Goal: Task Accomplishment & Management: Manage account settings

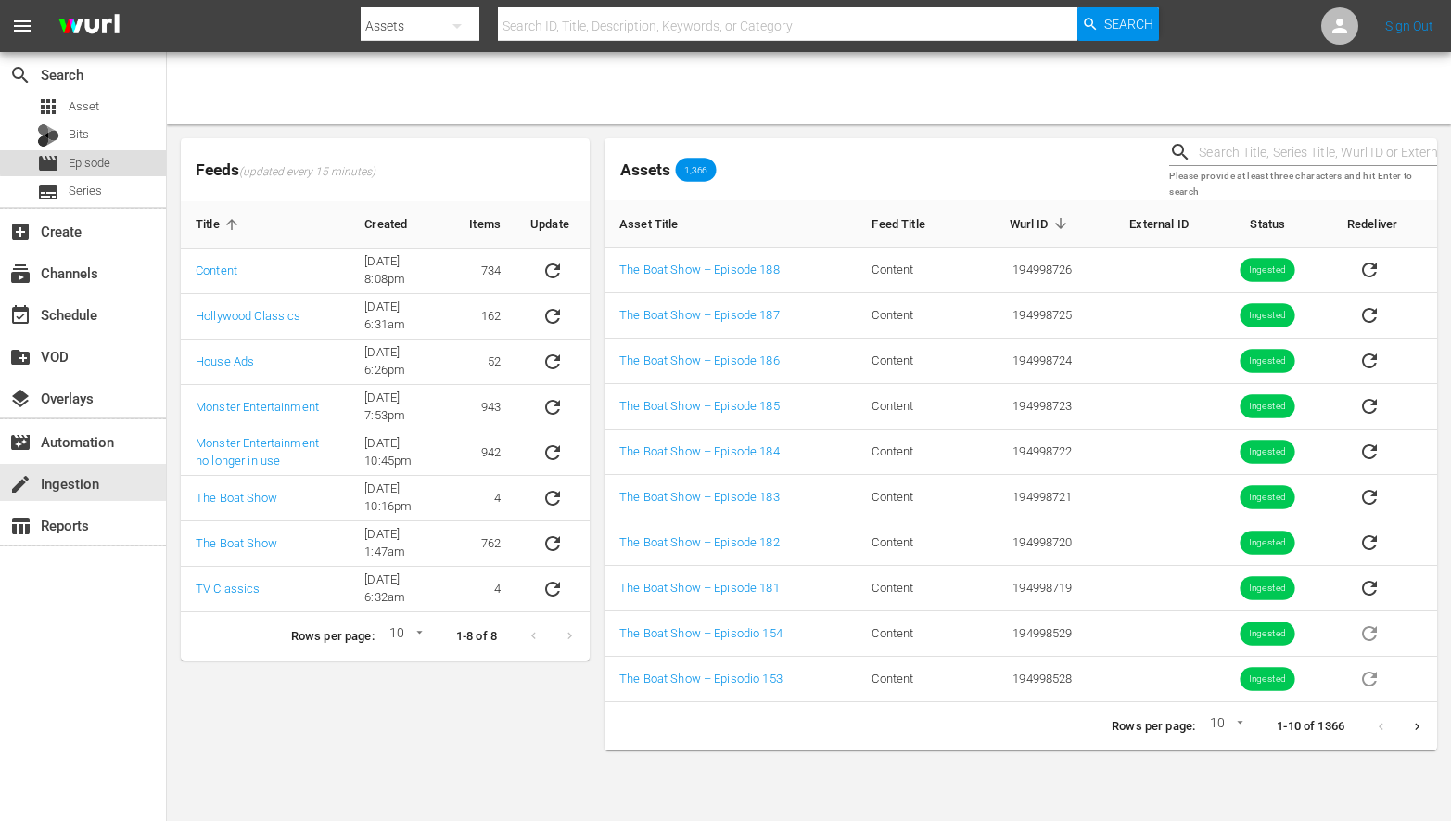
click at [95, 160] on span "Episode" at bounding box center [90, 163] width 42 height 19
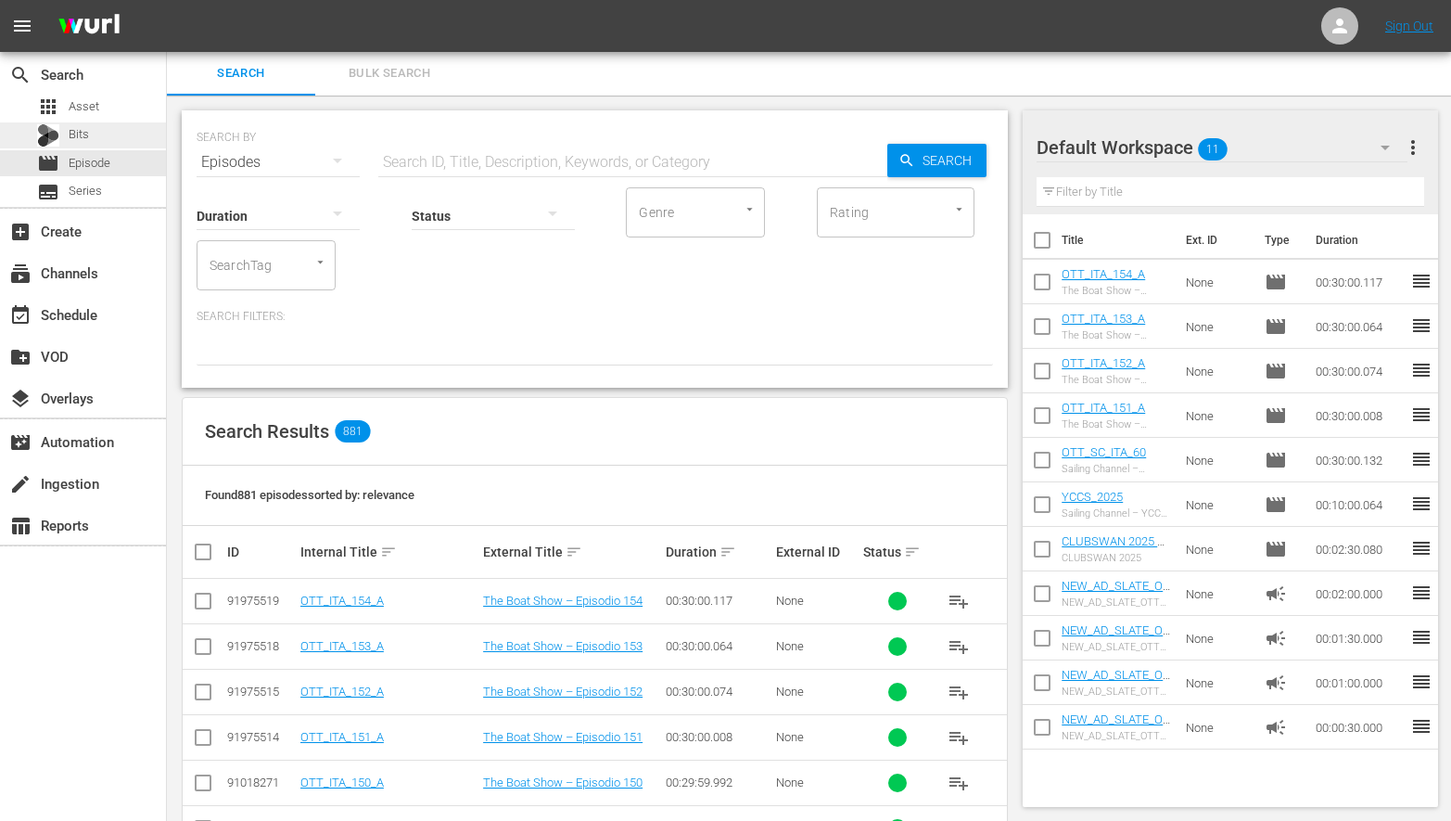
click at [77, 133] on span "Bits" at bounding box center [79, 134] width 20 height 19
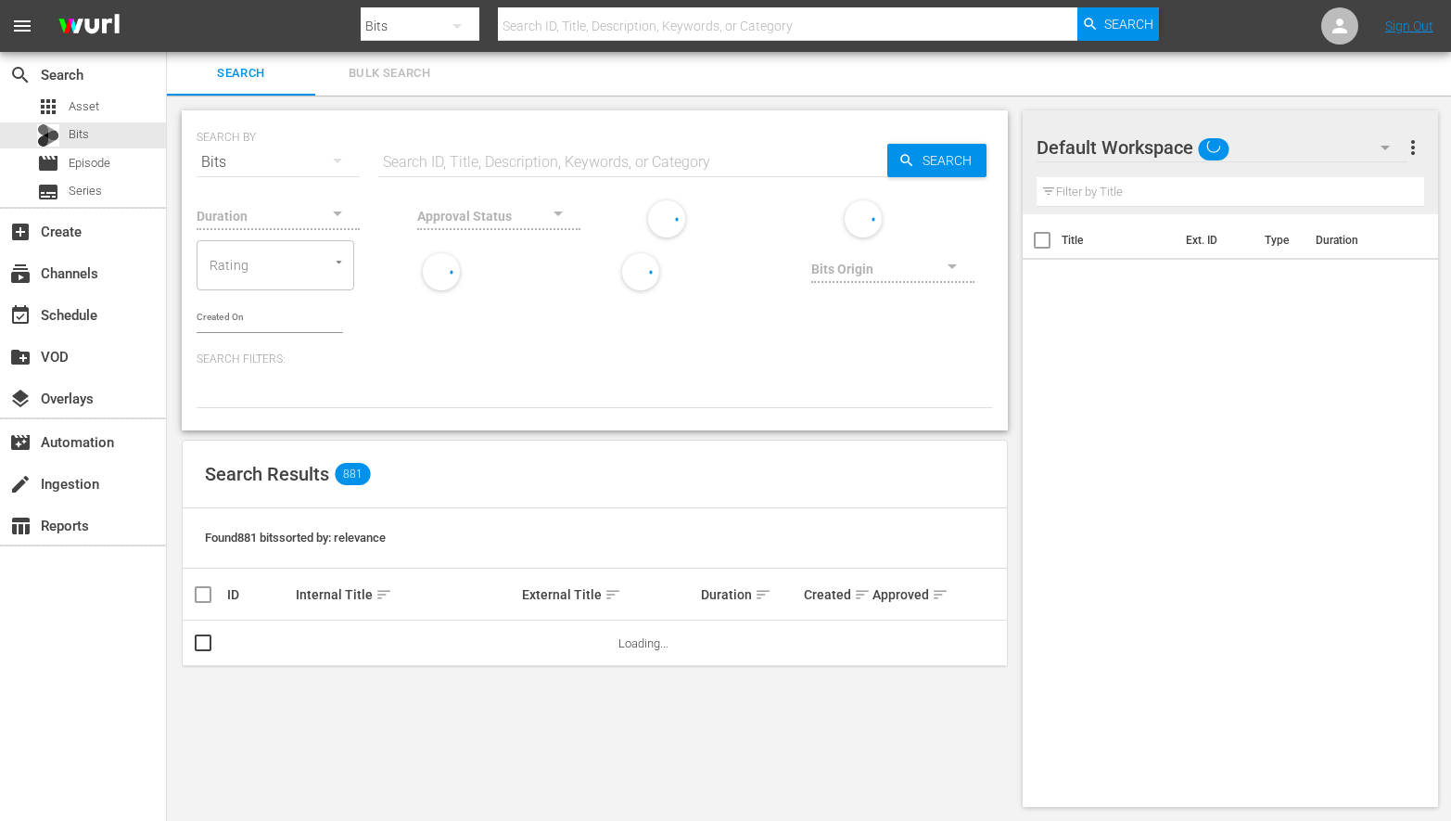
scroll to position [2, 0]
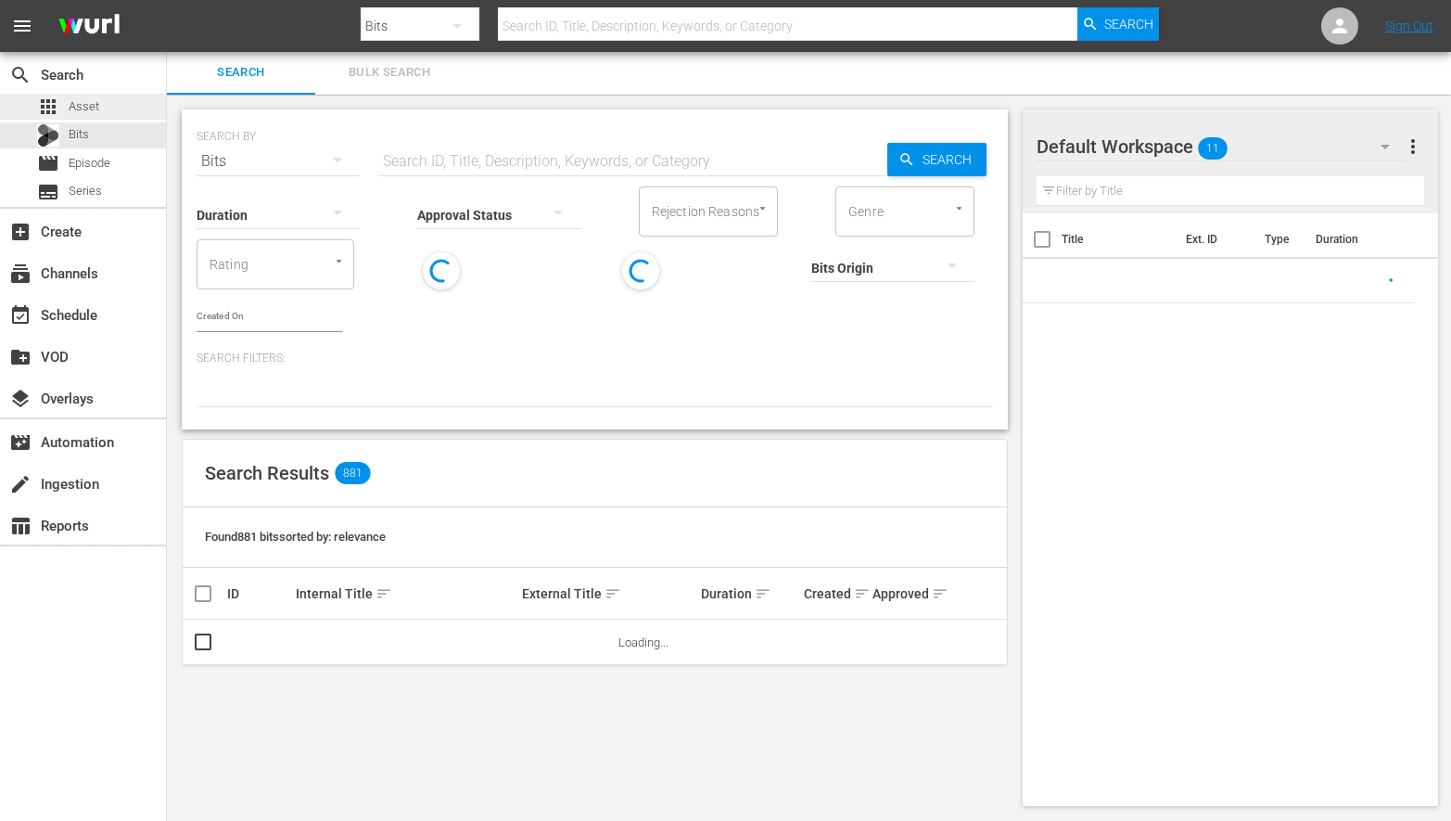
click at [81, 107] on span "Asset" at bounding box center [84, 106] width 31 height 19
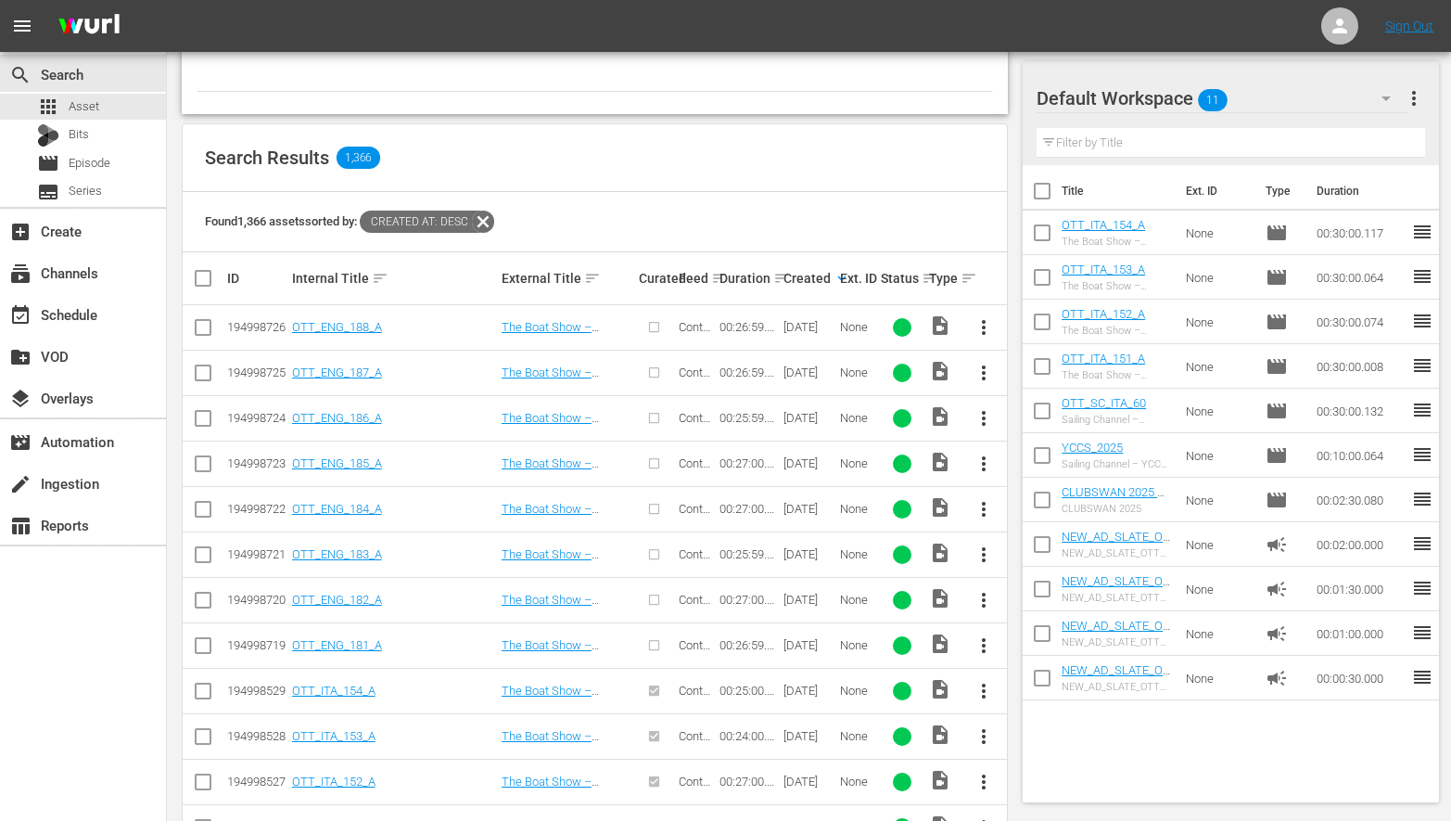
scroll to position [327, 0]
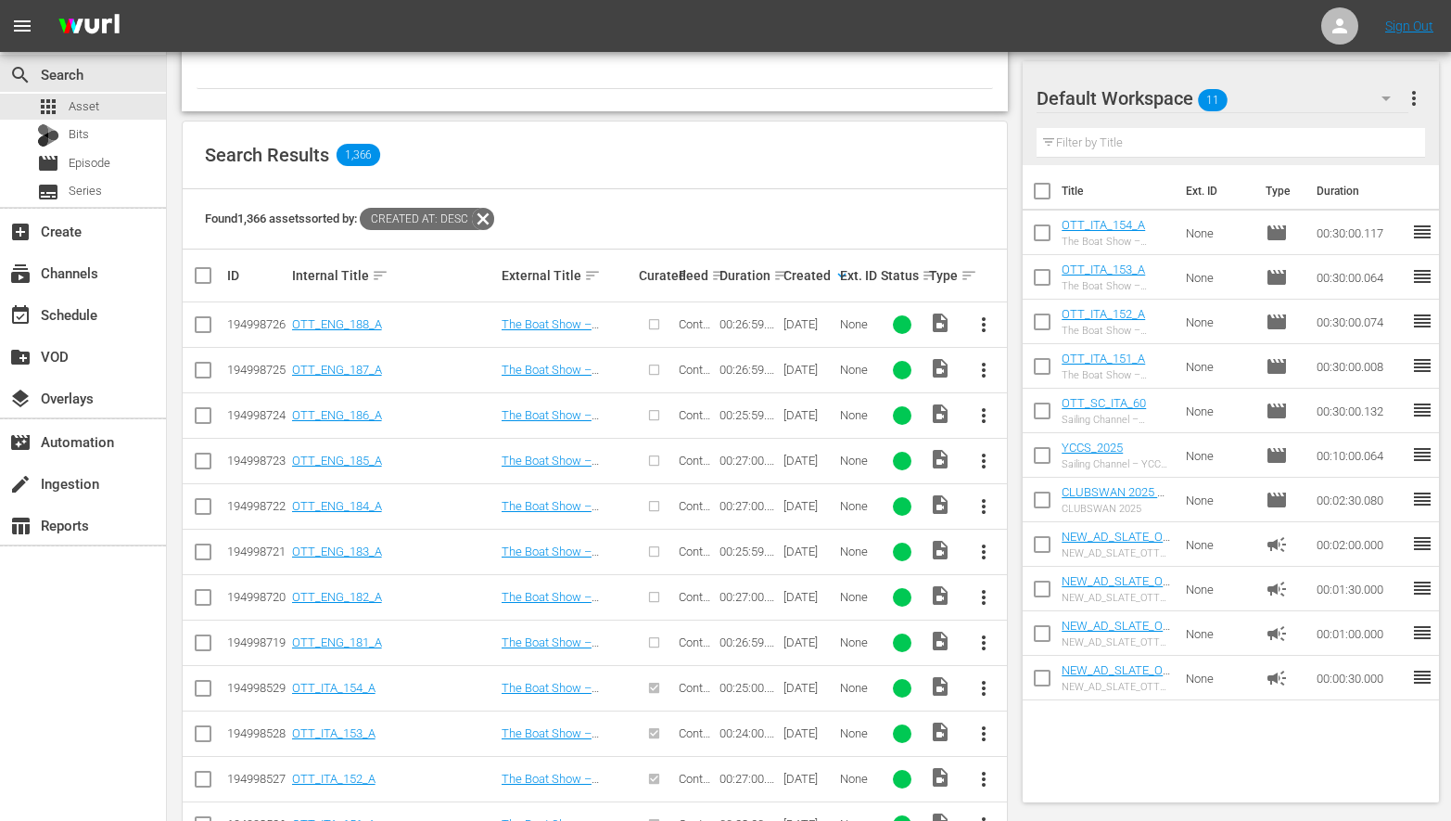
click at [205, 640] on input "checkbox" at bounding box center [203, 646] width 22 height 22
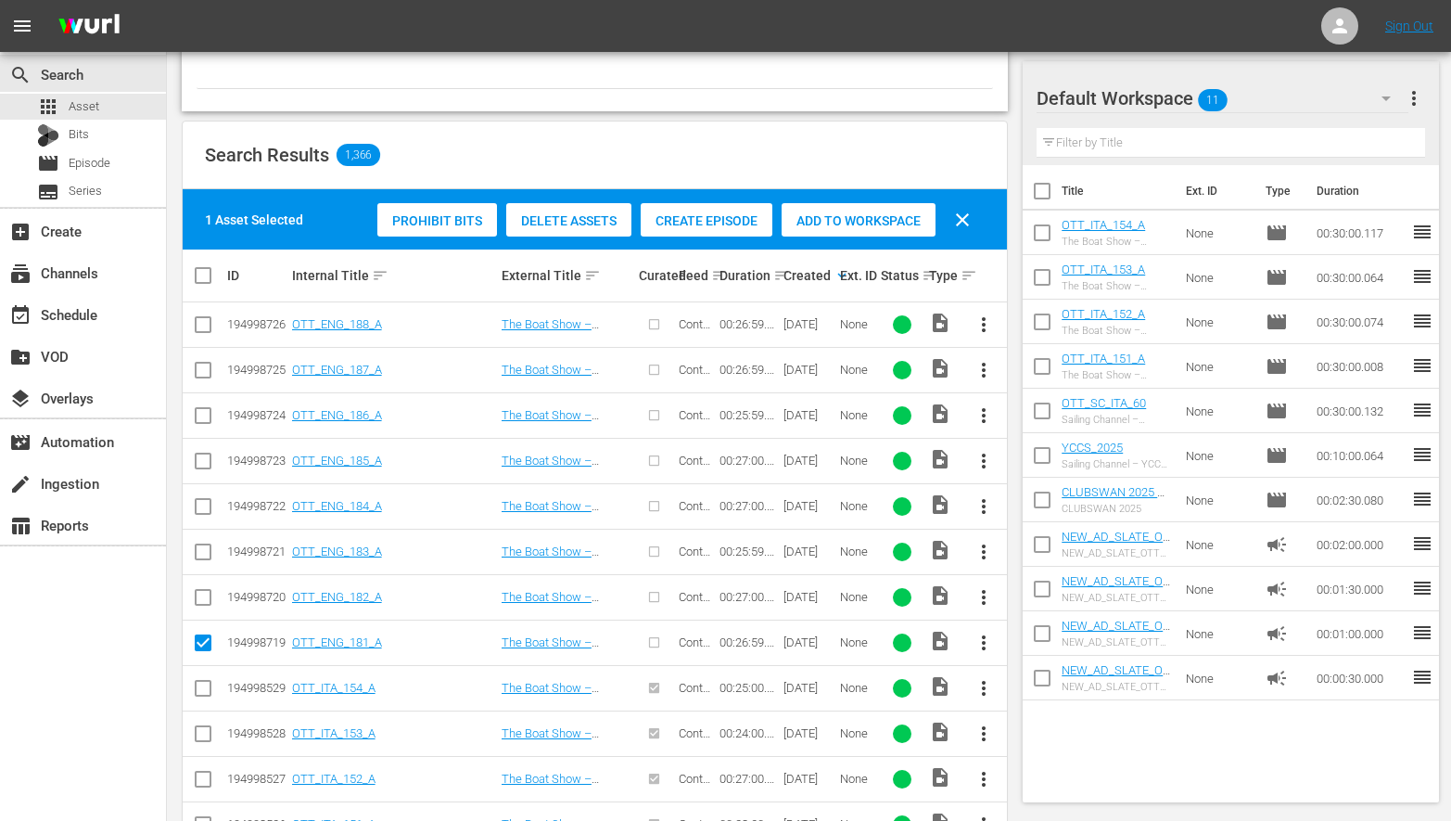
click at [718, 224] on span "Create Episode" at bounding box center [707, 220] width 132 height 15
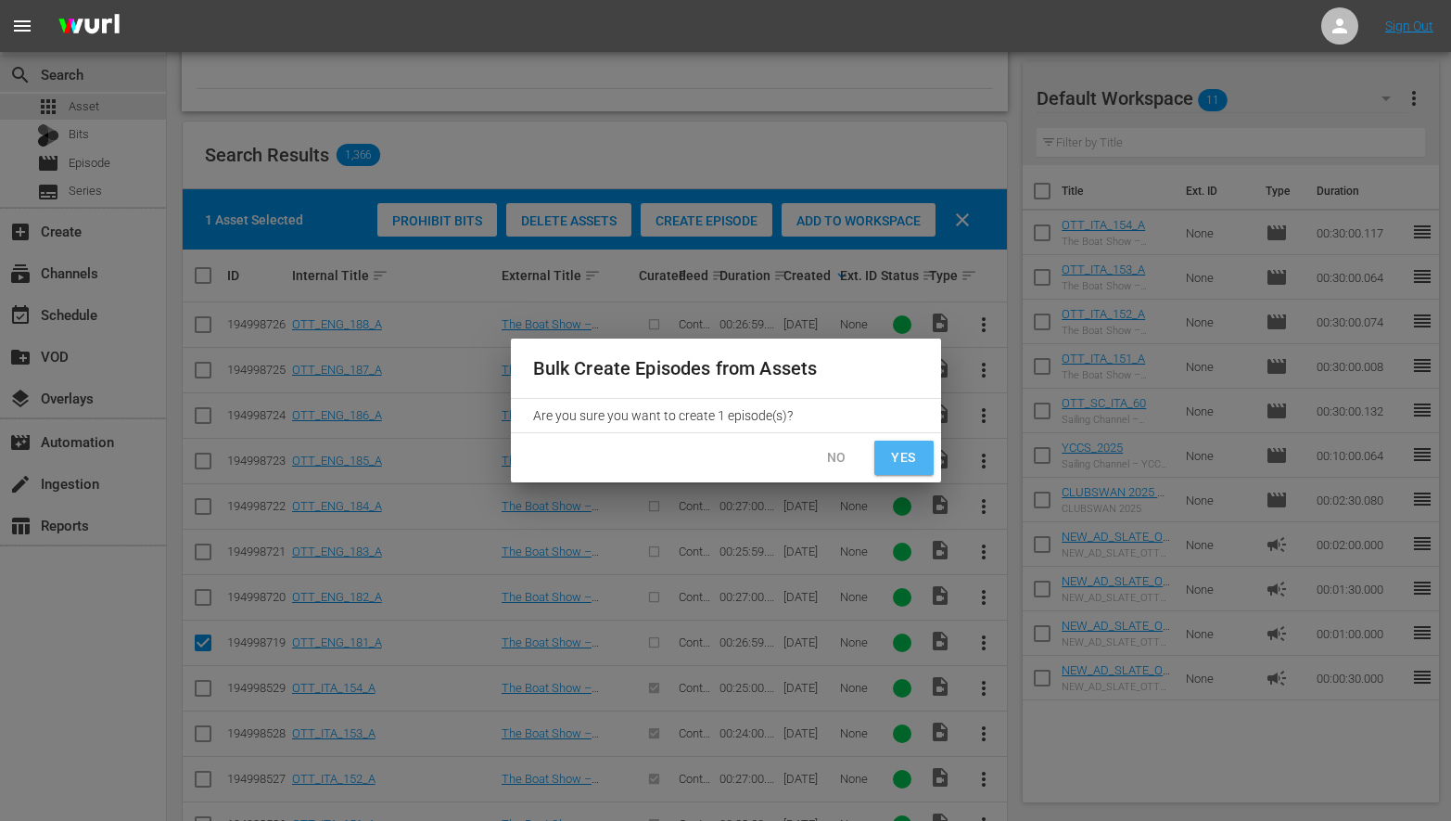
click at [899, 462] on span "Yes" at bounding box center [904, 457] width 30 height 23
checkbox input "false"
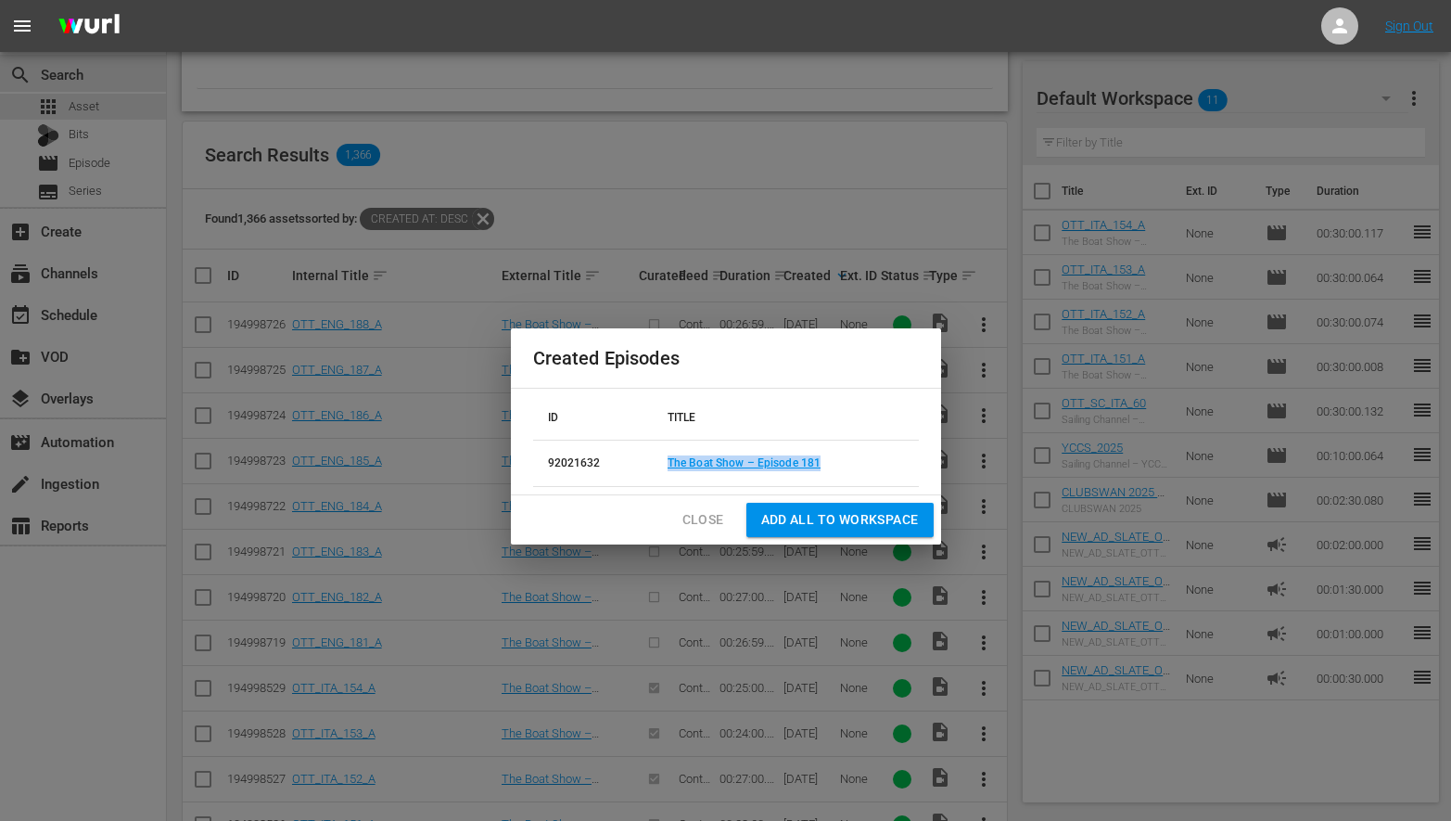
click at [699, 511] on span "Close" at bounding box center [703, 519] width 42 height 23
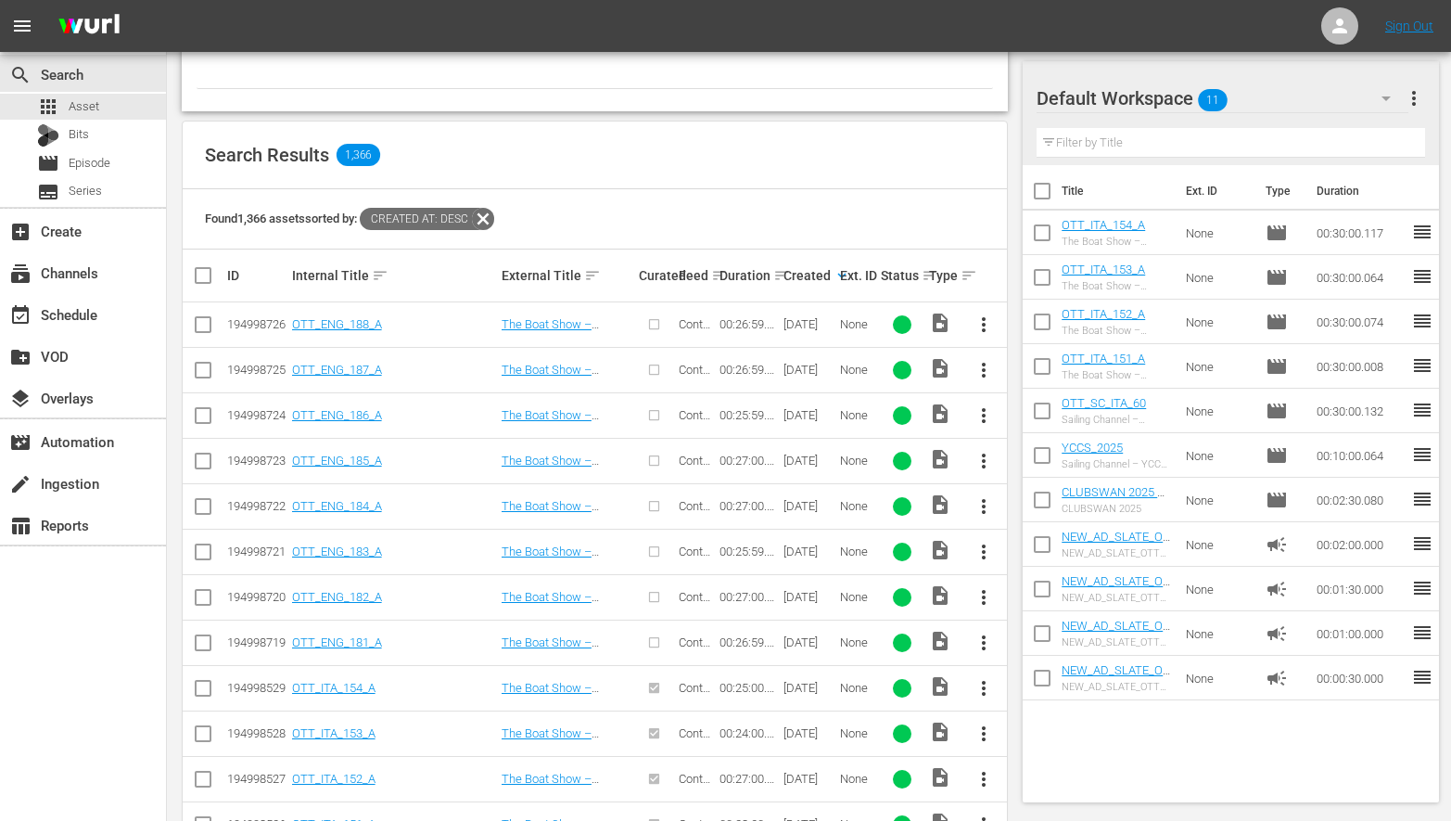
click at [196, 600] on input "checkbox" at bounding box center [203, 601] width 22 height 22
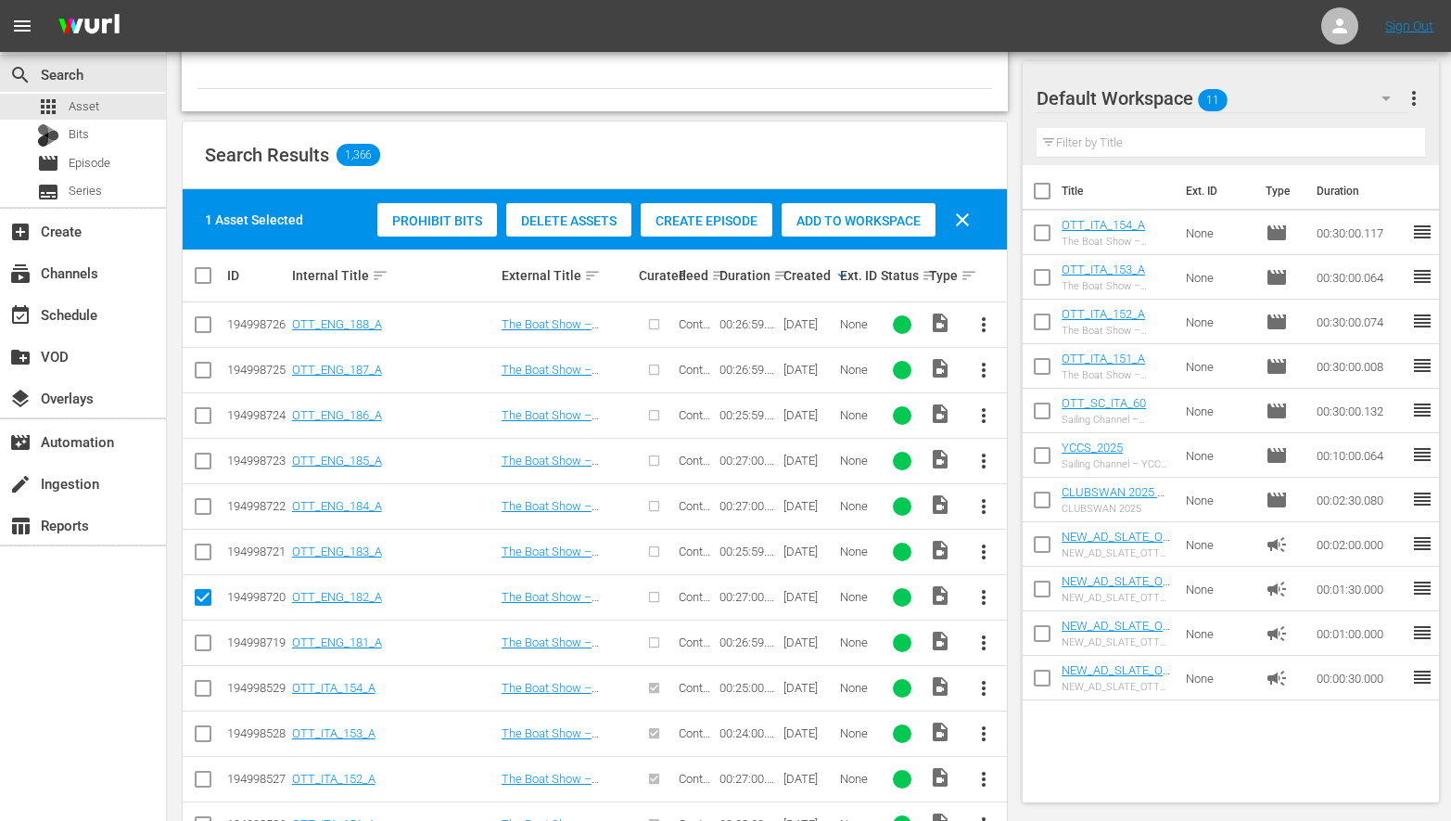
click at [678, 216] on span "Create Episode" at bounding box center [707, 220] width 132 height 15
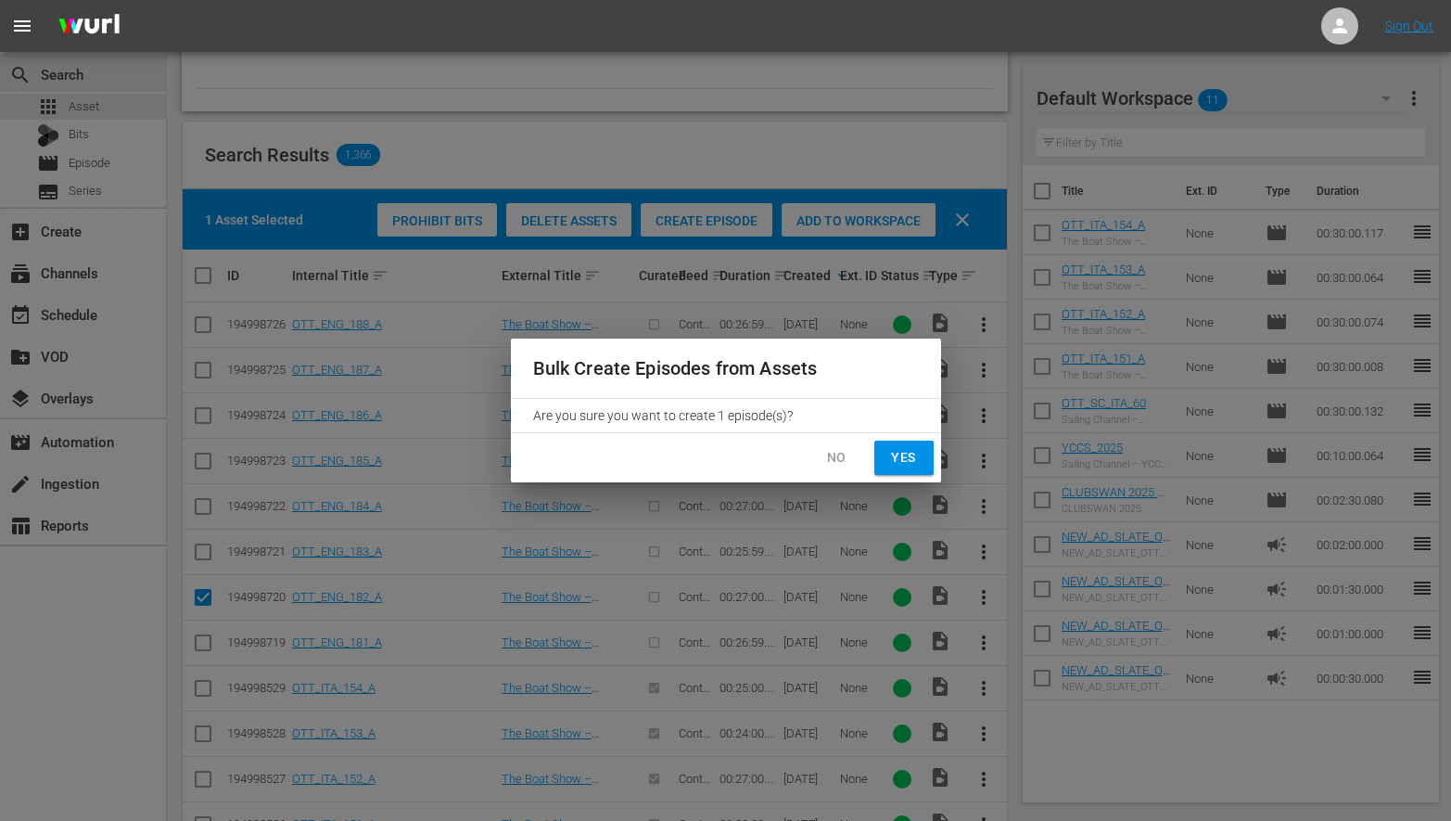
click at [897, 452] on span "Yes" at bounding box center [904, 457] width 30 height 23
checkbox input "false"
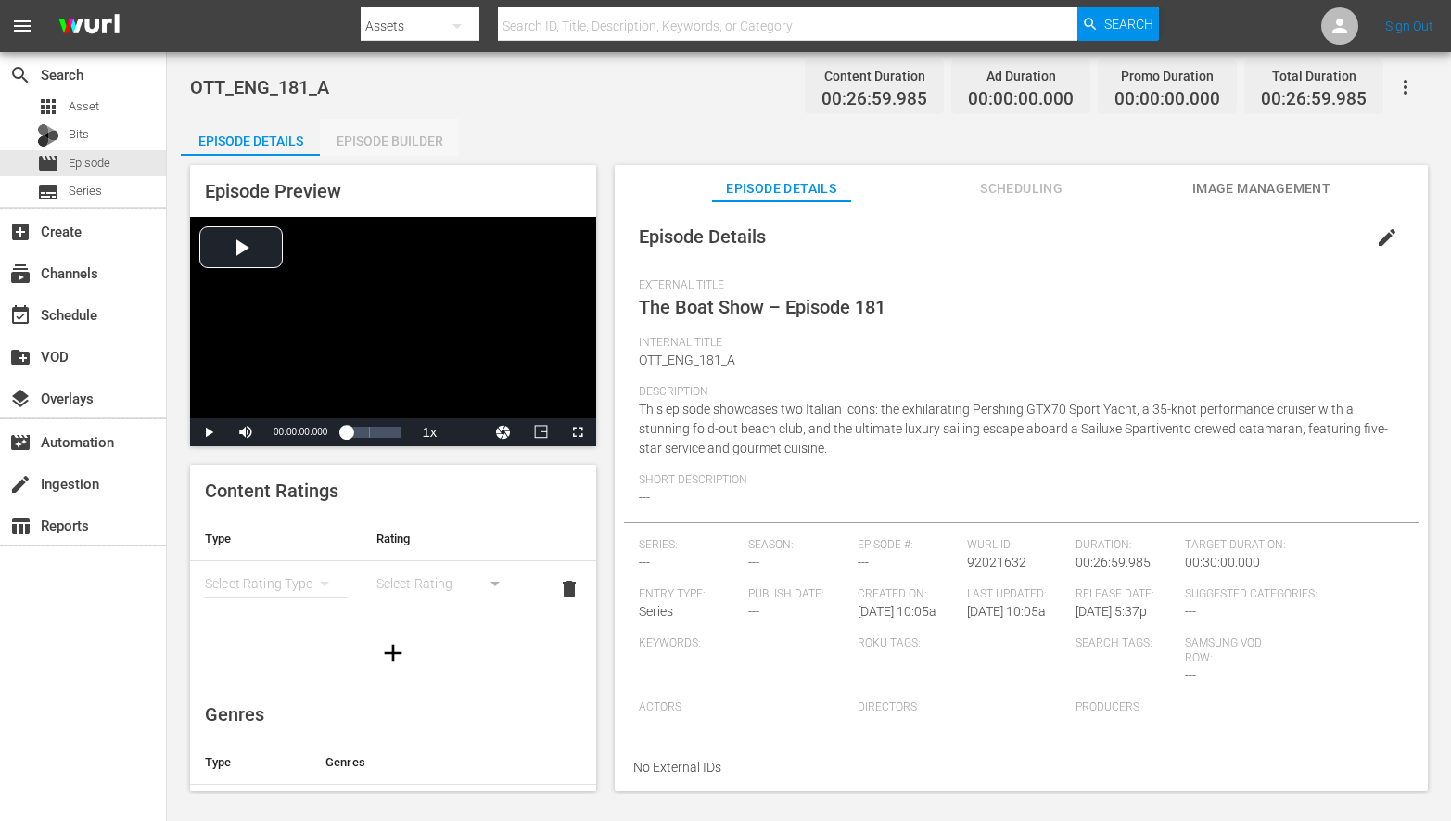
click at [382, 143] on div "Episode Builder" at bounding box center [389, 141] width 139 height 45
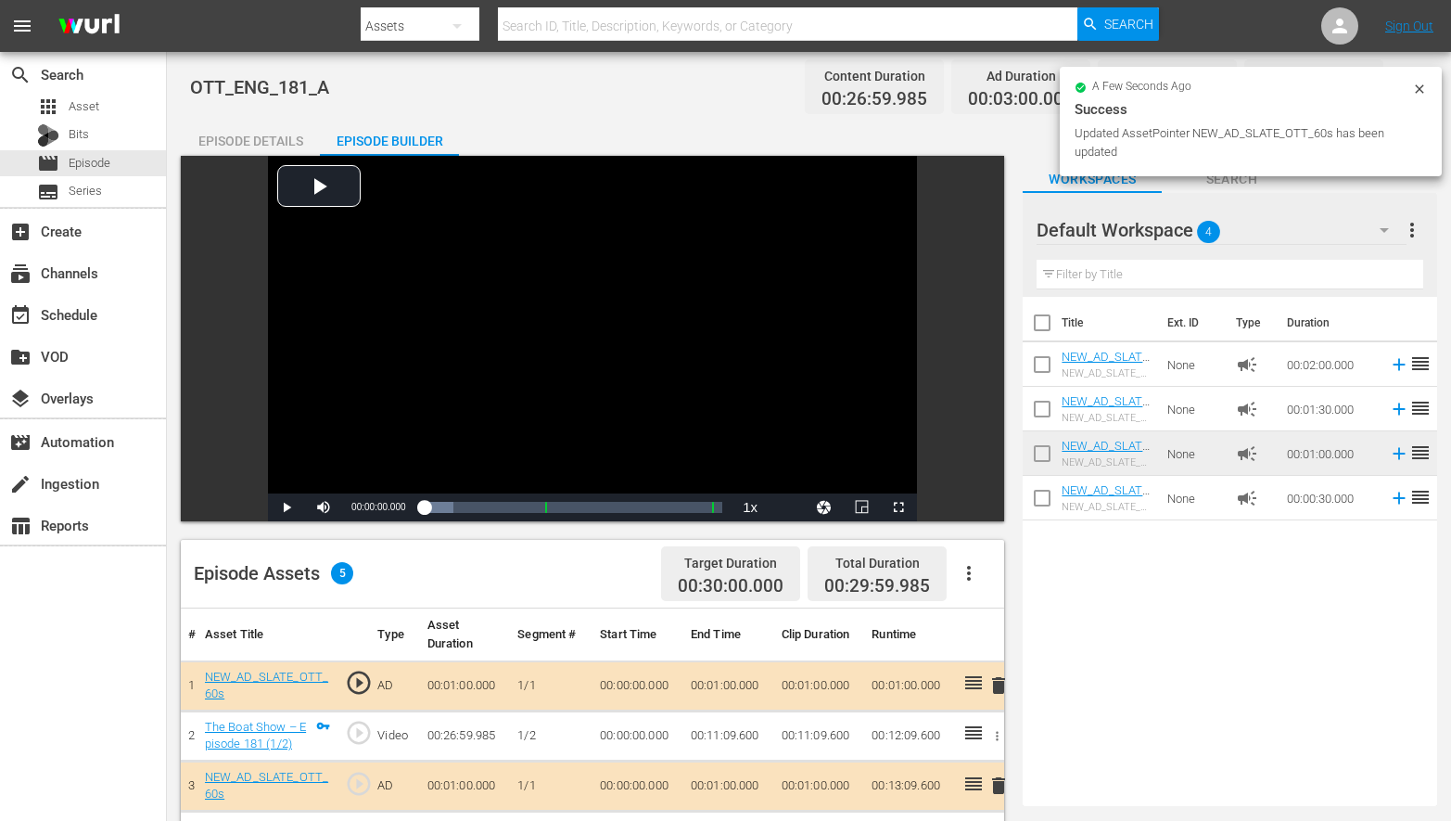
click at [1430, 91] on div "a few seconds ago Success Updated AssetPointer NEW_AD_SLATE_OTT_60s has been up…" at bounding box center [1251, 121] width 382 height 109
click at [1418, 87] on icon at bounding box center [1419, 88] width 8 height 8
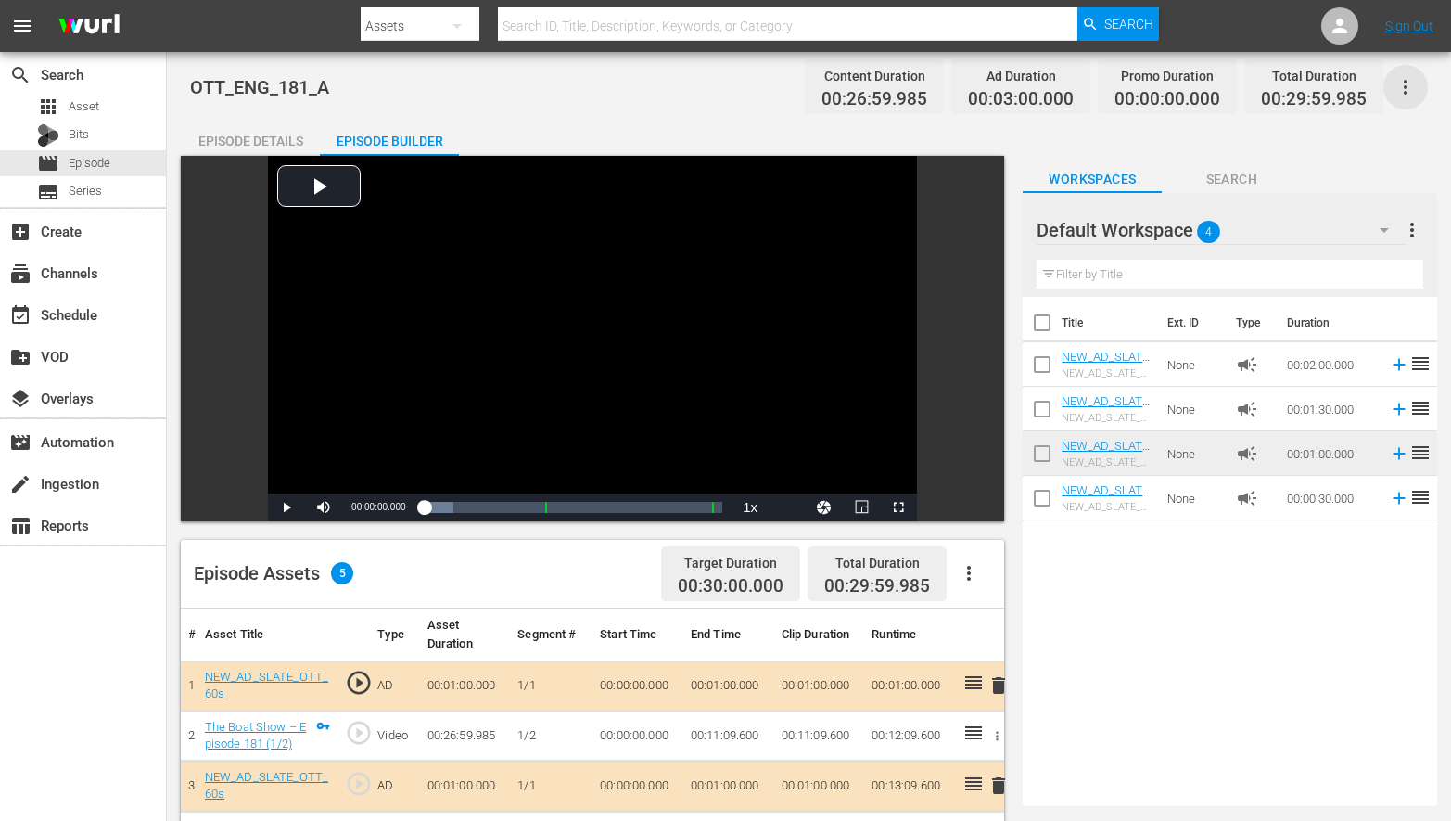
click at [1411, 84] on icon "button" at bounding box center [1406, 87] width 22 height 22
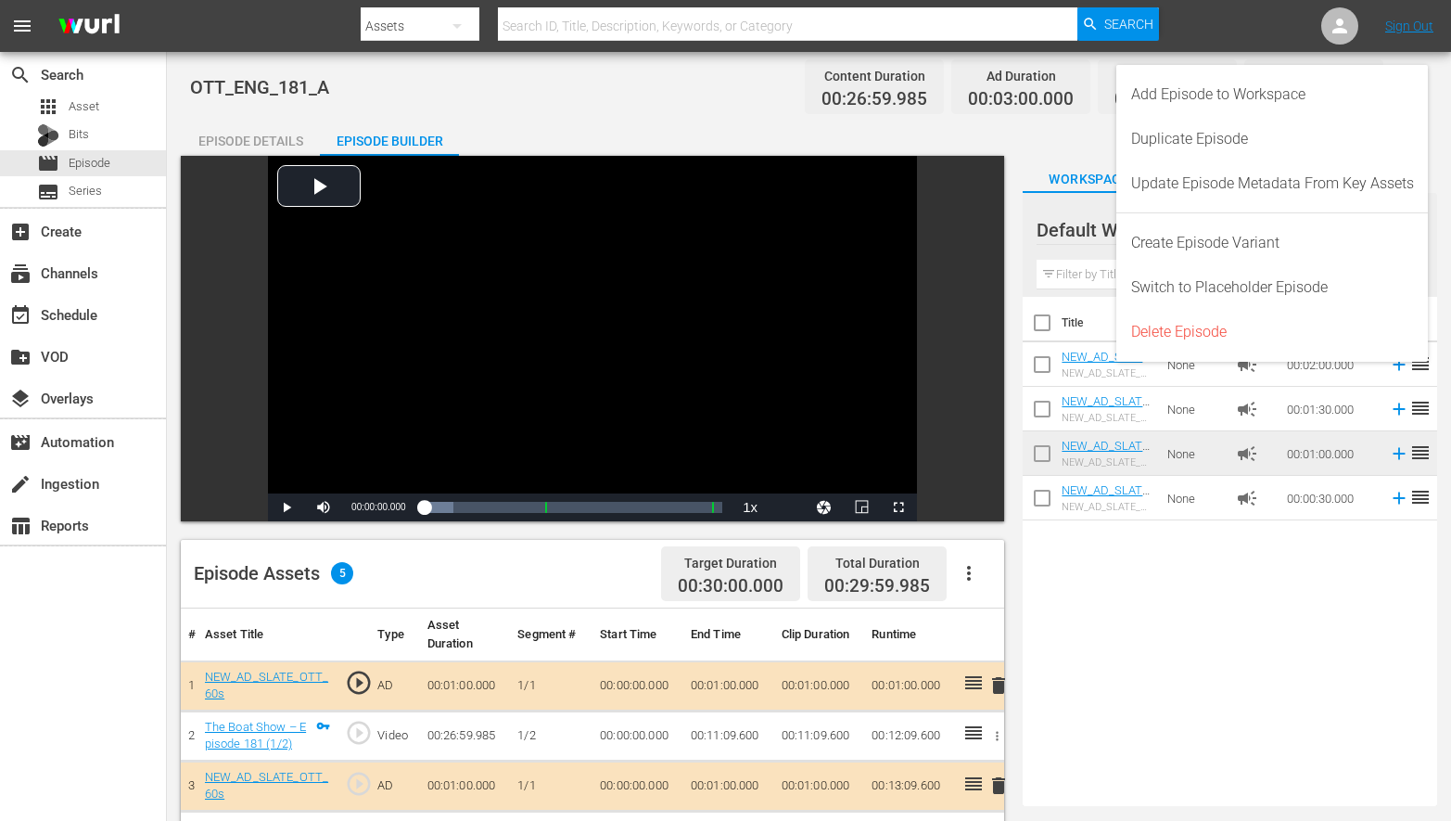
click at [681, 119] on div "Episode Details Episode Builder Episode Preview Video Player is loading. Play V…" at bounding box center [809, 704] width 1256 height 1171
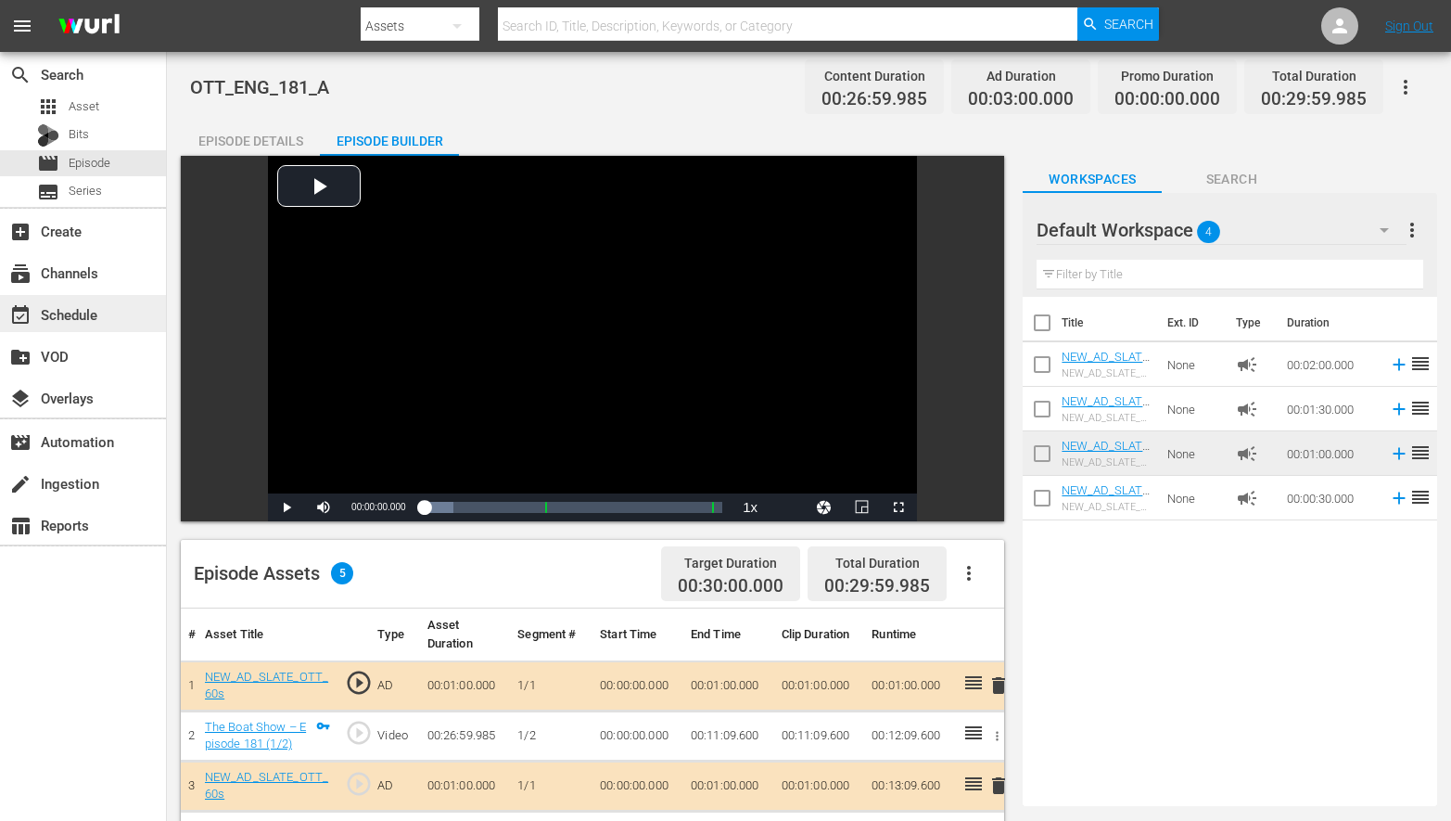
click at [55, 305] on div "event_available Schedule" at bounding box center [52, 311] width 104 height 17
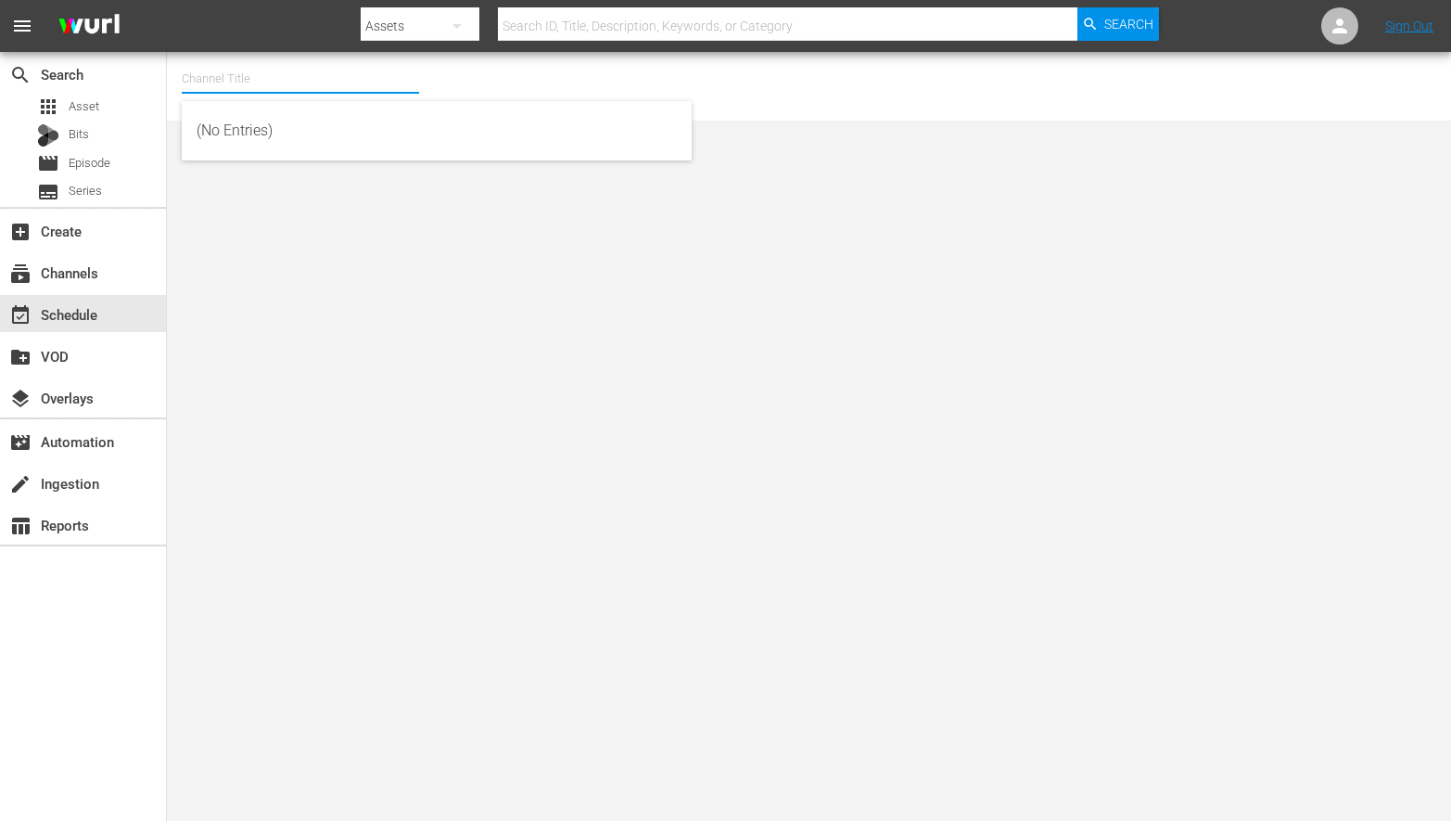
click at [275, 81] on input "text" at bounding box center [300, 79] width 237 height 45
click at [330, 190] on div "The Boat Show (529 - vitor_theboatshow_1)" at bounding box center [437, 175] width 480 height 45
type input "The Boat Show (529 - vitor_theboatshow_1)"
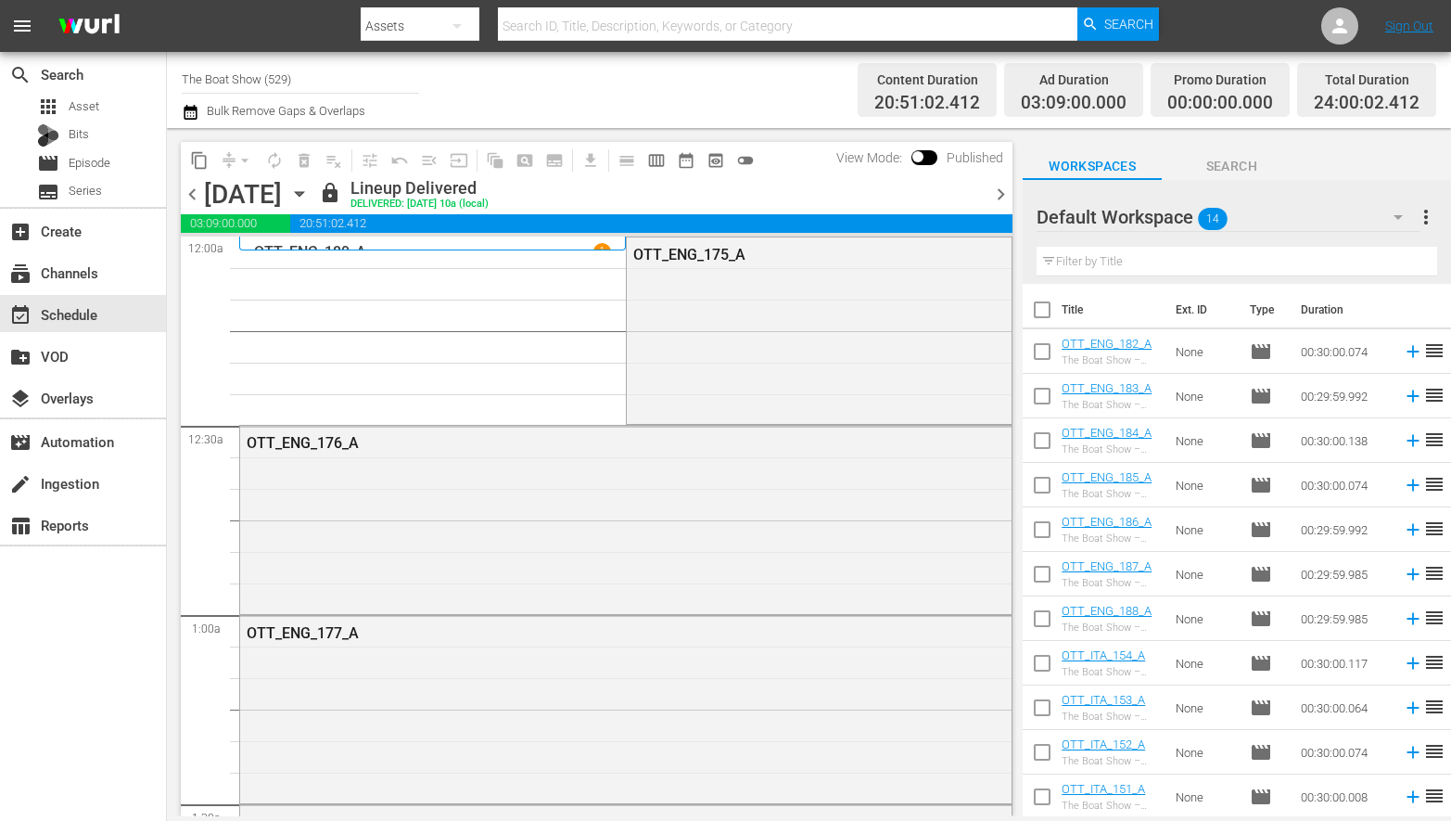
click at [1006, 189] on span "chevron_right" at bounding box center [1000, 194] width 23 height 23
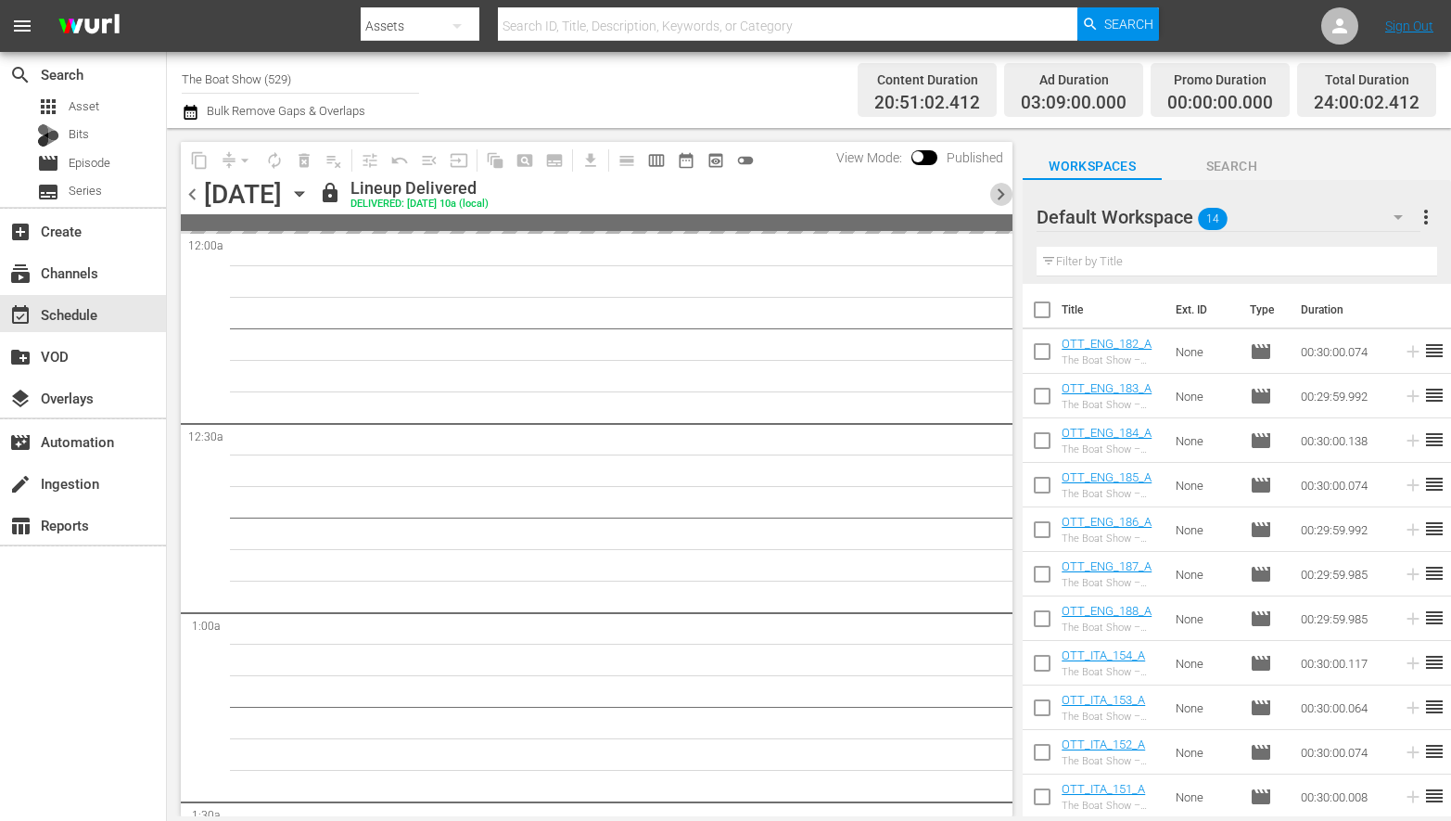
click at [1006, 189] on span "chevron_right" at bounding box center [1000, 194] width 23 height 23
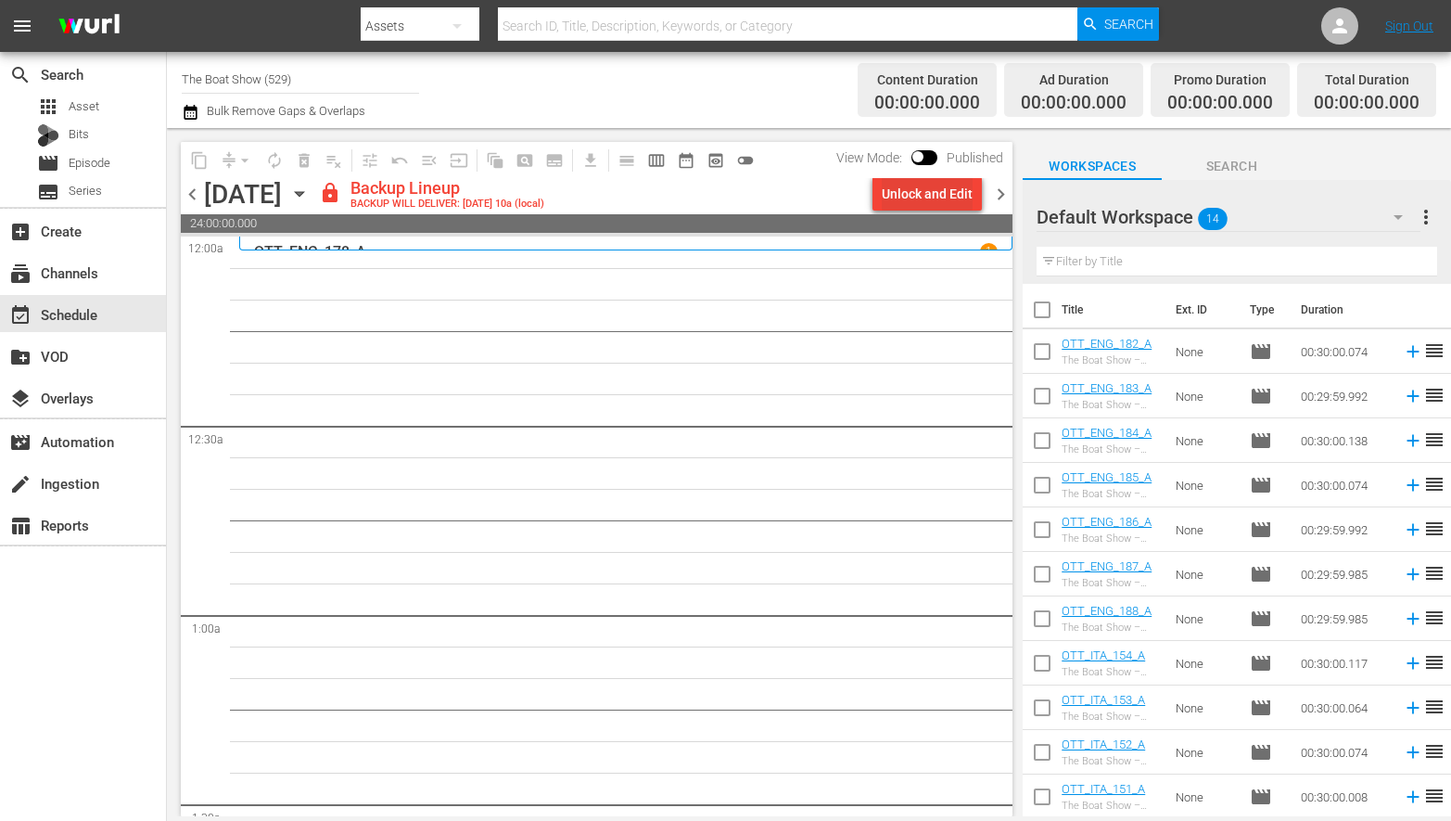
click at [909, 188] on div "Unlock and Edit" at bounding box center [927, 193] width 91 height 33
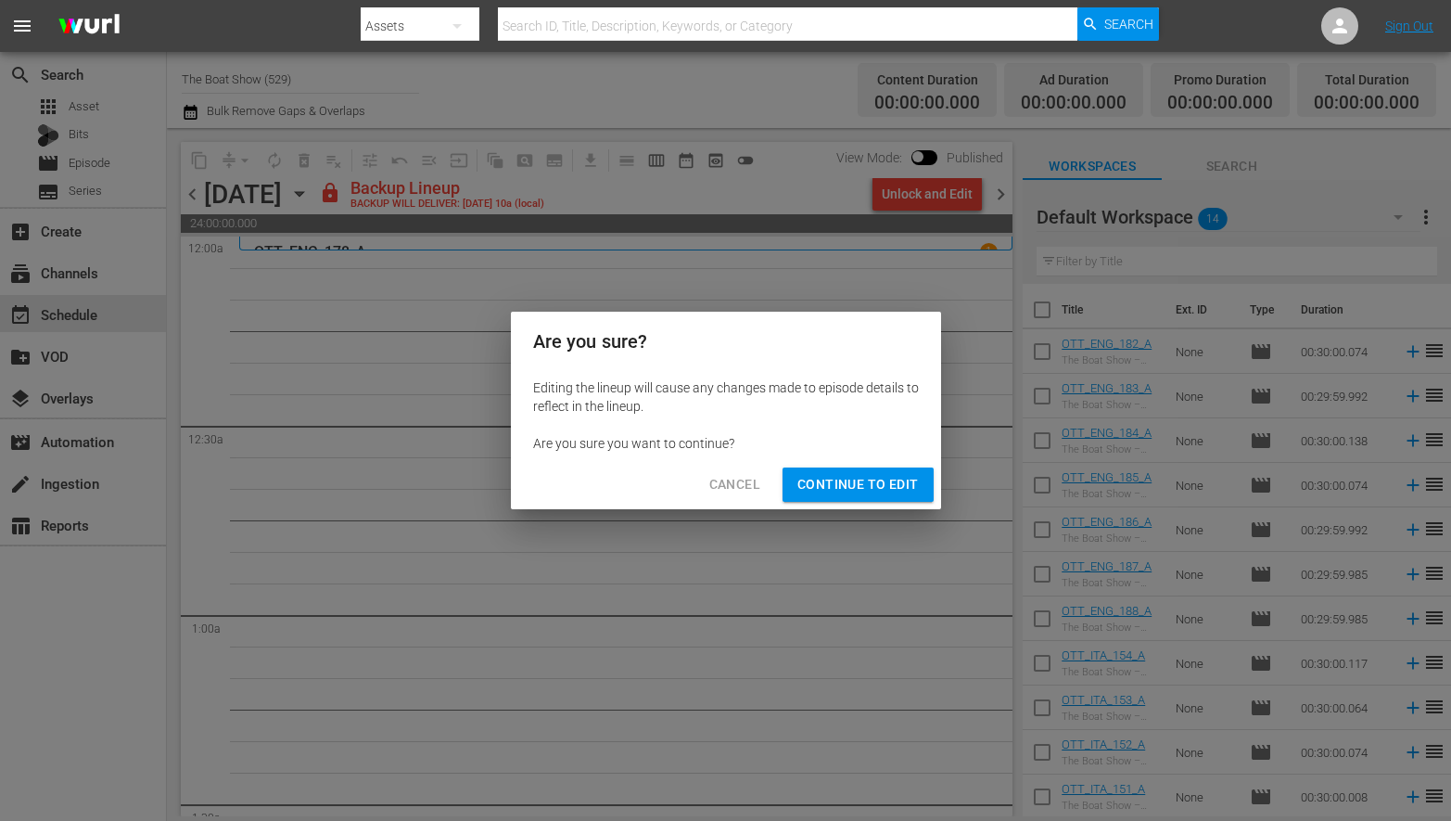
click at [845, 487] on span "Continue to Edit" at bounding box center [857, 484] width 121 height 23
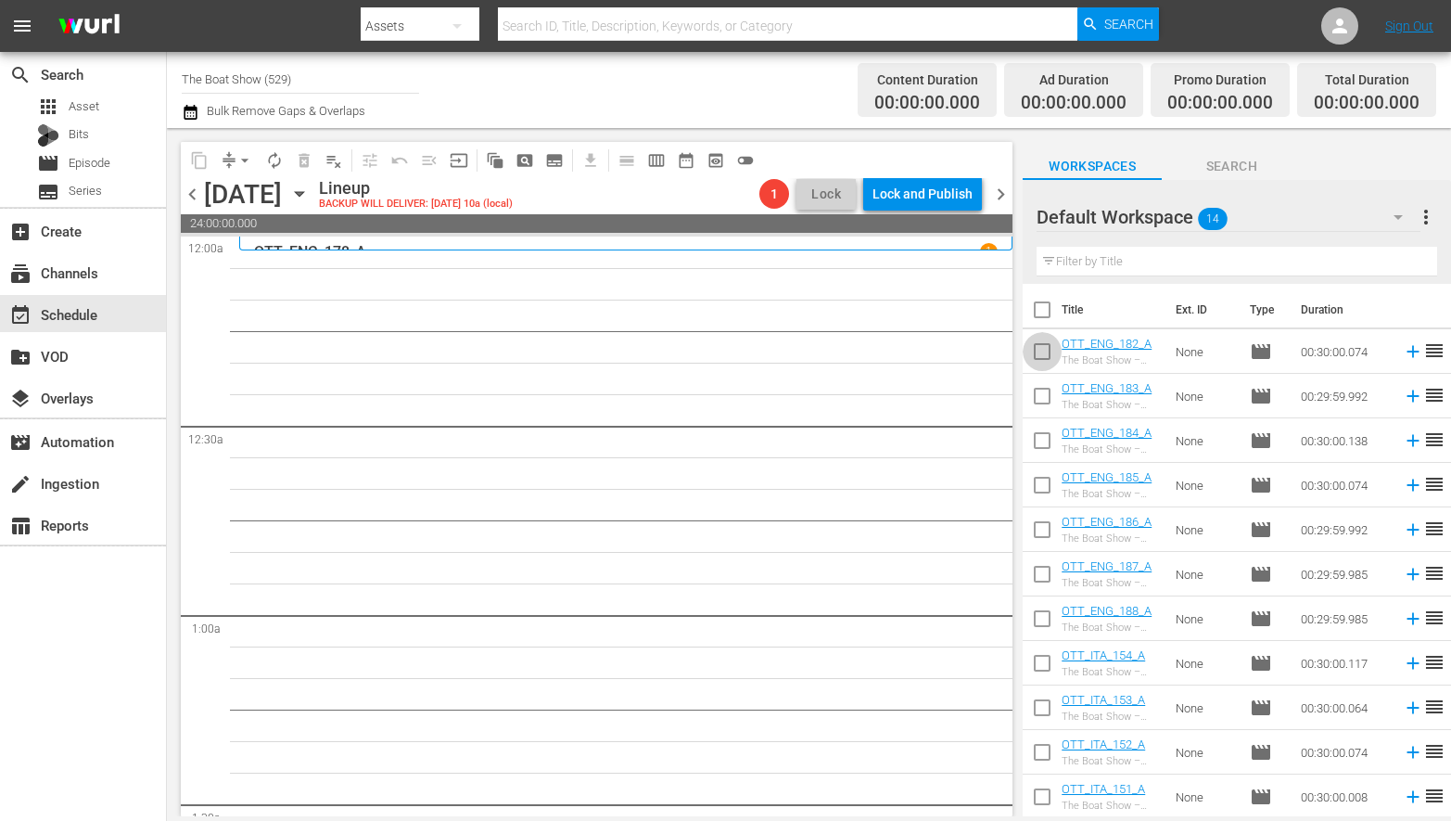
click at [1046, 355] on input "checkbox" at bounding box center [1042, 355] width 39 height 39
checkbox input "true"
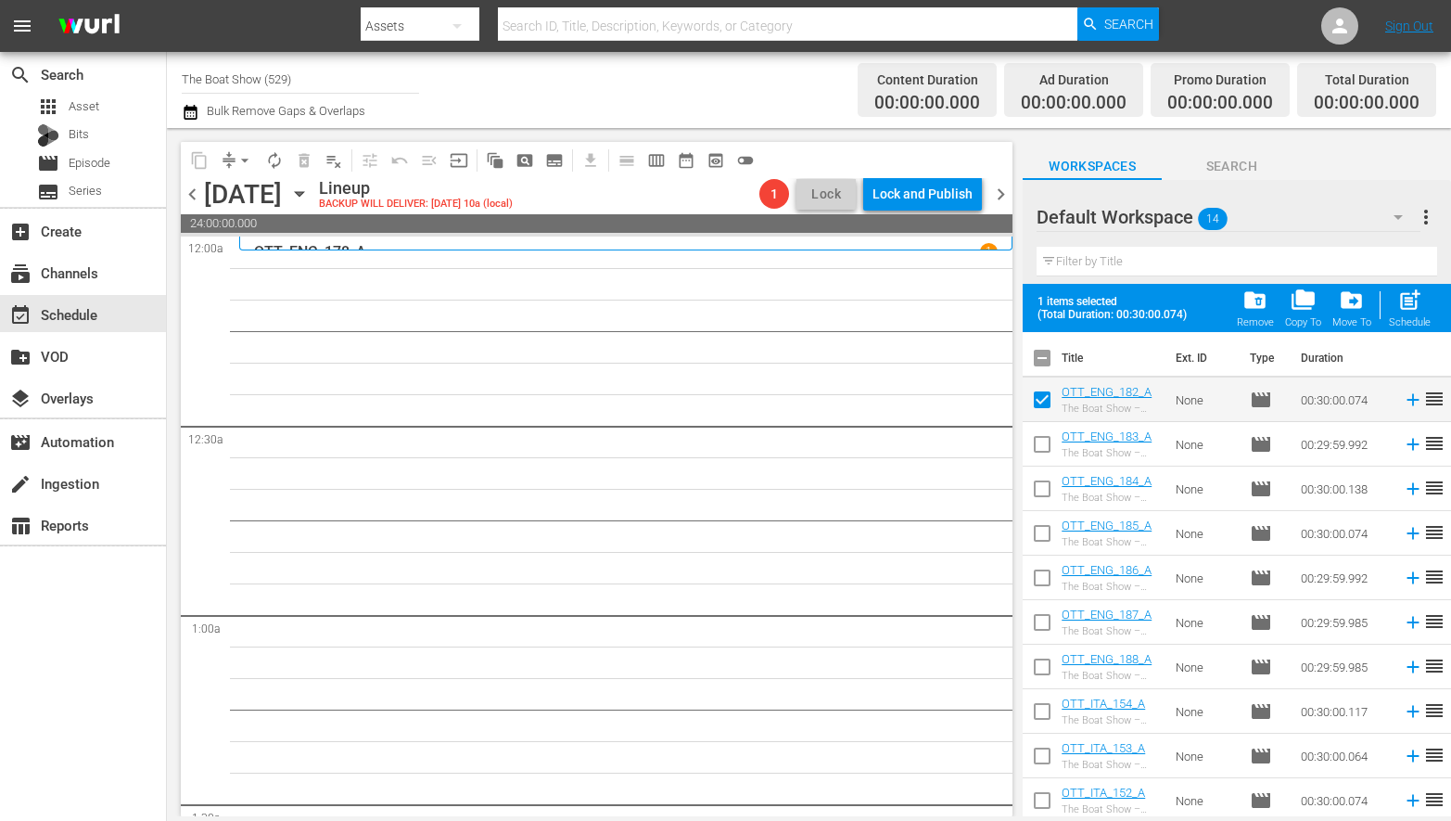
click at [1039, 440] on input "checkbox" at bounding box center [1042, 447] width 39 height 39
checkbox input "true"
click at [1045, 485] on input "checkbox" at bounding box center [1042, 492] width 39 height 39
checkbox input "true"
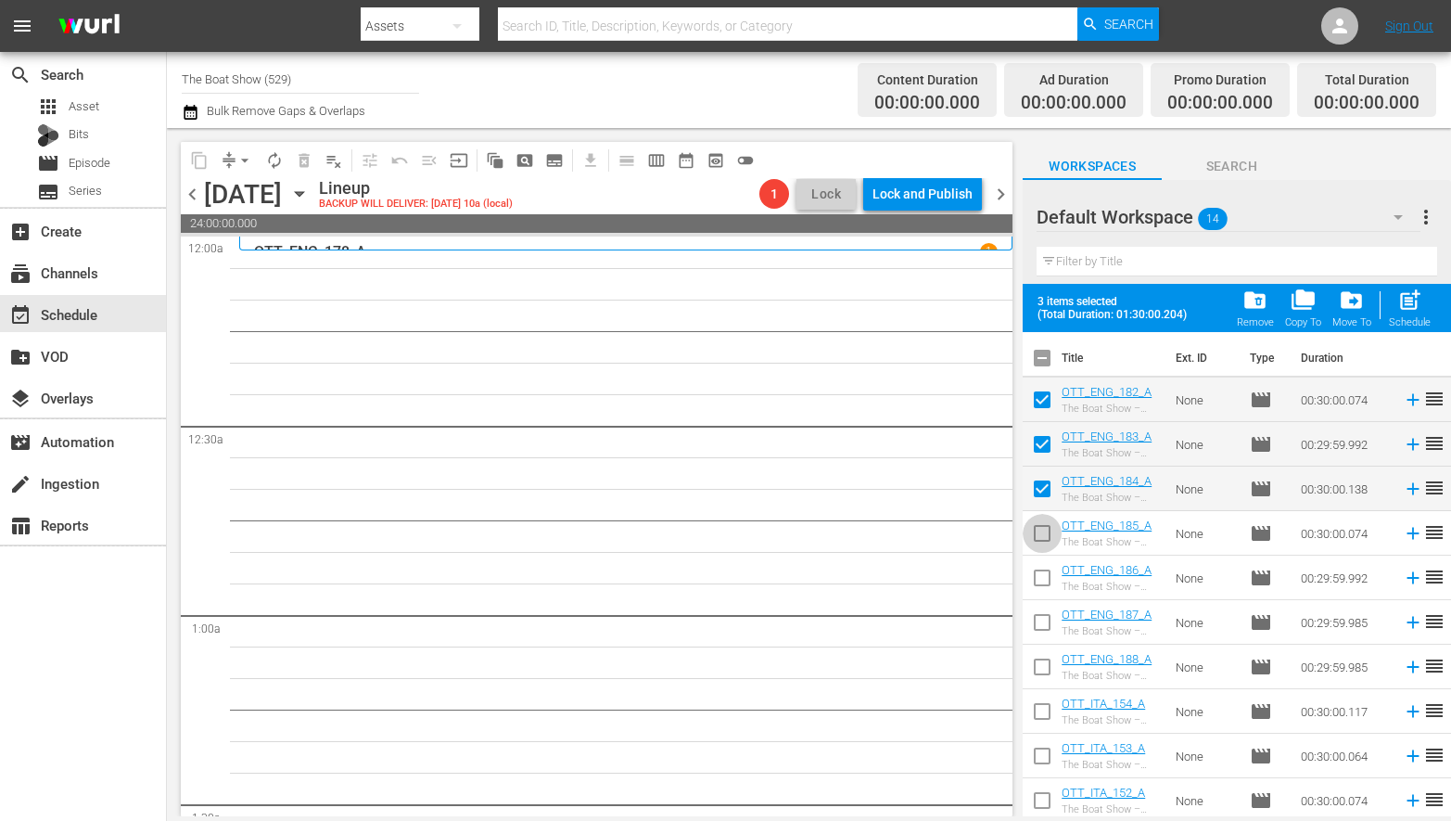
click at [1048, 530] on input "checkbox" at bounding box center [1042, 536] width 39 height 39
checkbox input "true"
click at [1044, 574] on input "checkbox" at bounding box center [1042, 581] width 39 height 39
checkbox input "true"
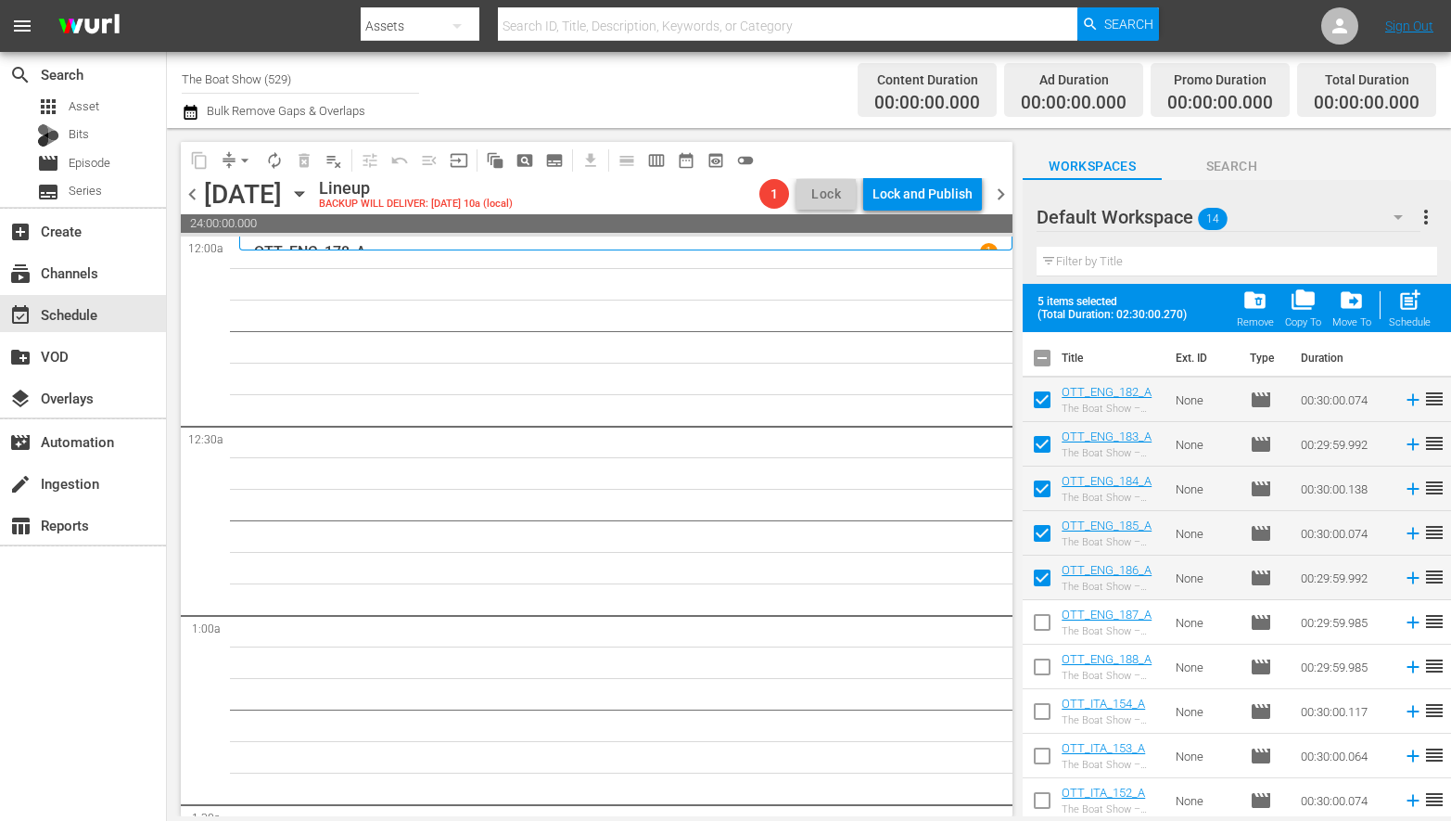
click at [1047, 620] on input "checkbox" at bounding box center [1042, 625] width 39 height 39
checkbox input "true"
click at [1045, 669] on input "checkbox" at bounding box center [1042, 670] width 39 height 39
checkbox input "true"
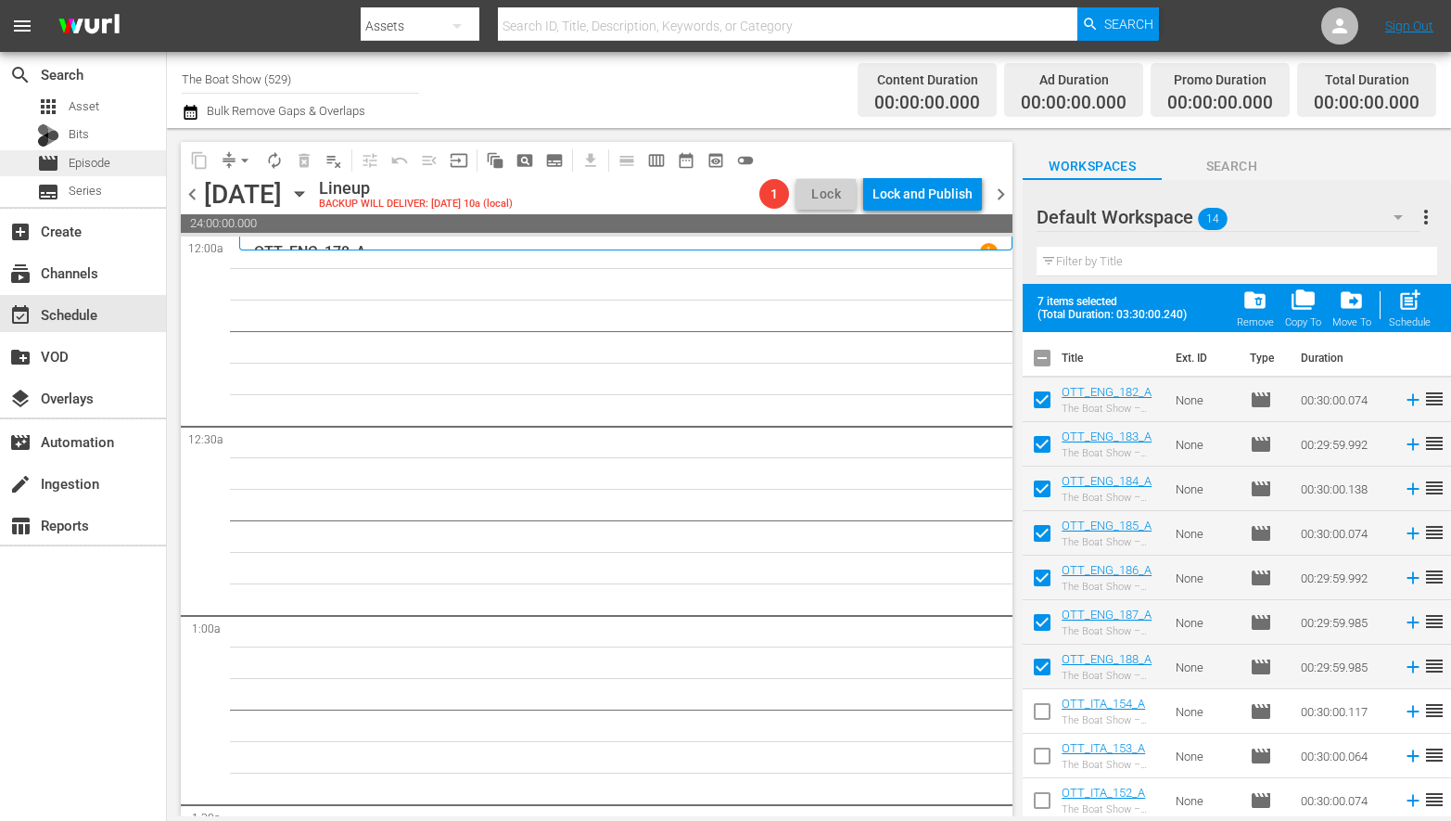
click at [97, 156] on span "Episode" at bounding box center [90, 163] width 42 height 19
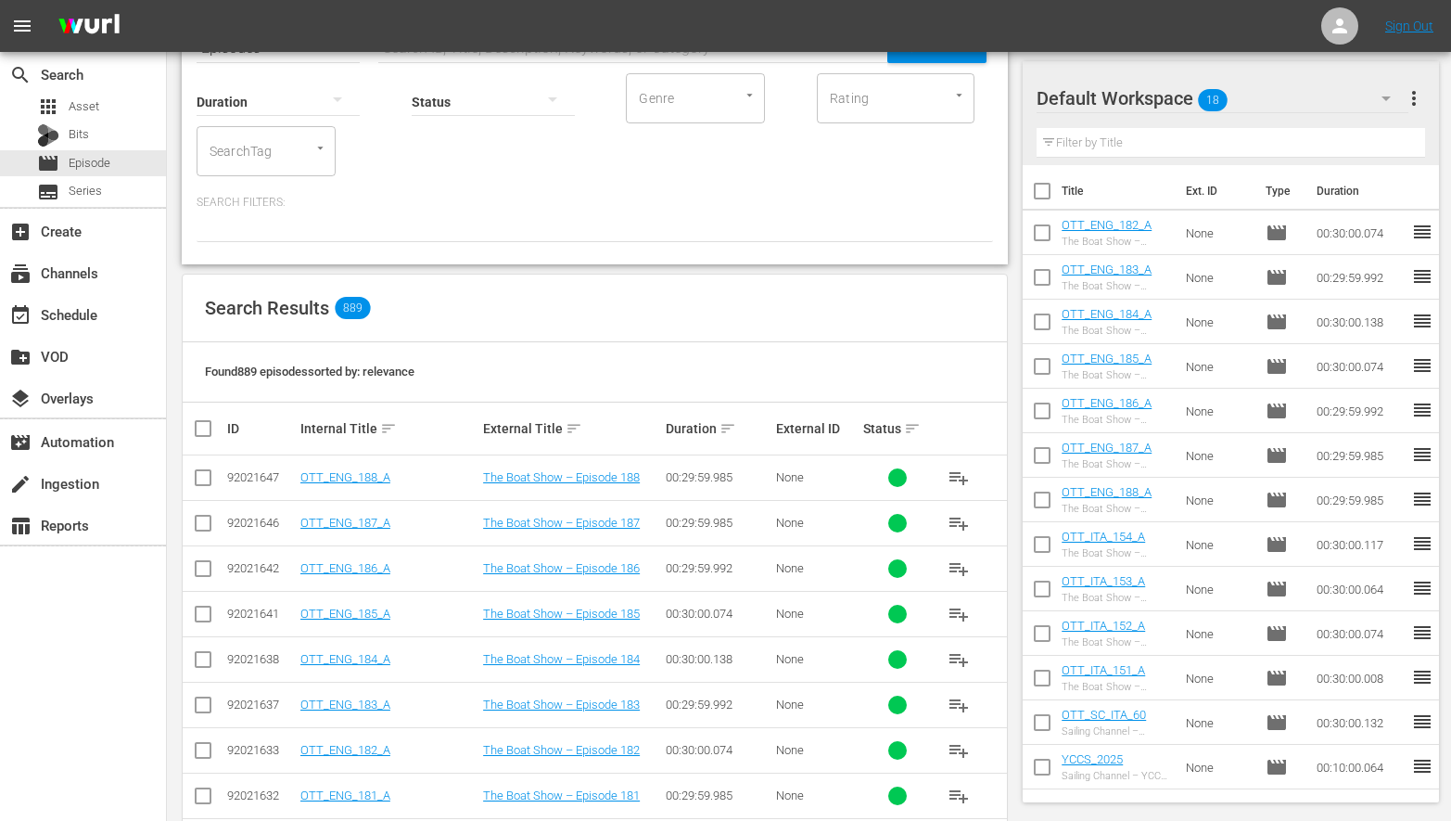
scroll to position [116, 0]
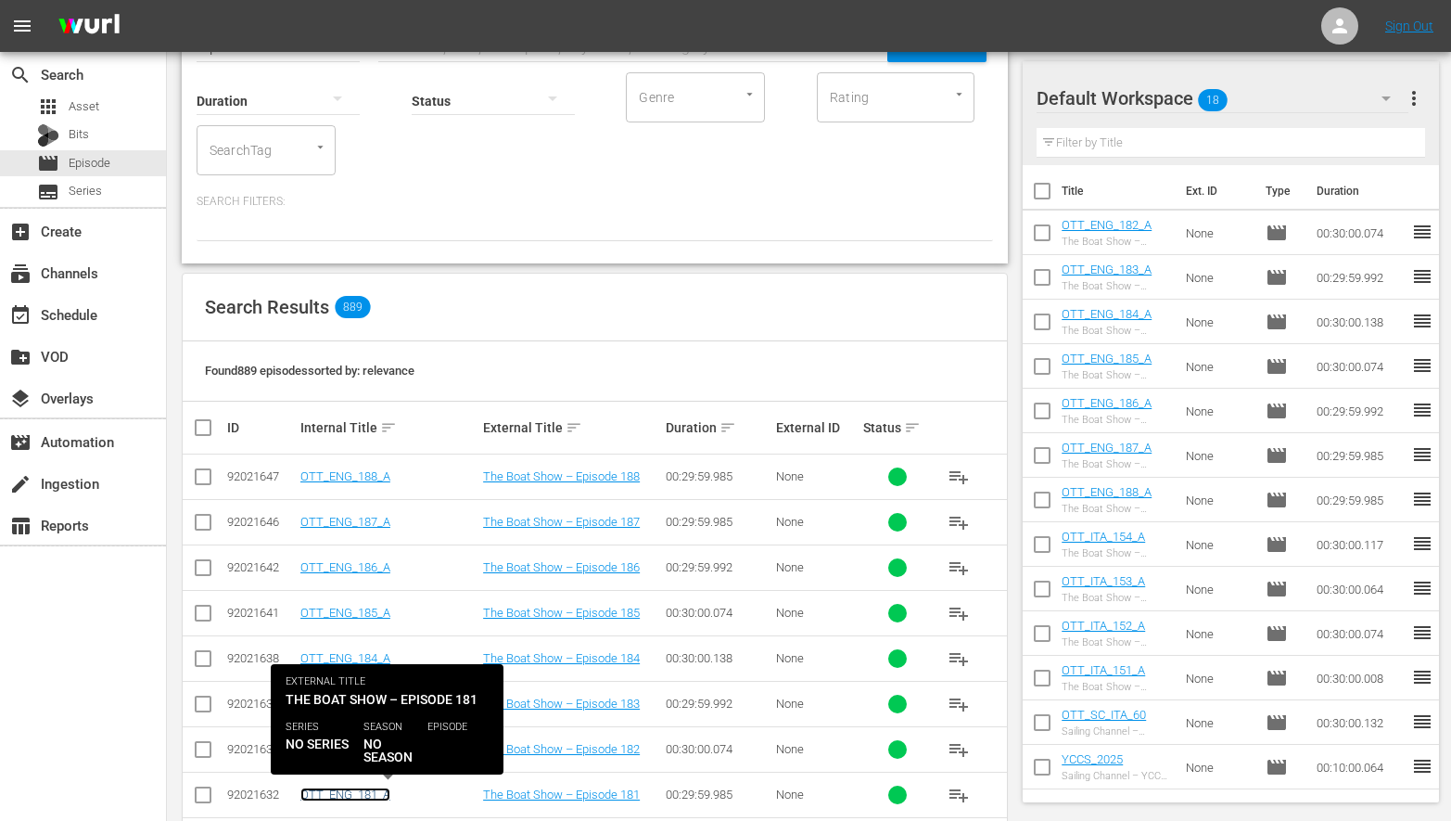
click at [339, 793] on link "OTT_ENG_181_A" at bounding box center [345, 794] width 90 height 14
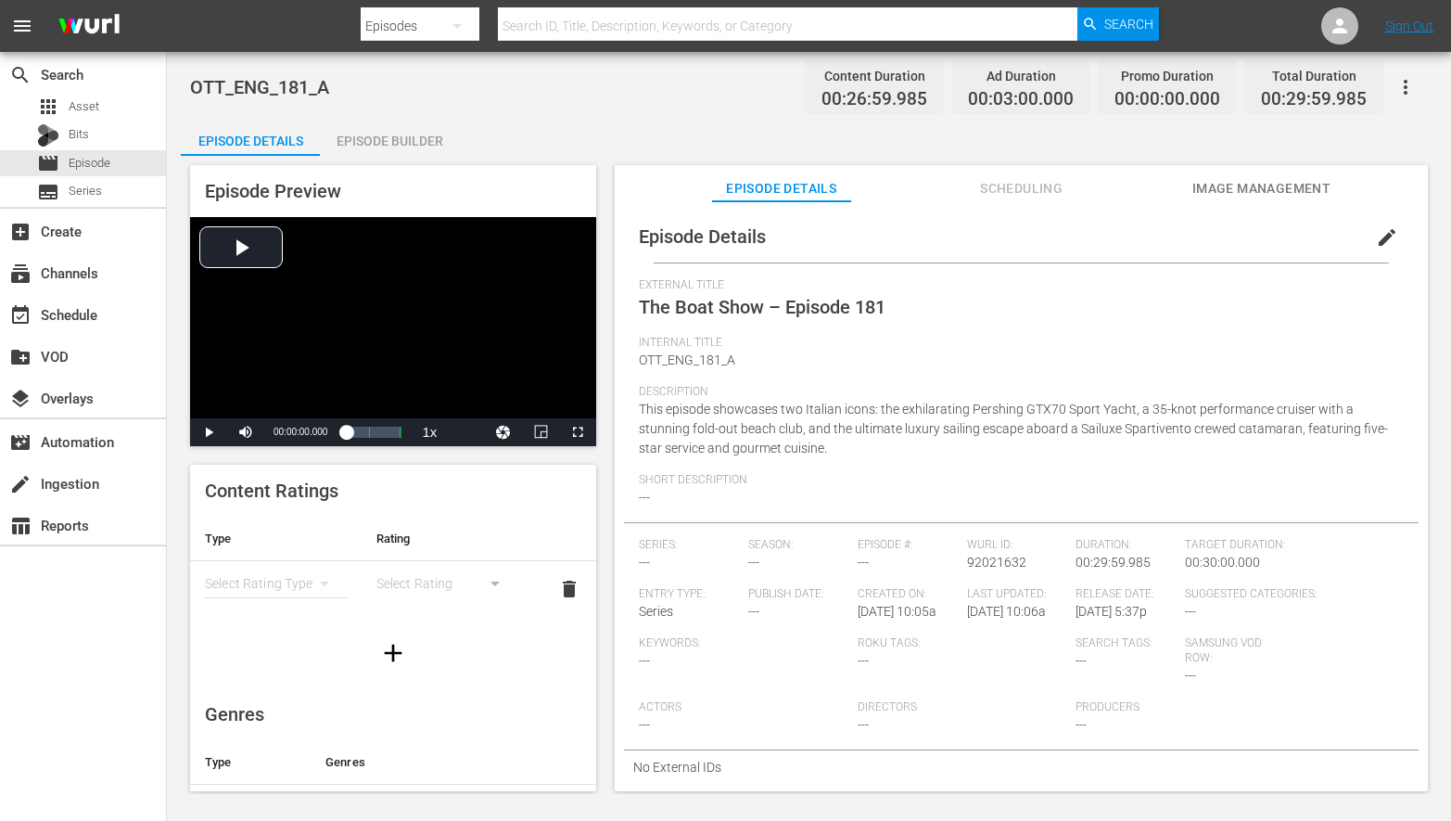
click at [1410, 82] on icon "button" at bounding box center [1406, 87] width 22 height 22
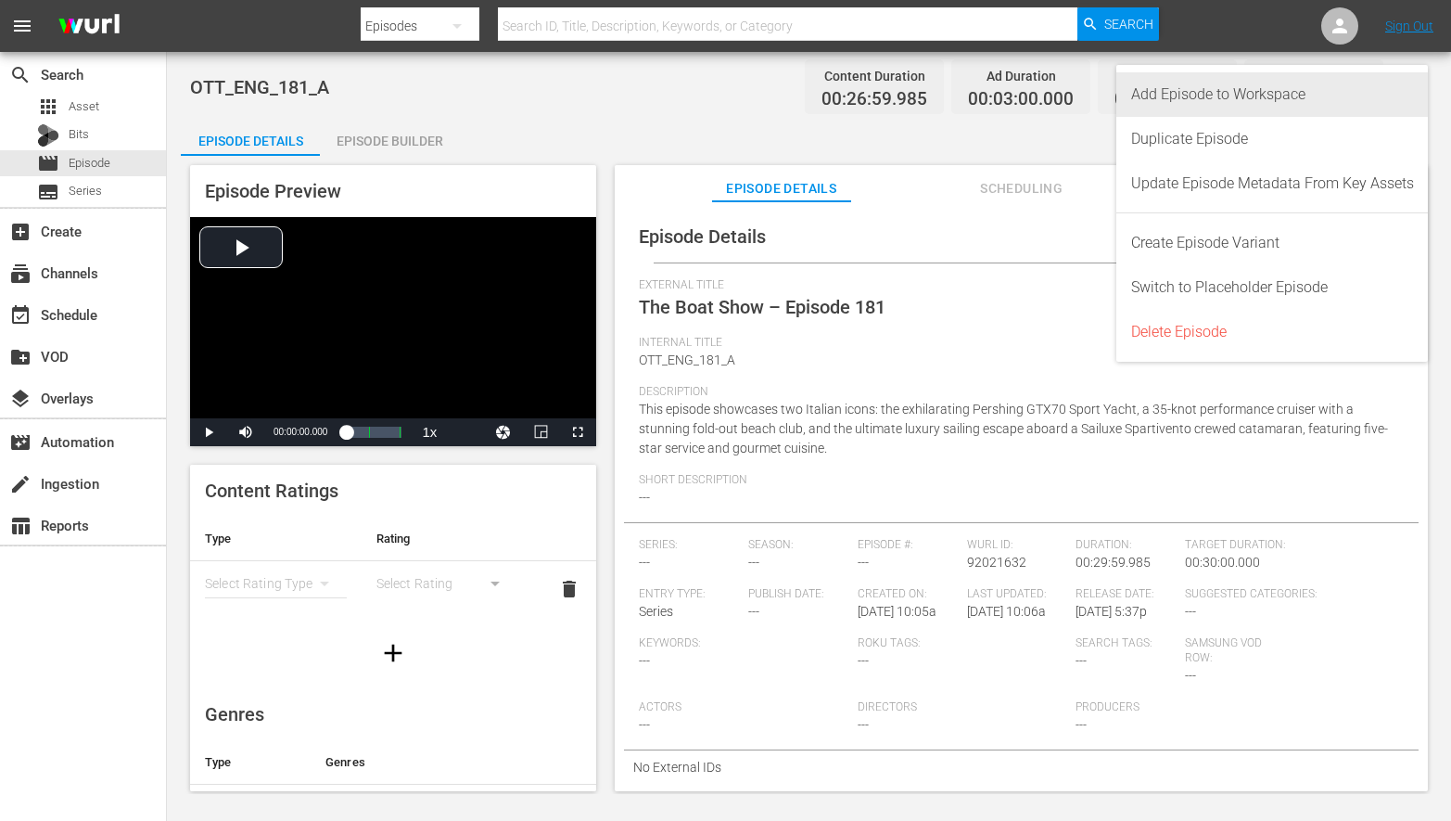
click at [1292, 92] on div "Add Episode to Workspace" at bounding box center [1272, 94] width 283 height 45
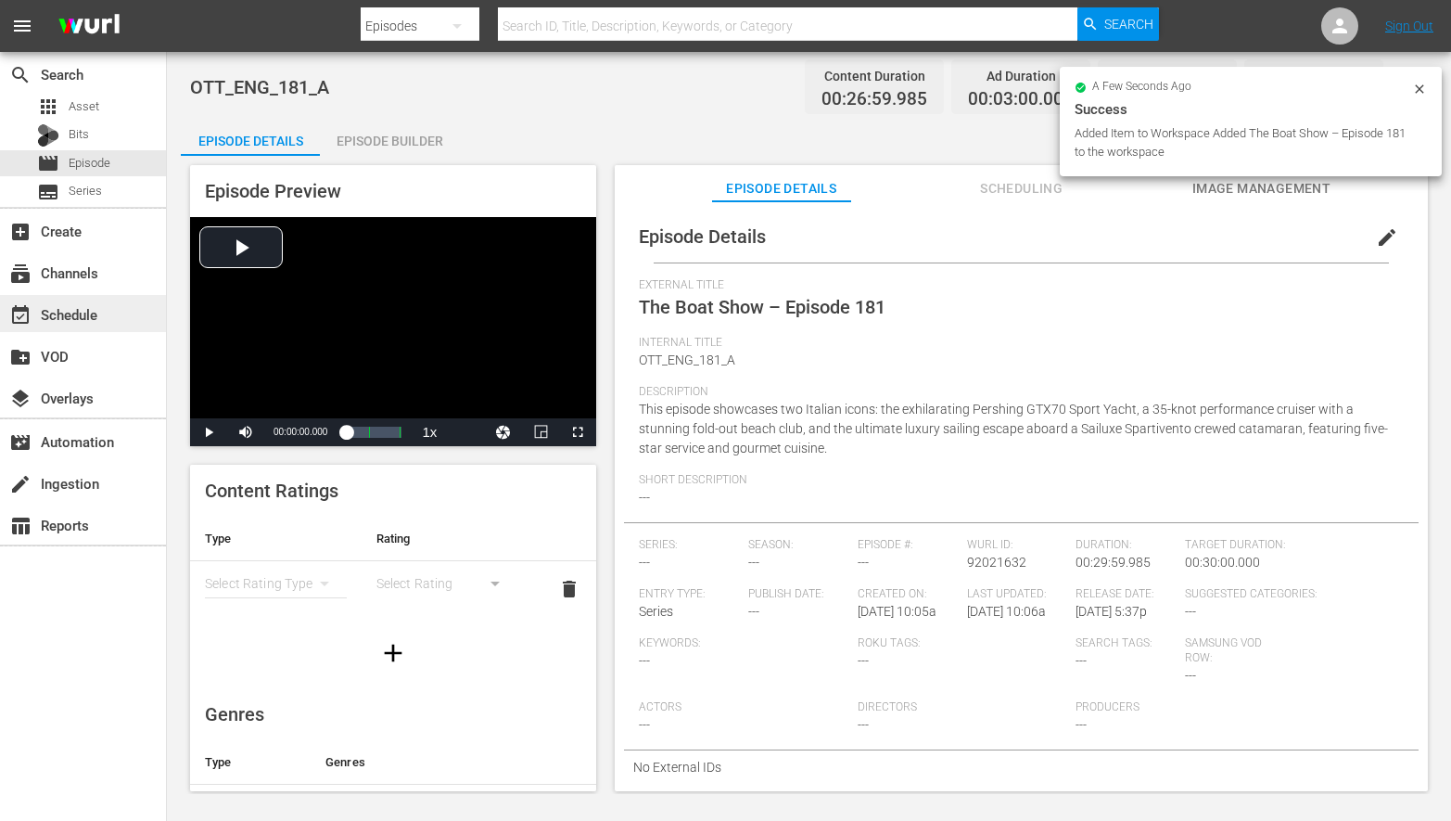
click at [74, 314] on div "event_available Schedule" at bounding box center [52, 311] width 104 height 17
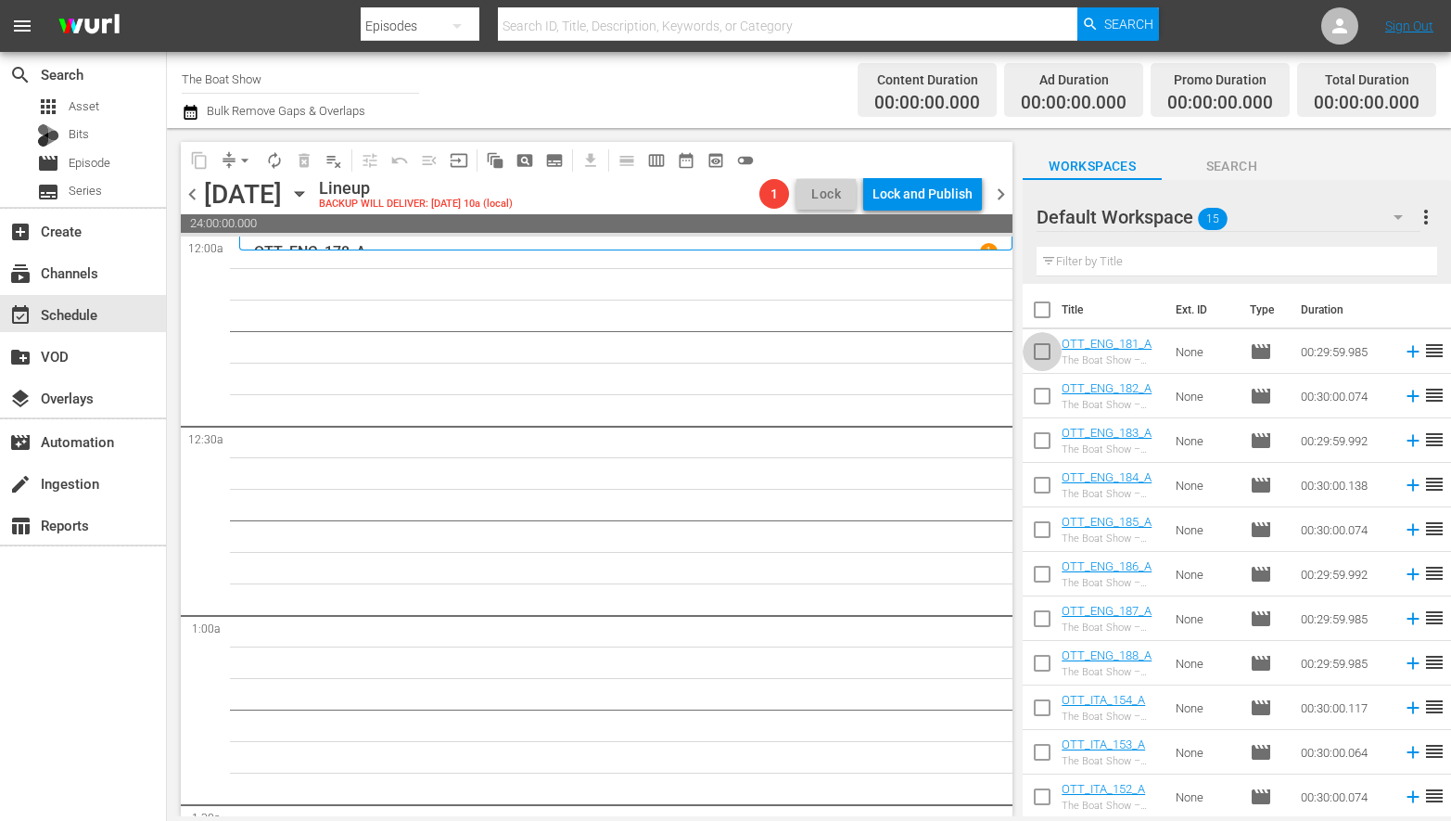
click at [1043, 359] on input "checkbox" at bounding box center [1042, 355] width 39 height 39
checkbox input "true"
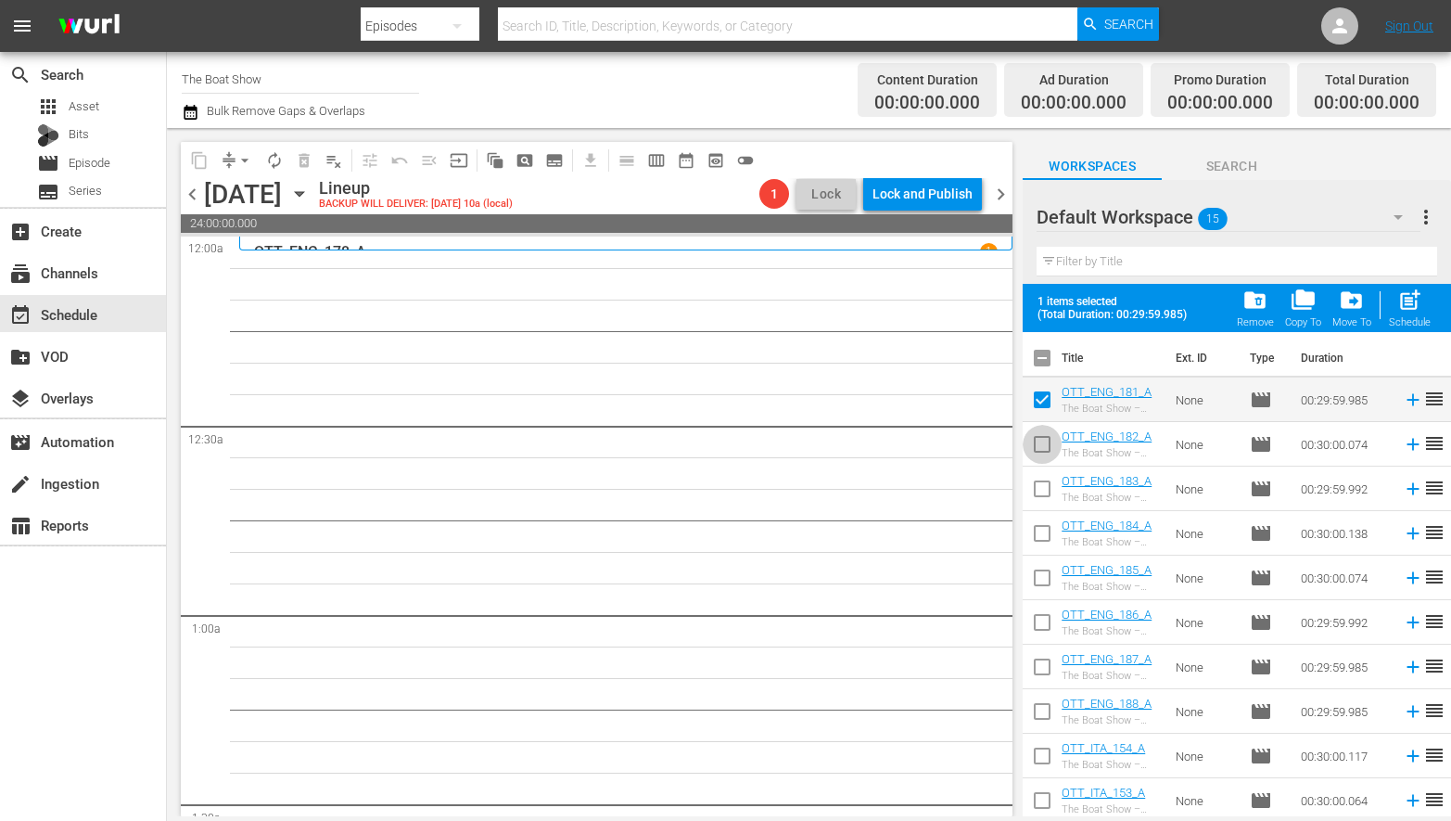
click at [1047, 438] on input "checkbox" at bounding box center [1042, 447] width 39 height 39
checkbox input "true"
click at [1040, 484] on input "checkbox" at bounding box center [1042, 492] width 39 height 39
checkbox input "true"
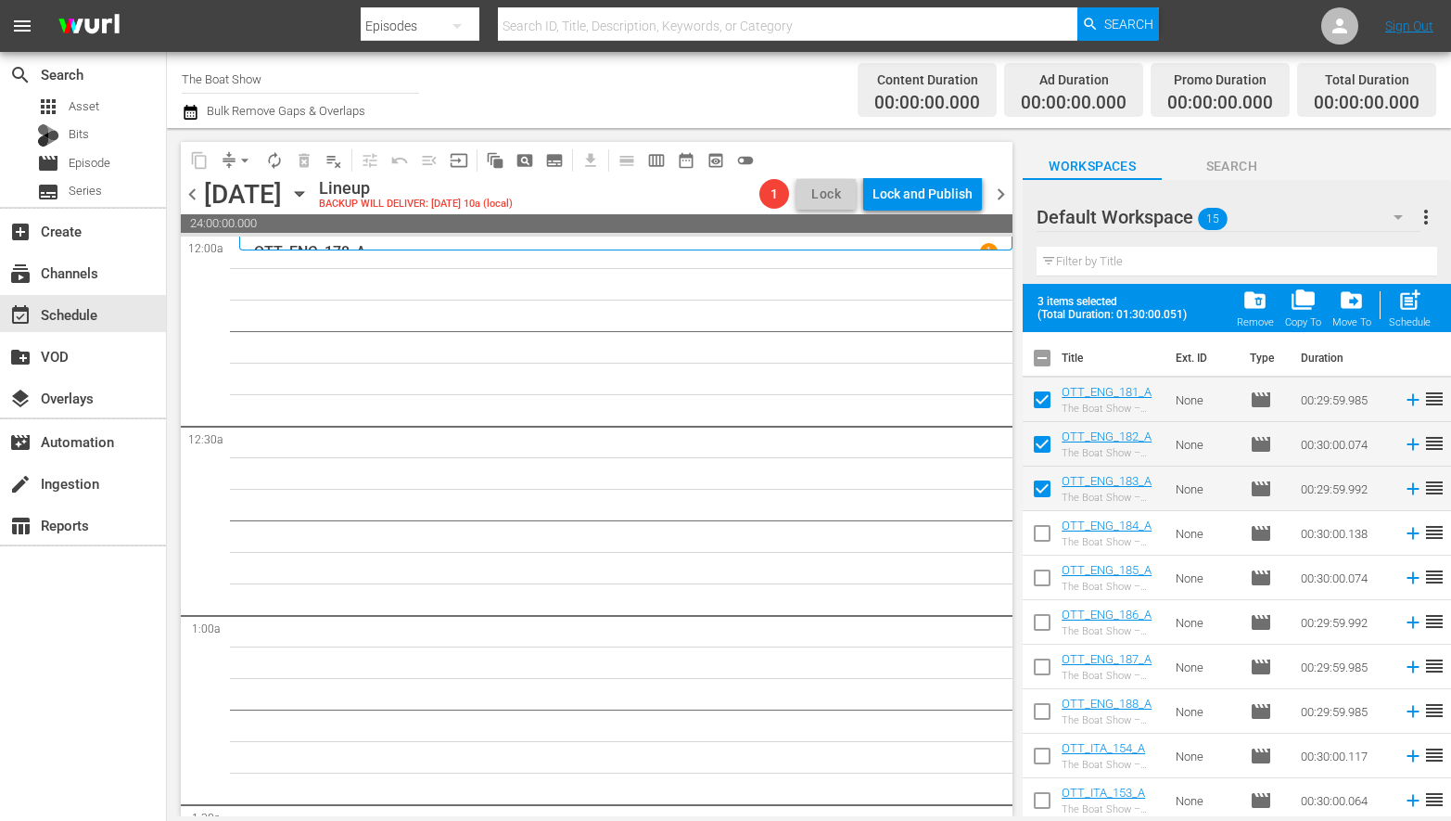
click at [1039, 528] on input "checkbox" at bounding box center [1042, 536] width 39 height 39
checkbox input "true"
click at [1047, 577] on input "checkbox" at bounding box center [1042, 581] width 39 height 39
checkbox input "true"
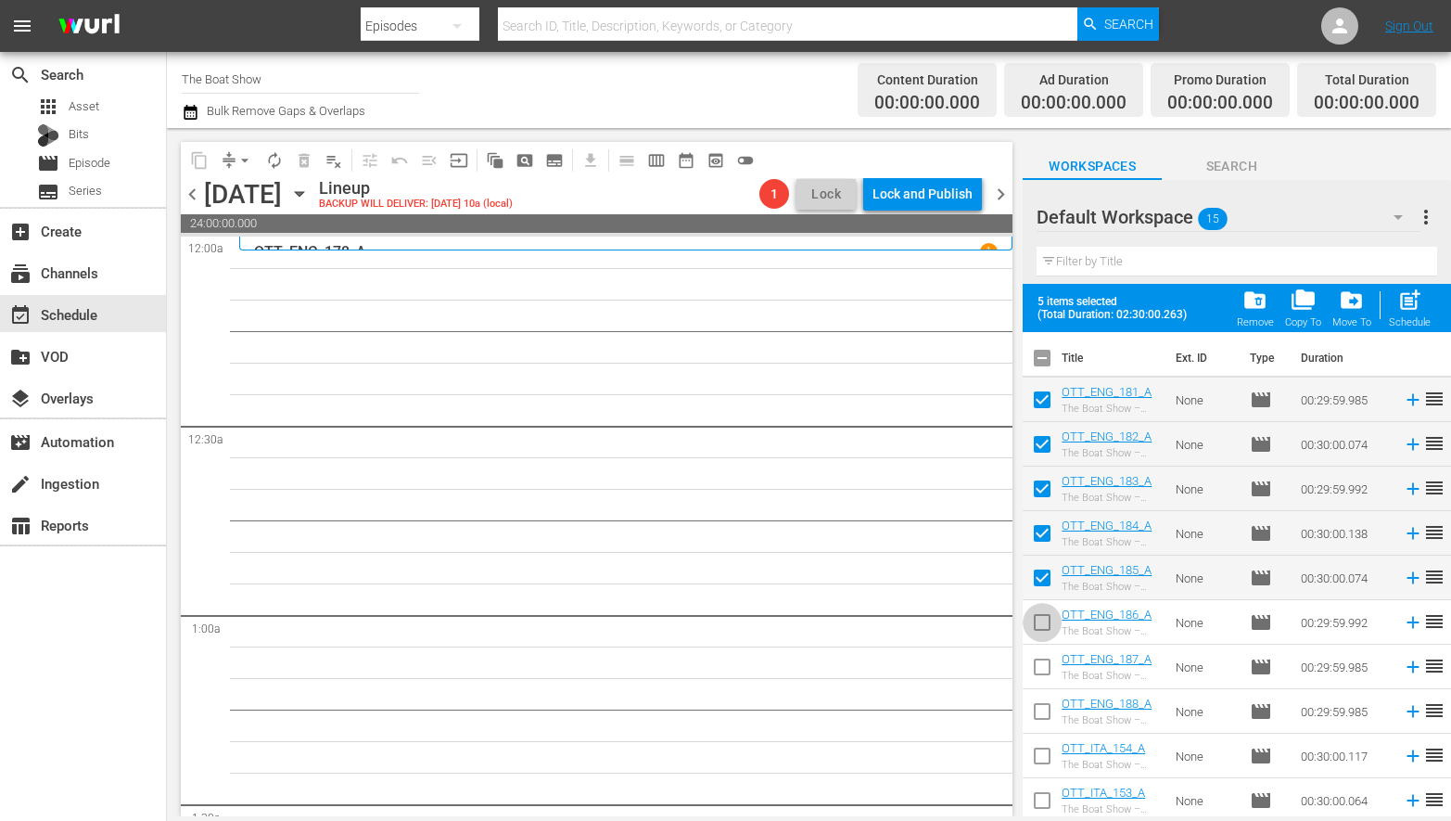
click at [1042, 629] on input "checkbox" at bounding box center [1042, 625] width 39 height 39
checkbox input "true"
click at [1037, 668] on input "checkbox" at bounding box center [1042, 670] width 39 height 39
checkbox input "true"
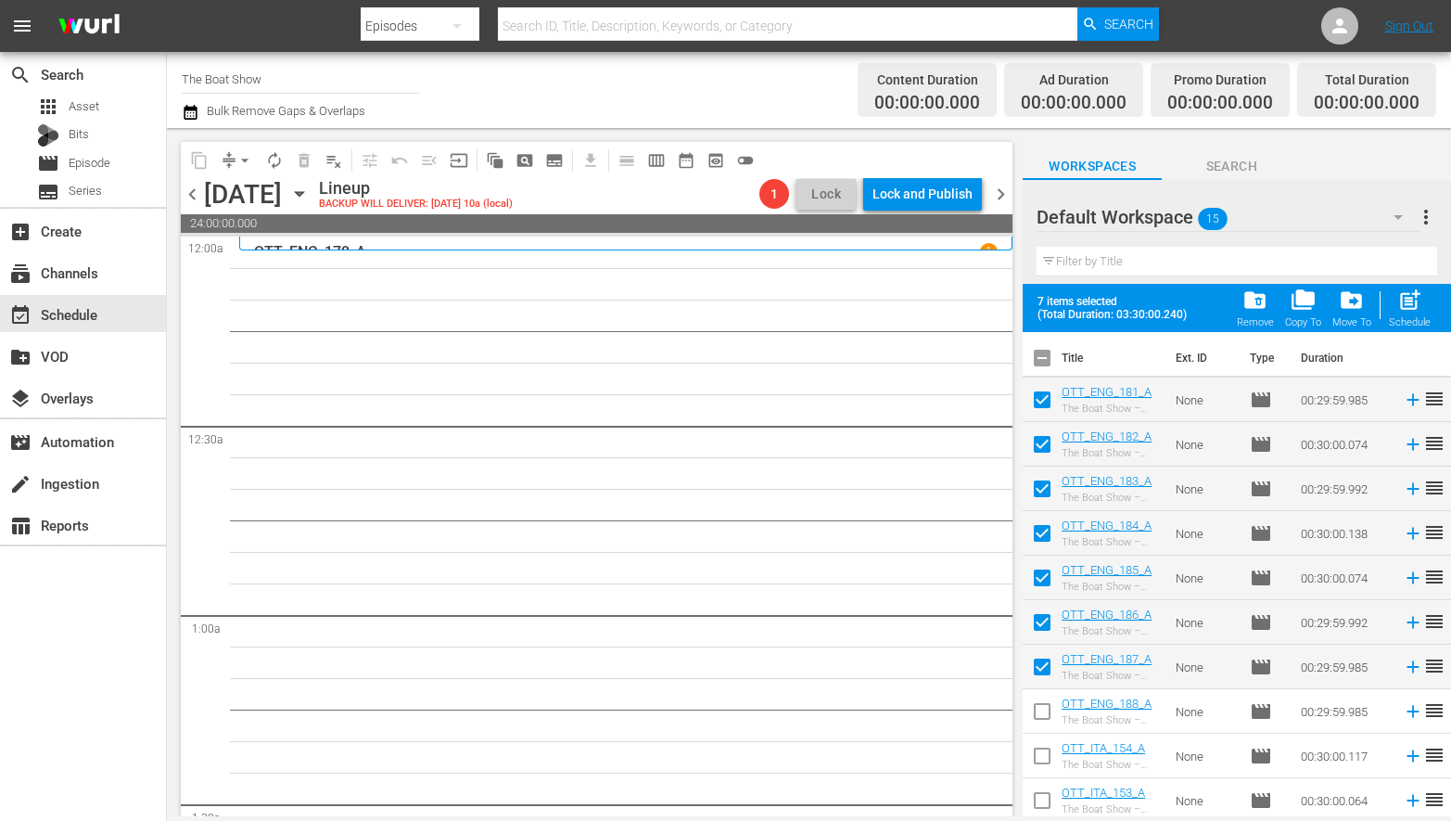
click at [1041, 709] on input "checkbox" at bounding box center [1042, 714] width 39 height 39
checkbox input "true"
click at [1408, 306] on span "post_add" at bounding box center [1409, 299] width 25 height 25
checkbox input "false"
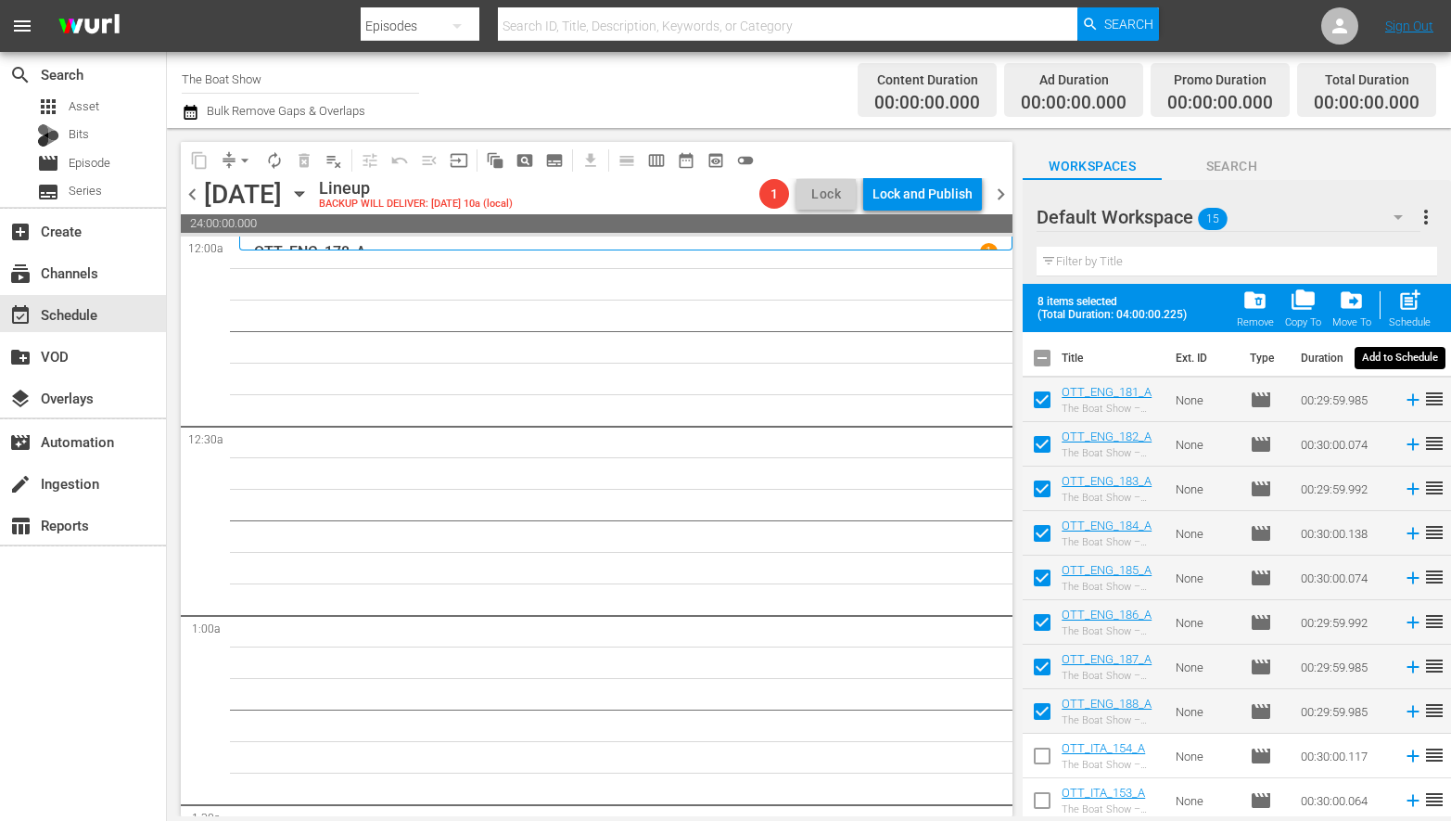
checkbox input "false"
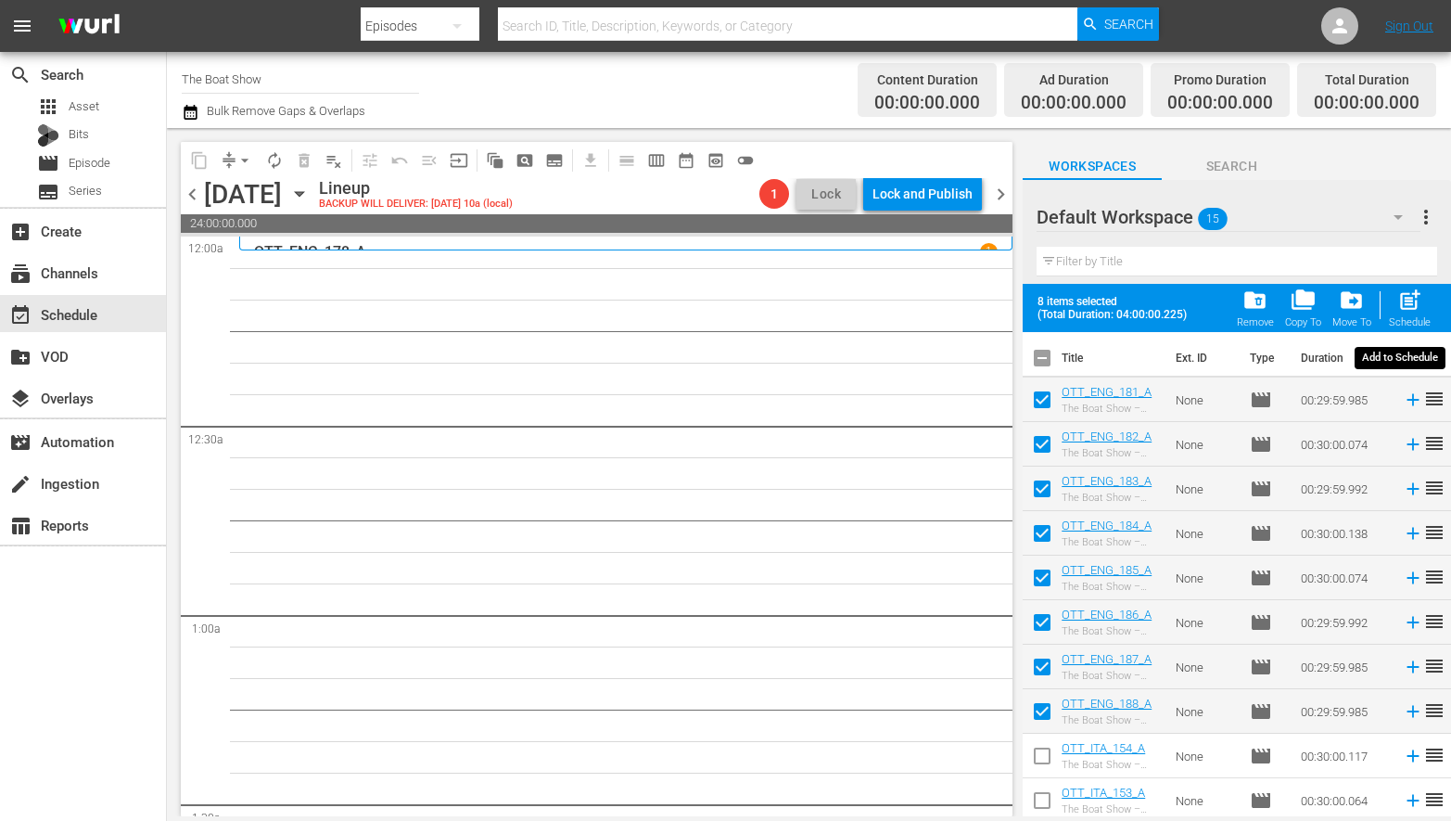
checkbox input "false"
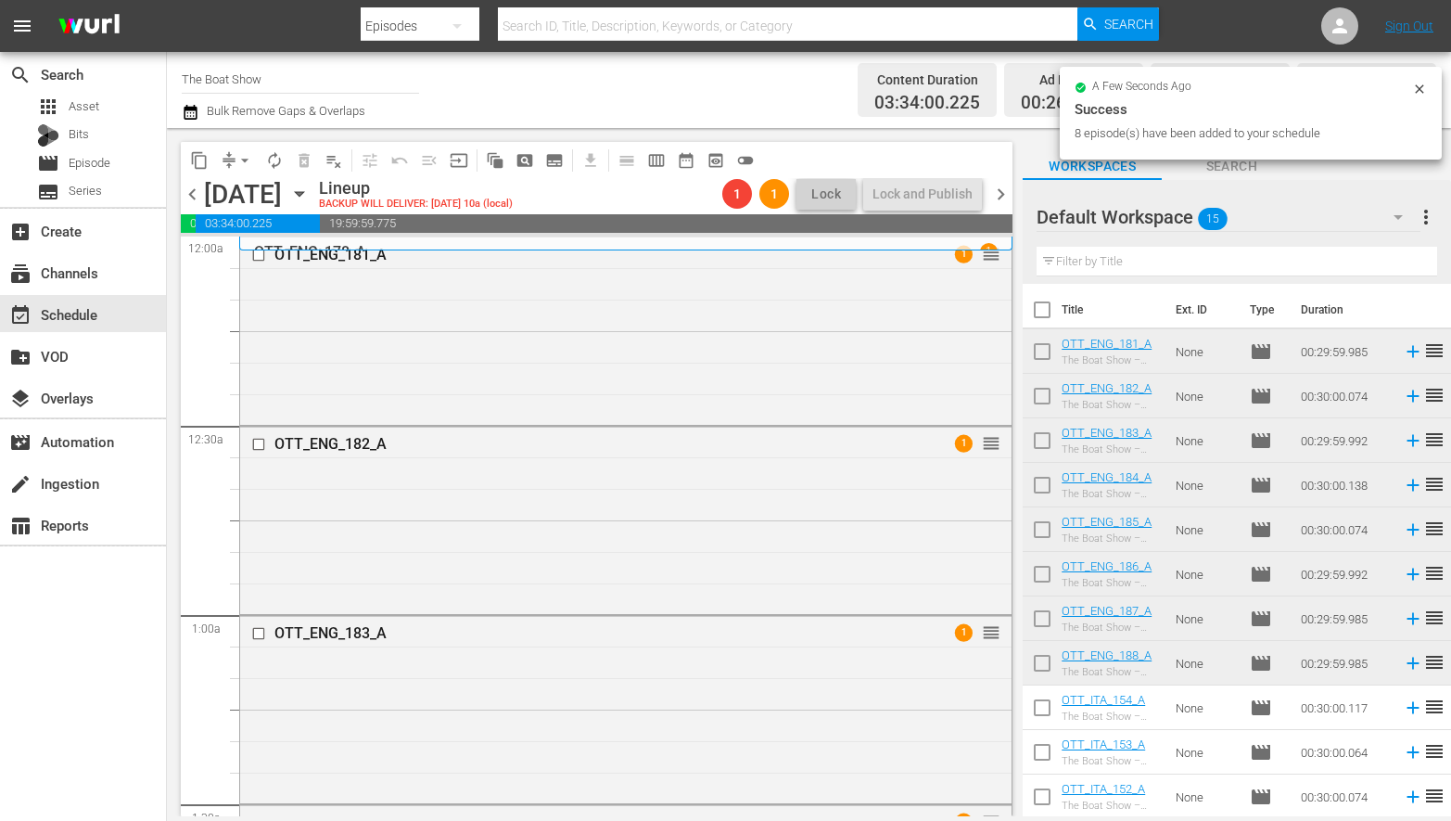
click at [297, 89] on input "The Boat Show" at bounding box center [300, 79] width 237 height 45
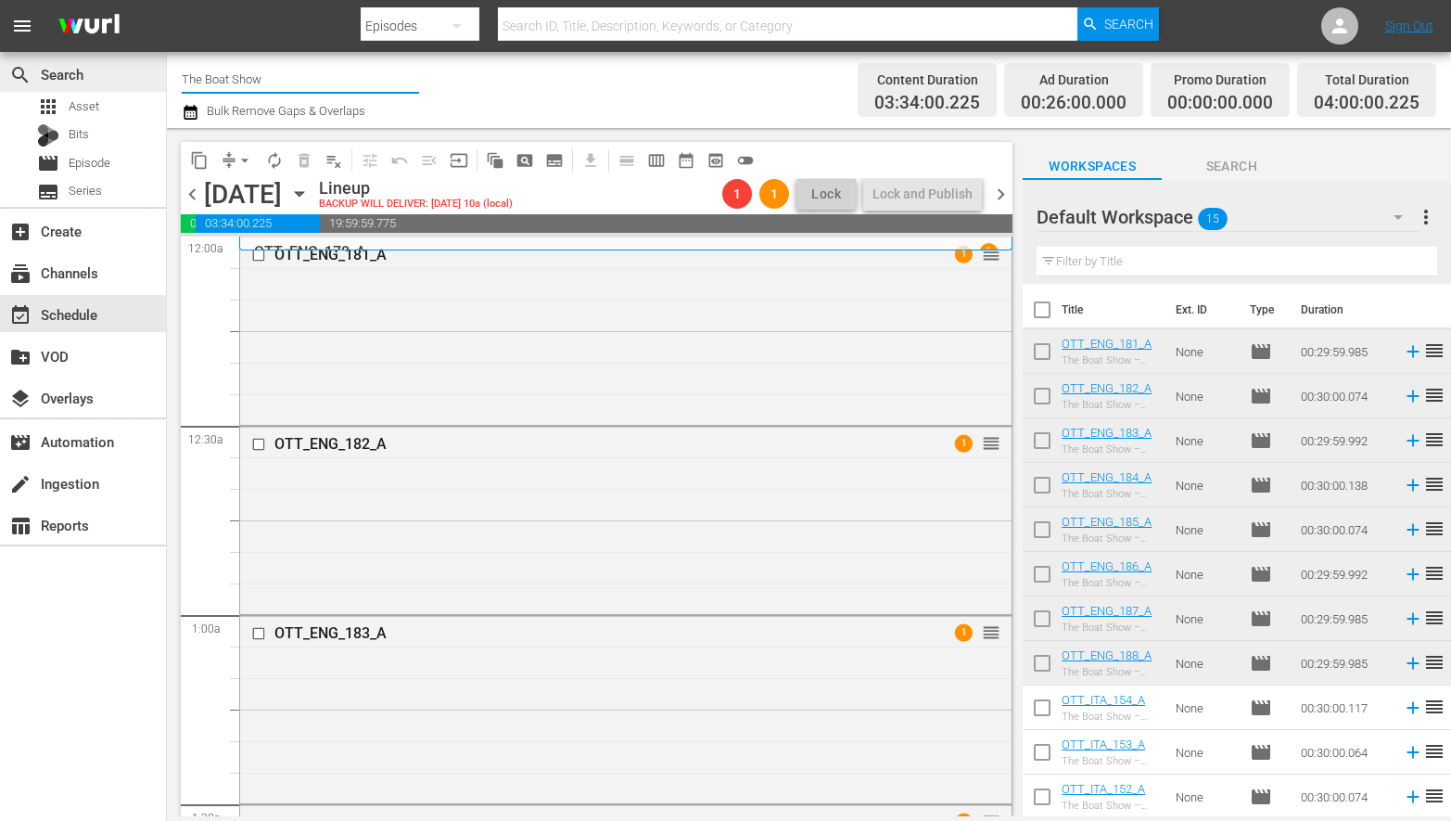
drag, startPoint x: 325, startPoint y: 79, endPoint x: 1, endPoint y: 59, distance: 325.1
click at [167, 0] on div "search Search apps Asset Bits movie Episode subtitles Series add_box Create sub…" at bounding box center [809, 0] width 1284 height 0
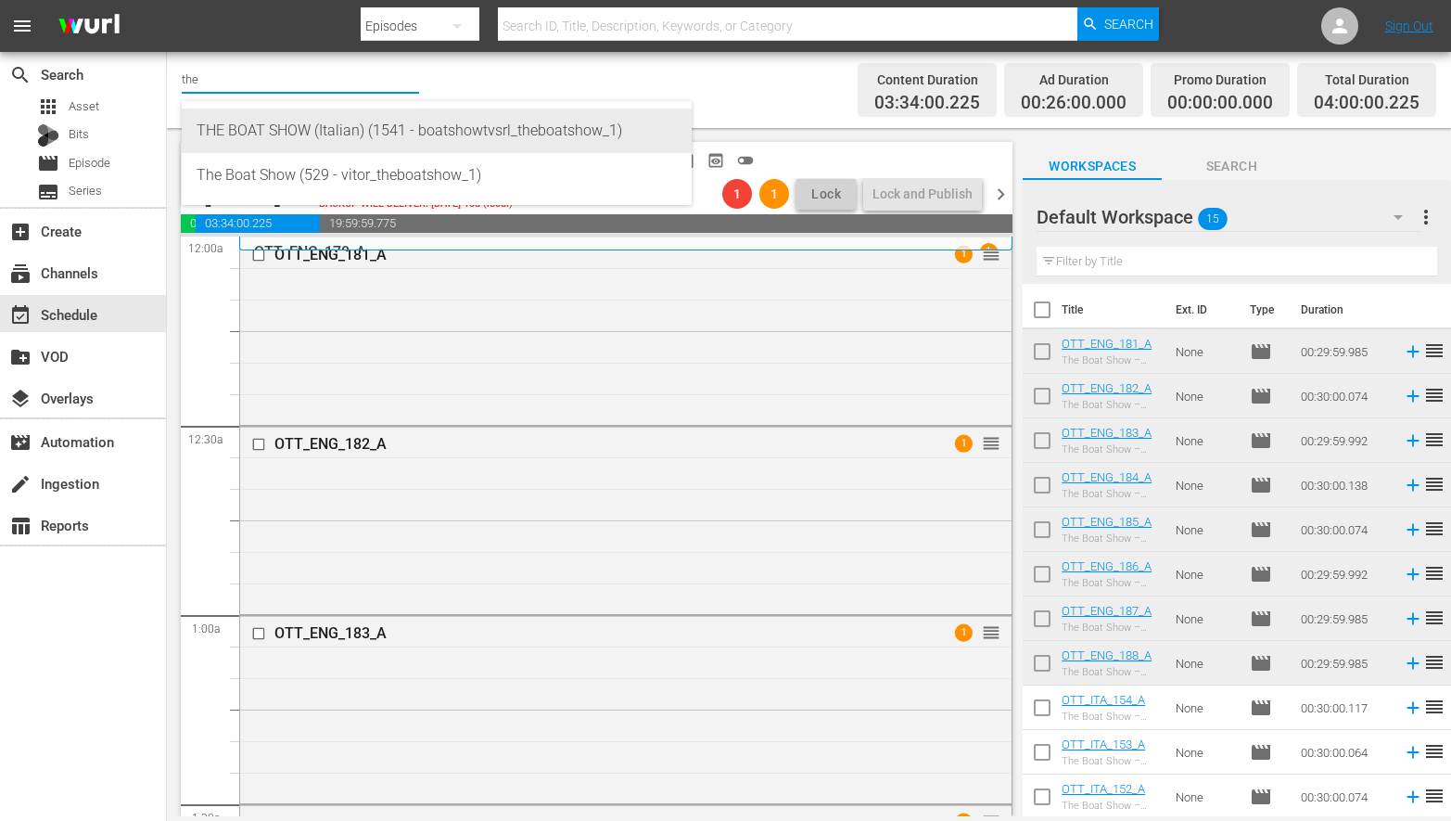
click at [289, 125] on div "THE BOAT SHOW (Italian) (1541 - boatshowtvsrl_theboatshow_1)" at bounding box center [437, 130] width 480 height 45
type input "THE BOAT SHOW (Italian) (1541 - boatshowtvsrl_theboatshow_1)"
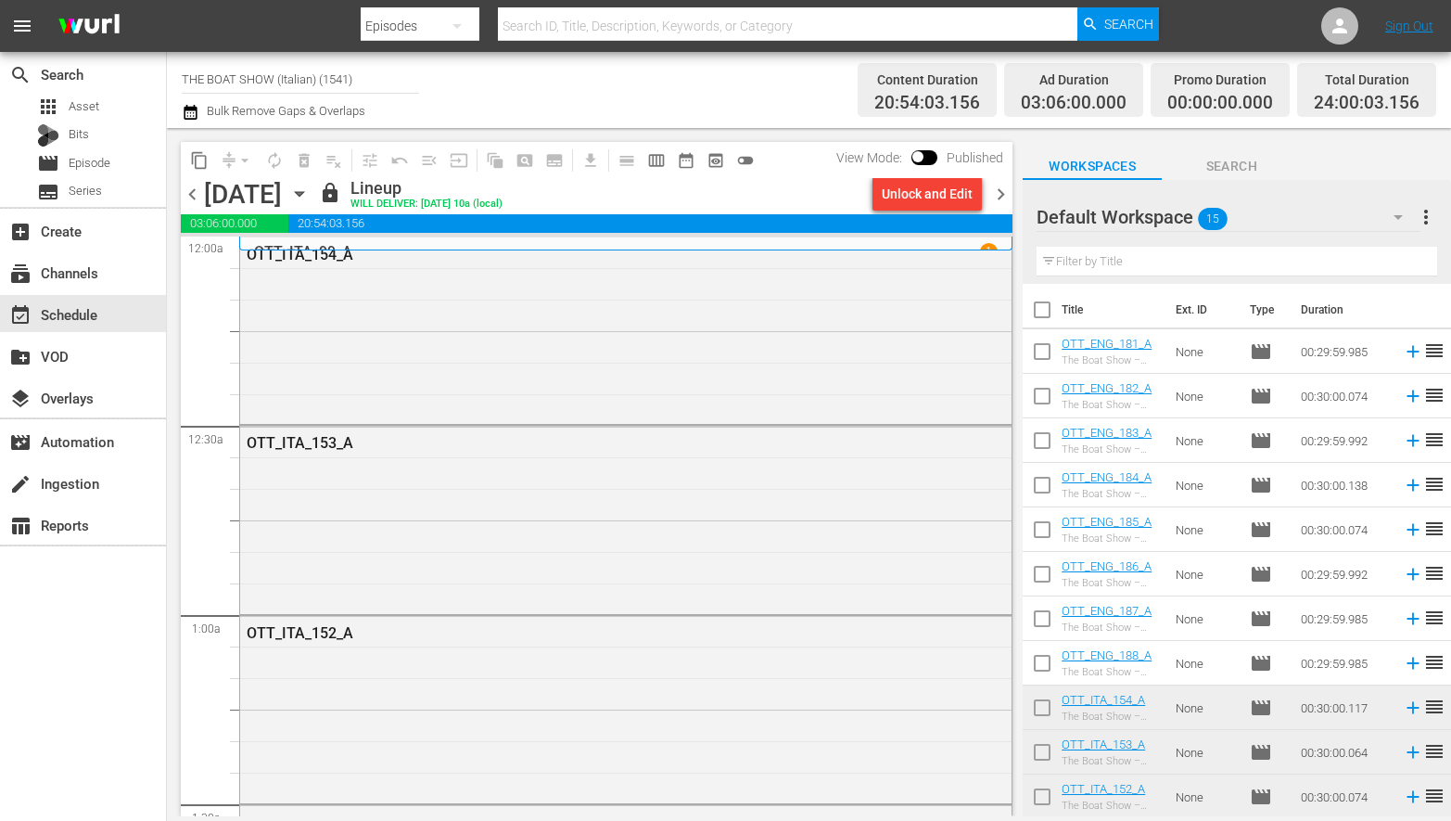
click at [1038, 354] on input "checkbox" at bounding box center [1042, 355] width 39 height 39
checkbox input "true"
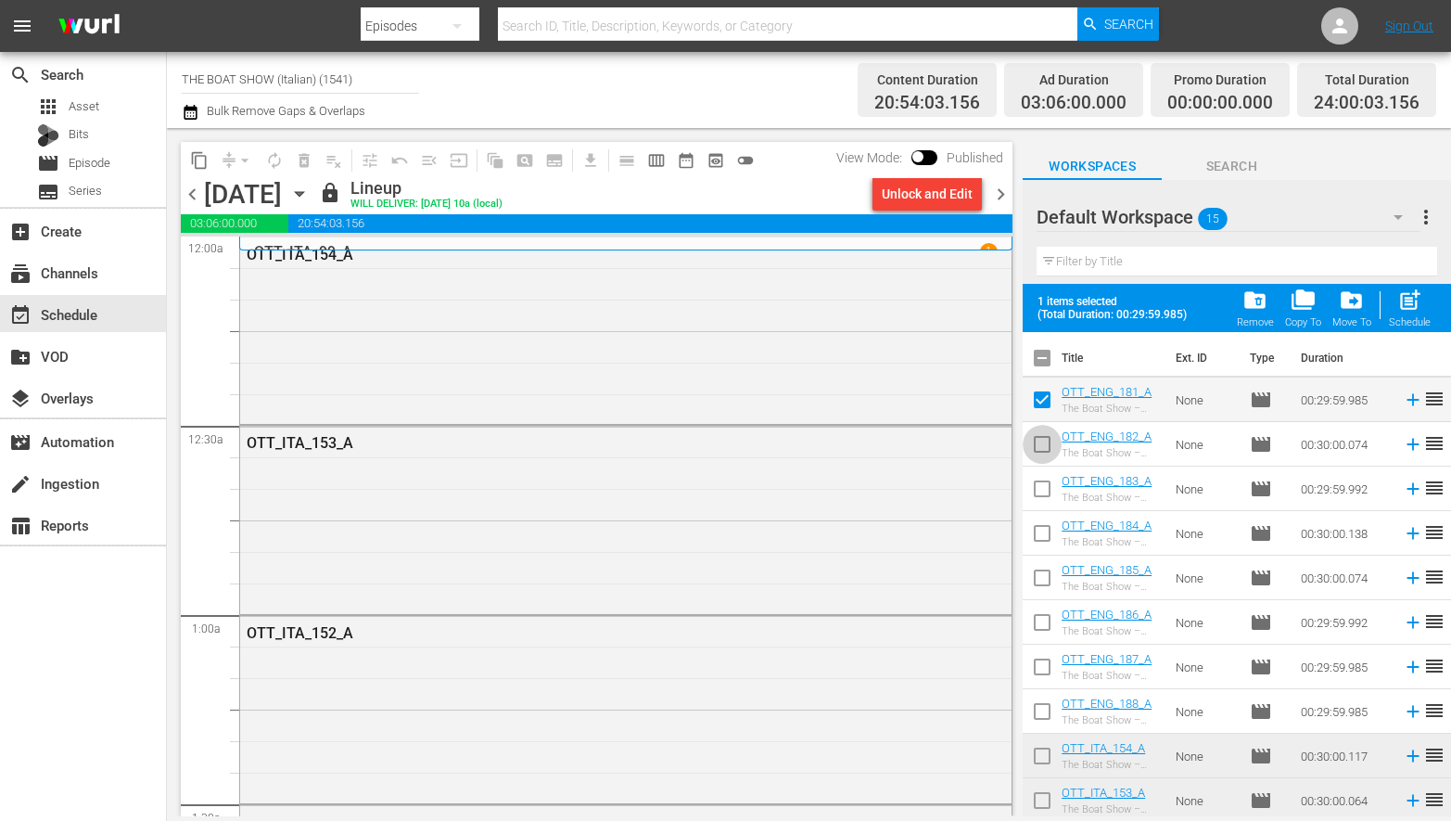
click at [1043, 442] on input "checkbox" at bounding box center [1042, 447] width 39 height 39
checkbox input "true"
click at [1047, 489] on input "checkbox" at bounding box center [1042, 492] width 39 height 39
checkbox input "true"
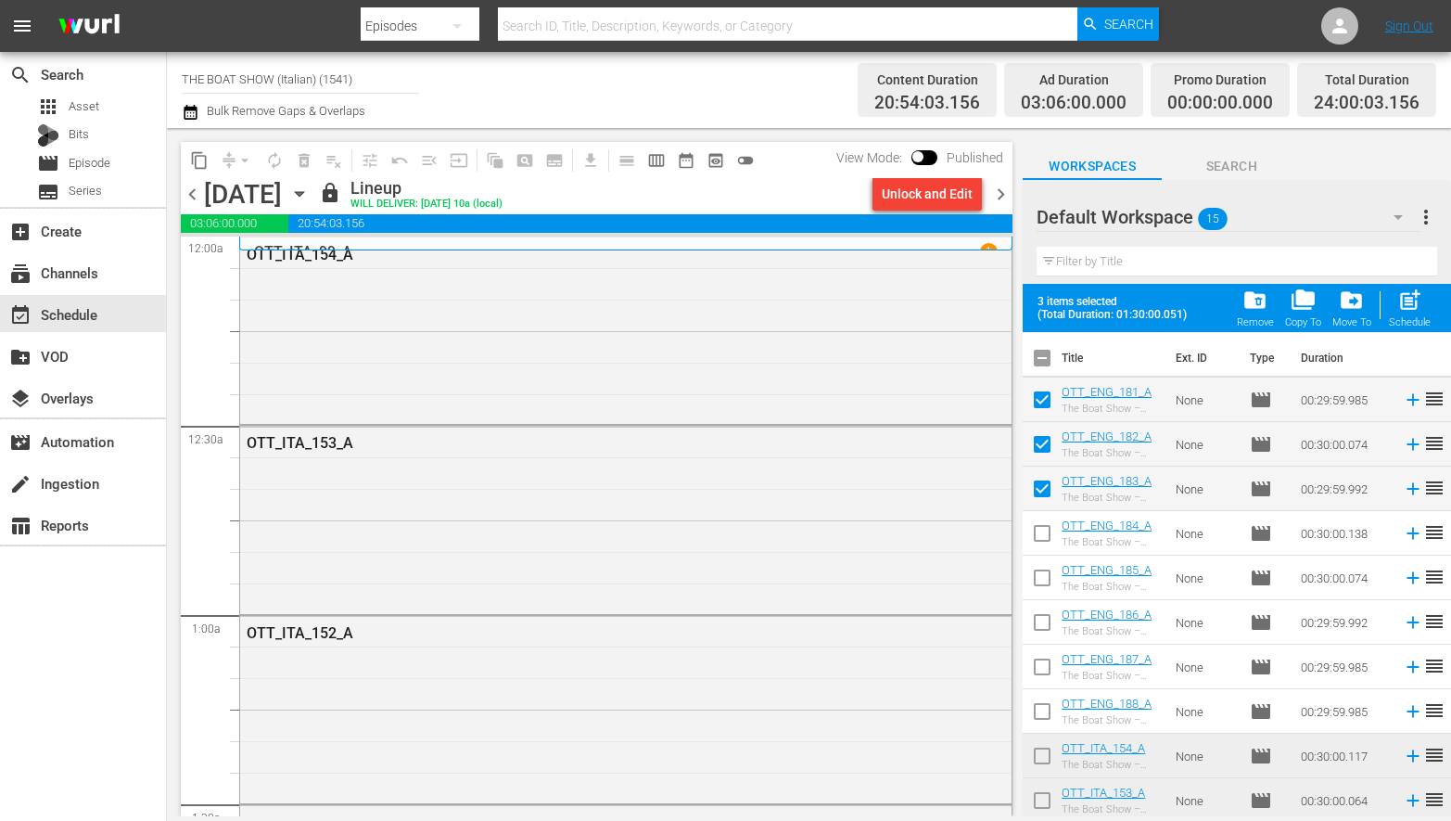
click at [1045, 532] on input "checkbox" at bounding box center [1042, 536] width 39 height 39
checkbox input "true"
click at [1041, 571] on input "checkbox" at bounding box center [1042, 581] width 39 height 39
checkbox input "true"
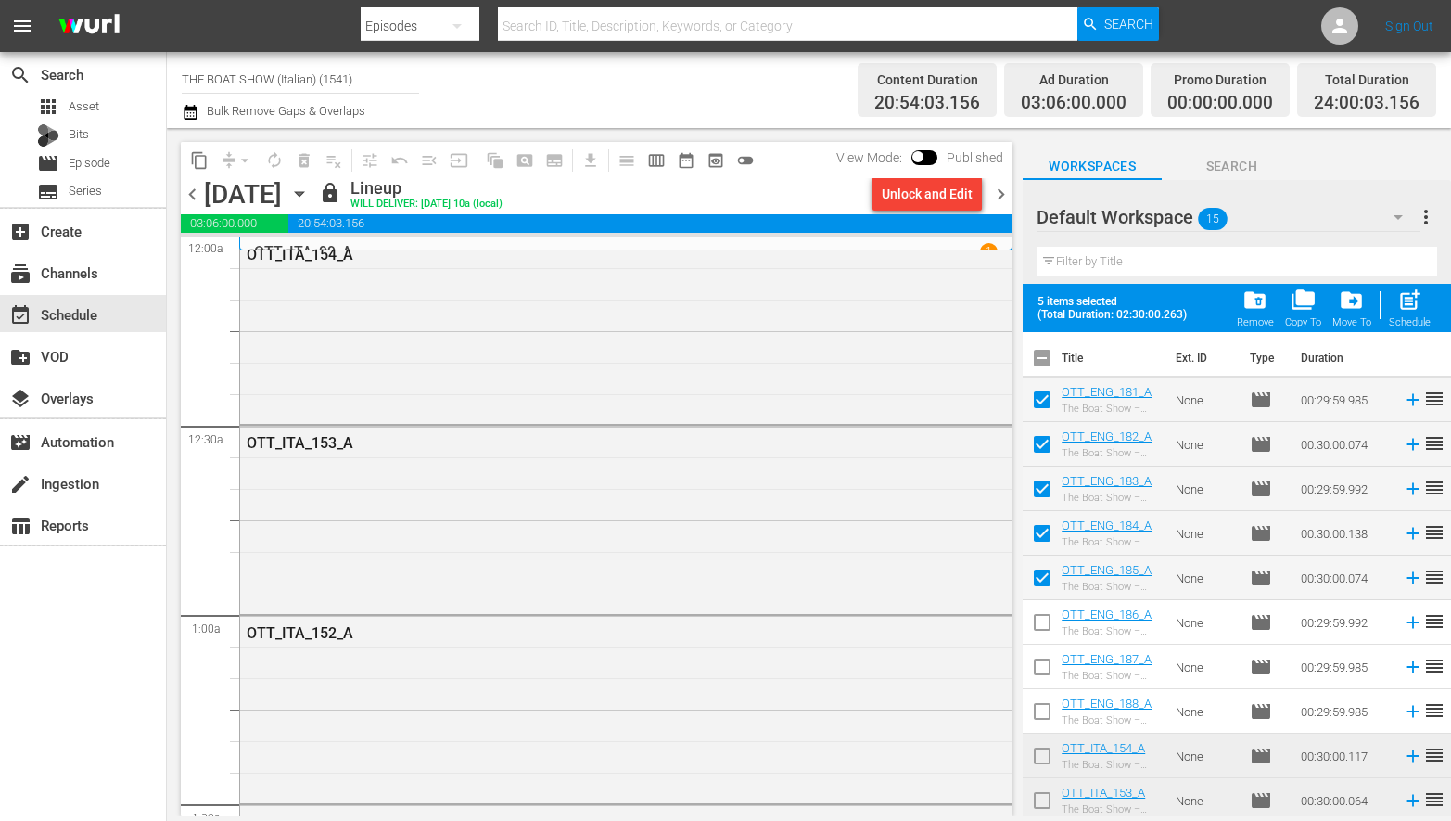
click at [1039, 620] on input "checkbox" at bounding box center [1042, 625] width 39 height 39
checkbox input "true"
click at [1043, 661] on input "checkbox" at bounding box center [1042, 670] width 39 height 39
checkbox input "true"
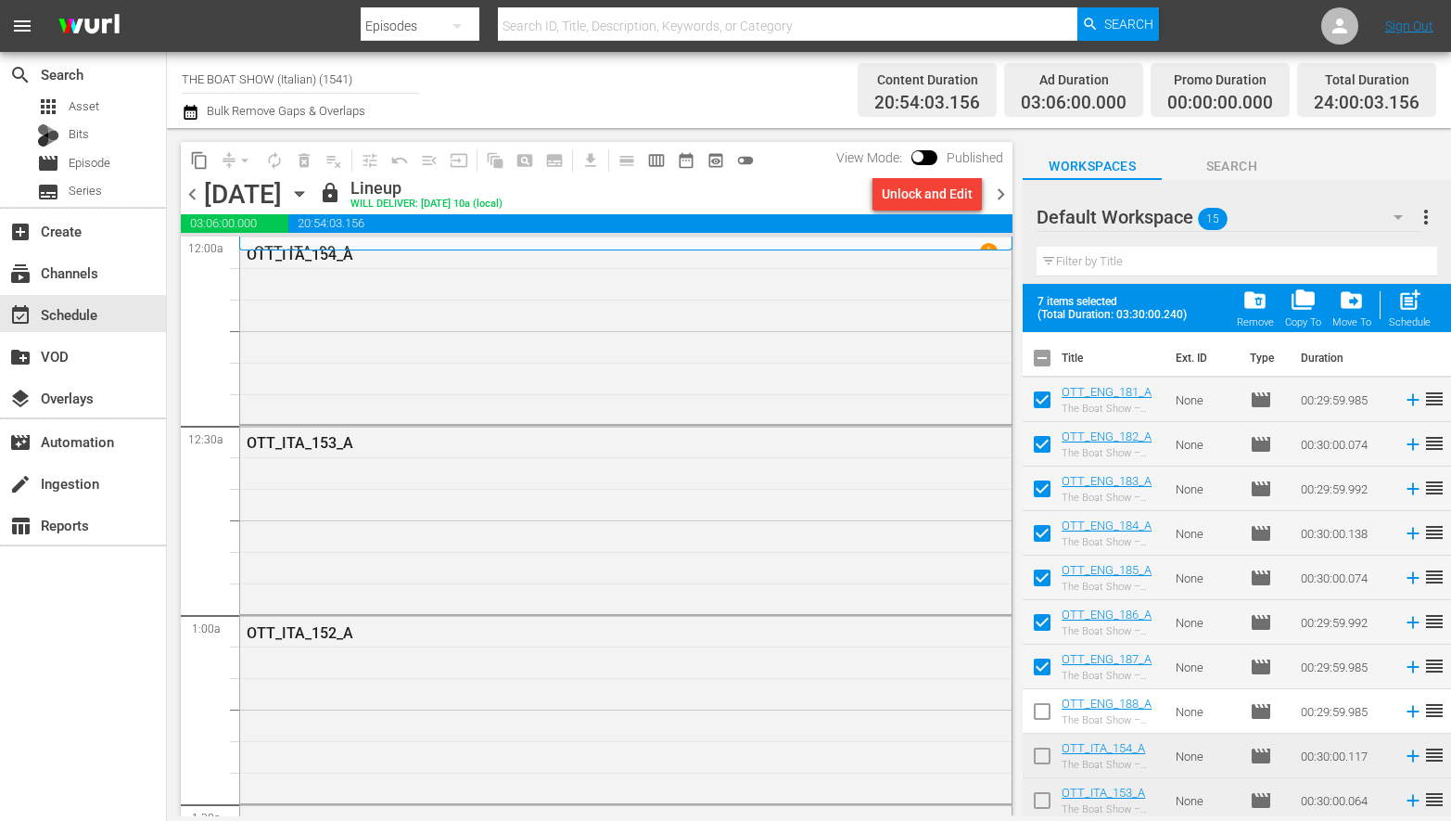
click at [1040, 708] on input "checkbox" at bounding box center [1042, 714] width 39 height 39
checkbox input "true"
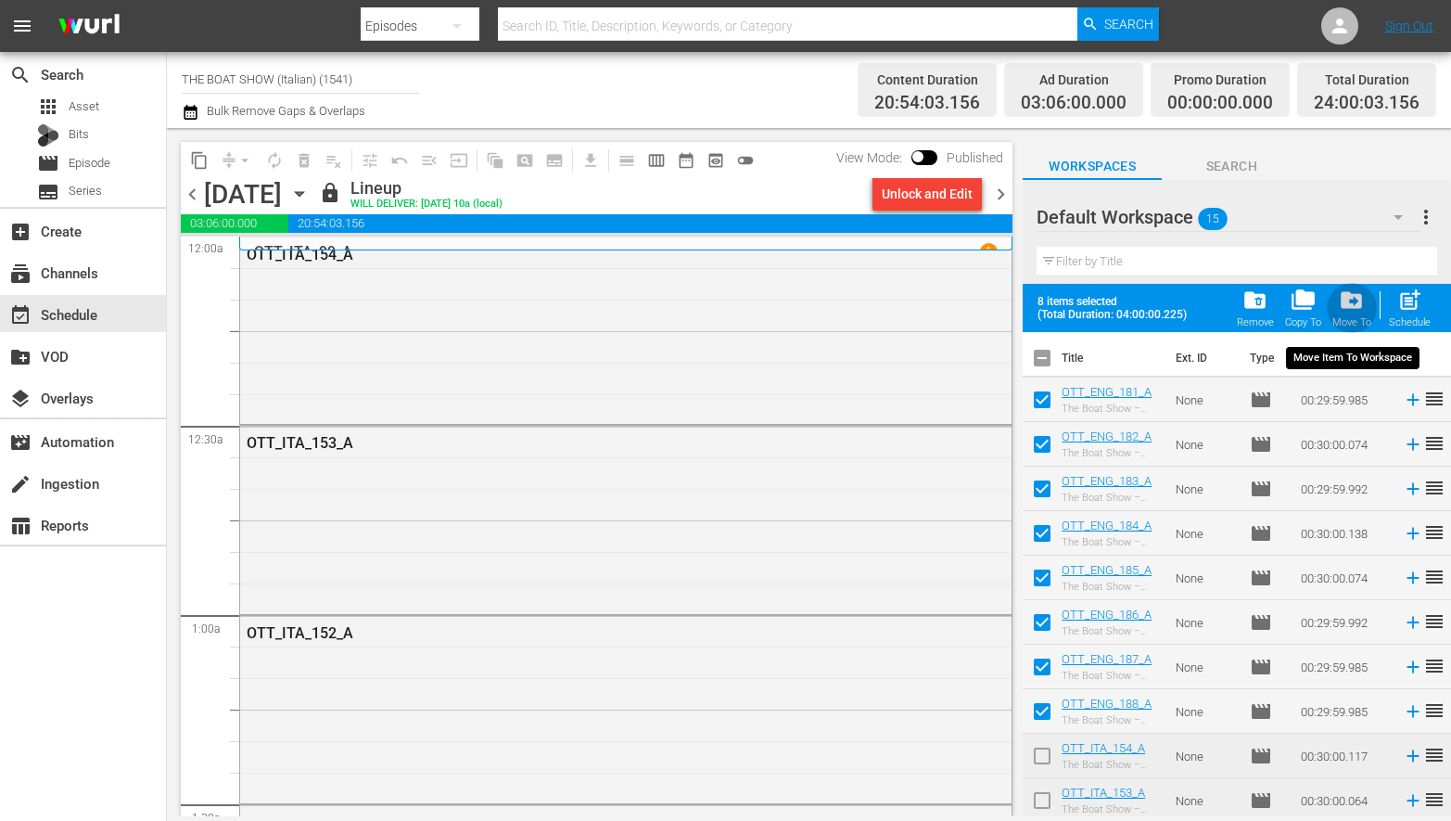
click at [1357, 315] on div "drive_file_move Move To" at bounding box center [1351, 307] width 39 height 41
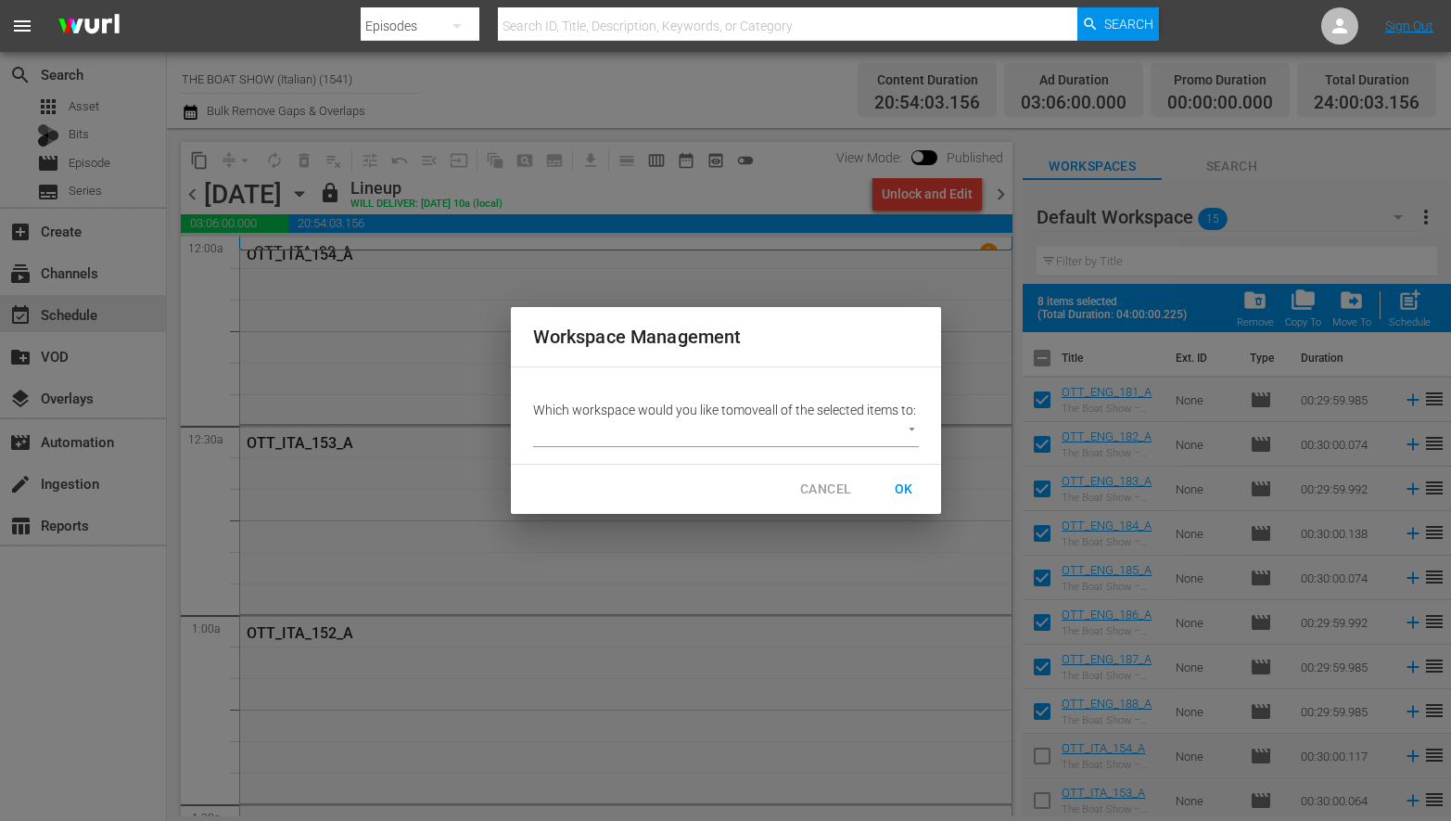
click at [751, 442] on body "menu Search By Episodes Search ID, Title, Description, Keywords, or Category Se…" at bounding box center [725, 410] width 1451 height 821
click at [564, 444] on li "ENG (8)" at bounding box center [570, 442] width 75 height 31
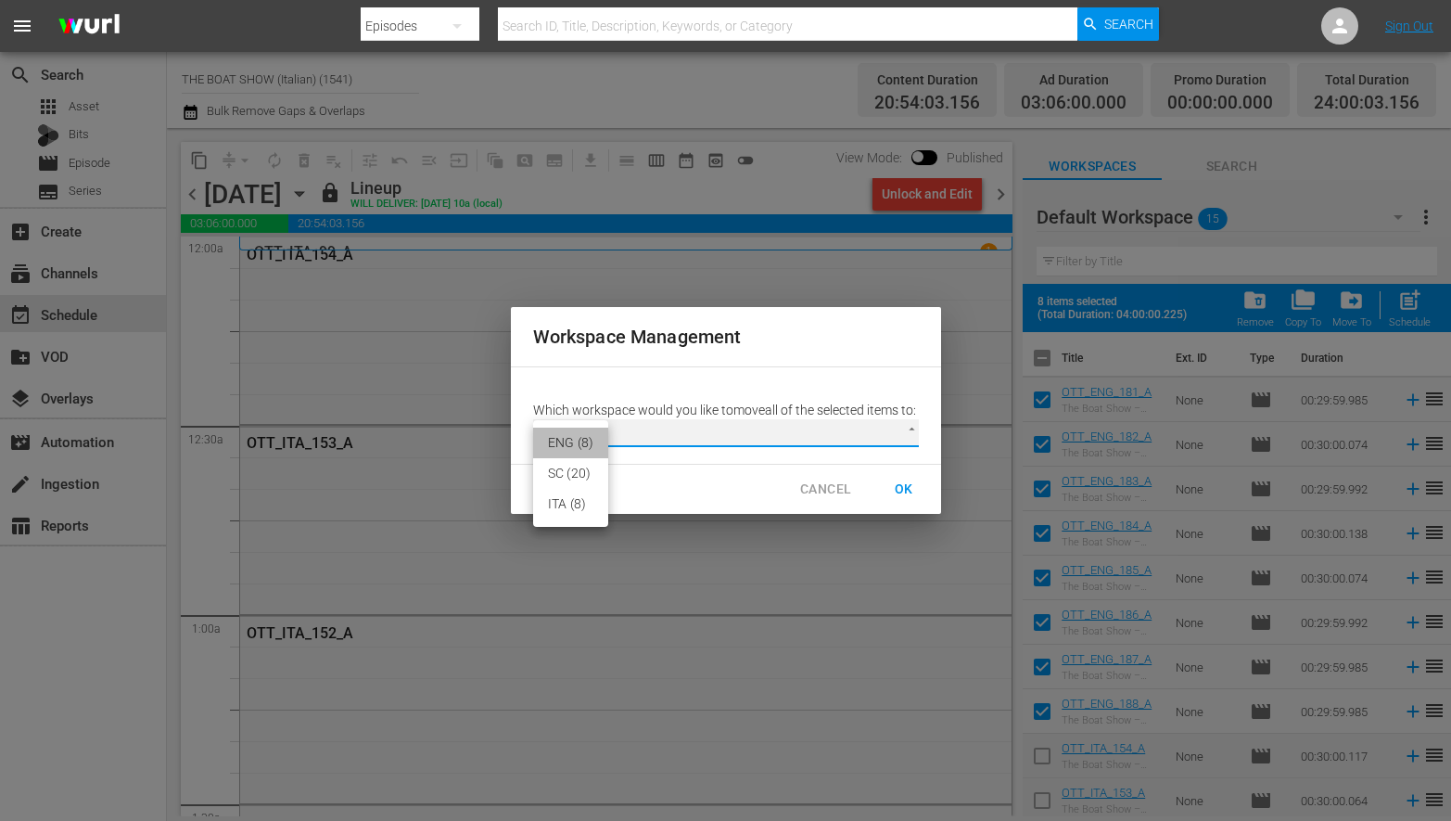
type input "2303"
click at [903, 499] on span "OK" at bounding box center [904, 489] width 30 height 23
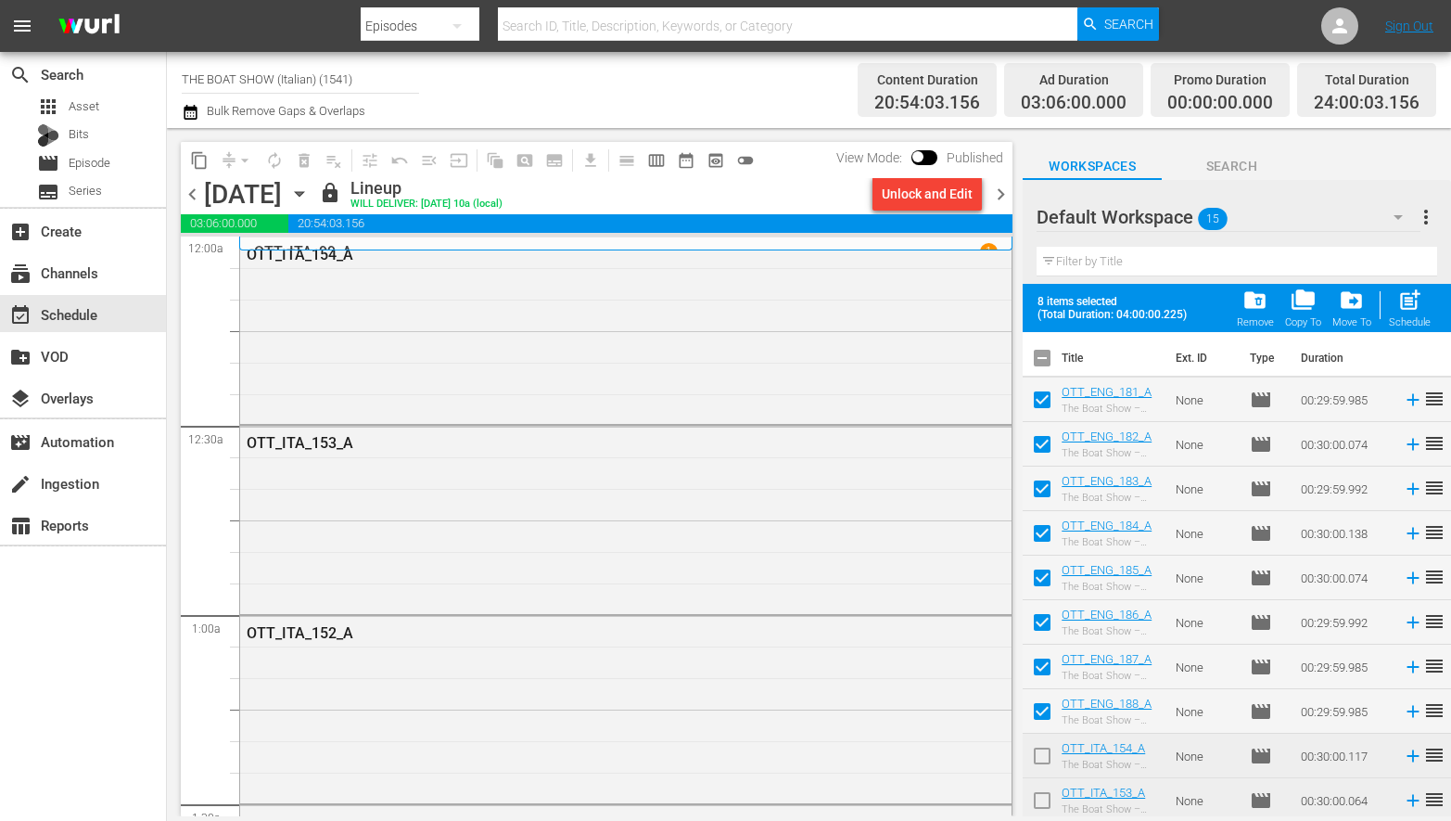
checkbox input "false"
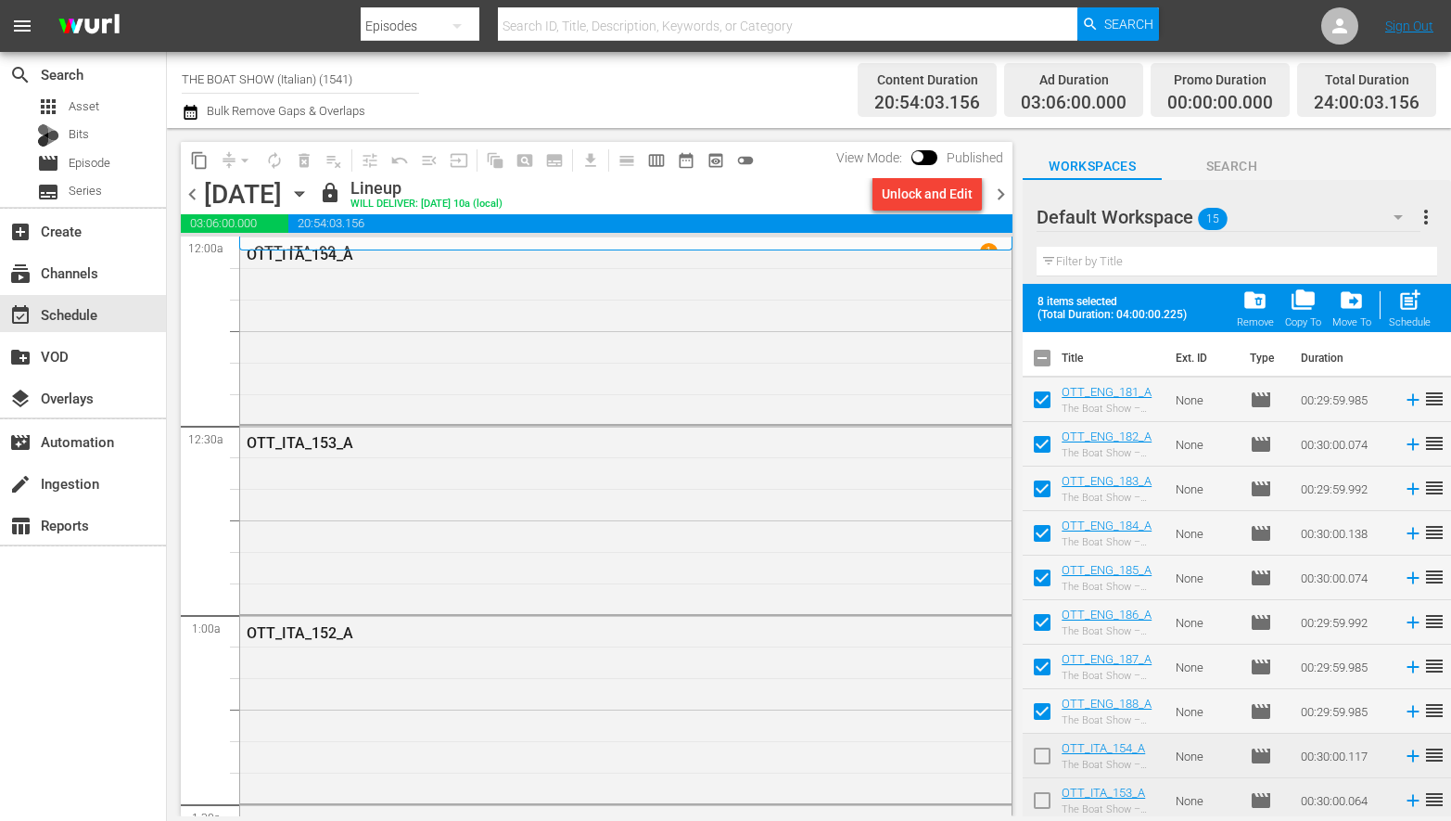
checkbox input "false"
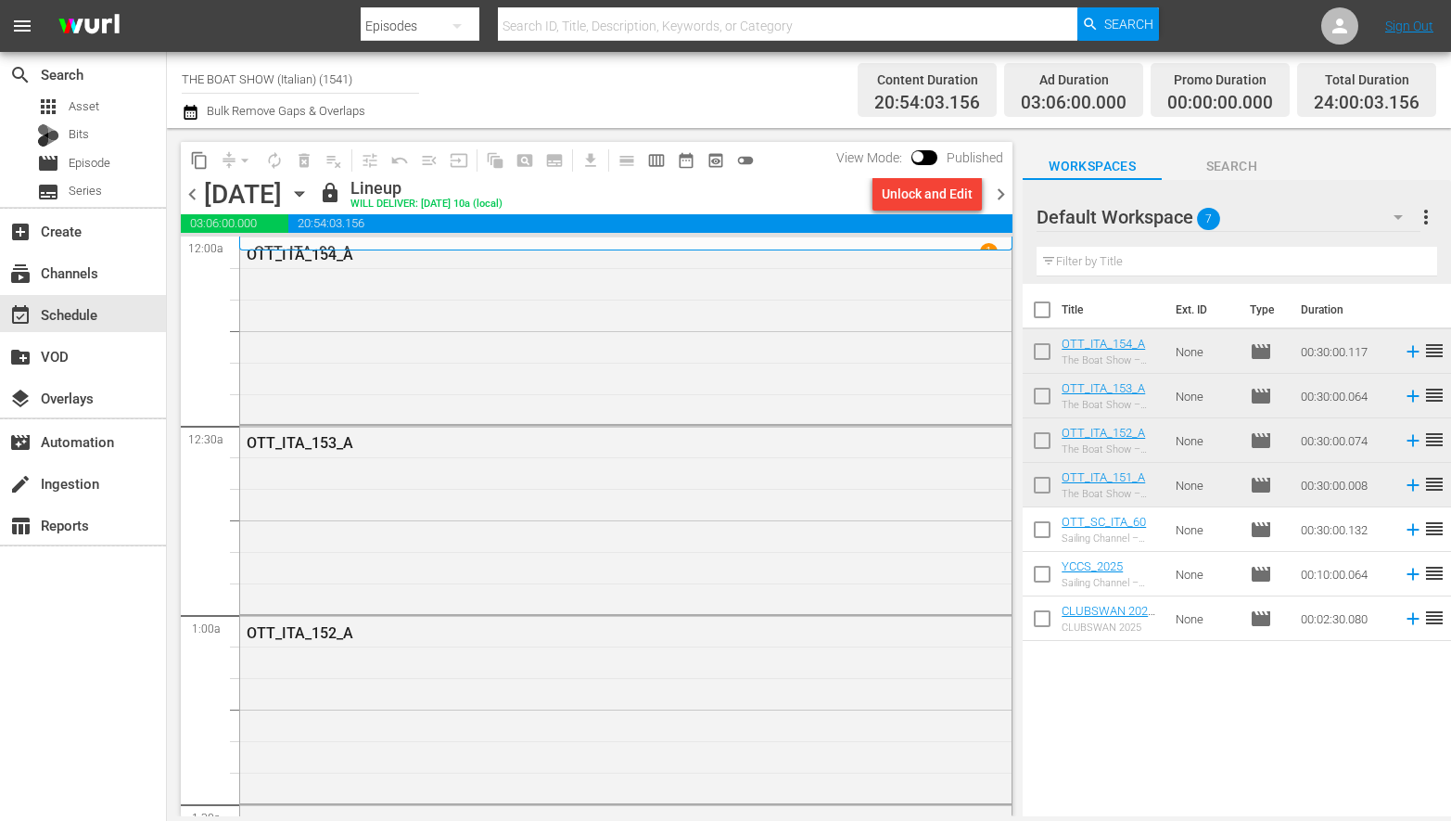
click at [1039, 349] on input "checkbox" at bounding box center [1042, 355] width 39 height 39
checkbox input "true"
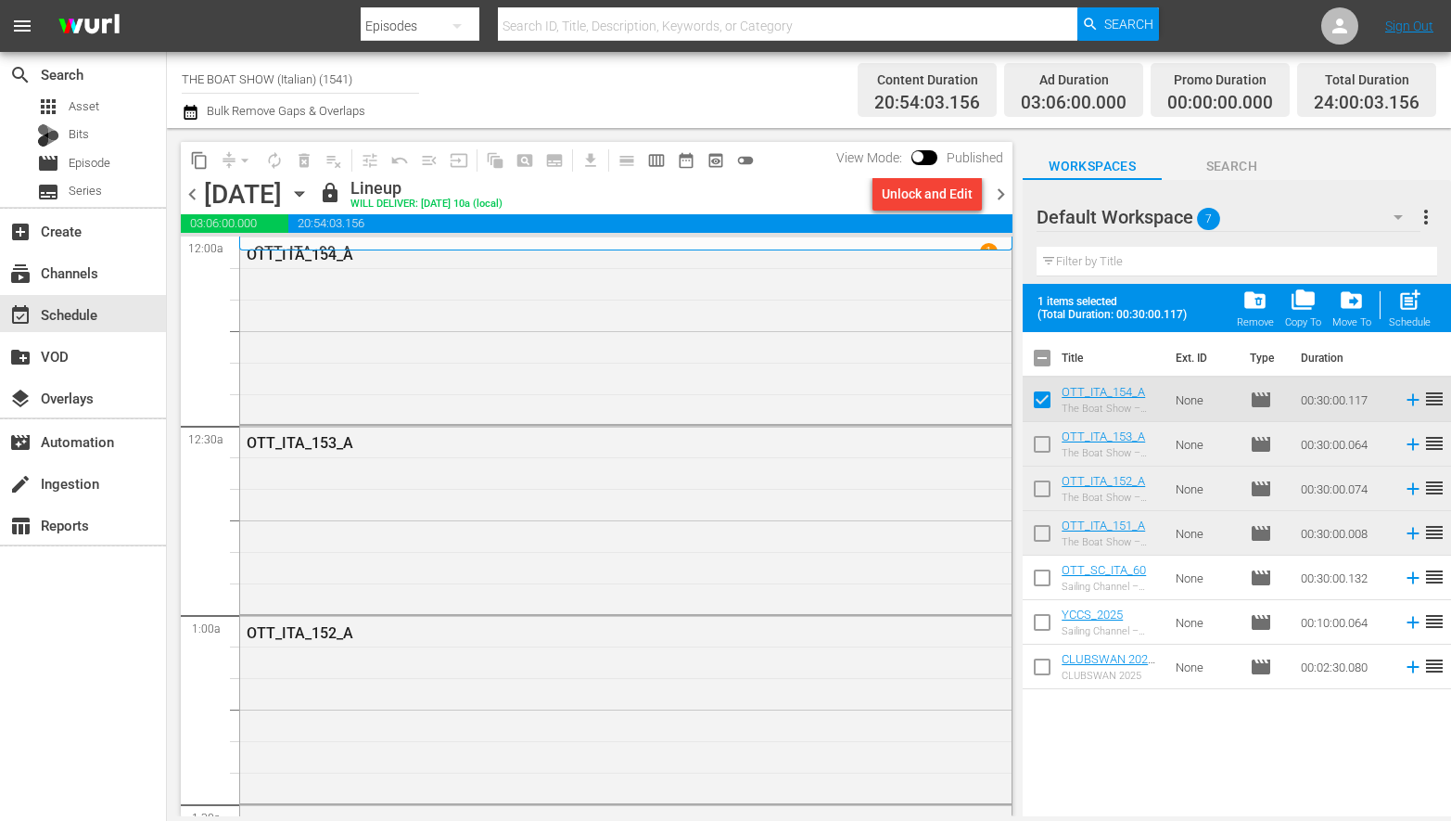
drag, startPoint x: 1041, startPoint y: 445, endPoint x: 1044, endPoint y: 470, distance: 25.2
click at [1041, 445] on input "checkbox" at bounding box center [1042, 447] width 39 height 39
checkbox input "true"
drag, startPoint x: 1044, startPoint y: 484, endPoint x: 1035, endPoint y: 516, distance: 33.8
click at [1044, 484] on input "checkbox" at bounding box center [1042, 492] width 39 height 39
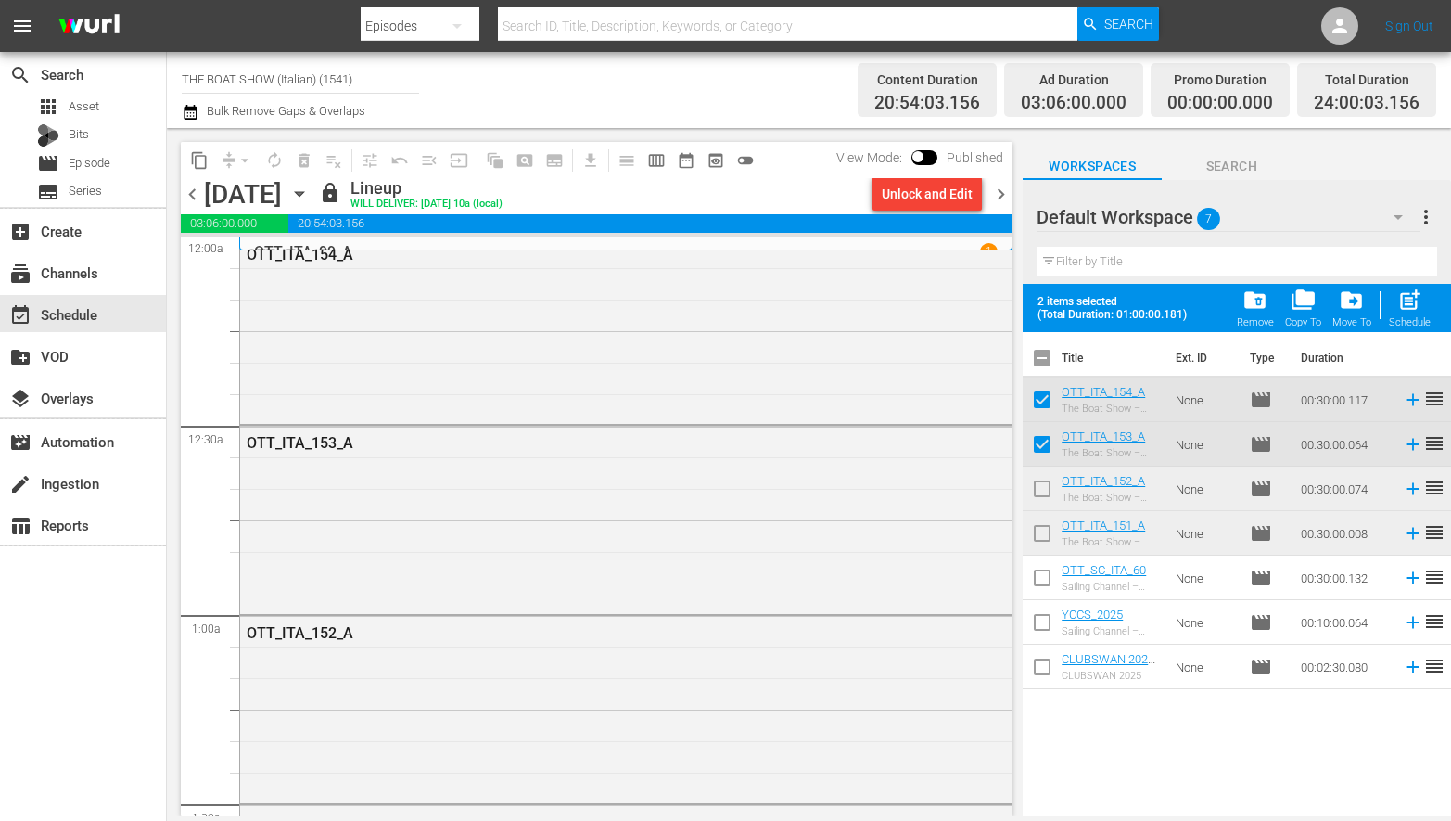
checkbox input "true"
click at [1041, 530] on input "checkbox" at bounding box center [1042, 536] width 39 height 39
checkbox input "true"
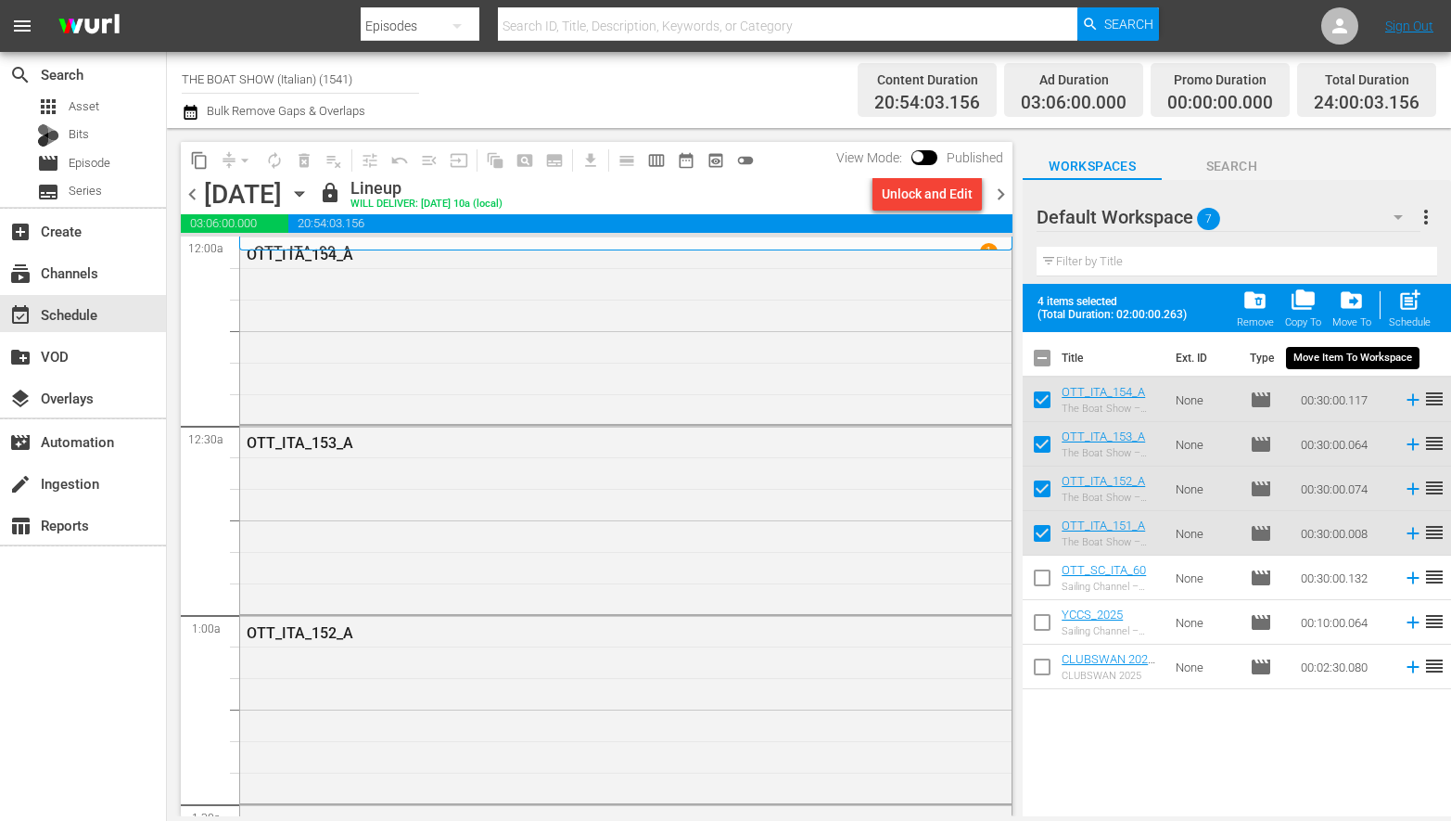
click at [1362, 305] on span "drive_file_move" at bounding box center [1351, 299] width 25 height 25
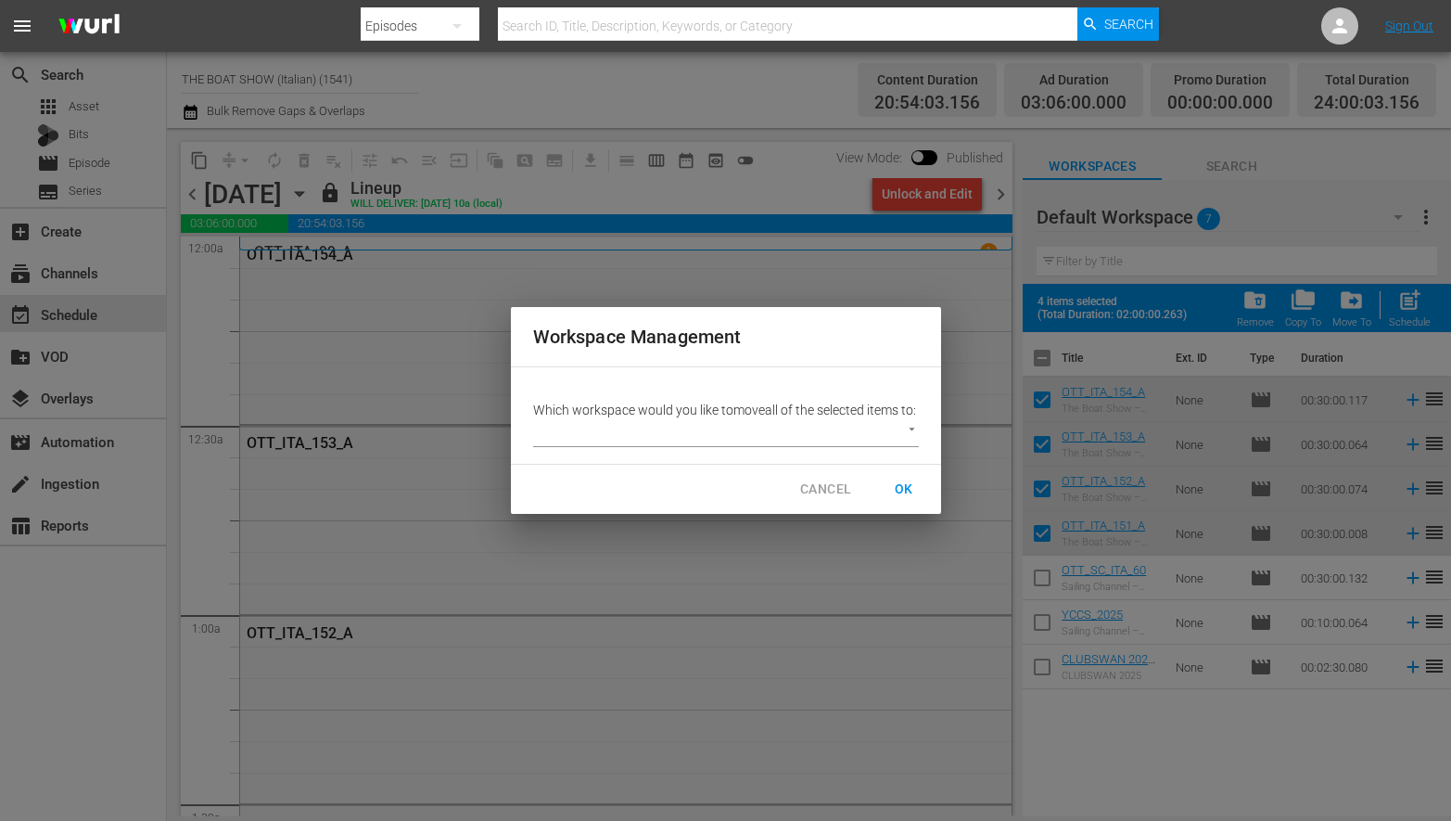
click at [699, 451] on body "menu Search By Episodes Search ID, Title, Description, Keywords, or Category Se…" at bounding box center [725, 410] width 1451 height 821
click at [575, 505] on li "ITA (8)" at bounding box center [574, 504] width 83 height 31
type input "2301"
click at [899, 501] on span "OK" at bounding box center [904, 489] width 30 height 23
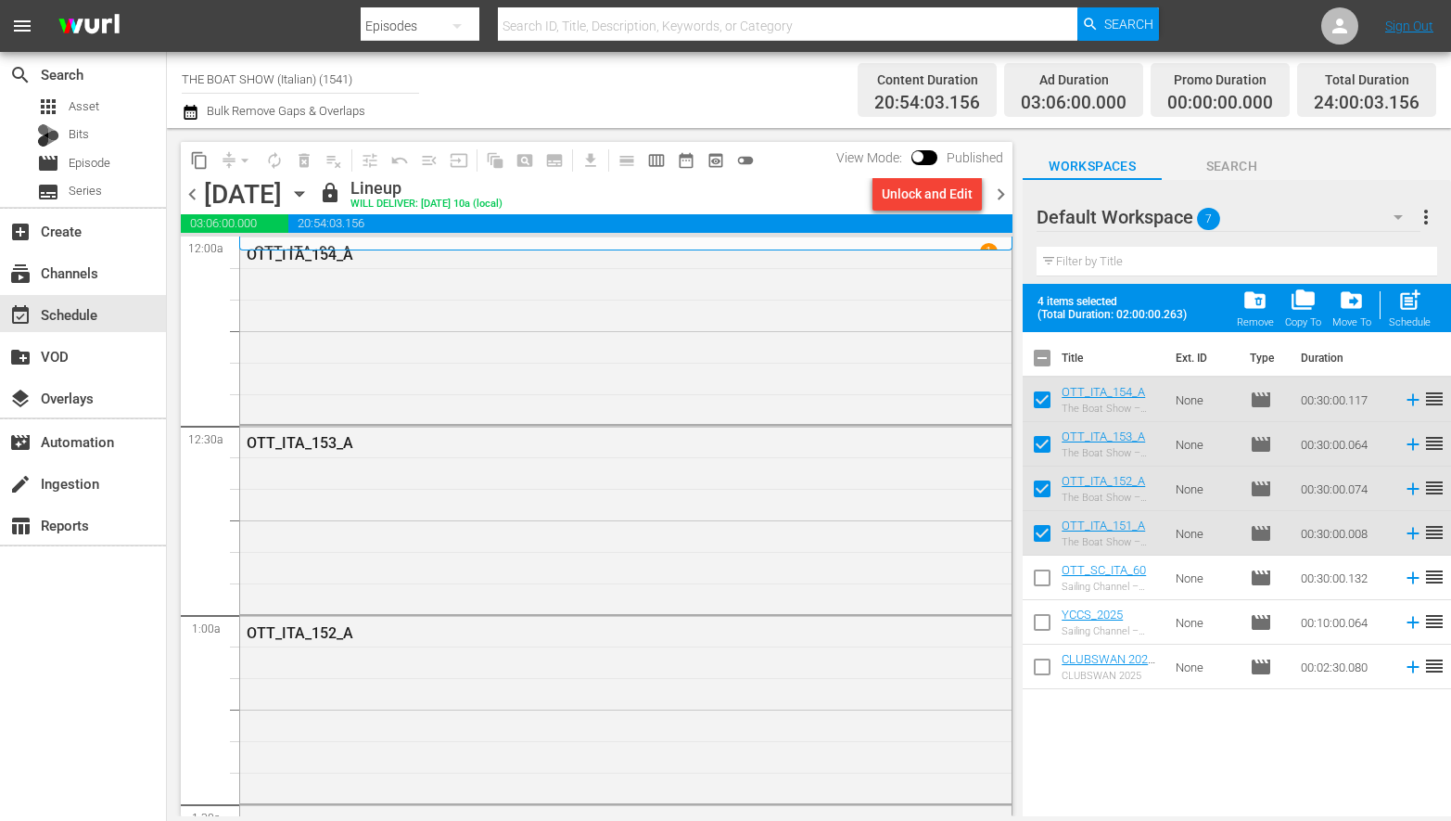
checkbox input "false"
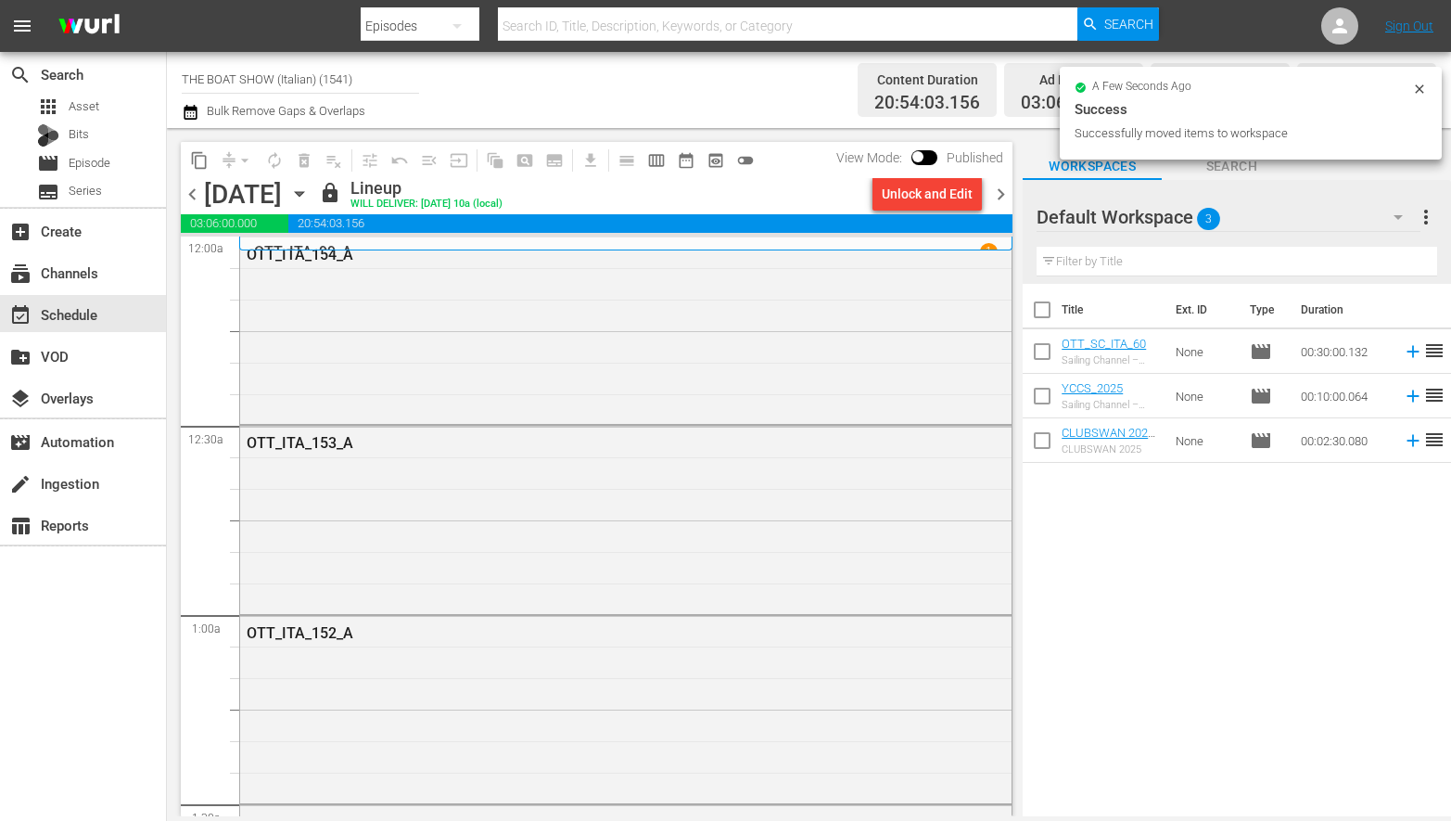
click at [1404, 220] on icon "button" at bounding box center [1398, 217] width 22 height 22
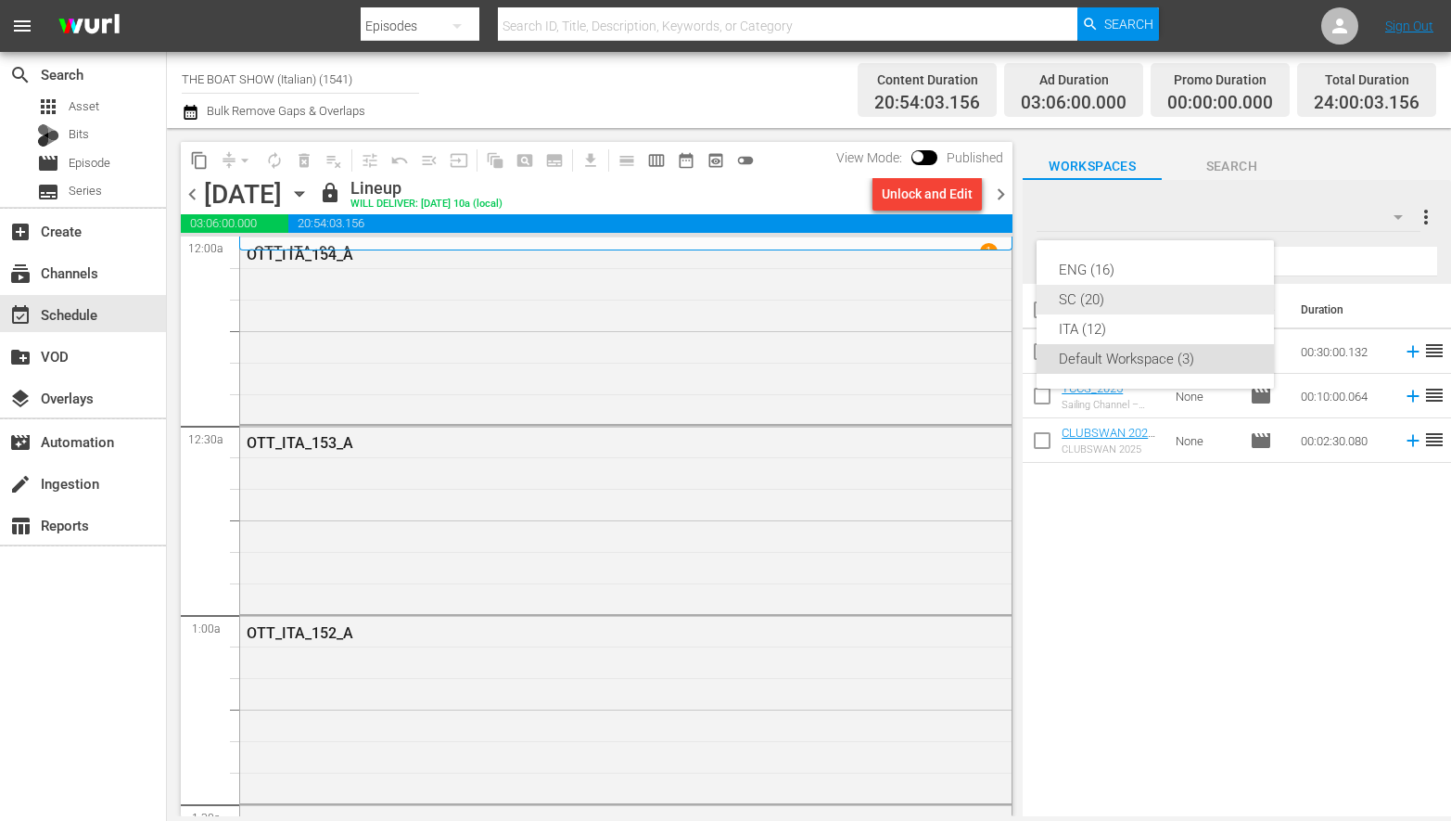
click at [1104, 299] on div "SC (20)" at bounding box center [1155, 300] width 193 height 30
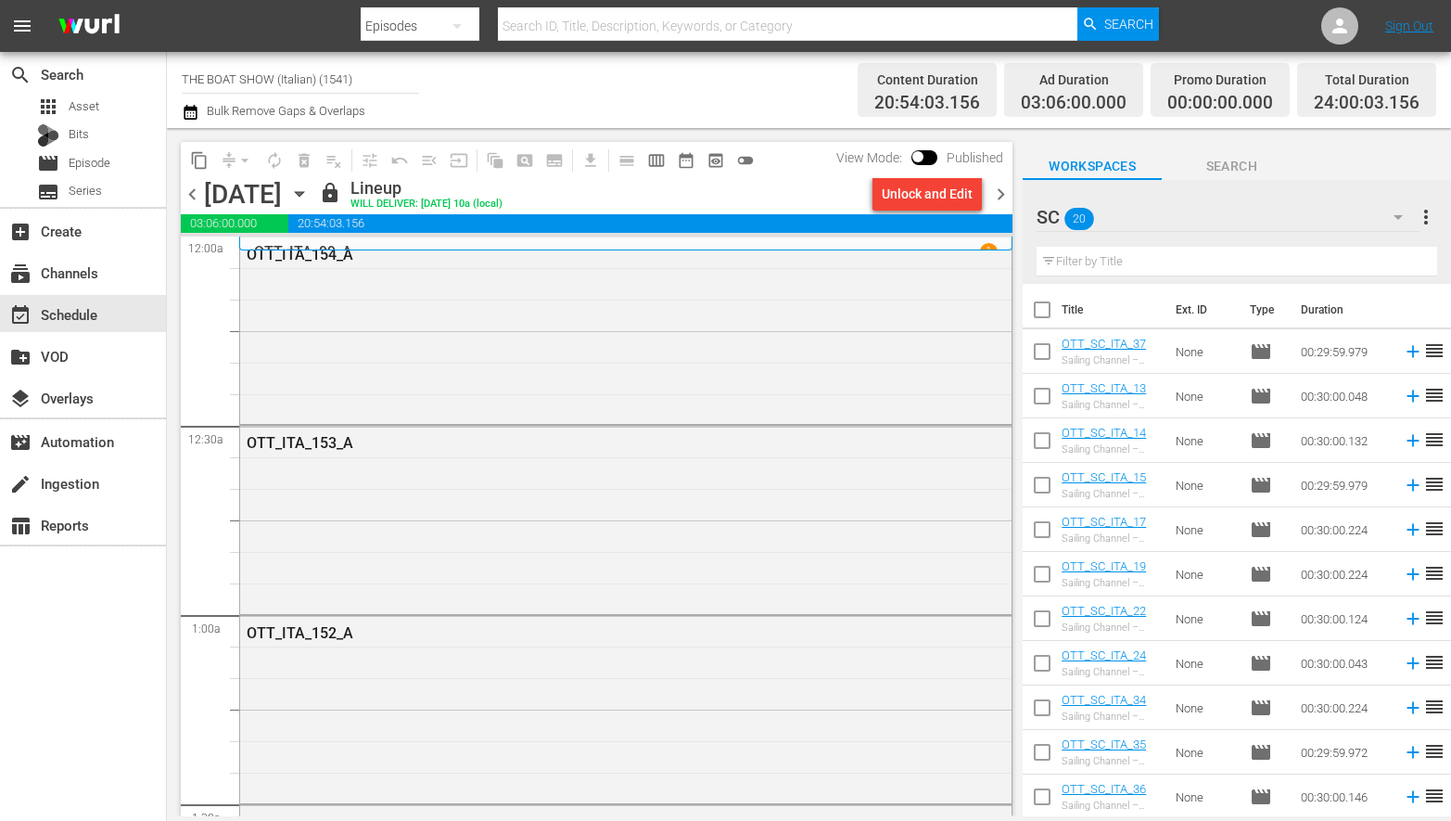
click at [1430, 218] on span "more_vert" at bounding box center [1426, 217] width 22 height 22
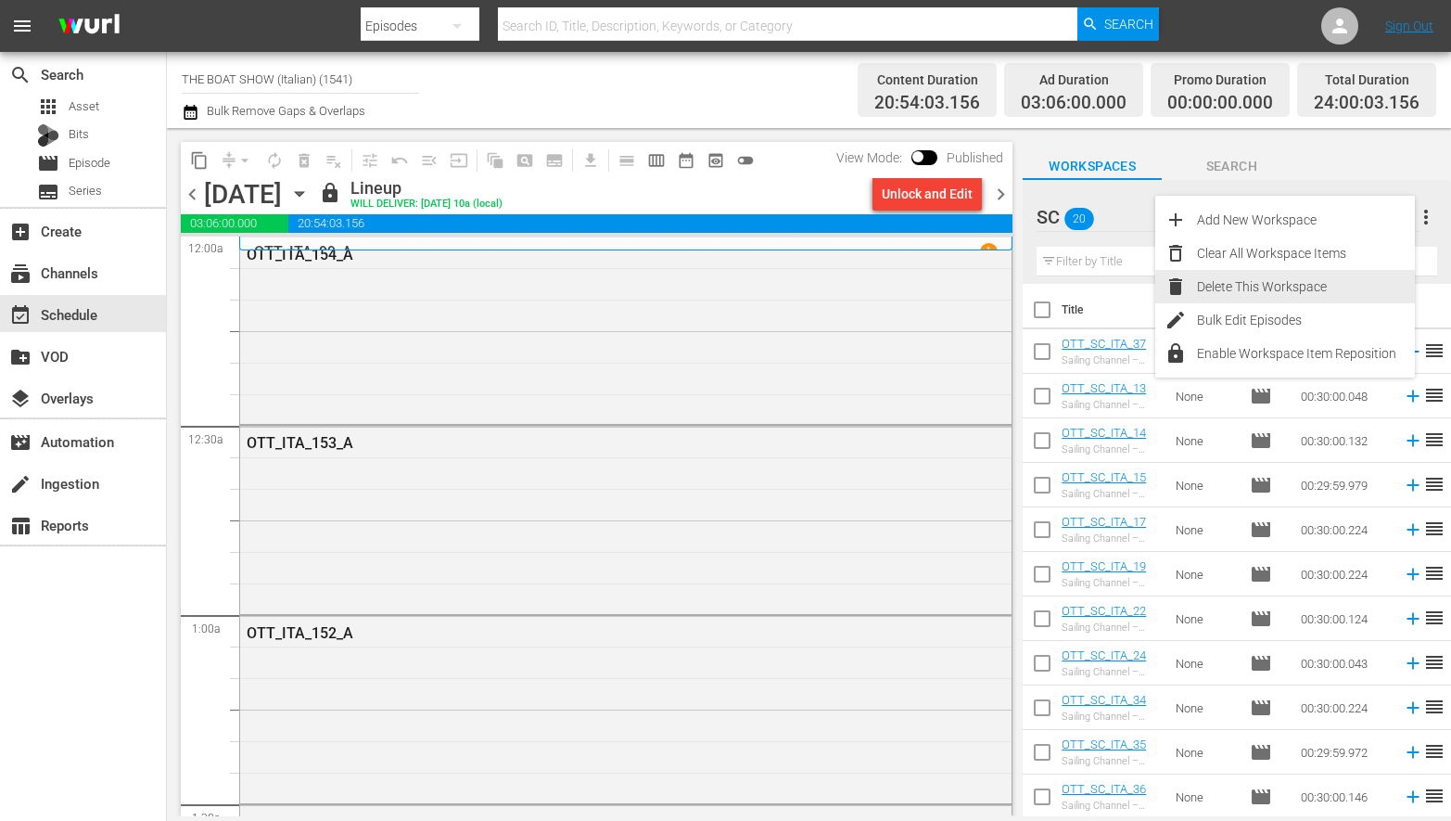
click at [1263, 285] on div "Delete This Workspace" at bounding box center [1306, 286] width 218 height 33
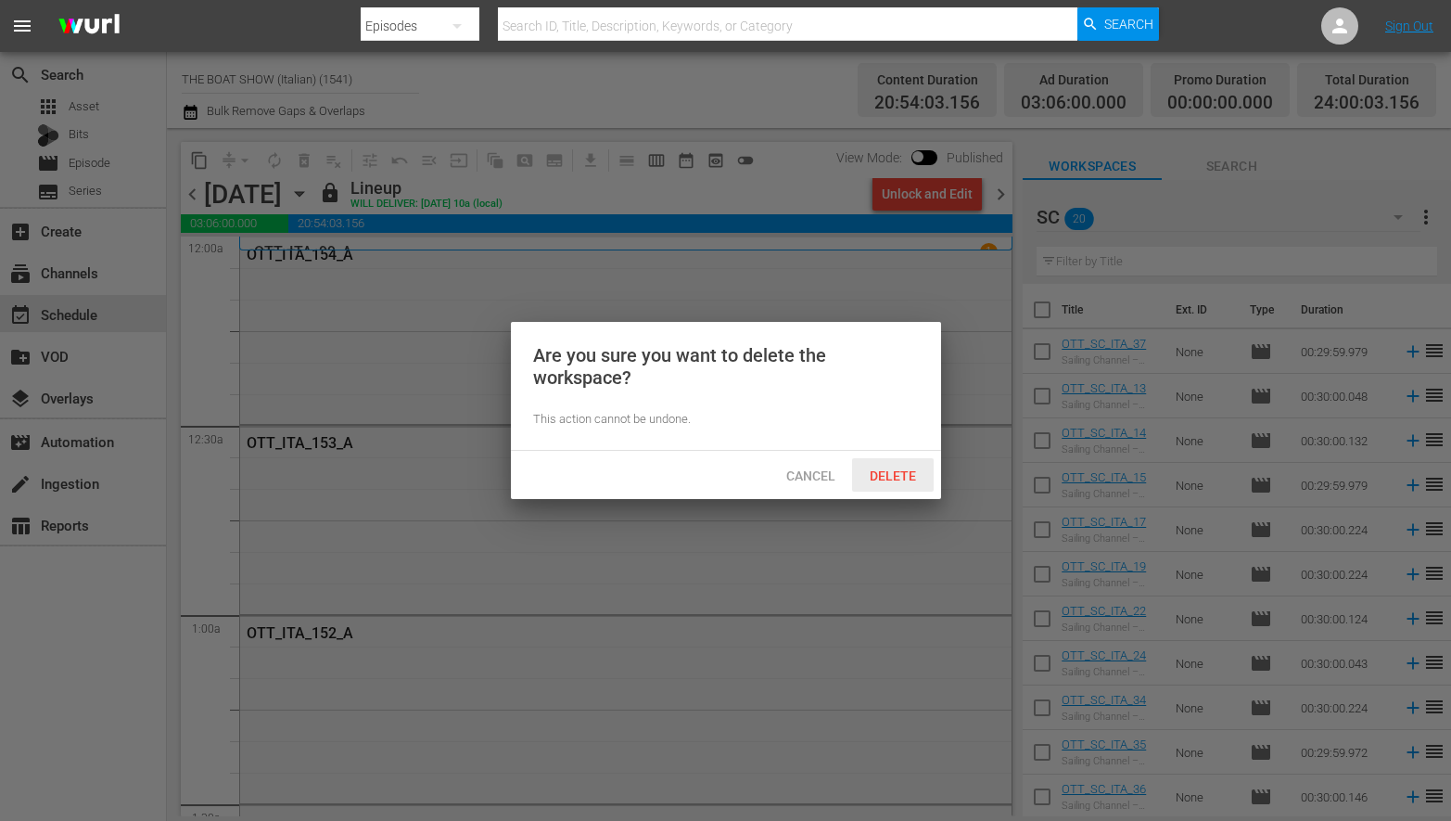
click at [896, 471] on span "Delete" at bounding box center [893, 475] width 76 height 15
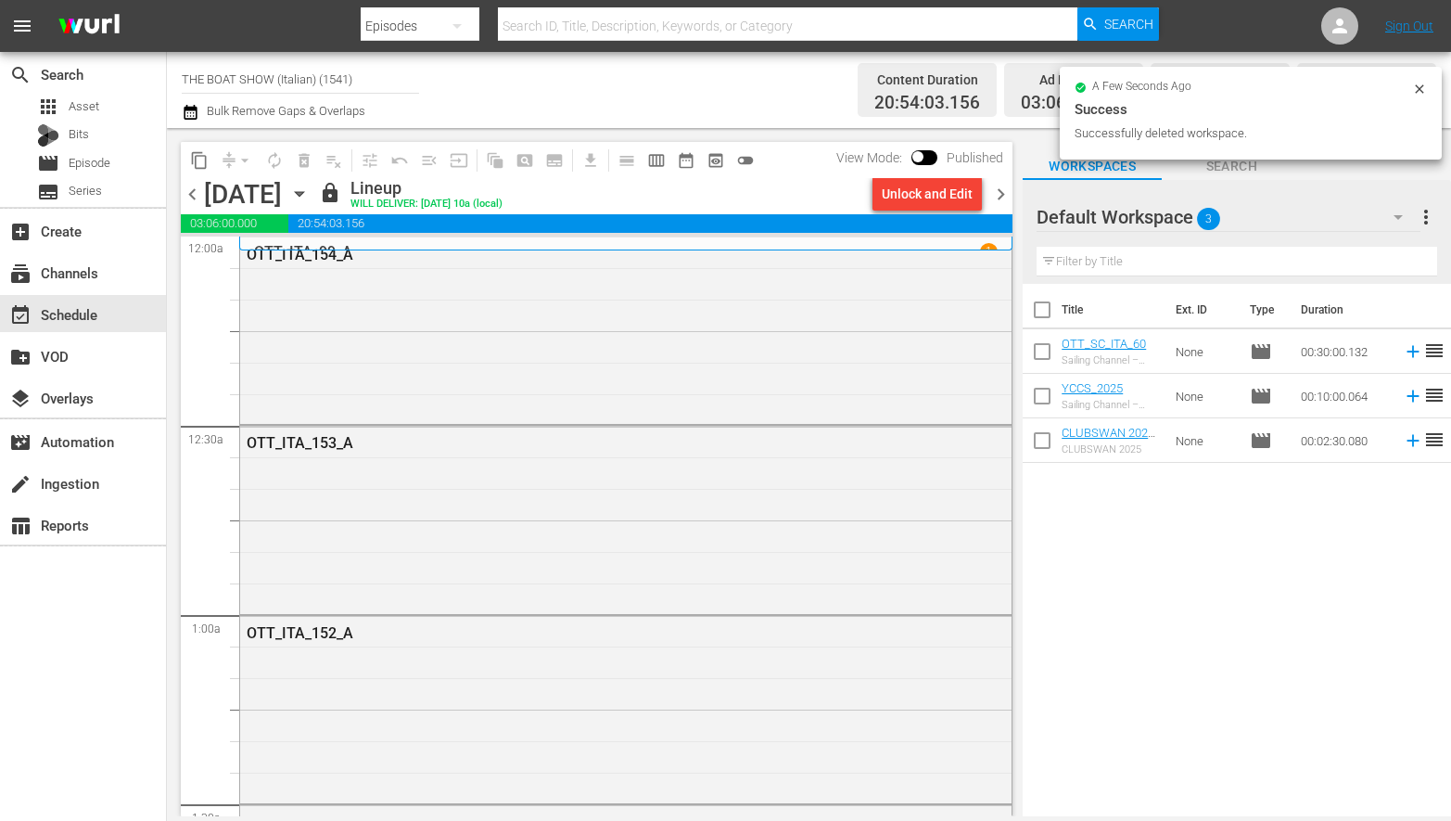
click at [1405, 214] on icon "button" at bounding box center [1398, 217] width 22 height 22
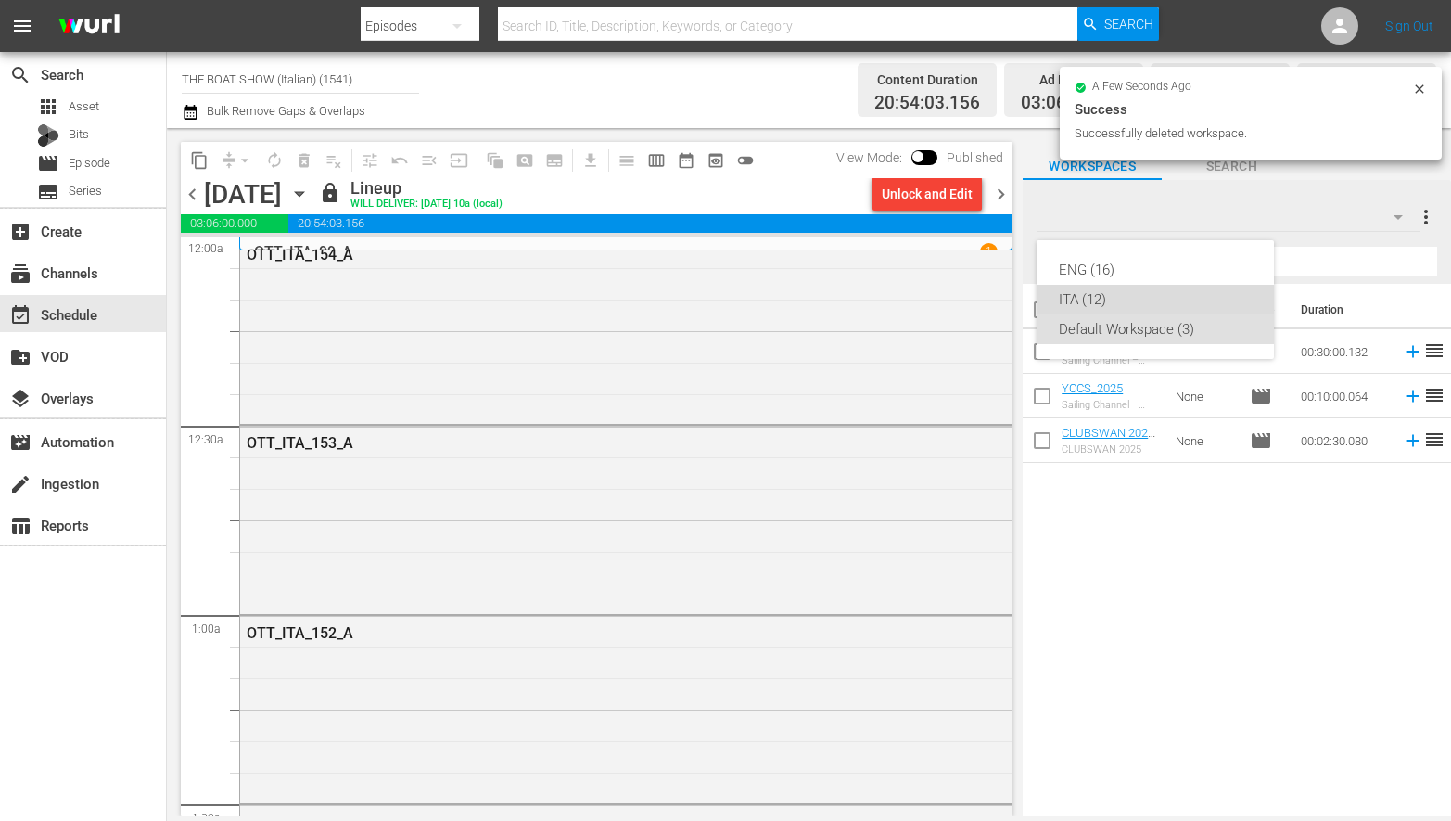
click at [1081, 298] on div "ITA (12)" at bounding box center [1155, 300] width 193 height 30
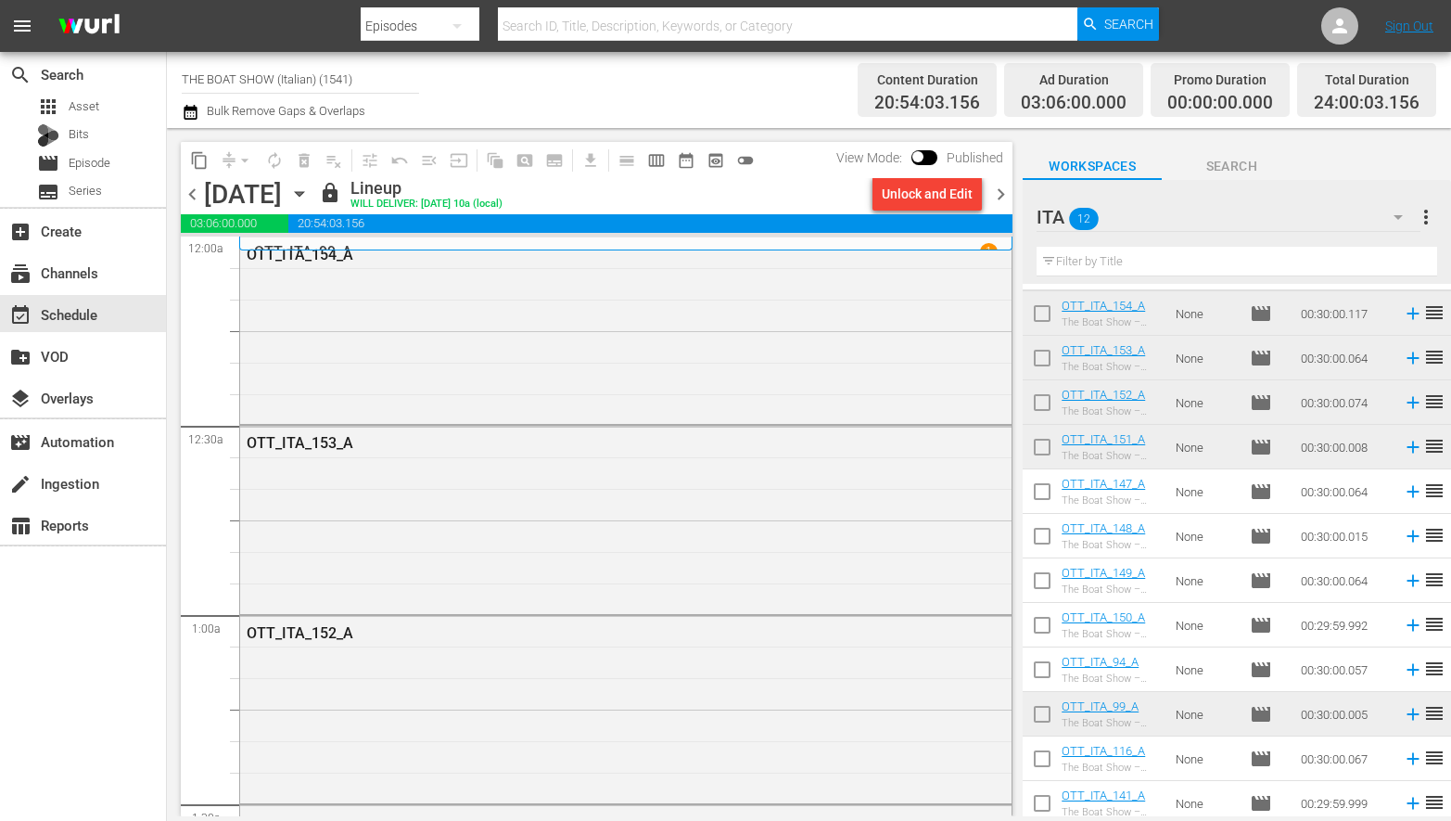
scroll to position [45, 0]
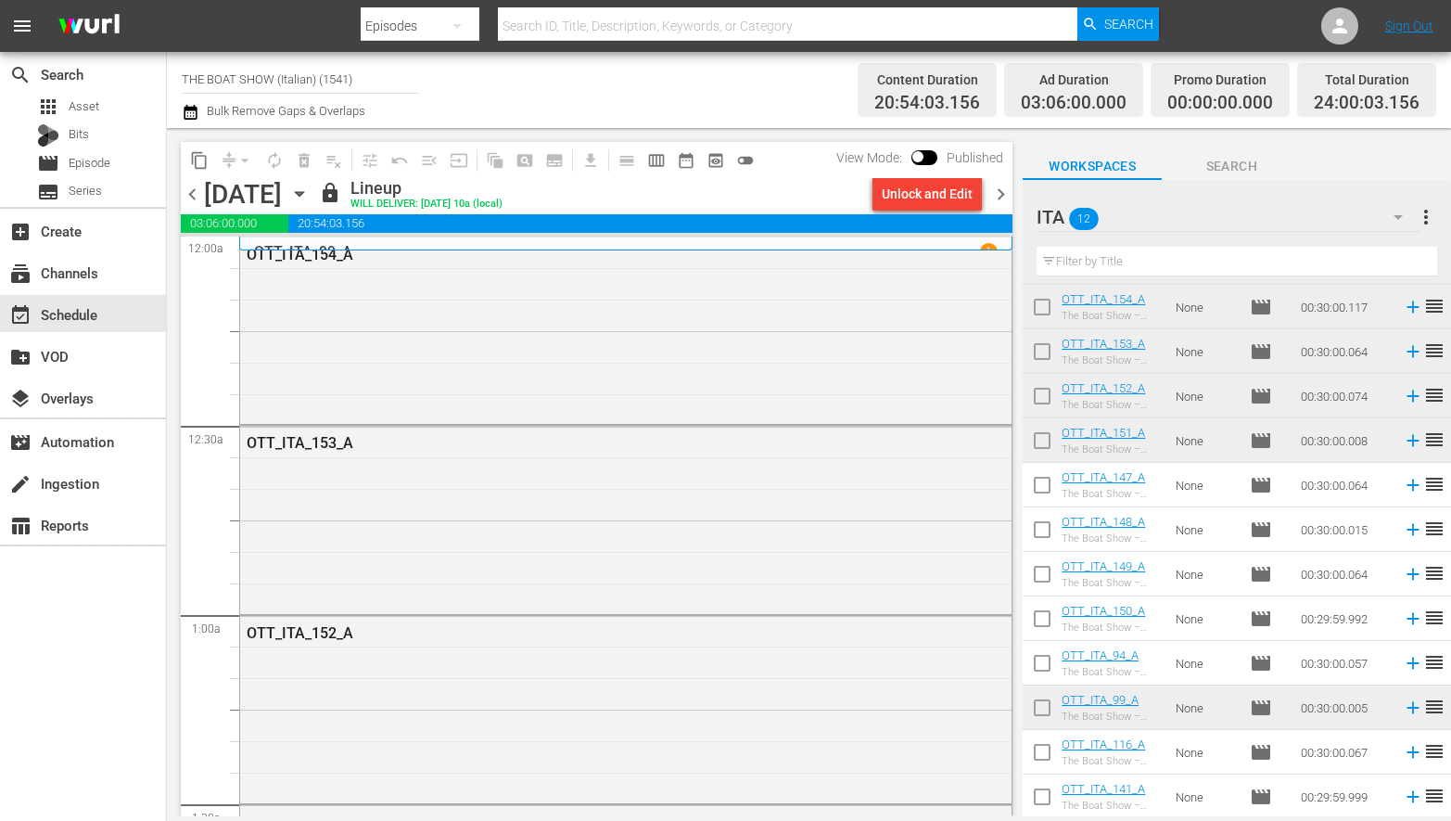
click at [1045, 663] on input "checkbox" at bounding box center [1042, 666] width 39 height 39
checkbox input "true"
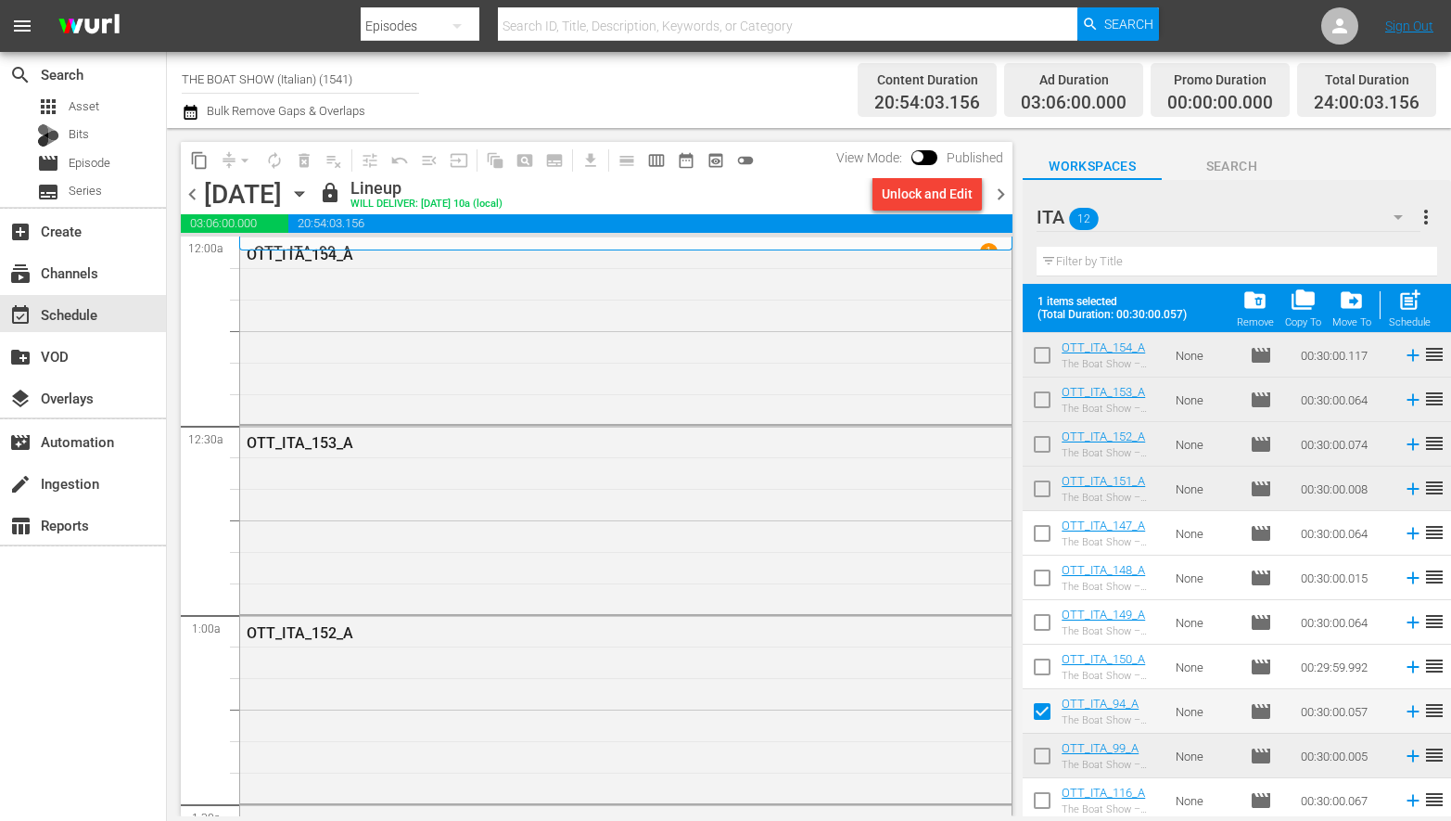
click at [1039, 762] on input "checkbox" at bounding box center [1042, 759] width 39 height 39
checkbox input "true"
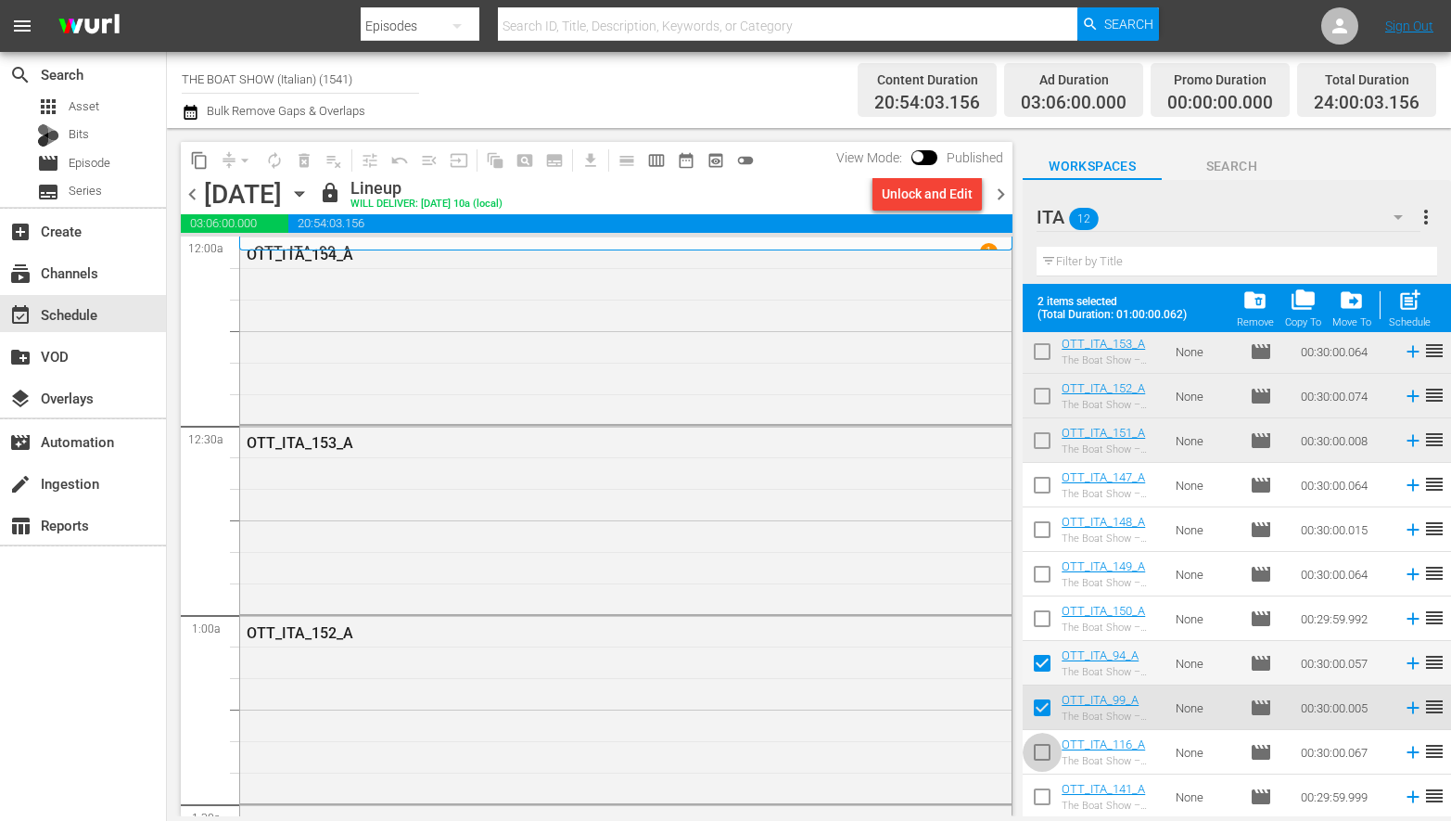
click at [1040, 756] on input "checkbox" at bounding box center [1042, 755] width 39 height 39
checkbox input "true"
click at [1044, 793] on input "checkbox" at bounding box center [1042, 800] width 39 height 39
checkbox input "true"
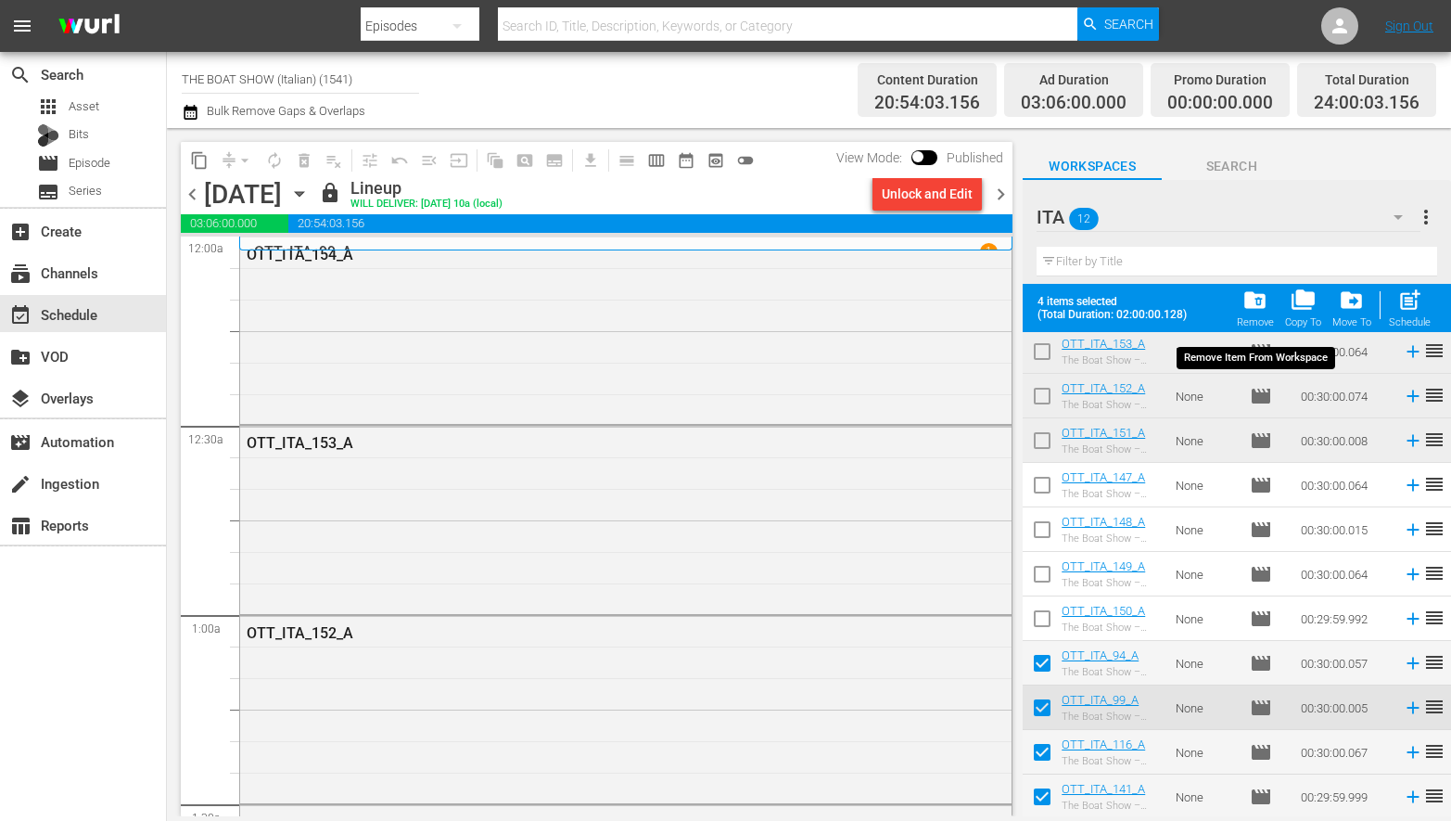
click at [1257, 297] on span "folder_delete" at bounding box center [1255, 299] width 25 height 25
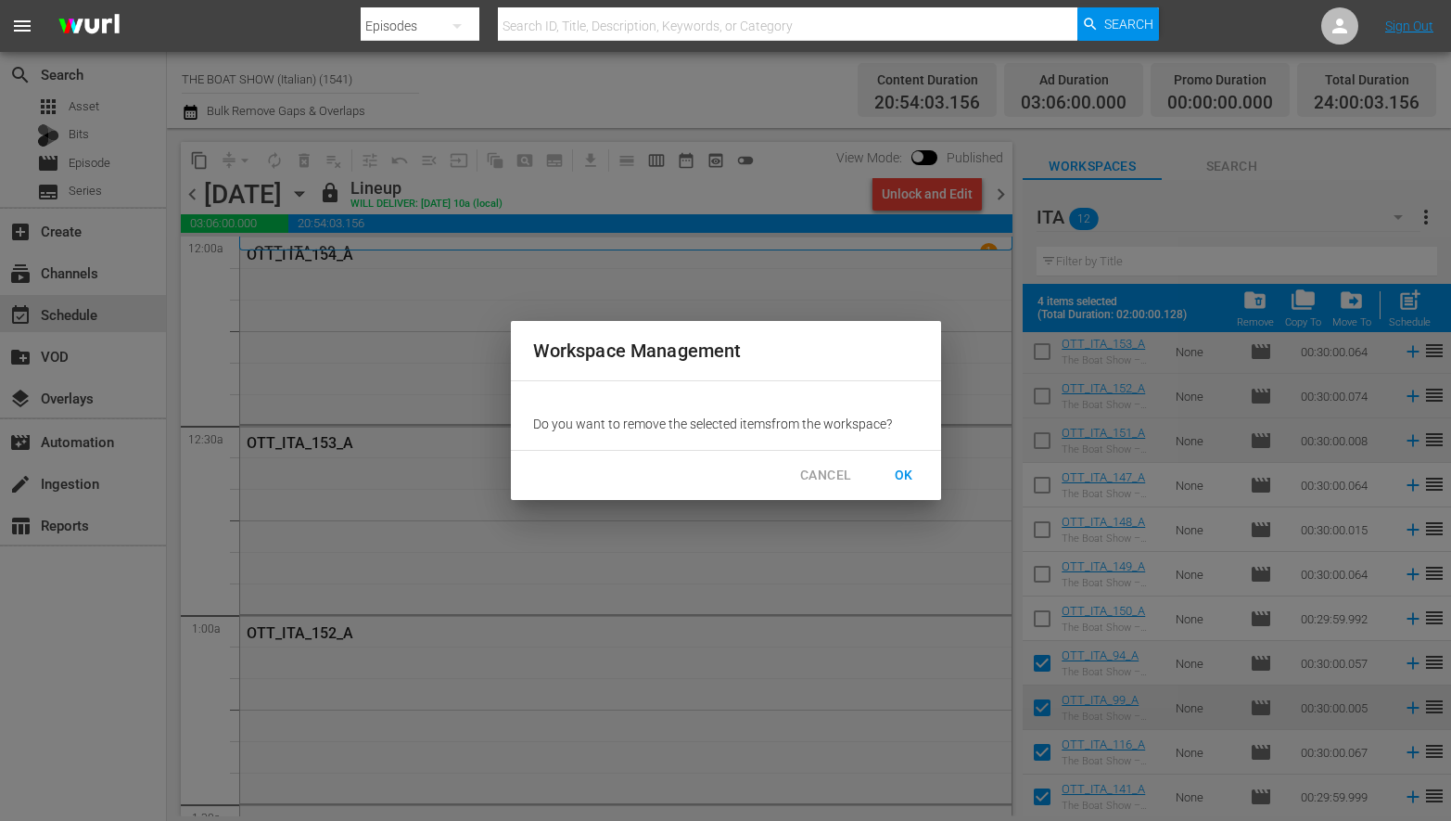
click at [890, 467] on span "OK" at bounding box center [904, 475] width 30 height 23
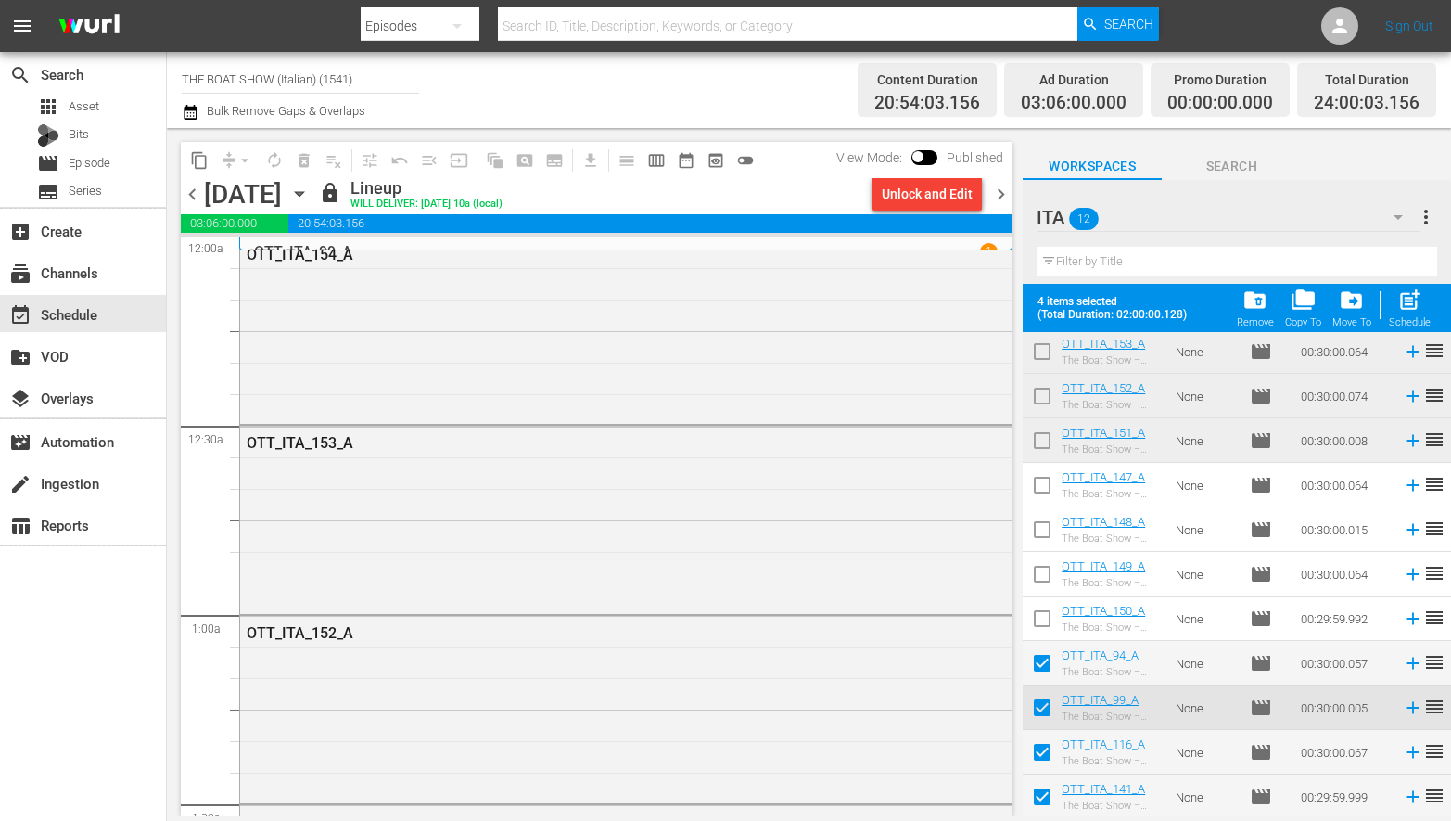
checkbox input "false"
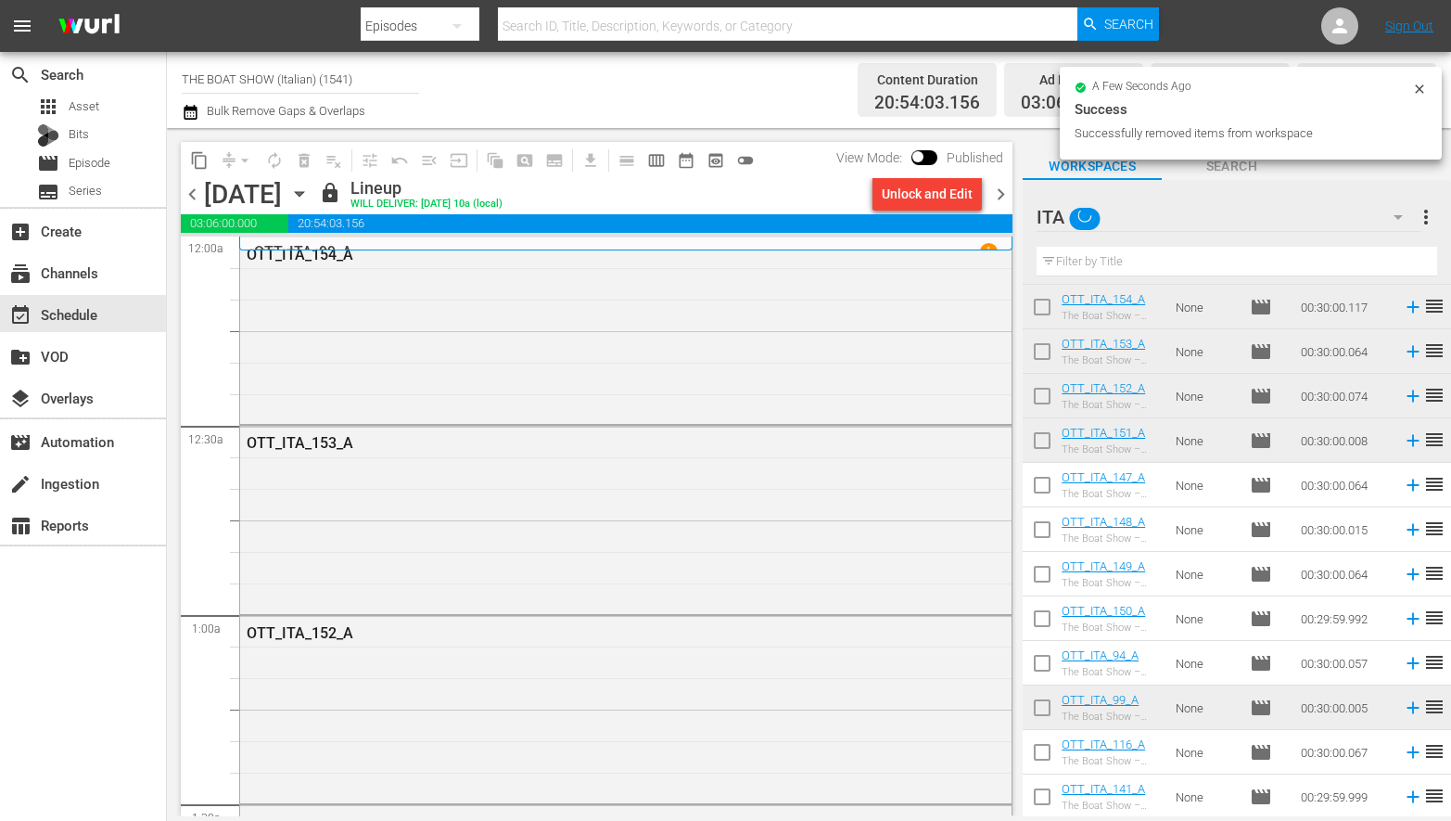
scroll to position [0, 0]
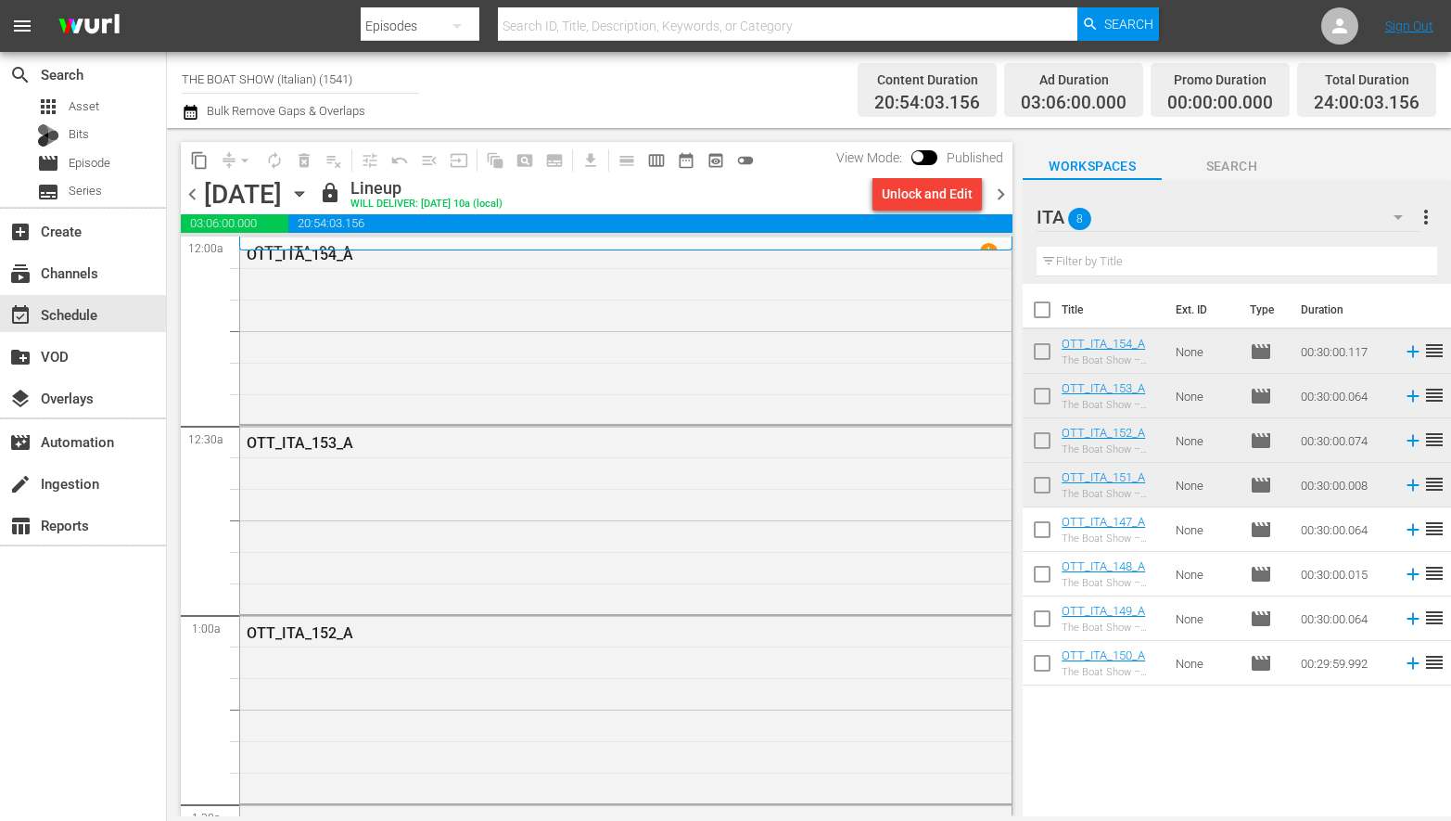
click at [1398, 217] on icon "button" at bounding box center [1398, 217] width 9 height 5
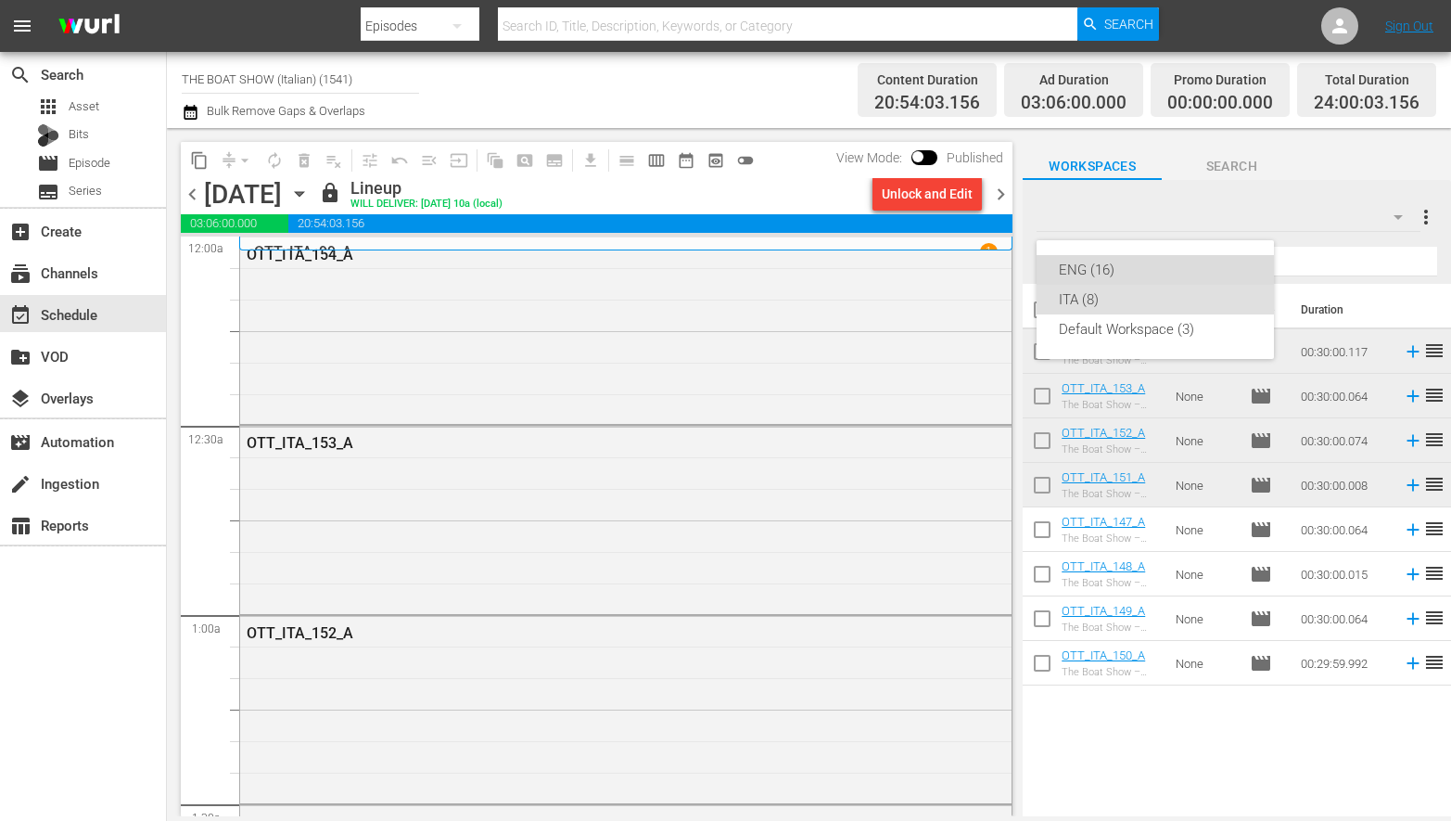
click at [1111, 259] on div "ENG (16)" at bounding box center [1155, 270] width 193 height 30
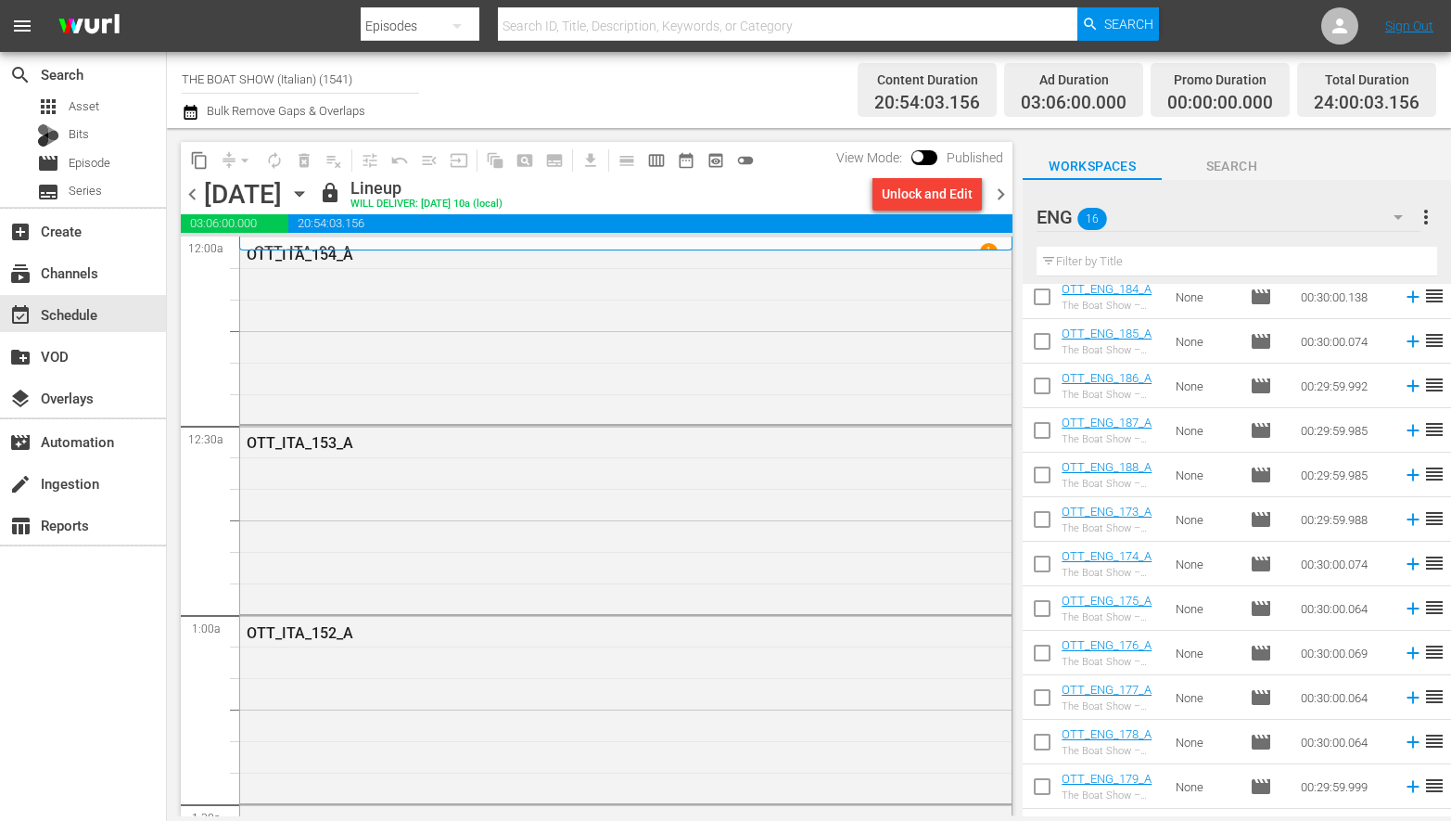
scroll to position [223, 0]
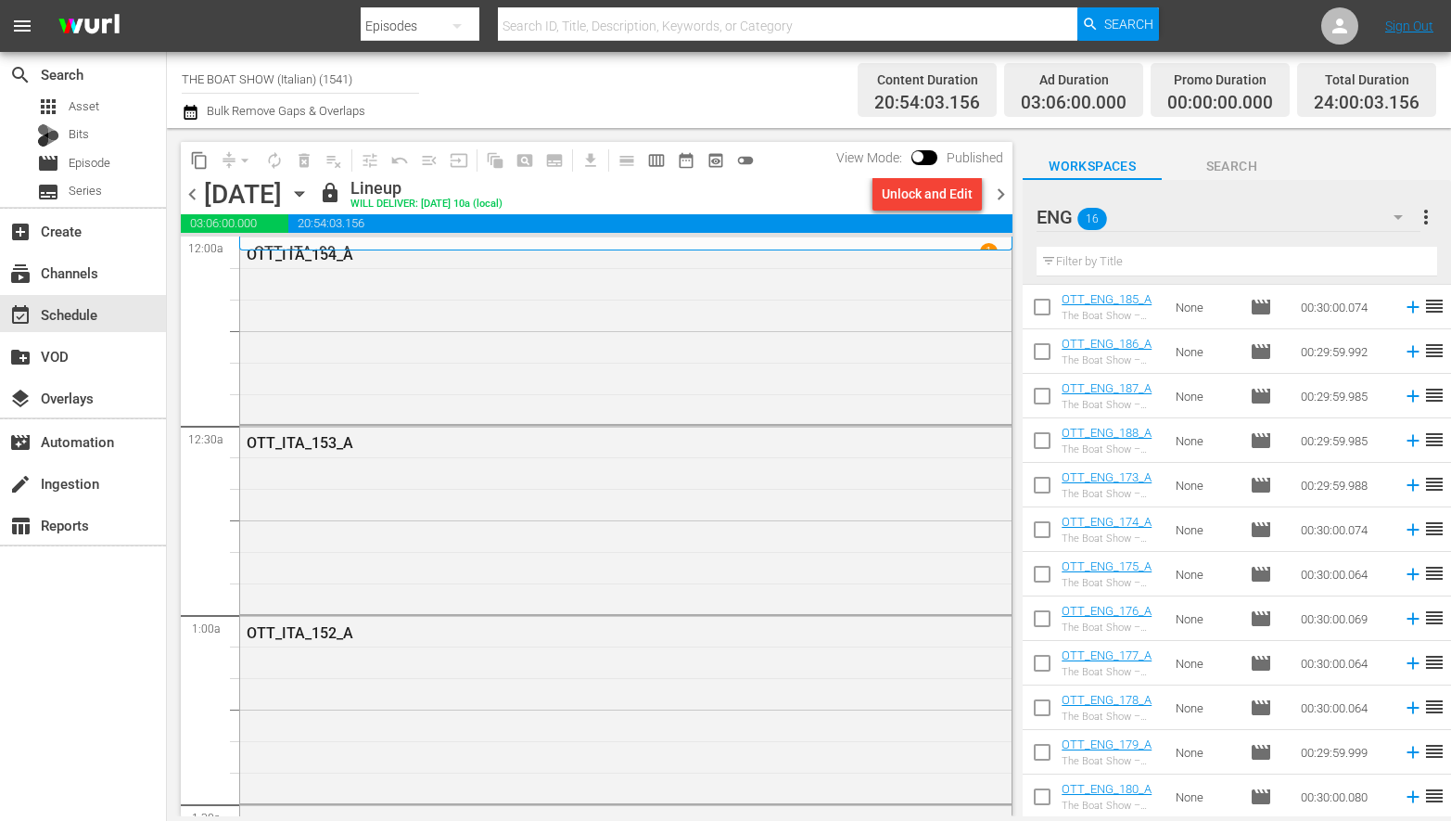
click at [1038, 485] on input "checkbox" at bounding box center [1042, 488] width 39 height 39
checkbox input "true"
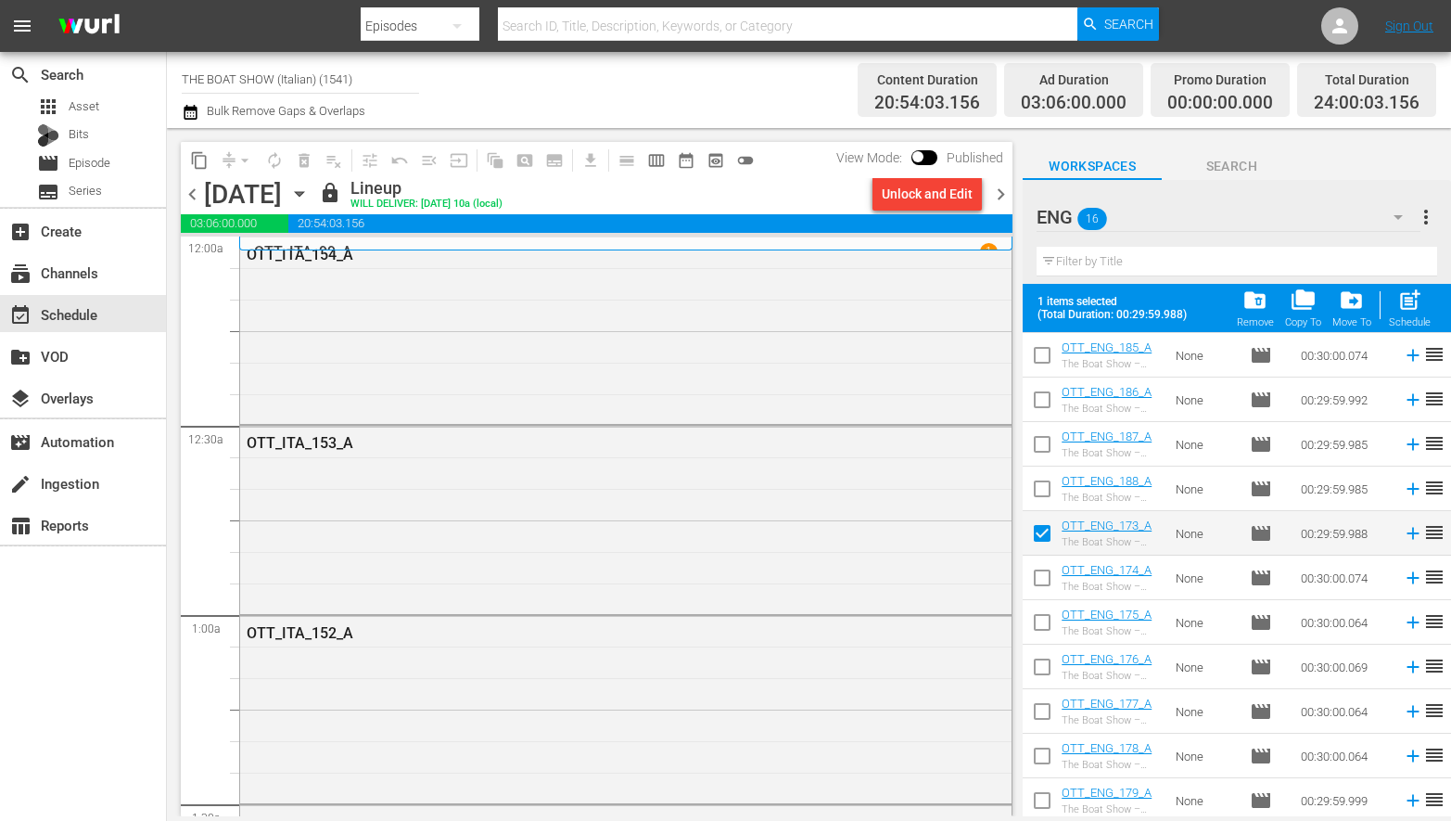
click at [1039, 574] on input "checkbox" at bounding box center [1042, 581] width 39 height 39
checkbox input "true"
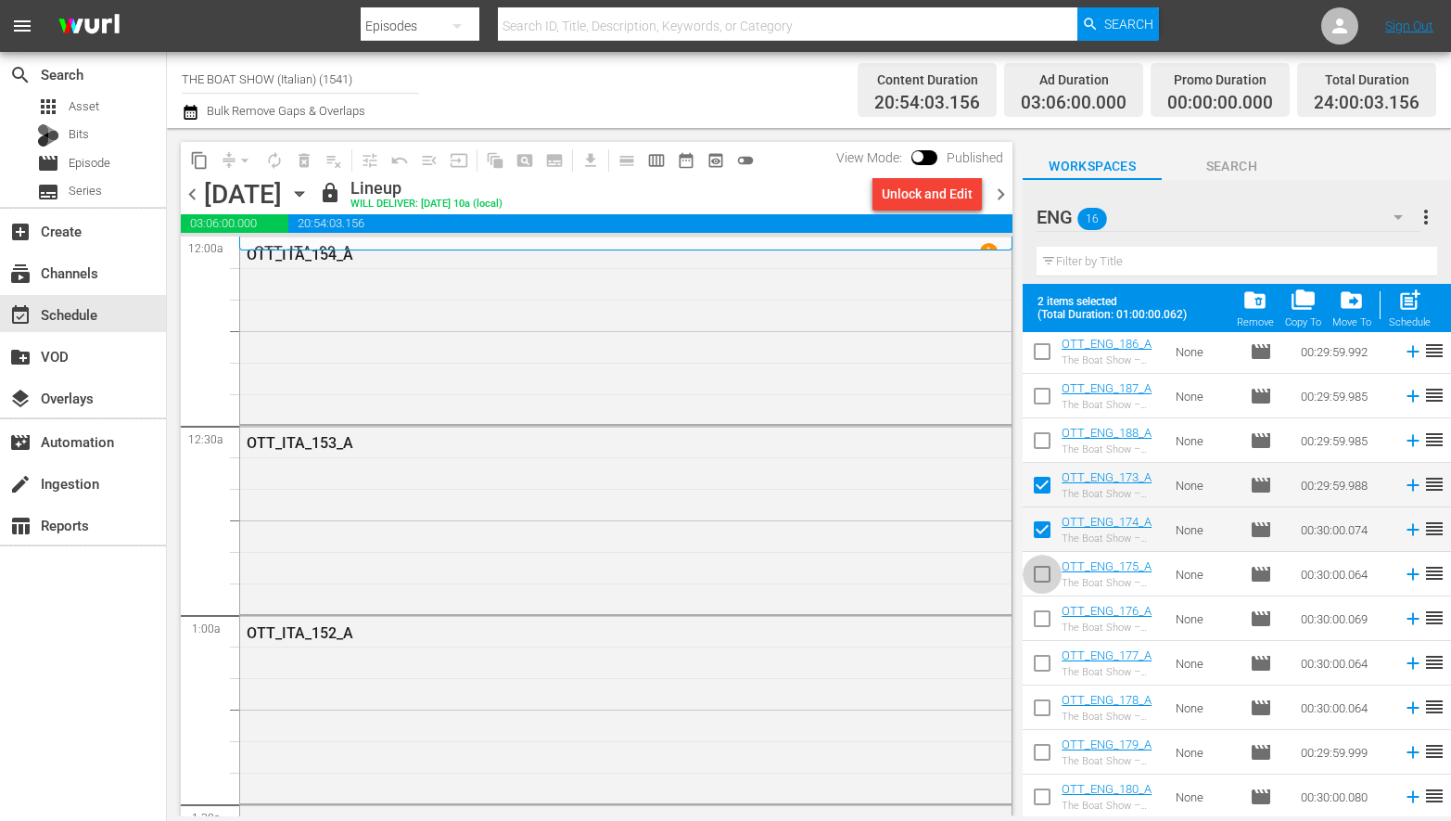
click at [1046, 567] on input "checkbox" at bounding box center [1042, 577] width 39 height 39
checkbox input "true"
click at [1049, 616] on input "checkbox" at bounding box center [1042, 622] width 39 height 39
checkbox input "true"
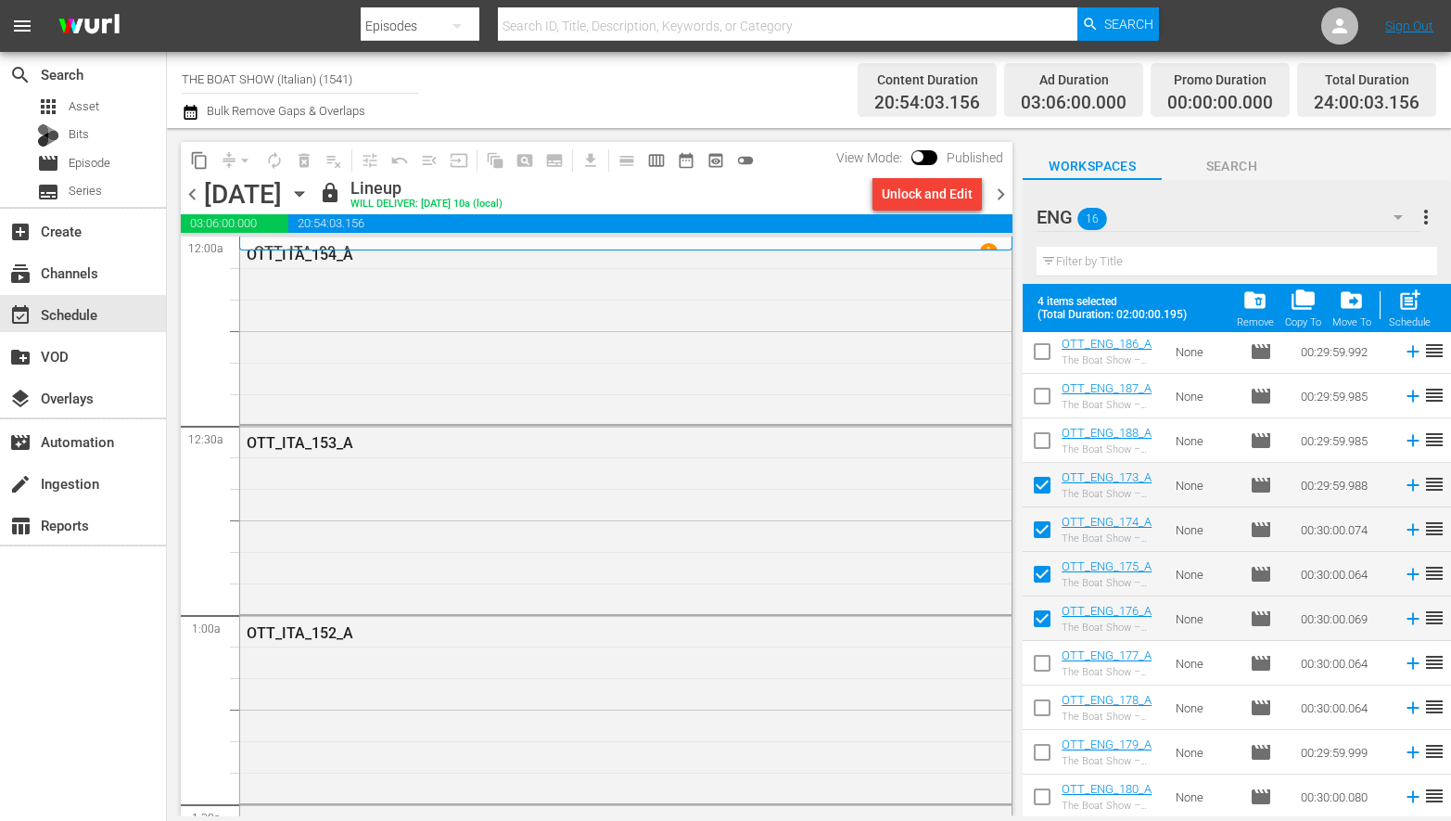
click at [1044, 655] on input "checkbox" at bounding box center [1042, 666] width 39 height 39
checkbox input "true"
click at [1046, 703] on input "checkbox" at bounding box center [1042, 711] width 39 height 39
checkbox input "true"
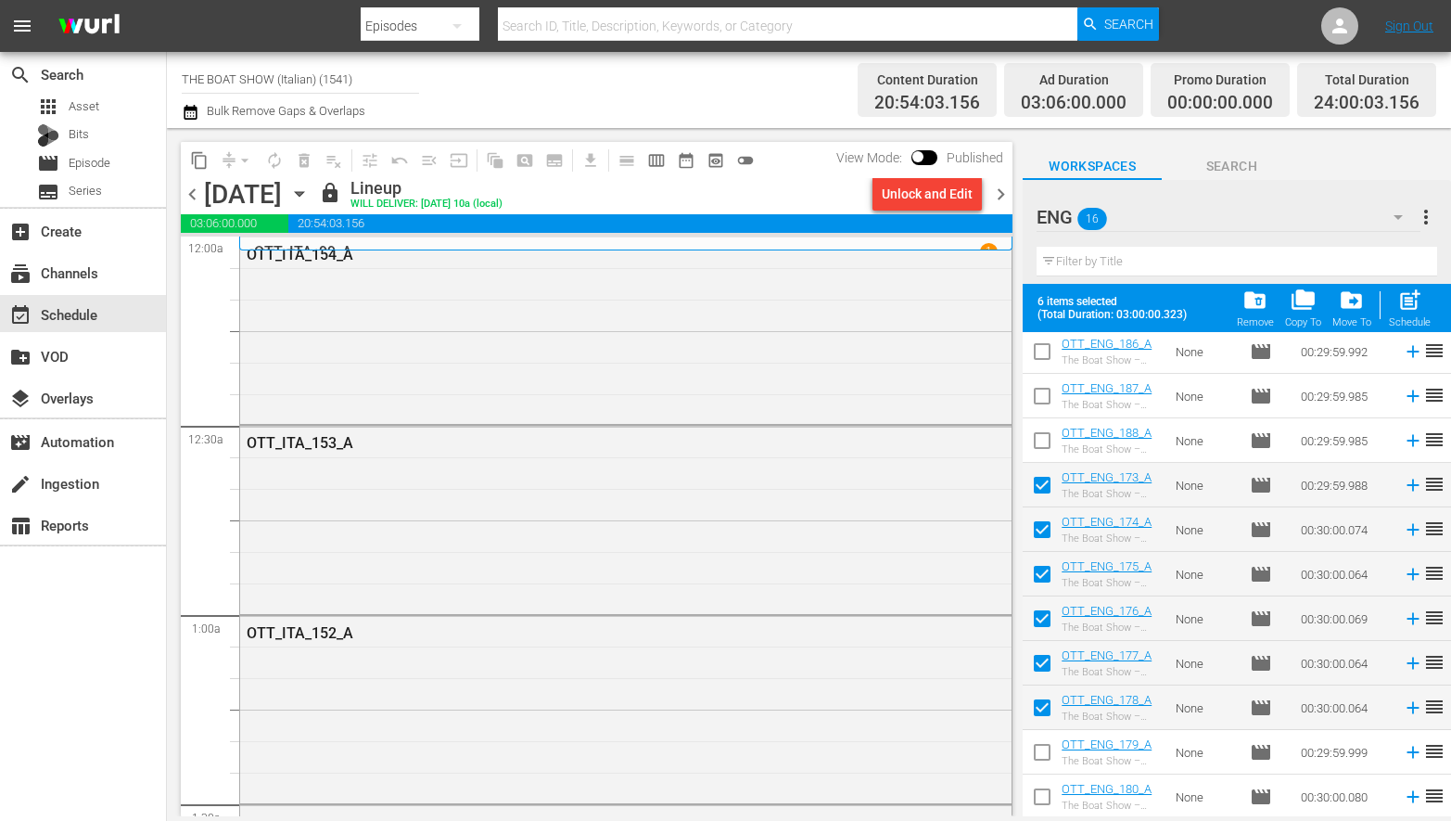
click at [1044, 749] on input "checkbox" at bounding box center [1042, 755] width 39 height 39
checkbox input "true"
click at [1043, 799] on input "checkbox" at bounding box center [1042, 800] width 39 height 39
checkbox input "true"
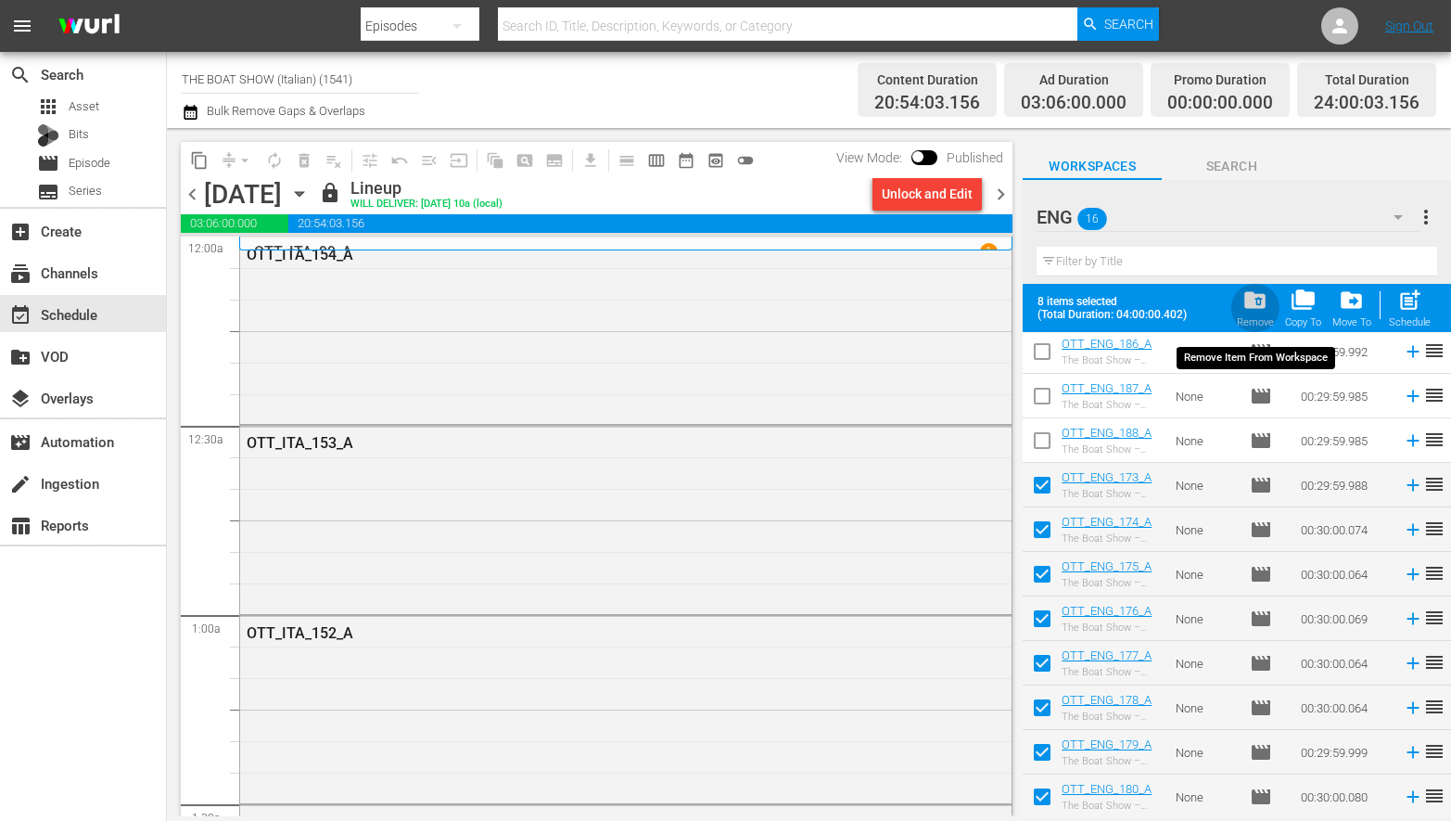
click at [1255, 300] on span "folder_delete" at bounding box center [1255, 299] width 25 height 25
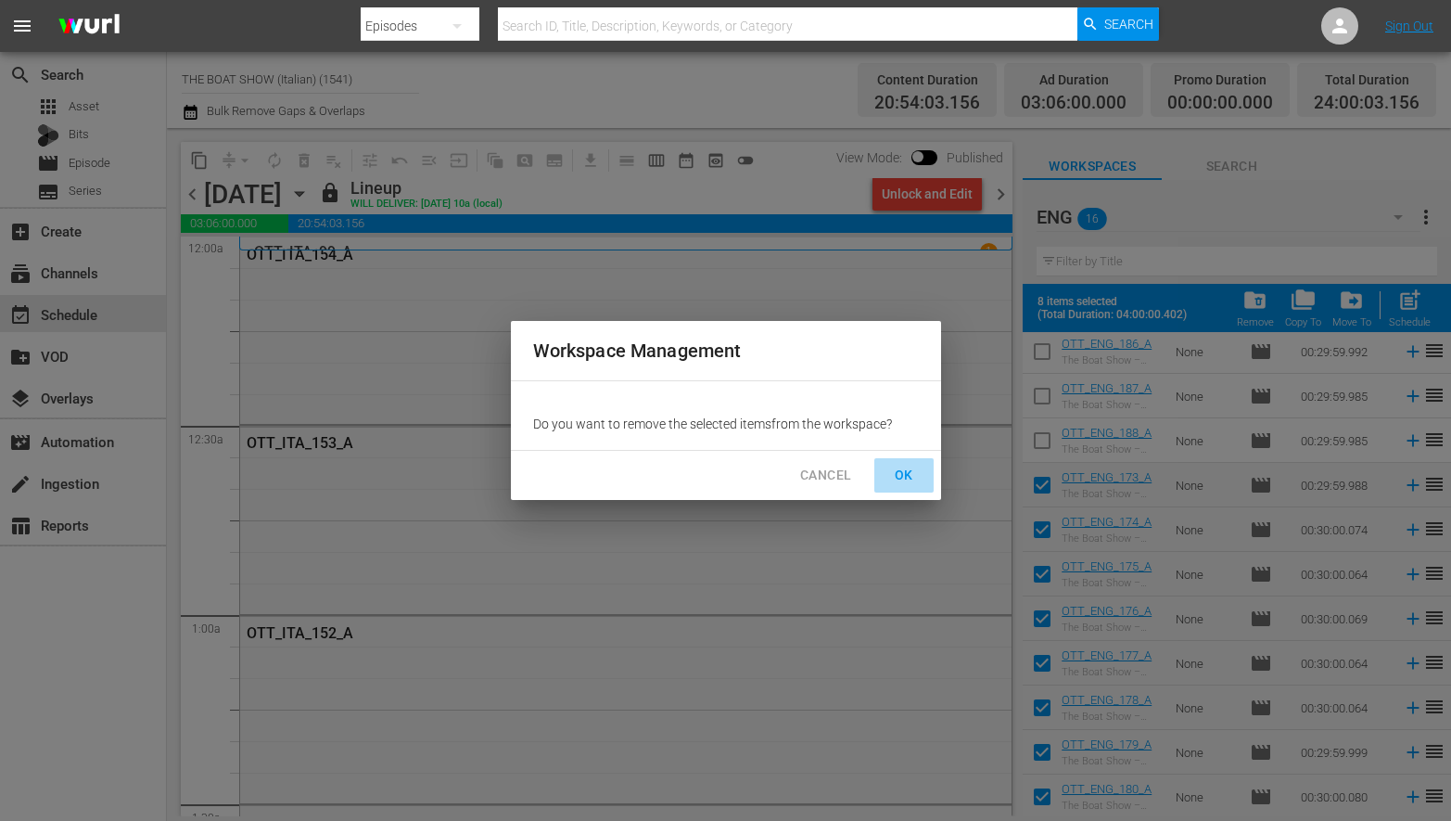
click at [906, 468] on span "OK" at bounding box center [904, 475] width 30 height 23
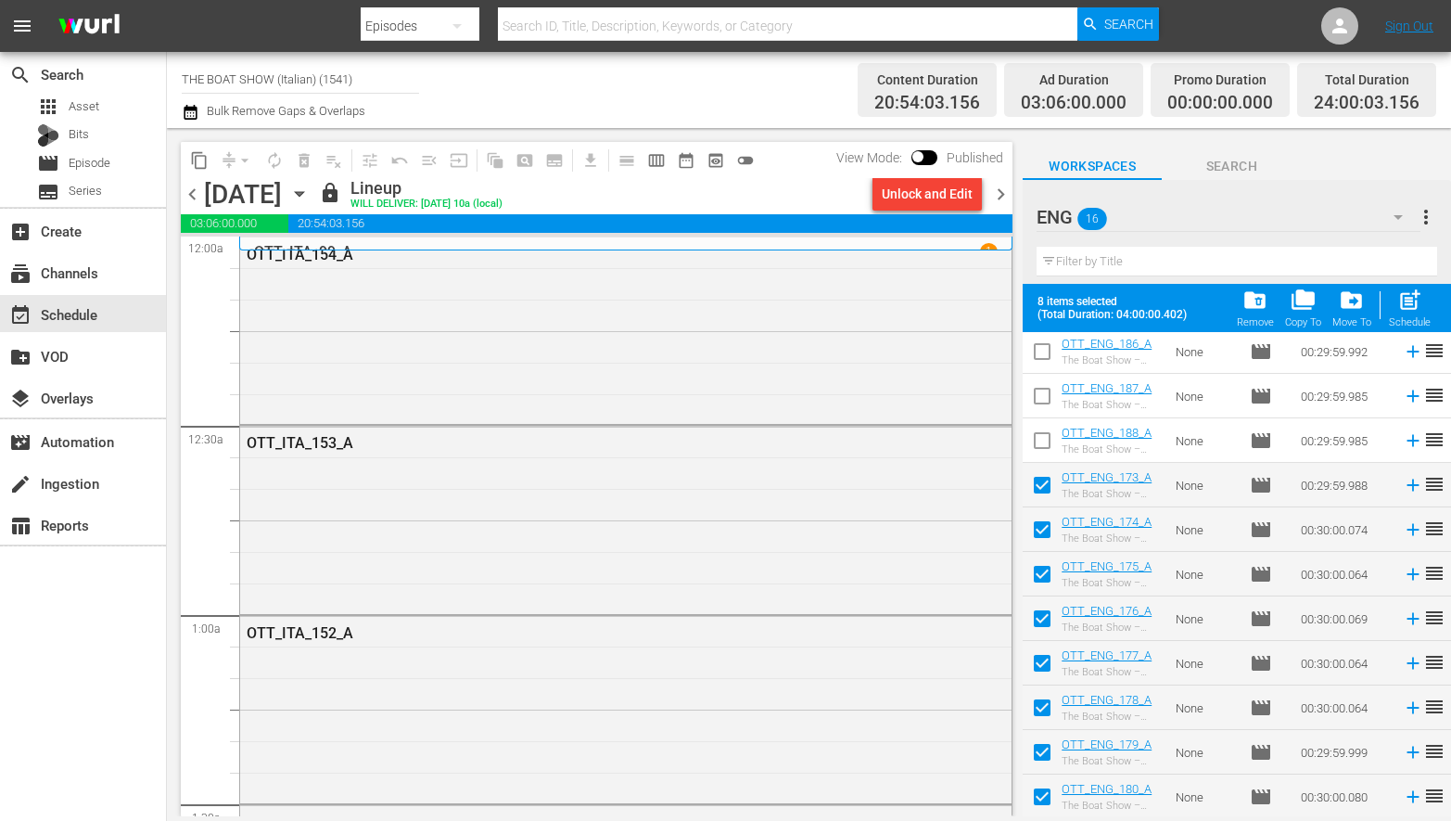
checkbox input "false"
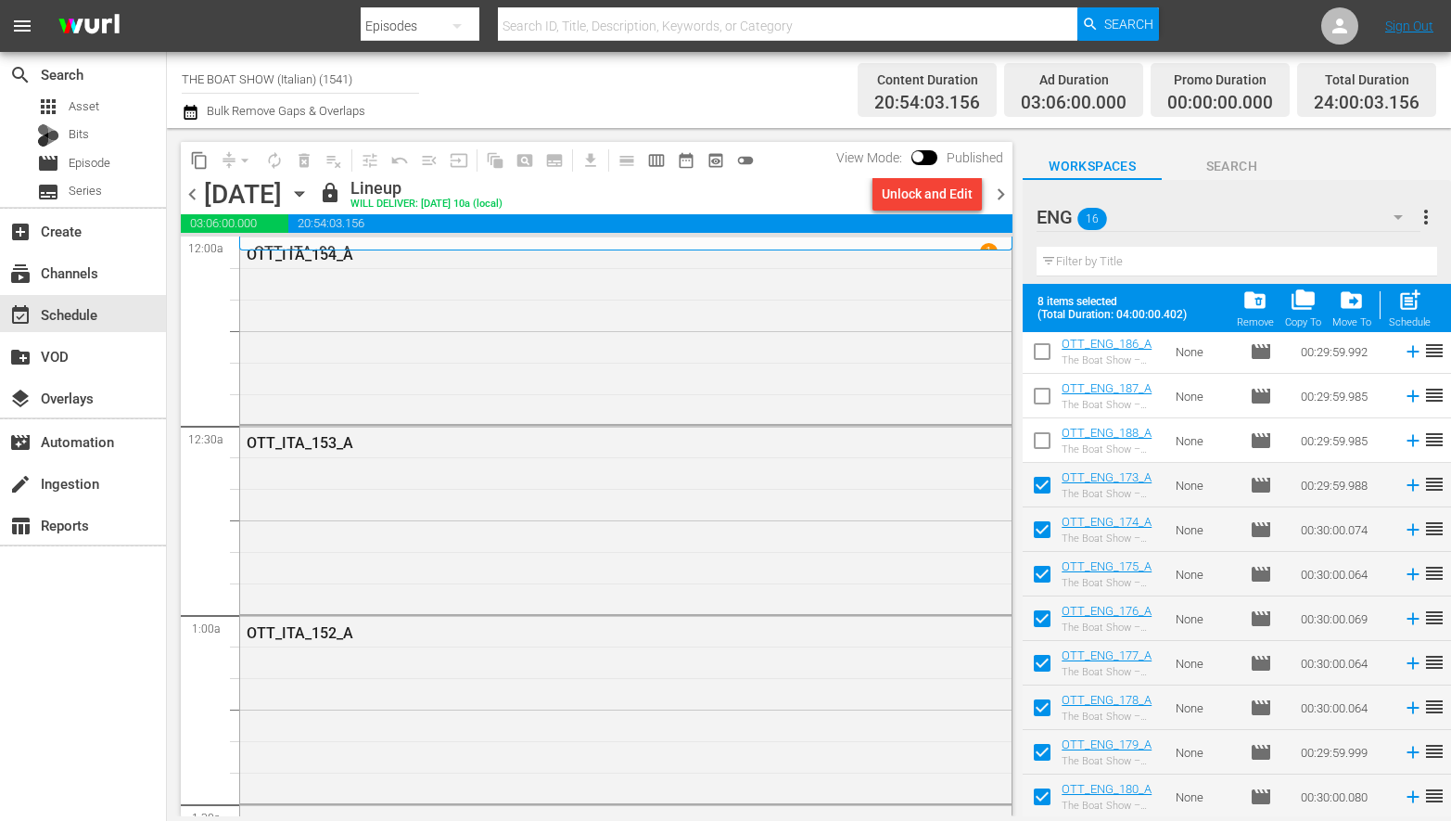
checkbox input "false"
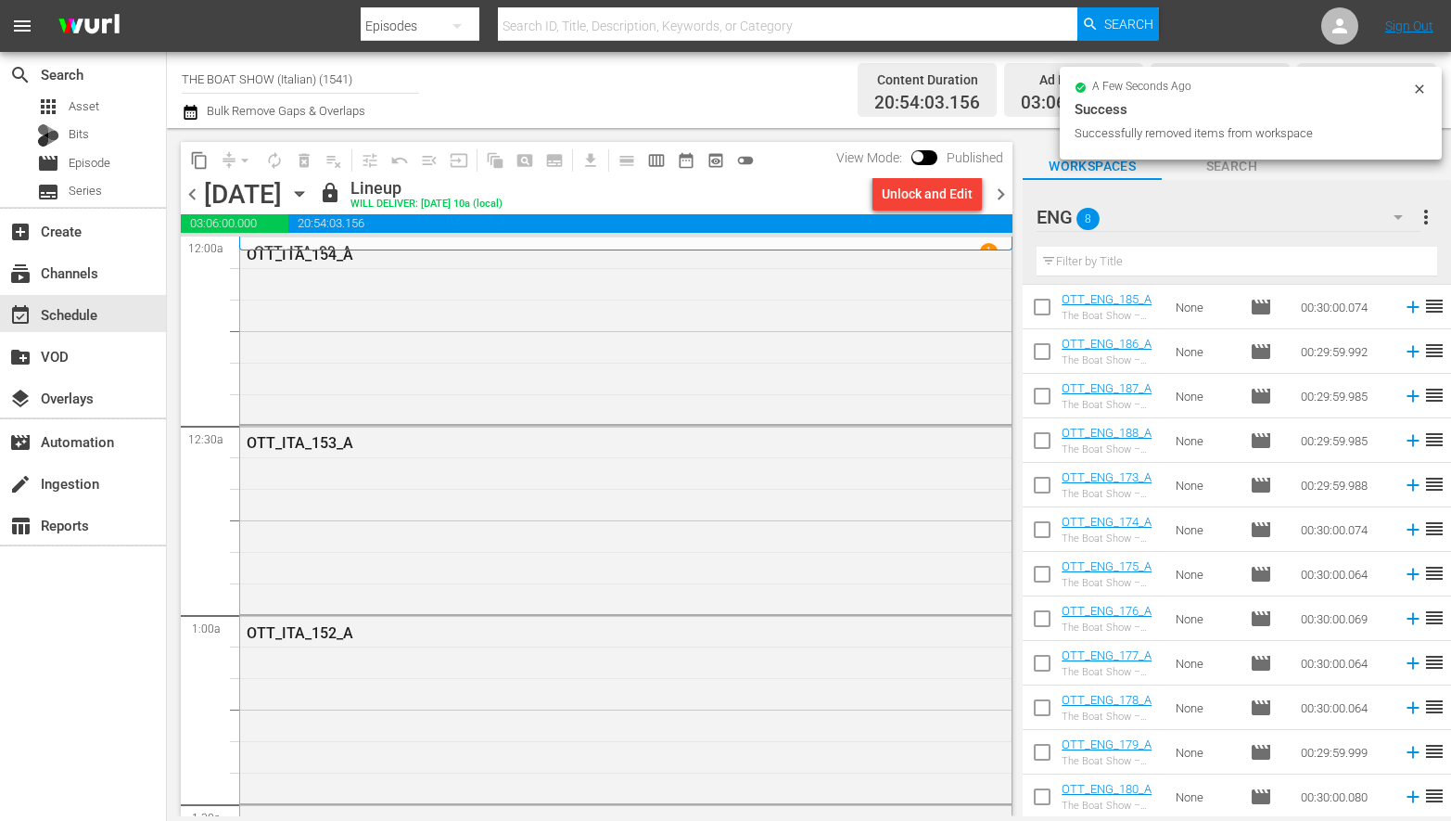
scroll to position [0, 0]
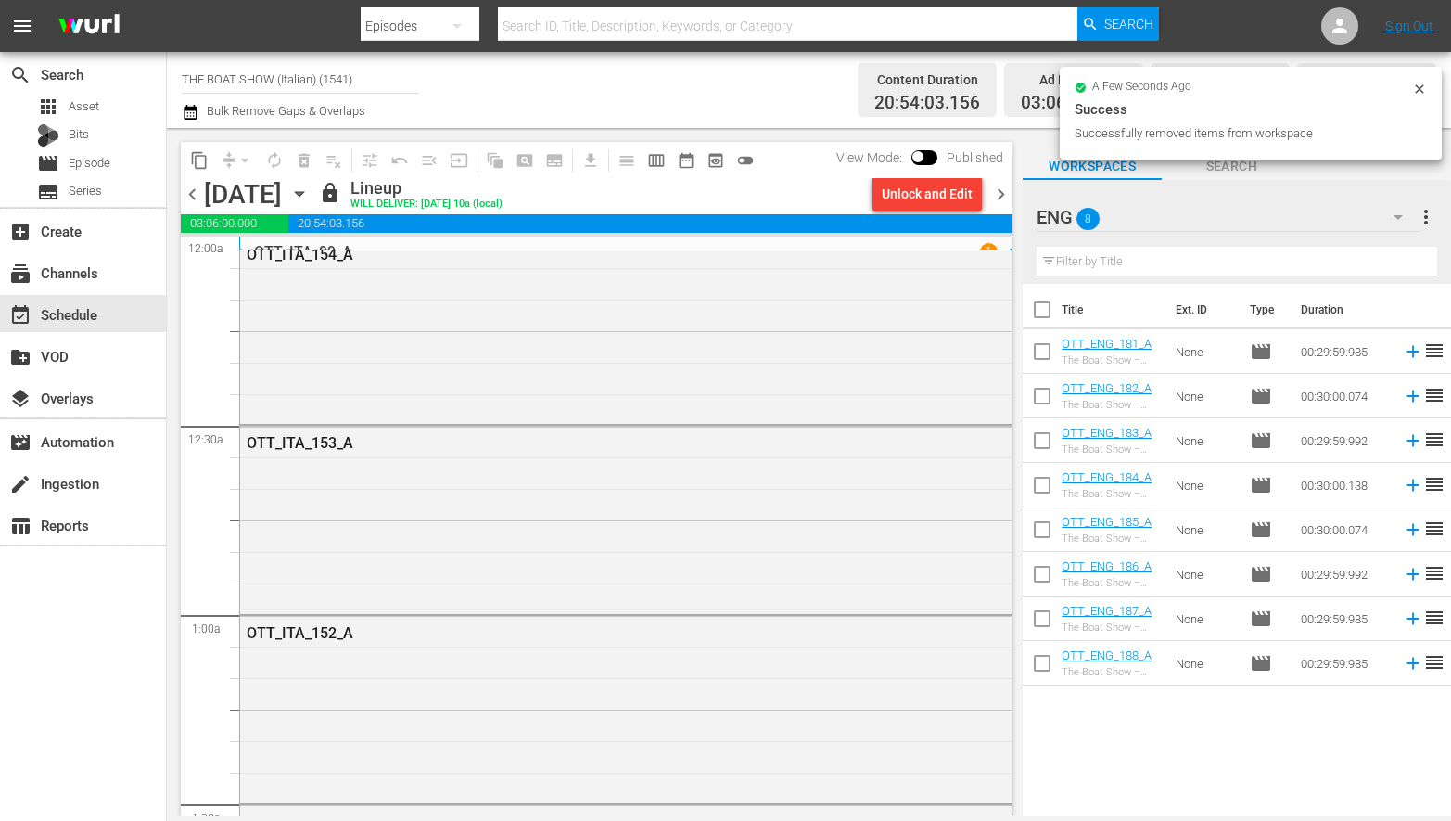
click at [1403, 209] on icon "button" at bounding box center [1398, 217] width 22 height 22
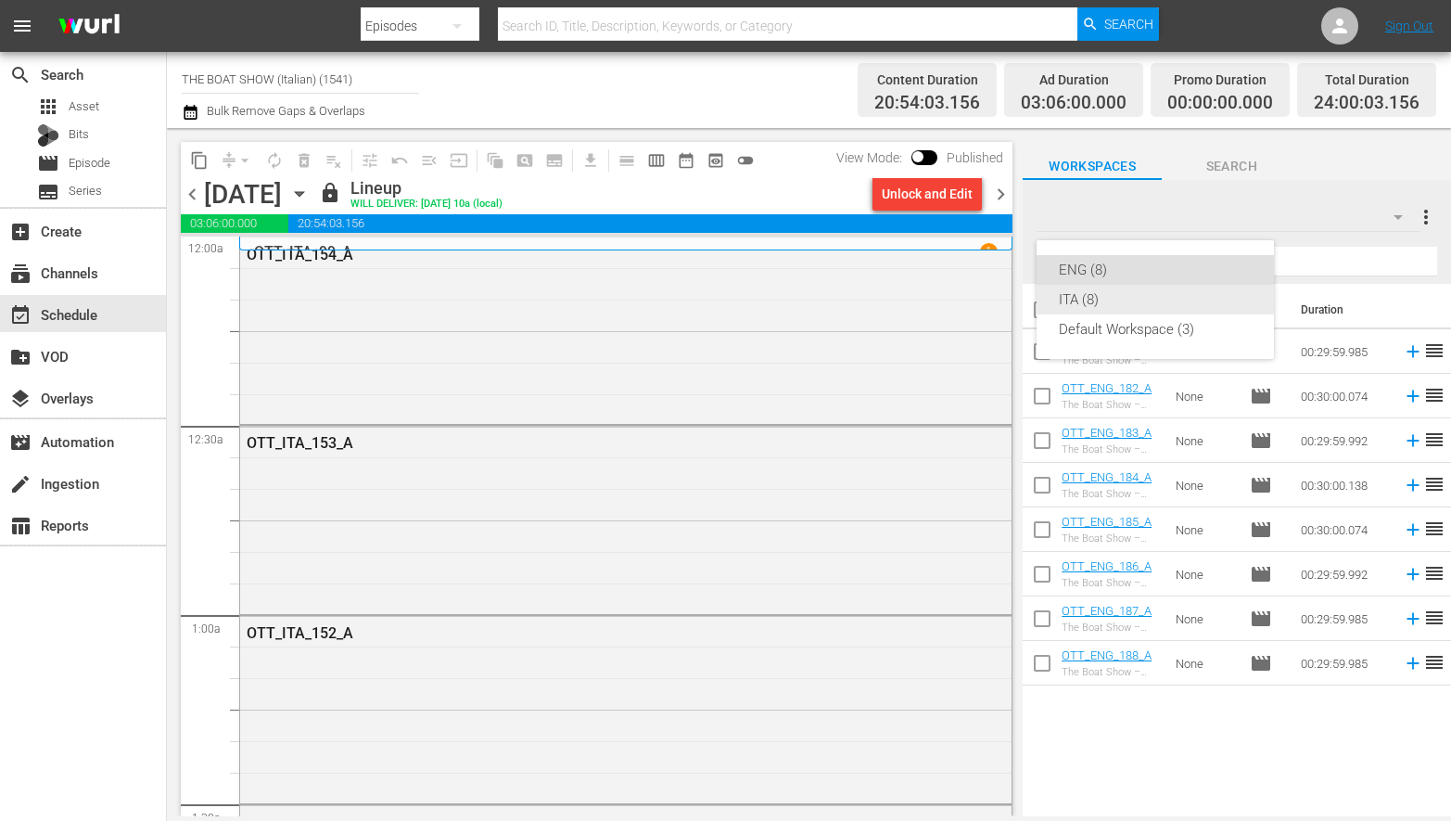
click at [1087, 300] on div "ITA (8)" at bounding box center [1155, 300] width 193 height 30
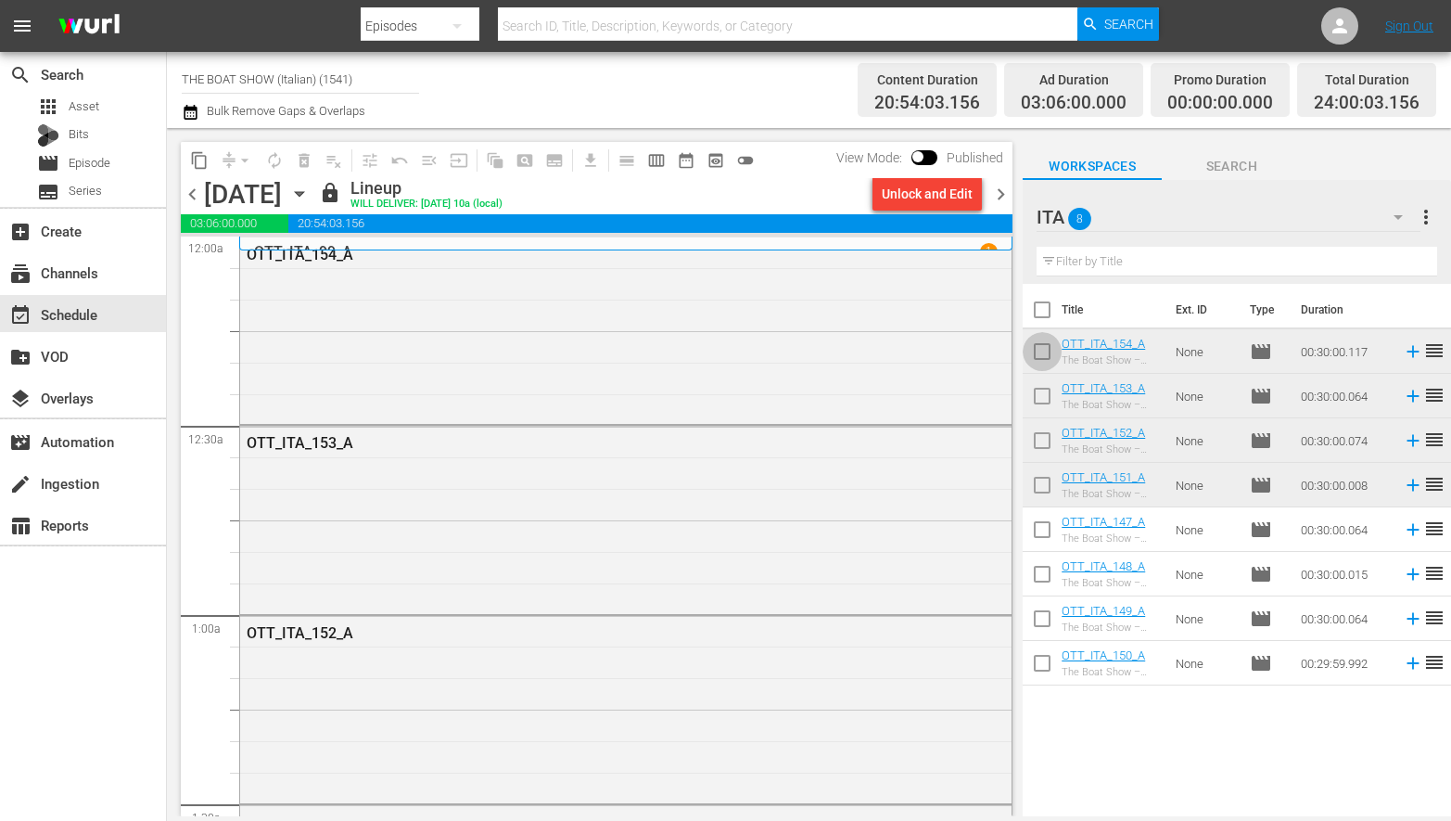
click at [1047, 350] on input "checkbox" at bounding box center [1042, 355] width 39 height 39
checkbox input "true"
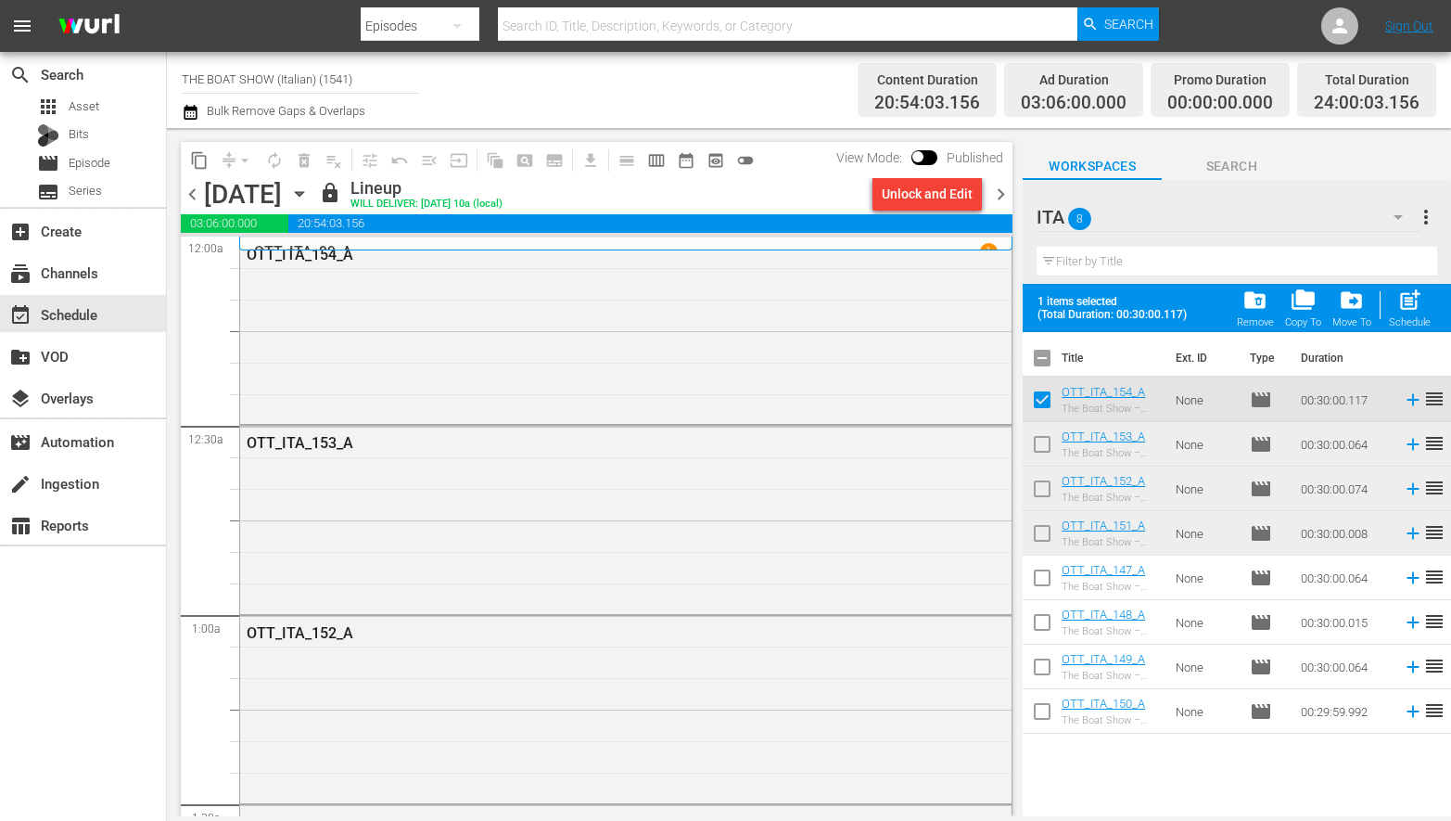
click at [1044, 350] on input "checkbox" at bounding box center [1042, 361] width 39 height 39
checkbox input "true"
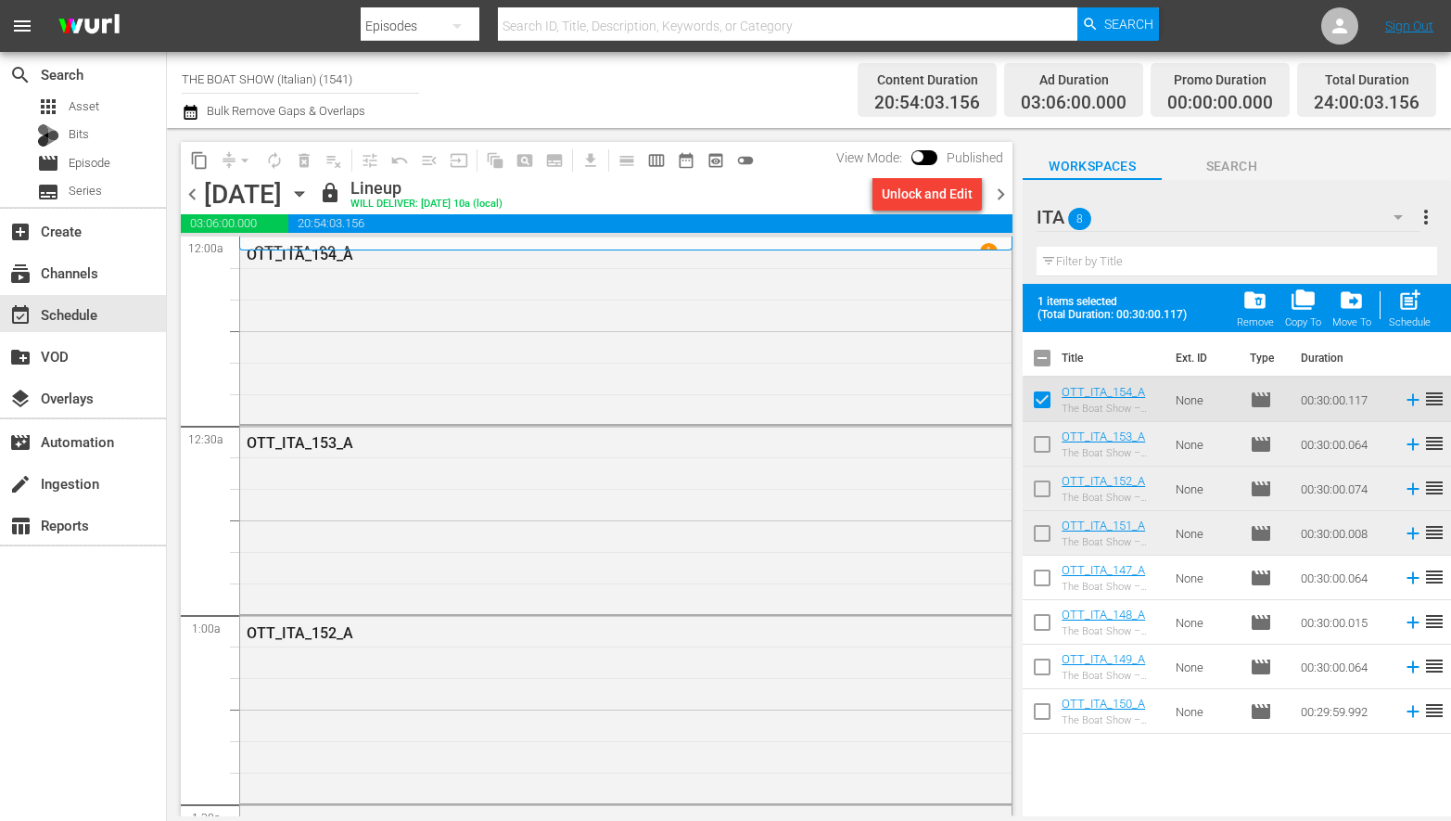
checkbox input "true"
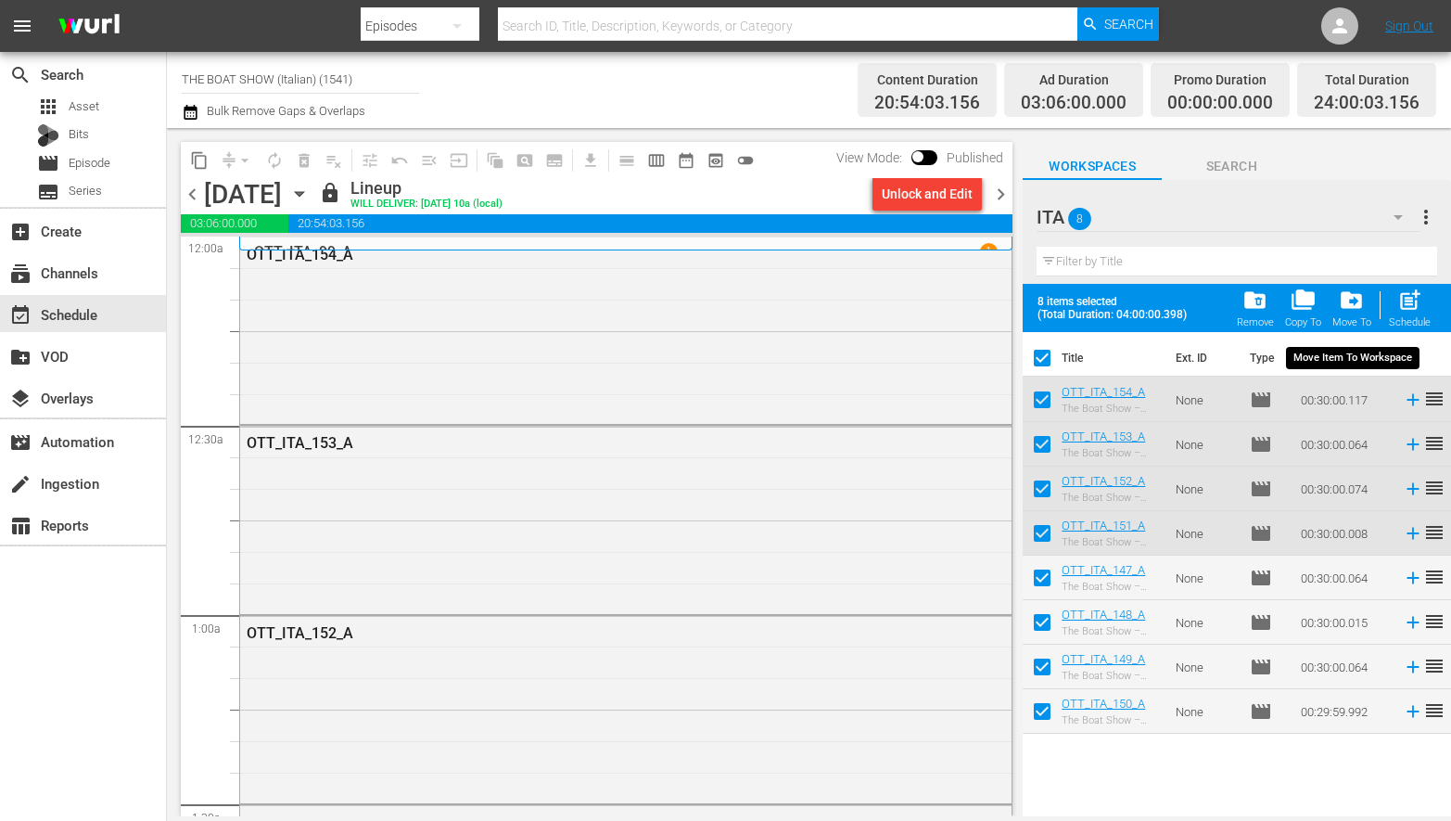
click at [1362, 300] on span "drive_file_move" at bounding box center [1351, 299] width 25 height 25
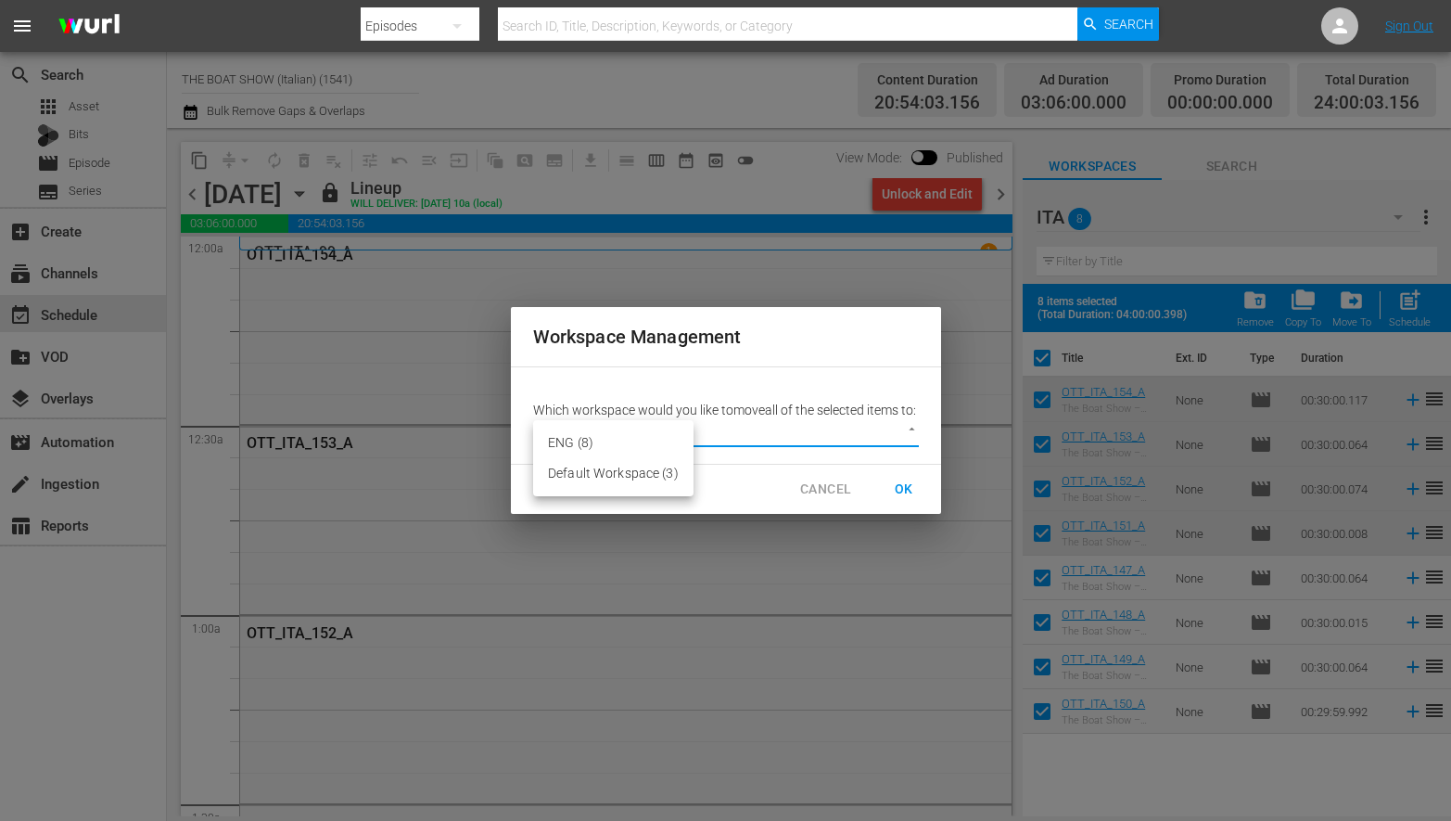
click at [890, 442] on body "menu Search By Episodes Search ID, Title, Description, Keywords, or Category Se…" at bounding box center [725, 410] width 1451 height 821
click at [581, 472] on li "Default Workspace (3)" at bounding box center [613, 473] width 160 height 31
type input "1725"
click at [895, 495] on span "OK" at bounding box center [904, 489] width 30 height 23
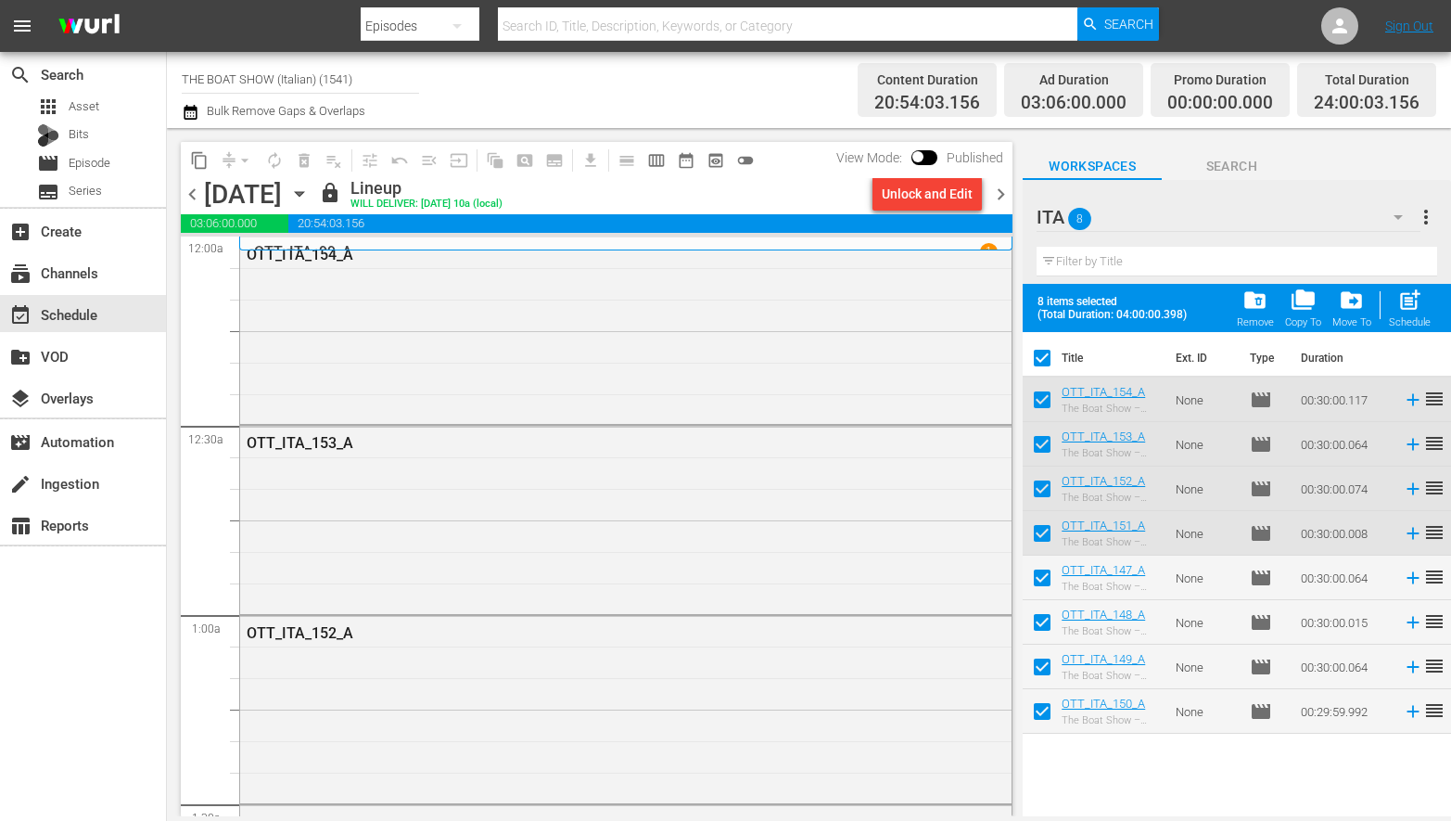
checkbox input "false"
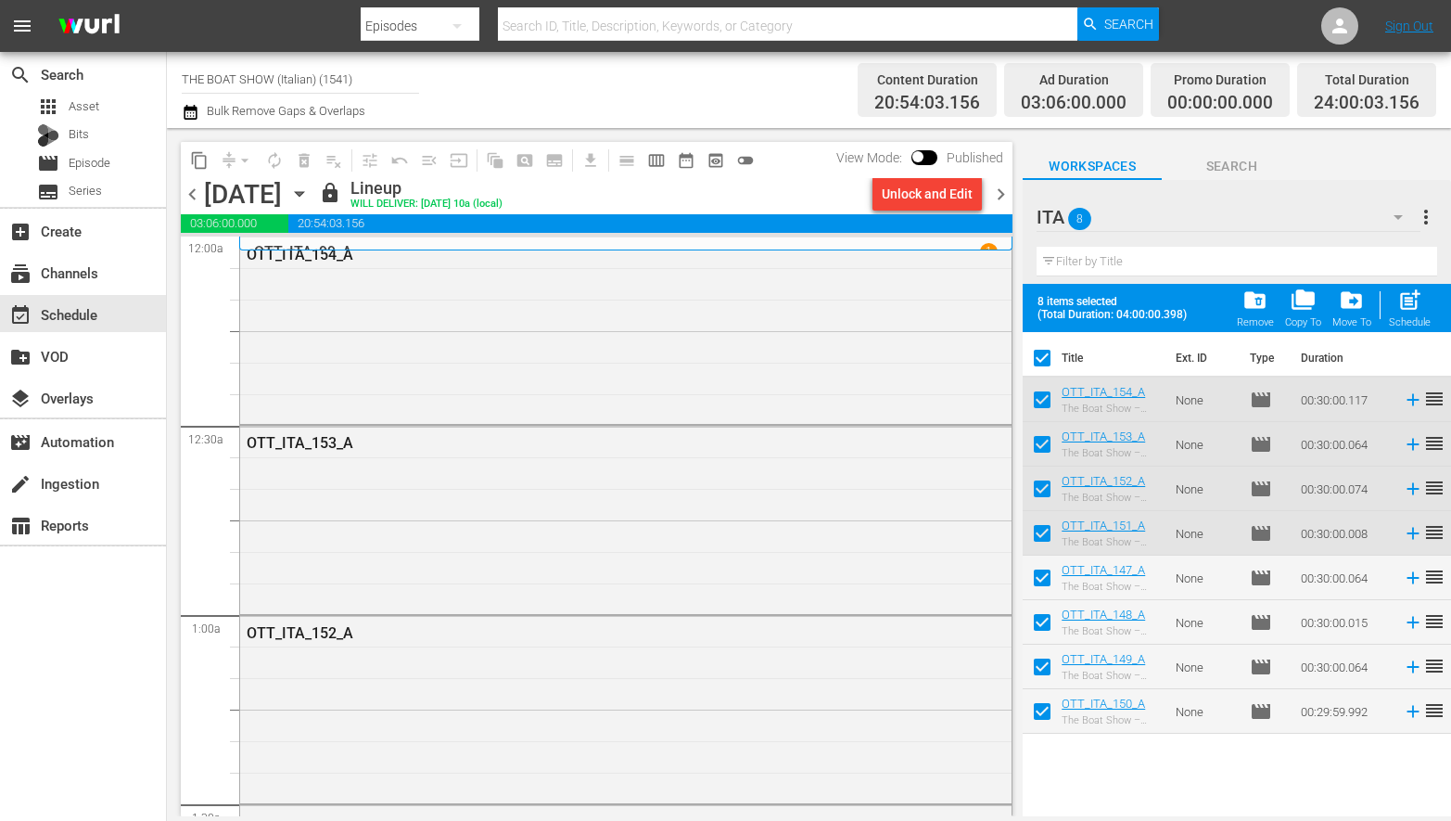
checkbox input "false"
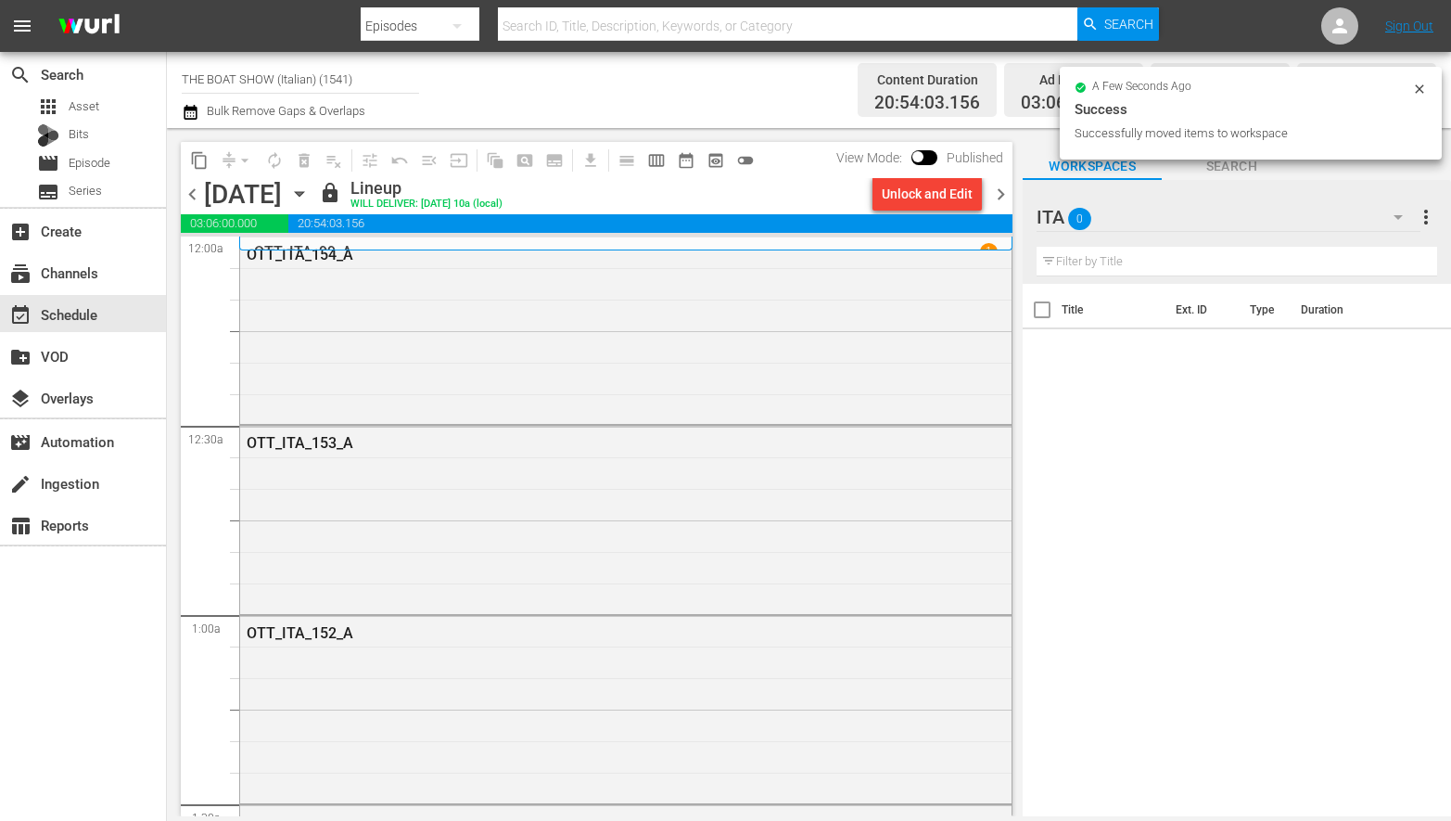
click at [1401, 219] on icon "button" at bounding box center [1398, 217] width 22 height 22
click at [1092, 320] on div "Default Workspace (11)" at bounding box center [1155, 329] width 193 height 30
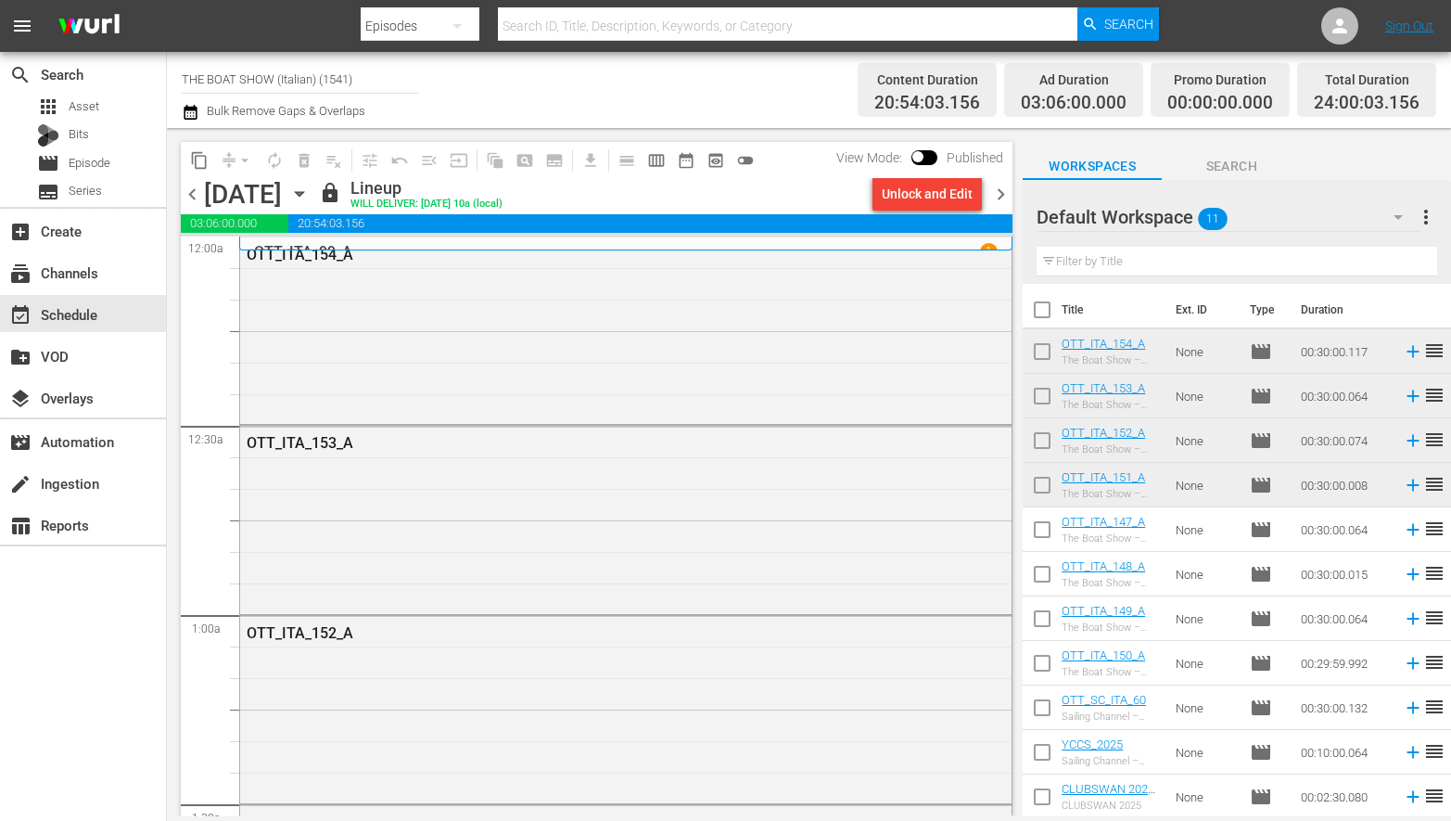
click at [1039, 350] on input "checkbox" at bounding box center [1042, 355] width 39 height 39
checkbox input "true"
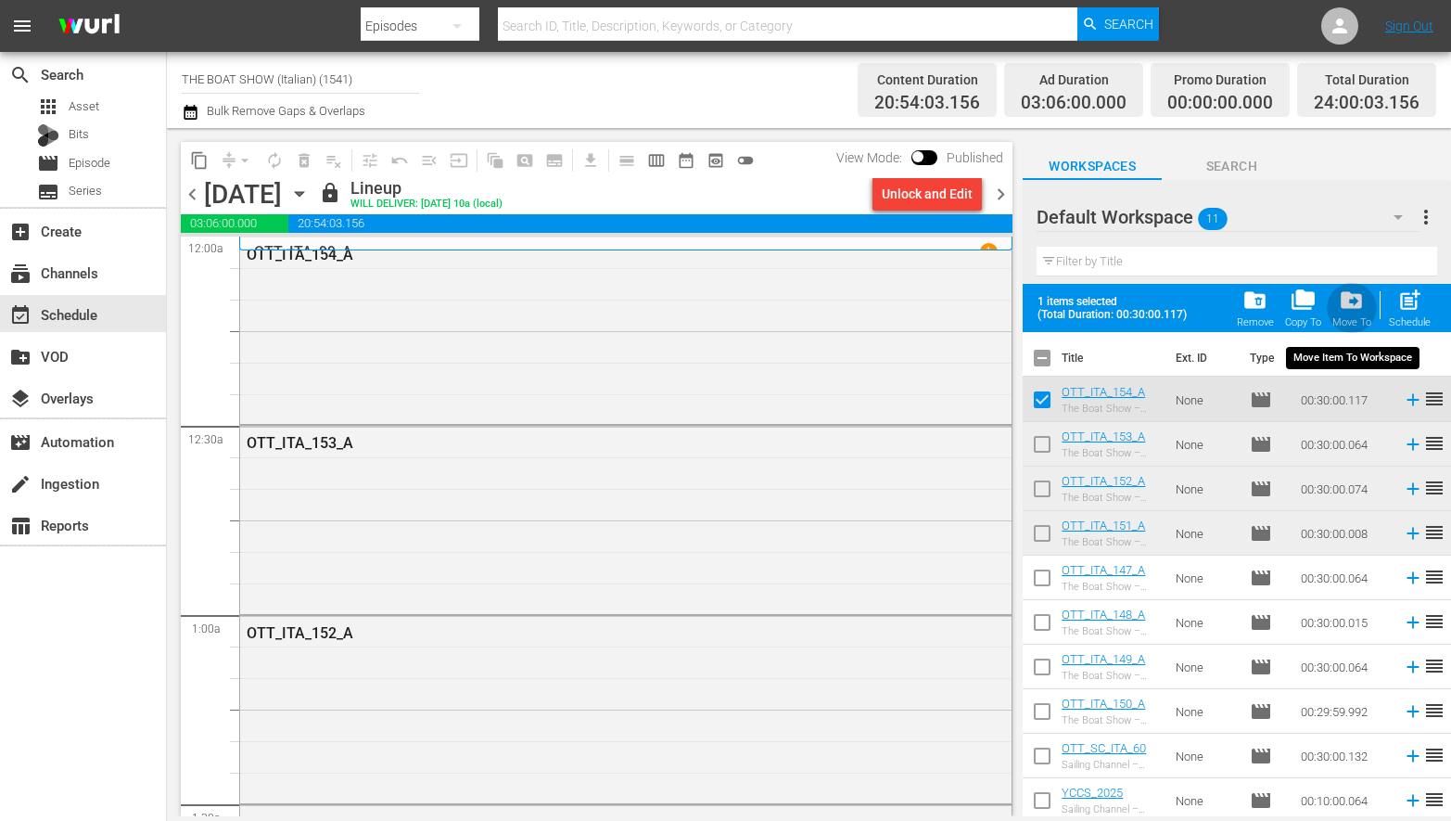
click at [1349, 303] on span "drive_file_move" at bounding box center [1351, 299] width 25 height 25
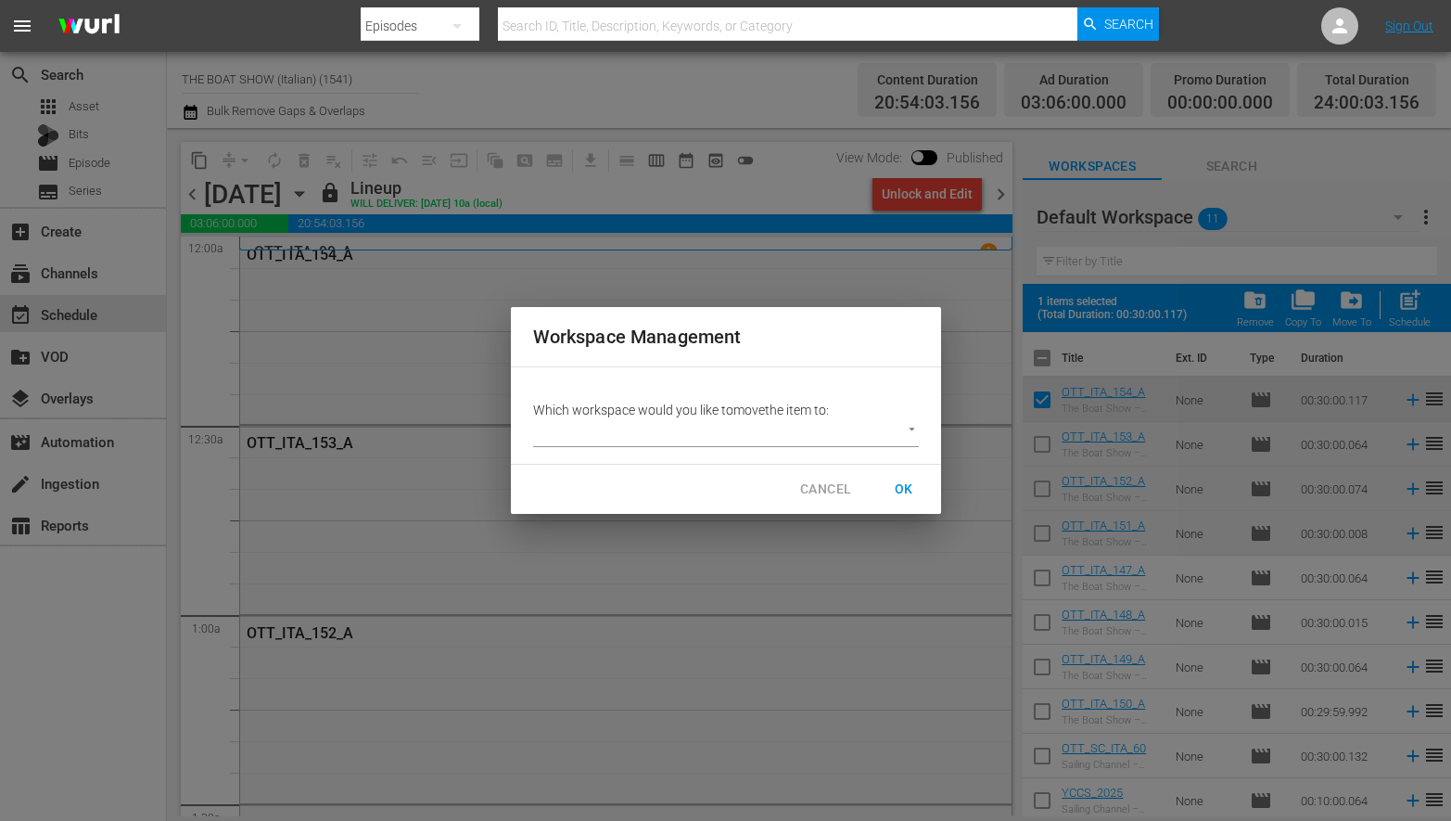
click at [784, 427] on body "menu Search By Episodes Search ID, Title, Description, Keywords, or Category Se…" at bounding box center [725, 410] width 1451 height 821
click at [595, 465] on li "ITA (0)" at bounding box center [570, 464] width 75 height 31
type input "2301"
click at [893, 479] on span "OK" at bounding box center [904, 489] width 30 height 23
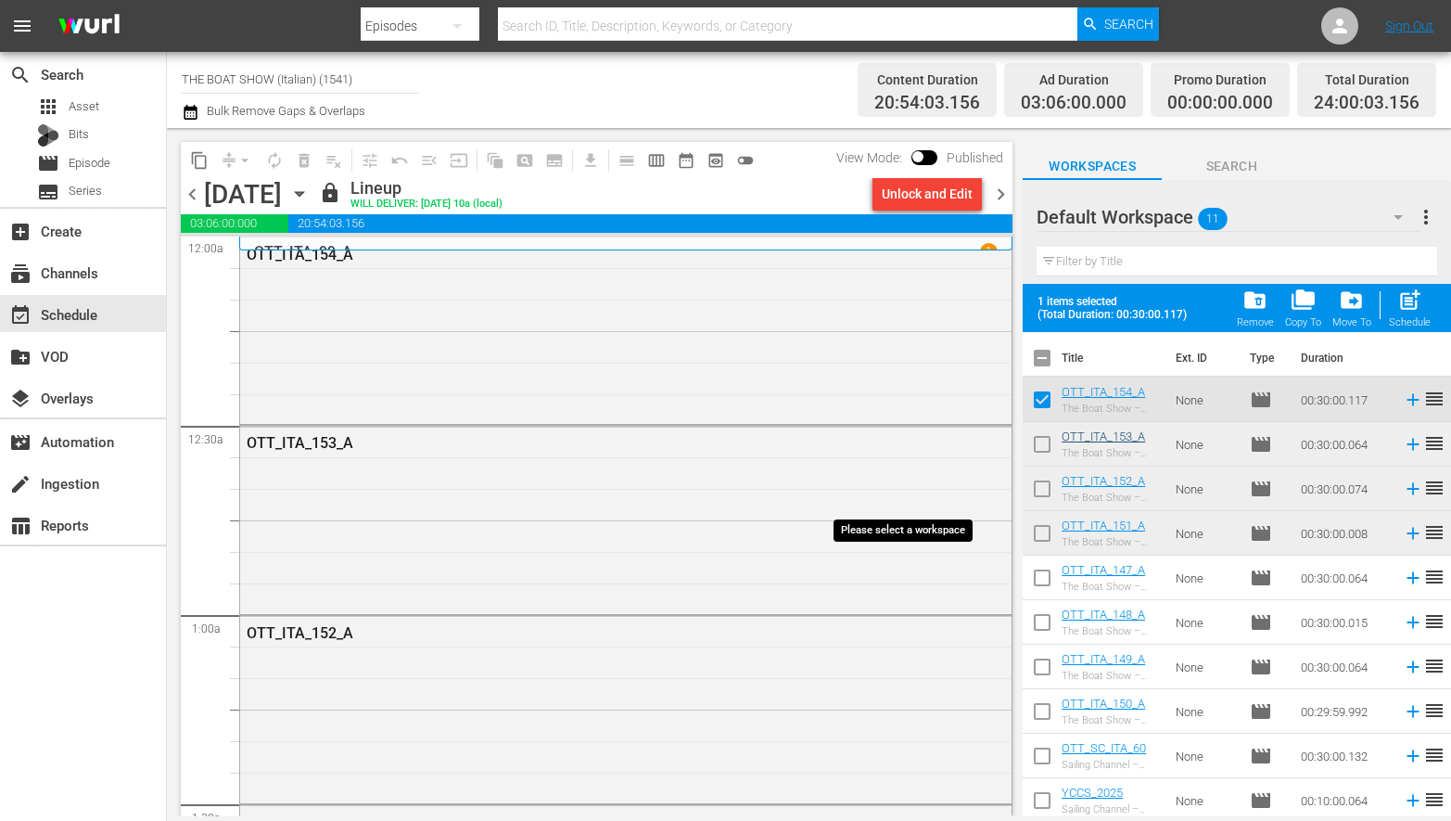
checkbox input "false"
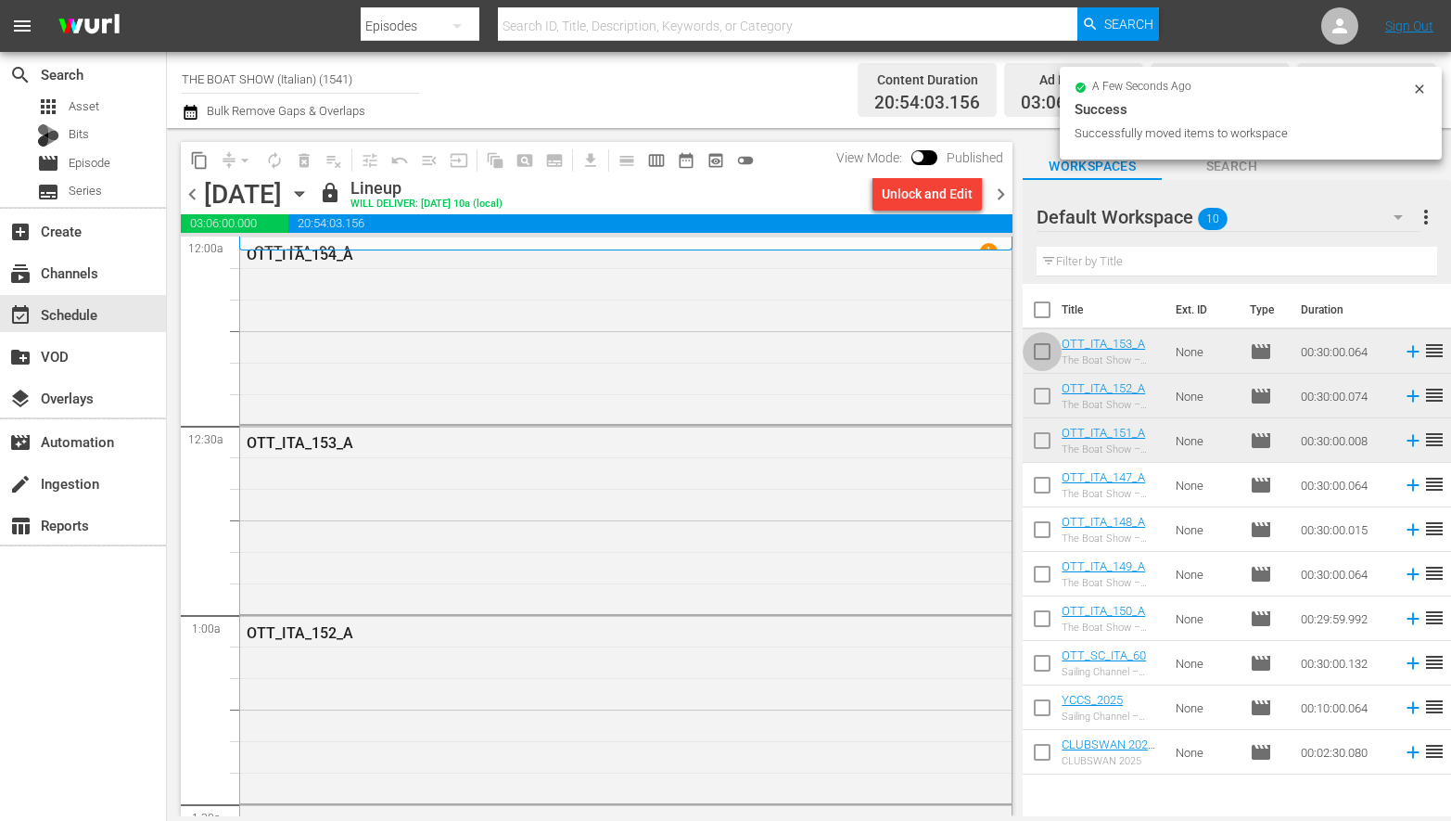
click at [1044, 347] on input "checkbox" at bounding box center [1042, 355] width 39 height 39
checkbox input "true"
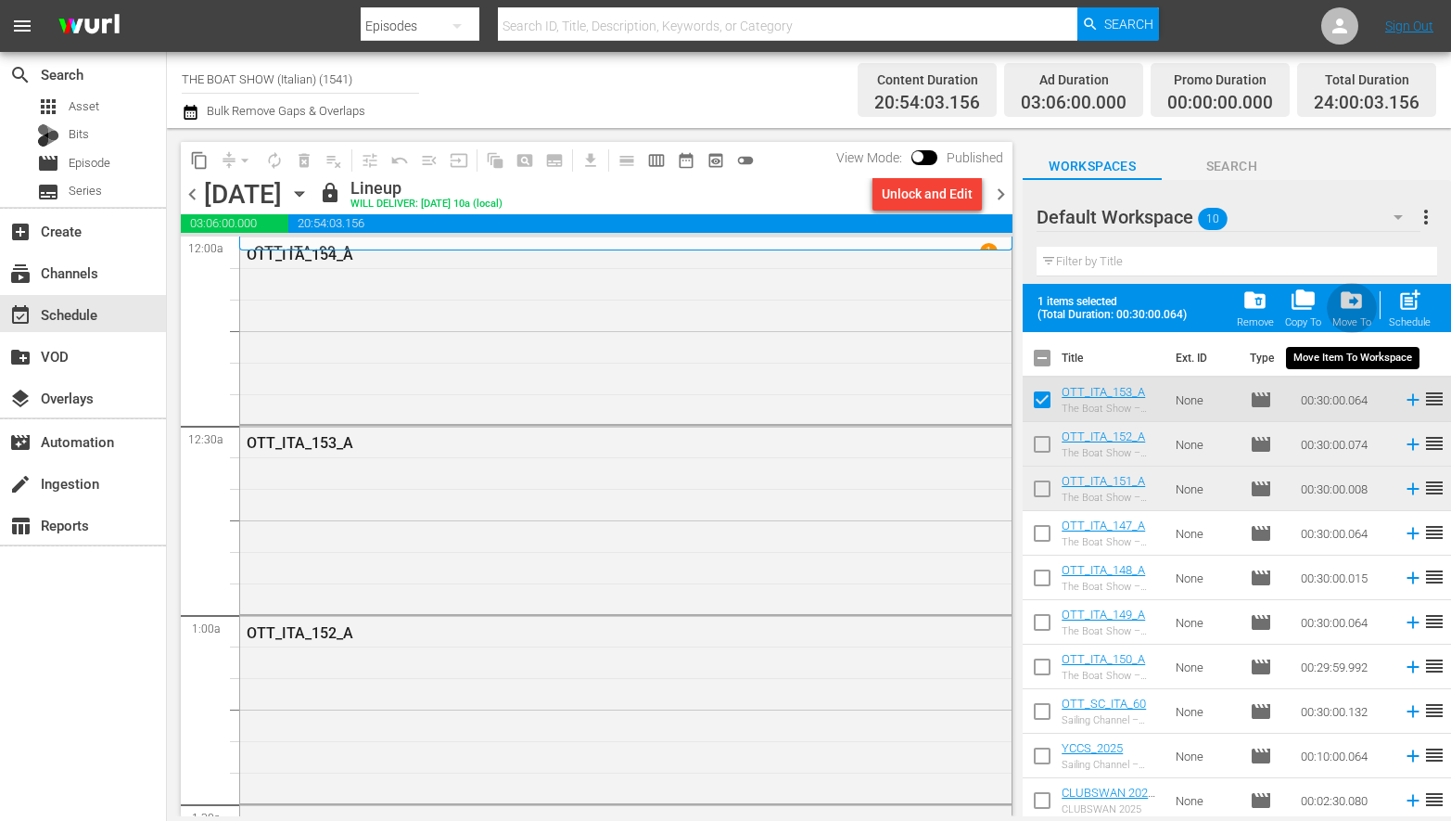
click at [1355, 299] on span "drive_file_move" at bounding box center [1351, 299] width 25 height 25
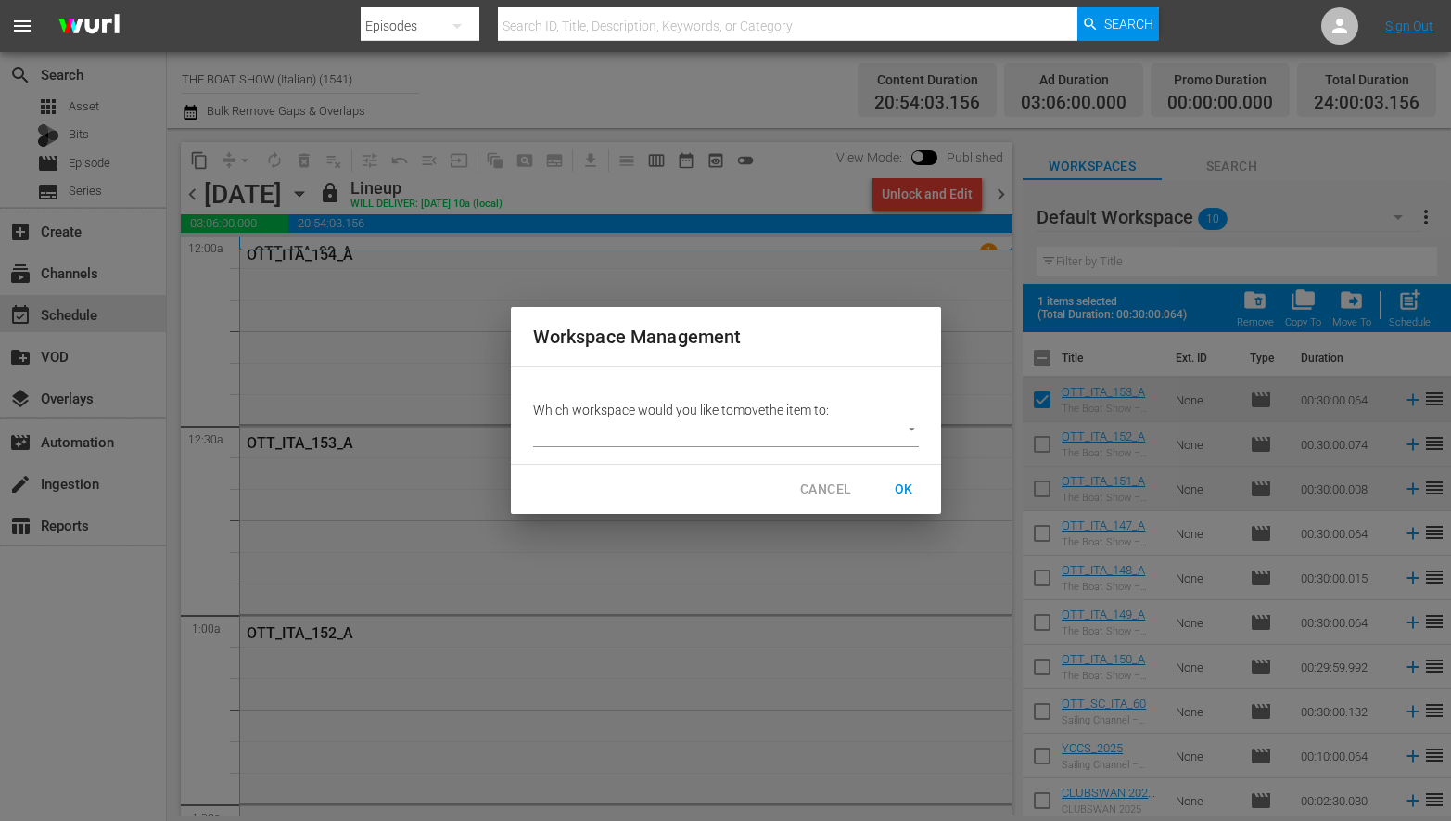
click at [703, 431] on body "menu Search By Episodes Search ID, Title, Description, Keywords, or Category Se…" at bounding box center [725, 410] width 1451 height 821
click at [566, 460] on li "ITA (1)" at bounding box center [570, 464] width 75 height 31
type input "2301"
click at [911, 491] on span "OK" at bounding box center [904, 489] width 30 height 23
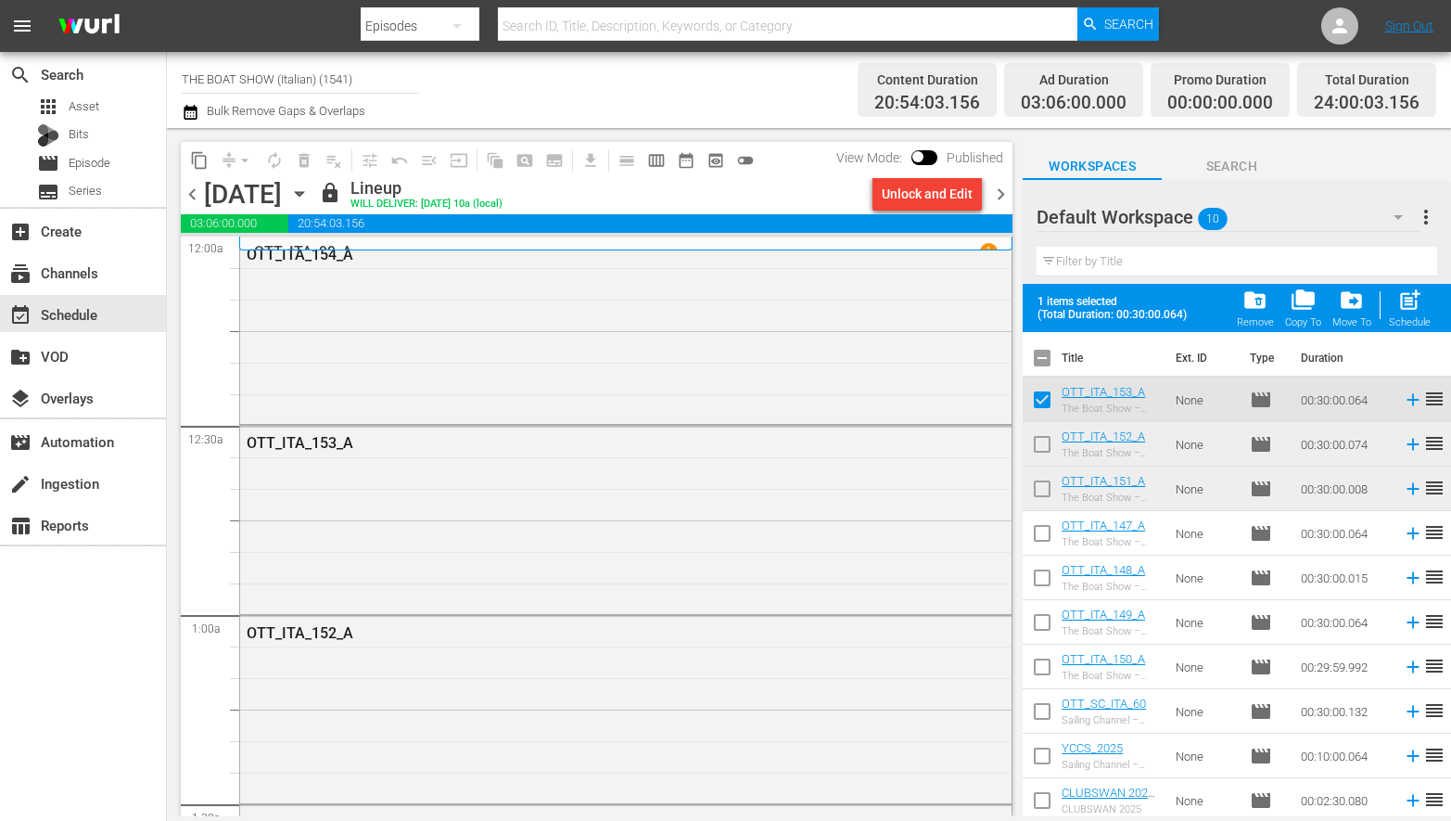
checkbox input "false"
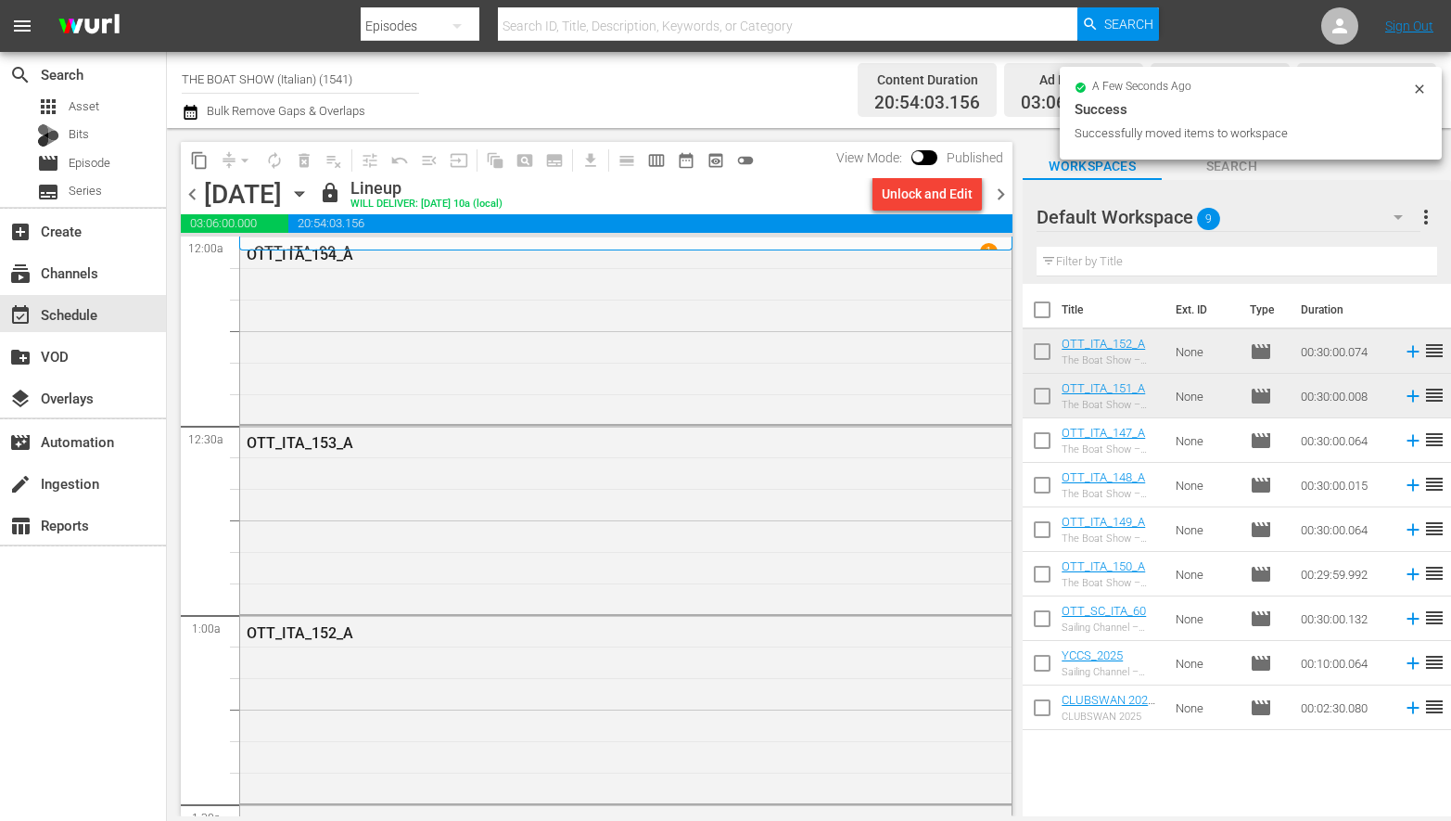
click at [1383, 208] on button "button" at bounding box center [1398, 217] width 45 height 45
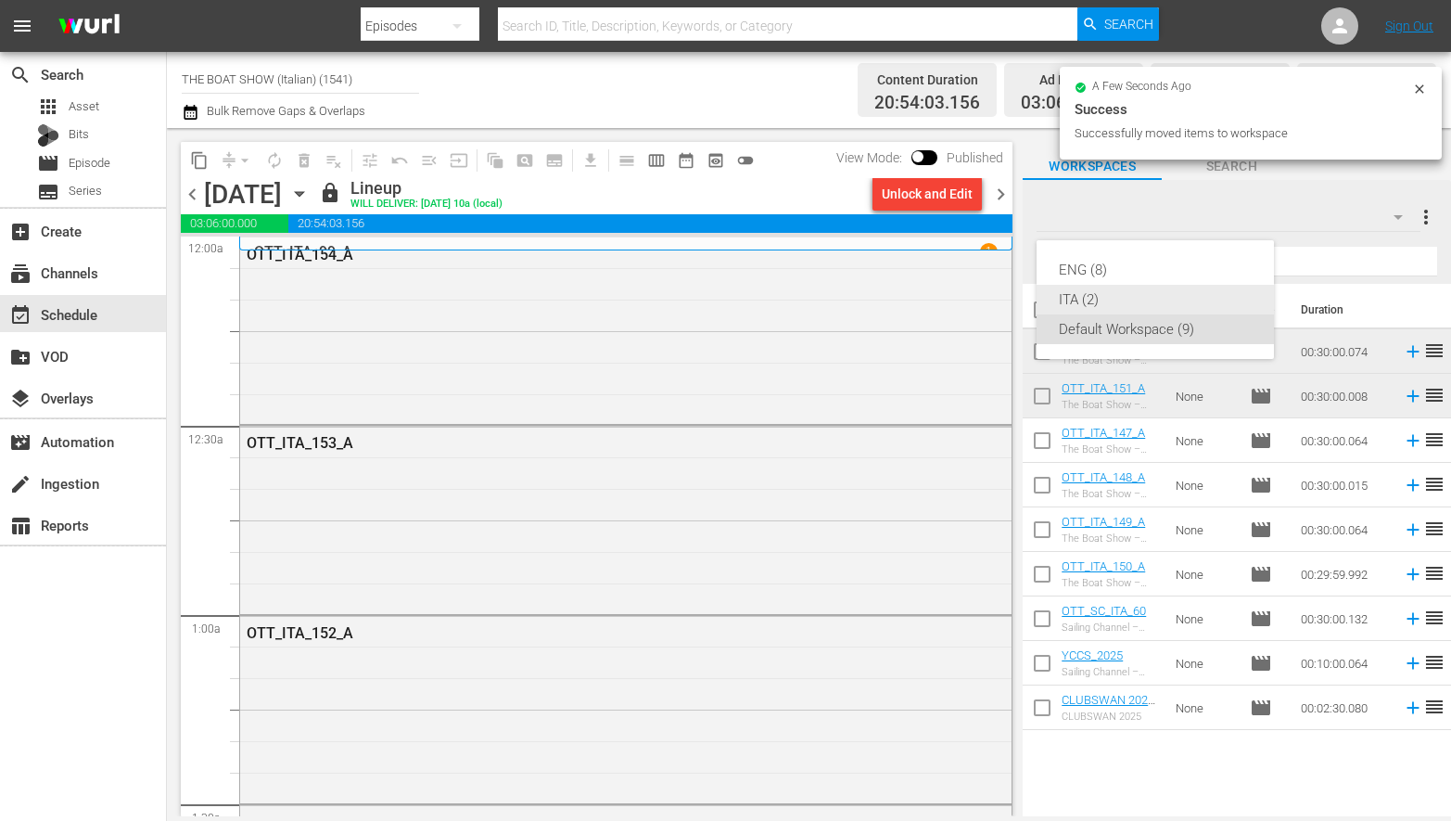
click at [1074, 307] on div "ITA (2)" at bounding box center [1155, 300] width 193 height 30
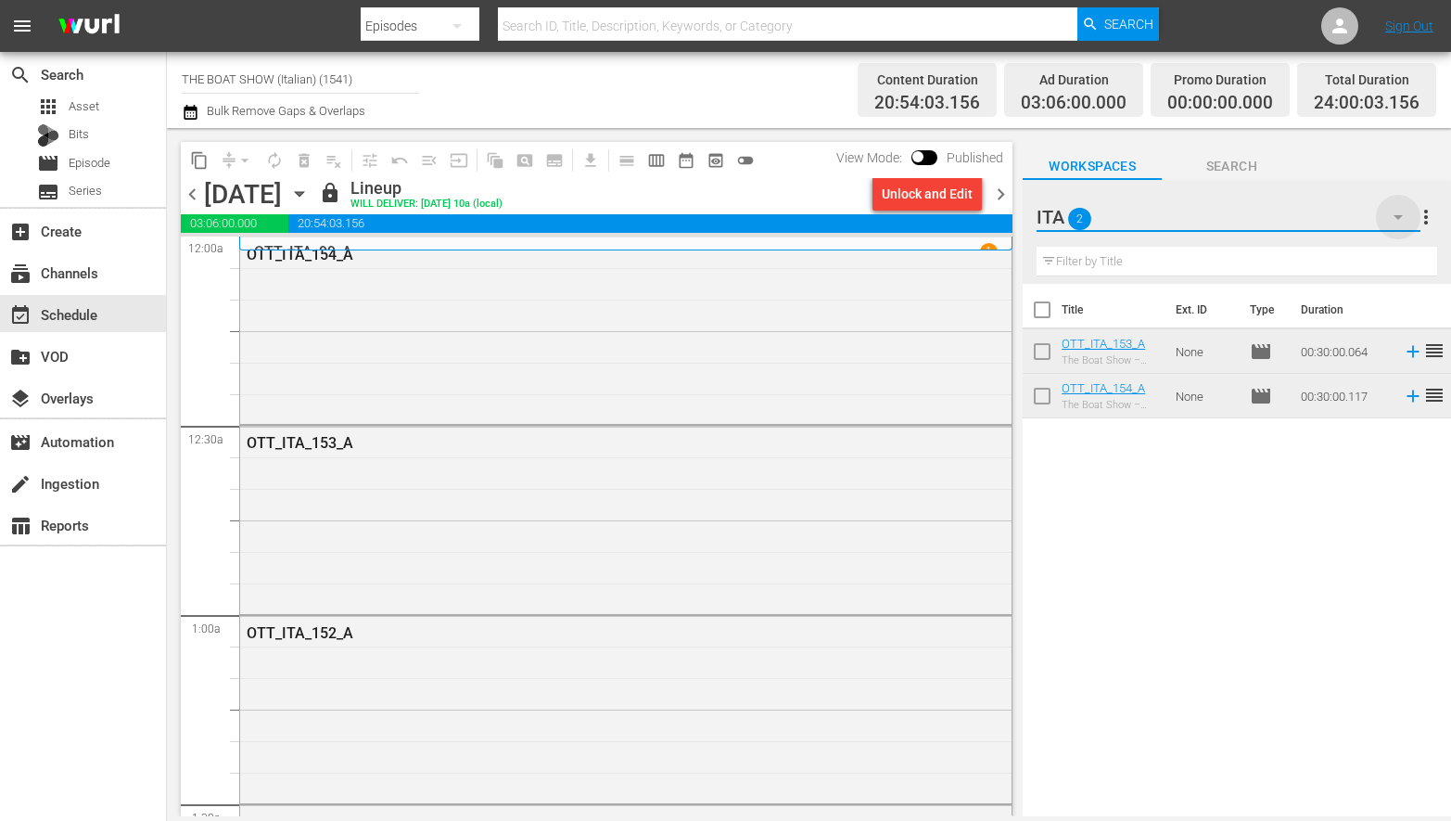
click at [1392, 220] on icon "button" at bounding box center [1398, 217] width 22 height 22
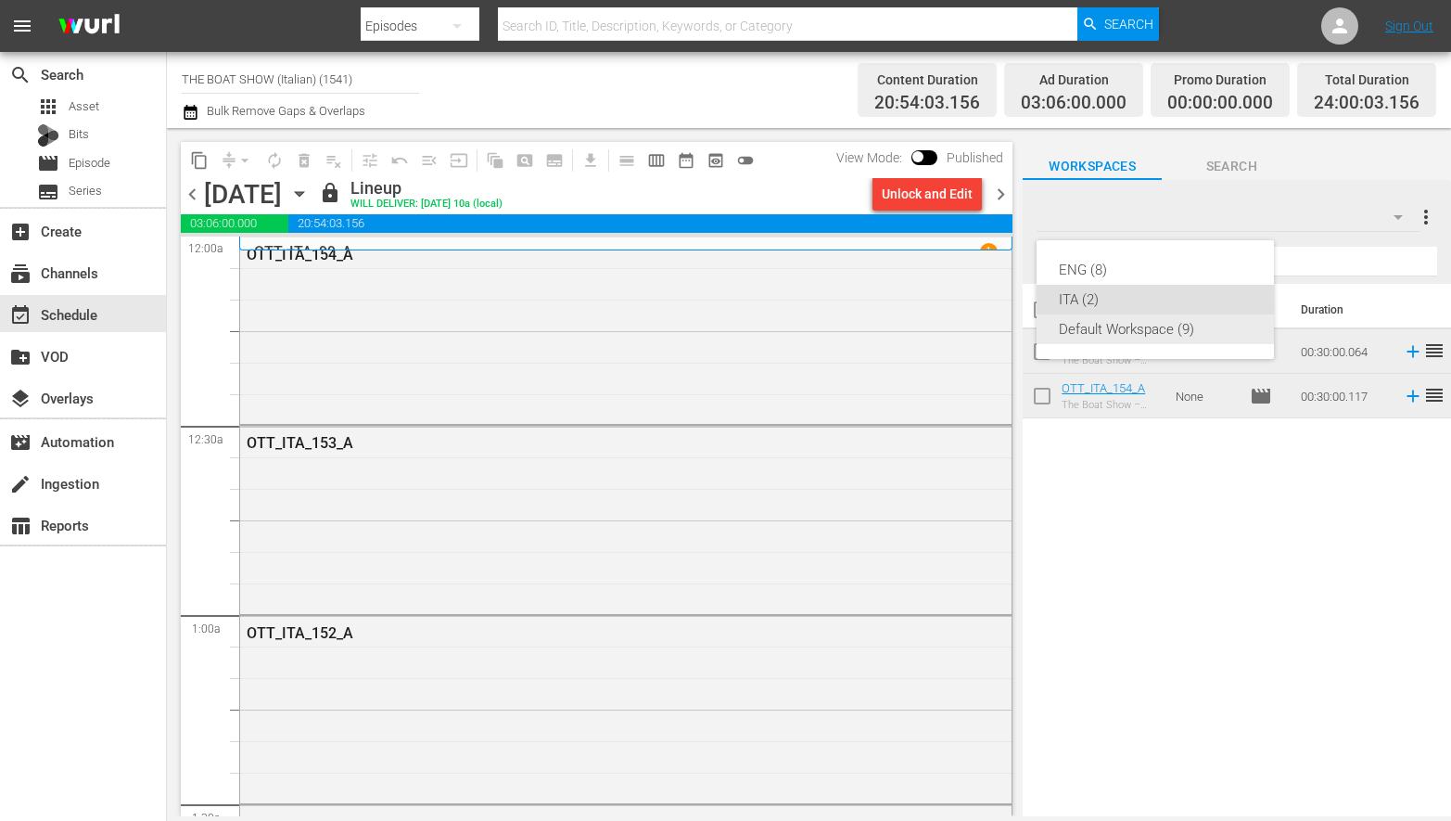
click at [1151, 331] on div "Default Workspace (9)" at bounding box center [1155, 329] width 193 height 30
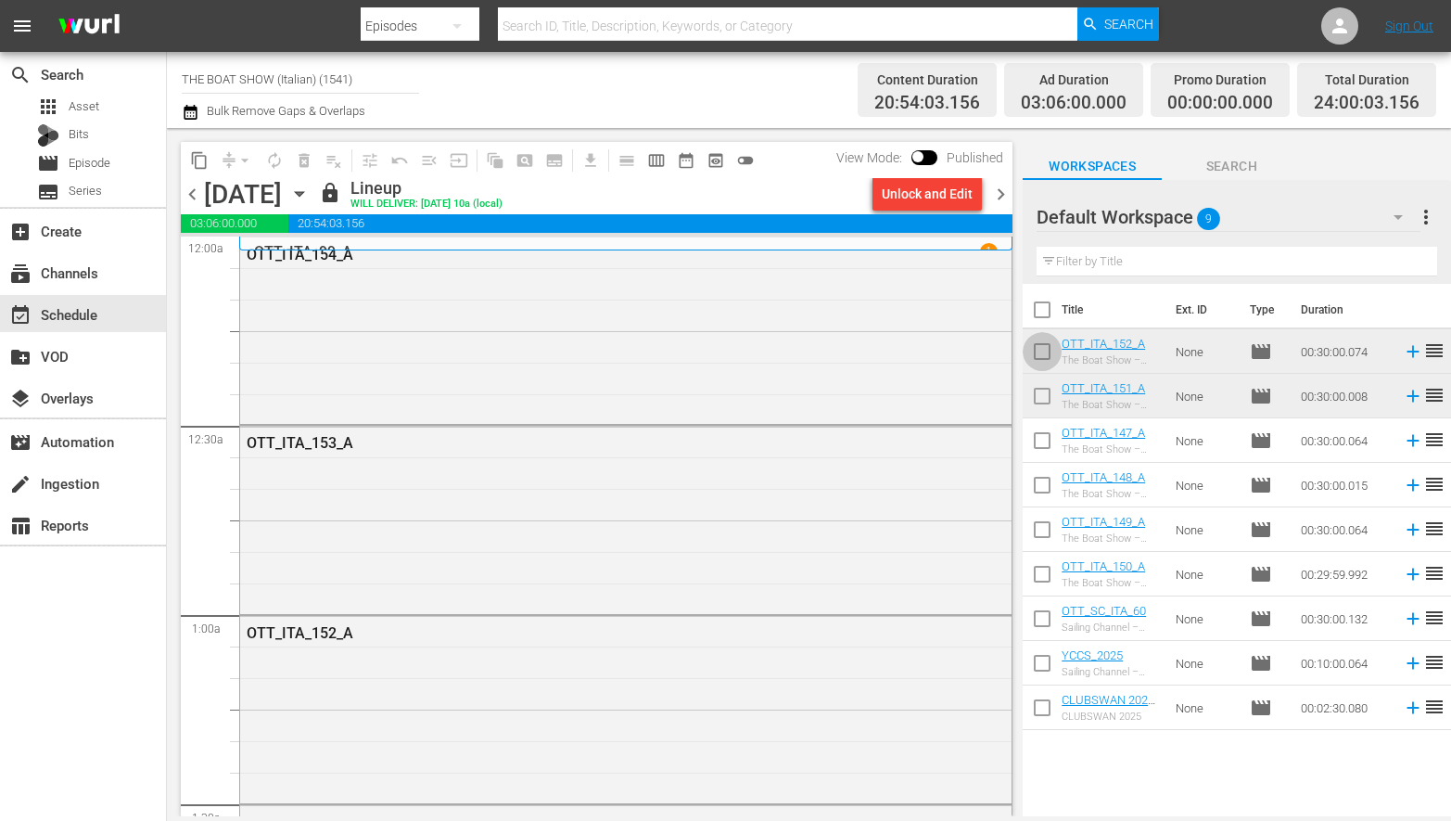
click at [1047, 358] on input "checkbox" at bounding box center [1042, 355] width 39 height 39
checkbox input "true"
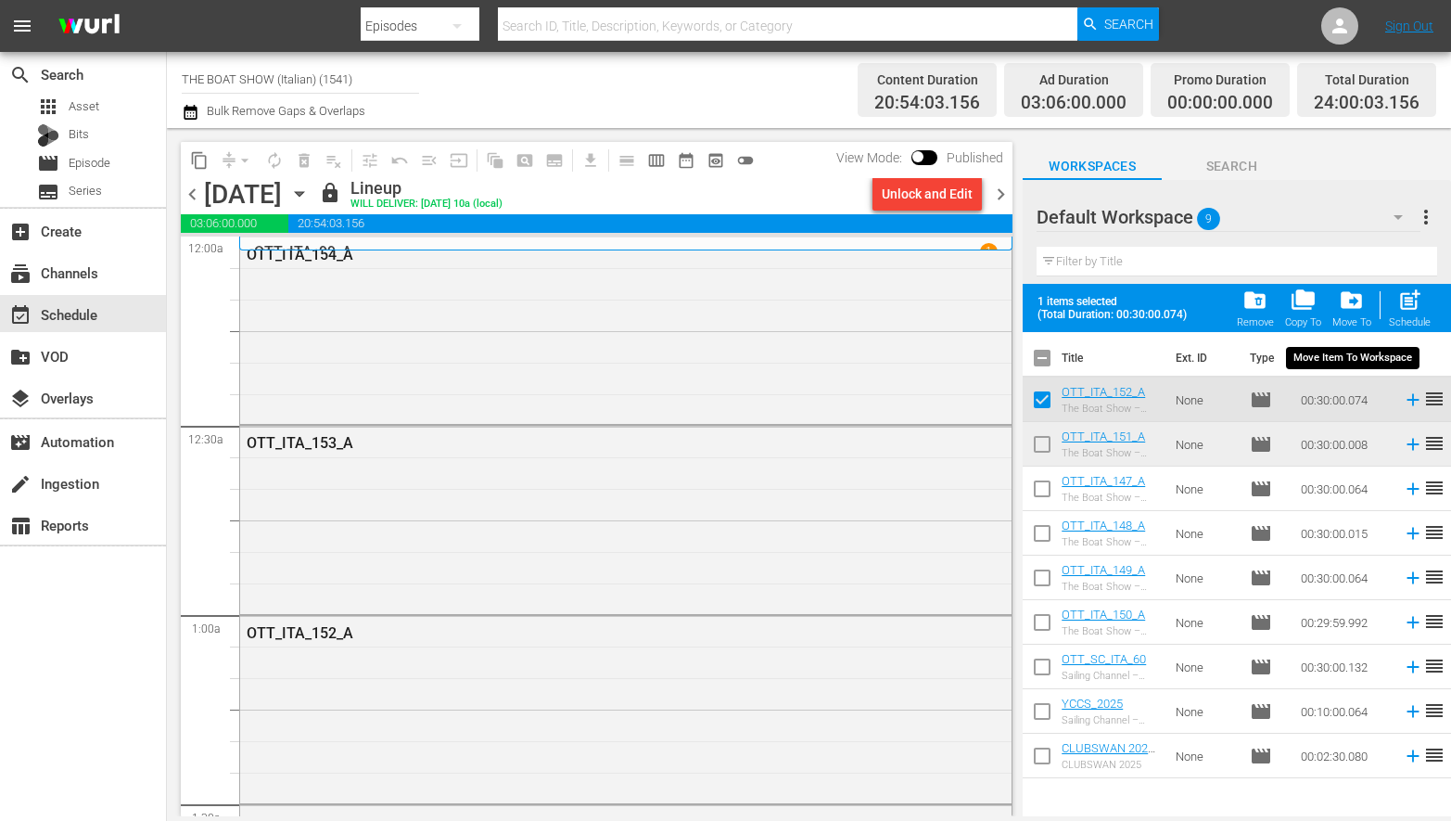
click at [1357, 315] on div "drive_file_move Move To" at bounding box center [1351, 307] width 39 height 41
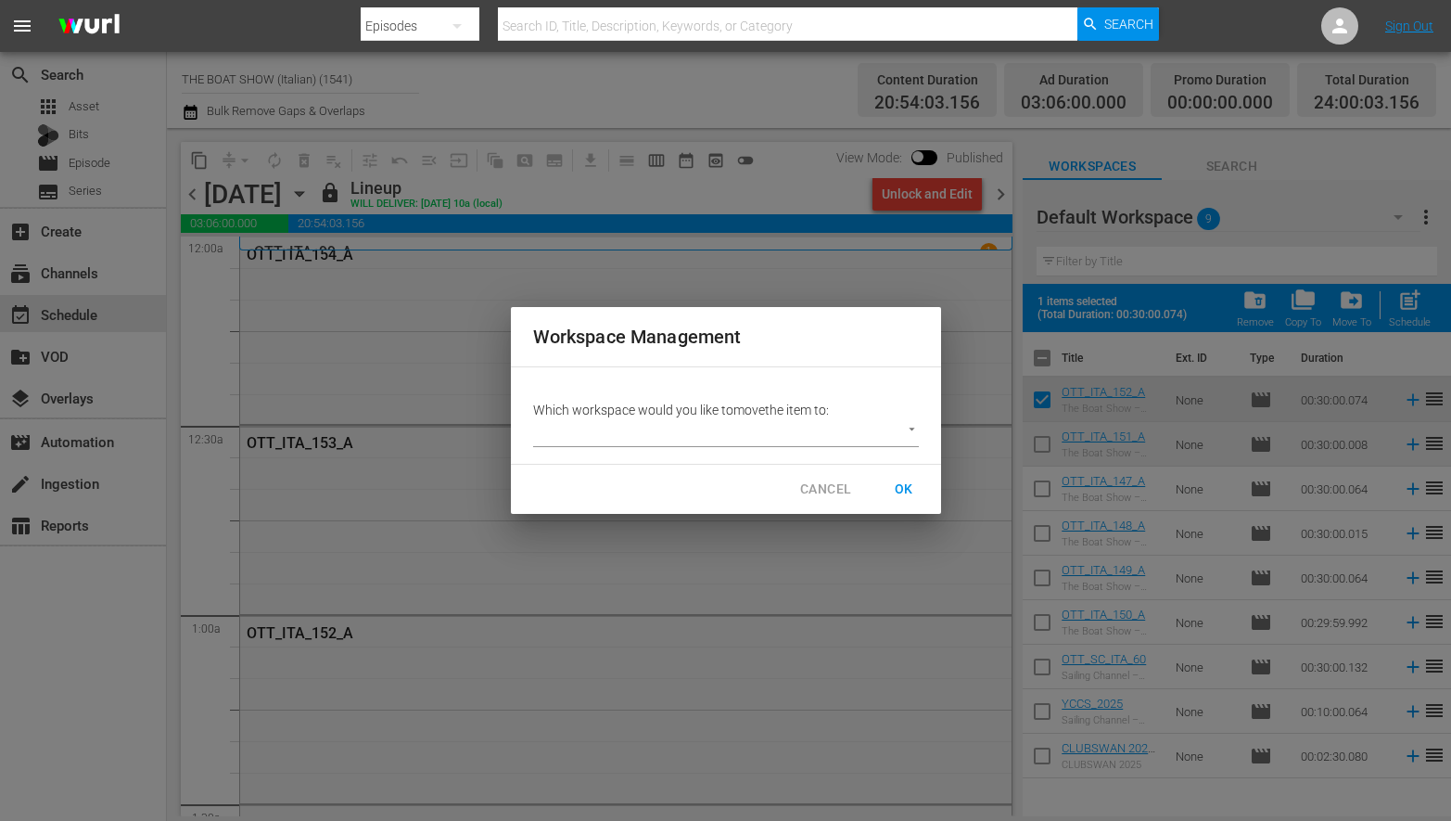
click at [720, 436] on body "menu Search By Episodes Search ID, Title, Description, Keywords, or Category Se…" at bounding box center [725, 410] width 1451 height 821
click at [561, 461] on li "ITA (2)" at bounding box center [570, 464] width 75 height 31
type input "2301"
click at [901, 479] on span "OK" at bounding box center [904, 489] width 30 height 23
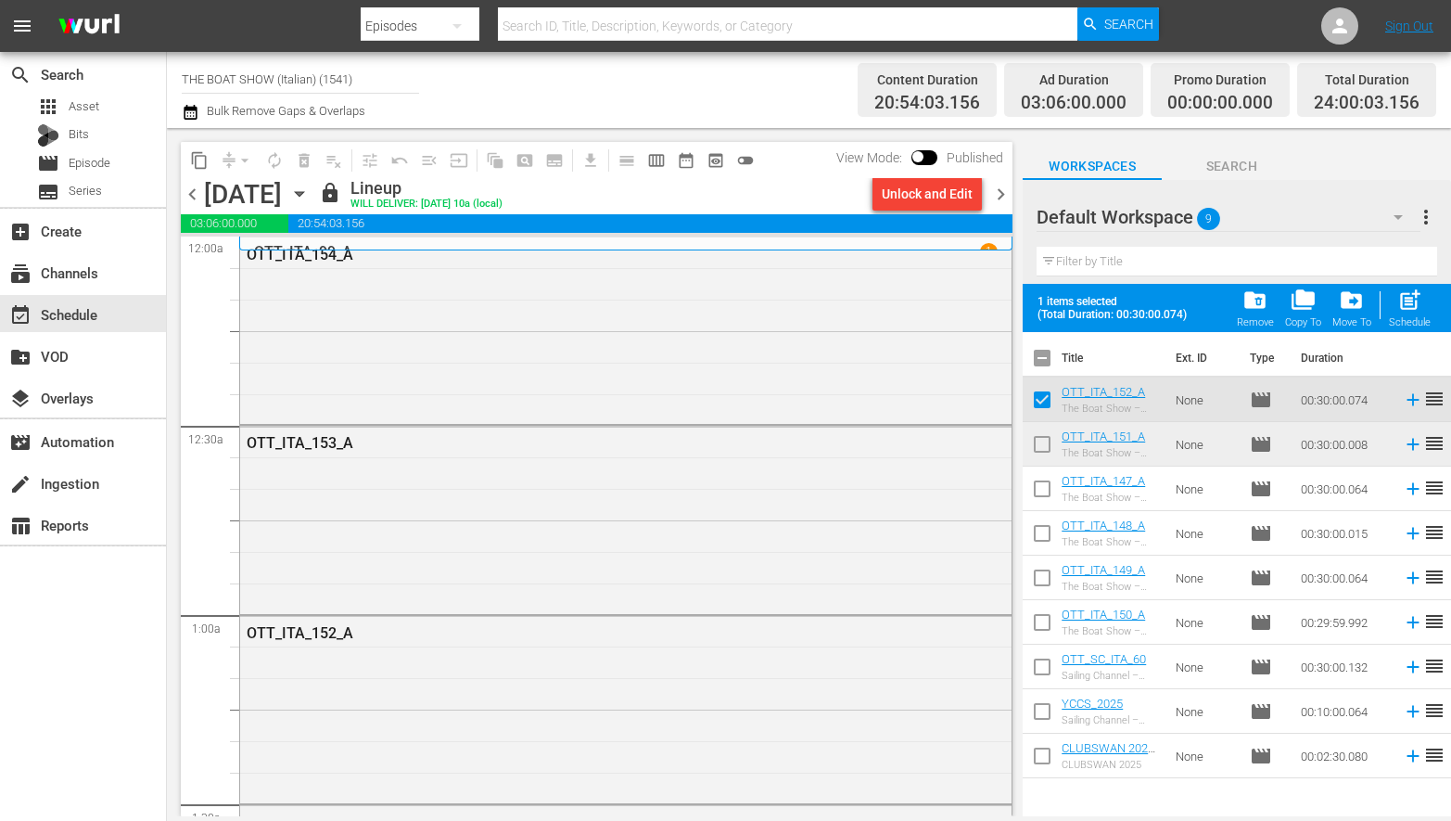
checkbox input "false"
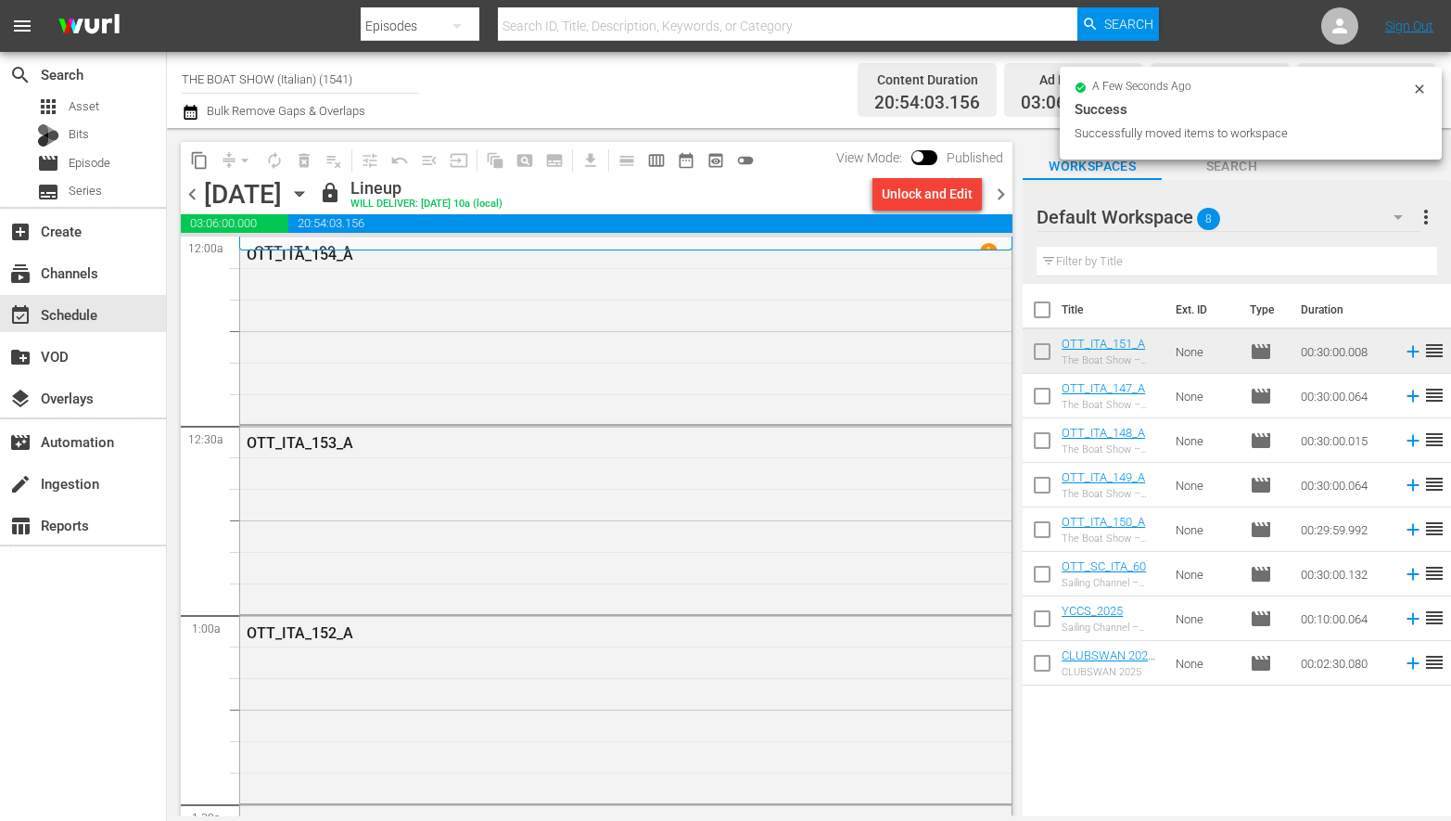
click at [1042, 344] on input "checkbox" at bounding box center [1042, 355] width 39 height 39
checkbox input "true"
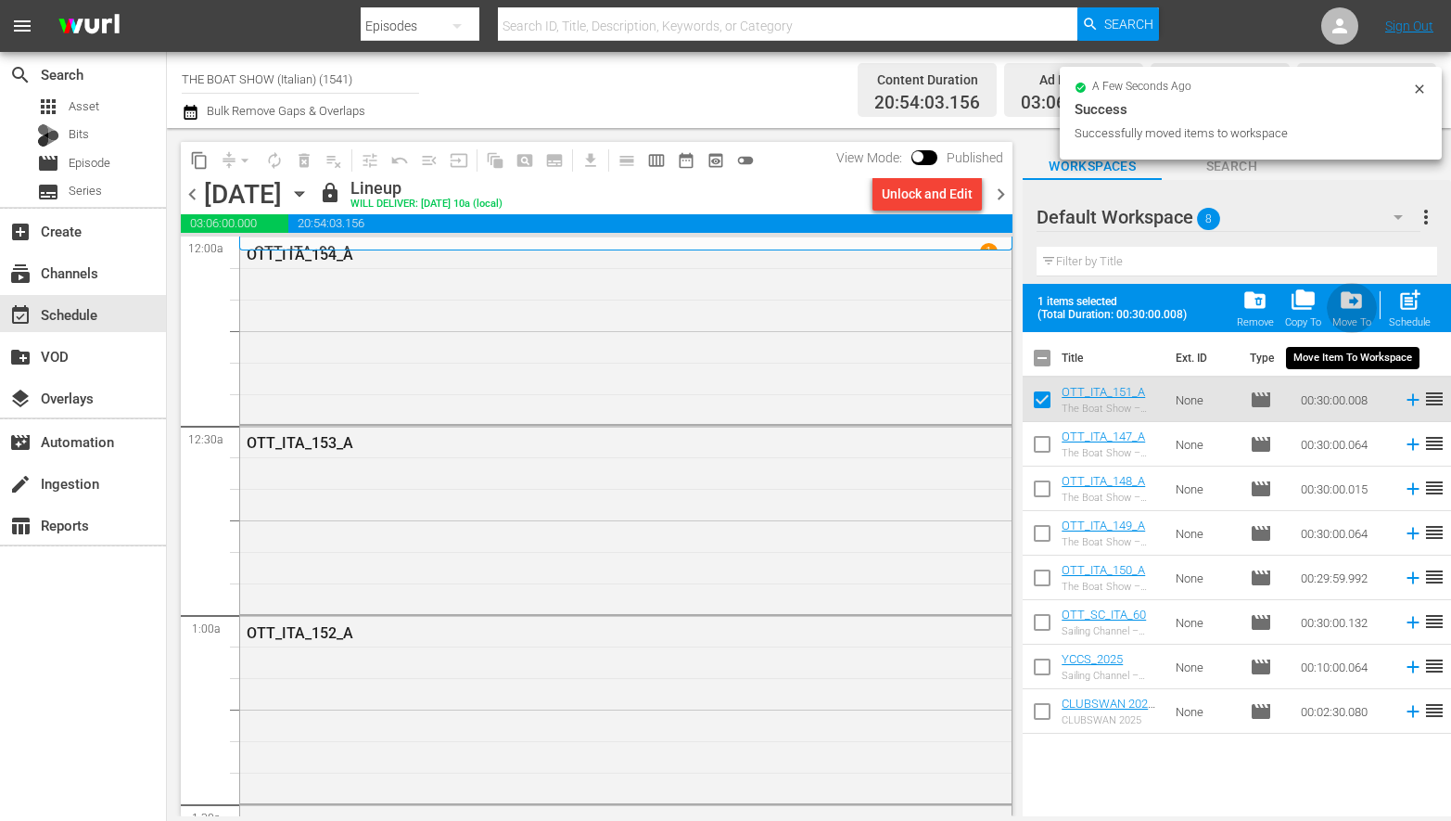
click at [1354, 298] on span "drive_file_move" at bounding box center [1351, 299] width 25 height 25
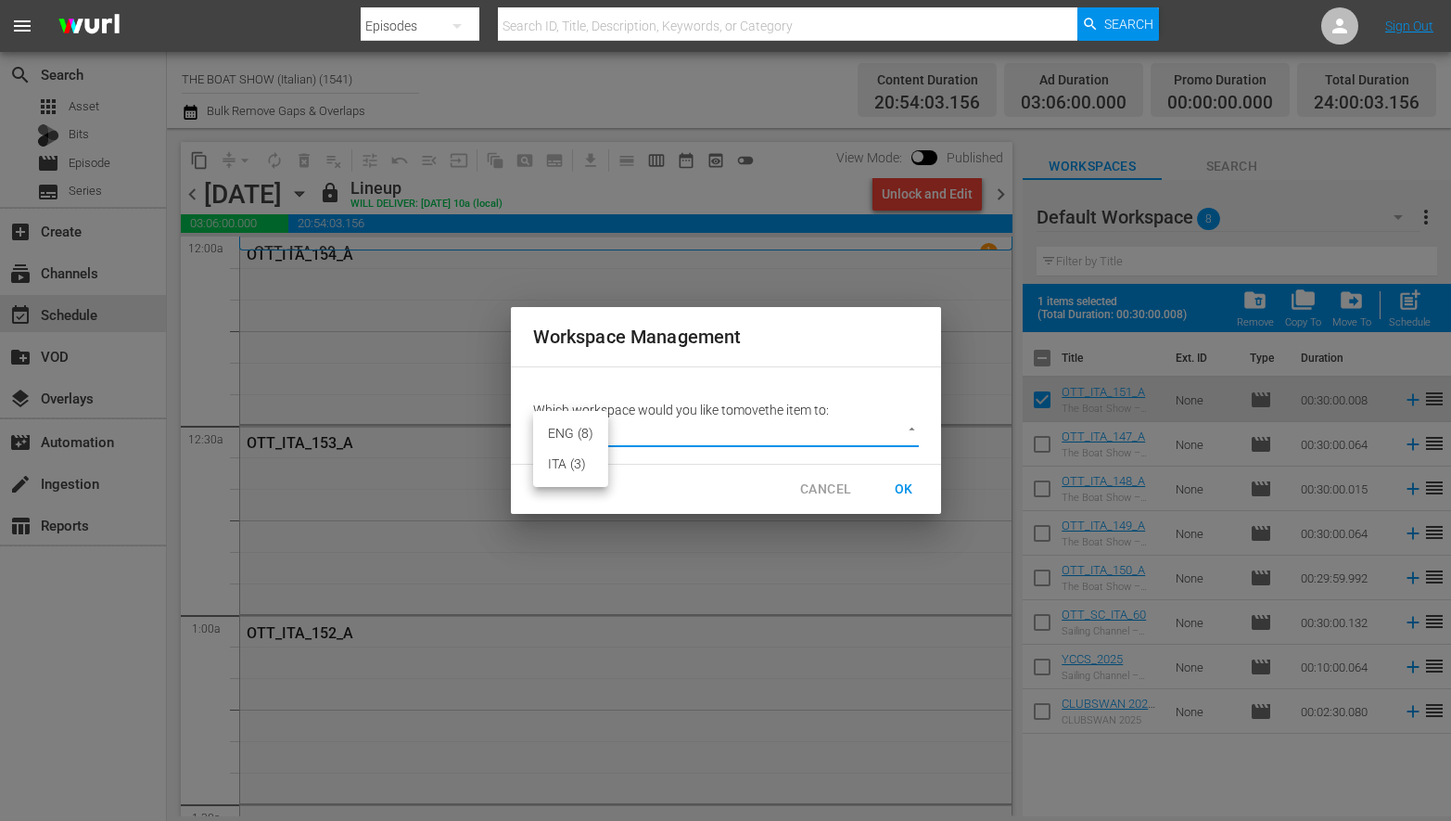
click at [720, 442] on body "menu Search By Episodes Search ID, Title, Description, Keywords, or Category Se…" at bounding box center [725, 410] width 1451 height 821
click at [570, 462] on li "ITA (3)" at bounding box center [570, 464] width 75 height 31
type input "2301"
click at [896, 482] on span "OK" at bounding box center [904, 489] width 30 height 23
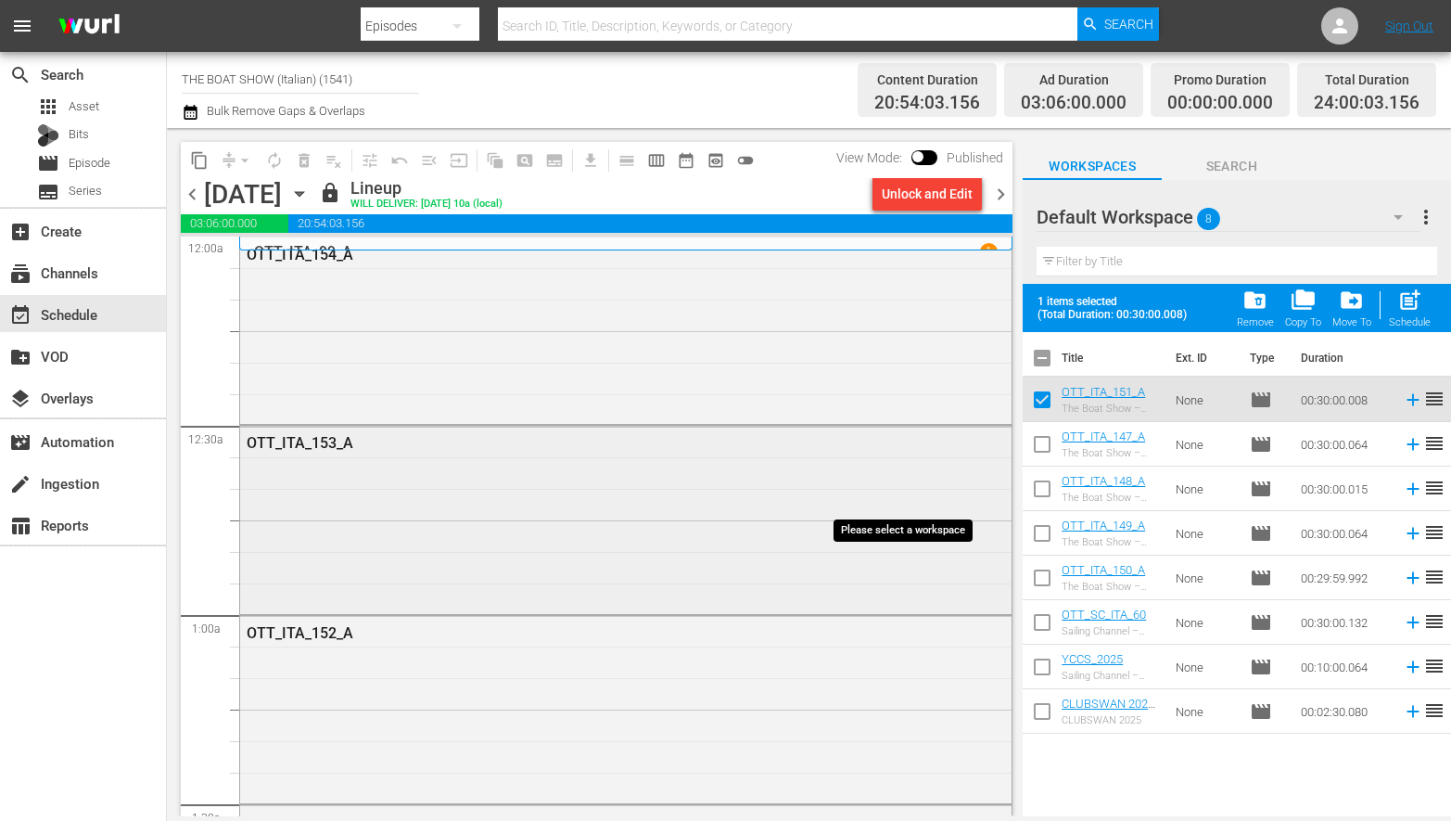
checkbox input "false"
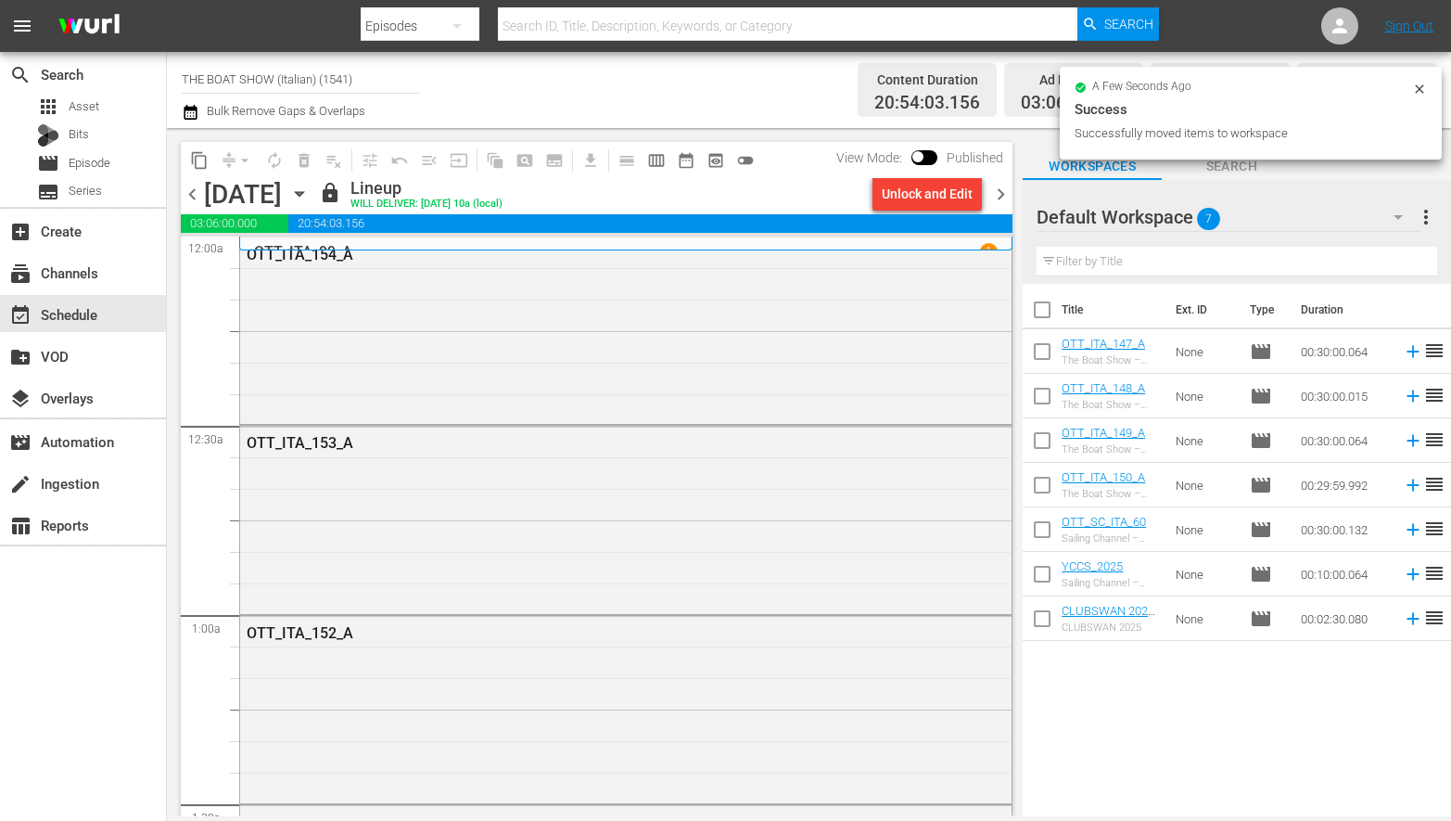
click at [1043, 489] on input "checkbox" at bounding box center [1042, 488] width 39 height 39
checkbox input "true"
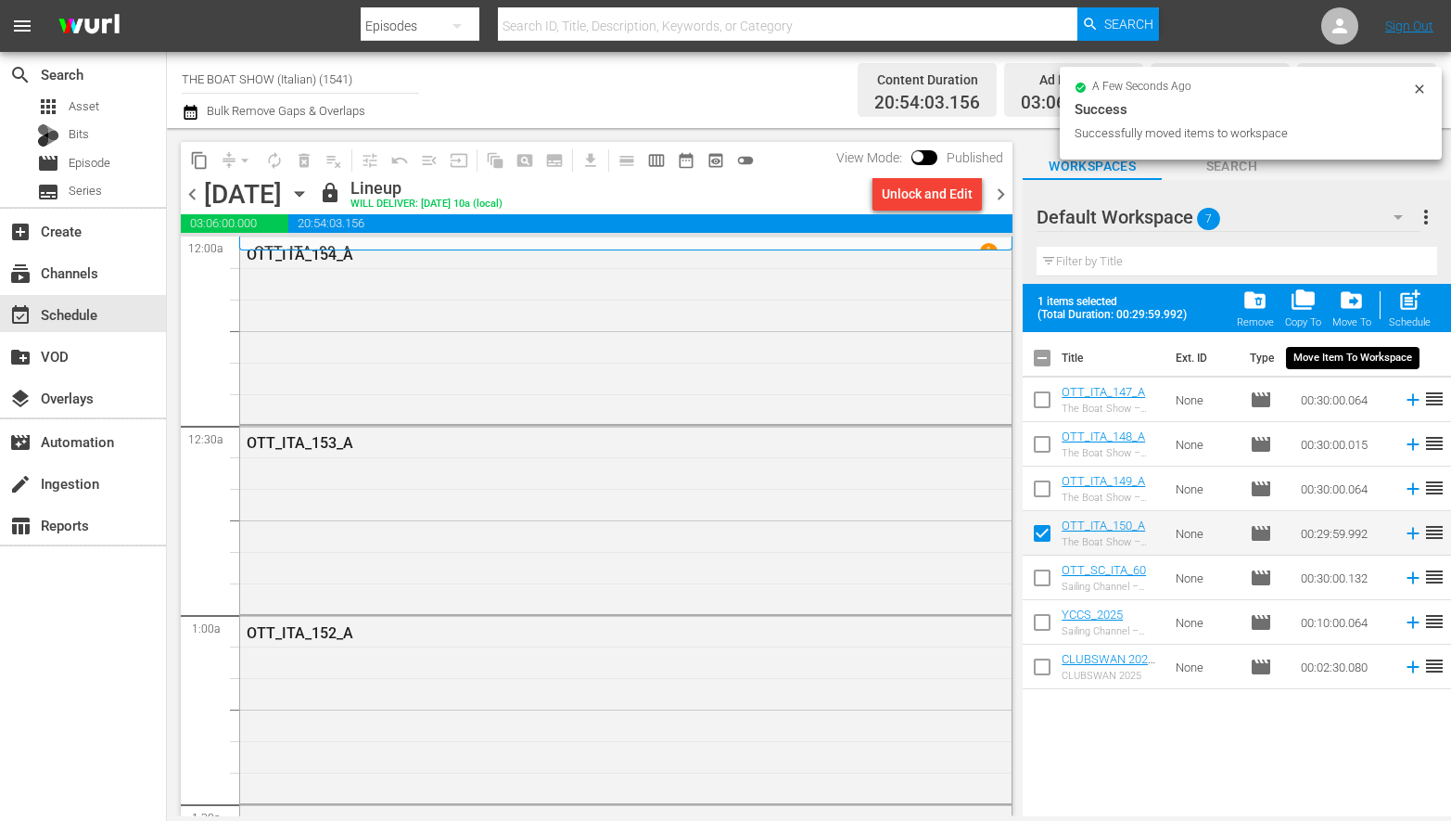
click at [1356, 310] on span "drive_file_move" at bounding box center [1351, 299] width 25 height 25
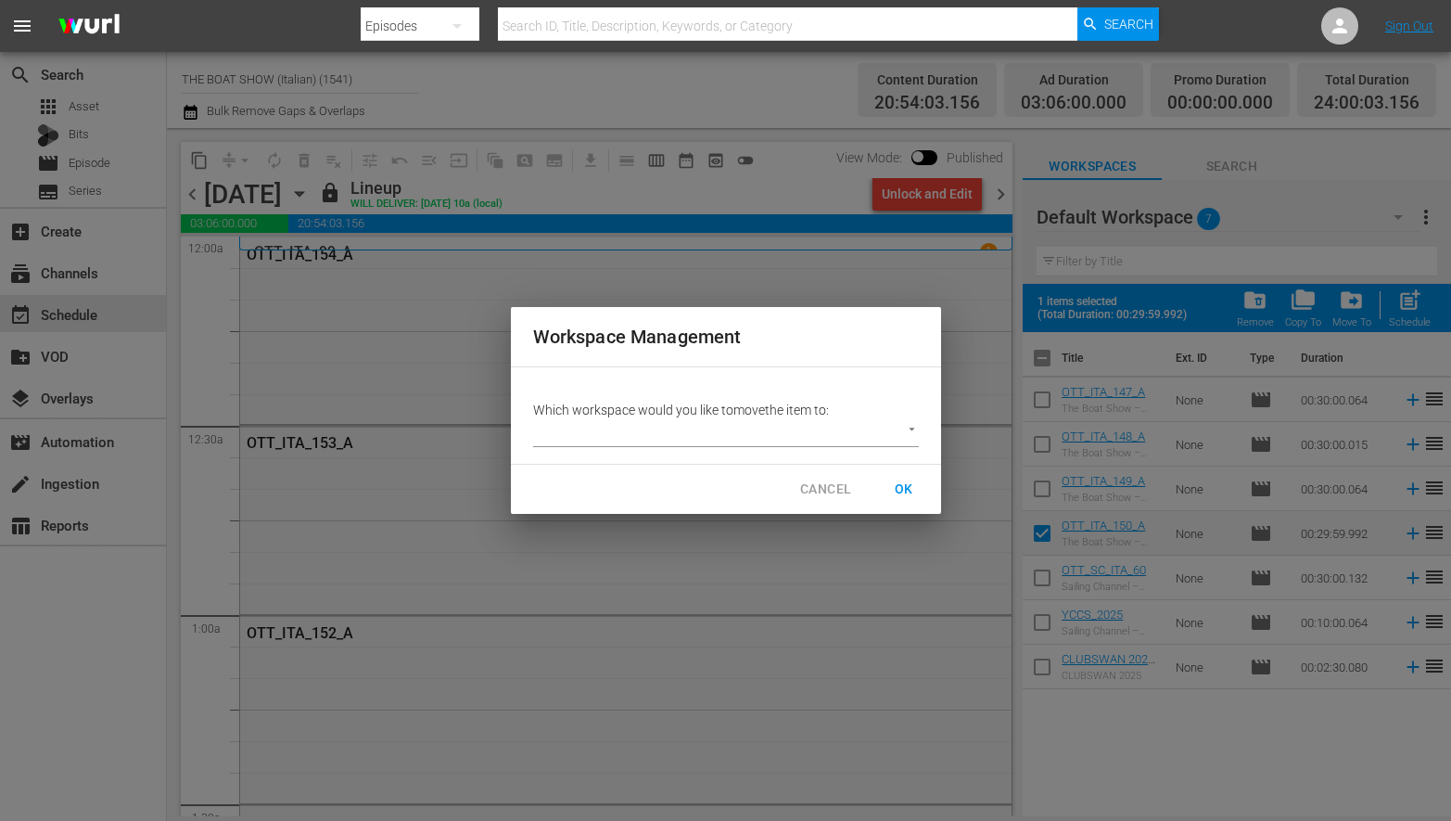
click at [680, 435] on body "menu Search By Episodes Search ID, Title, Description, Keywords, or Category Se…" at bounding box center [725, 410] width 1451 height 821
click at [564, 463] on li "ITA (4)" at bounding box center [570, 464] width 75 height 31
type input "2301"
click at [898, 489] on span "OK" at bounding box center [904, 489] width 30 height 23
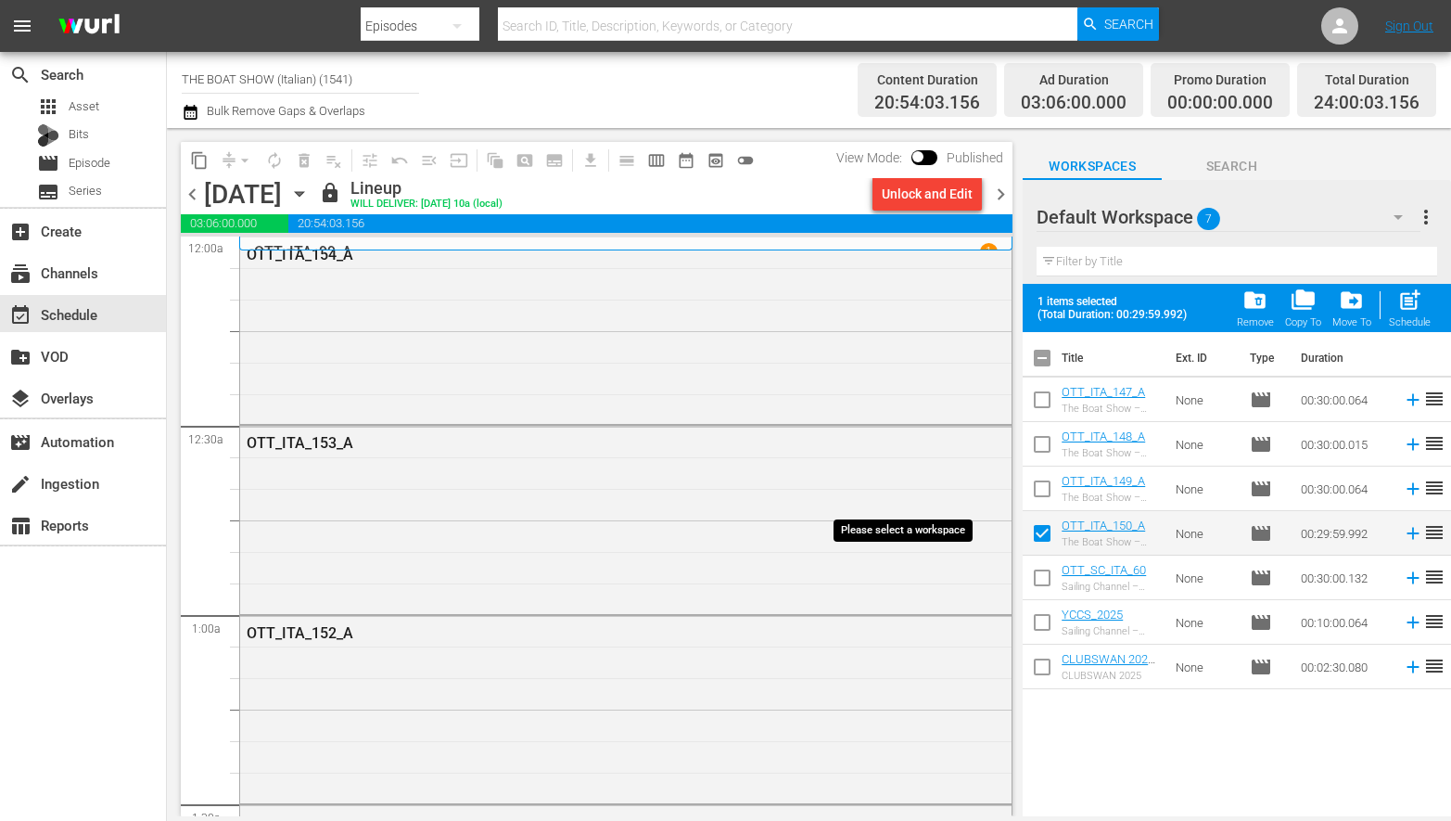
checkbox input "false"
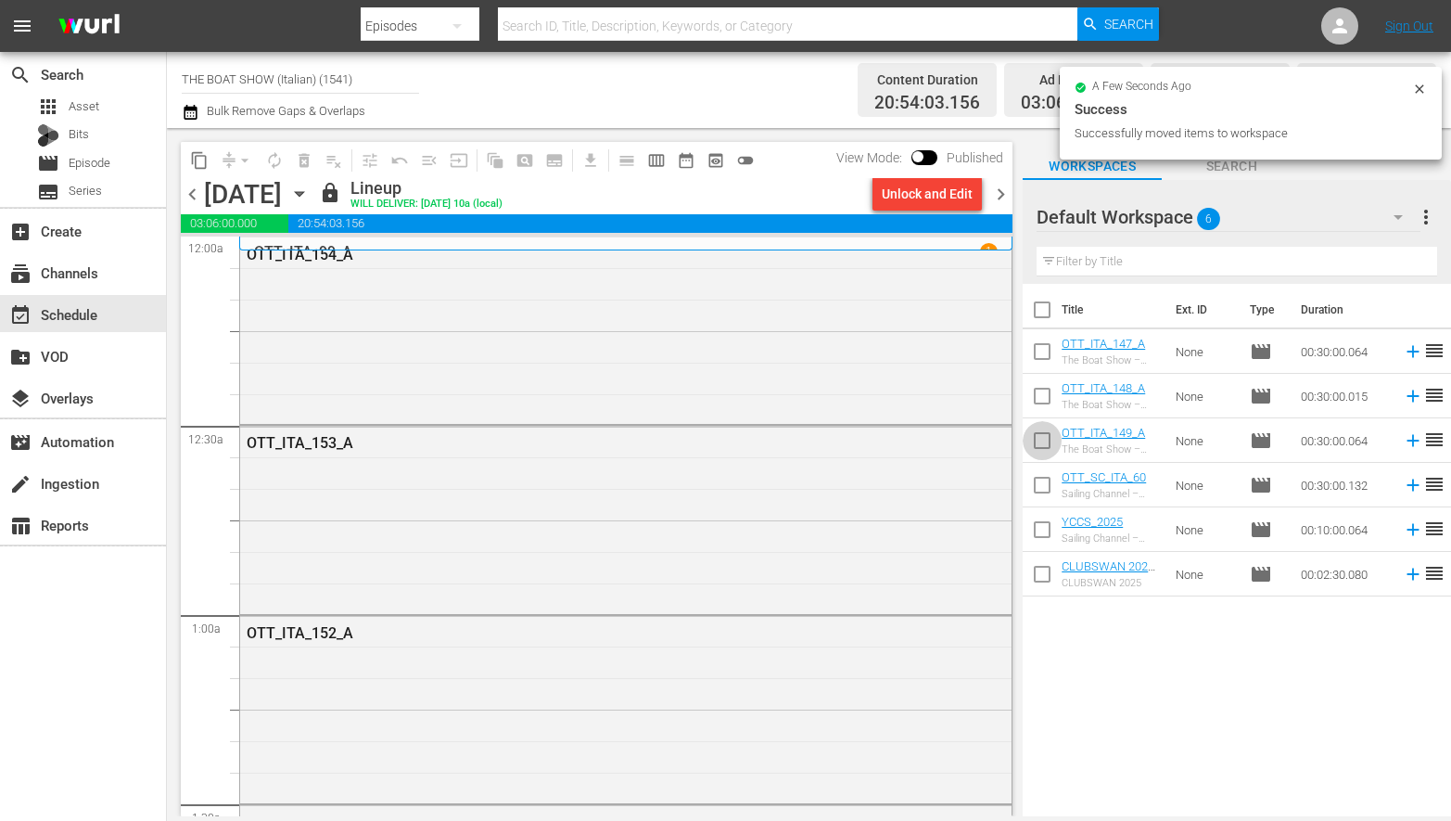
click at [1043, 438] on input "checkbox" at bounding box center [1042, 444] width 39 height 39
checkbox input "true"
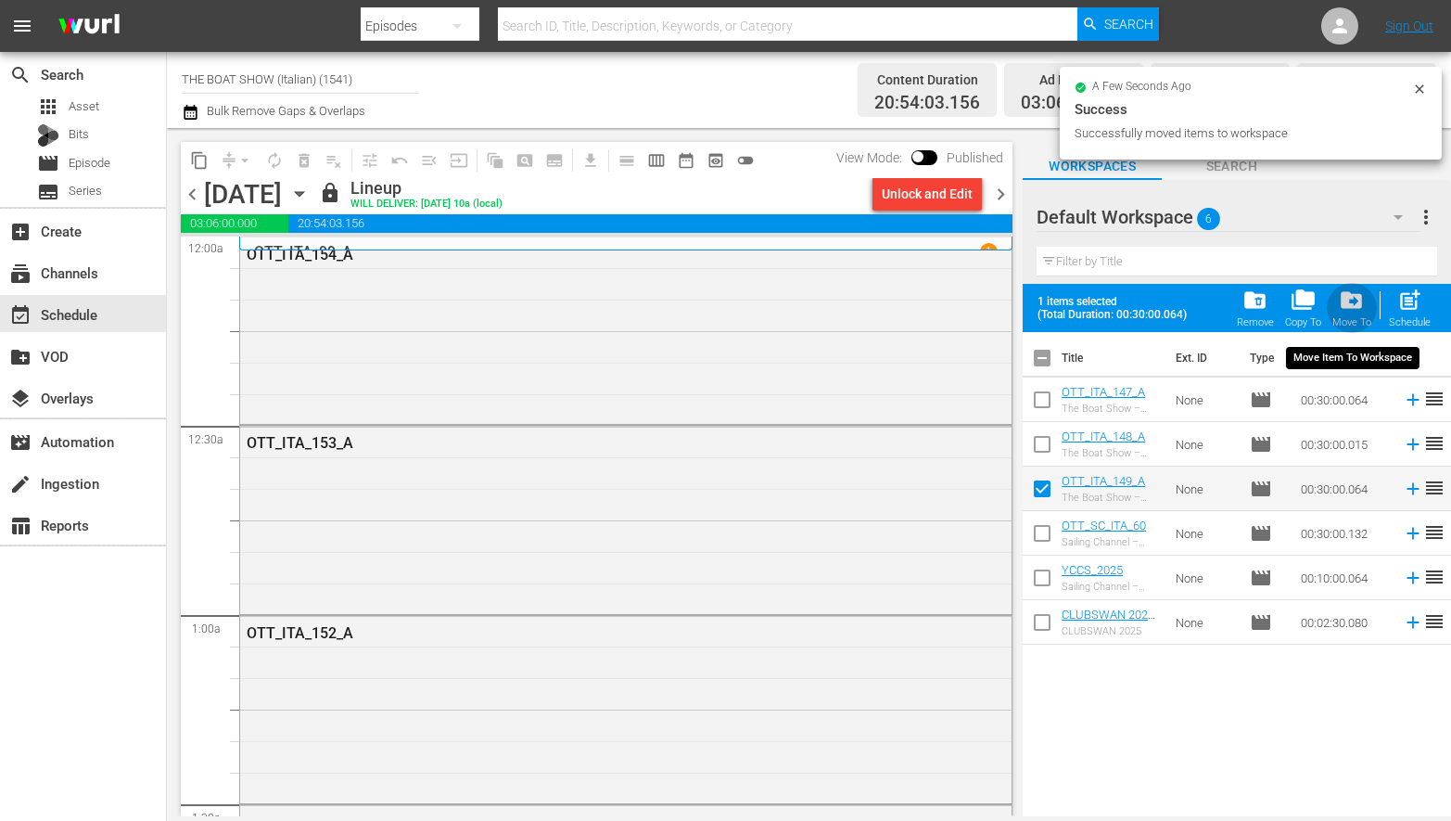
click at [1364, 304] on span "drive_file_move" at bounding box center [1351, 299] width 25 height 25
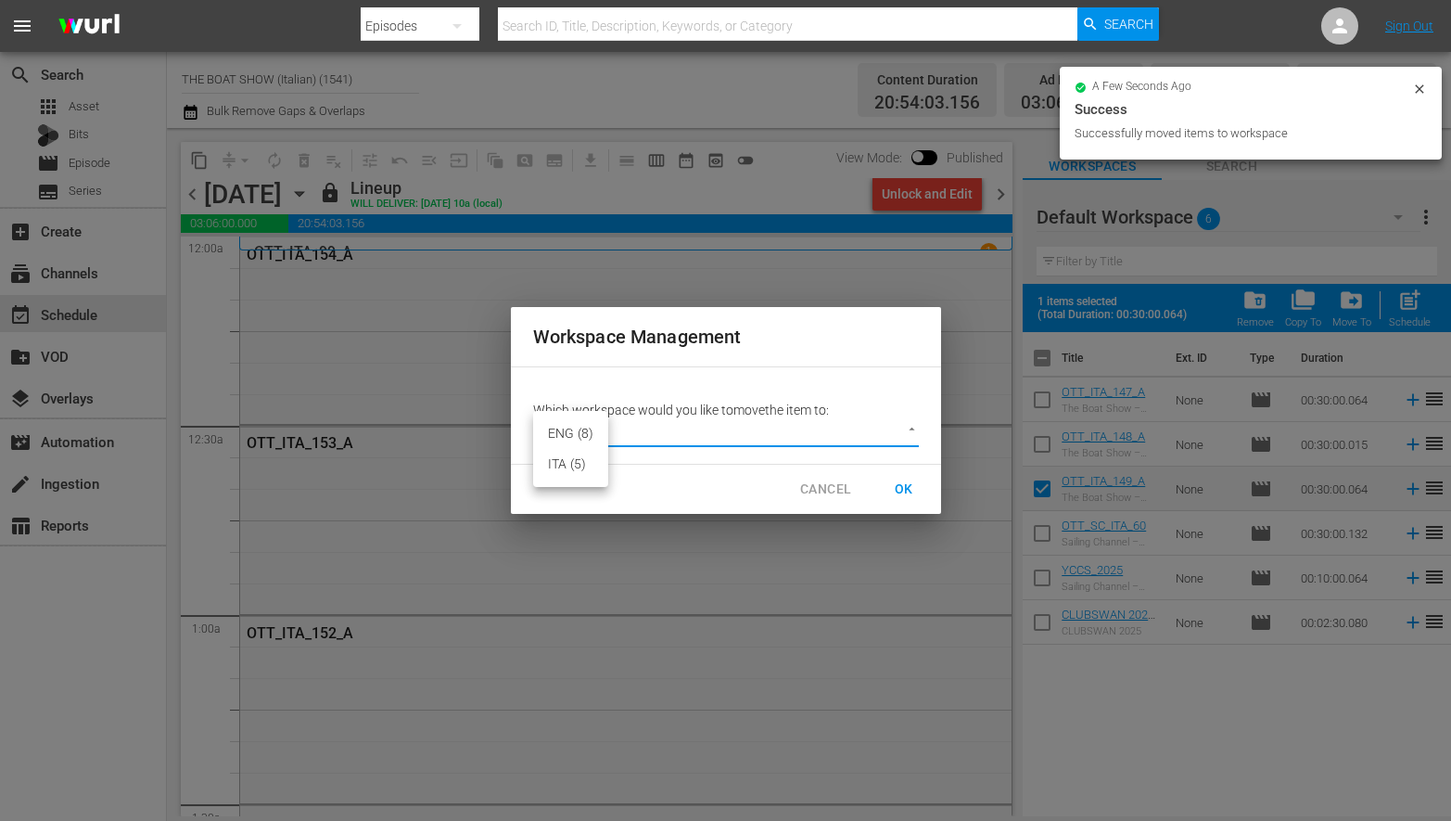
click at [633, 442] on body "menu Search By Episodes Search ID, Title, Description, Keywords, or Category Se…" at bounding box center [725, 410] width 1451 height 821
click at [559, 461] on li "ITA (5)" at bounding box center [570, 464] width 75 height 31
type input "2301"
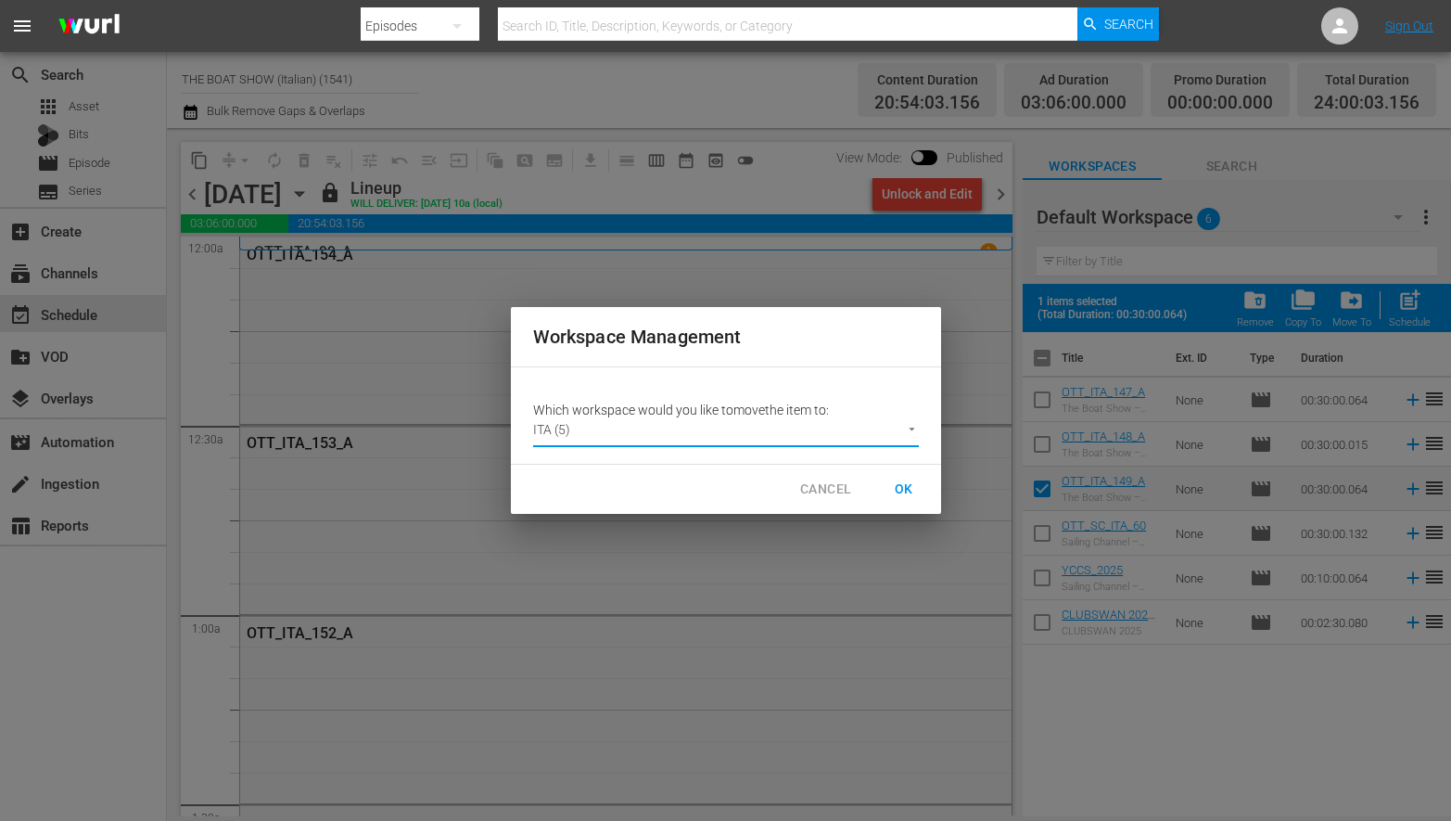
click at [907, 486] on span "OK" at bounding box center [904, 489] width 30 height 23
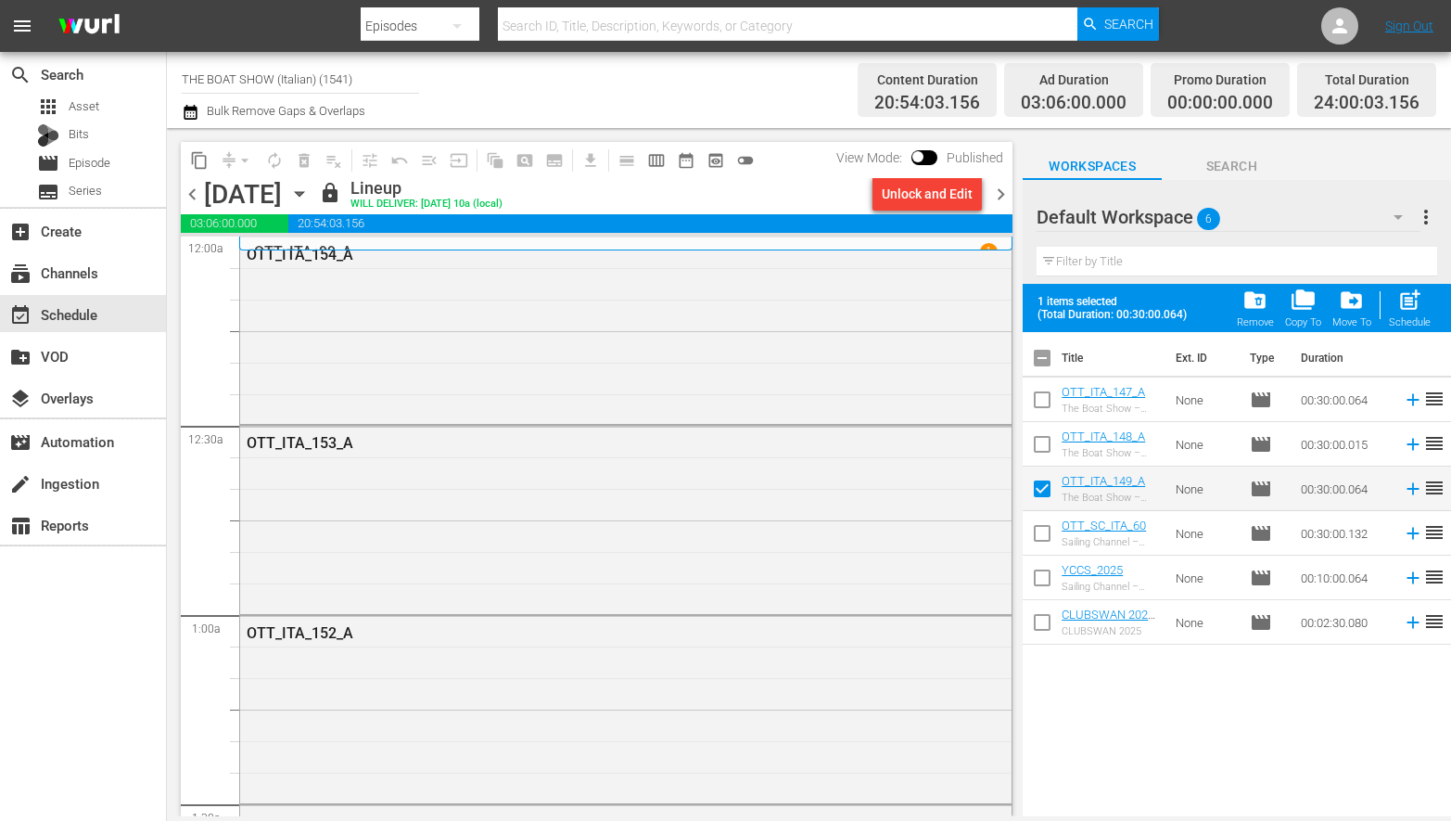
checkbox input "false"
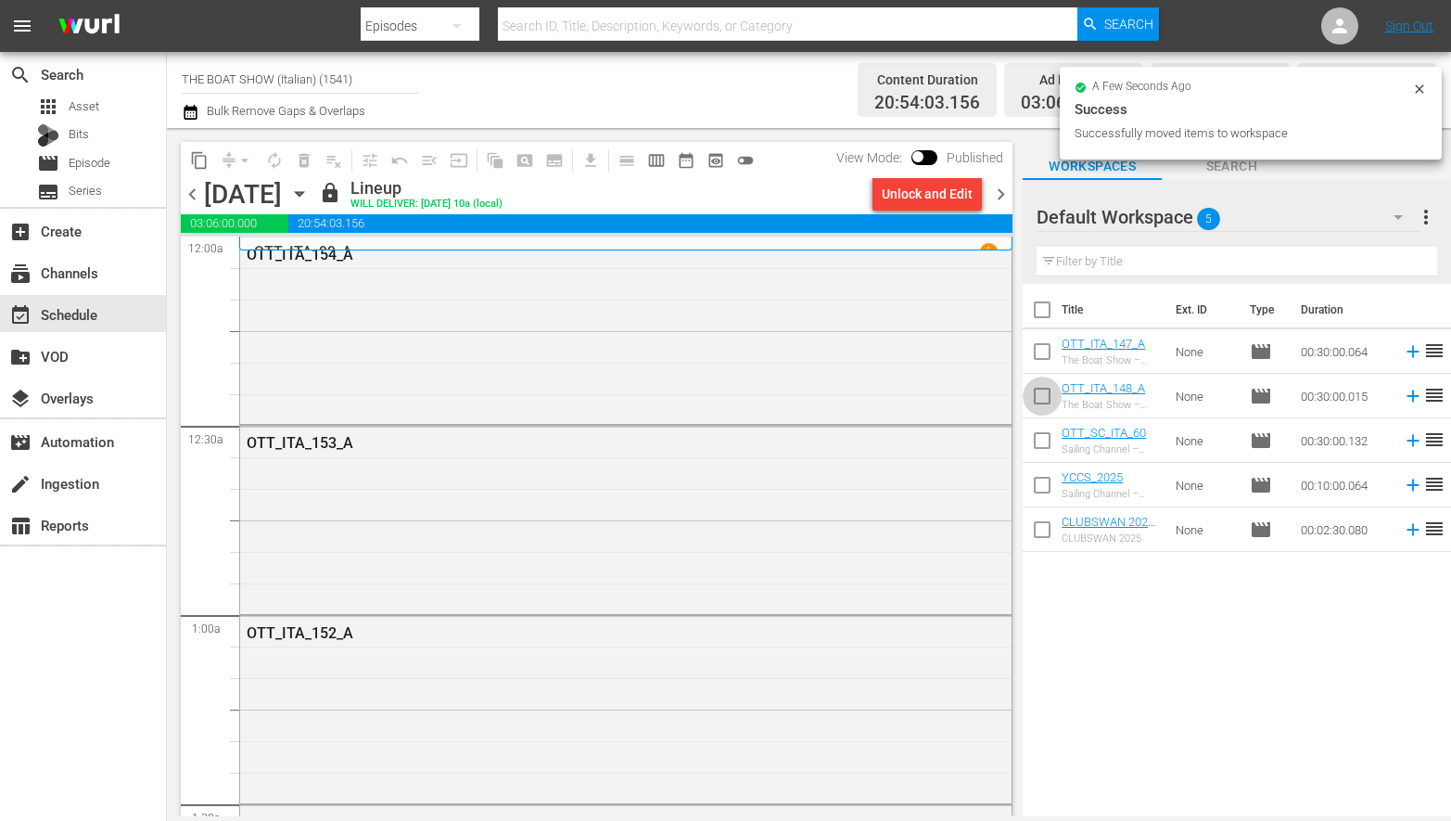
click at [1049, 391] on input "checkbox" at bounding box center [1042, 399] width 39 height 39
checkbox input "true"
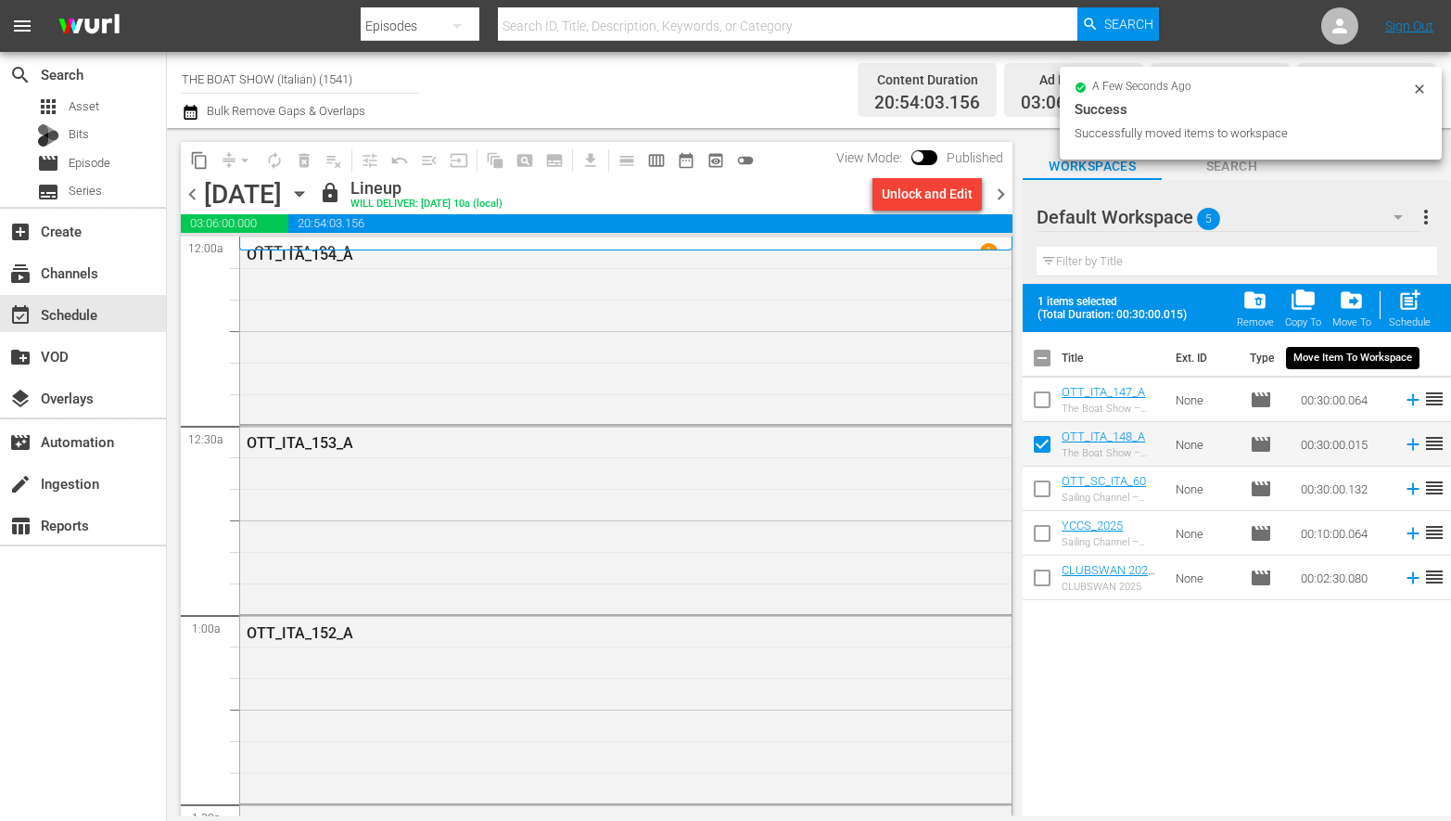
click at [1344, 318] on div "Move To" at bounding box center [1351, 322] width 39 height 12
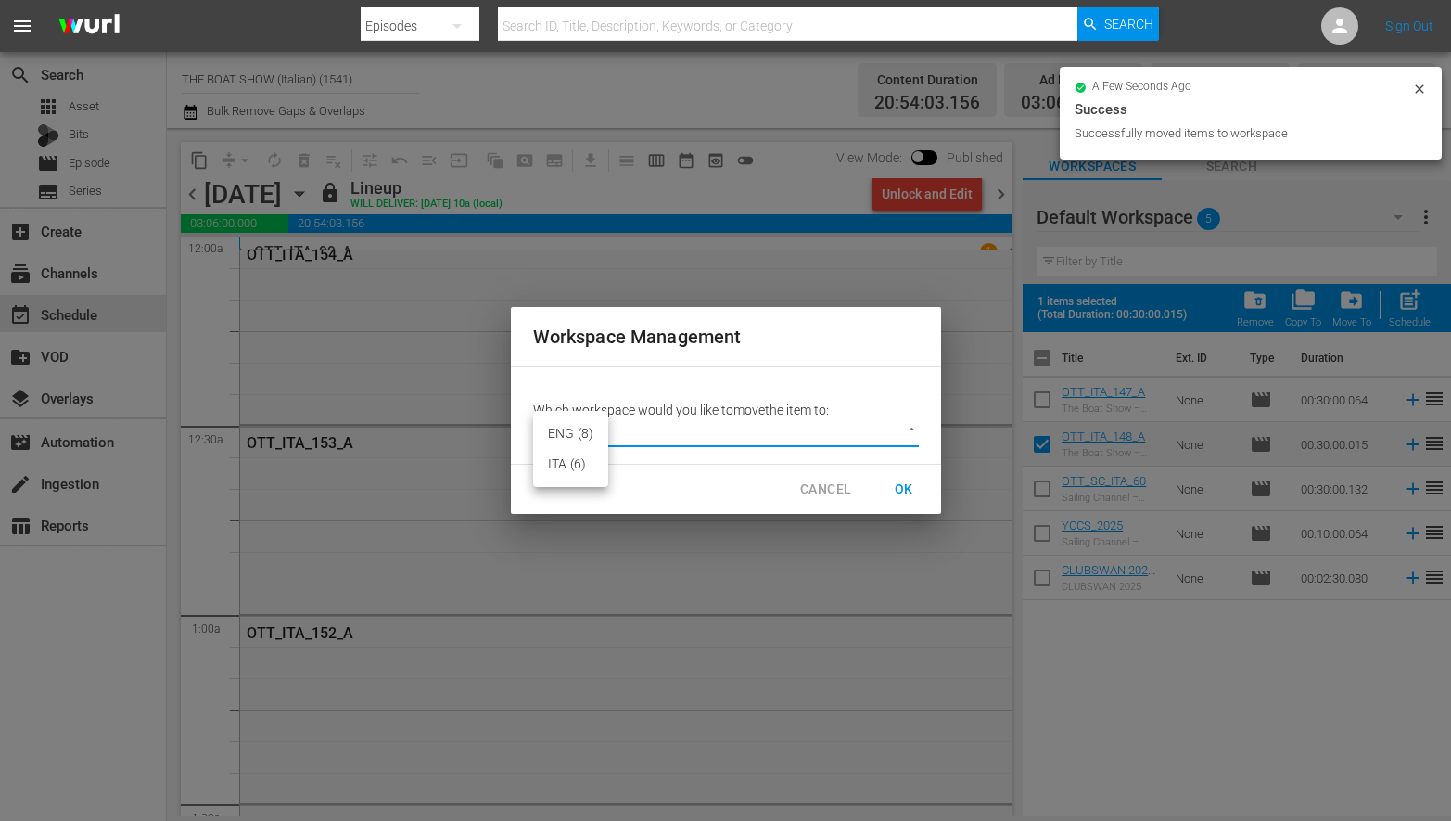
click at [745, 421] on body "menu Search By Episodes Search ID, Title, Description, Keywords, or Category Se…" at bounding box center [725, 410] width 1451 height 821
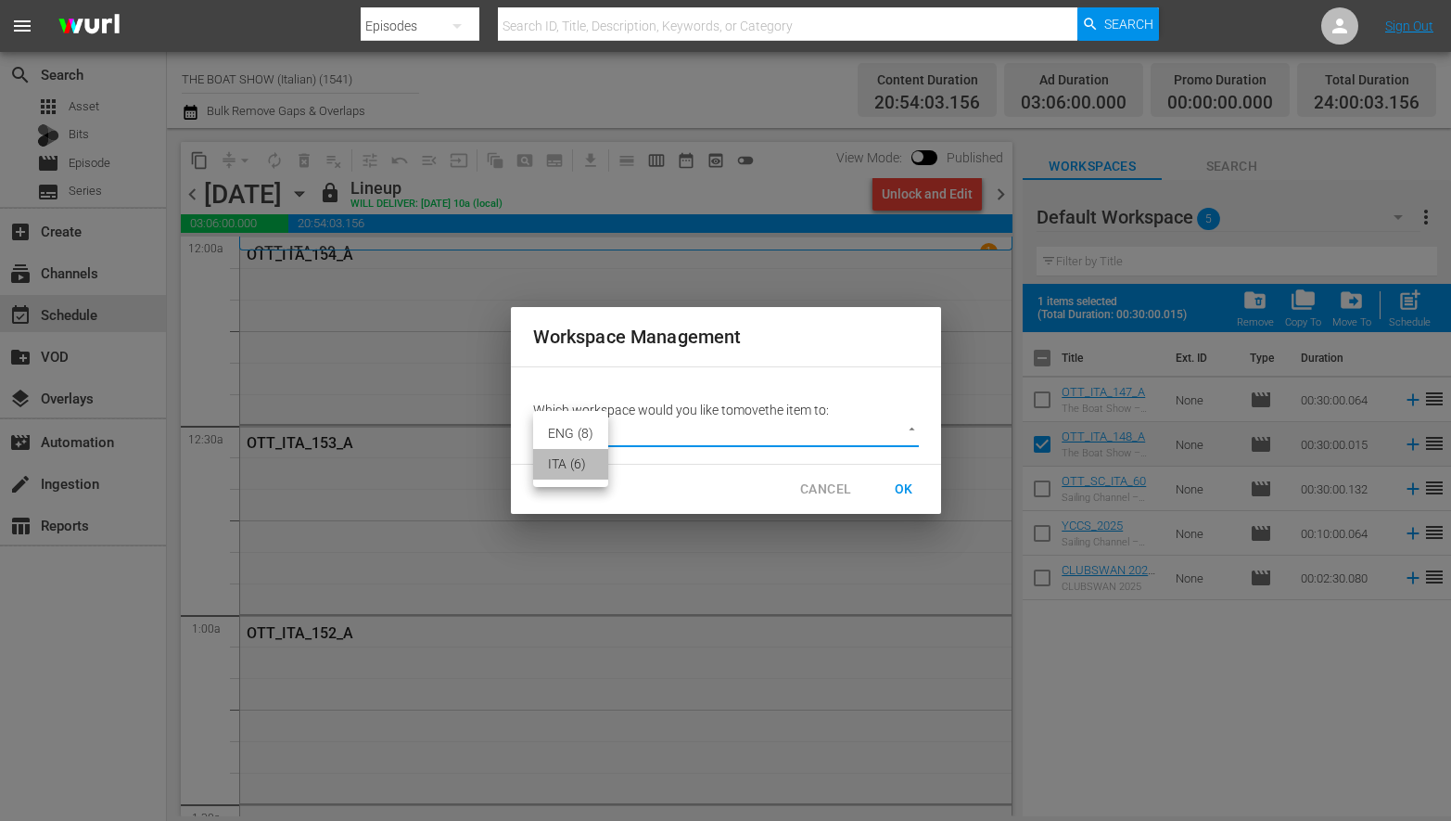
click at [561, 460] on li "ITA (6)" at bounding box center [570, 464] width 75 height 31
type input "2301"
click at [900, 487] on span "OK" at bounding box center [904, 489] width 30 height 23
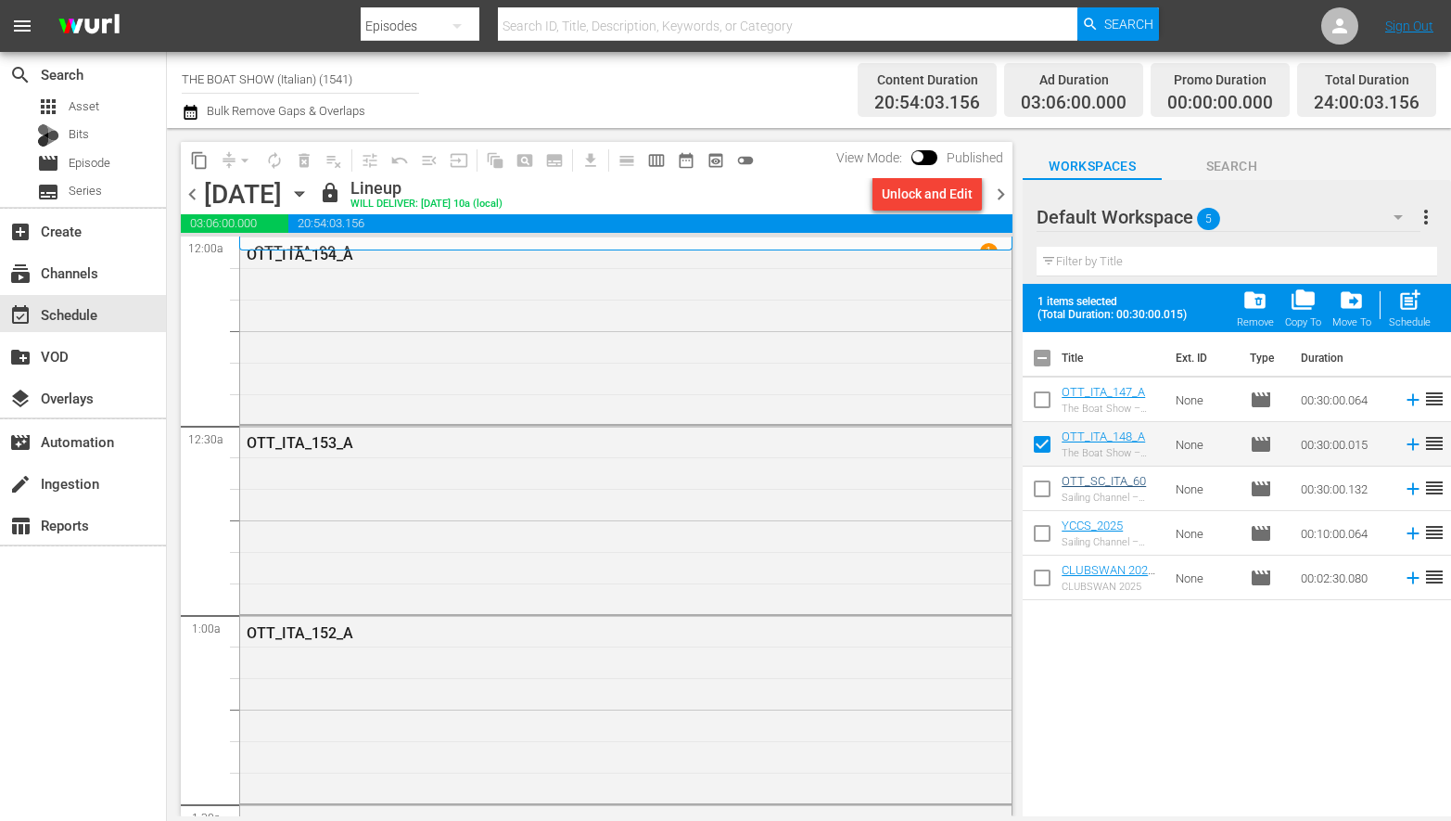
checkbox input "false"
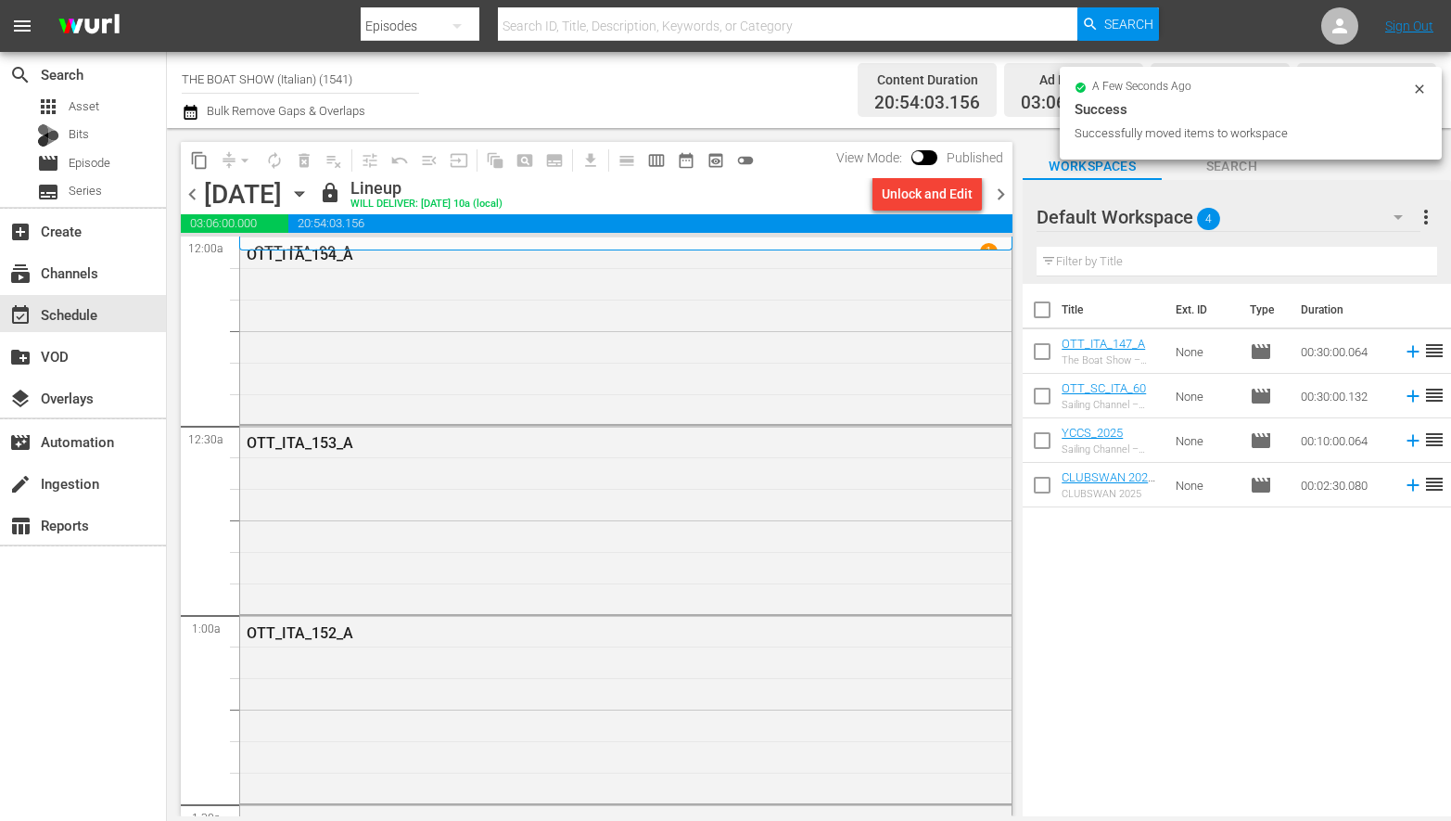
click at [1047, 350] on input "checkbox" at bounding box center [1042, 355] width 39 height 39
checkbox input "true"
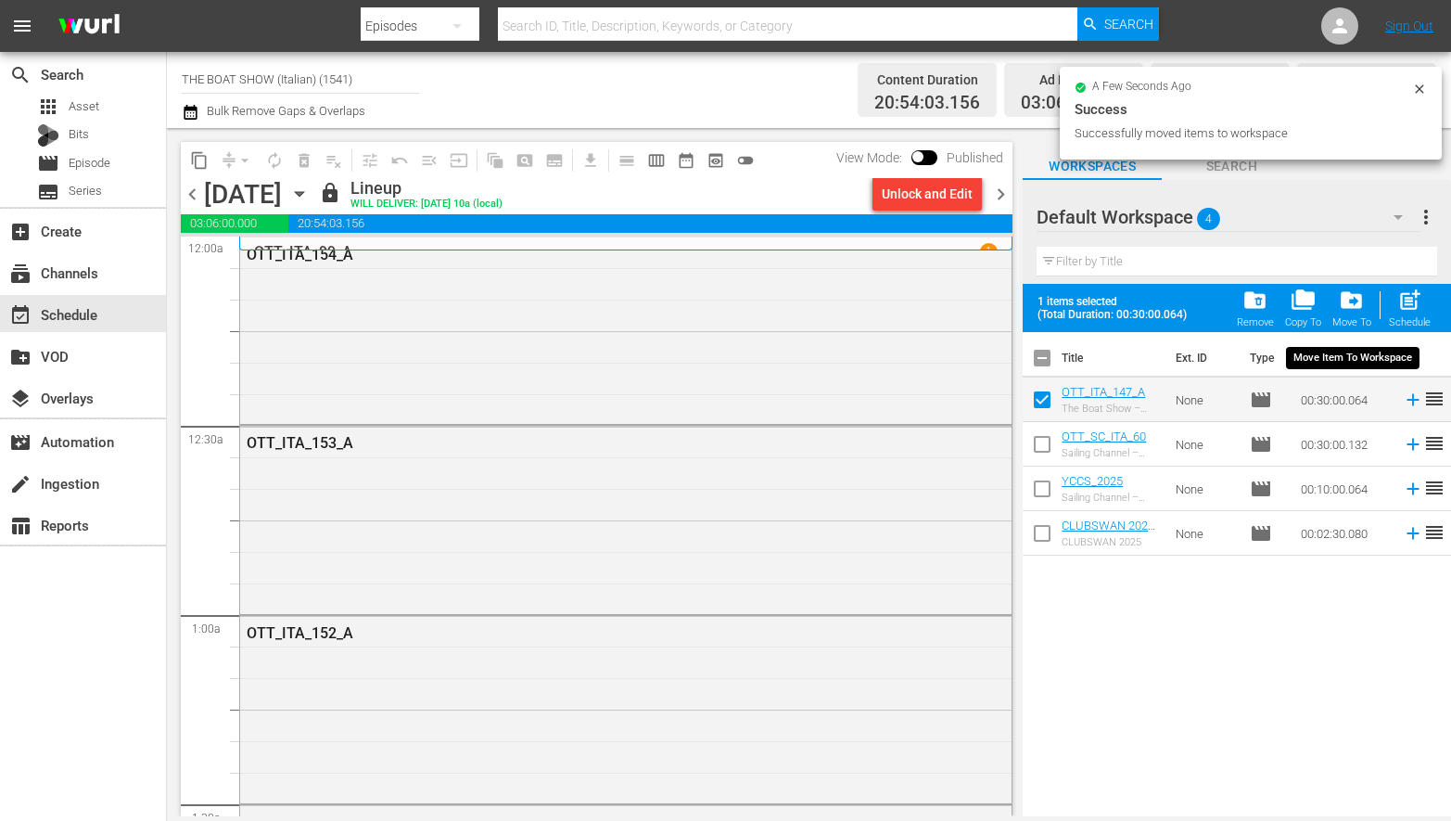
click at [1346, 306] on span "drive_file_move" at bounding box center [1351, 299] width 25 height 25
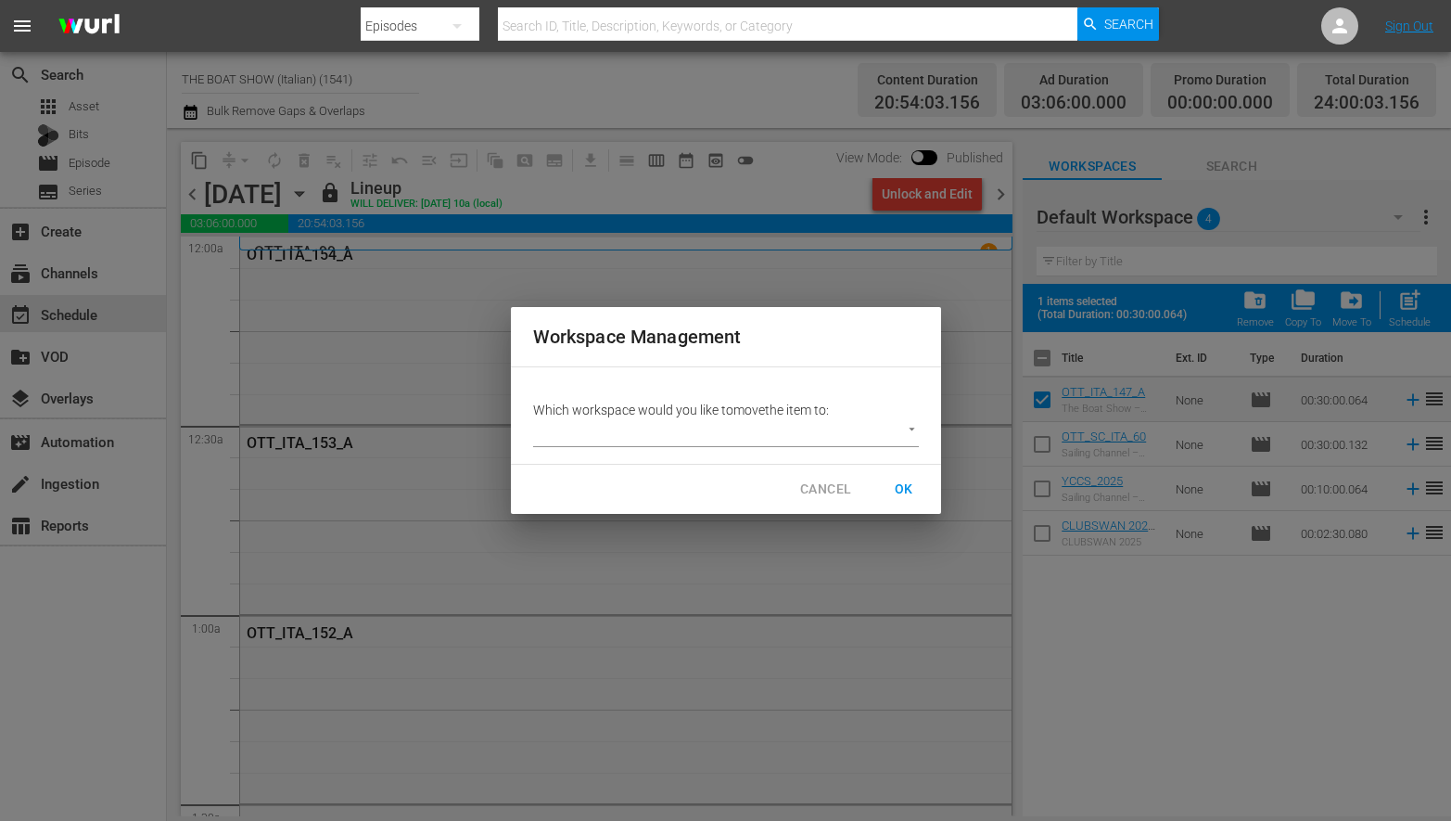
click at [737, 437] on body "menu Search By Episodes Search ID, Title, Description, Keywords, or Category Se…" at bounding box center [725, 410] width 1451 height 821
click at [567, 458] on li "ITA (7)" at bounding box center [570, 464] width 75 height 31
type input "2301"
click at [893, 487] on span "OK" at bounding box center [904, 489] width 30 height 23
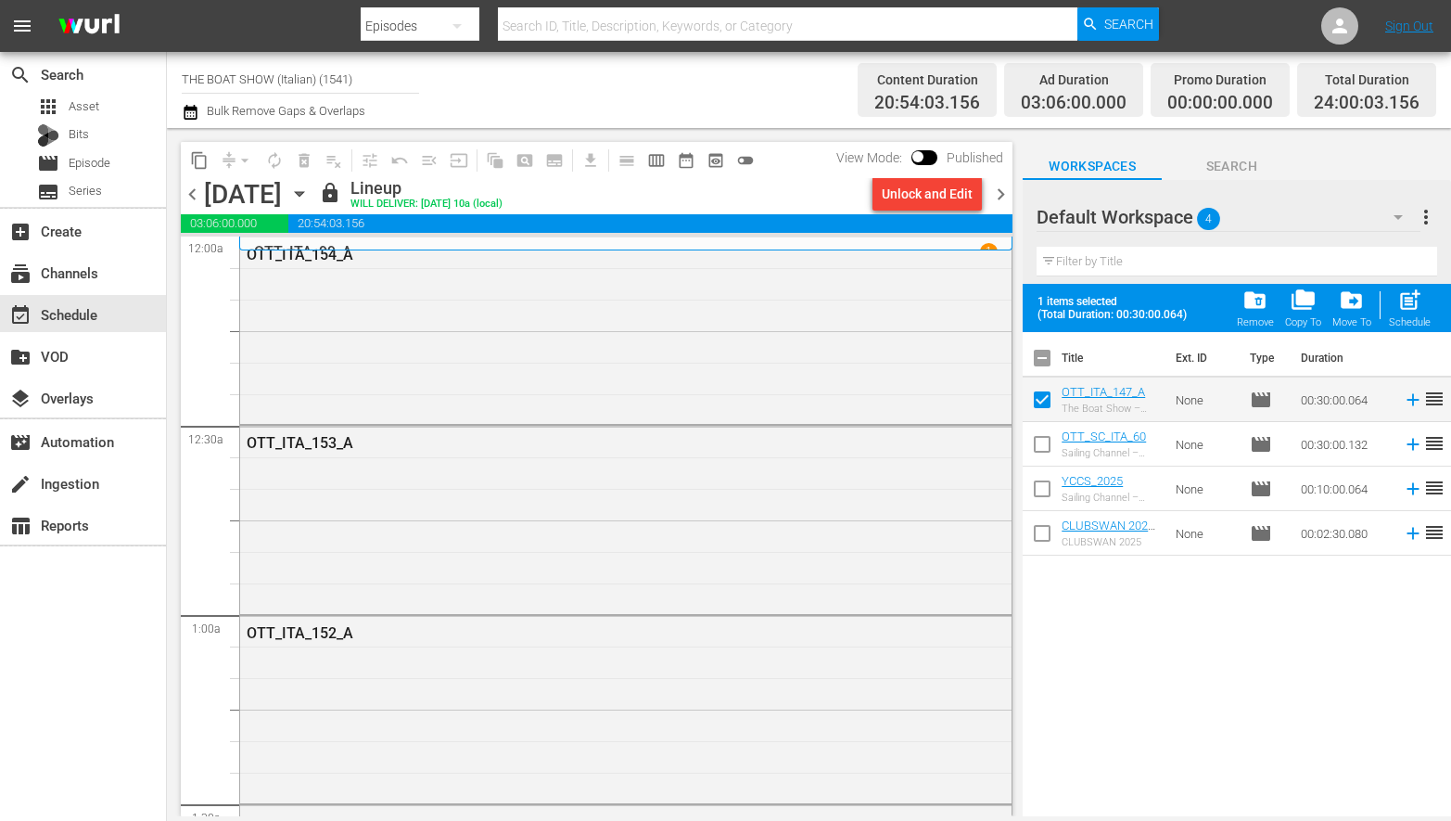
checkbox input "false"
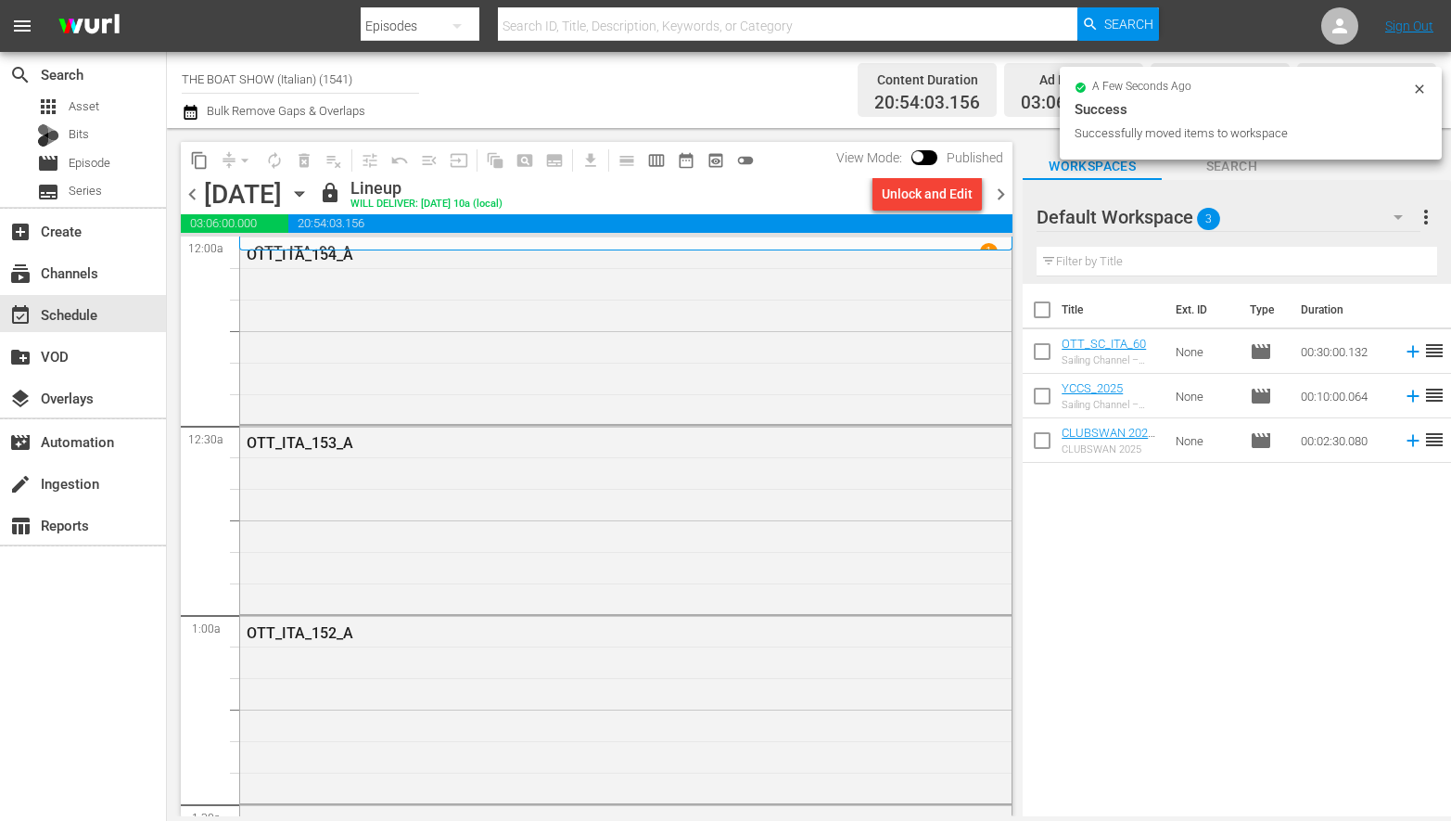
click at [1042, 312] on input "checkbox" at bounding box center [1042, 313] width 39 height 39
checkbox input "true"
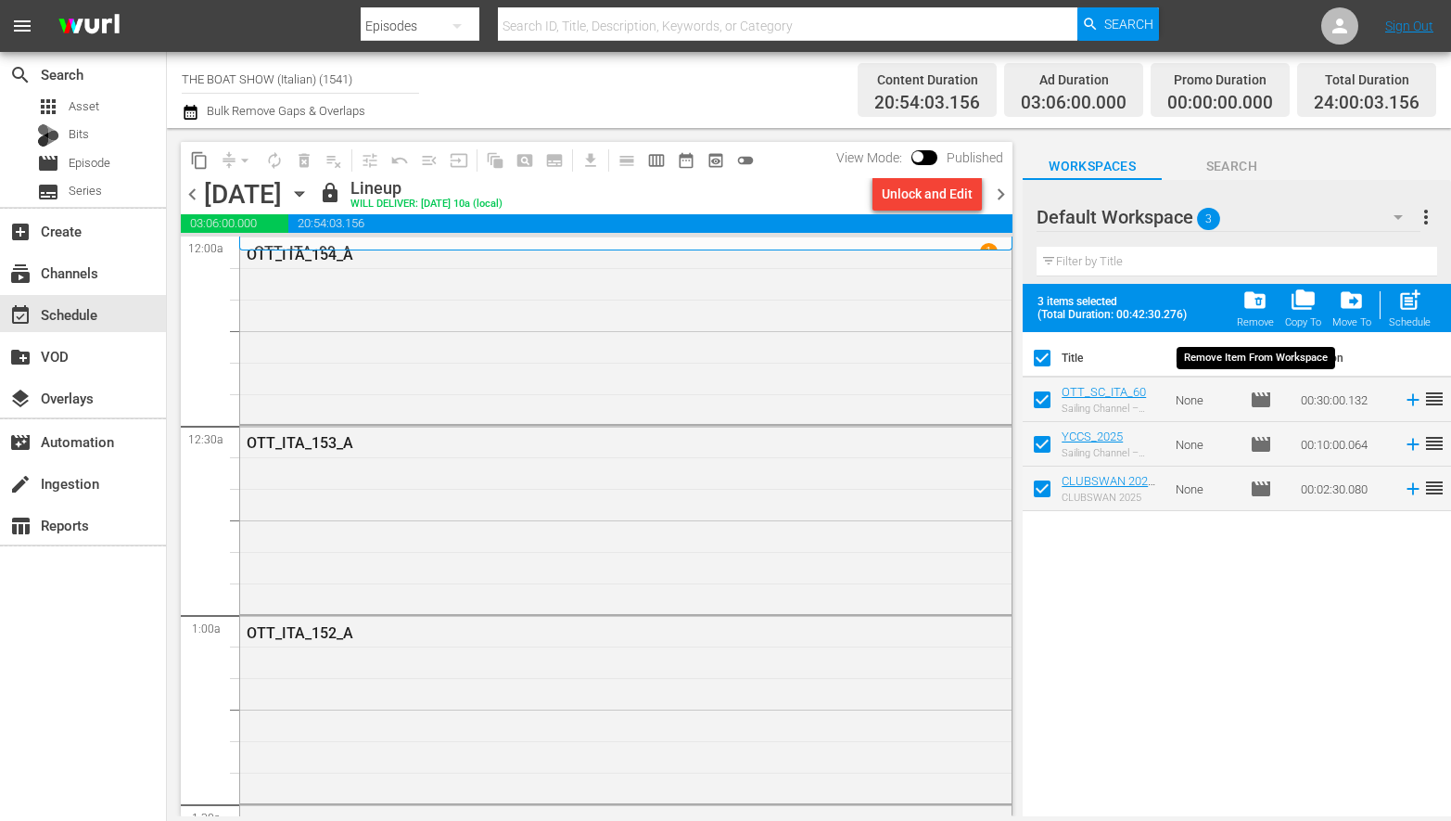
click at [1254, 301] on span "folder_delete" at bounding box center [1255, 299] width 25 height 25
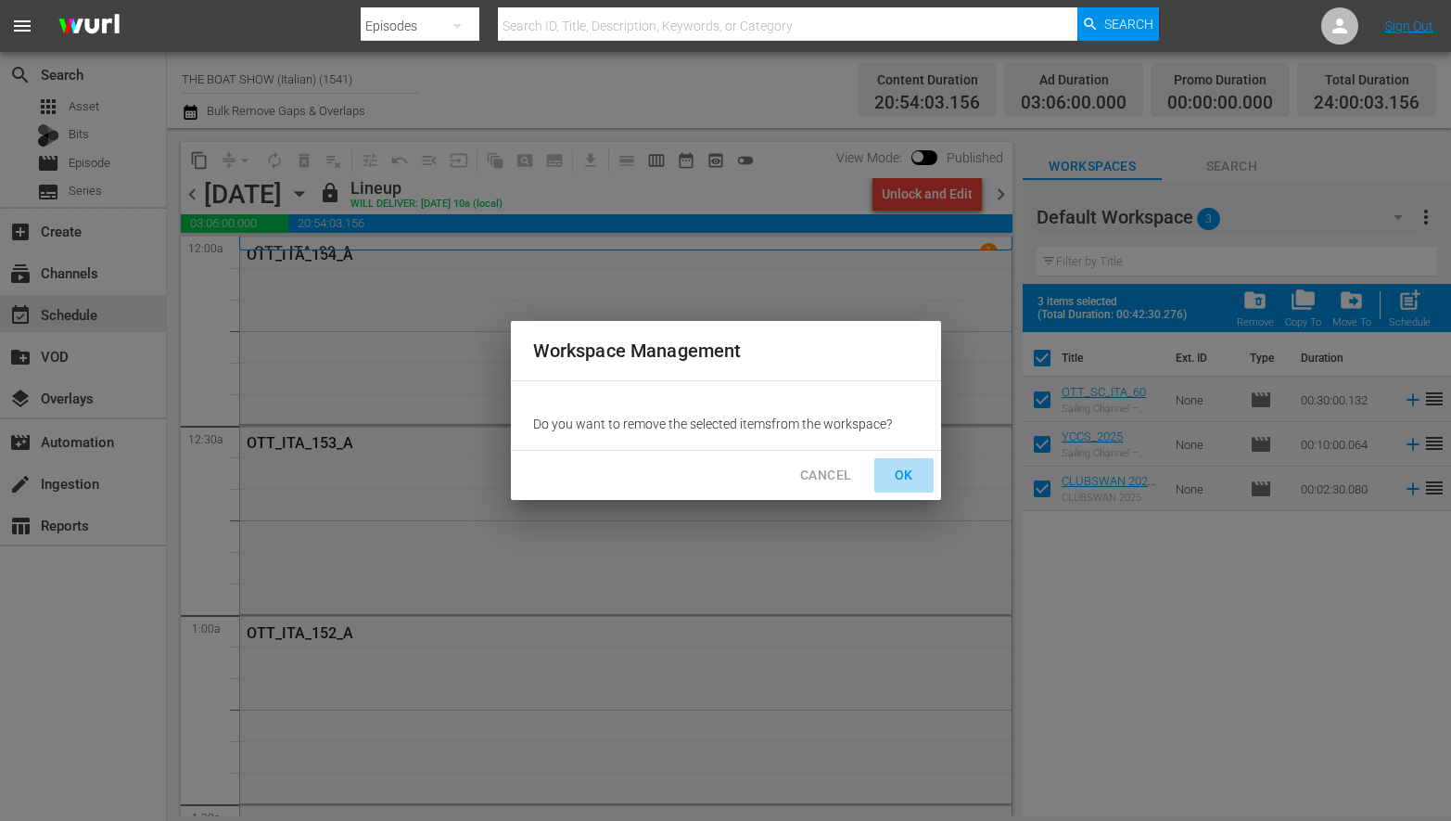
click at [893, 472] on span "OK" at bounding box center [904, 475] width 30 height 23
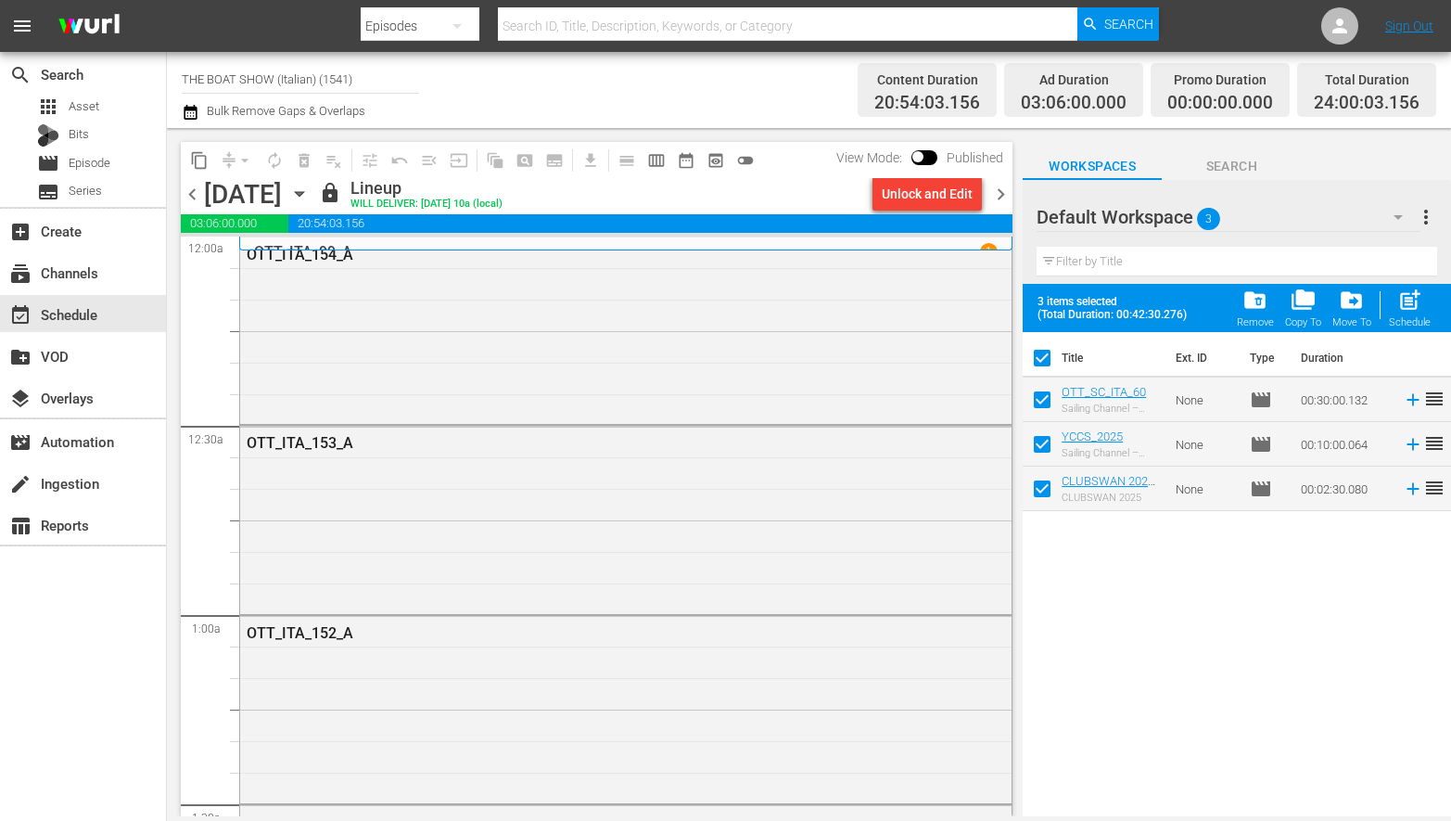
checkbox input "false"
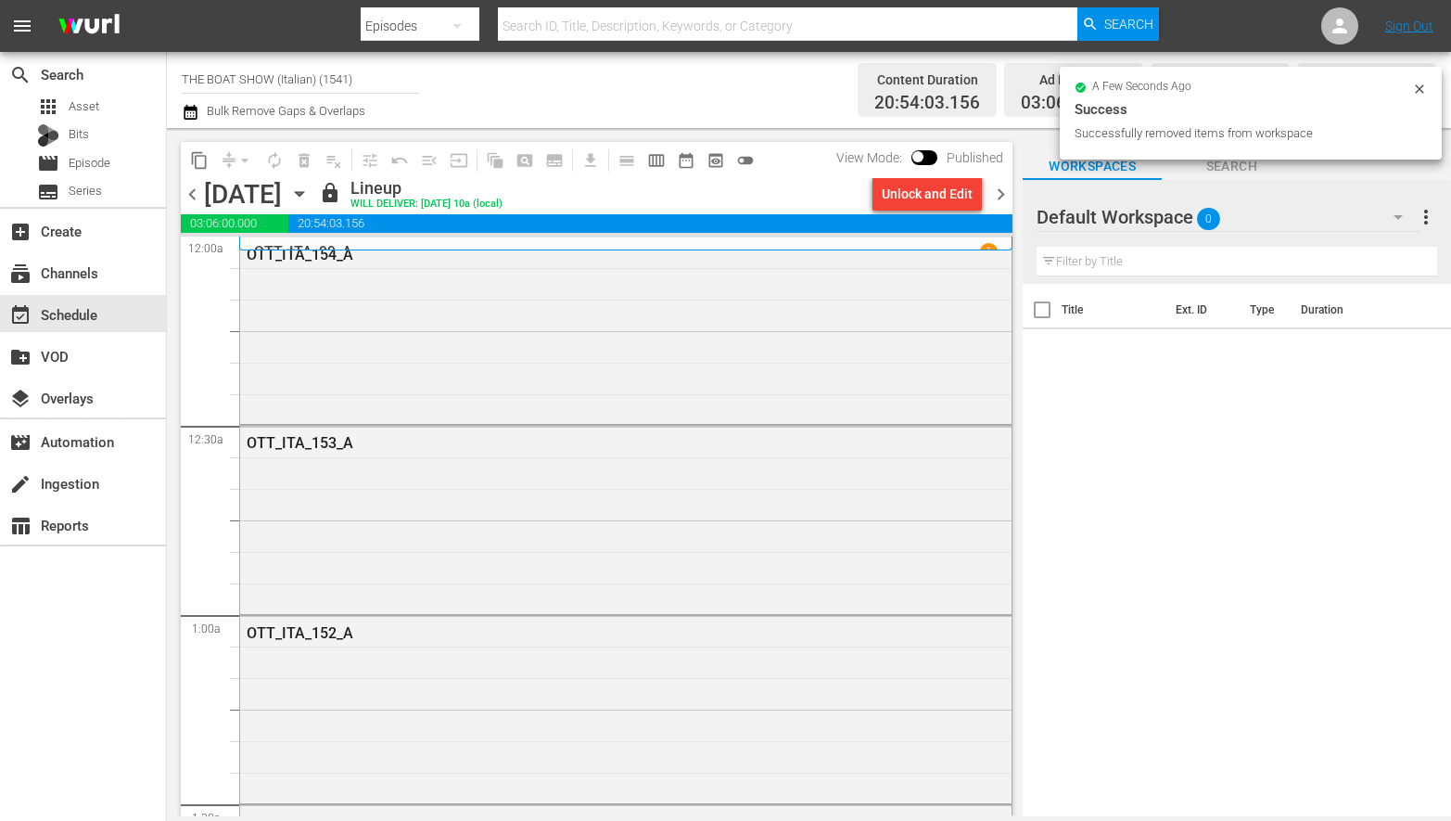
click at [1366, 215] on div "Default Workspace 0" at bounding box center [1229, 217] width 384 height 52
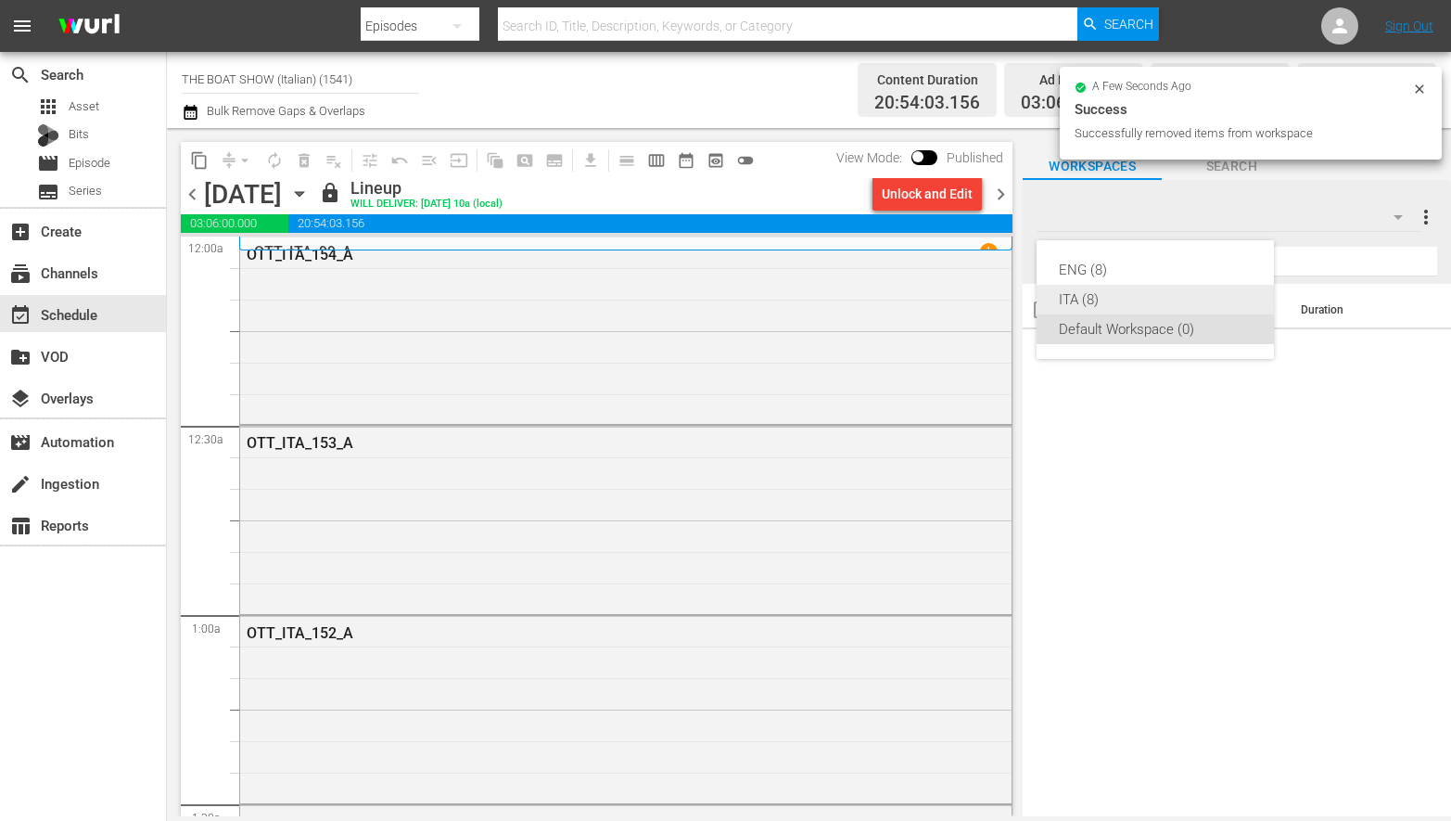
click at [1091, 298] on div "ITA (8)" at bounding box center [1155, 300] width 193 height 30
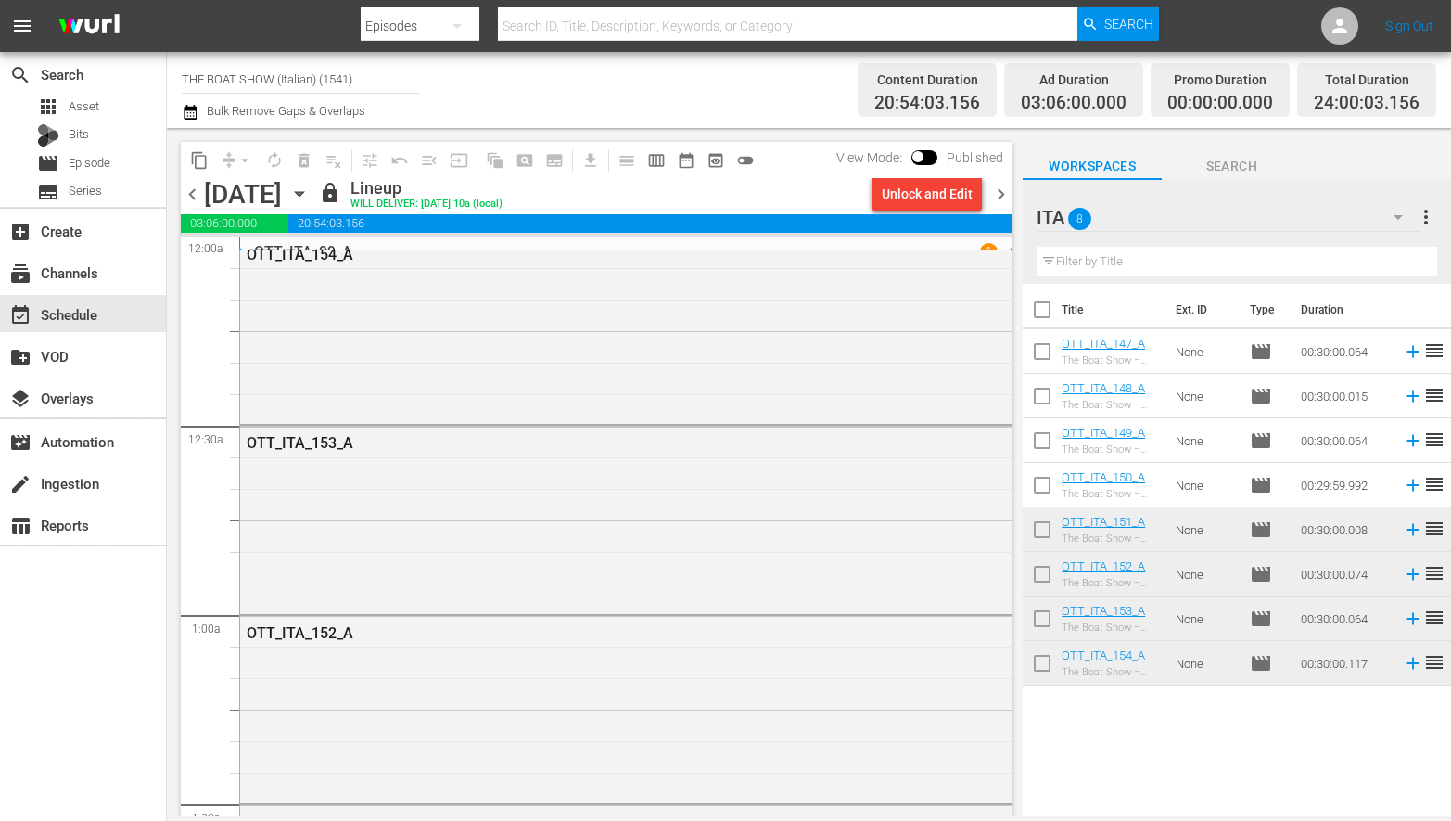
click at [195, 186] on span "chevron_left" at bounding box center [192, 194] width 23 height 23
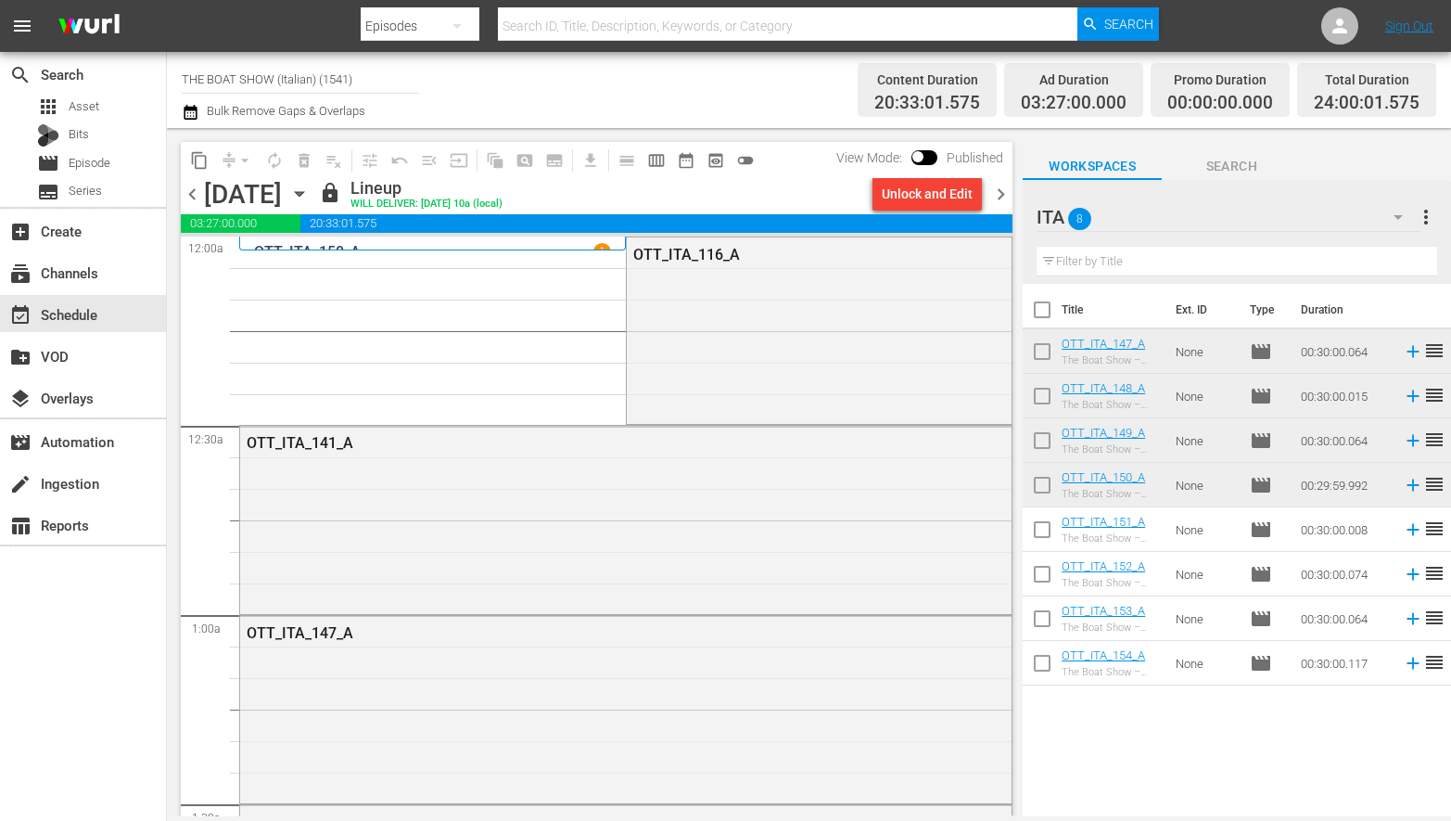
click at [195, 200] on span "chevron_left" at bounding box center [192, 194] width 23 height 23
click at [994, 194] on span "chevron_right" at bounding box center [1000, 194] width 23 height 23
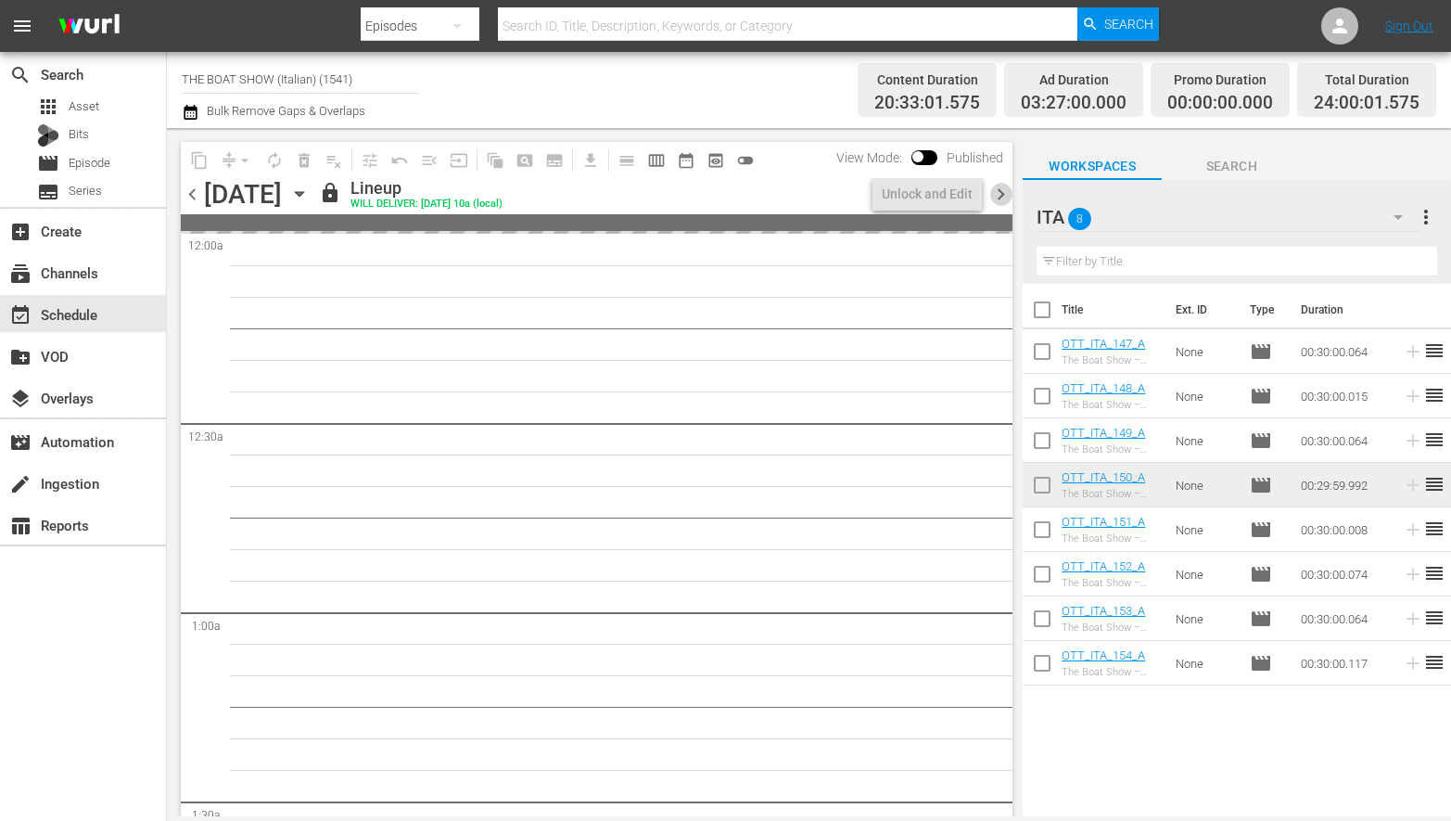
click at [1003, 194] on span "chevron_right" at bounding box center [1000, 194] width 23 height 23
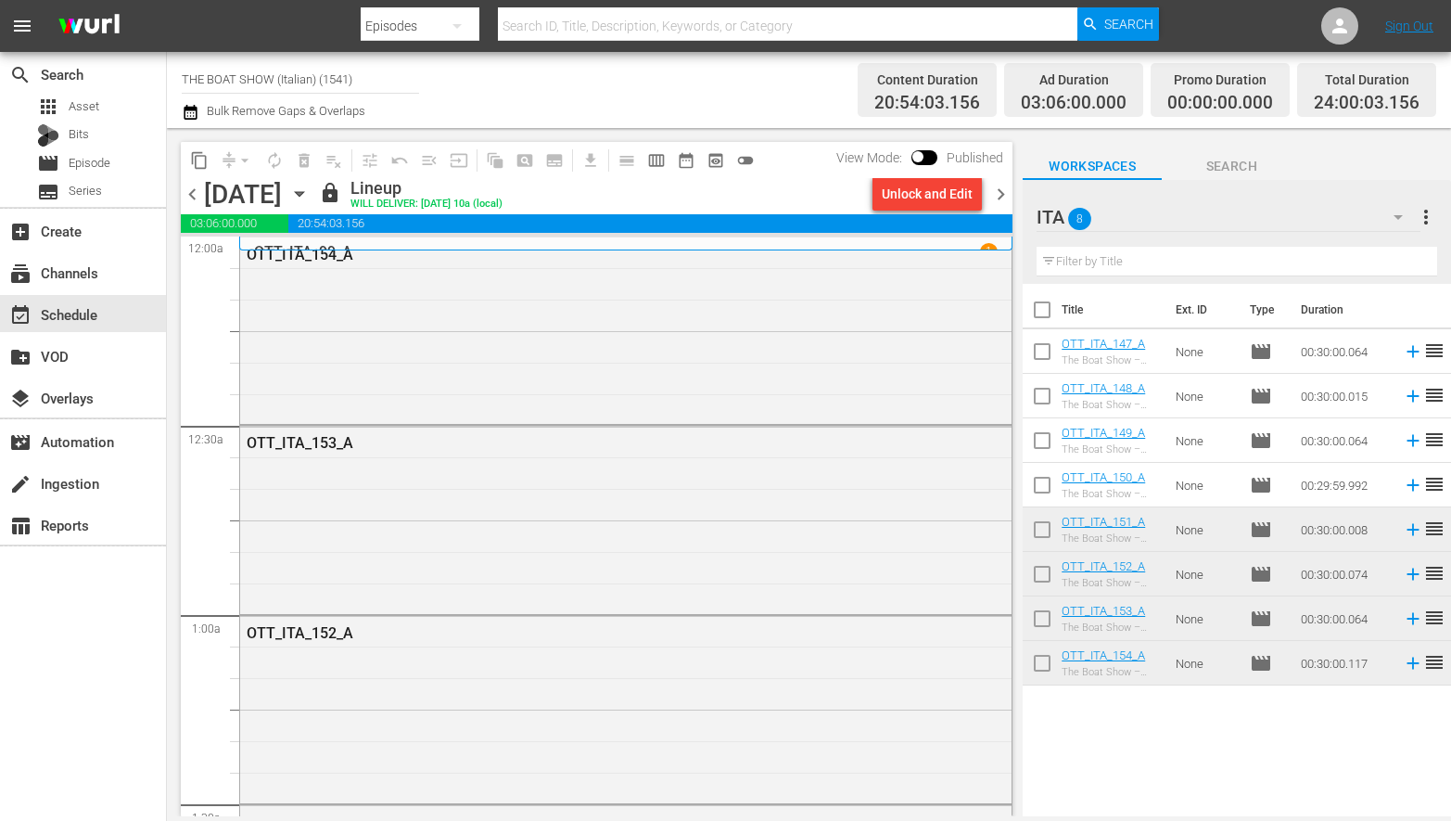
click at [938, 194] on div "Unlock and Edit" at bounding box center [927, 193] width 91 height 33
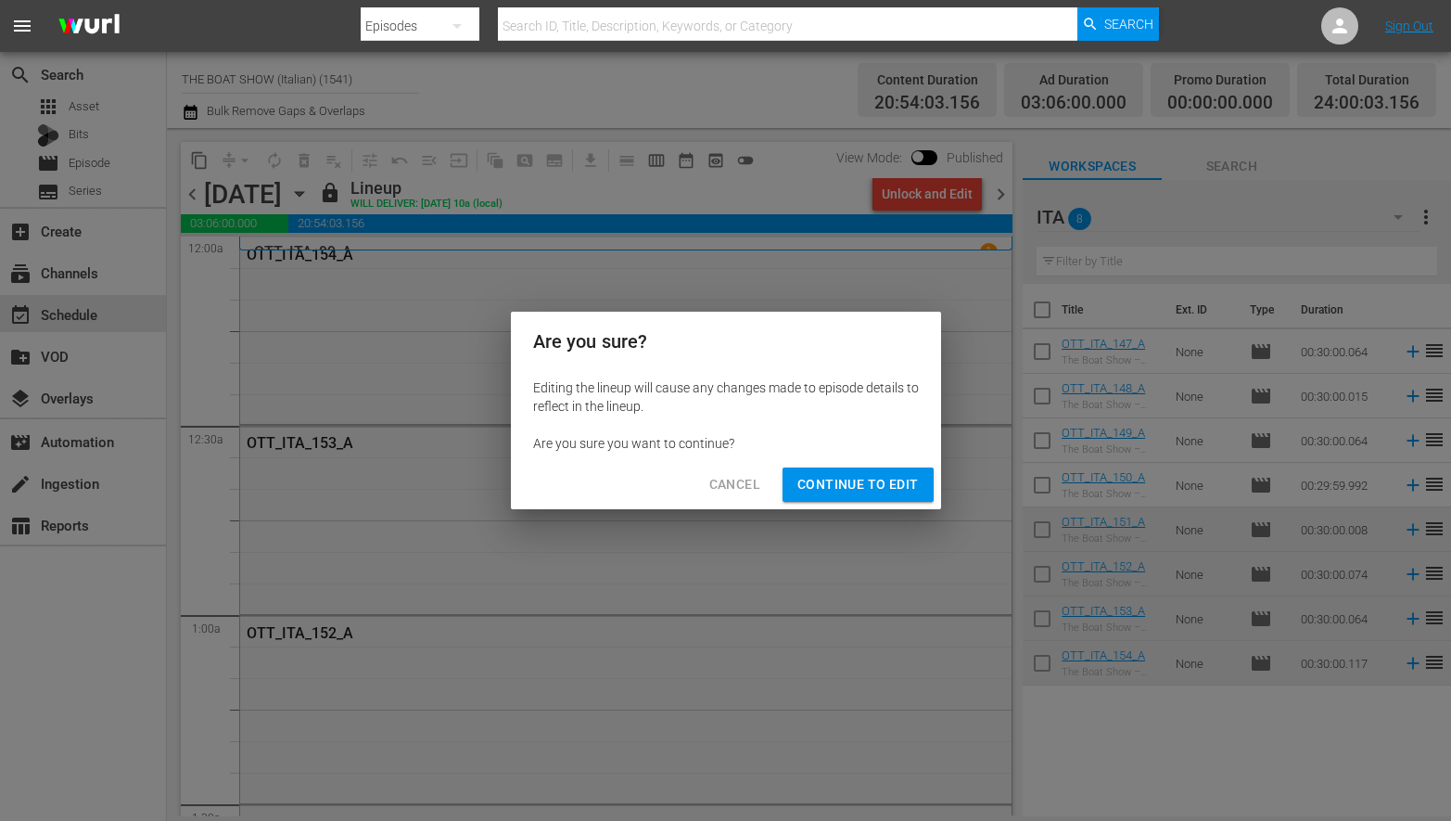
click at [842, 481] on span "Continue to Edit" at bounding box center [857, 484] width 121 height 23
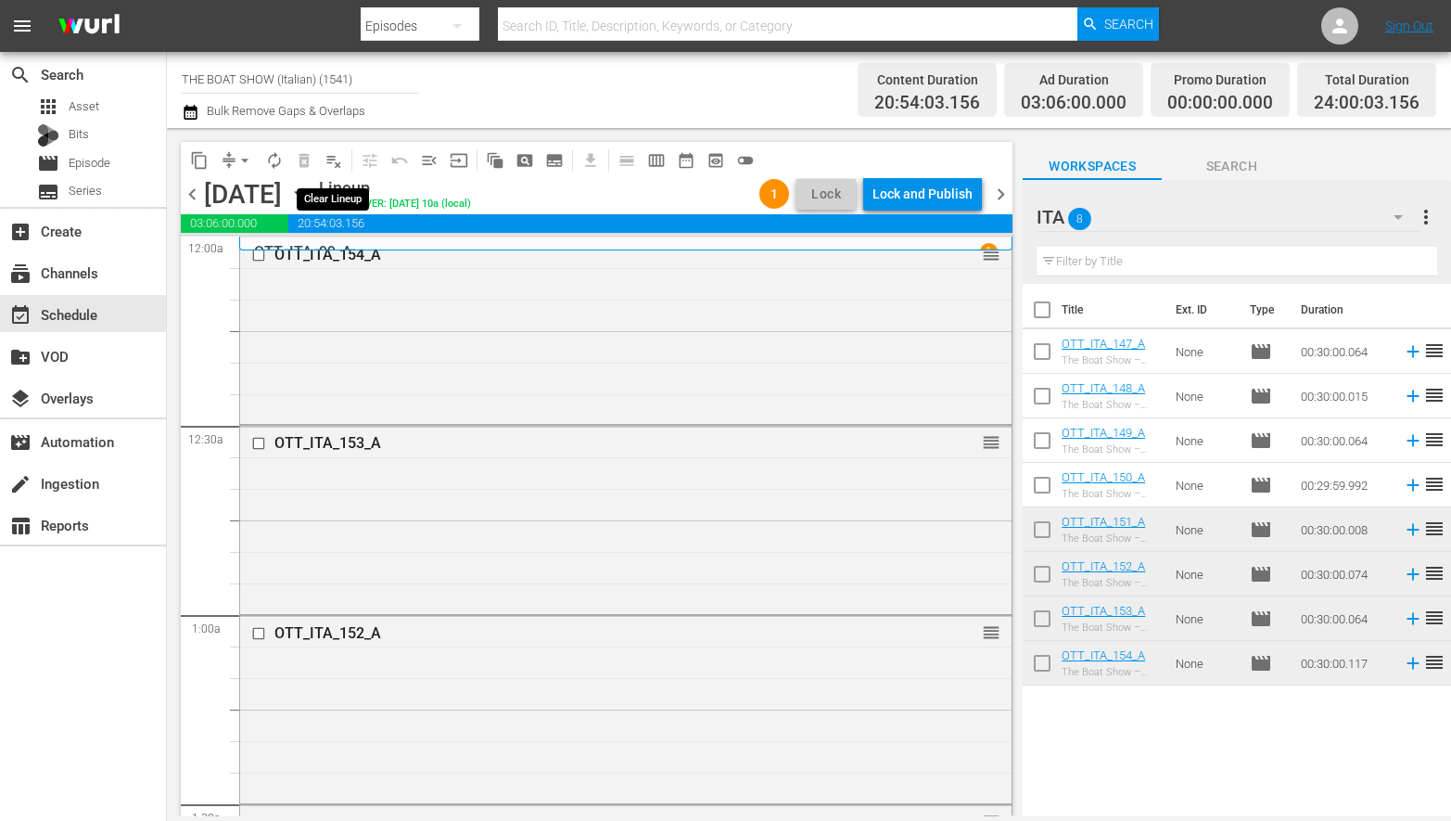
click at [326, 160] on span "playlist_remove_outlined" at bounding box center [334, 160] width 19 height 19
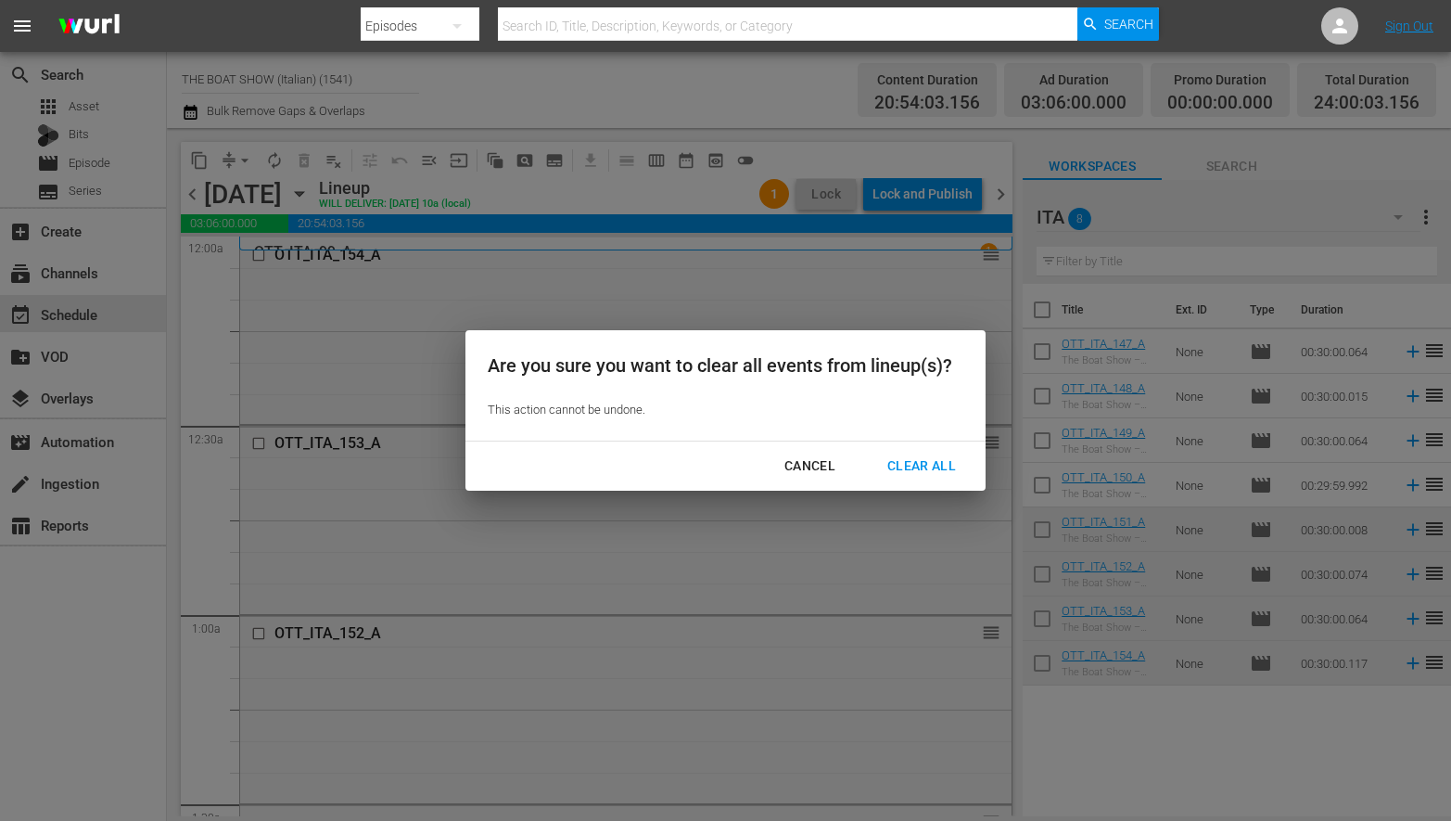
click at [928, 461] on div "Clear All" at bounding box center [922, 465] width 98 height 23
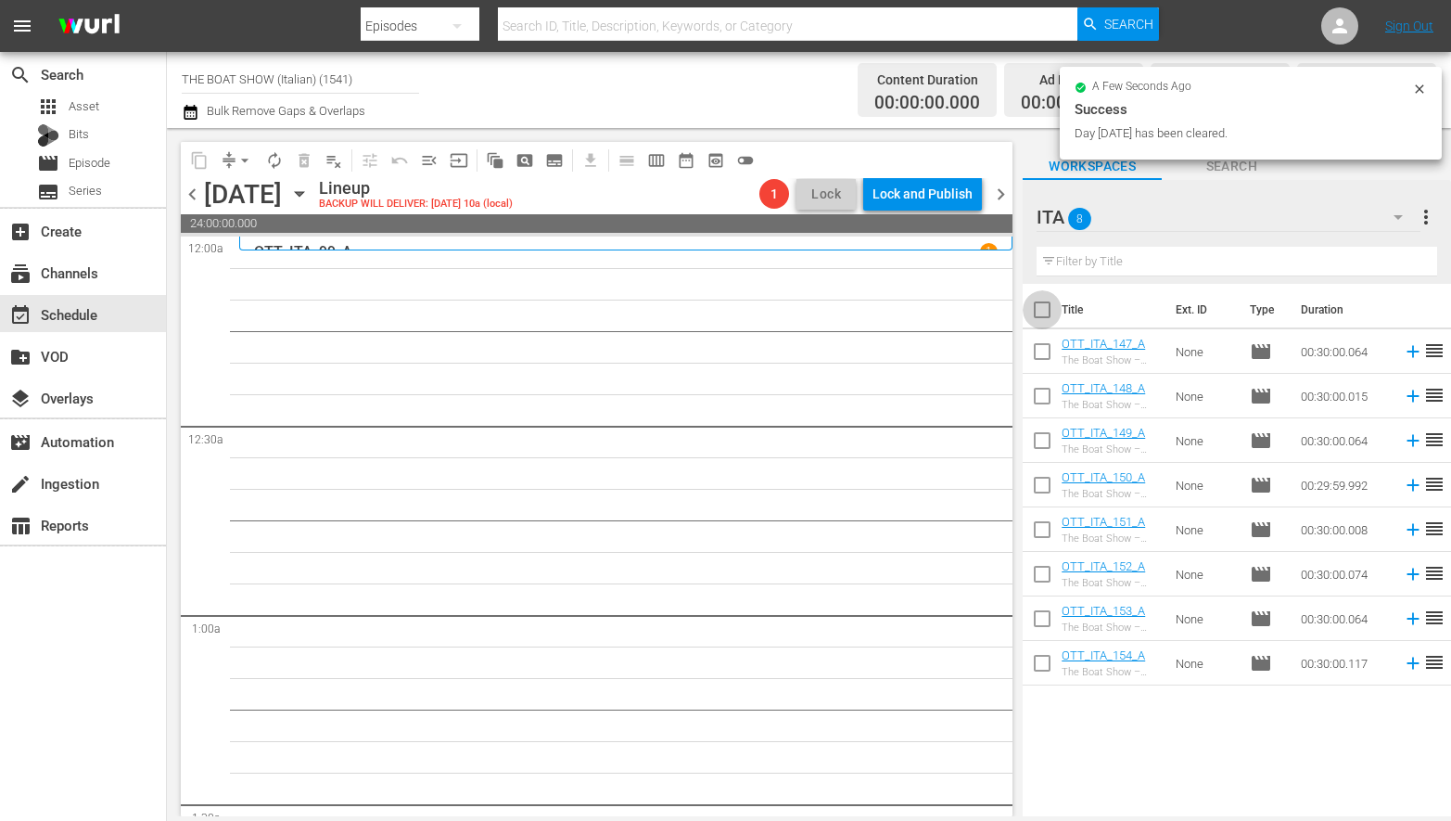
click at [1039, 307] on input "checkbox" at bounding box center [1042, 313] width 39 height 39
checkbox input "true"
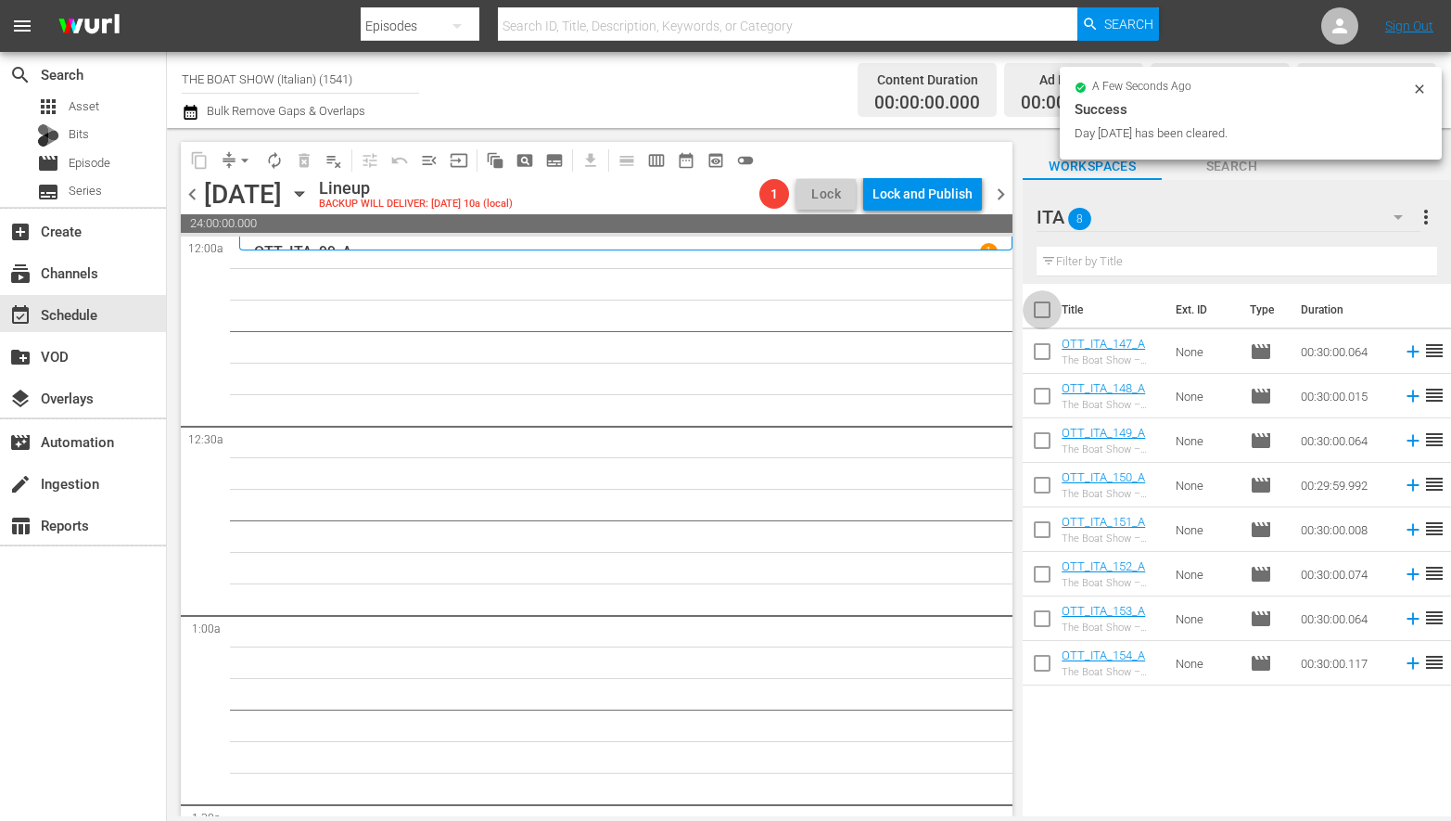
checkbox input "true"
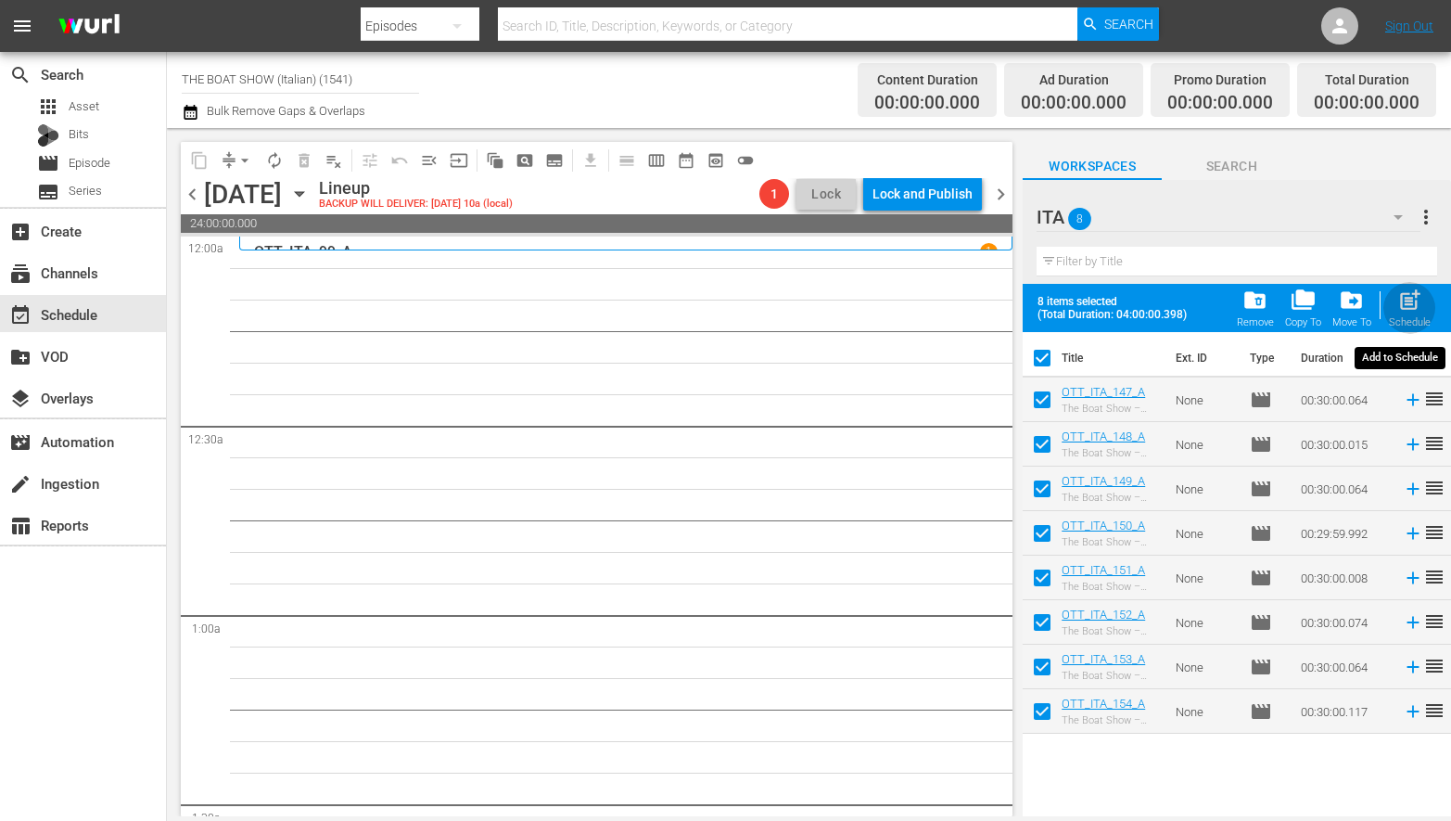
click at [1414, 304] on span "post_add" at bounding box center [1409, 299] width 25 height 25
checkbox input "false"
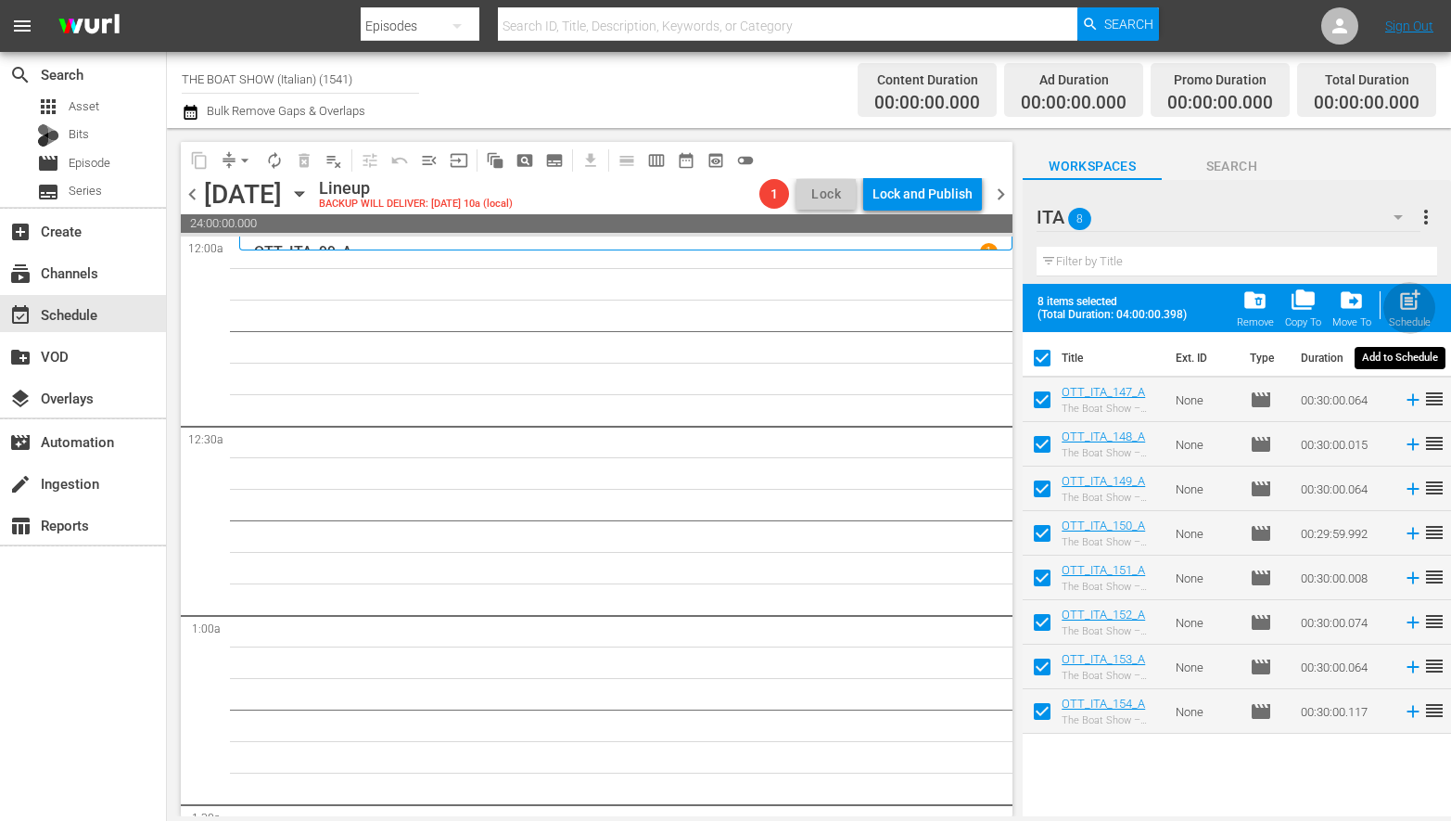
checkbox input "false"
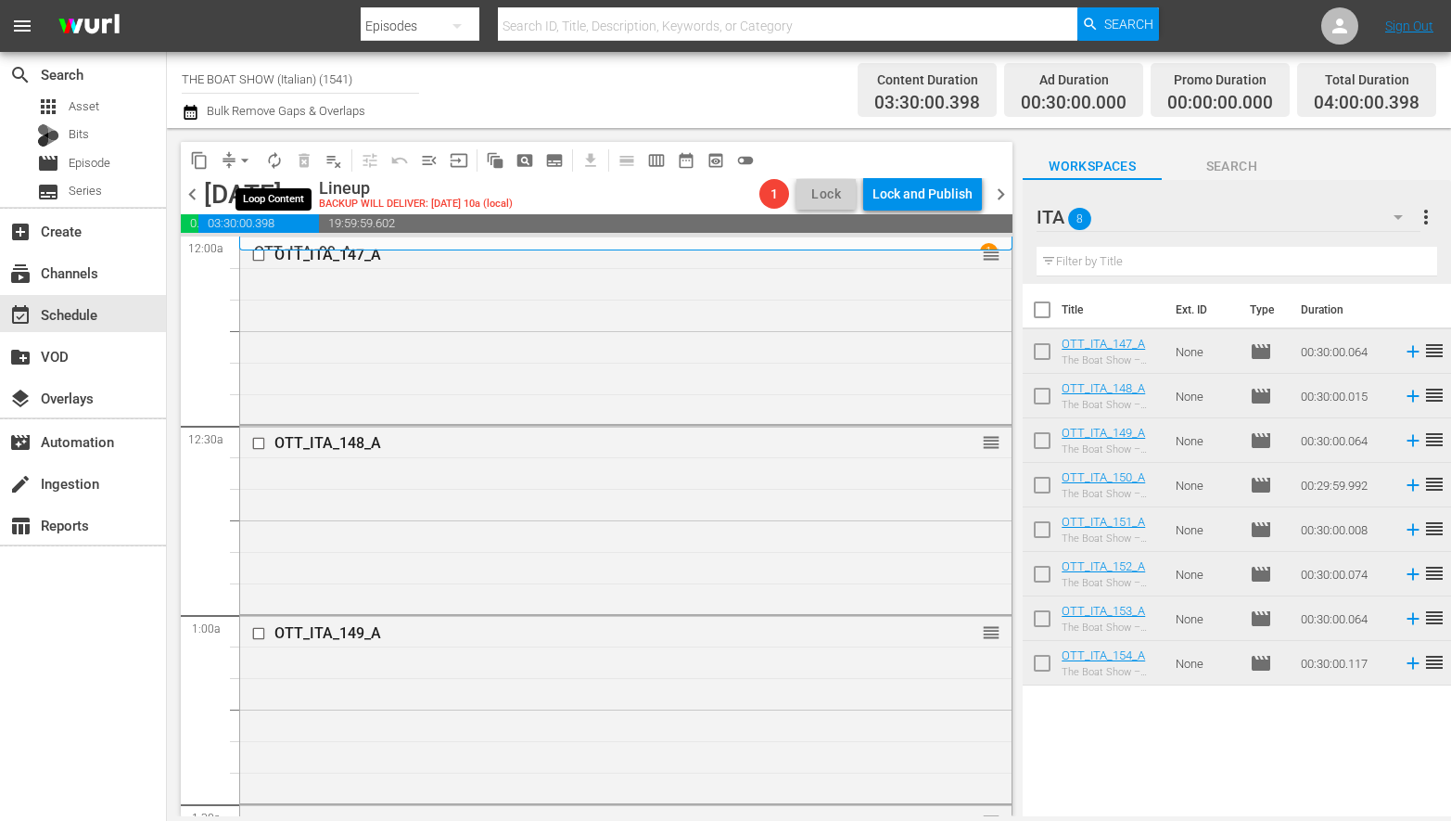
click at [272, 163] on span "autorenew_outlined" at bounding box center [274, 160] width 19 height 19
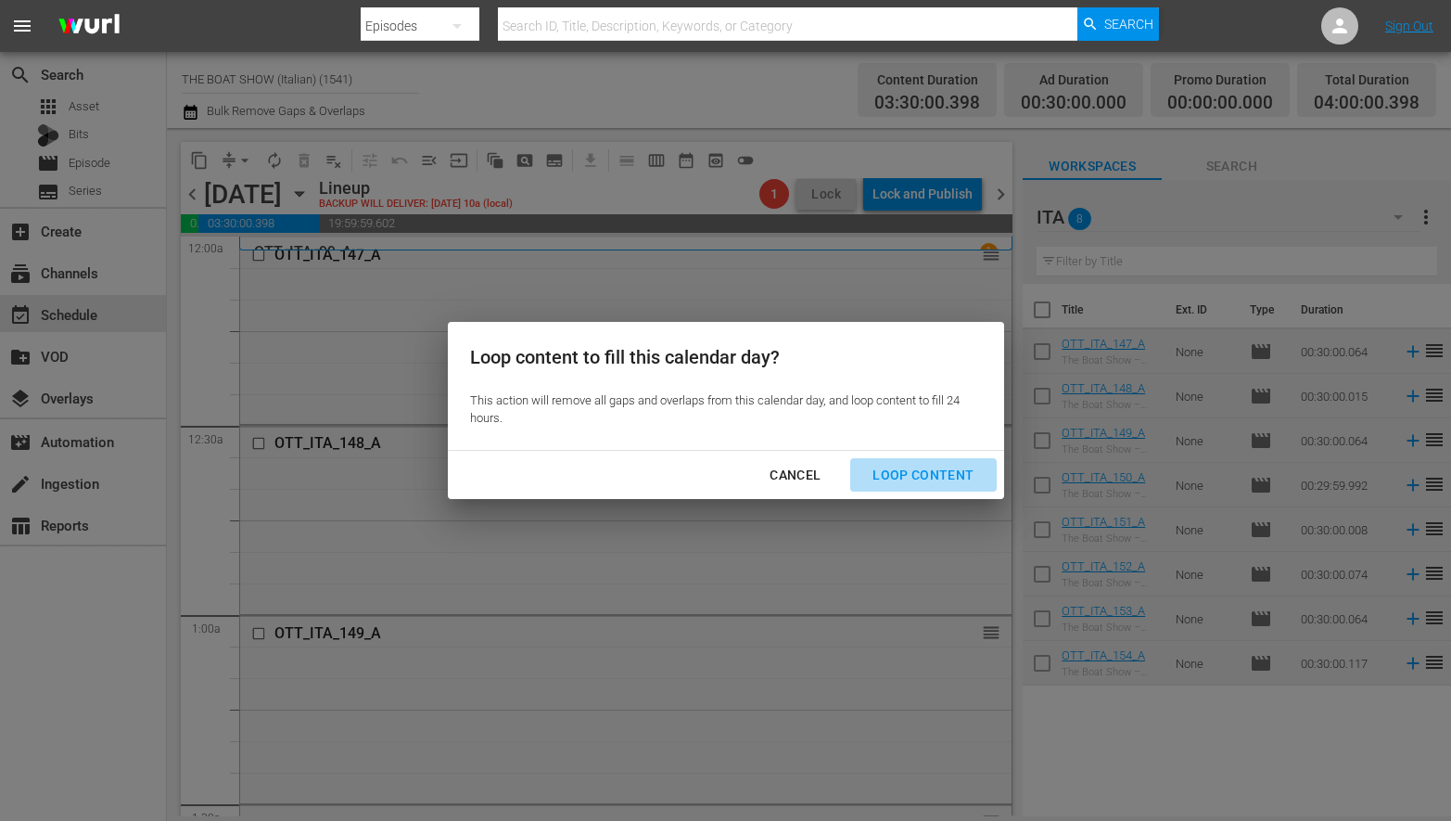
click at [942, 478] on div "Loop Content" at bounding box center [923, 475] width 131 height 23
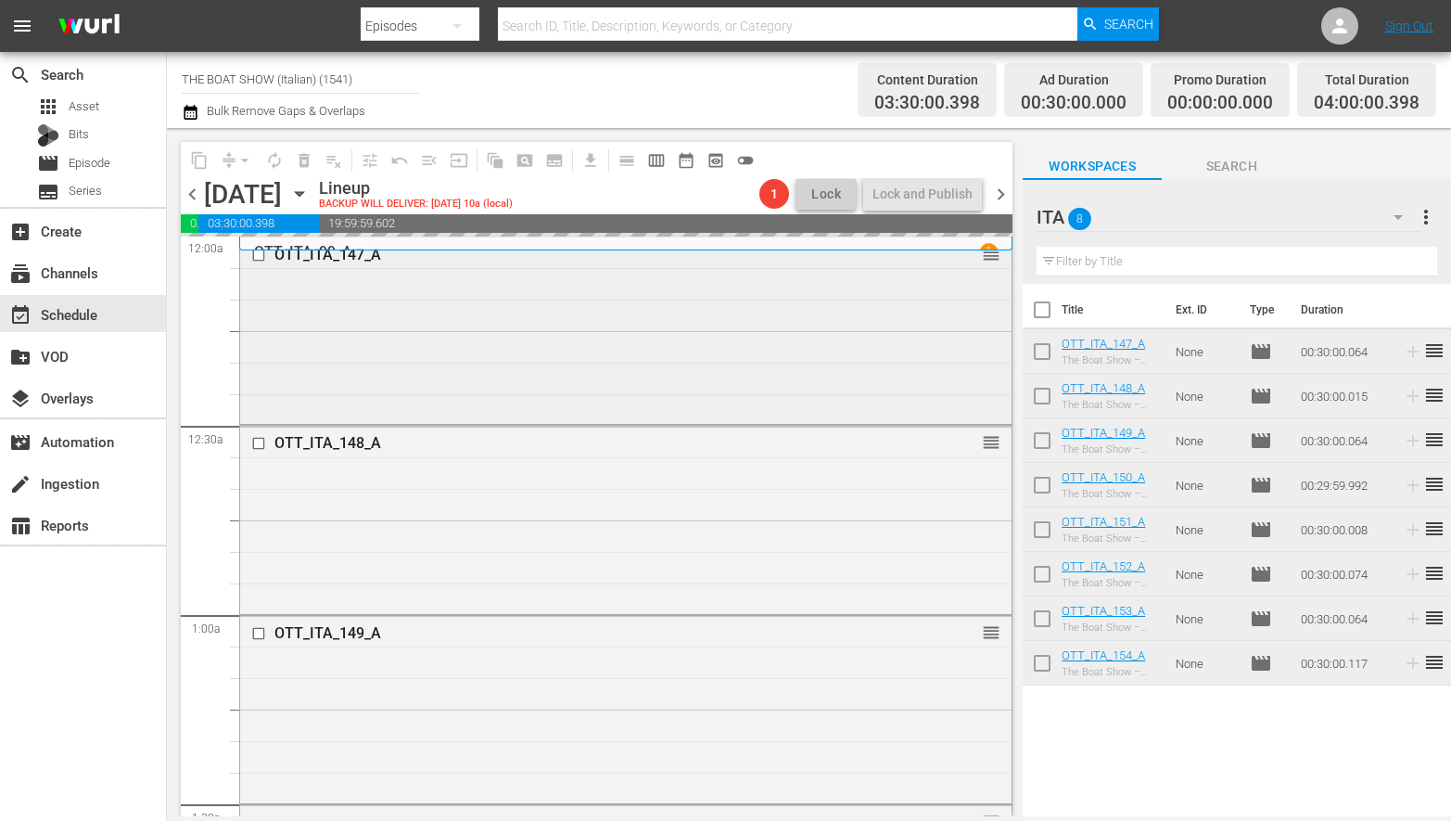
scroll to position [1, 0]
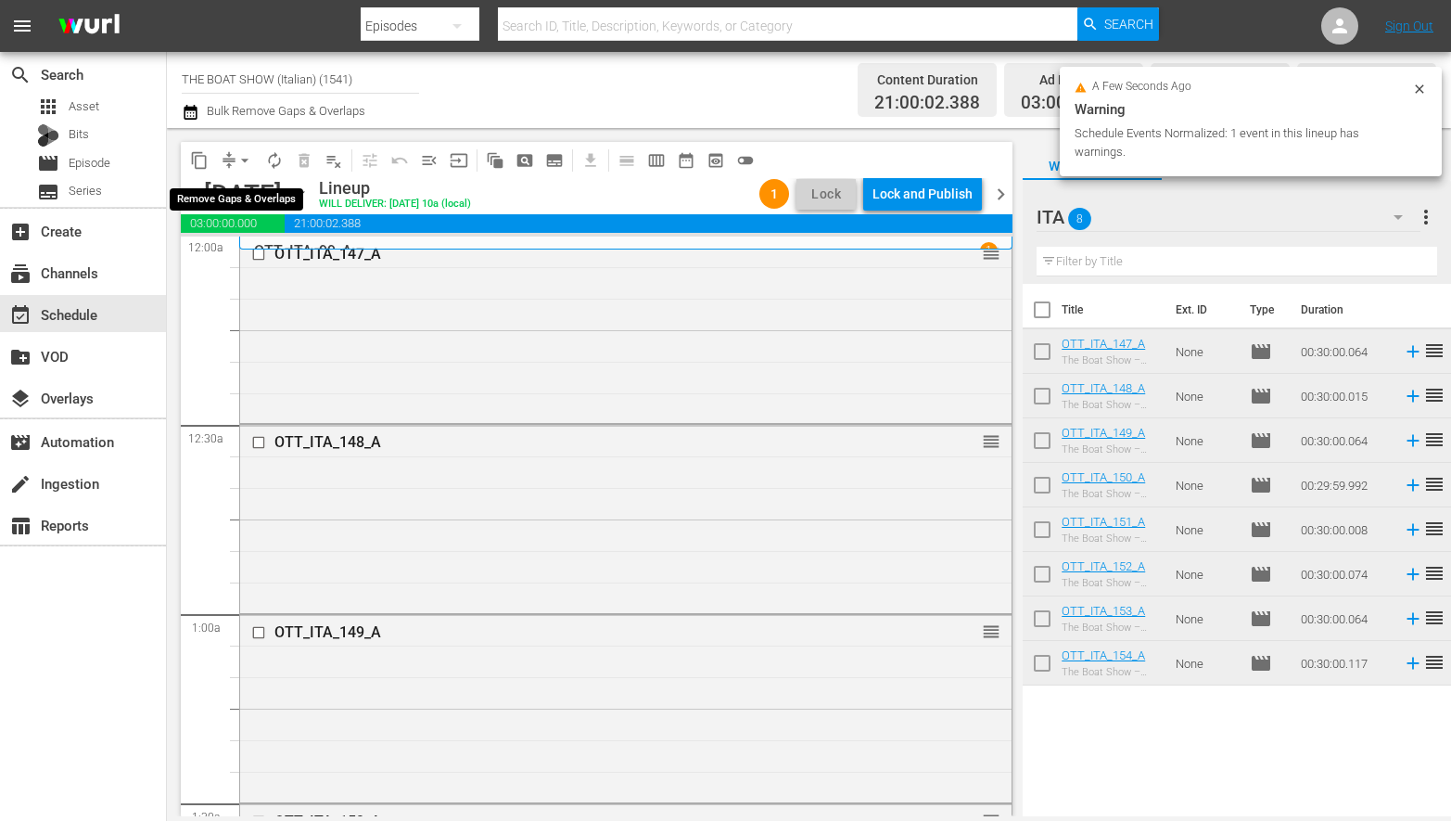
click at [238, 159] on span "arrow_drop_down" at bounding box center [245, 160] width 19 height 19
click at [239, 185] on li "Align to Midnight" at bounding box center [245, 198] width 195 height 31
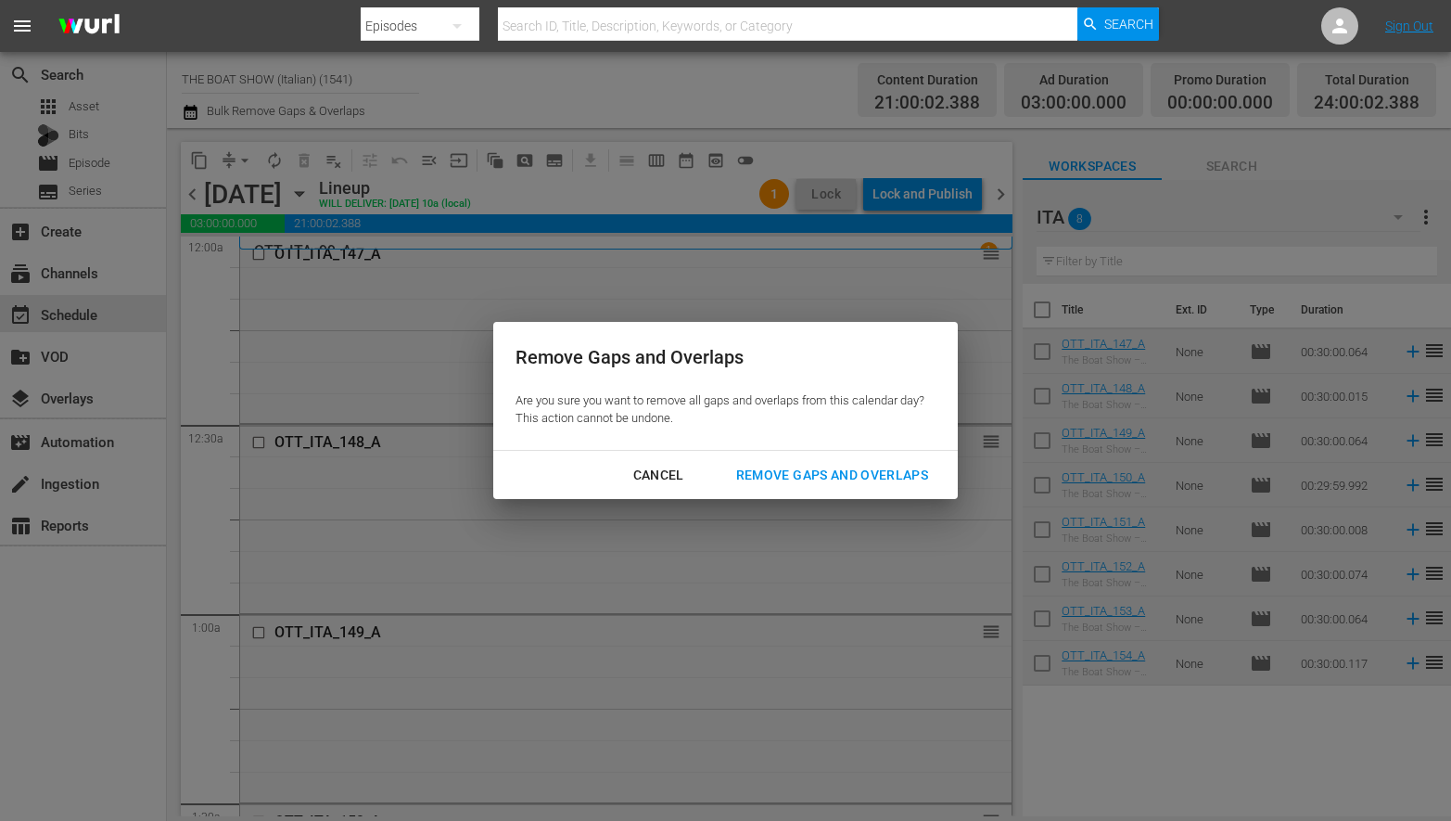
click at [803, 466] on div "Remove Gaps and Overlaps" at bounding box center [832, 475] width 222 height 23
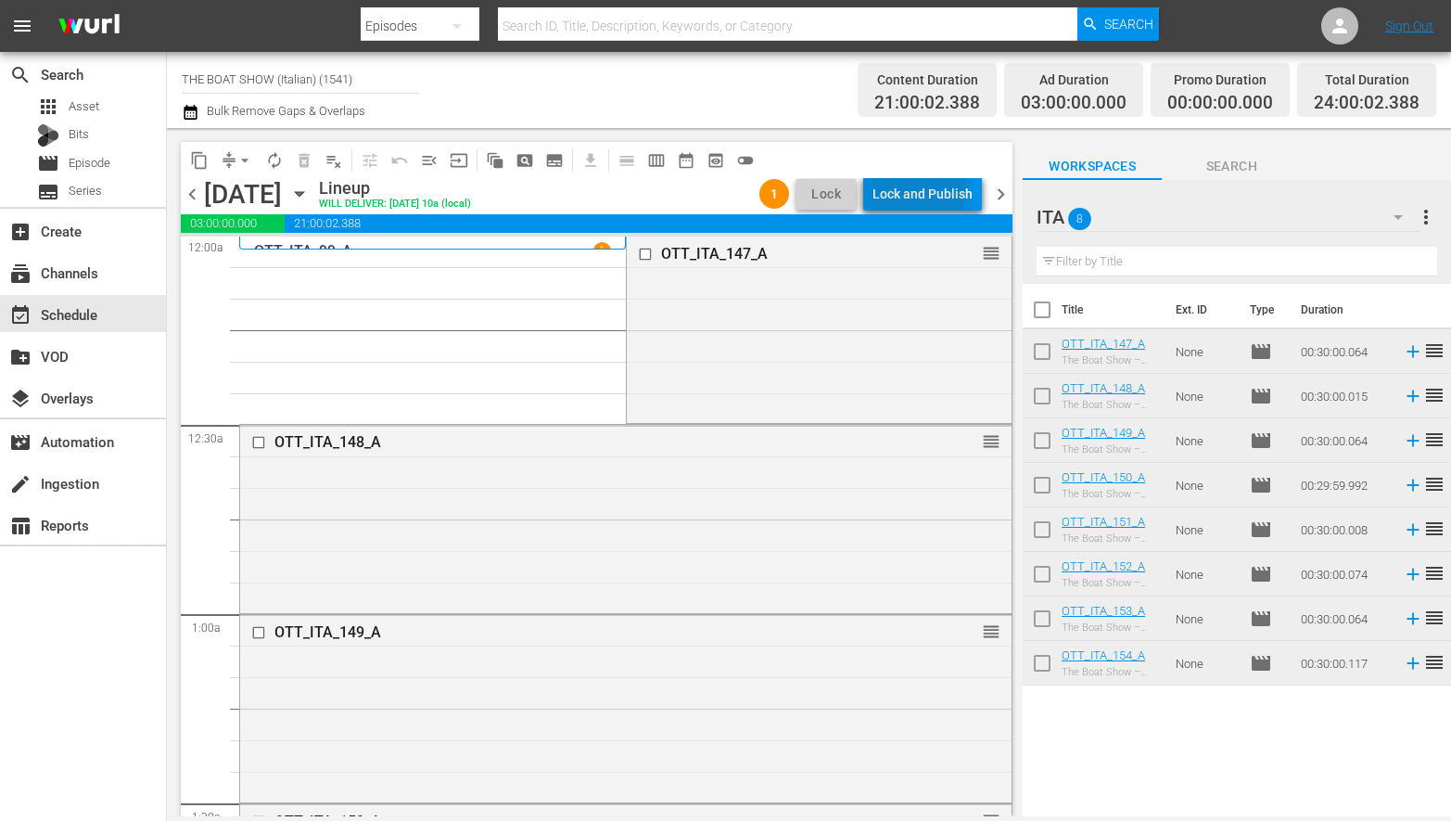
click at [898, 186] on div "Lock and Publish" at bounding box center [923, 193] width 100 height 33
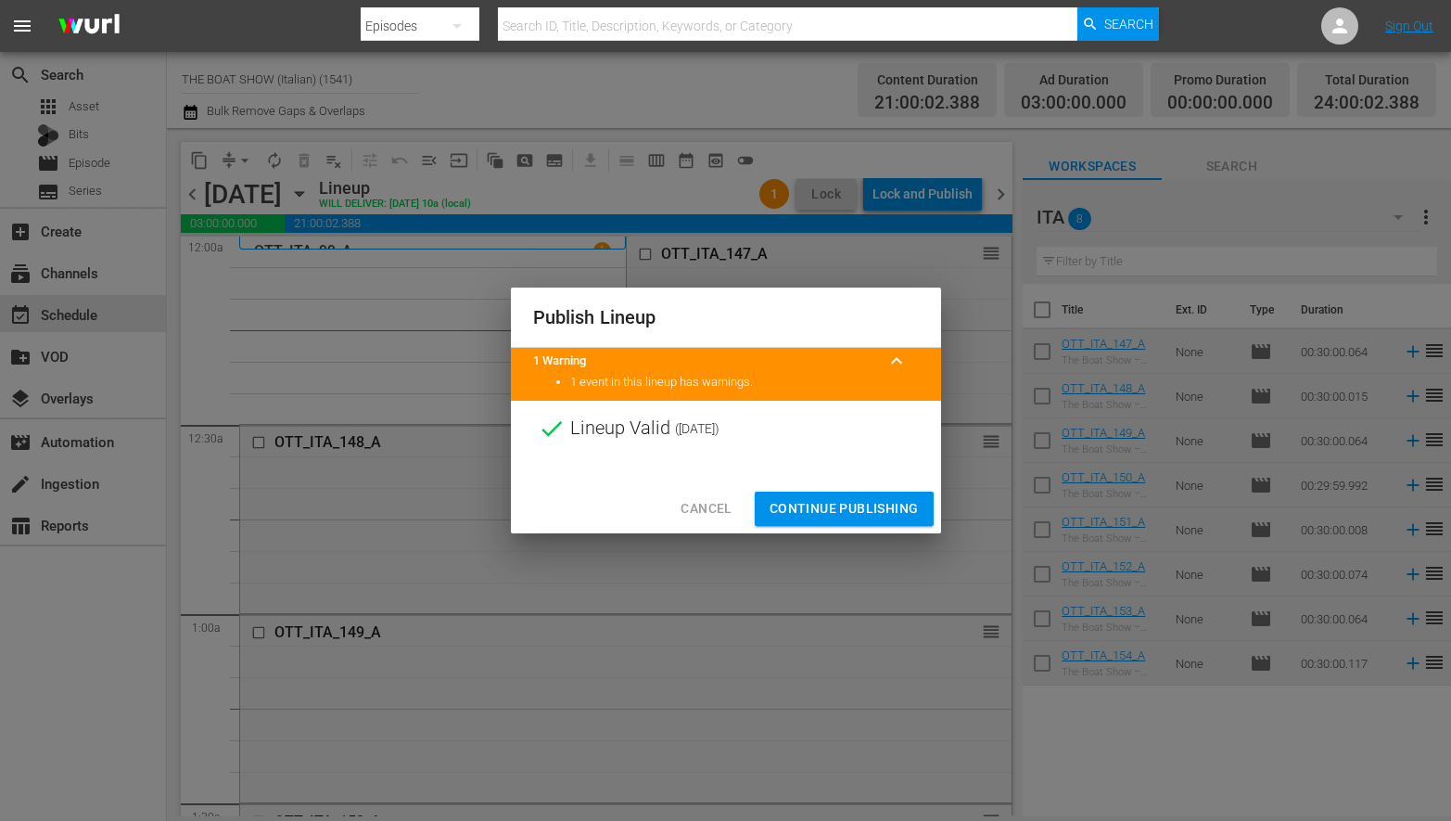
click at [801, 498] on span "Continue Publishing" at bounding box center [844, 508] width 149 height 23
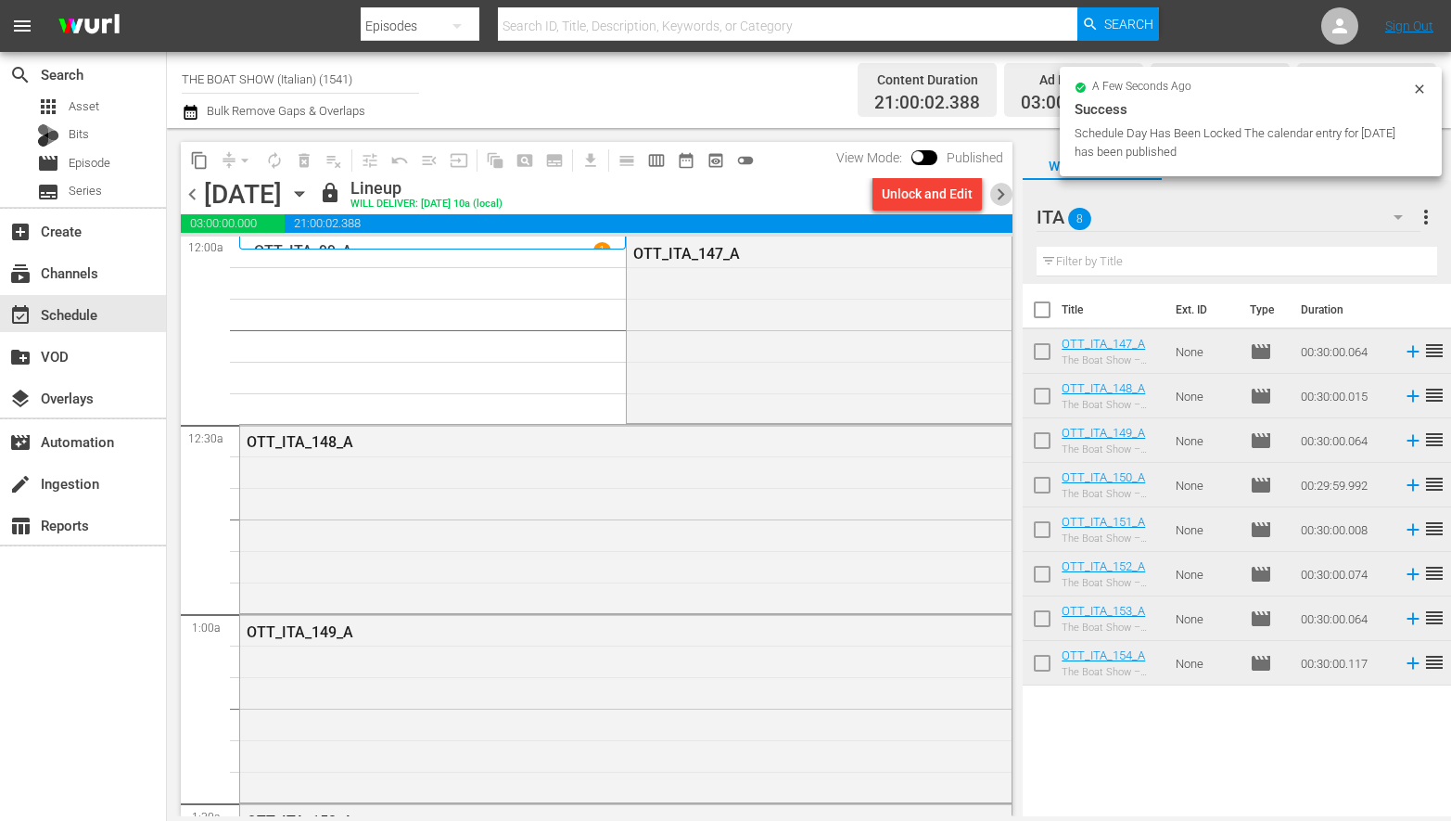
click at [1005, 194] on span "chevron_right" at bounding box center [1000, 194] width 23 height 23
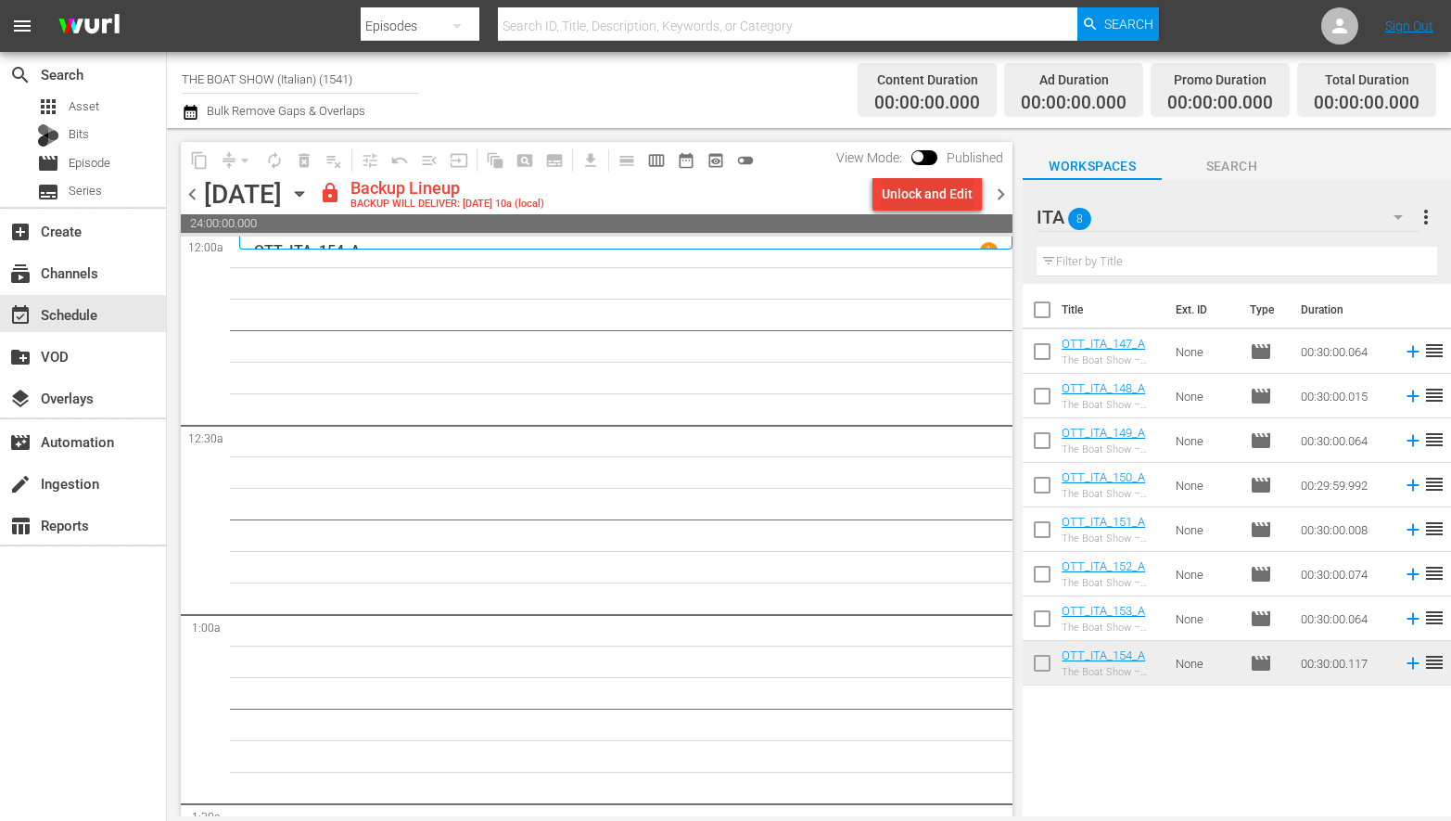
click at [904, 189] on div "Unlock and Edit" at bounding box center [927, 193] width 91 height 33
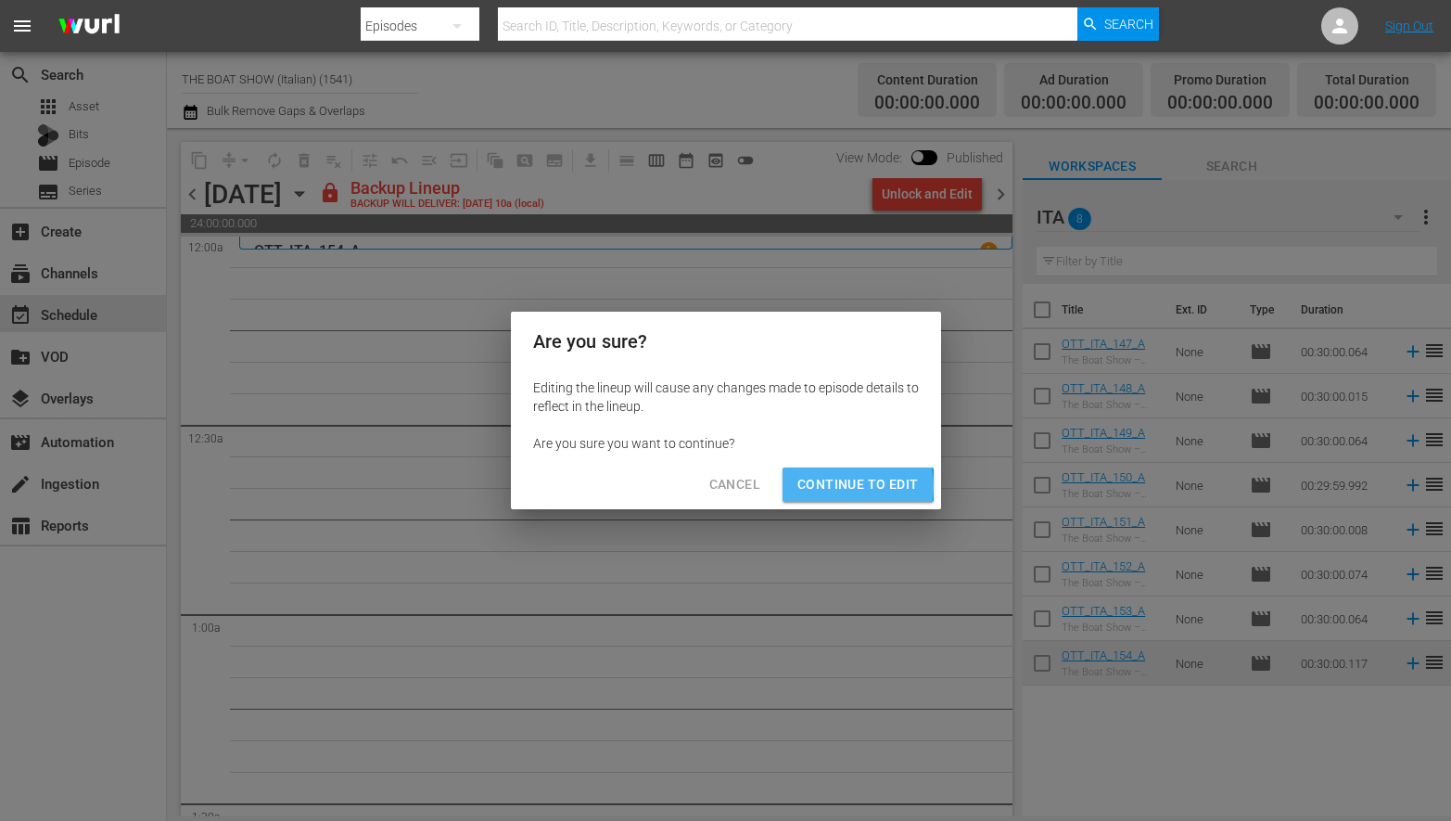
click at [848, 486] on span "Continue to Edit" at bounding box center [857, 484] width 121 height 23
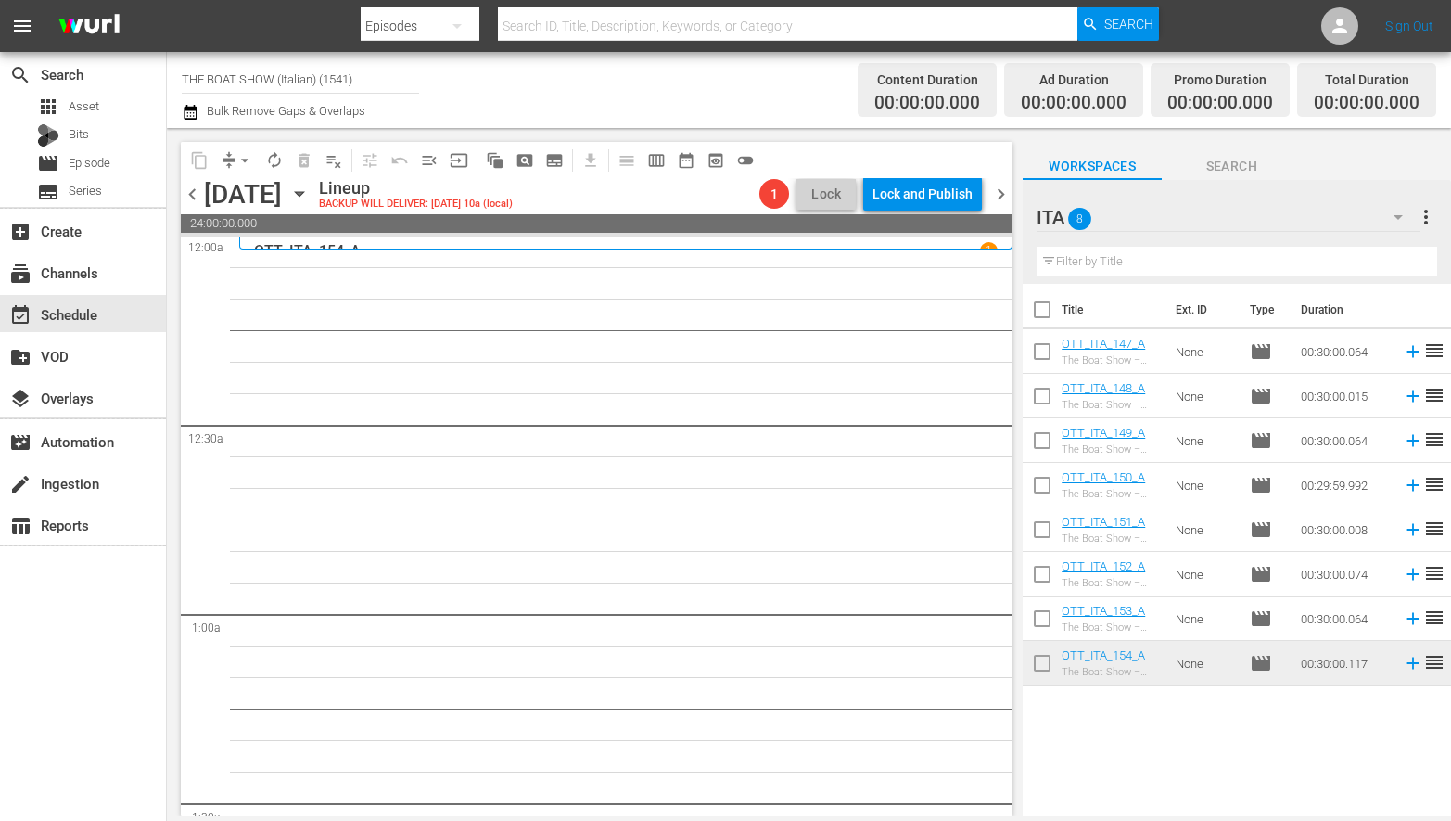
click at [1048, 441] on input "checkbox" at bounding box center [1042, 444] width 39 height 39
checkbox input "true"
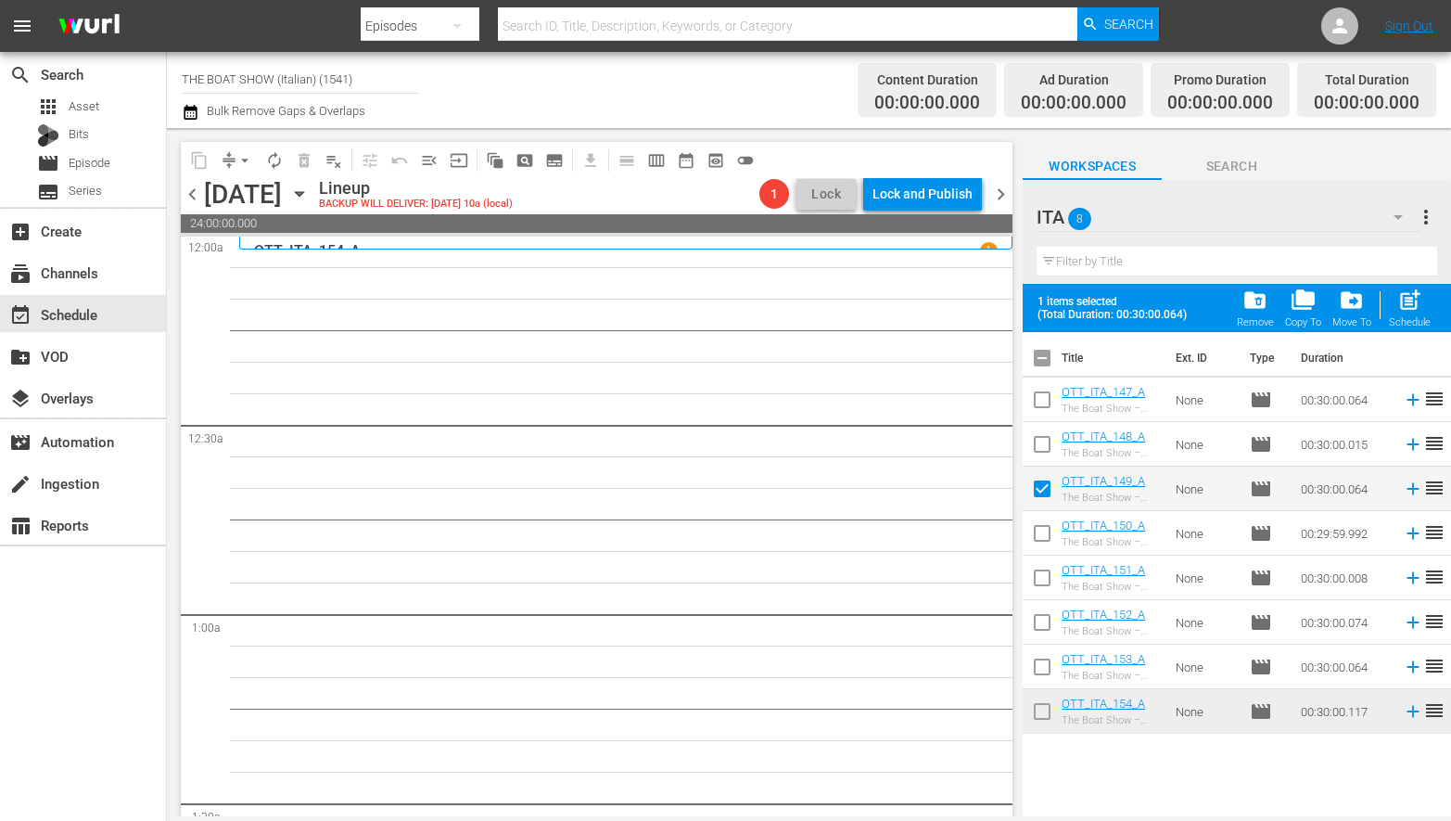
click at [1042, 534] on input "checkbox" at bounding box center [1042, 536] width 39 height 39
checkbox input "true"
click at [1049, 572] on input "checkbox" at bounding box center [1042, 581] width 39 height 39
checkbox input "true"
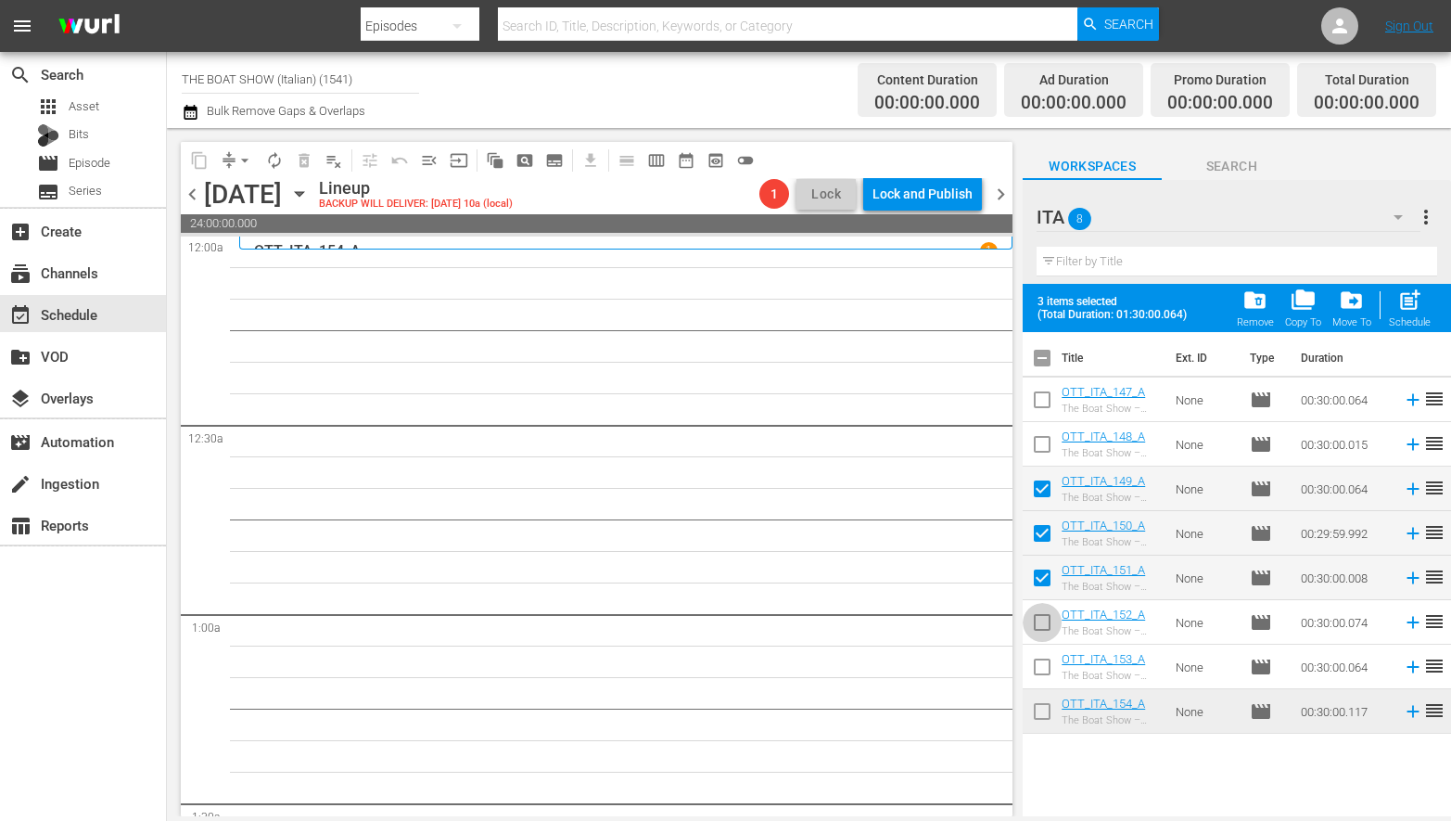
click at [1040, 625] on input "checkbox" at bounding box center [1042, 625] width 39 height 39
checkbox input "true"
click at [1047, 664] on input "checkbox" at bounding box center [1042, 670] width 39 height 39
checkbox input "true"
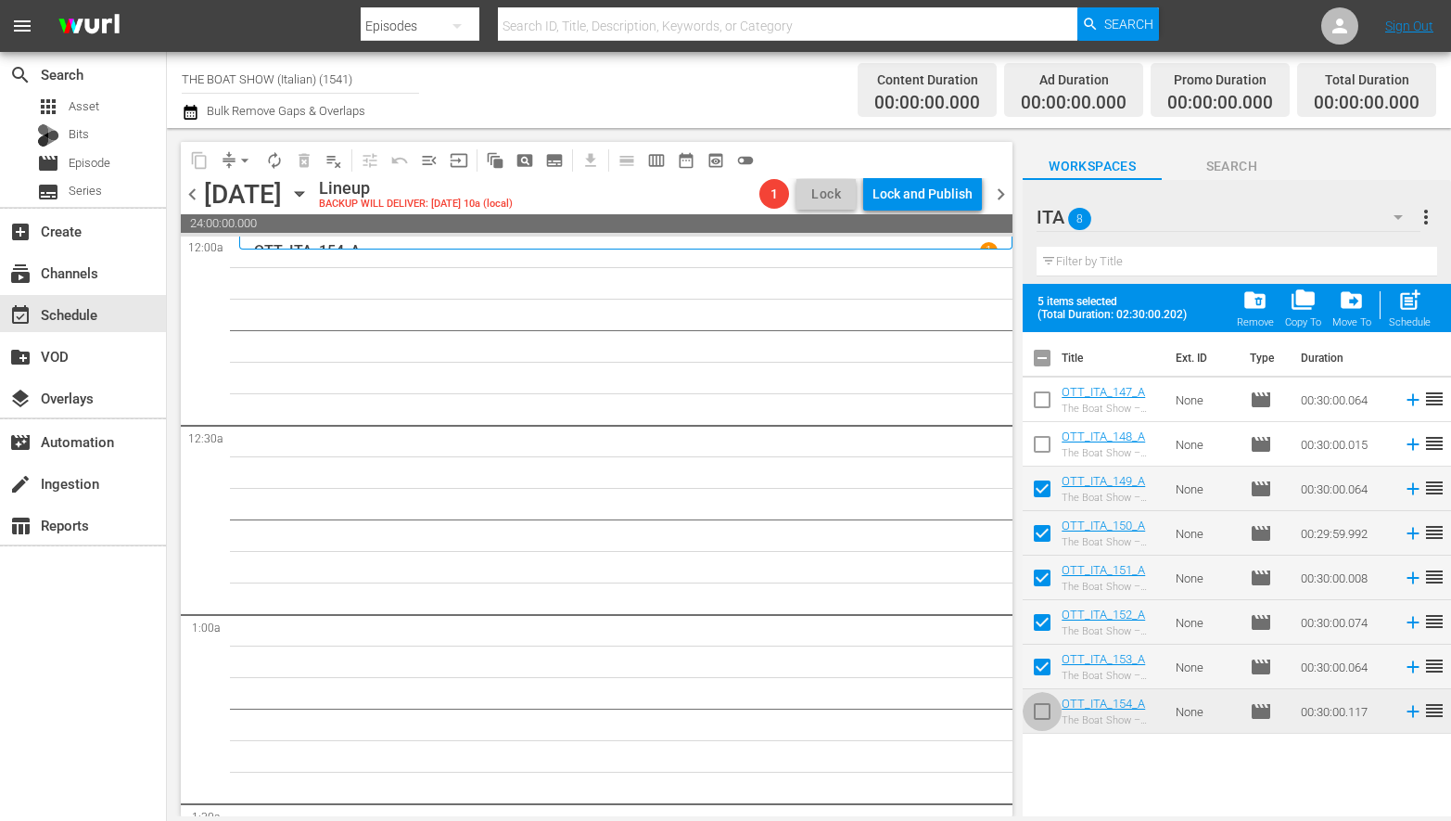
click at [1052, 713] on input "checkbox" at bounding box center [1042, 714] width 39 height 39
checkbox input "true"
click at [1420, 308] on span "post_add" at bounding box center [1409, 299] width 25 height 25
checkbox input "false"
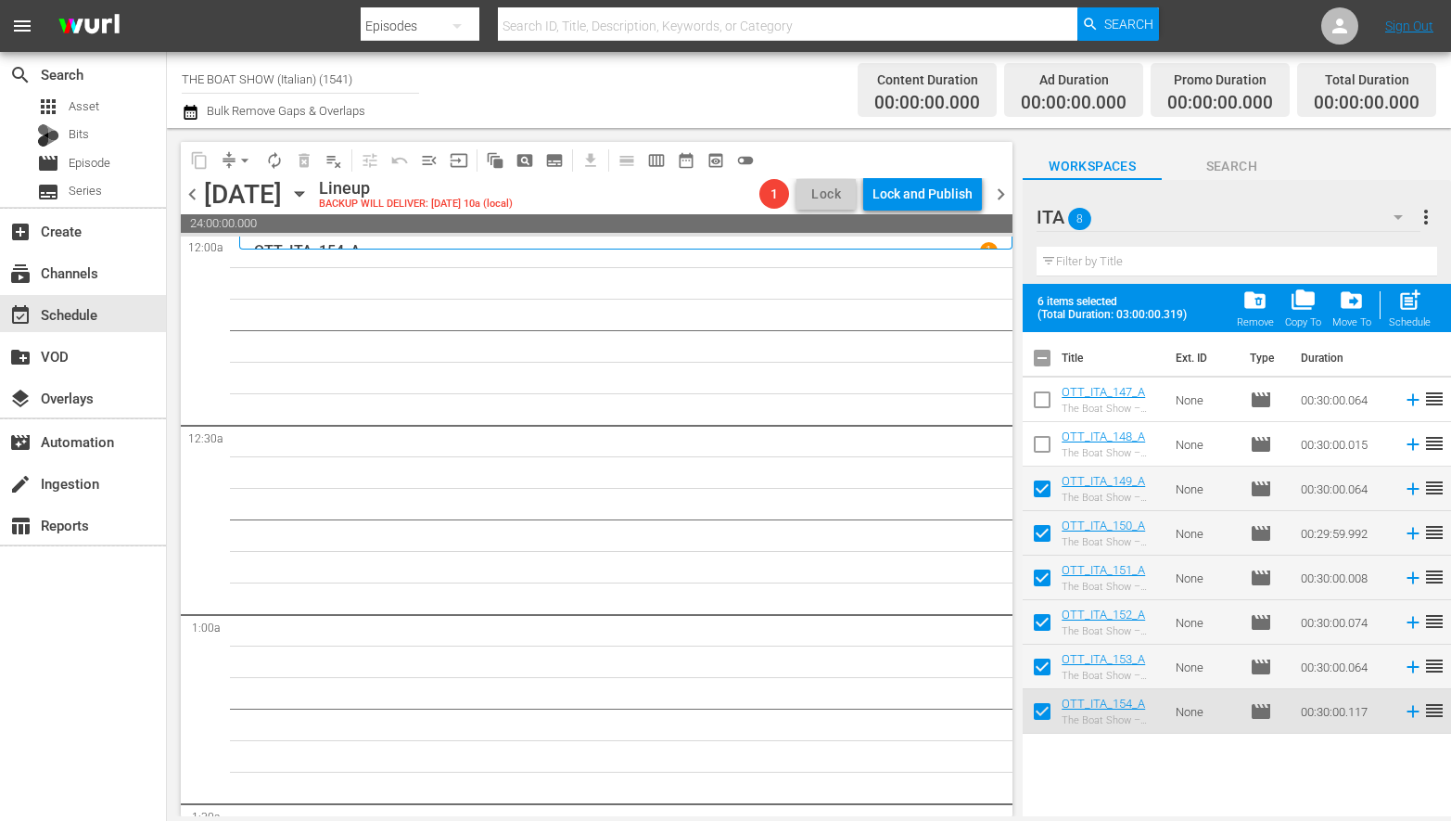
checkbox input "false"
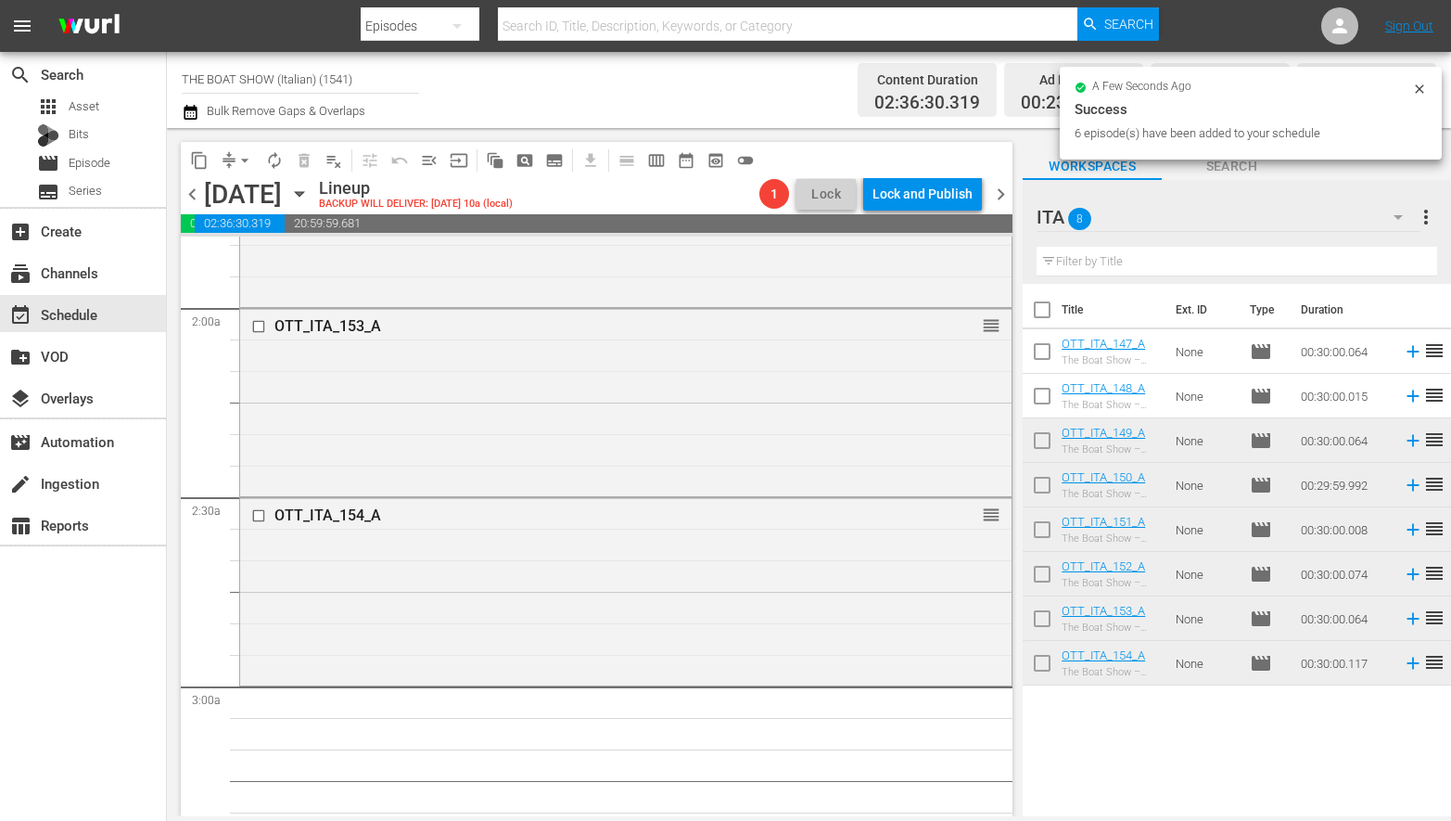
scroll to position [848, 0]
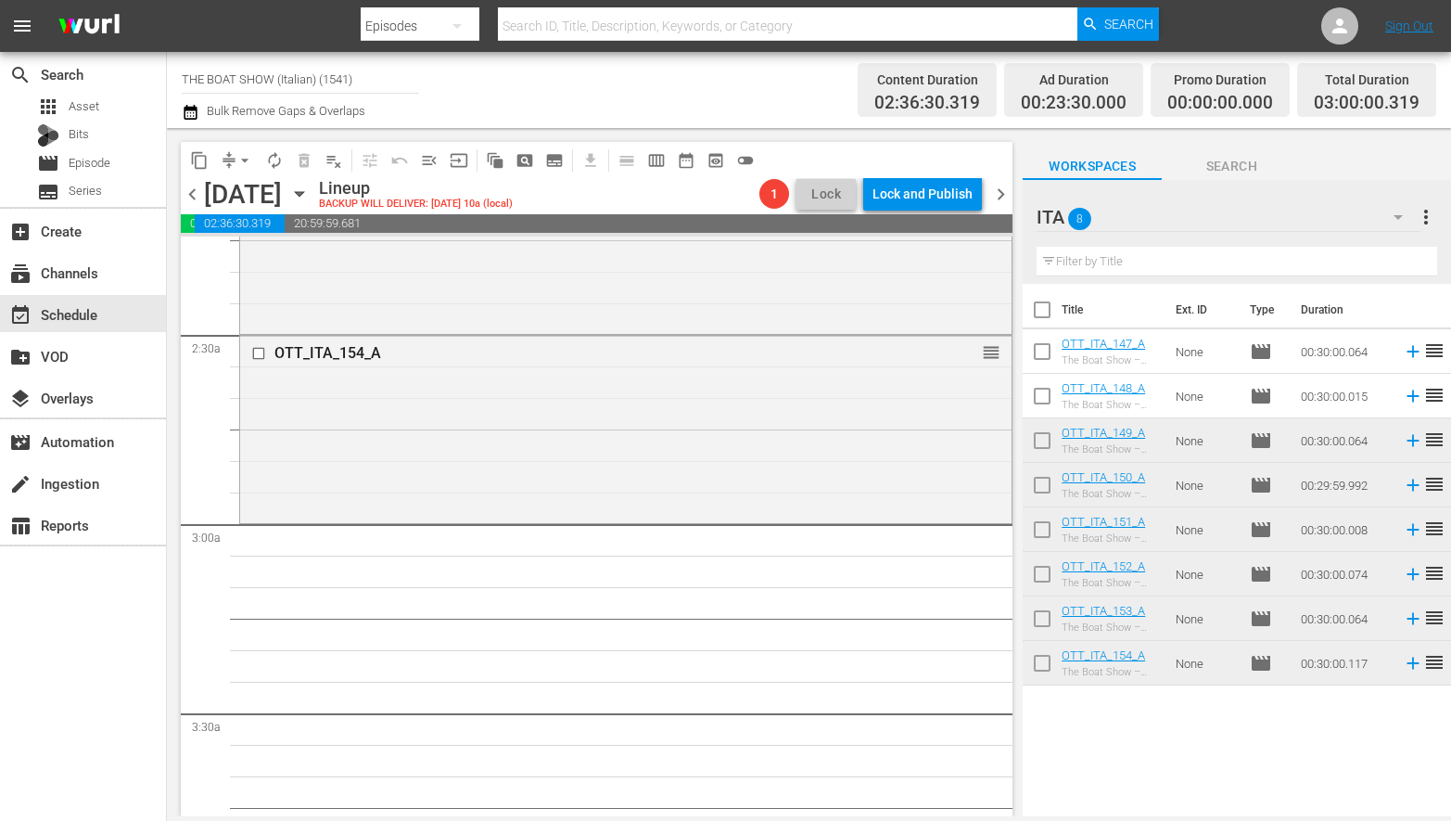
click at [1042, 351] on input "checkbox" at bounding box center [1042, 355] width 39 height 39
checkbox input "true"
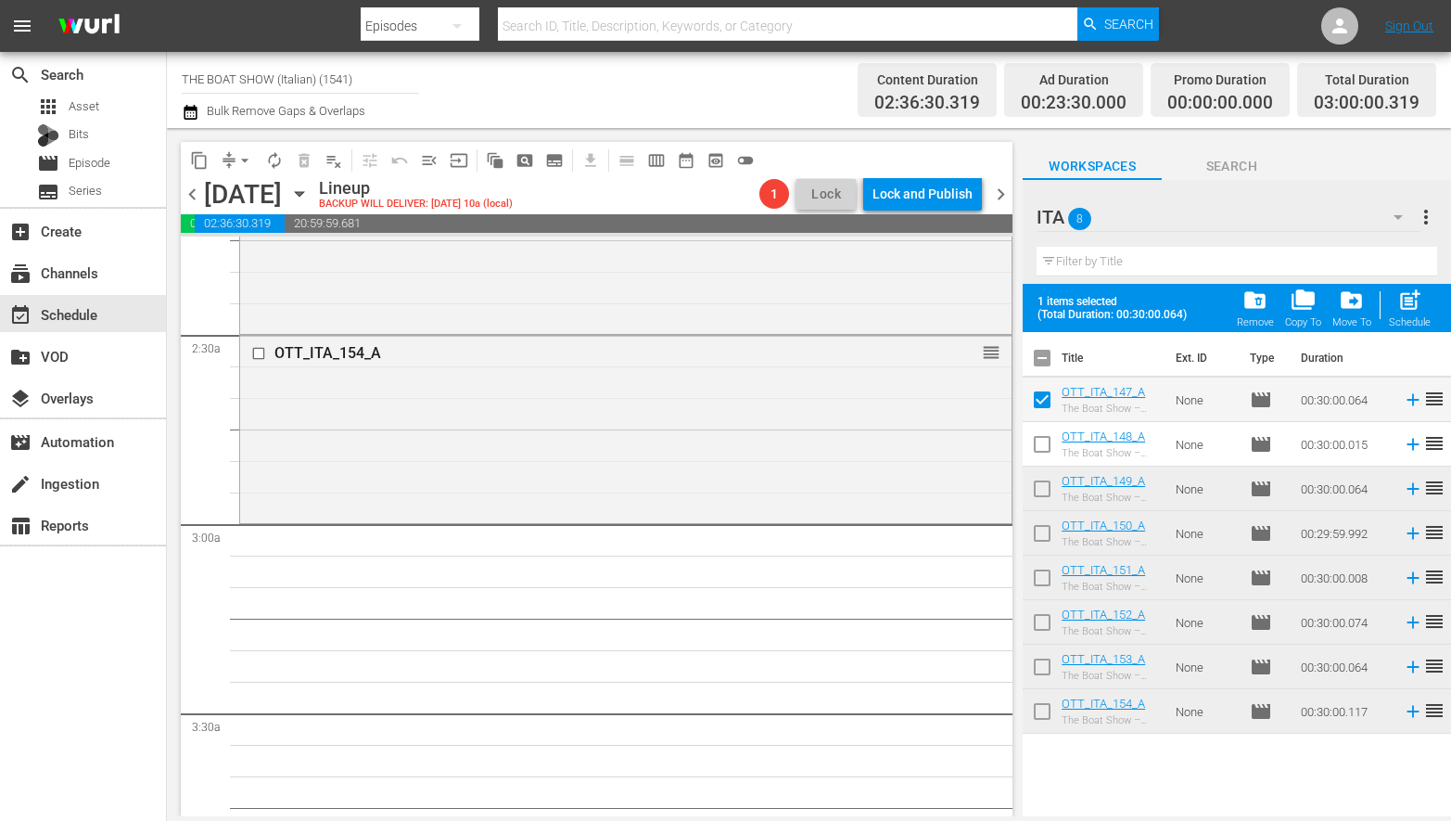
click at [1040, 438] on input "checkbox" at bounding box center [1042, 447] width 39 height 39
checkbox input "true"
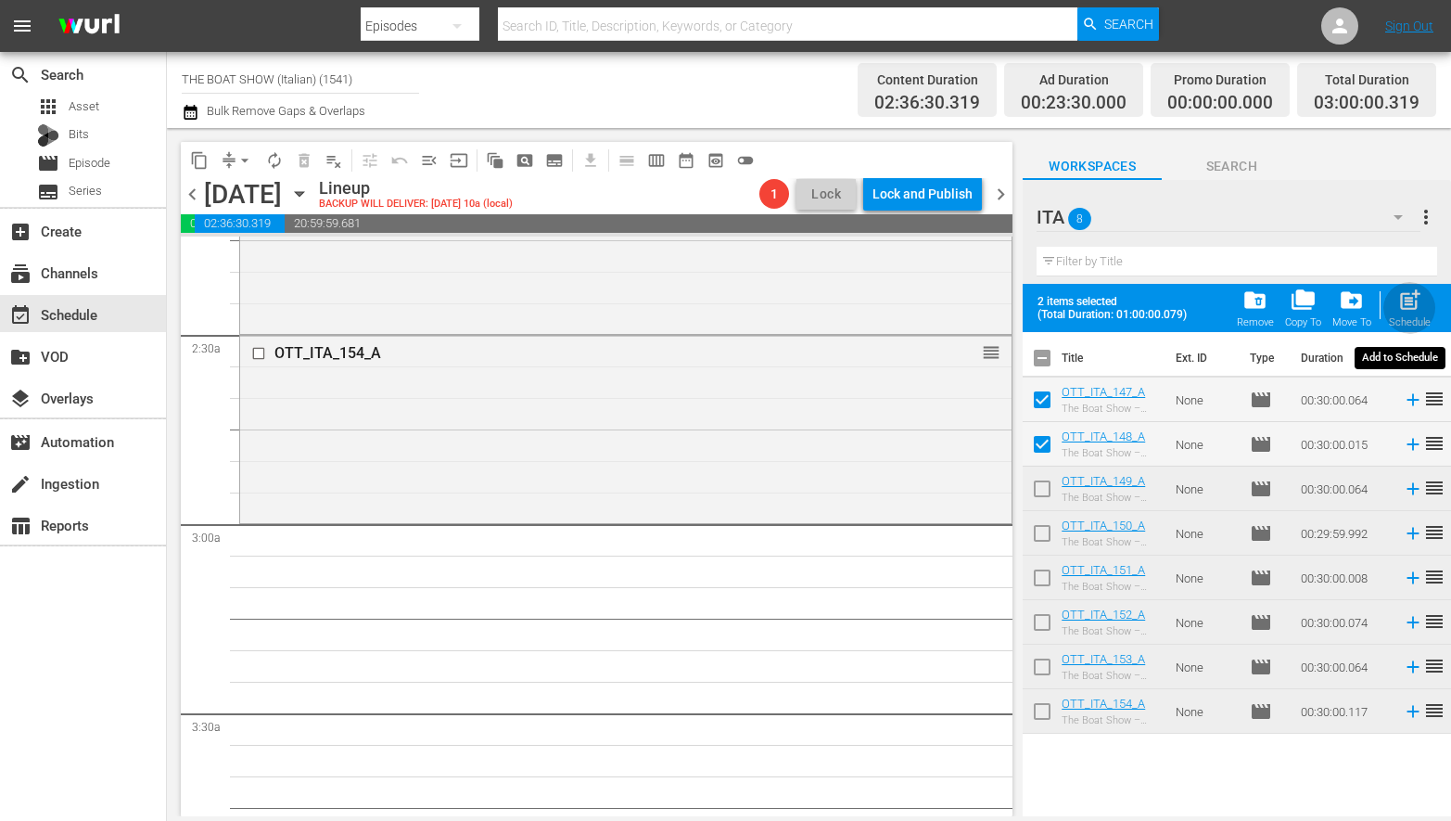
click at [1419, 302] on span "post_add" at bounding box center [1409, 299] width 25 height 25
checkbox input "false"
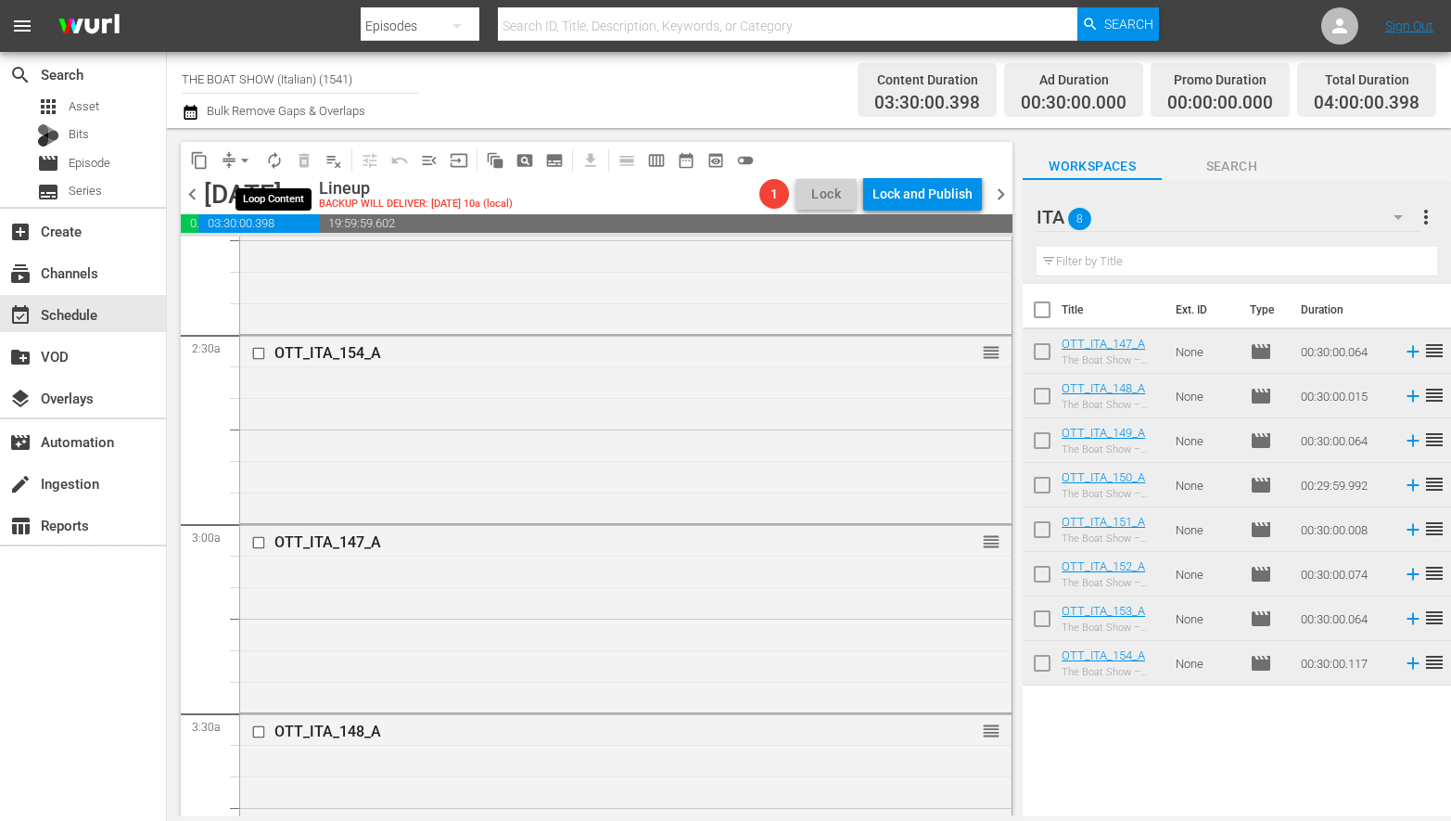
click at [274, 155] on span "autorenew_outlined" at bounding box center [274, 160] width 19 height 19
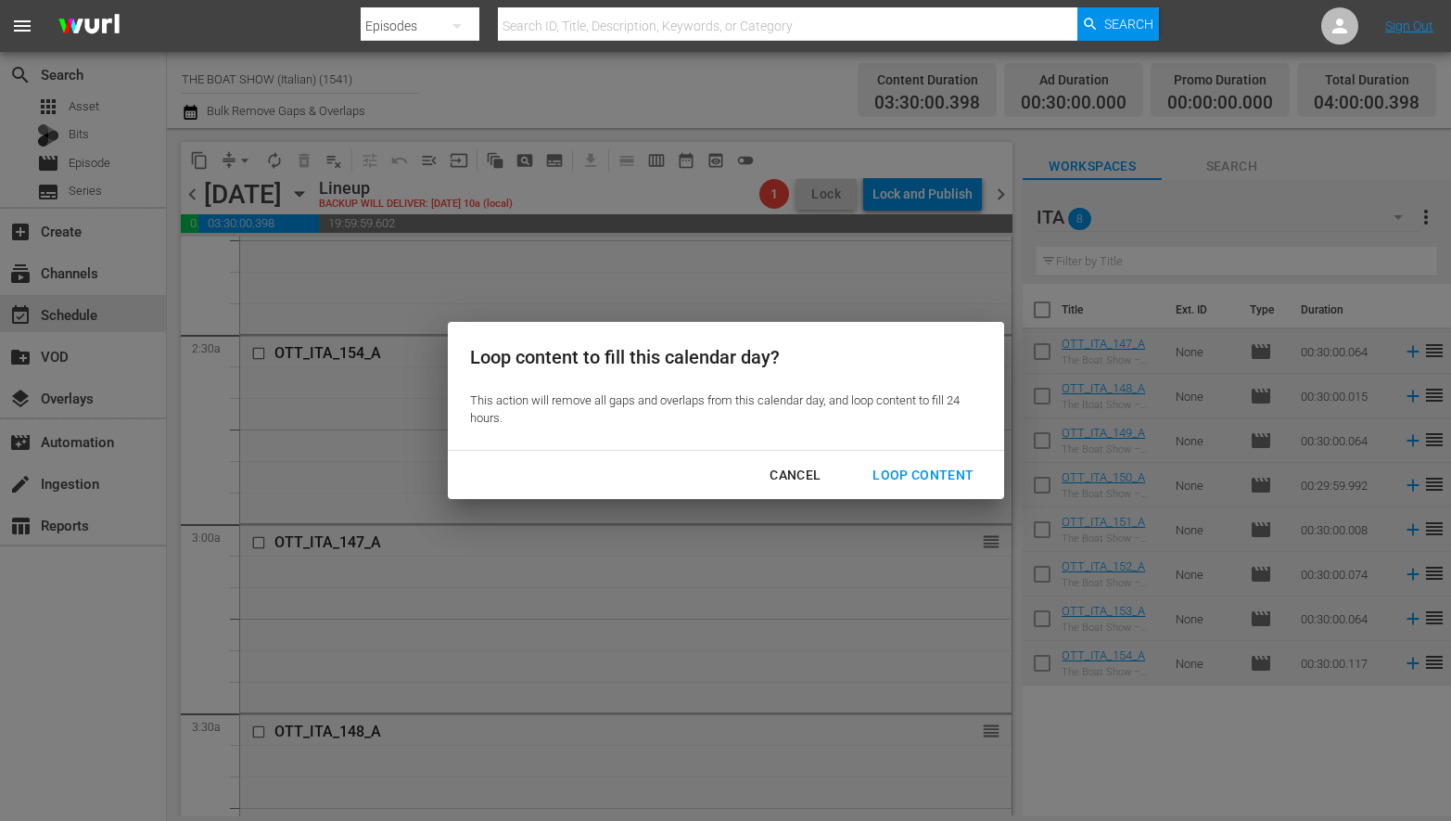
click at [949, 478] on div "Loop Content" at bounding box center [923, 475] width 131 height 23
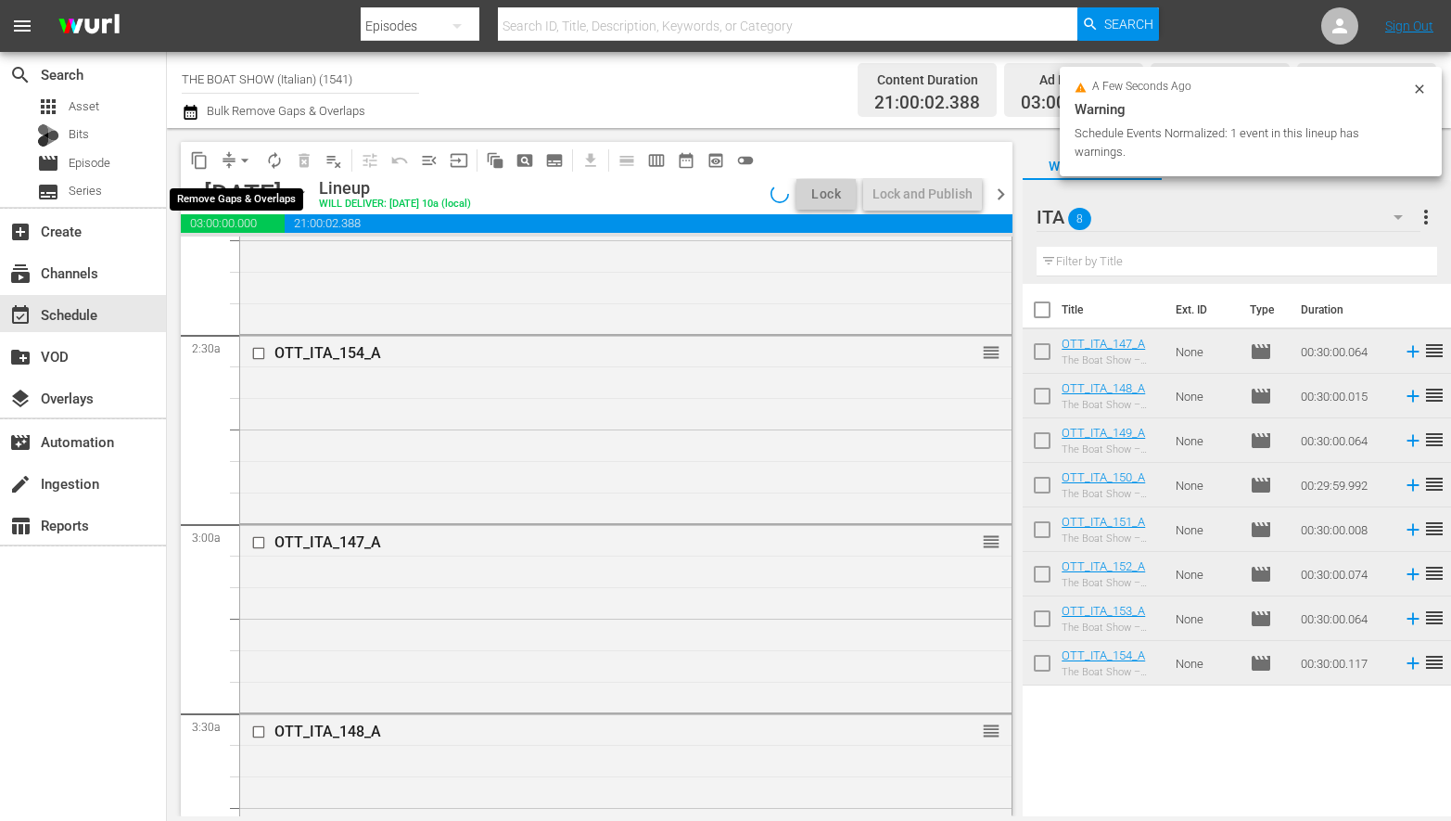
click at [237, 158] on span "arrow_drop_down" at bounding box center [245, 160] width 19 height 19
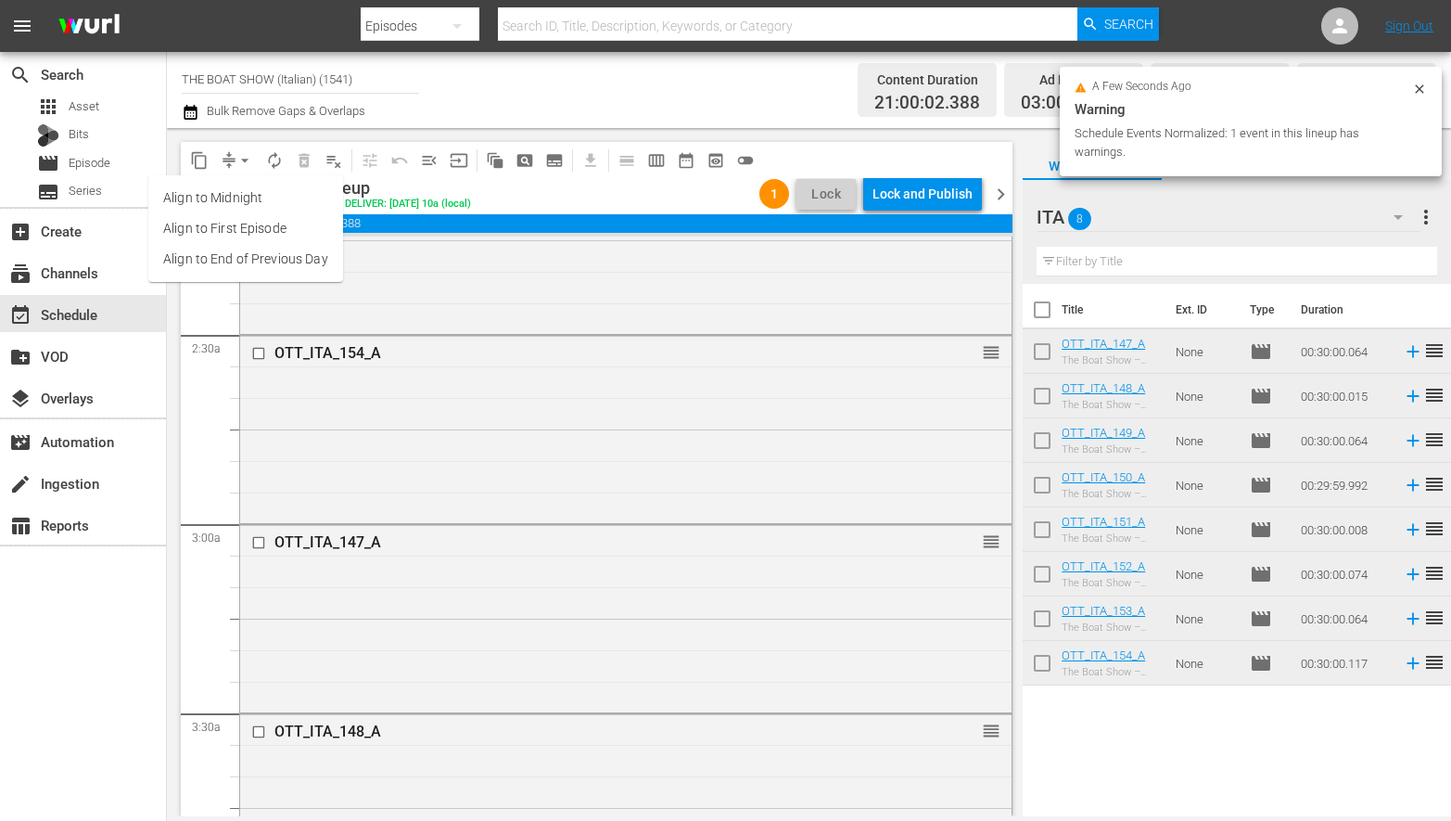
click at [228, 189] on li "Align to Midnight" at bounding box center [245, 198] width 195 height 31
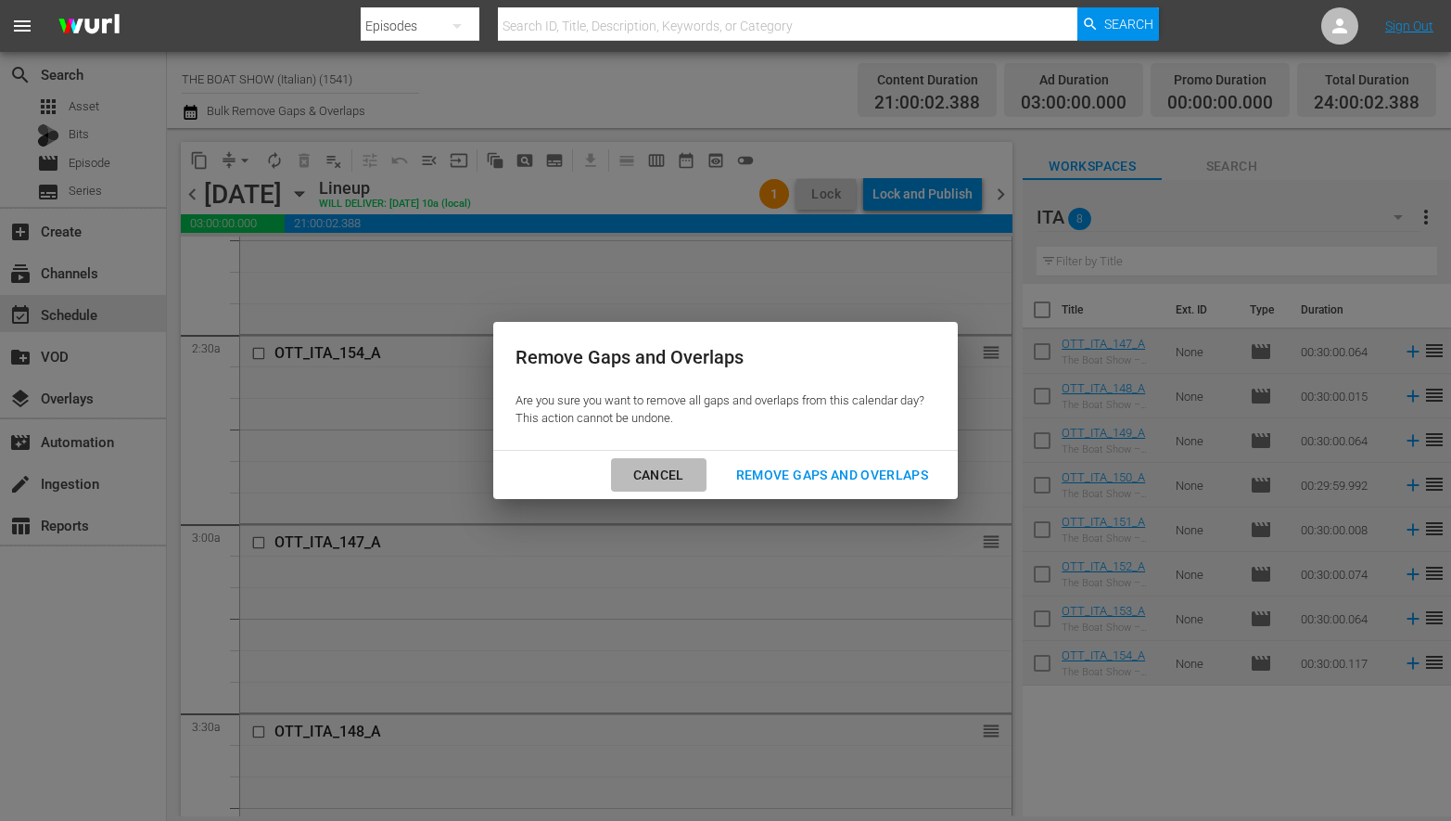
click at [644, 471] on div "Cancel" at bounding box center [658, 475] width 81 height 23
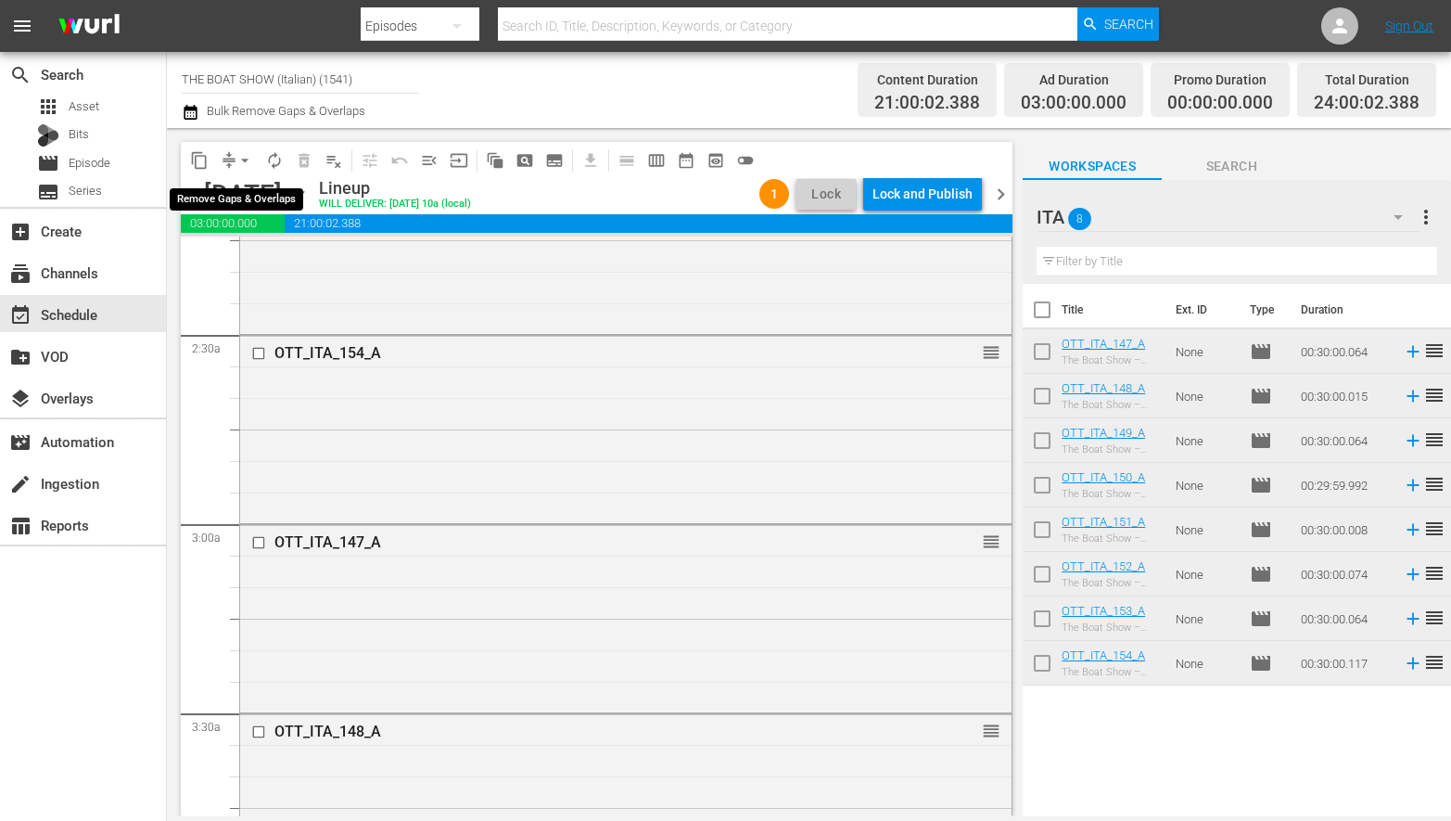
click at [231, 154] on button "arrow_drop_down" at bounding box center [245, 161] width 30 height 30
click at [268, 197] on li "Align to Midnight" at bounding box center [245, 198] width 195 height 31
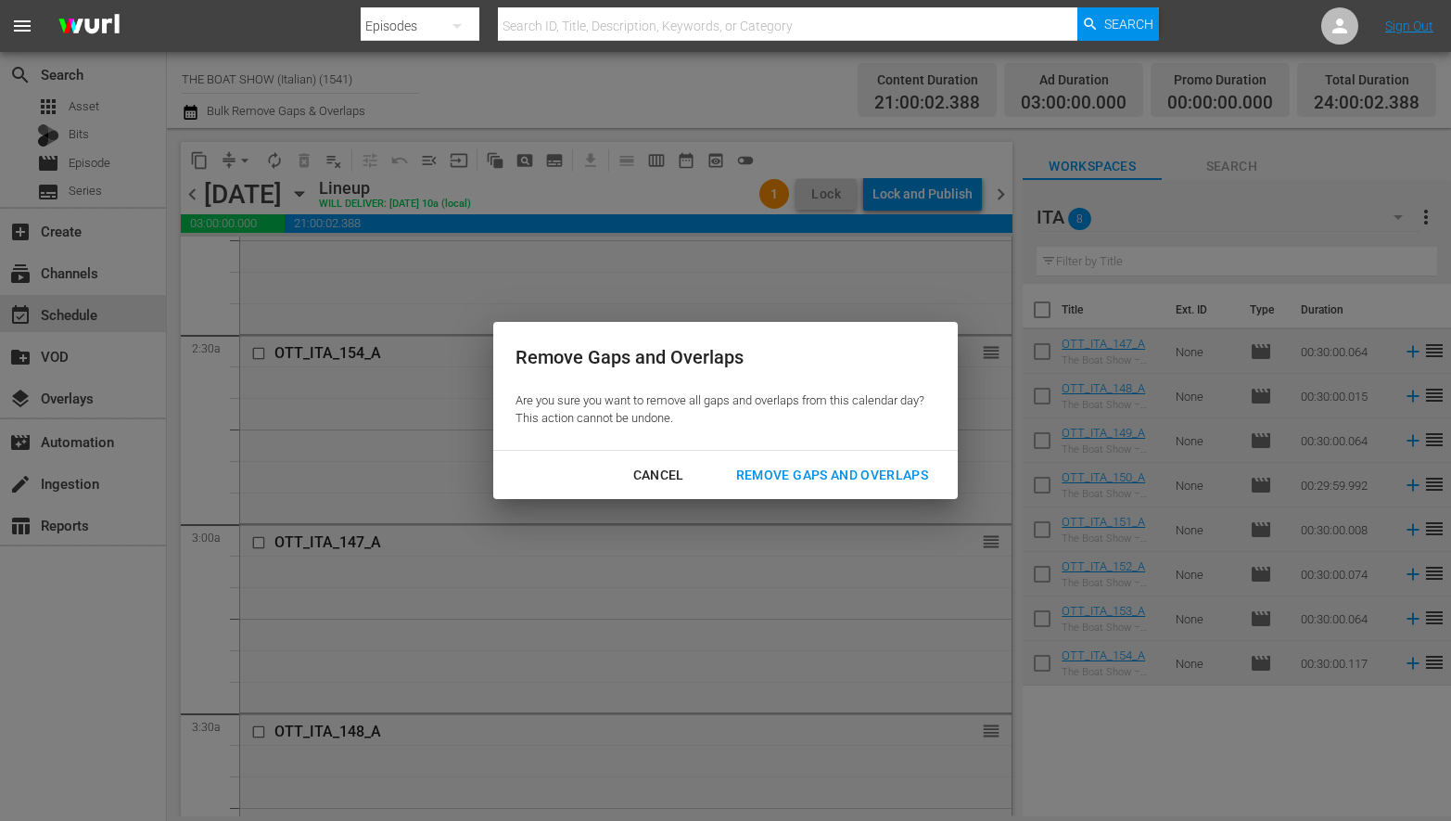
drag, startPoint x: 803, startPoint y: 481, endPoint x: 784, endPoint y: 481, distance: 18.5
click at [806, 481] on div "Remove Gaps and Overlaps" at bounding box center [832, 475] width 222 height 23
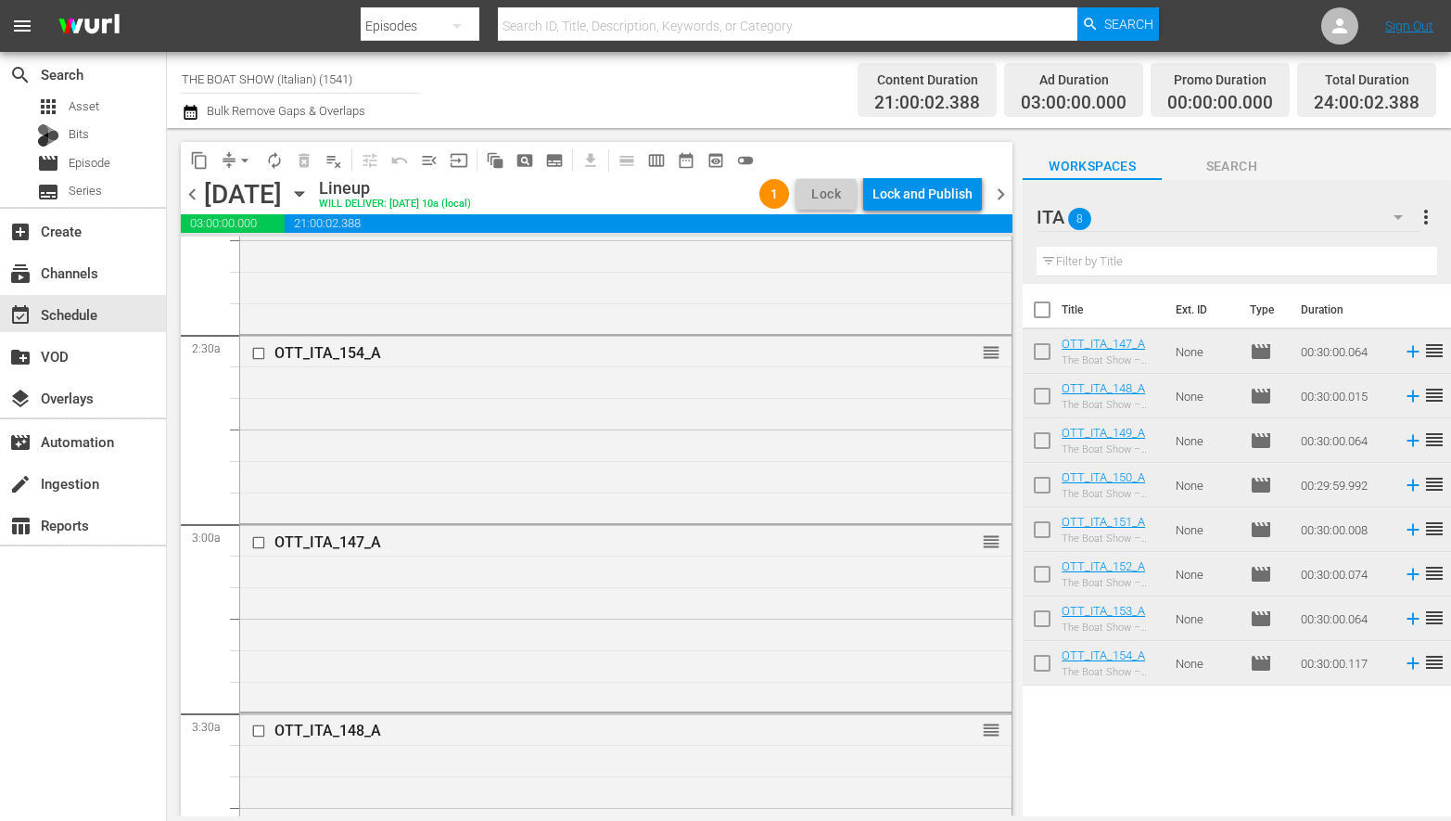
click at [955, 176] on div "content_copy compress arrow_drop_down autorenew_outlined delete_forever_outline…" at bounding box center [597, 160] width 832 height 36
click at [957, 185] on div "Lock and Publish" at bounding box center [923, 193] width 100 height 33
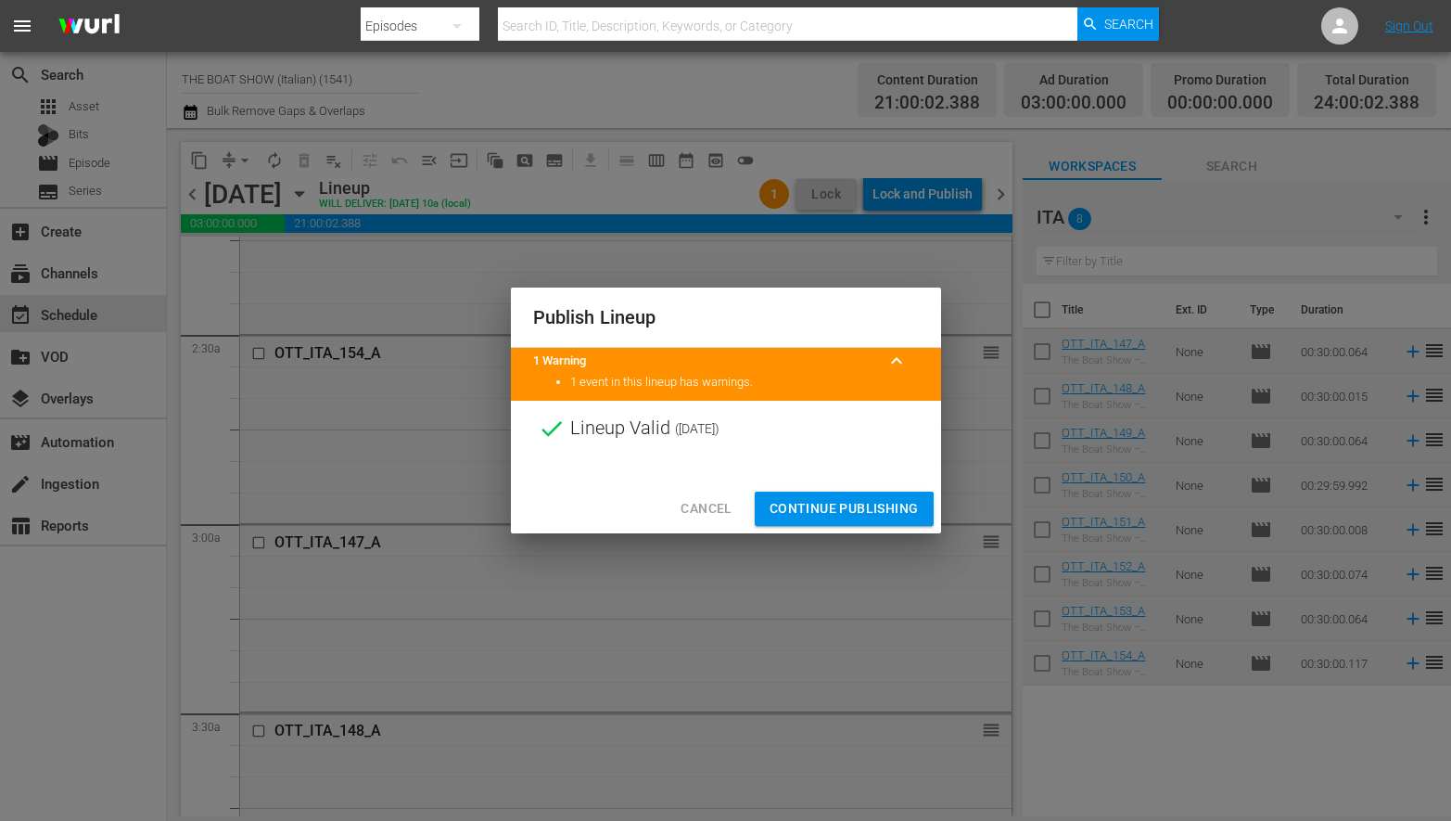
click at [867, 504] on span "Continue Publishing" at bounding box center [844, 508] width 149 height 23
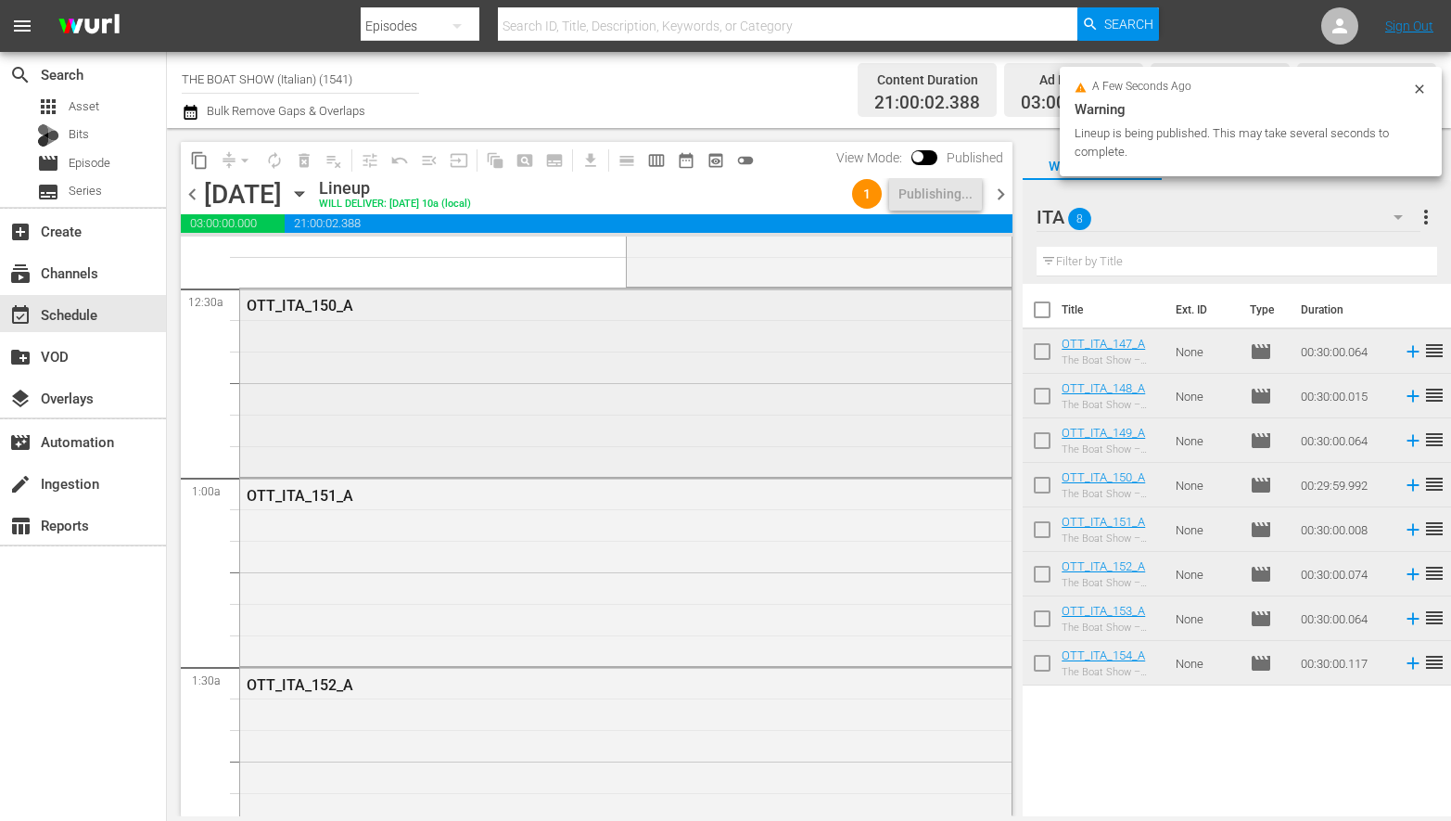
scroll to position [0, 0]
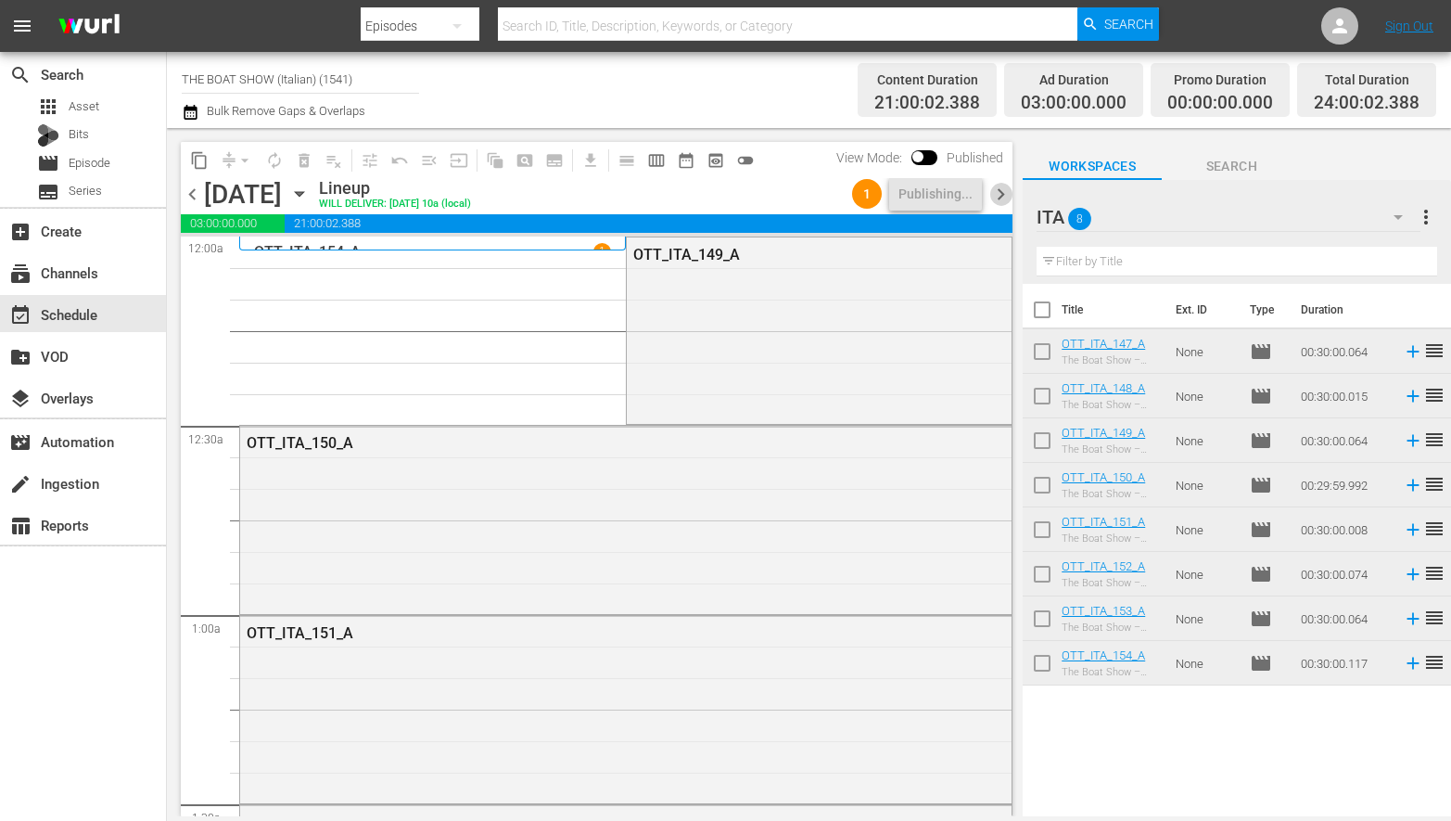
click at [999, 198] on span "chevron_right" at bounding box center [1000, 194] width 23 height 23
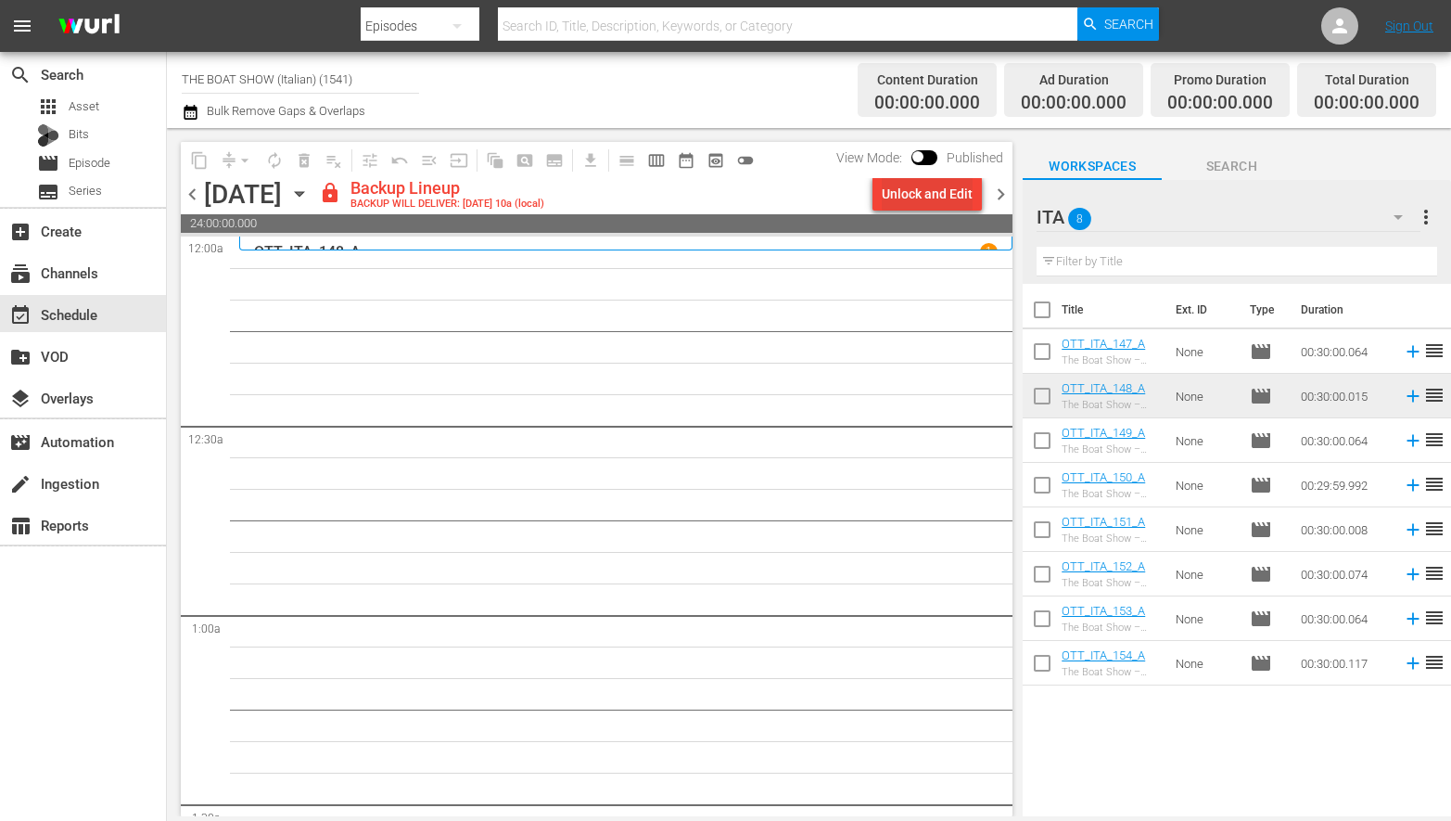
click at [910, 190] on div "Unlock and Edit" at bounding box center [927, 193] width 91 height 33
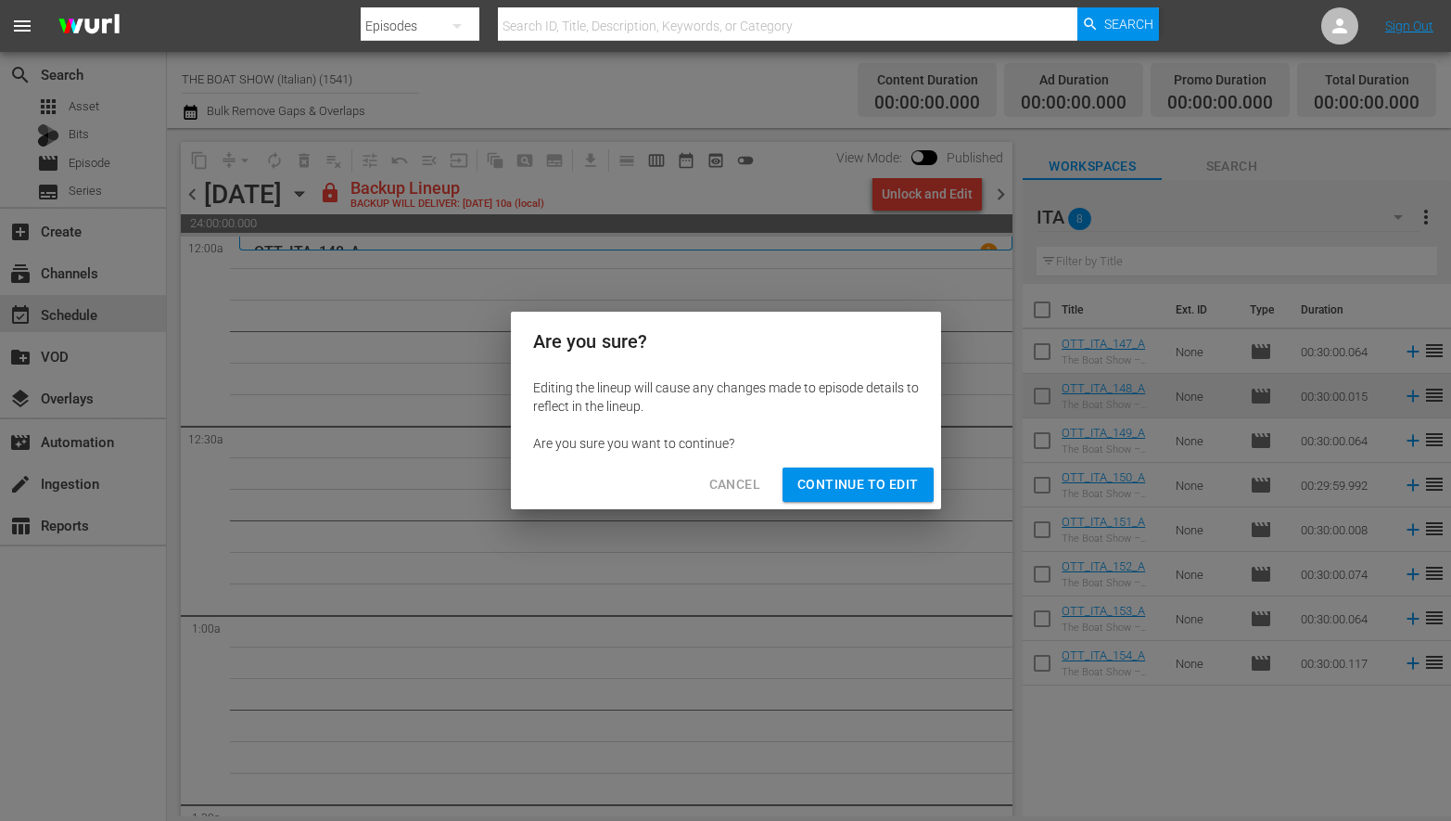
click at [857, 501] on div "Cancel Continue to Edit" at bounding box center [726, 484] width 430 height 49
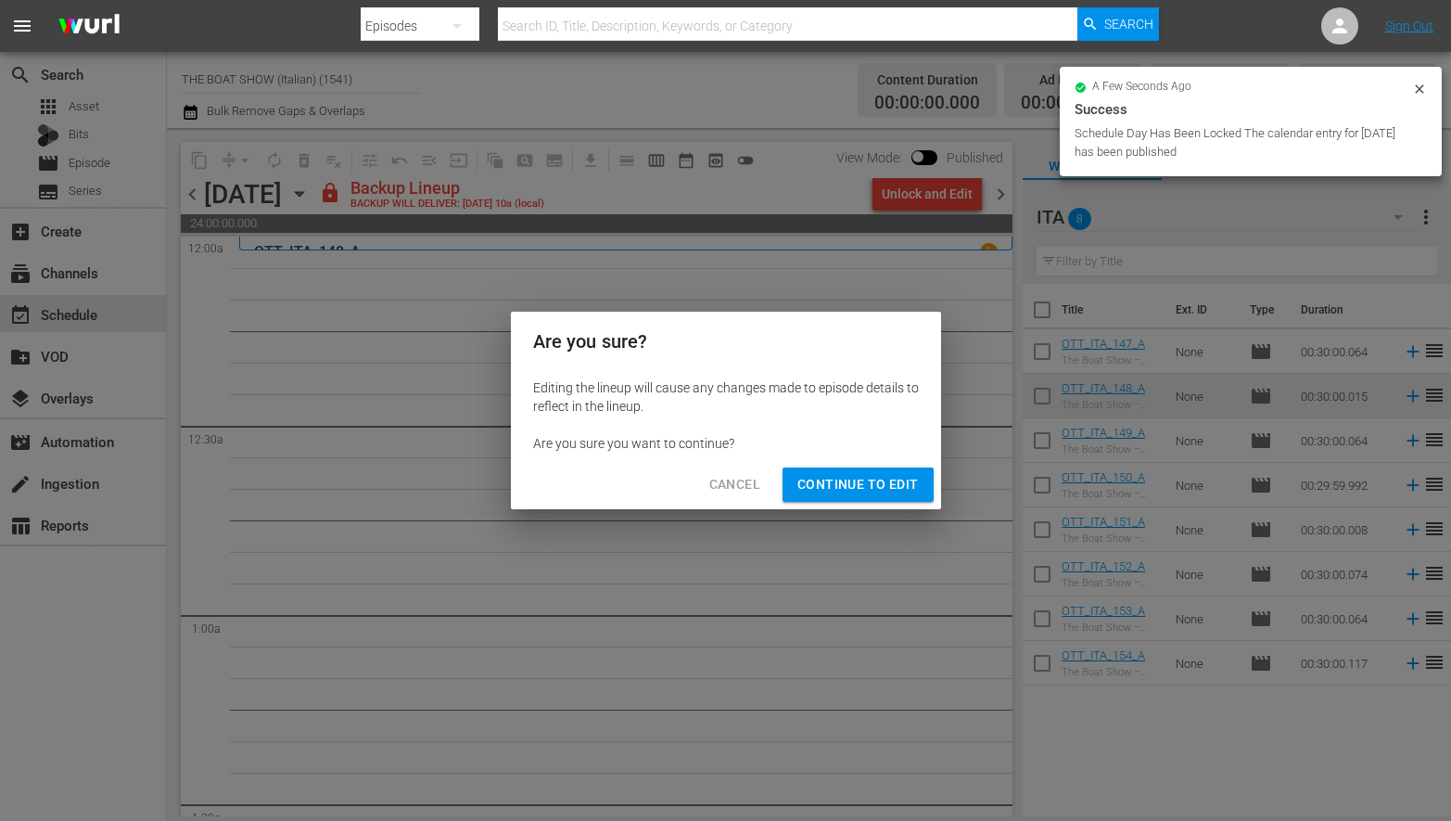
click at [852, 481] on span "Continue to Edit" at bounding box center [857, 484] width 121 height 23
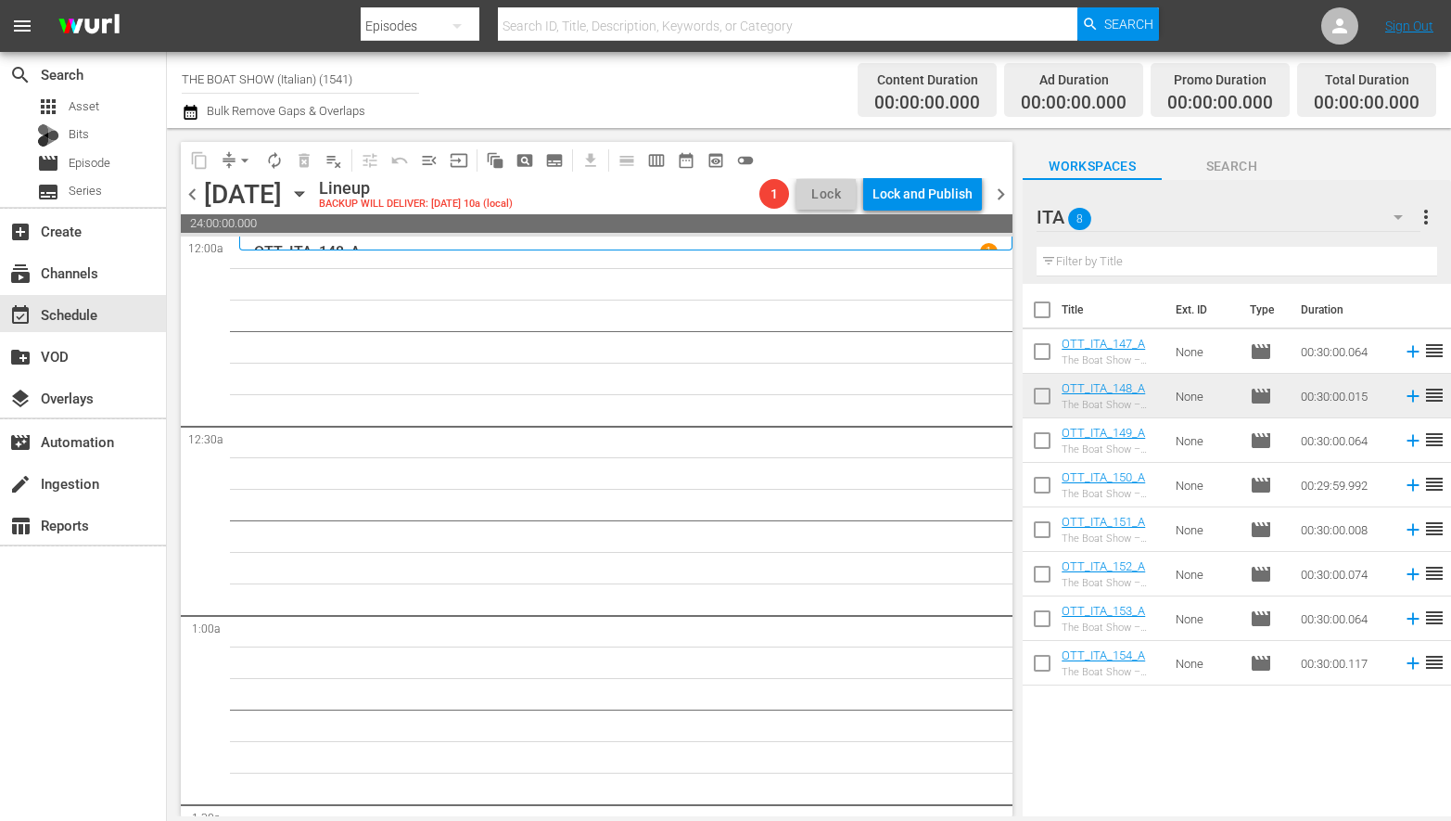
click at [1048, 527] on input "checkbox" at bounding box center [1042, 533] width 39 height 39
checkbox input "true"
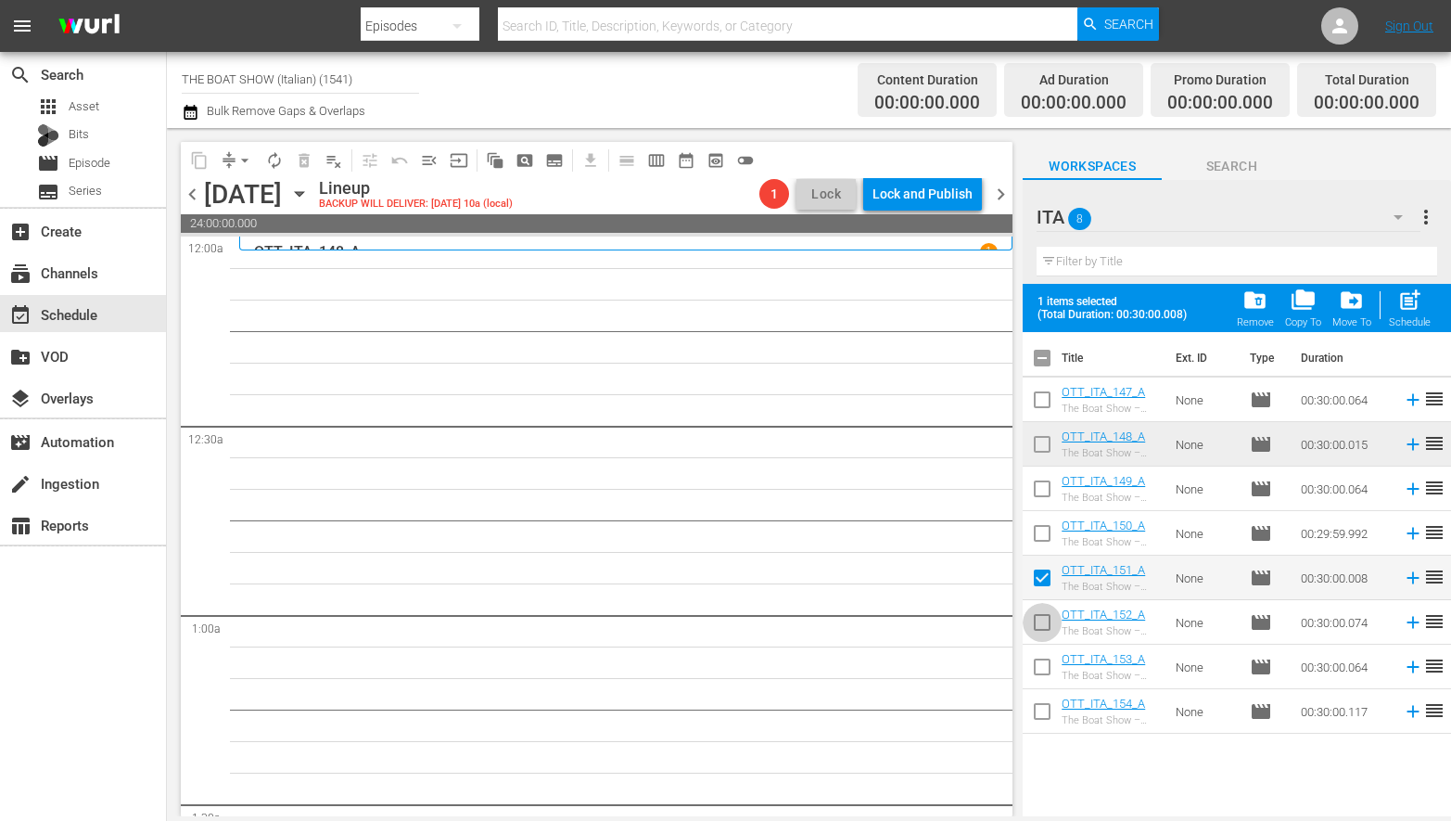
click at [1051, 620] on input "checkbox" at bounding box center [1042, 625] width 39 height 39
checkbox input "true"
click at [1047, 671] on input "checkbox" at bounding box center [1042, 670] width 39 height 39
checkbox input "true"
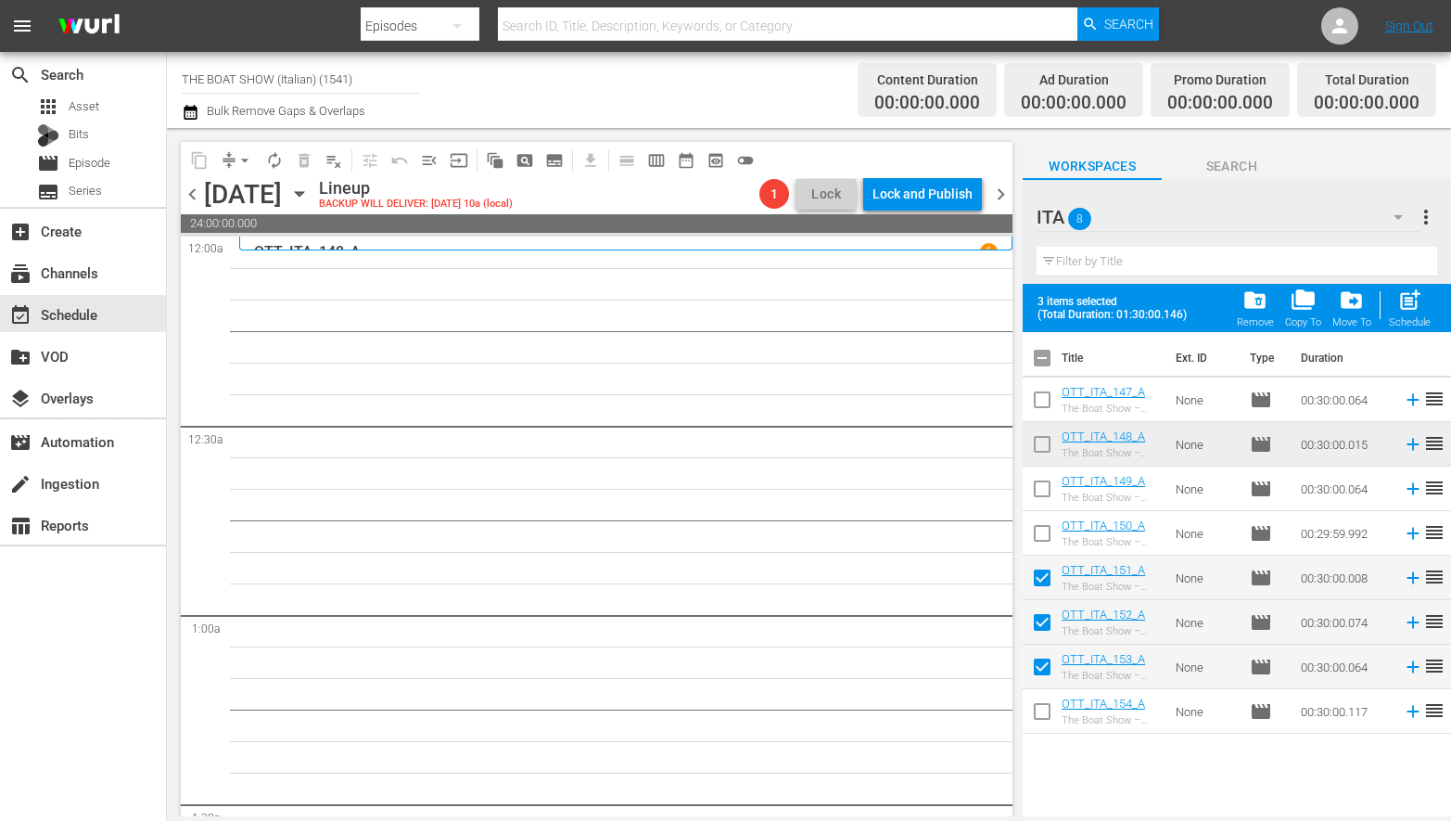
click at [1043, 713] on input "checkbox" at bounding box center [1042, 714] width 39 height 39
checkbox input "true"
click at [1404, 312] on span "post_add" at bounding box center [1409, 299] width 25 height 25
checkbox input "false"
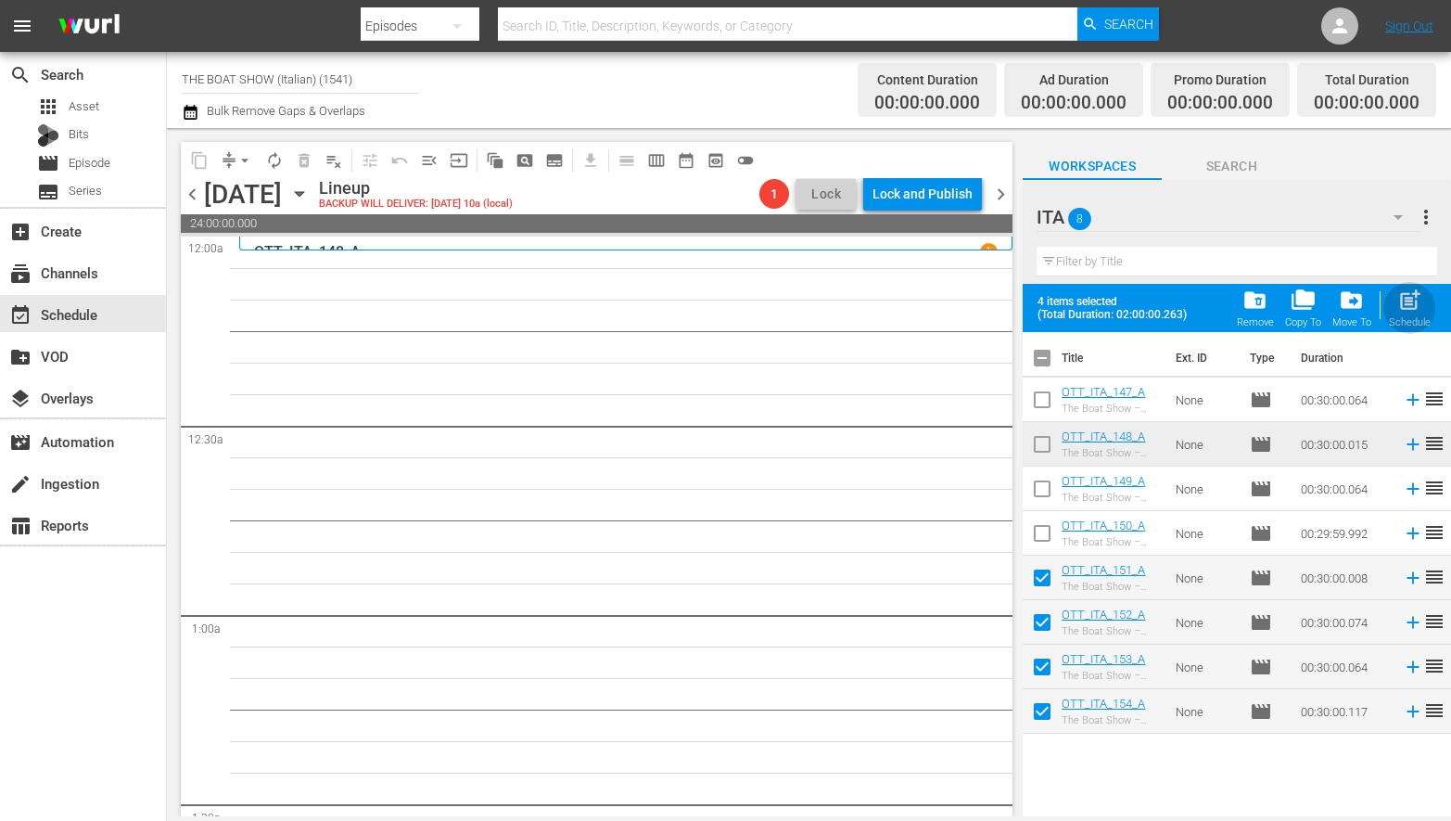
checkbox input "false"
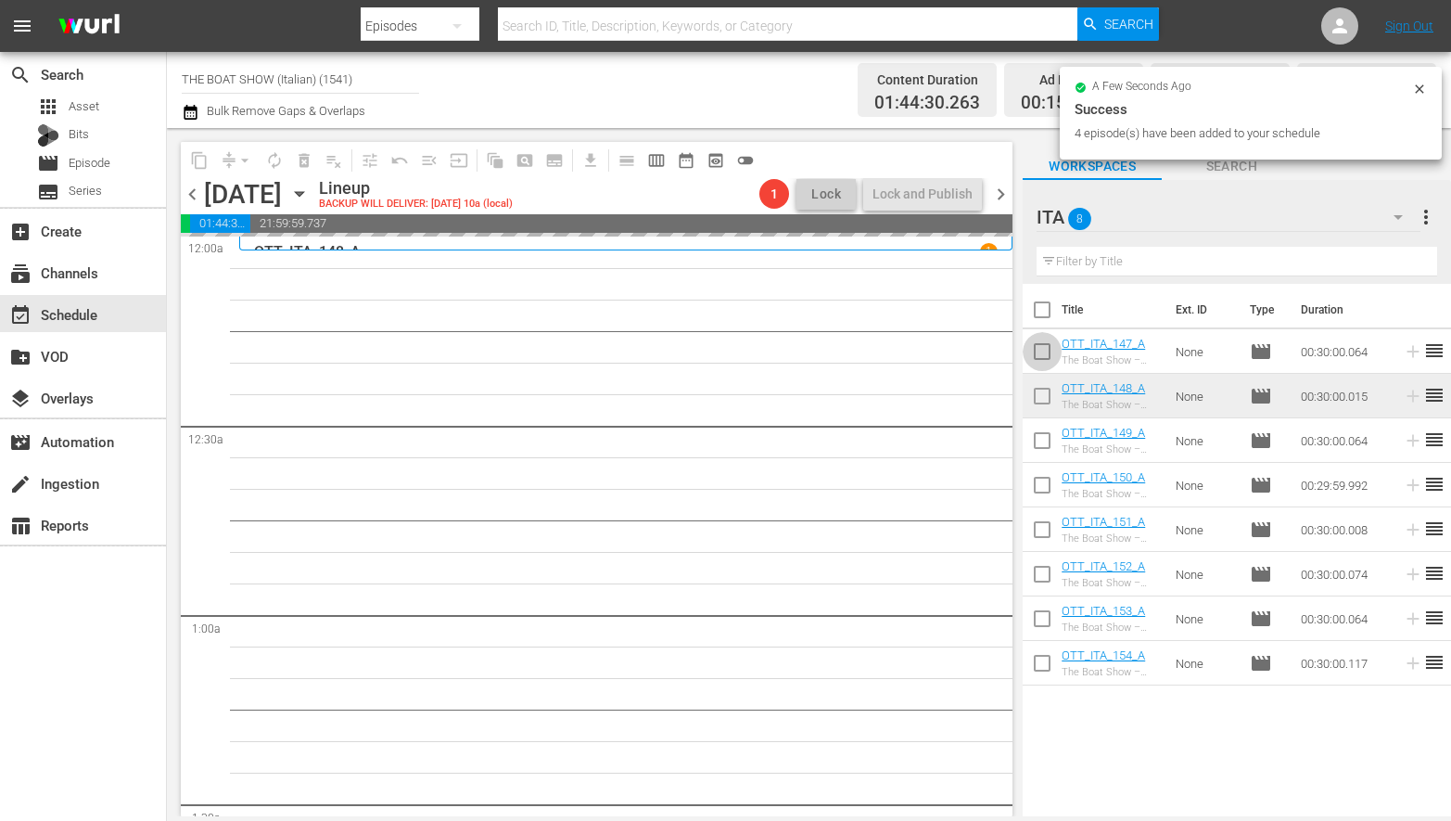
click at [1039, 350] on input "checkbox" at bounding box center [1042, 355] width 39 height 39
checkbox input "true"
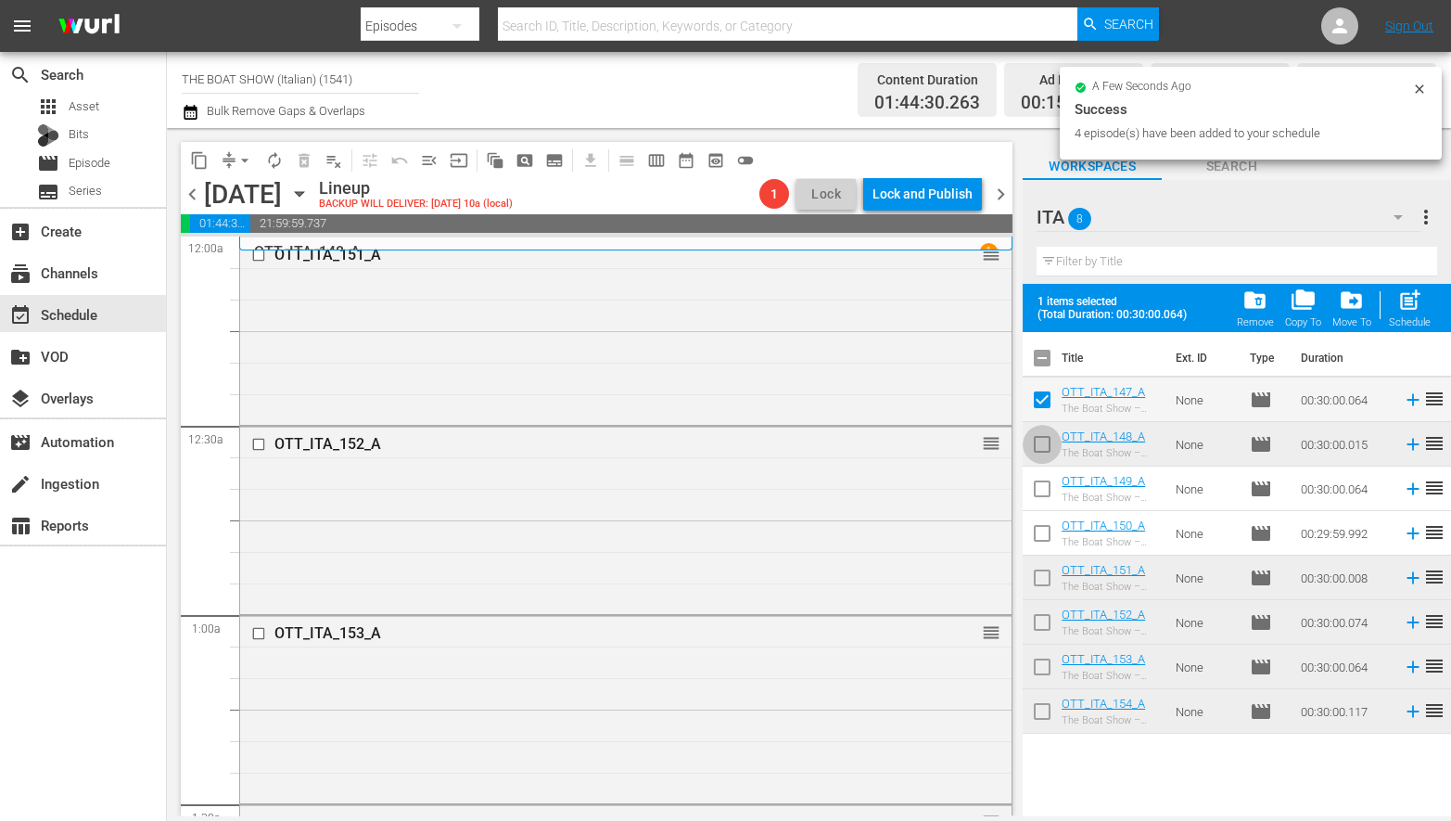
click at [1042, 445] on input "checkbox" at bounding box center [1042, 447] width 39 height 39
checkbox input "true"
drag, startPoint x: 1047, startPoint y: 496, endPoint x: 1044, endPoint y: 512, distance: 16.0
click at [1047, 496] on input "checkbox" at bounding box center [1042, 492] width 39 height 39
checkbox input "true"
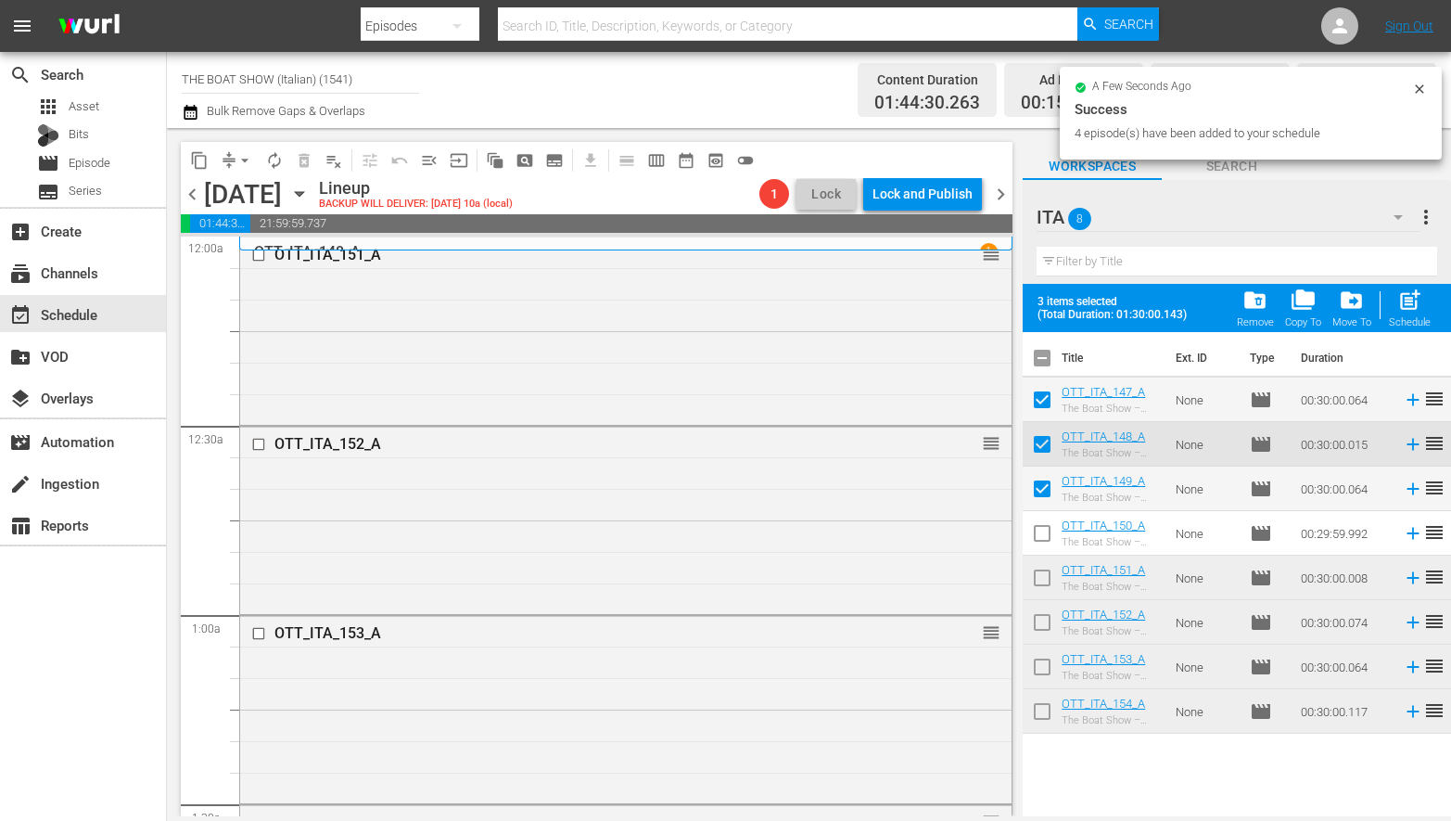
click at [1042, 526] on input "checkbox" at bounding box center [1042, 536] width 39 height 39
checkbox input "true"
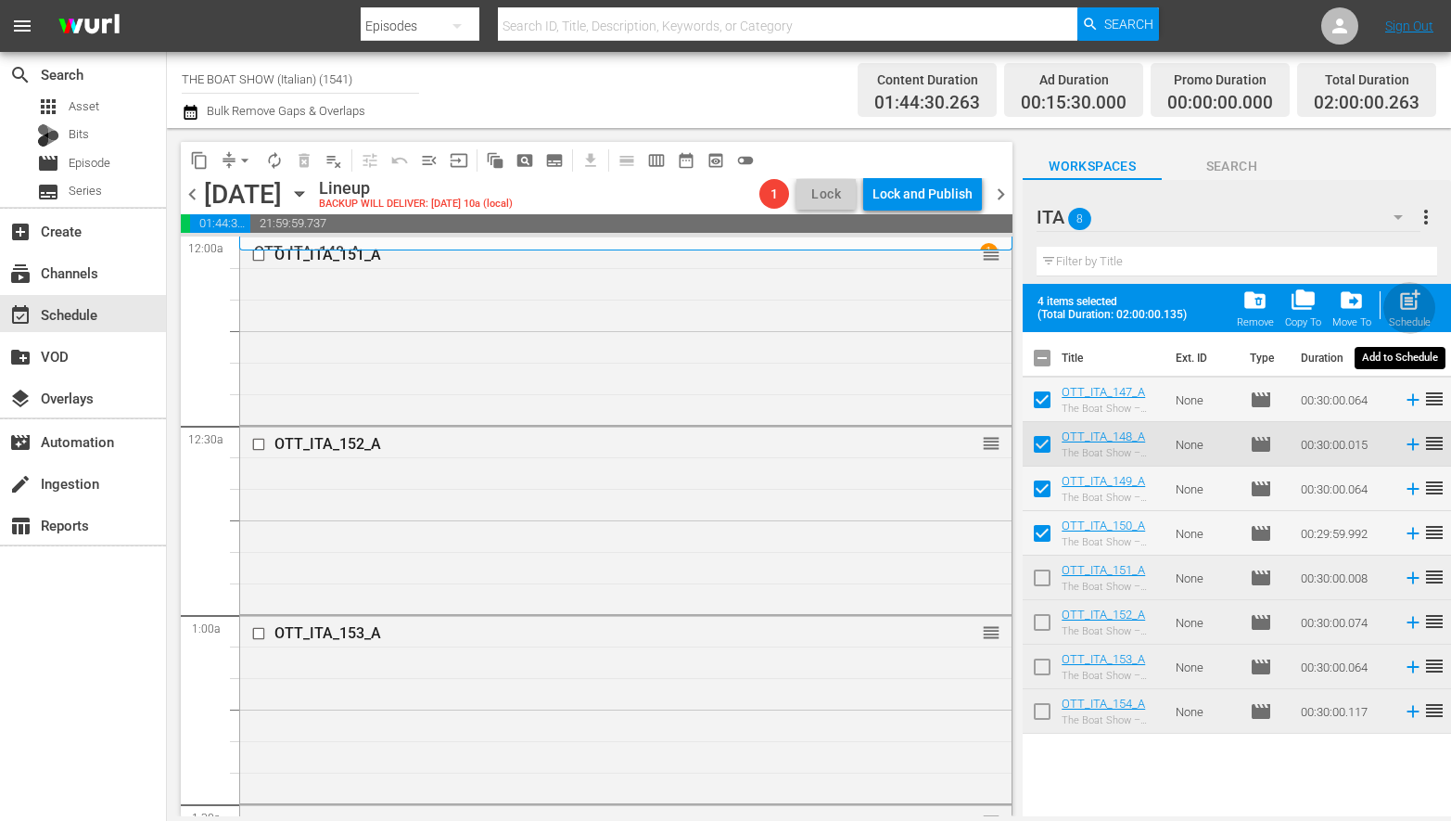
click at [1403, 307] on span "post_add" at bounding box center [1409, 299] width 25 height 25
checkbox input "false"
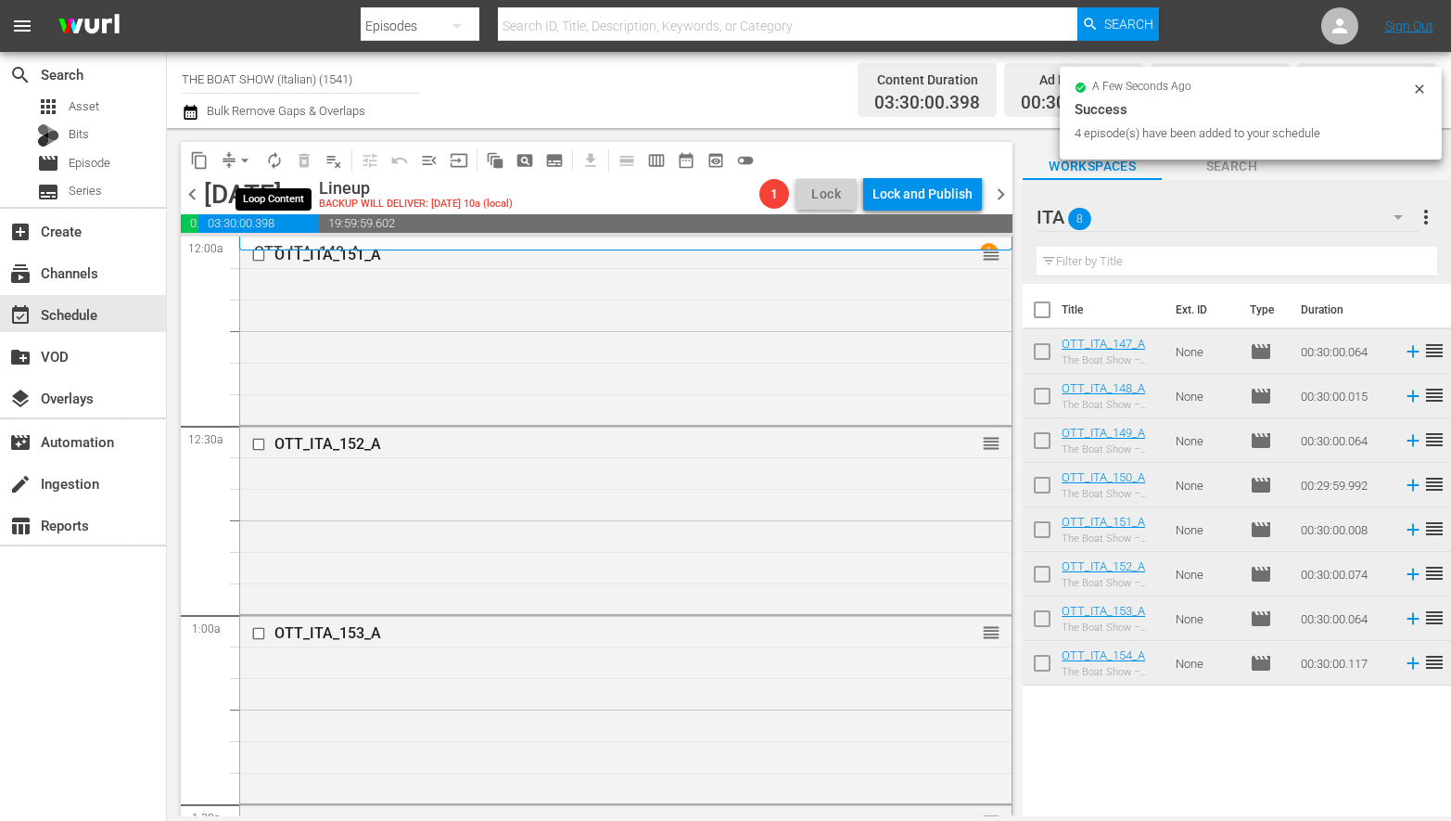
click at [270, 159] on span "autorenew_outlined" at bounding box center [274, 160] width 19 height 19
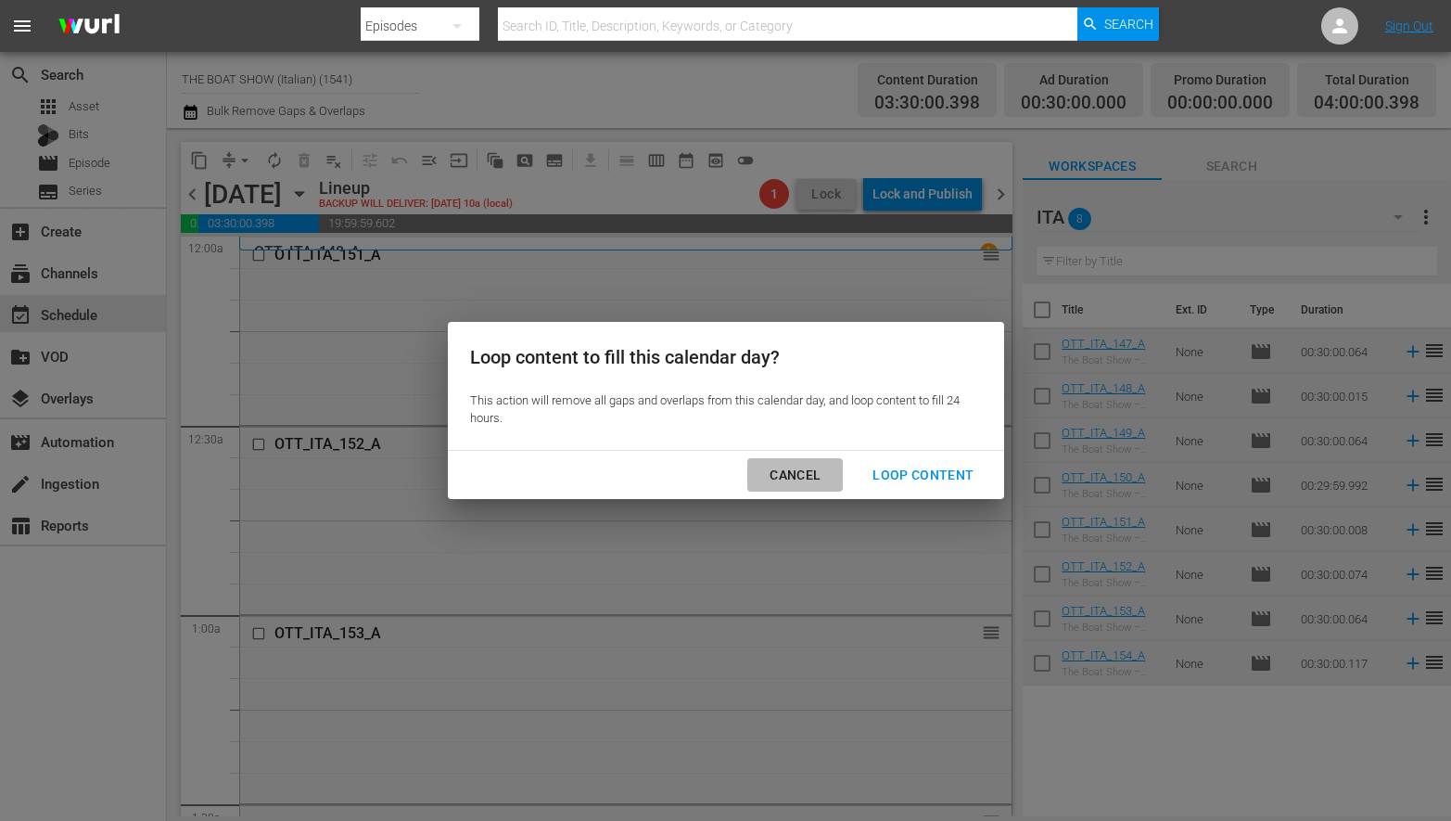
click at [802, 474] on div "Cancel" at bounding box center [795, 475] width 81 height 23
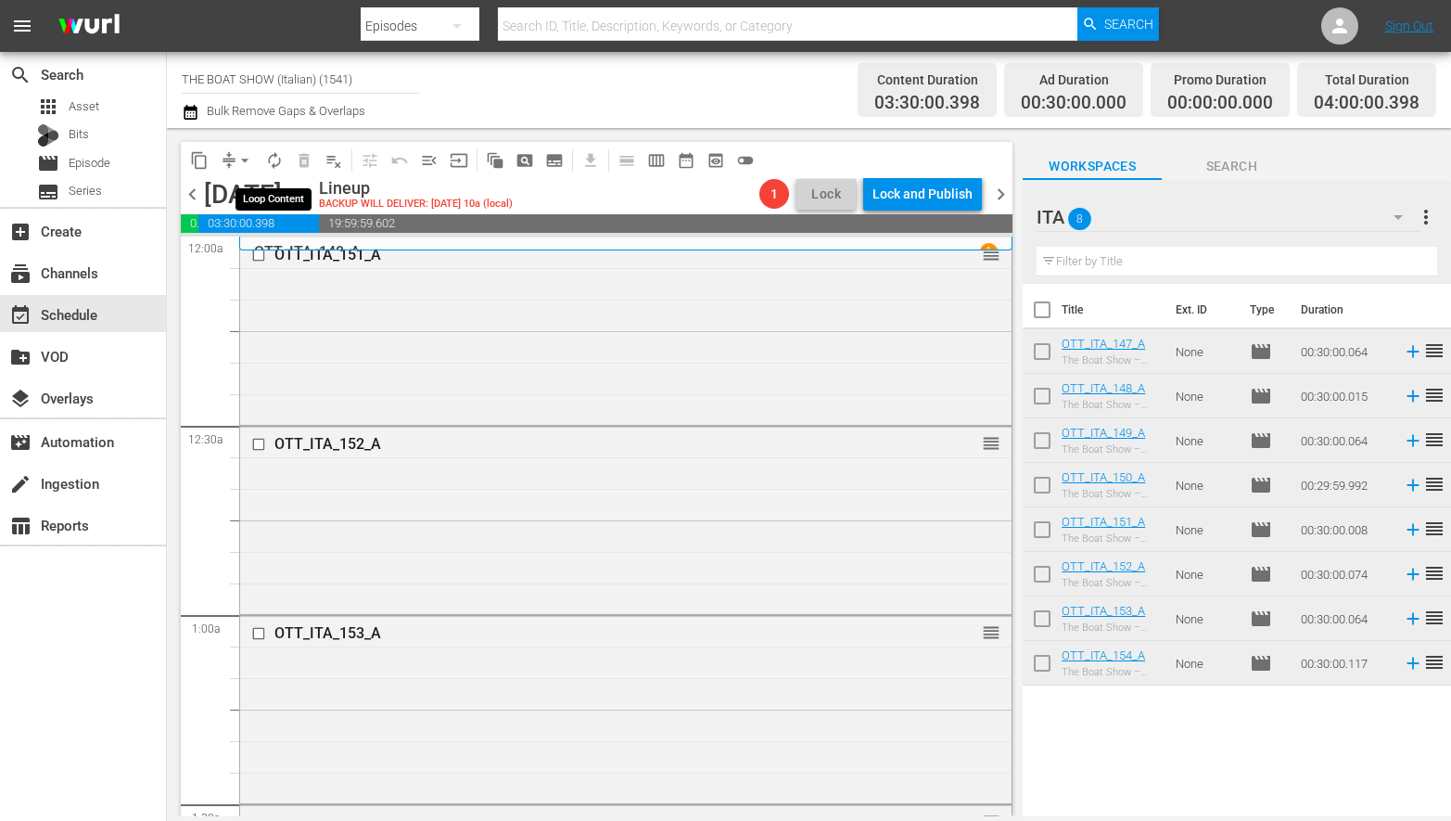
click at [275, 171] on button "autorenew_outlined" at bounding box center [275, 161] width 30 height 30
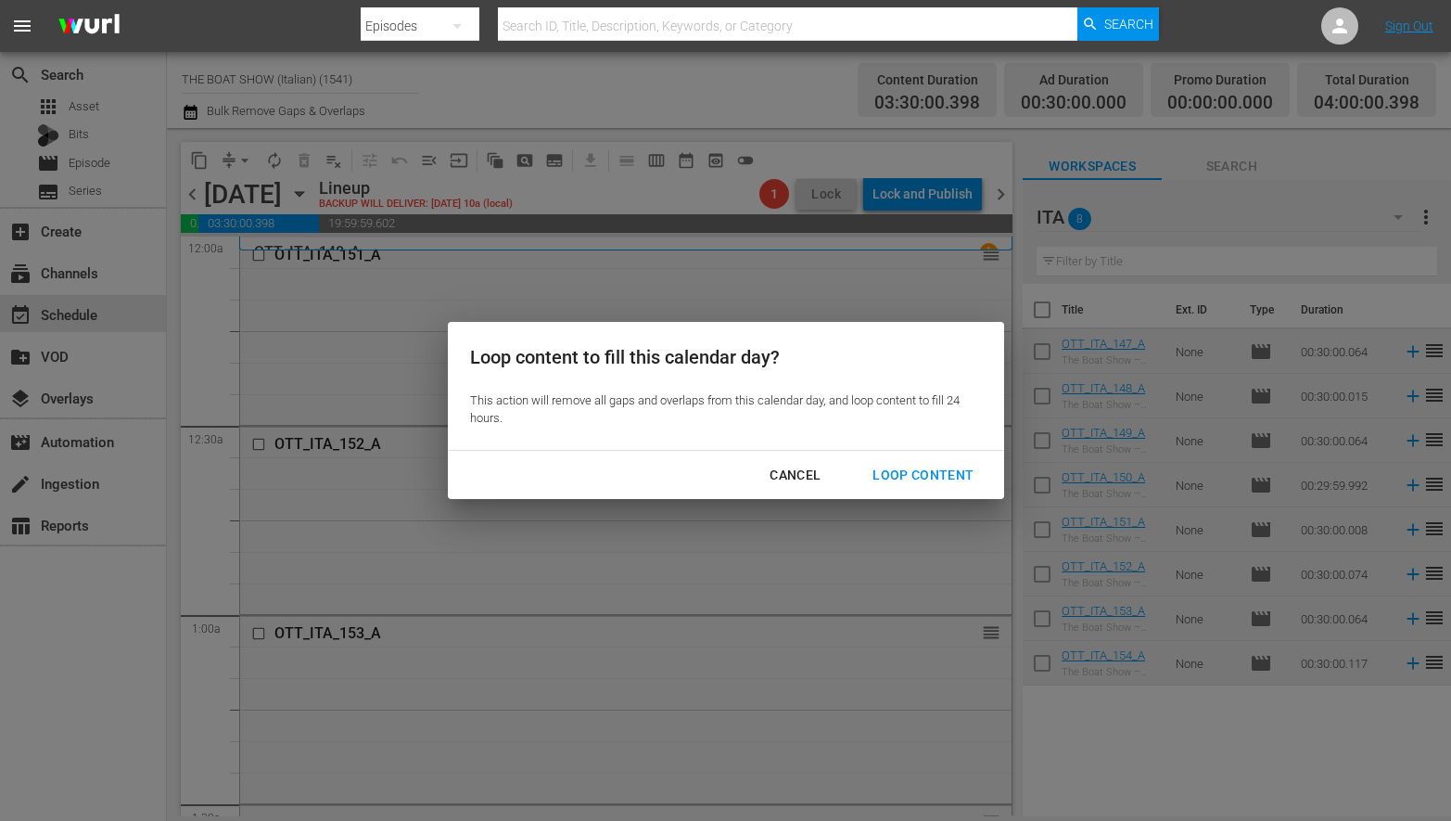
click at [894, 488] on button "Loop Content" at bounding box center [923, 475] width 146 height 34
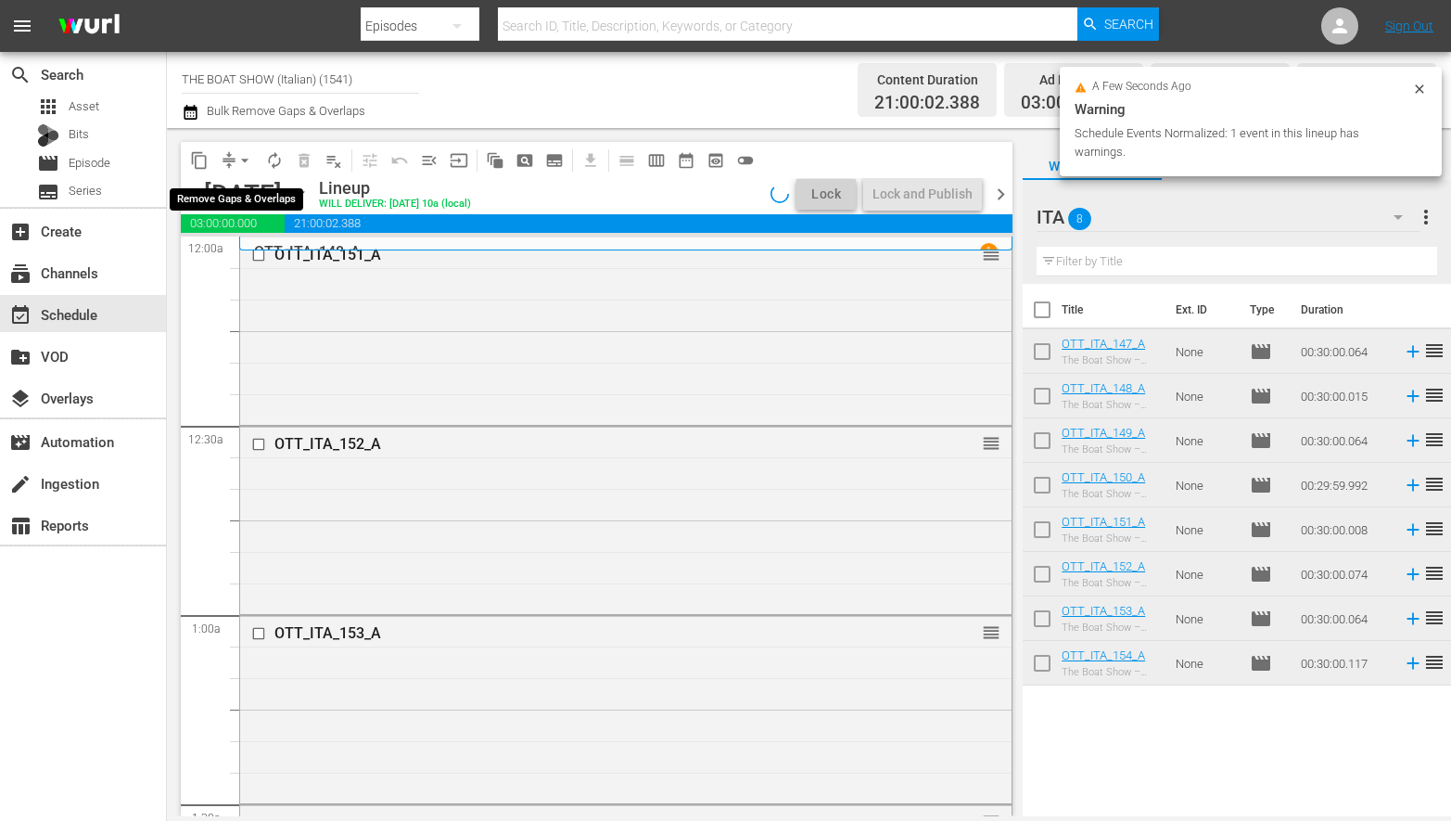
click at [242, 161] on span "arrow_drop_down" at bounding box center [245, 160] width 19 height 19
click at [248, 187] on li "Align to Midnight" at bounding box center [245, 198] width 195 height 31
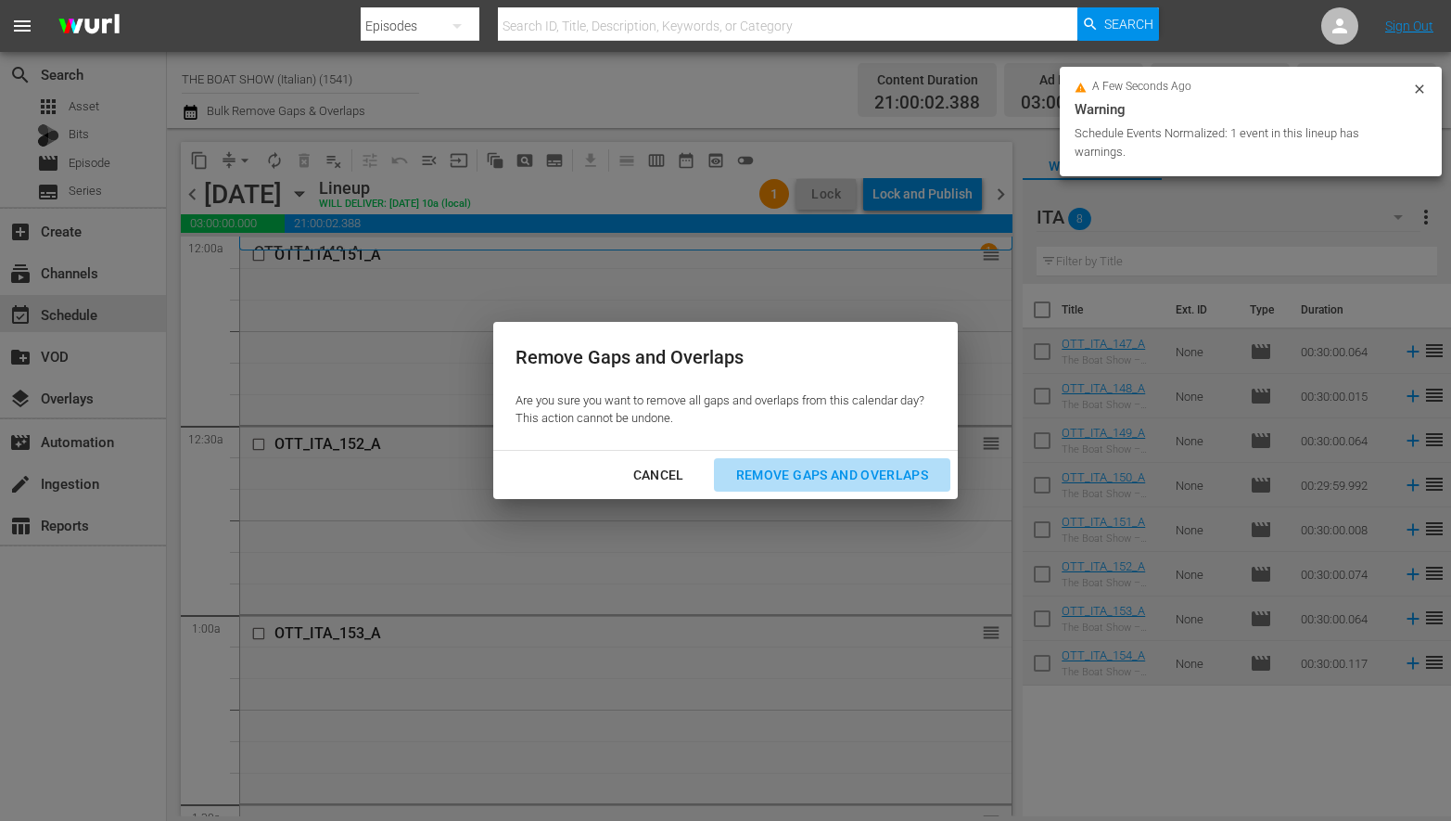
click at [780, 483] on div "Remove Gaps and Overlaps" at bounding box center [832, 475] width 222 height 23
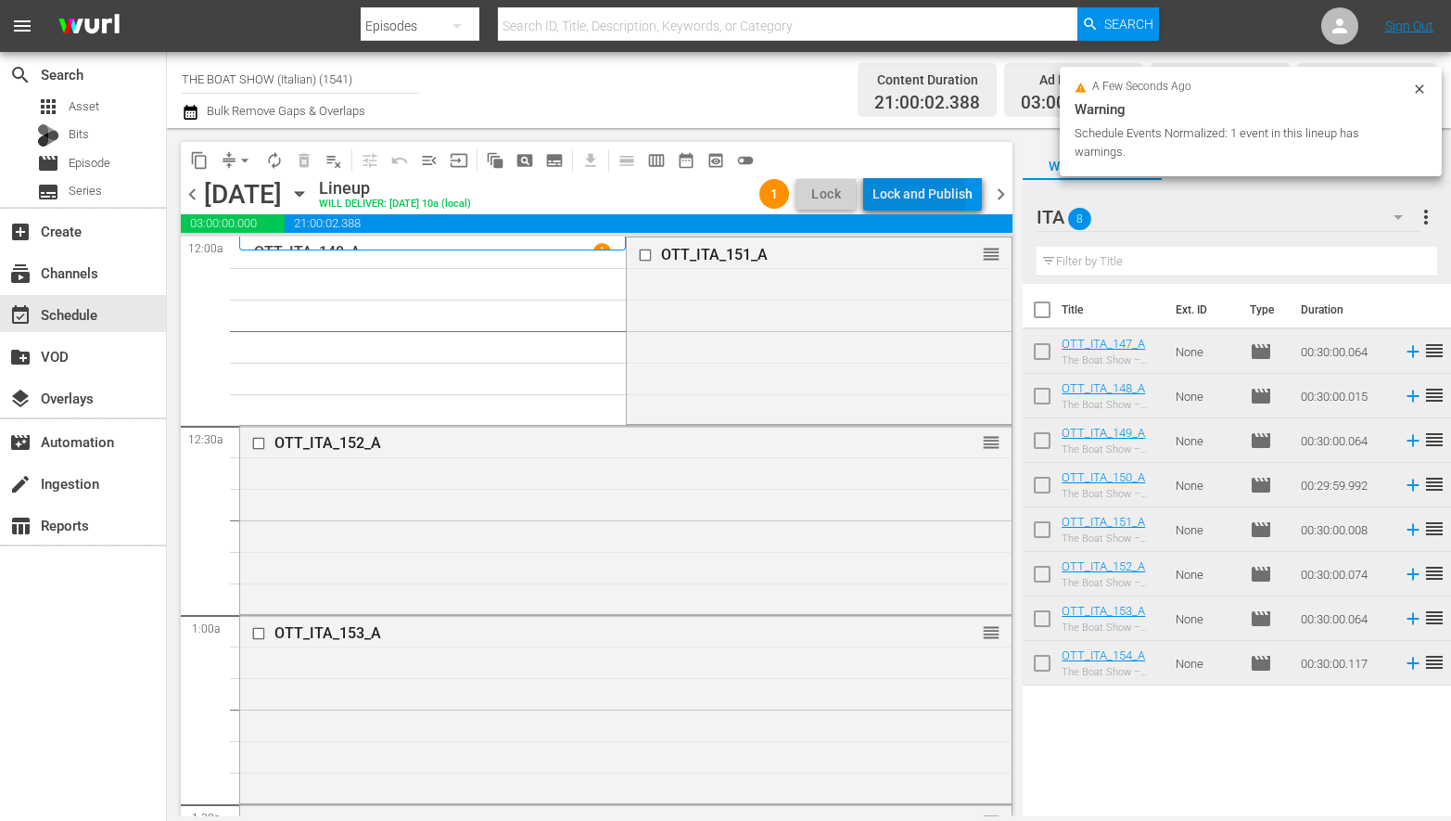
click at [919, 196] on div "Lock and Publish" at bounding box center [923, 193] width 100 height 33
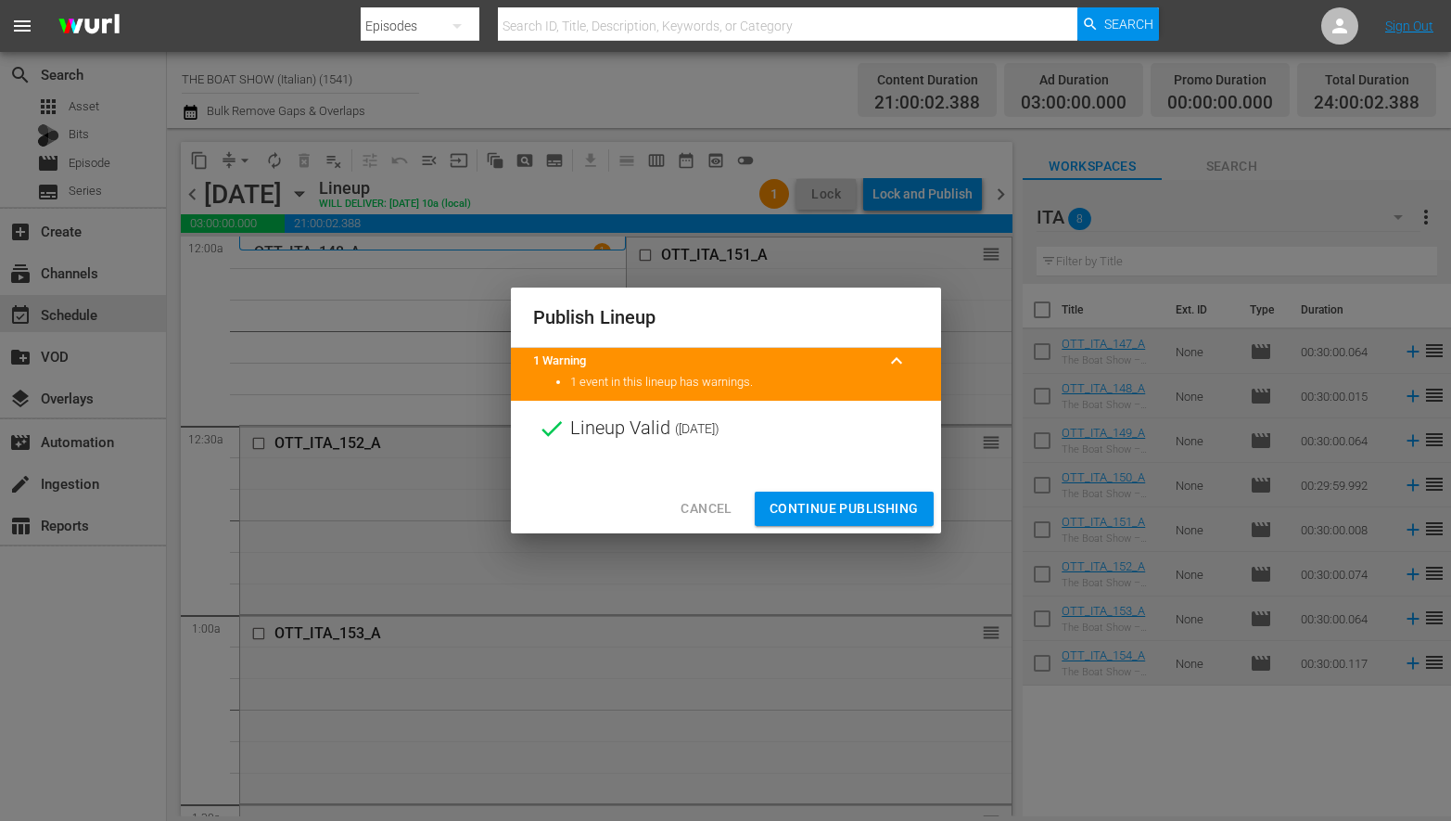
click at [854, 511] on span "Continue Publishing" at bounding box center [844, 508] width 149 height 23
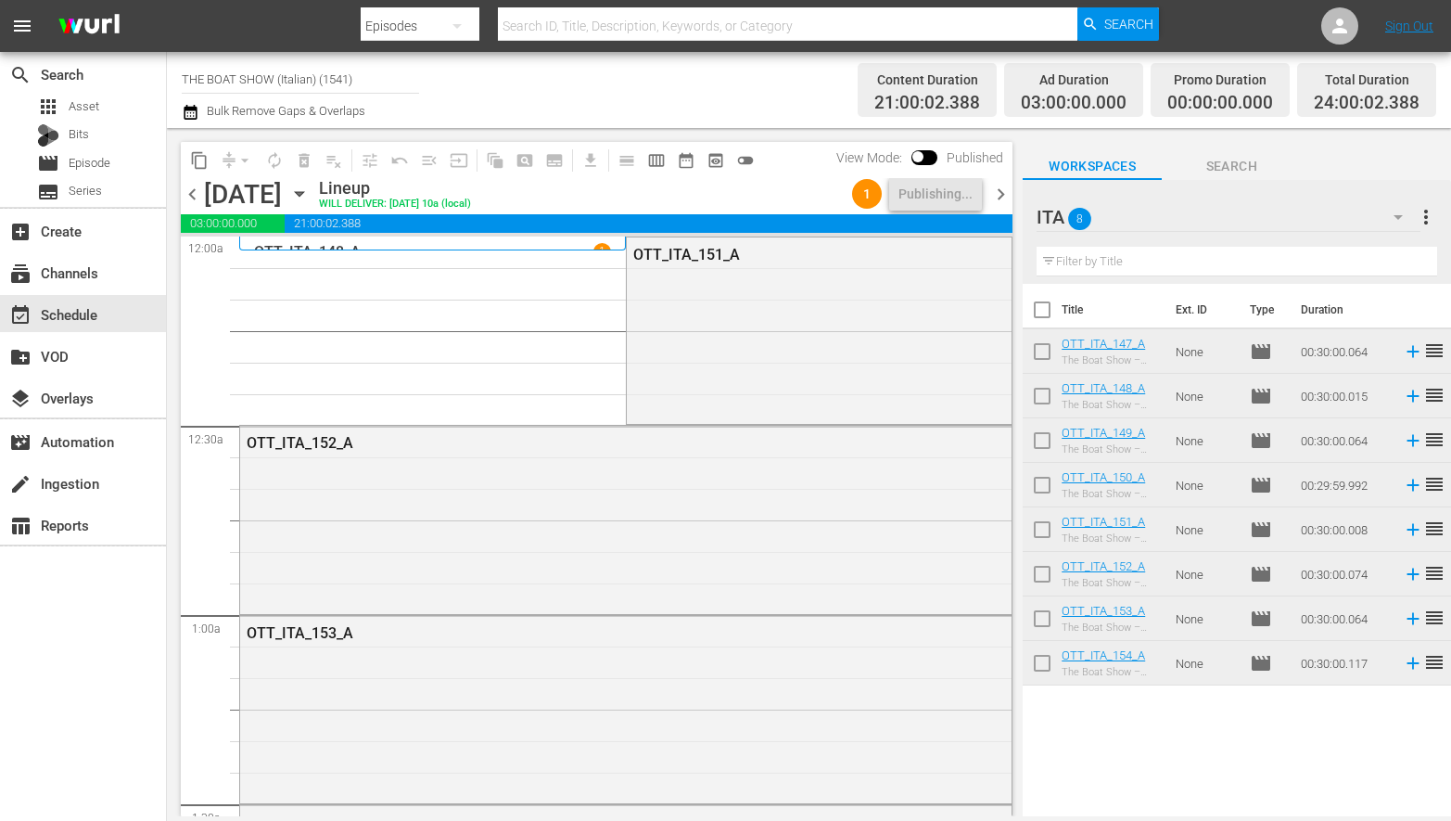
click at [998, 191] on span "chevron_right" at bounding box center [1000, 194] width 23 height 23
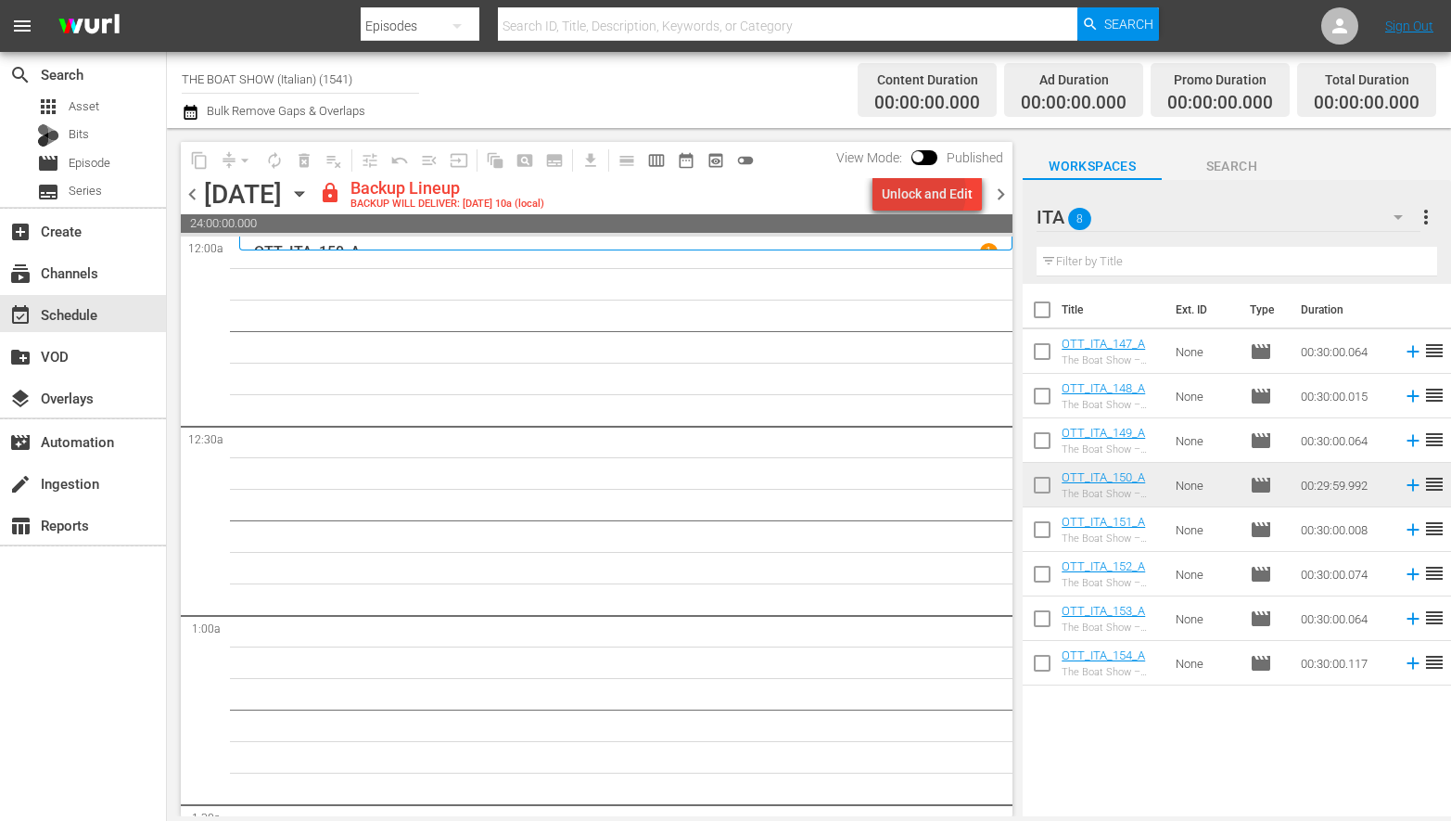
click at [924, 192] on div "Unlock and Edit" at bounding box center [927, 193] width 91 height 33
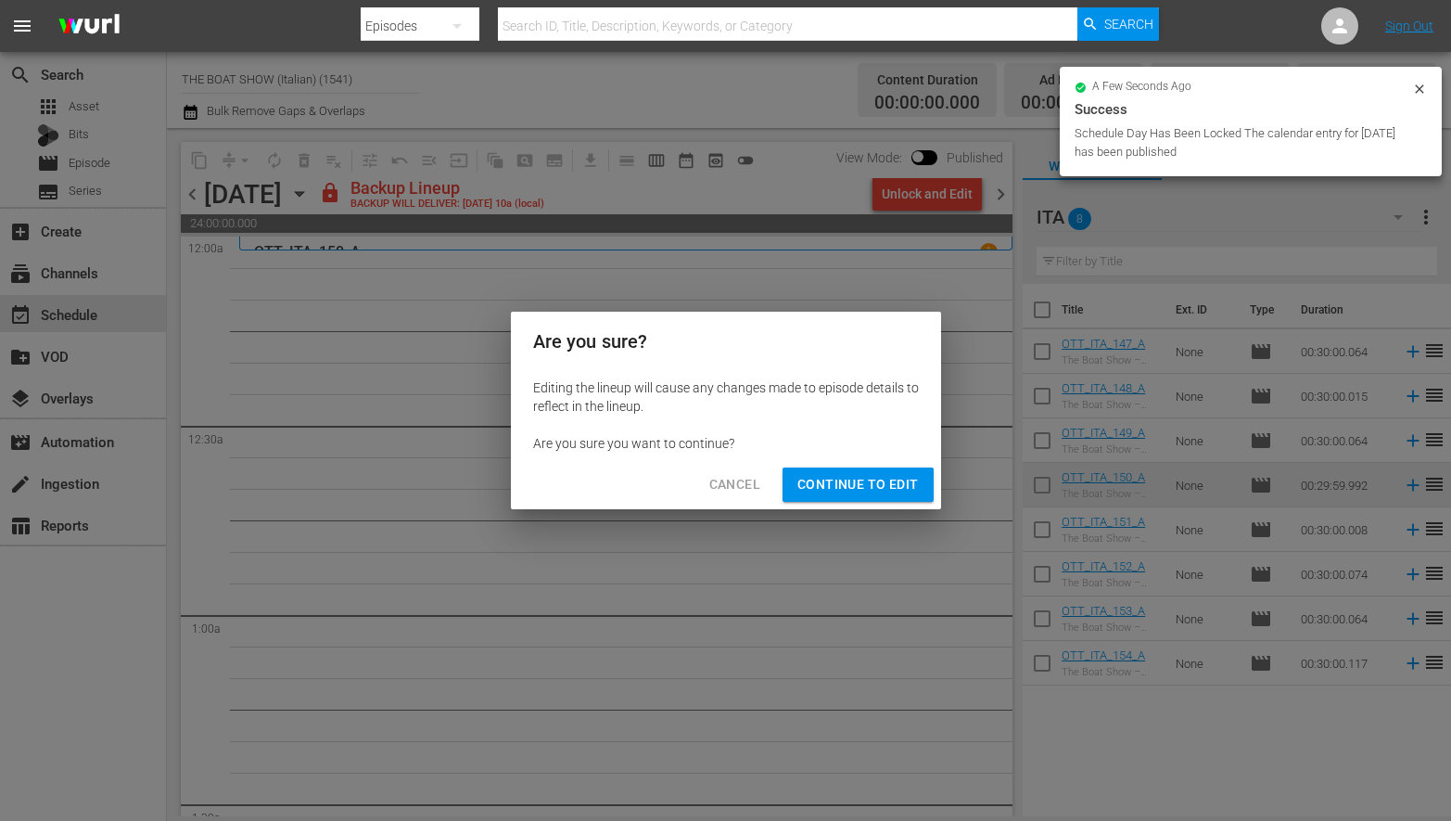
drag, startPoint x: 910, startPoint y: 503, endPoint x: 886, endPoint y: 494, distance: 25.0
click at [909, 503] on div "Cancel Continue to Edit" at bounding box center [726, 484] width 430 height 49
click at [879, 490] on span "Continue to Edit" at bounding box center [857, 484] width 121 height 23
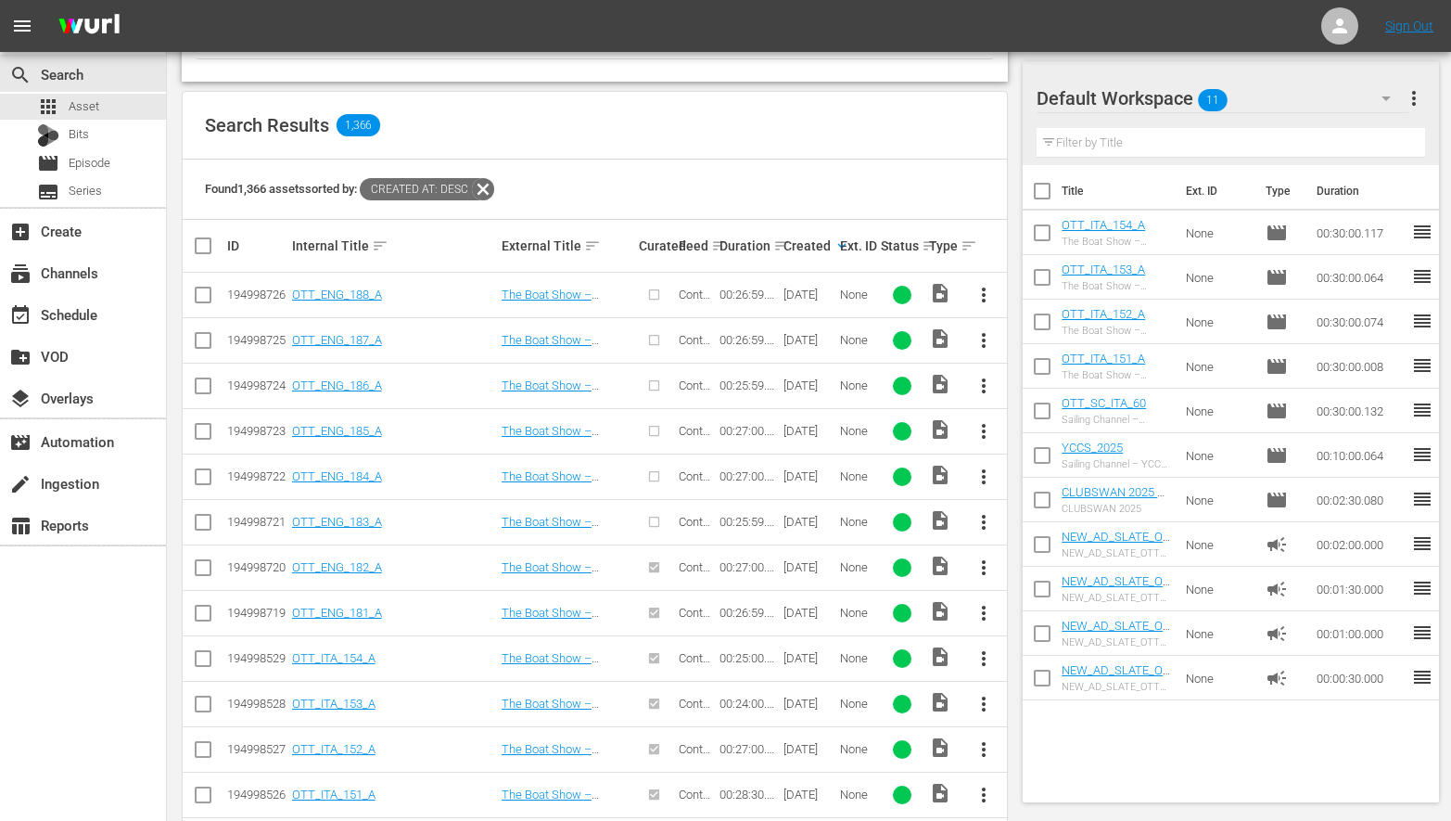
scroll to position [360, 0]
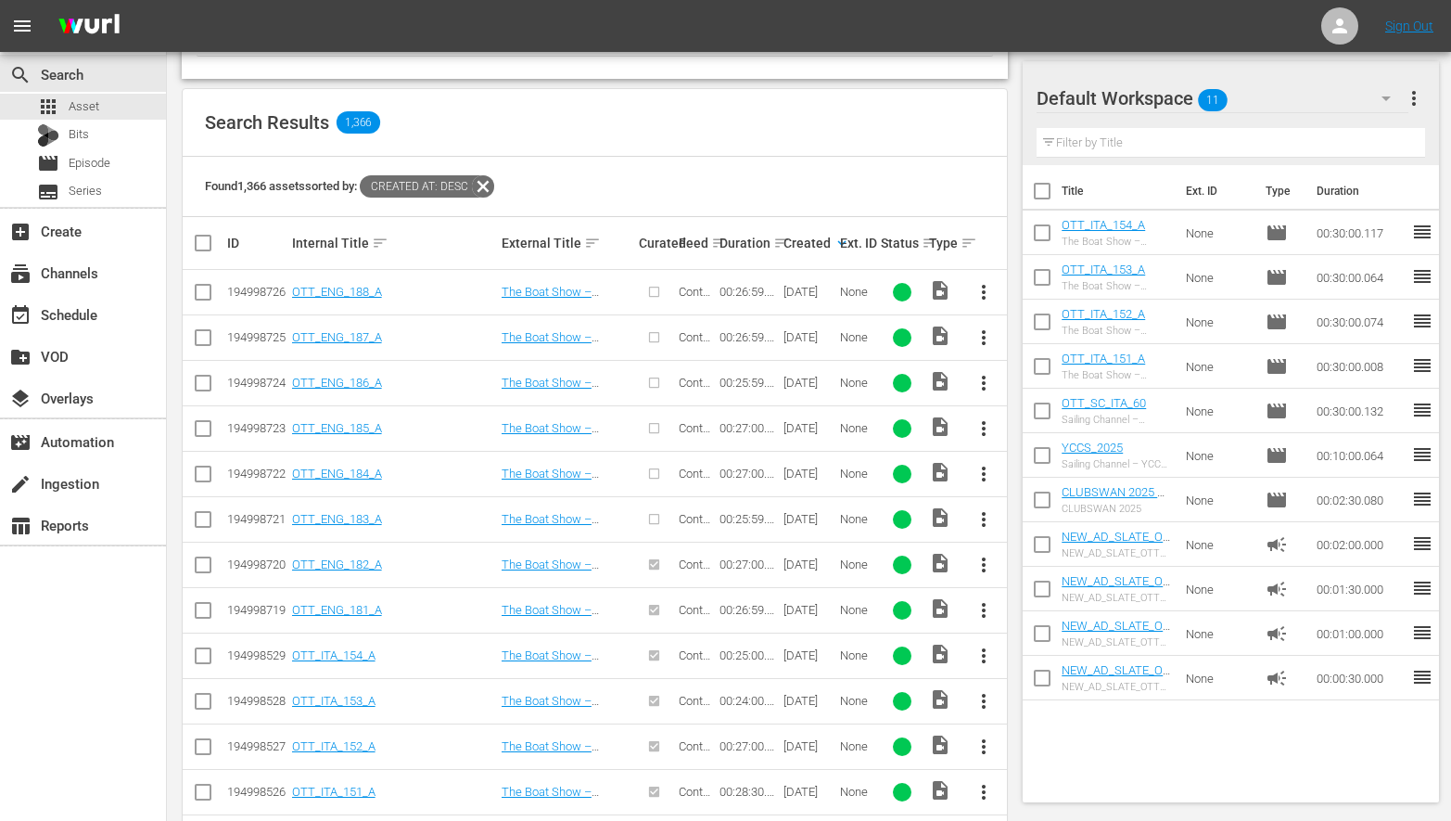
click at [202, 515] on input "checkbox" at bounding box center [203, 523] width 22 height 22
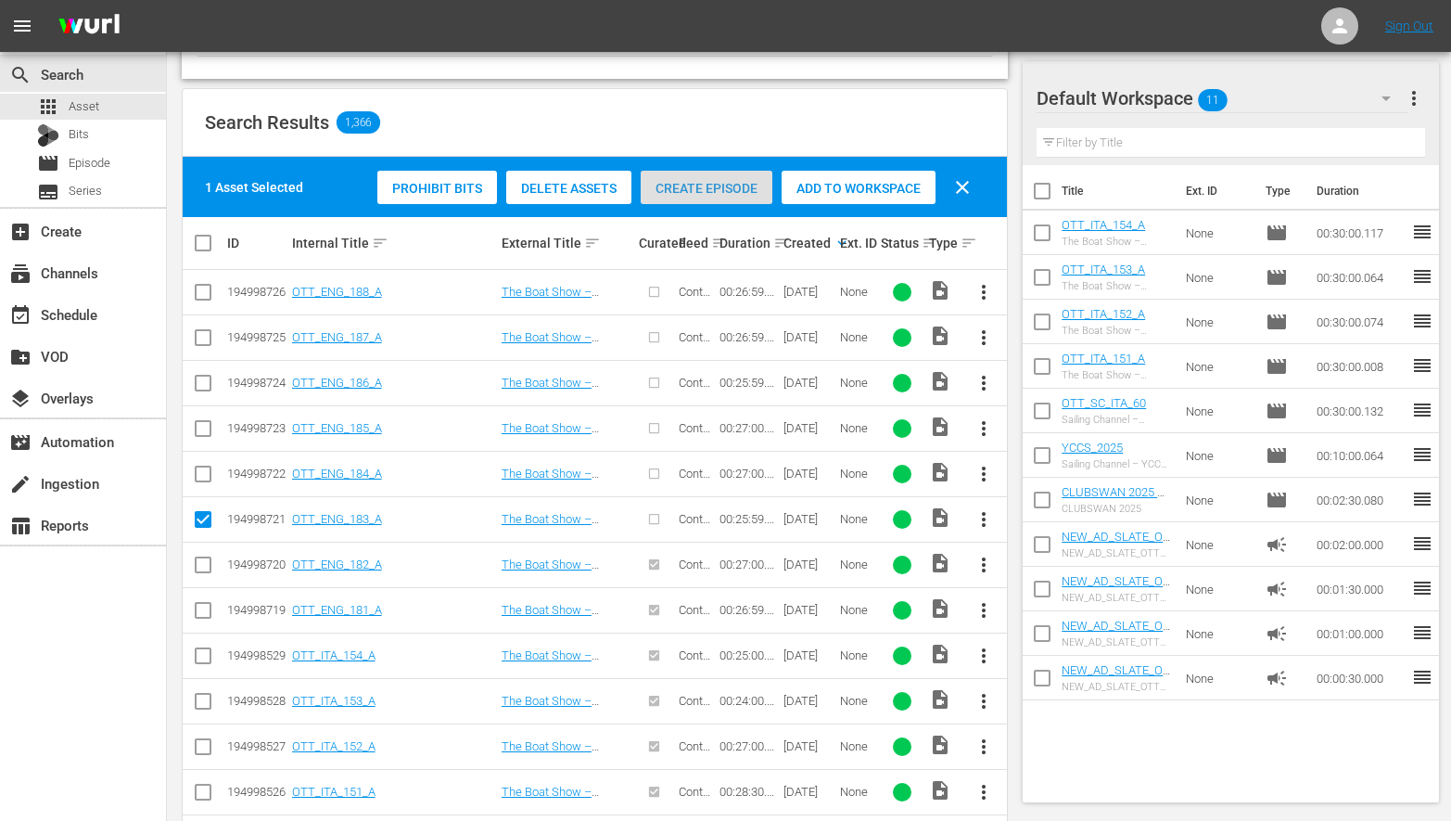
click at [676, 181] on span "Create Episode" at bounding box center [707, 188] width 132 height 15
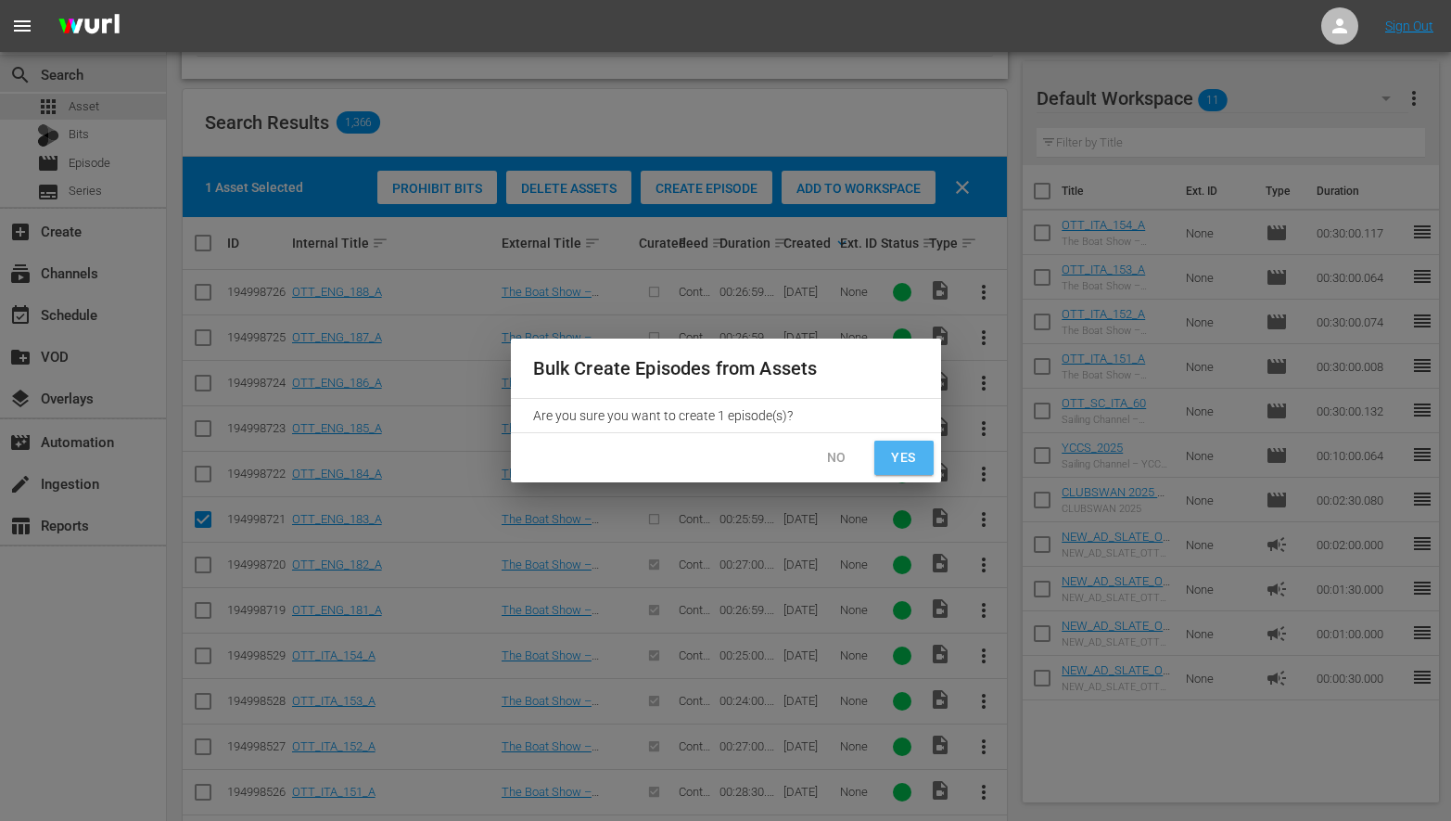
click at [901, 453] on span "Yes" at bounding box center [904, 457] width 30 height 23
checkbox input "false"
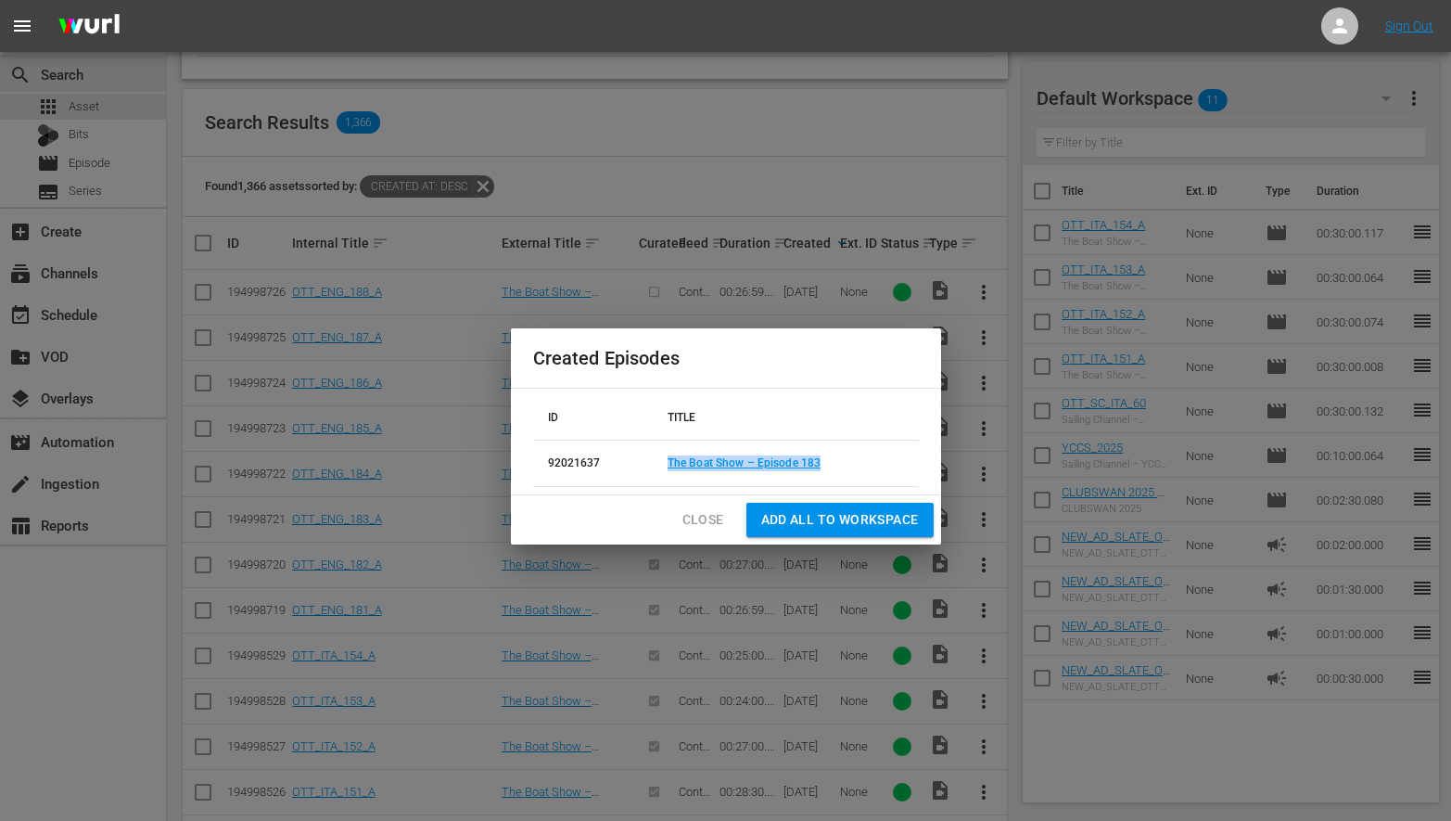
click at [689, 517] on span "Close" at bounding box center [703, 519] width 42 height 23
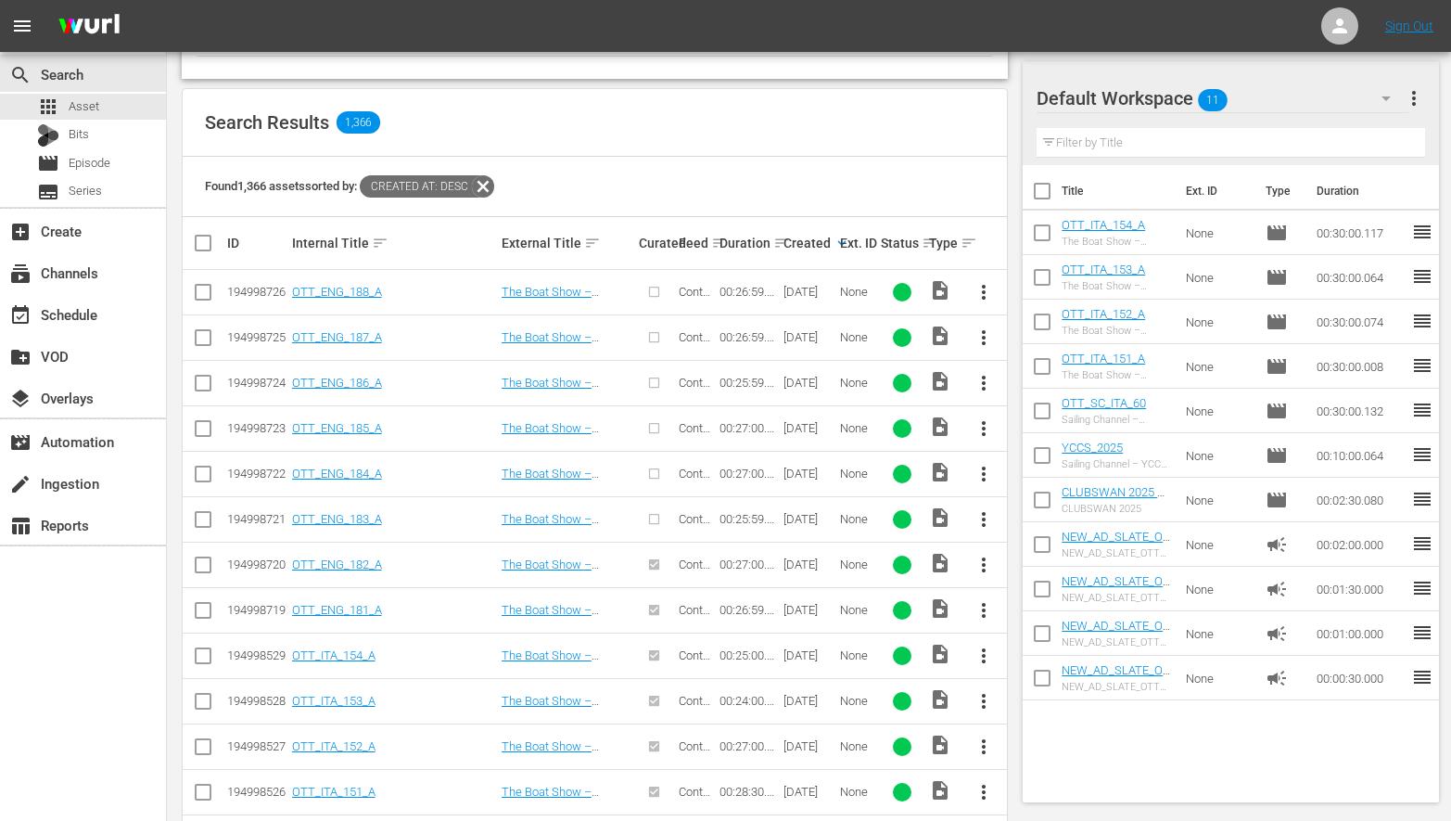
click at [208, 473] on input "checkbox" at bounding box center [203, 477] width 22 height 22
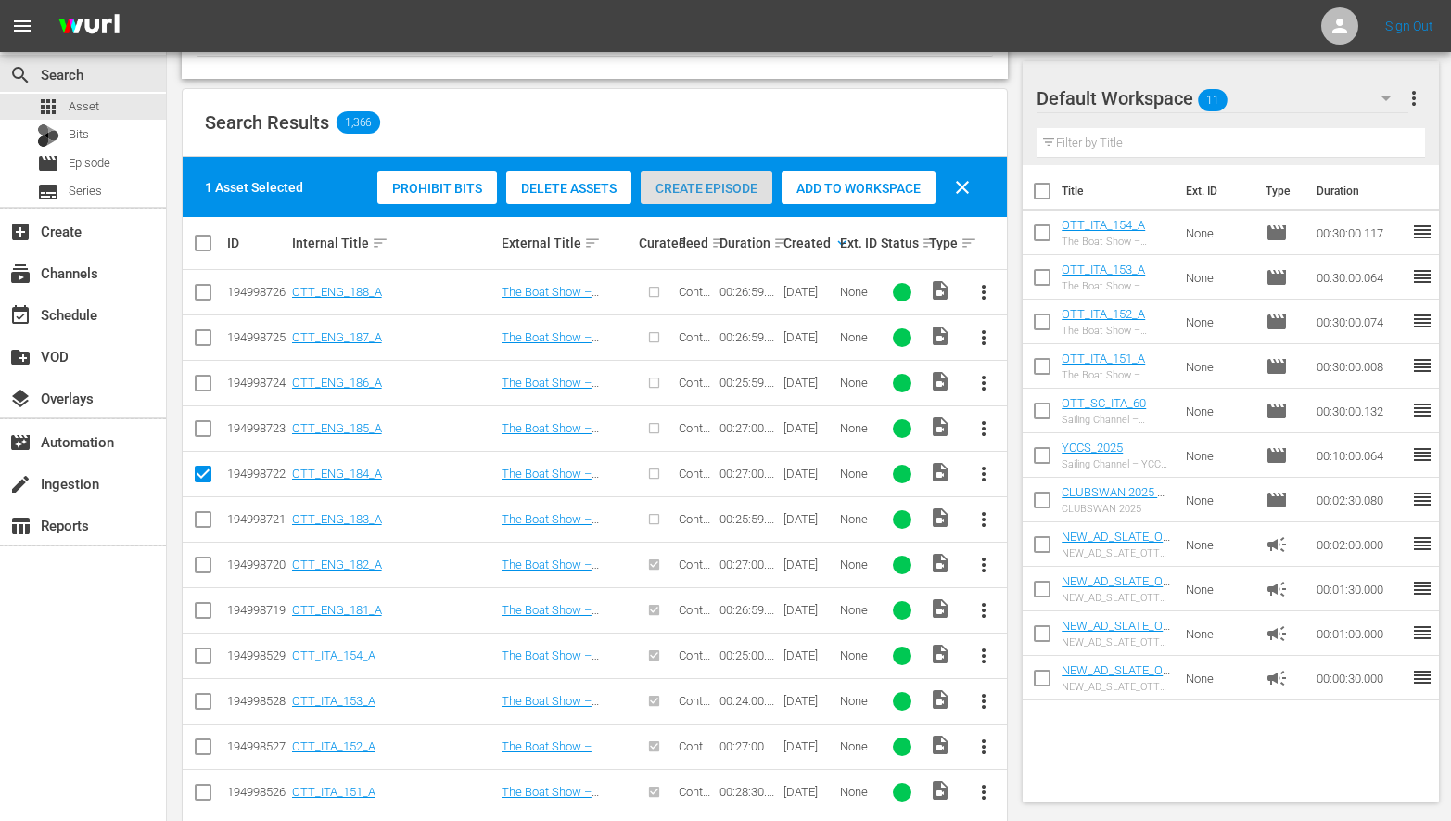
click at [684, 194] on span "Create Episode" at bounding box center [707, 188] width 132 height 15
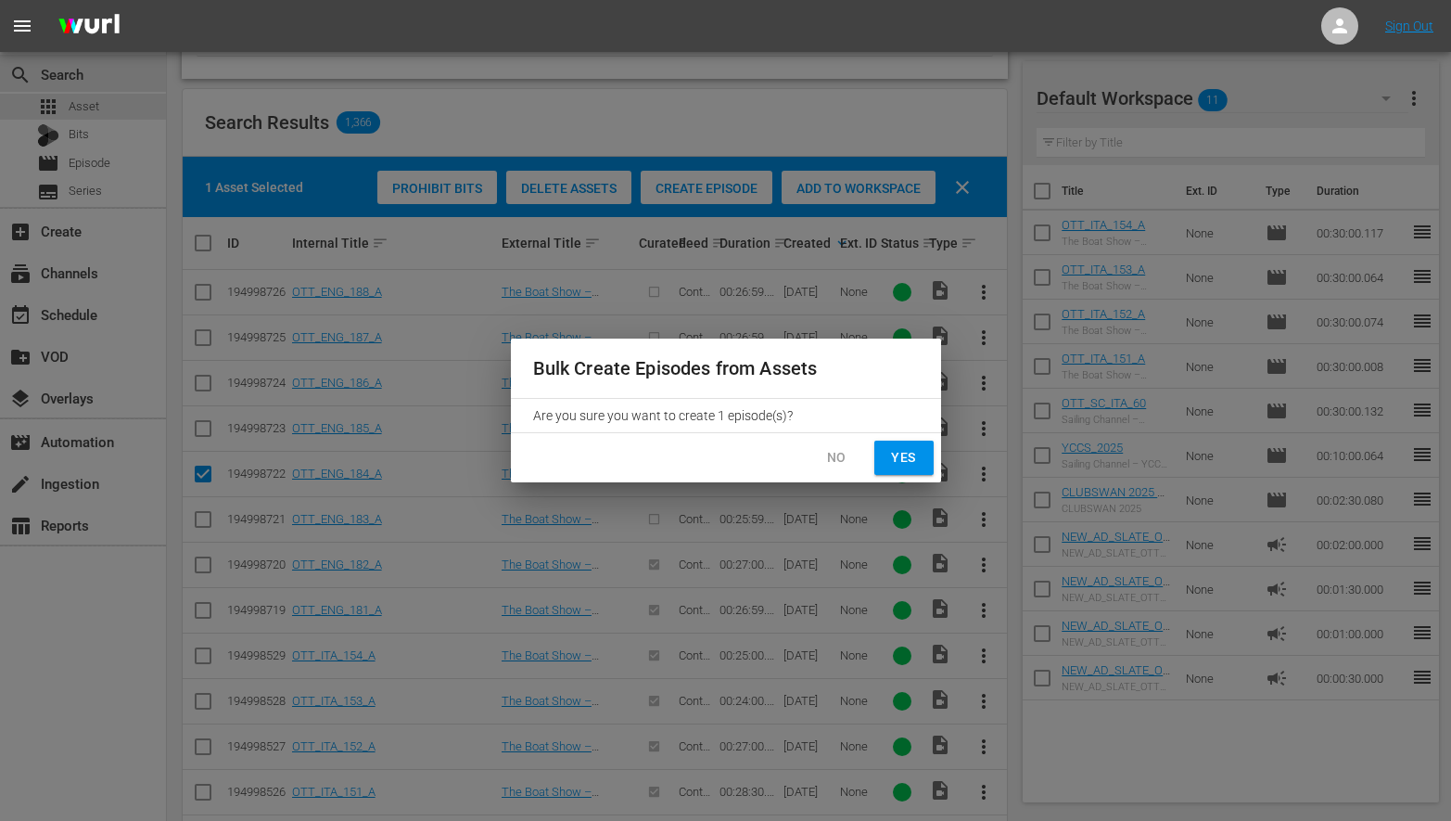
click at [909, 462] on span "Yes" at bounding box center [904, 457] width 30 height 23
checkbox input "false"
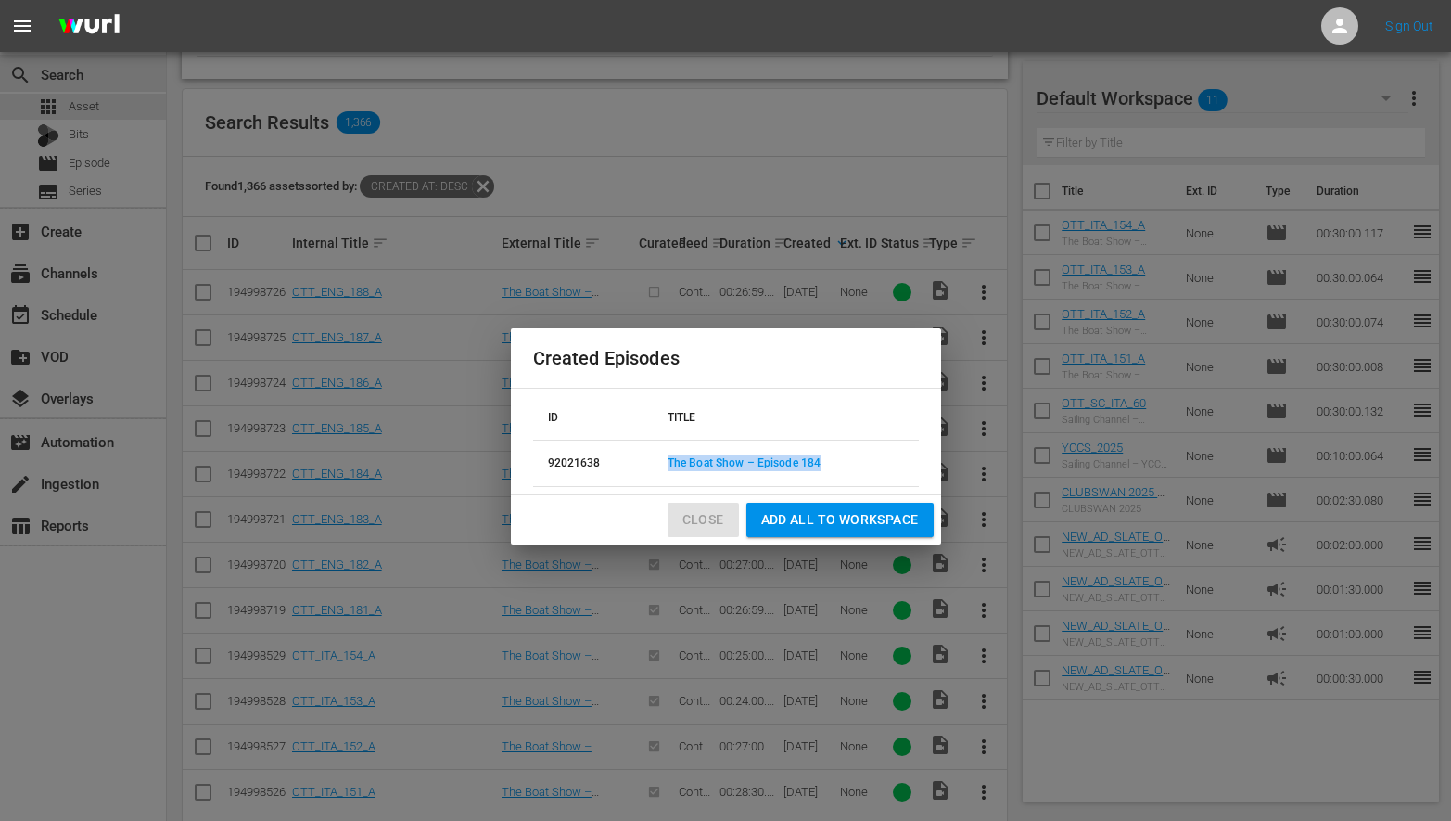
click at [700, 516] on span "Close" at bounding box center [703, 519] width 42 height 23
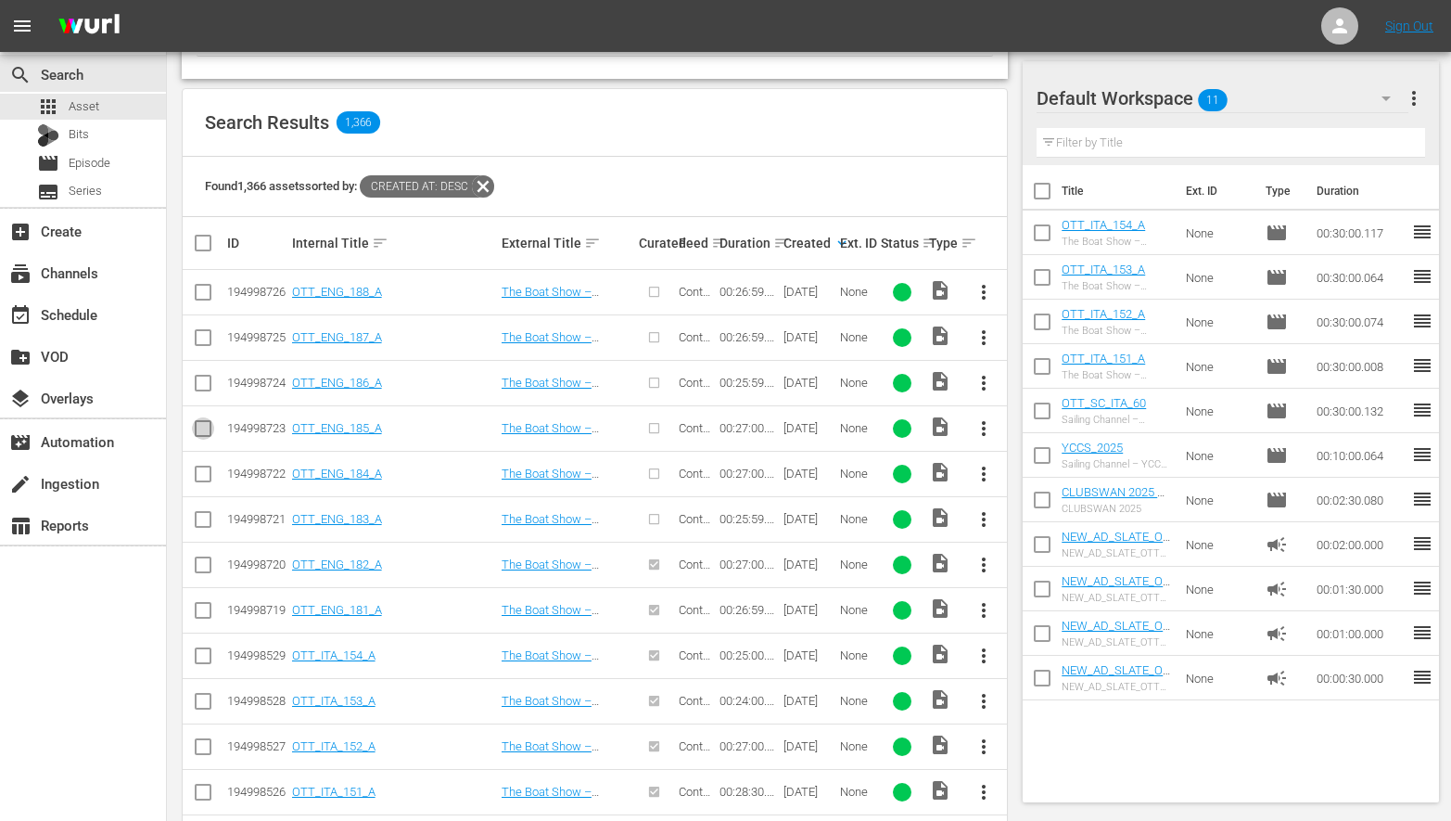
click at [203, 422] on input "checkbox" at bounding box center [203, 432] width 22 height 22
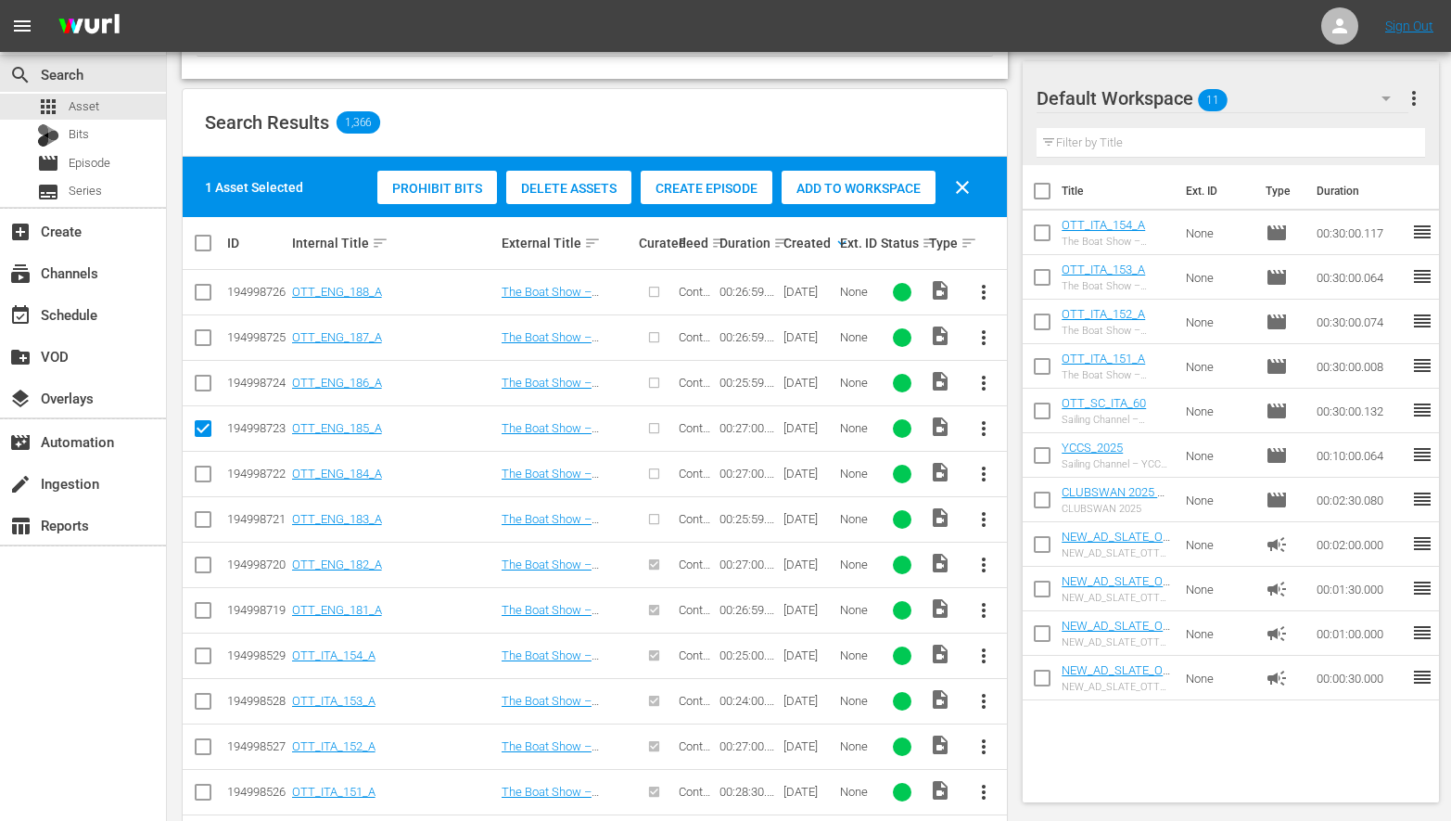
click at [202, 425] on input "checkbox" at bounding box center [203, 432] width 22 height 22
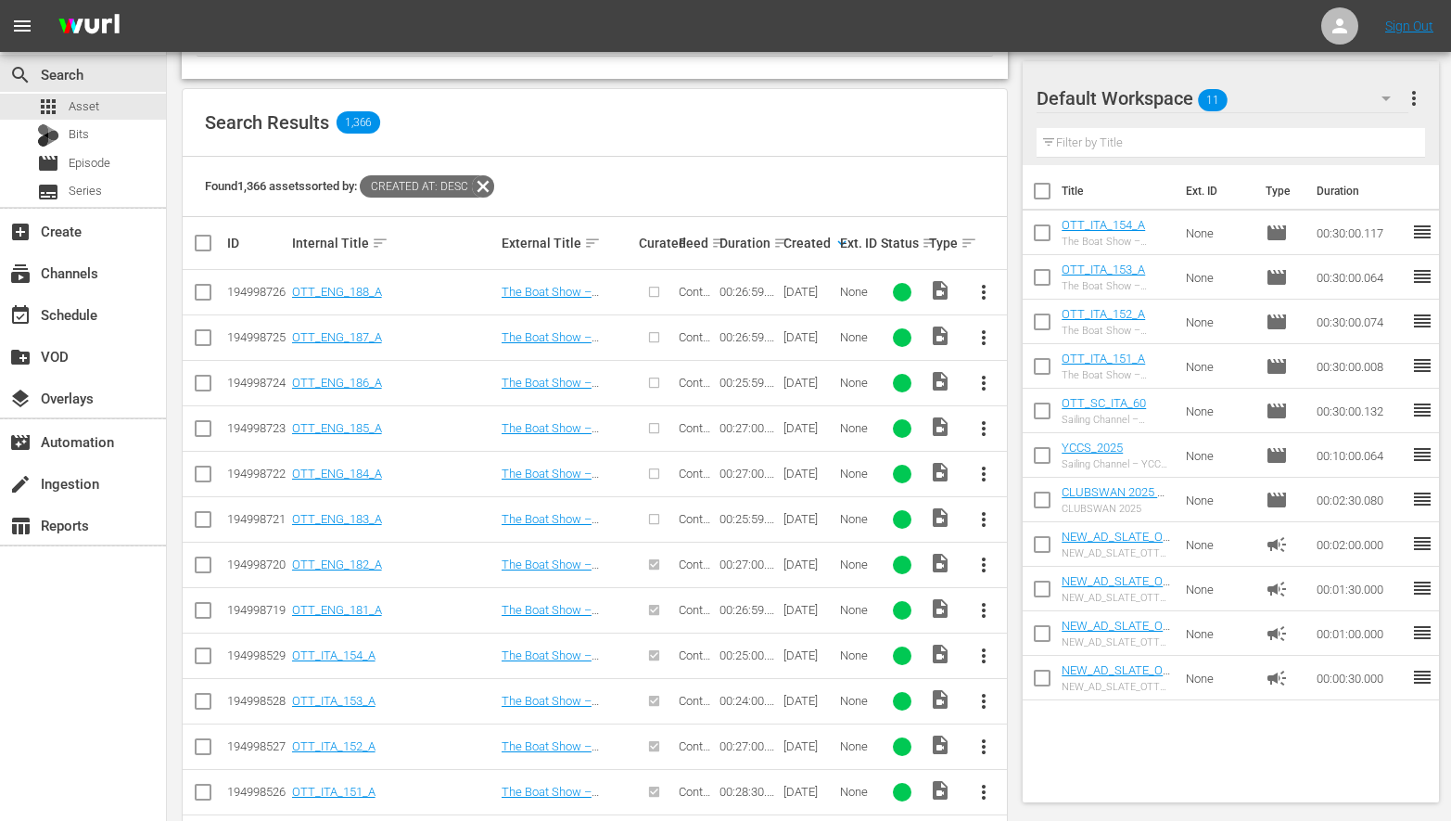
click at [203, 426] on input "checkbox" at bounding box center [203, 432] width 22 height 22
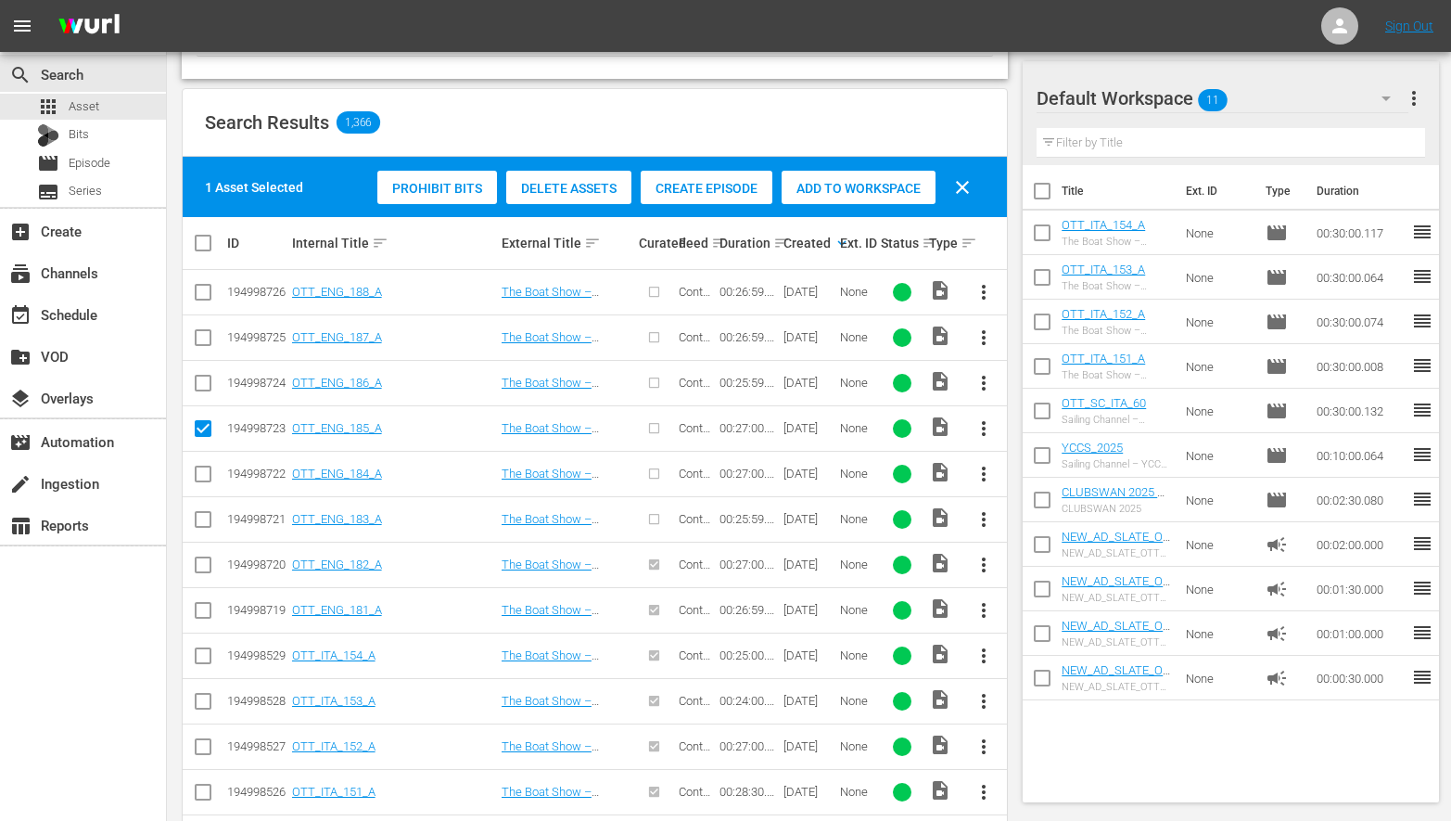
click at [661, 181] on span "Create Episode" at bounding box center [707, 188] width 132 height 15
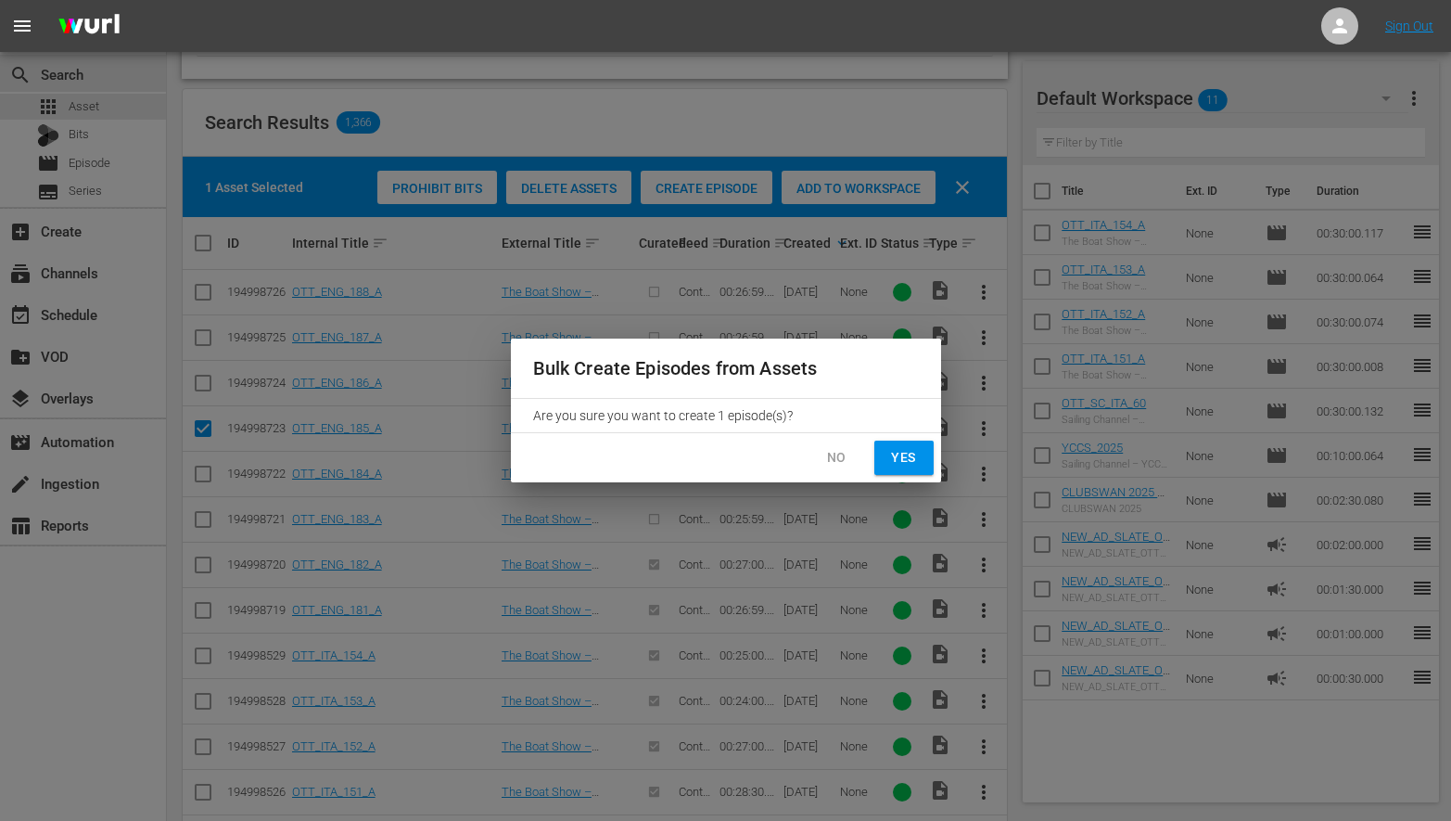
click at [884, 461] on button "Yes" at bounding box center [903, 457] width 59 height 34
checkbox input "false"
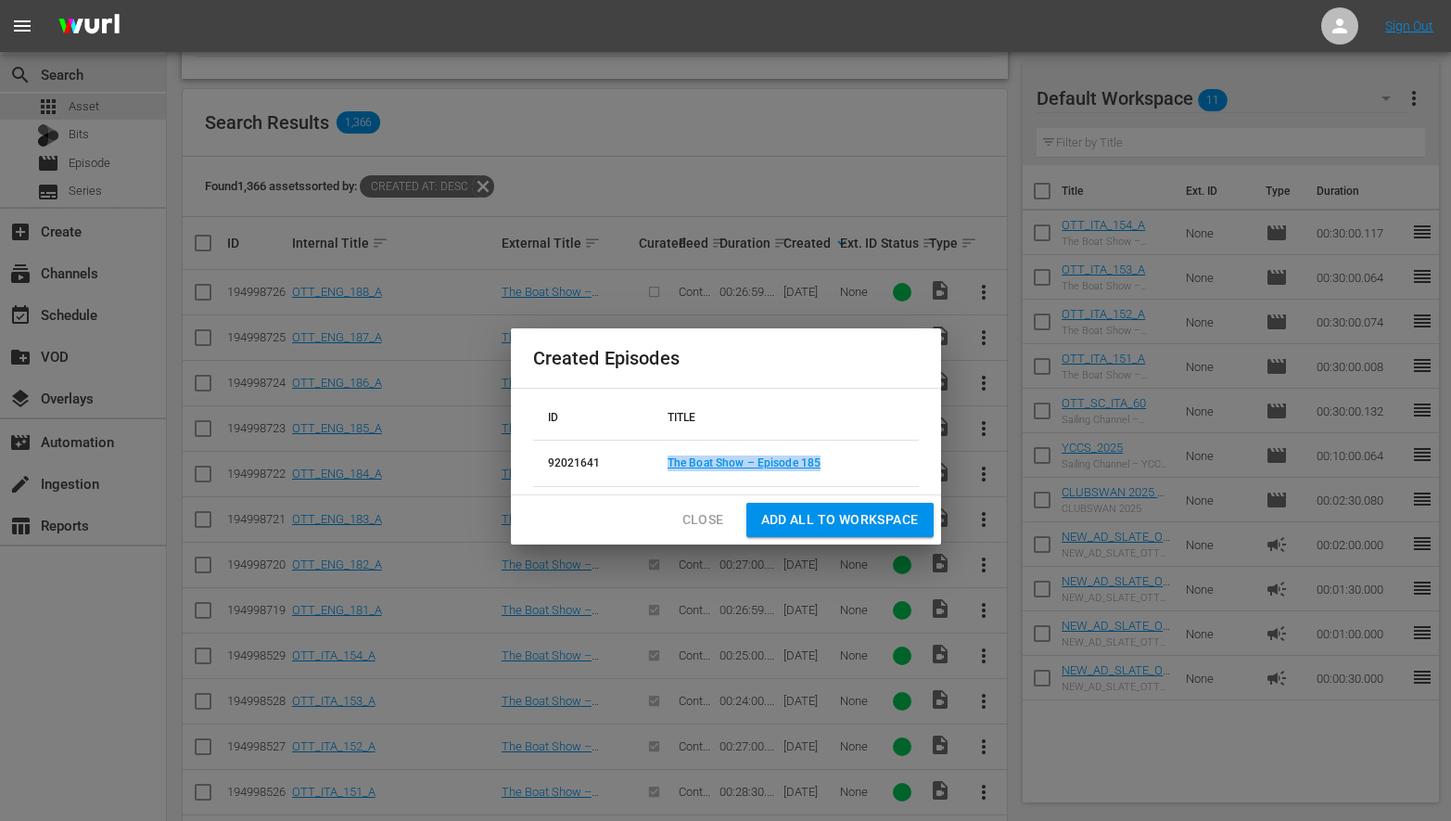
click at [708, 523] on span "Close" at bounding box center [703, 519] width 42 height 23
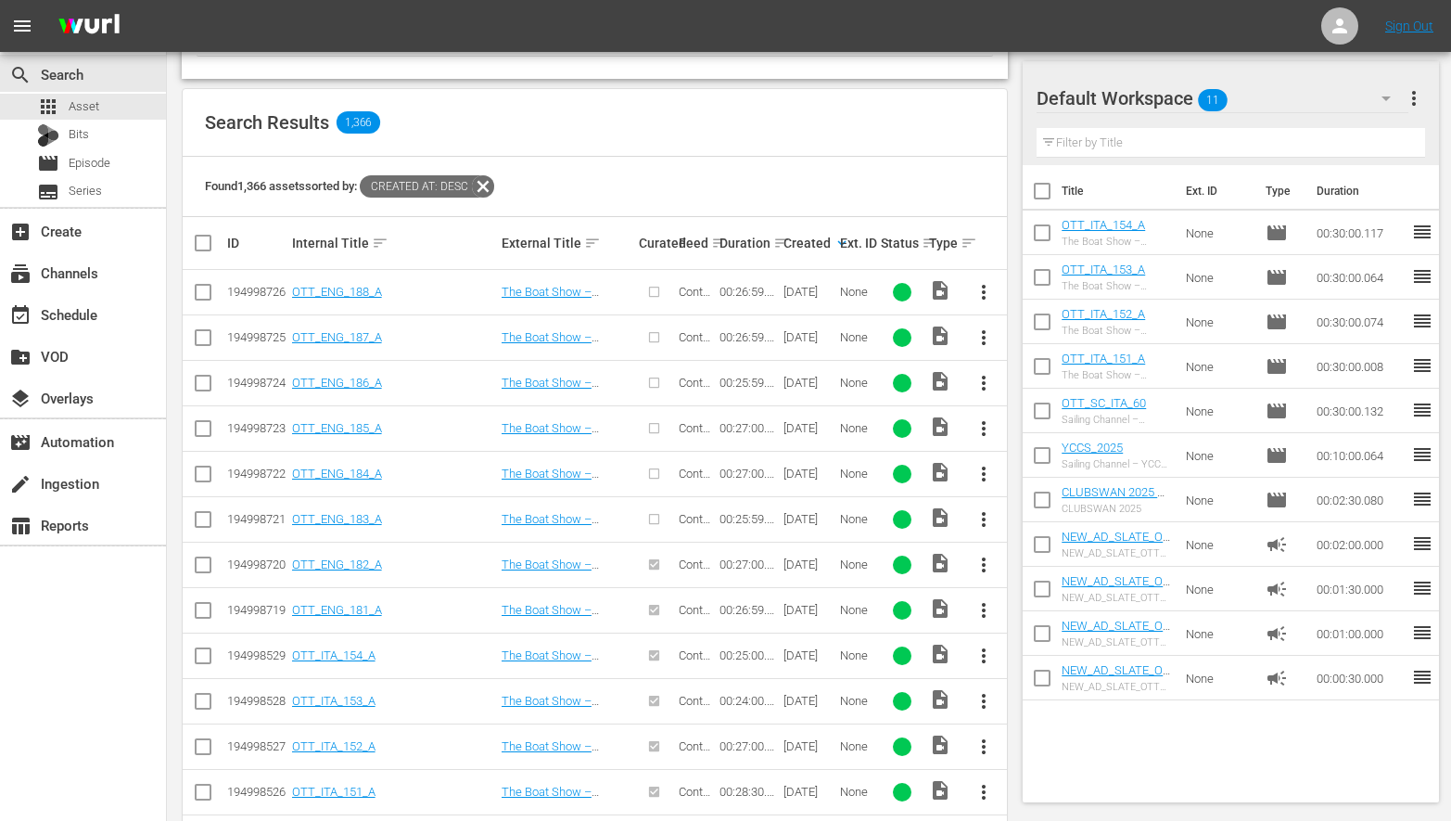
click at [203, 381] on input "checkbox" at bounding box center [203, 387] width 22 height 22
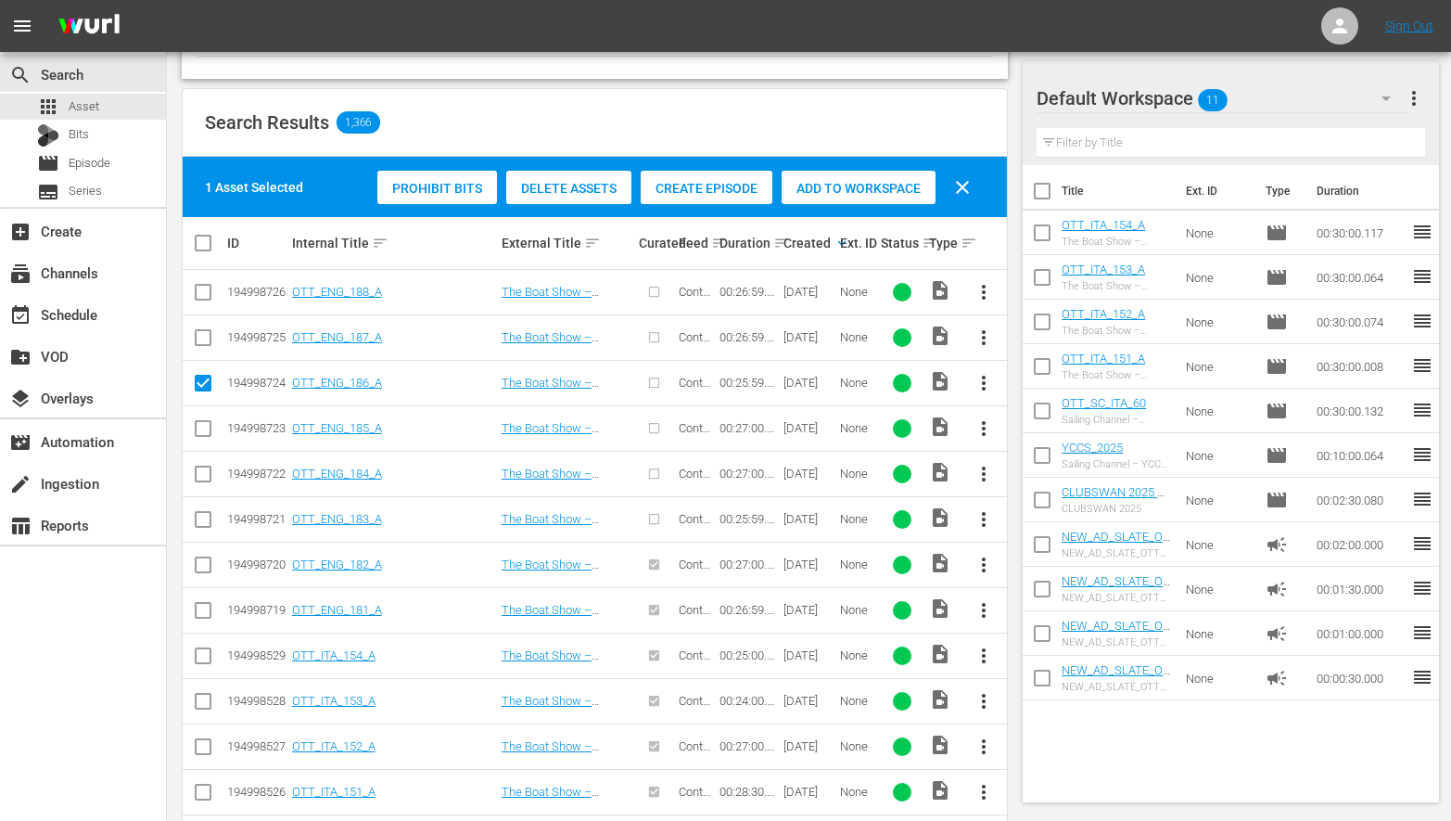
click at [700, 191] on span "Create Episode" at bounding box center [707, 188] width 132 height 15
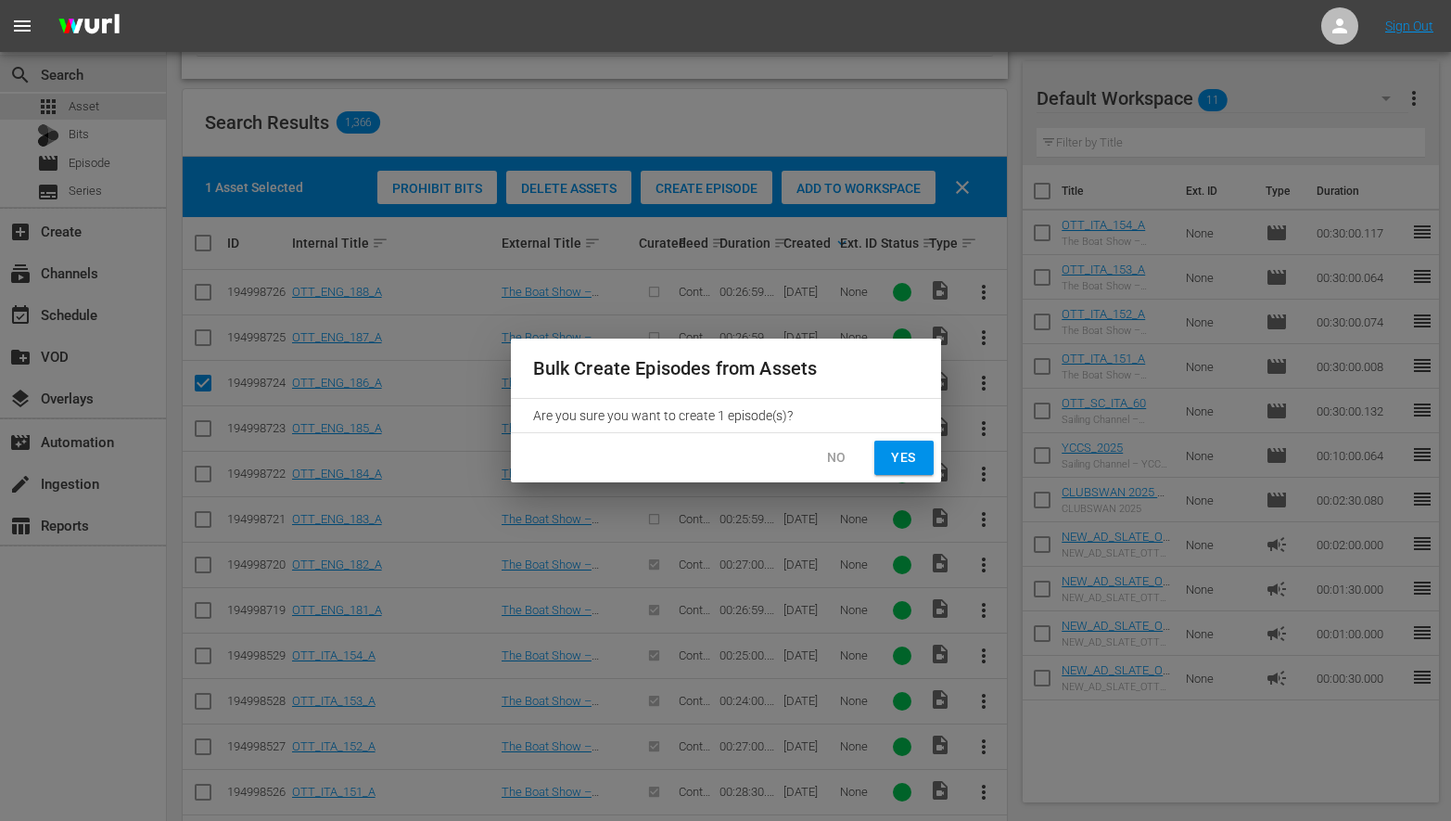
click at [889, 452] on span "Yes" at bounding box center [904, 457] width 30 height 23
checkbox input "false"
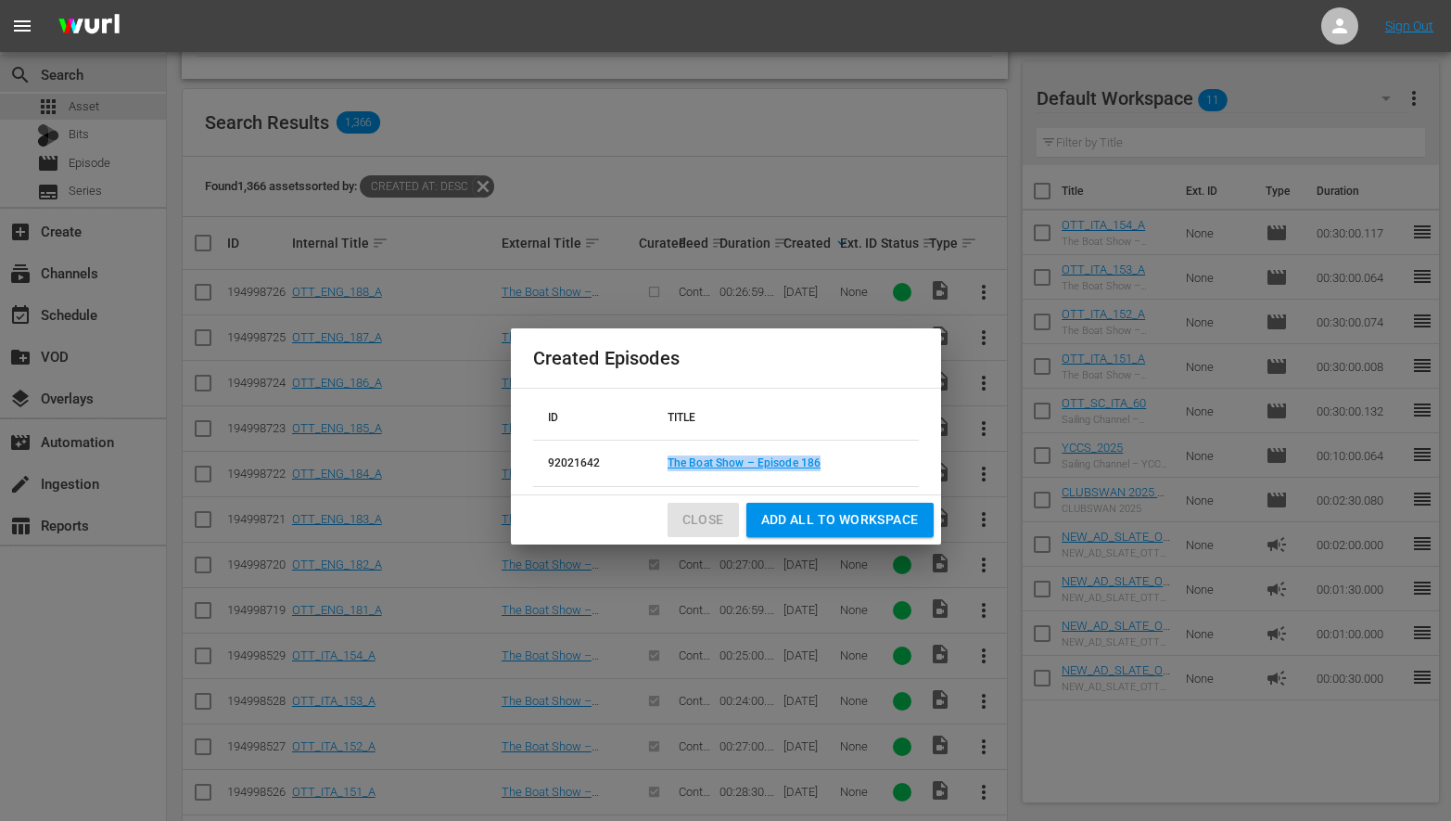
click at [714, 518] on span "Close" at bounding box center [703, 519] width 42 height 23
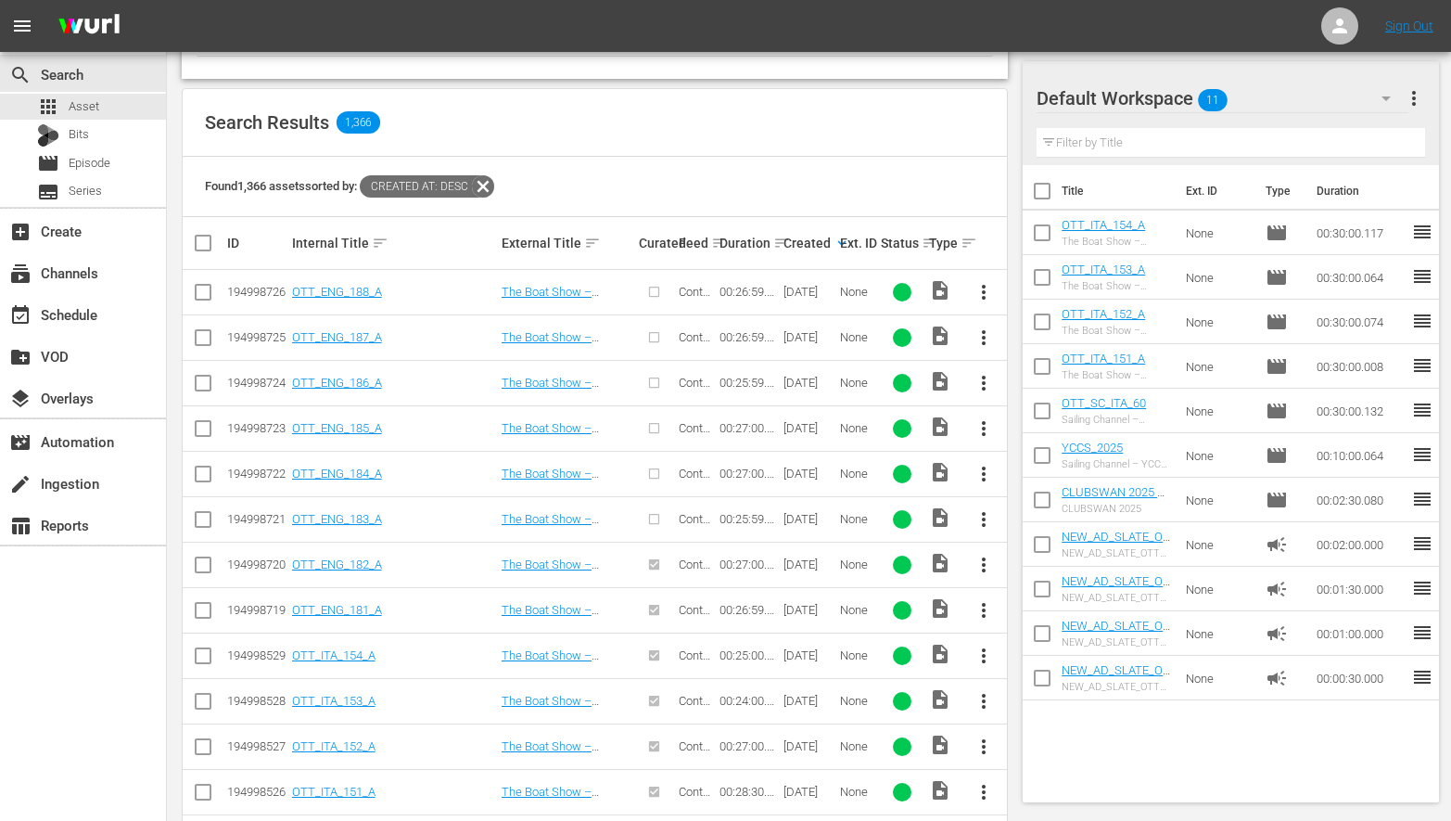
click at [208, 335] on input "checkbox" at bounding box center [203, 341] width 22 height 22
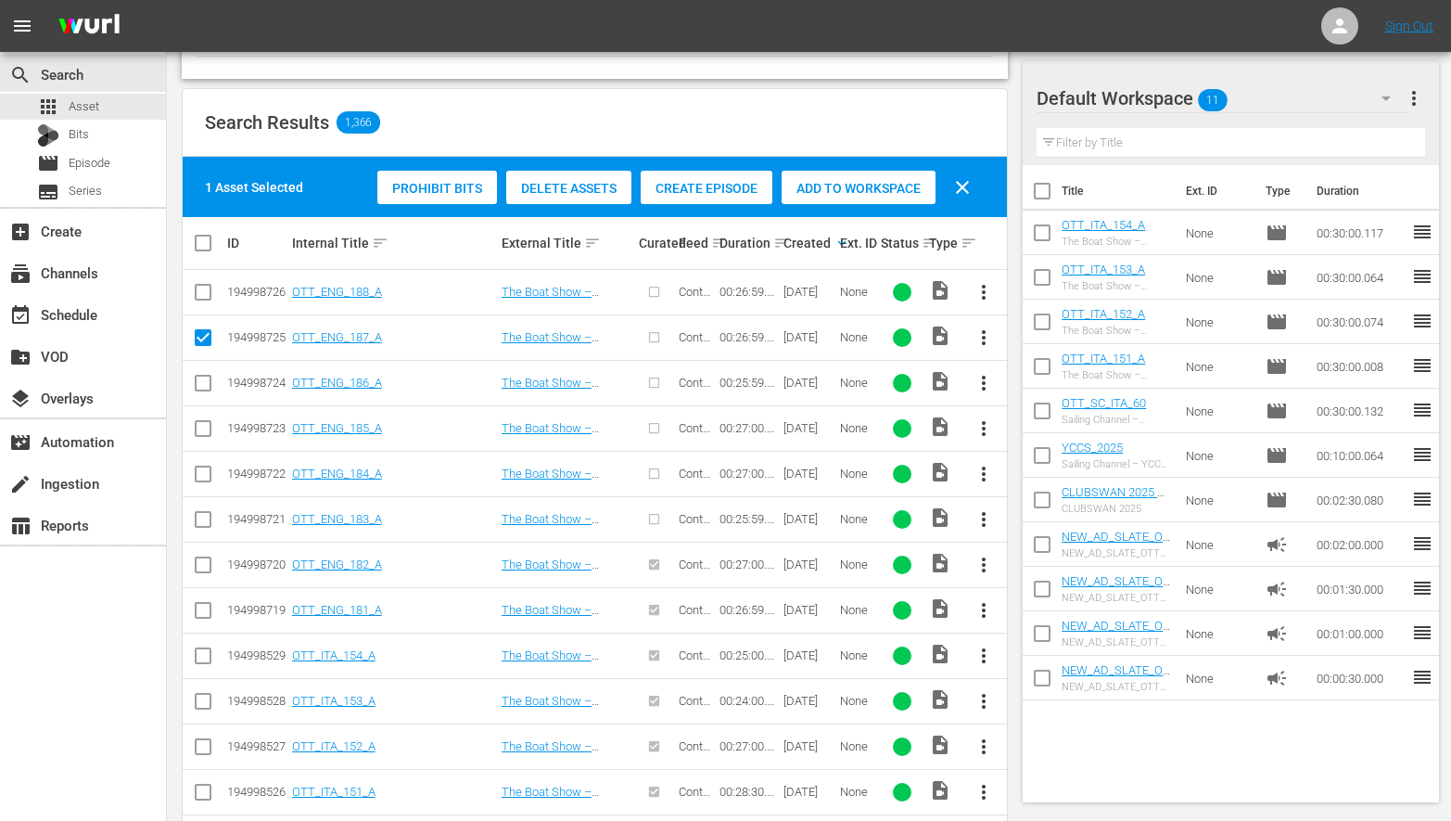
click at [676, 191] on span "Create Episode" at bounding box center [707, 188] width 132 height 15
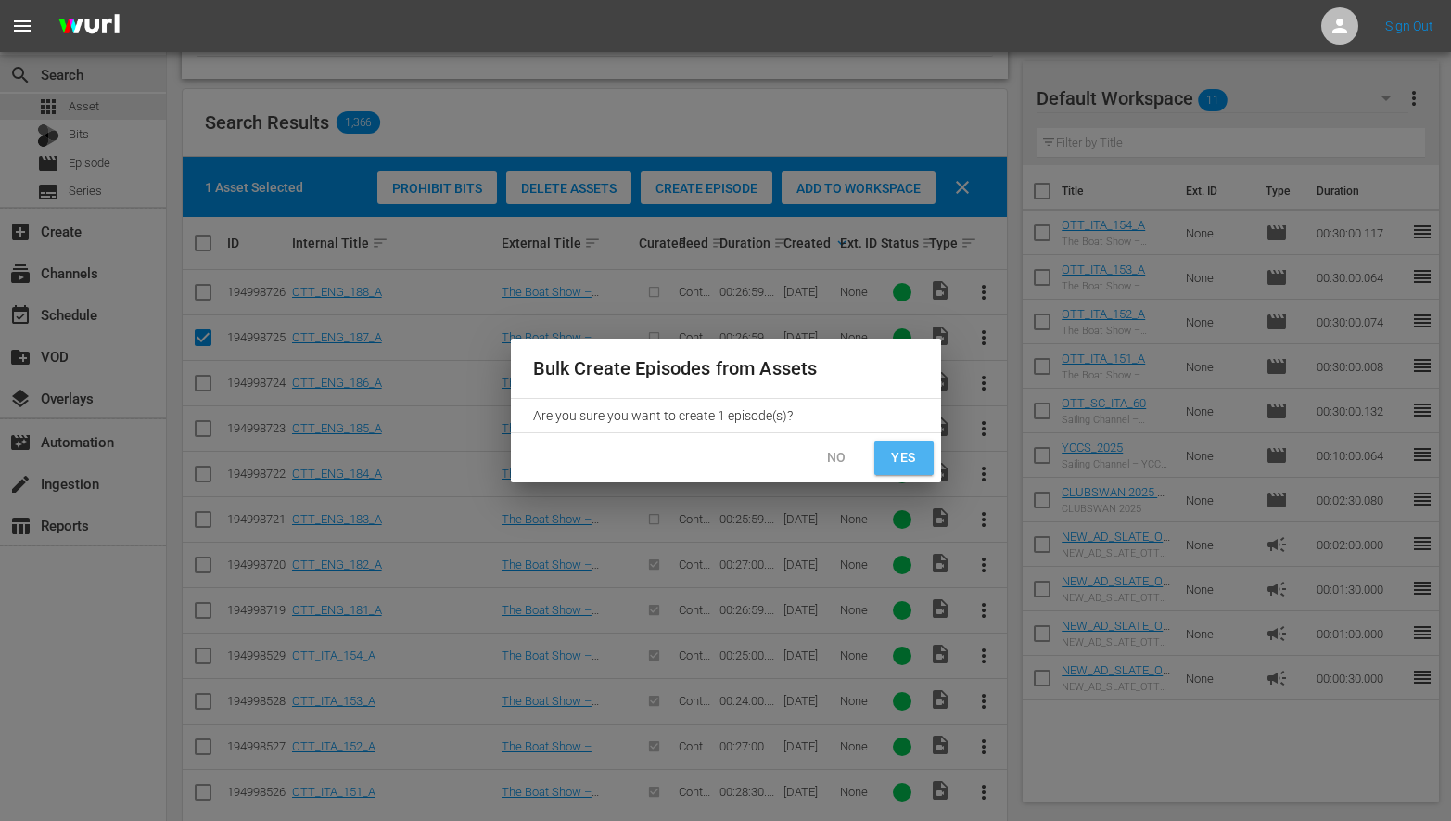
click at [885, 462] on button "Yes" at bounding box center [903, 457] width 59 height 34
checkbox input "false"
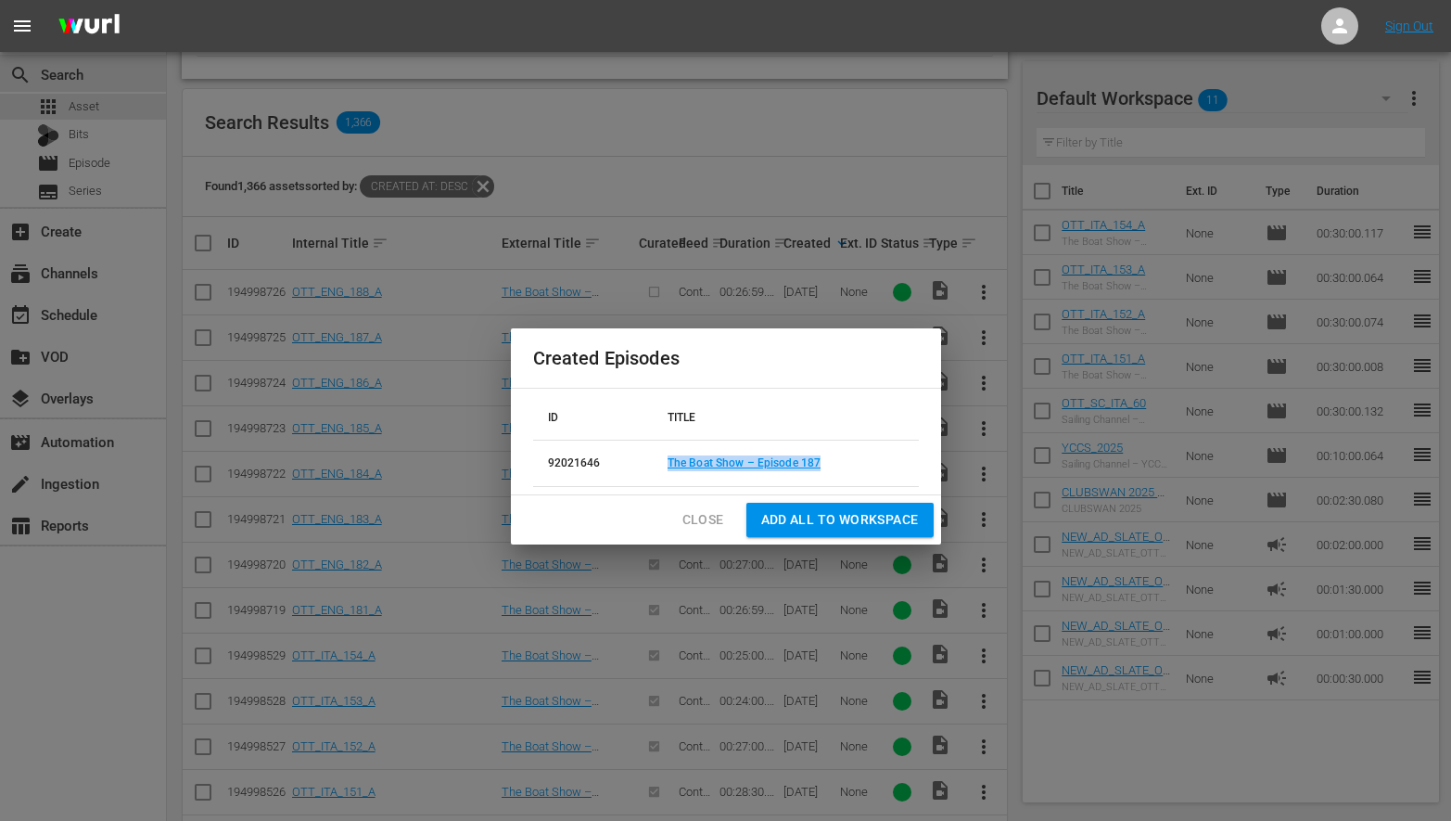
click at [706, 521] on span "Close" at bounding box center [703, 519] width 42 height 23
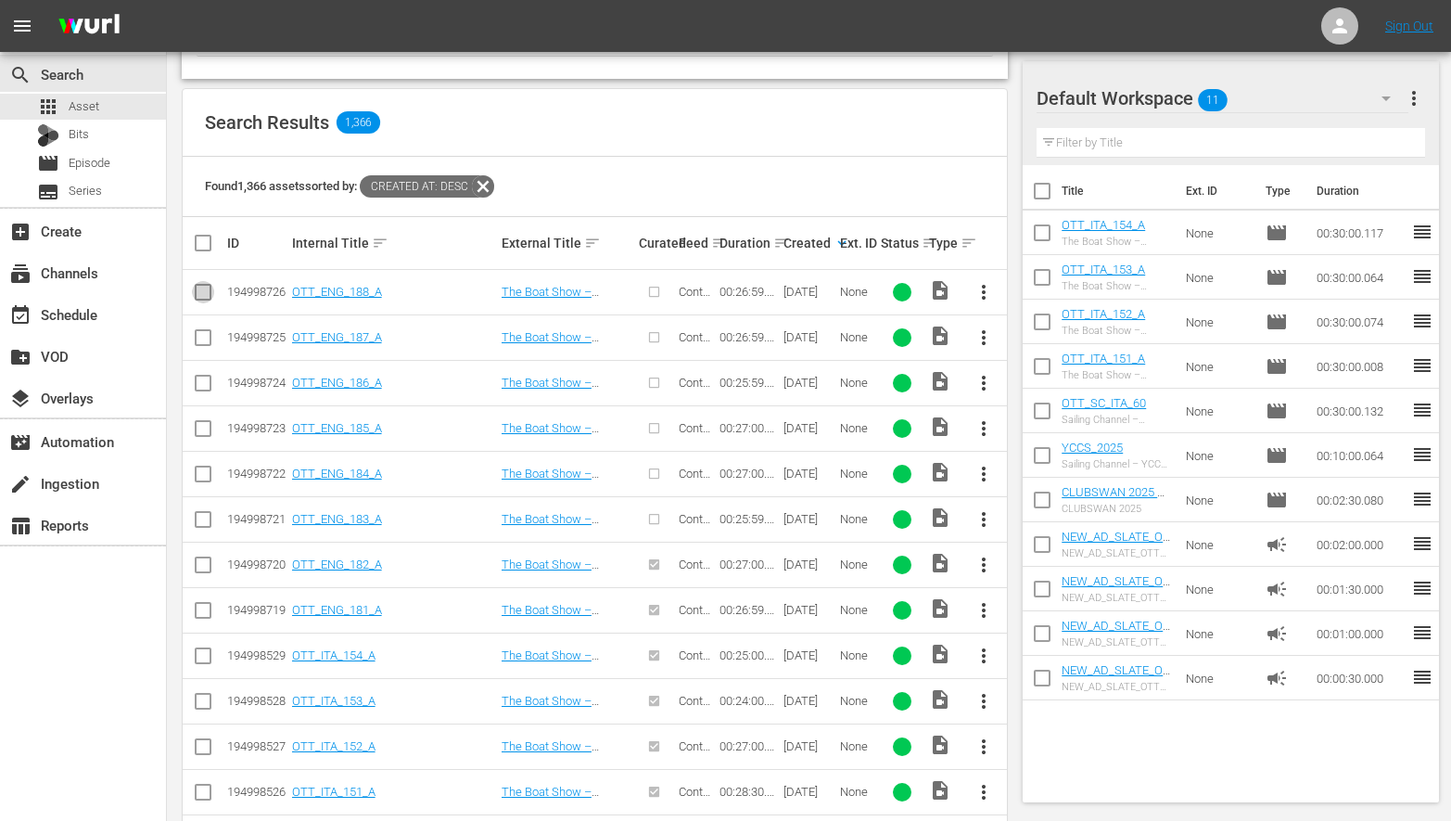
drag, startPoint x: 204, startPoint y: 294, endPoint x: 275, endPoint y: 282, distance: 72.4
click at [204, 294] on input "checkbox" at bounding box center [203, 296] width 22 height 22
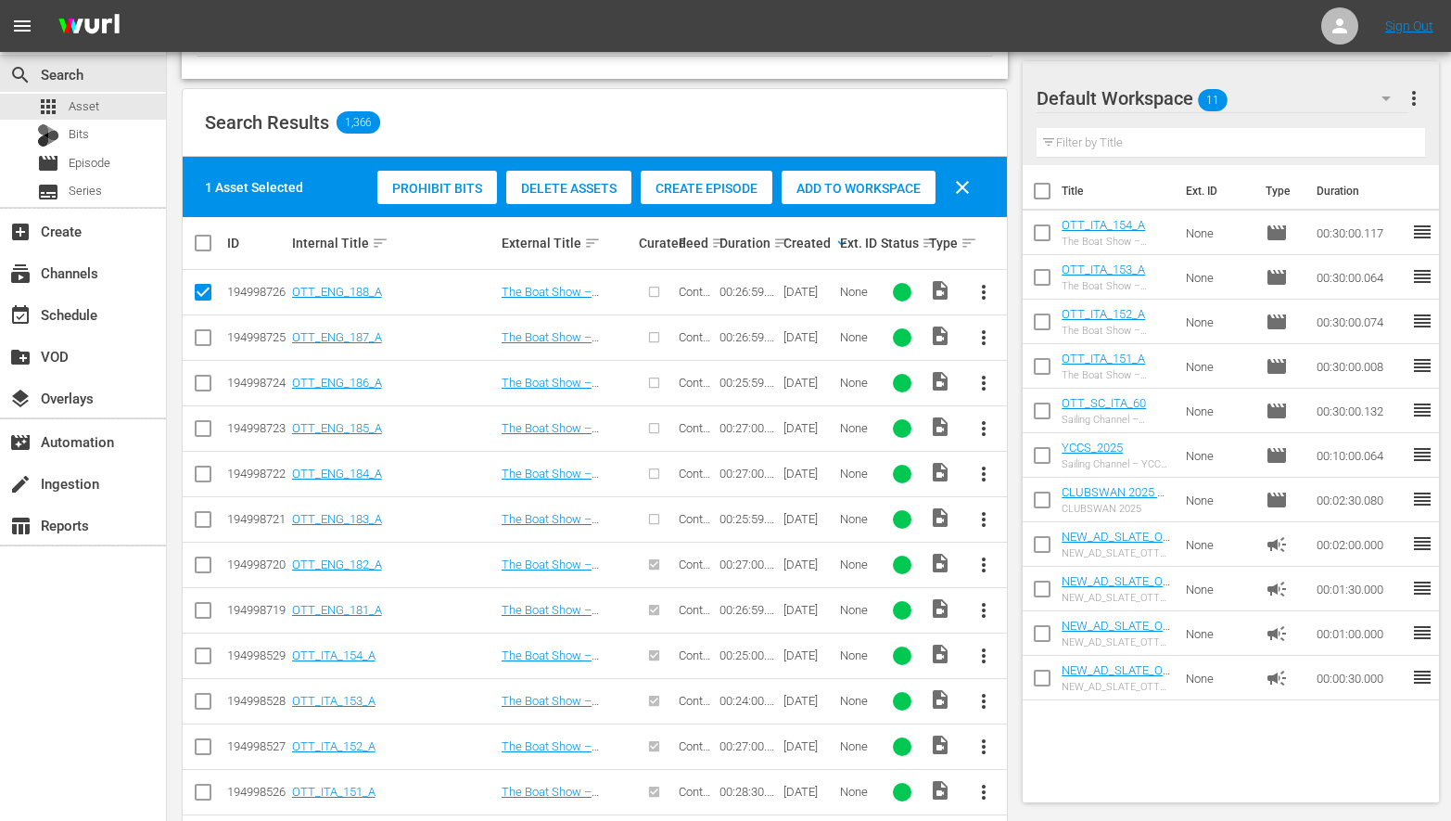
click at [714, 185] on span "Create Episode" at bounding box center [707, 188] width 132 height 15
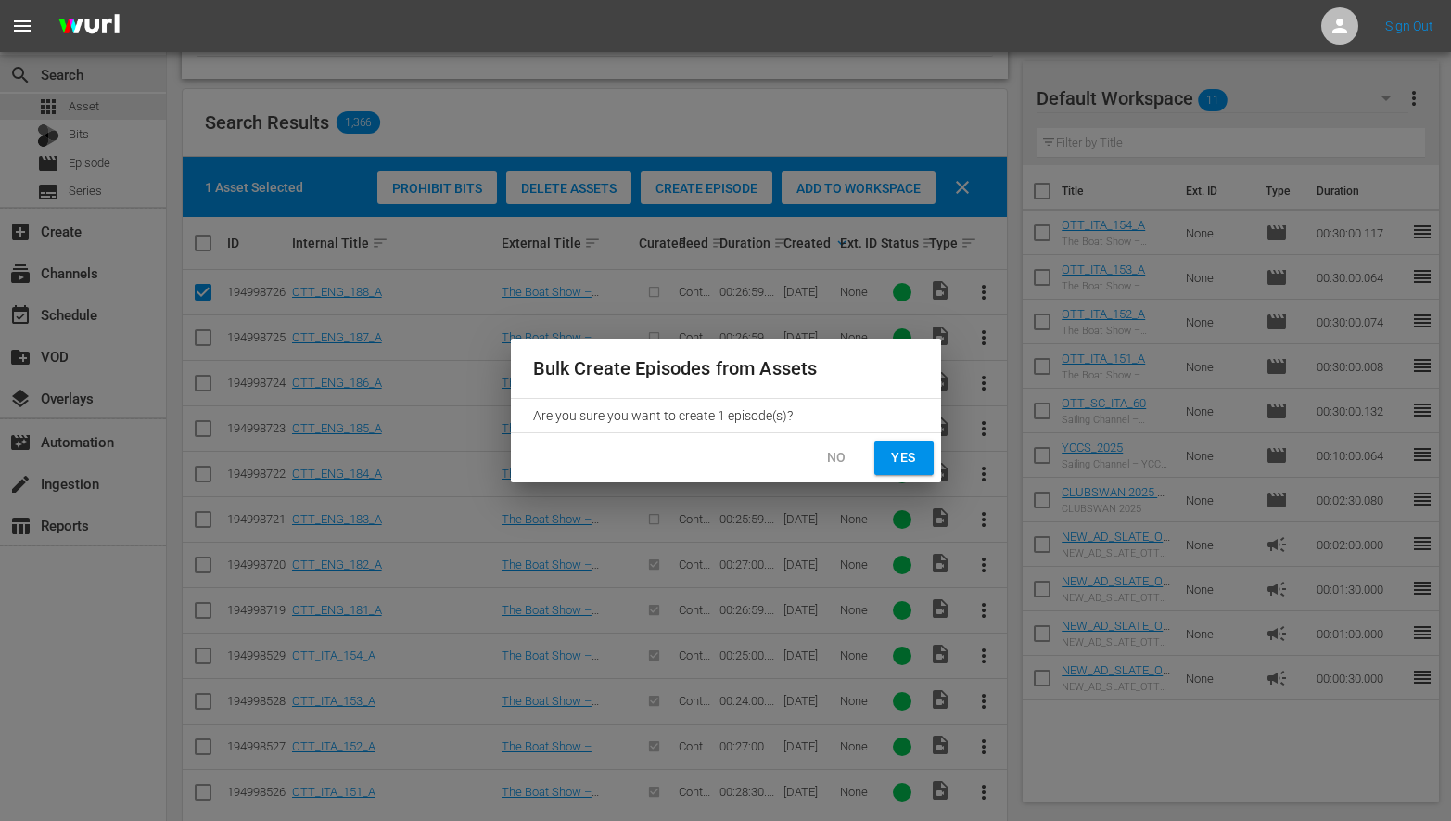
click at [916, 477] on div "No Yes" at bounding box center [726, 457] width 430 height 49
click at [914, 467] on span "Yes" at bounding box center [904, 457] width 30 height 23
checkbox input "false"
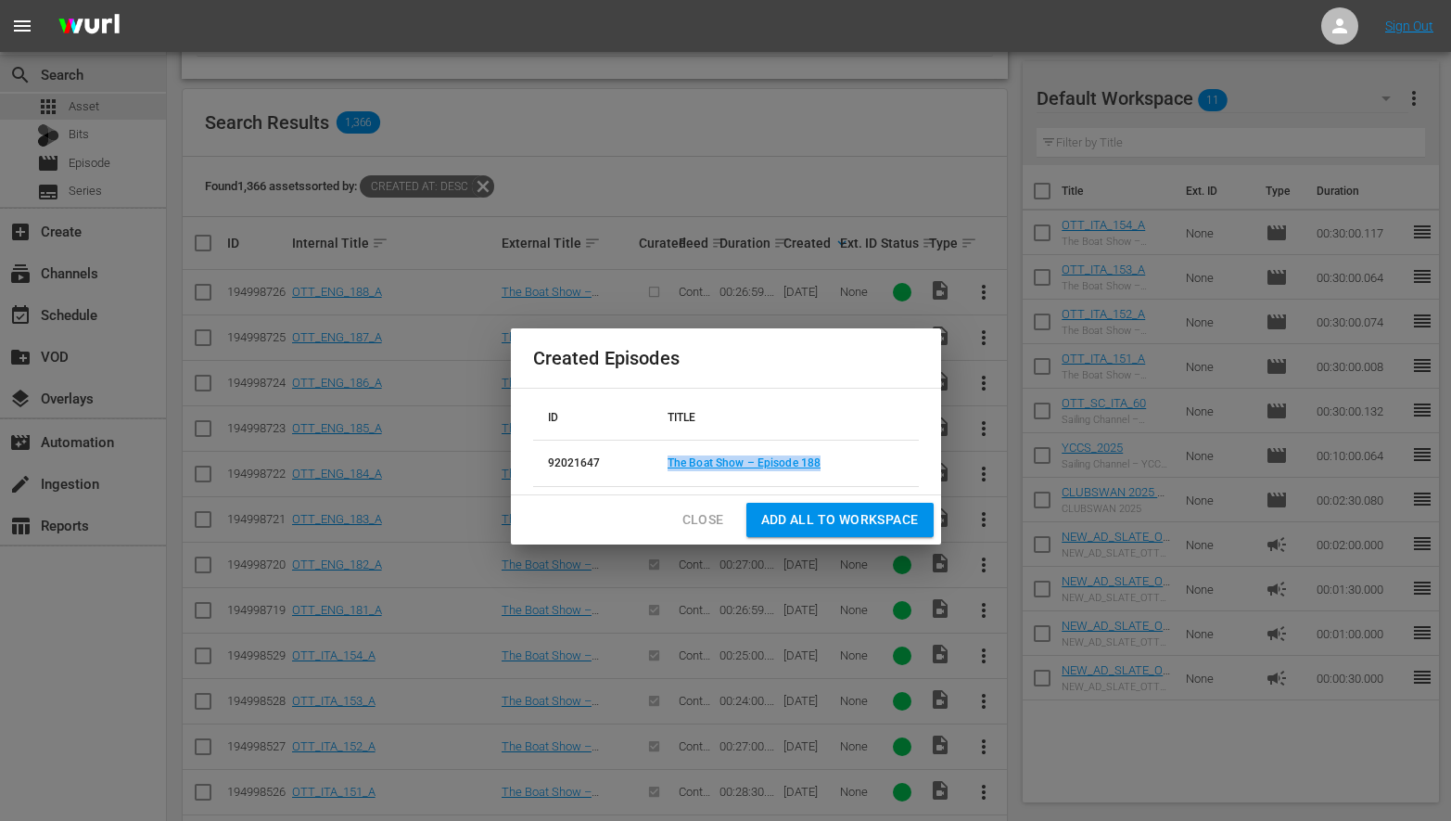
click at [697, 514] on span "Close" at bounding box center [703, 519] width 42 height 23
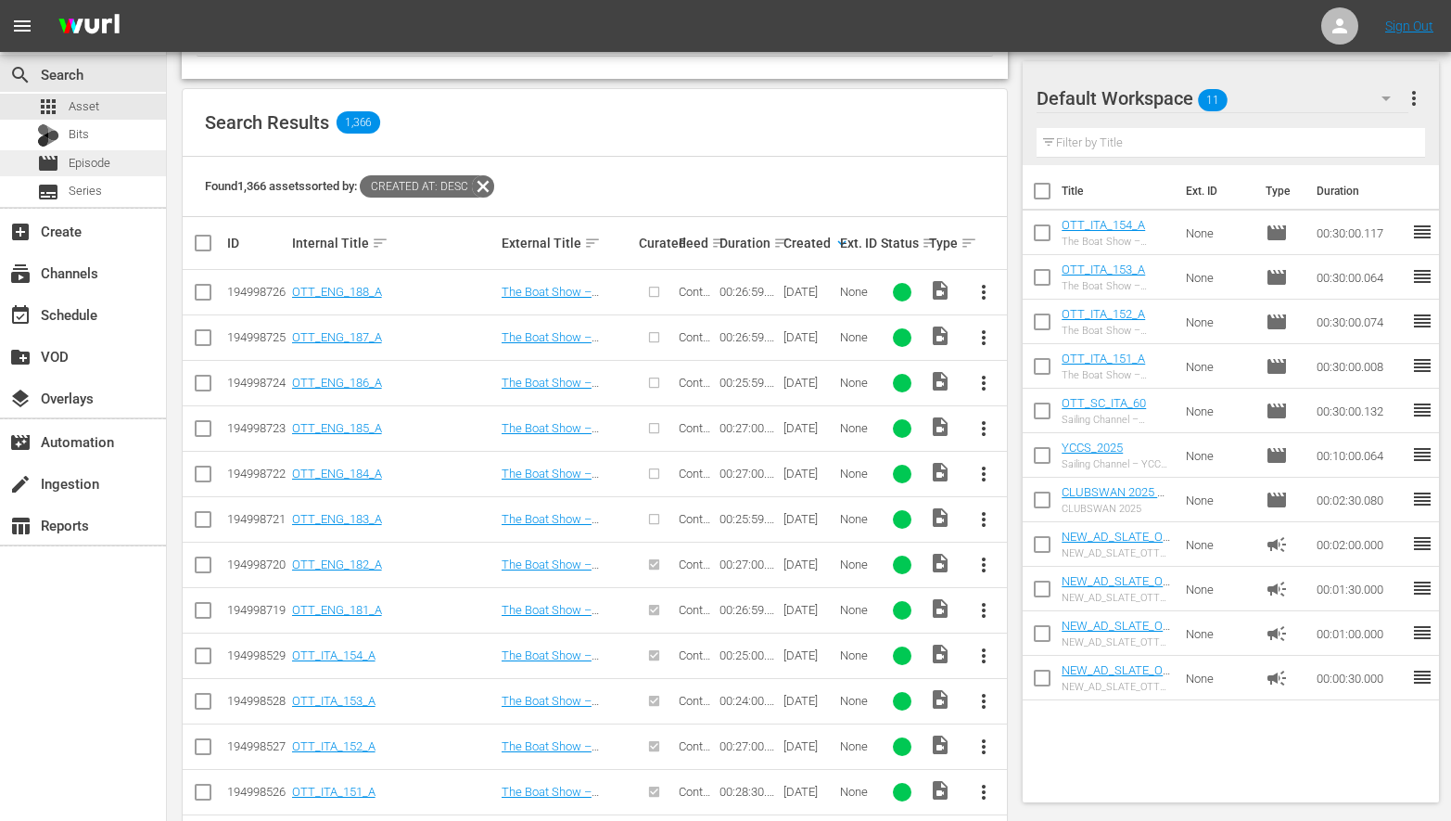
click at [79, 166] on span "Episode" at bounding box center [90, 163] width 42 height 19
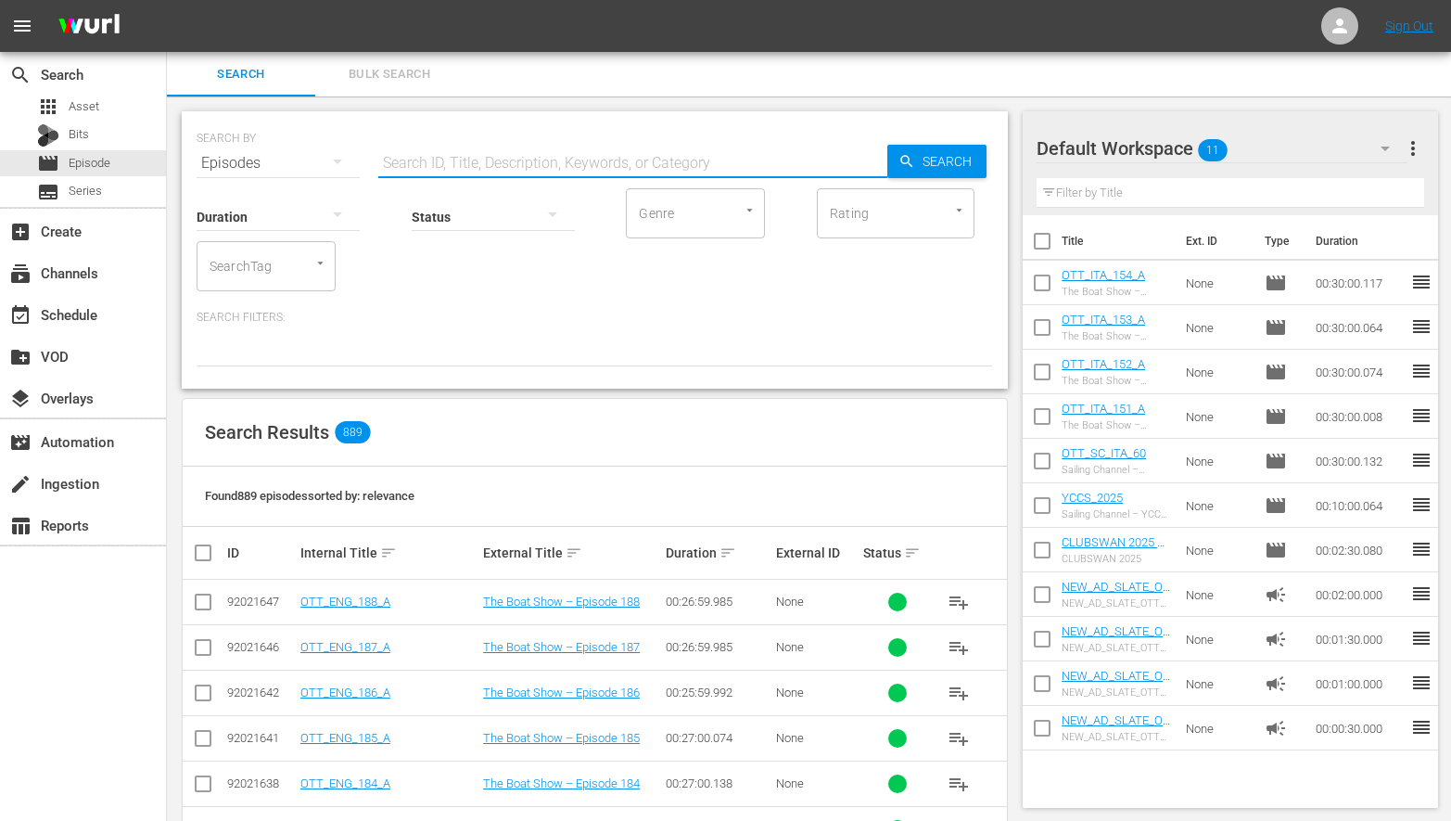
click at [447, 167] on input "text" at bounding box center [632, 163] width 509 height 45
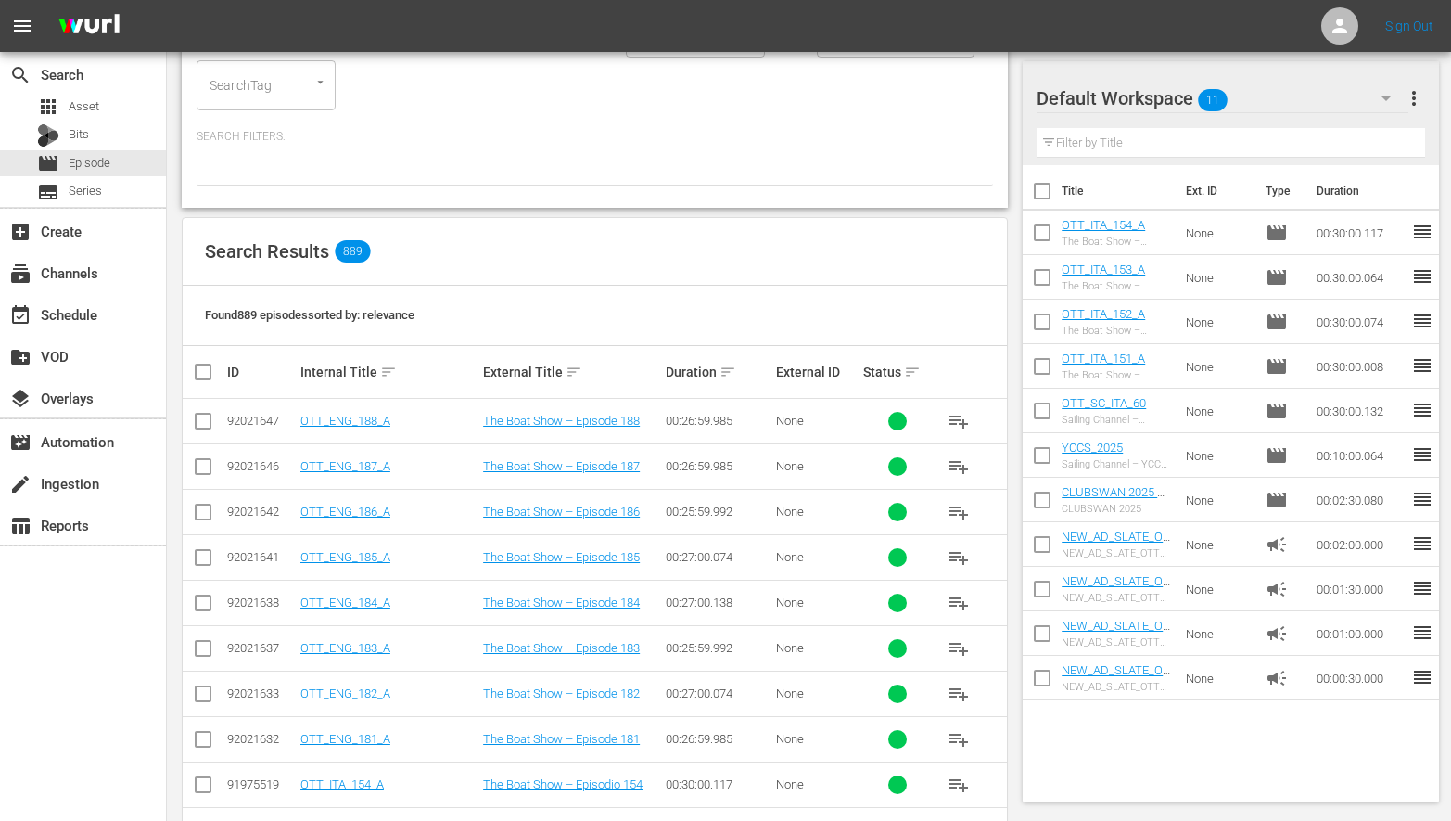
scroll to position [183, 0]
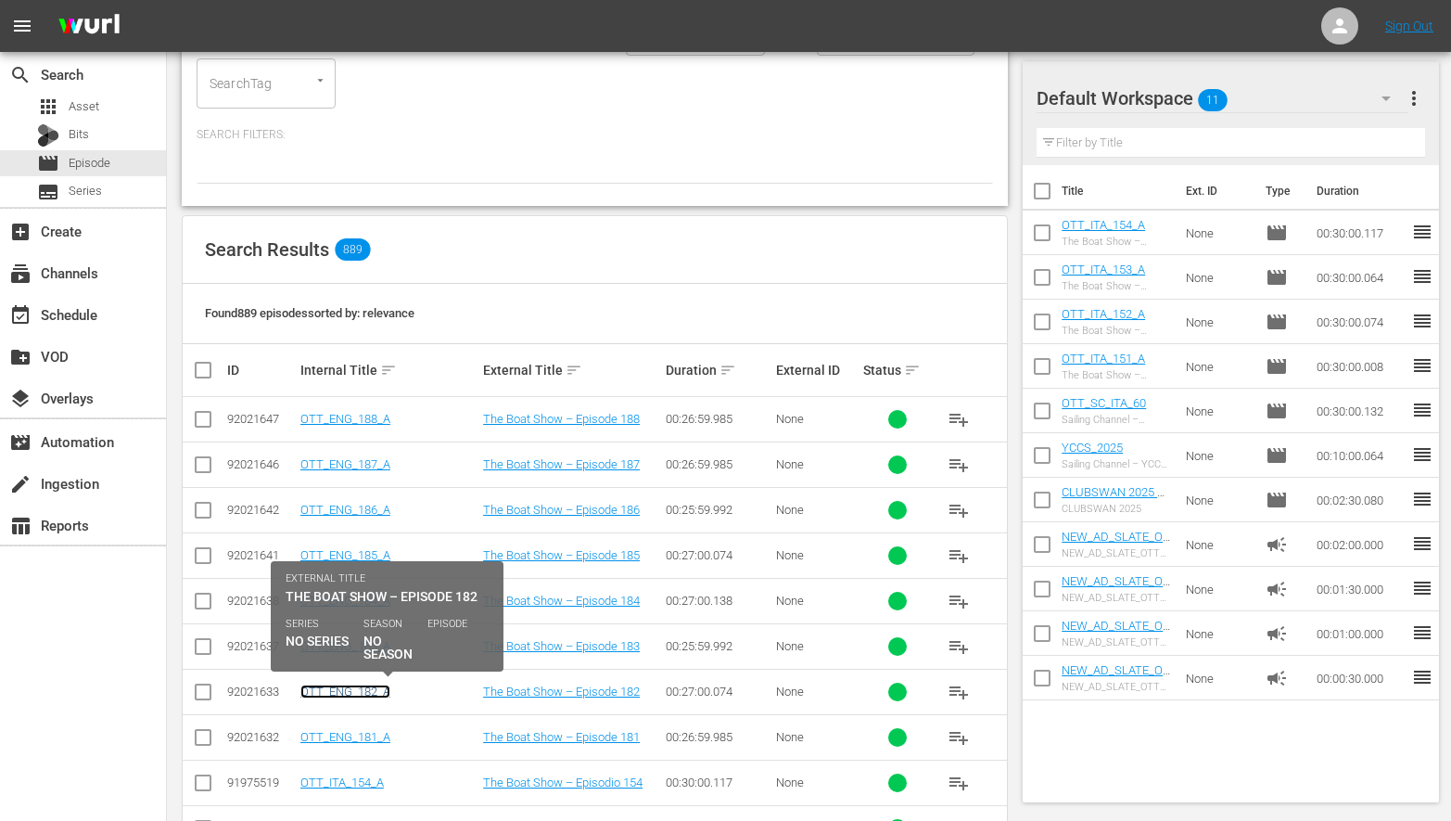
click at [339, 693] on link "OTT_ENG_182_A" at bounding box center [345, 691] width 90 height 14
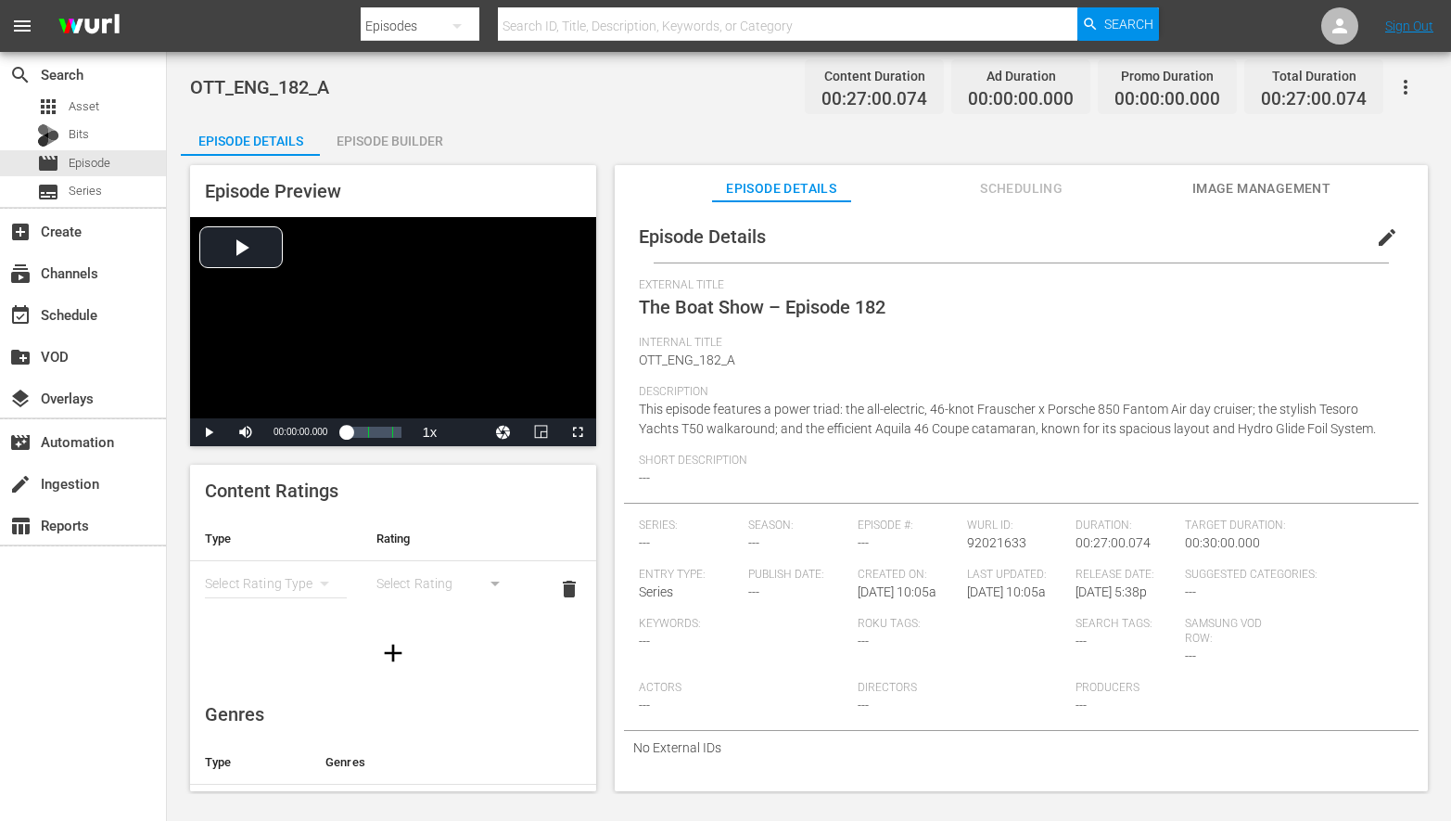
click at [427, 146] on div "Episode Builder" at bounding box center [389, 141] width 139 height 45
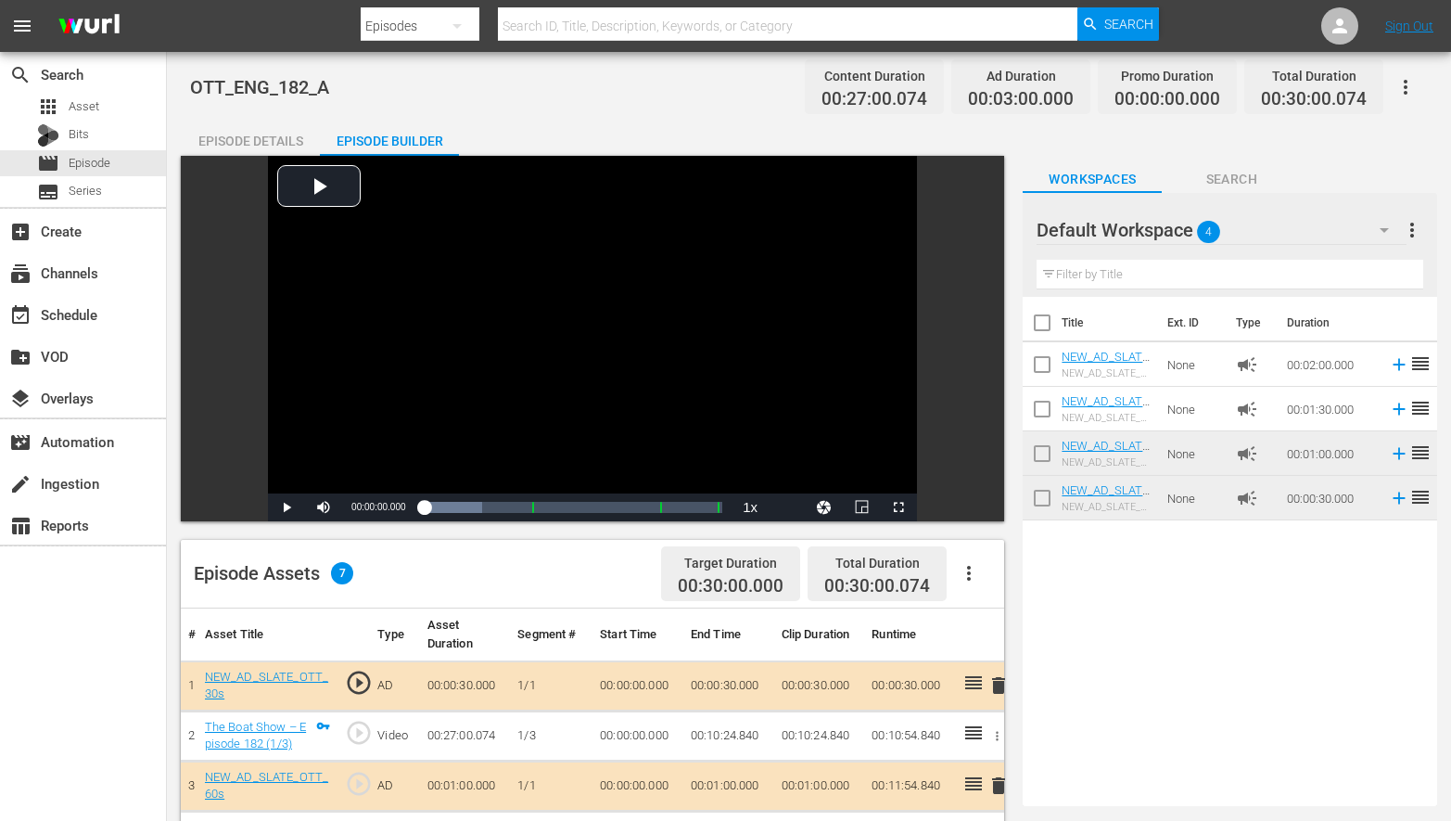
click at [1404, 87] on icon "button" at bounding box center [1406, 87] width 22 height 22
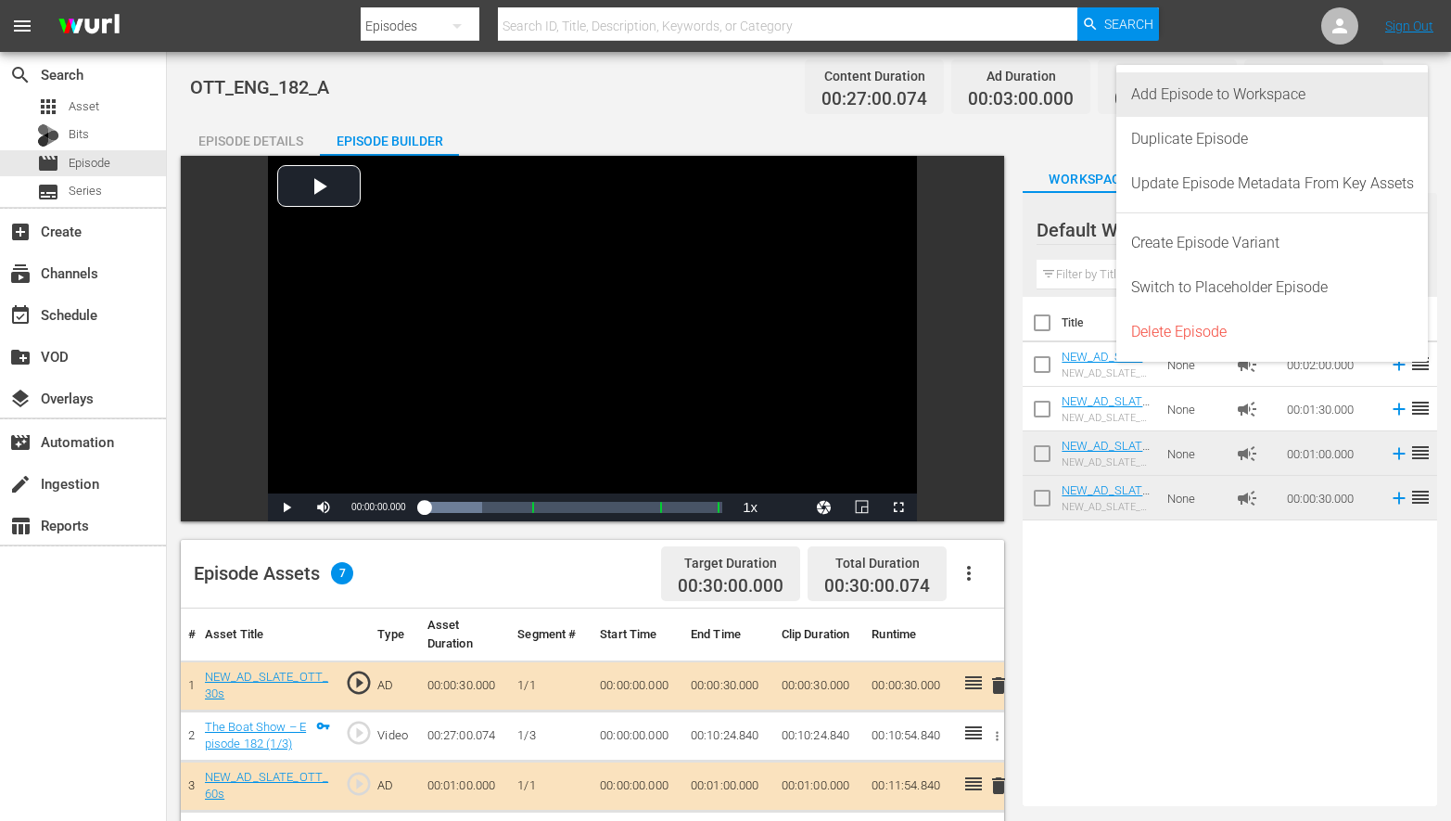
click at [1287, 88] on div "Add Episode to Workspace" at bounding box center [1272, 94] width 283 height 45
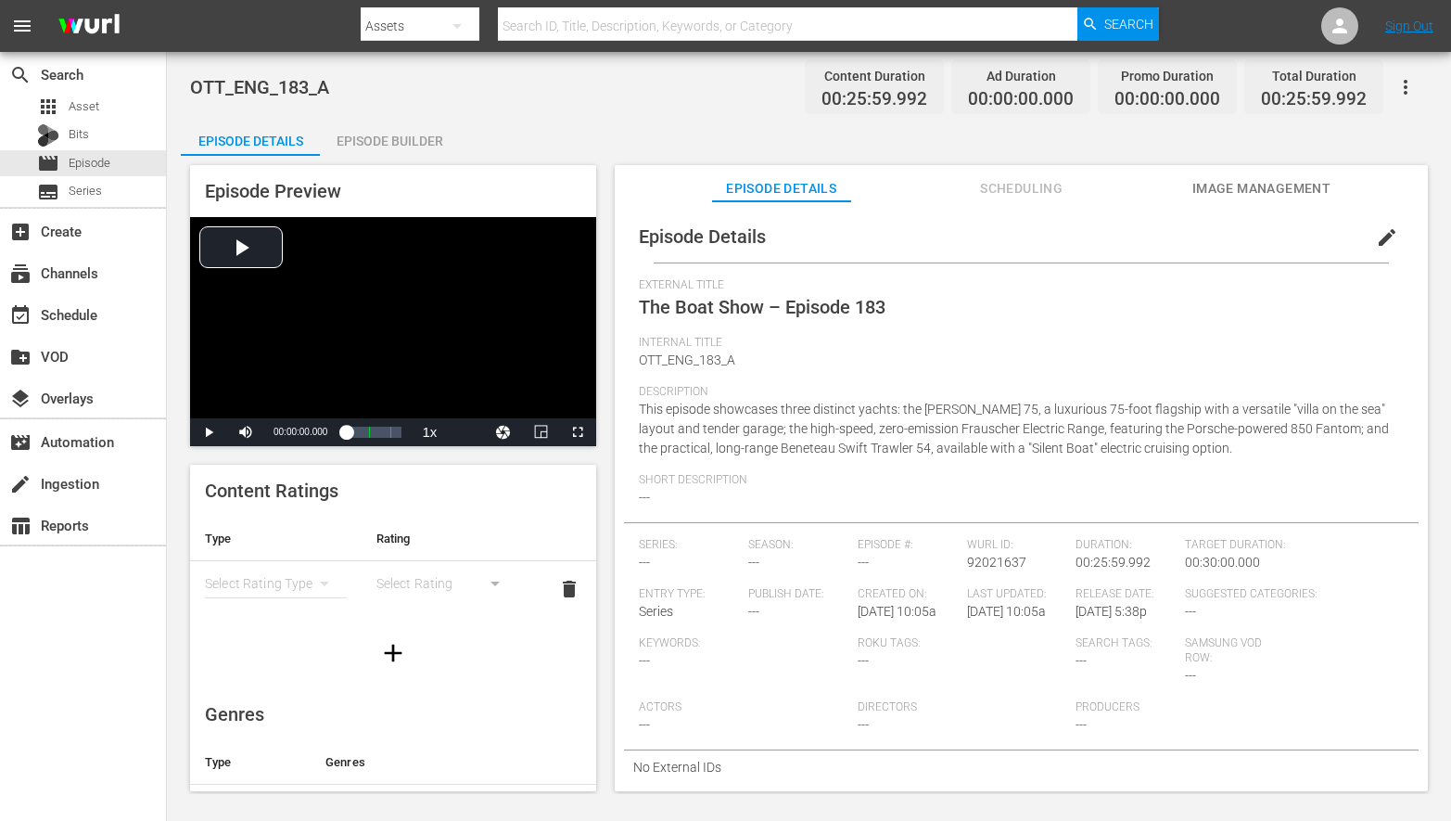
click at [424, 141] on div "Episode Builder" at bounding box center [389, 141] width 139 height 45
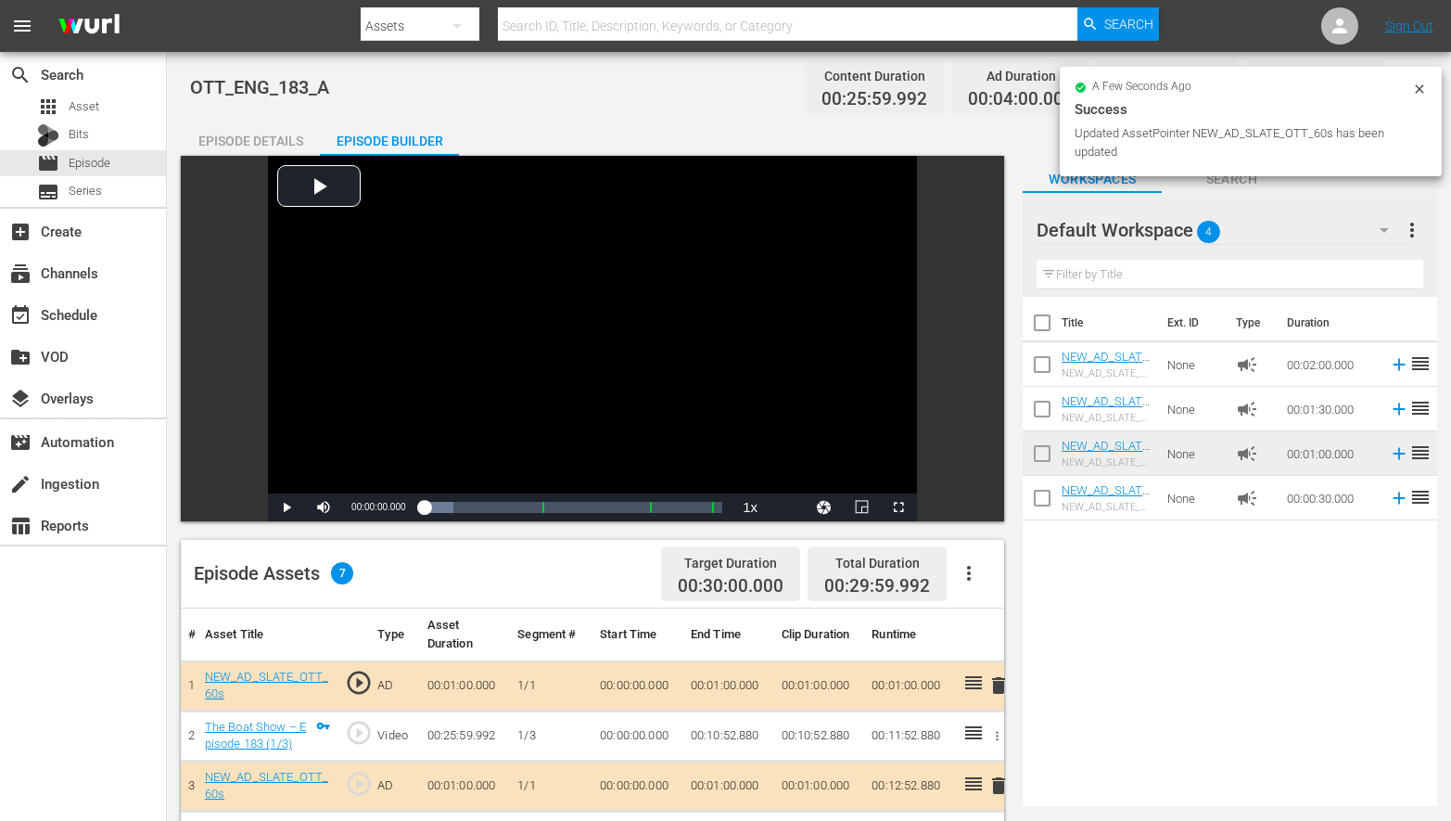
click at [1422, 95] on icon at bounding box center [1419, 89] width 15 height 15
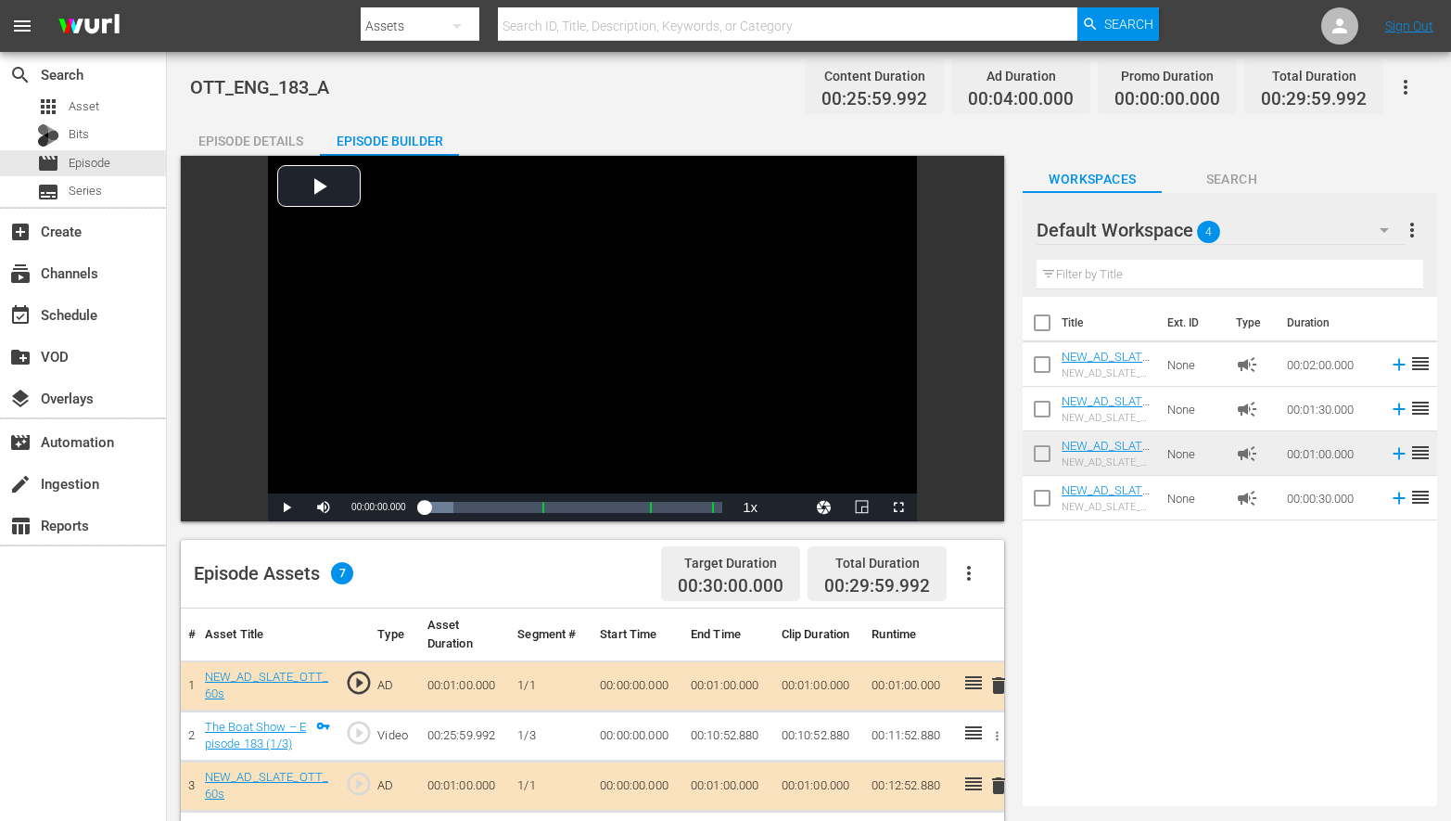
click at [1408, 90] on icon "button" at bounding box center [1406, 87] width 22 height 22
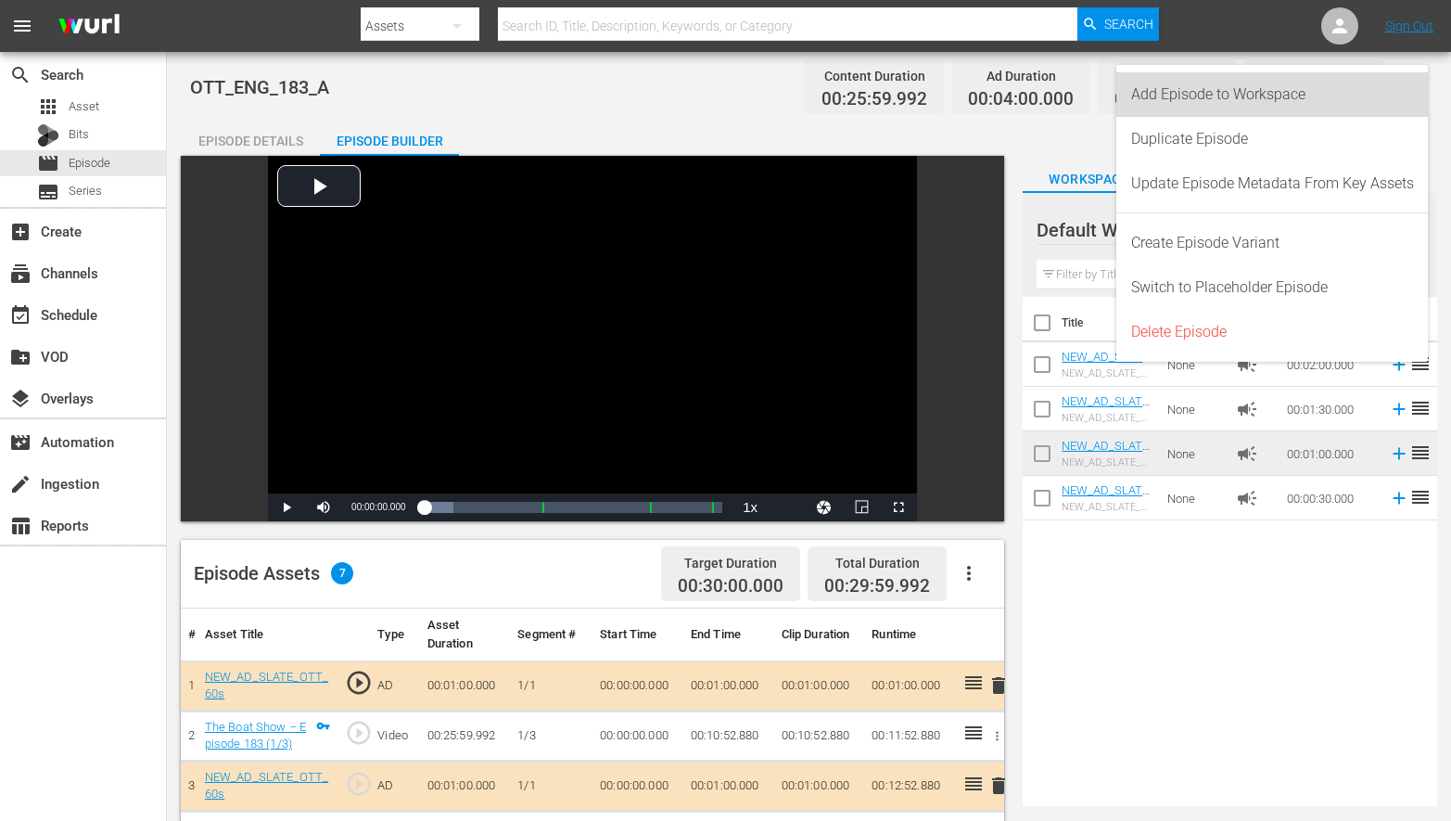
click at [1291, 95] on div "Add Episode to Workspace" at bounding box center [1272, 94] width 283 height 45
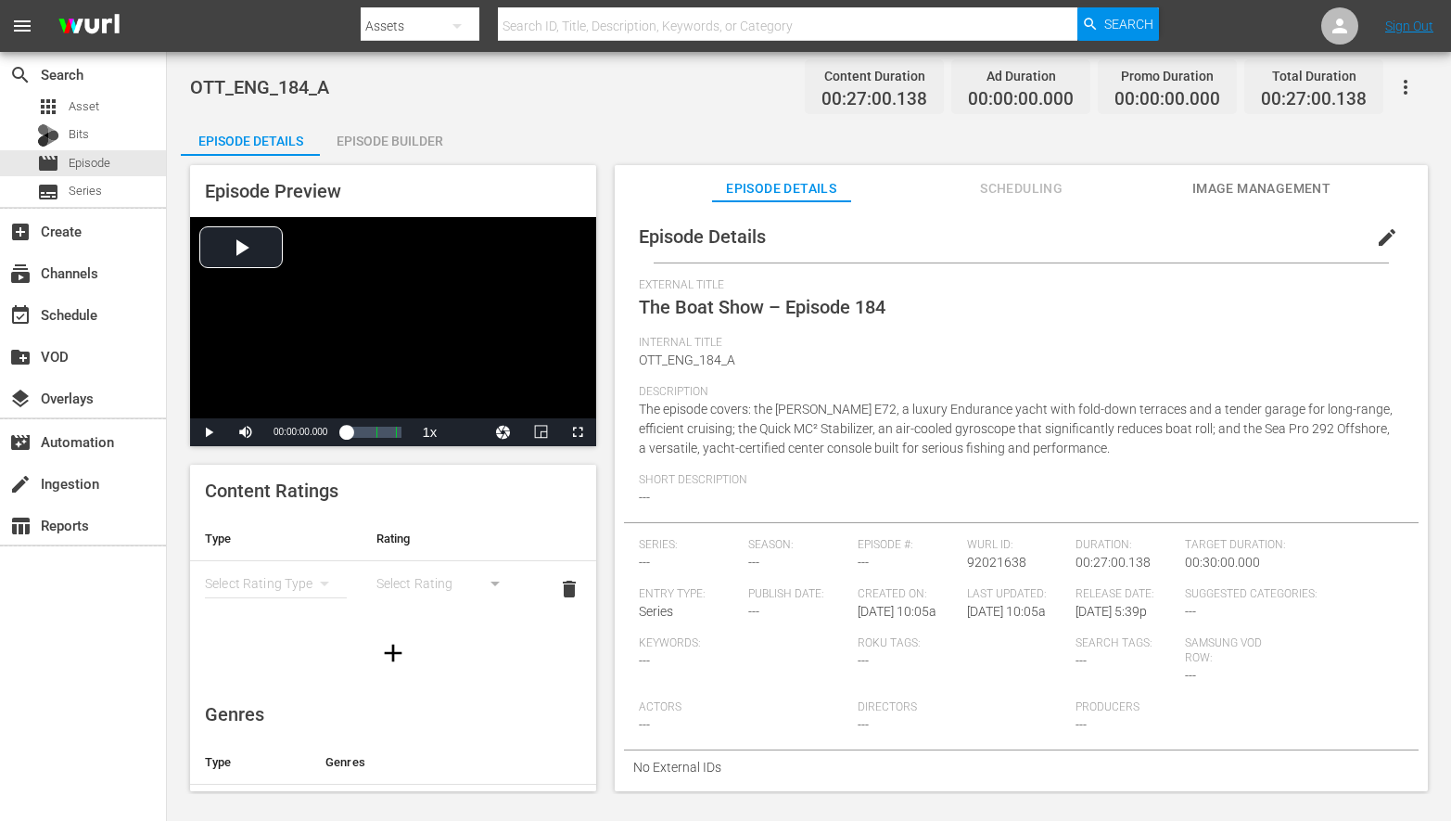
click at [384, 132] on div "Episode Builder" at bounding box center [389, 141] width 139 height 45
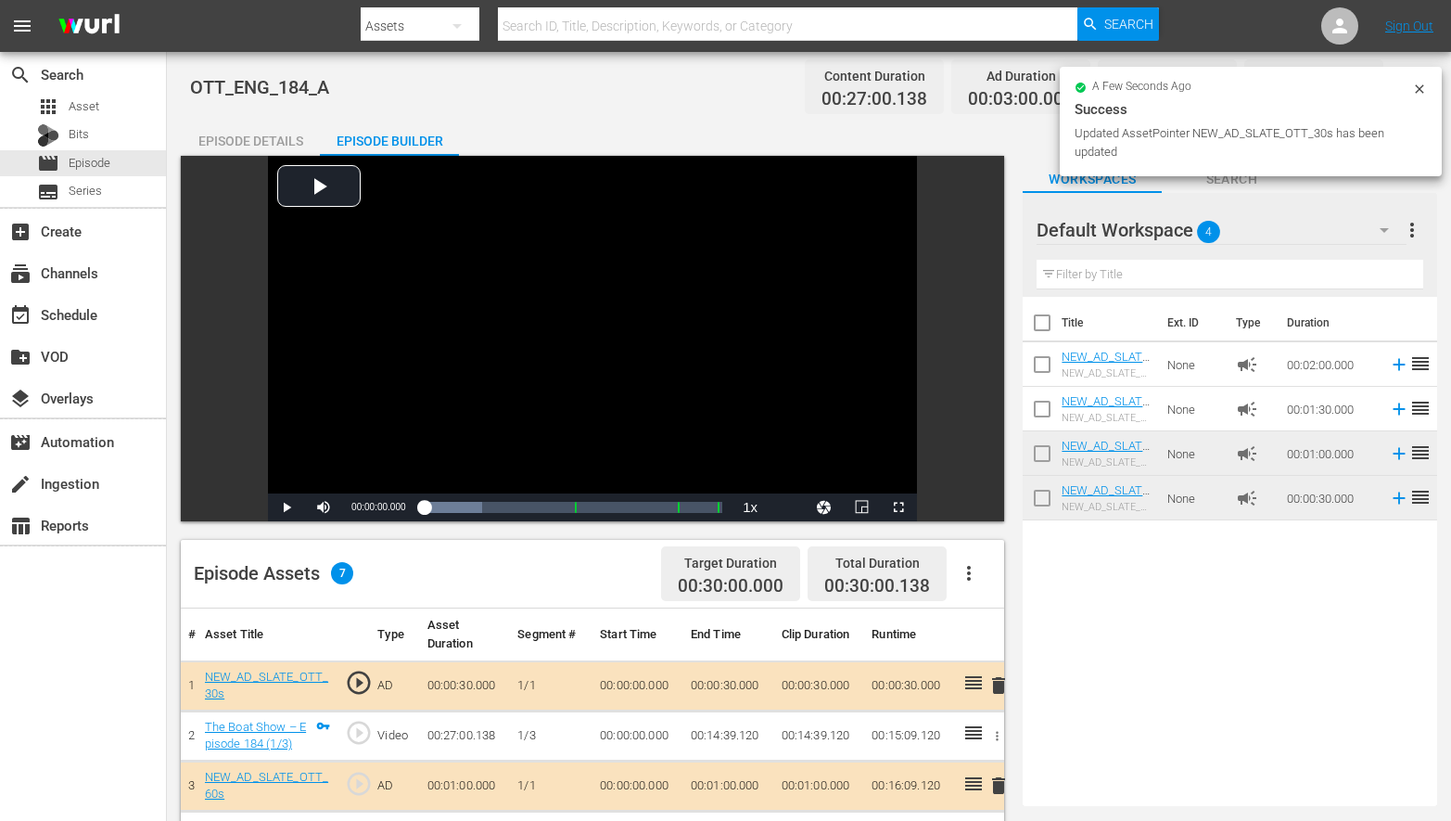
click at [1420, 92] on icon at bounding box center [1419, 89] width 15 height 15
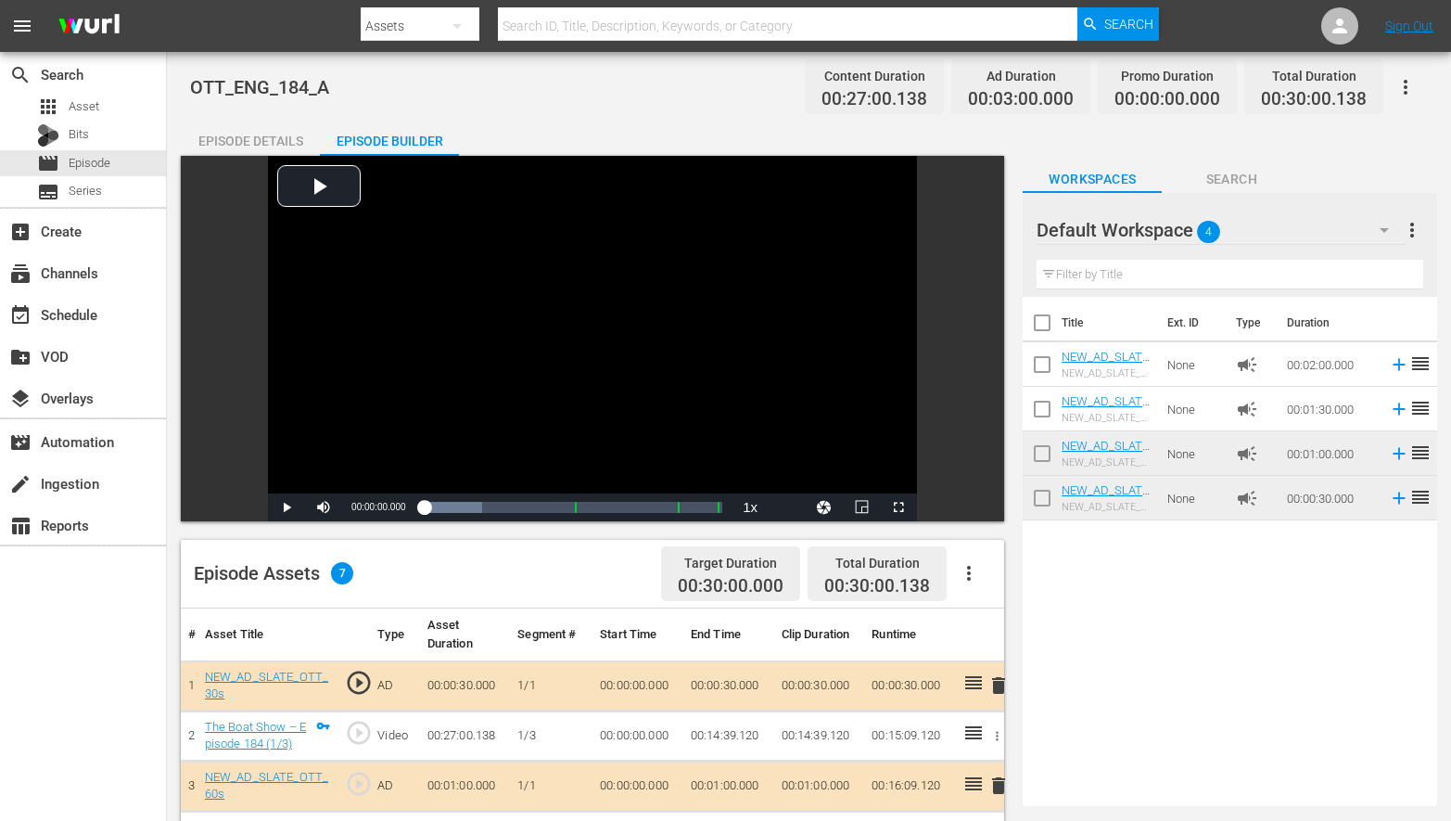
click at [1405, 89] on icon "button" at bounding box center [1406, 87] width 22 height 22
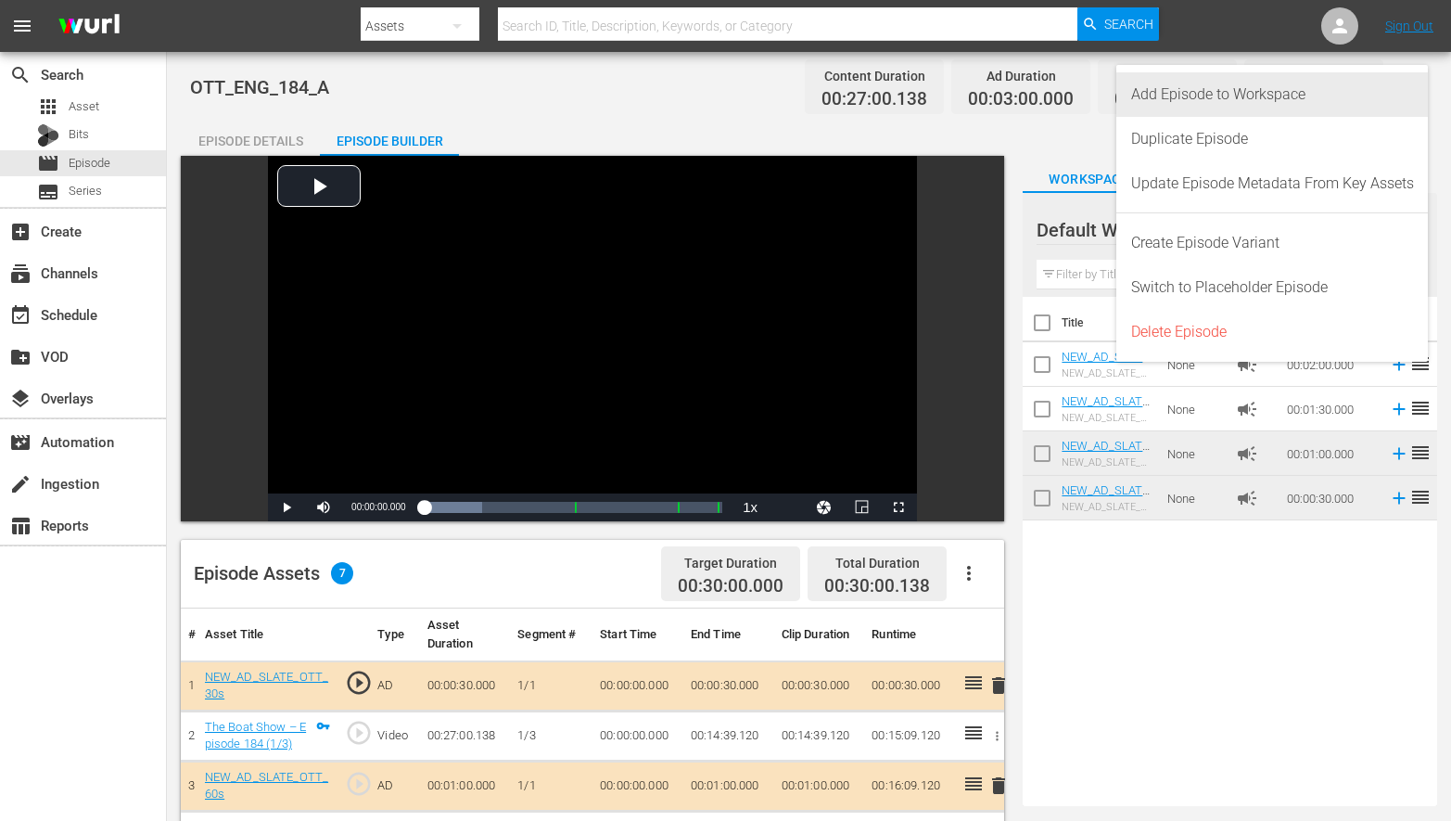
click at [1293, 91] on div "Add Episode to Workspace" at bounding box center [1272, 94] width 283 height 45
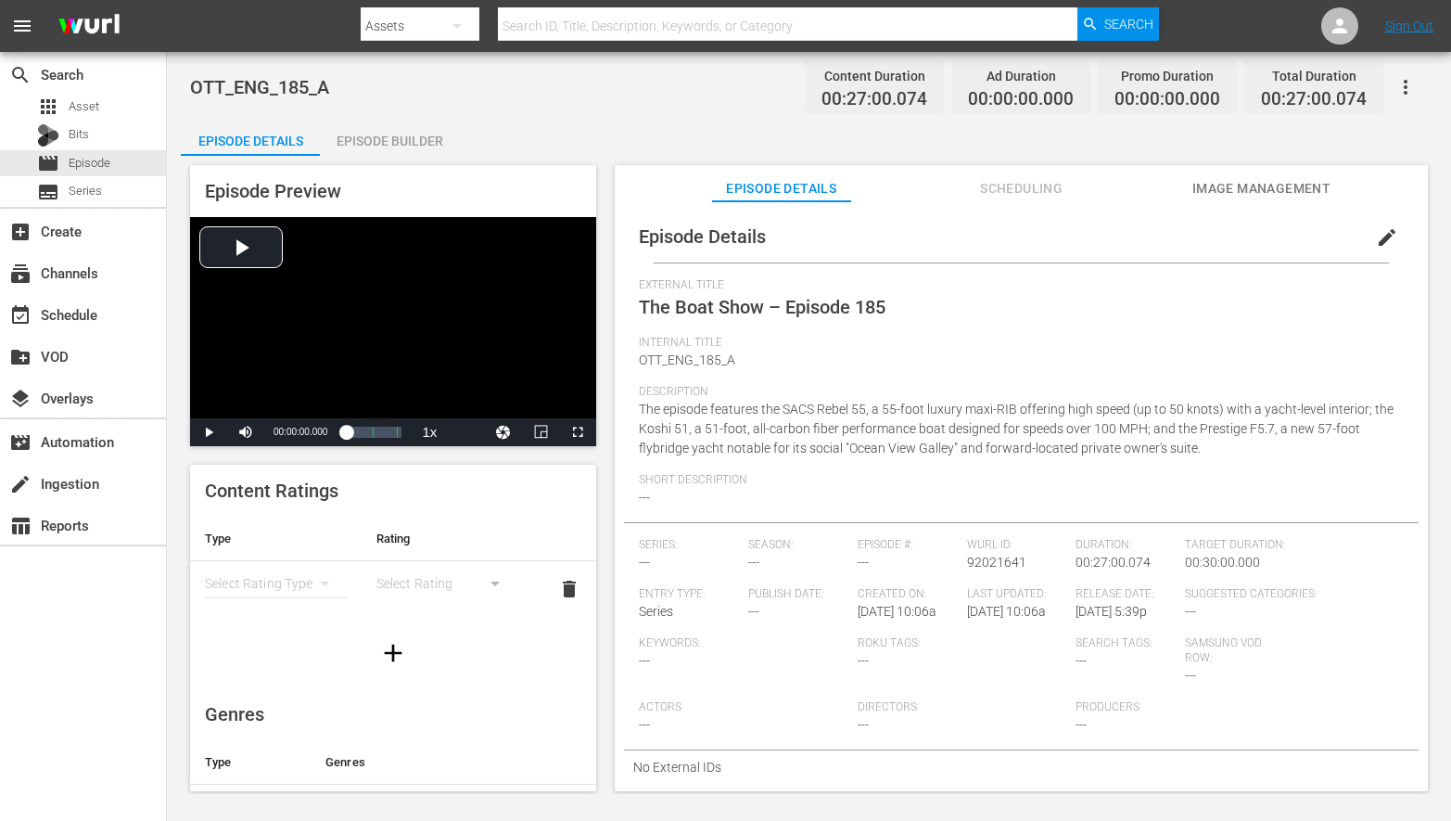
click at [383, 133] on div "Episode Builder" at bounding box center [389, 141] width 139 height 45
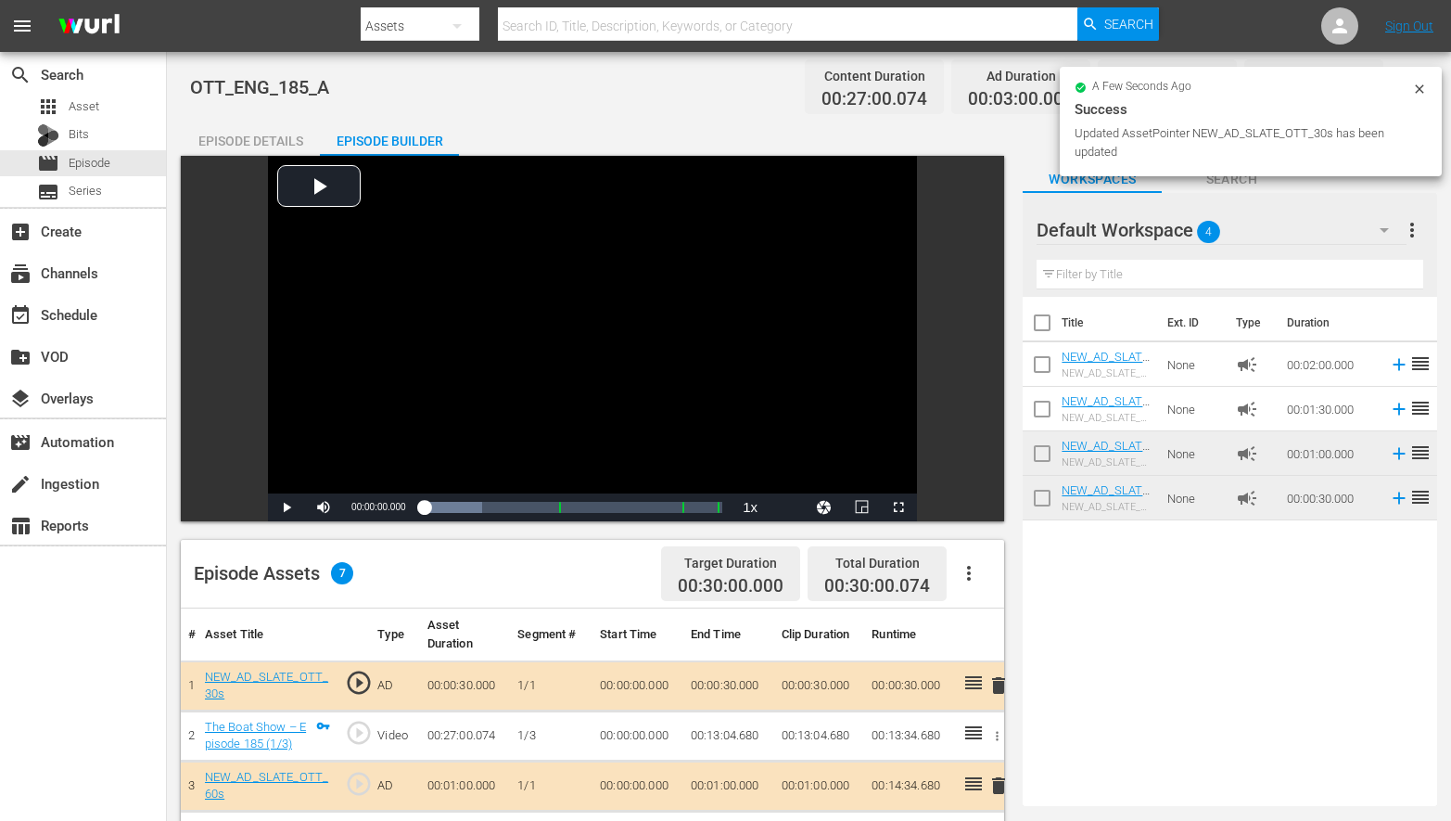
click at [1419, 84] on icon at bounding box center [1419, 89] width 15 height 15
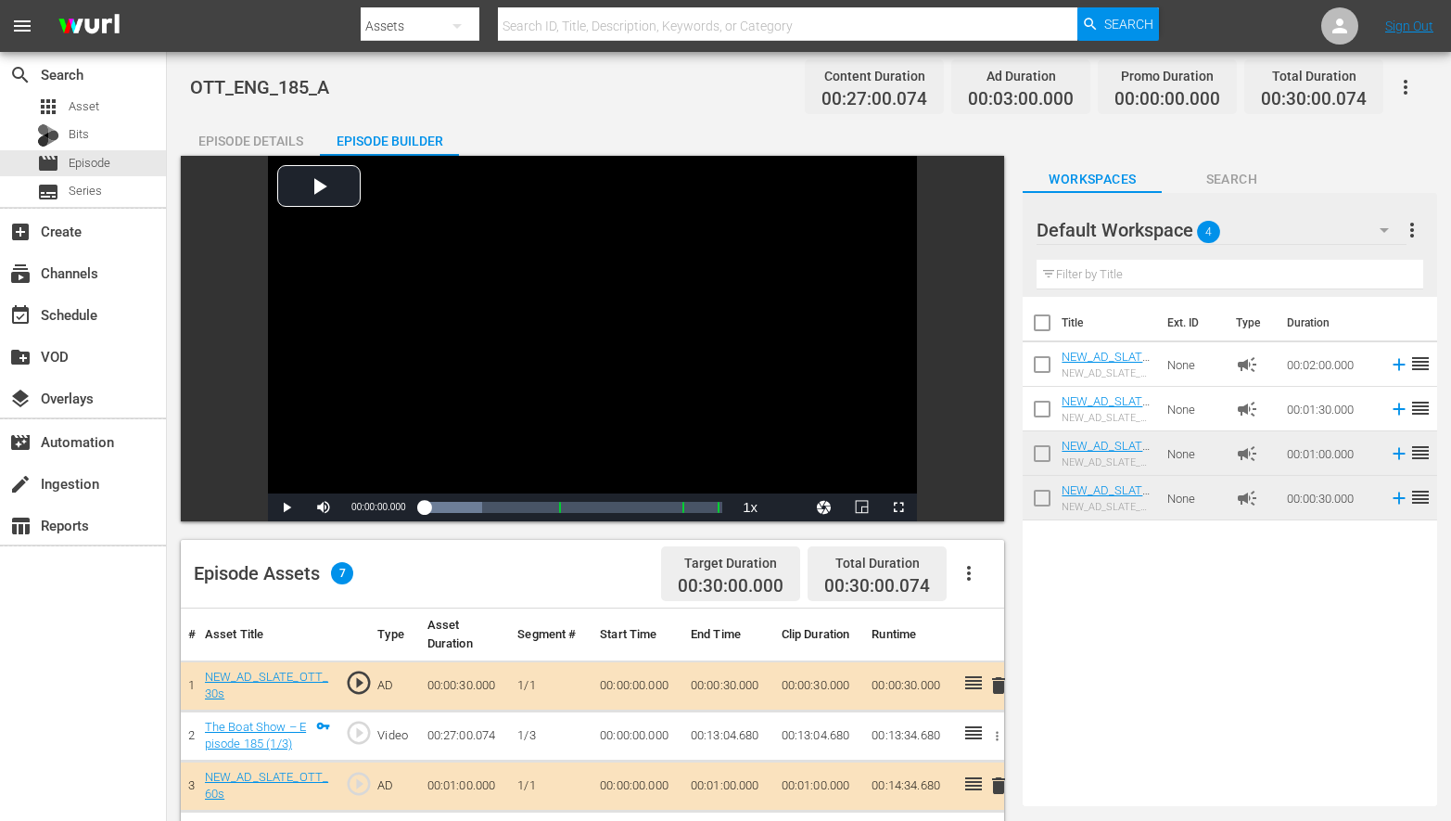
click at [1405, 86] on icon "button" at bounding box center [1406, 87] width 4 height 15
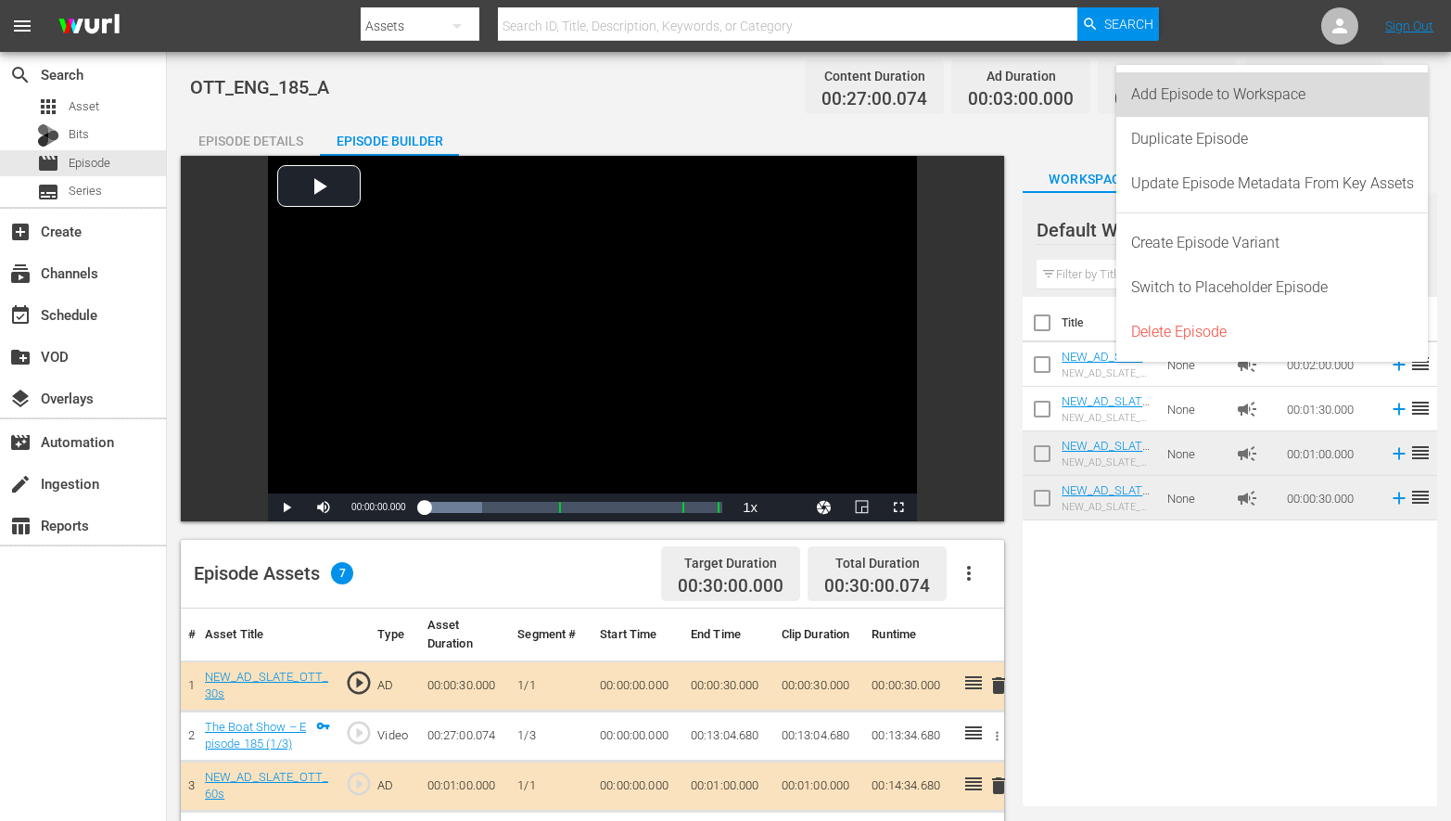
click at [1292, 98] on div "Add Episode to Workspace" at bounding box center [1272, 94] width 283 height 45
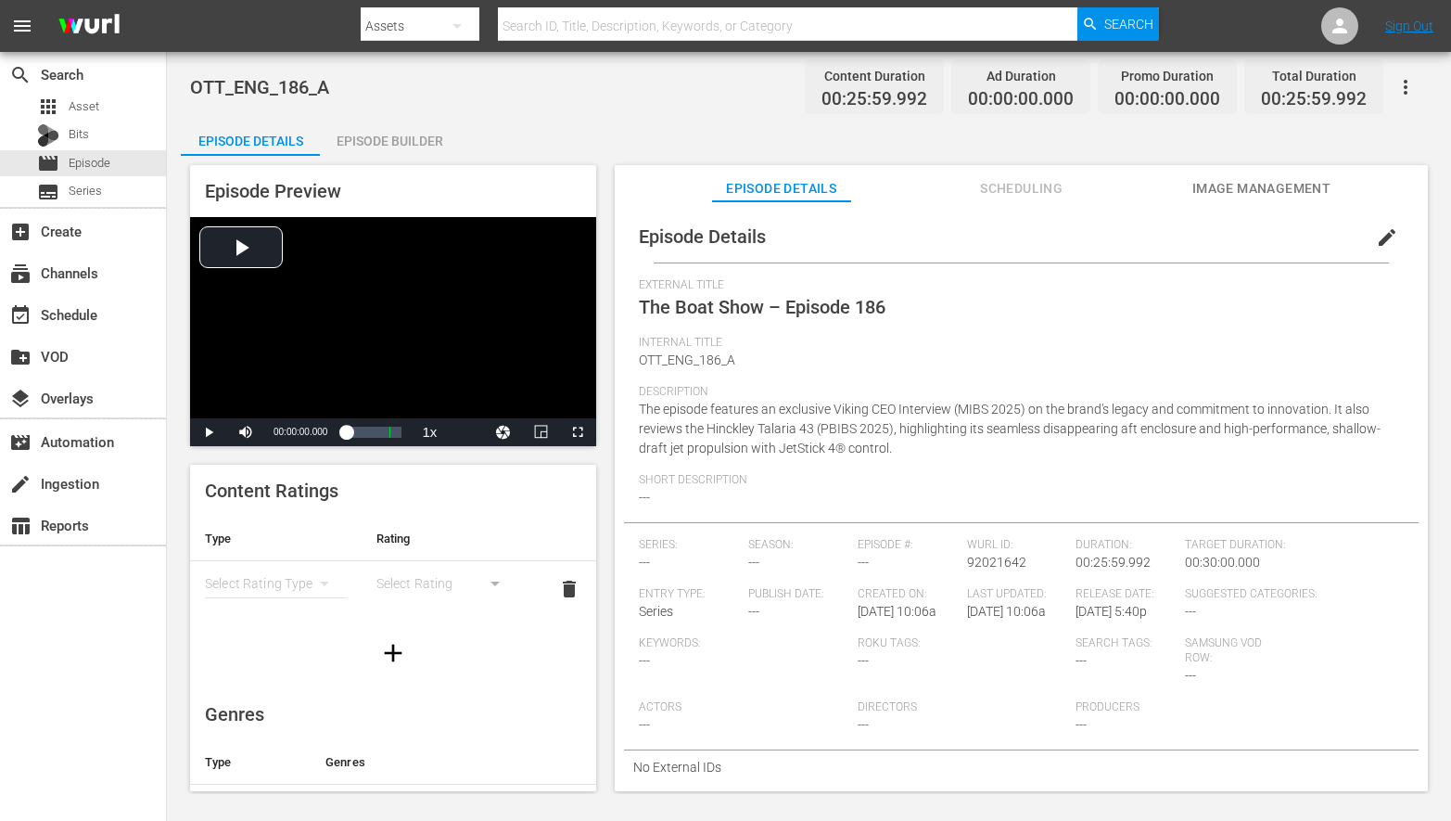
click at [376, 152] on div "Episode Builder" at bounding box center [389, 141] width 139 height 45
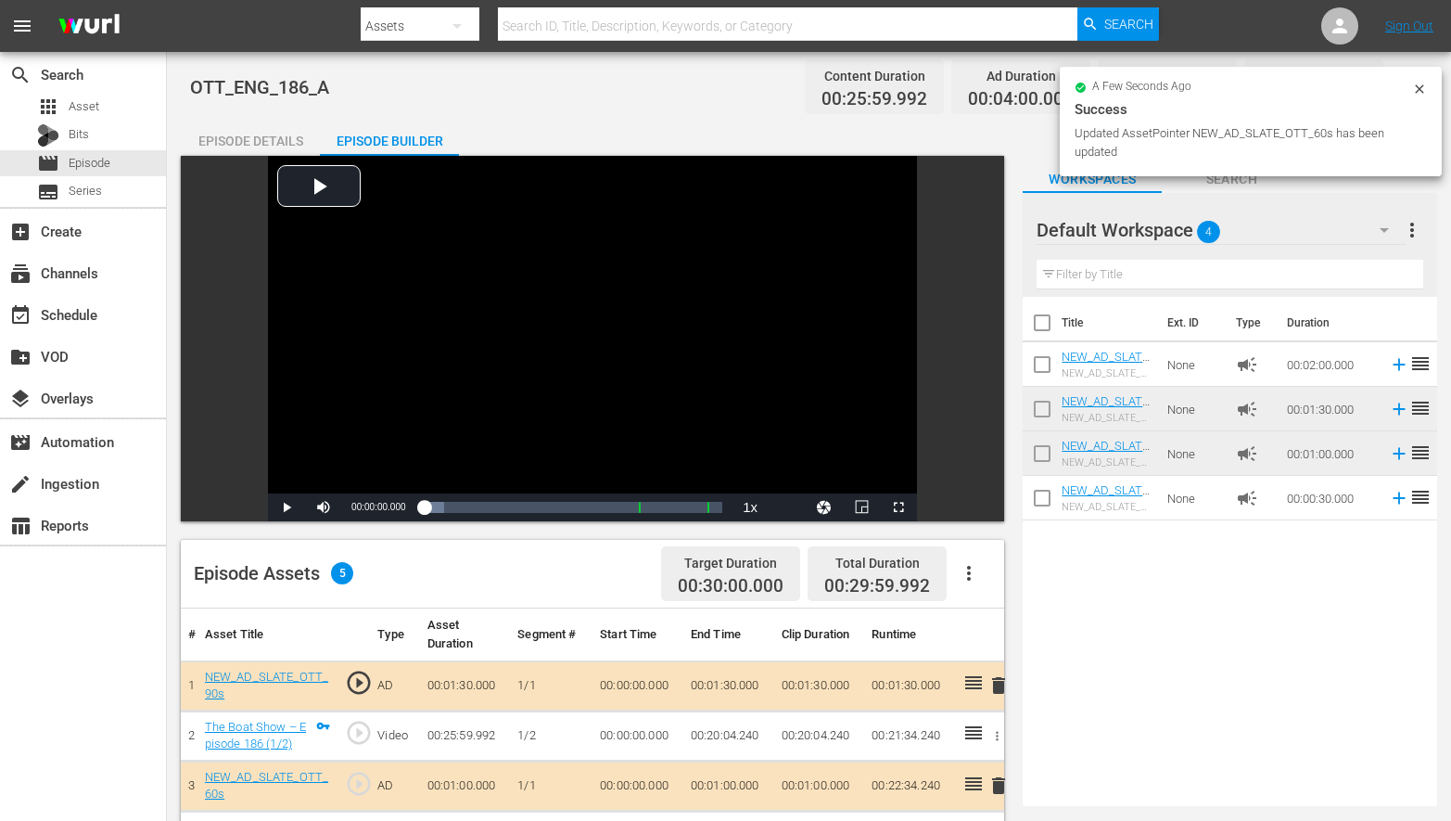
click at [1424, 88] on icon at bounding box center [1419, 89] width 15 height 15
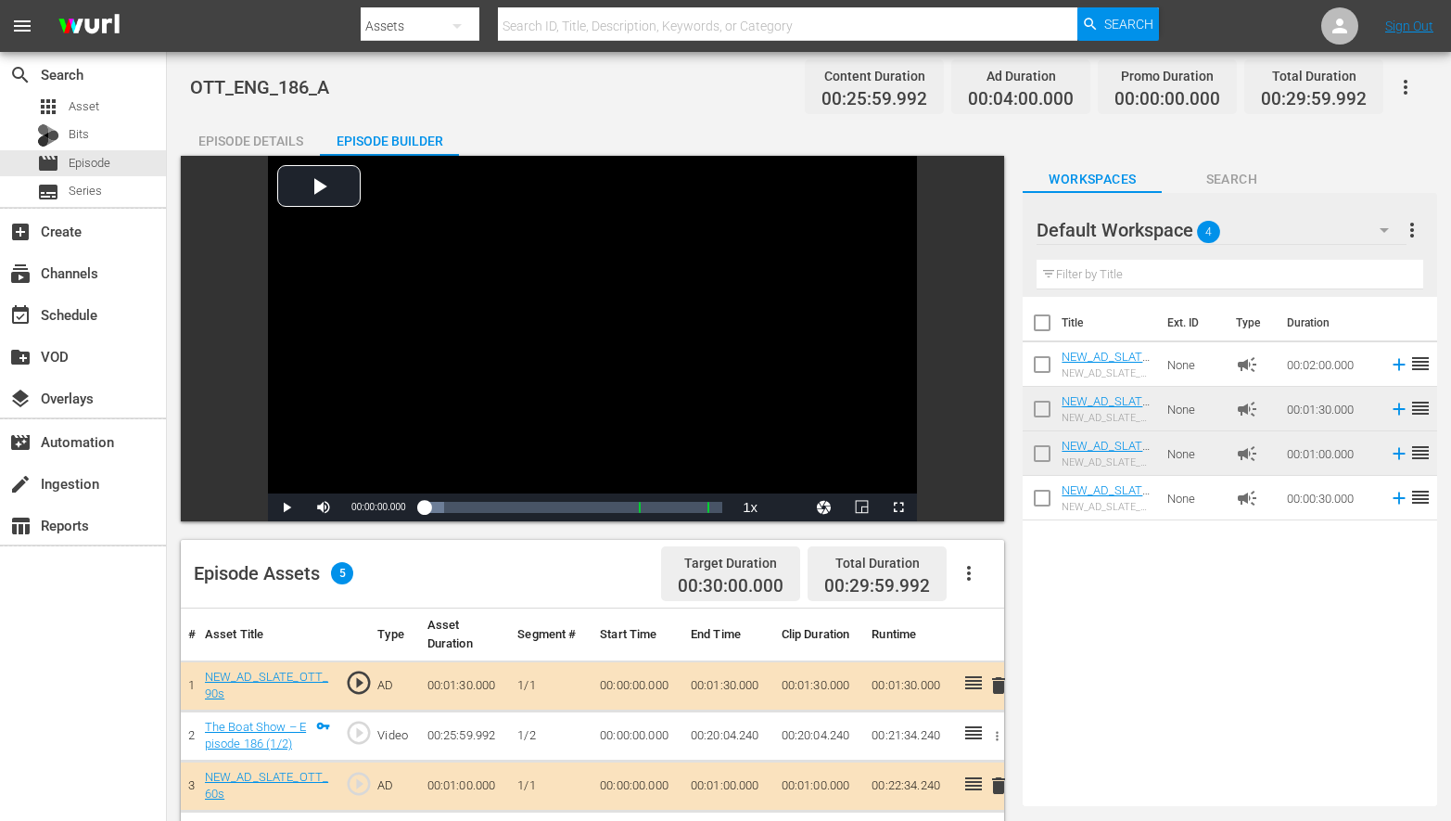
click at [1406, 93] on icon "button" at bounding box center [1406, 87] width 4 height 15
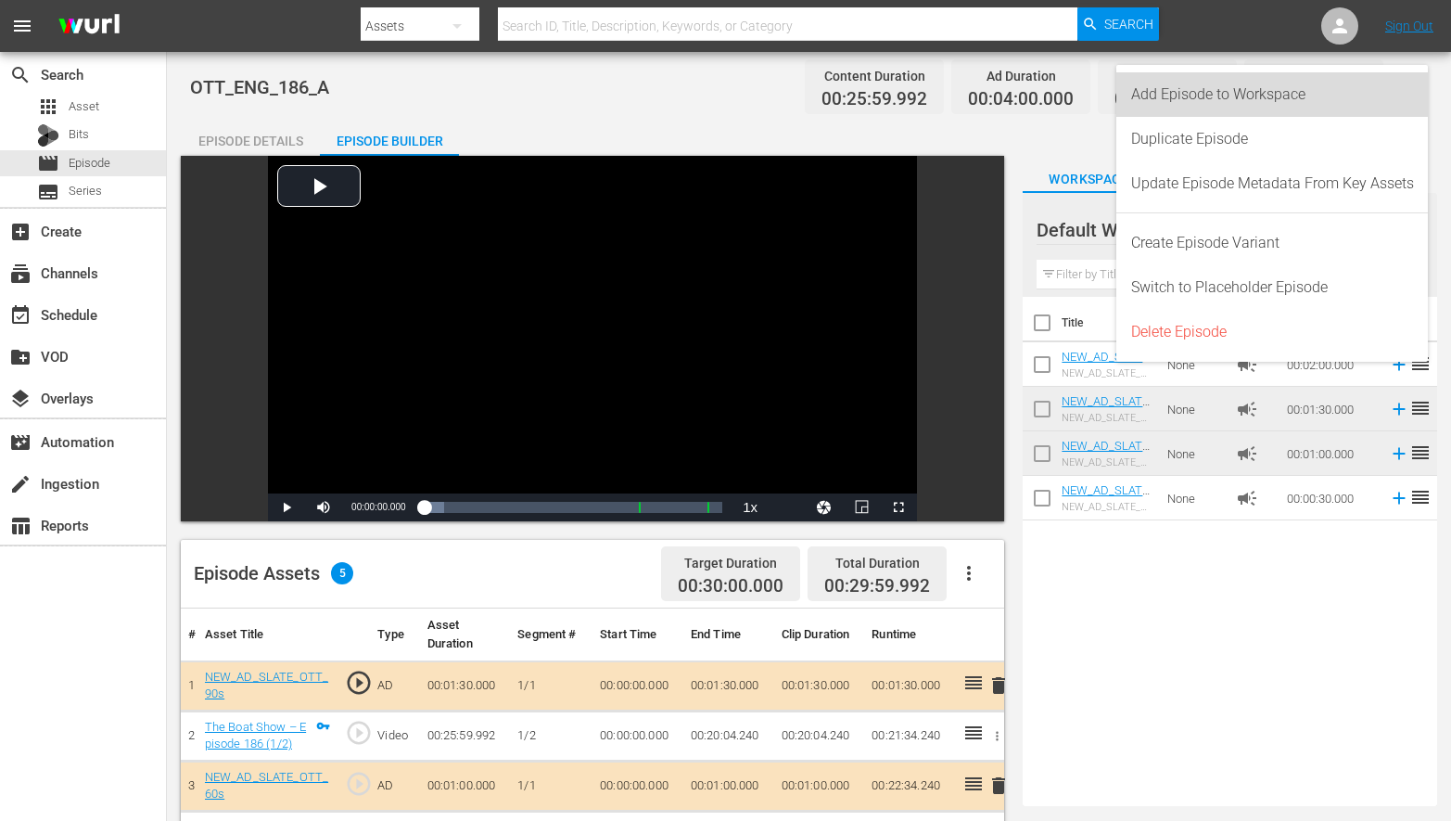
click at [1271, 96] on div "Add Episode to Workspace" at bounding box center [1272, 94] width 283 height 45
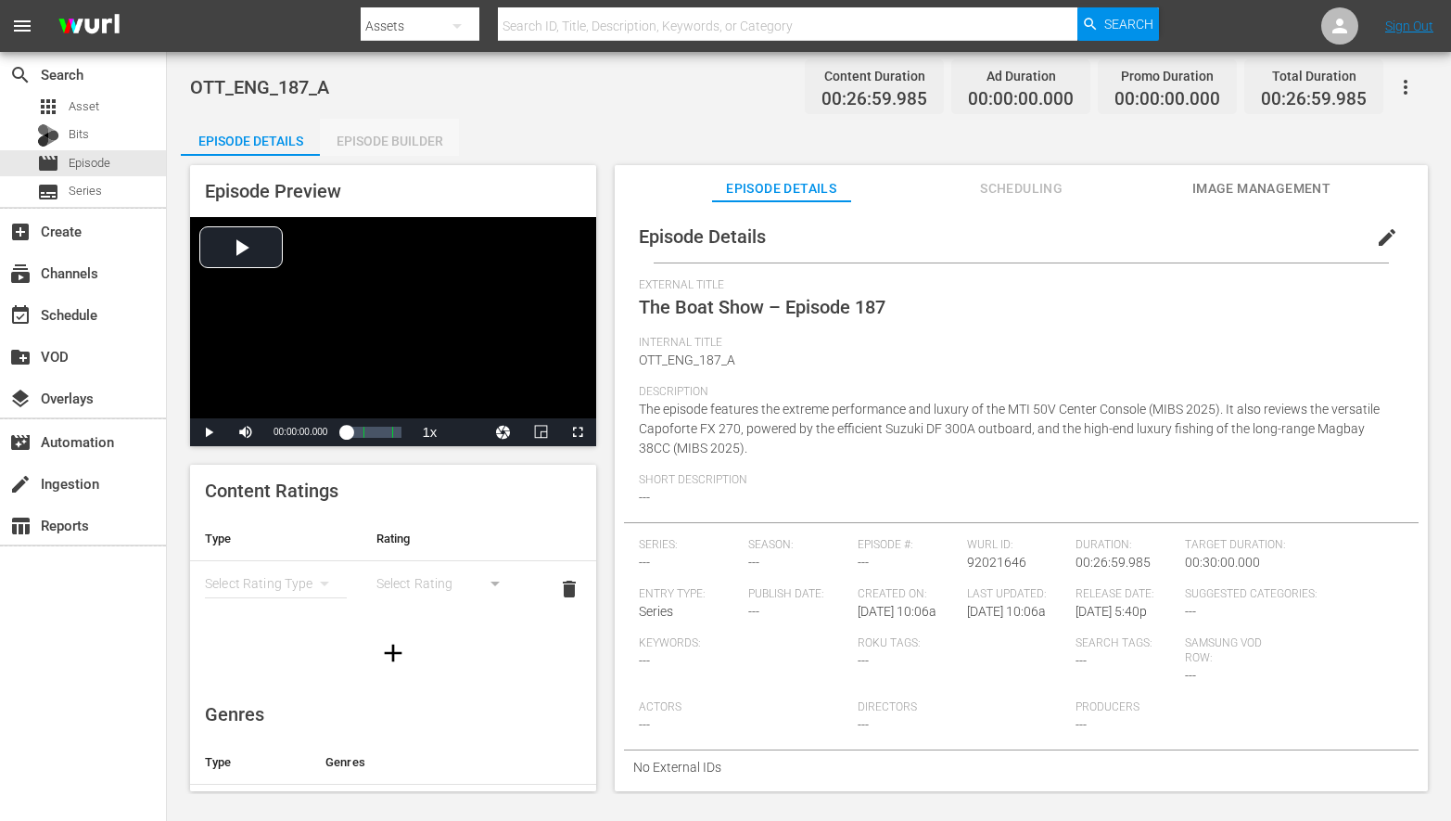
click at [371, 132] on div "Episode Builder" at bounding box center [389, 141] width 139 height 45
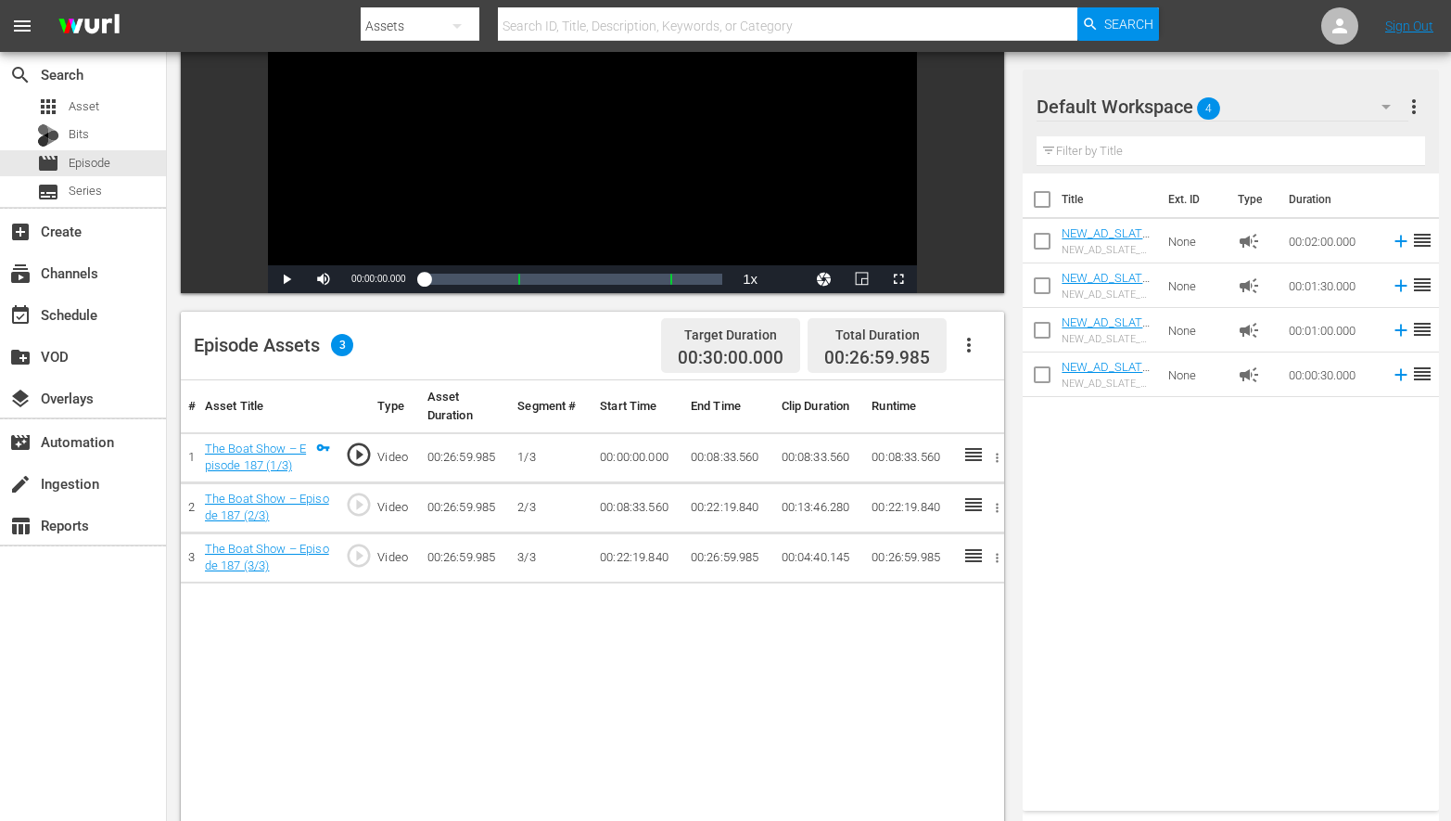
scroll to position [248, 0]
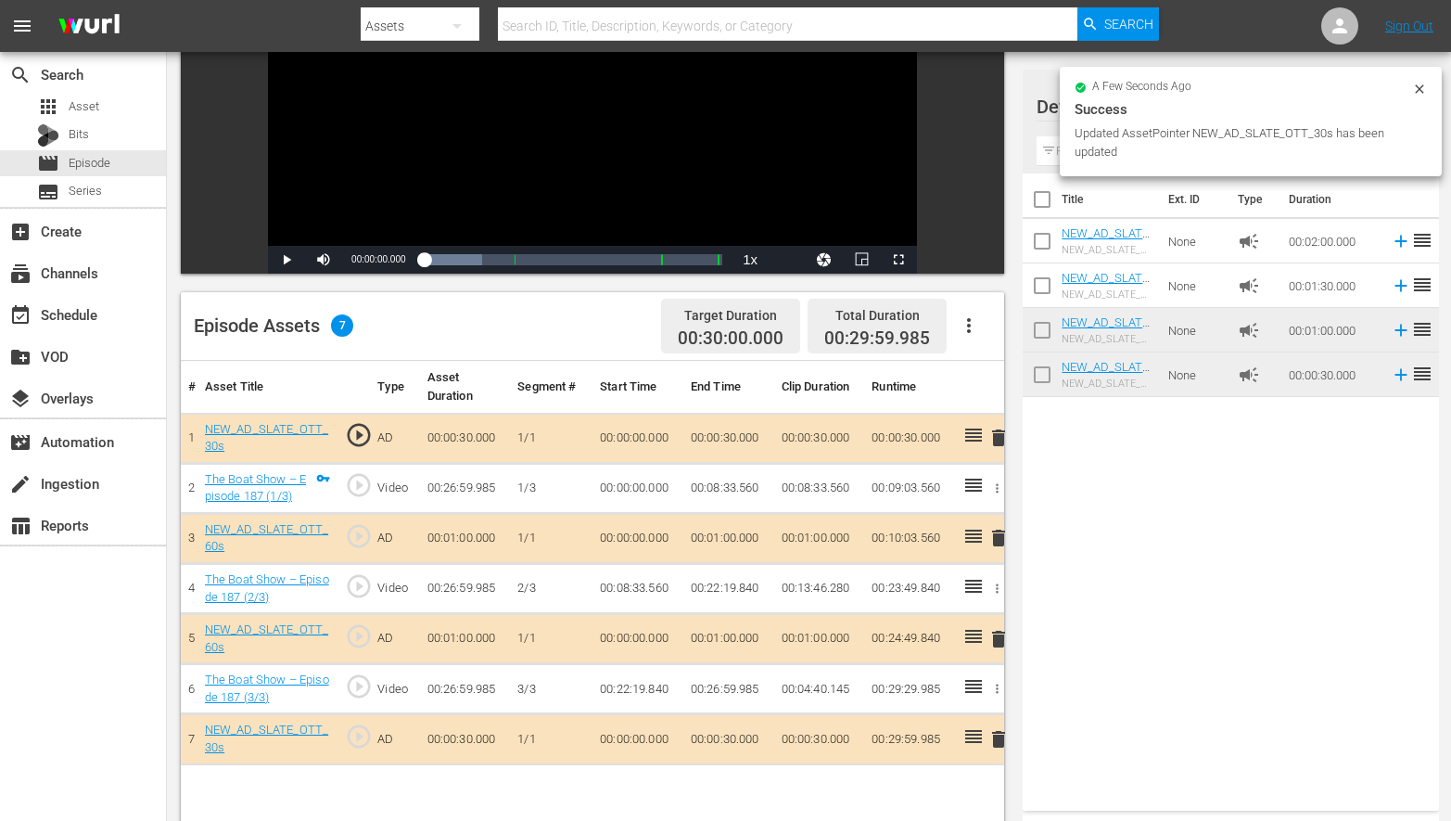
drag, startPoint x: 1101, startPoint y: 364, endPoint x: 1417, endPoint y: 98, distance: 413.3
click at [1414, 113] on div "Success" at bounding box center [1251, 109] width 352 height 22
click at [1416, 91] on icon at bounding box center [1419, 88] width 8 height 8
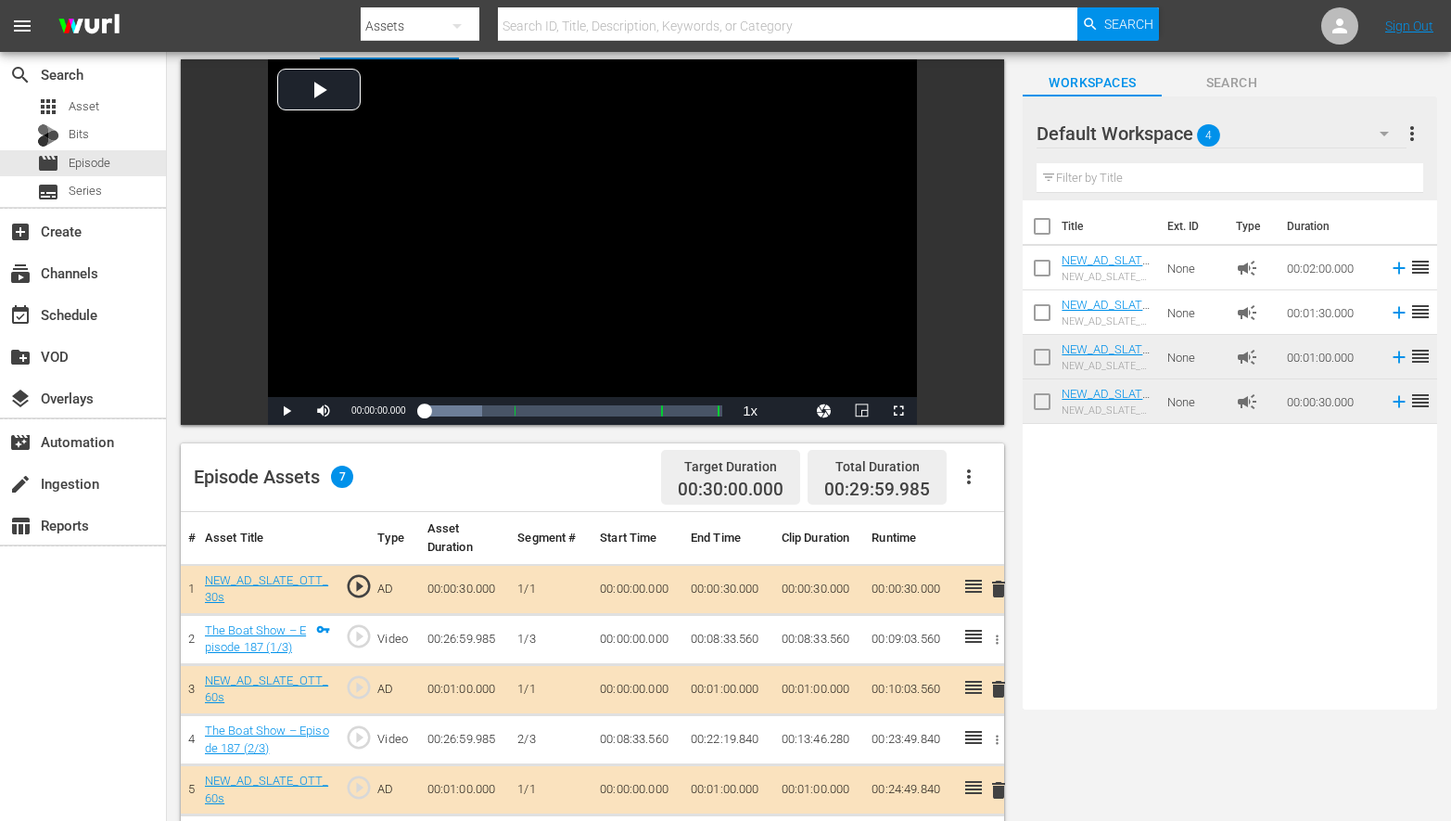
scroll to position [0, 0]
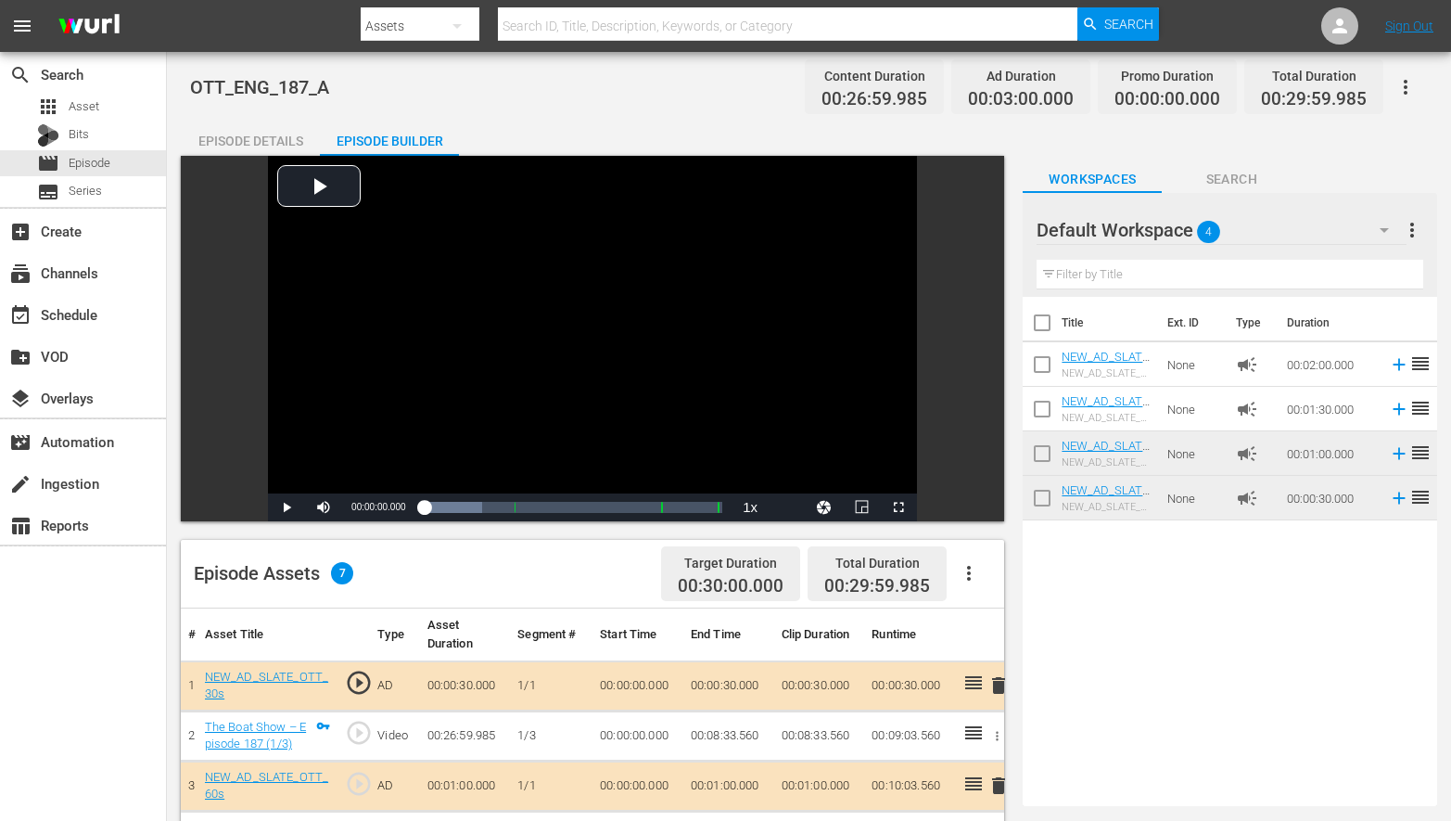
click at [1407, 103] on button "button" at bounding box center [1405, 87] width 45 height 45
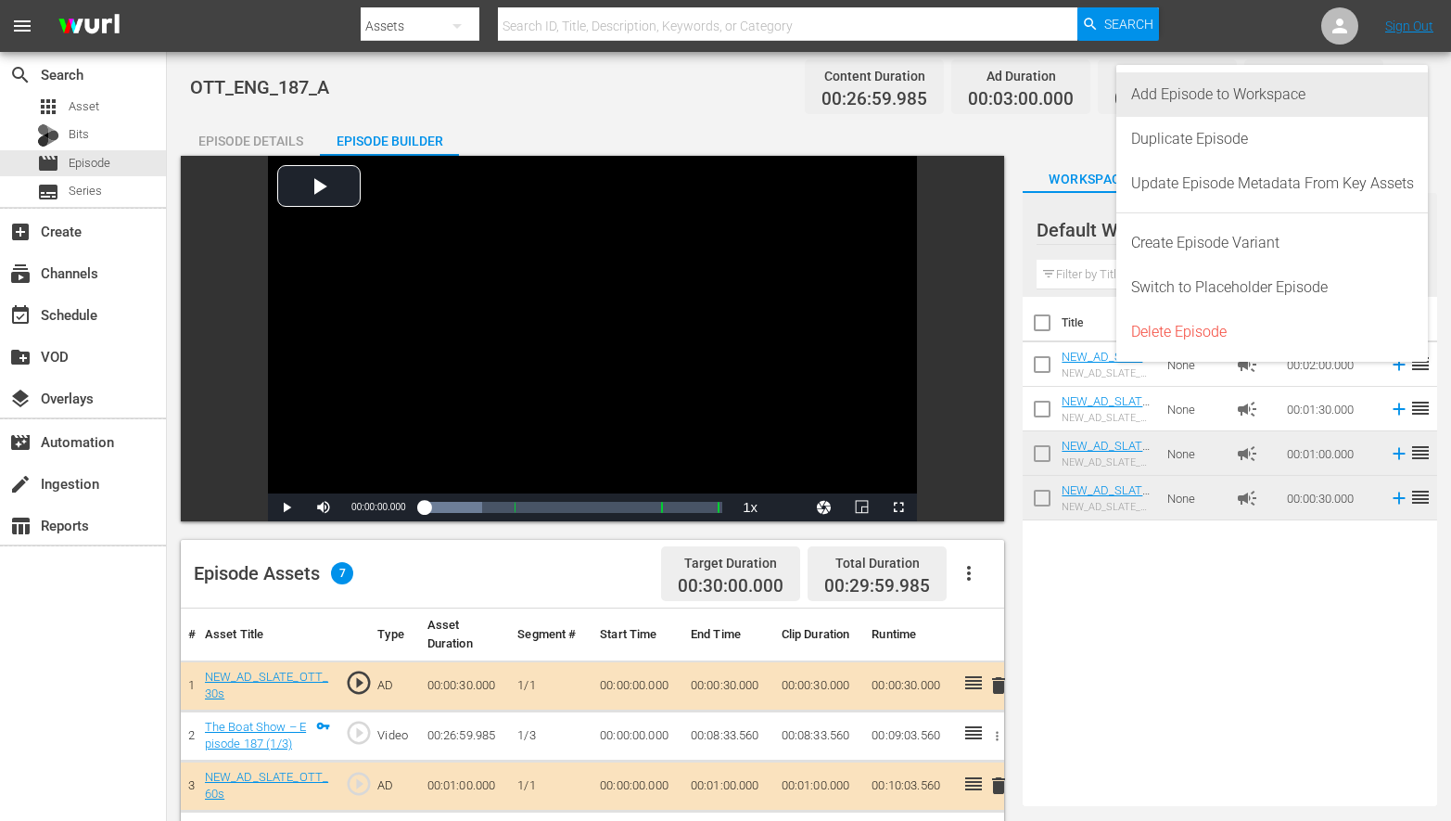
click at [1243, 101] on div "Add Episode to Workspace" at bounding box center [1272, 94] width 283 height 45
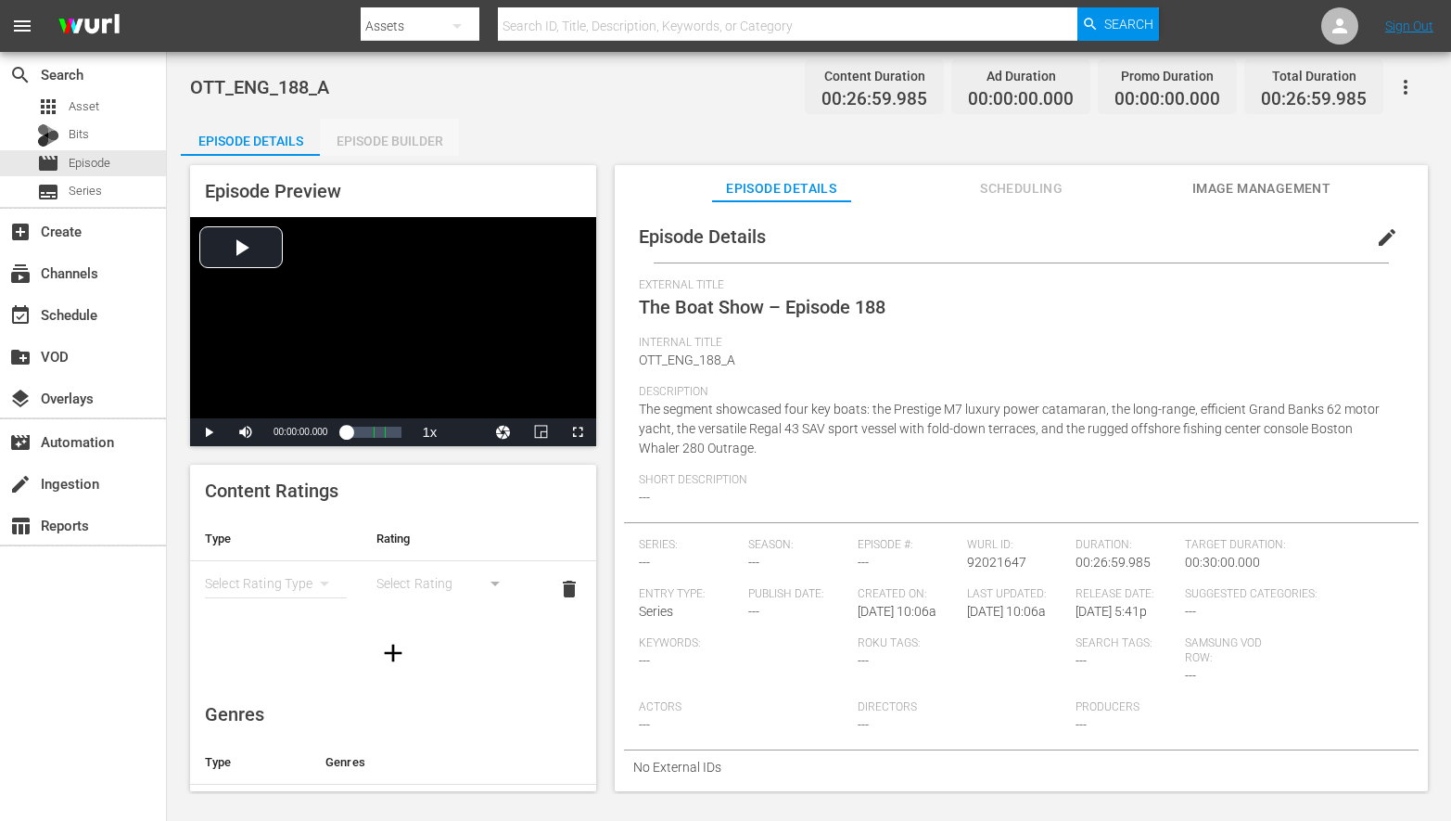
click at [397, 142] on div "Episode Builder" at bounding box center [389, 141] width 139 height 45
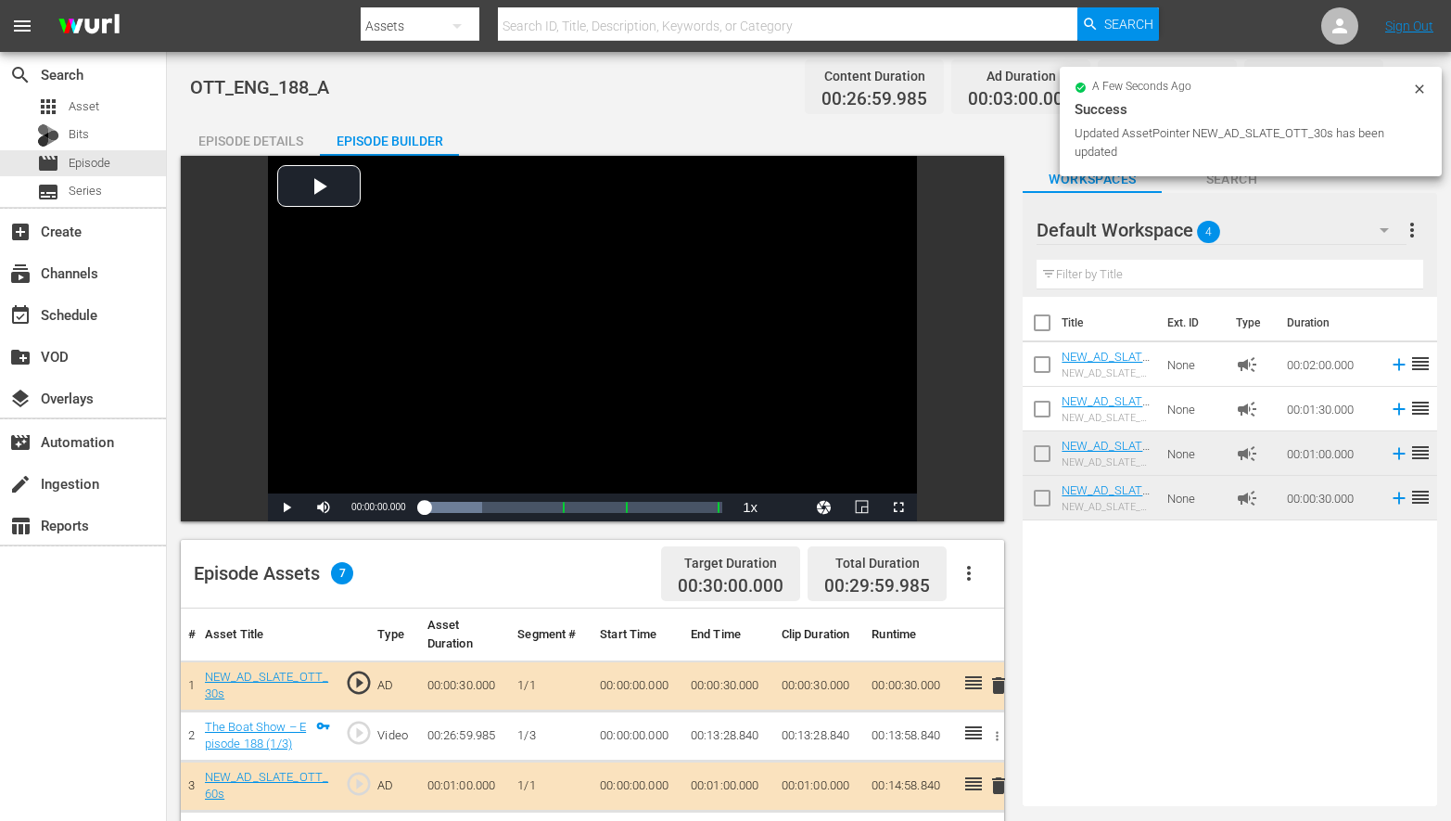
click at [1419, 94] on icon at bounding box center [1419, 89] width 15 height 15
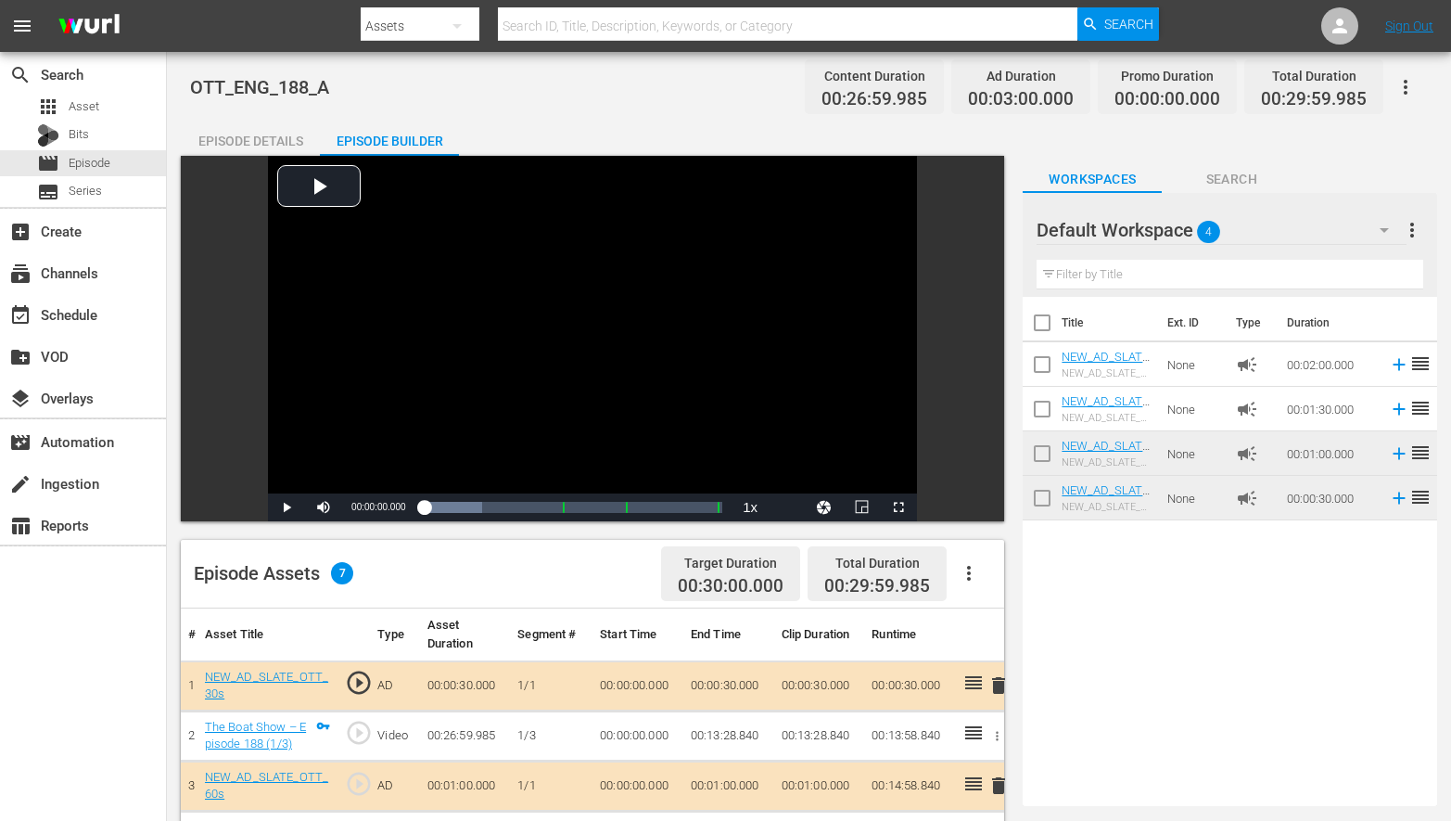
click at [1403, 87] on icon "button" at bounding box center [1406, 87] width 22 height 22
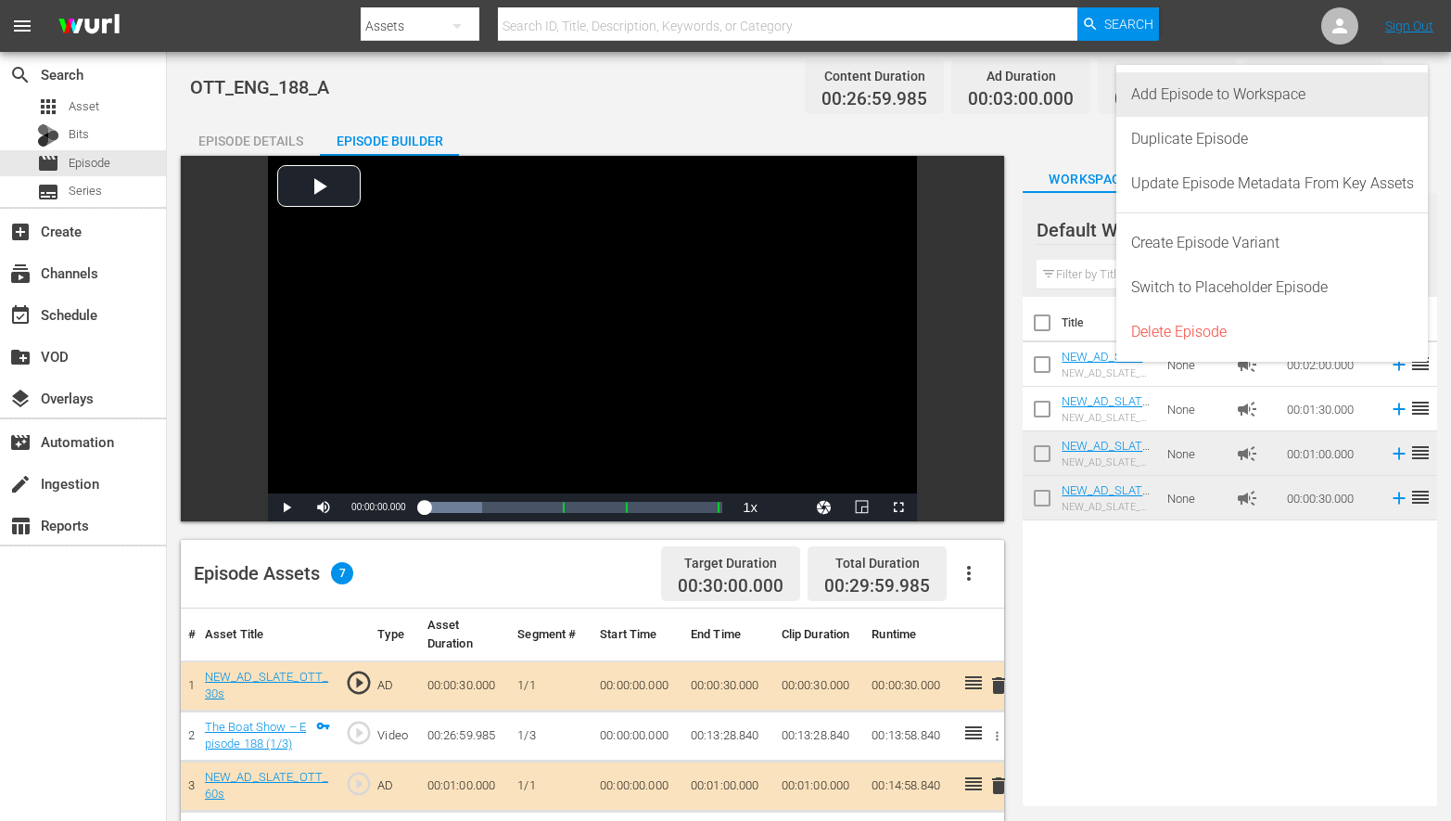
click at [1334, 101] on div "Add Episode to Workspace" at bounding box center [1272, 94] width 283 height 45
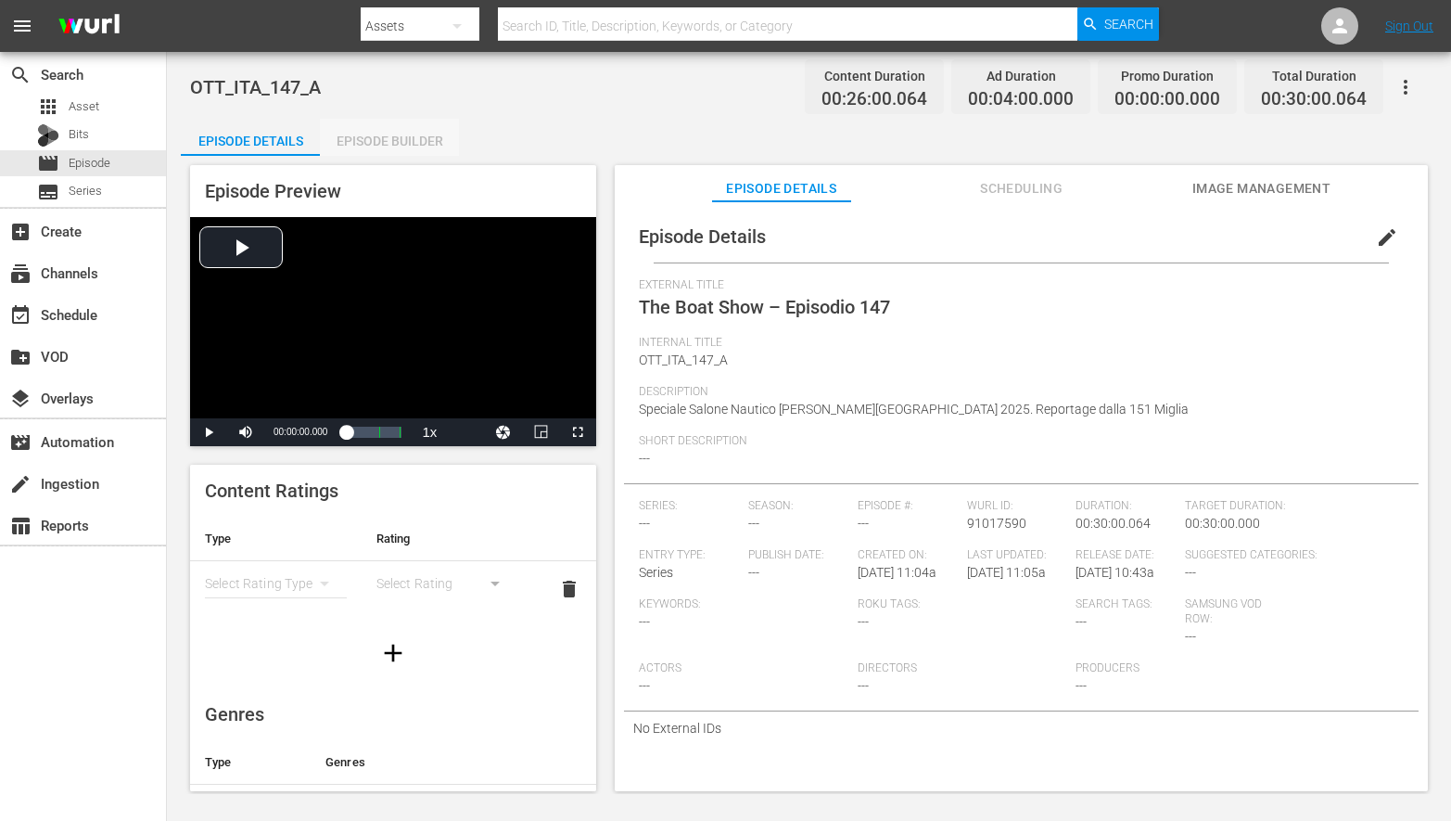
click at [387, 143] on div "Episode Builder" at bounding box center [389, 141] width 139 height 45
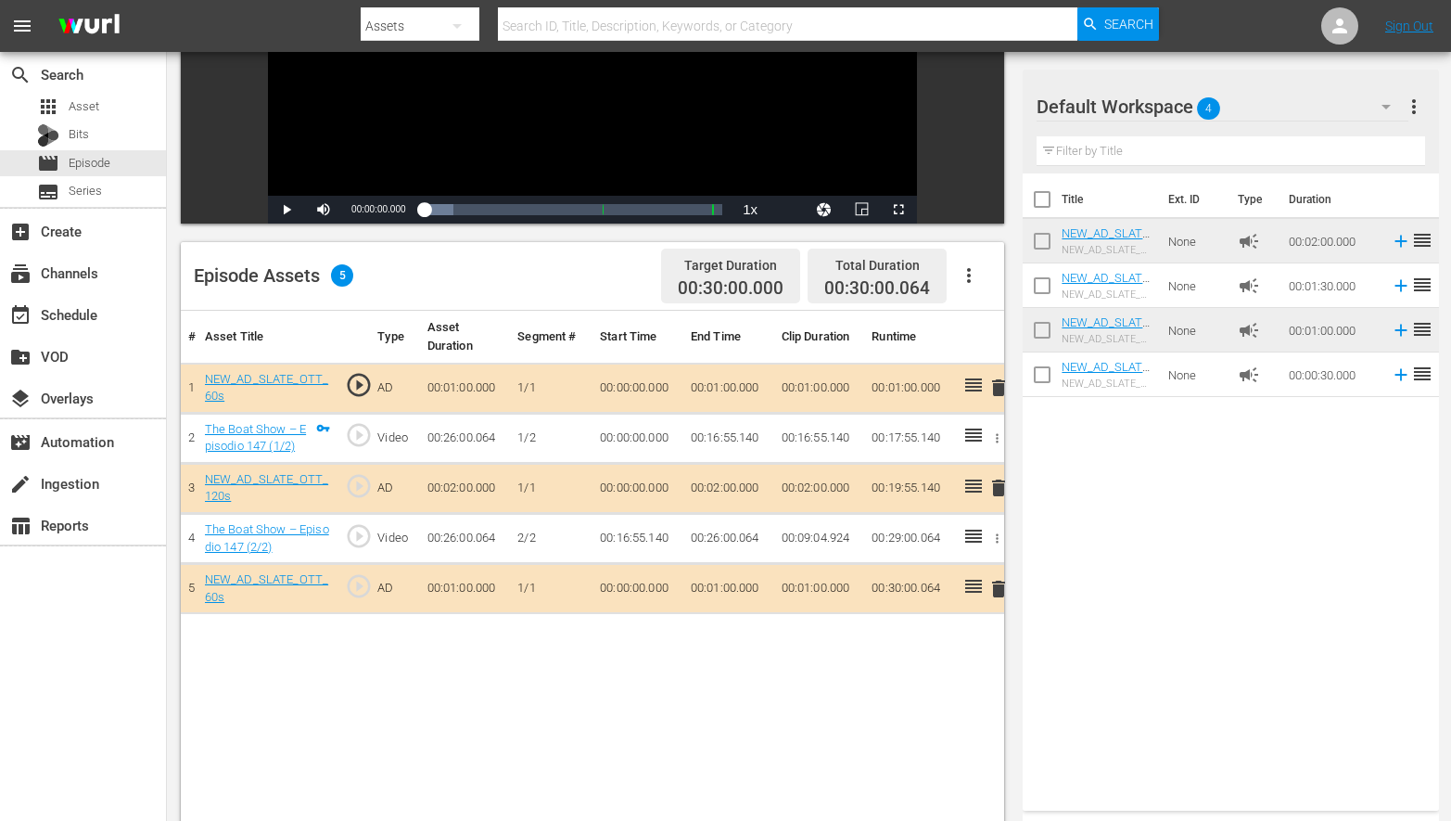
scroll to position [299, 0]
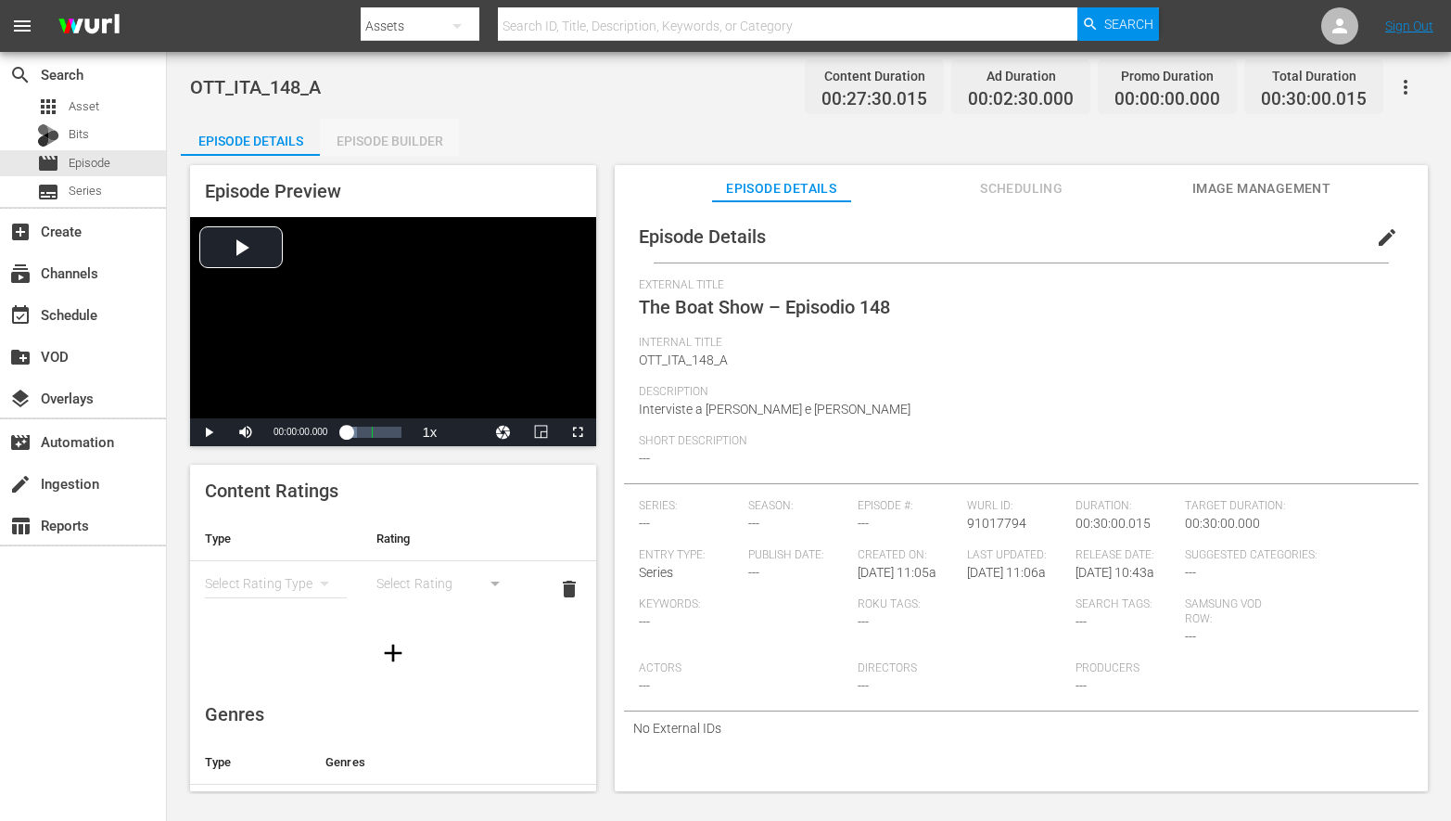
click at [426, 140] on div "Episode Builder" at bounding box center [389, 141] width 139 height 45
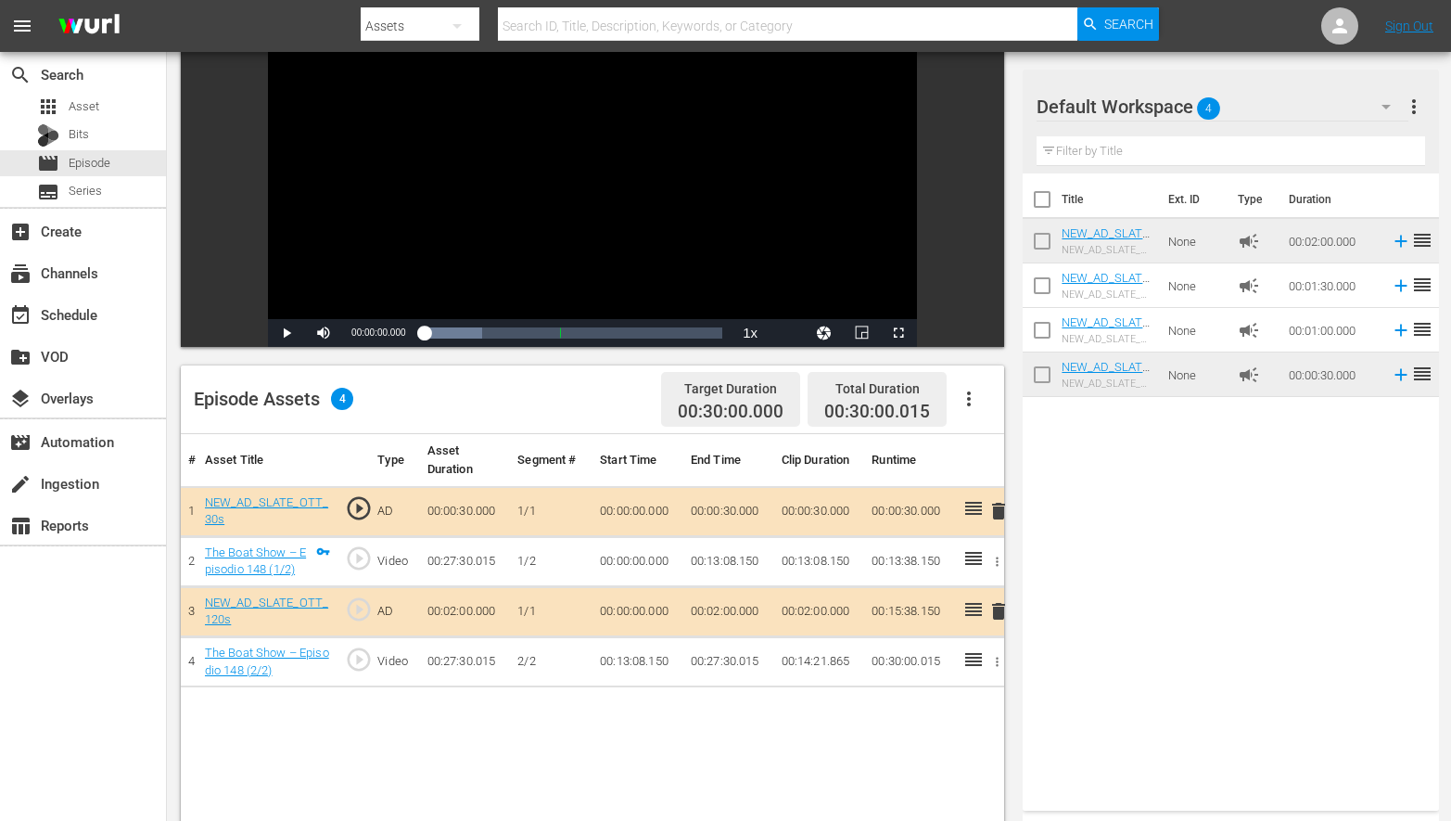
scroll to position [184, 0]
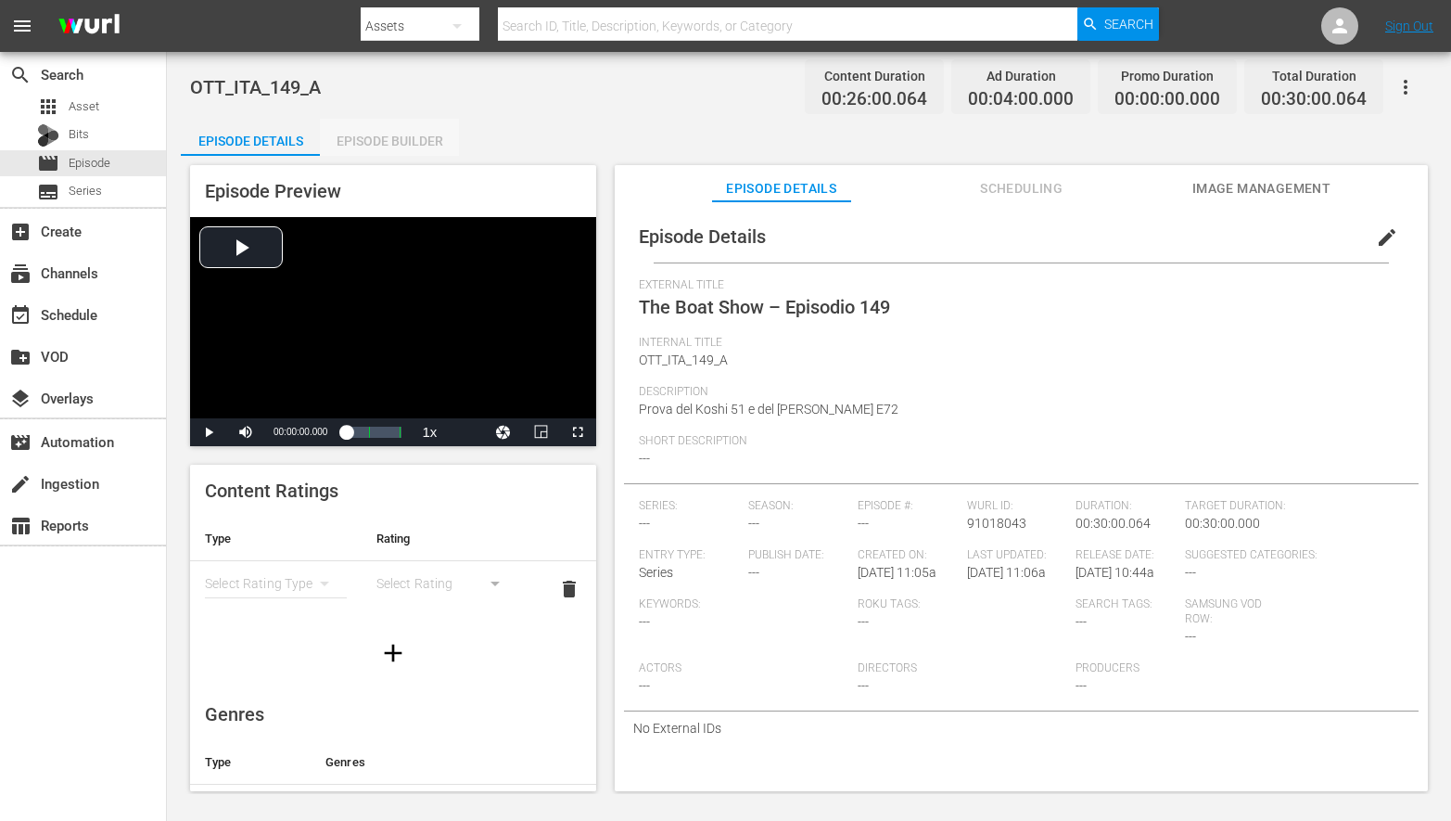
click at [404, 137] on div "Episode Builder" at bounding box center [389, 141] width 139 height 45
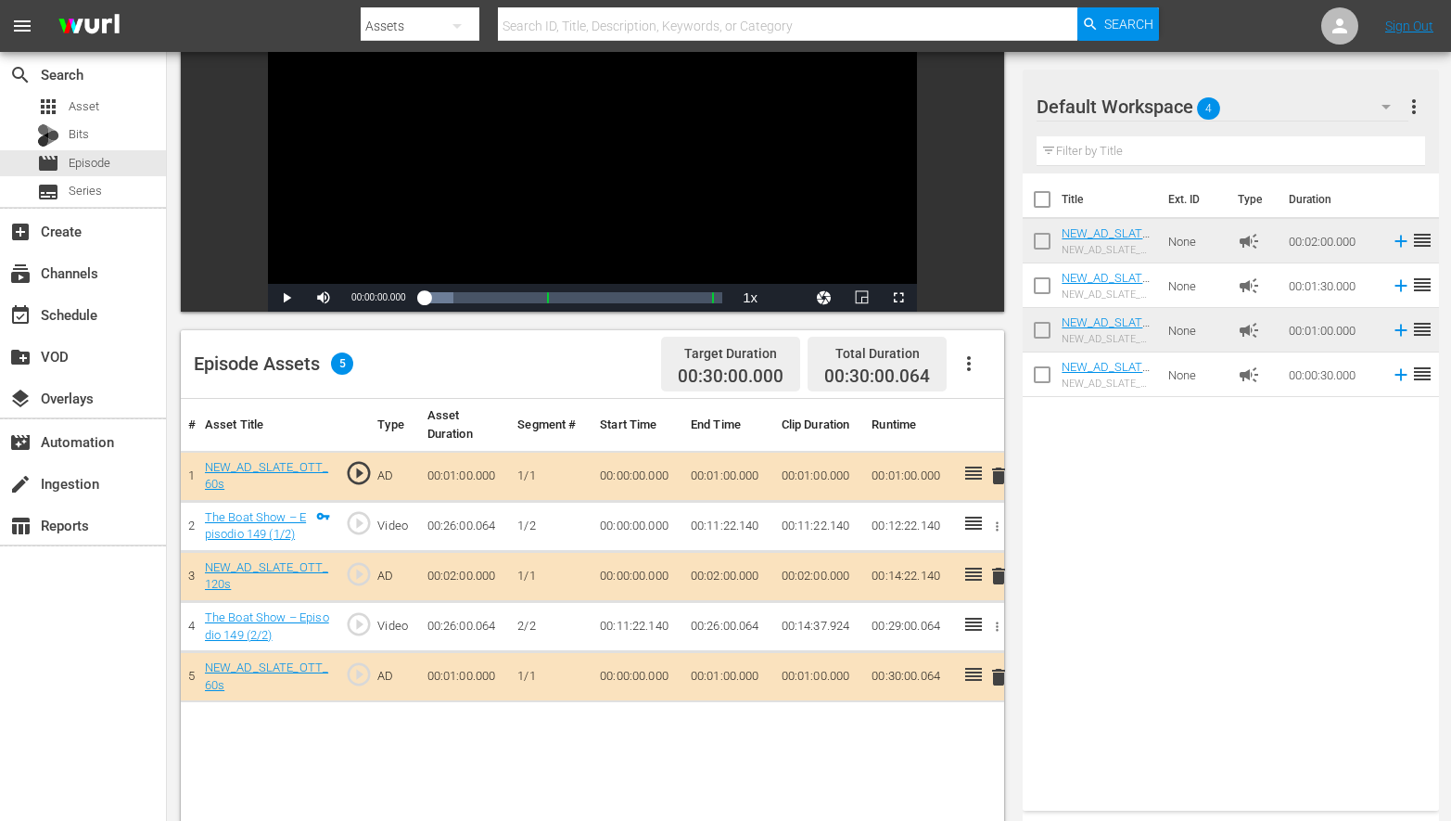
scroll to position [214, 0]
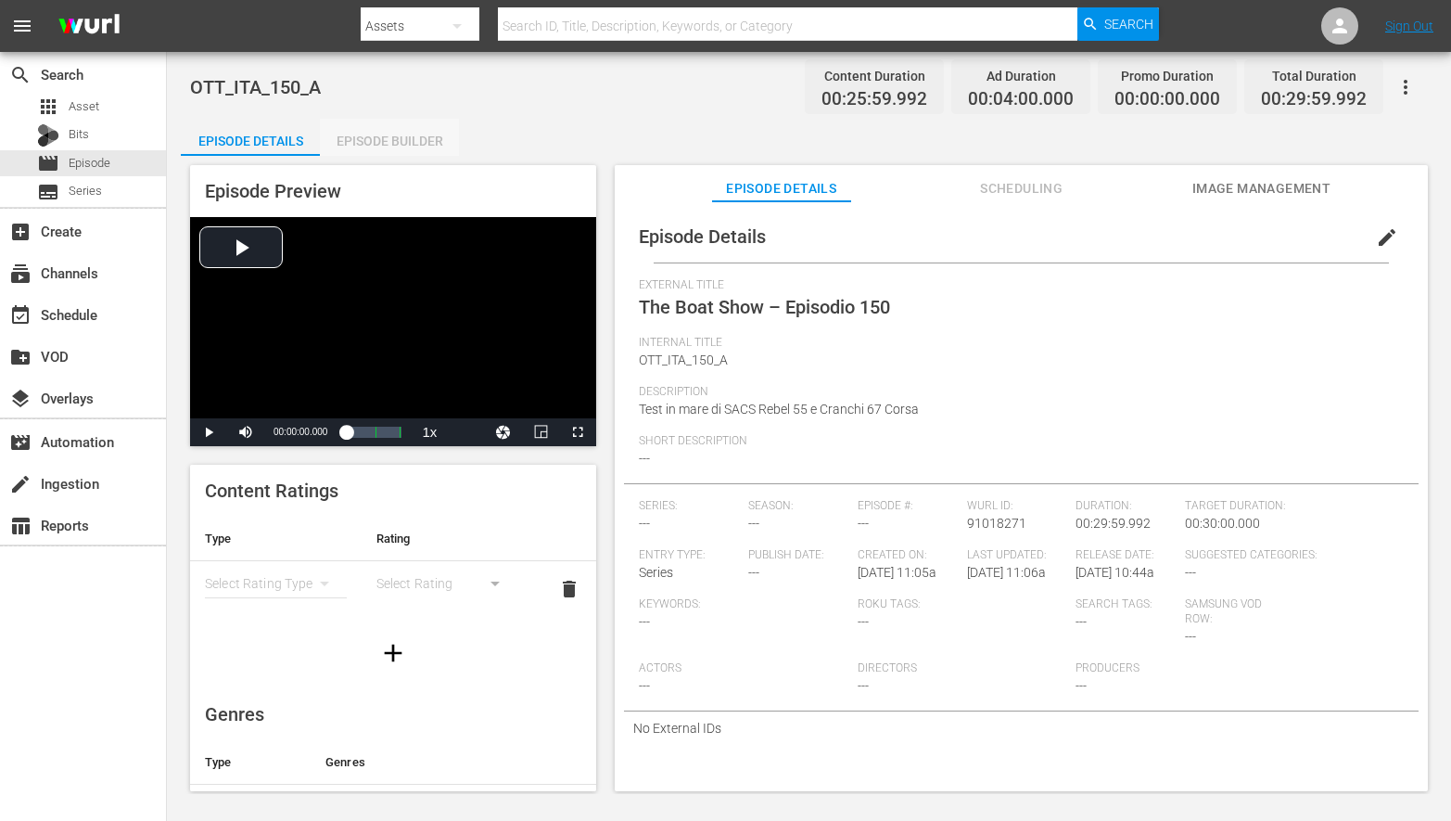
click at [410, 126] on div "Episode Builder" at bounding box center [389, 141] width 139 height 45
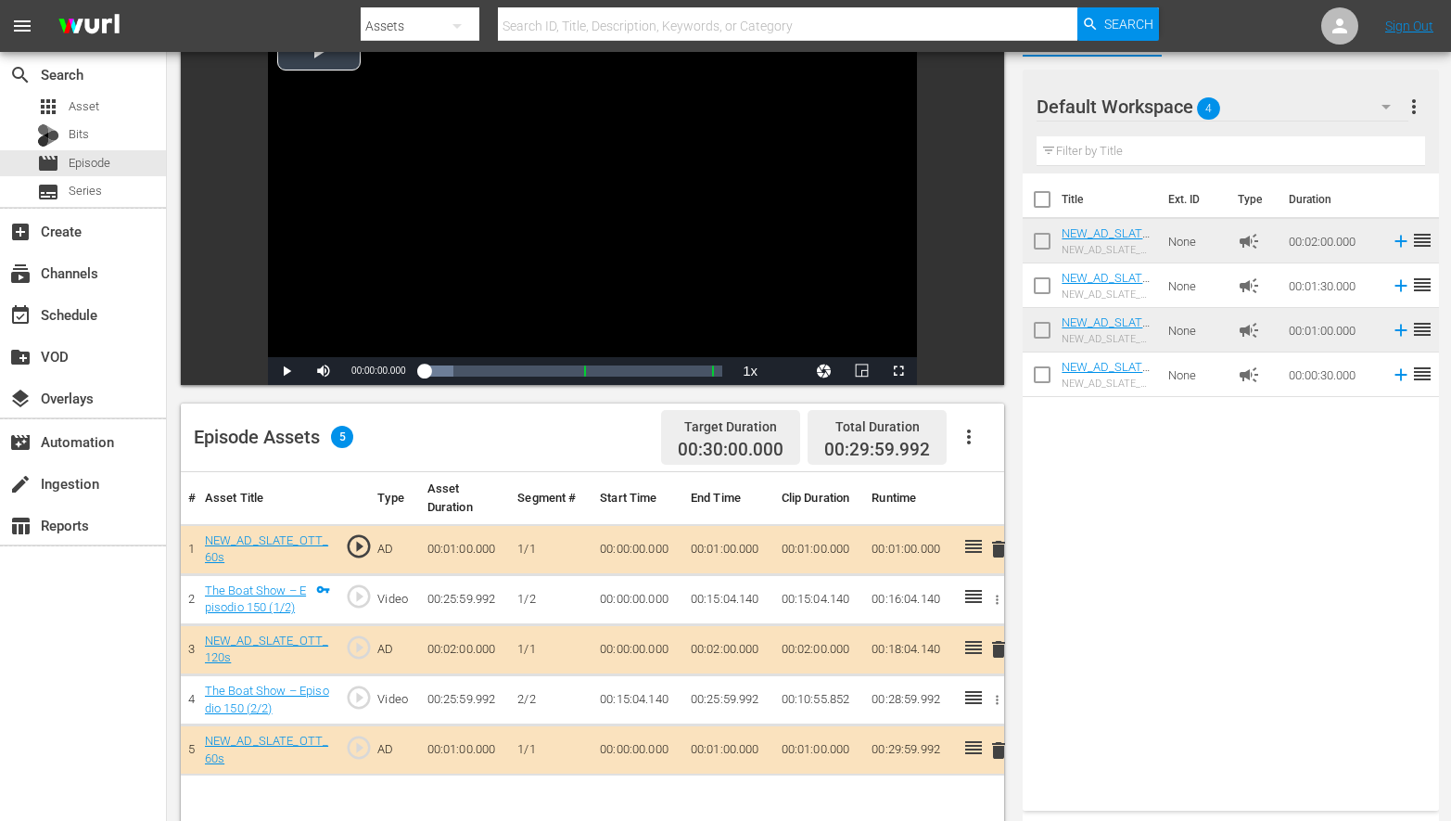
scroll to position [182, 0]
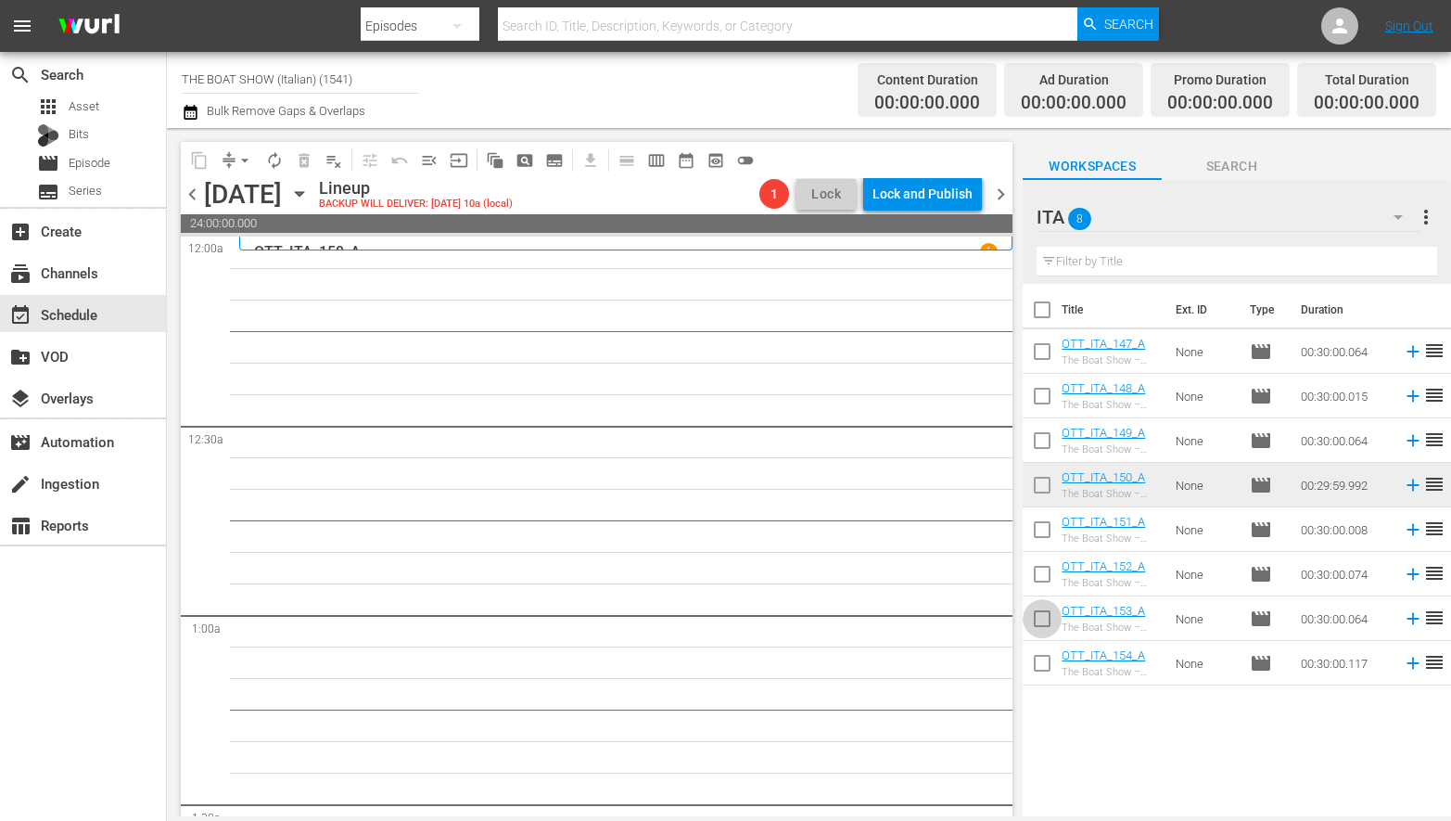
click at [1043, 618] on input "checkbox" at bounding box center [1042, 622] width 39 height 39
checkbox input "true"
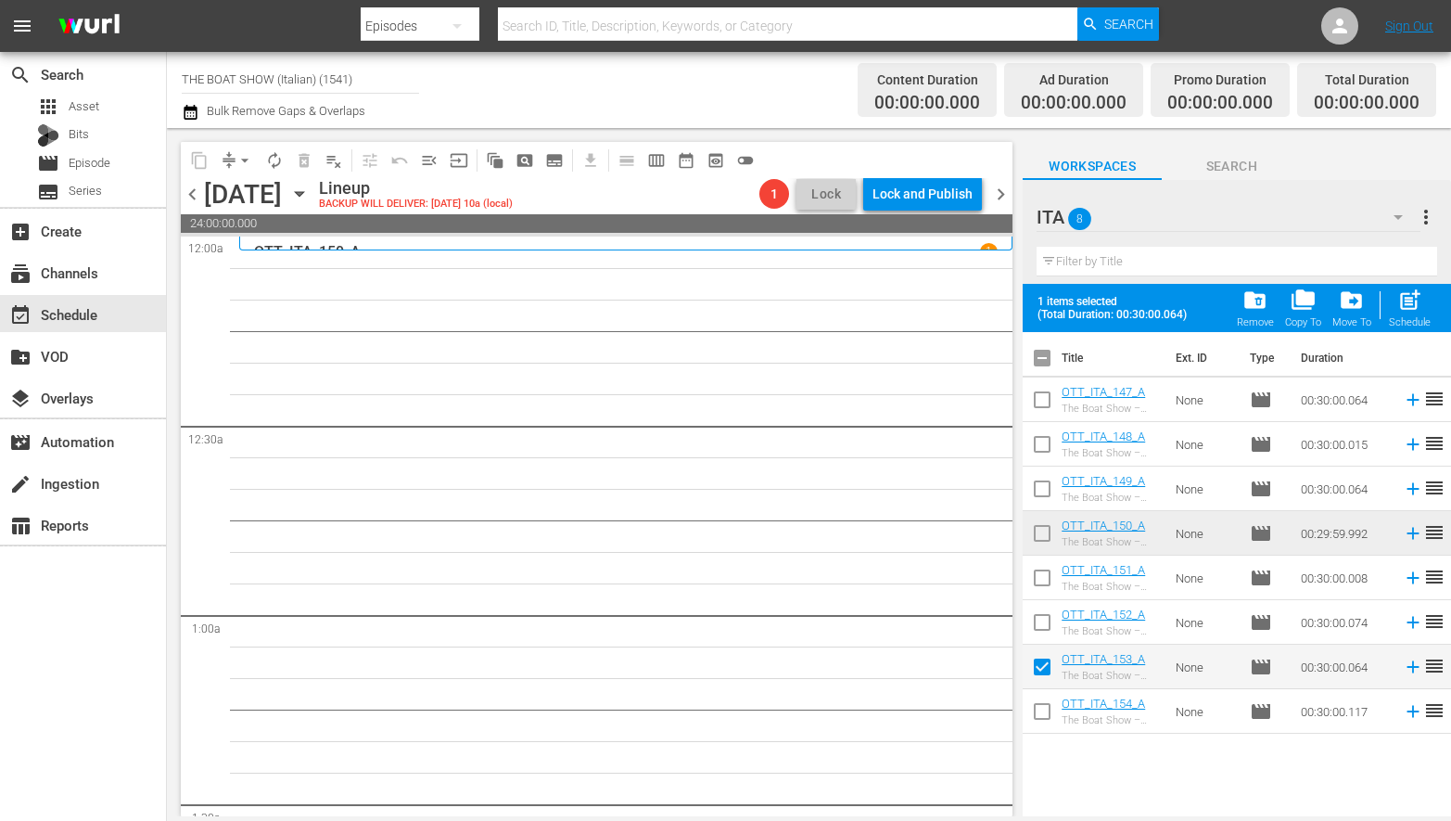
drag, startPoint x: 1041, startPoint y: 707, endPoint x: 1094, endPoint y: 684, distance: 57.7
click at [1042, 707] on input "checkbox" at bounding box center [1042, 714] width 39 height 39
checkbox input "true"
click at [1419, 313] on div "post_add Schedule" at bounding box center [1410, 307] width 42 height 41
checkbox input "false"
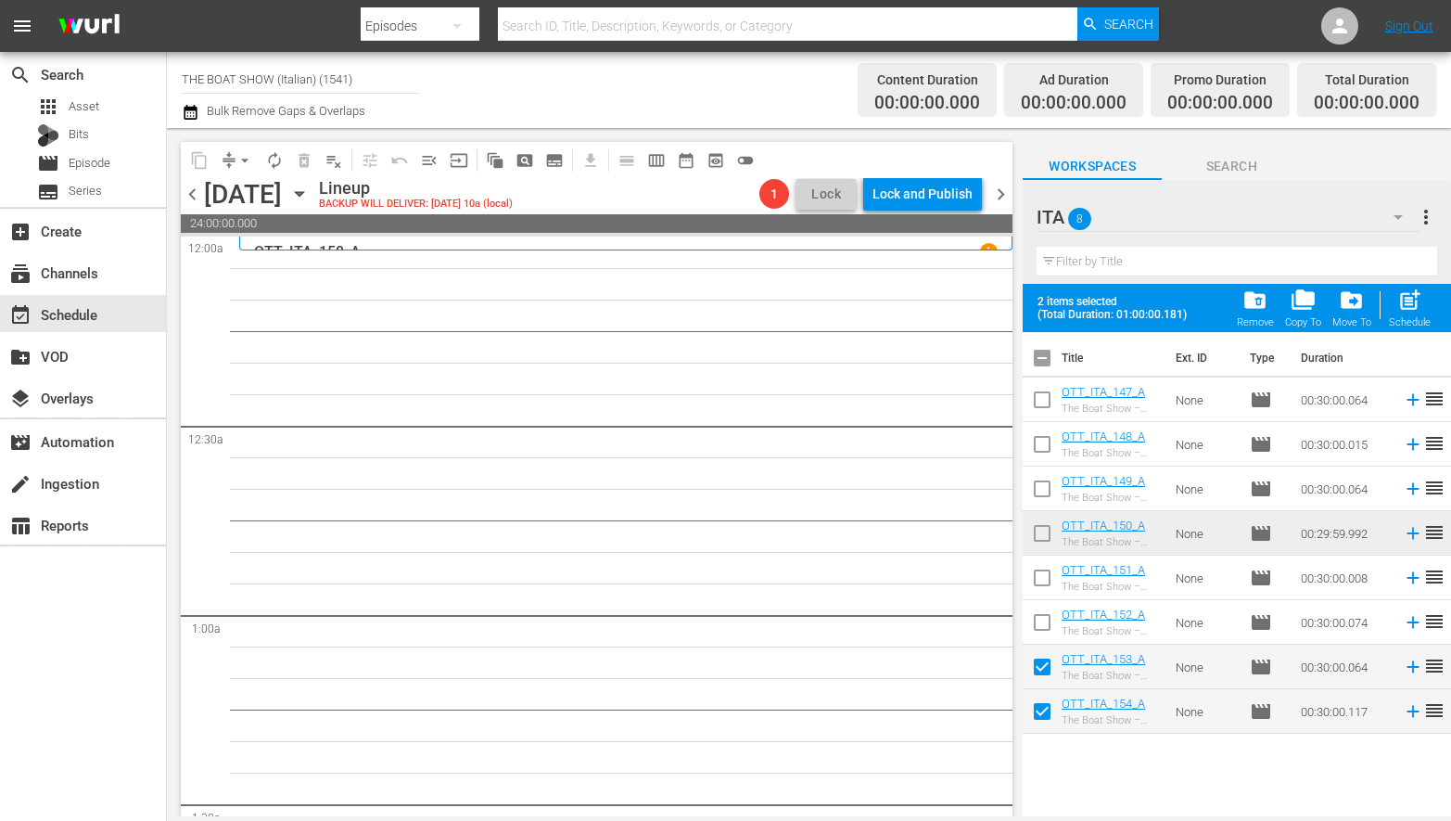
checkbox input "false"
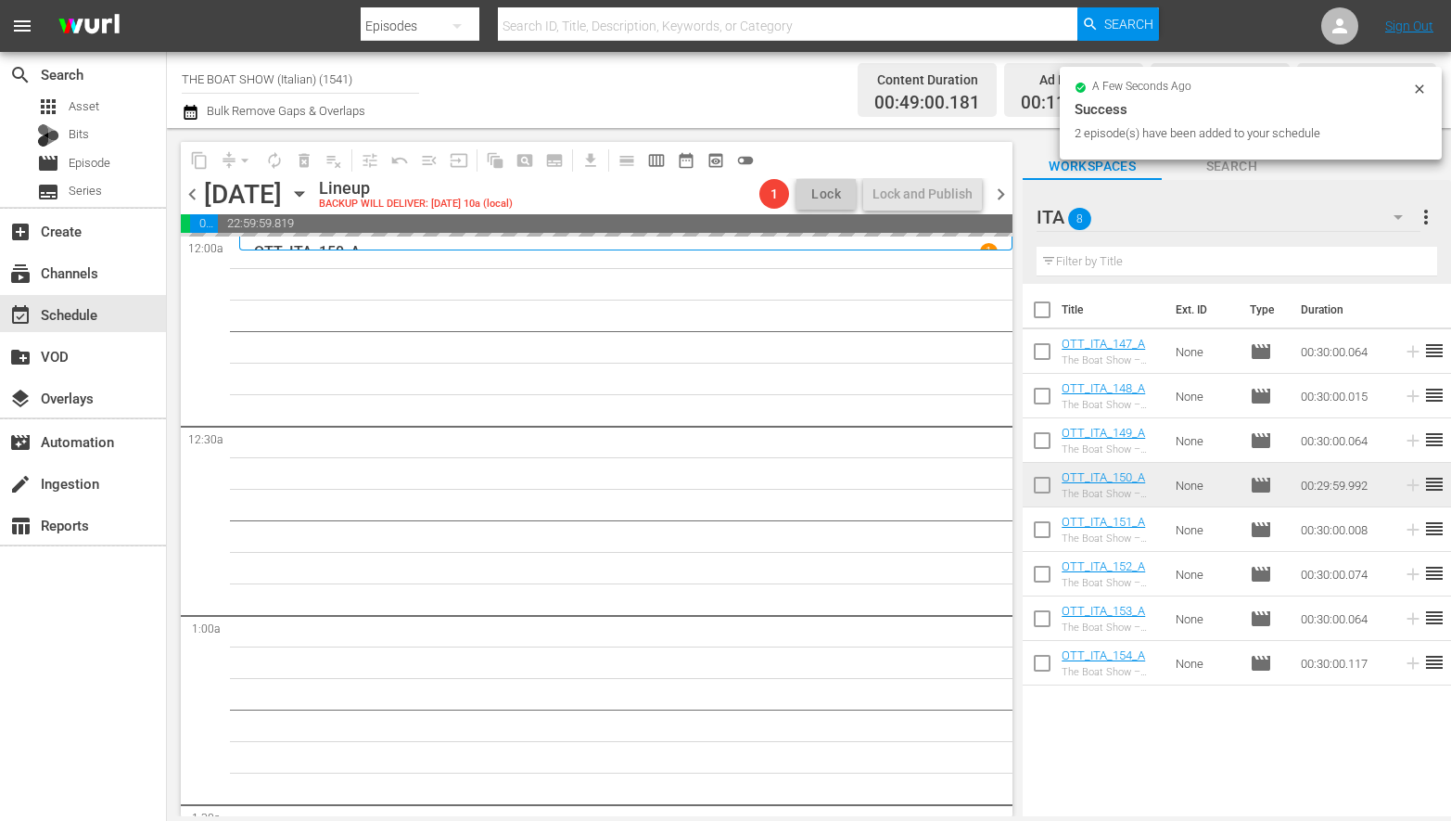
drag, startPoint x: 1039, startPoint y: 350, endPoint x: 1052, endPoint y: 381, distance: 34.1
click at [1039, 350] on input "checkbox" at bounding box center [1042, 355] width 39 height 39
checkbox input "true"
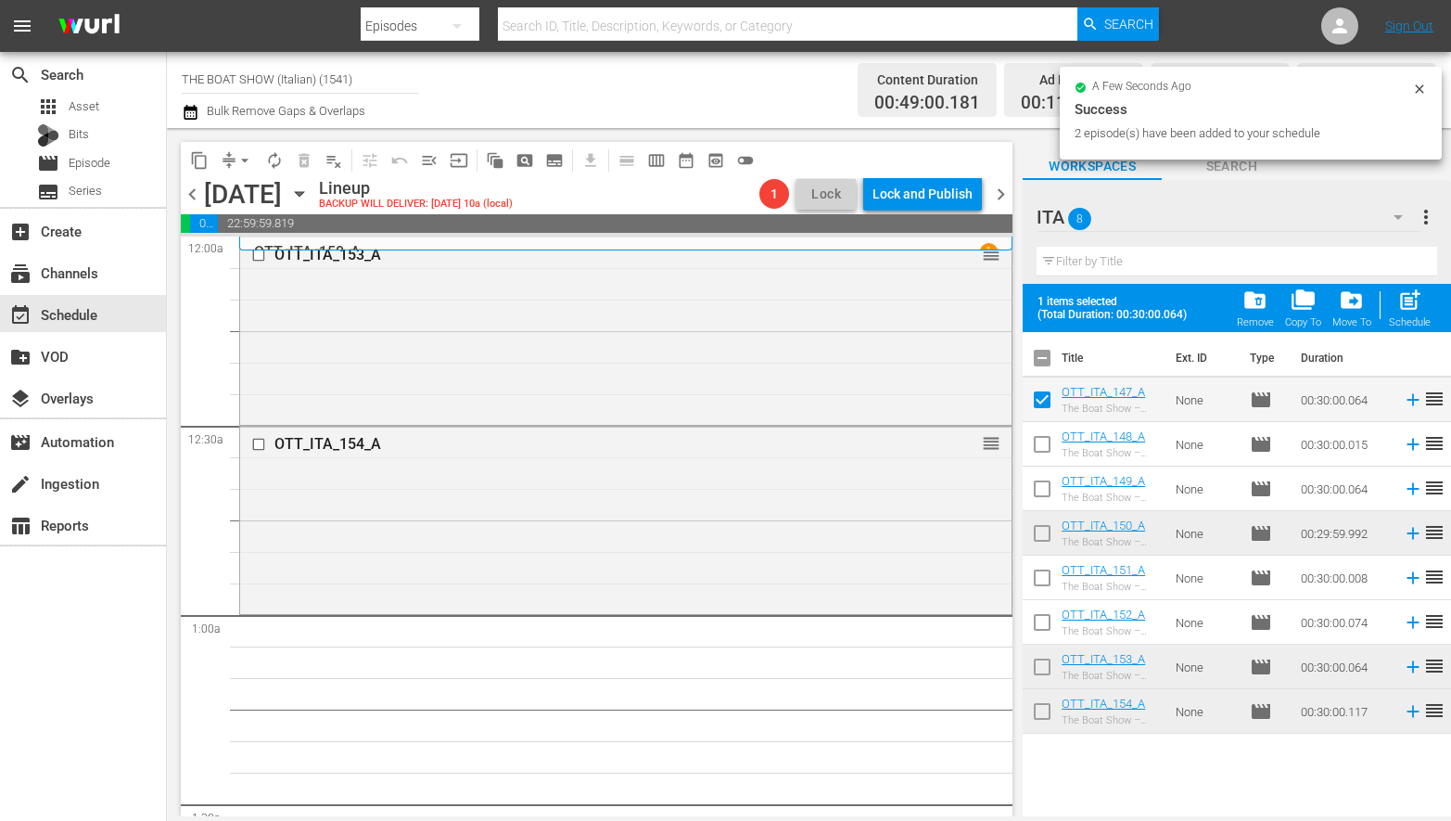
click at [1043, 447] on input "checkbox" at bounding box center [1042, 447] width 39 height 39
checkbox input "true"
click at [1049, 486] on input "checkbox" at bounding box center [1042, 492] width 39 height 39
checkbox input "true"
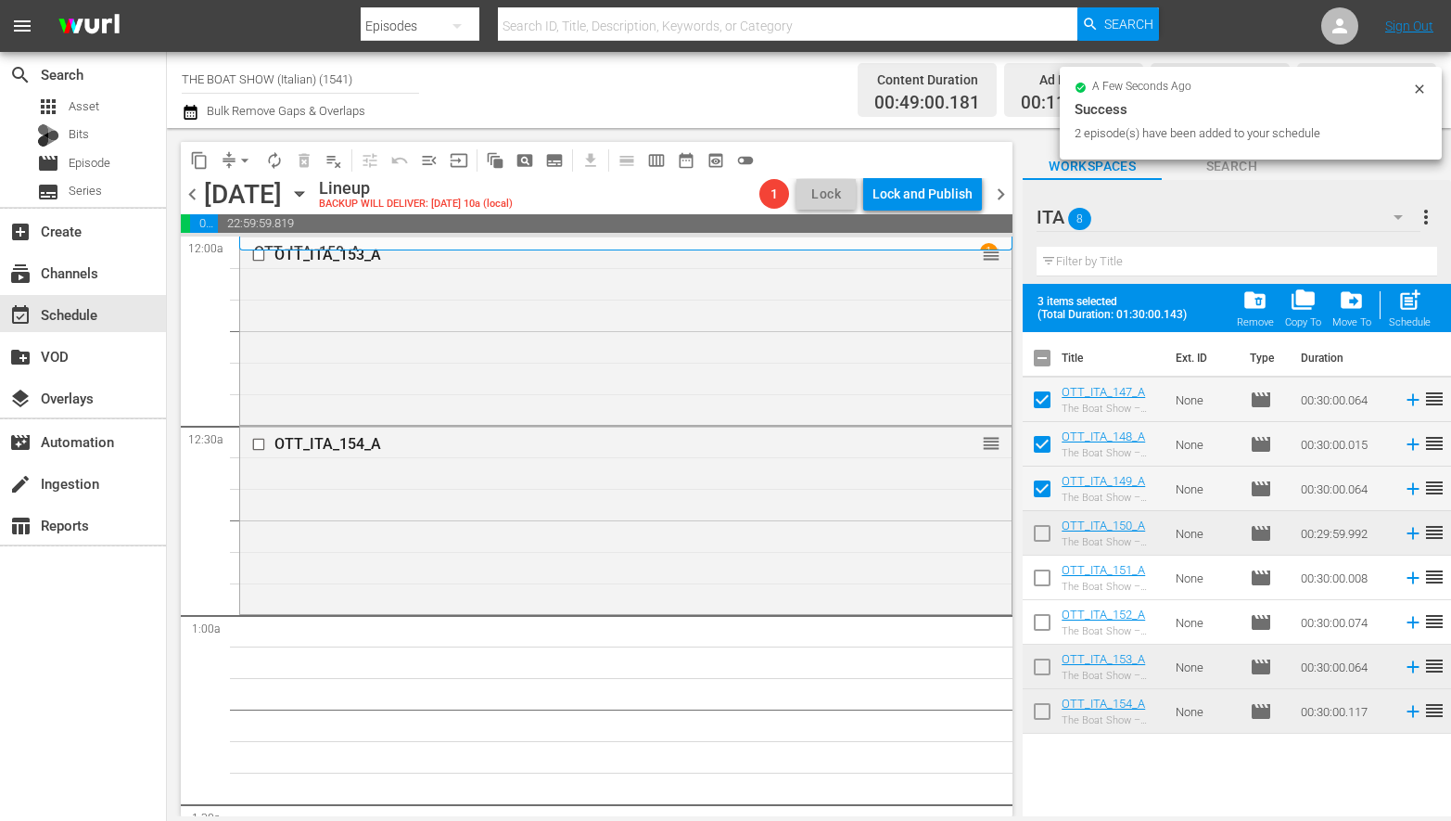
drag, startPoint x: 1047, startPoint y: 531, endPoint x: 1041, endPoint y: 566, distance: 34.8
click at [1047, 531] on input "checkbox" at bounding box center [1042, 536] width 39 height 39
checkbox input "true"
click at [1040, 571] on input "checkbox" at bounding box center [1042, 581] width 39 height 39
checkbox input "true"
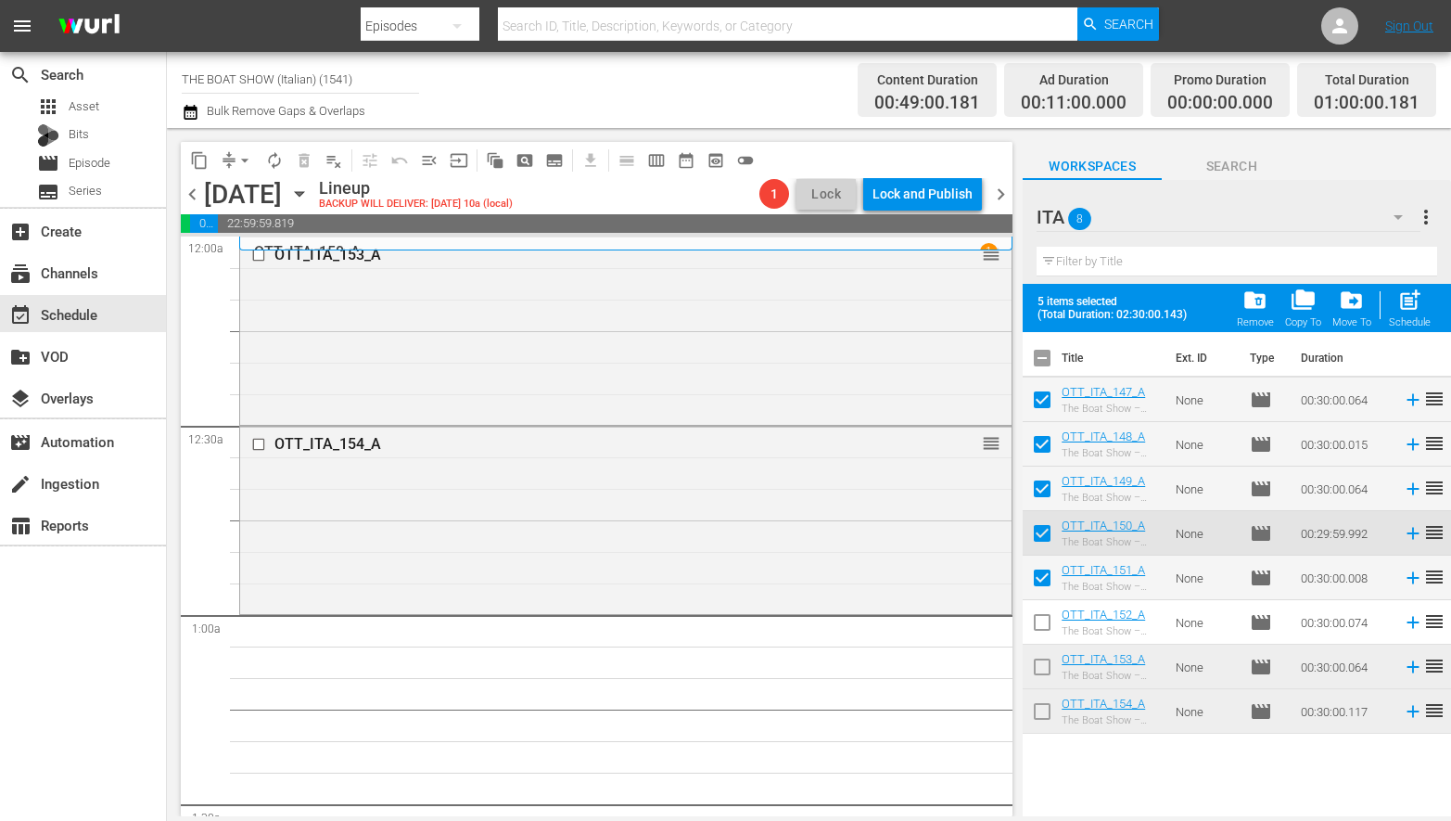
click at [1043, 610] on input "checkbox" at bounding box center [1042, 625] width 39 height 39
checkbox input "true"
click at [1405, 325] on div "Schedule" at bounding box center [1410, 322] width 42 height 12
checkbox input "false"
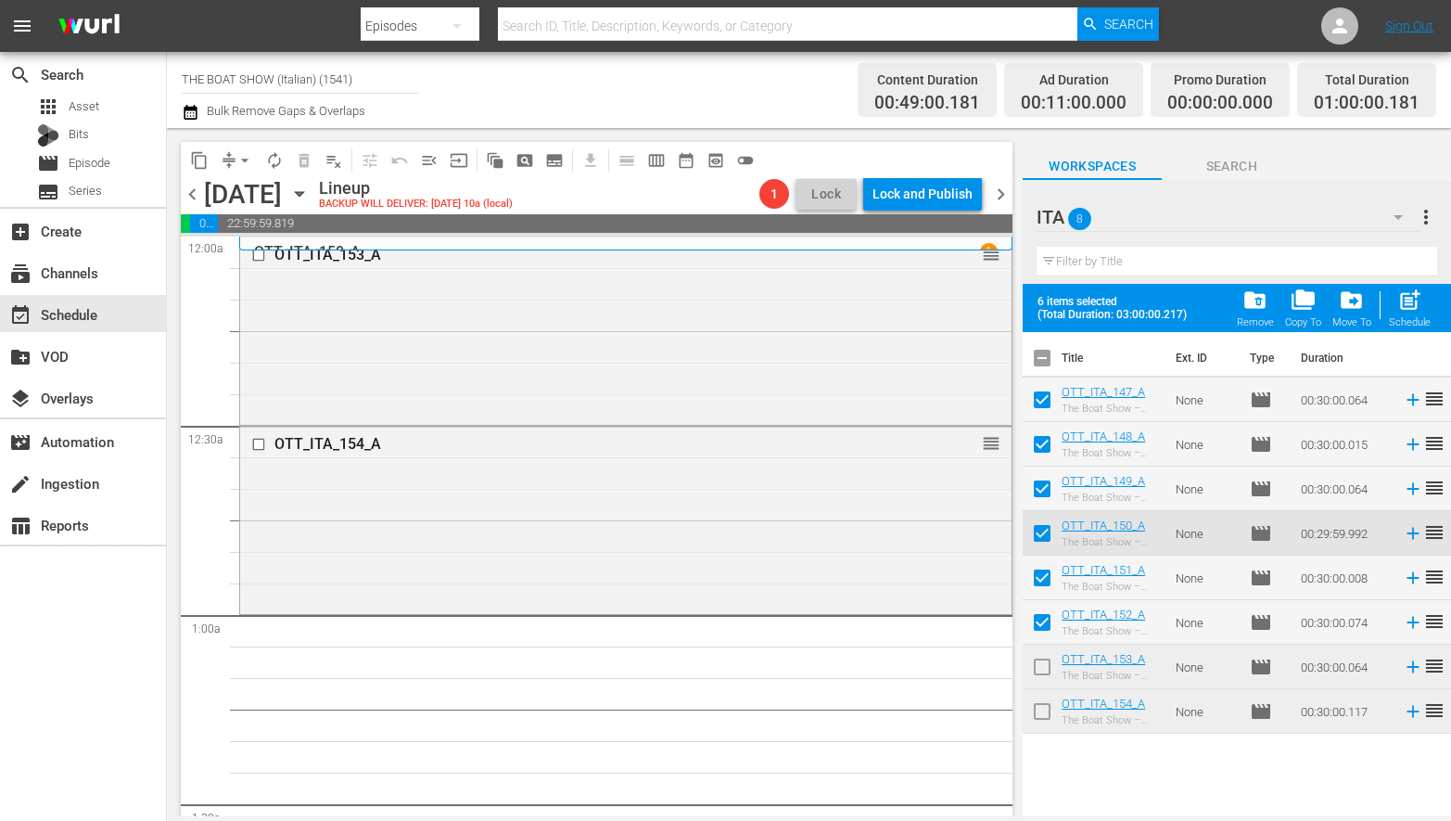
checkbox input "false"
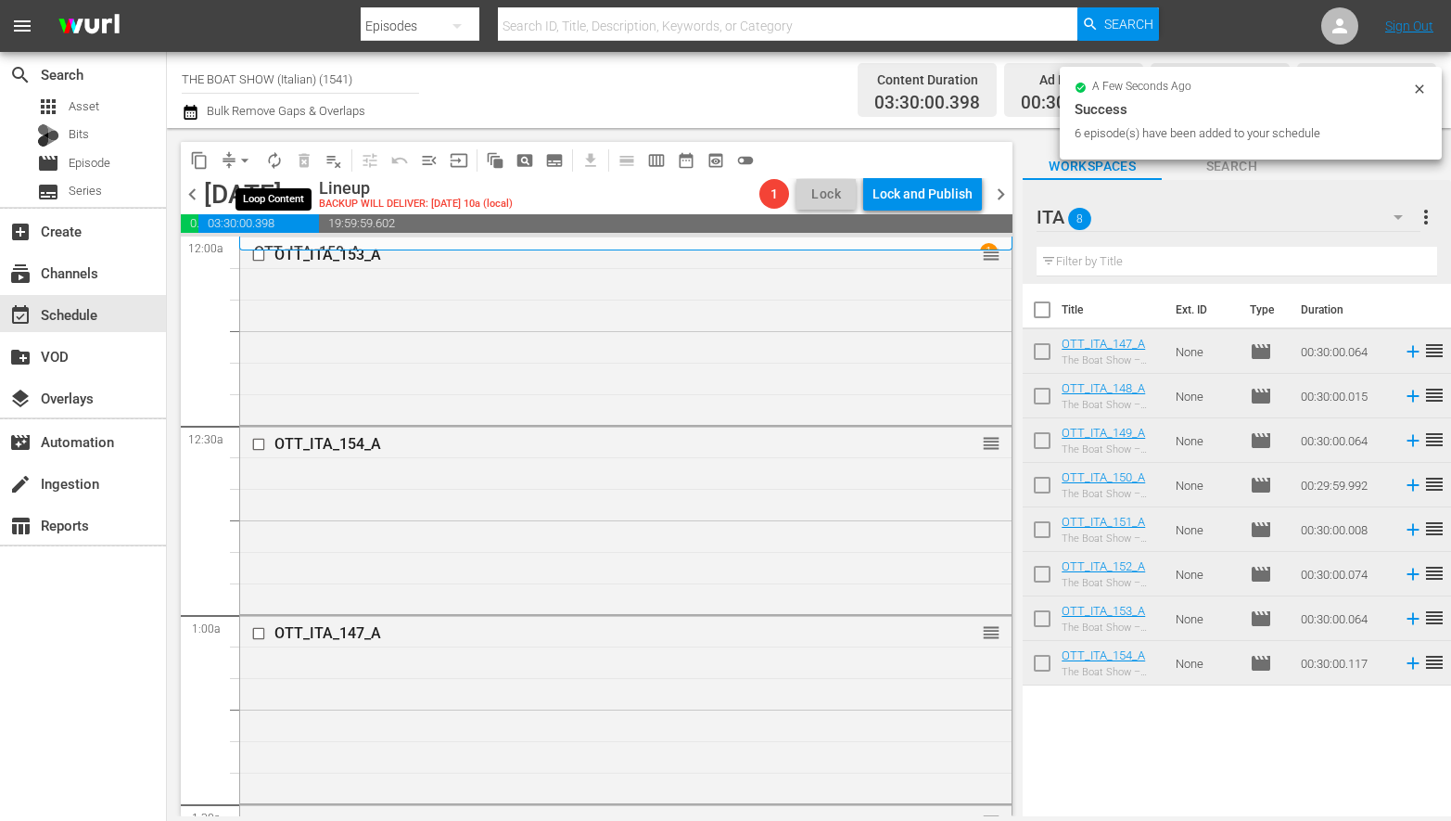
click at [275, 155] on span "autorenew_outlined" at bounding box center [274, 160] width 19 height 19
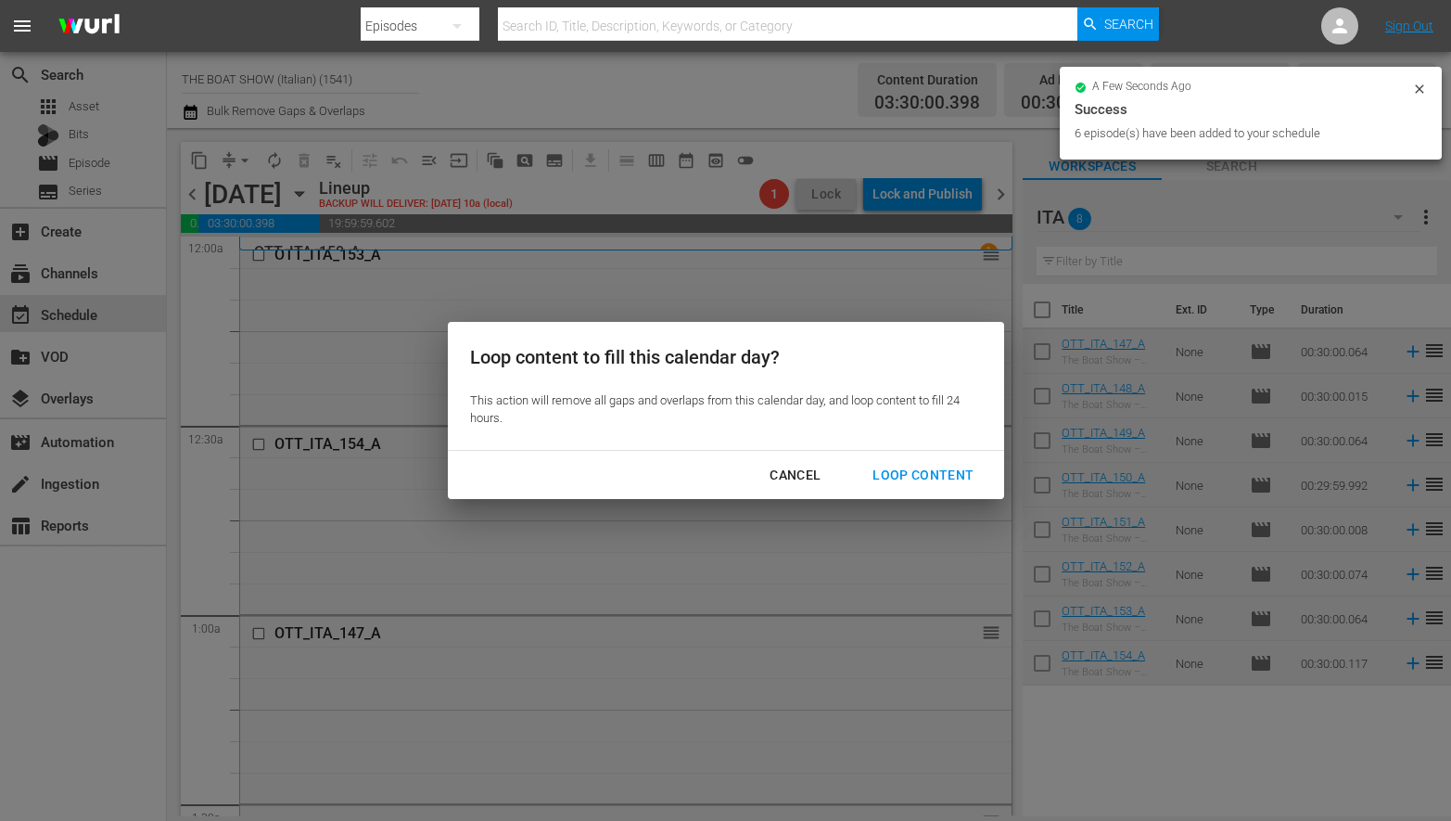
click at [924, 491] on div "Cancel Loop Content" at bounding box center [726, 475] width 556 height 49
click at [924, 482] on div "Loop Content" at bounding box center [923, 475] width 131 height 23
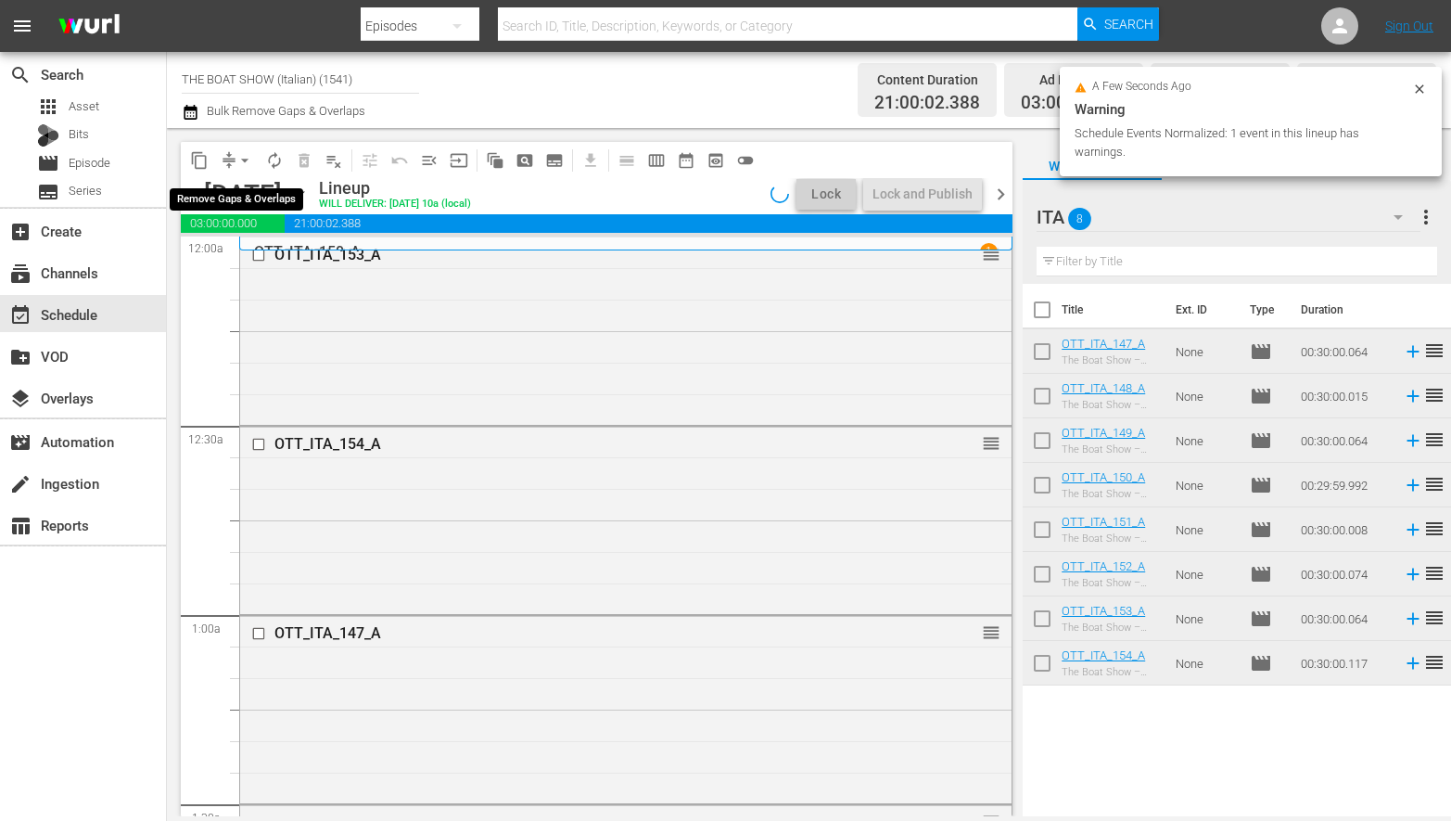
click at [242, 160] on span "arrow_drop_down" at bounding box center [245, 160] width 19 height 19
click at [237, 184] on li "Align to Midnight" at bounding box center [245, 198] width 195 height 31
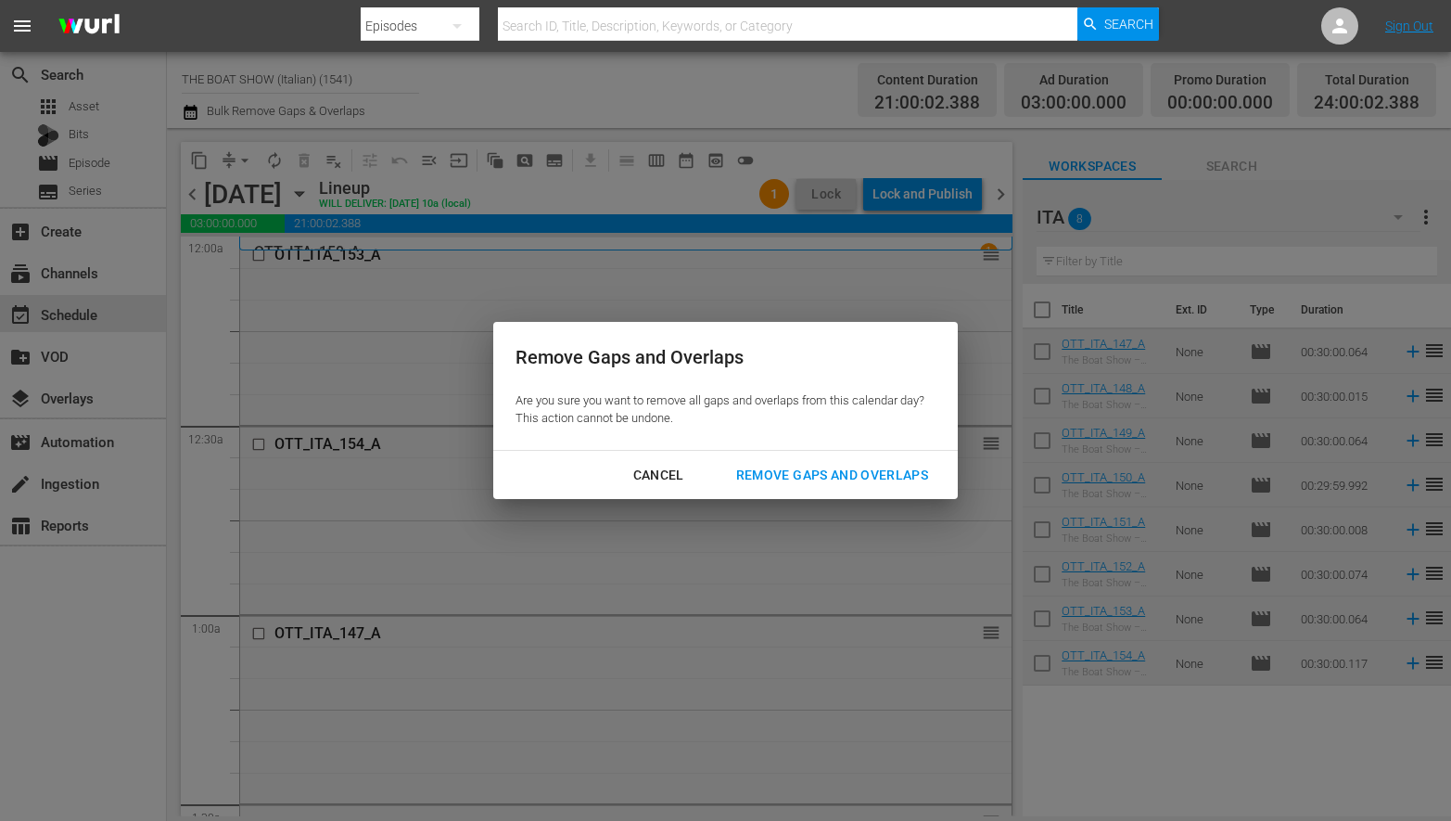
click at [831, 471] on div "Remove Gaps and Overlaps" at bounding box center [832, 475] width 222 height 23
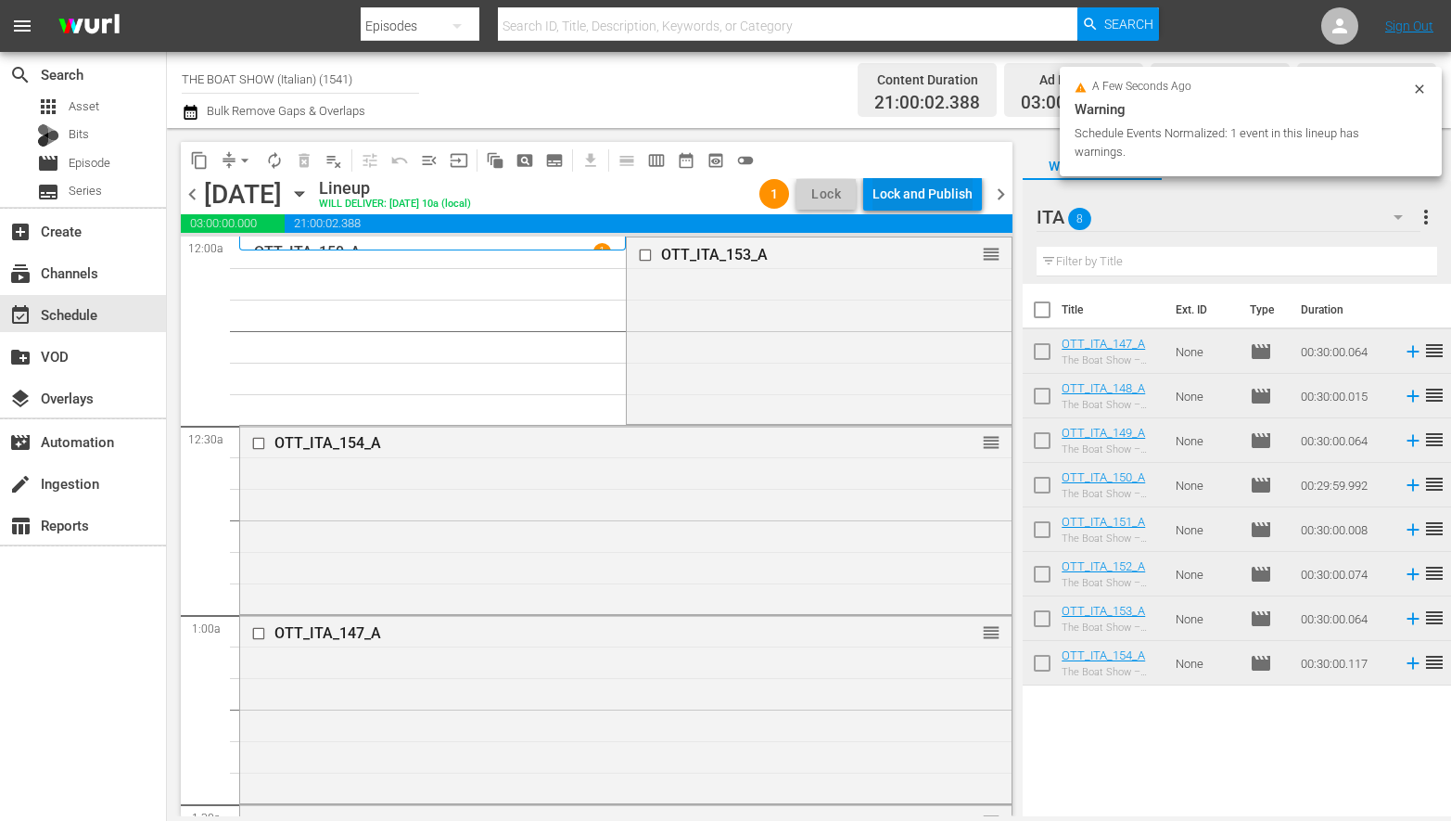
click at [915, 198] on div "Lock and Publish" at bounding box center [923, 193] width 100 height 33
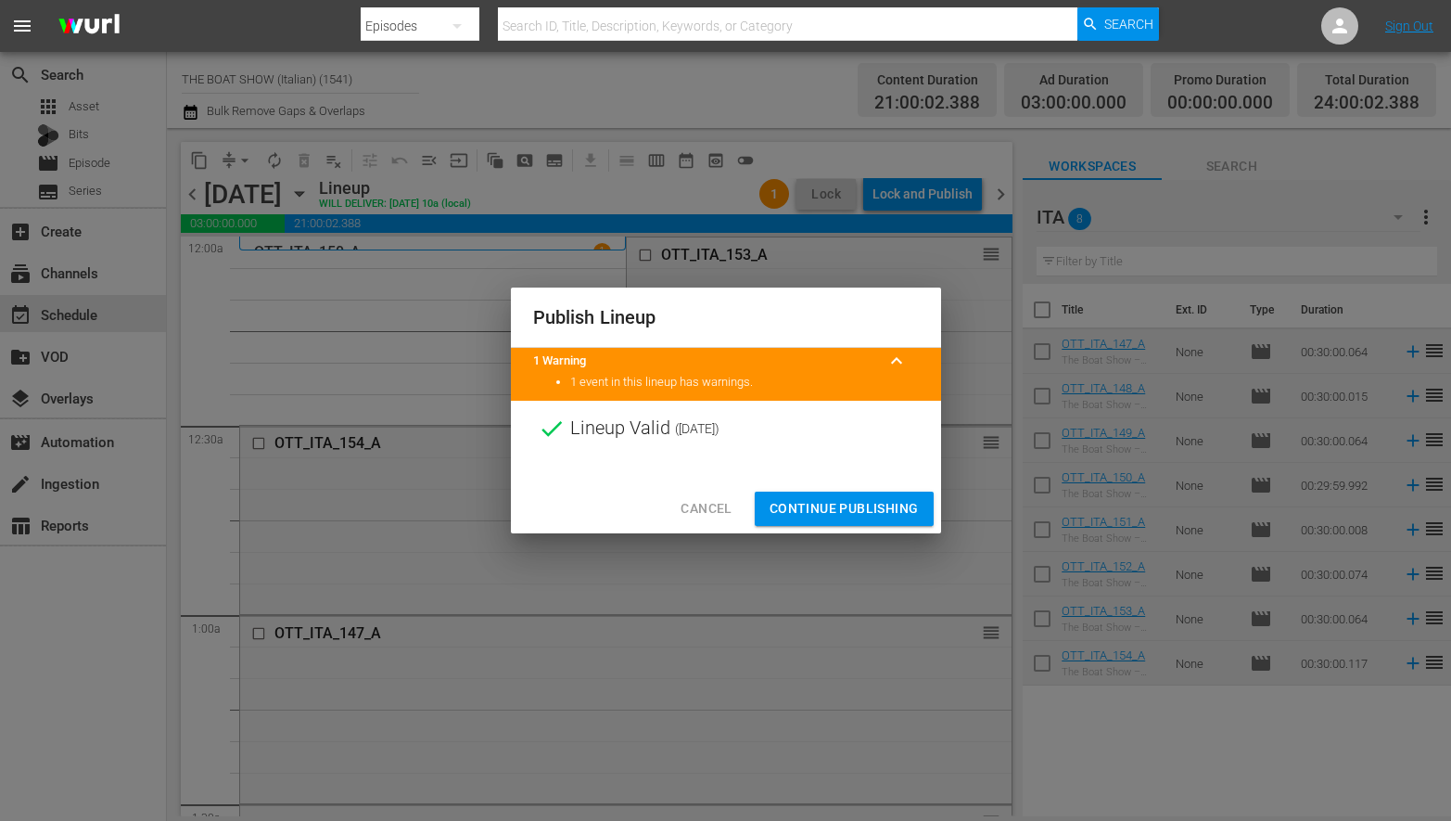
click at [864, 512] on span "Continue Publishing" at bounding box center [844, 508] width 149 height 23
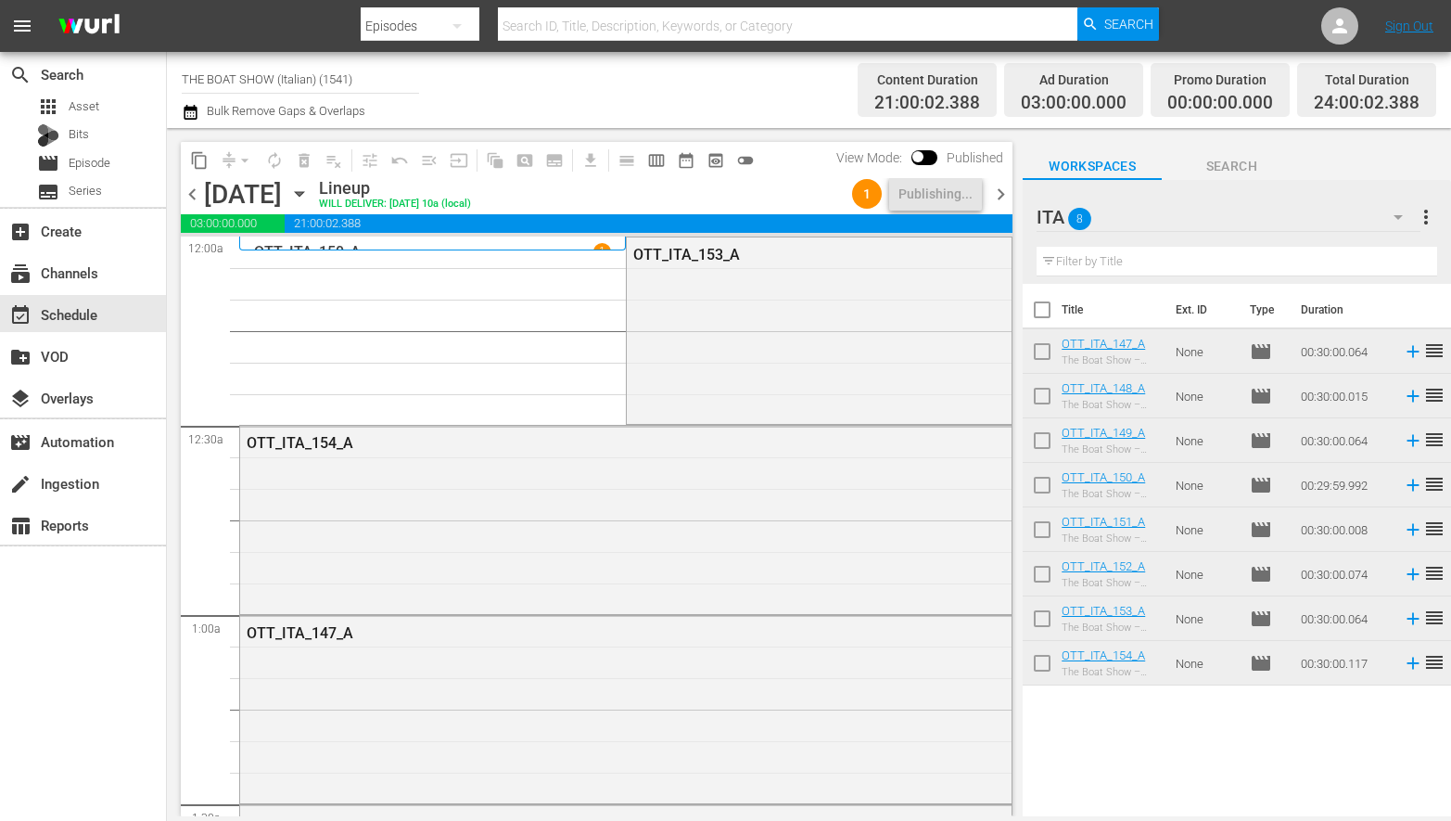
click at [194, 192] on span "chevron_left" at bounding box center [192, 194] width 23 height 23
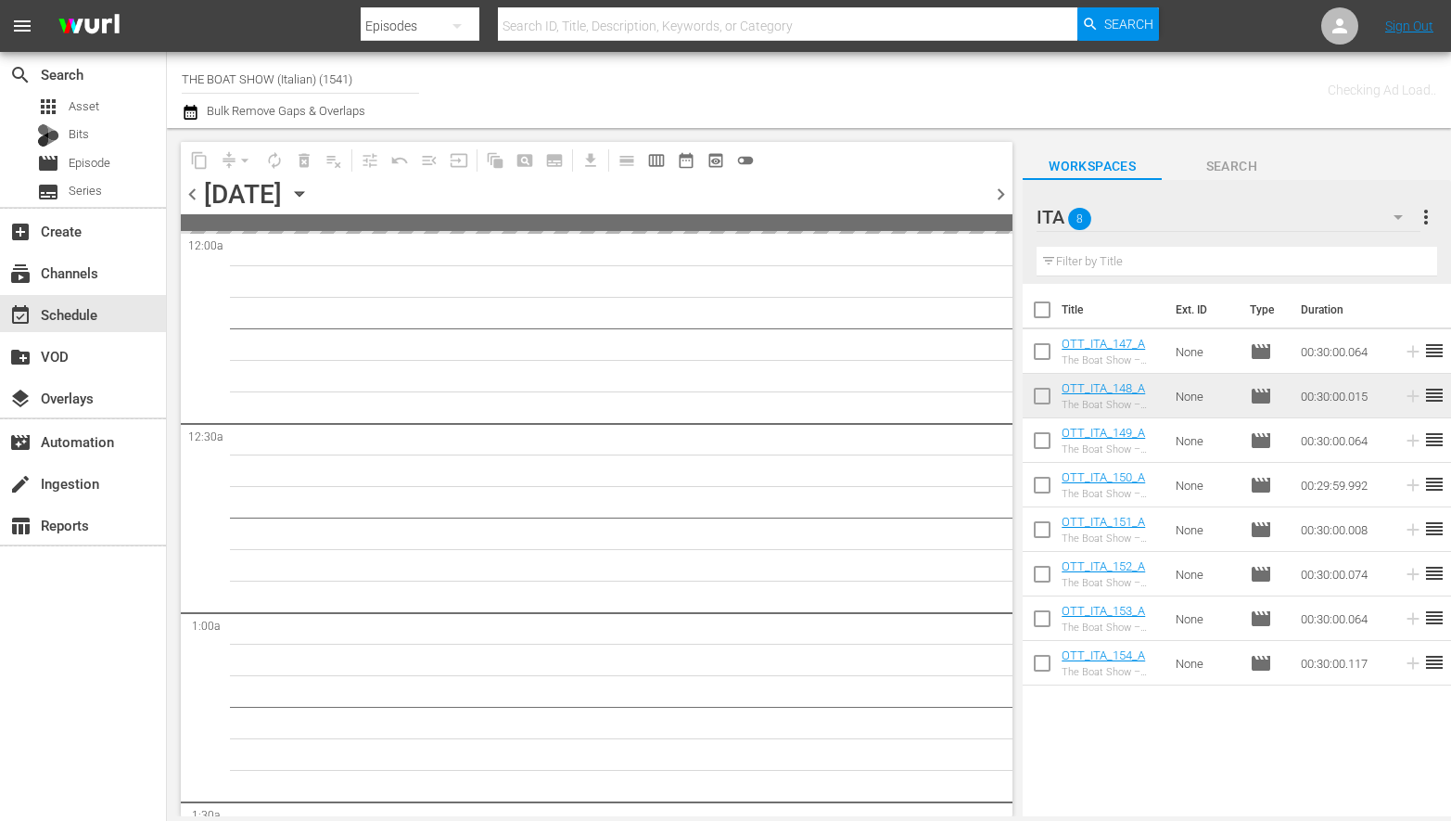
click at [194, 192] on span "chevron_left" at bounding box center [192, 194] width 23 height 23
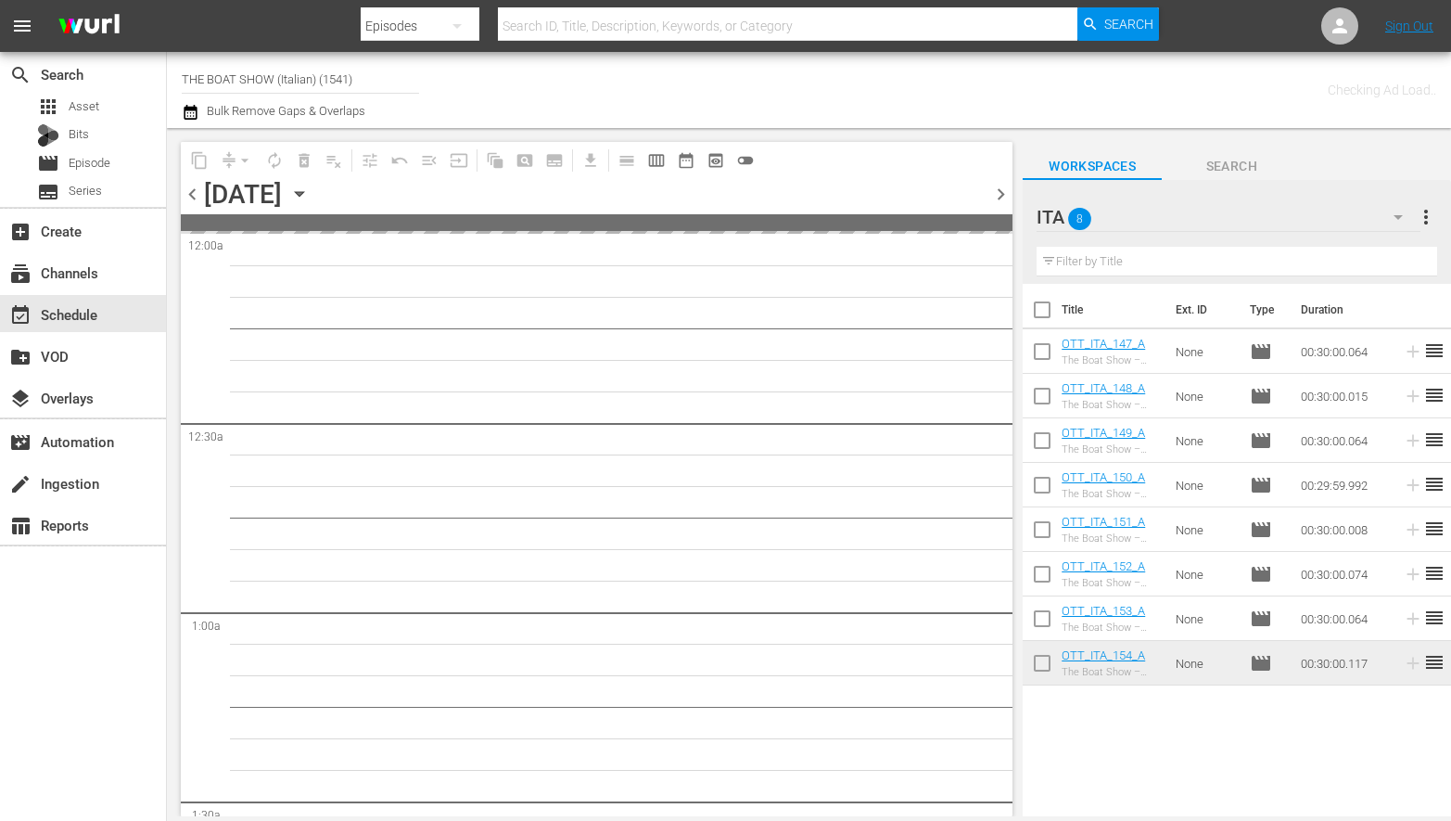
click at [194, 192] on span "chevron_left" at bounding box center [192, 194] width 23 height 23
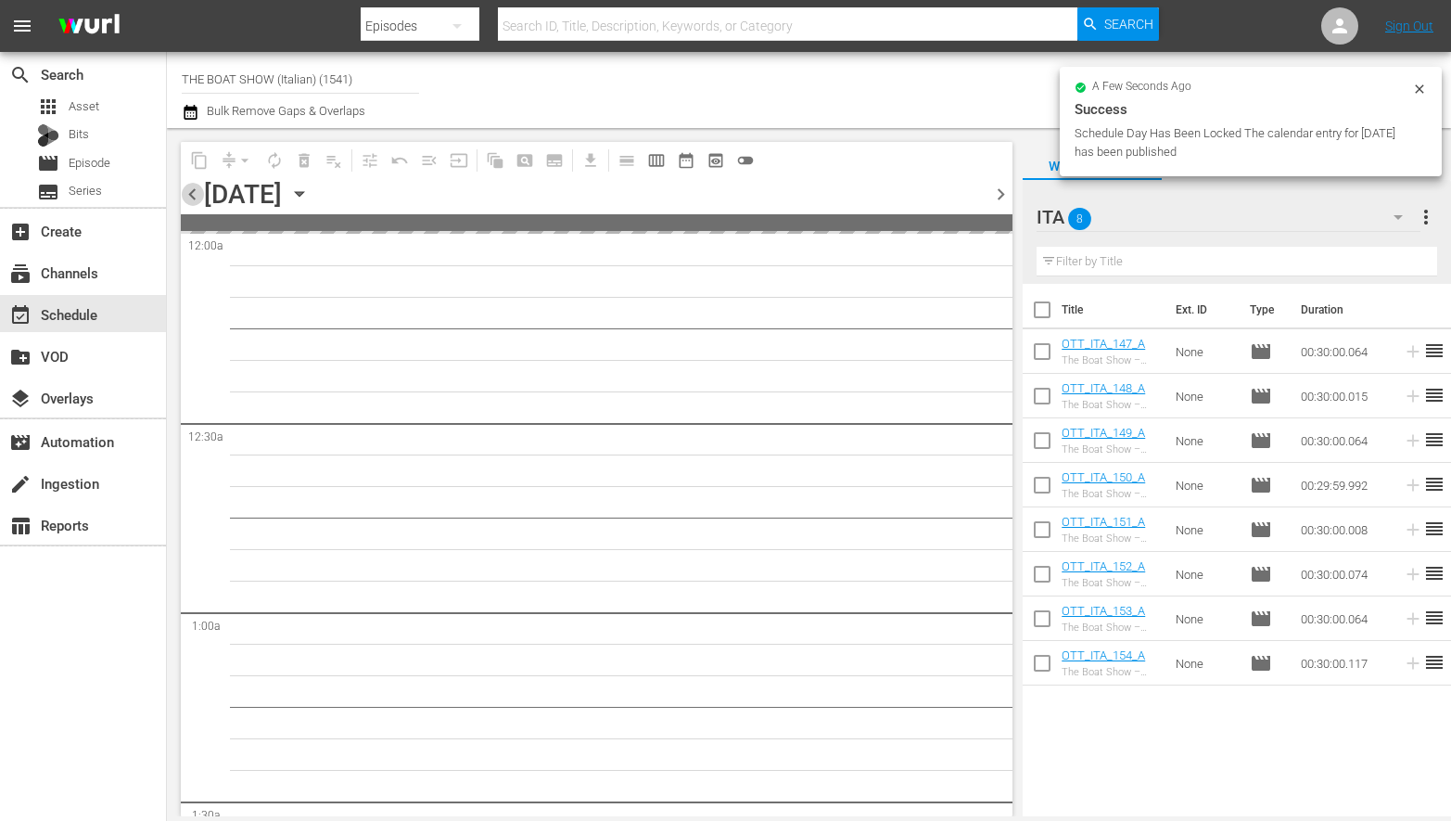
click at [194, 192] on span "chevron_left" at bounding box center [192, 194] width 23 height 23
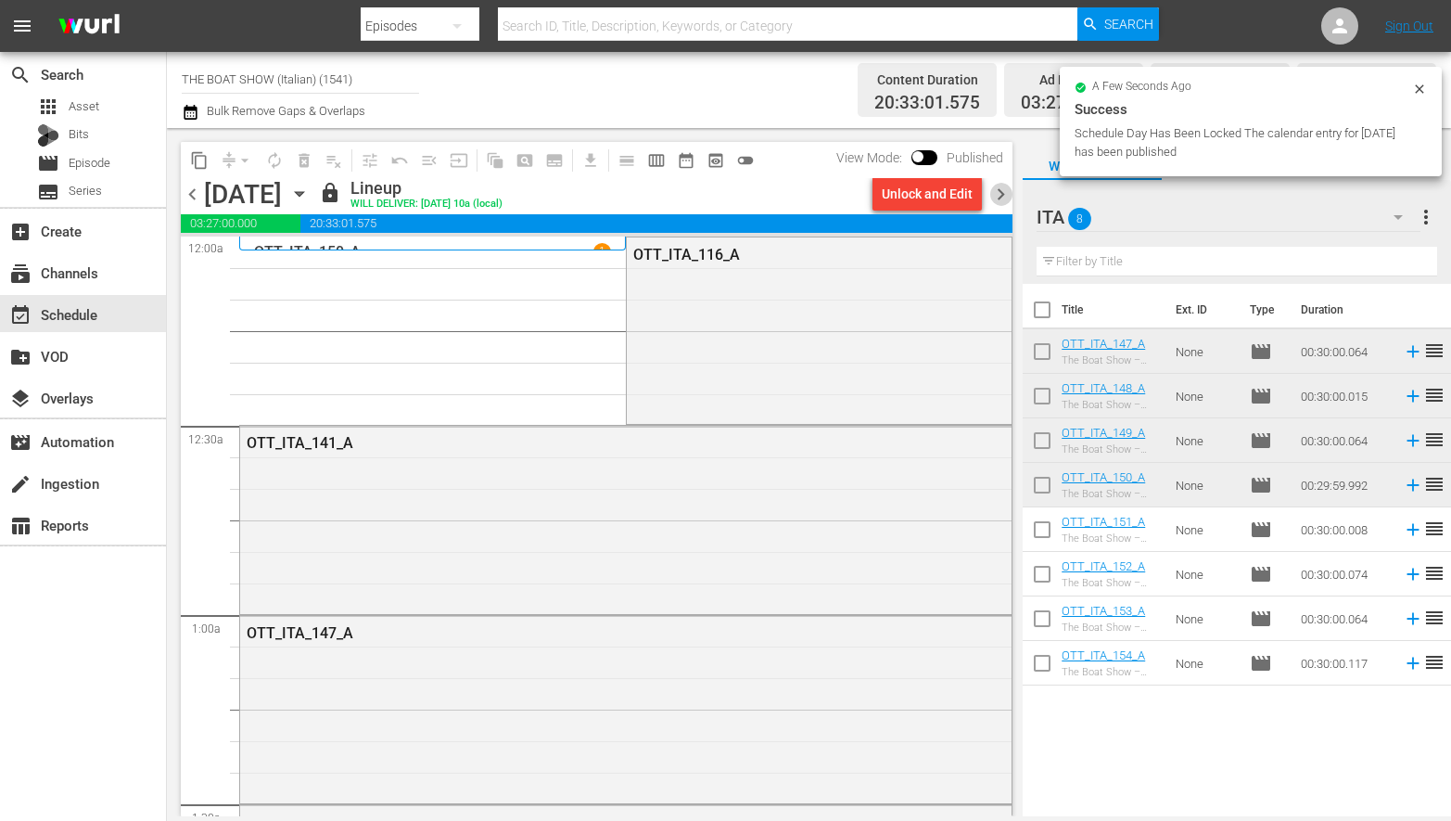
click at [996, 191] on span "chevron_right" at bounding box center [1000, 194] width 23 height 23
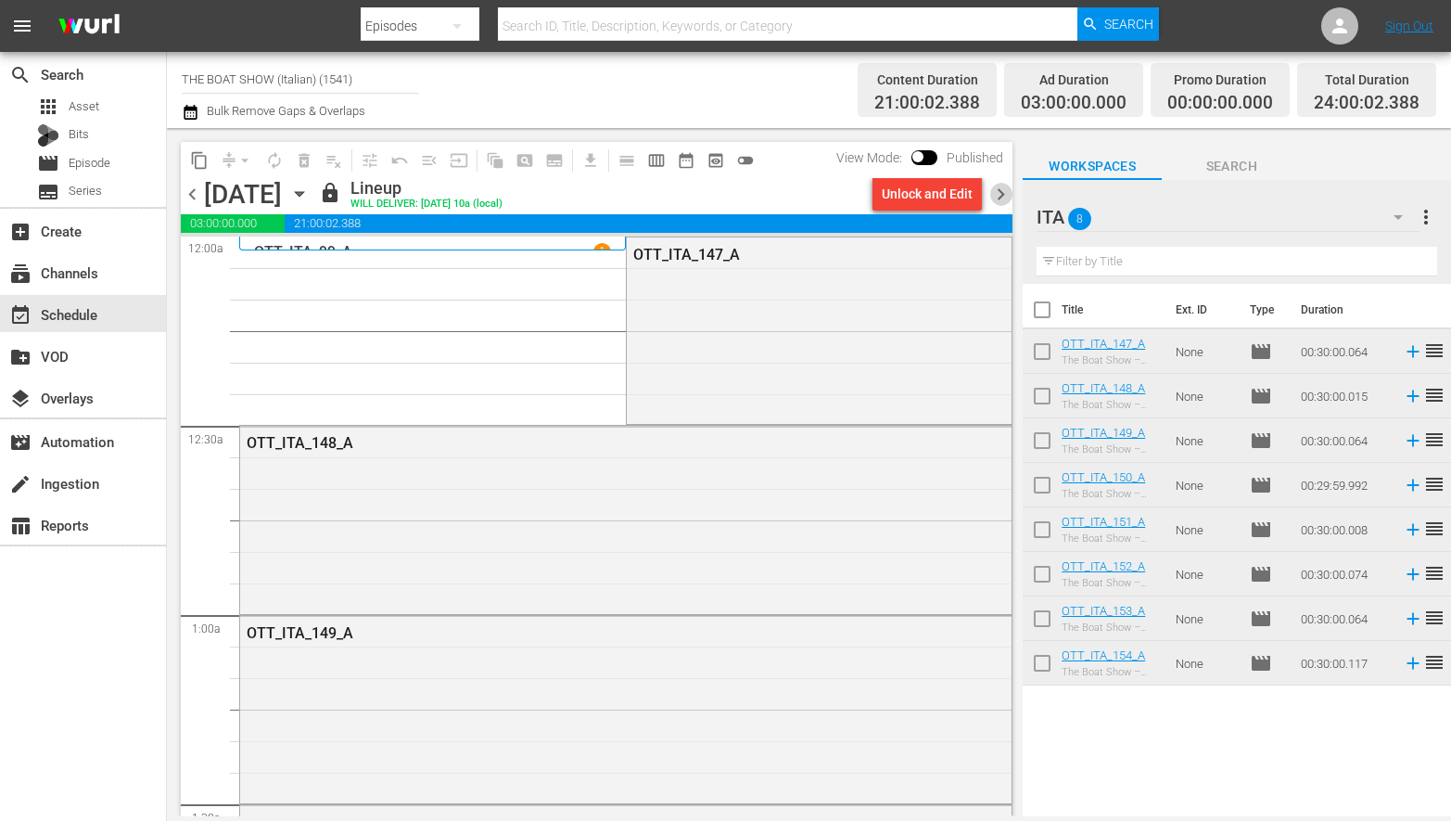
click at [1005, 192] on span "chevron_right" at bounding box center [1000, 194] width 23 height 23
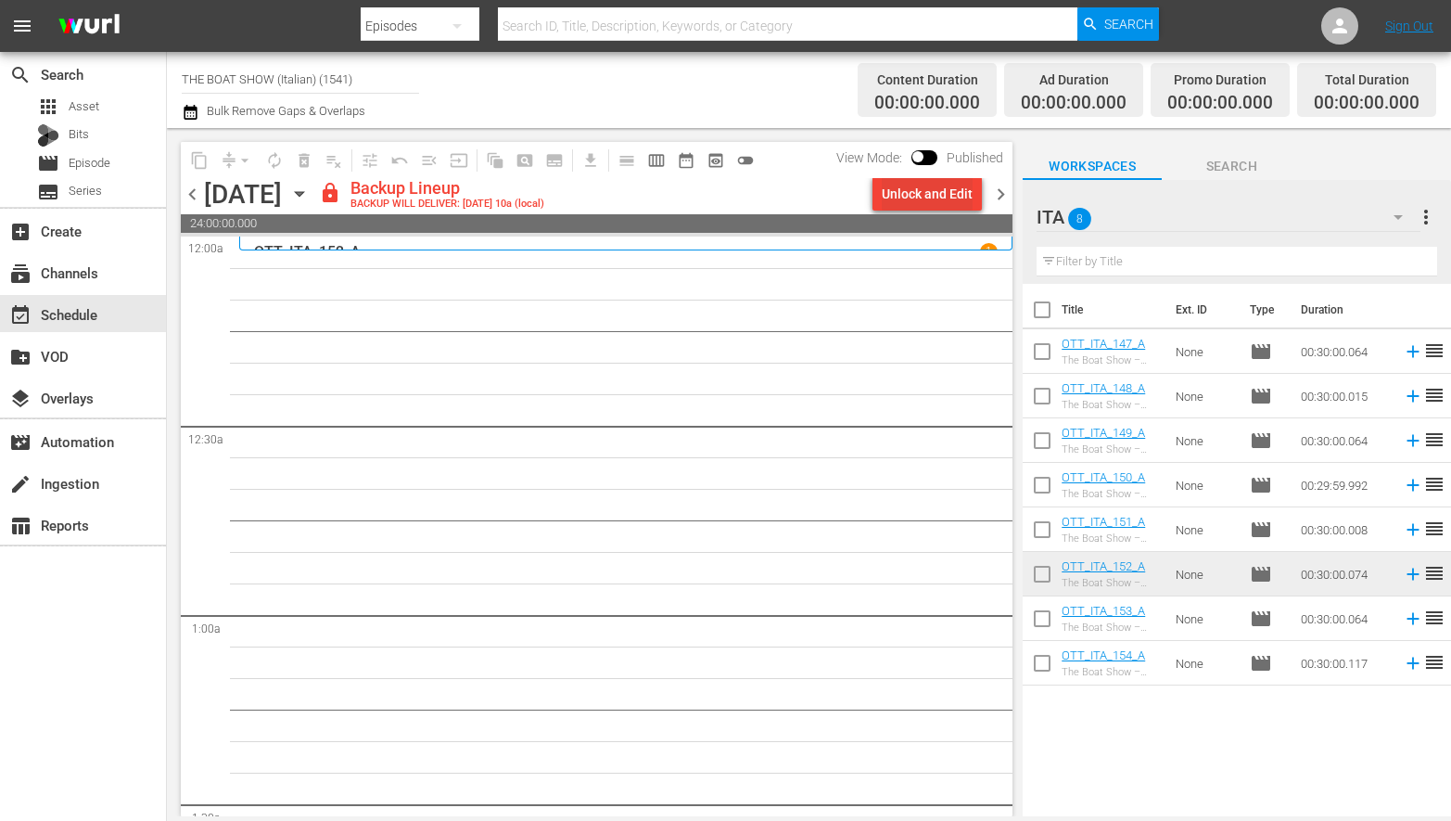
click at [922, 194] on div "Unlock and Edit" at bounding box center [927, 193] width 91 height 33
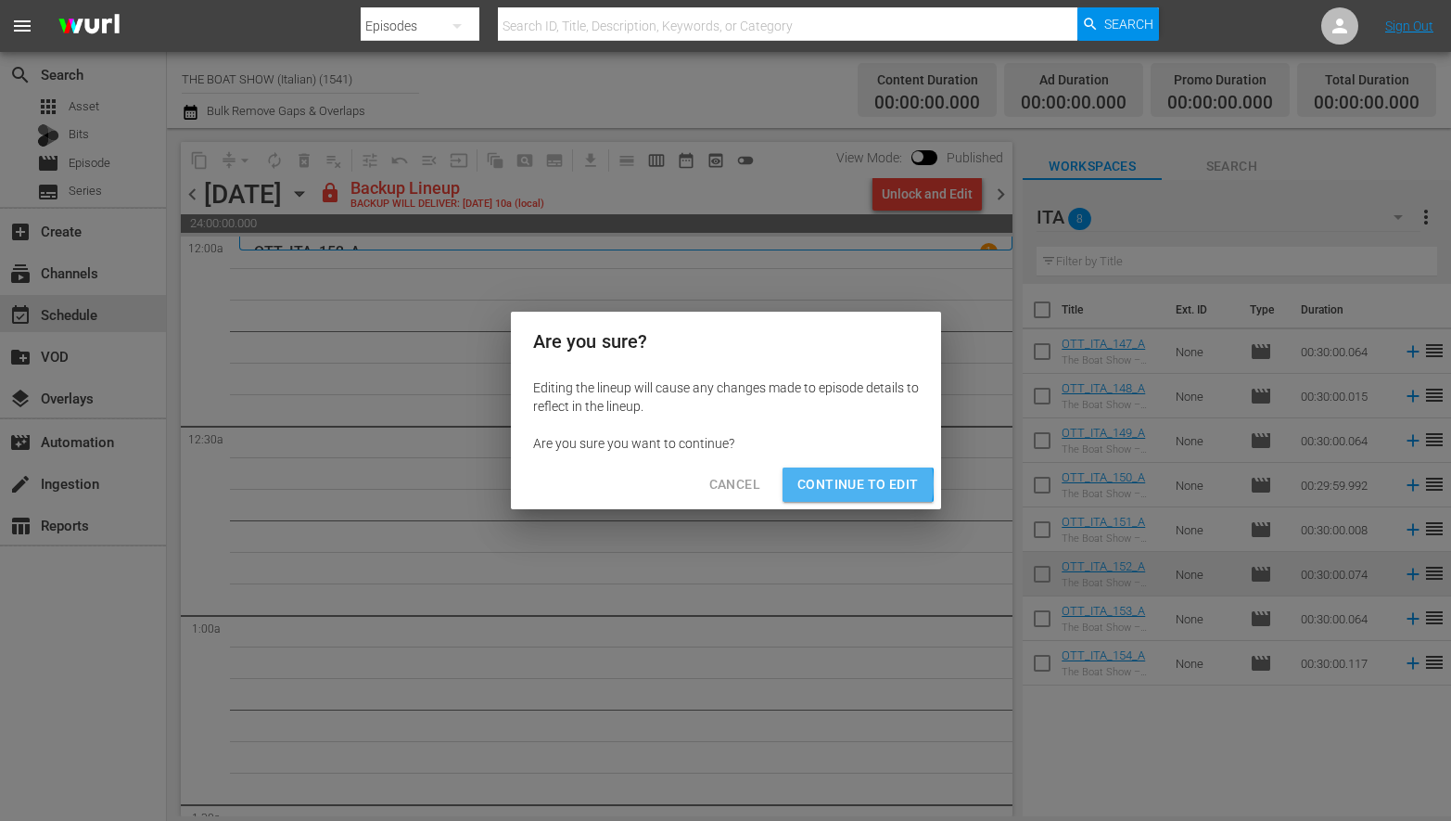
click at [841, 484] on span "Continue to Edit" at bounding box center [857, 484] width 121 height 23
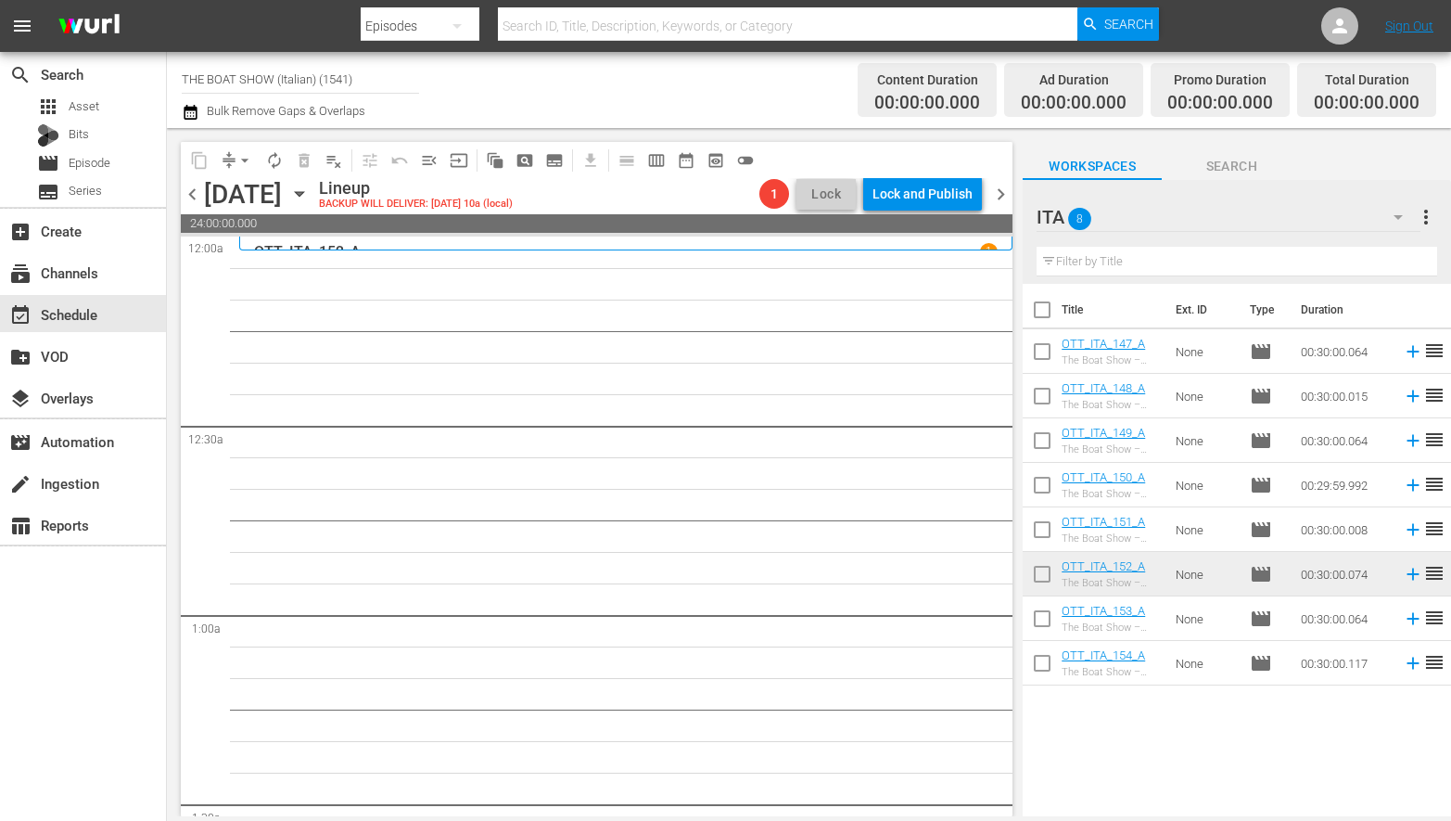
click at [1003, 193] on span "chevron_right" at bounding box center [1000, 194] width 23 height 23
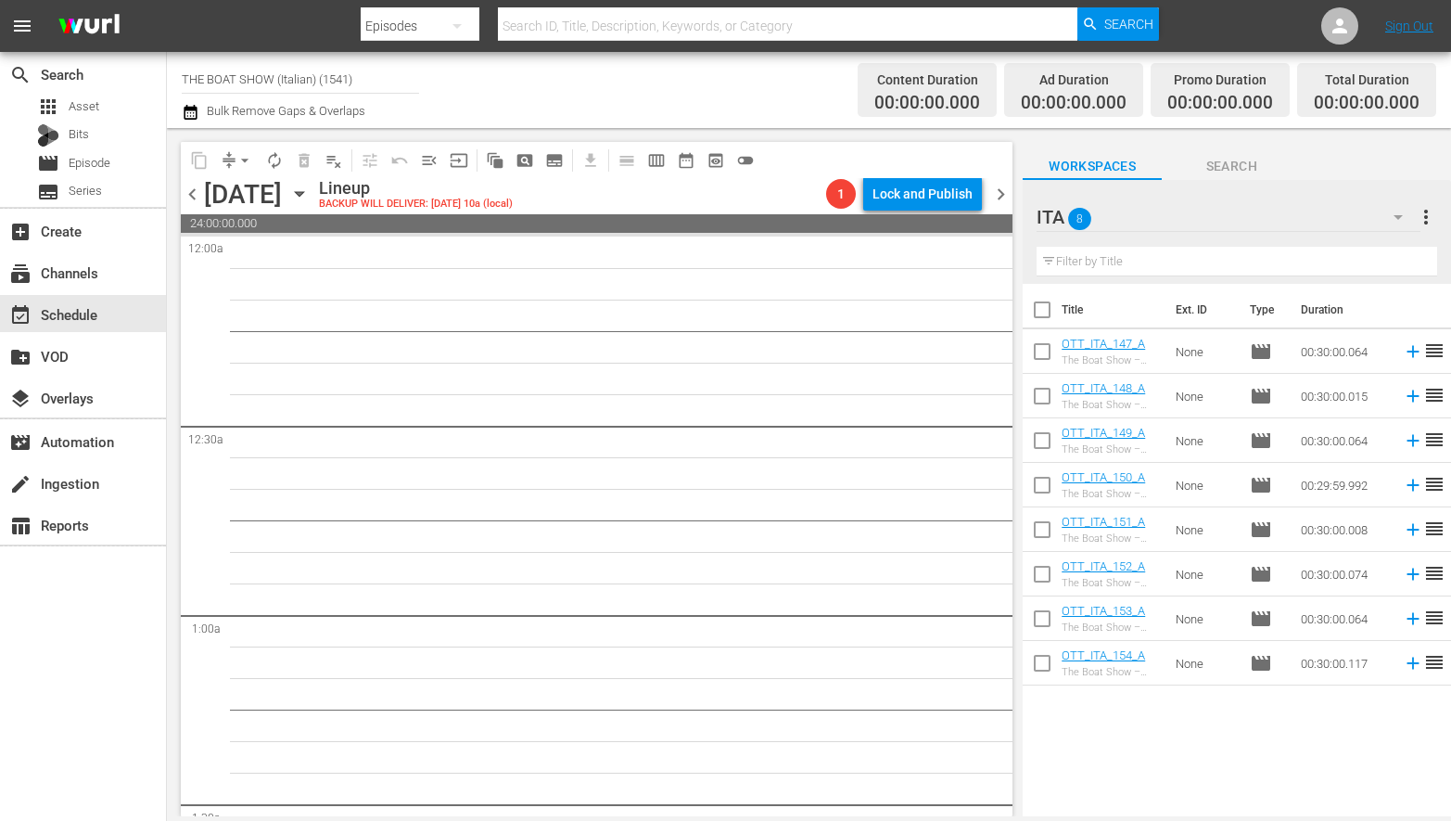
click at [198, 192] on span "chevron_left" at bounding box center [192, 194] width 23 height 23
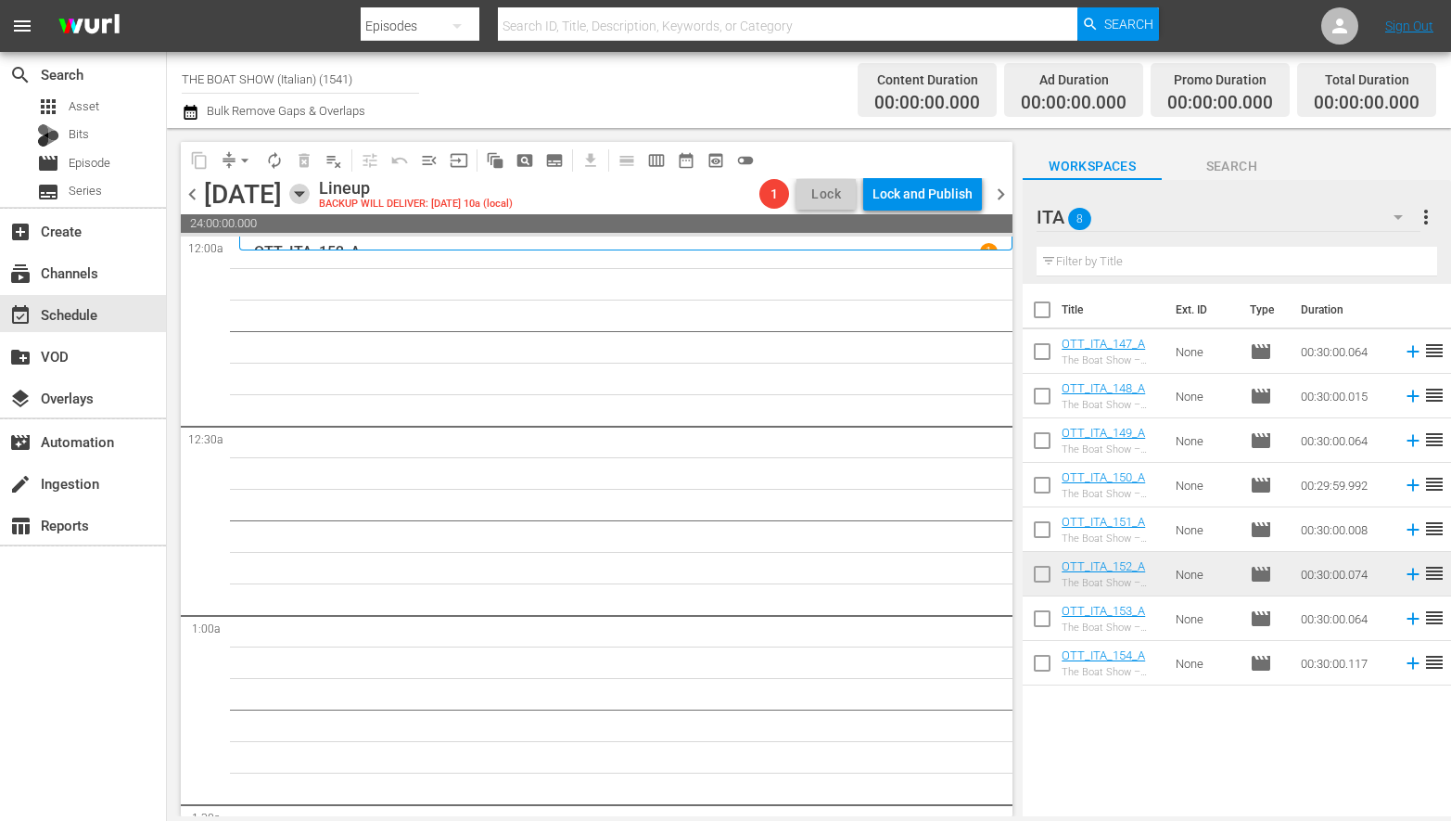
click at [310, 191] on icon "button" at bounding box center [299, 194] width 20 height 20
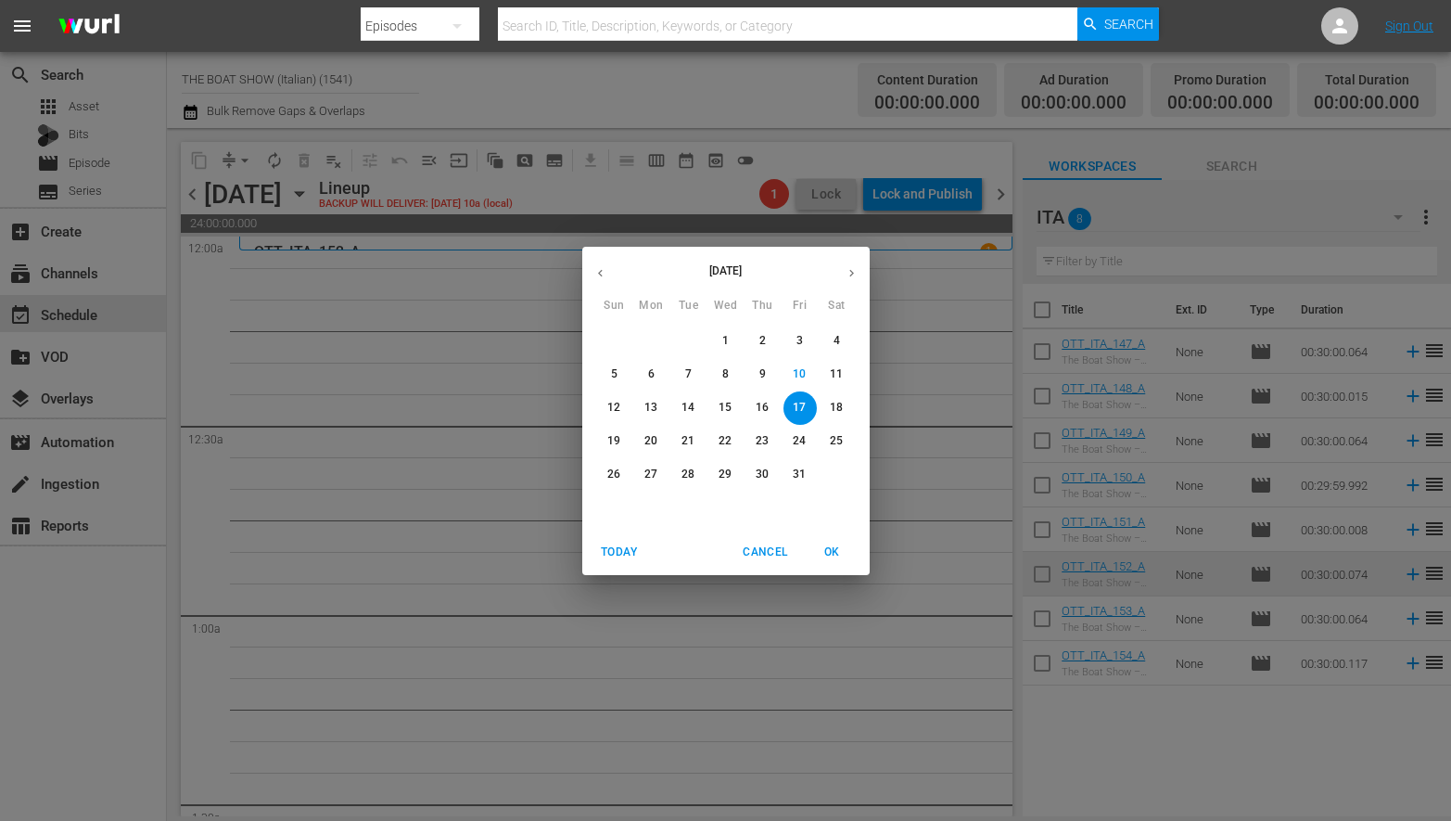
click at [652, 401] on p "13" at bounding box center [650, 408] width 13 height 16
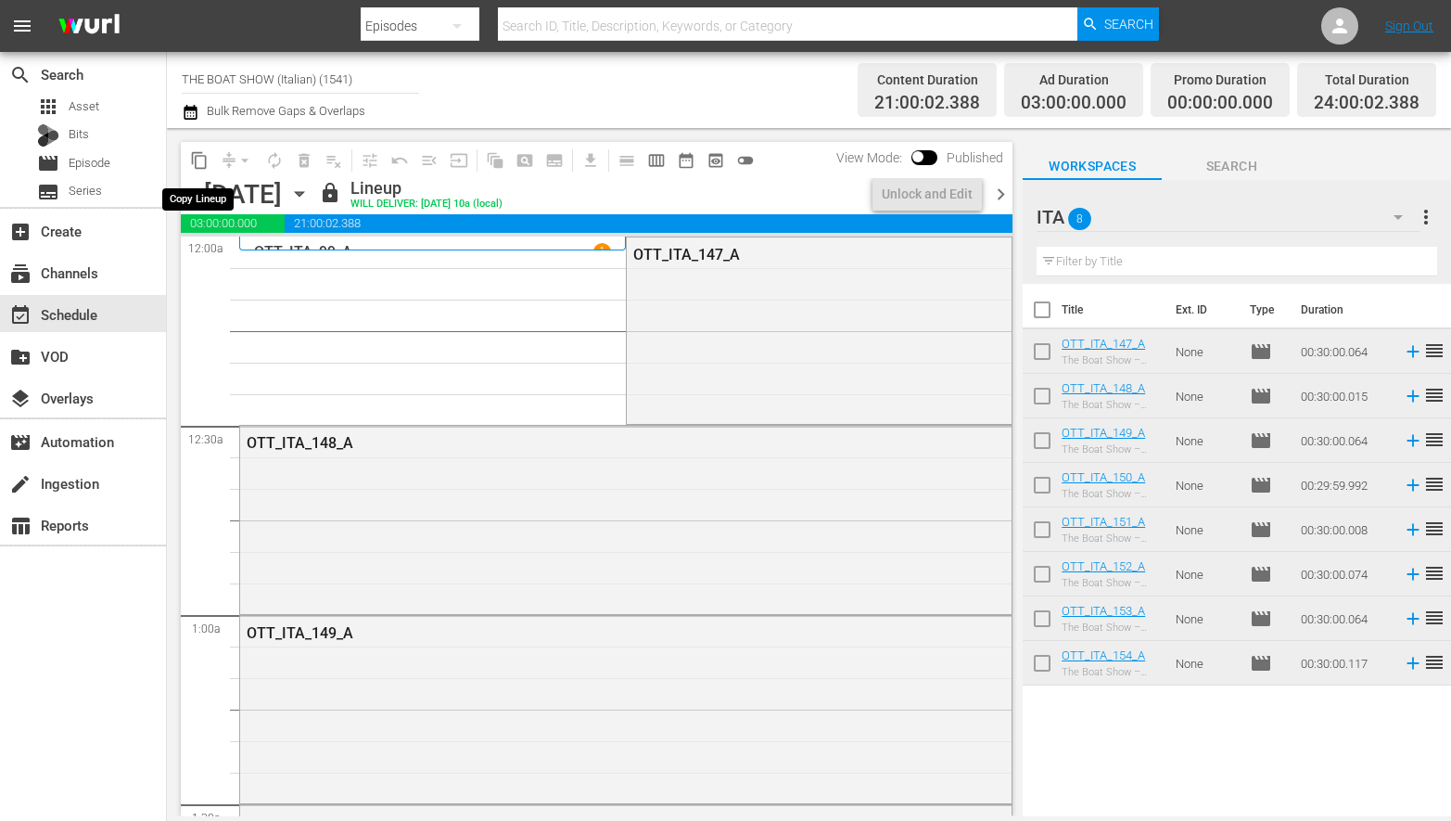
click at [199, 160] on span "content_copy" at bounding box center [199, 160] width 19 height 19
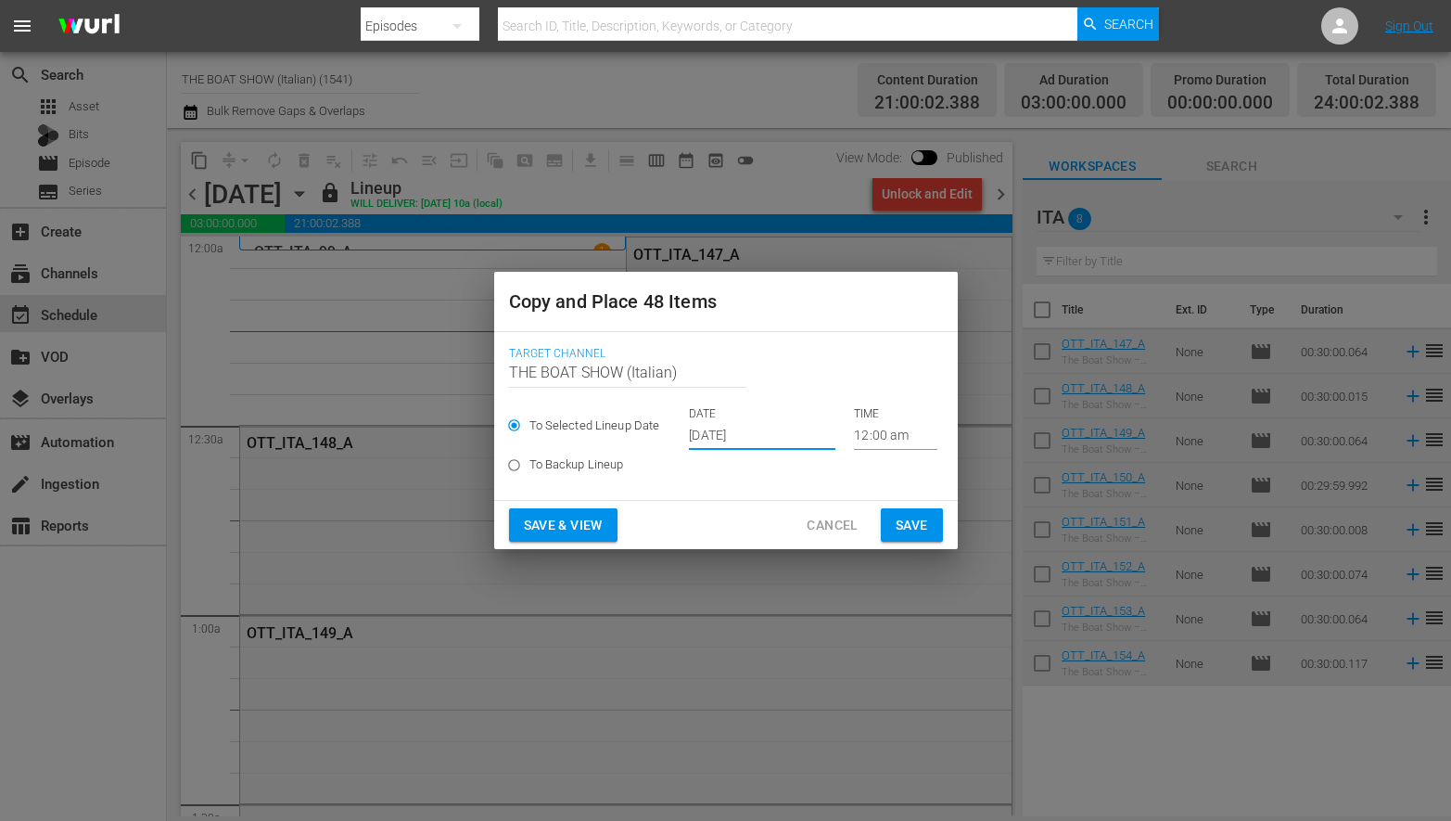
click at [750, 435] on input "[DATE]" at bounding box center [762, 436] width 147 height 28
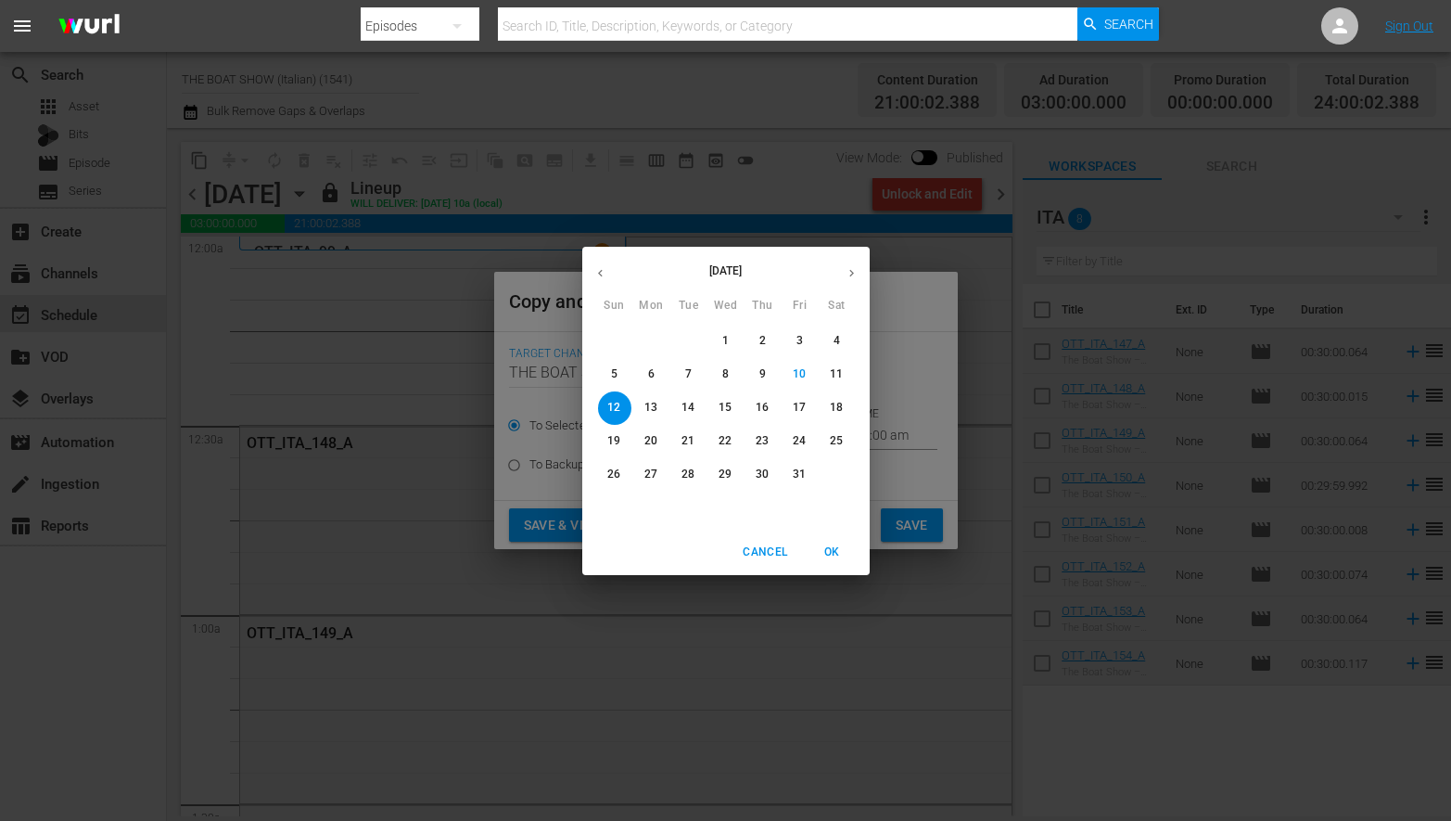
click at [795, 404] on p "17" at bounding box center [799, 408] width 13 height 16
type input "Oct 17th 2025"
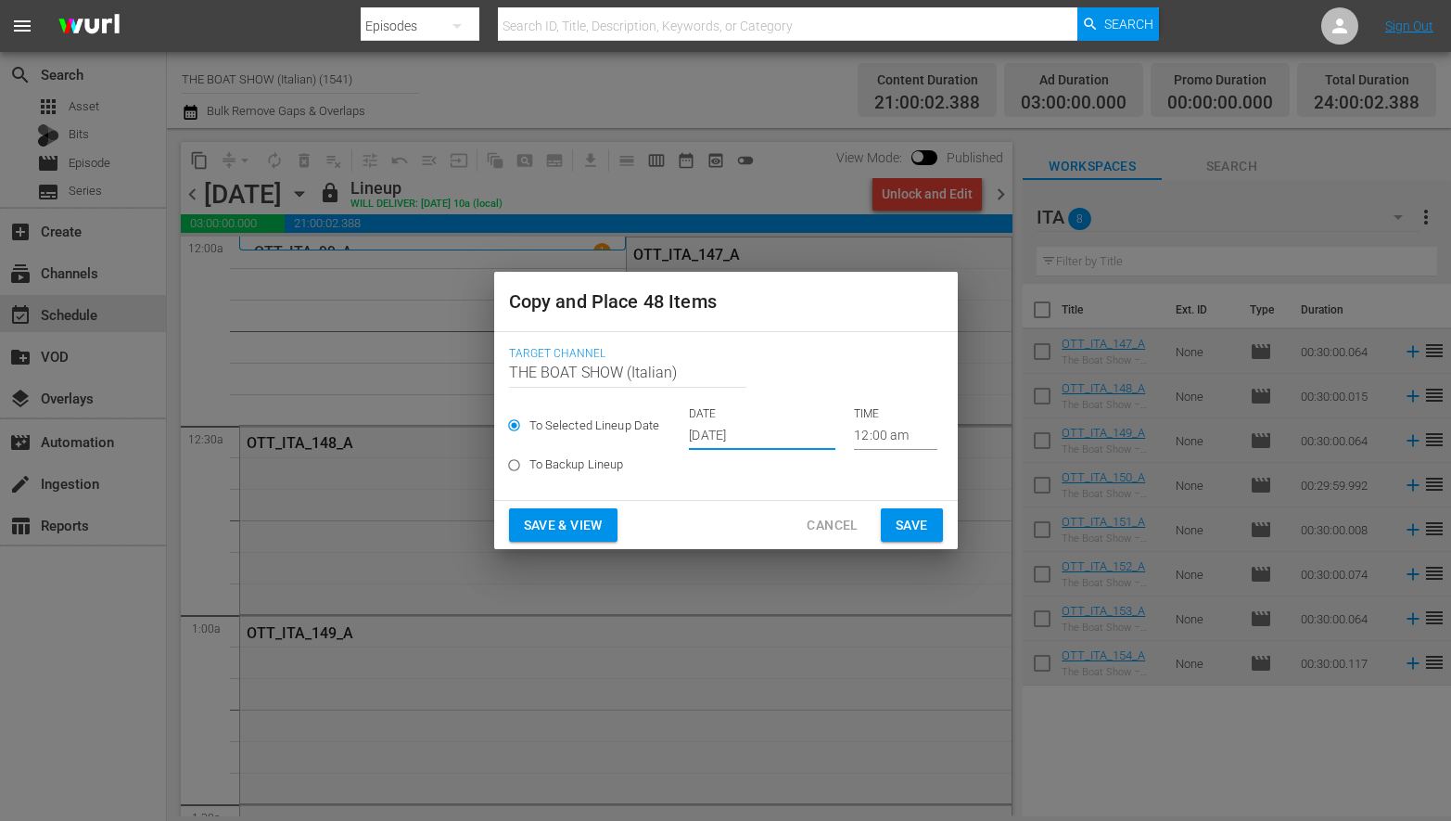
click at [556, 530] on span "Save & View" at bounding box center [563, 525] width 79 height 23
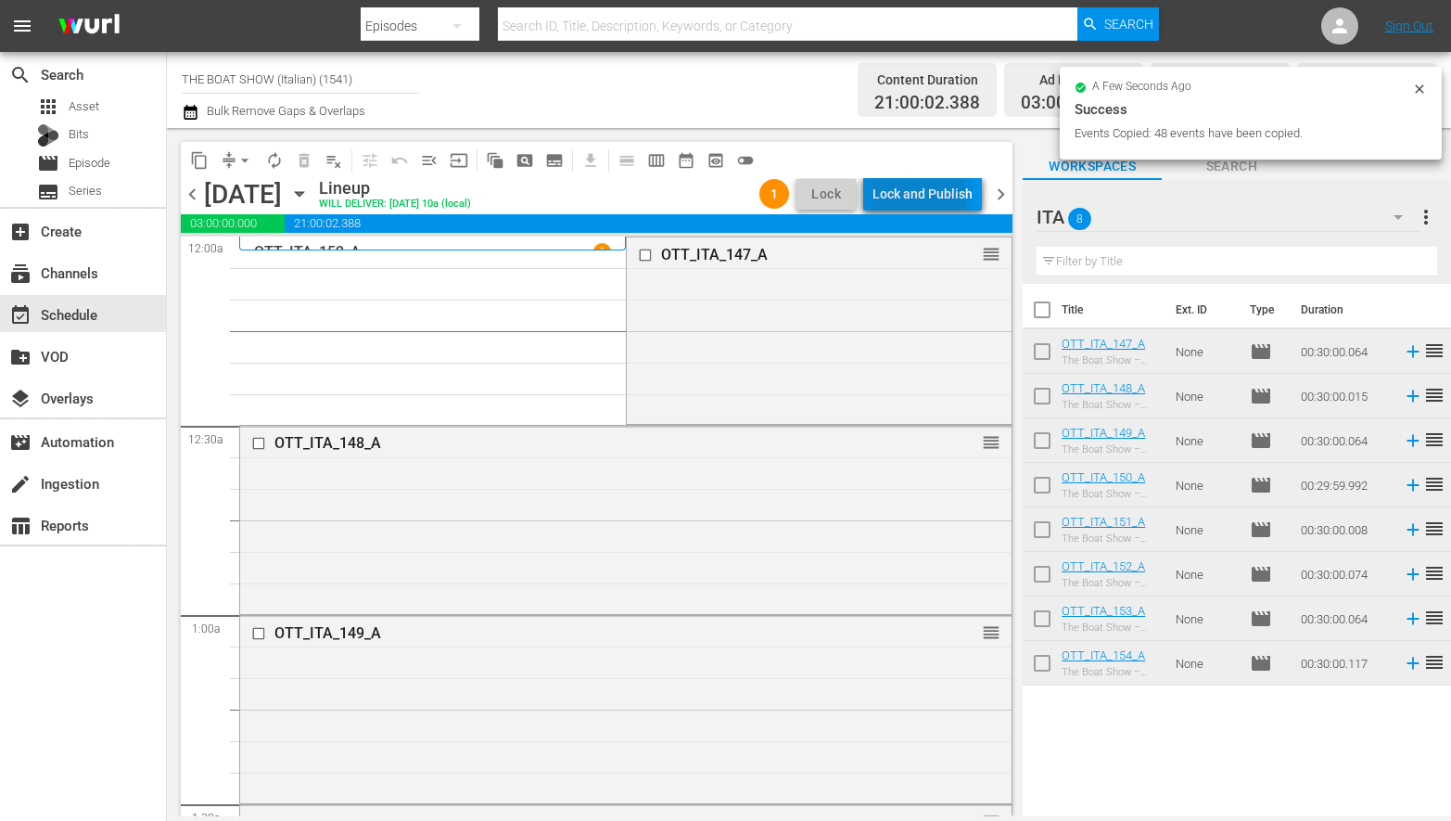
click at [903, 199] on div "Lock and Publish" at bounding box center [923, 193] width 100 height 33
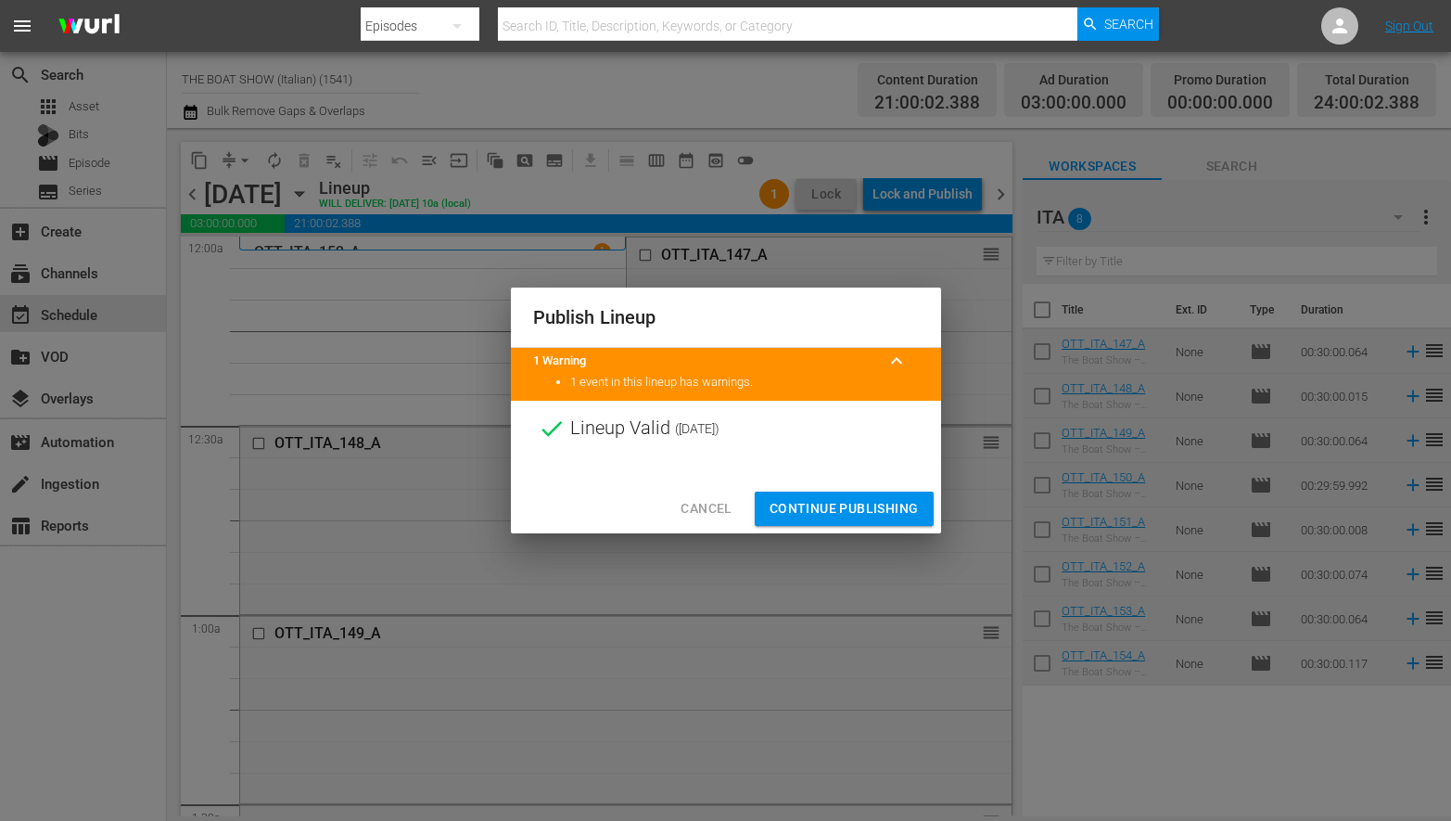
click at [792, 494] on button "Continue Publishing" at bounding box center [844, 508] width 179 height 34
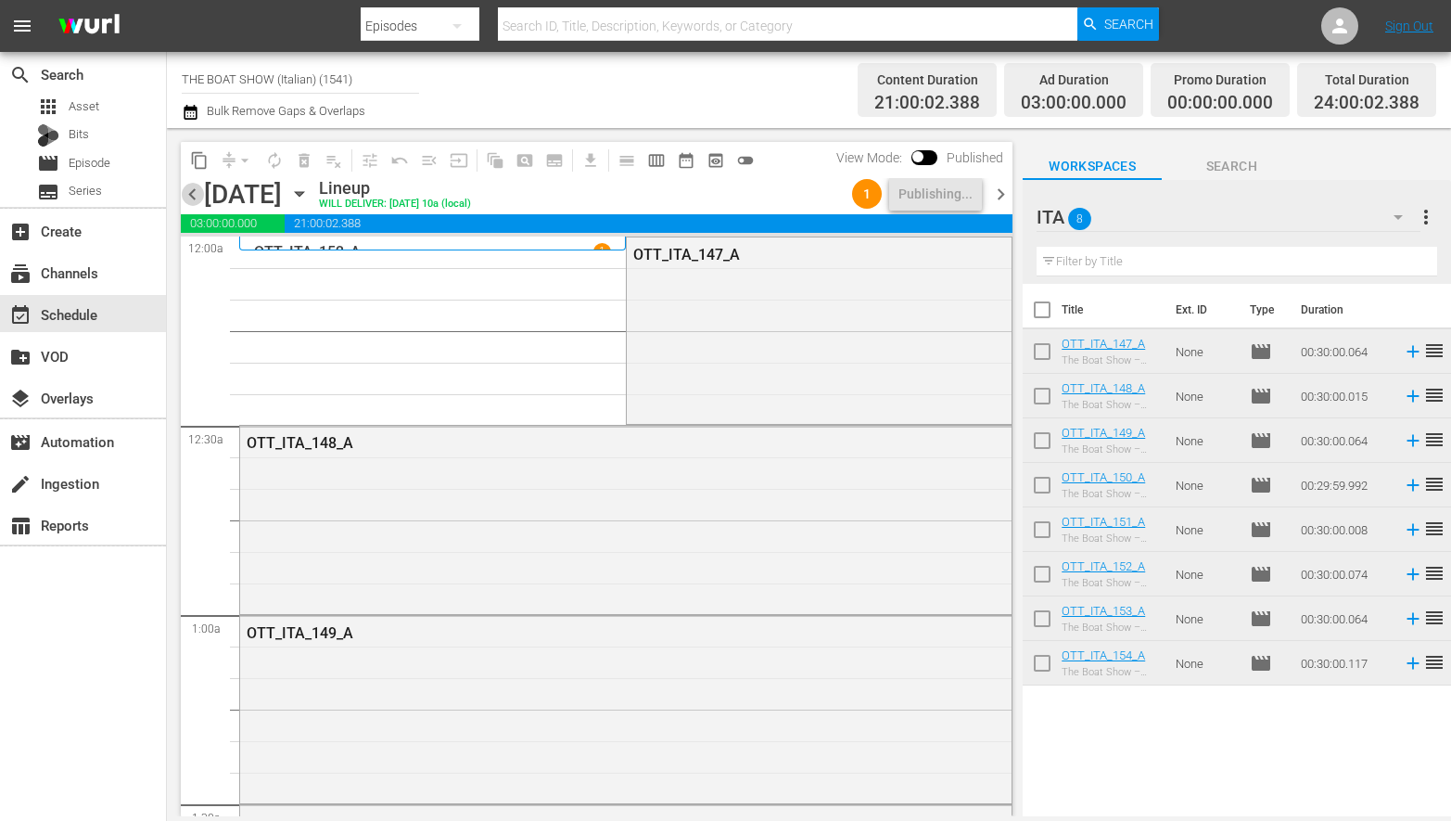
click at [189, 195] on span "chevron_left" at bounding box center [192, 194] width 23 height 23
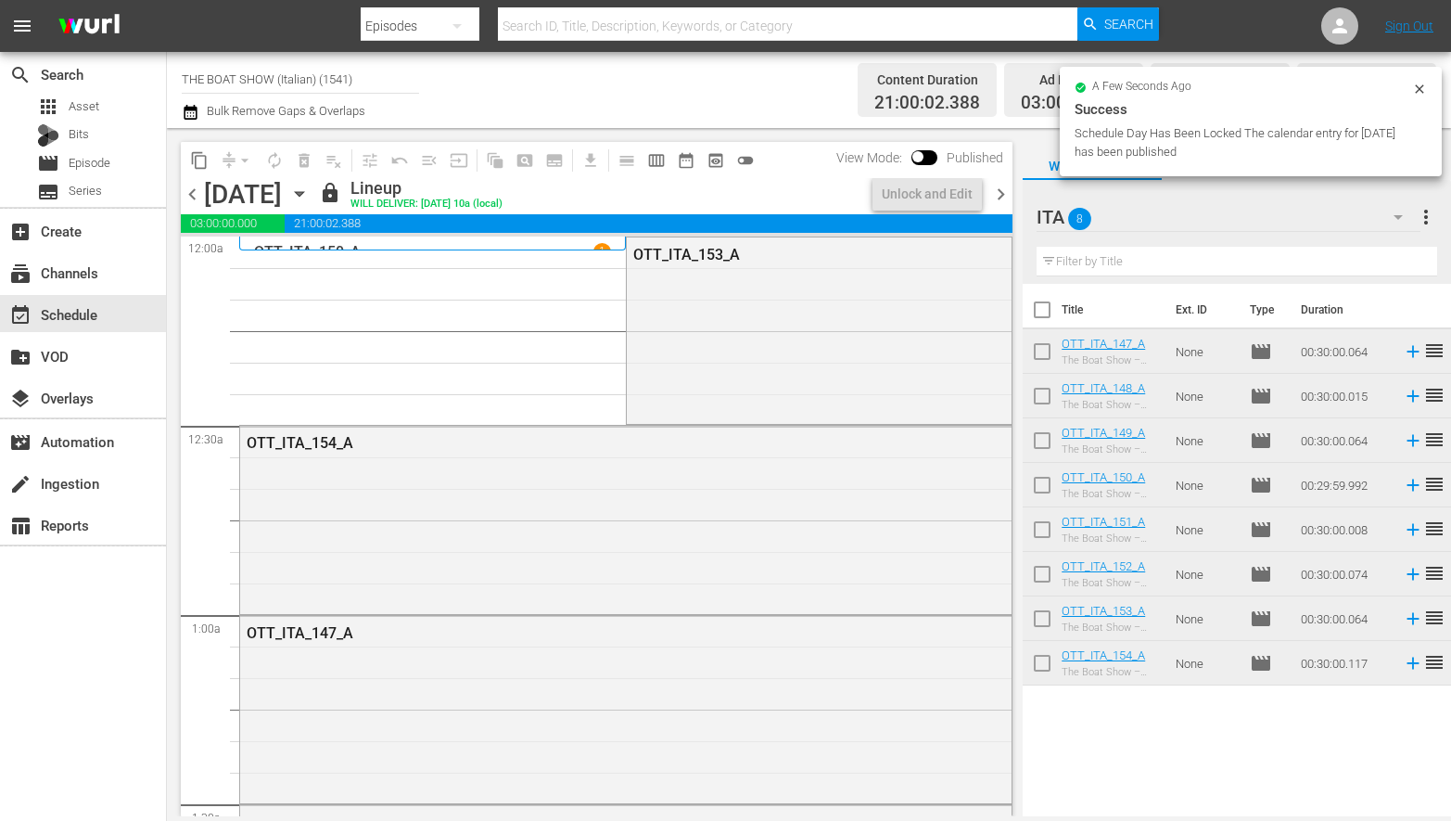
click at [1000, 194] on span "chevron_right" at bounding box center [1000, 194] width 23 height 23
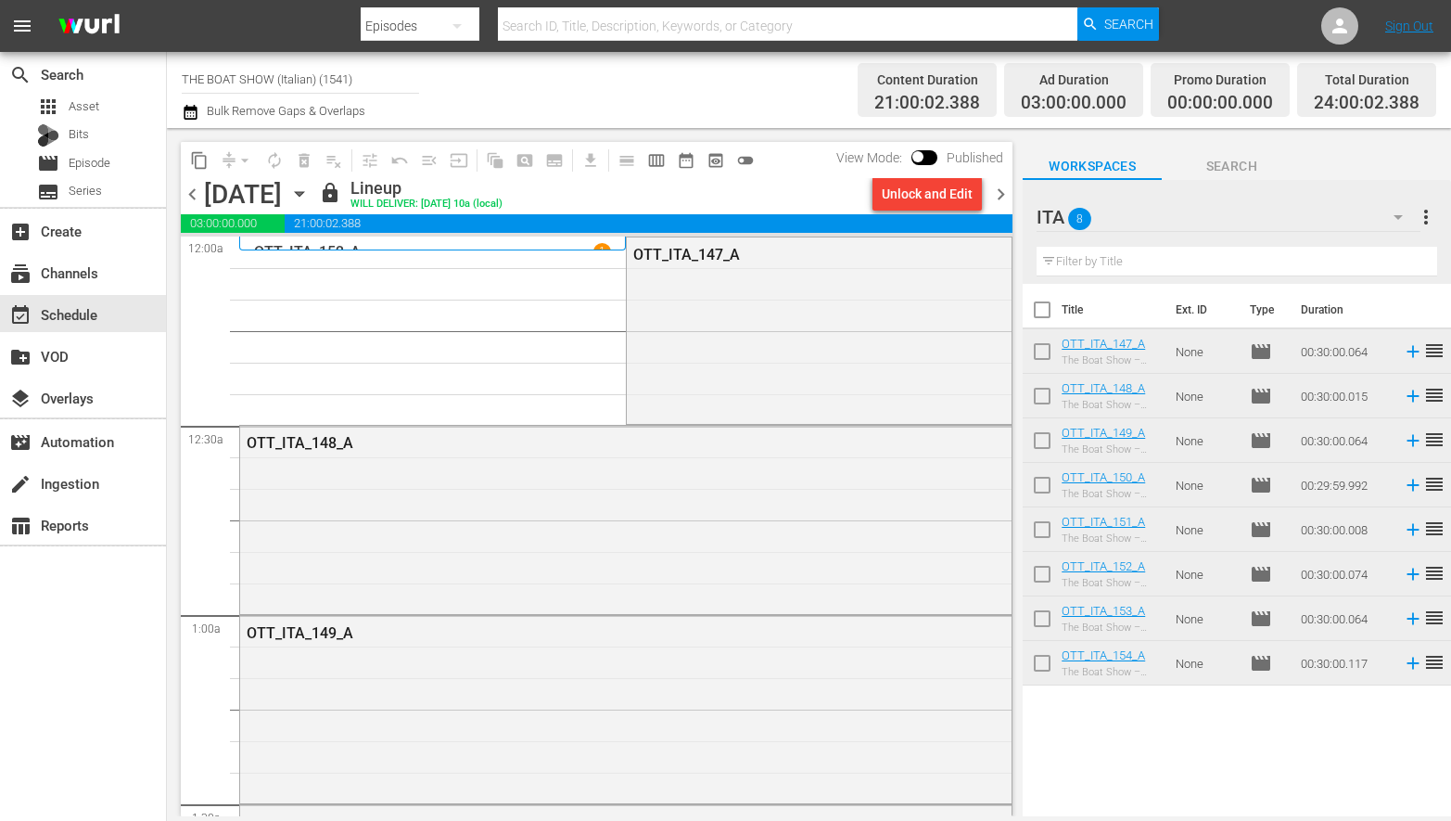
click at [314, 198] on div "Friday, October 17th October 17th" at bounding box center [259, 194] width 110 height 31
click at [310, 198] on icon "button" at bounding box center [299, 194] width 20 height 20
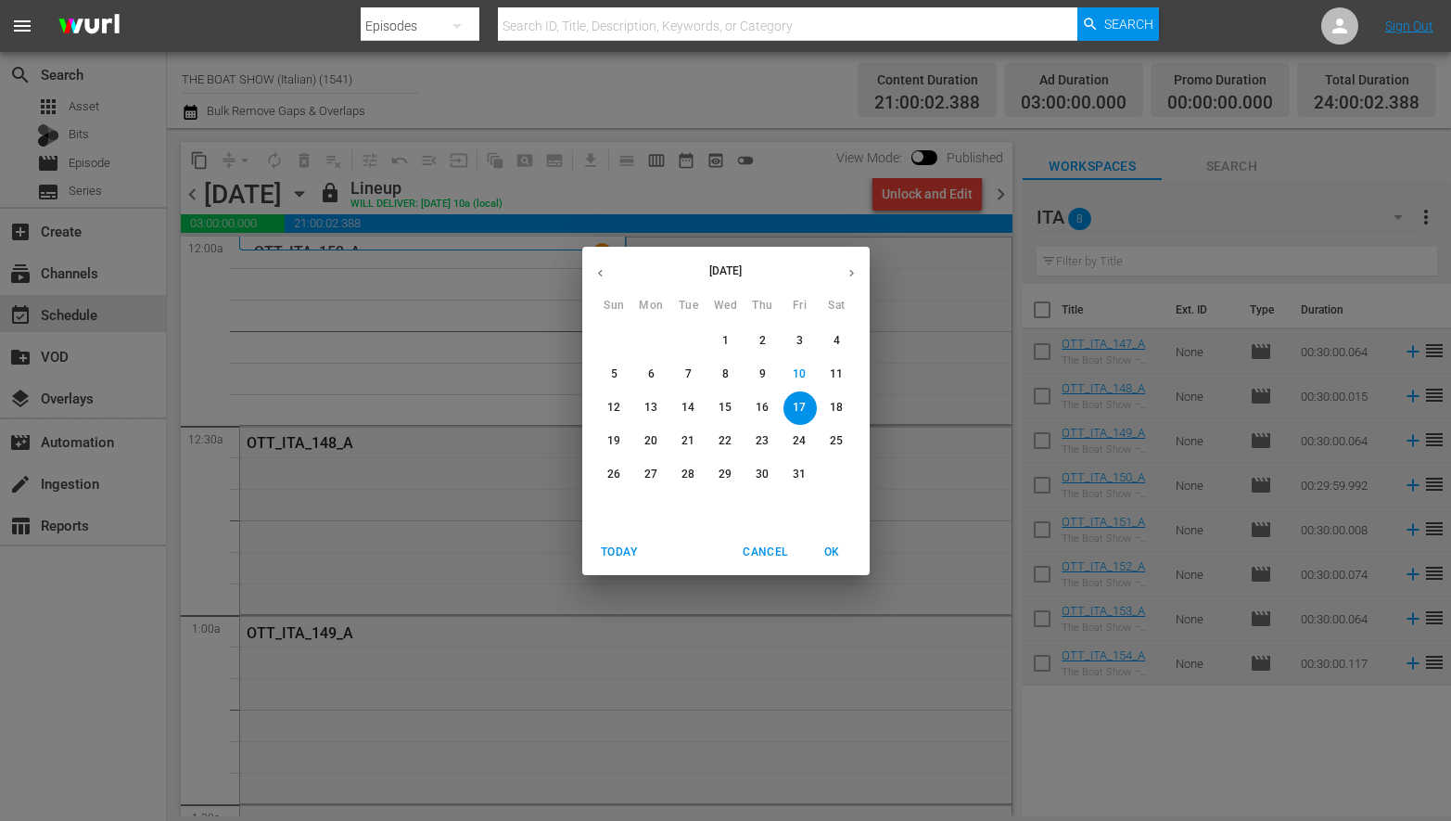
click at [696, 400] on span "14" at bounding box center [688, 408] width 33 height 16
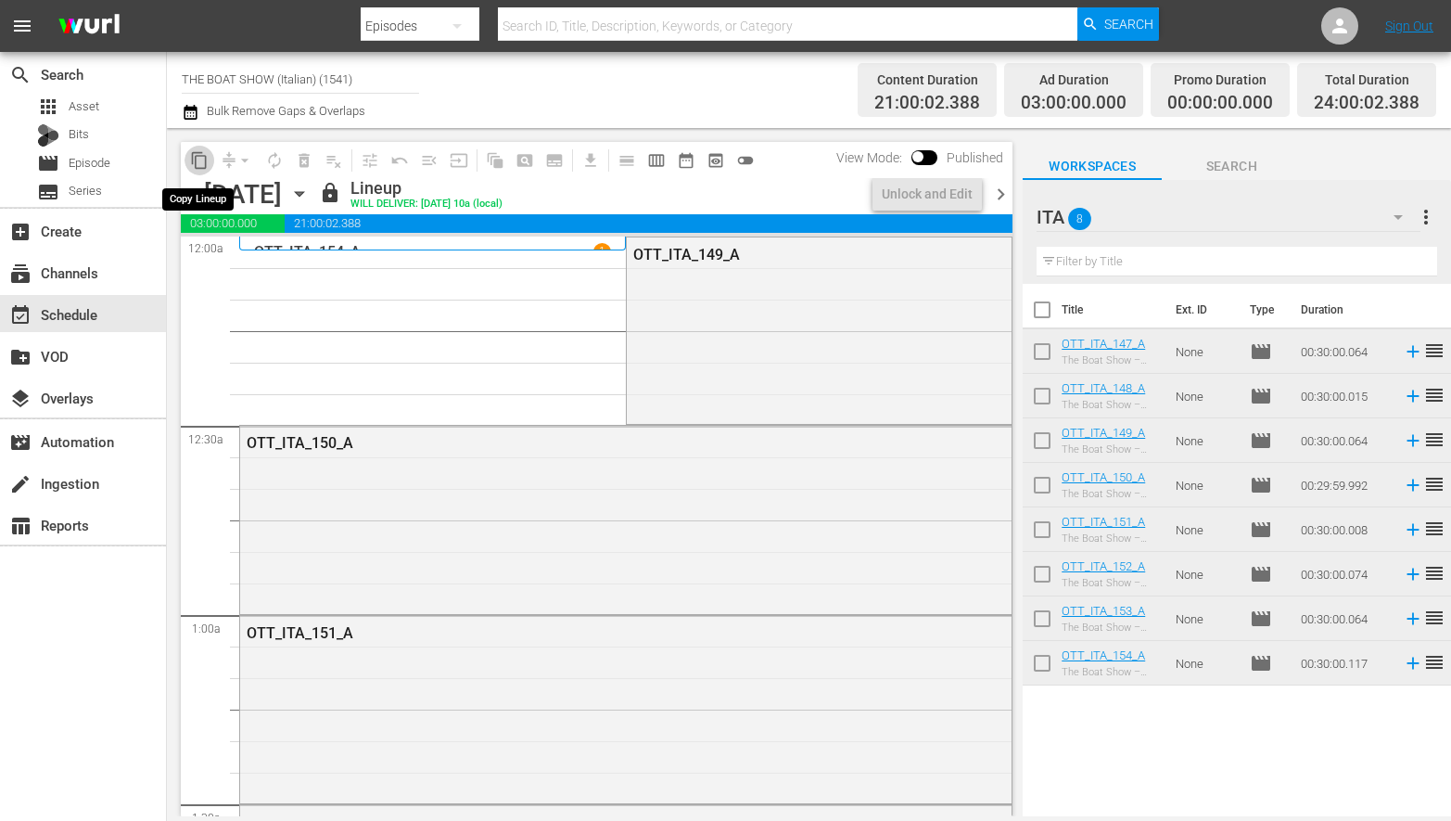
click at [199, 162] on span "content_copy" at bounding box center [199, 160] width 19 height 19
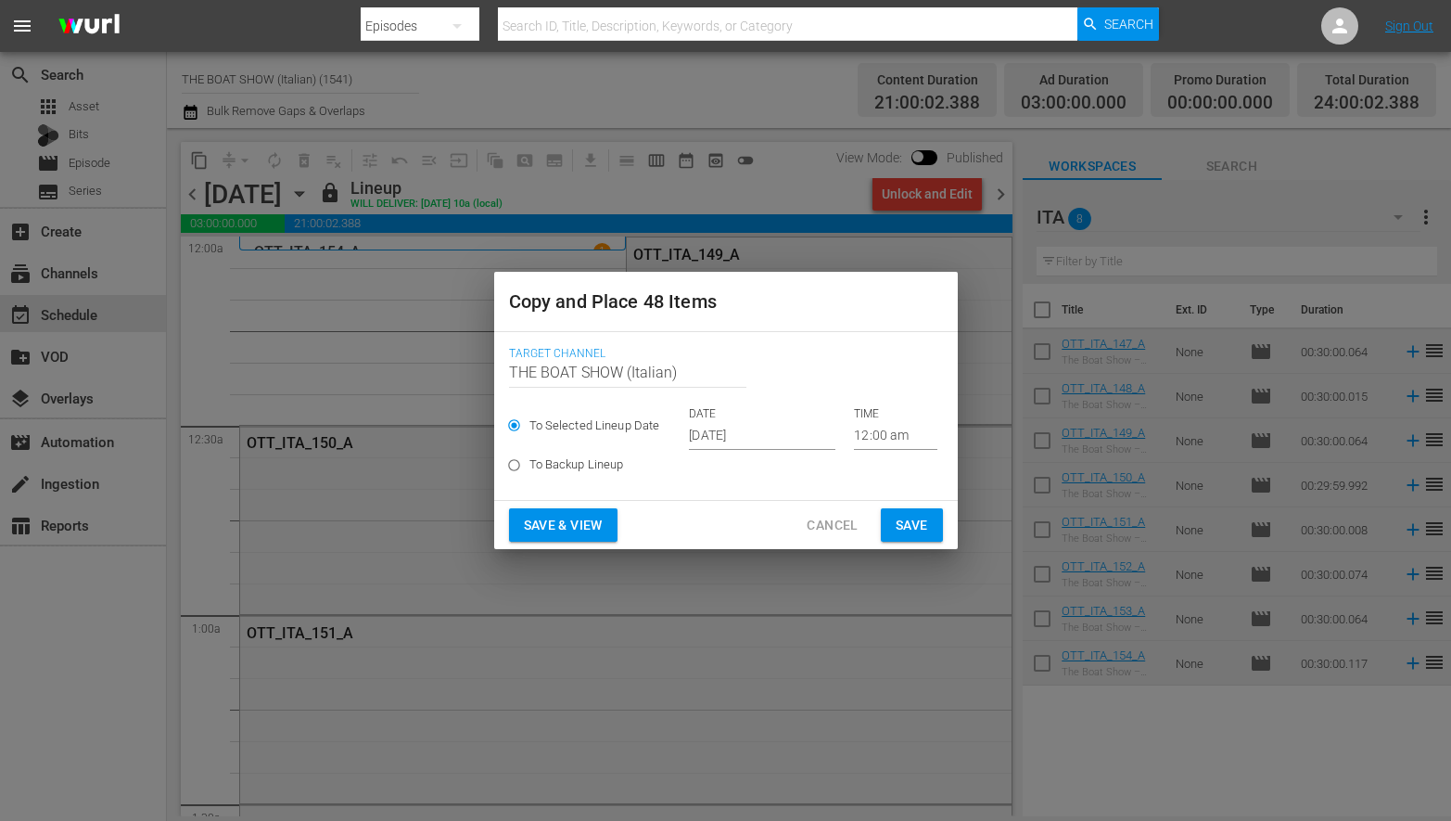
click at [738, 434] on input "Oct 12th 2025" at bounding box center [762, 436] width 147 height 28
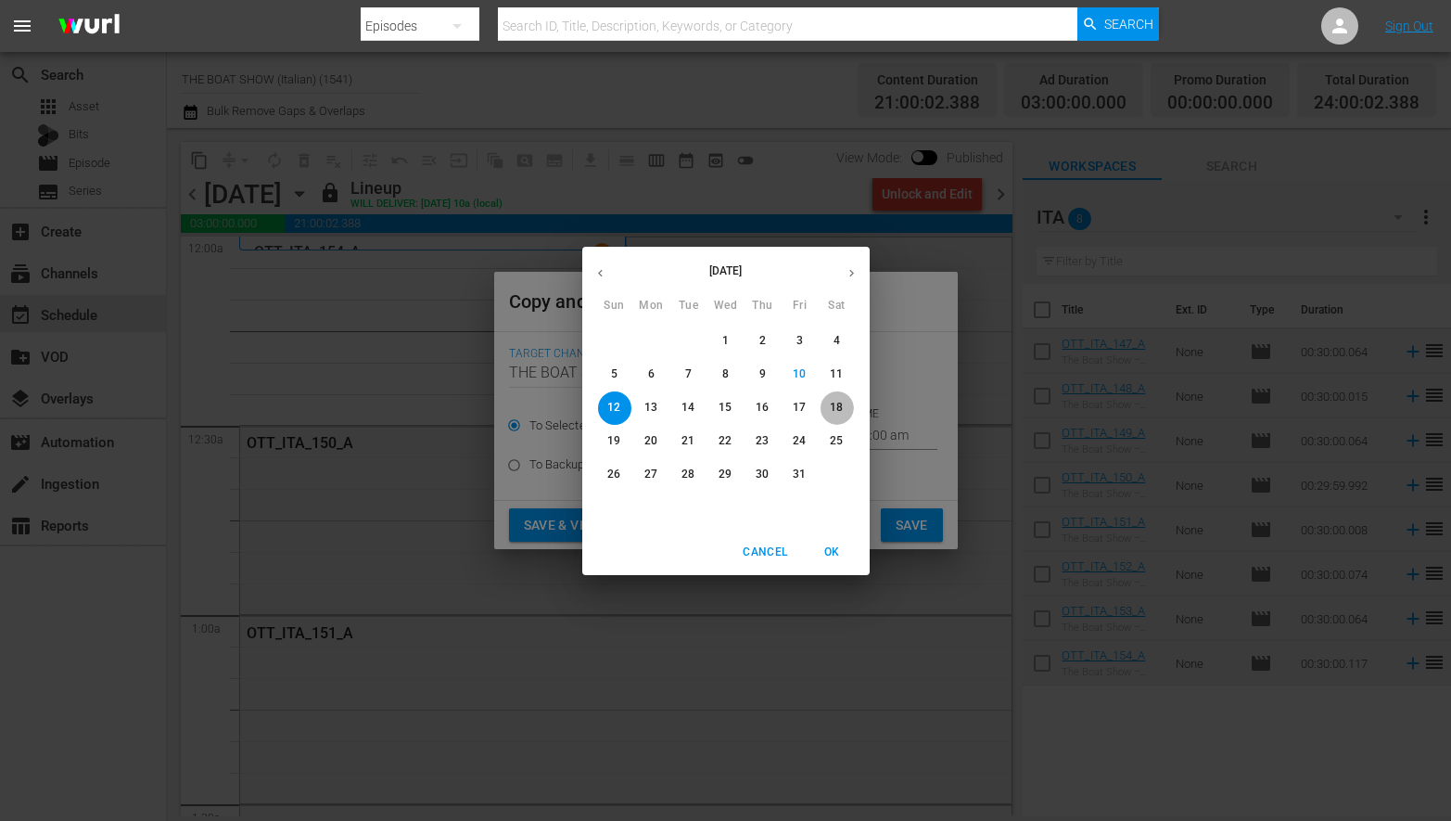
click at [841, 408] on p "18" at bounding box center [836, 408] width 13 height 16
type input "[DATE]"
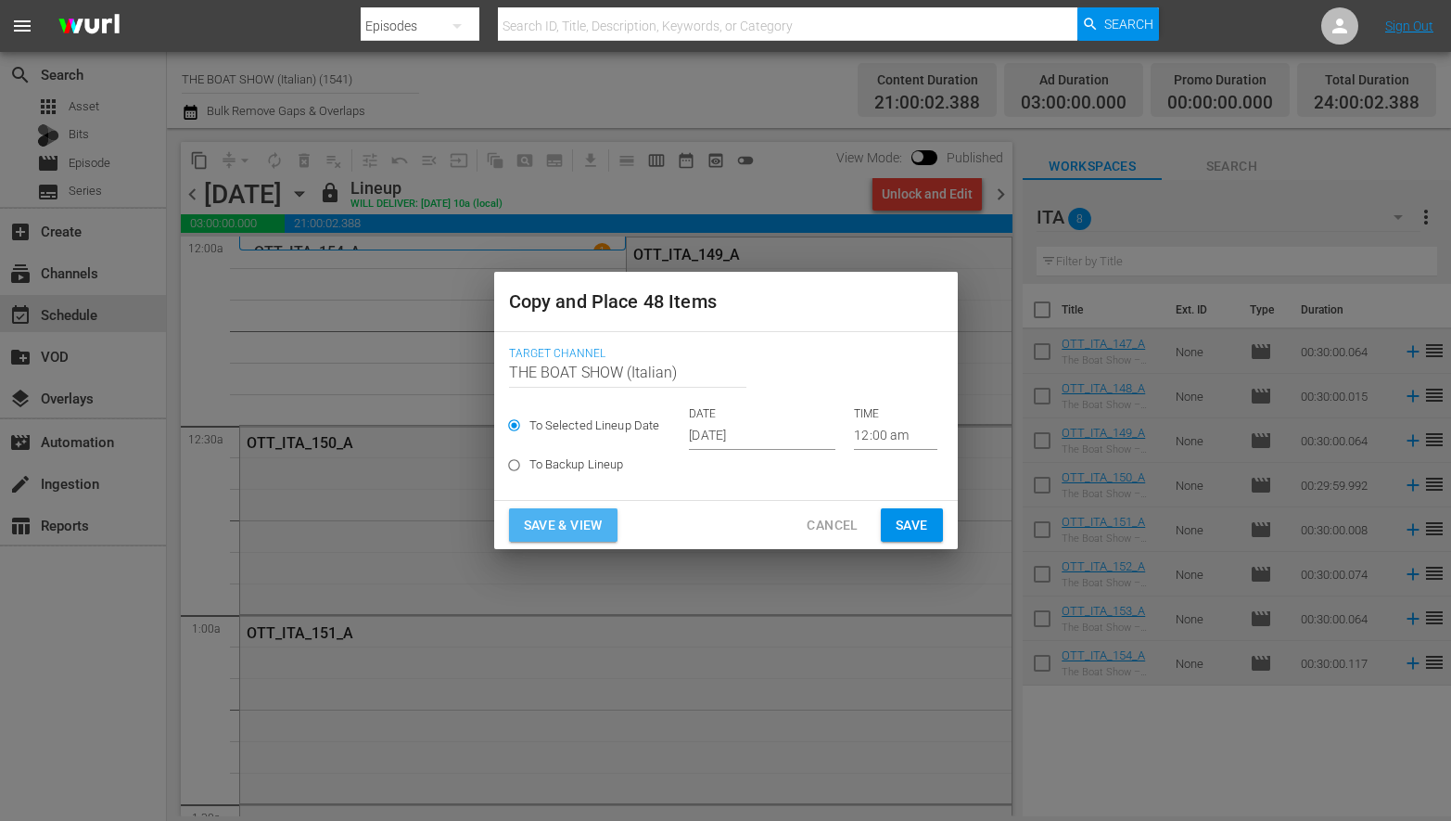
click at [550, 524] on span "Save & View" at bounding box center [563, 525] width 79 height 23
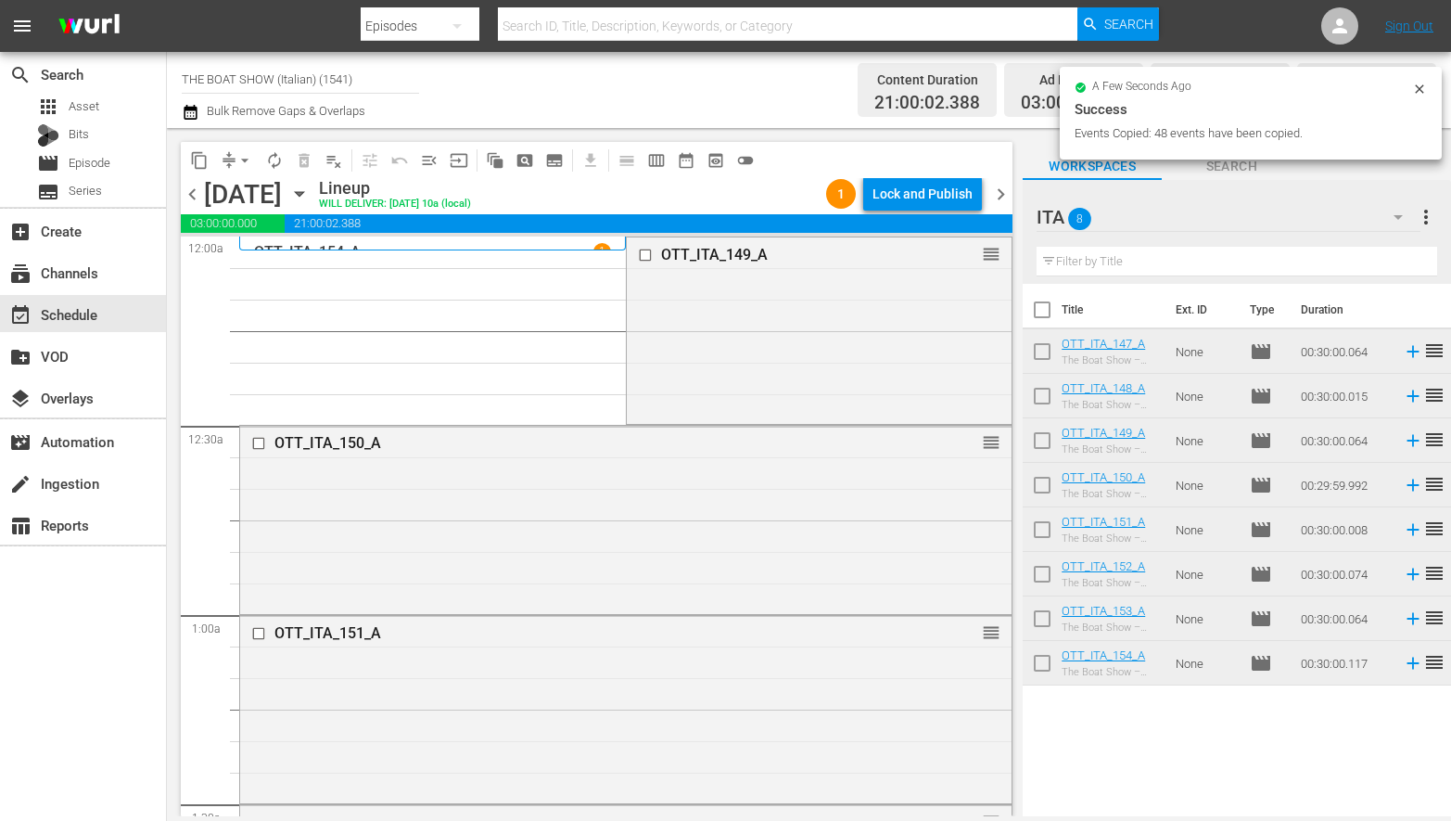
click at [942, 197] on div "Lock and Publish" at bounding box center [923, 193] width 100 height 33
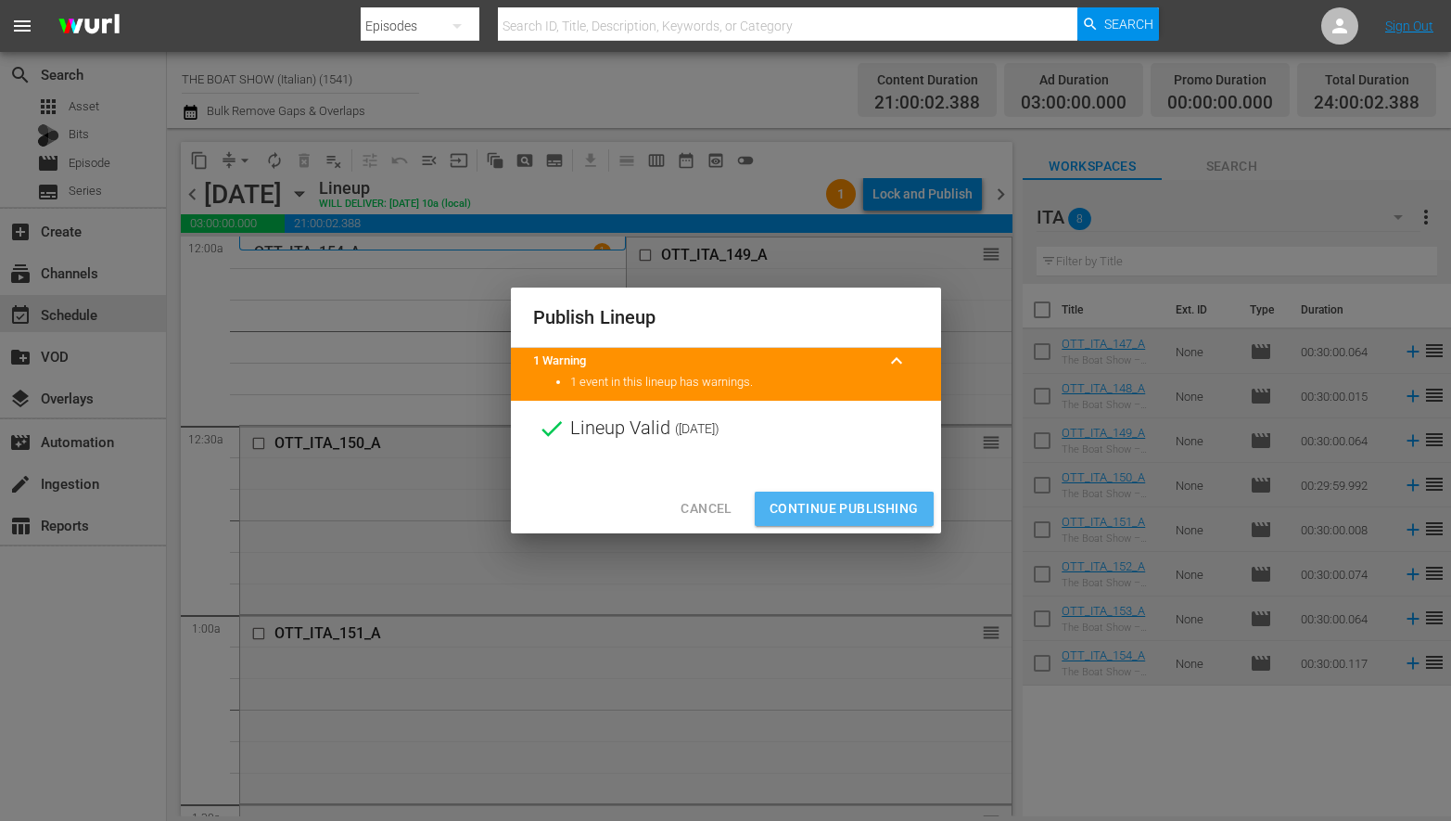
click at [827, 509] on span "Continue Publishing" at bounding box center [844, 508] width 149 height 23
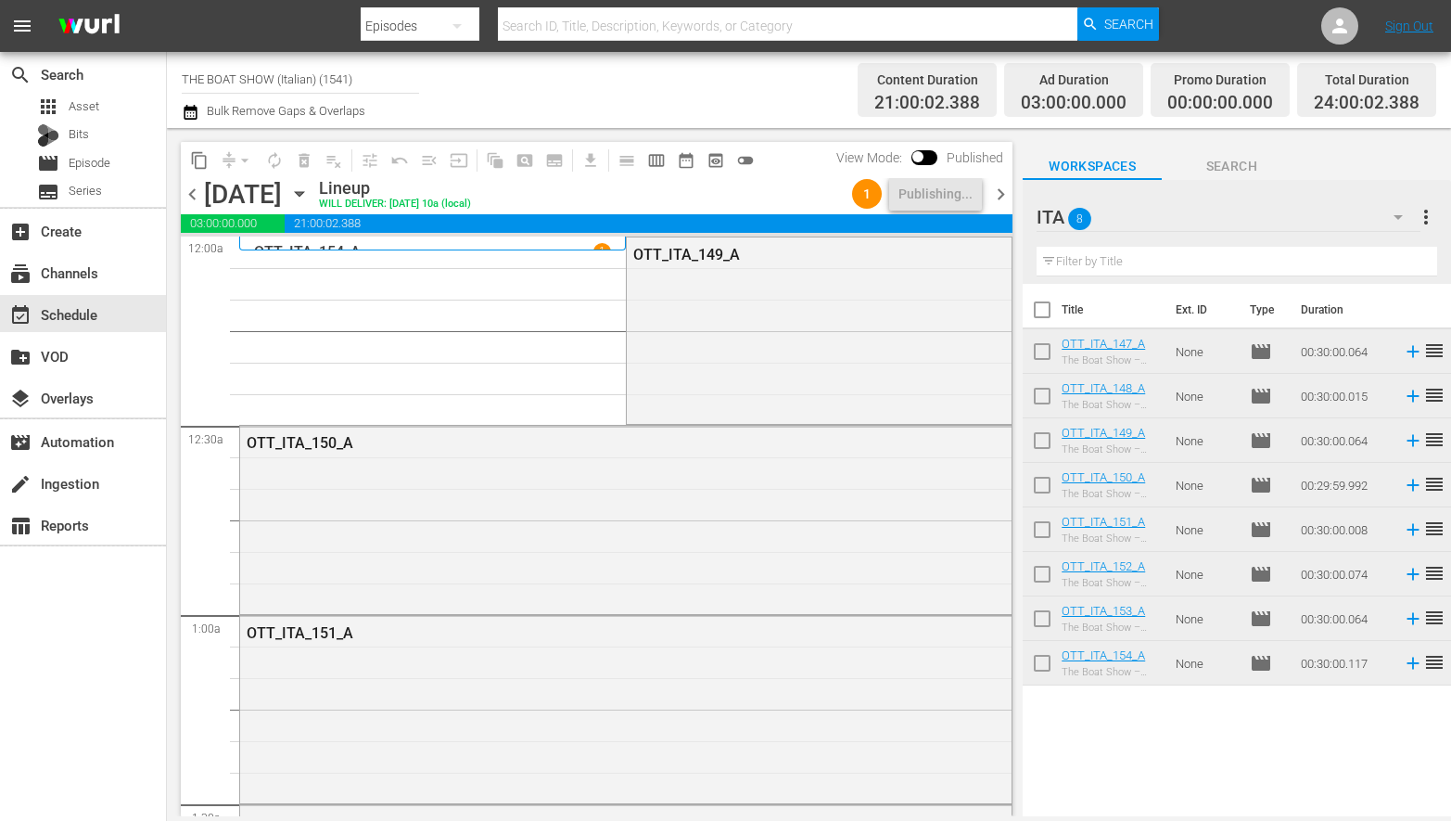
click at [310, 193] on icon "button" at bounding box center [299, 194] width 20 height 20
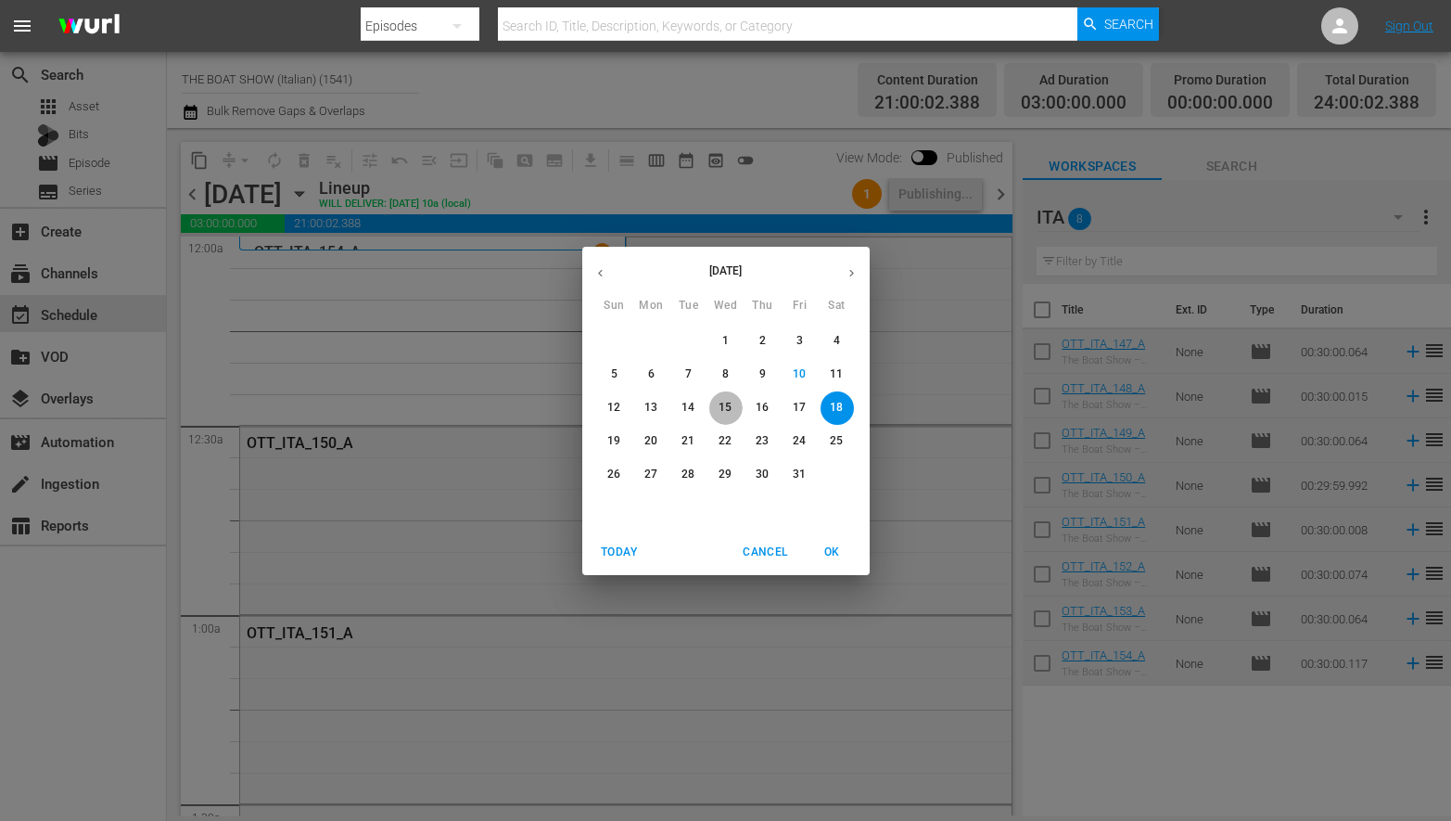
click at [723, 408] on p "15" at bounding box center [725, 408] width 13 height 16
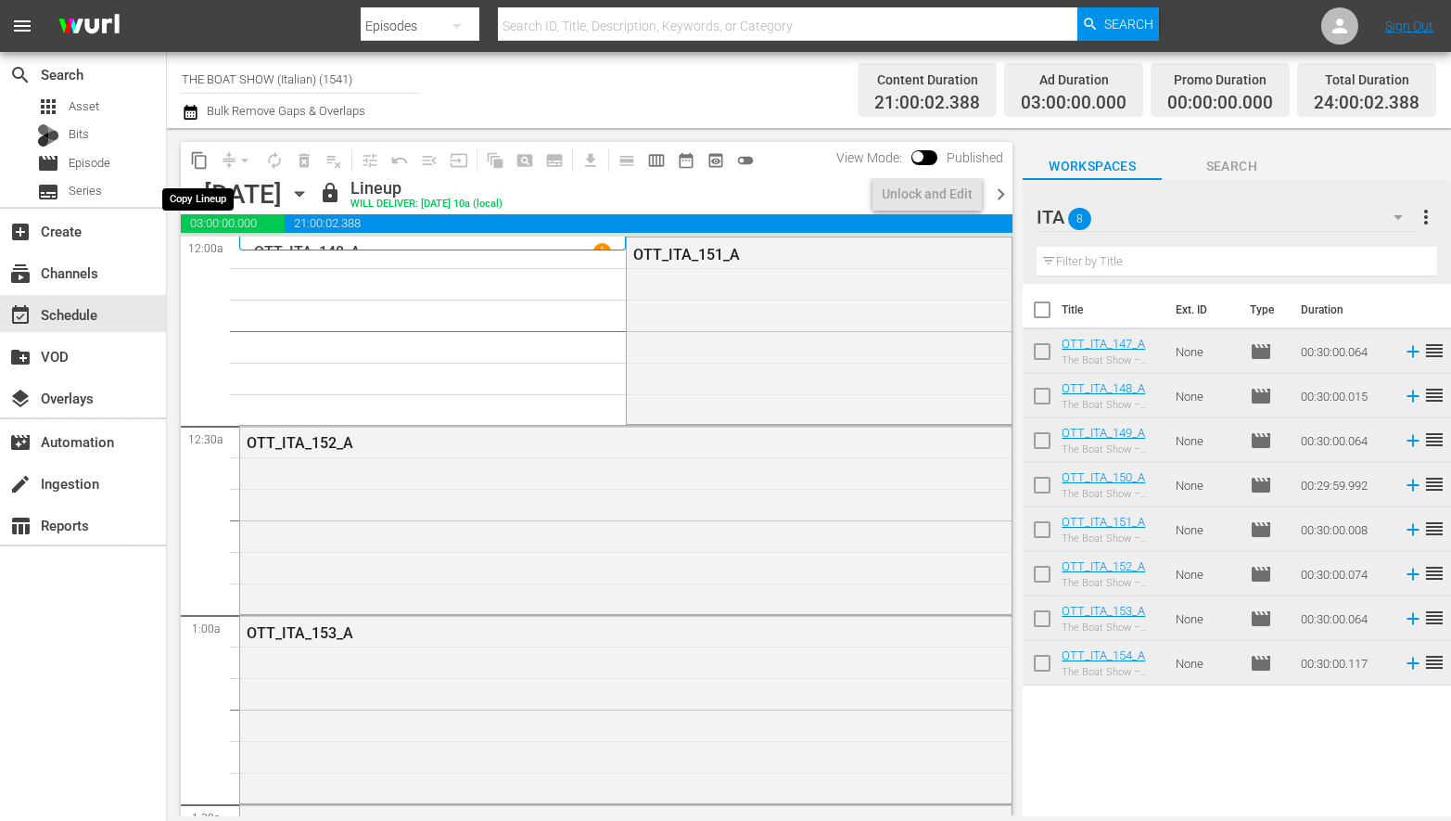
click at [199, 162] on span "content_copy" at bounding box center [199, 160] width 19 height 19
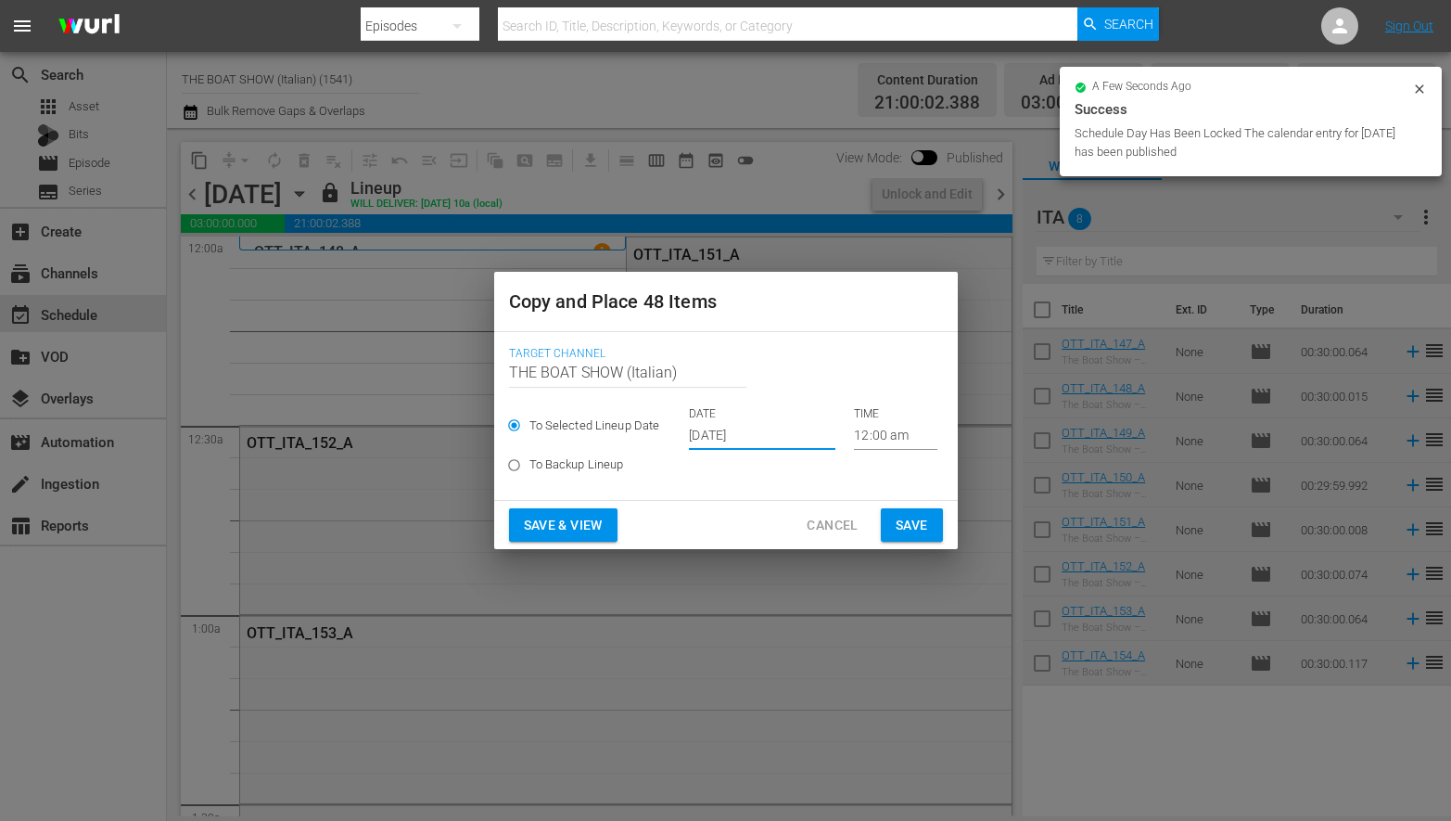
click at [747, 441] on input "[DATE]" at bounding box center [762, 436] width 147 height 28
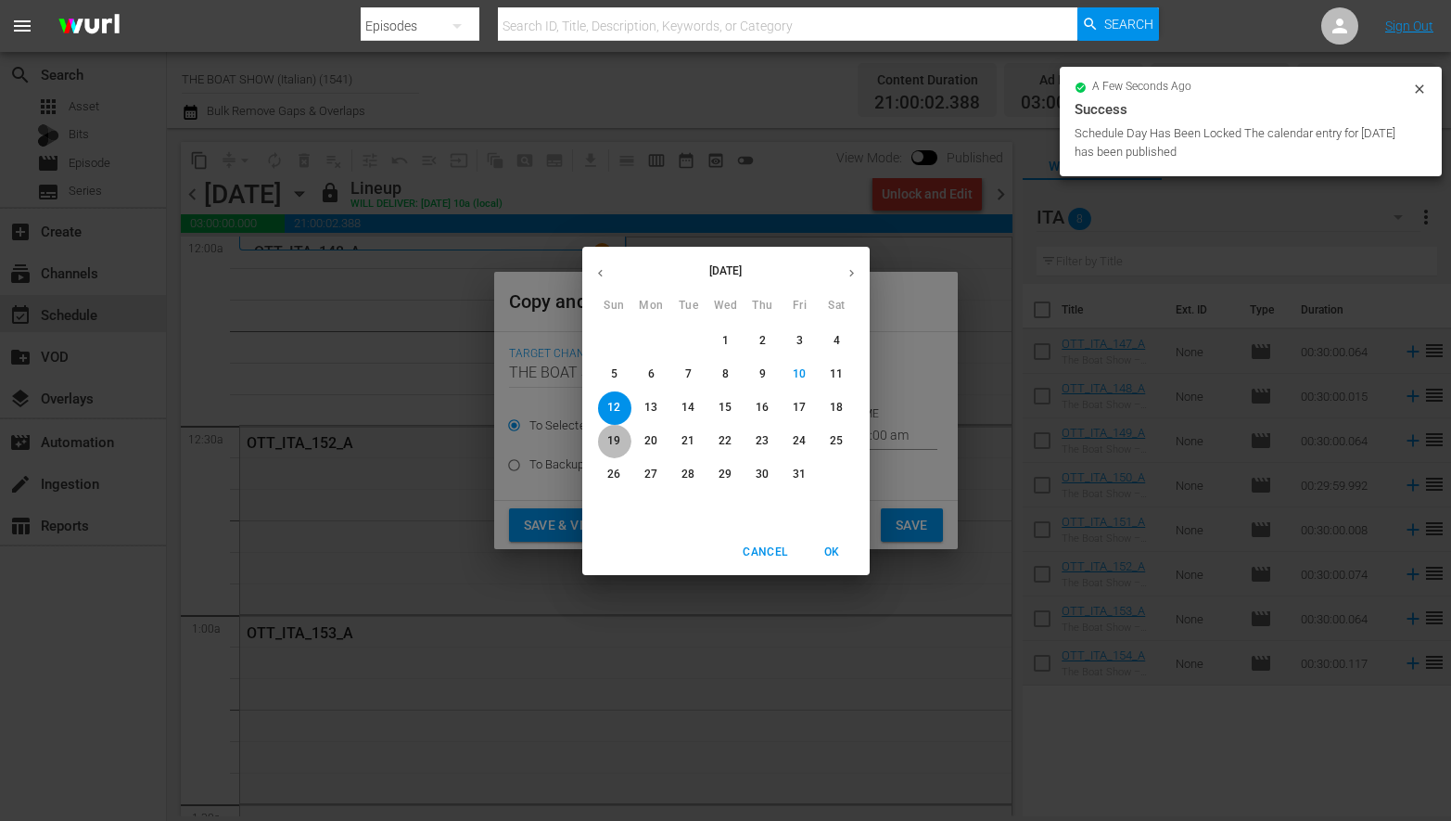
click at [625, 440] on span "19" at bounding box center [614, 441] width 33 height 16
type input "[DATE]"
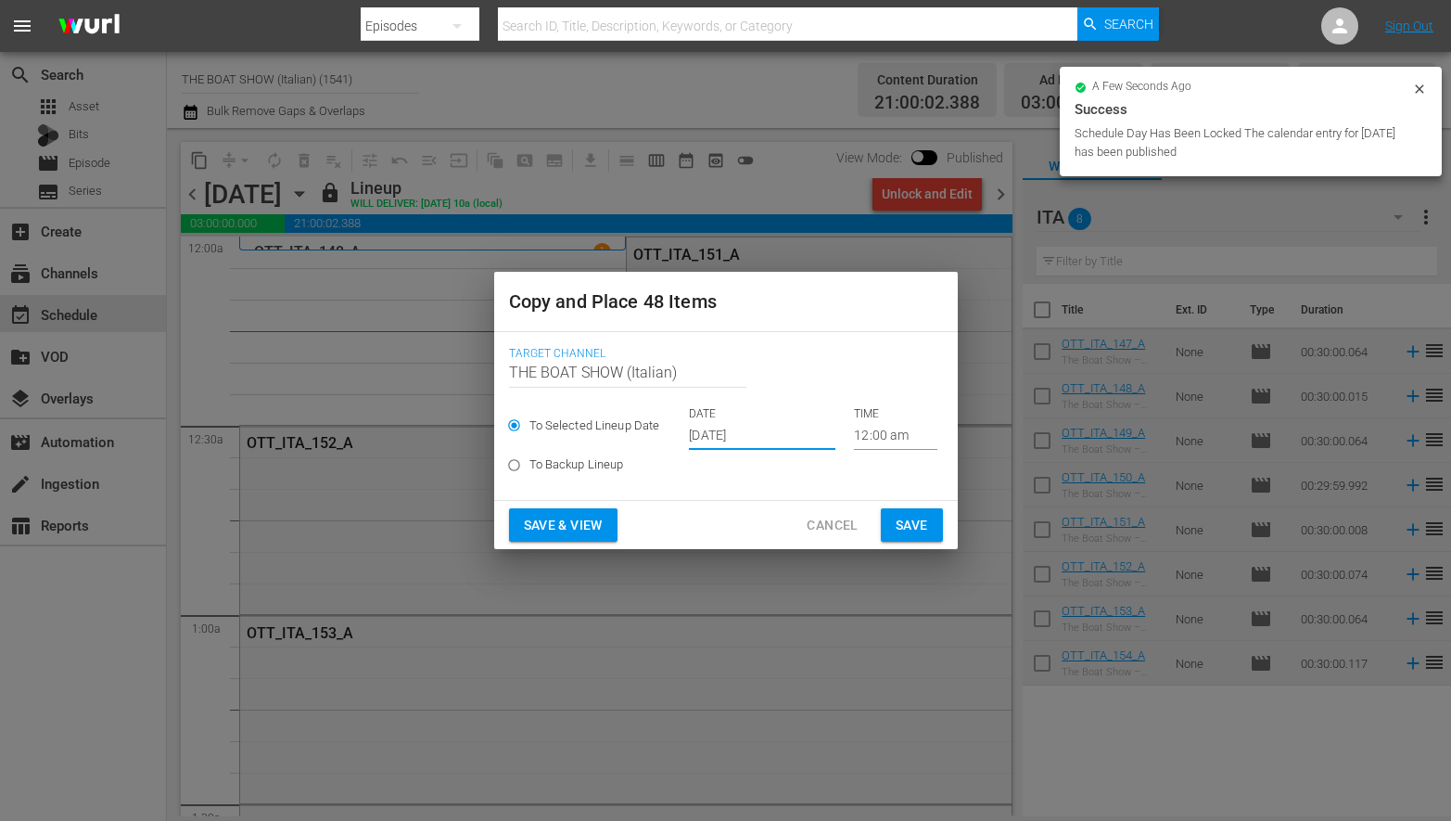
click at [559, 521] on span "Save & View" at bounding box center [563, 525] width 79 height 23
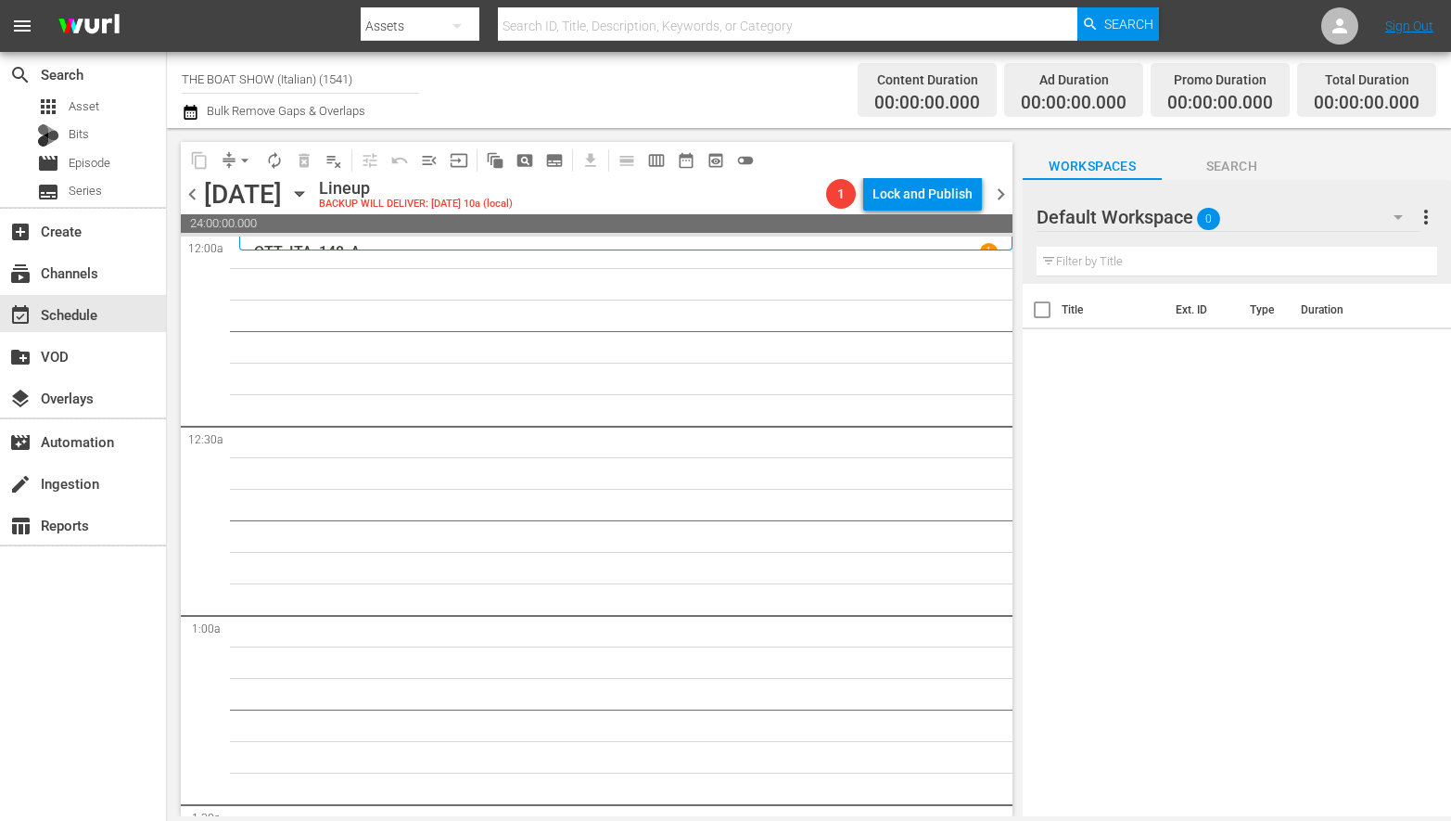
click at [310, 194] on icon "button" at bounding box center [299, 194] width 20 height 20
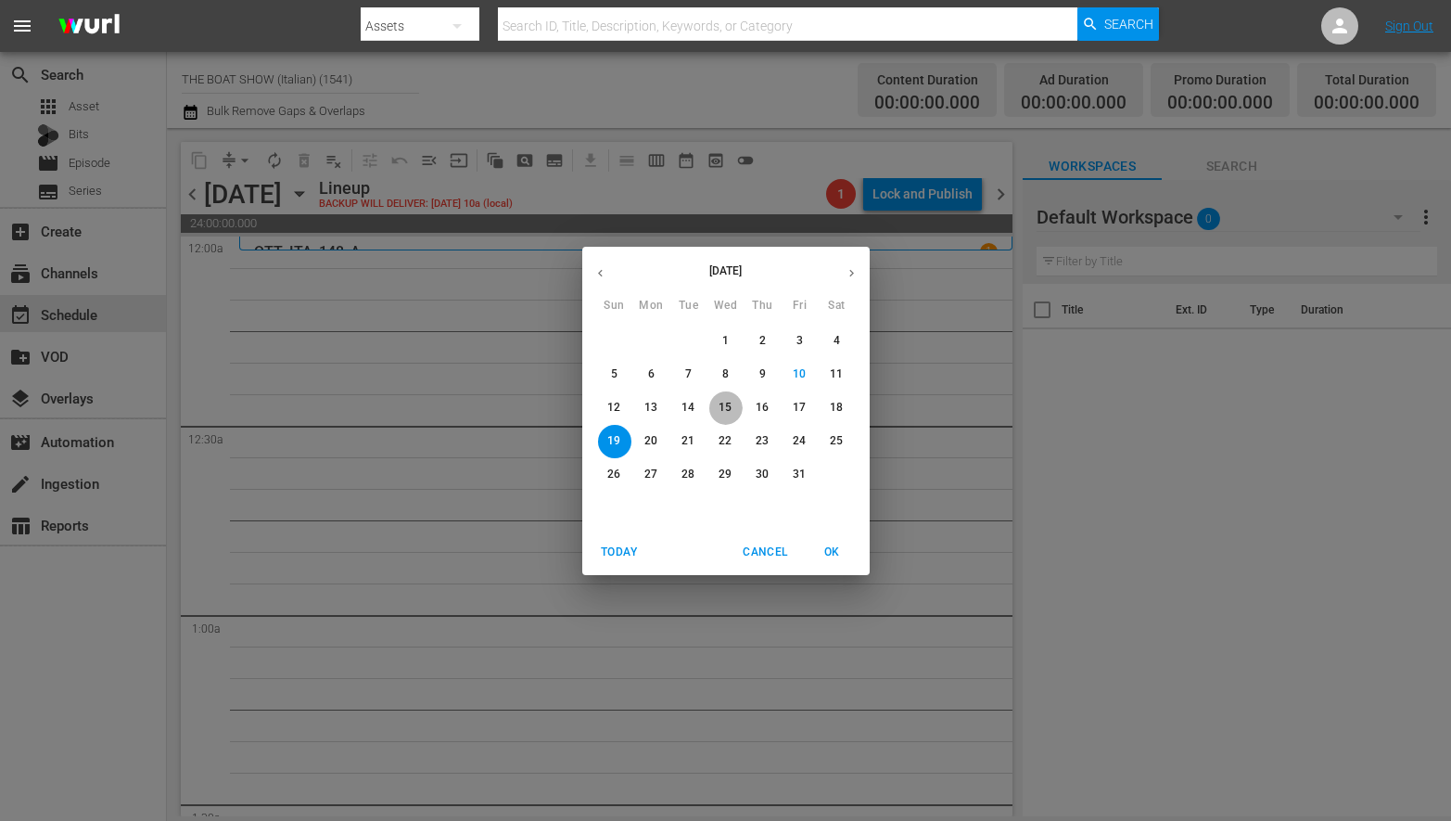
click at [732, 410] on span "15" at bounding box center [725, 408] width 33 height 16
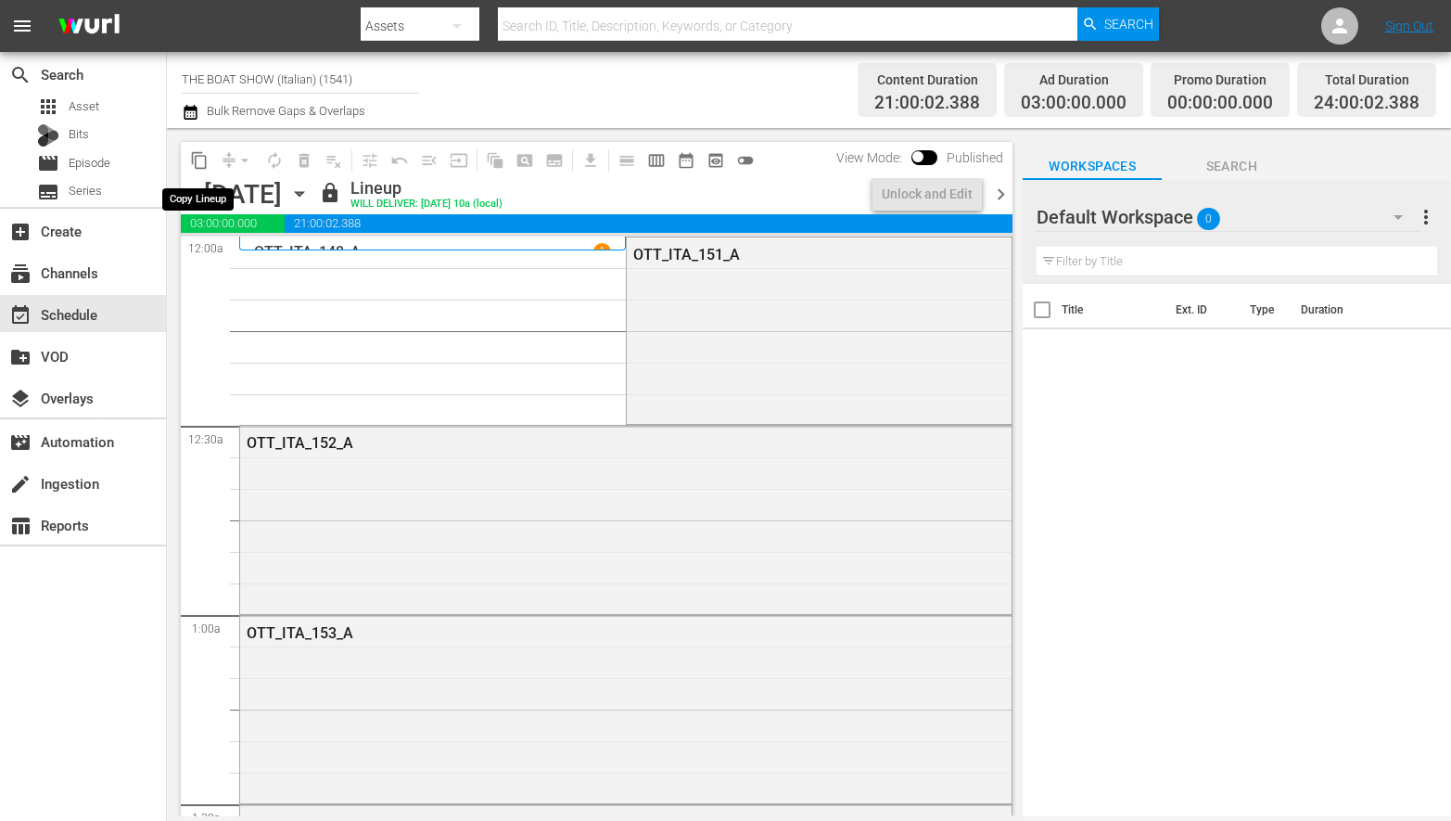
click at [199, 159] on span "content_copy" at bounding box center [199, 160] width 19 height 19
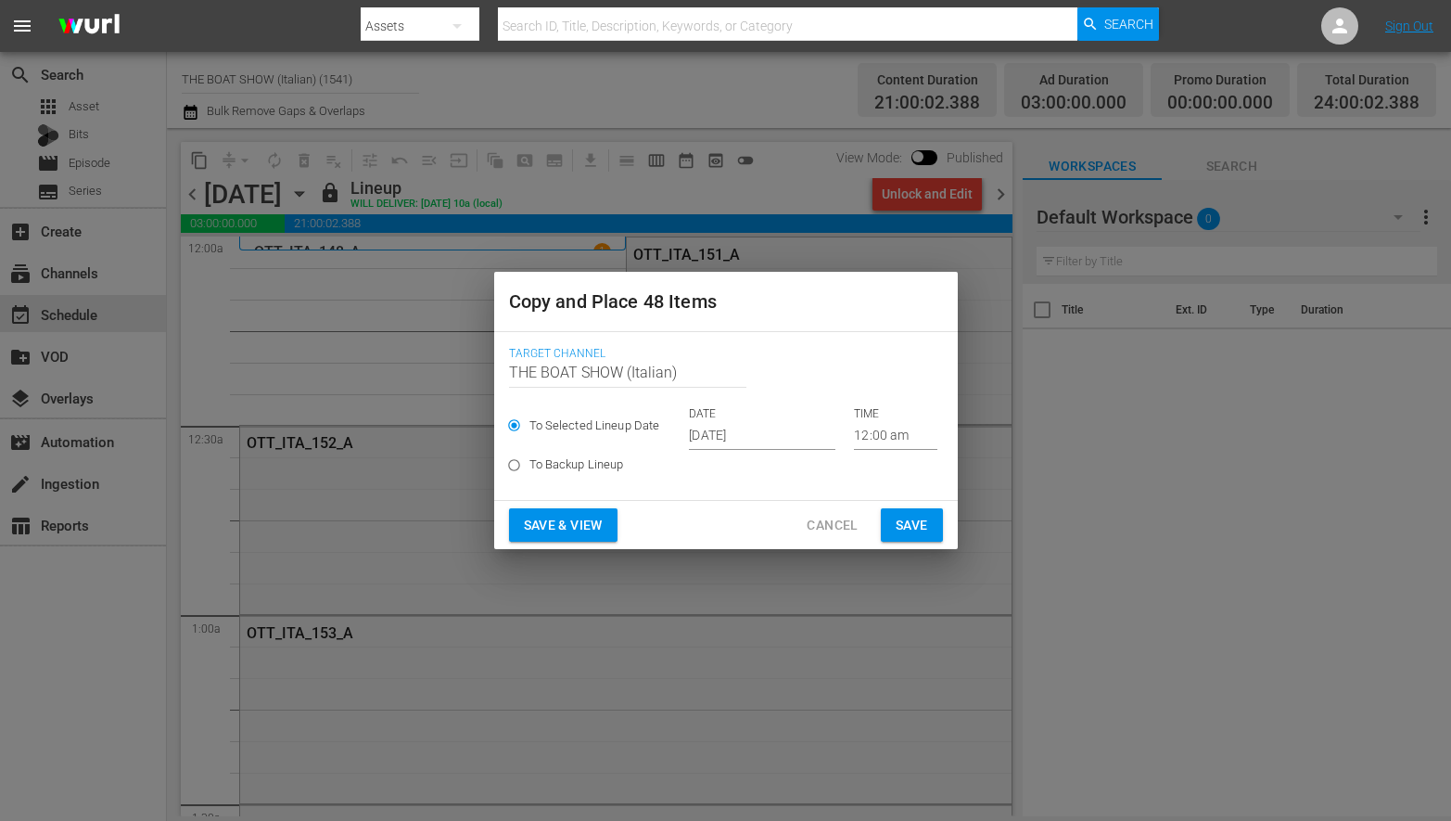
click at [751, 449] on input "[DATE]" at bounding box center [762, 436] width 147 height 28
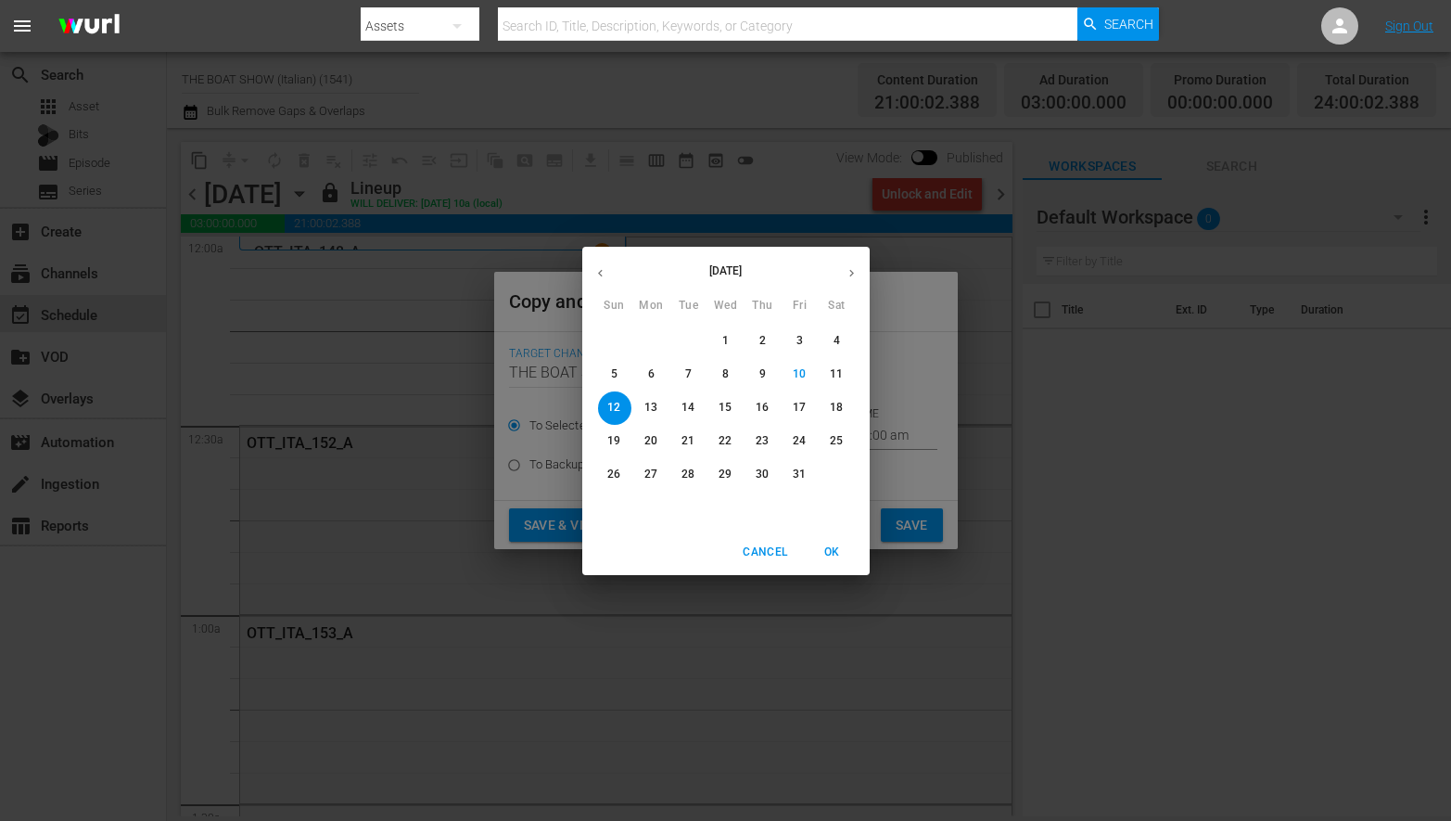
click at [633, 448] on div "20" at bounding box center [651, 441] width 37 height 33
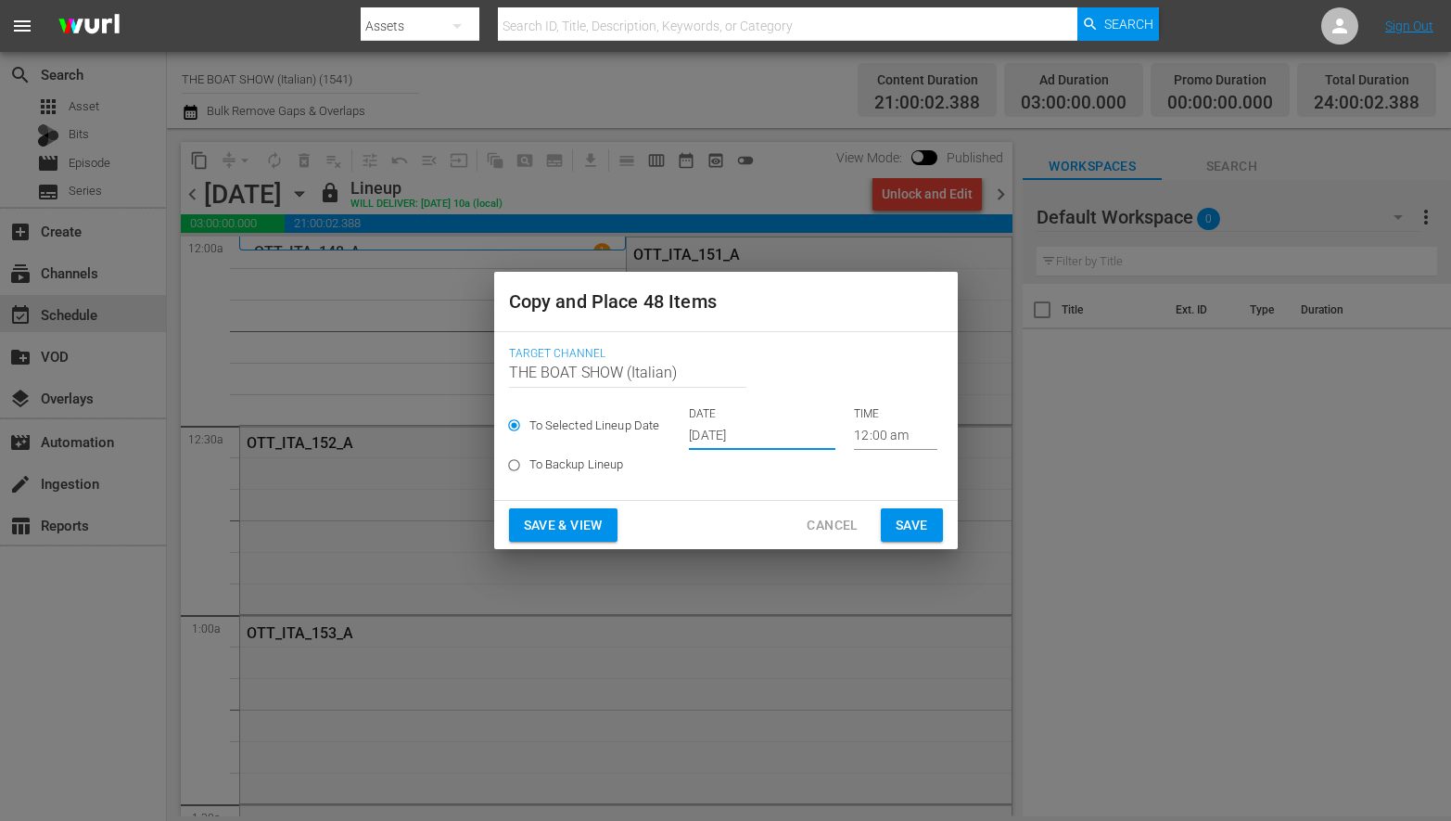
click at [740, 433] on input "Oct 20th 2025" at bounding box center [762, 436] width 147 height 28
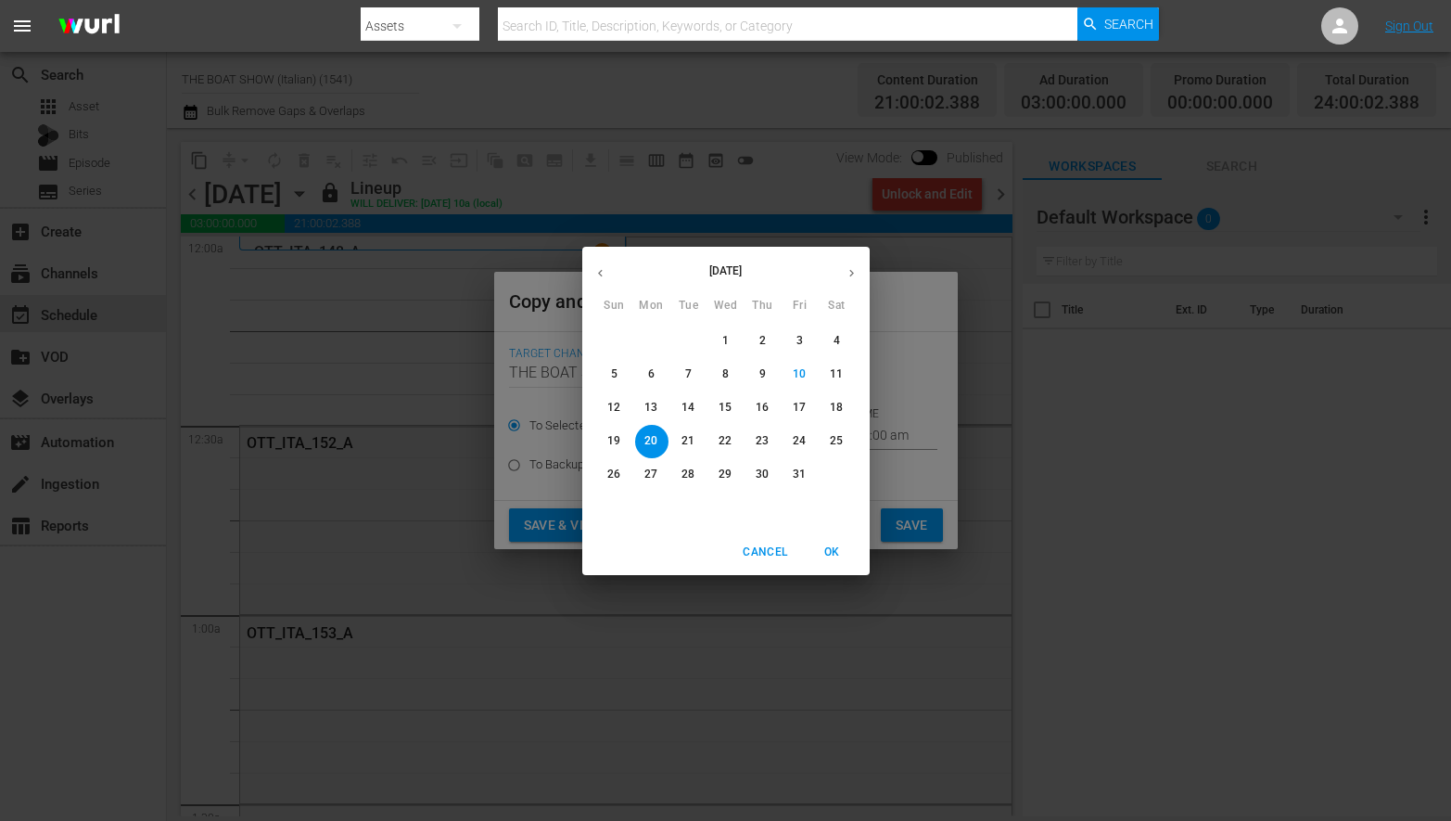
click at [618, 443] on p "19" at bounding box center [613, 441] width 13 height 16
type input "Oct 19th 2025"
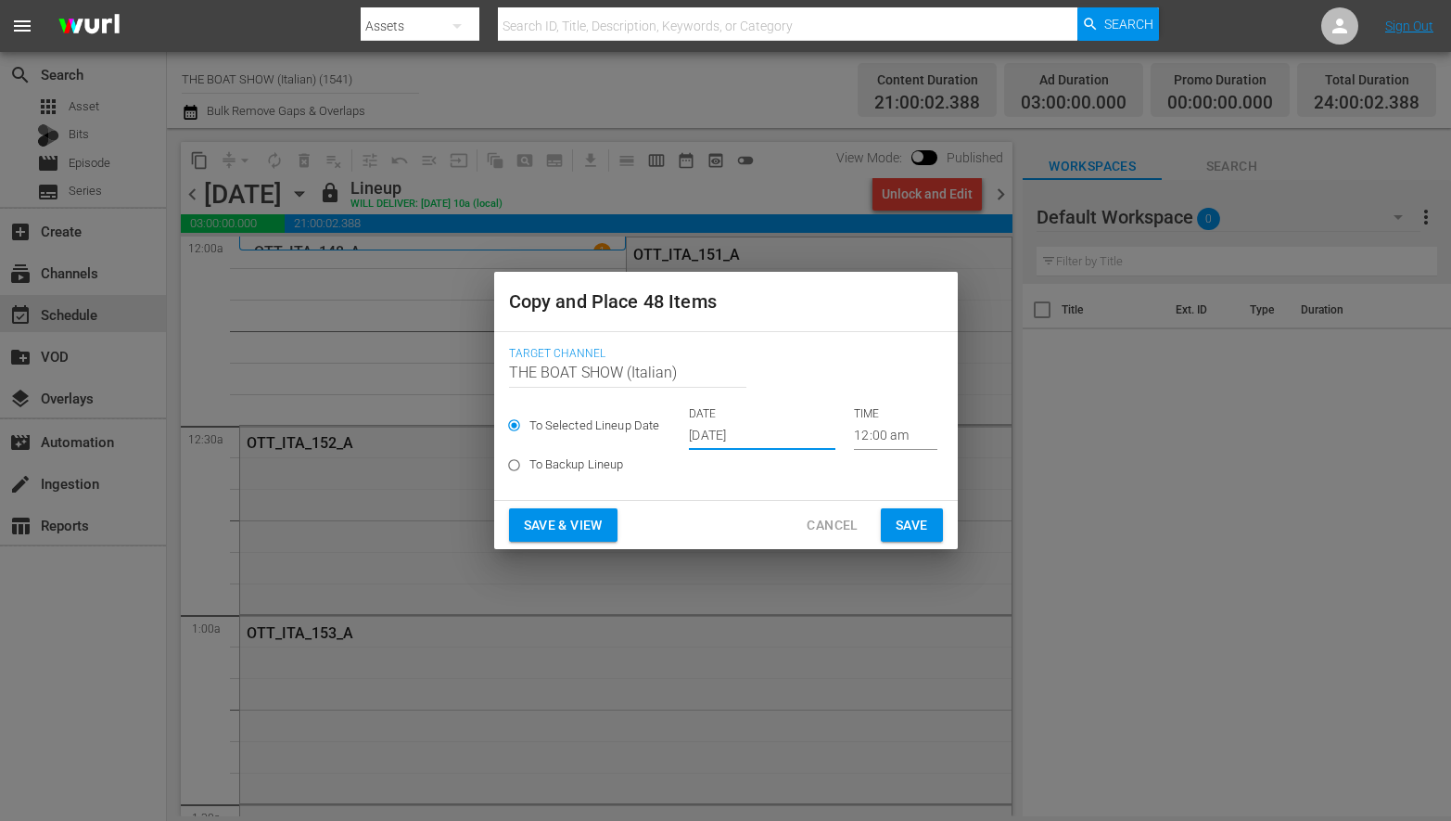
click at [575, 514] on span "Save & View" at bounding box center [563, 525] width 79 height 23
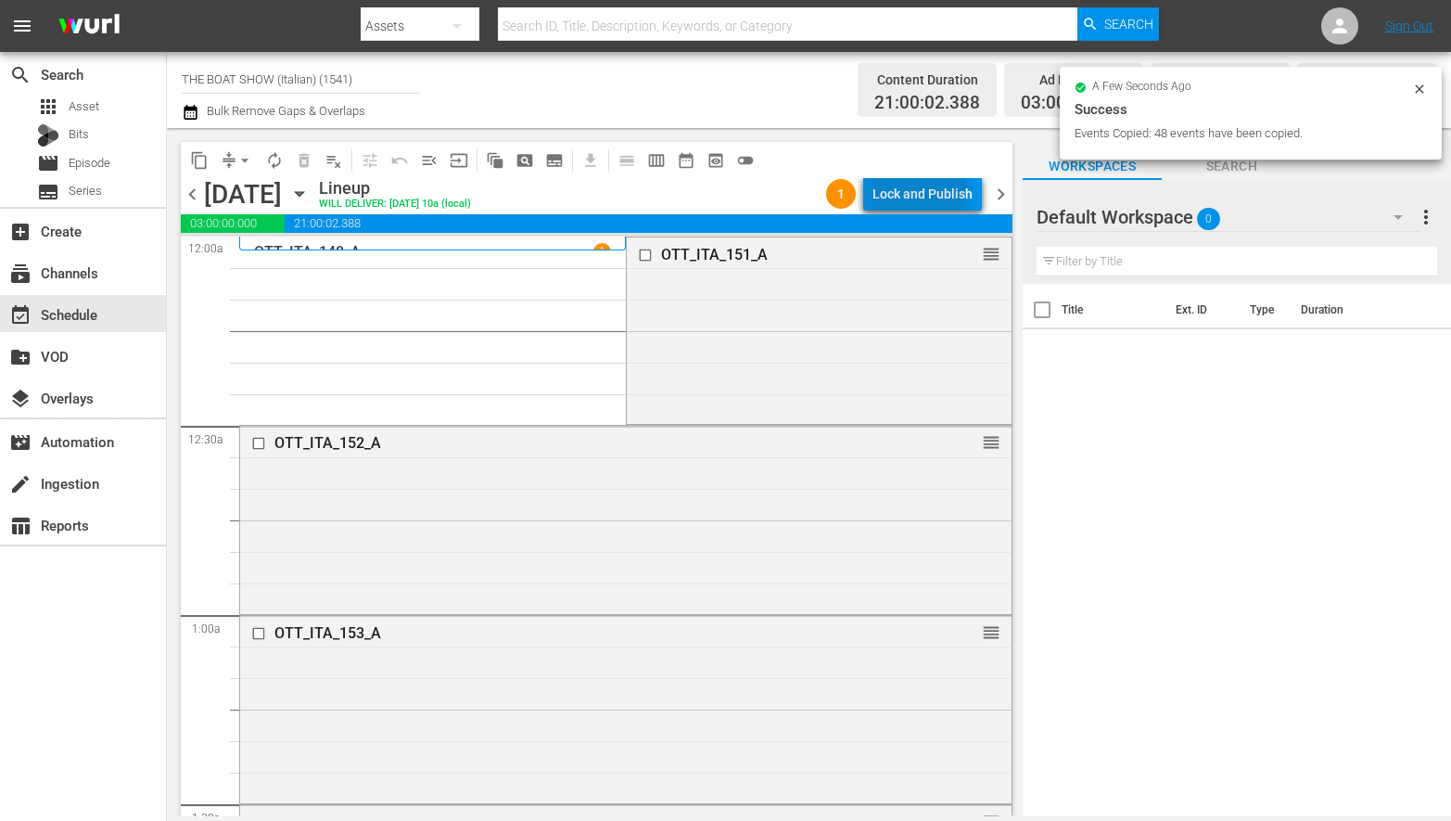
click at [915, 189] on div "Lock and Publish" at bounding box center [923, 193] width 100 height 33
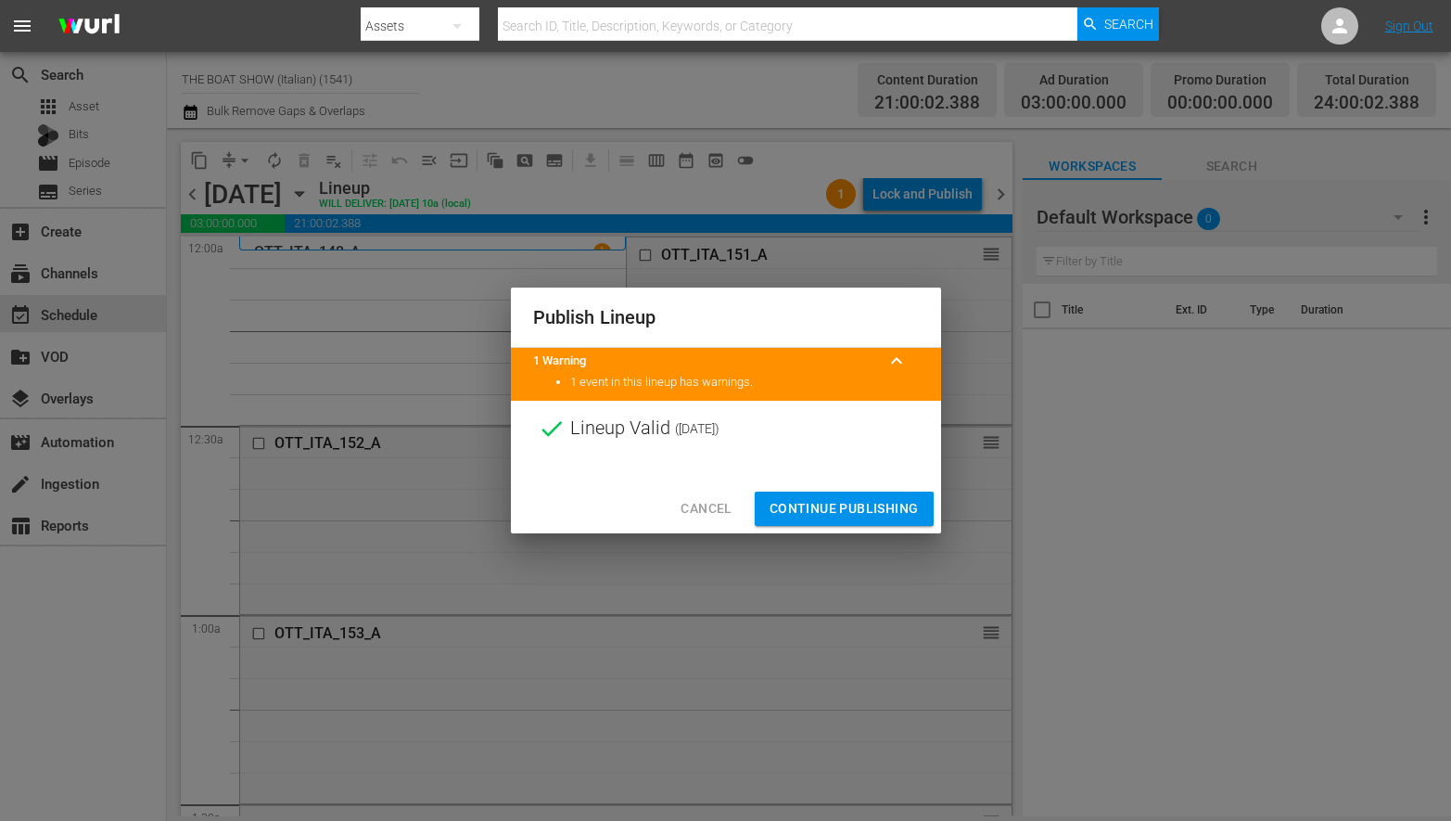
click at [818, 511] on span "Continue Publishing" at bounding box center [844, 508] width 149 height 23
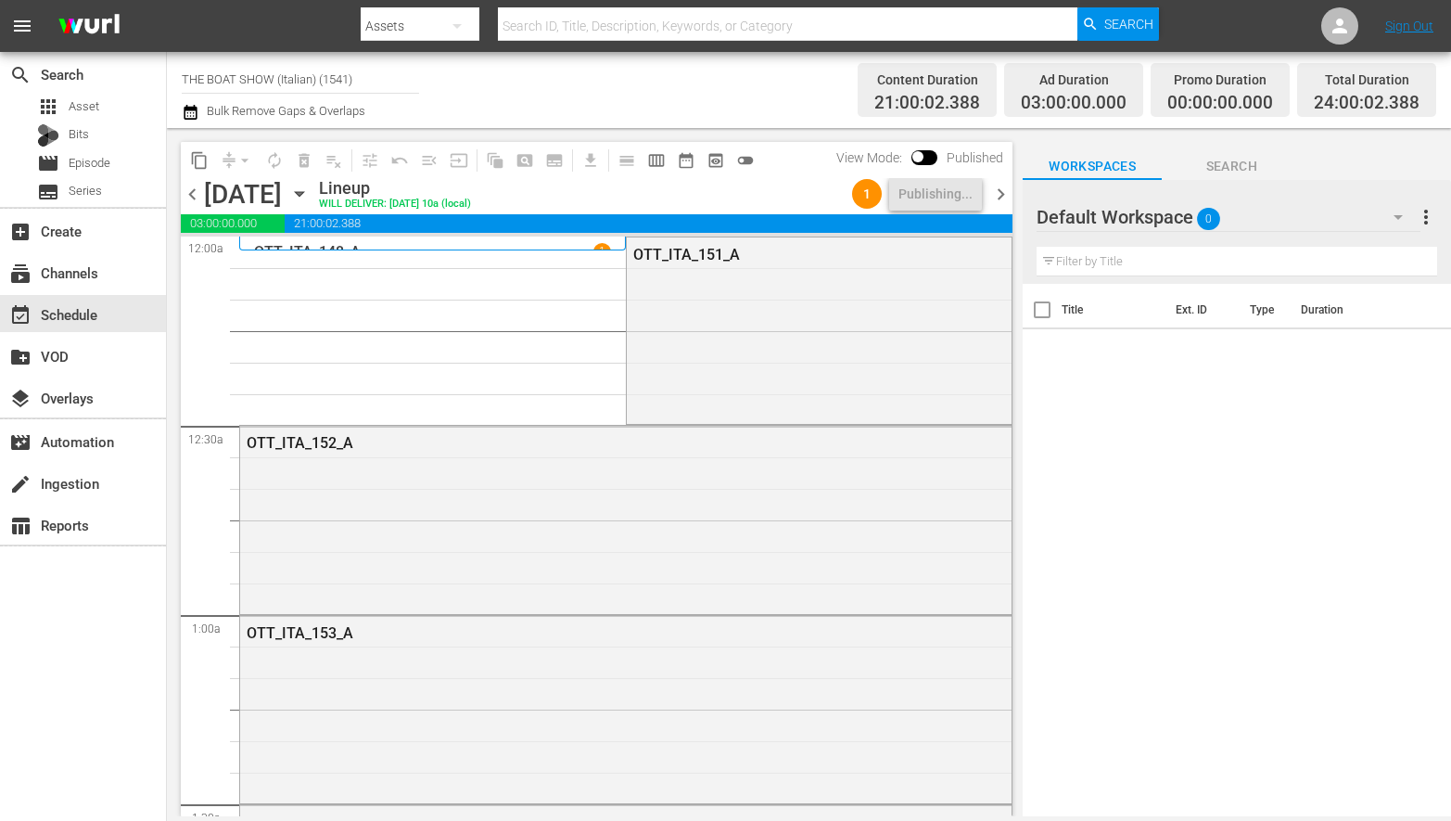
click at [1003, 195] on span "chevron_right" at bounding box center [1000, 194] width 23 height 23
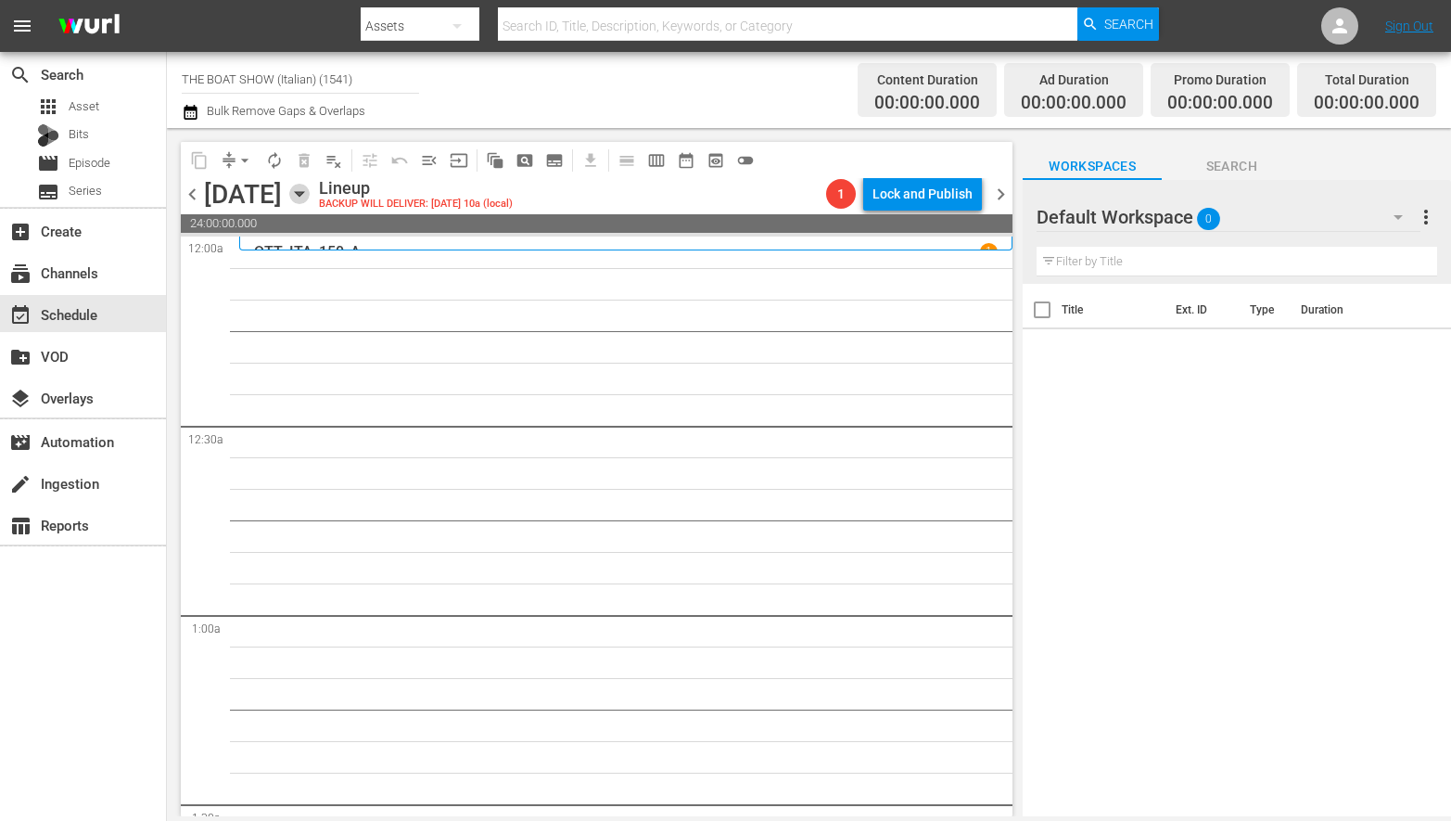
click at [310, 198] on icon "button" at bounding box center [299, 194] width 20 height 20
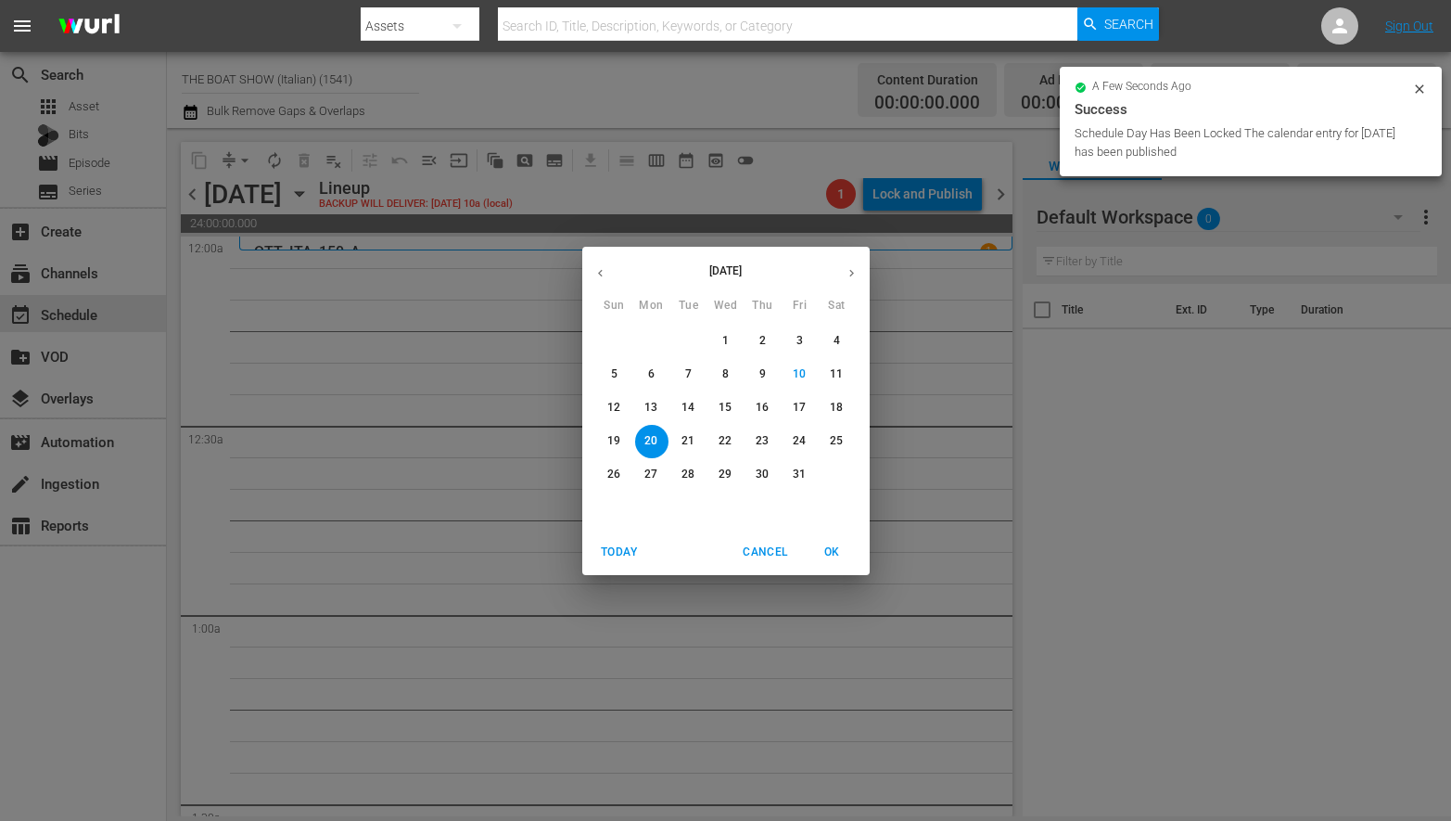
click at [760, 407] on p "16" at bounding box center [762, 408] width 13 height 16
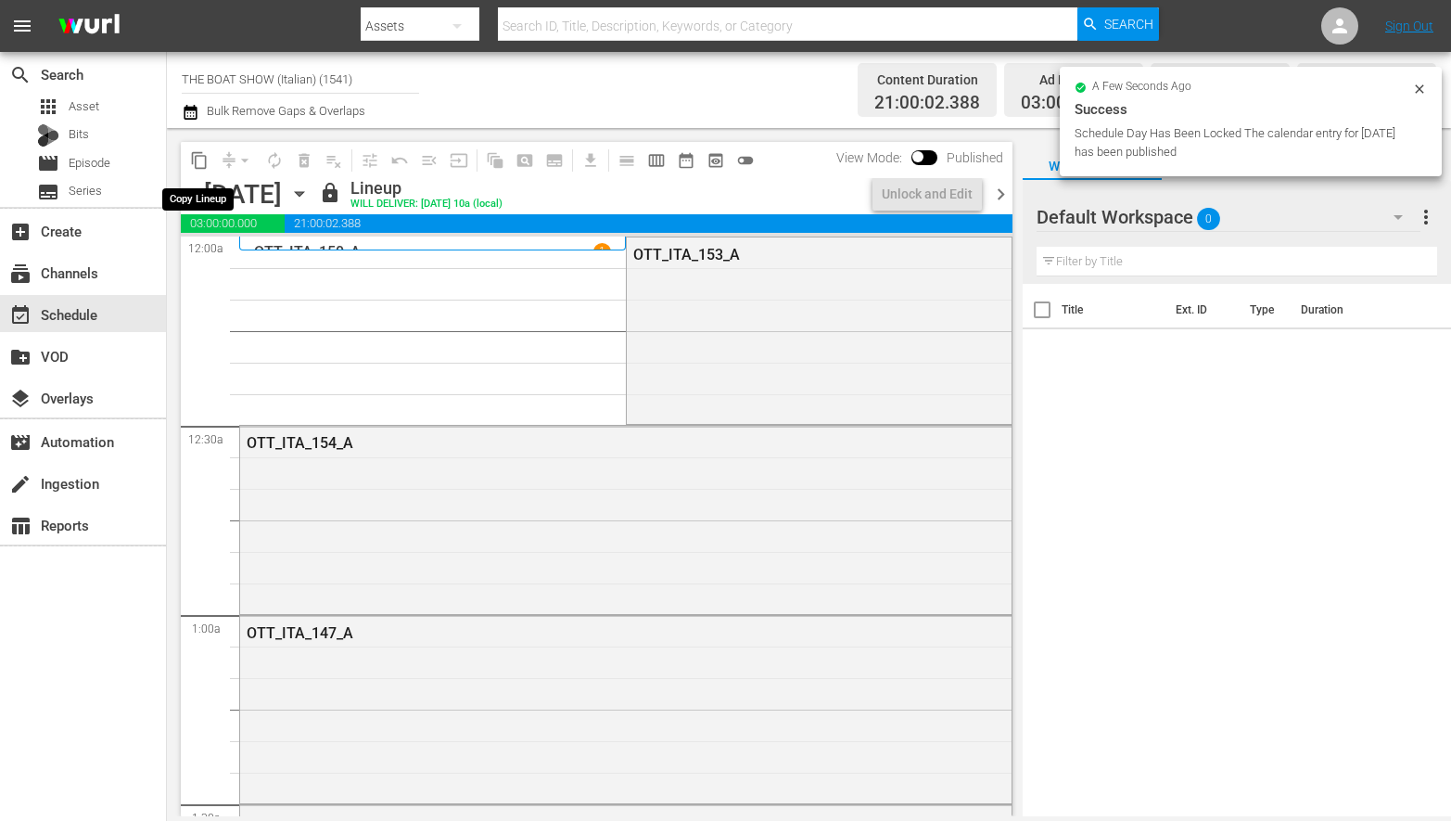
click at [200, 161] on span "content_copy" at bounding box center [199, 160] width 19 height 19
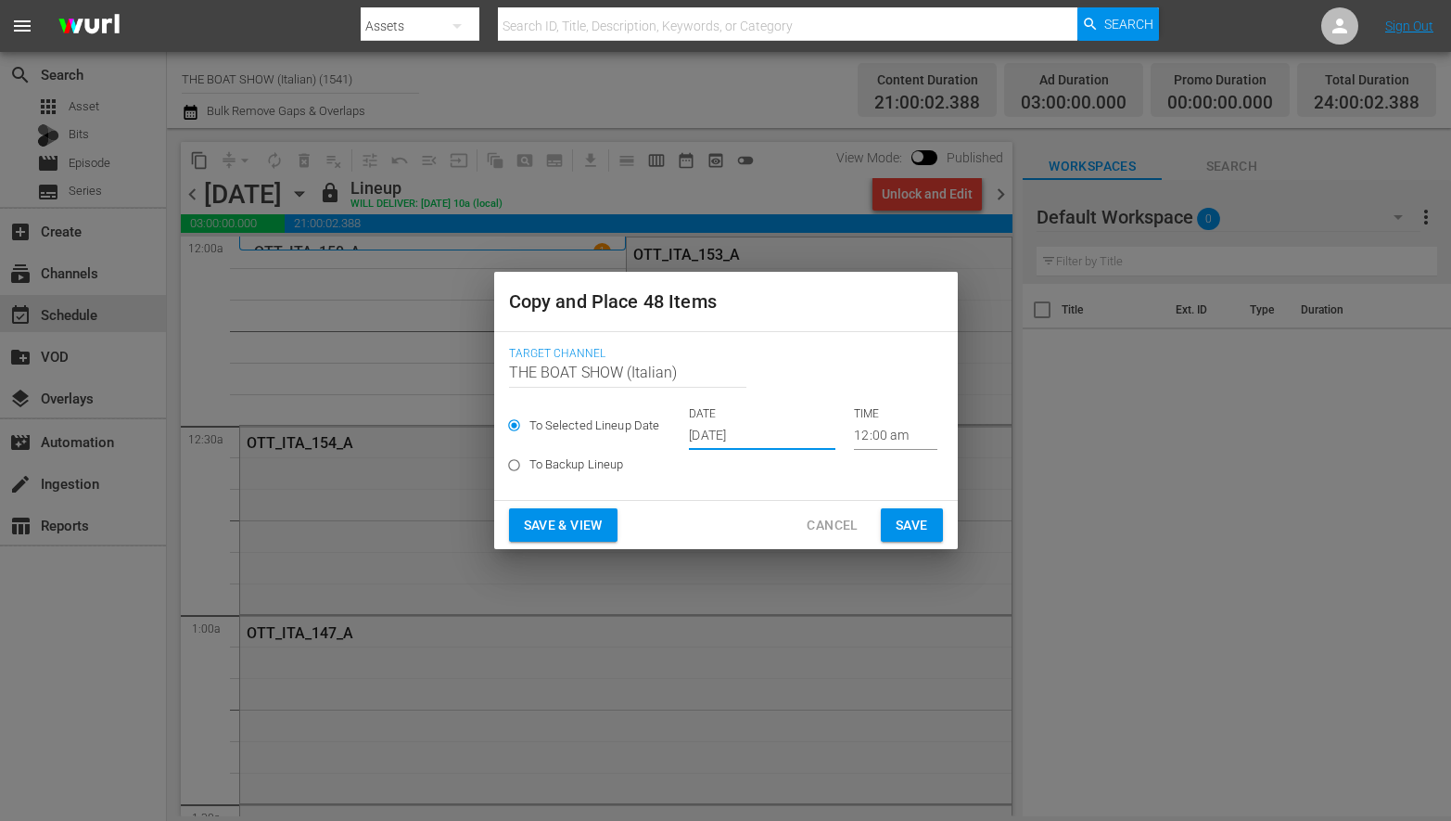
click at [719, 438] on input "[DATE]" at bounding box center [762, 436] width 147 height 28
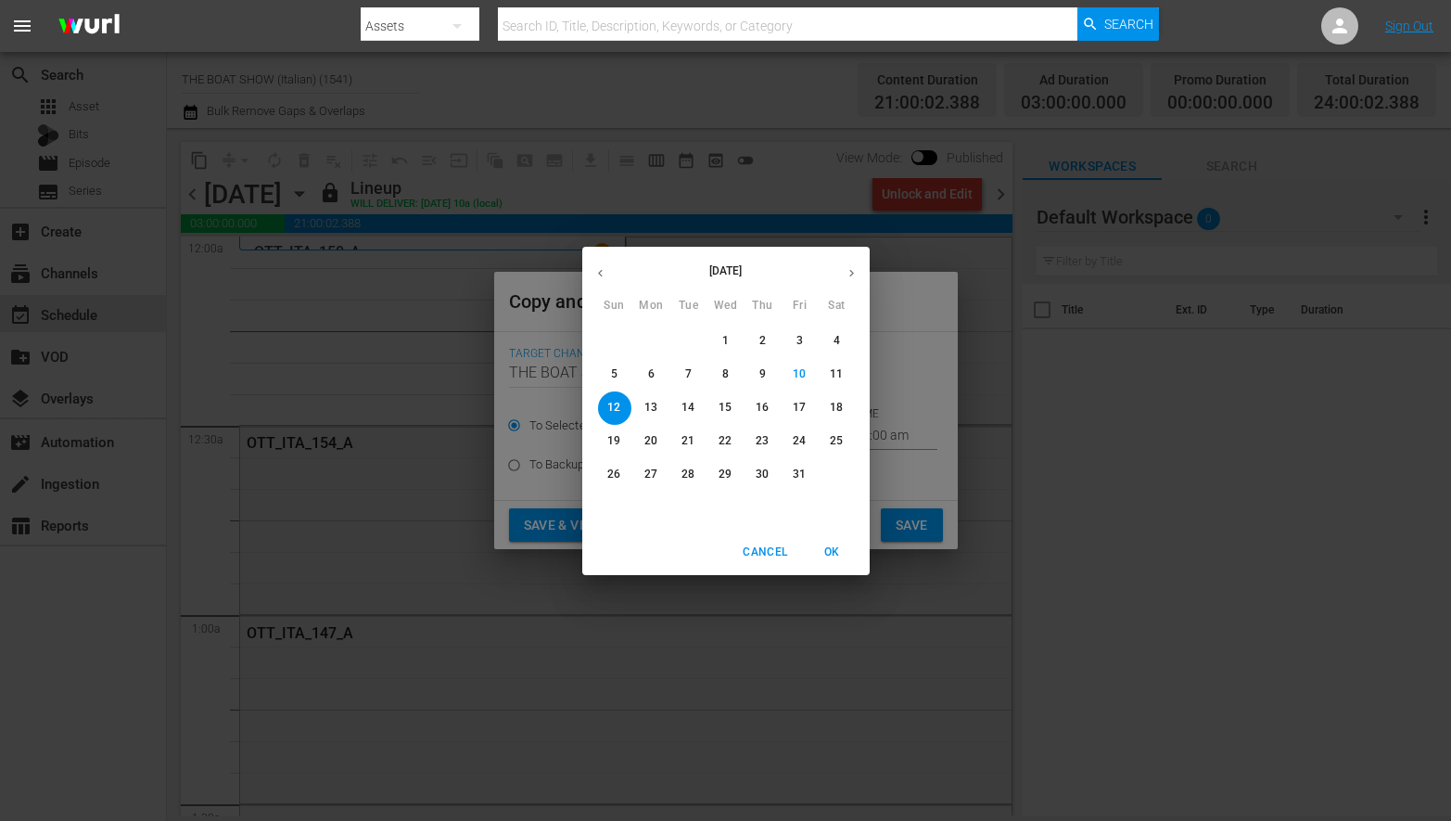
click at [644, 443] on p "20" at bounding box center [650, 441] width 13 height 16
type input "Oct 20th 2025"
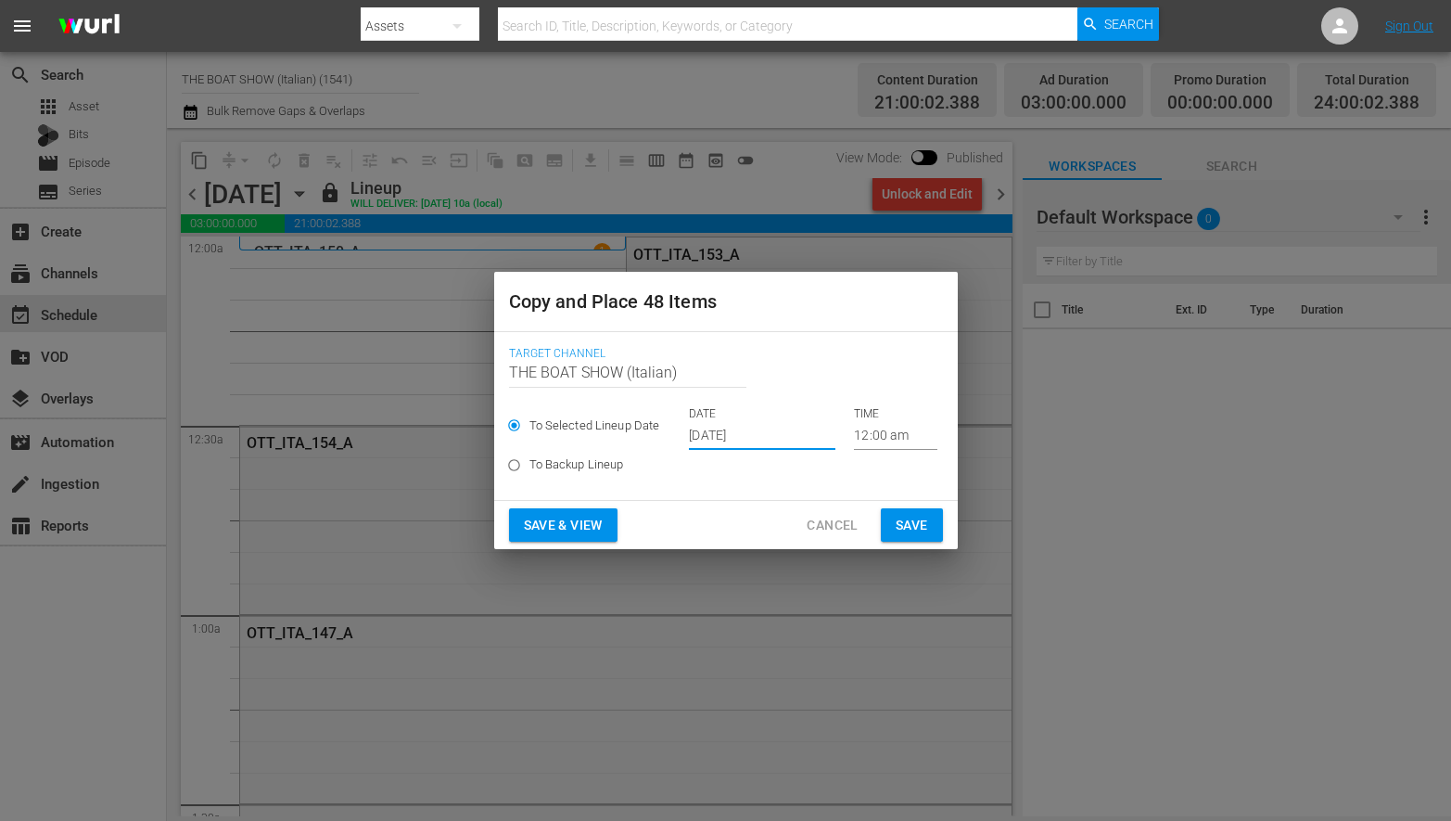
click at [546, 514] on span "Save & View" at bounding box center [563, 525] width 79 height 23
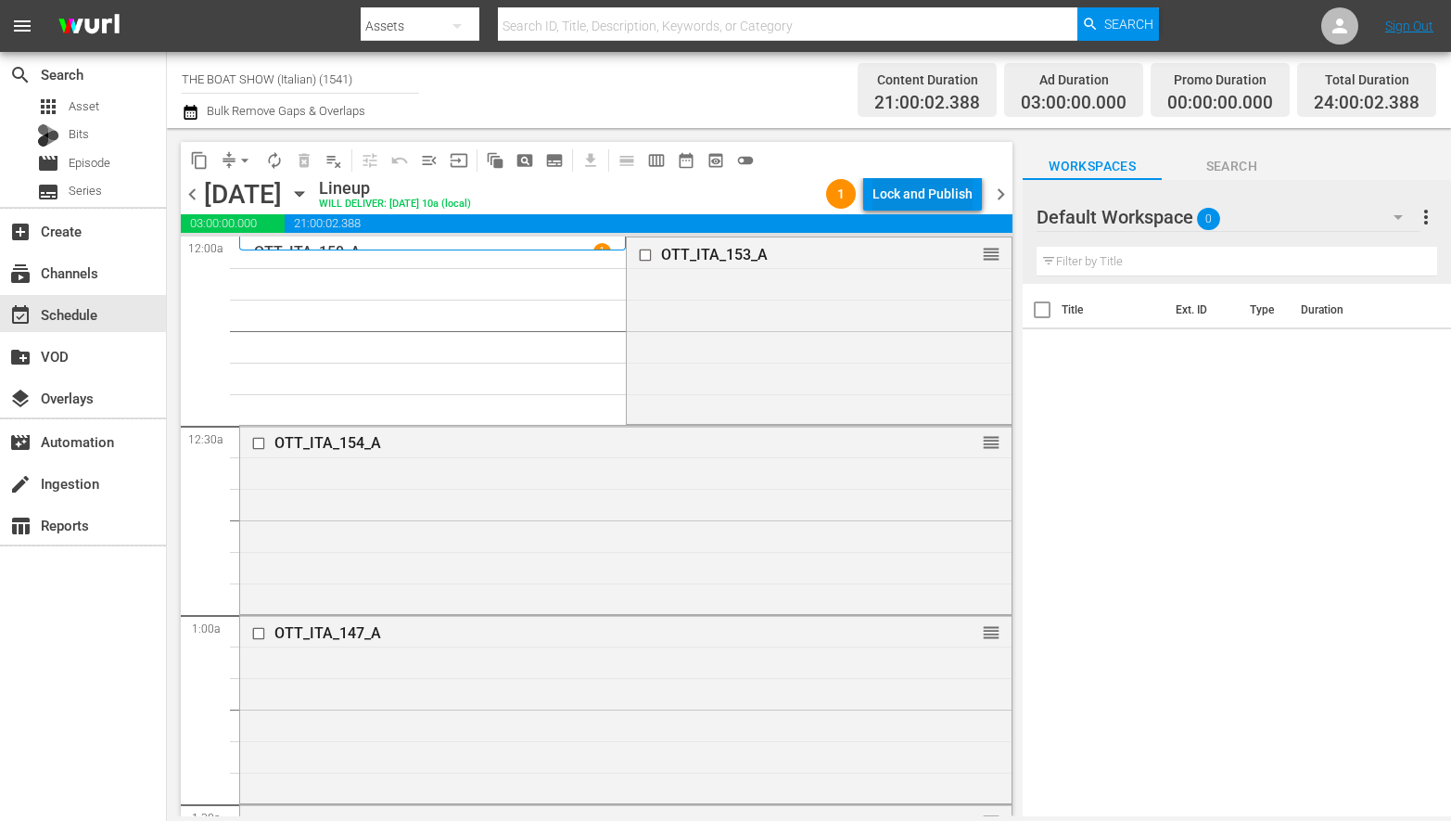
click at [915, 198] on div "Lock and Publish" at bounding box center [923, 193] width 100 height 33
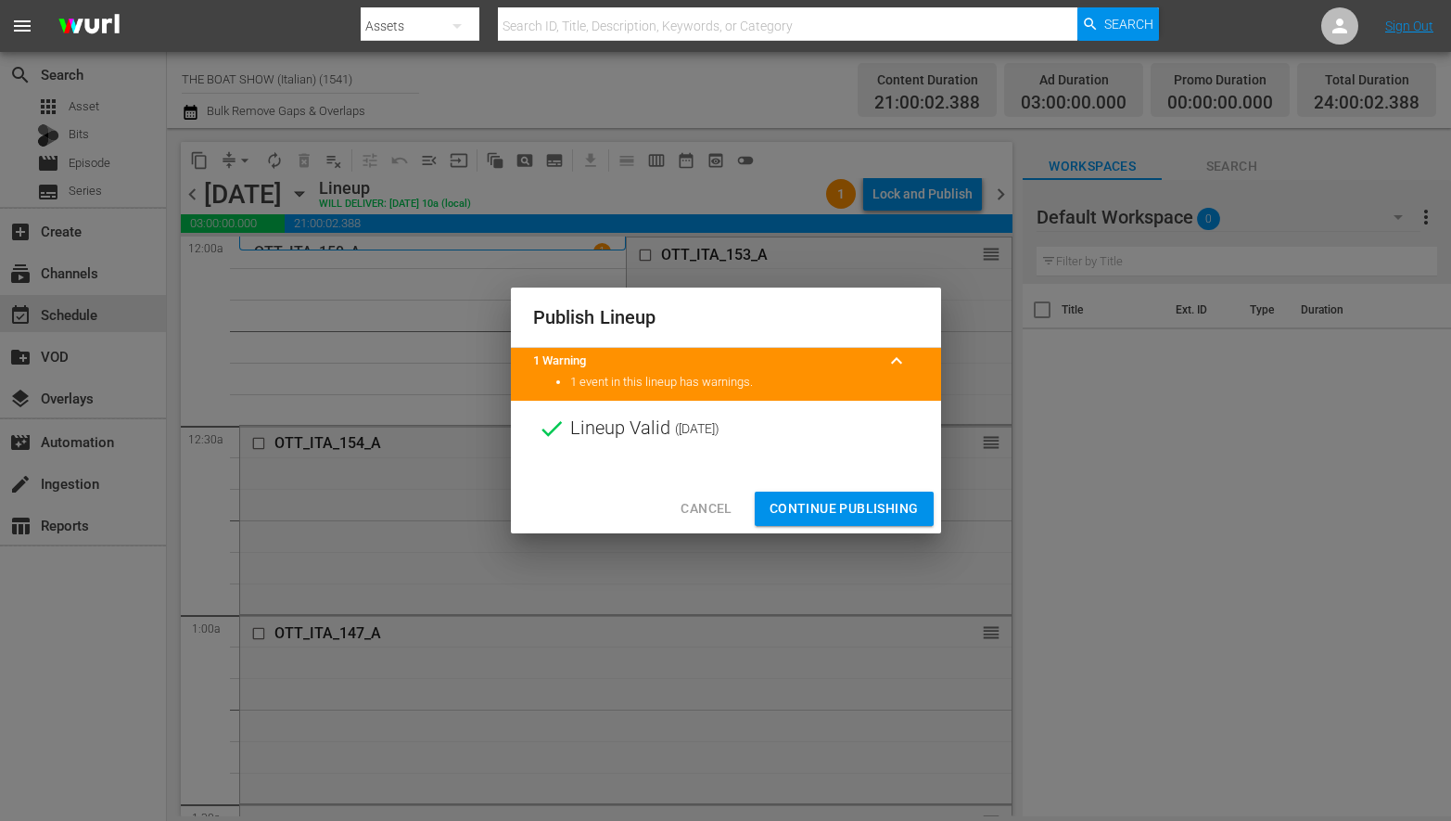
click at [873, 490] on div "Cancel Continue Publishing" at bounding box center [726, 508] width 430 height 49
click at [872, 503] on span "Continue Publishing" at bounding box center [844, 508] width 149 height 23
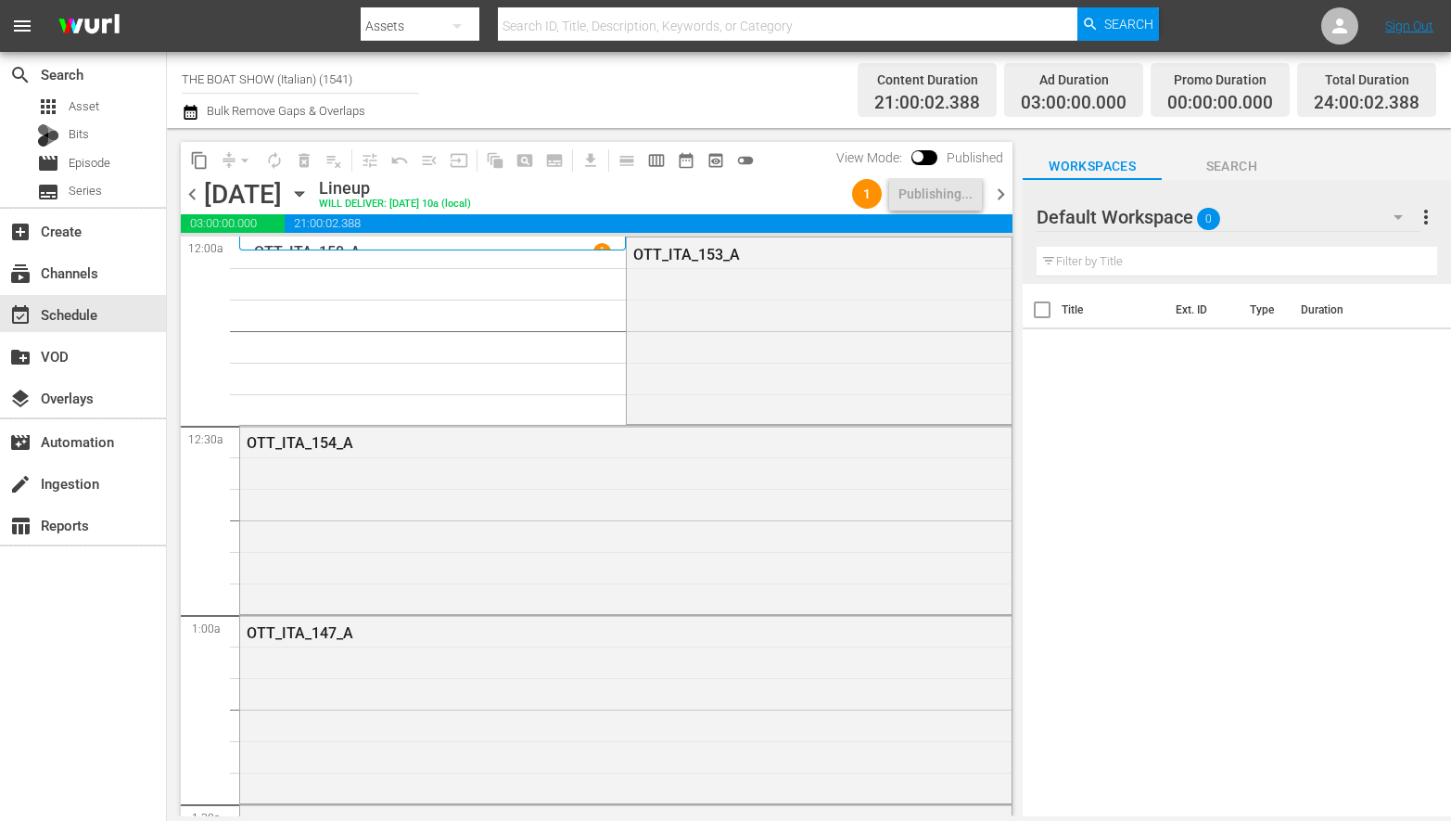
click at [310, 194] on icon "button" at bounding box center [299, 194] width 20 height 20
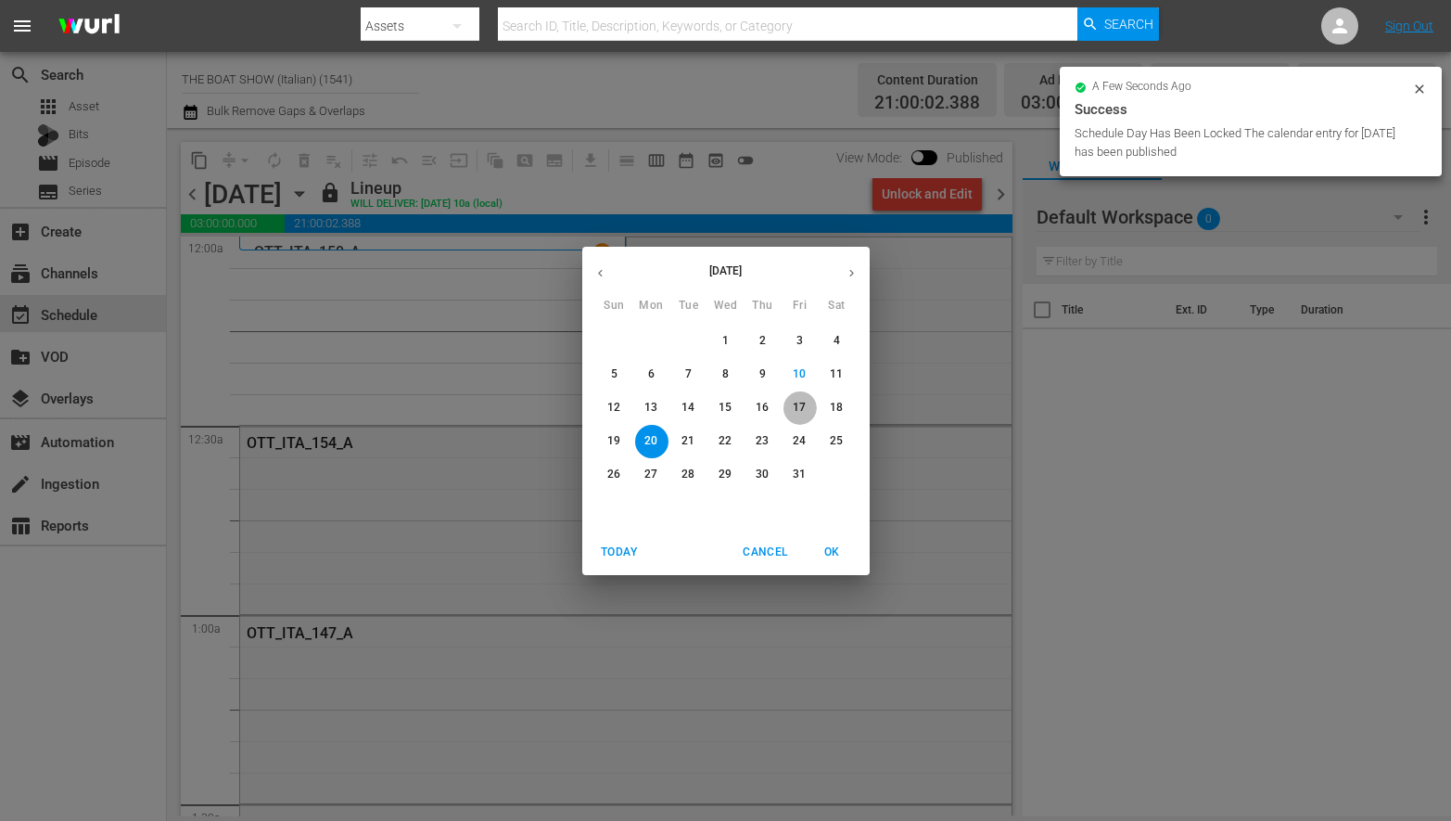
click at [792, 406] on span "17" at bounding box center [800, 408] width 33 height 16
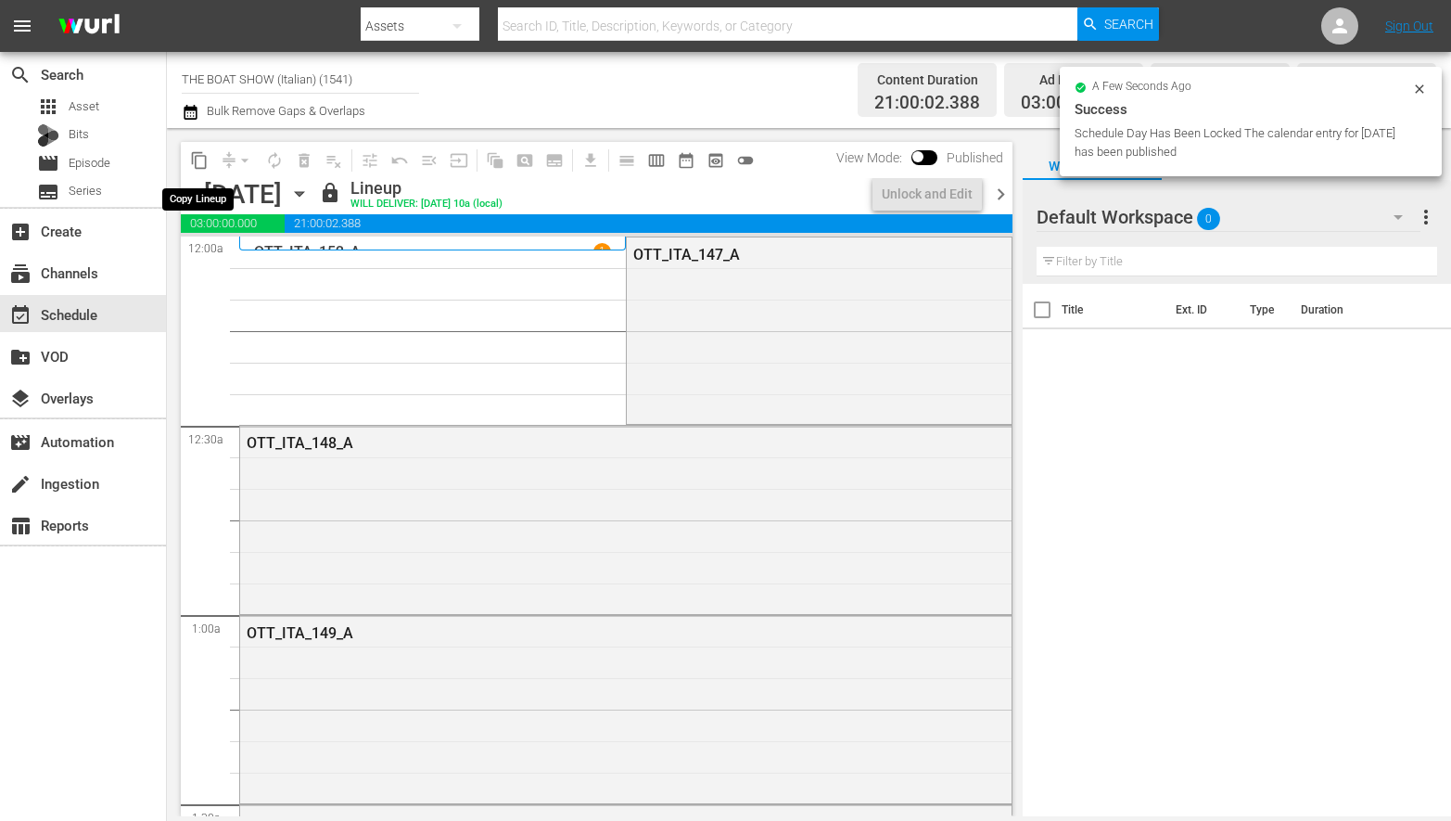
click at [204, 161] on span "content_copy" at bounding box center [199, 160] width 19 height 19
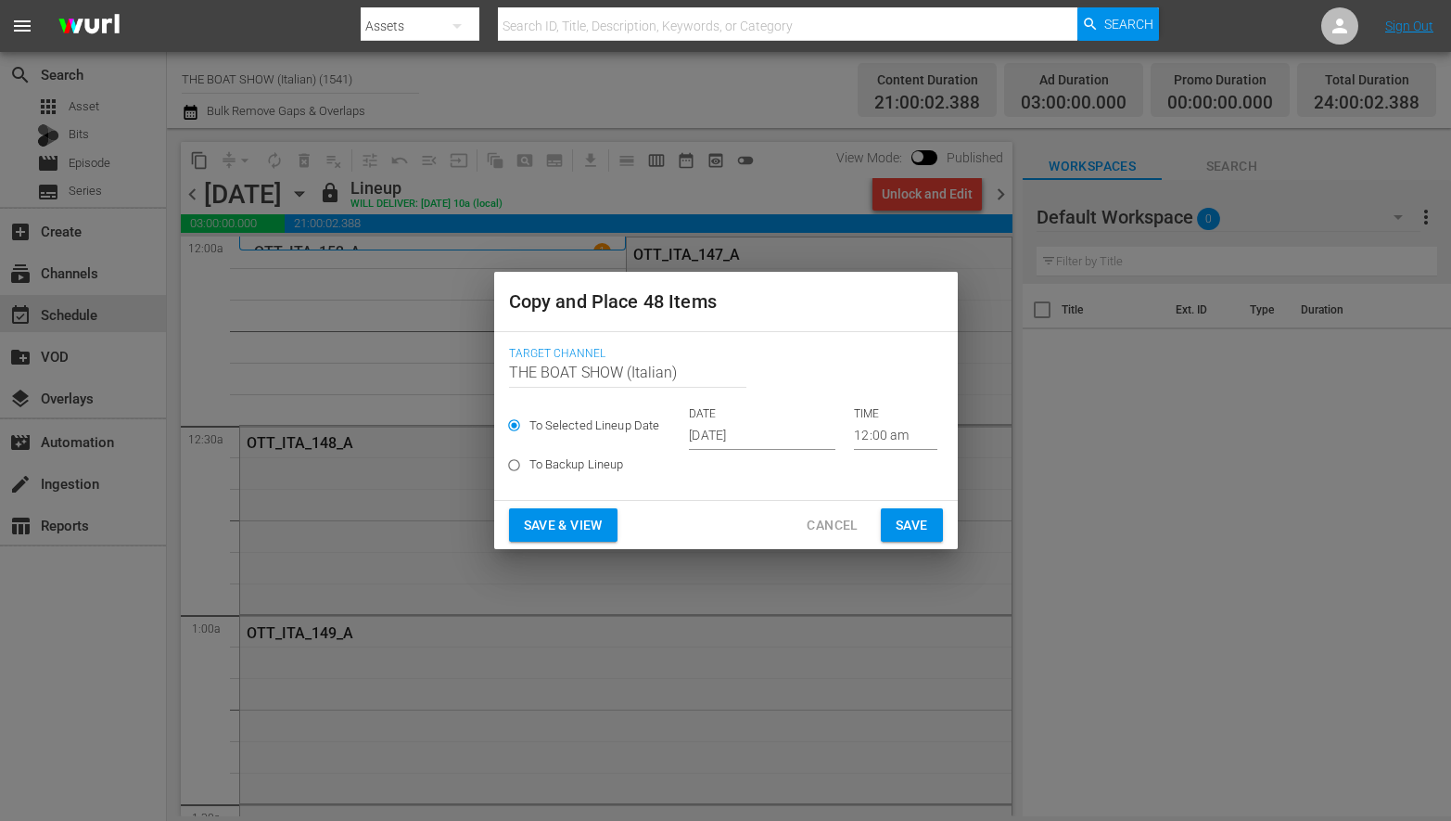
click at [761, 433] on input "[DATE]" at bounding box center [762, 436] width 147 height 28
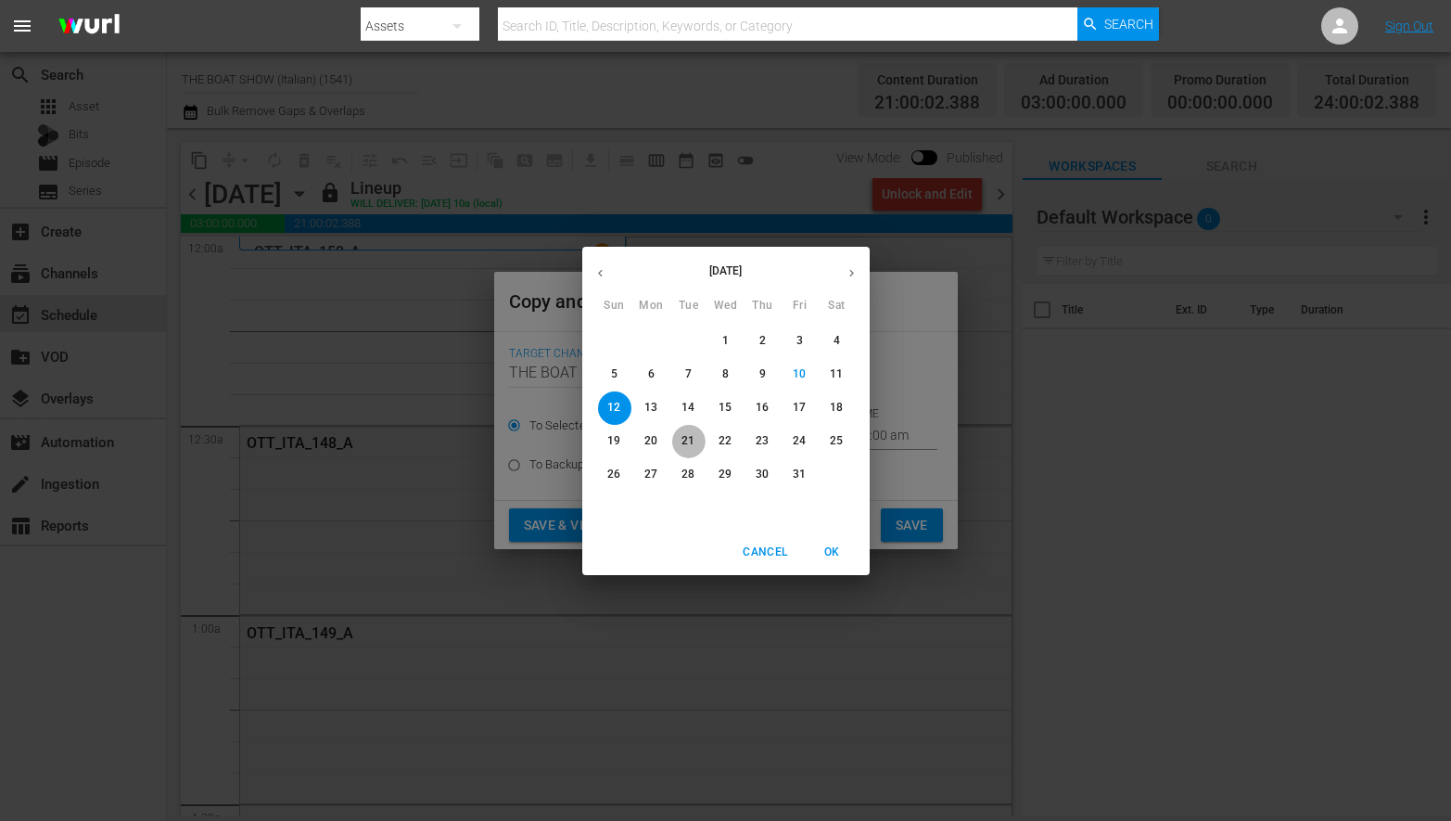
click at [692, 440] on p "21" at bounding box center [688, 441] width 13 height 16
type input "Oct 21st 2025"
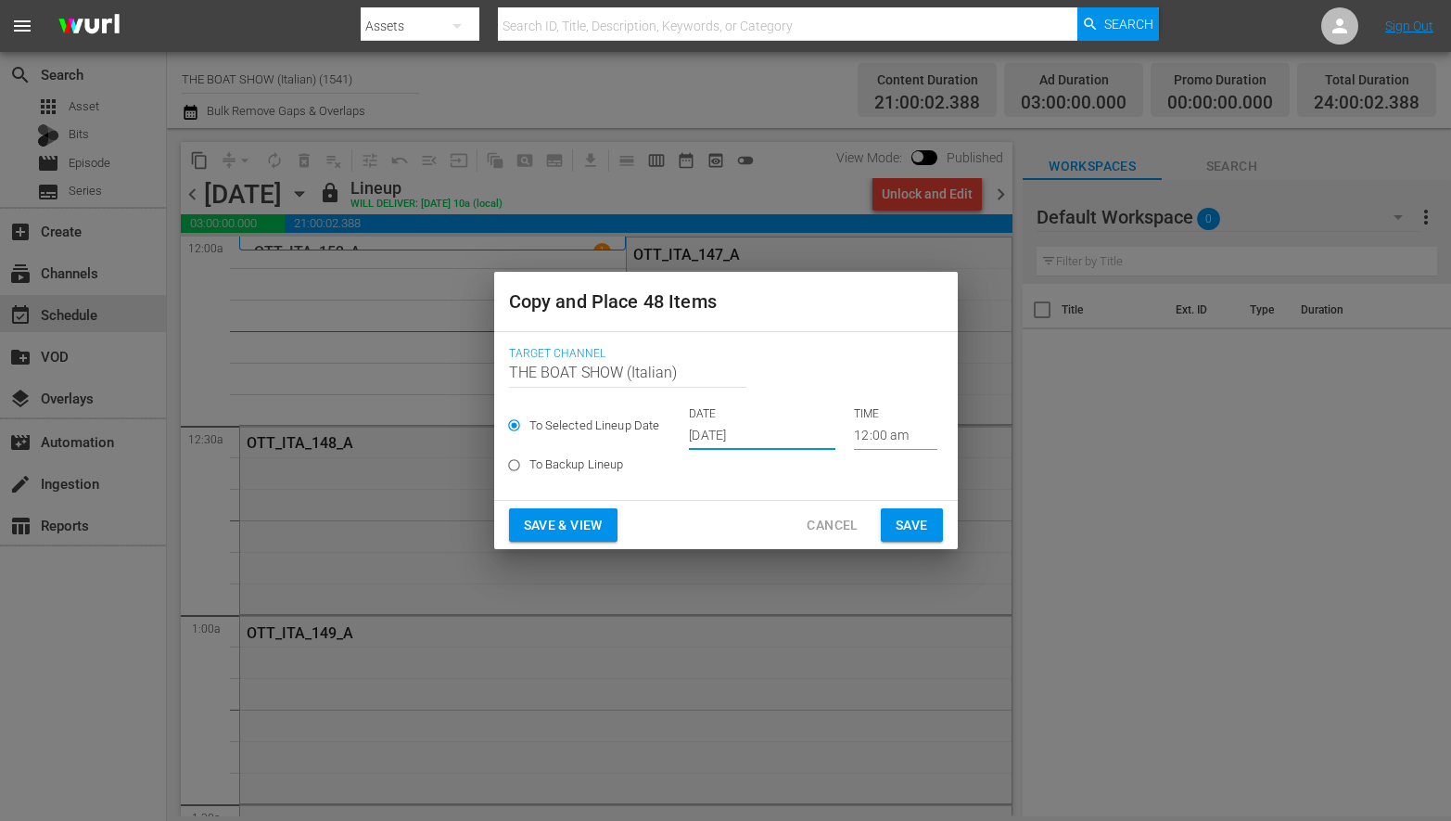
click at [580, 516] on span "Save & View" at bounding box center [563, 525] width 79 height 23
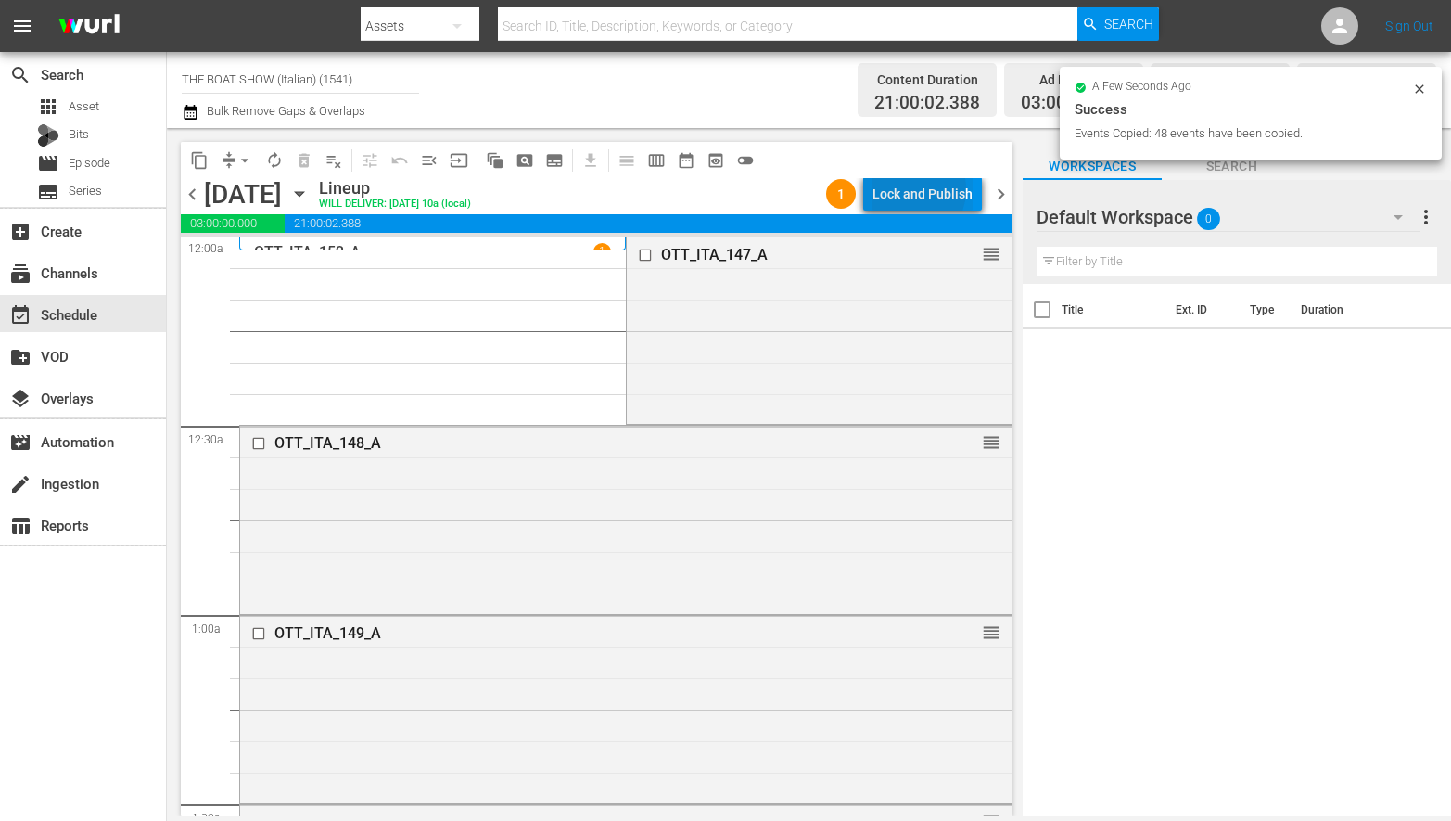
click at [913, 189] on div "Lock and Publish" at bounding box center [923, 193] width 100 height 33
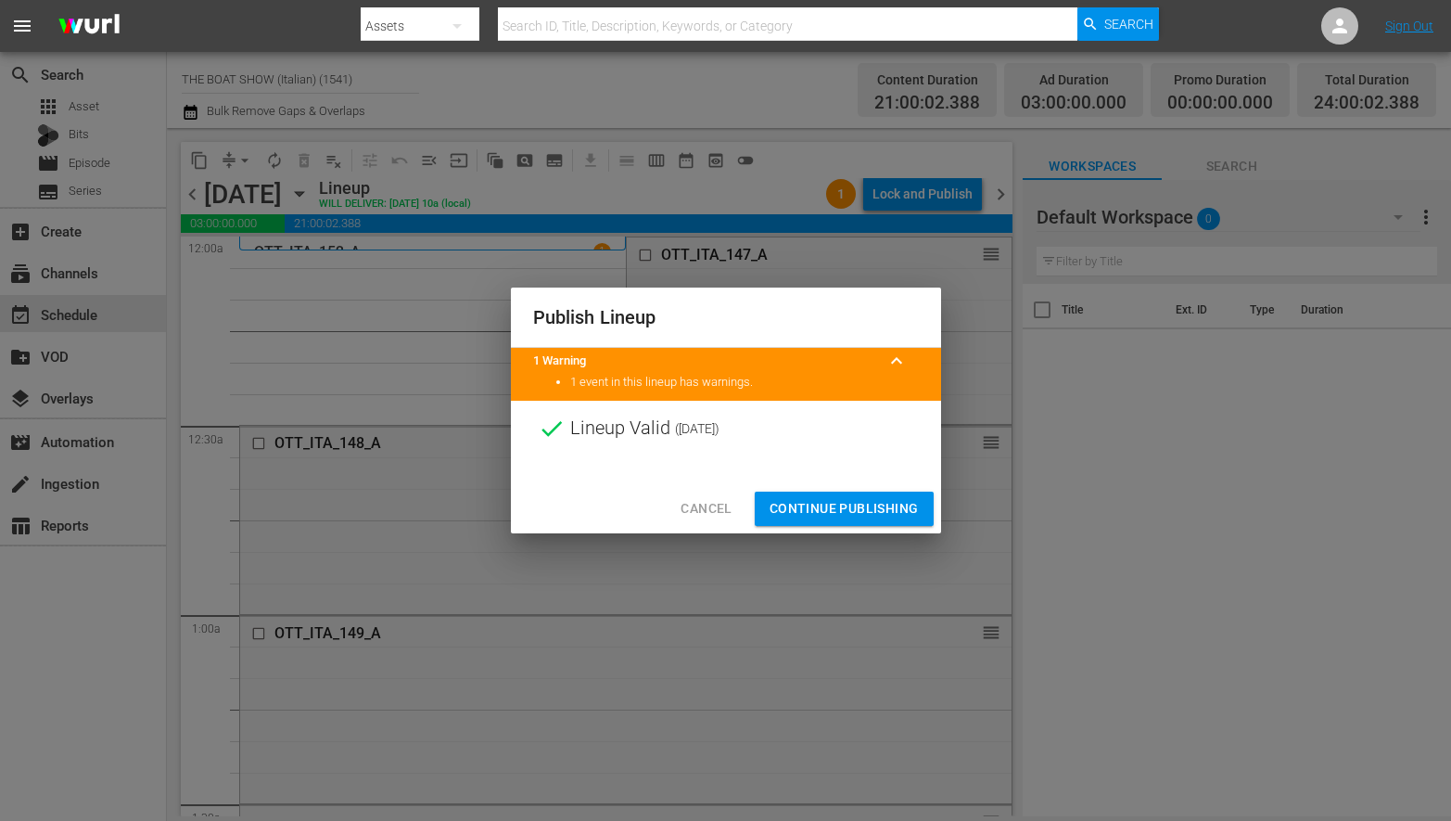
click at [844, 511] on span "Continue Publishing" at bounding box center [844, 508] width 149 height 23
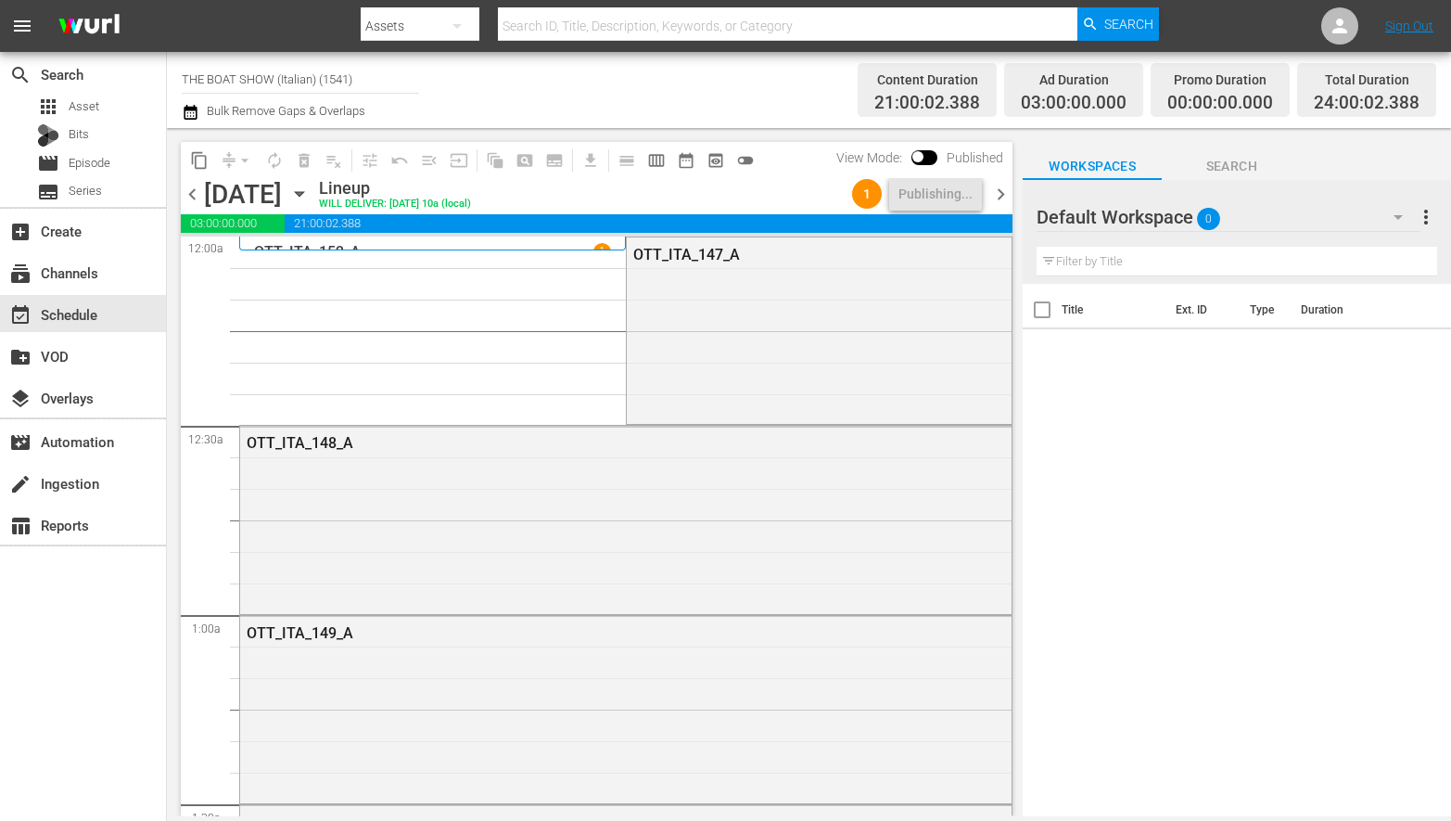
click at [310, 195] on icon "button" at bounding box center [299, 194] width 20 height 20
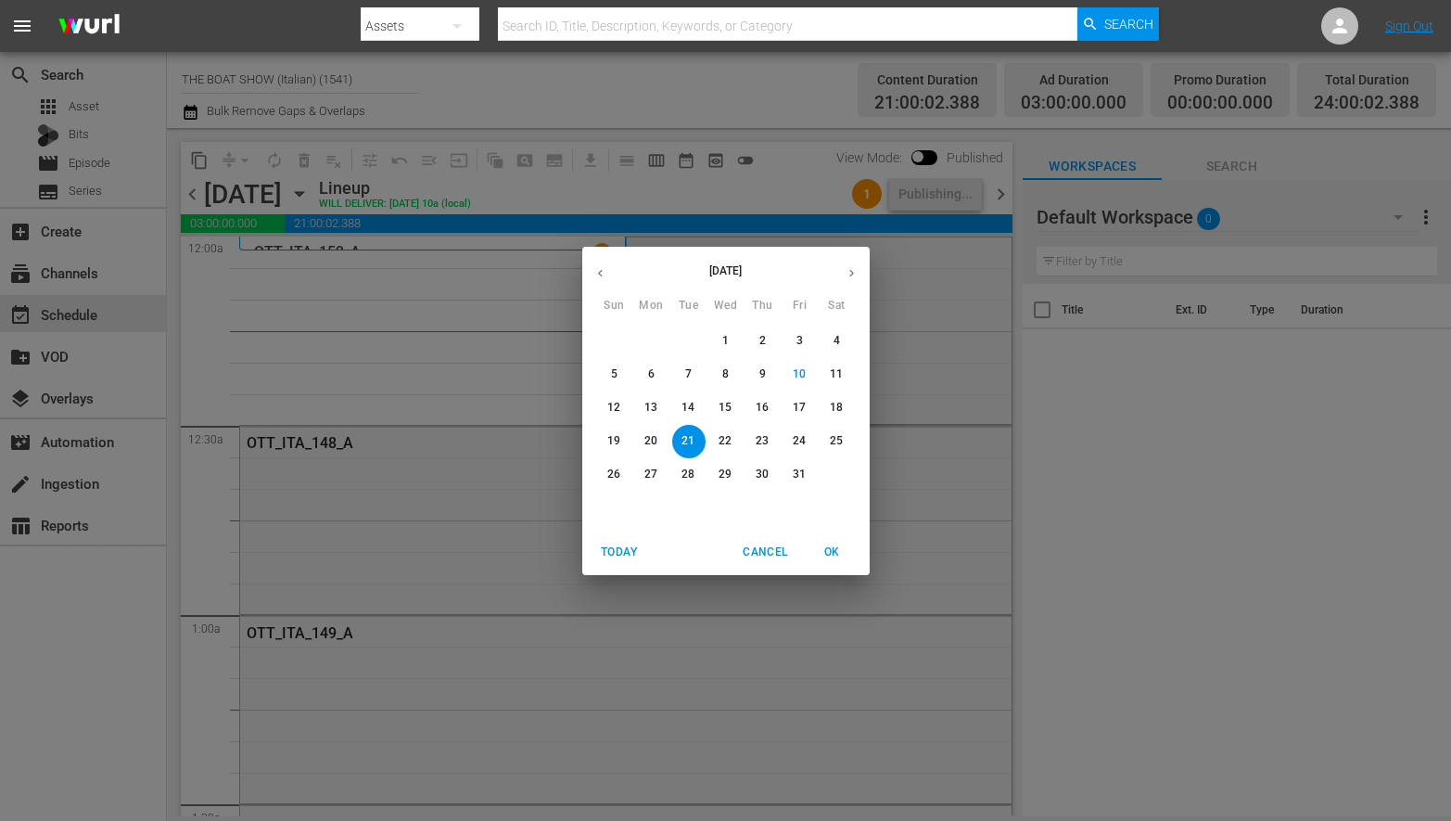
click at [836, 407] on p "18" at bounding box center [836, 408] width 13 height 16
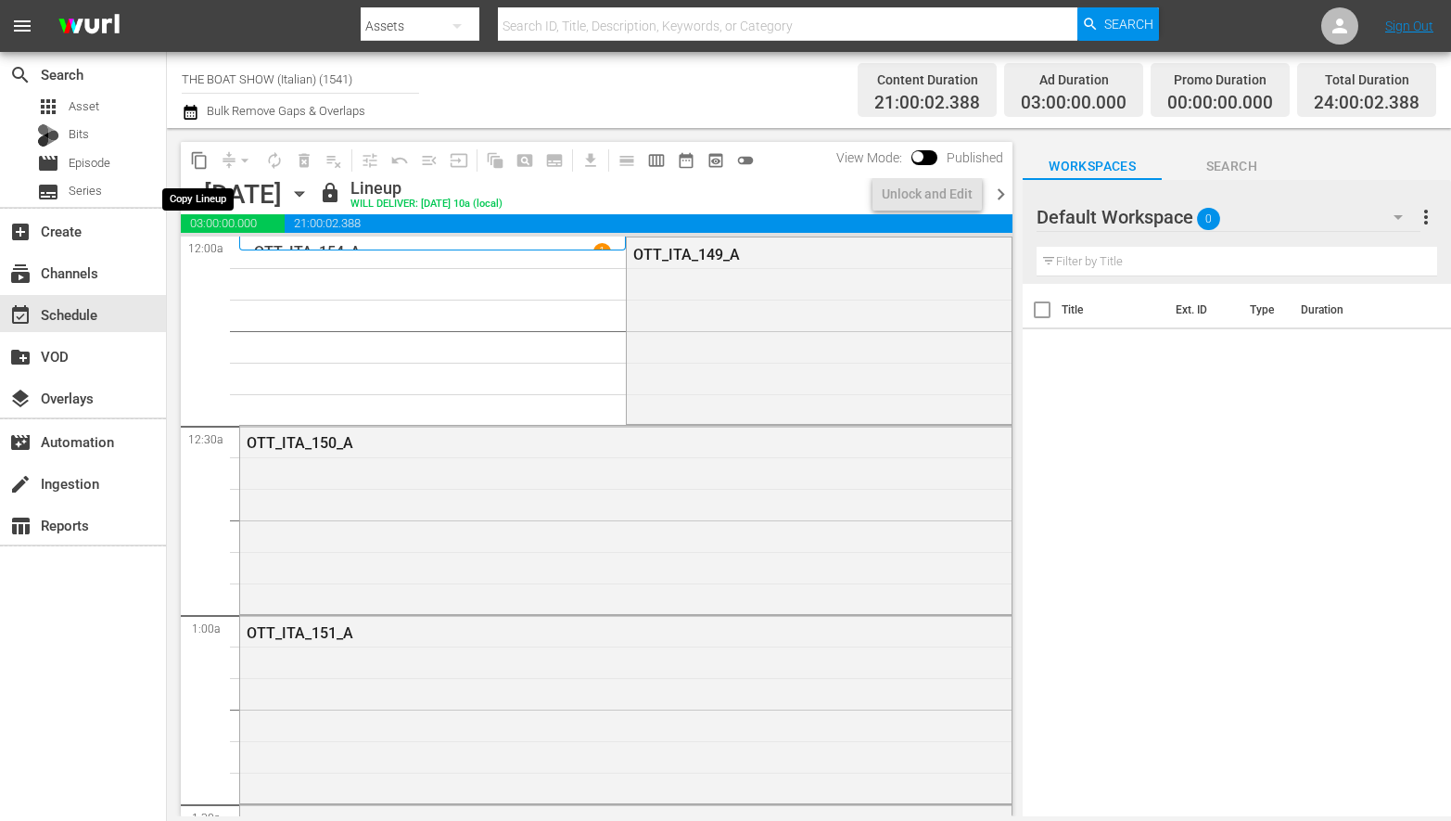
click at [198, 160] on span "content_copy" at bounding box center [199, 160] width 19 height 19
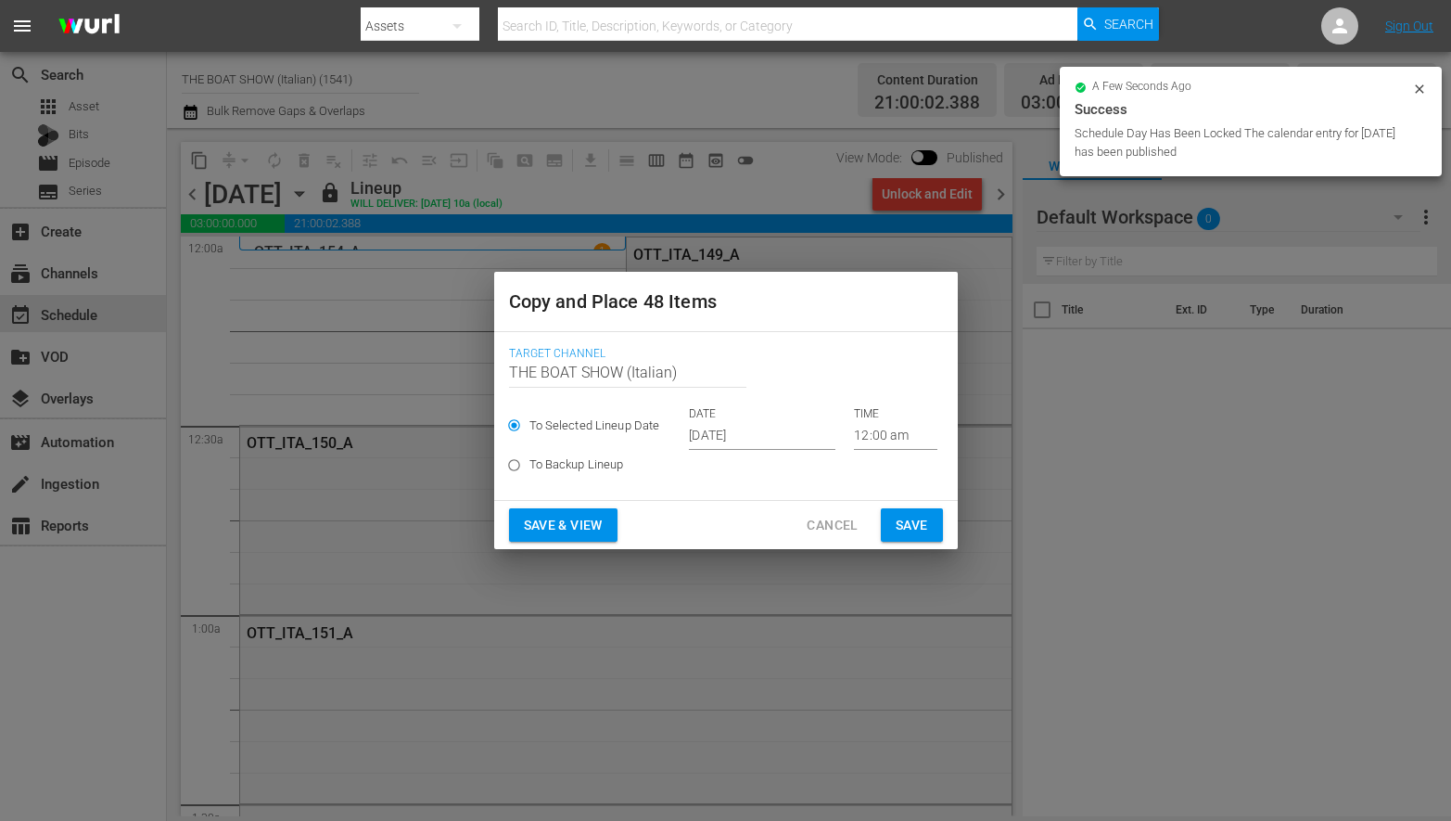
click at [735, 425] on input "[DATE]" at bounding box center [762, 436] width 147 height 28
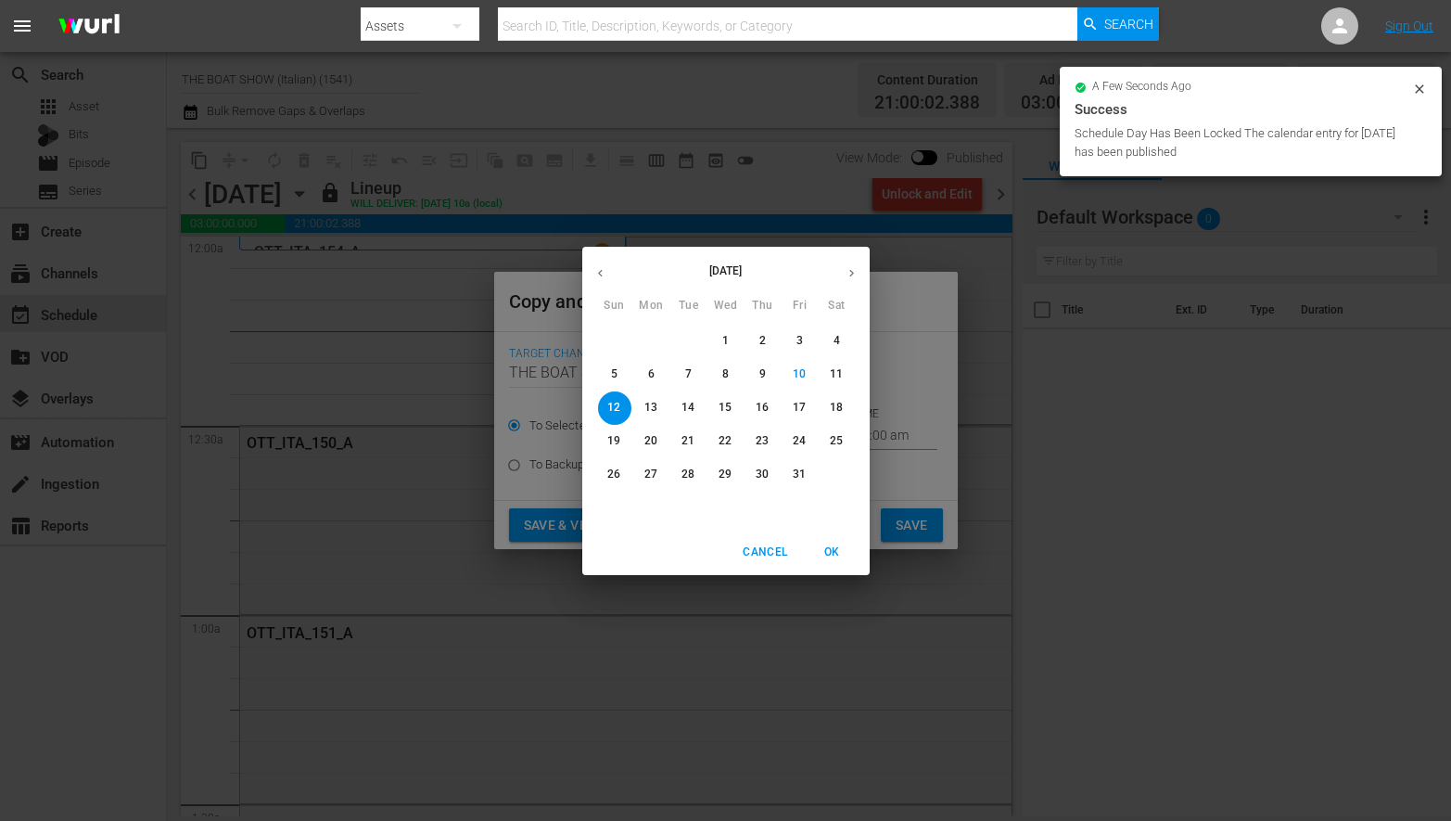
click at [724, 441] on p "22" at bounding box center [725, 441] width 13 height 16
type input "Oct 22nd 2025"
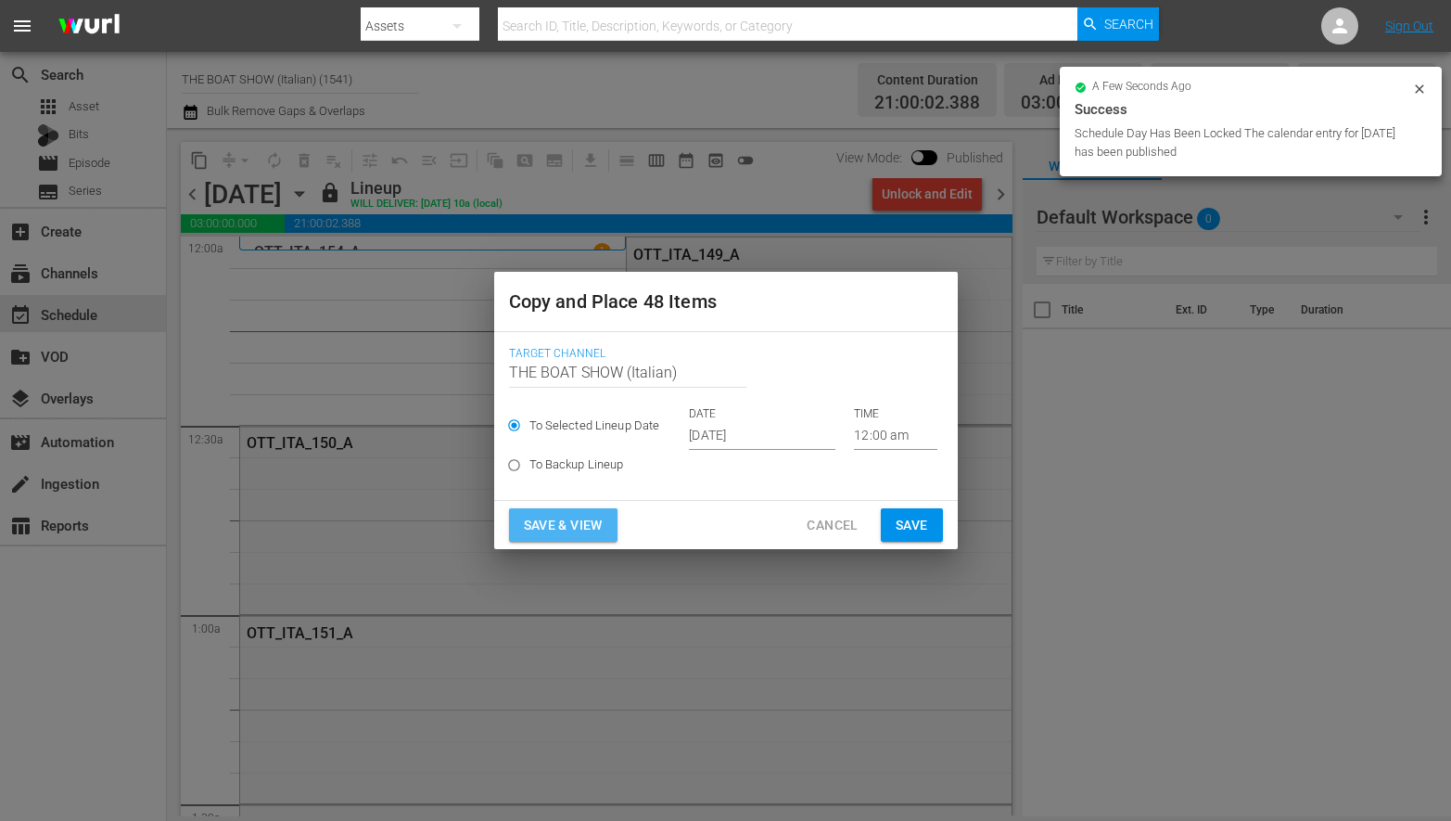
click at [556, 534] on span "Save & View" at bounding box center [563, 525] width 79 height 23
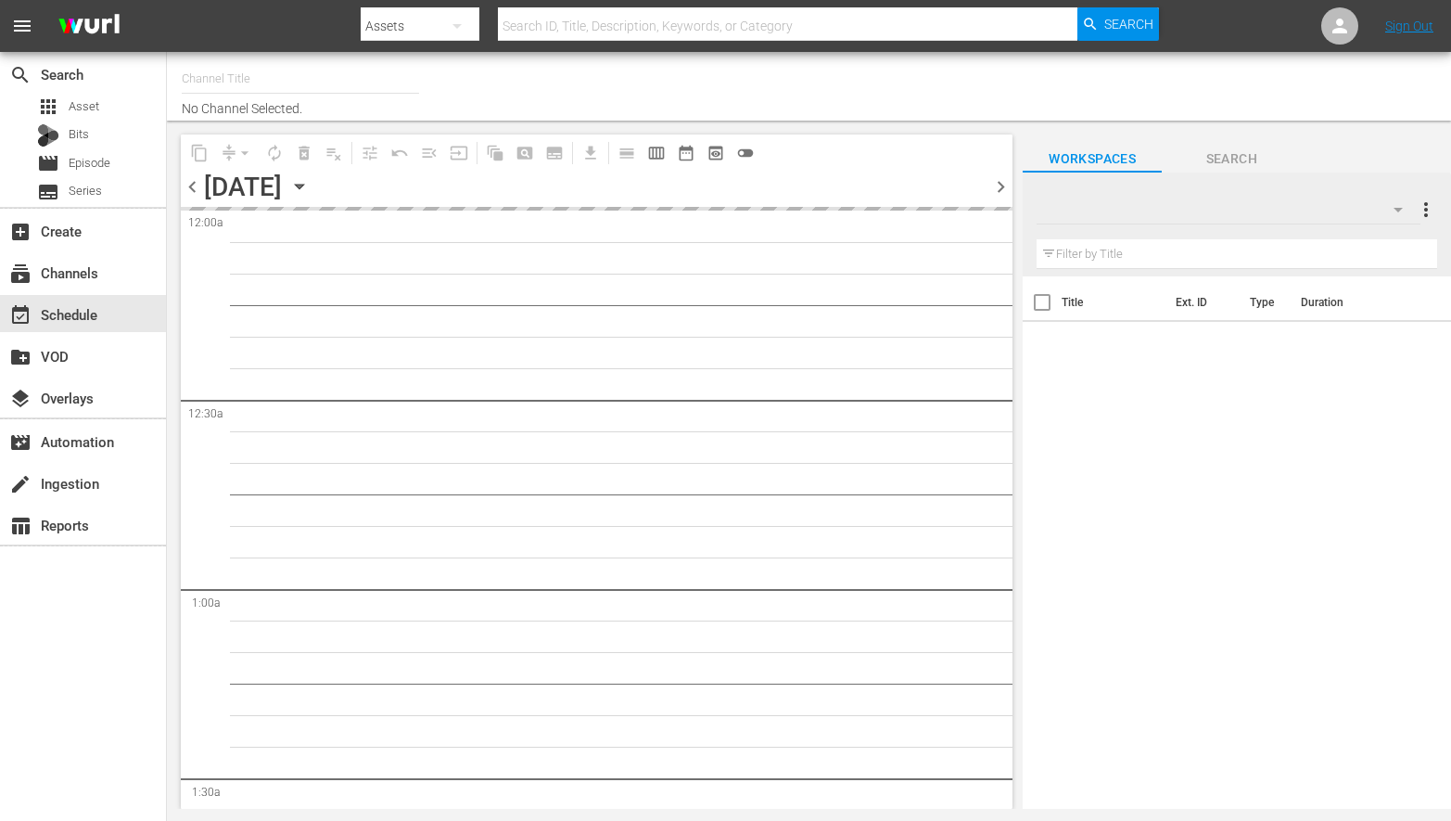
type input "THE BOAT SHOW (Italian) (1541)"
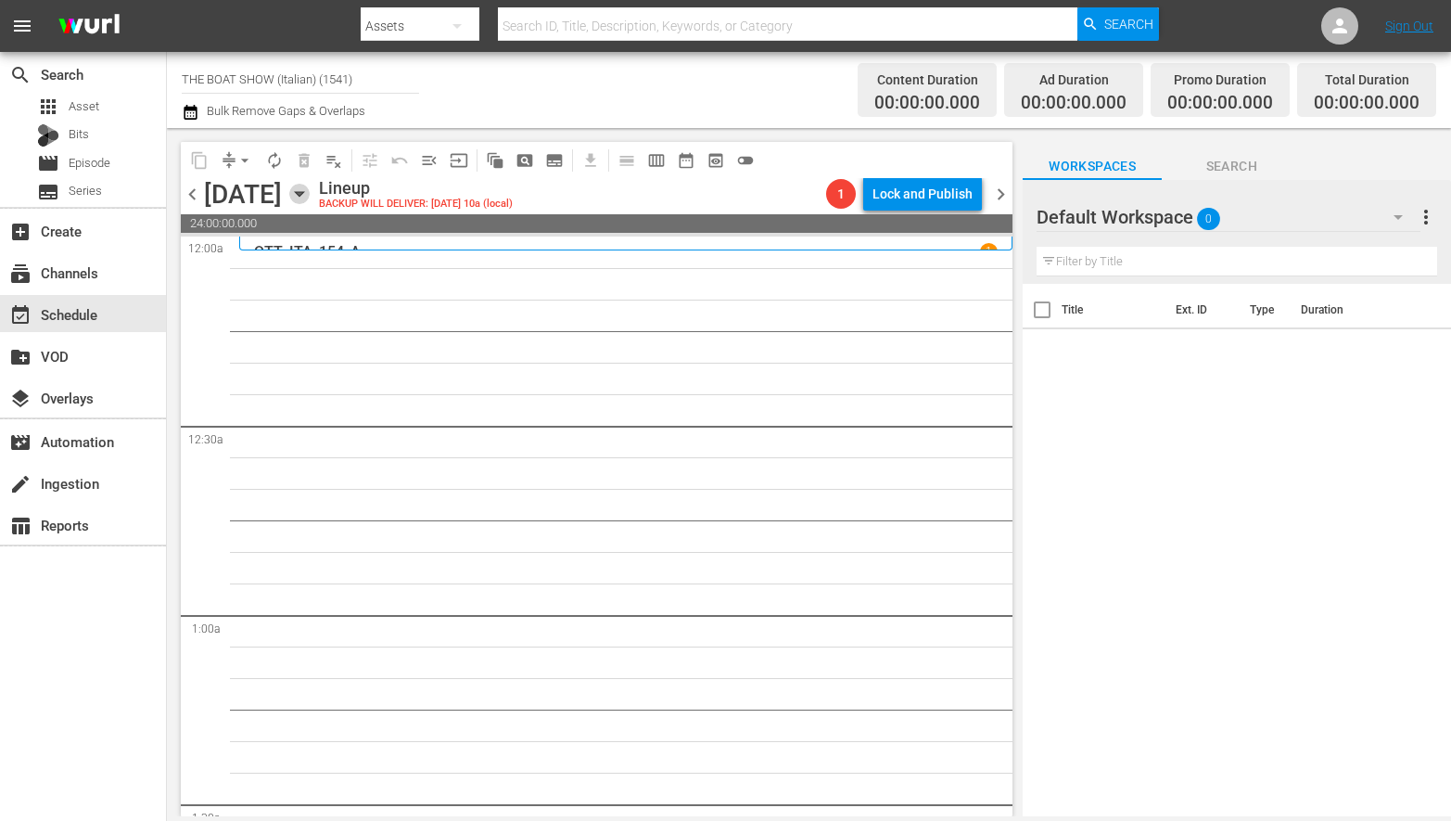
click at [303, 193] on icon "button" at bounding box center [299, 194] width 8 height 5
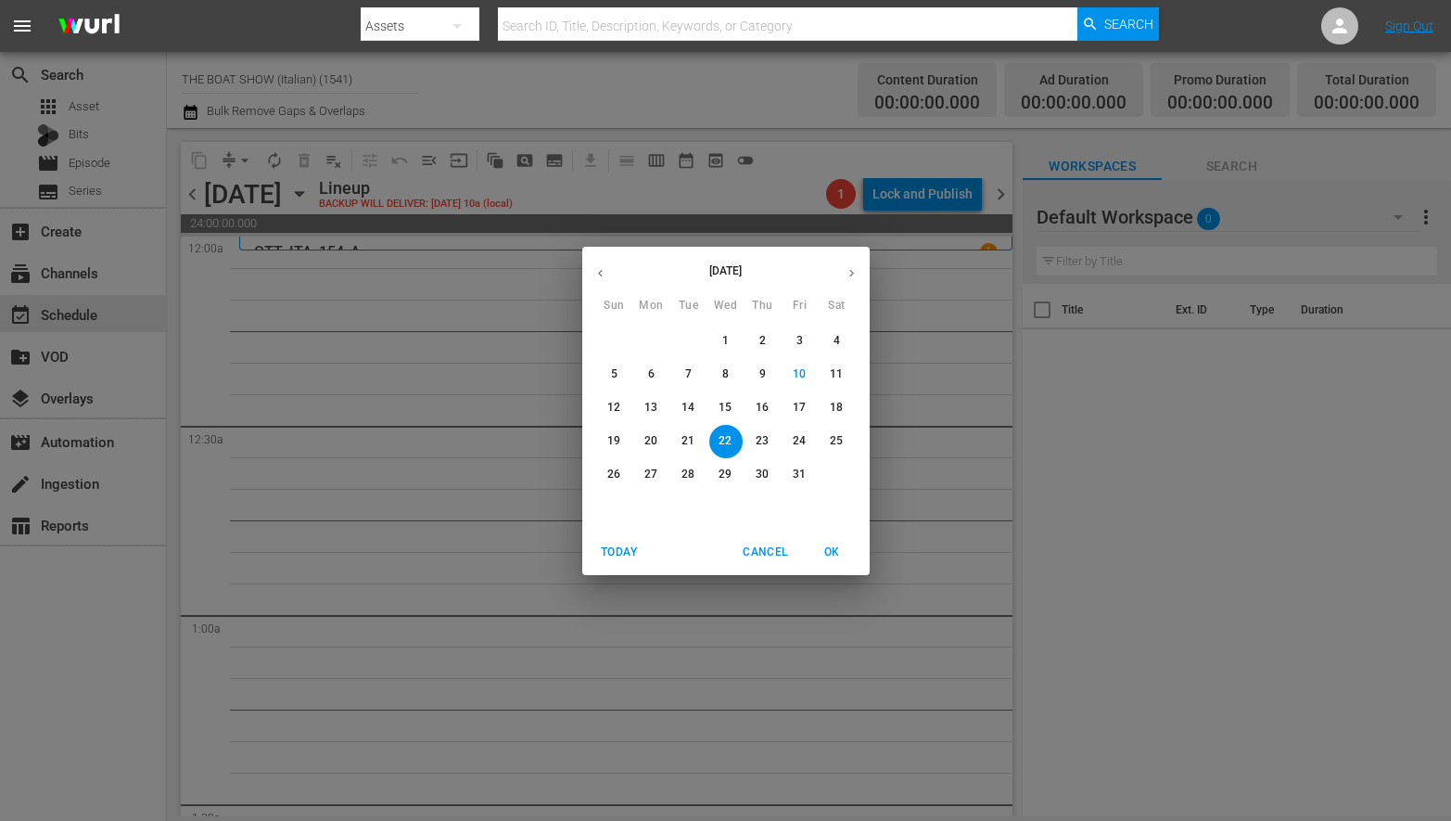
click at [843, 410] on span "18" at bounding box center [837, 408] width 33 height 16
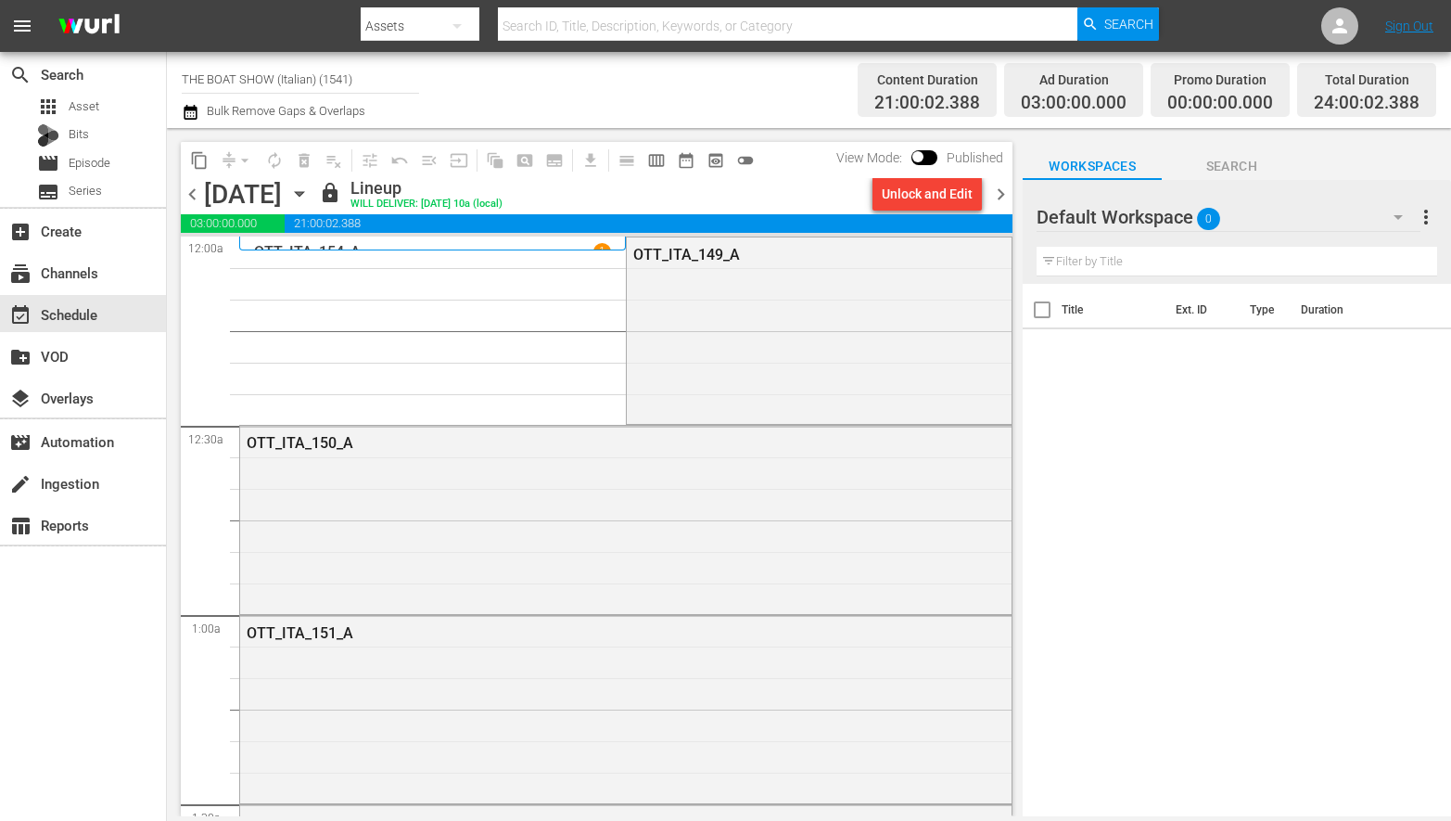
click at [310, 197] on icon "button" at bounding box center [299, 194] width 20 height 20
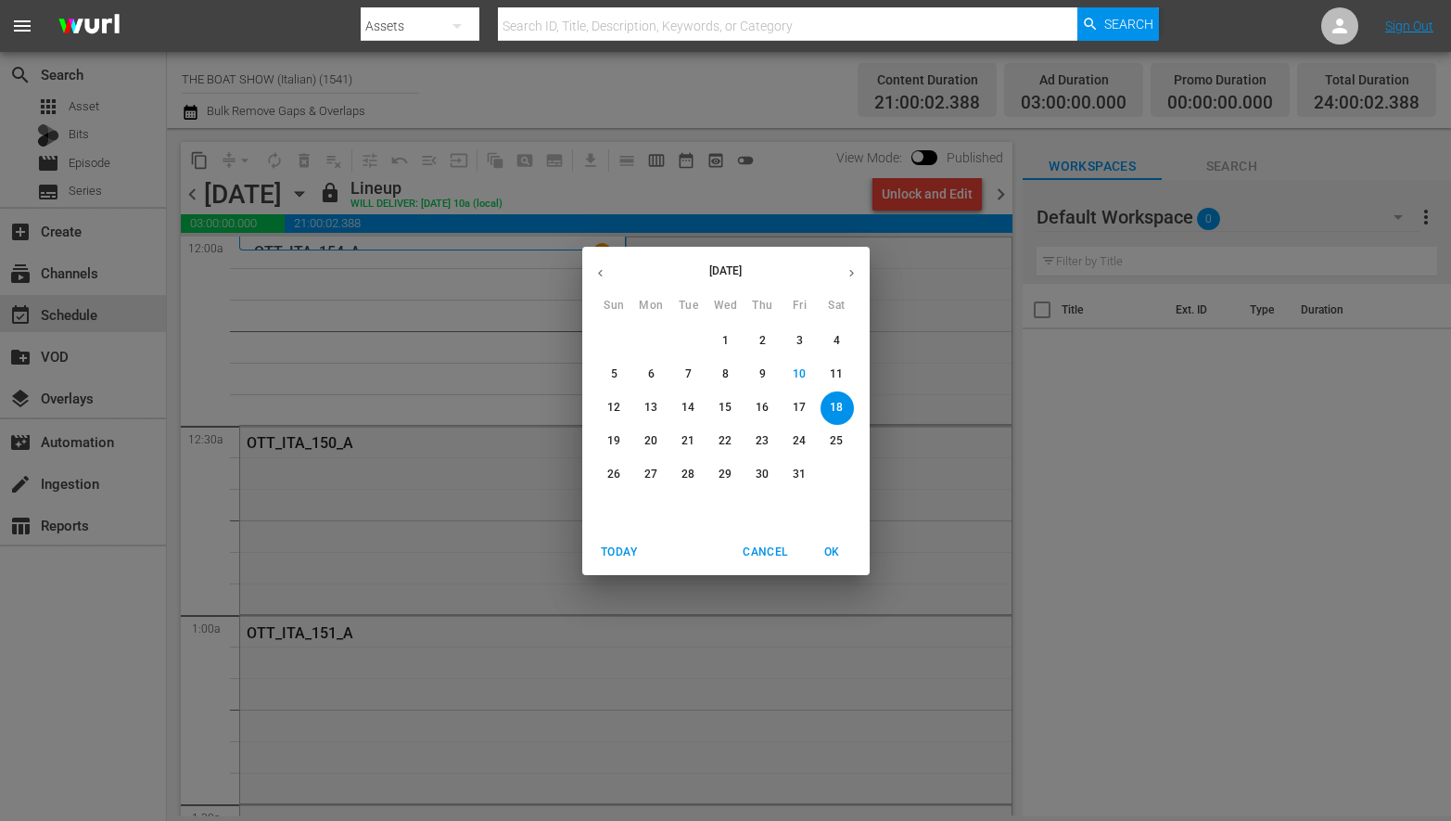
click at [731, 443] on p "22" at bounding box center [725, 441] width 13 height 16
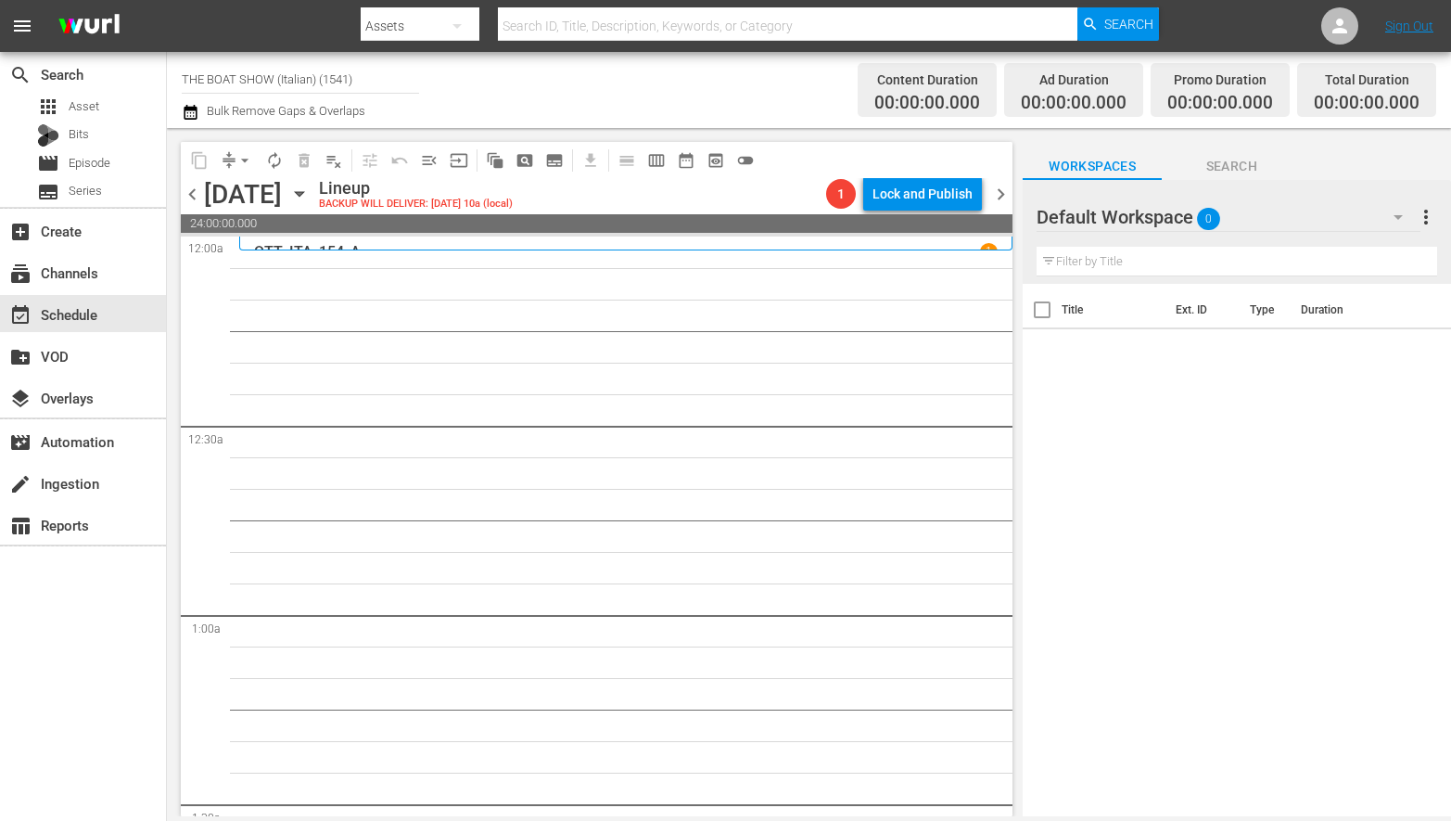
click at [310, 197] on icon "button" at bounding box center [299, 194] width 20 height 20
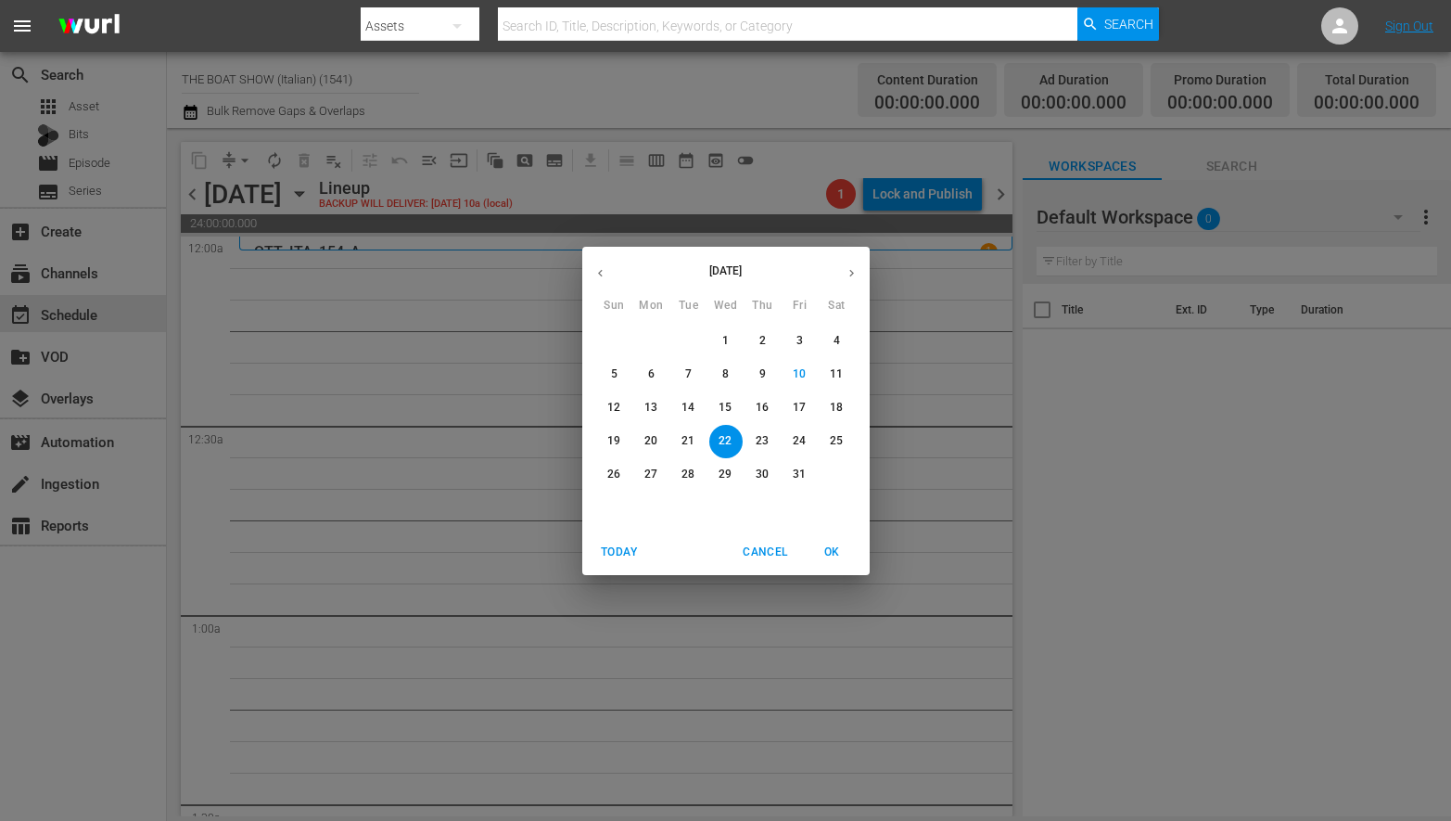
click at [832, 403] on p "18" at bounding box center [836, 408] width 13 height 16
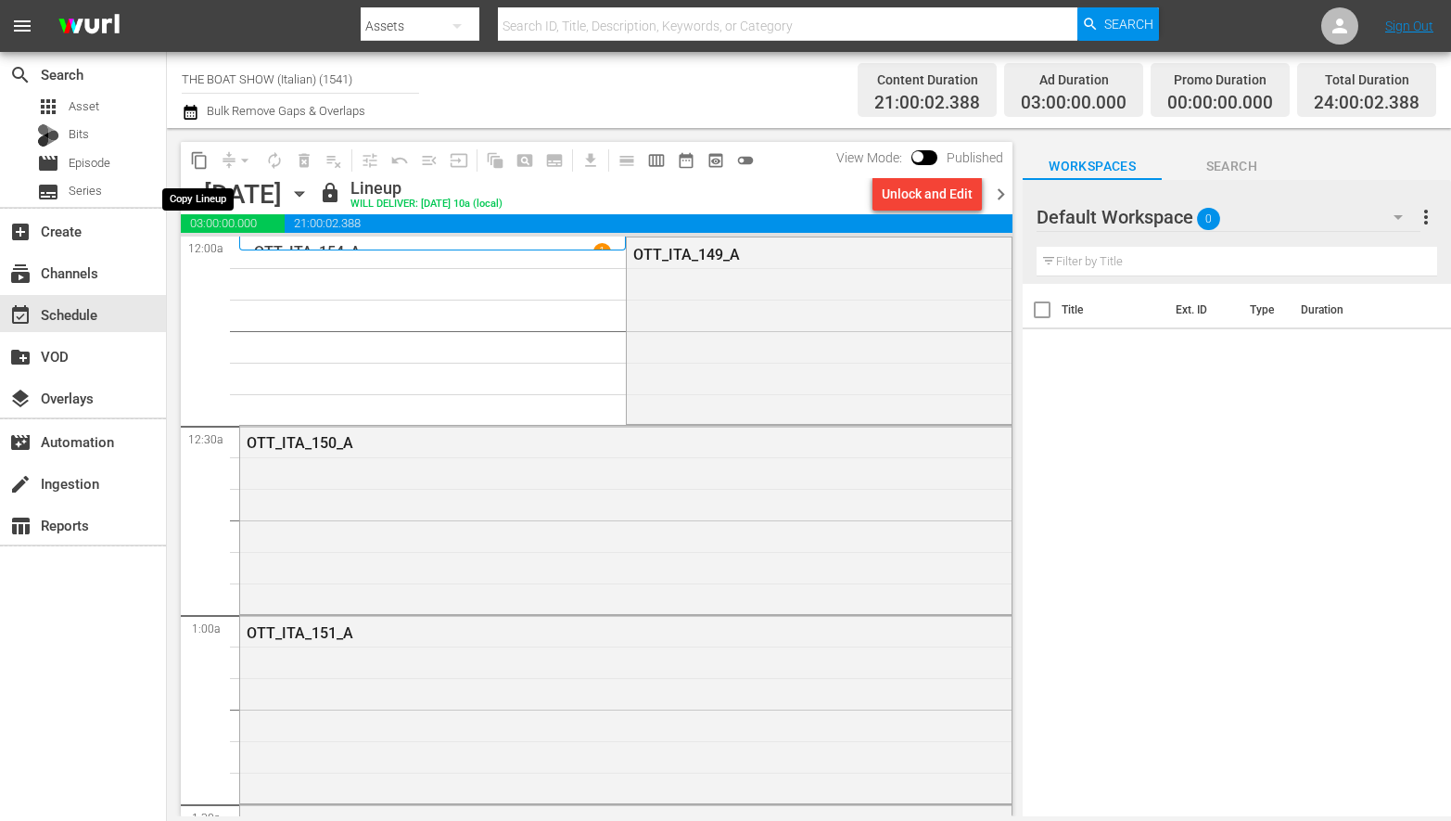
click at [199, 159] on span "content_copy" at bounding box center [199, 160] width 19 height 19
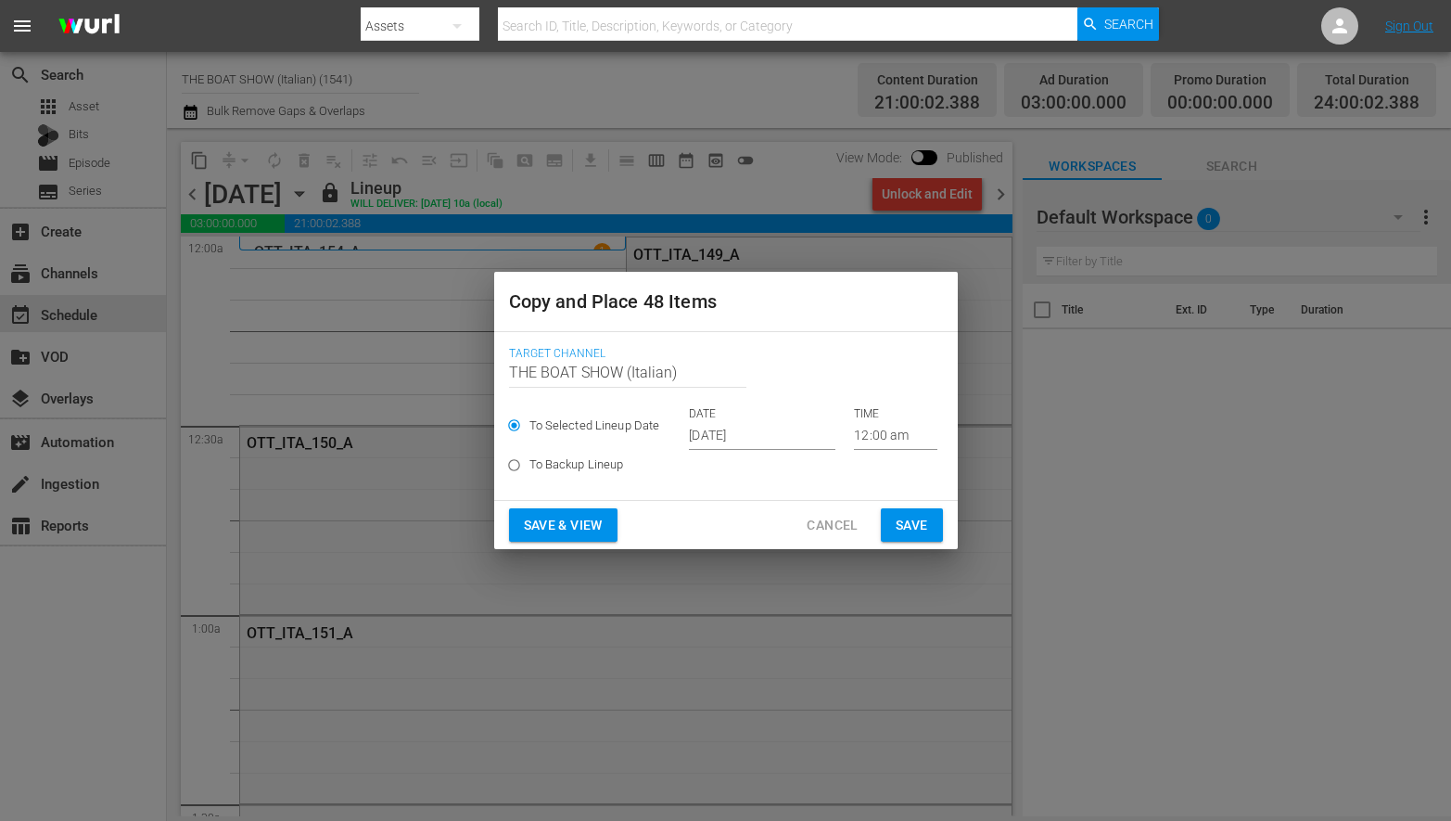
click at [719, 444] on input "[DATE]" at bounding box center [762, 436] width 147 height 28
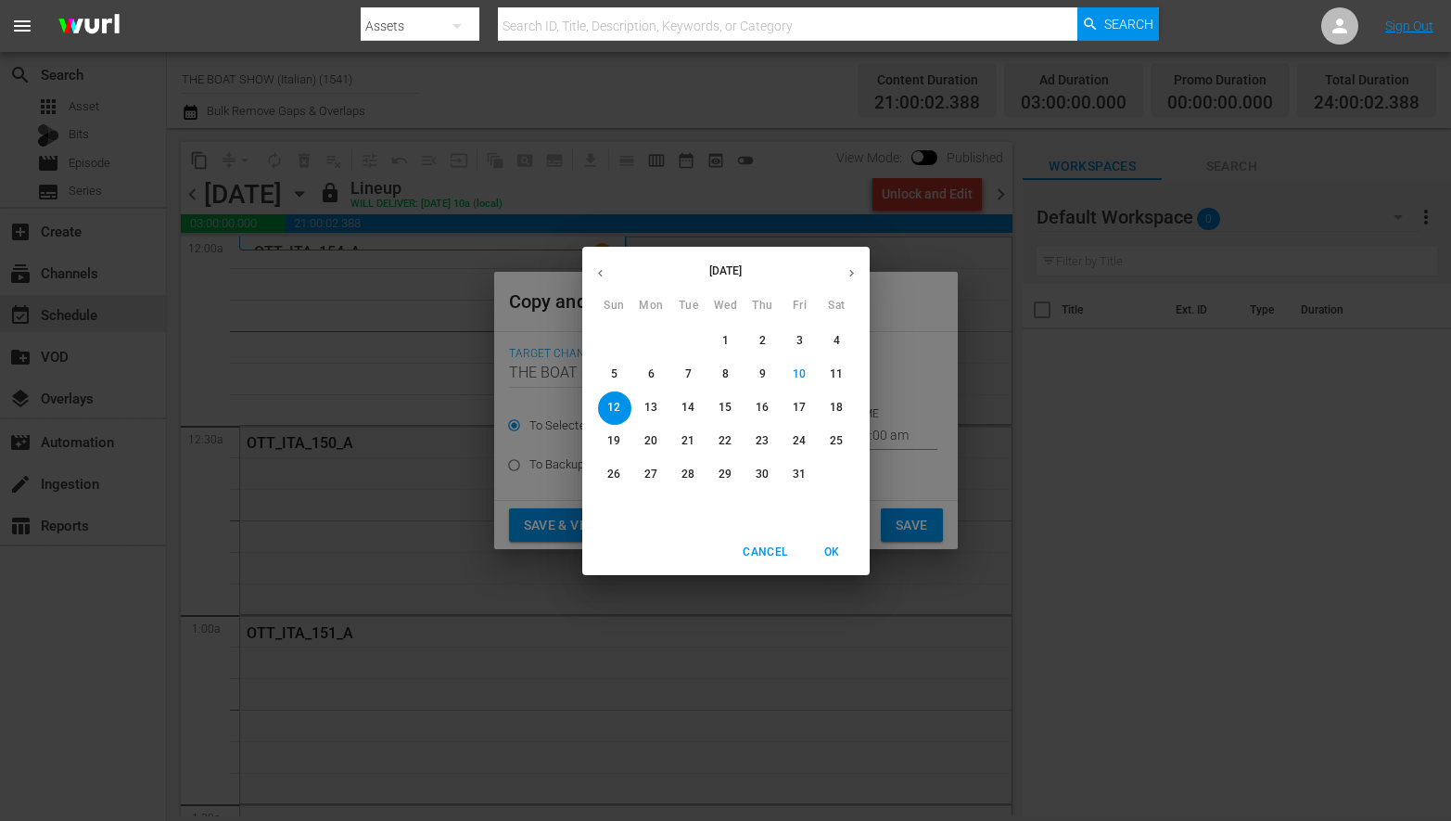
click at [719, 440] on p "22" at bounding box center [725, 441] width 13 height 16
type input "[DATE]"
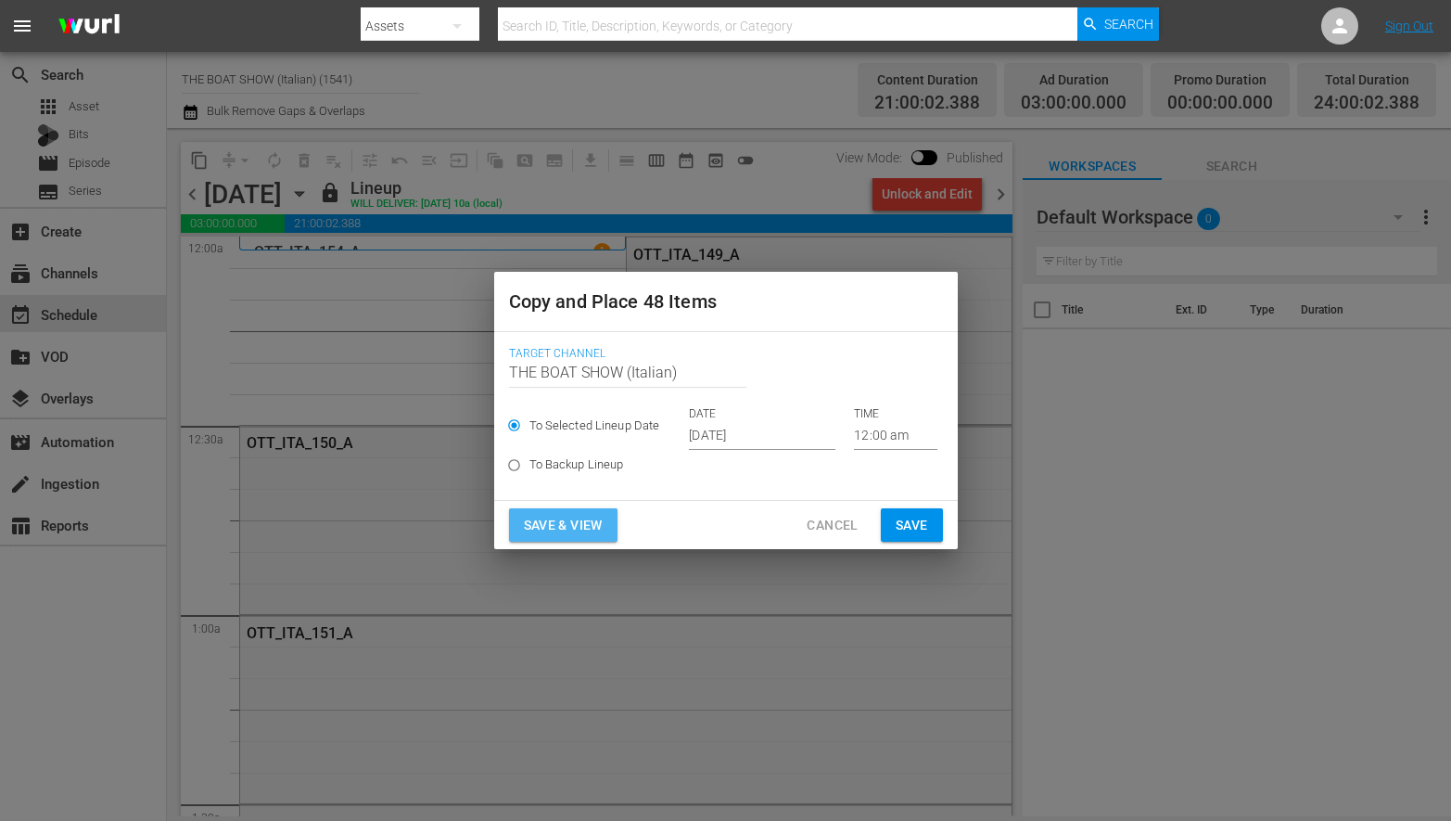
click at [576, 530] on span "Save & View" at bounding box center [563, 525] width 79 height 23
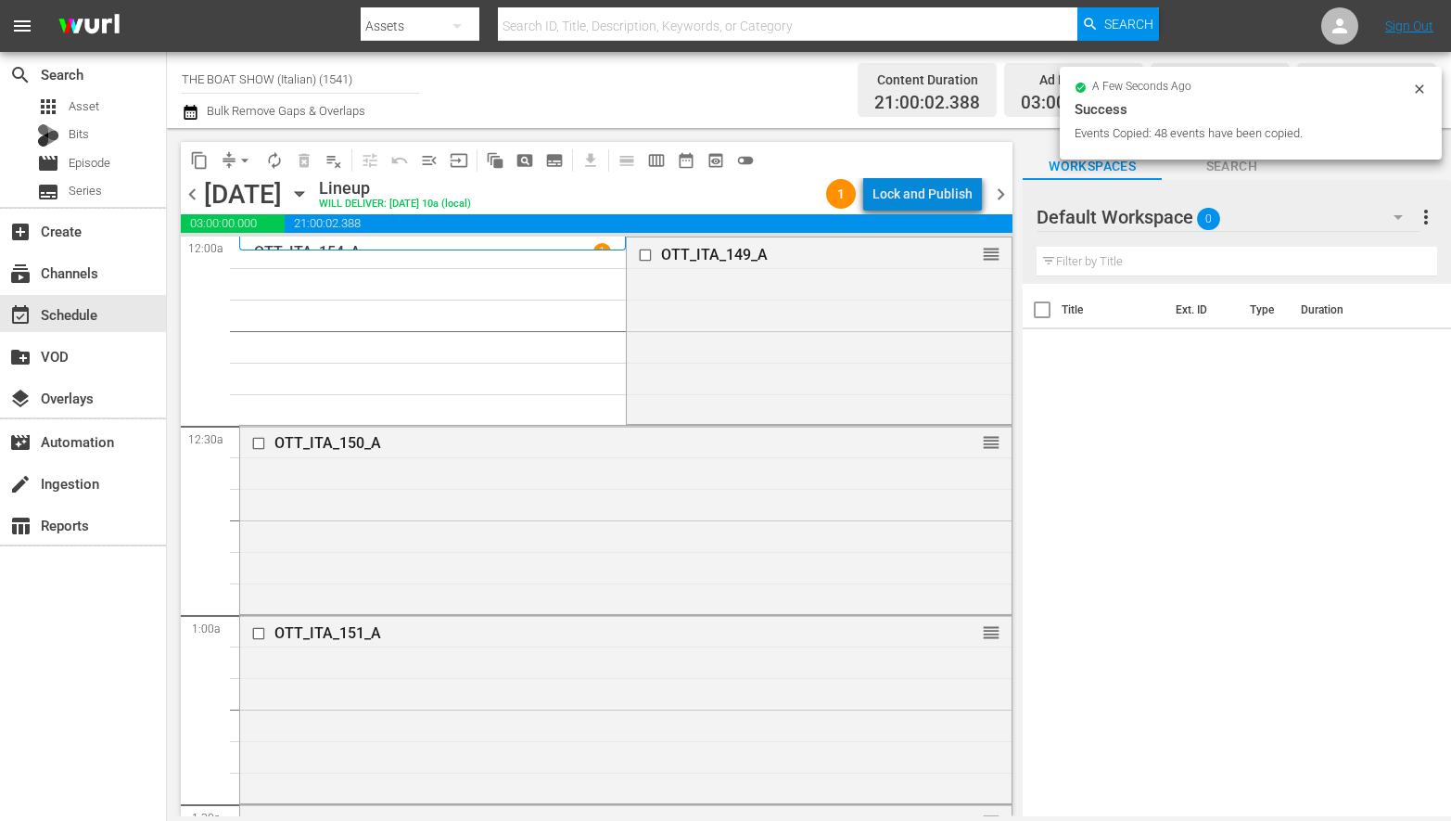
click at [937, 198] on div "Lock and Publish" at bounding box center [923, 193] width 100 height 33
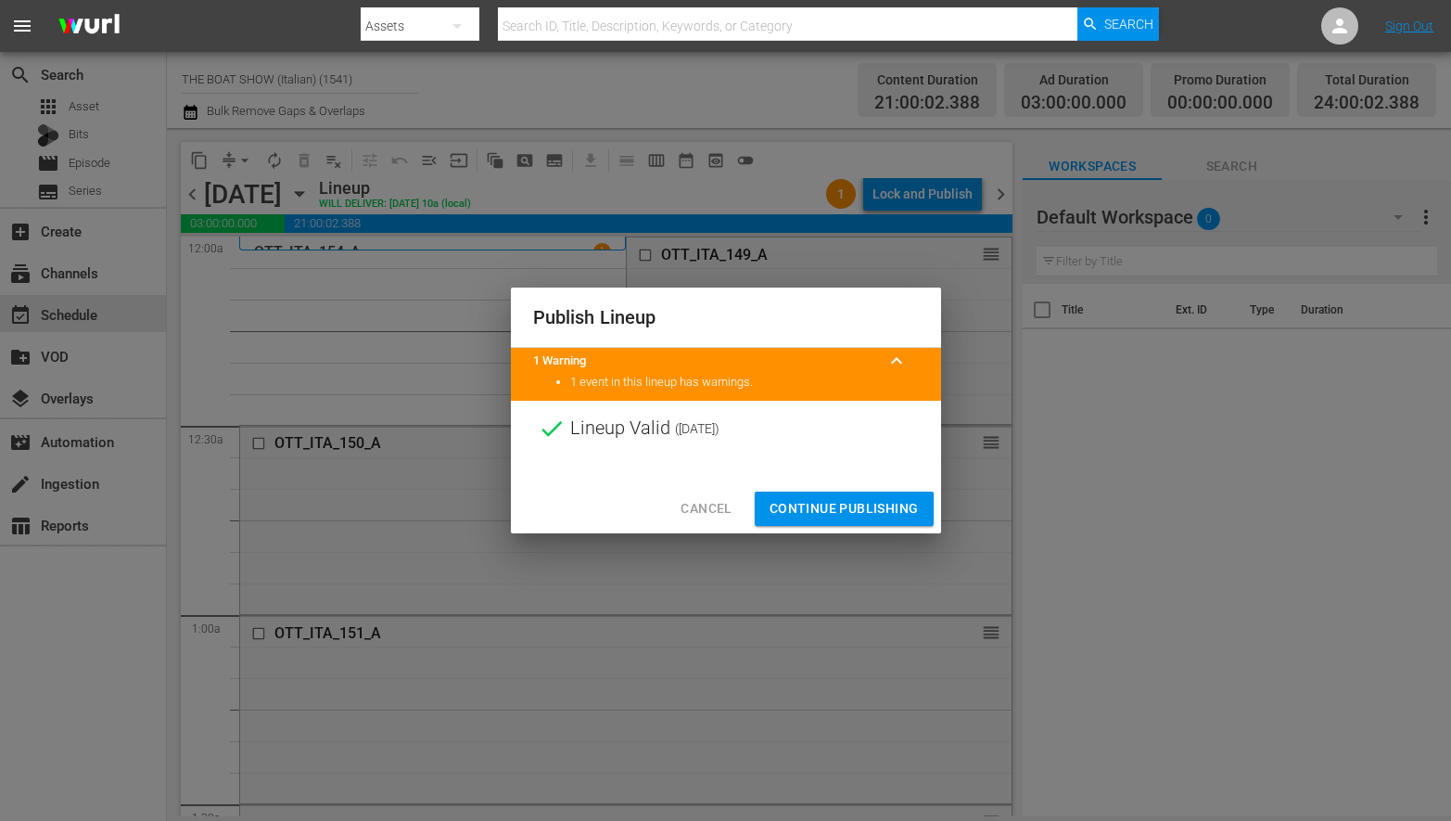
click at [851, 505] on span "Continue Publishing" at bounding box center [844, 508] width 149 height 23
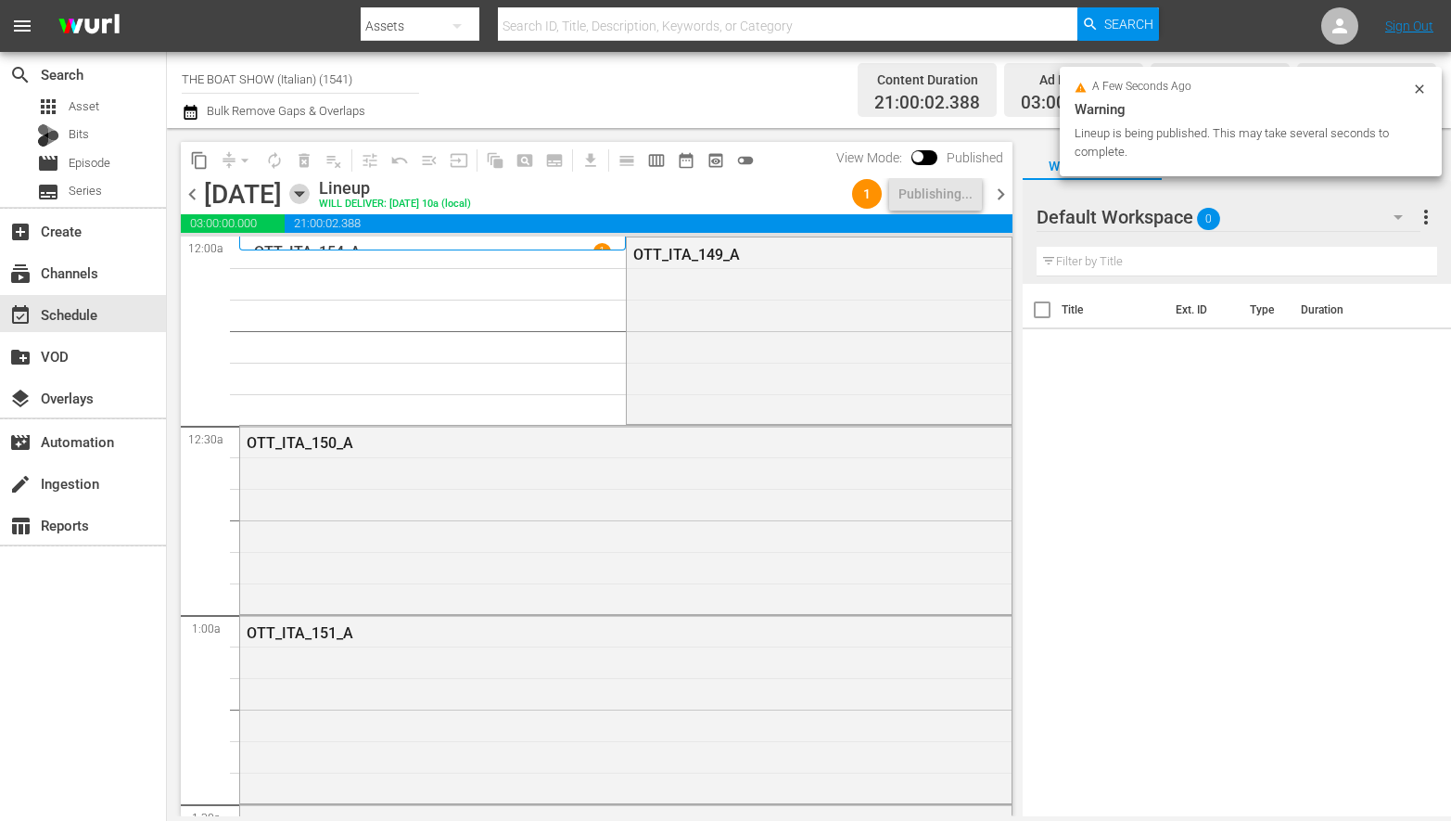
click at [310, 191] on icon "button" at bounding box center [299, 194] width 20 height 20
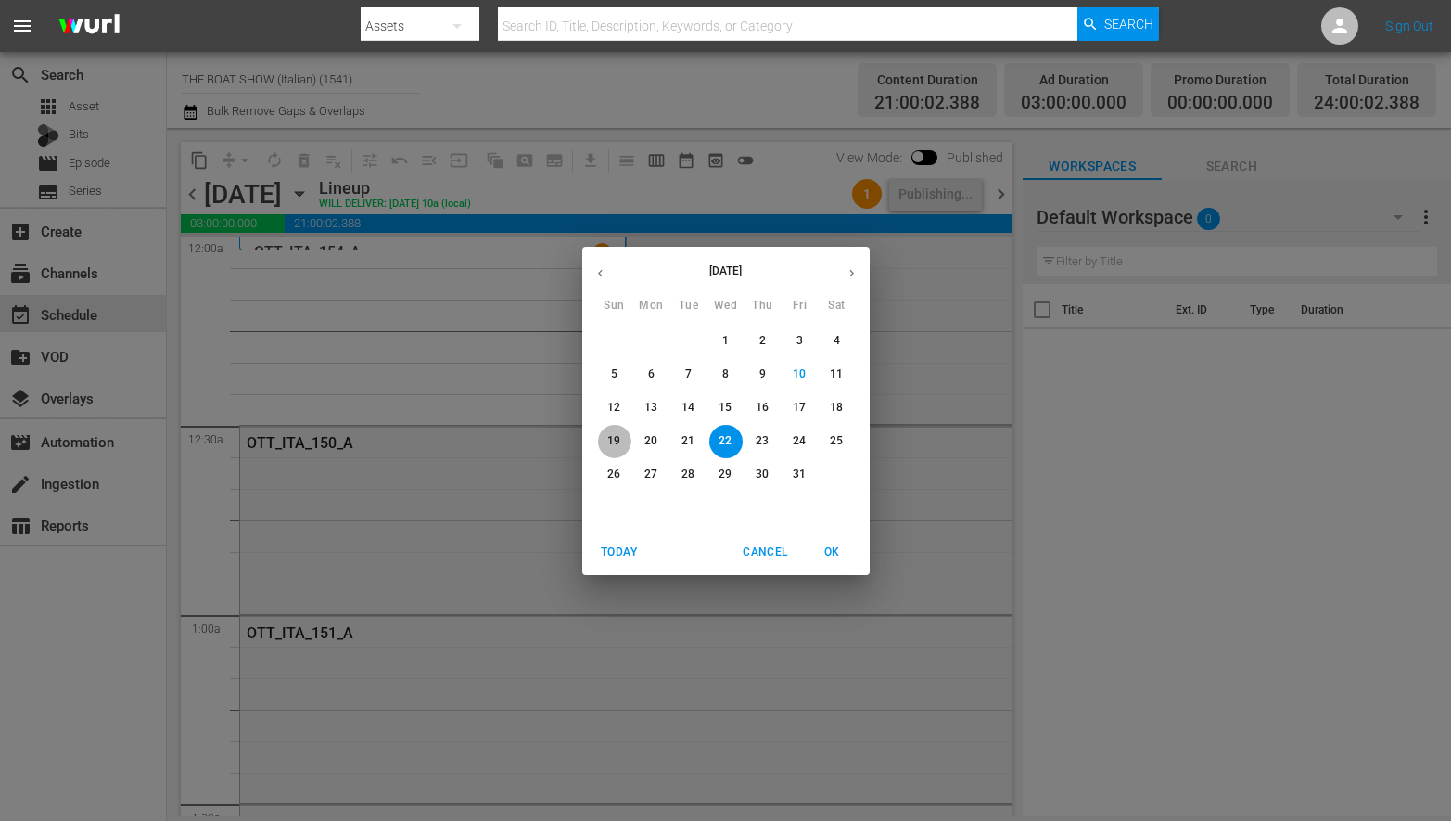
click at [616, 443] on p "19" at bounding box center [613, 441] width 13 height 16
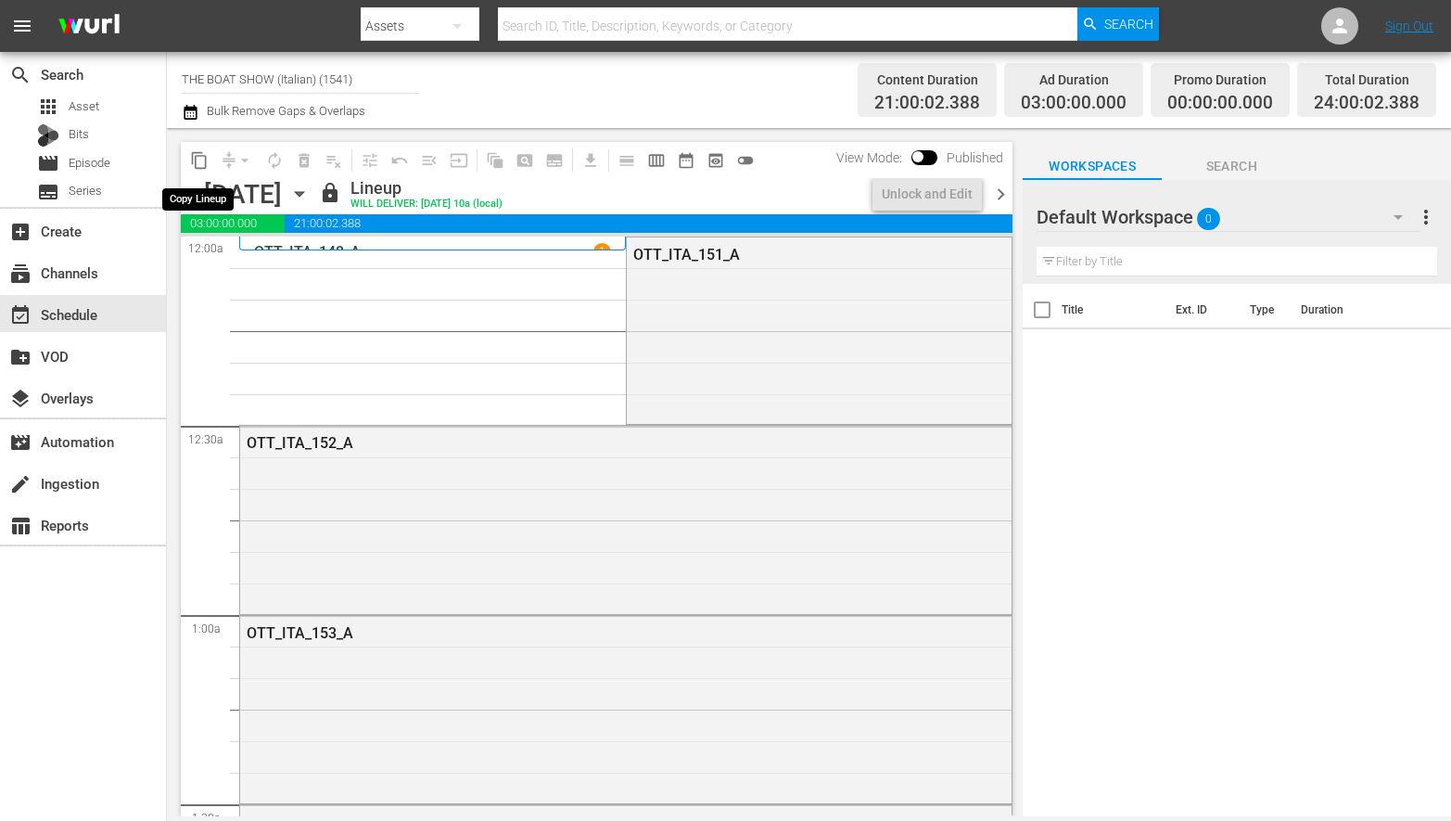
click at [198, 160] on span "content_copy" at bounding box center [199, 160] width 19 height 19
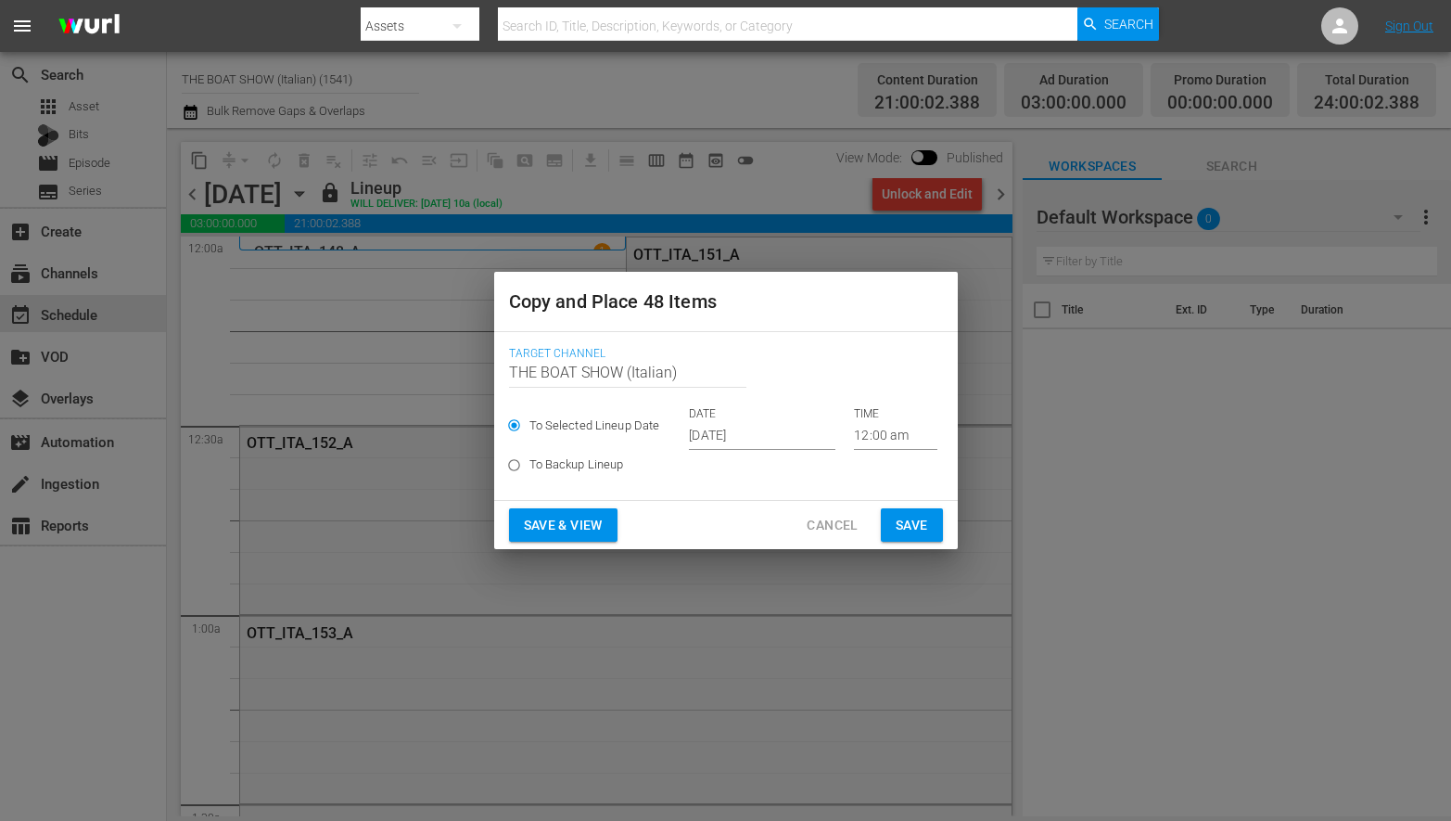
click at [722, 430] on input "[DATE]" at bounding box center [762, 436] width 147 height 28
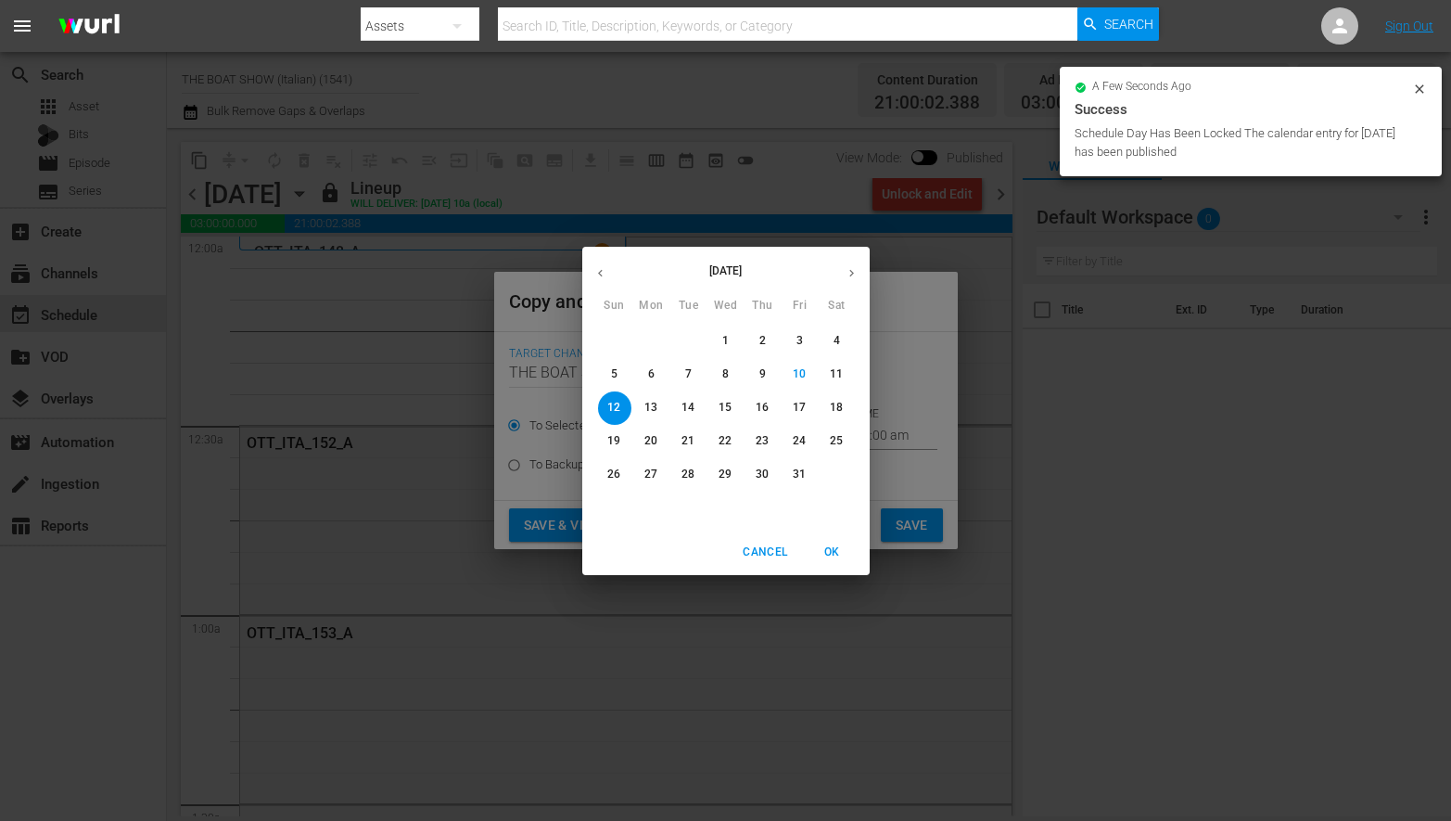
click at [768, 443] on p "23" at bounding box center [762, 441] width 13 height 16
type input "[DATE]"
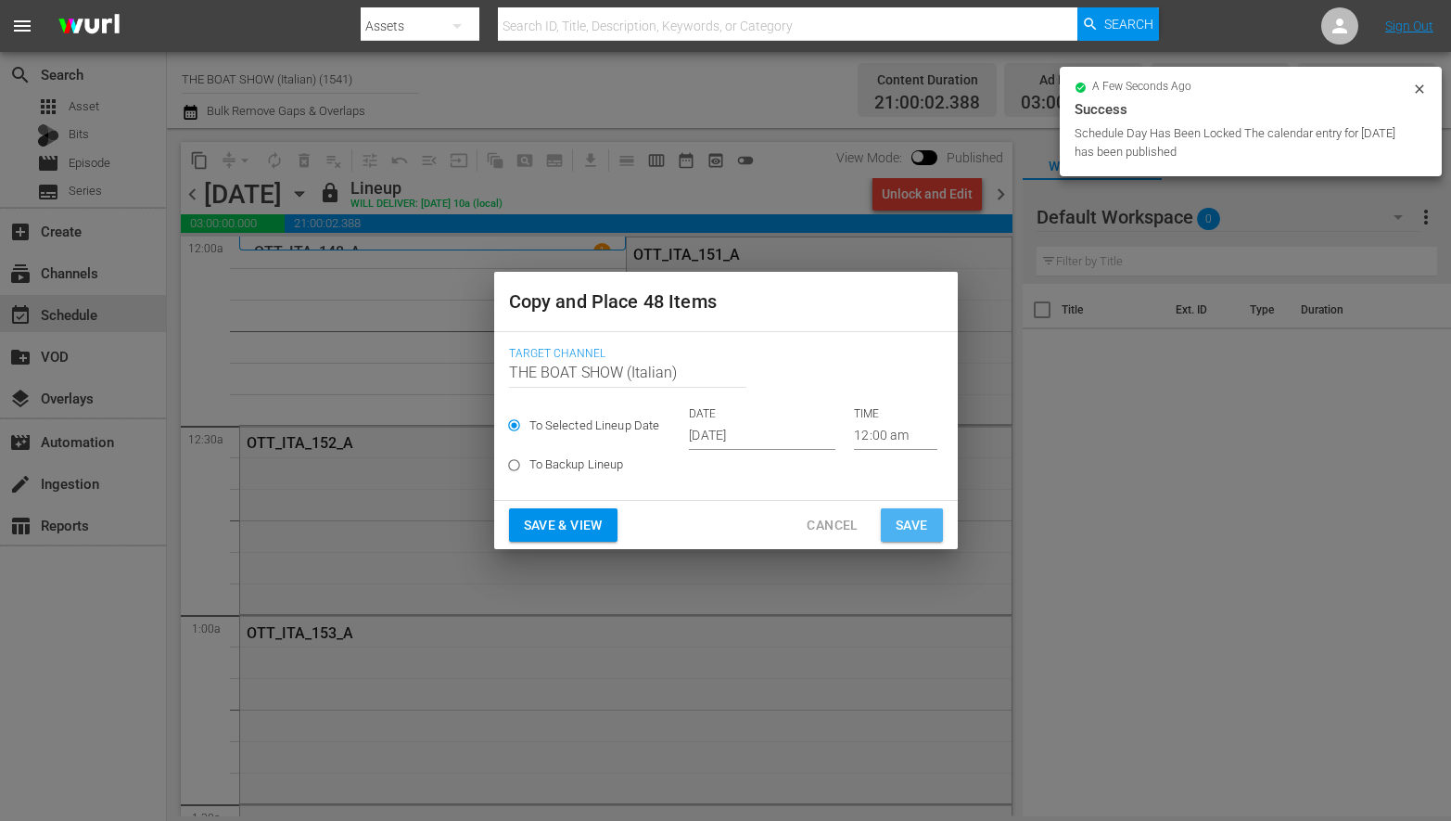
click at [924, 522] on span "Save" at bounding box center [912, 525] width 32 height 23
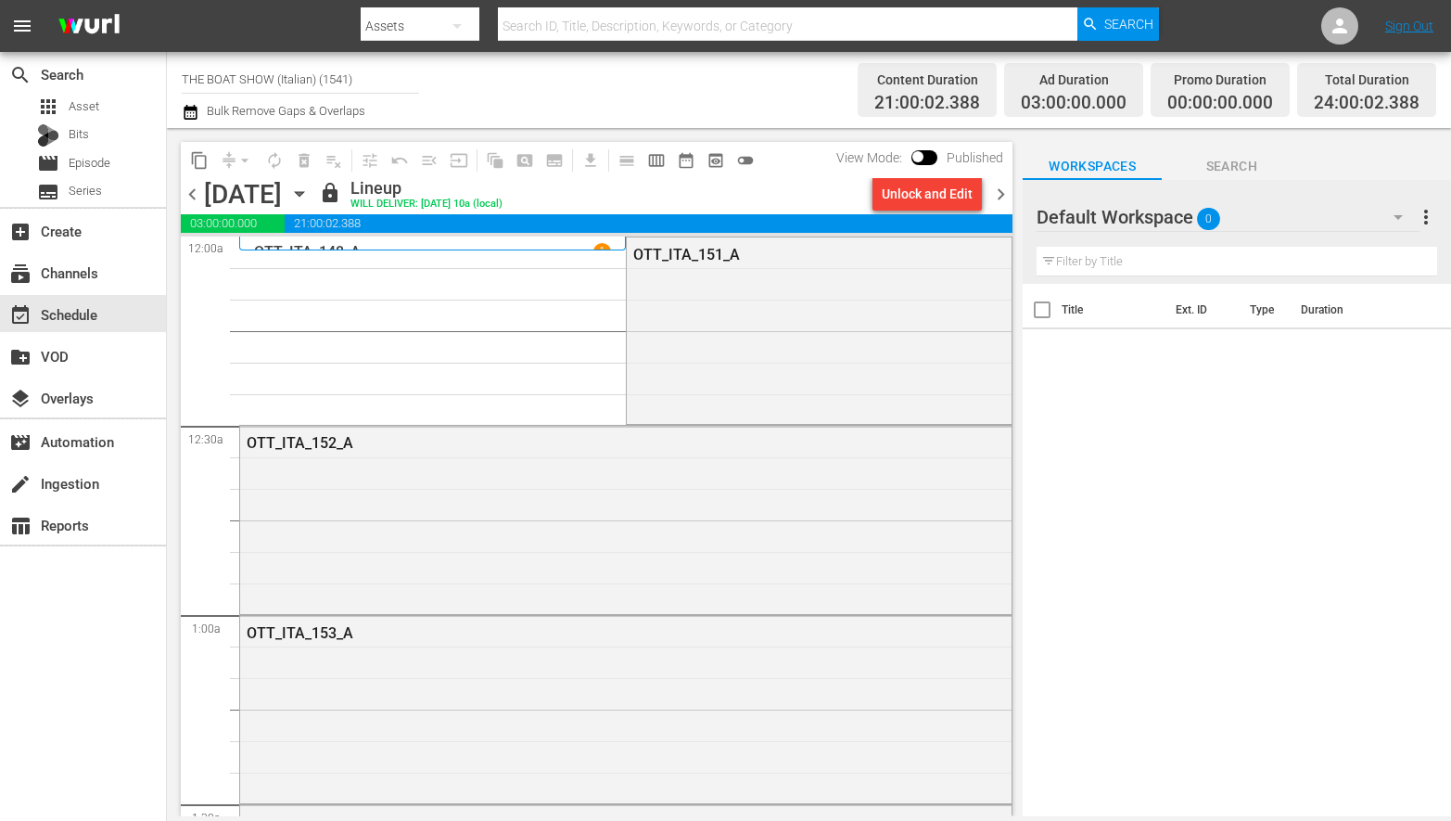
click at [310, 194] on icon "button" at bounding box center [299, 194] width 20 height 20
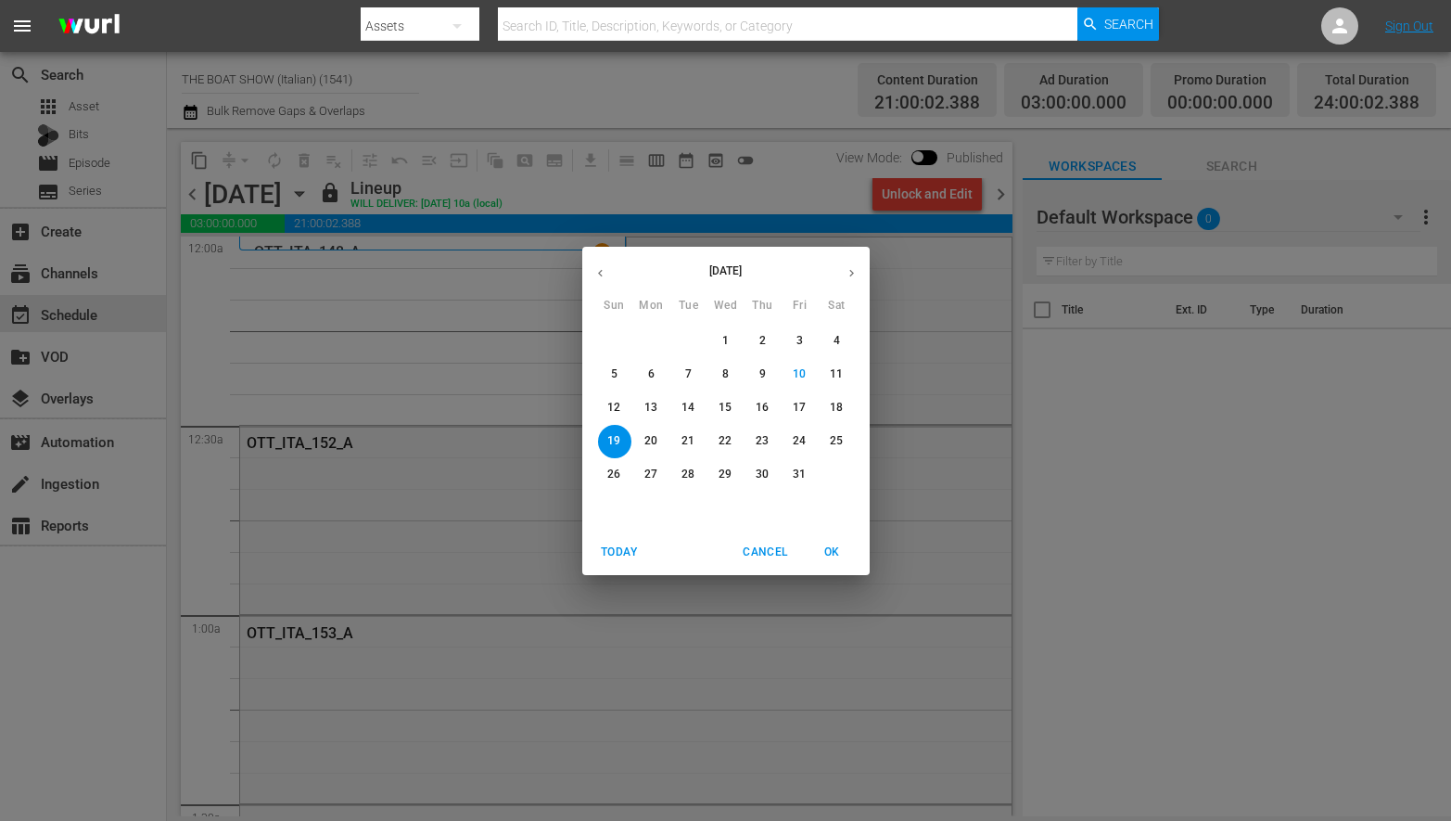
click at [764, 440] on p "23" at bounding box center [762, 441] width 13 height 16
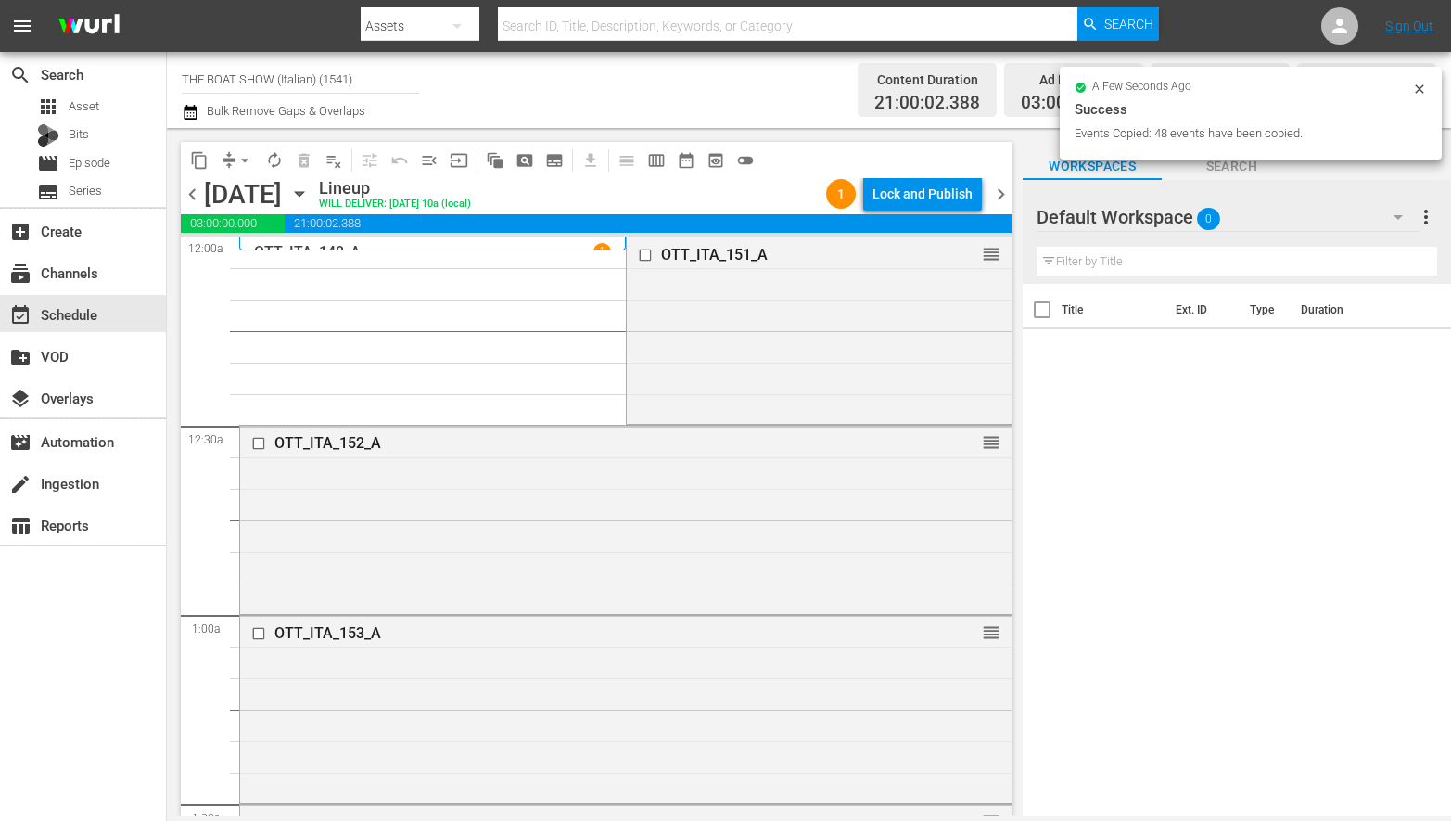
click at [1424, 89] on div "Total Duration 24:00:02.388" at bounding box center [1366, 90] width 139 height 55
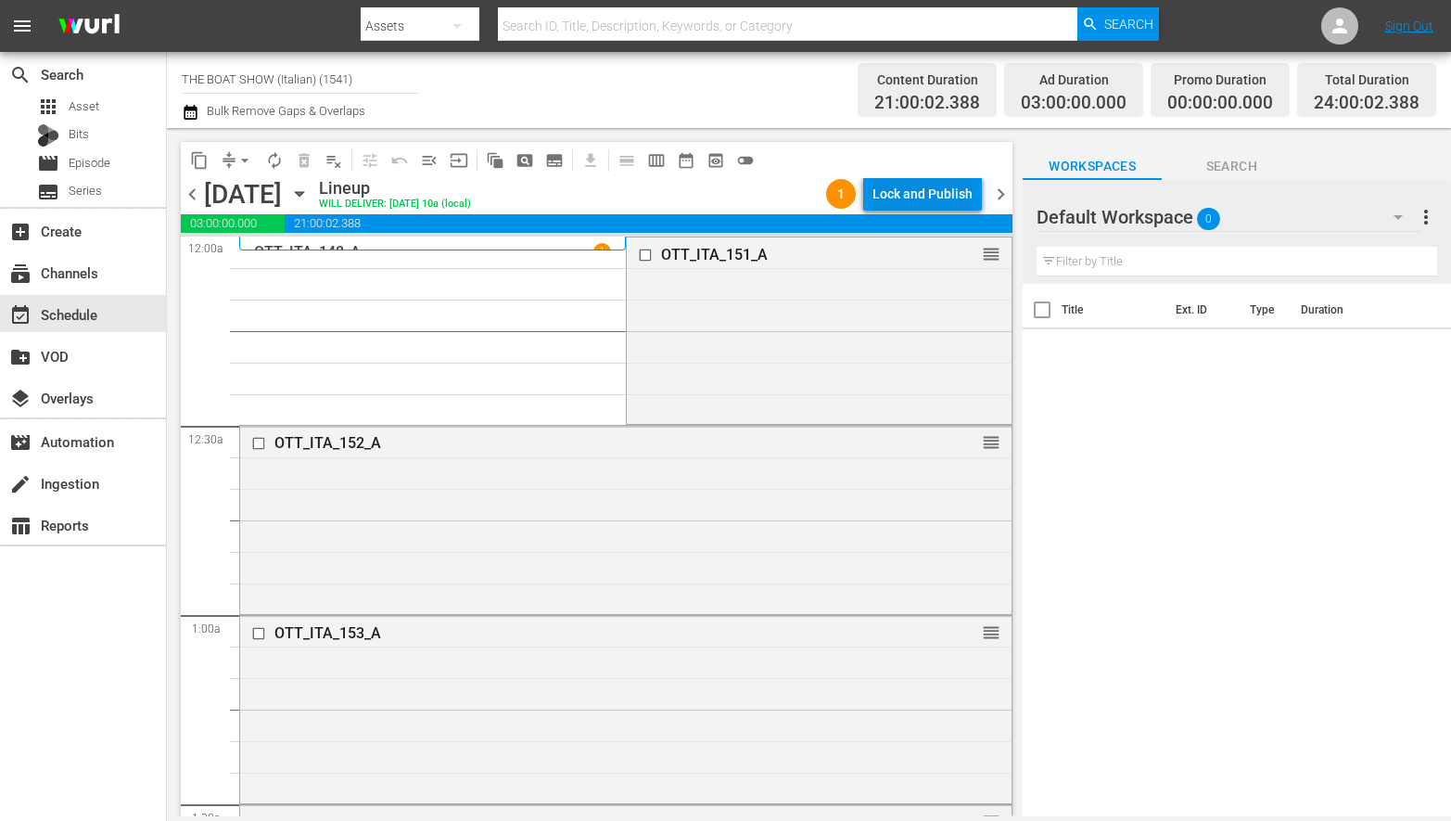
click at [903, 195] on div "Lock and Publish" at bounding box center [923, 193] width 100 height 33
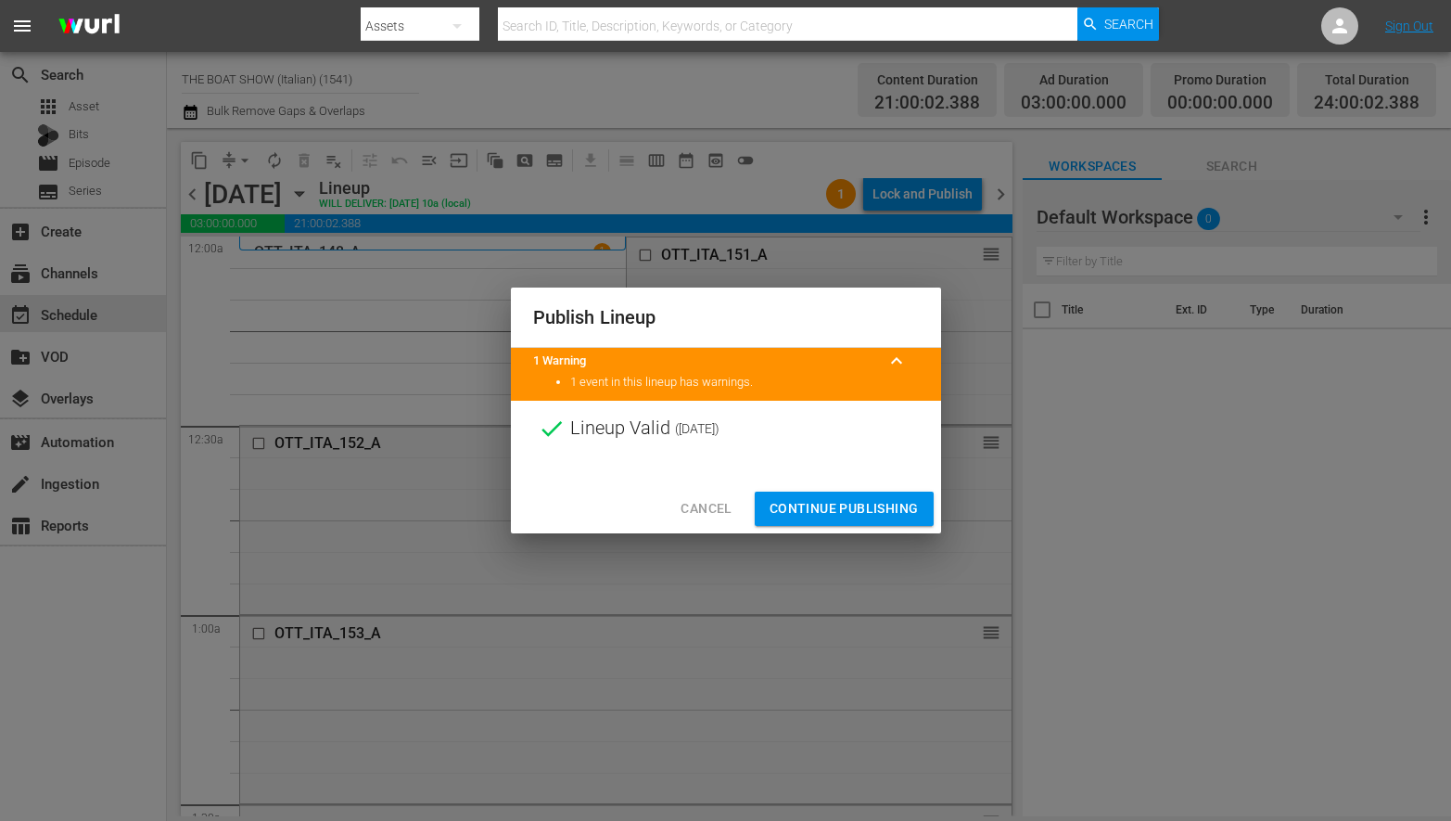
click at [839, 503] on span "Continue Publishing" at bounding box center [844, 508] width 149 height 23
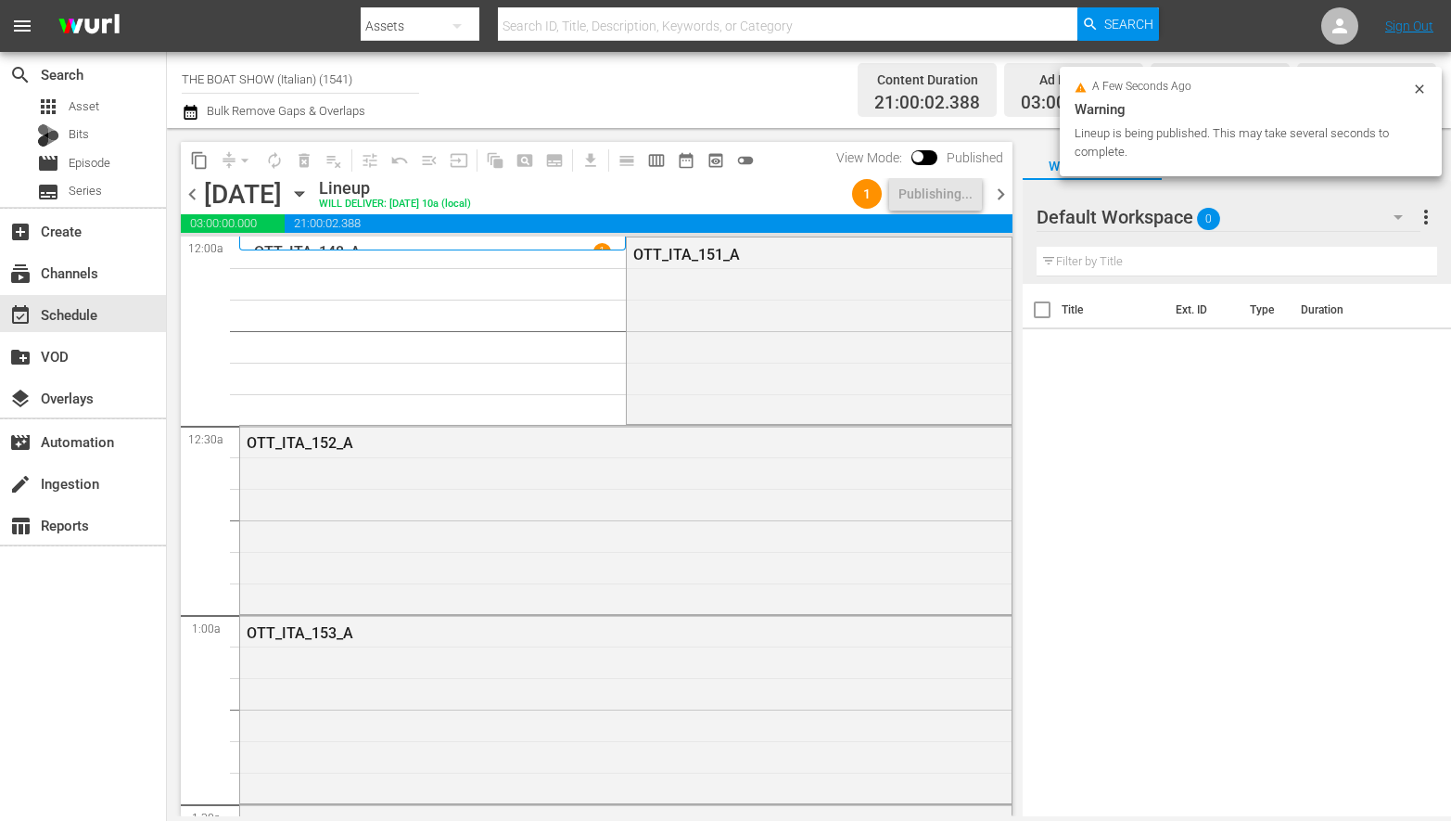
click at [303, 192] on icon "button" at bounding box center [299, 194] width 8 height 5
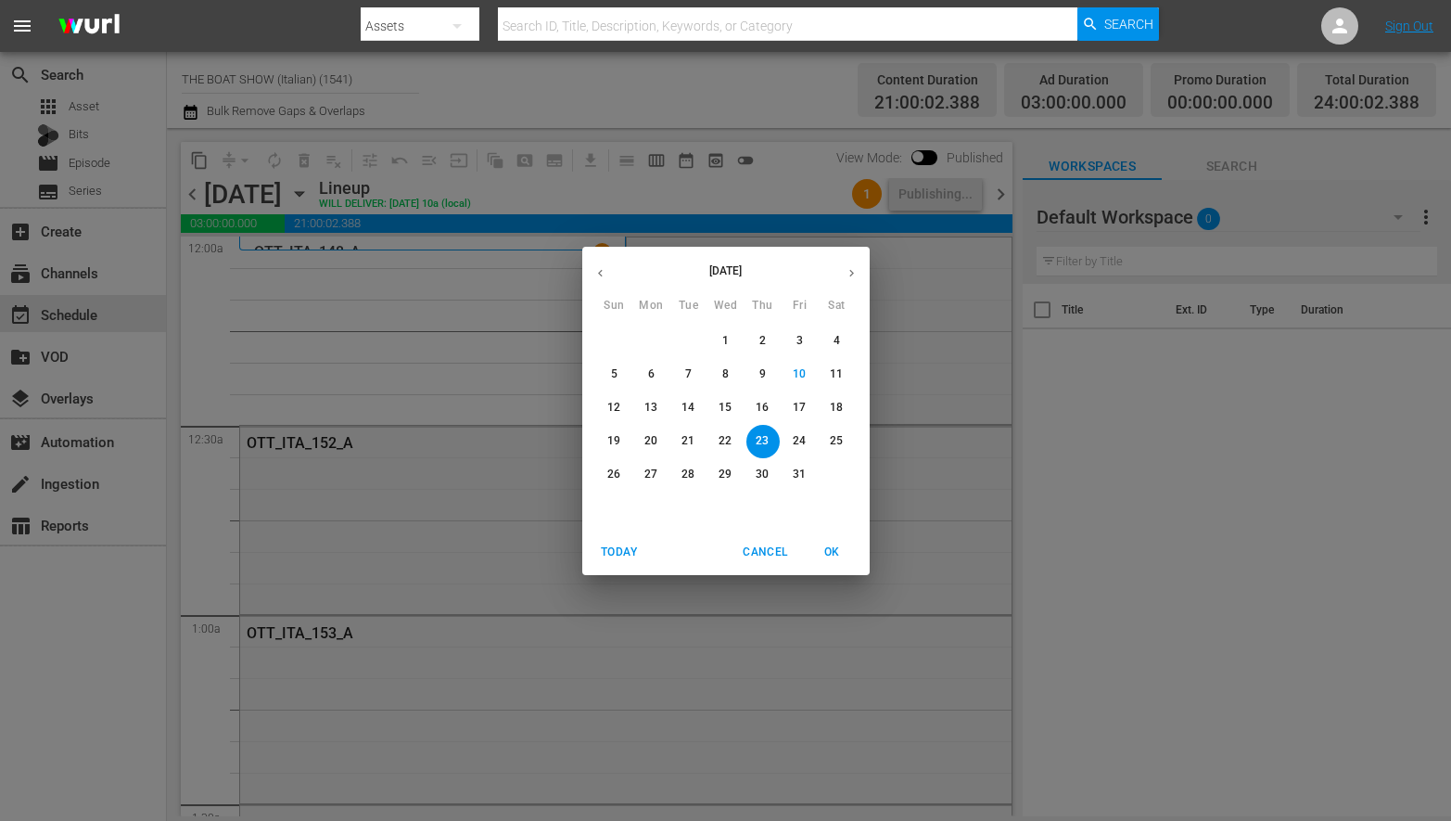
click at [643, 438] on span "20" at bounding box center [651, 441] width 33 height 16
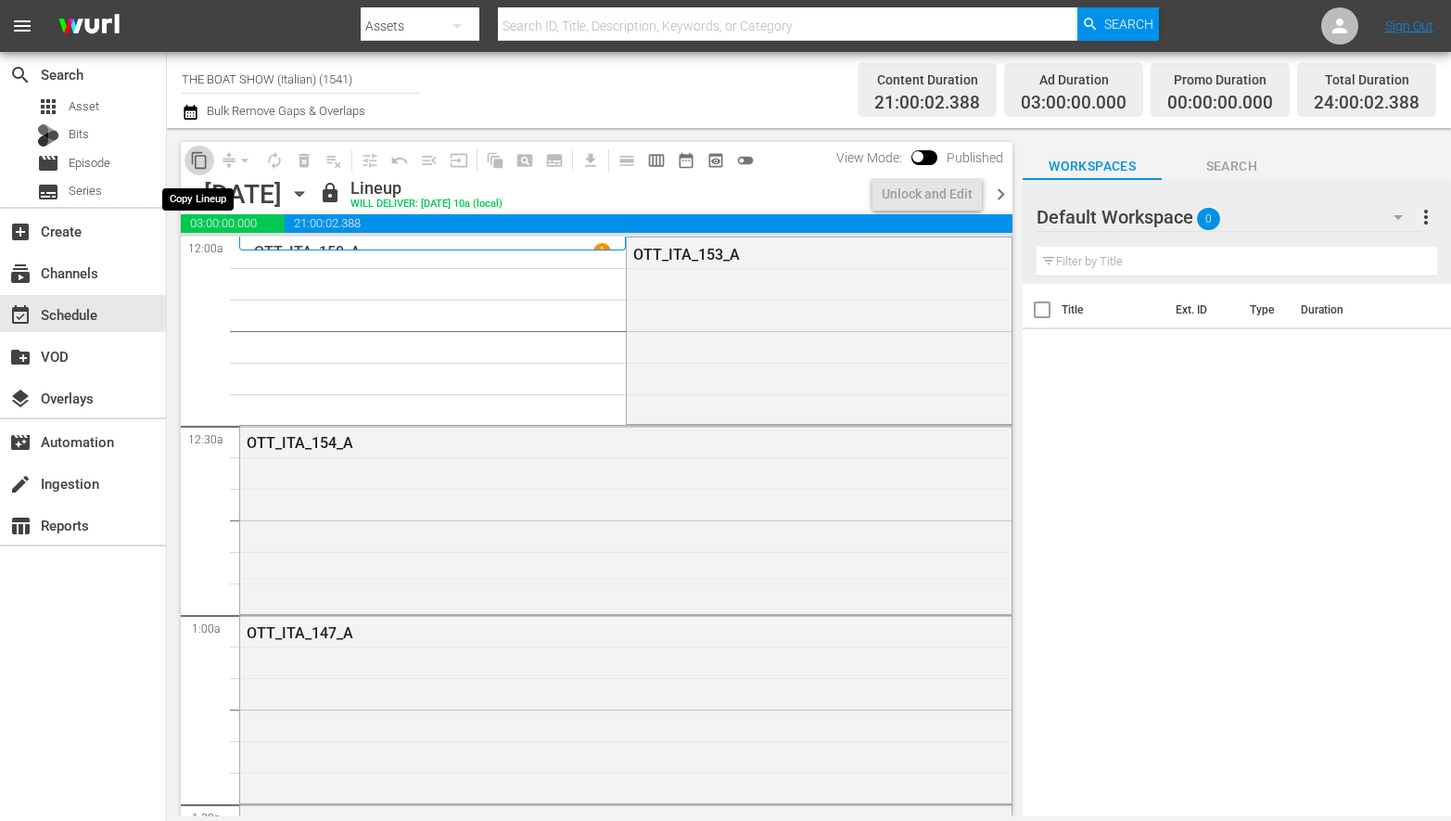
click at [198, 159] on span "content_copy" at bounding box center [199, 160] width 19 height 19
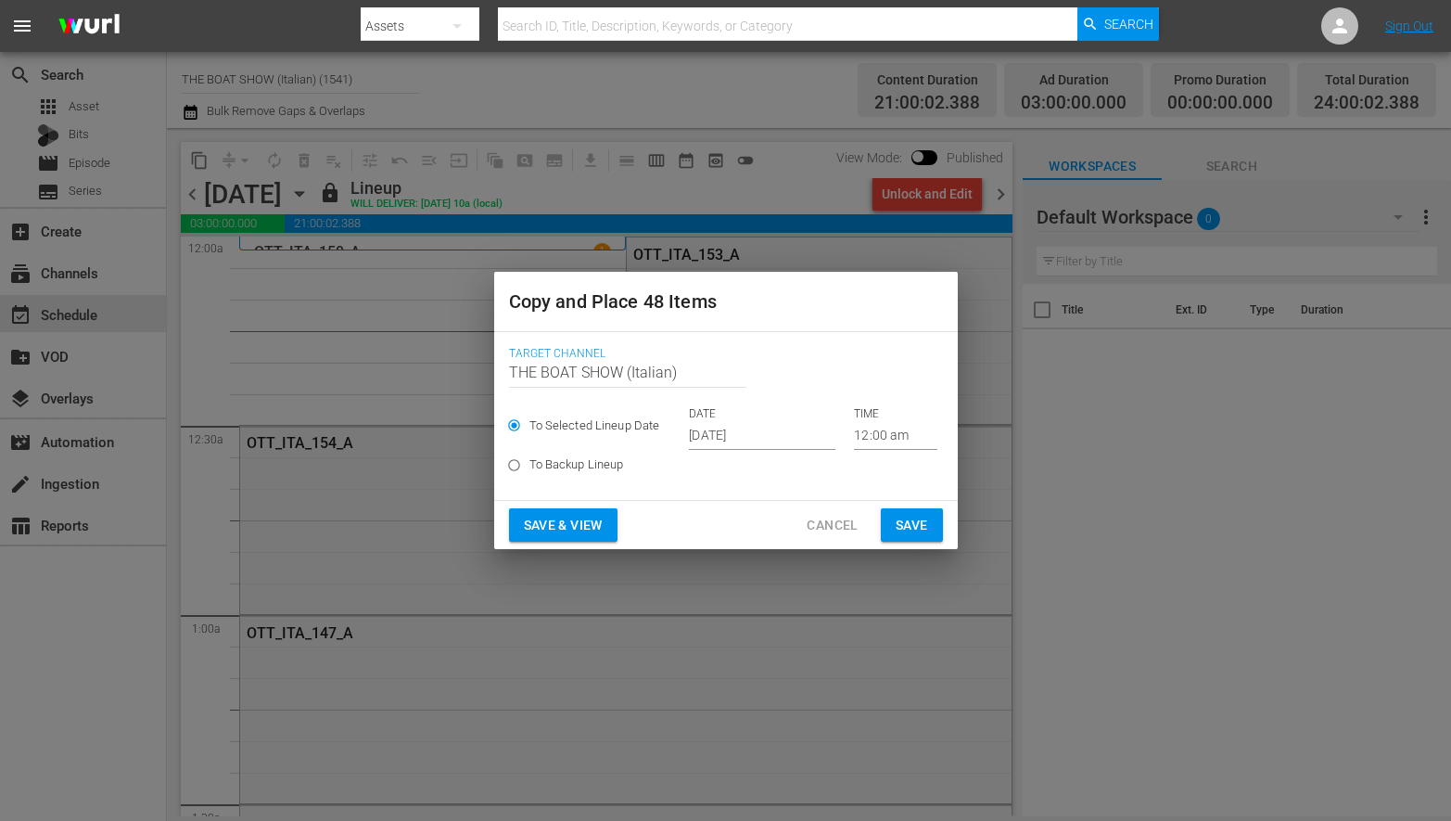
click at [733, 434] on input "[DATE]" at bounding box center [762, 436] width 147 height 28
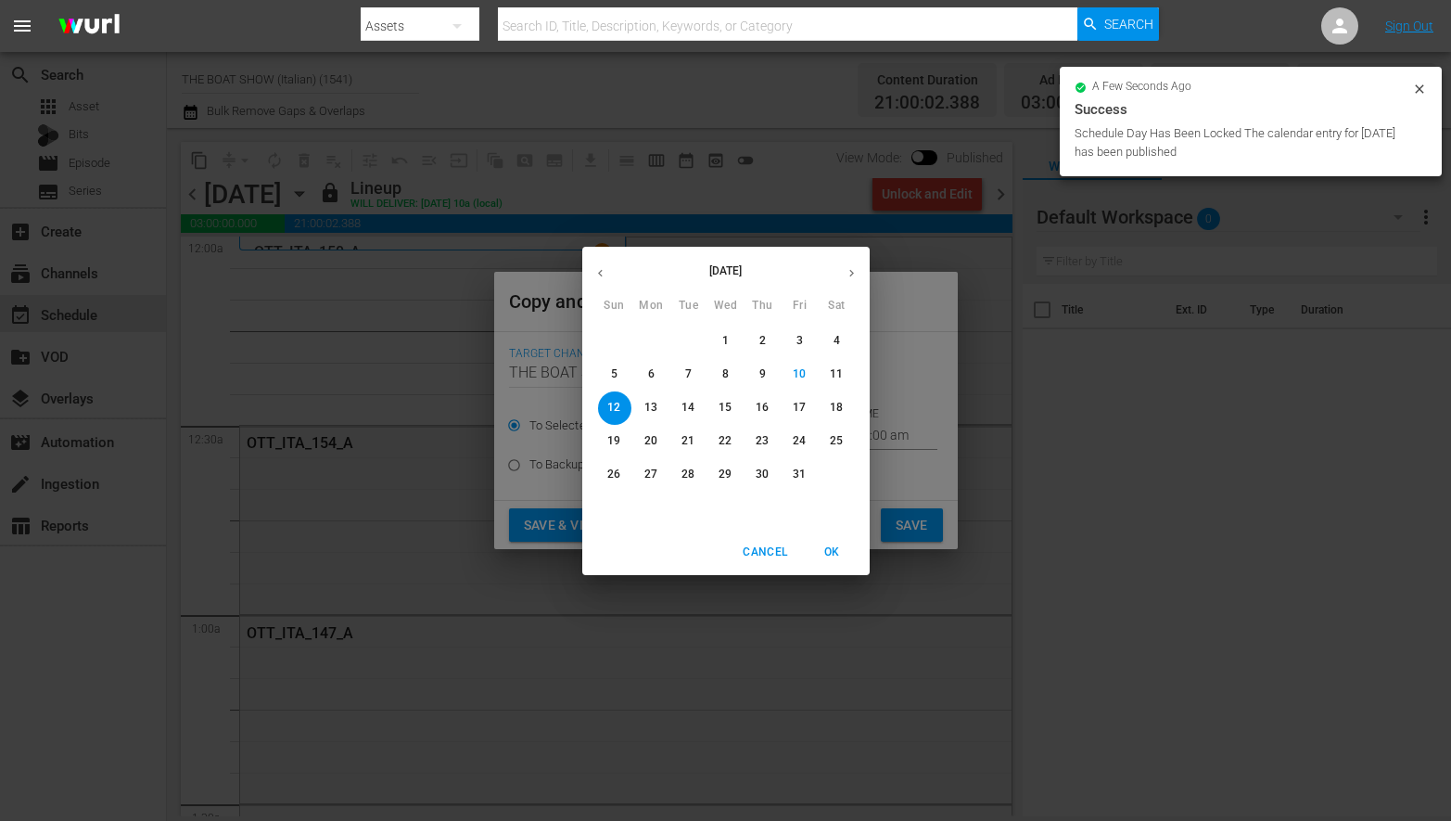
click at [801, 443] on p "24" at bounding box center [799, 441] width 13 height 16
type input "[DATE]"
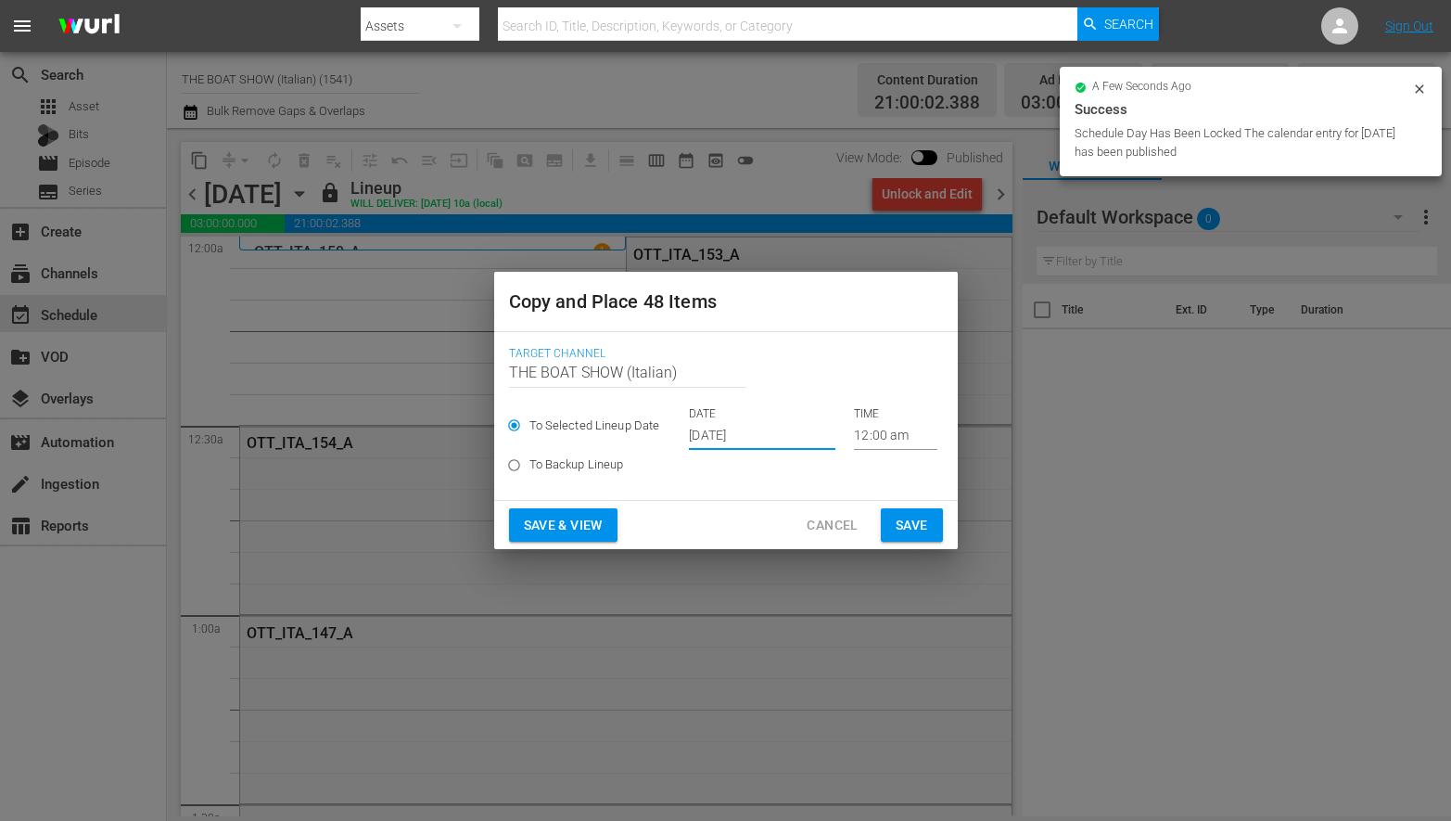
click at [565, 521] on span "Save & View" at bounding box center [563, 525] width 79 height 23
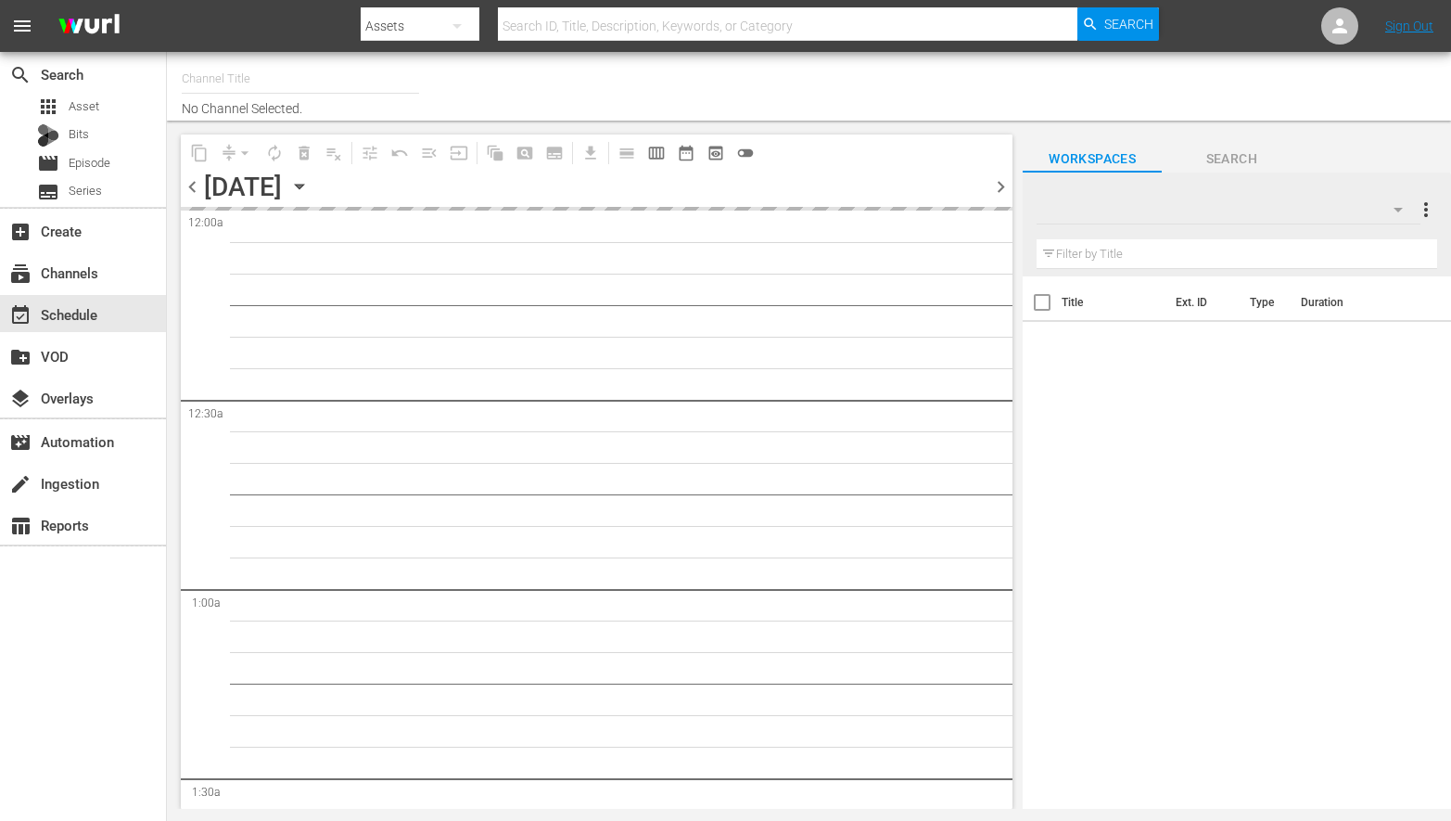
type input "THE BOAT SHOW (Italian) (1541)"
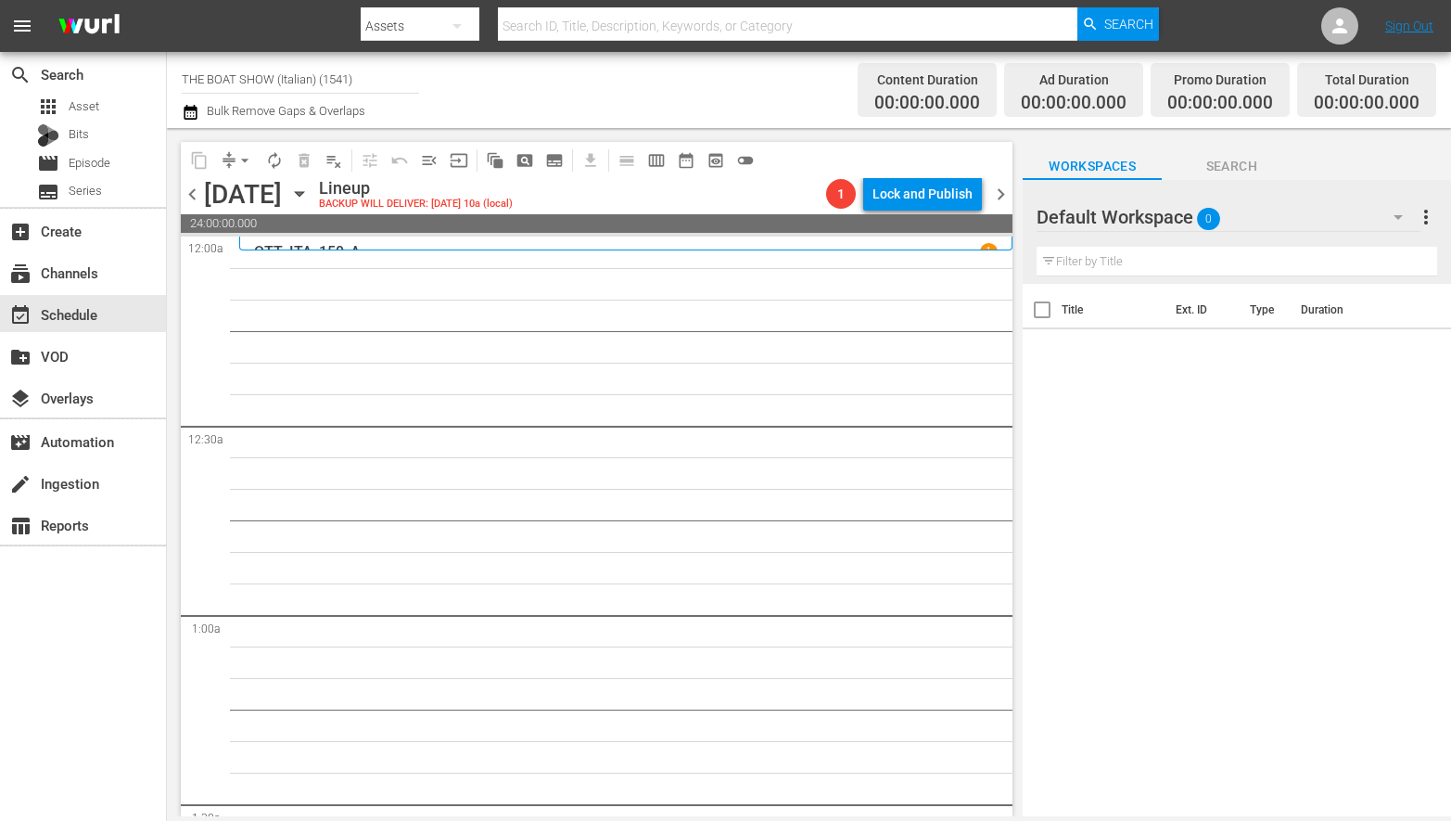
click at [314, 205] on div "[DATE] [DATE]" at bounding box center [259, 194] width 110 height 31
click at [310, 203] on icon "button" at bounding box center [299, 194] width 20 height 20
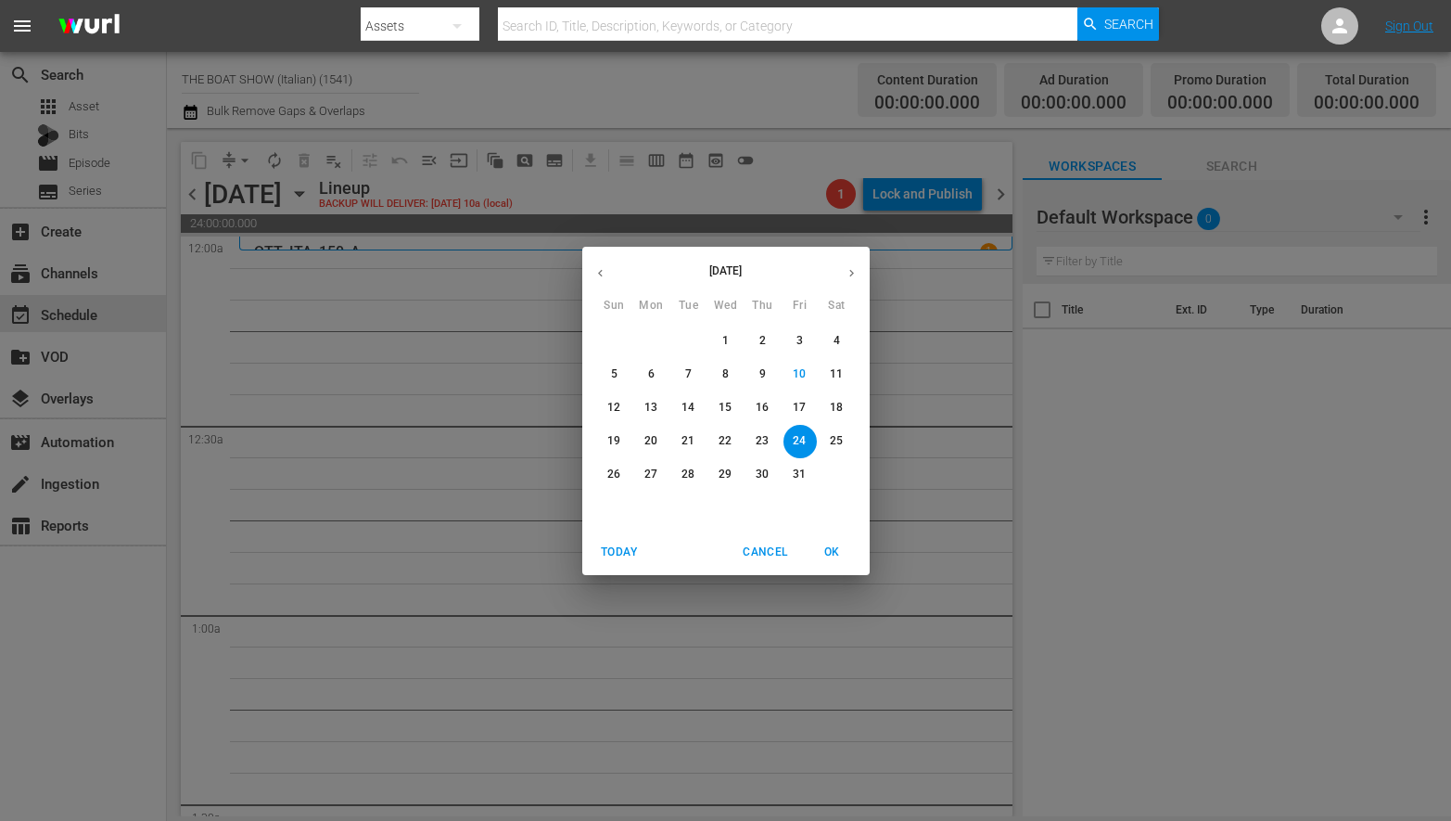
click at [644, 441] on span "20" at bounding box center [651, 441] width 33 height 16
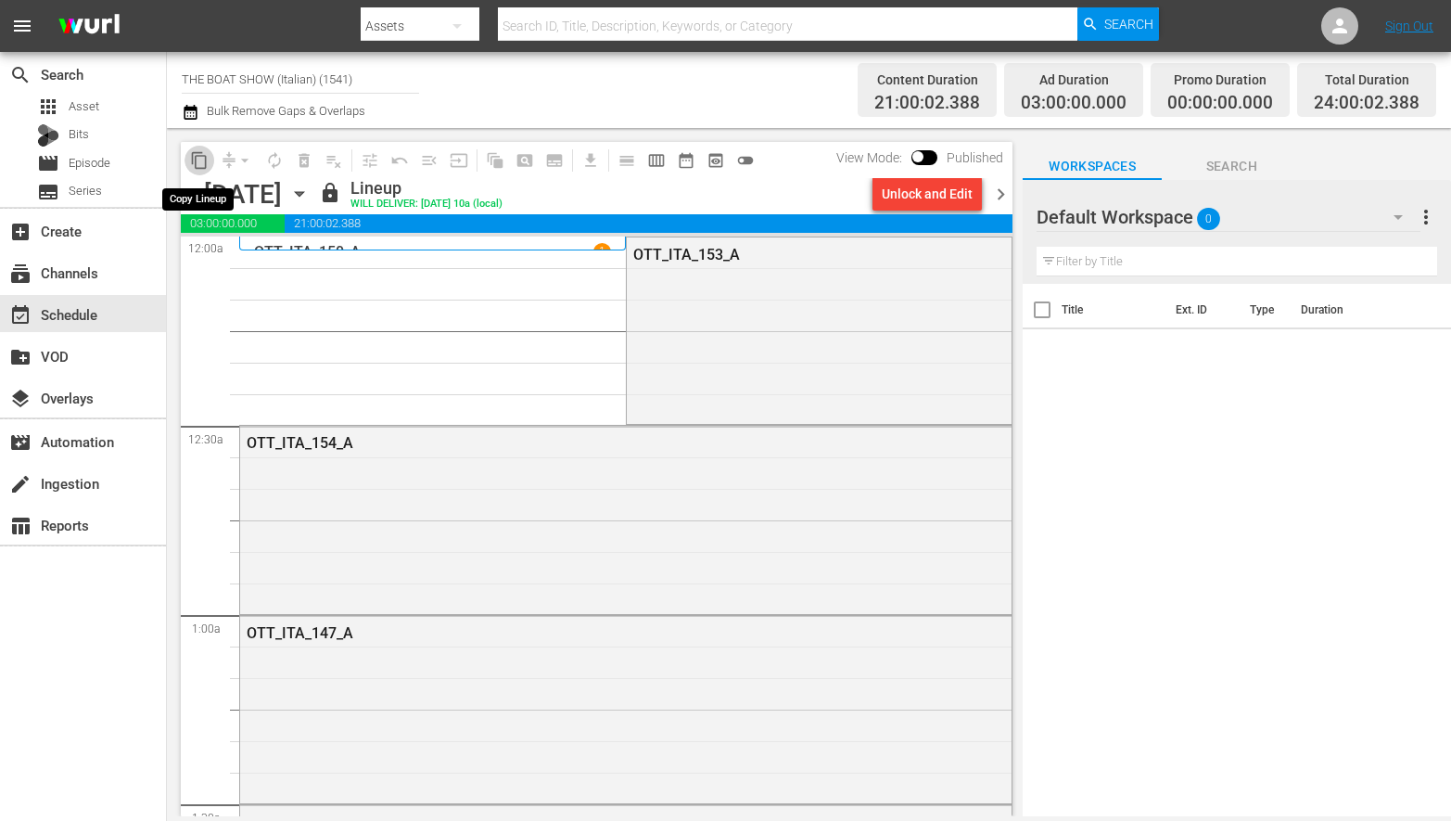
click at [201, 161] on span "content_copy" at bounding box center [199, 160] width 19 height 19
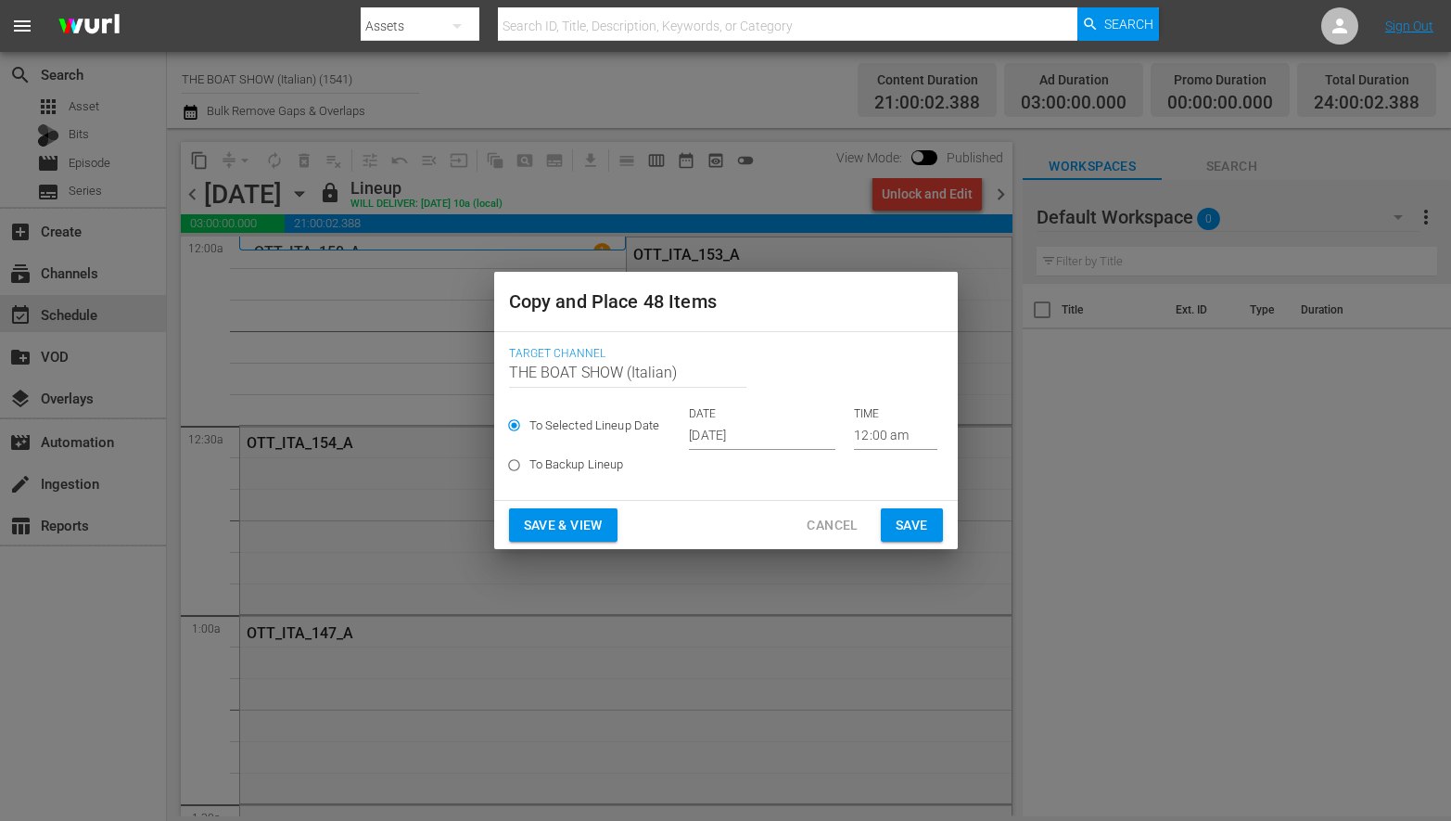
click at [752, 439] on input "[DATE]" at bounding box center [762, 436] width 147 height 28
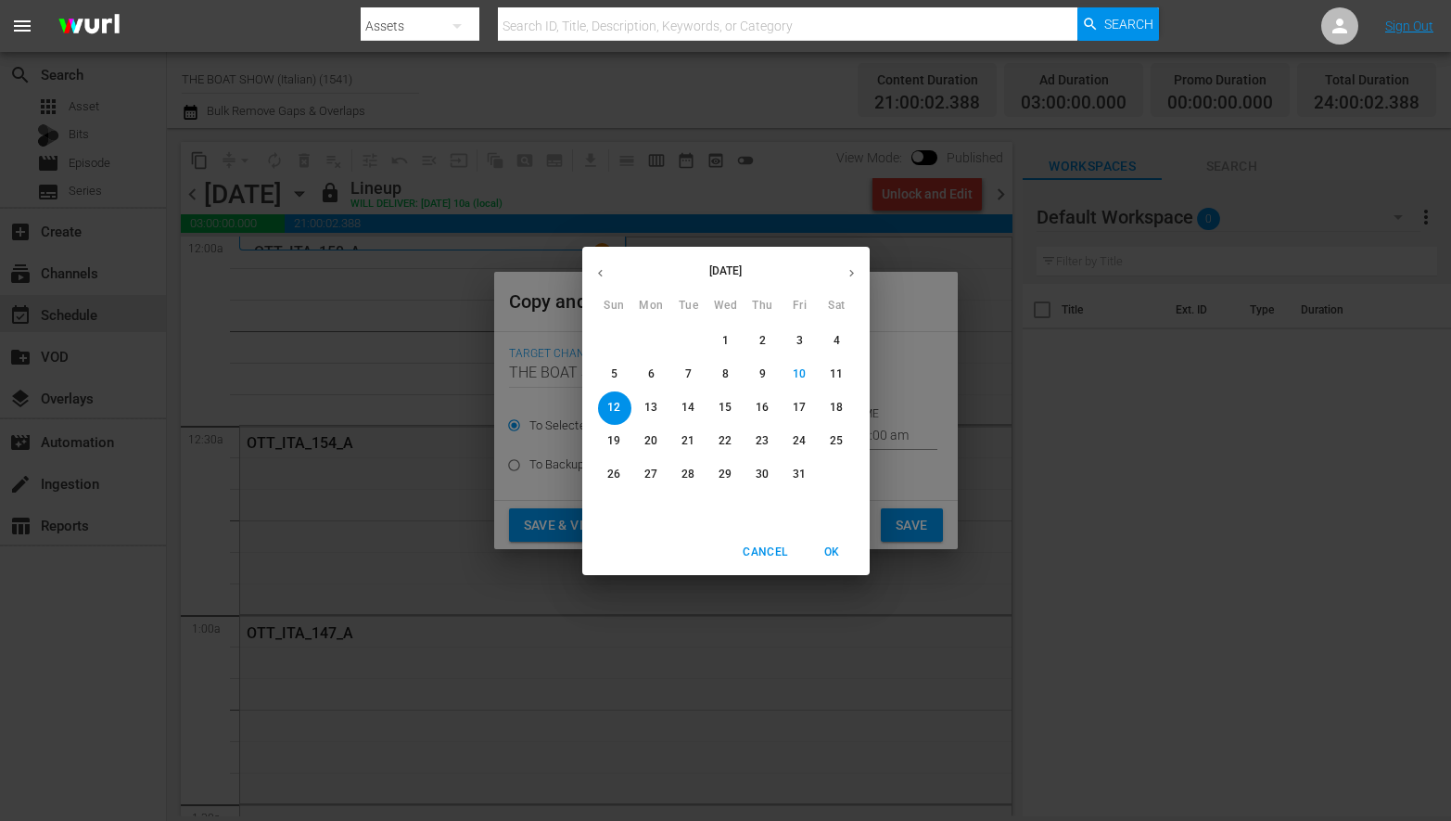
click at [801, 445] on p "24" at bounding box center [799, 441] width 13 height 16
type input "[DATE]"
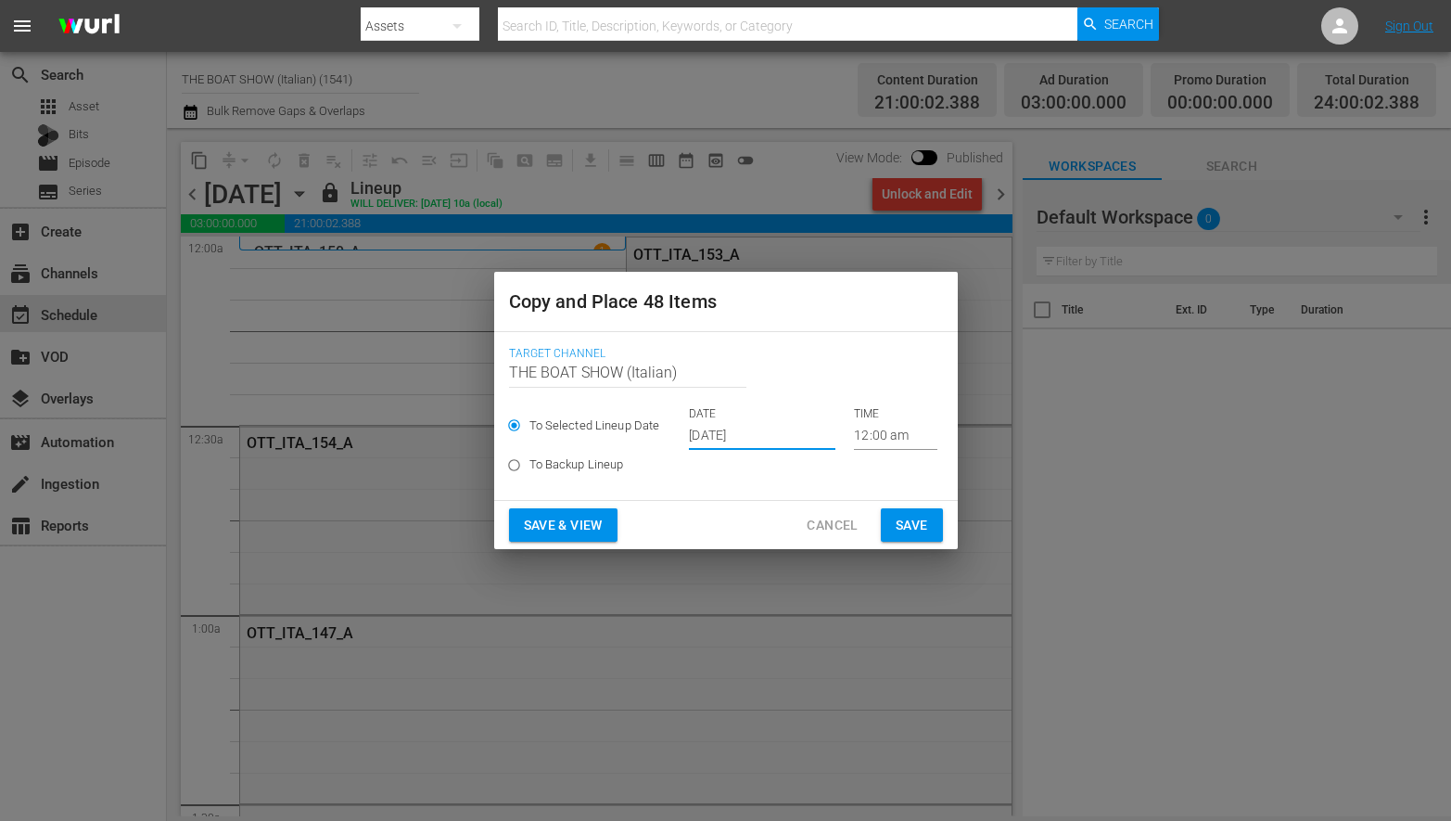
click at [535, 529] on span "Save & View" at bounding box center [563, 525] width 79 height 23
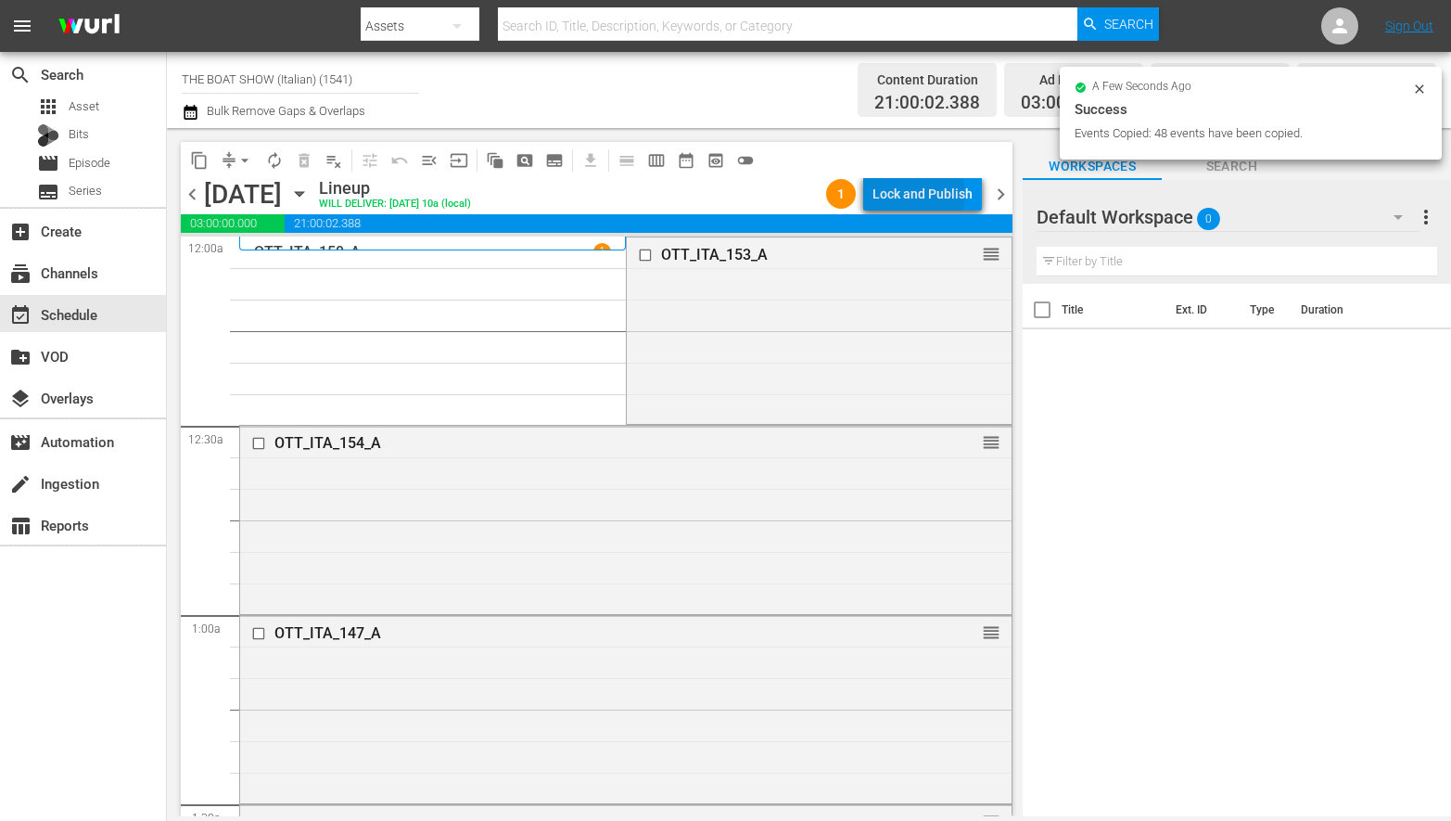
click at [920, 194] on div "Lock and Publish" at bounding box center [923, 193] width 100 height 33
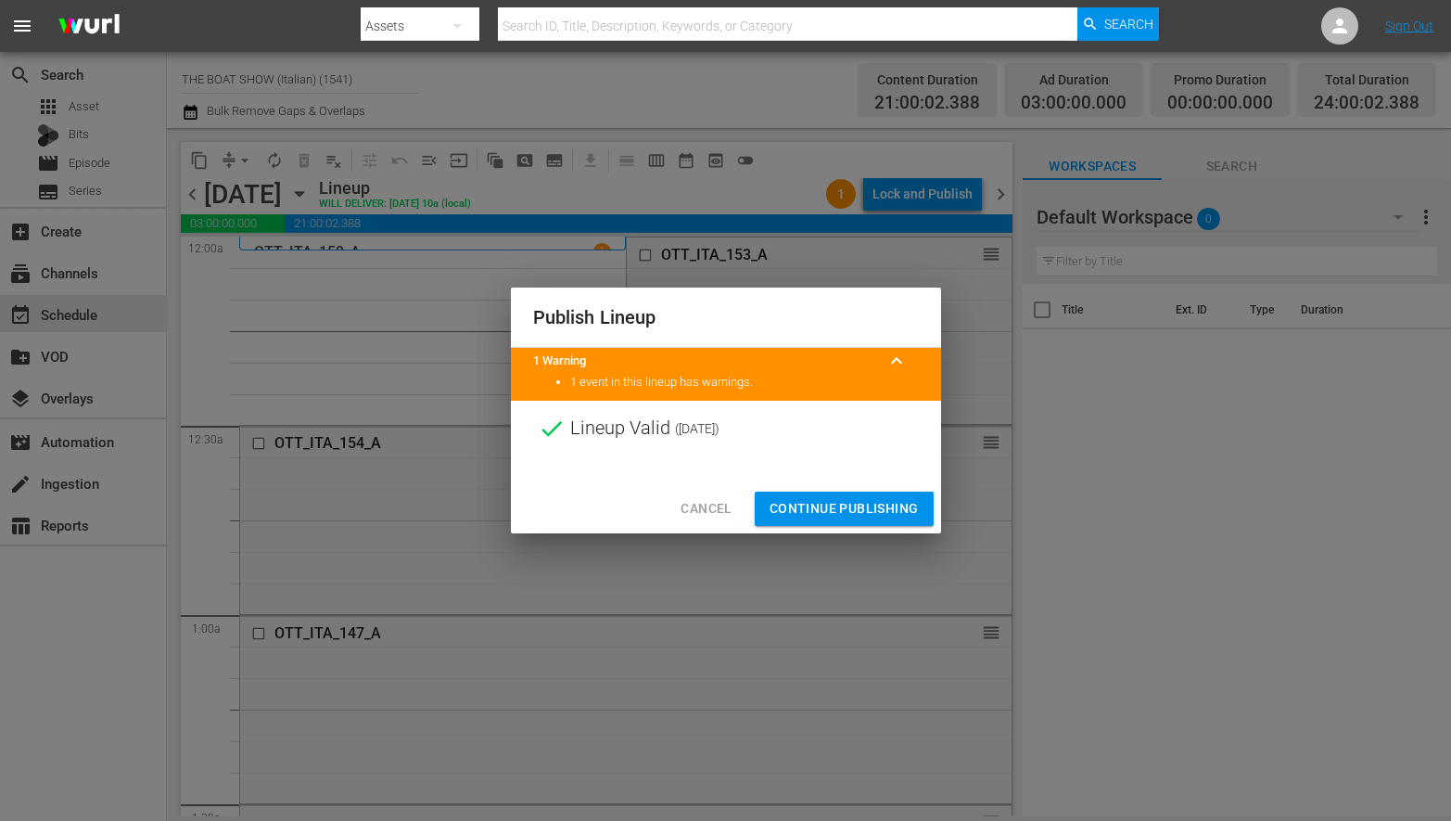
click at [847, 509] on span "Continue Publishing" at bounding box center [844, 508] width 149 height 23
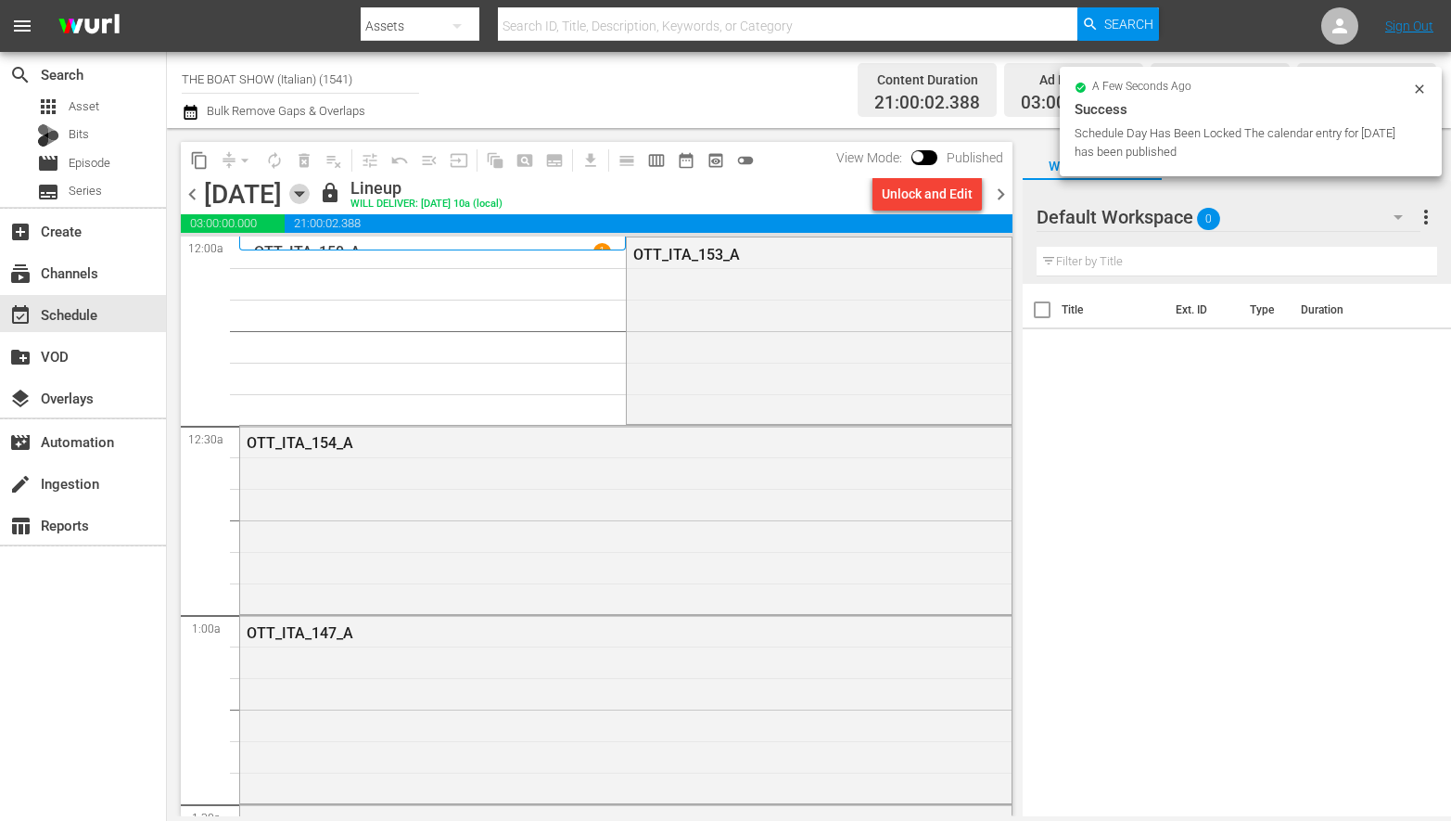
click at [303, 195] on icon "button" at bounding box center [299, 194] width 8 height 5
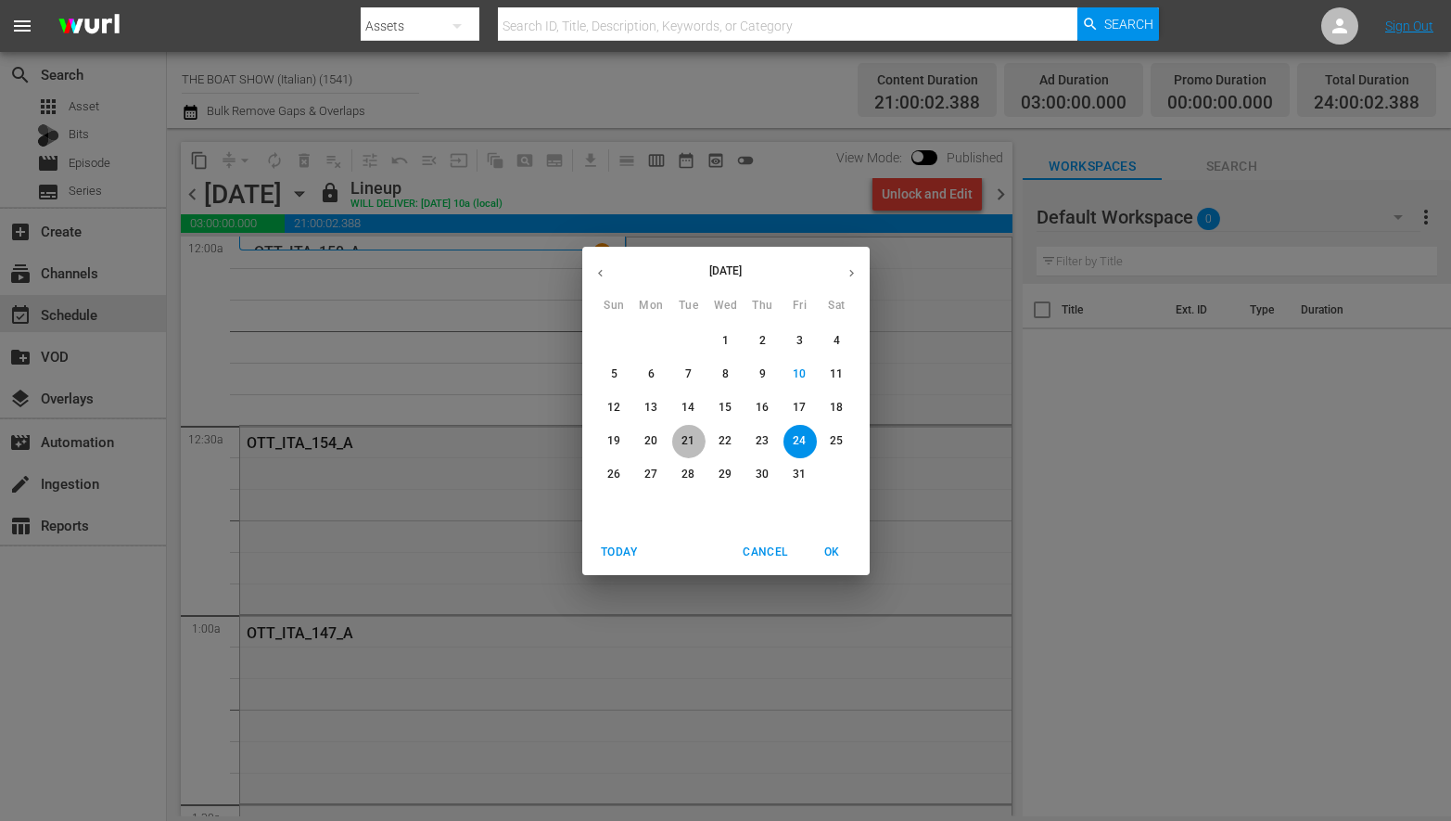
click at [684, 435] on p "21" at bounding box center [688, 441] width 13 height 16
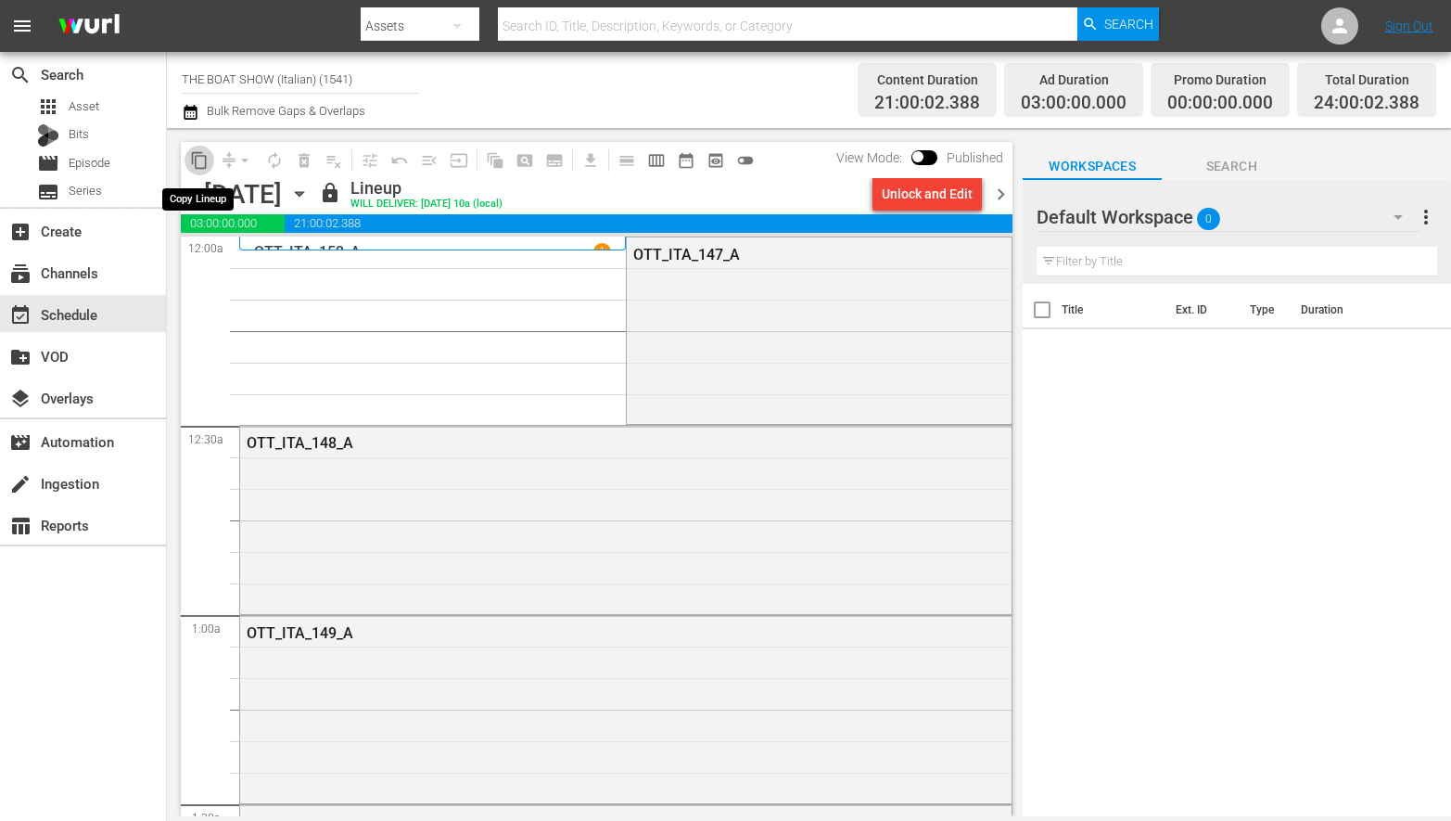
click at [198, 160] on span "content_copy" at bounding box center [199, 160] width 19 height 19
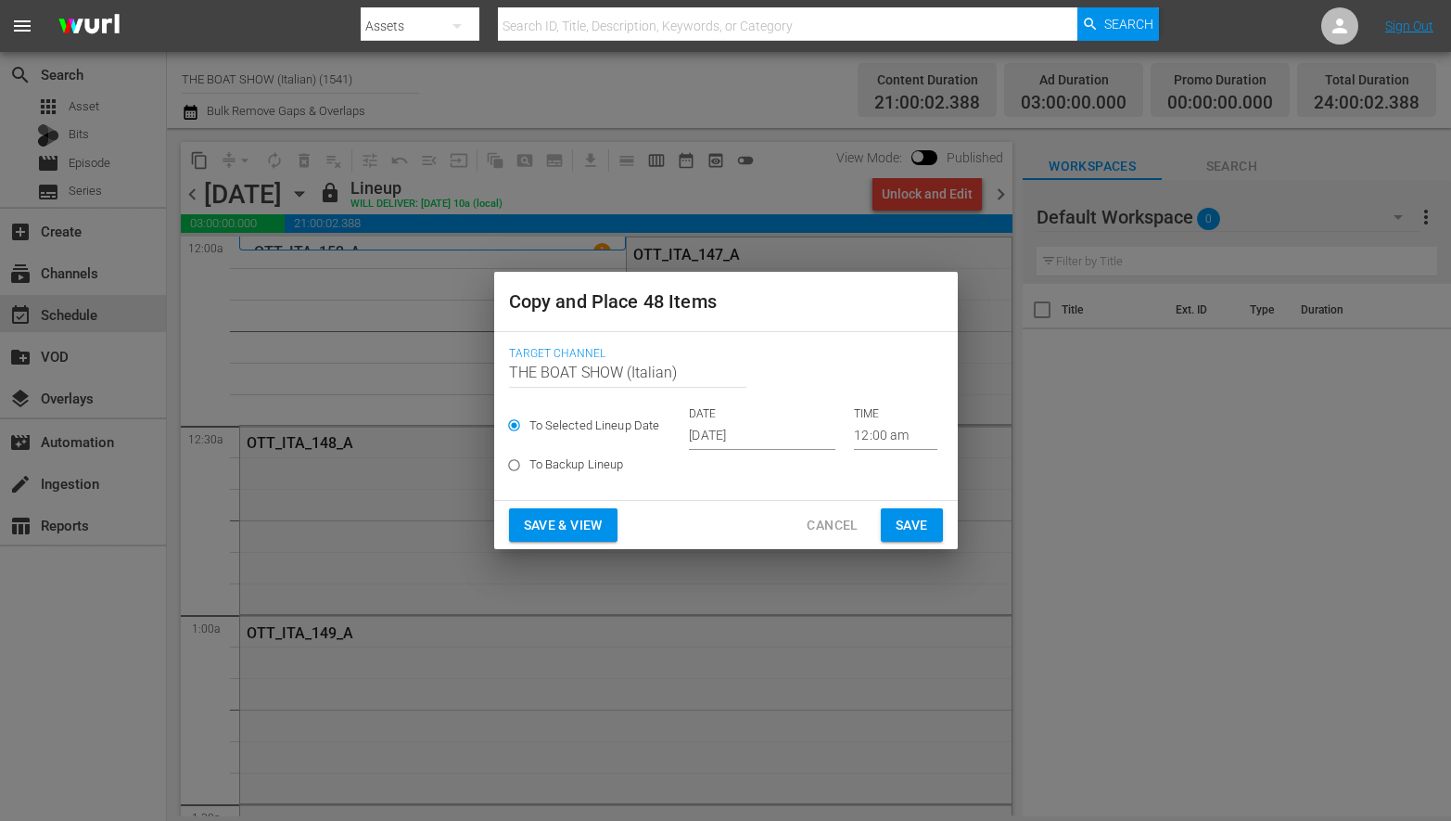
click at [762, 427] on input "[DATE]" at bounding box center [762, 436] width 147 height 28
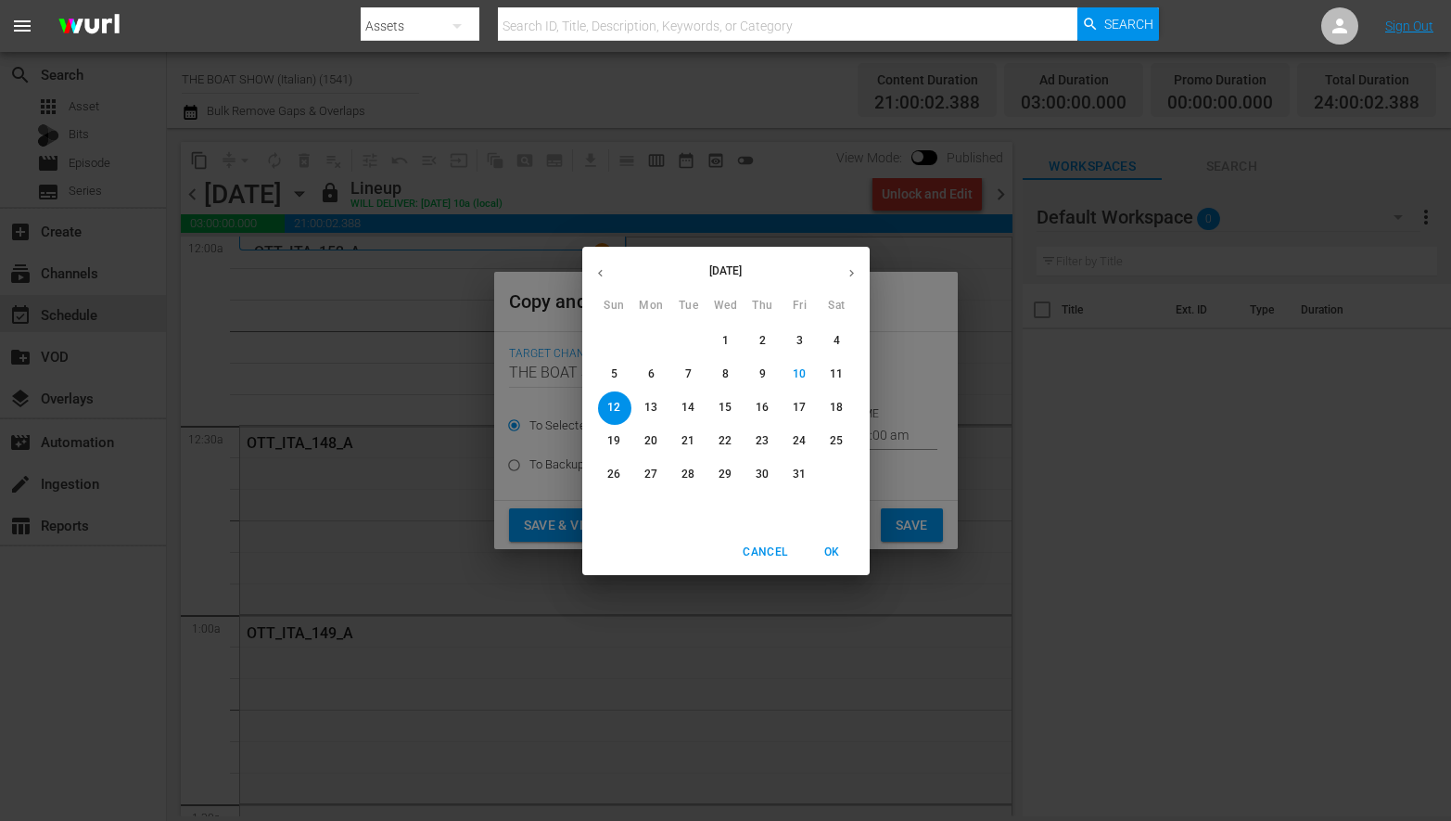
click at [842, 442] on p "25" at bounding box center [836, 441] width 13 height 16
type input "[DATE]"
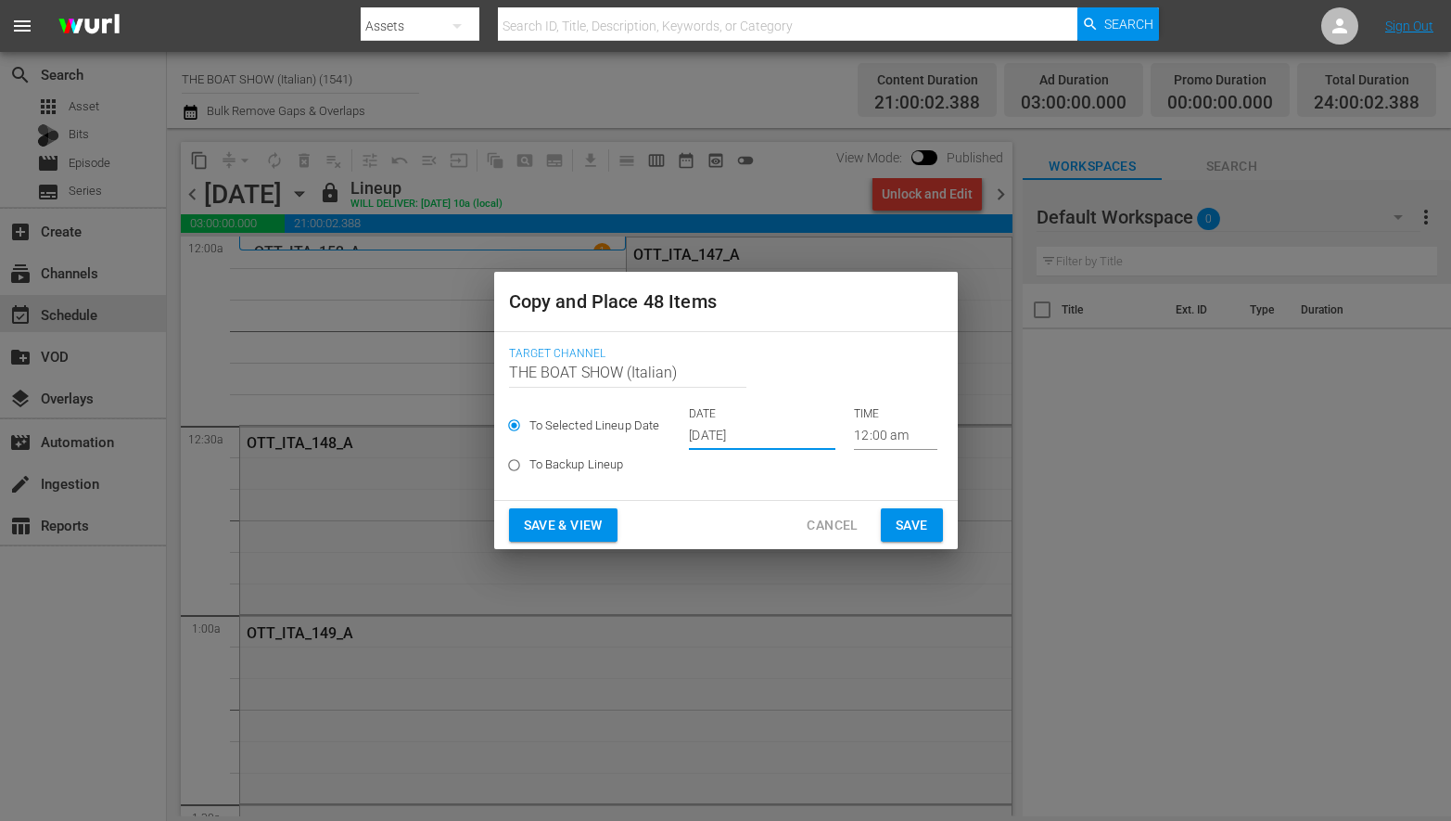
click at [570, 533] on span "Save & View" at bounding box center [563, 525] width 79 height 23
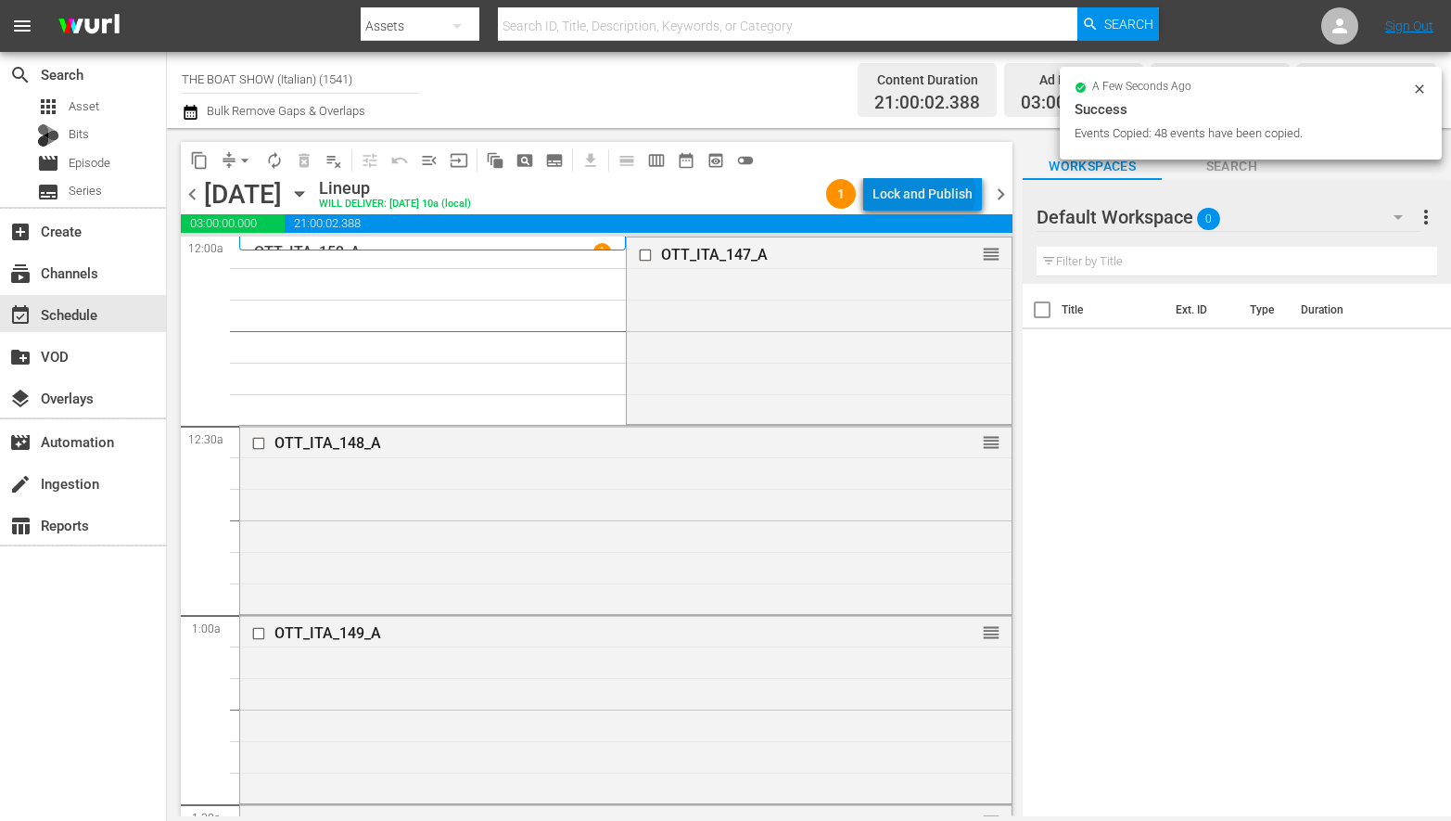
click at [928, 193] on div "Lock and Publish" at bounding box center [923, 193] width 100 height 33
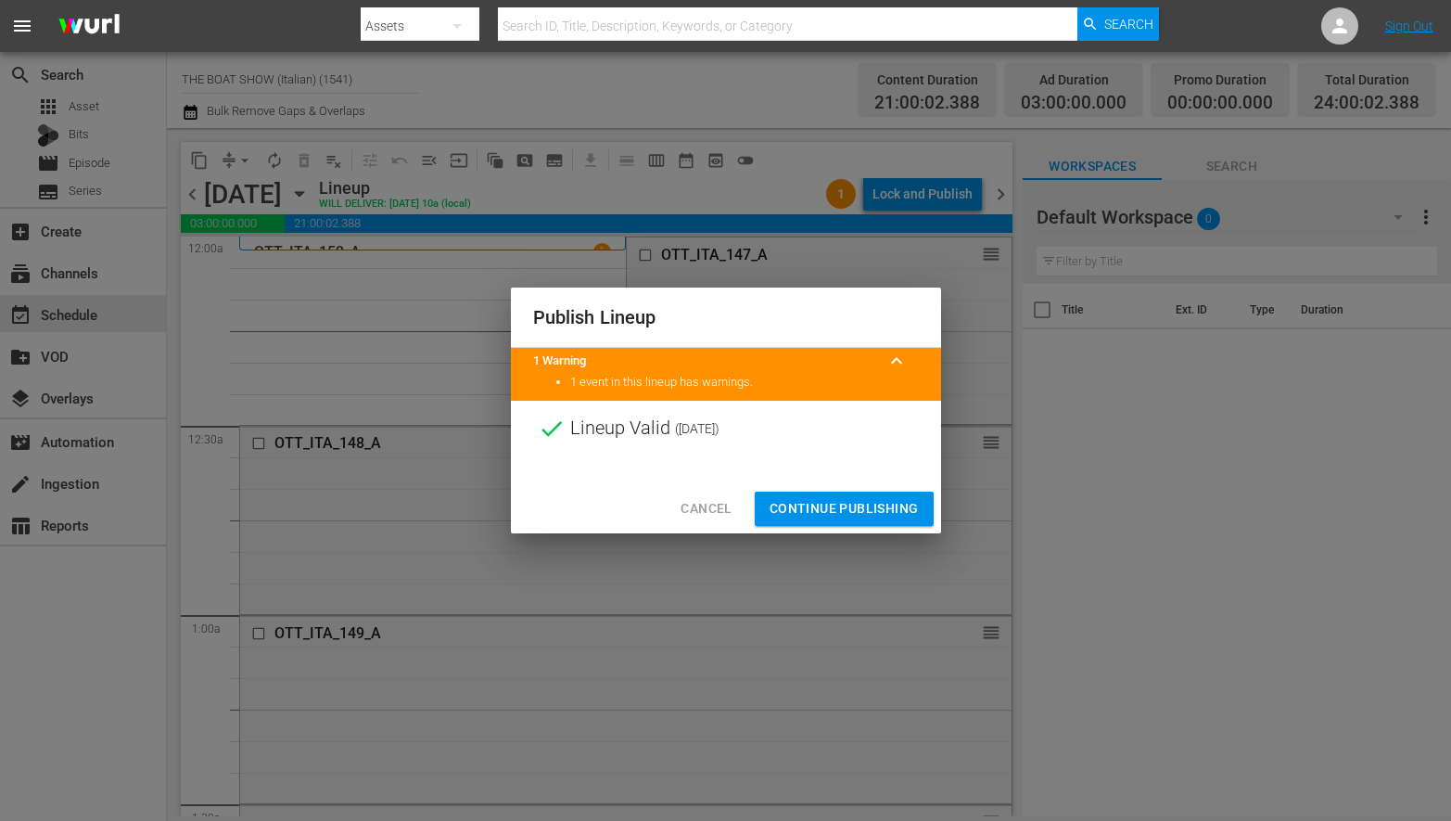
click at [827, 504] on span "Continue Publishing" at bounding box center [844, 508] width 149 height 23
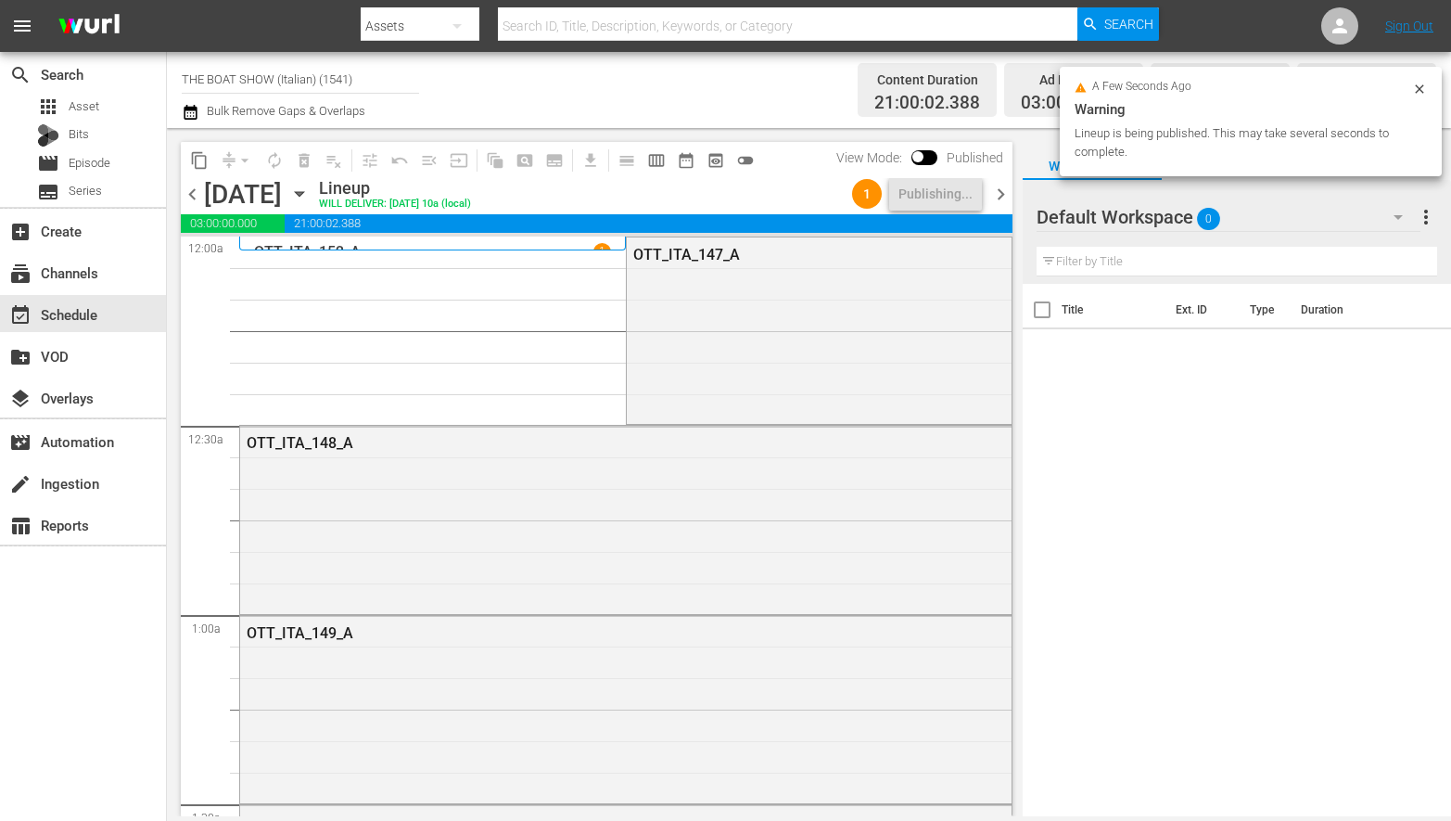
click at [310, 193] on icon "button" at bounding box center [299, 194] width 20 height 20
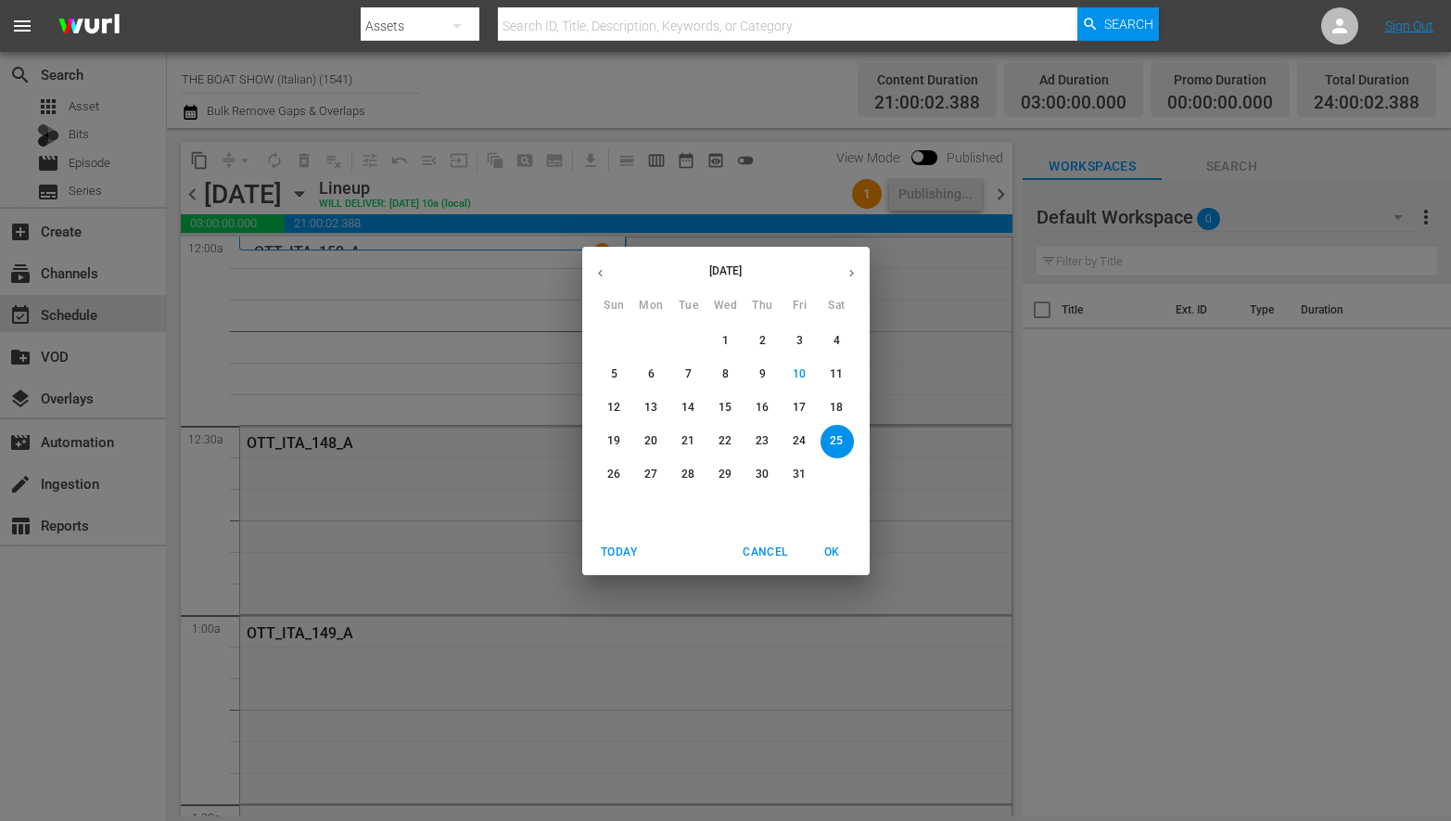
click at [721, 440] on p "22" at bounding box center [725, 441] width 13 height 16
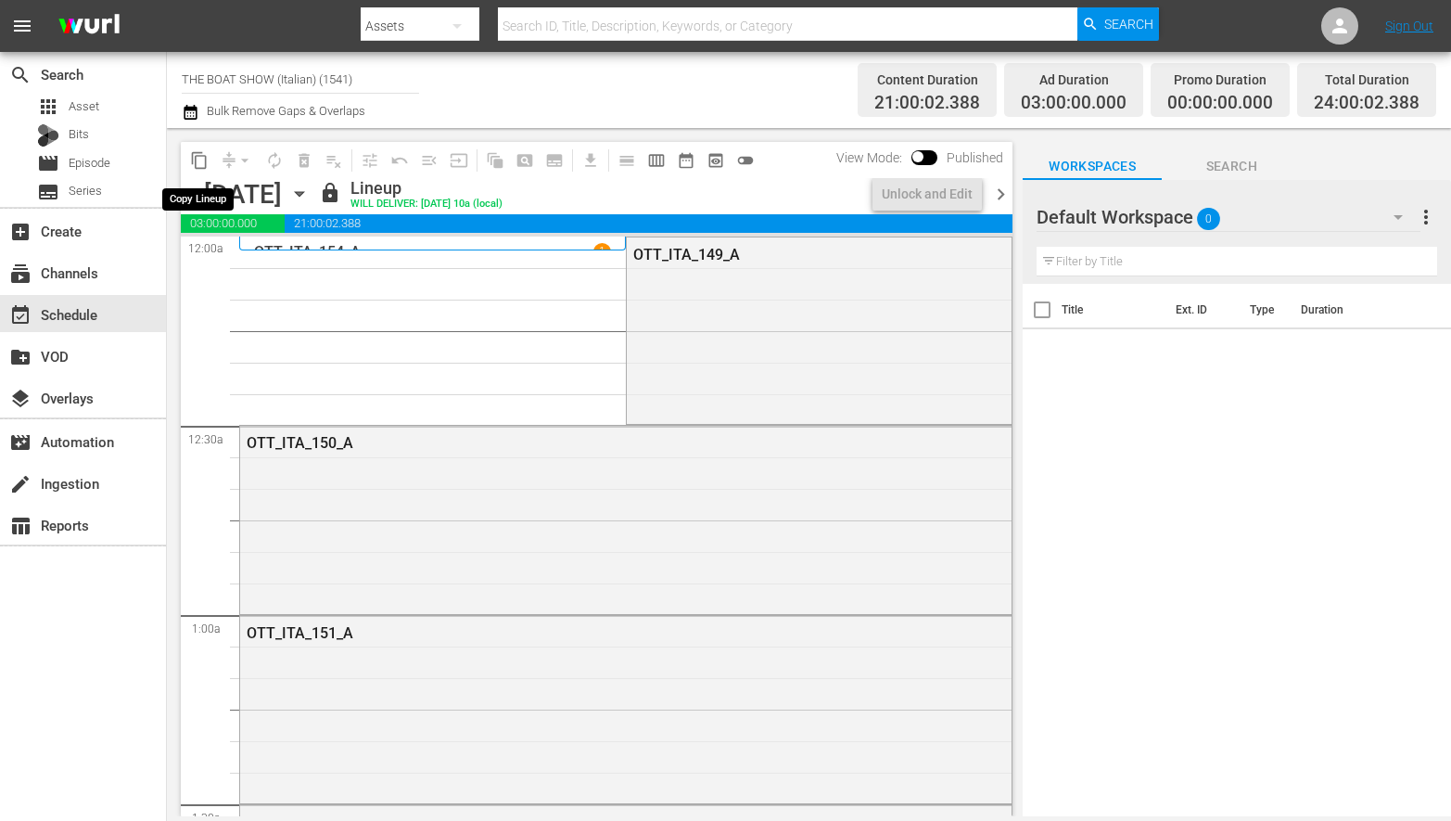
click at [198, 160] on span "content_copy" at bounding box center [199, 160] width 19 height 19
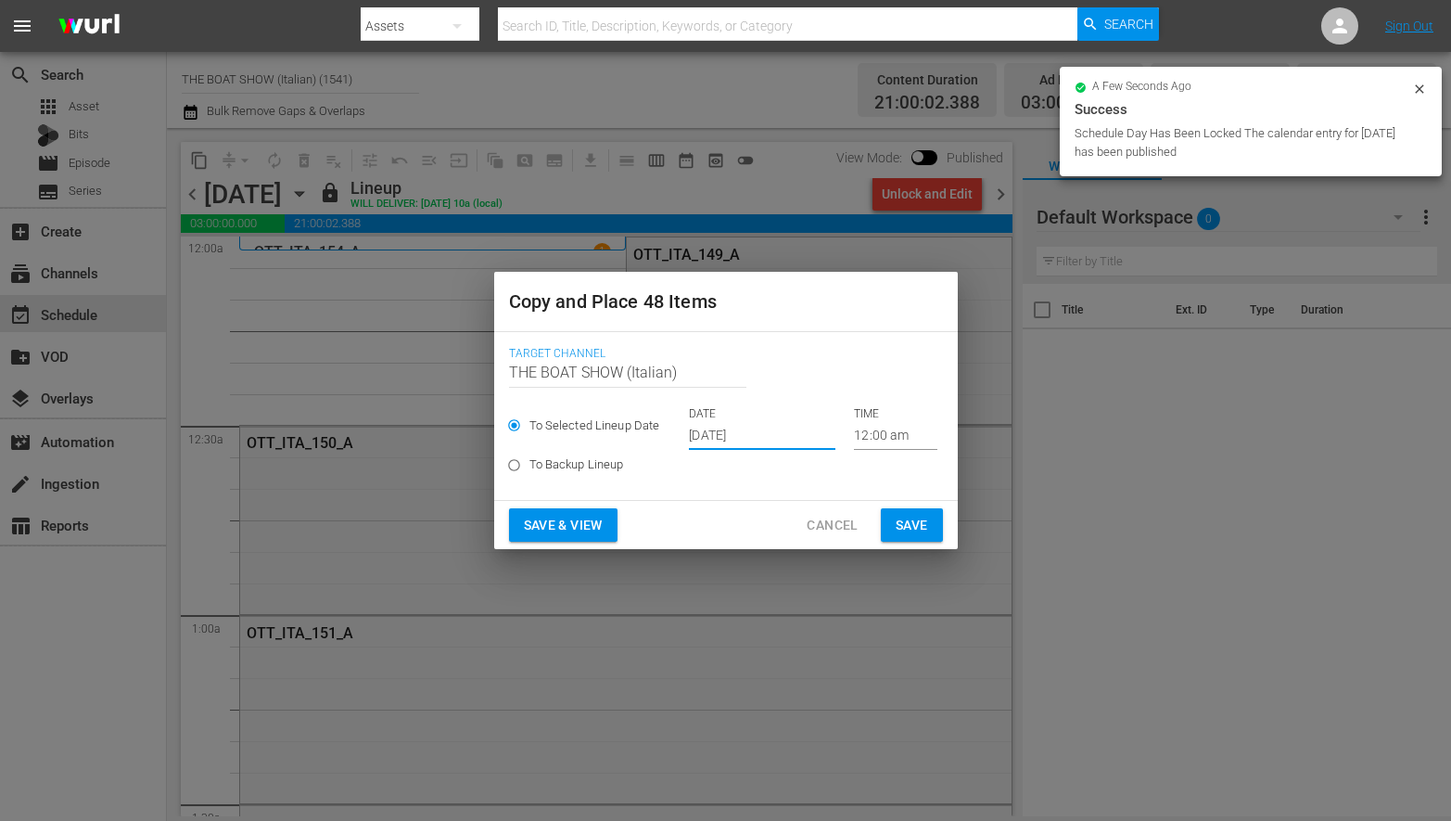
click at [713, 436] on input "[DATE]" at bounding box center [762, 436] width 147 height 28
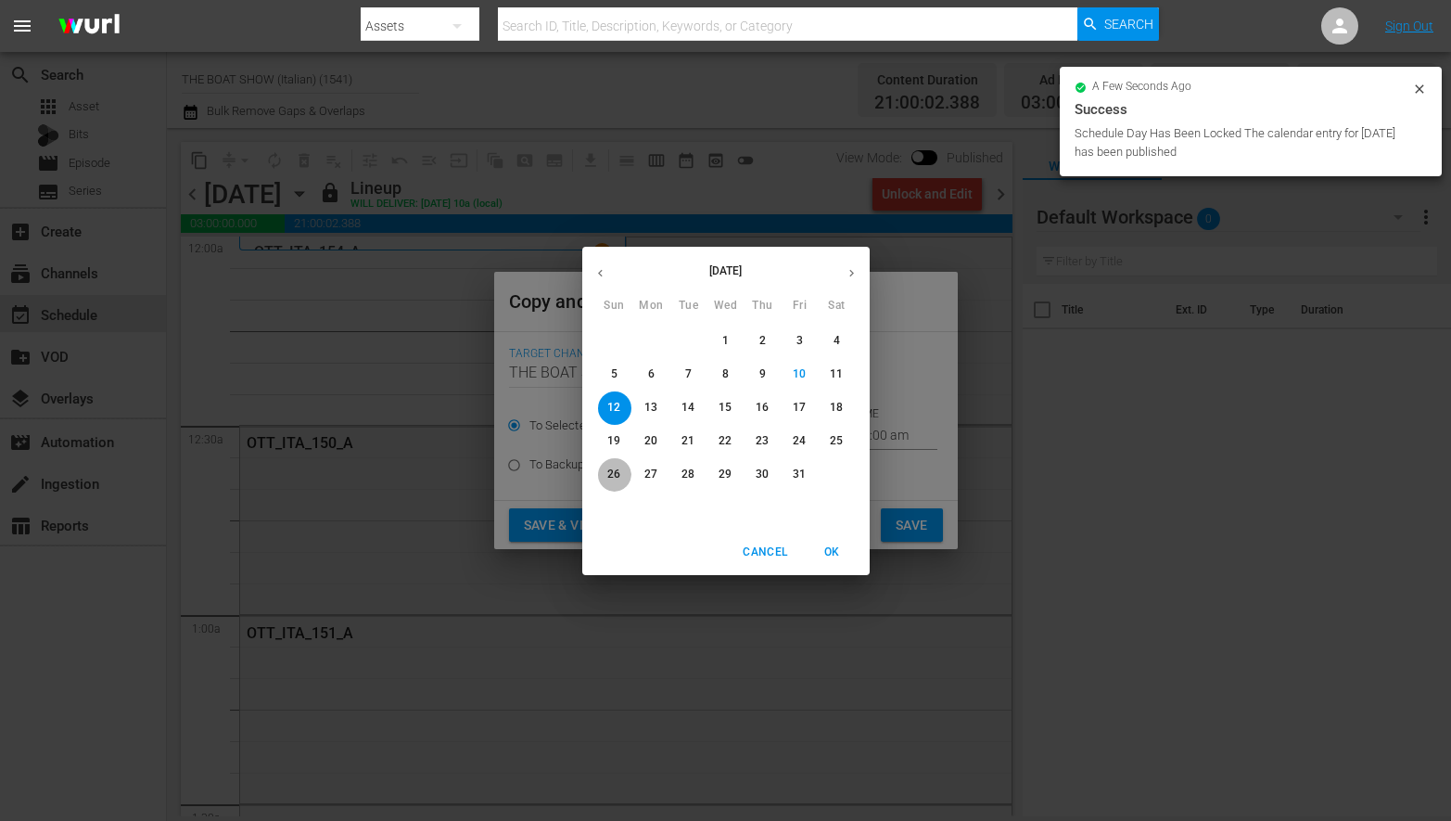
click at [605, 478] on span "26" at bounding box center [614, 474] width 33 height 16
type input "[DATE]"
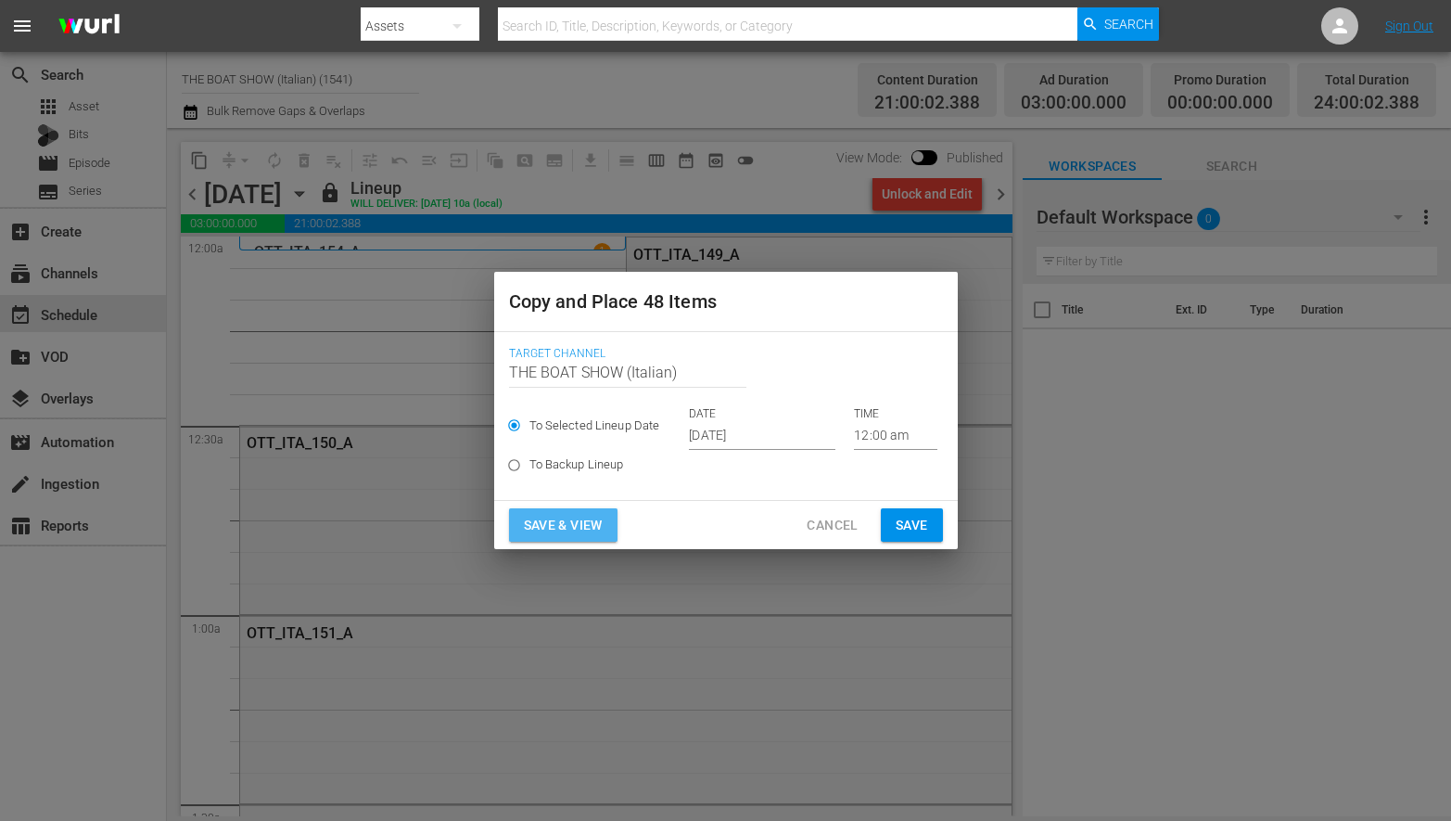
click at [583, 531] on span "Save & View" at bounding box center [563, 525] width 79 height 23
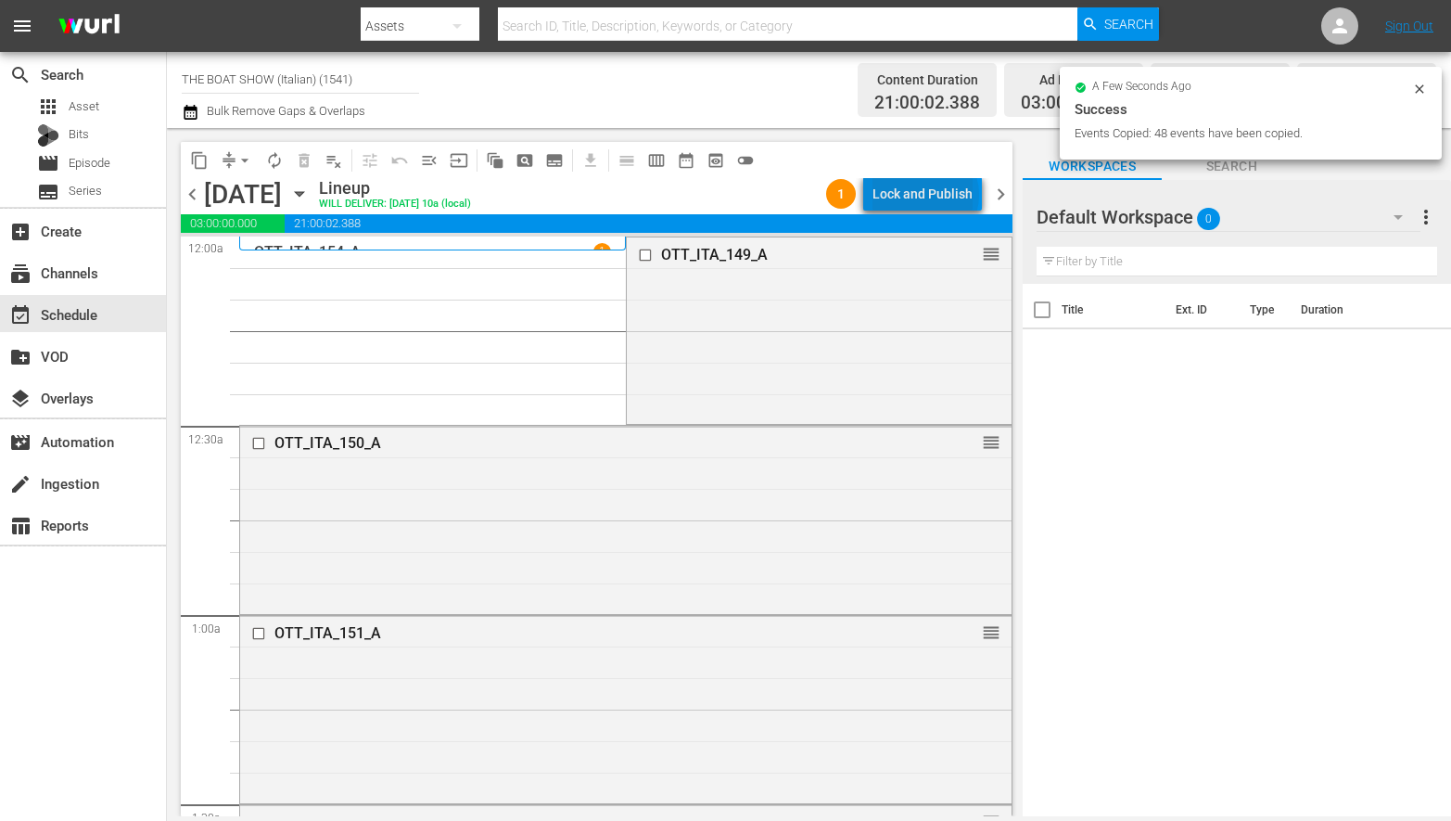
click at [930, 195] on div "Lock and Publish" at bounding box center [923, 193] width 100 height 33
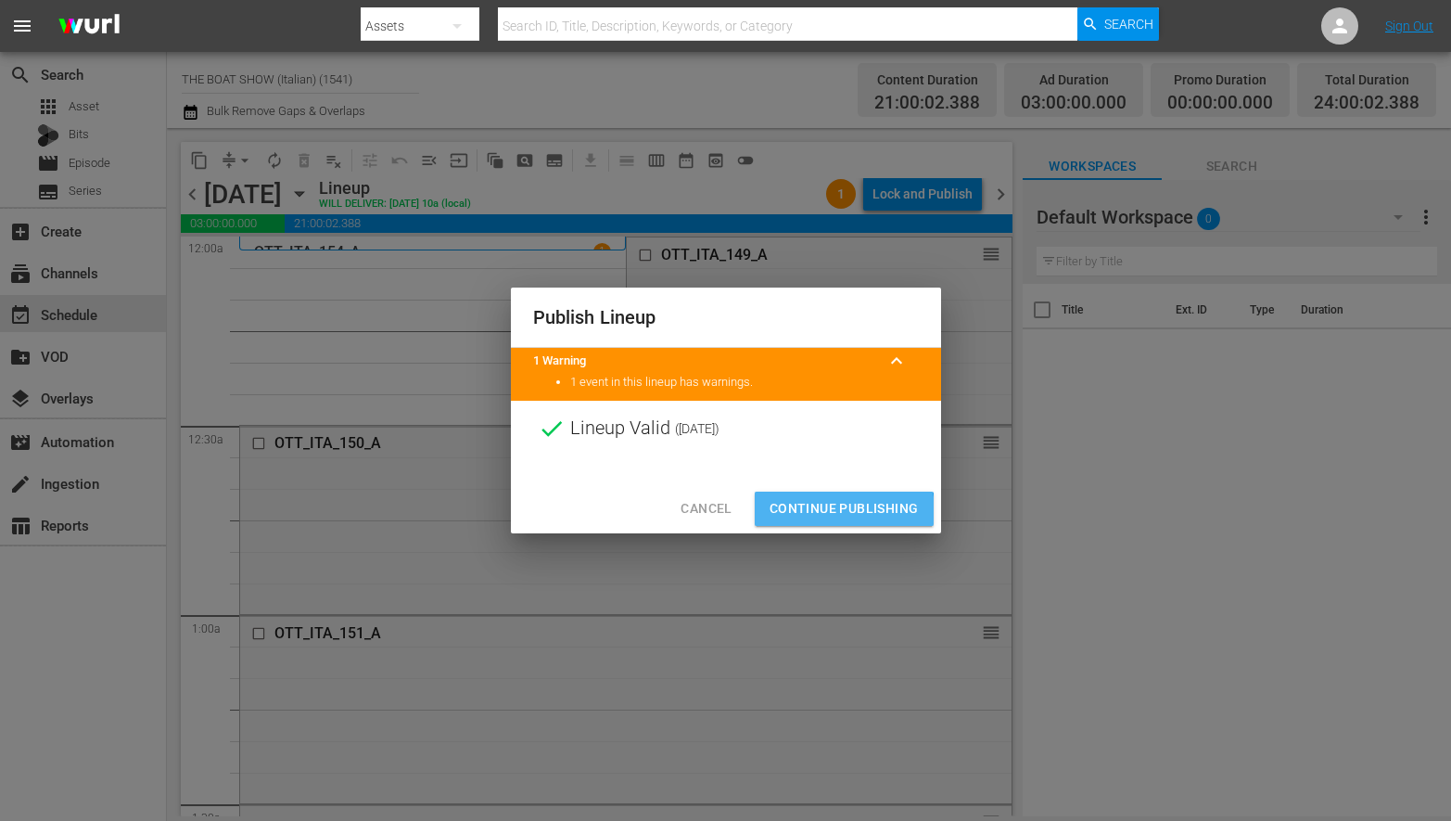
click at [832, 511] on span "Continue Publishing" at bounding box center [844, 508] width 149 height 23
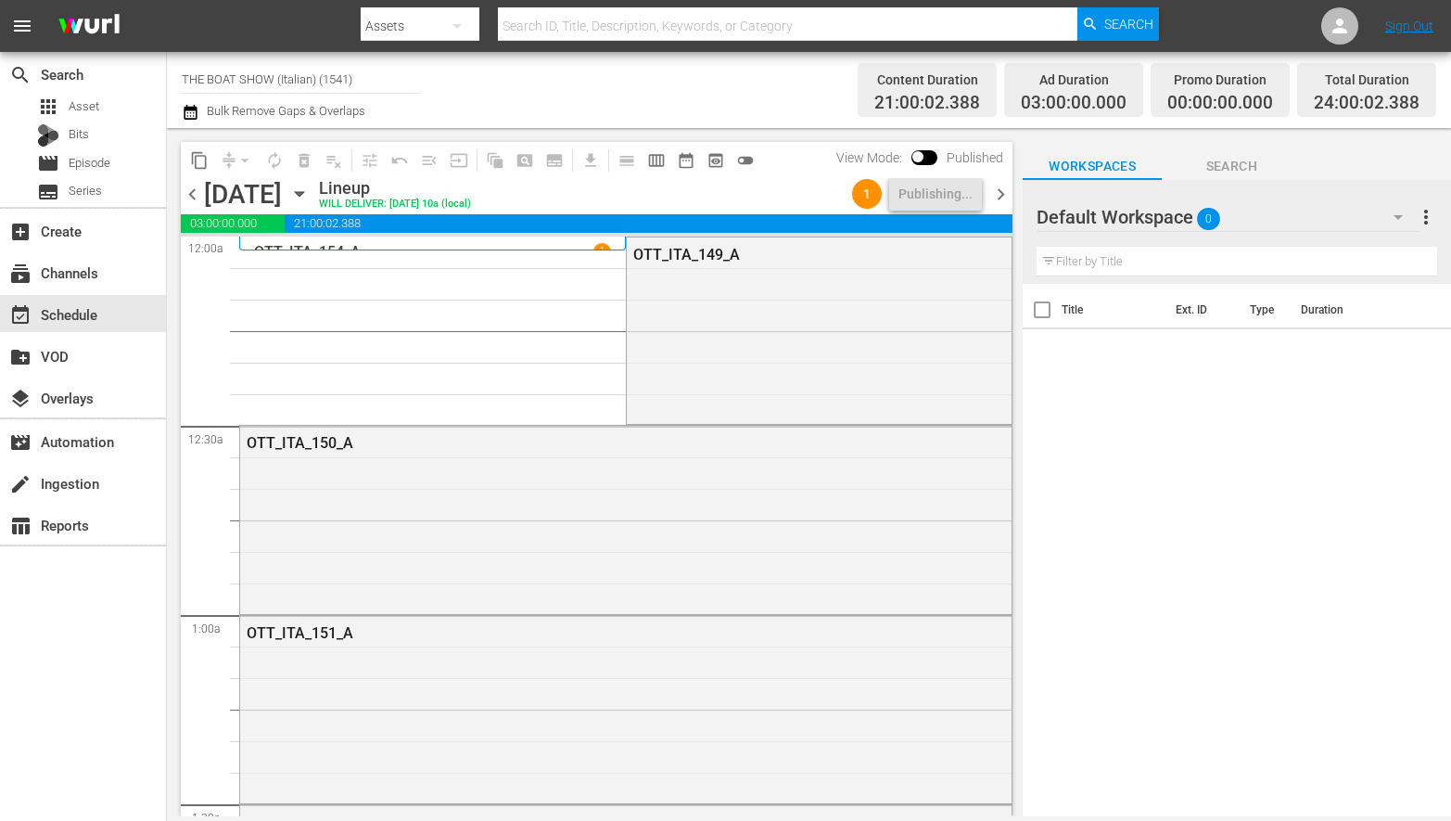
click at [310, 191] on icon "button" at bounding box center [299, 194] width 20 height 20
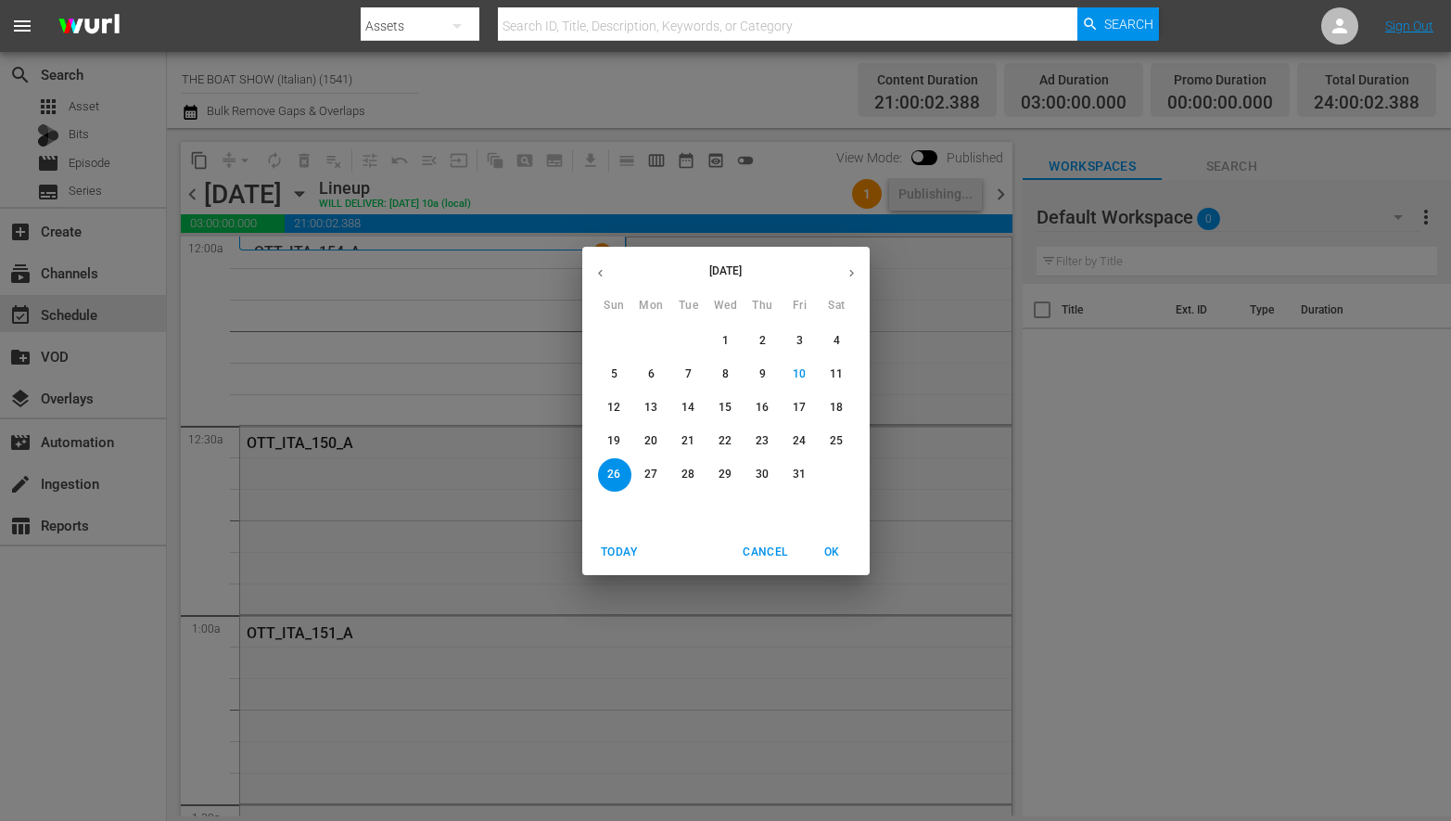
click at [778, 440] on span "23" at bounding box center [762, 441] width 33 height 16
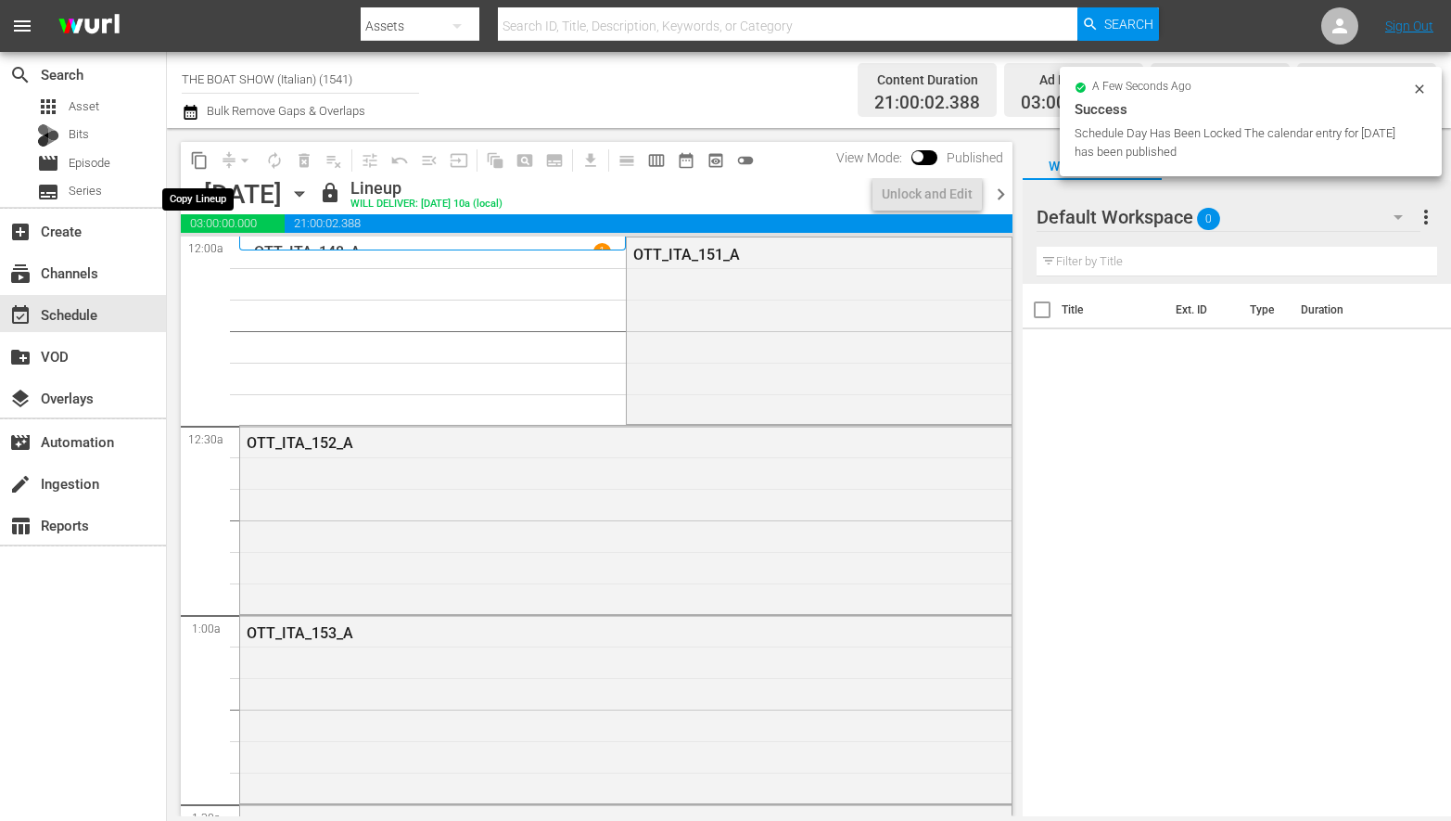
click at [199, 160] on span "content_copy" at bounding box center [199, 160] width 19 height 19
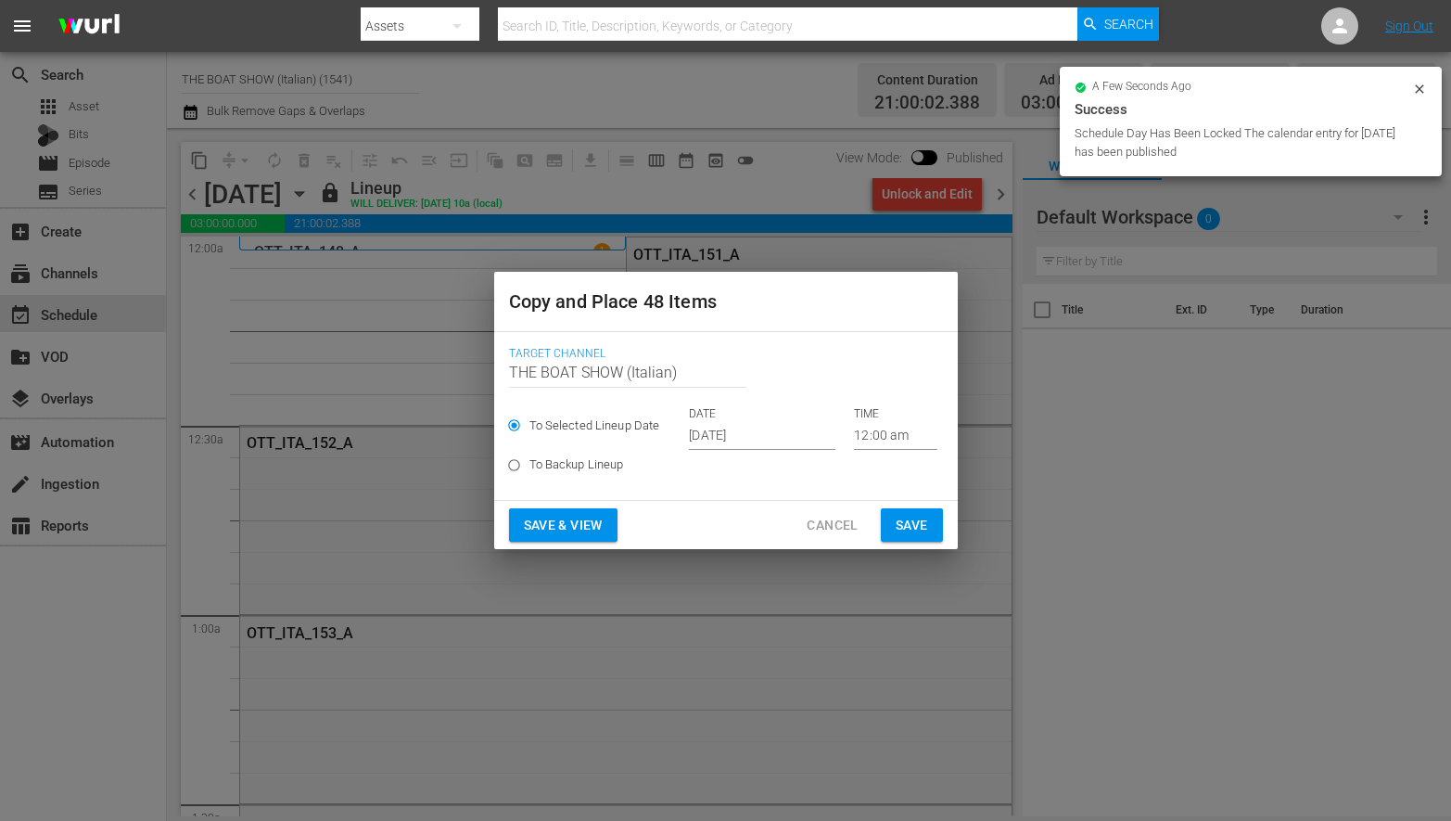
click at [732, 432] on input "[DATE]" at bounding box center [762, 436] width 147 height 28
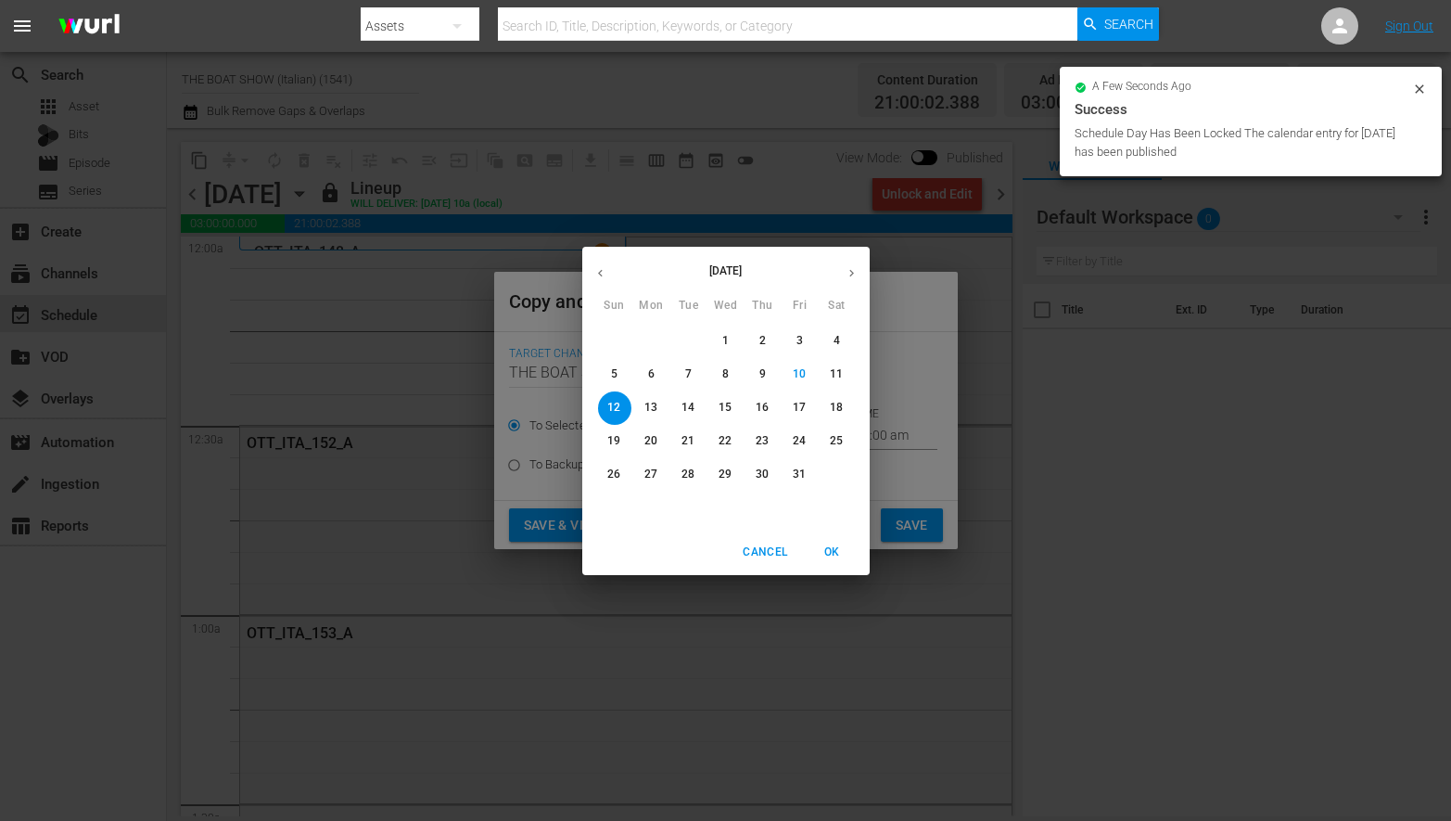
click at [642, 466] on span "27" at bounding box center [651, 474] width 33 height 16
type input "[DATE]"
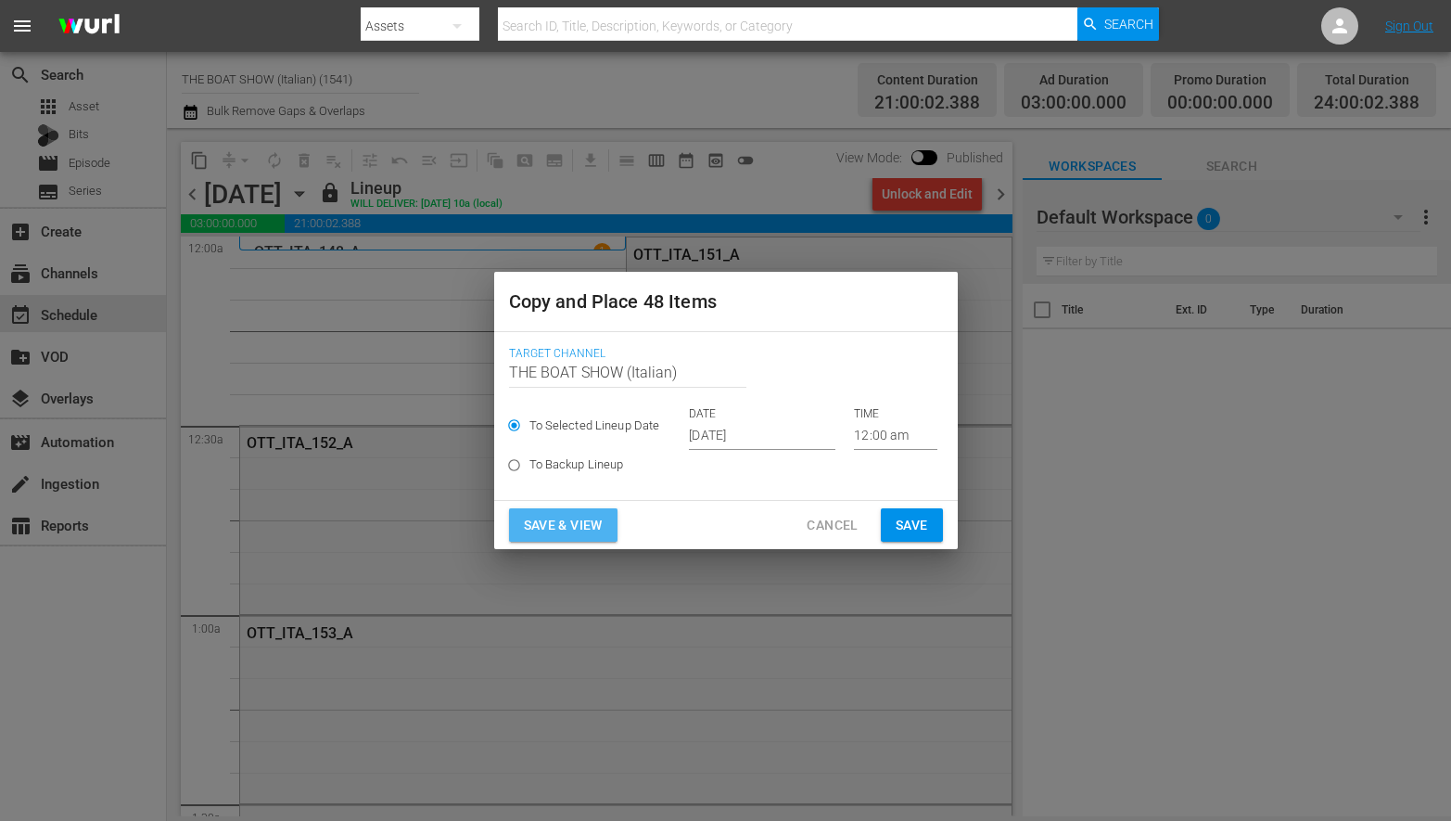
click at [548, 529] on span "Save & View" at bounding box center [563, 525] width 79 height 23
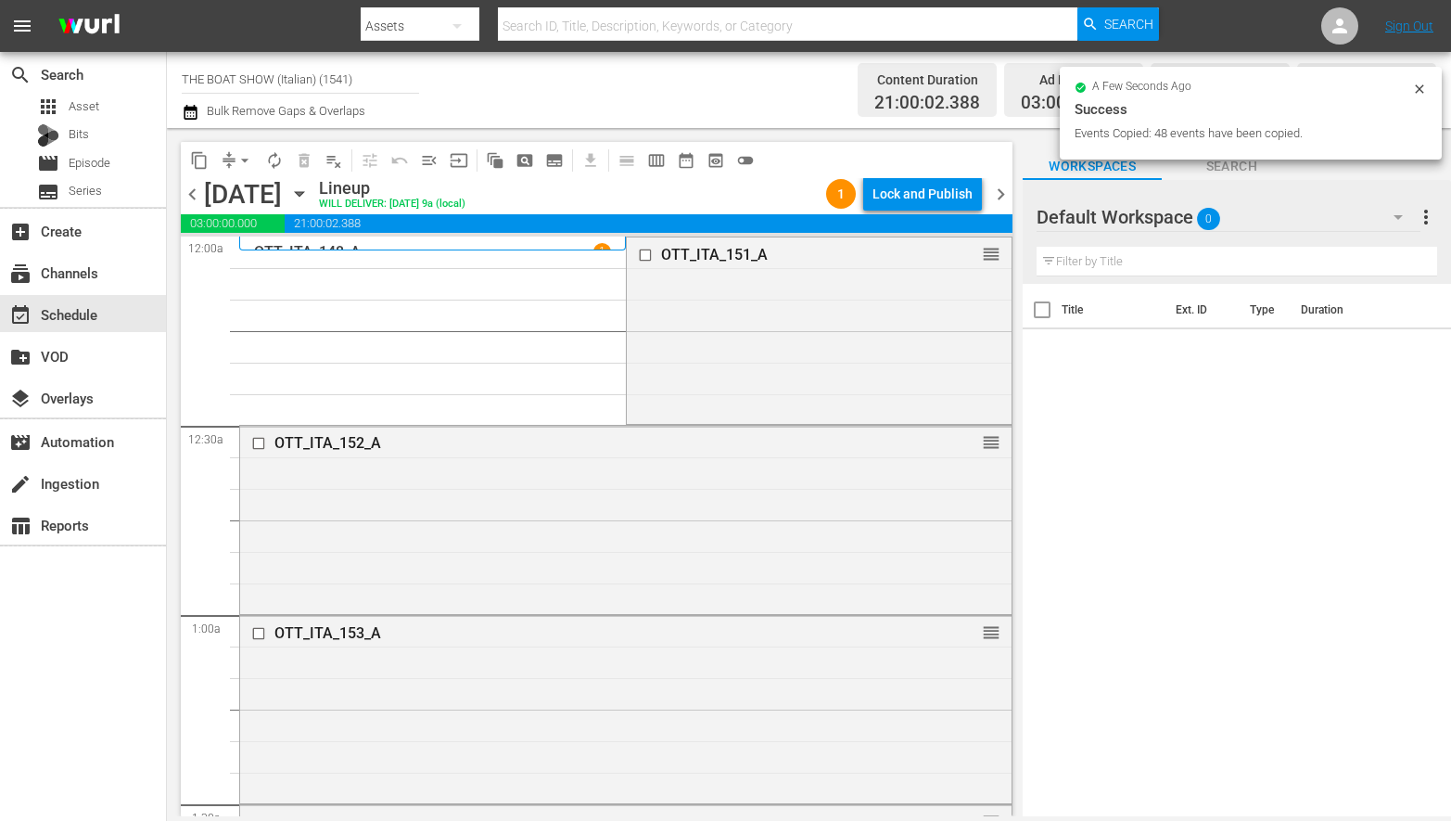
click at [920, 191] on div "Lock and Publish" at bounding box center [923, 193] width 100 height 33
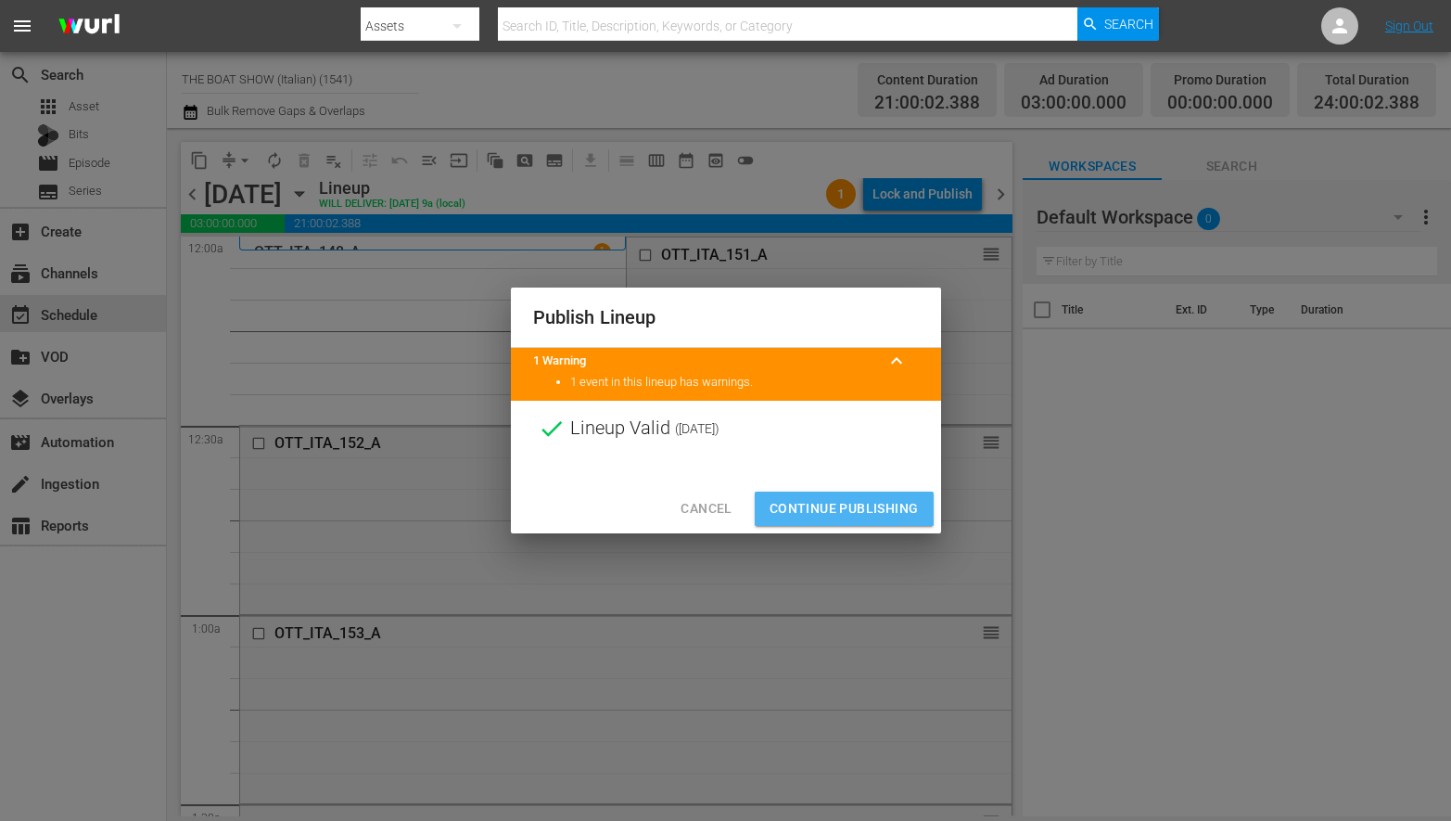
click at [845, 514] on span "Continue Publishing" at bounding box center [844, 508] width 149 height 23
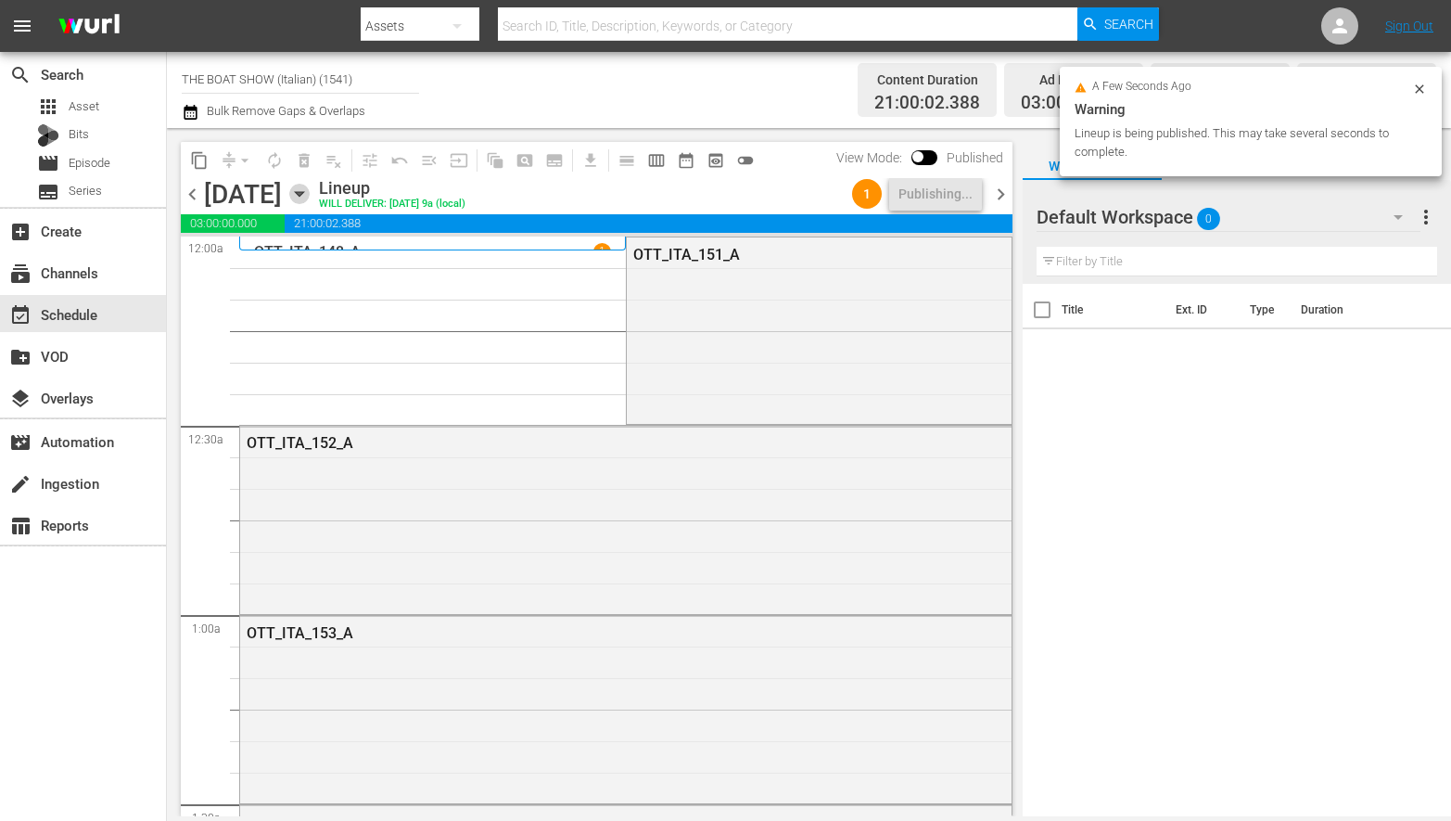
click at [310, 194] on icon "button" at bounding box center [299, 194] width 20 height 20
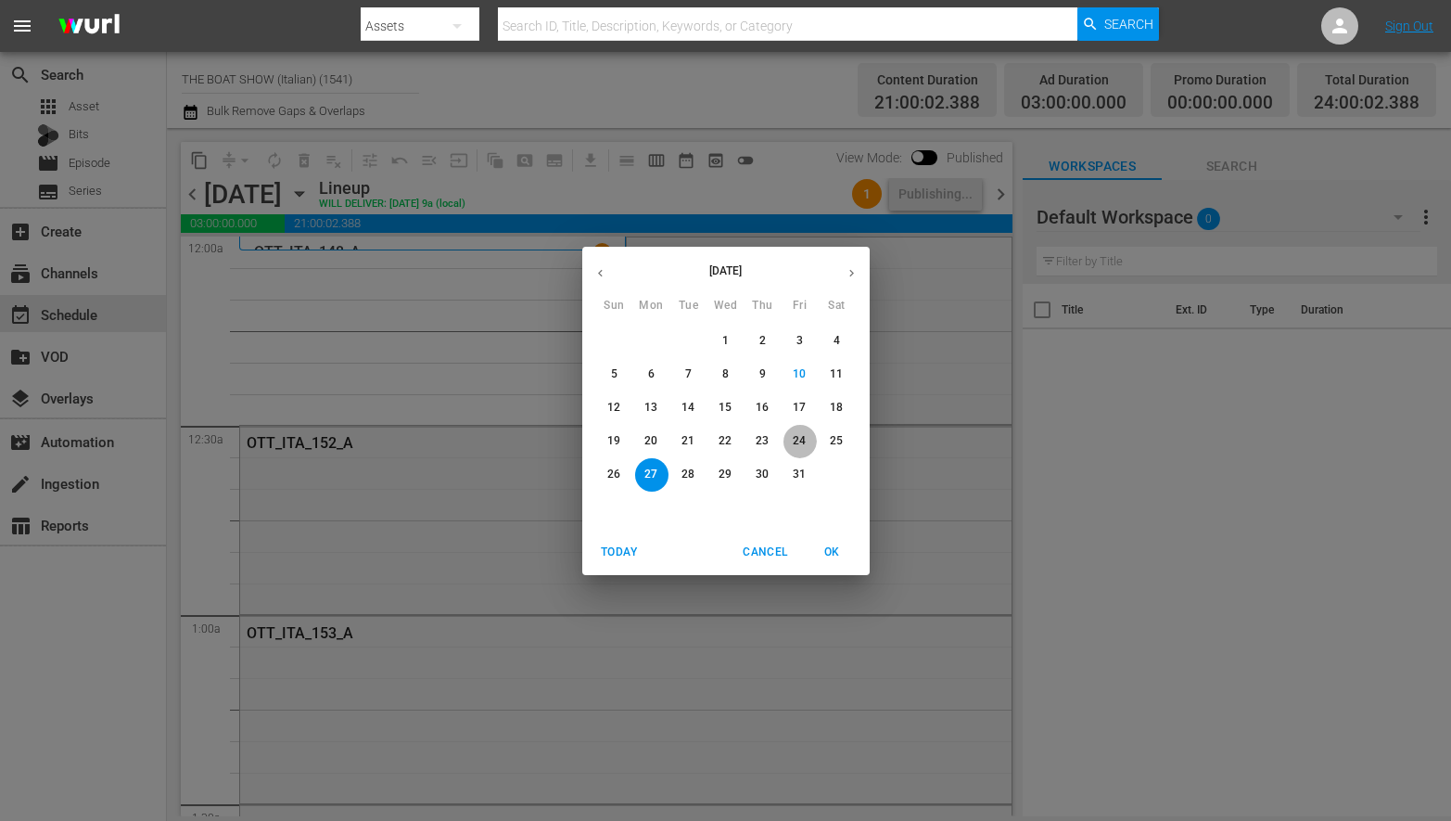
click at [806, 439] on span "24" at bounding box center [800, 441] width 33 height 16
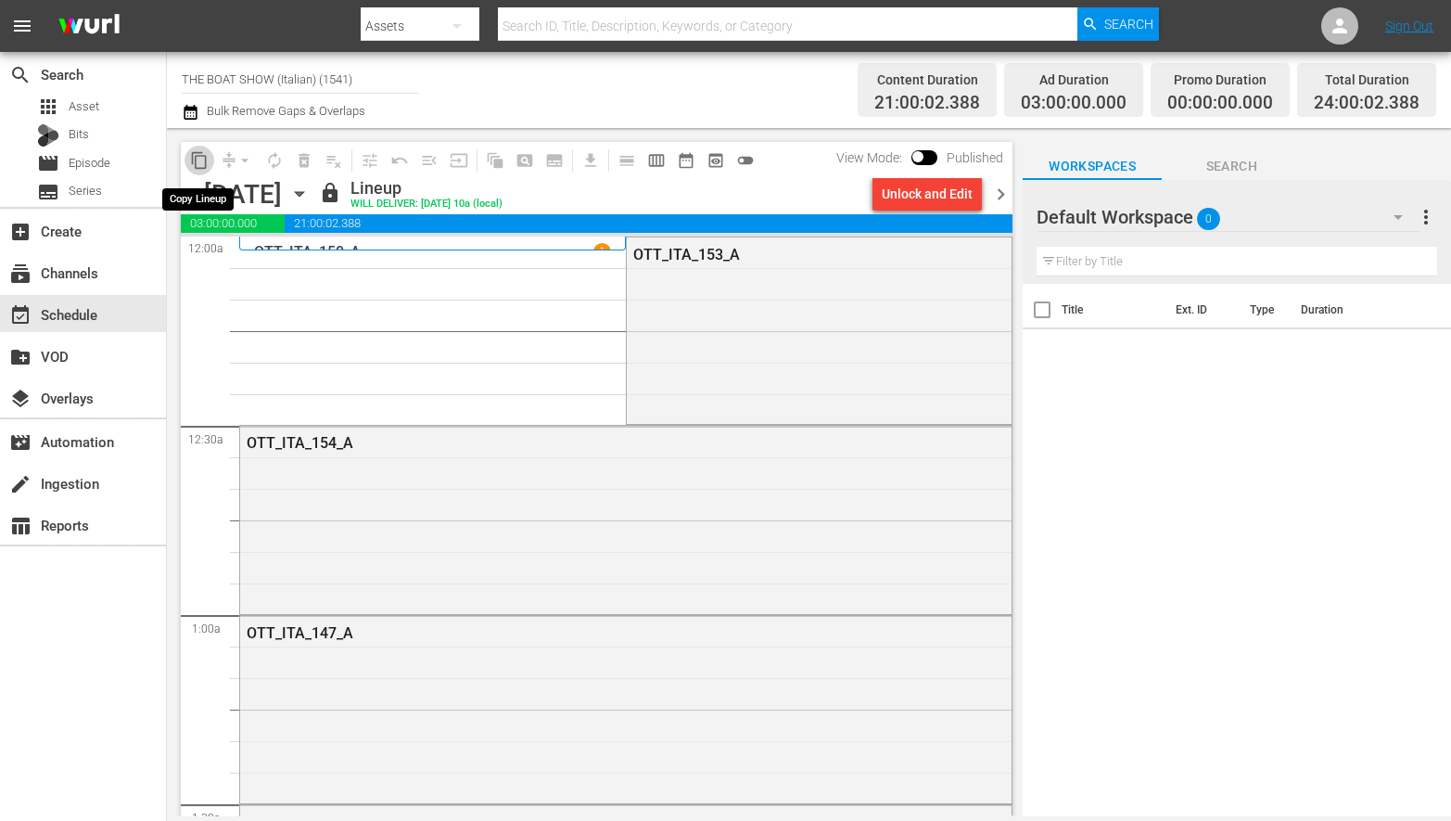
click at [202, 161] on span "content_copy" at bounding box center [199, 160] width 19 height 19
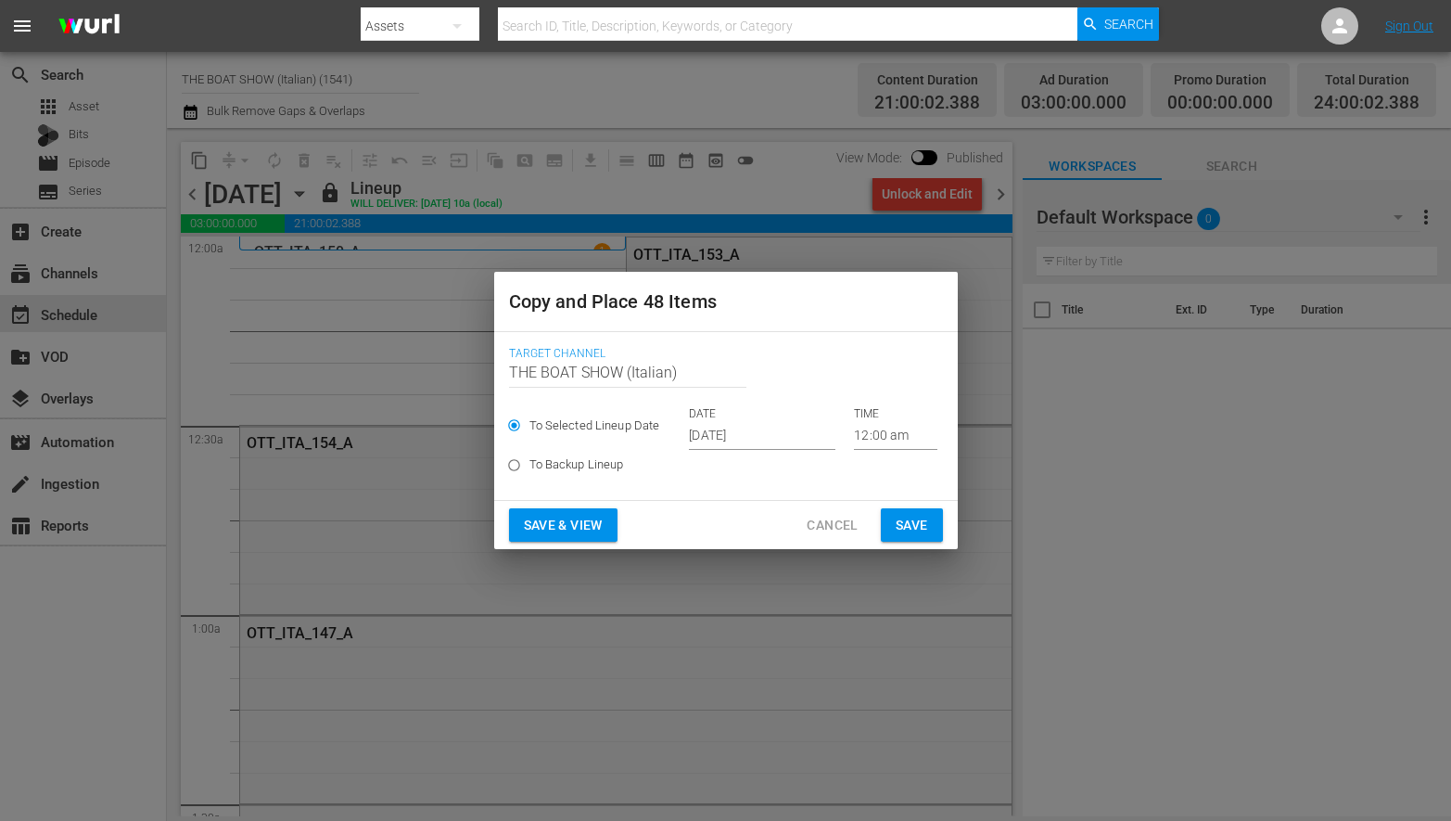
click at [757, 434] on input "[DATE]" at bounding box center [762, 436] width 147 height 28
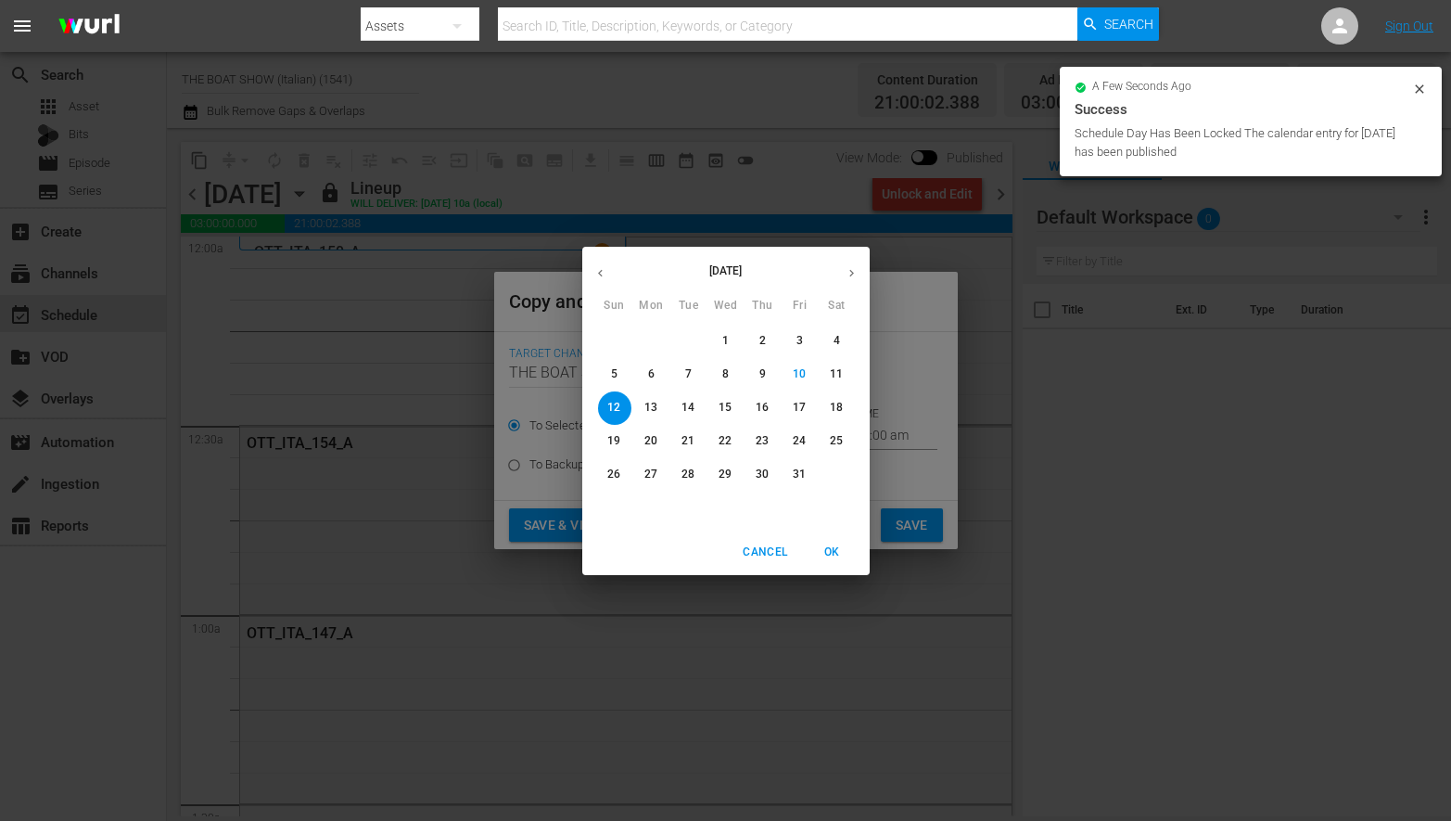
click at [685, 476] on p "28" at bounding box center [688, 474] width 13 height 16
type input "[DATE]"
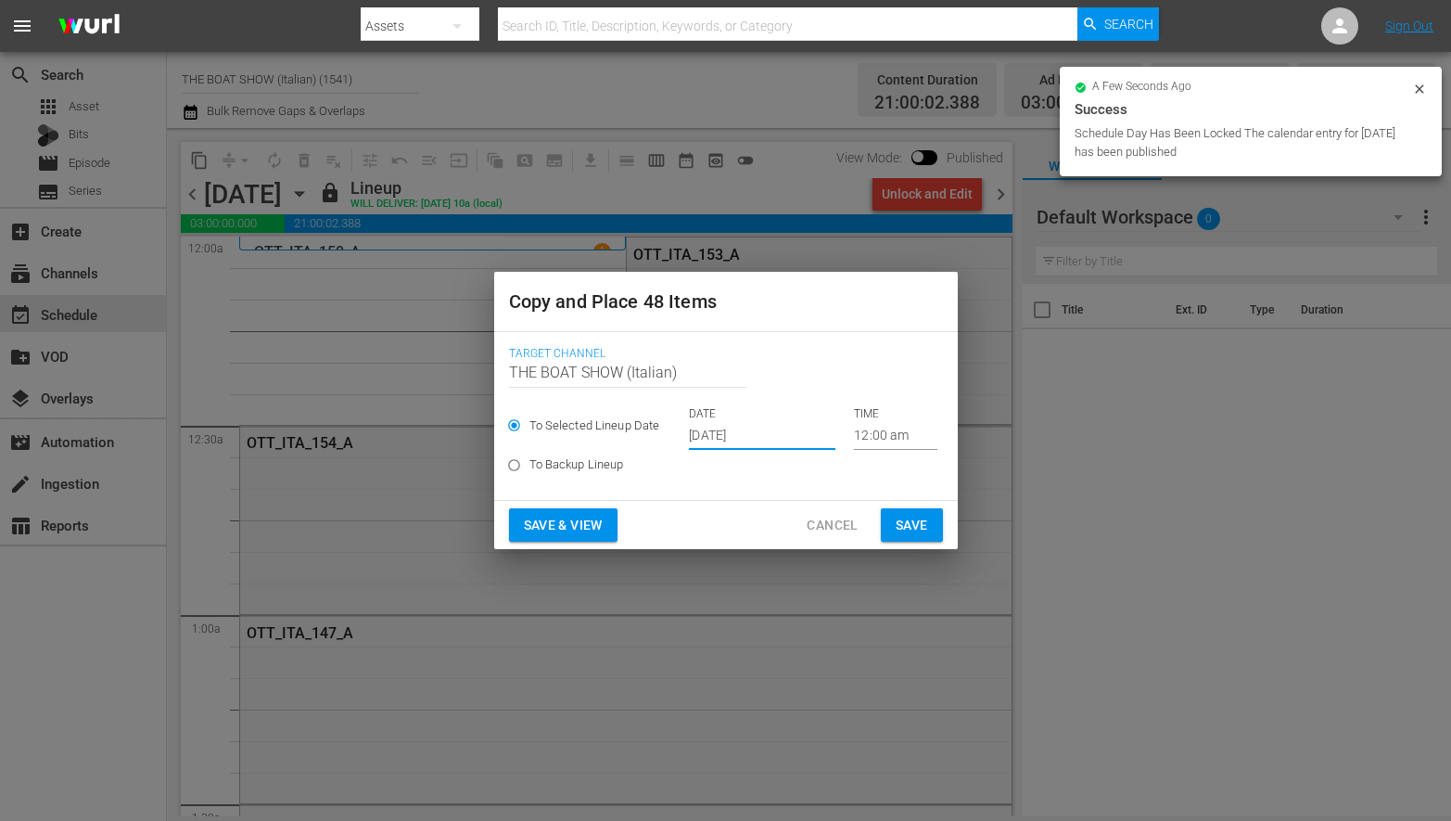
click at [557, 518] on span "Save & View" at bounding box center [563, 525] width 79 height 23
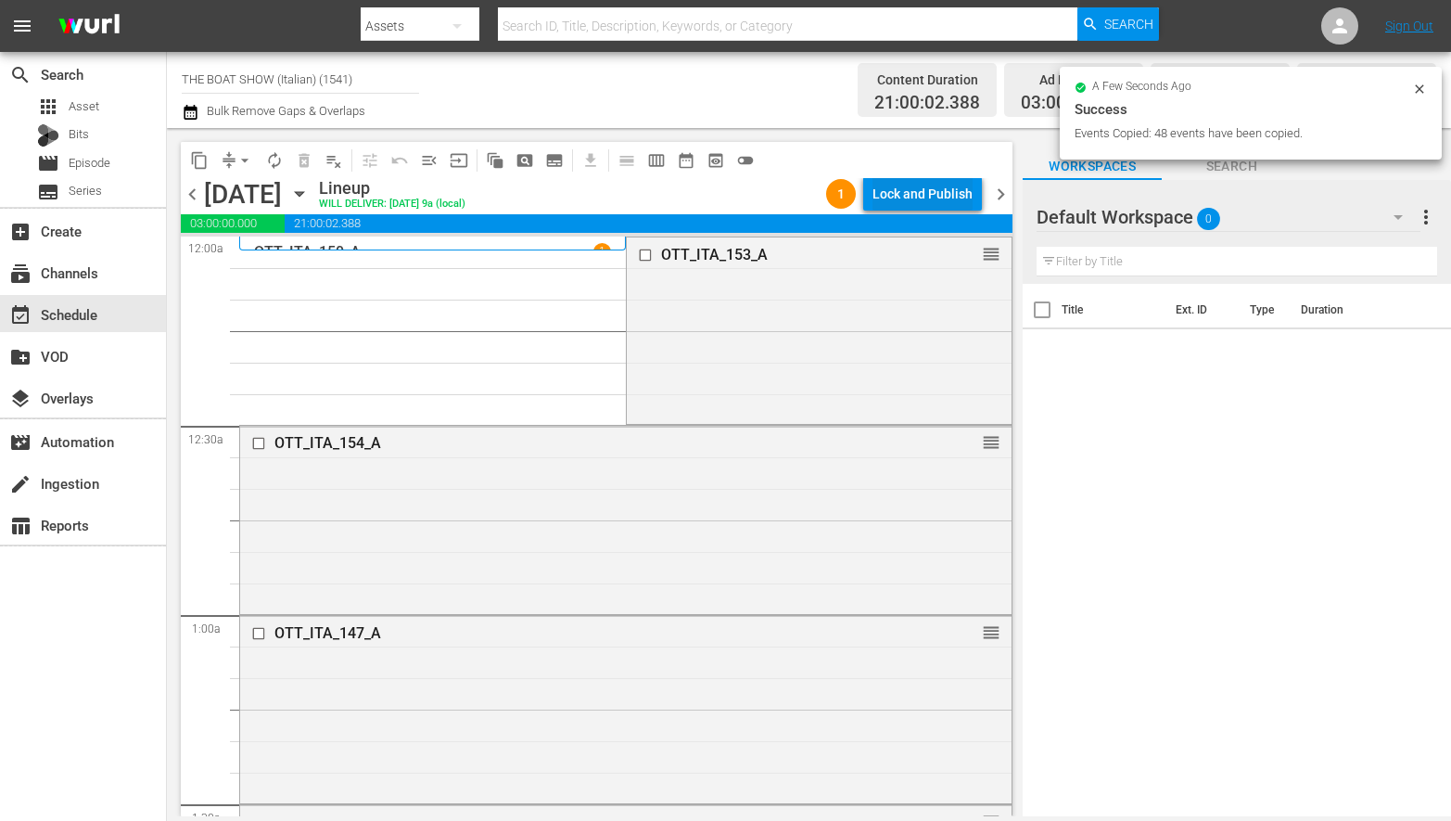
click at [899, 189] on div "Lock and Publish" at bounding box center [923, 193] width 100 height 33
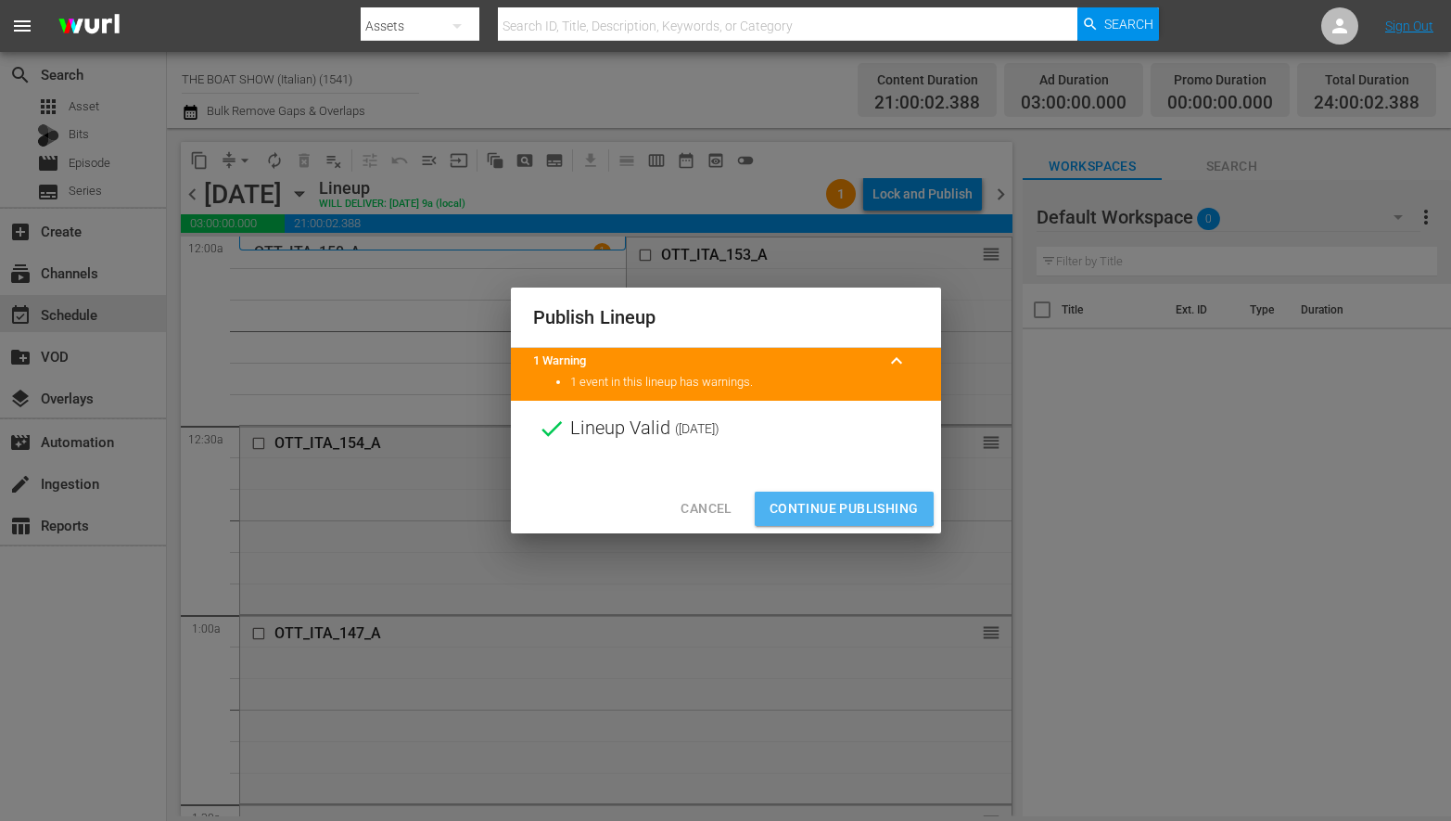
click at [831, 507] on span "Continue Publishing" at bounding box center [844, 508] width 149 height 23
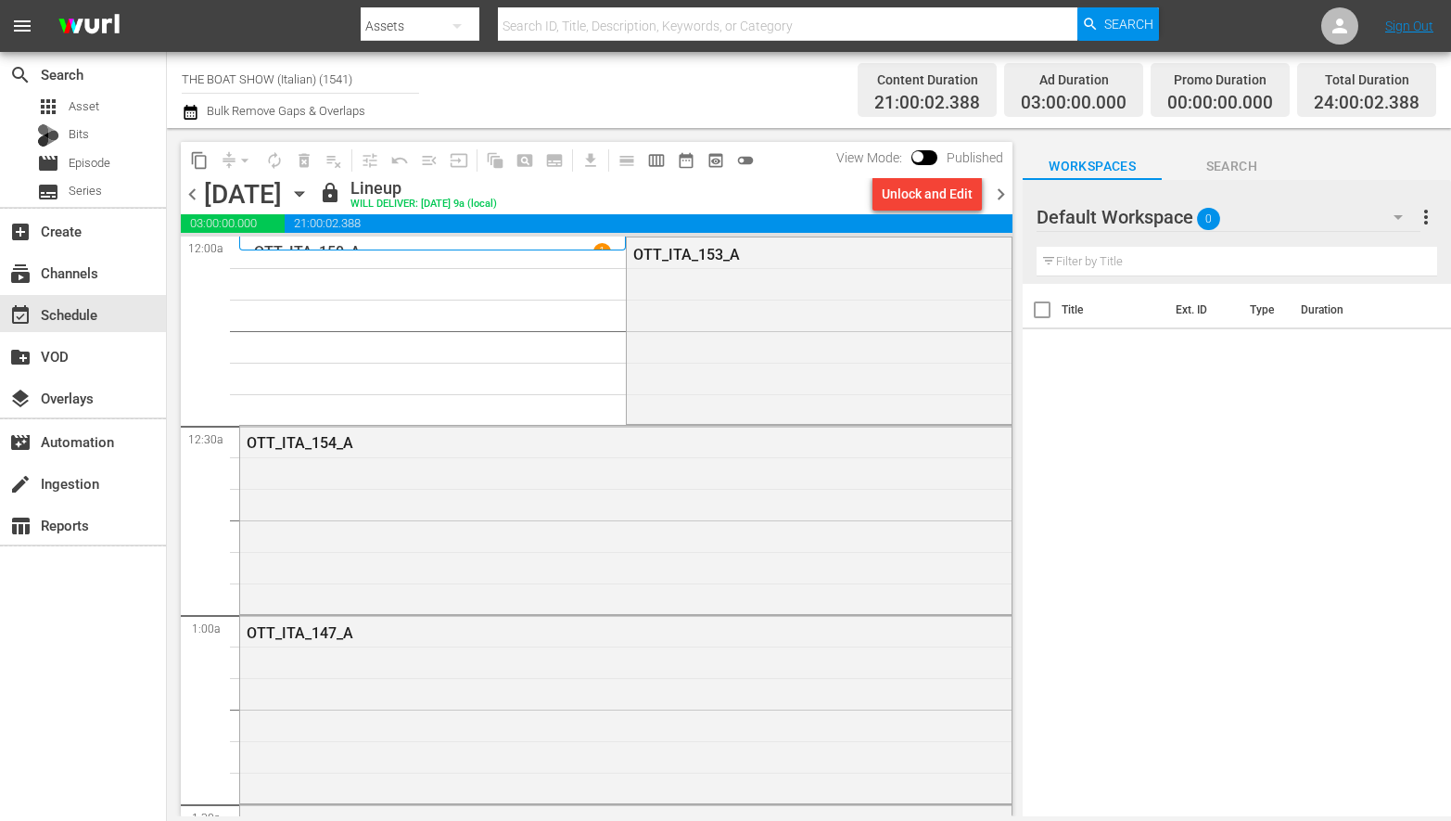
click at [345, 74] on input "THE BOAT SHOW (Italian) (1541)" at bounding box center [300, 79] width 237 height 45
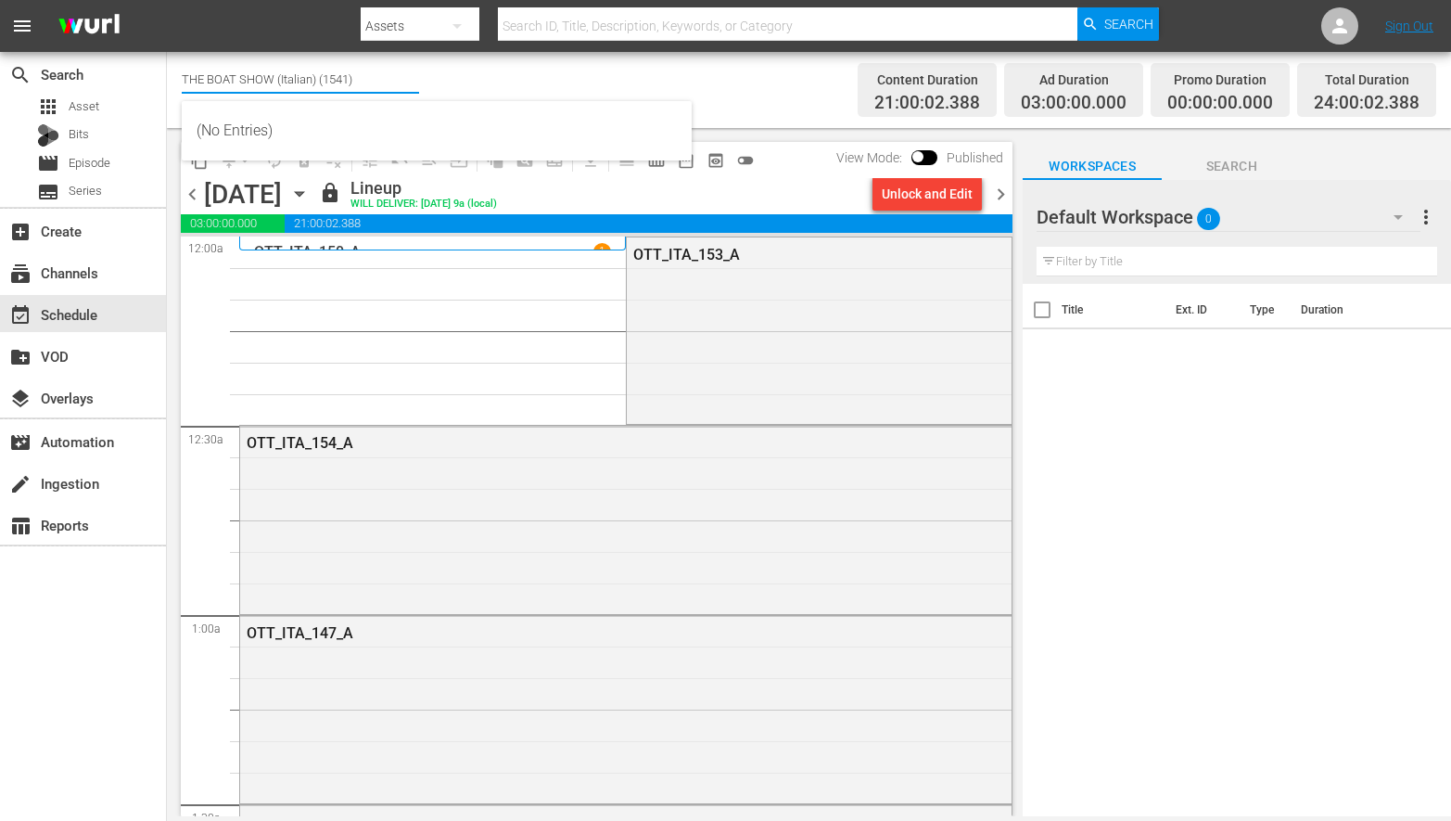
click at [363, 77] on input "THE BOAT SHOW (Italian) (1541)" at bounding box center [300, 79] width 237 height 45
drag, startPoint x: 363, startPoint y: 77, endPoint x: 25, endPoint y: 65, distance: 337.7
click at [167, 0] on div "search Search apps Asset Bits movie Episode subtitles Series add_box Create sub…" at bounding box center [809, 0] width 1284 height 0
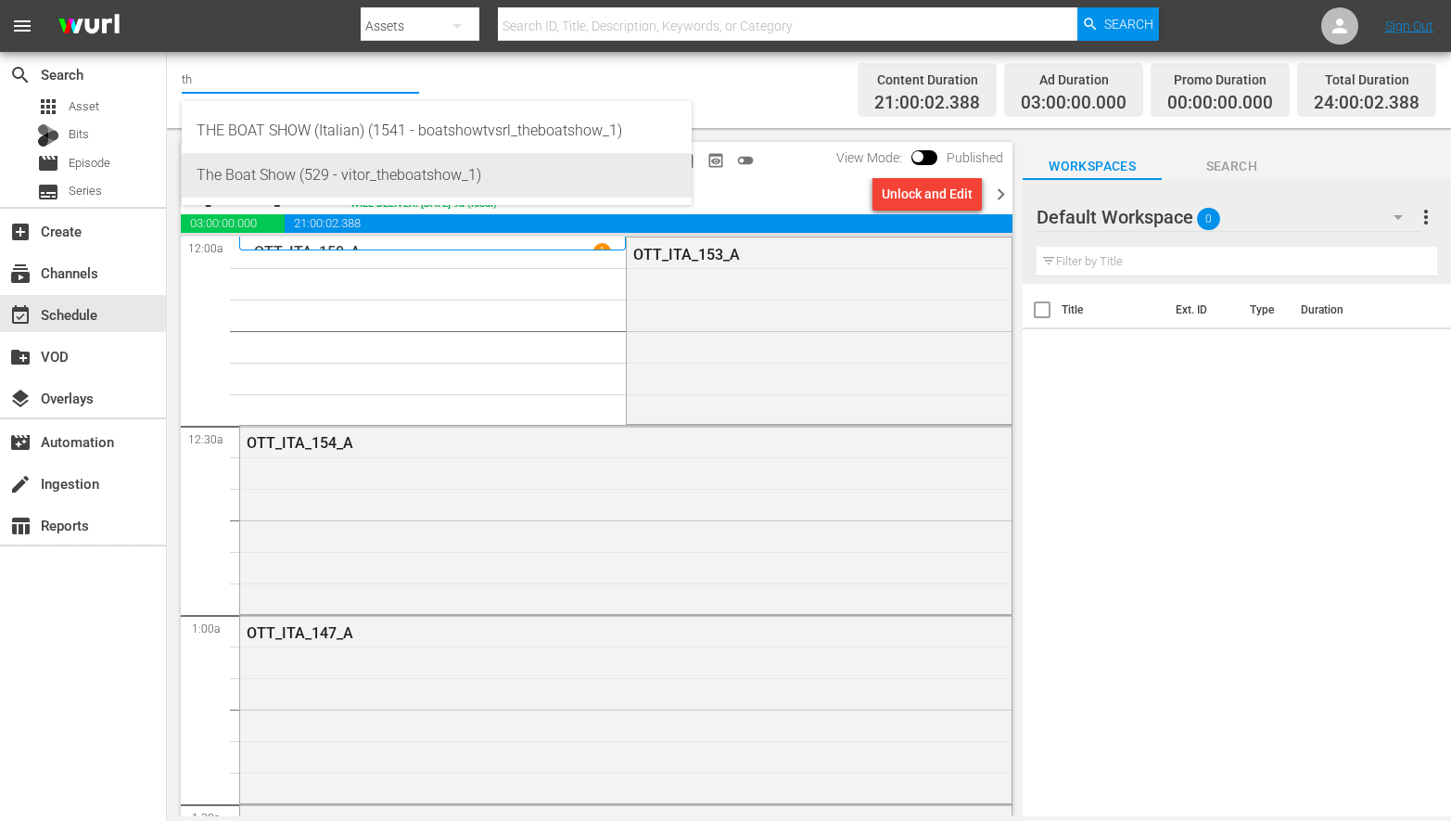
click at [282, 176] on div "The Boat Show (529 - vitor_theboatshow_1)" at bounding box center [437, 175] width 480 height 45
type input "The Boat Show (529 - vitor_theboatshow_1)"
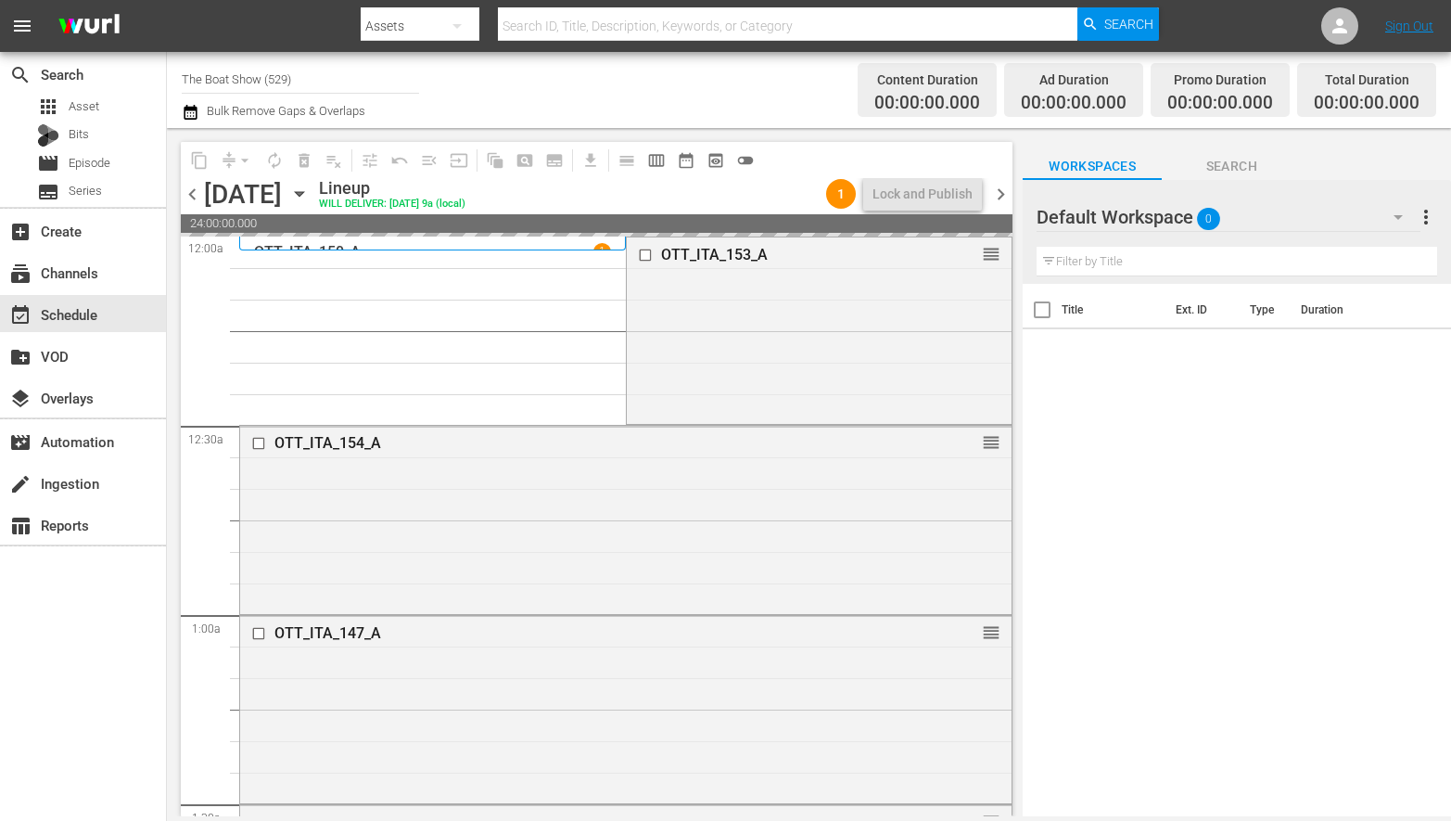
click at [303, 194] on icon "button" at bounding box center [299, 194] width 8 height 5
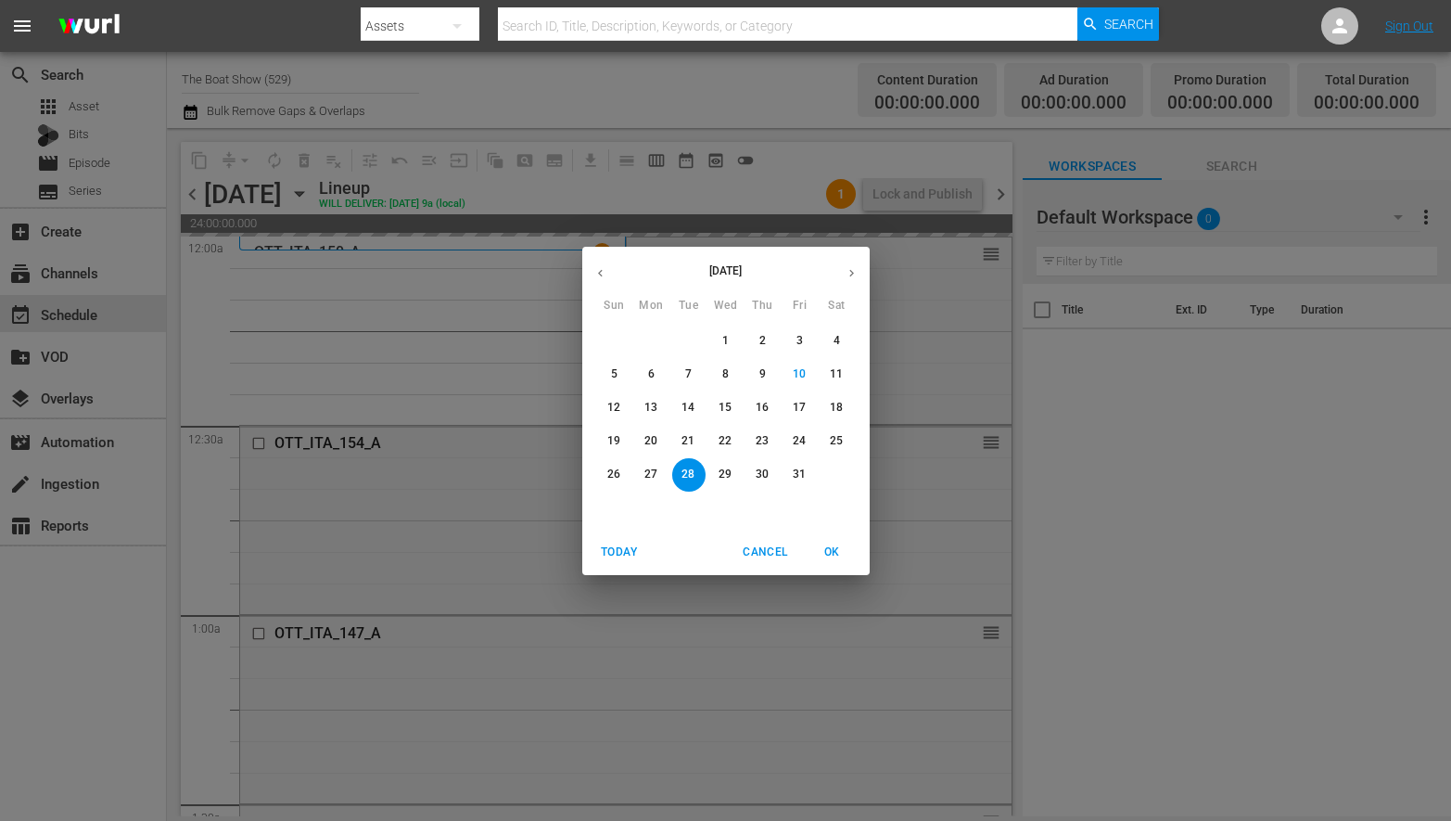
click at [797, 384] on button "10" at bounding box center [800, 374] width 33 height 33
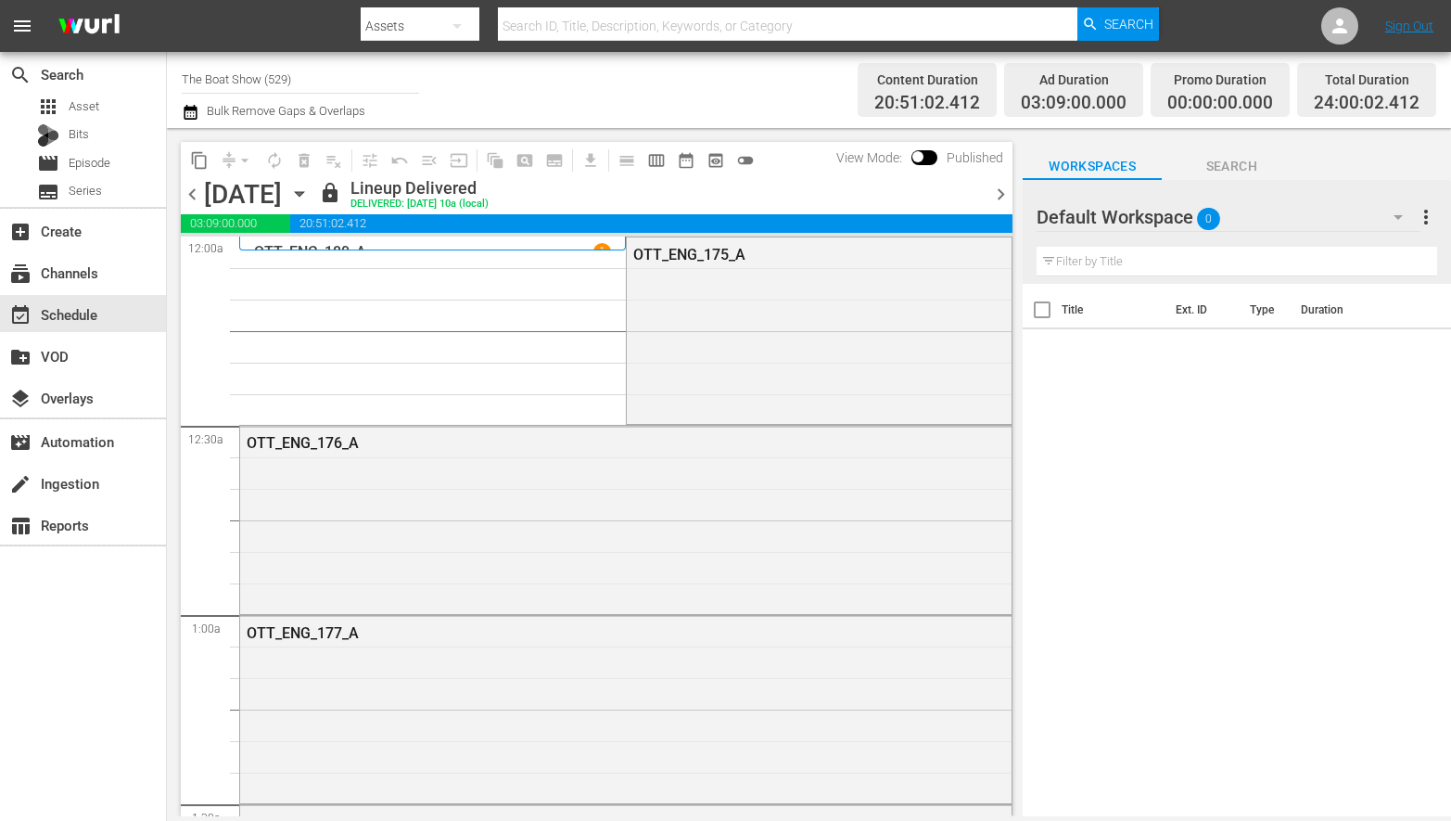
click at [1005, 201] on span "chevron_right" at bounding box center [1000, 194] width 23 height 23
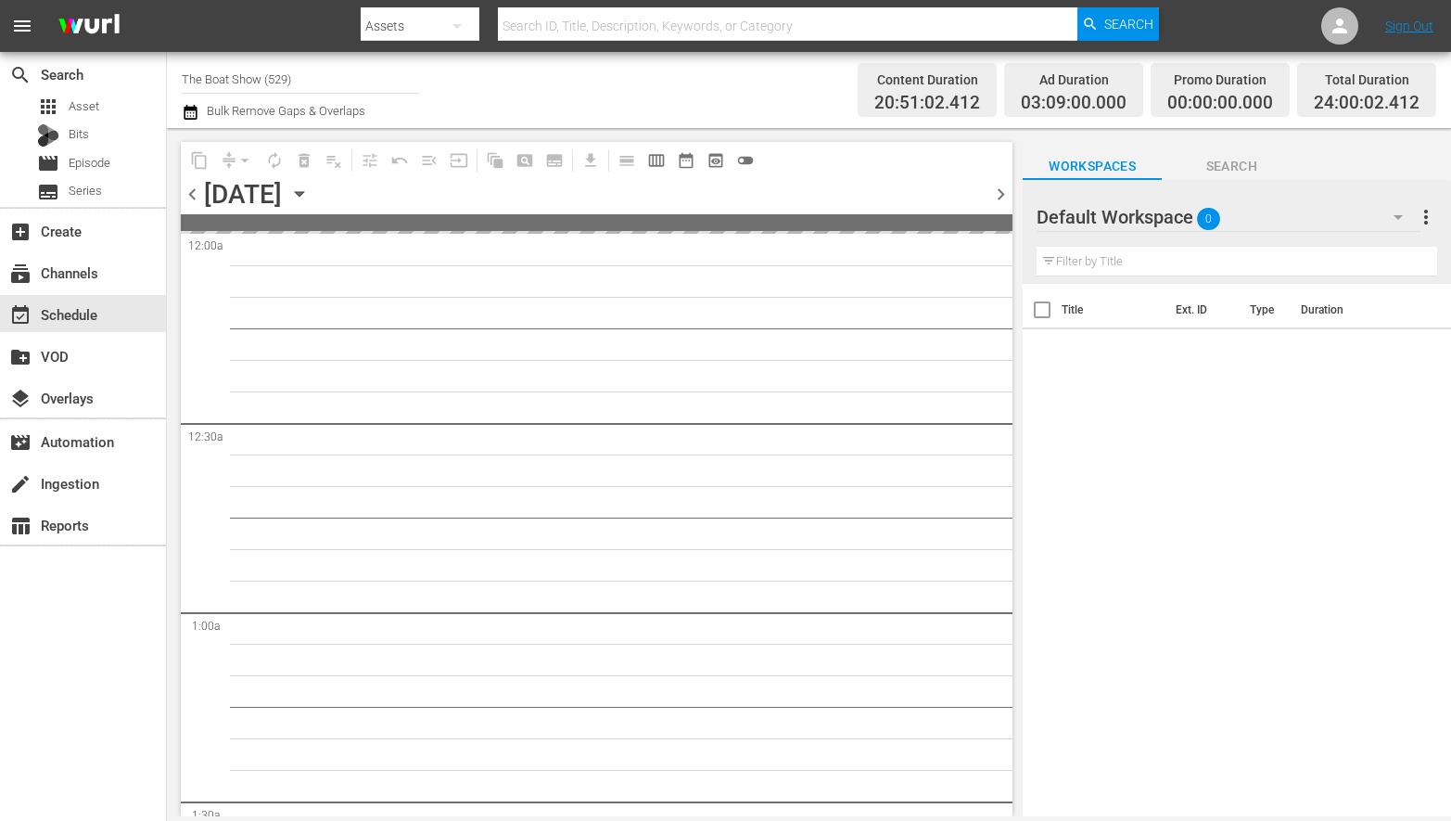
click at [1005, 201] on span "chevron_right" at bounding box center [1000, 194] width 23 height 23
click at [1408, 215] on icon "button" at bounding box center [1398, 217] width 22 height 22
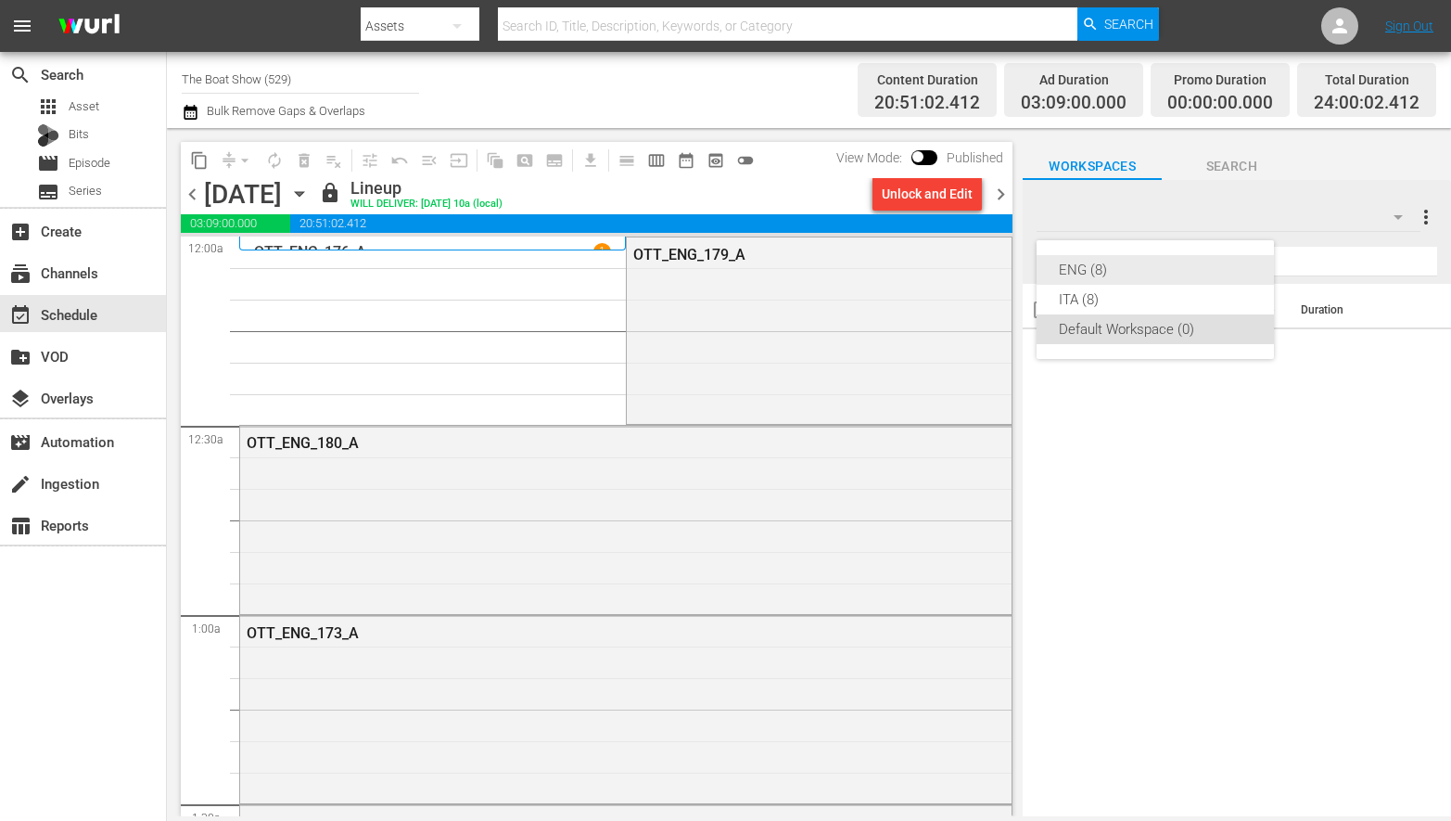
click at [1094, 266] on div "ENG (8)" at bounding box center [1155, 270] width 193 height 30
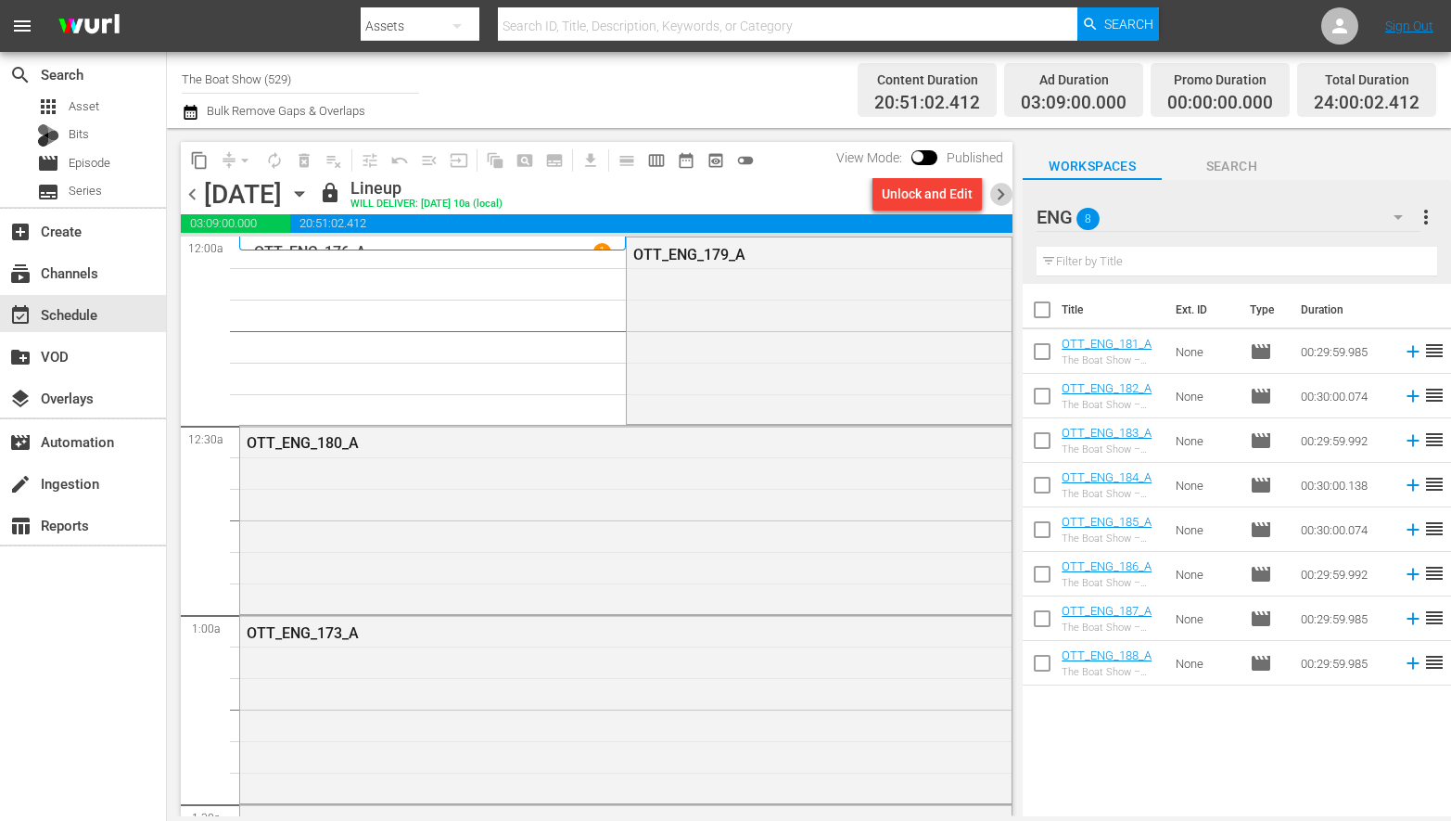
click at [1008, 197] on span "chevron_right" at bounding box center [1000, 194] width 23 height 23
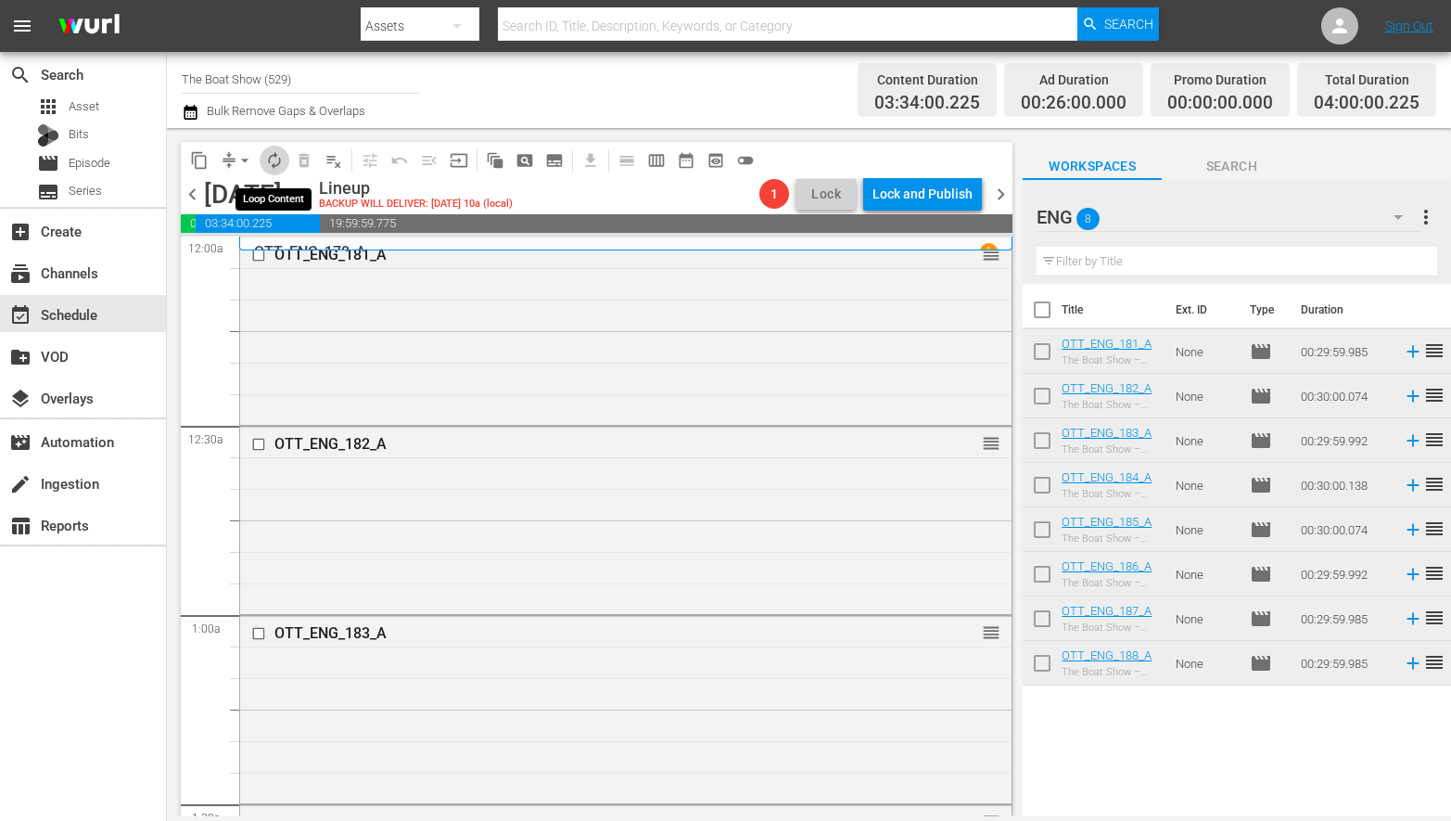
click at [272, 172] on button "autorenew_outlined" at bounding box center [275, 161] width 30 height 30
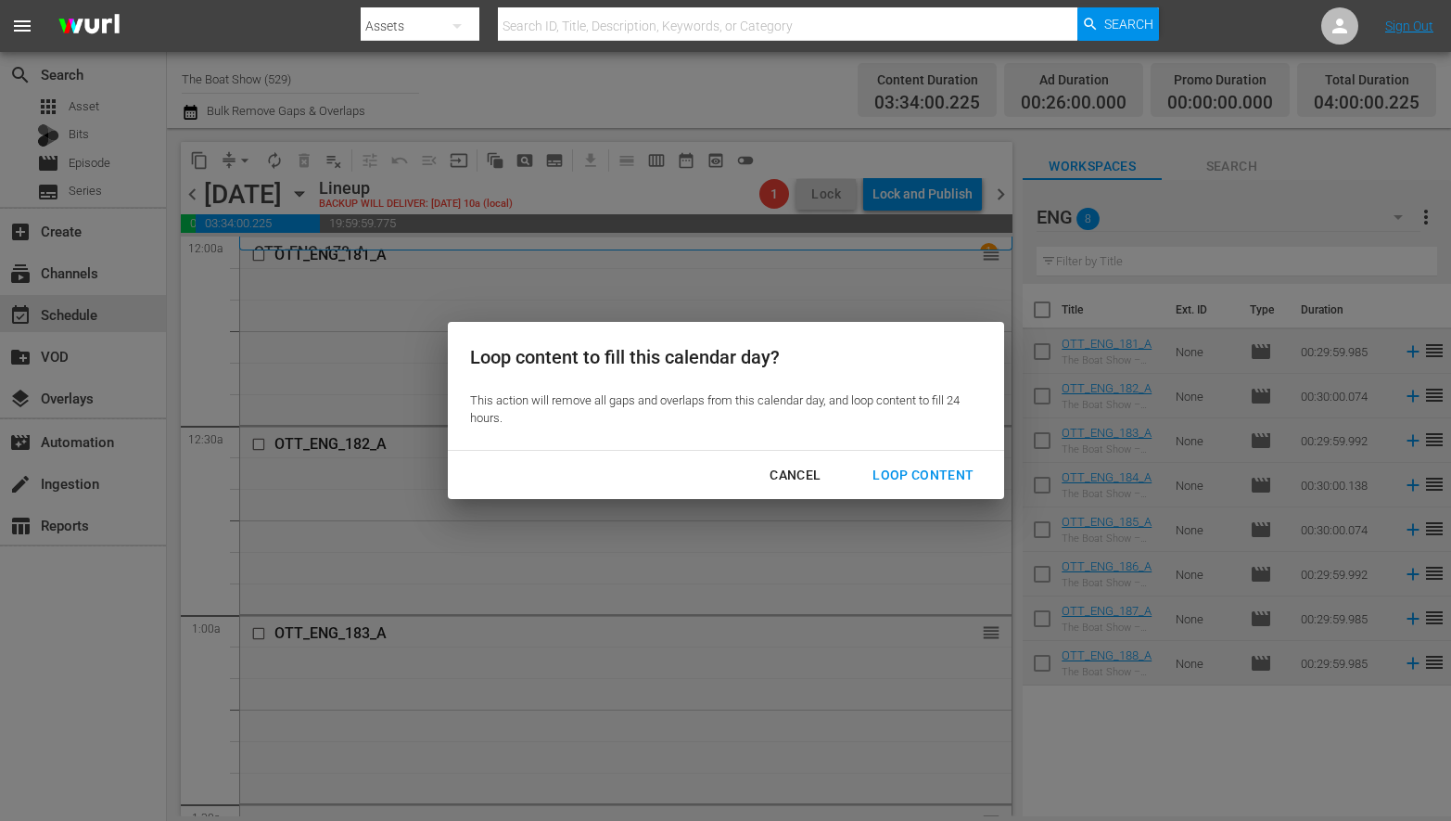
click at [926, 475] on div "Loop Content" at bounding box center [923, 475] width 131 height 23
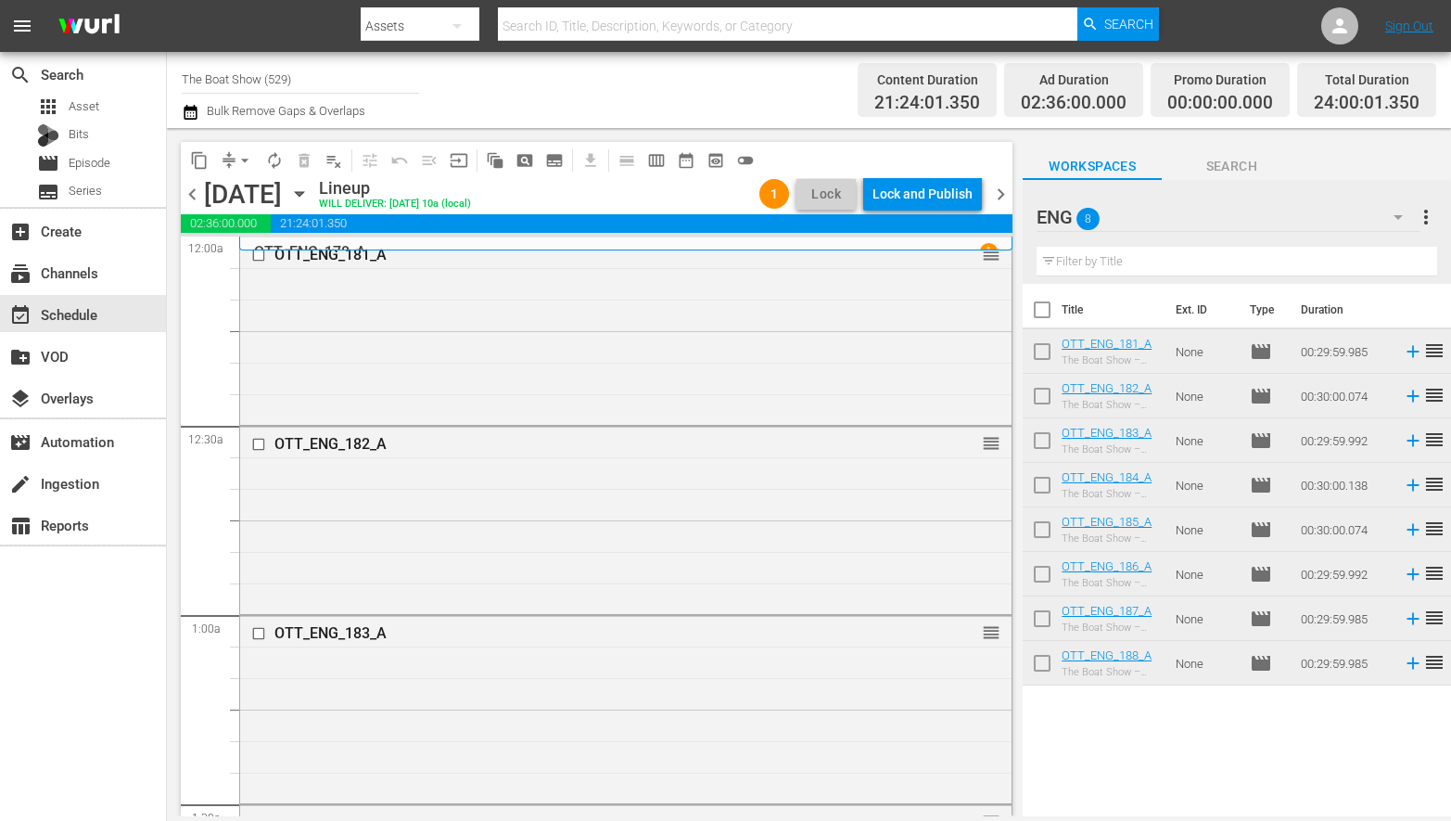
click at [250, 161] on span "arrow_drop_down" at bounding box center [245, 160] width 19 height 19
click at [245, 195] on li "Align to Midnight" at bounding box center [245, 198] width 195 height 31
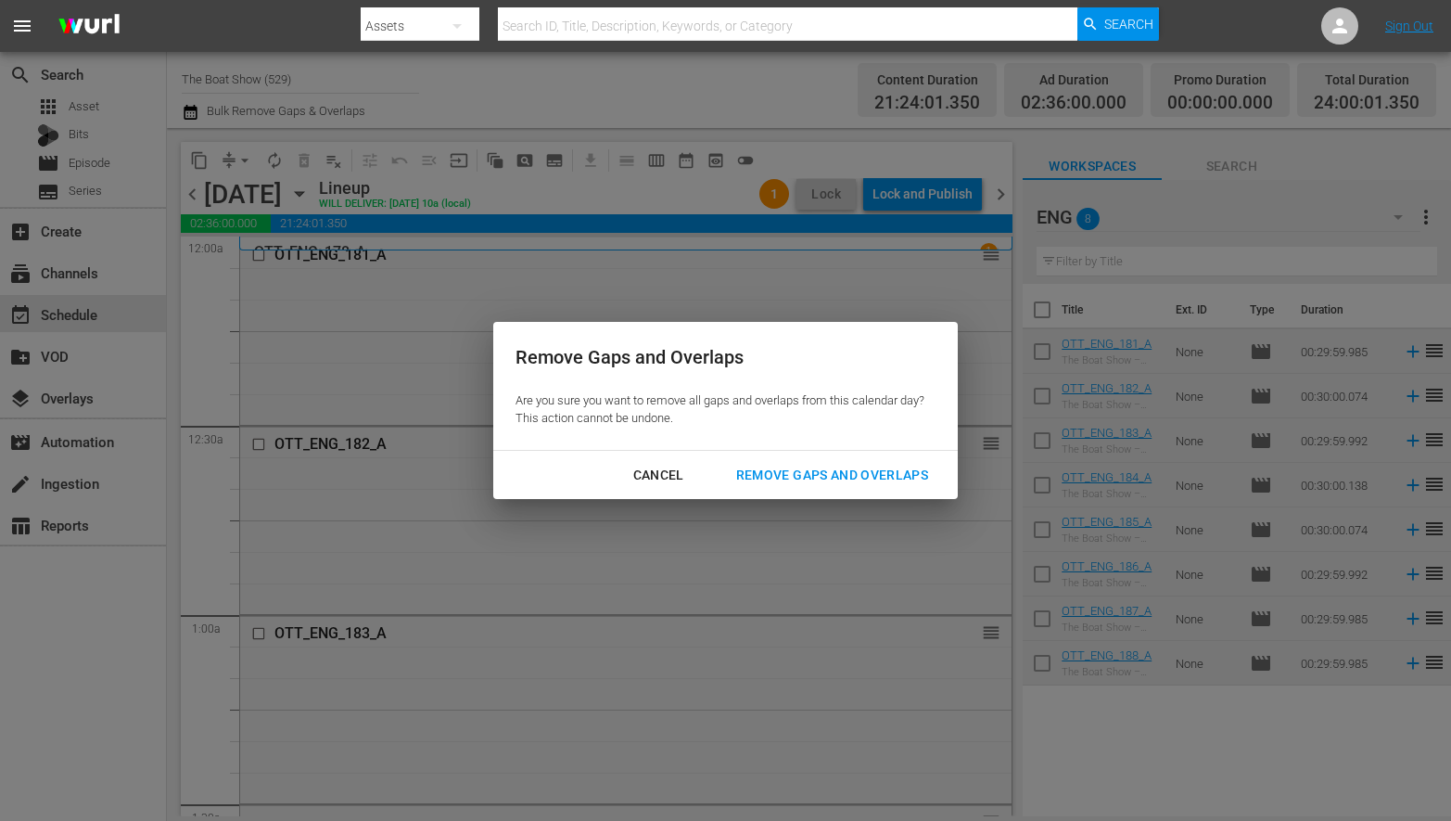
click at [797, 474] on div "Remove Gaps and Overlaps" at bounding box center [832, 475] width 222 height 23
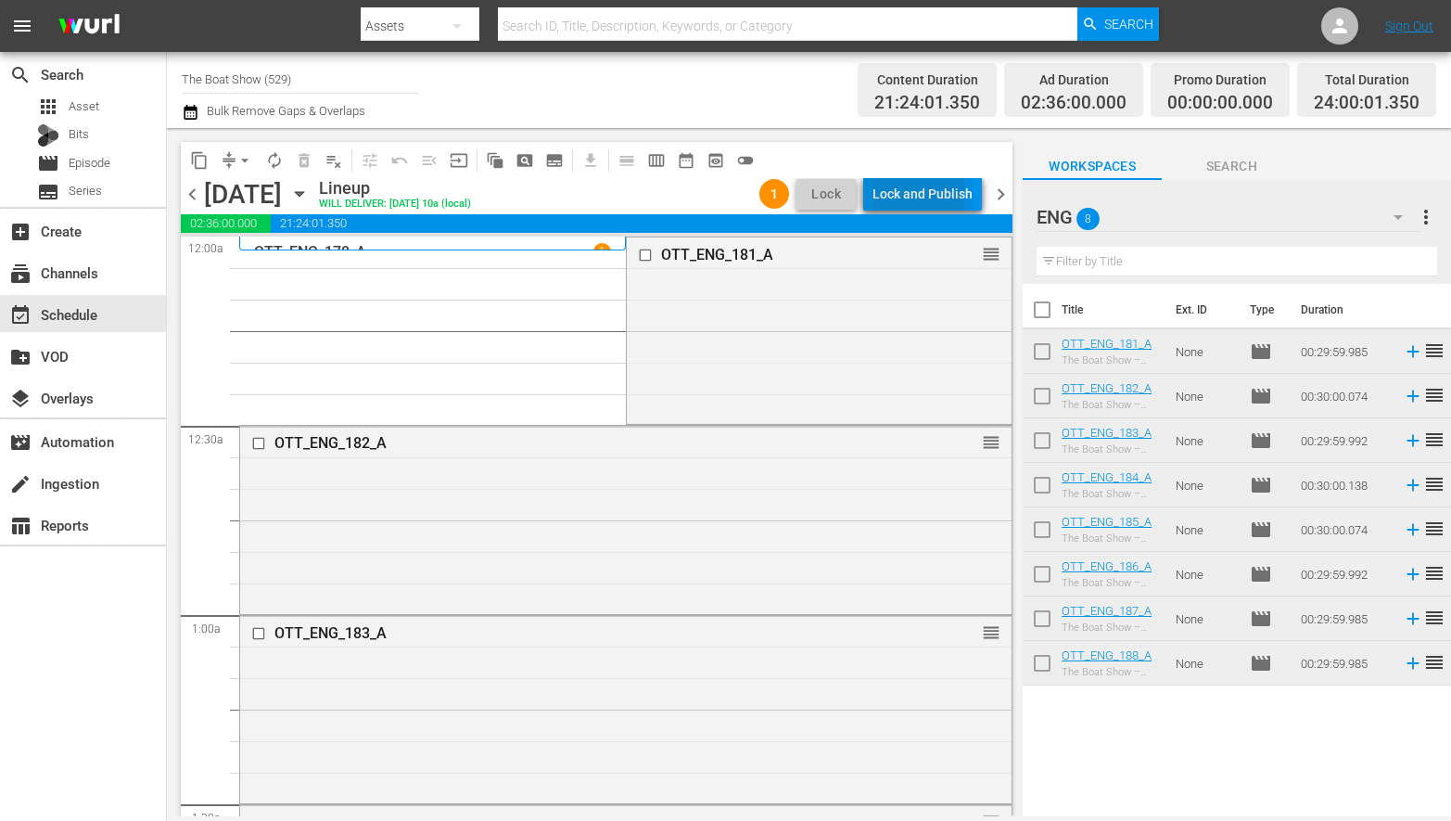
click at [911, 192] on div "Lock and Publish" at bounding box center [923, 193] width 100 height 33
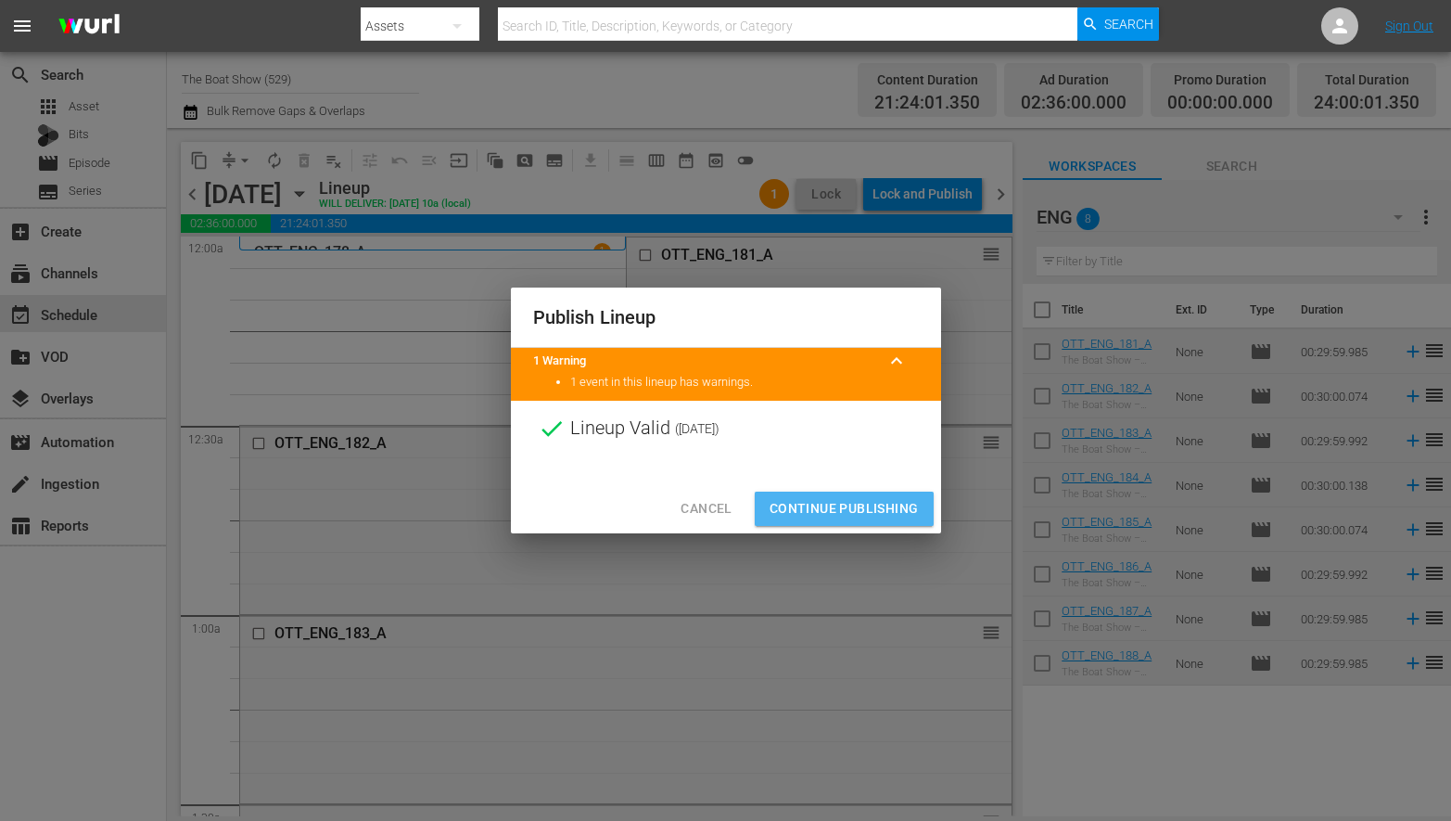
click at [867, 500] on span "Continue Publishing" at bounding box center [844, 508] width 149 height 23
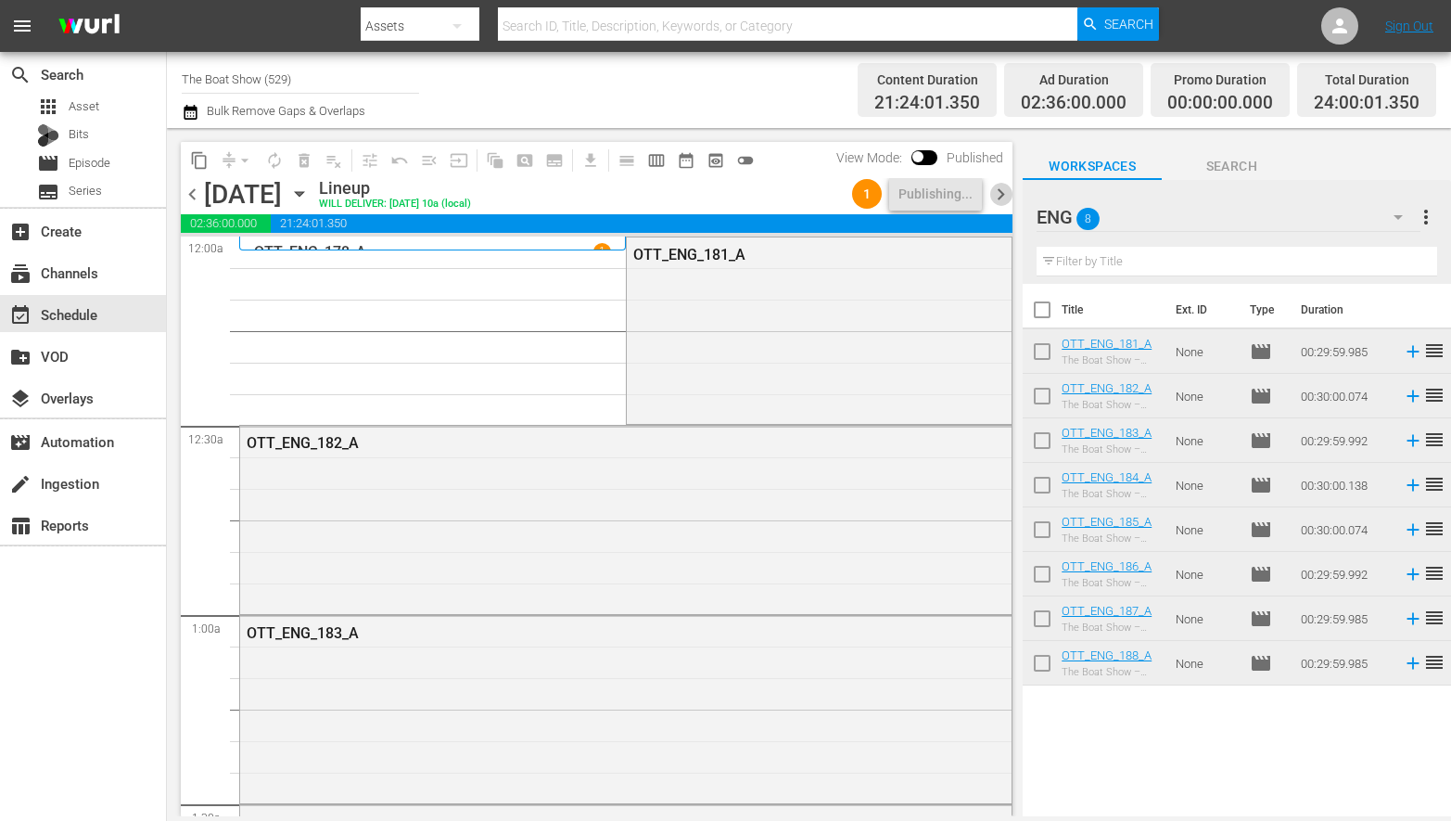
click at [1003, 194] on span "chevron_right" at bounding box center [1000, 194] width 23 height 23
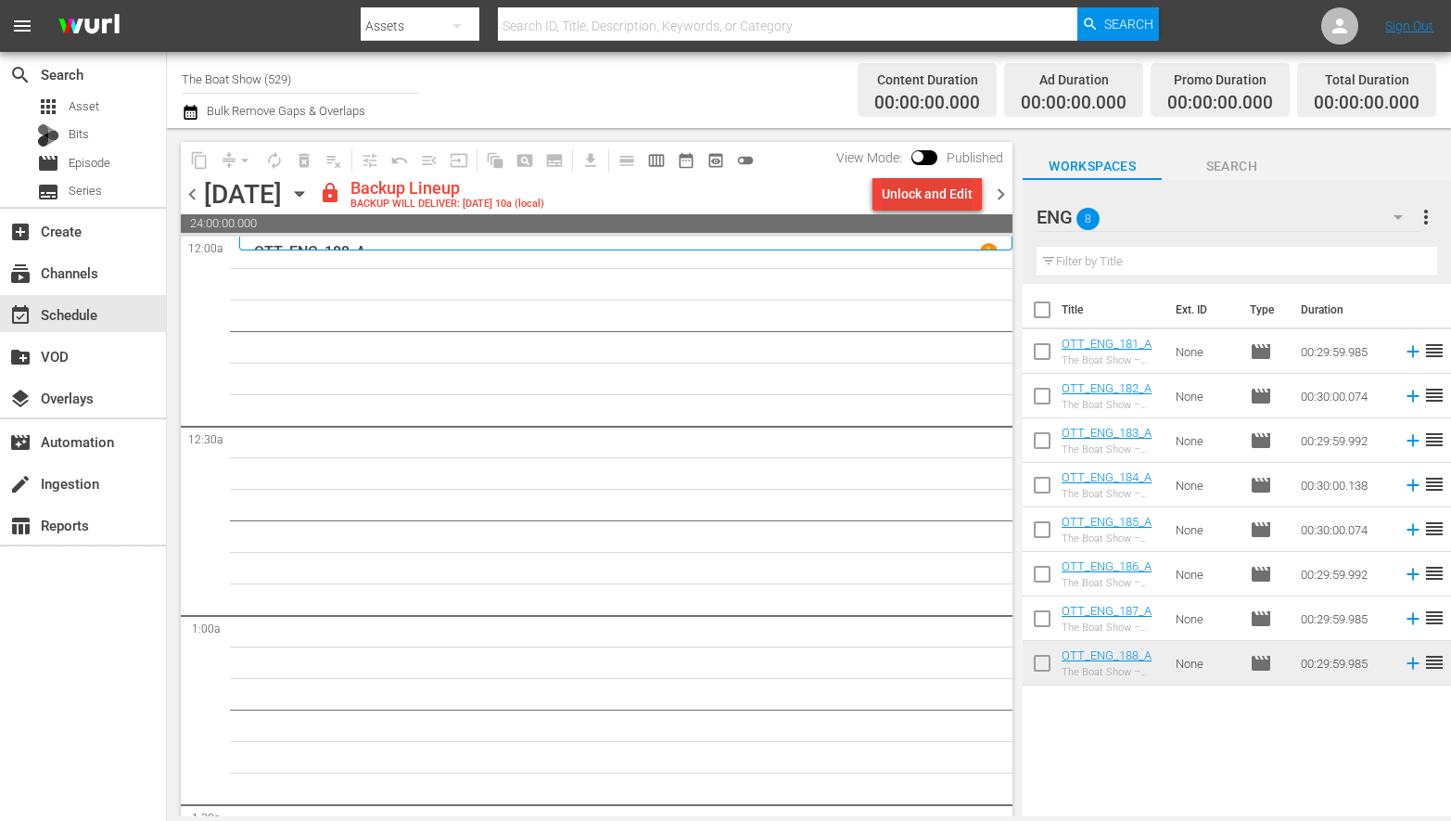
click at [963, 200] on div "Unlock and Edit" at bounding box center [927, 193] width 91 height 33
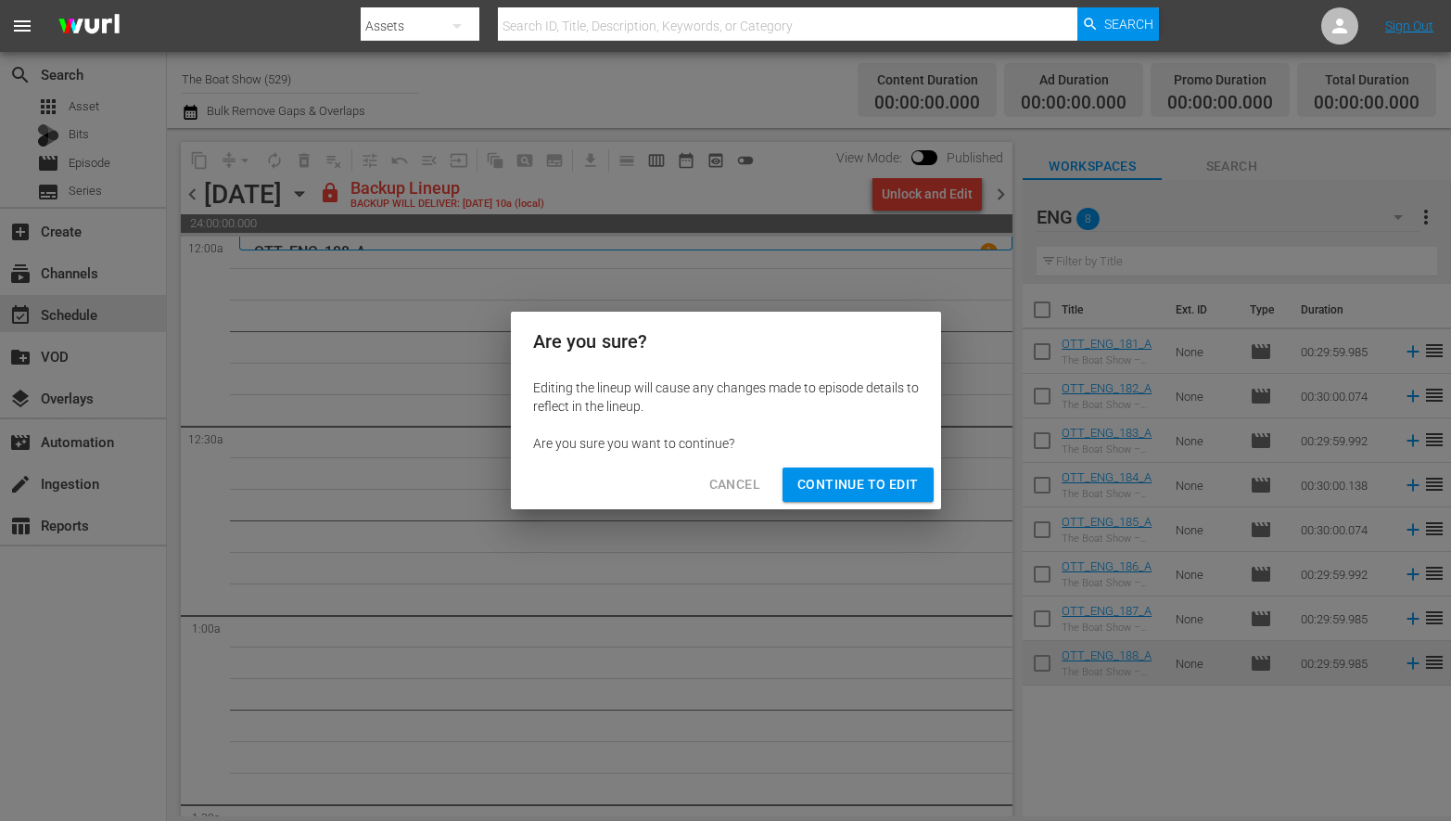
click at [850, 488] on span "Continue to Edit" at bounding box center [857, 484] width 121 height 23
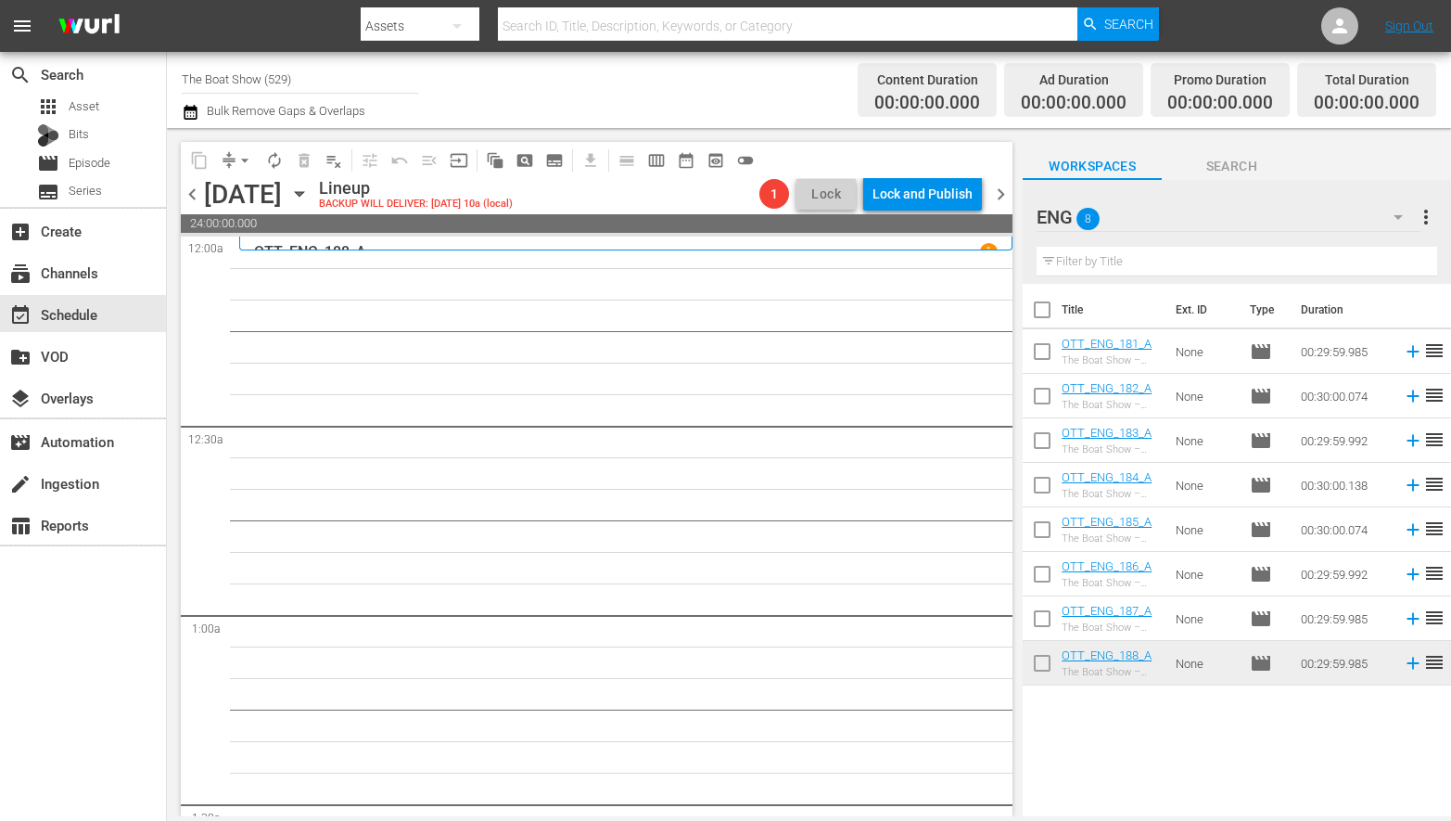
click at [1037, 440] on input "checkbox" at bounding box center [1042, 444] width 39 height 39
checkbox input "true"
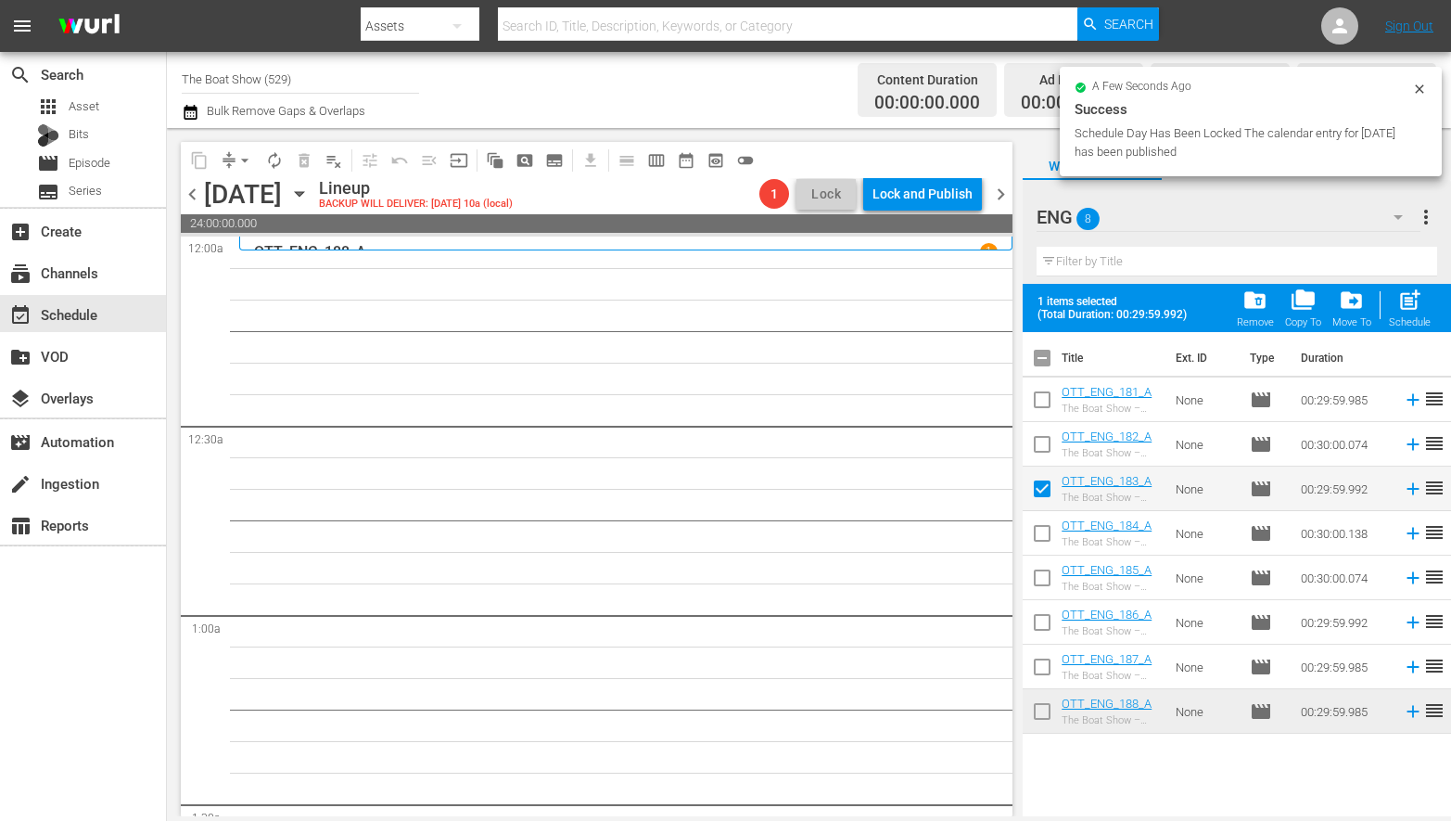
click at [1042, 527] on input "checkbox" at bounding box center [1042, 536] width 39 height 39
checkbox input "true"
click at [1042, 580] on input "checkbox" at bounding box center [1042, 581] width 39 height 39
checkbox input "true"
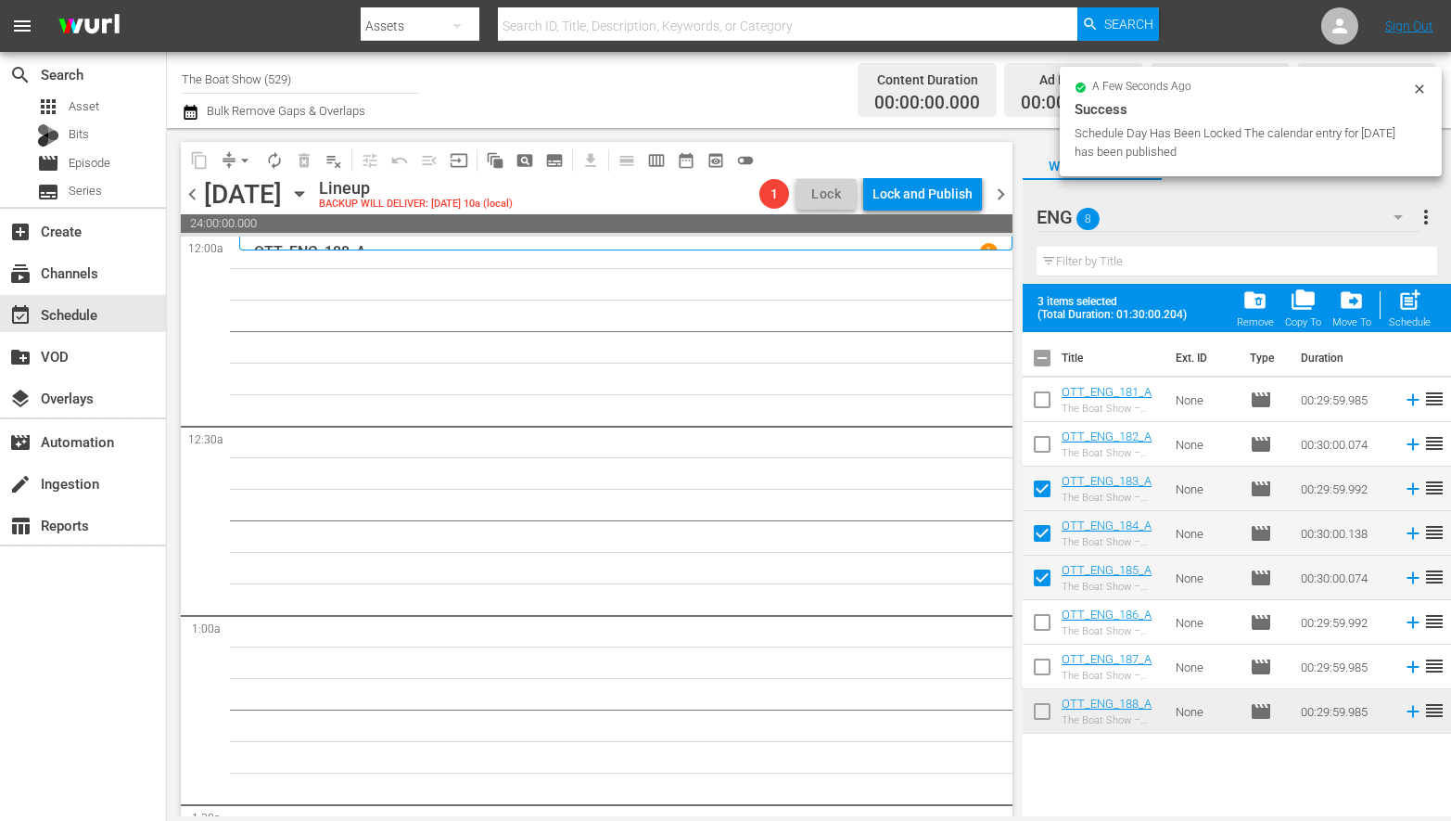
click at [1043, 626] on input "checkbox" at bounding box center [1042, 625] width 39 height 39
checkbox input "true"
click at [1045, 660] on input "checkbox" at bounding box center [1042, 670] width 39 height 39
checkbox input "true"
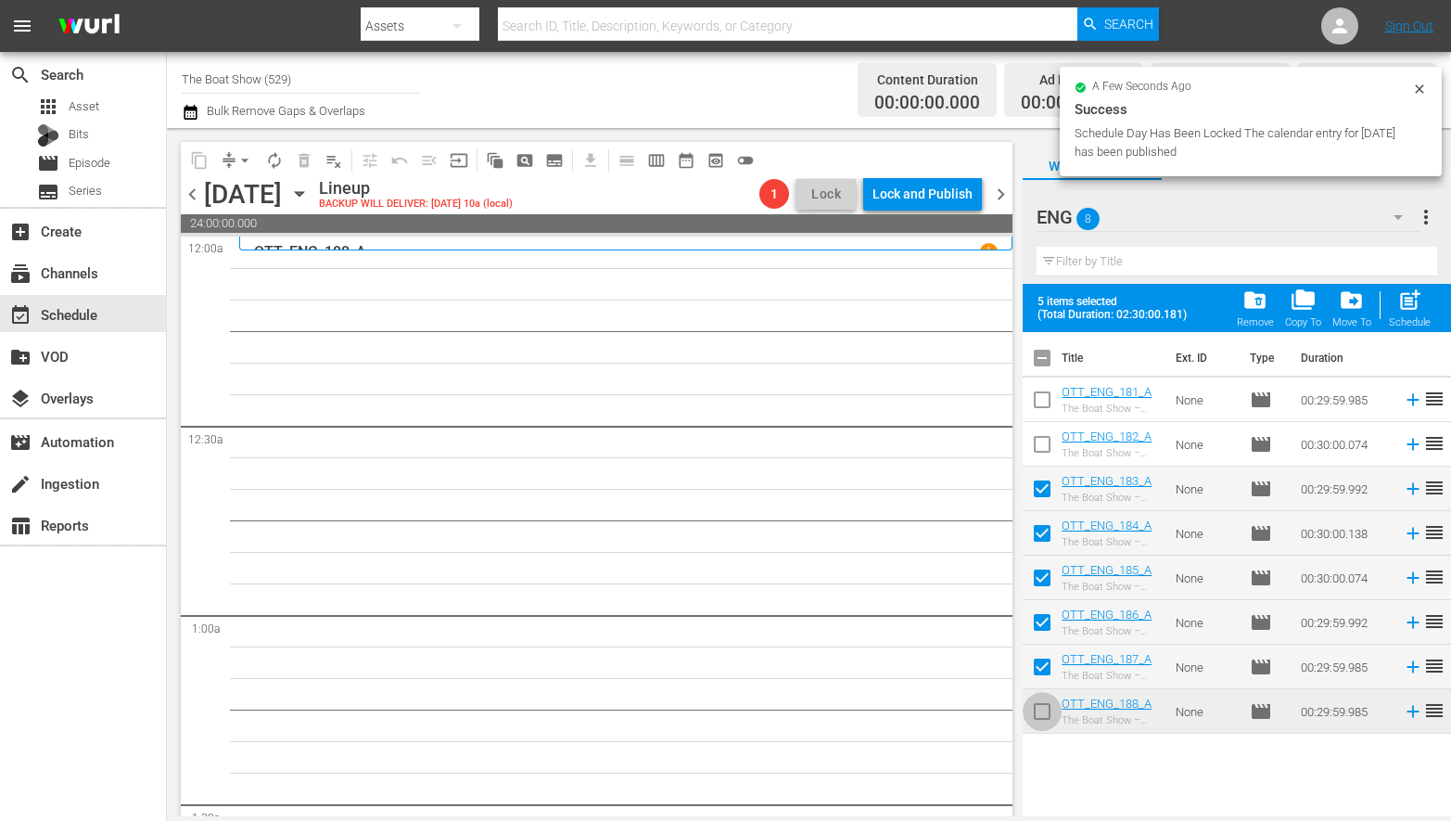
click at [1041, 703] on input "checkbox" at bounding box center [1042, 714] width 39 height 39
checkbox input "true"
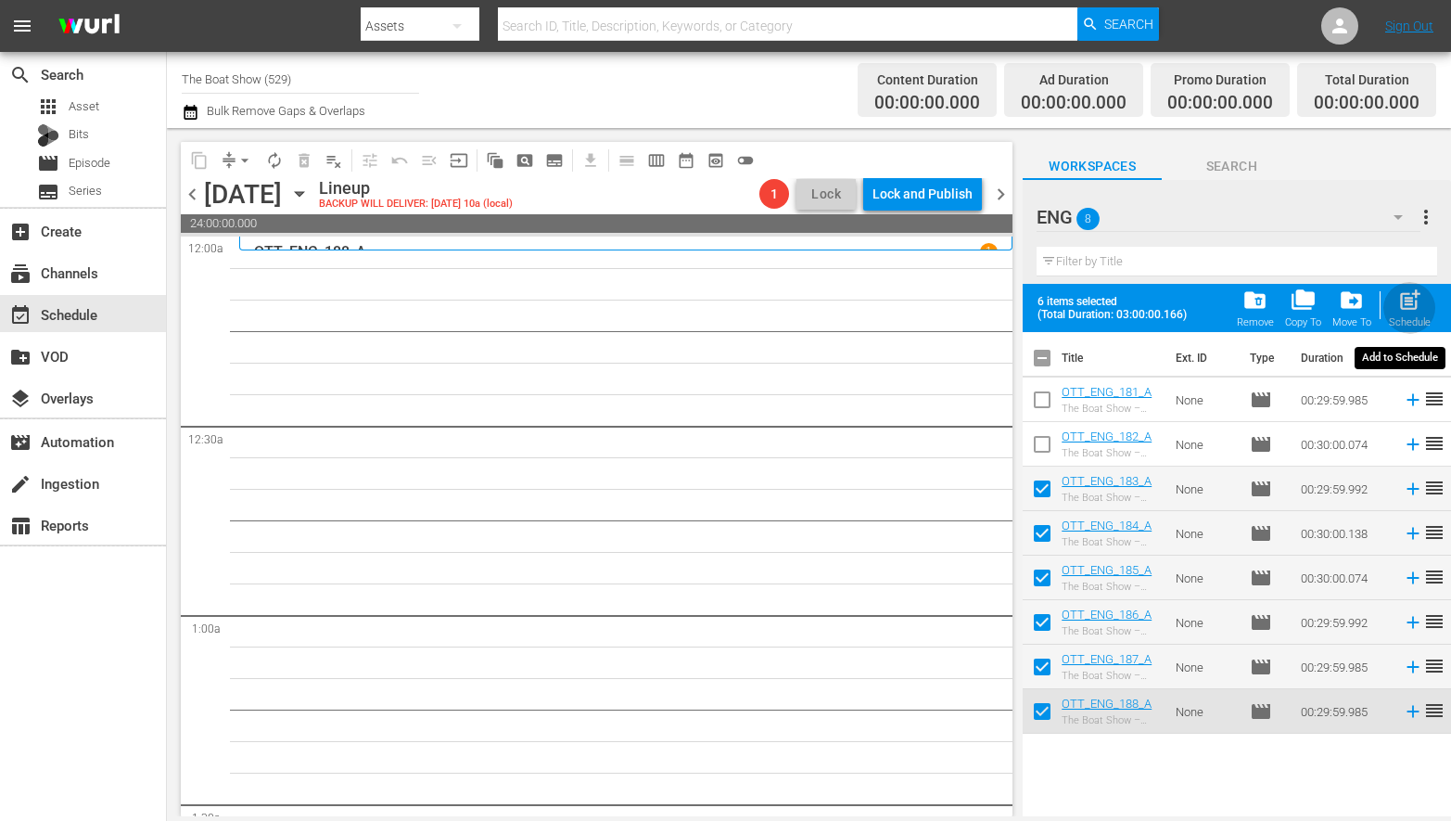
click at [1408, 313] on div "post_add Schedule" at bounding box center [1410, 307] width 42 height 41
checkbox input "false"
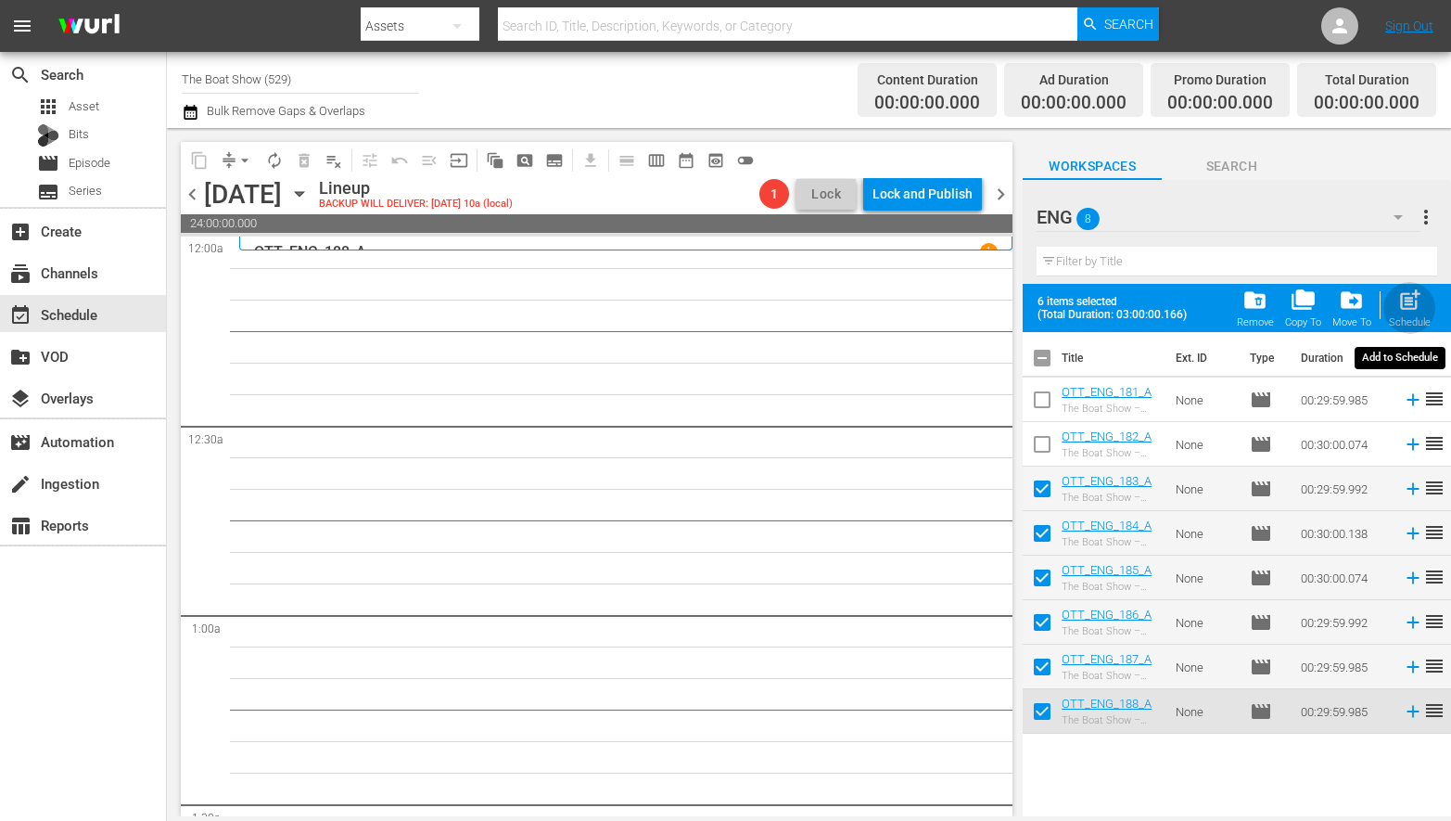
checkbox input "false"
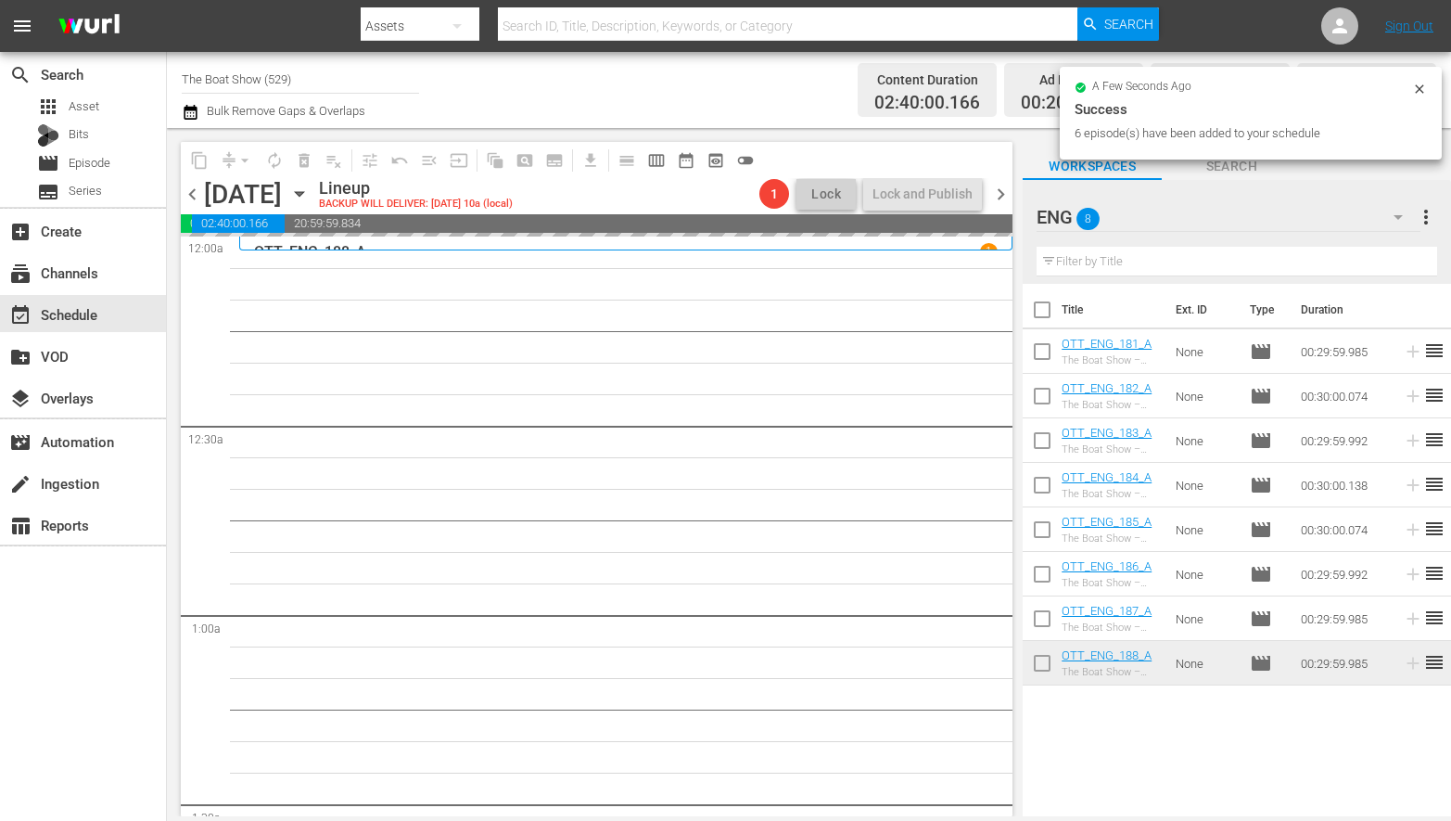
click at [1042, 356] on input "checkbox" at bounding box center [1042, 355] width 39 height 39
checkbox input "true"
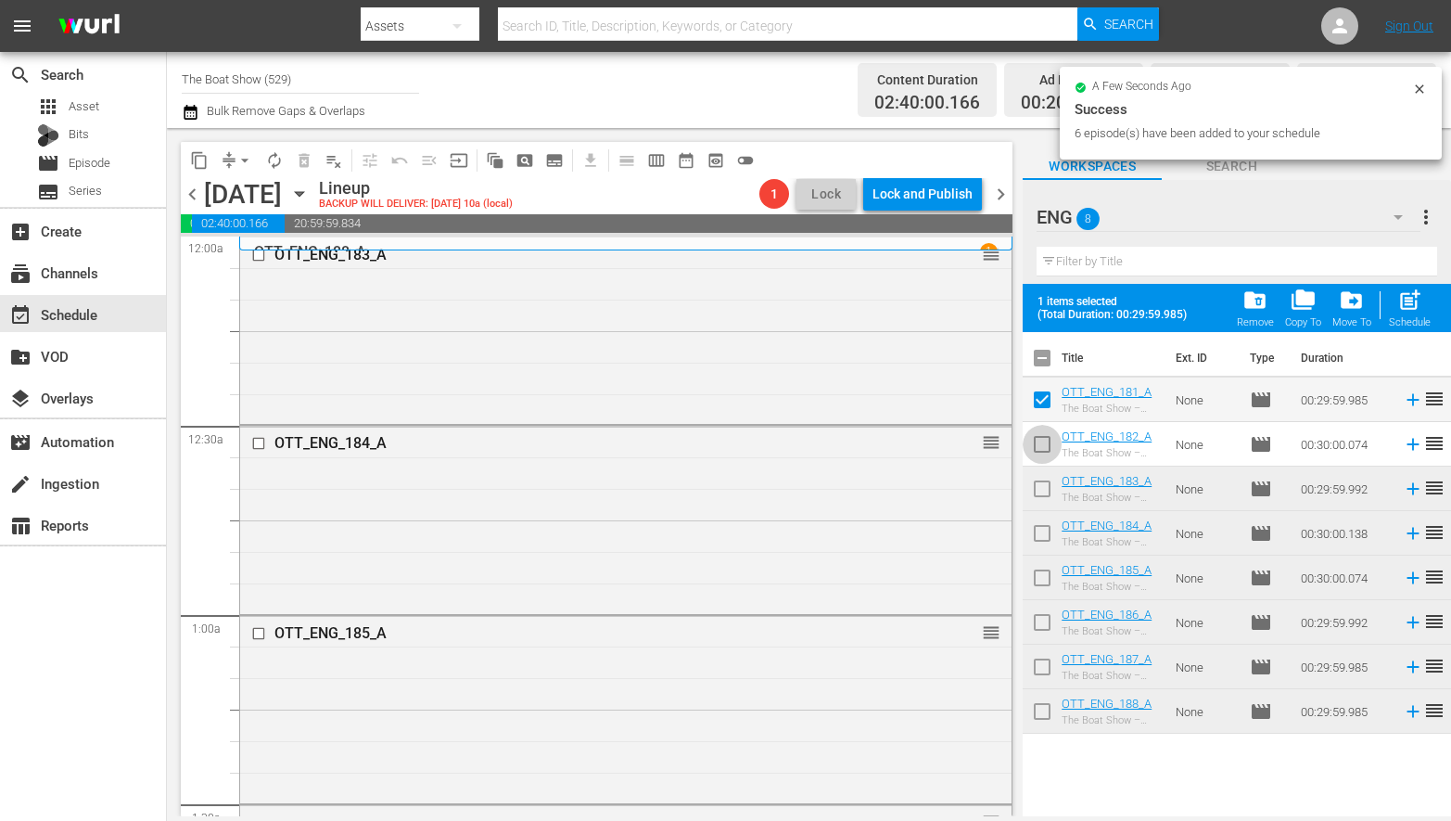
click at [1036, 440] on input "checkbox" at bounding box center [1042, 447] width 39 height 39
checkbox input "true"
click at [1408, 304] on span "post_add" at bounding box center [1409, 299] width 25 height 25
checkbox input "false"
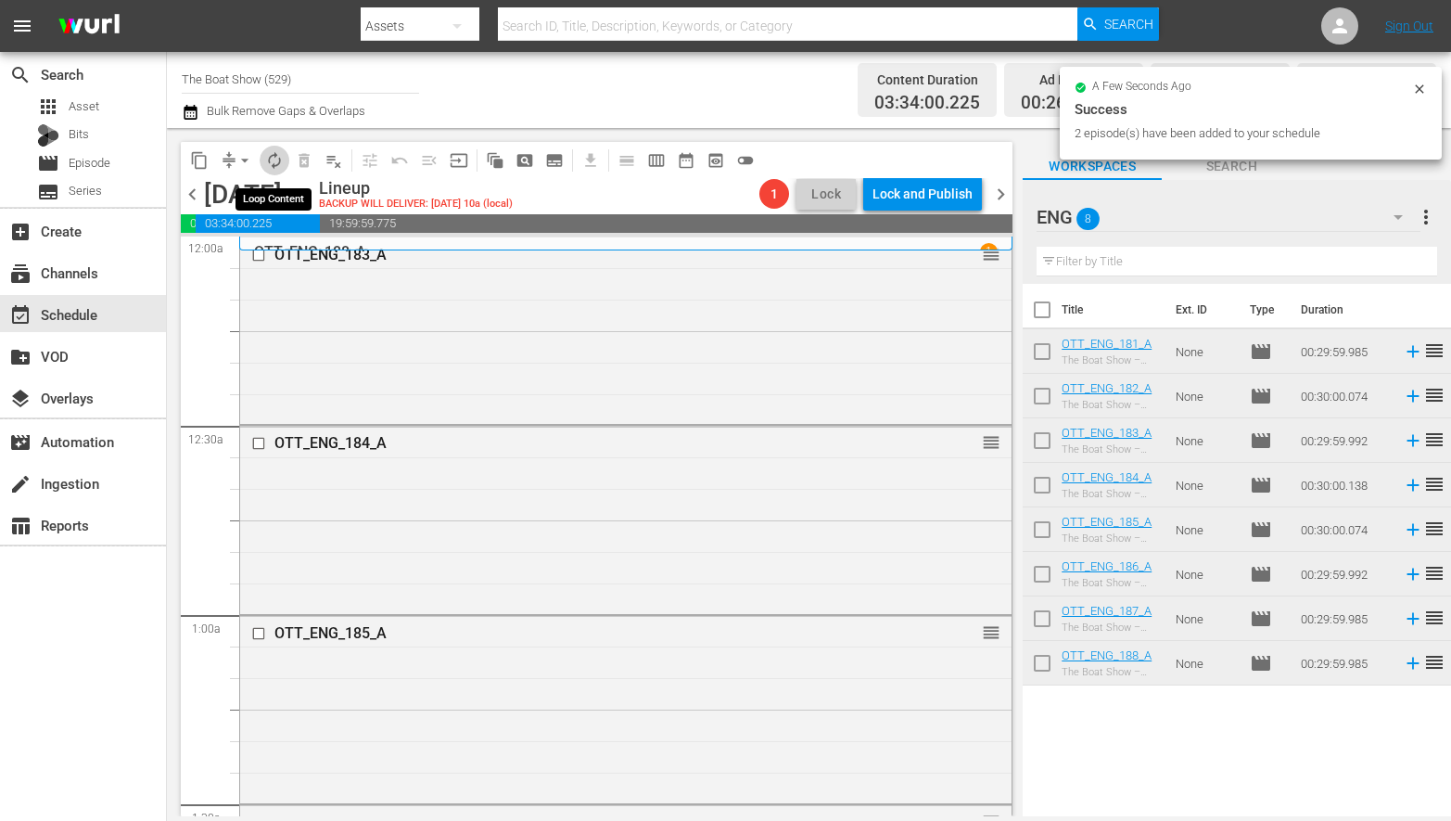
click at [277, 160] on span "autorenew_outlined" at bounding box center [274, 160] width 19 height 19
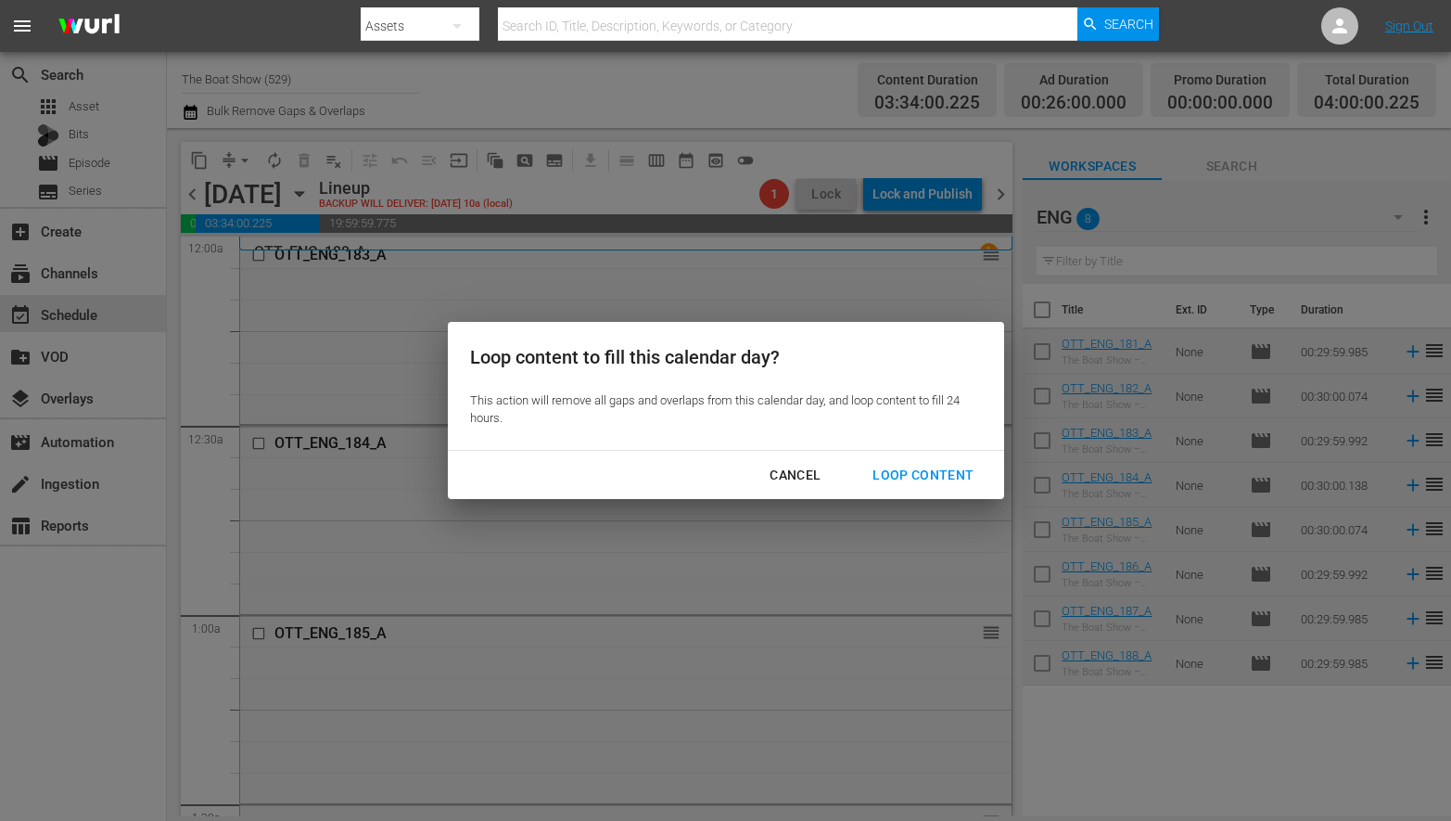
click at [937, 465] on div "Loop Content" at bounding box center [923, 475] width 131 height 23
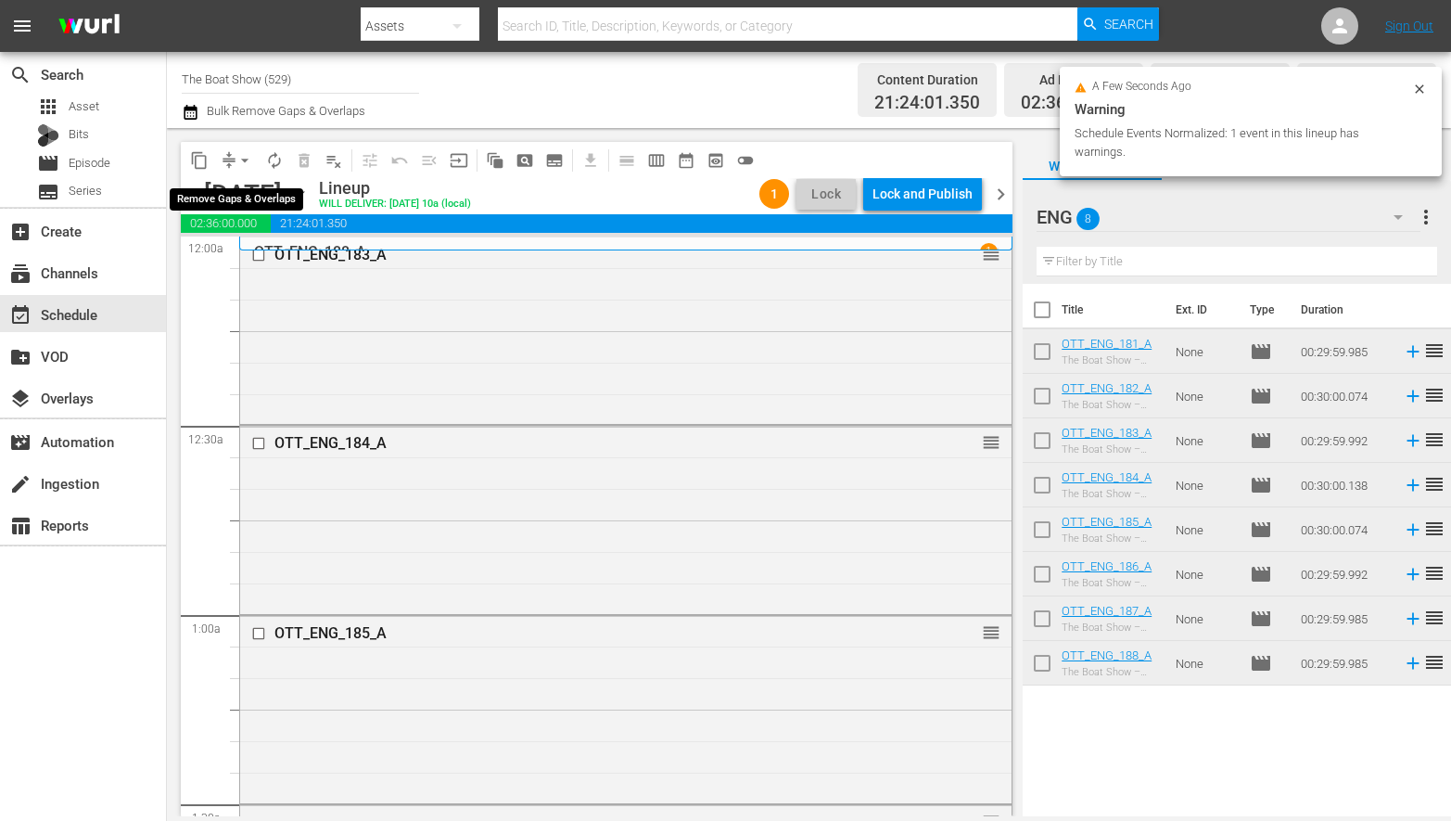
click at [236, 154] on span "arrow_drop_down" at bounding box center [245, 160] width 19 height 19
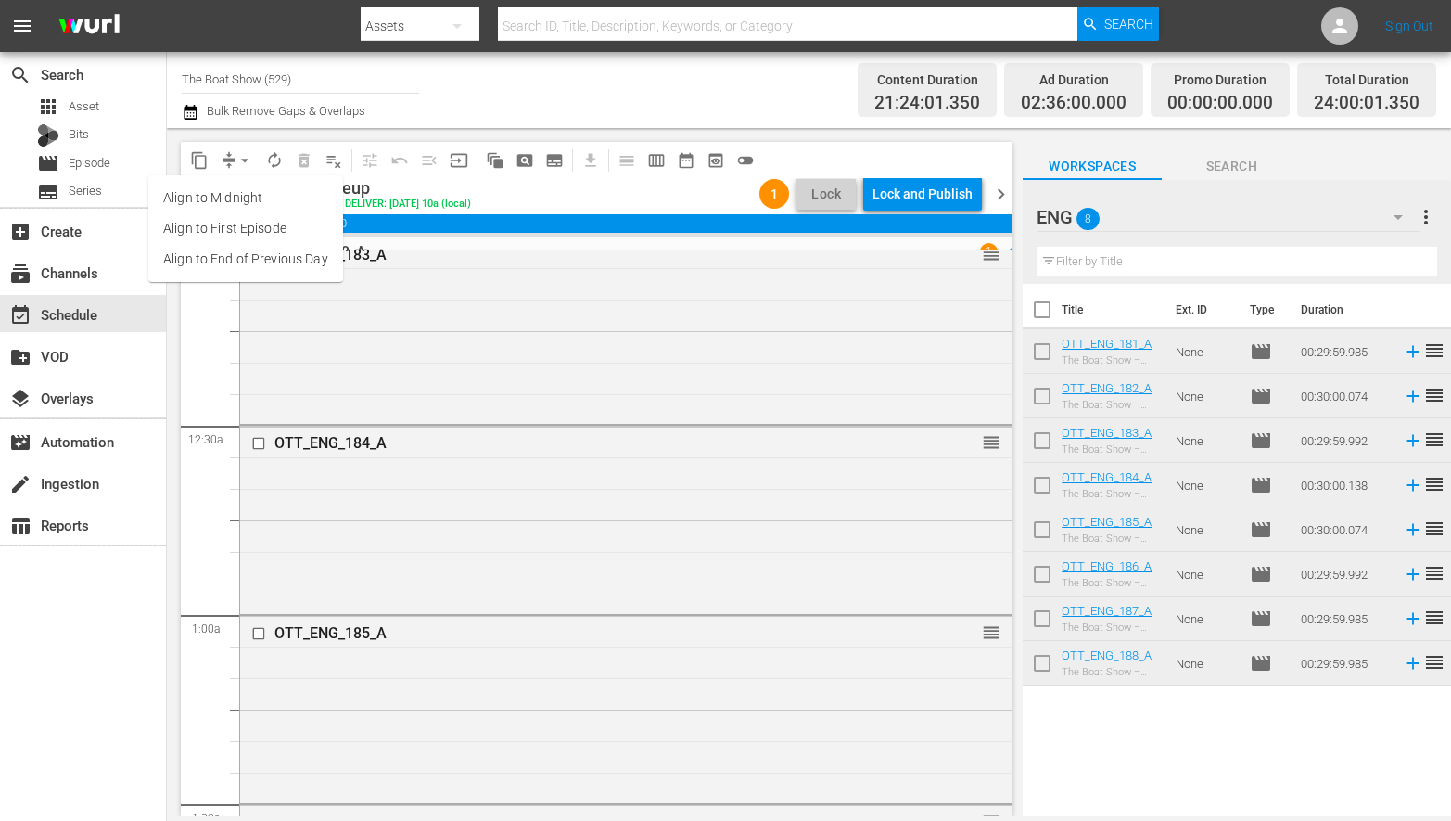
click at [232, 199] on li "Align to Midnight" at bounding box center [245, 198] width 195 height 31
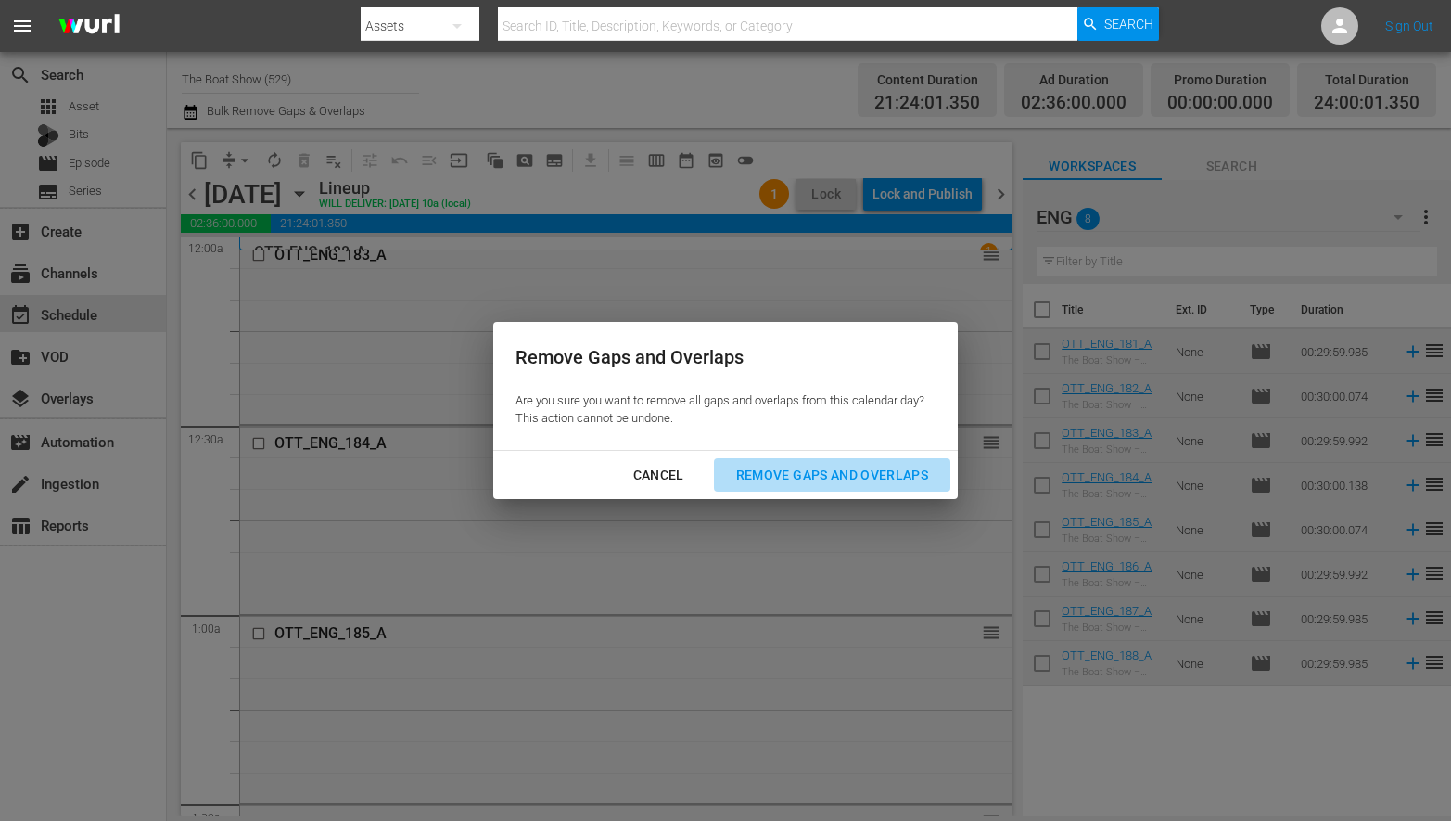
click at [843, 467] on div "Remove Gaps and Overlaps" at bounding box center [832, 475] width 222 height 23
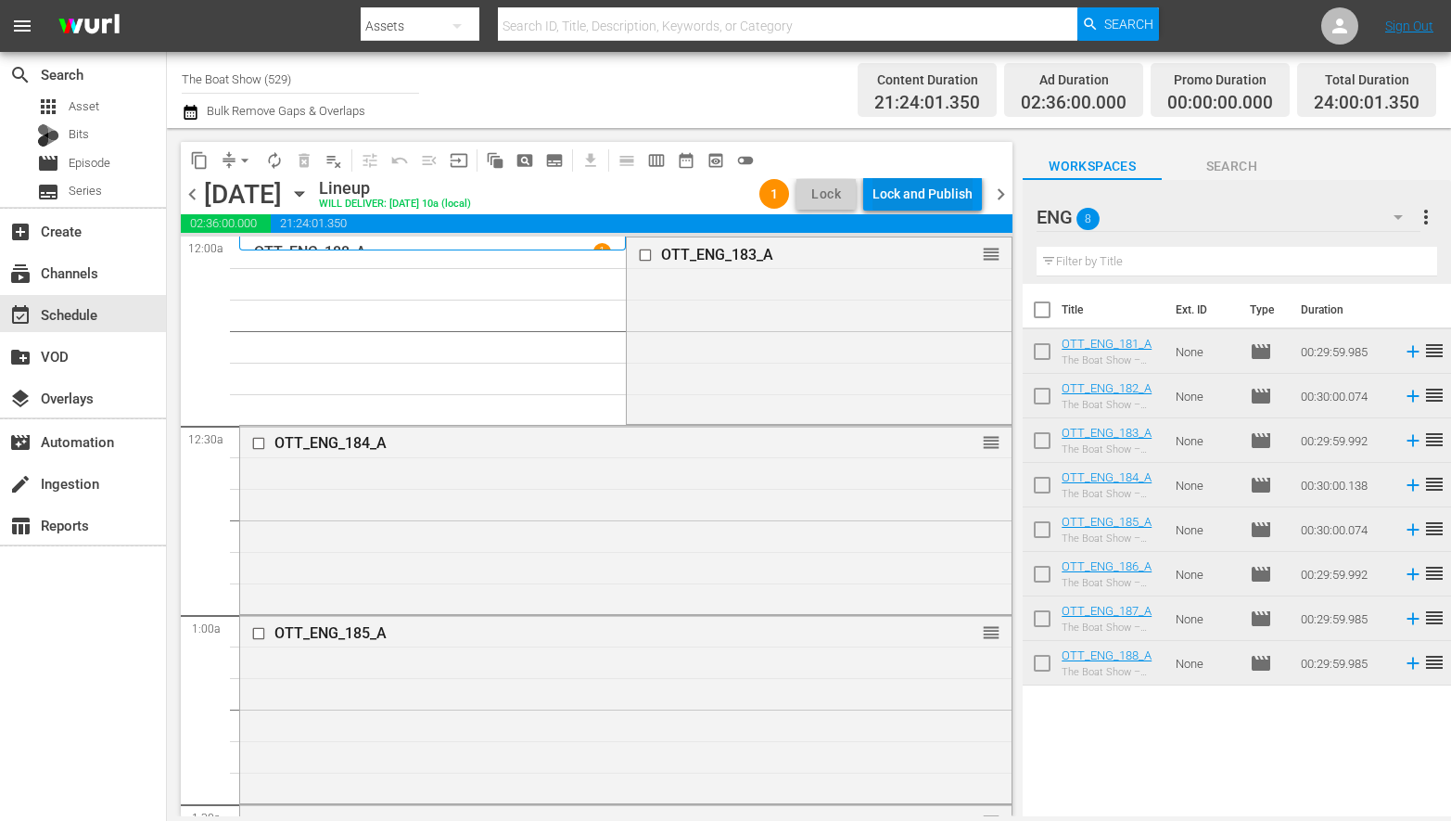
click at [911, 193] on div "Lock and Publish" at bounding box center [923, 193] width 100 height 33
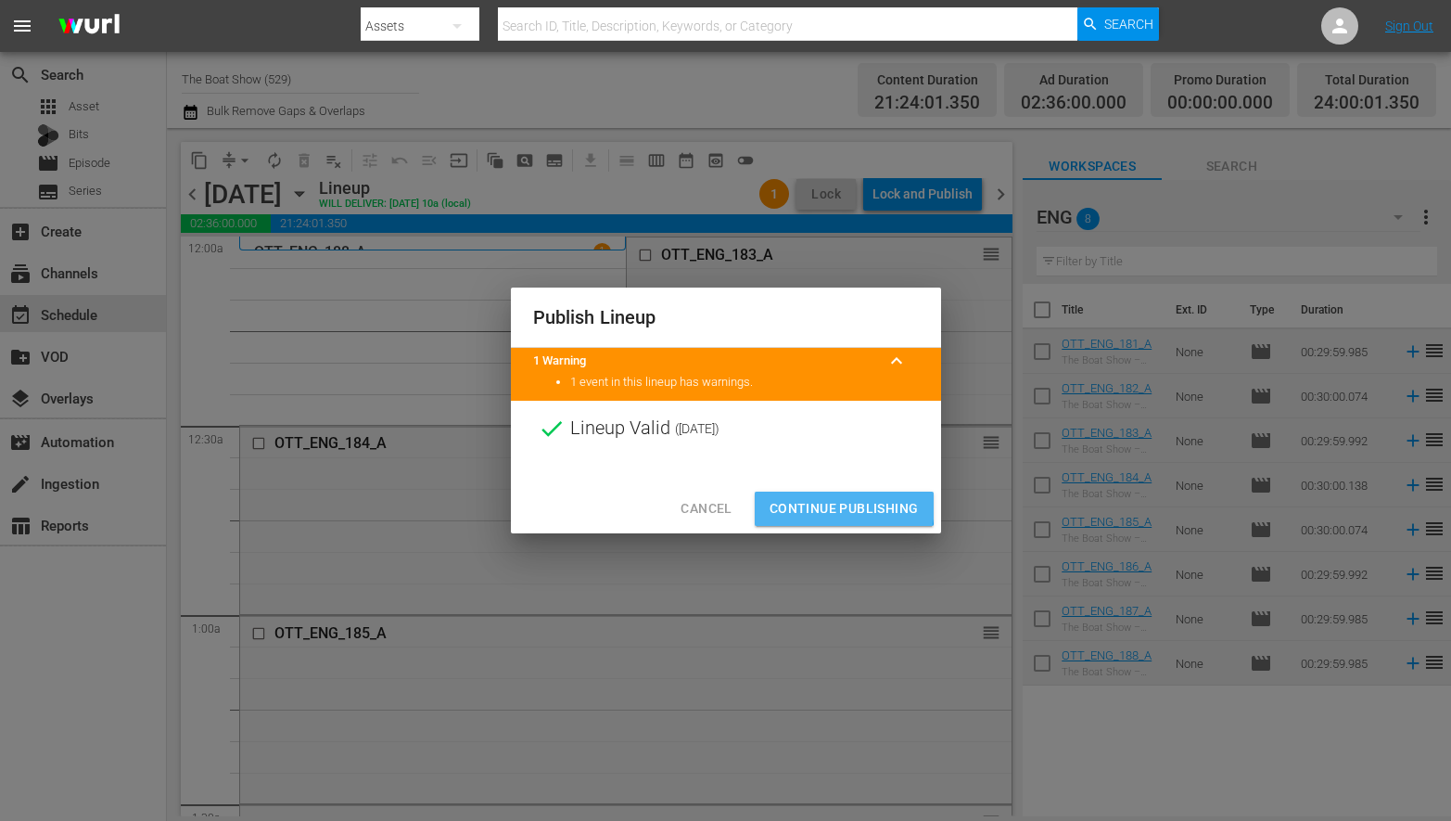
drag, startPoint x: 796, startPoint y: 503, endPoint x: 687, endPoint y: 438, distance: 126.4
click at [797, 503] on span "Continue Publishing" at bounding box center [844, 508] width 149 height 23
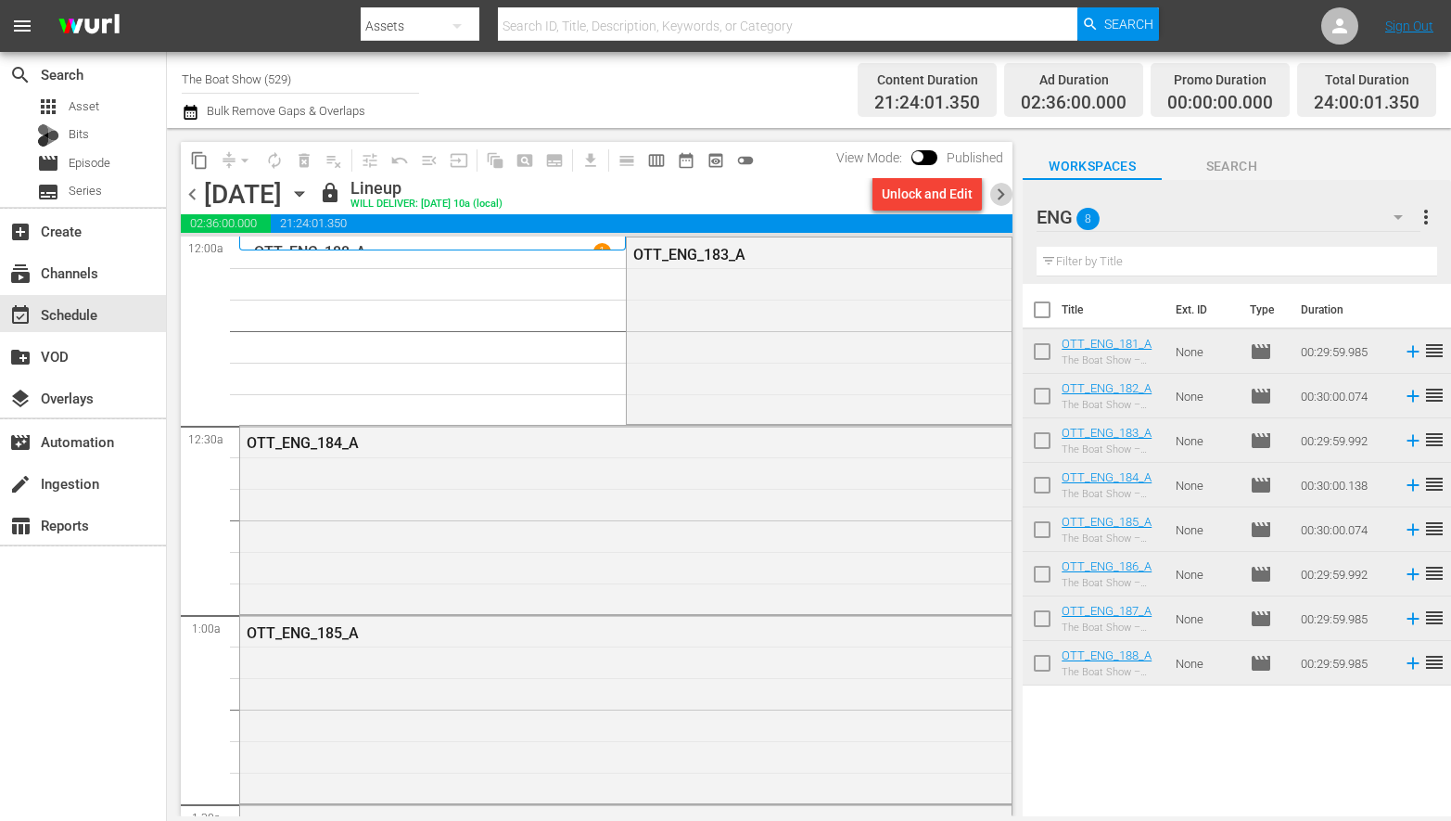
click at [993, 192] on span "chevron_right" at bounding box center [1000, 194] width 23 height 23
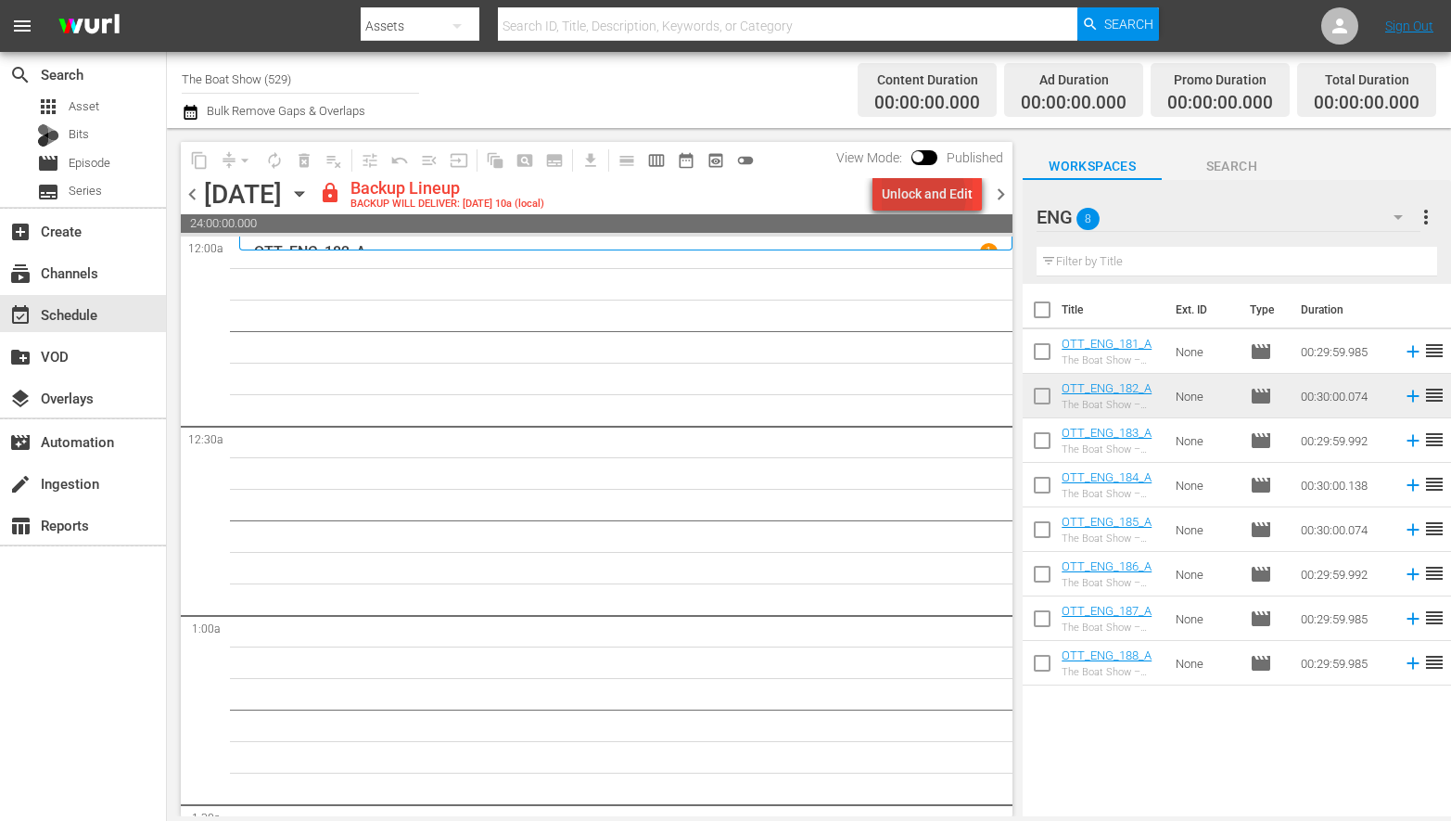
click at [921, 196] on div "Unlock and Edit" at bounding box center [927, 193] width 91 height 33
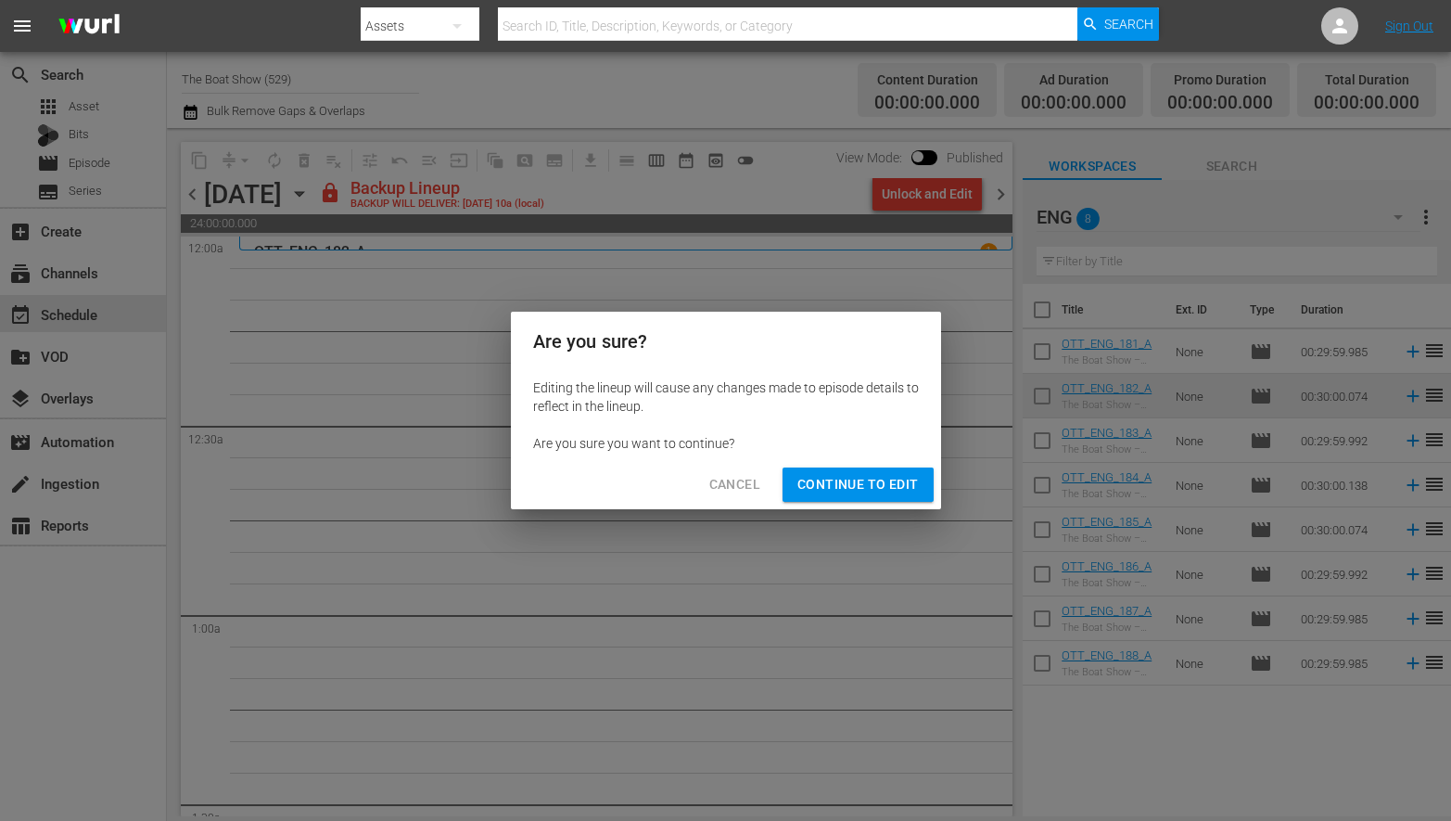
click at [835, 475] on span "Continue to Edit" at bounding box center [857, 484] width 121 height 23
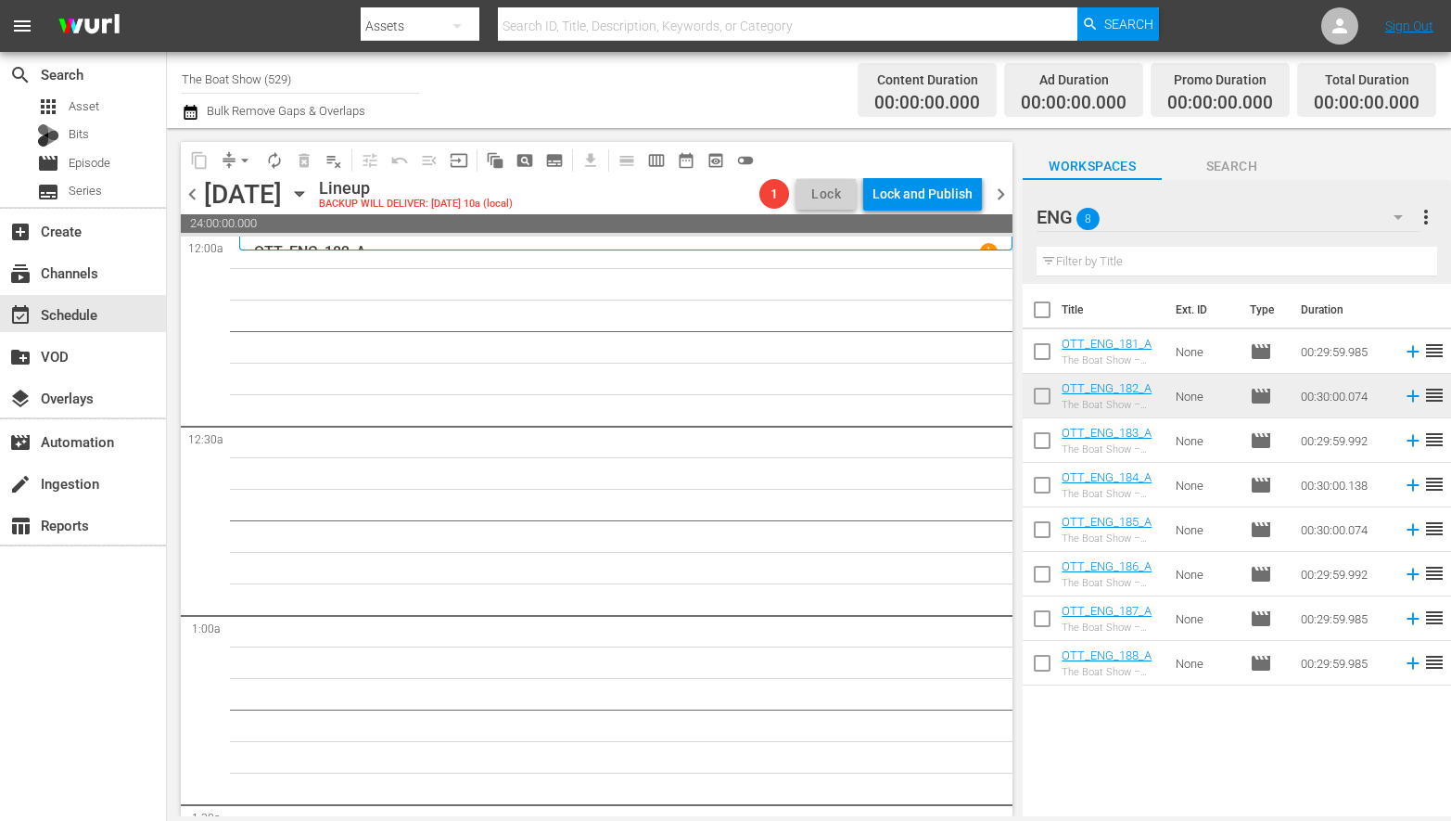
click at [1044, 529] on input "checkbox" at bounding box center [1042, 533] width 39 height 39
checkbox input "true"
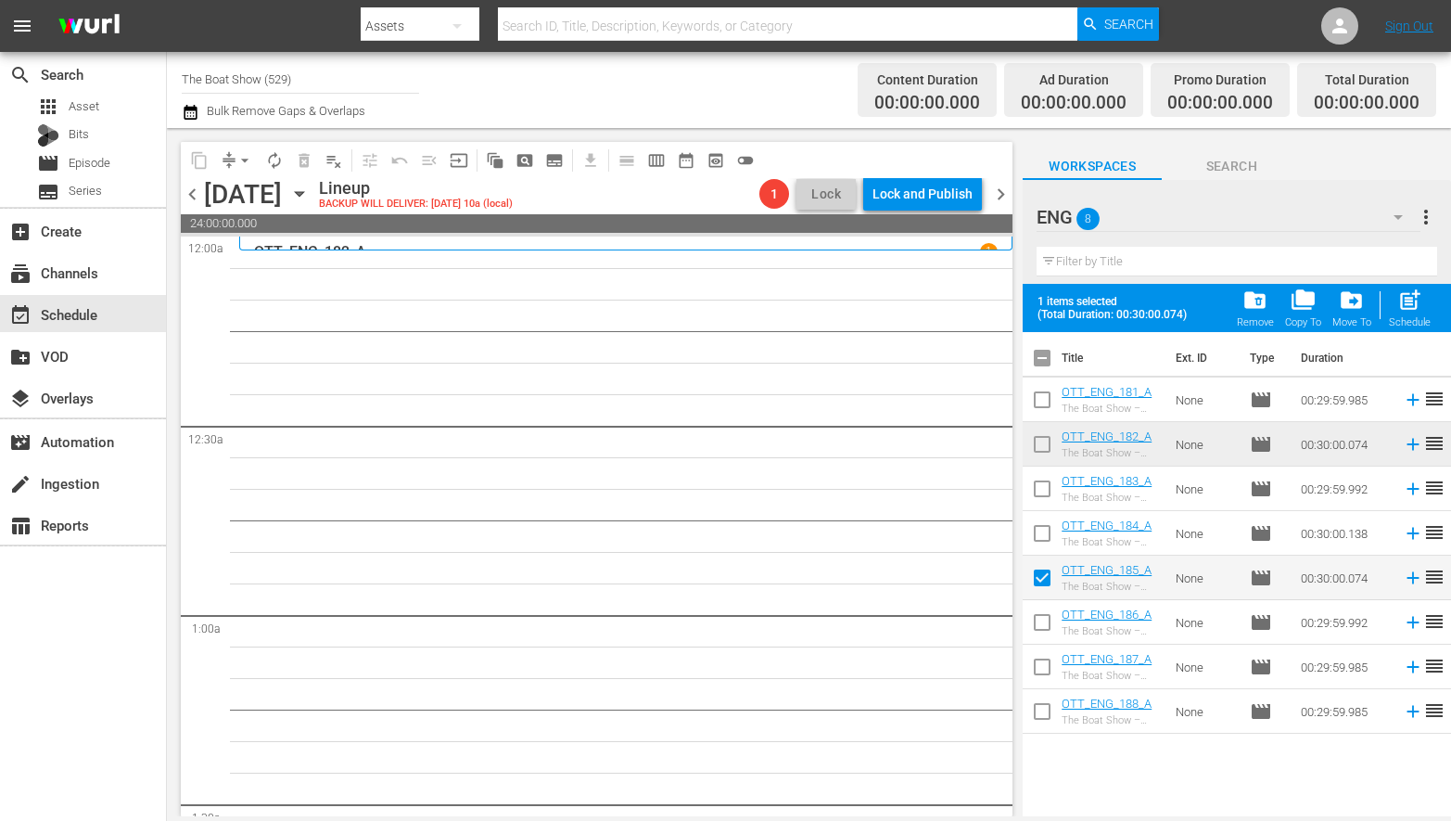
click at [1044, 620] on input "checkbox" at bounding box center [1042, 625] width 39 height 39
checkbox input "true"
click at [1041, 664] on input "checkbox" at bounding box center [1042, 670] width 39 height 39
checkbox input "true"
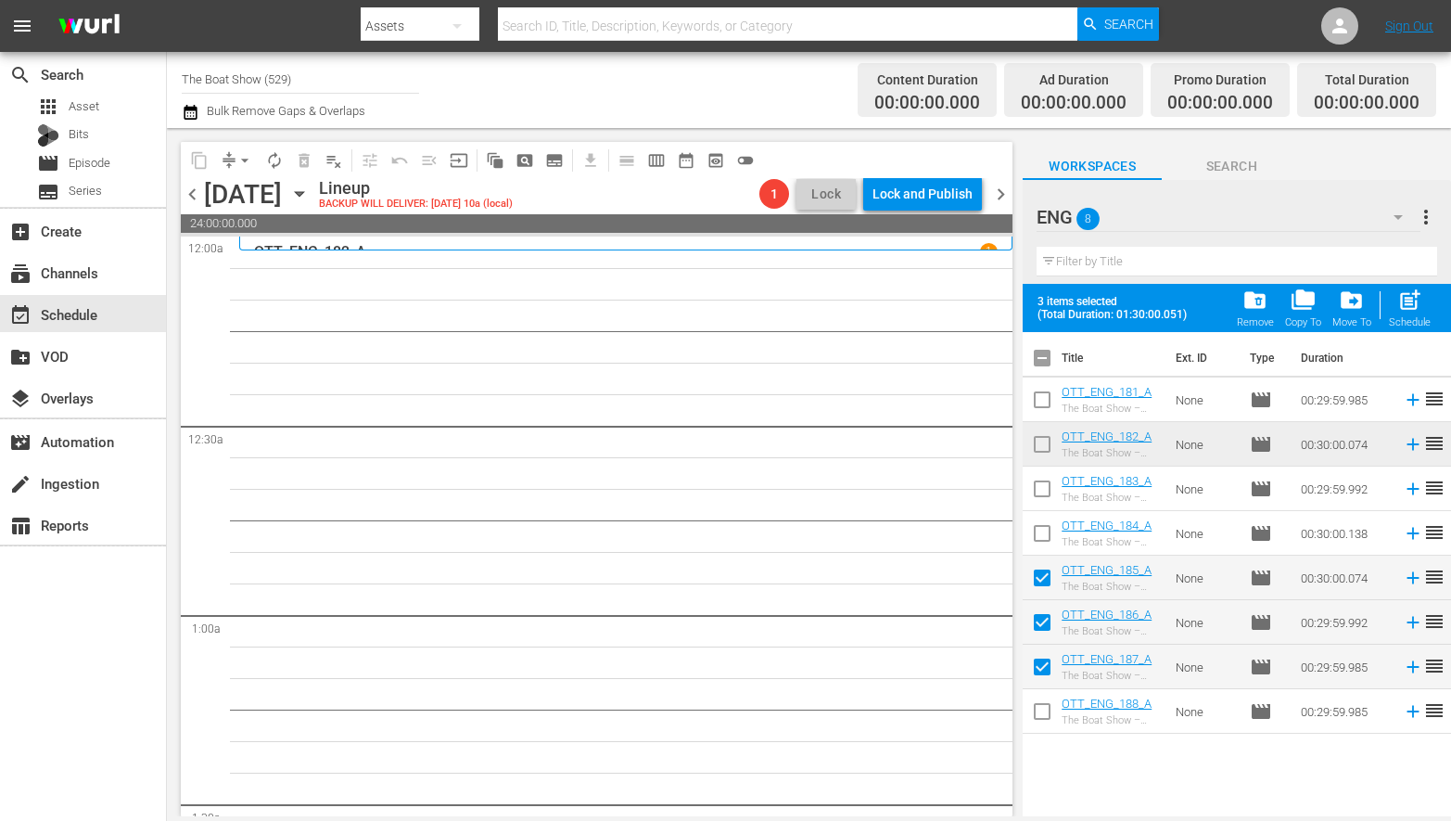
click at [1043, 717] on input "checkbox" at bounding box center [1042, 714] width 39 height 39
checkbox input "true"
click at [1408, 305] on span "post_add" at bounding box center [1409, 299] width 25 height 25
checkbox input "false"
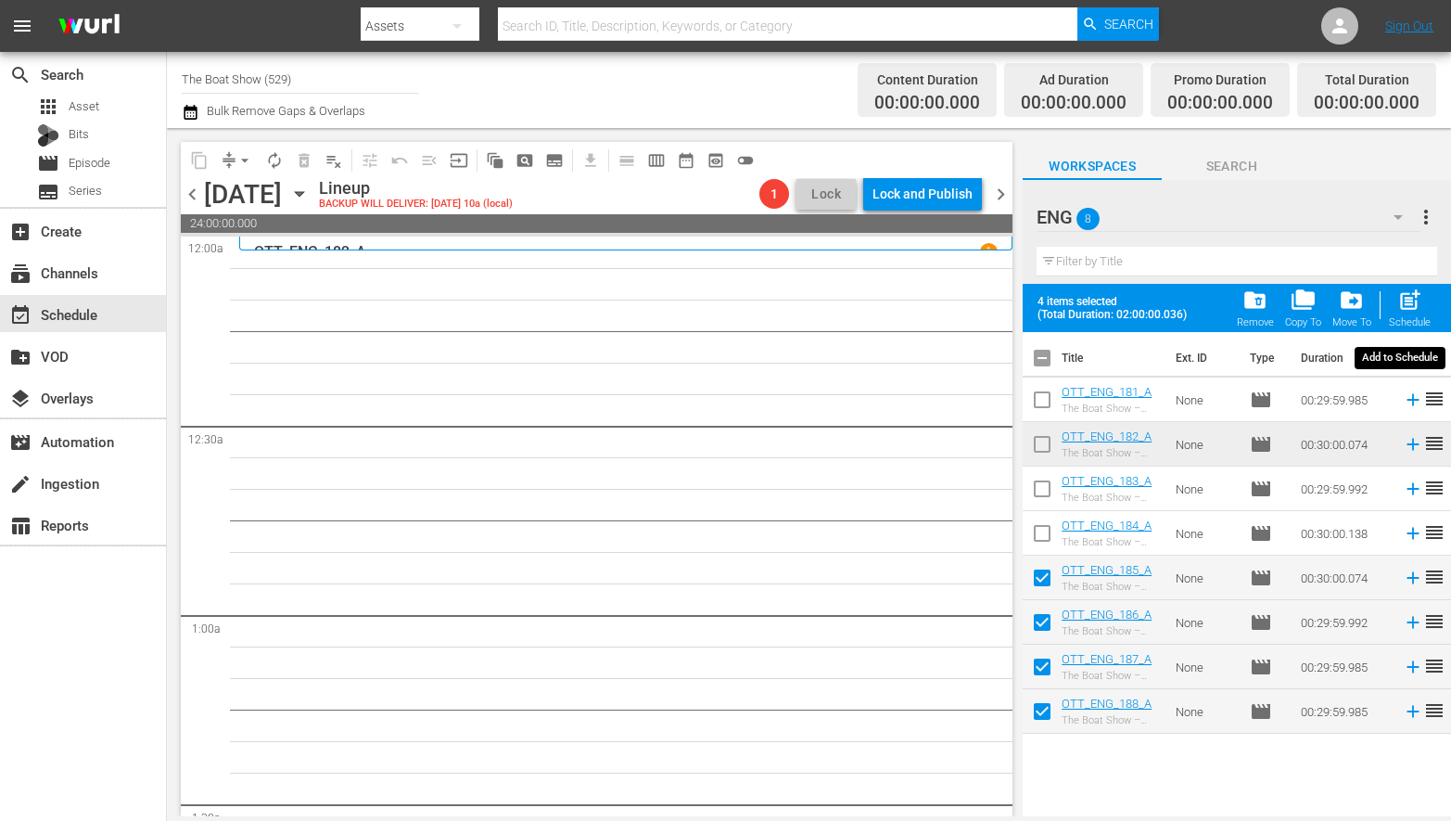
checkbox input "false"
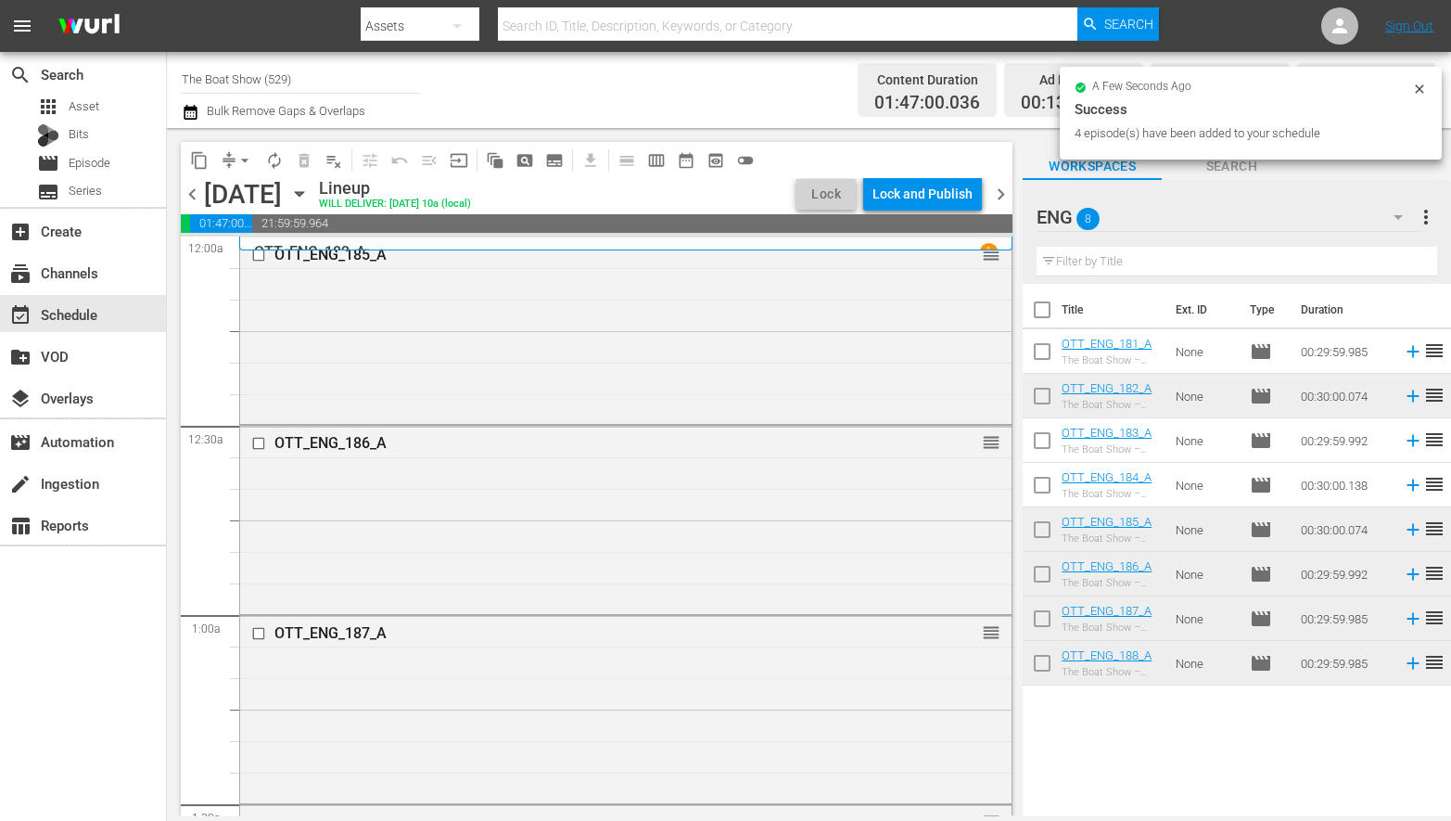
click at [1044, 349] on input "checkbox" at bounding box center [1042, 355] width 39 height 39
checkbox input "true"
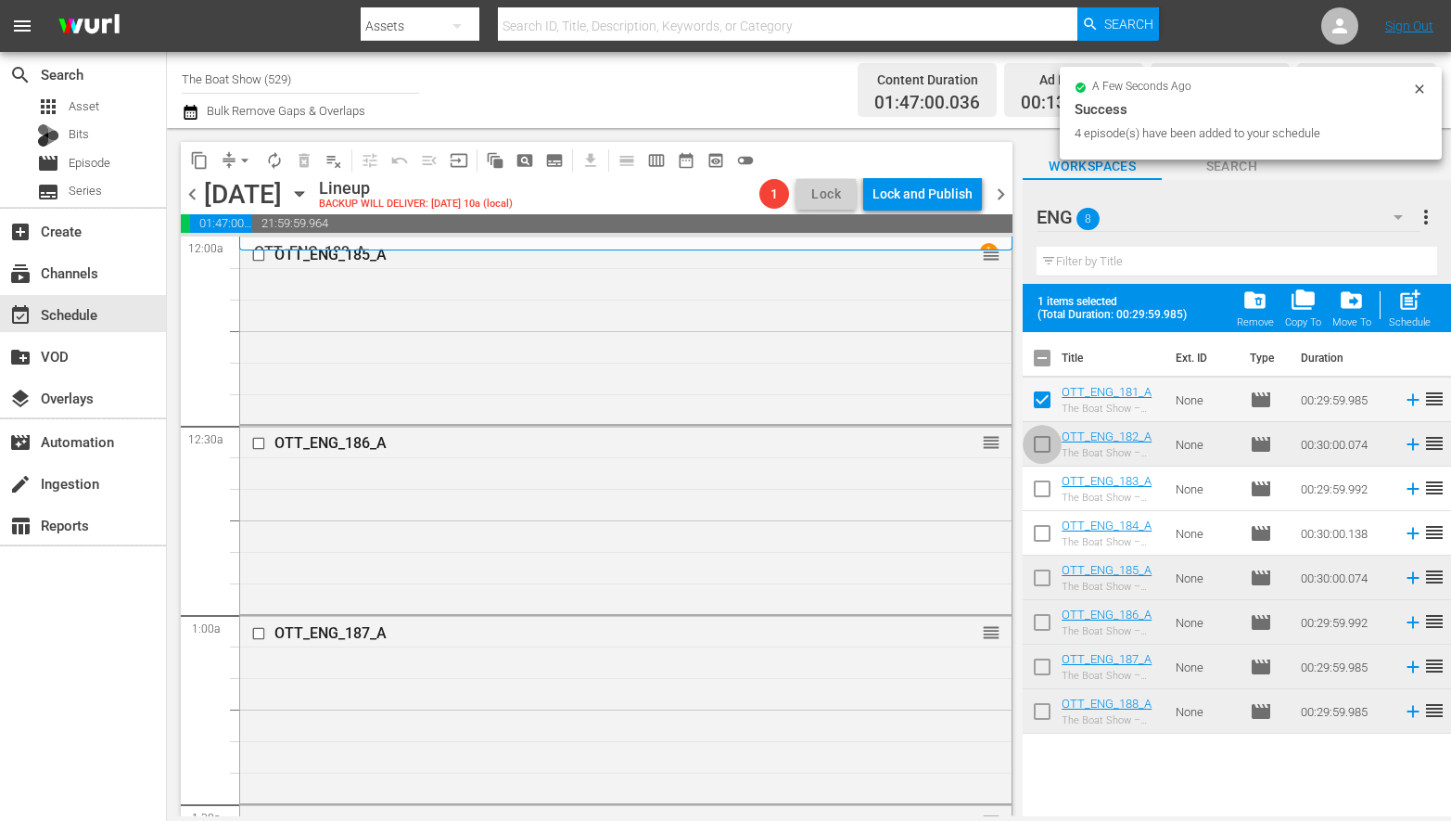
click at [1045, 443] on input "checkbox" at bounding box center [1042, 447] width 39 height 39
checkbox input "true"
click at [1041, 483] on input "checkbox" at bounding box center [1042, 492] width 39 height 39
checkbox input "true"
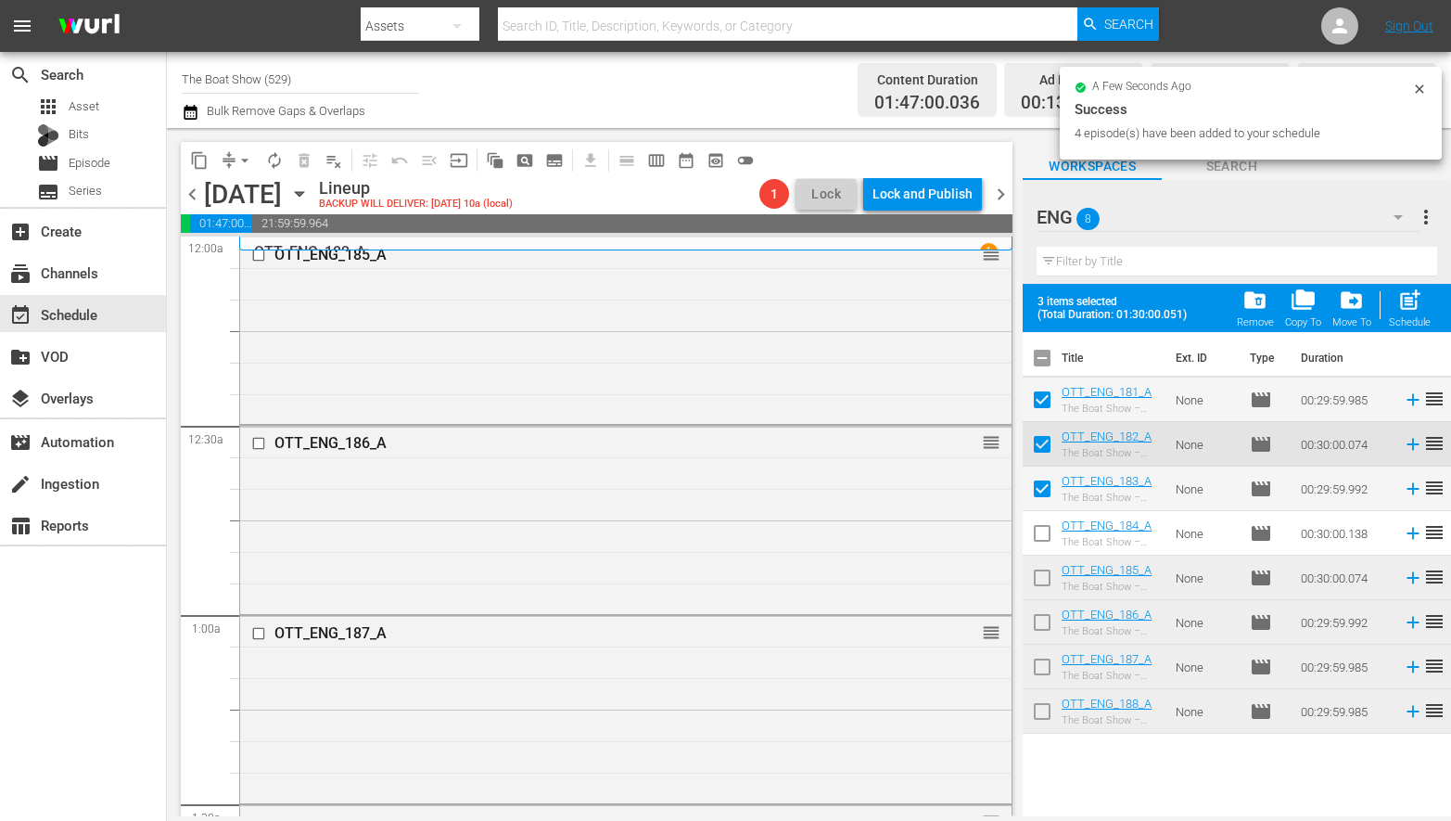
click at [1047, 529] on input "checkbox" at bounding box center [1042, 536] width 39 height 39
checkbox input "true"
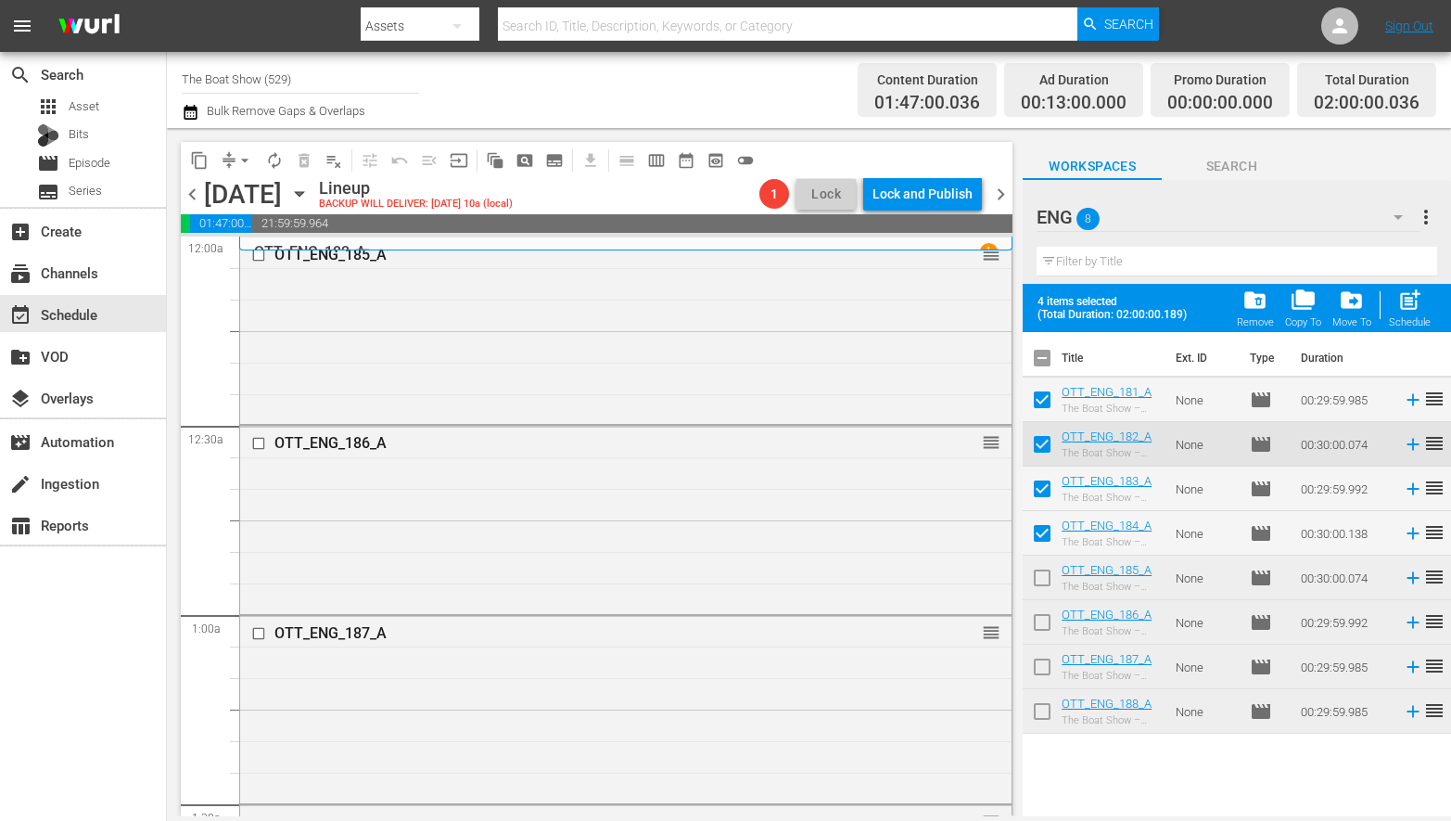
click at [1409, 312] on span "post_add" at bounding box center [1409, 299] width 25 height 25
checkbox input "false"
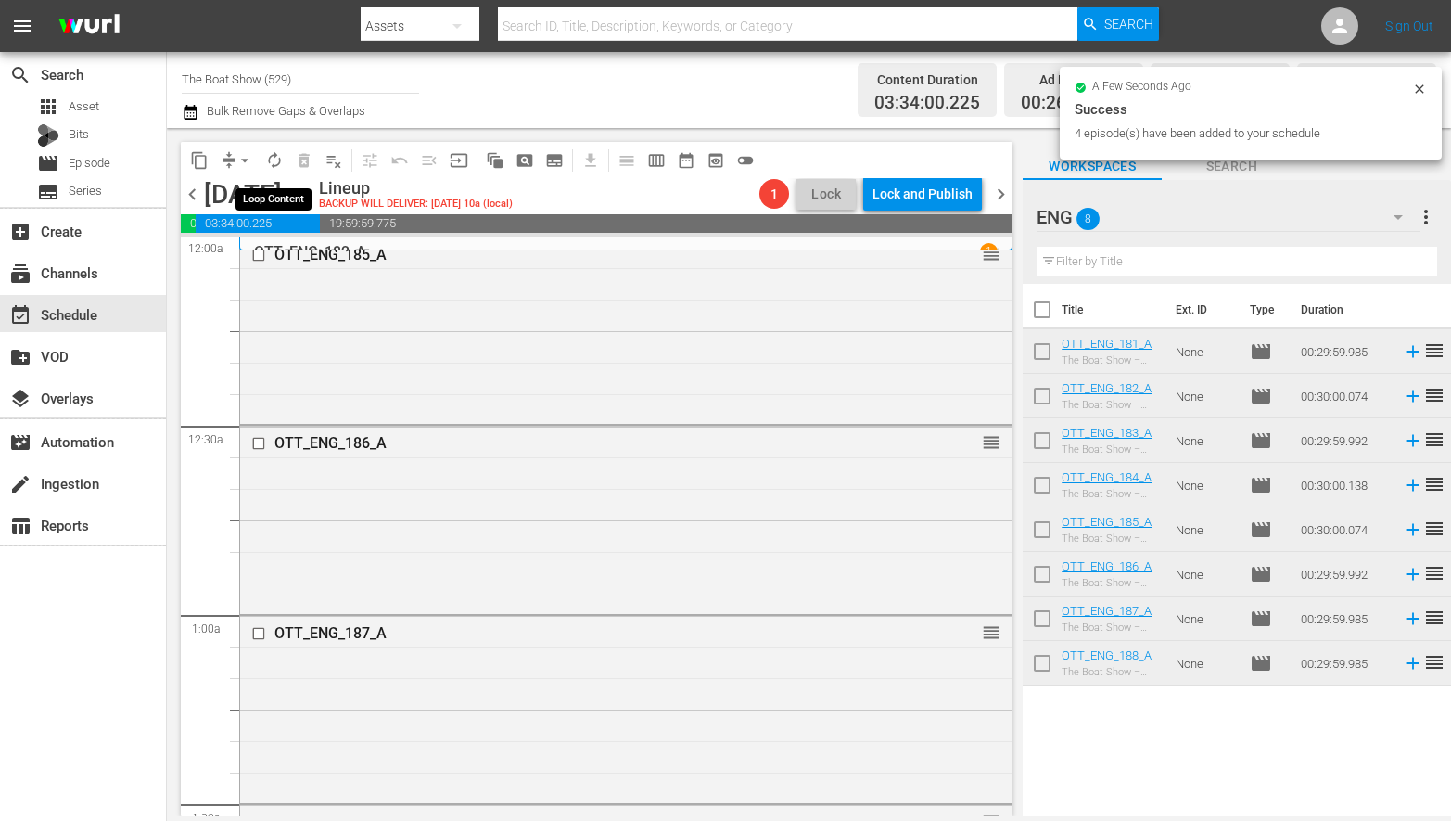
click at [275, 160] on span "autorenew_outlined" at bounding box center [274, 160] width 19 height 19
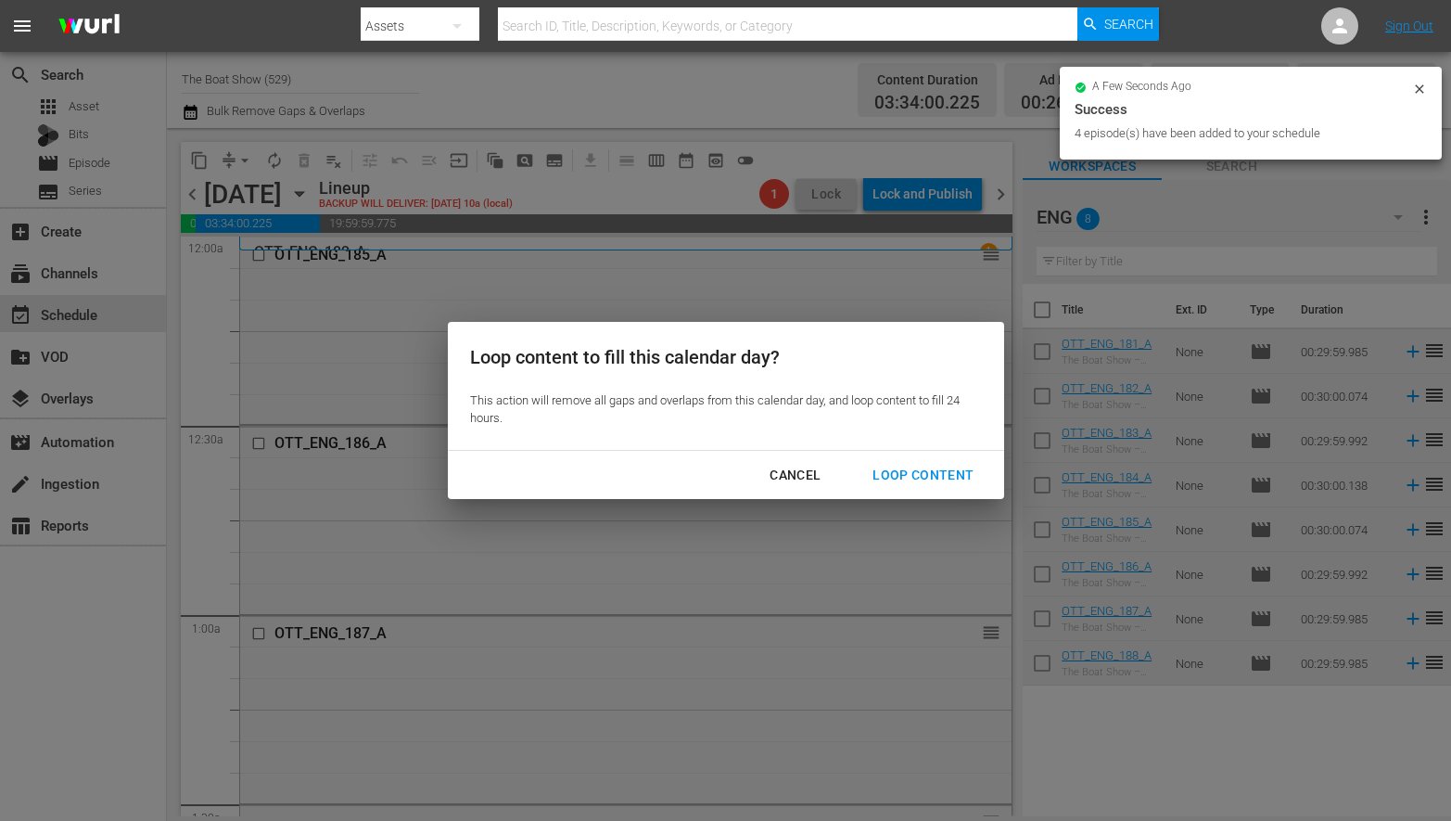
click at [917, 478] on div "Loop Content" at bounding box center [923, 475] width 131 height 23
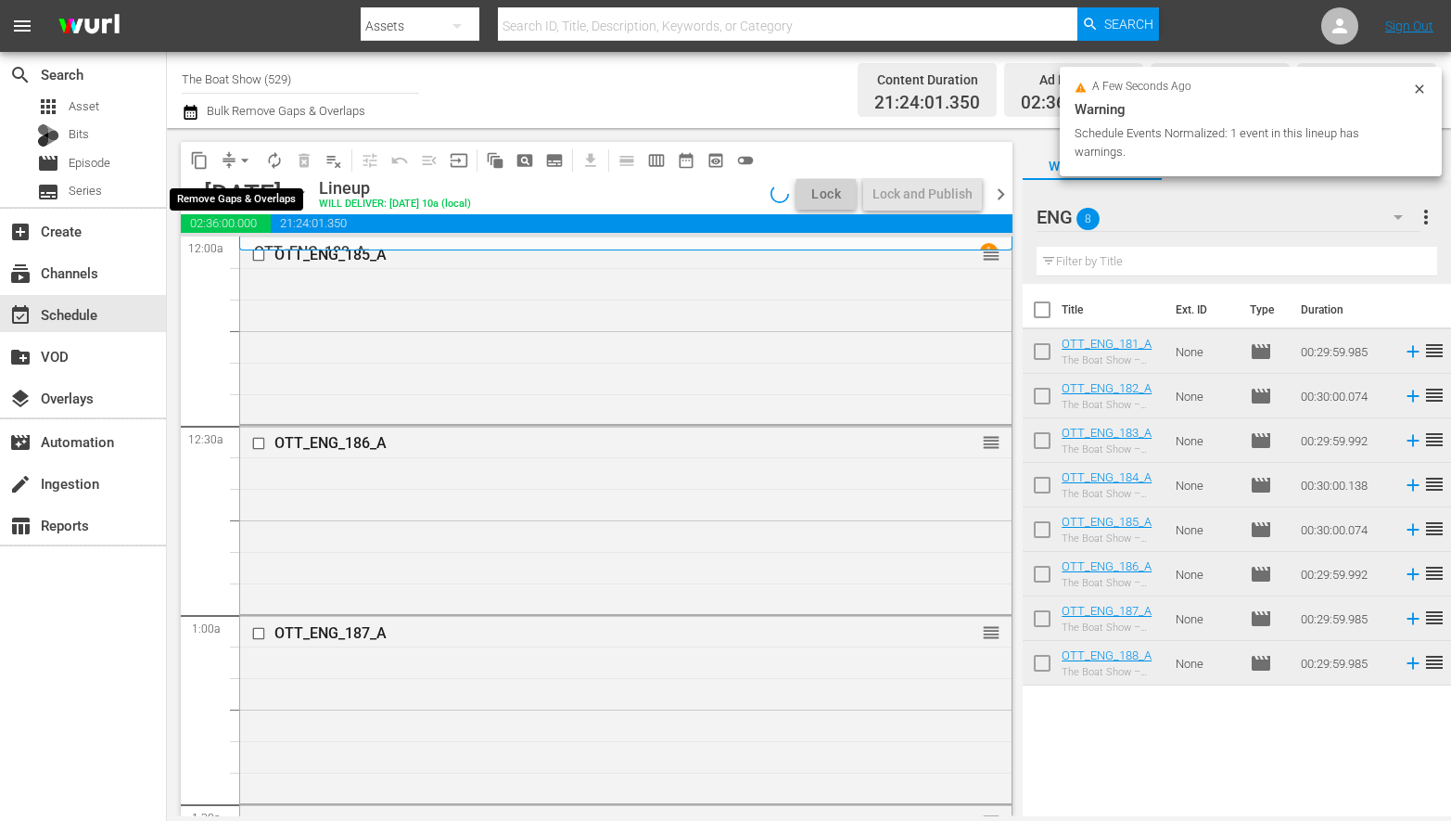
click at [244, 161] on span "arrow_drop_down" at bounding box center [245, 160] width 19 height 19
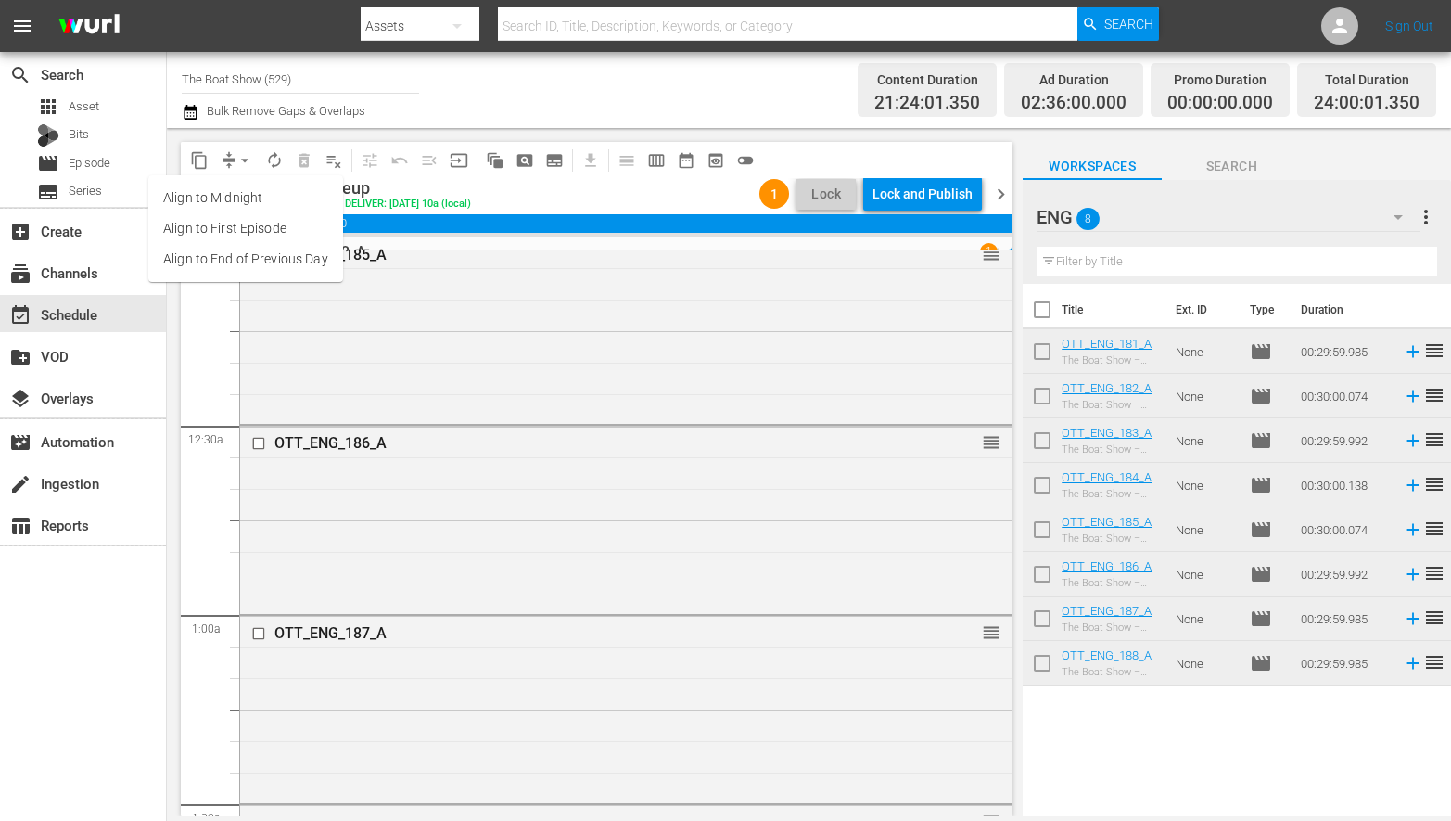
click at [249, 197] on li "Align to Midnight" at bounding box center [245, 198] width 195 height 31
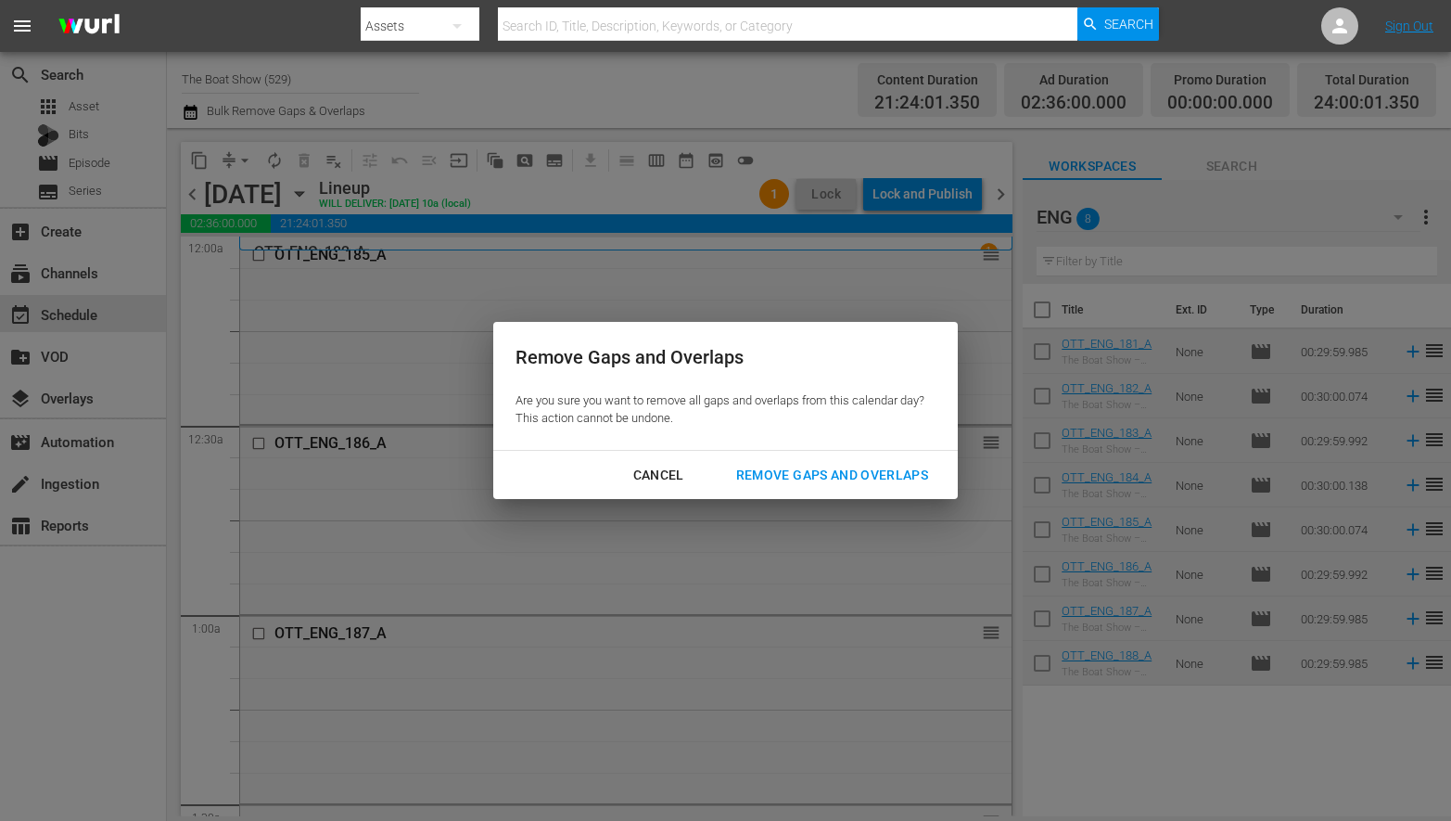
click at [652, 475] on div "Cancel" at bounding box center [658, 475] width 81 height 23
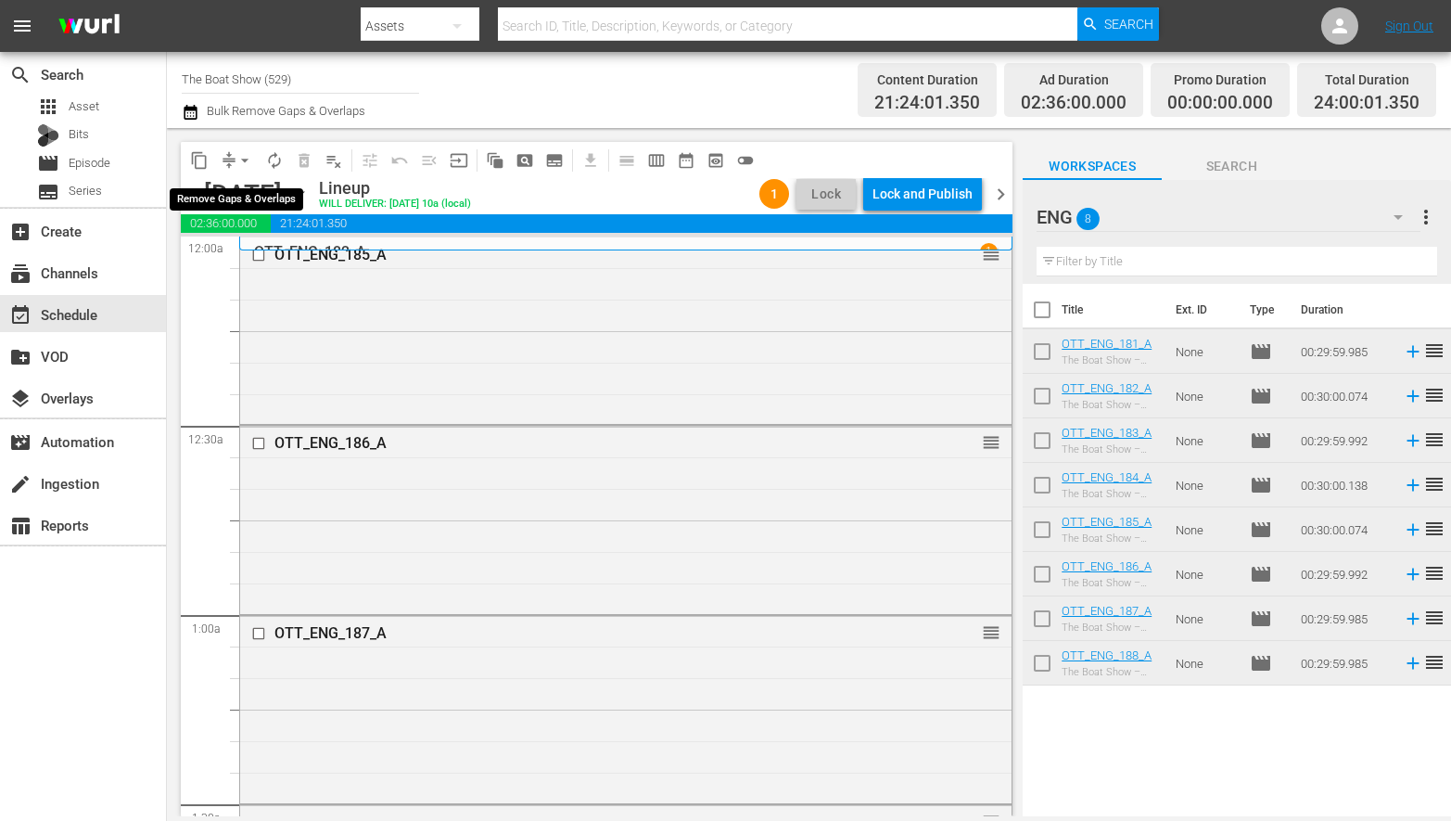
click at [240, 162] on span "arrow_drop_down" at bounding box center [245, 160] width 19 height 19
click at [246, 197] on li "Align to Midnight" at bounding box center [245, 198] width 195 height 31
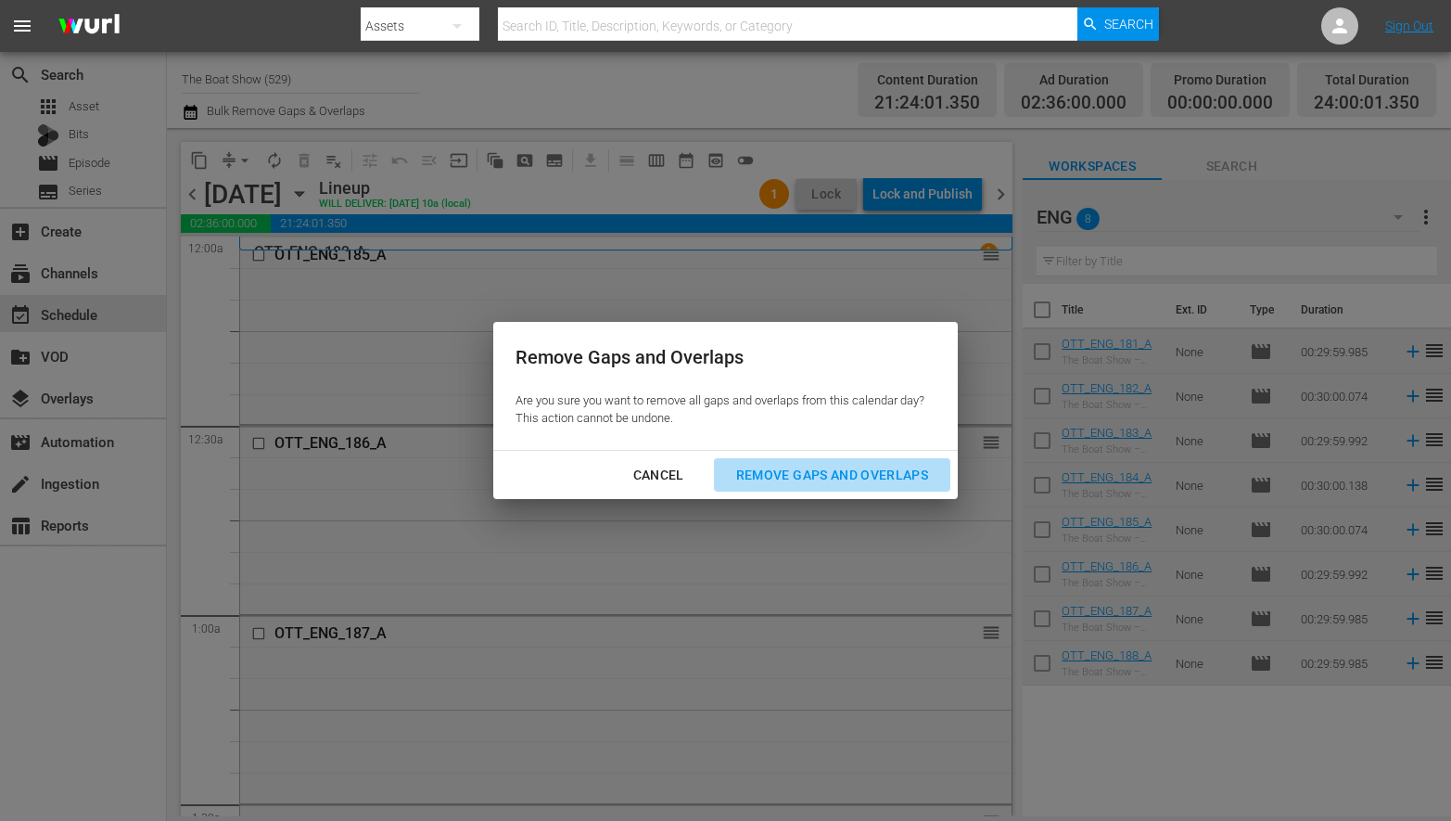
click at [780, 471] on div "Remove Gaps and Overlaps" at bounding box center [832, 475] width 222 height 23
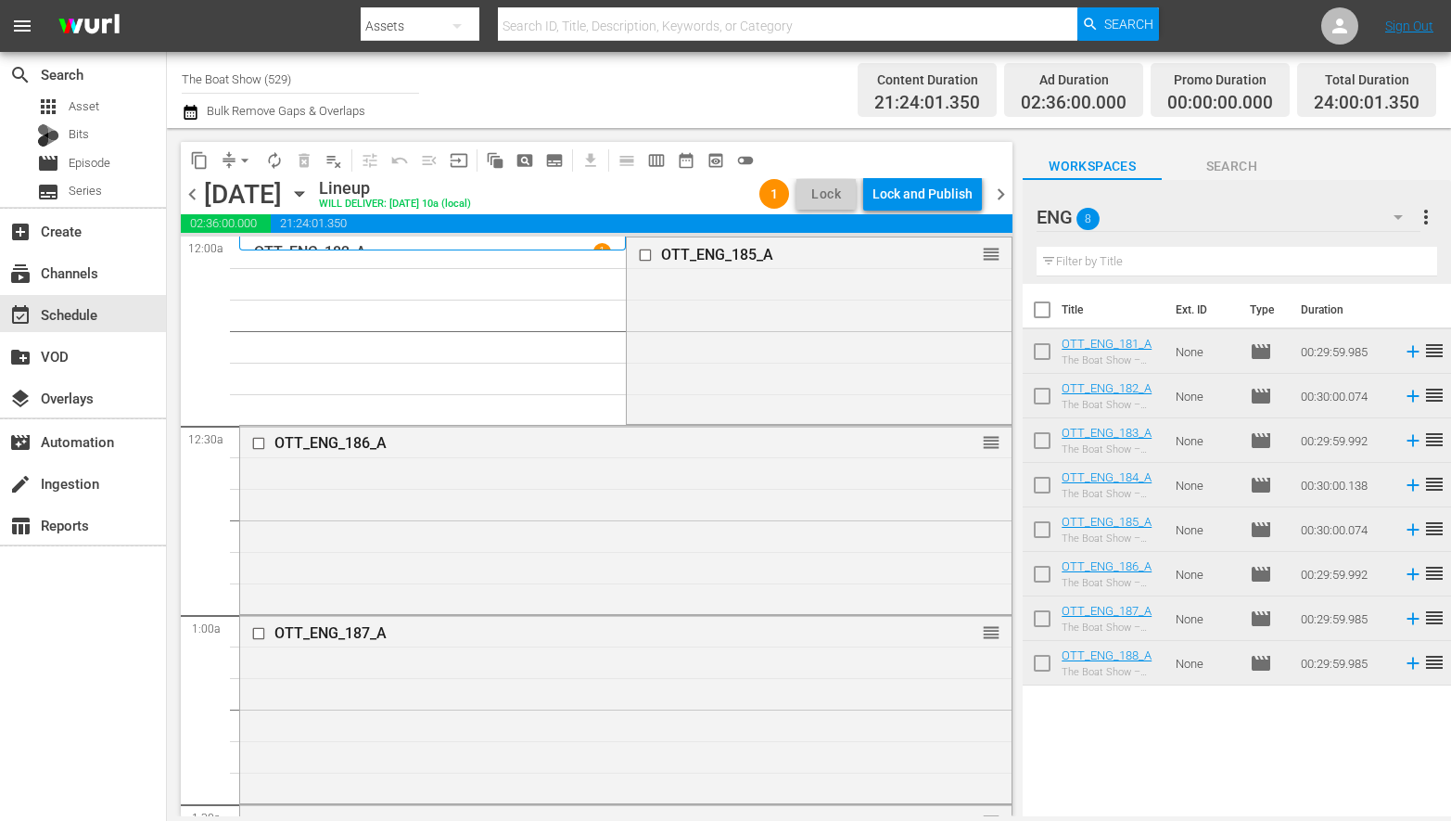
click at [927, 193] on div "Lock and Publish" at bounding box center [923, 193] width 100 height 33
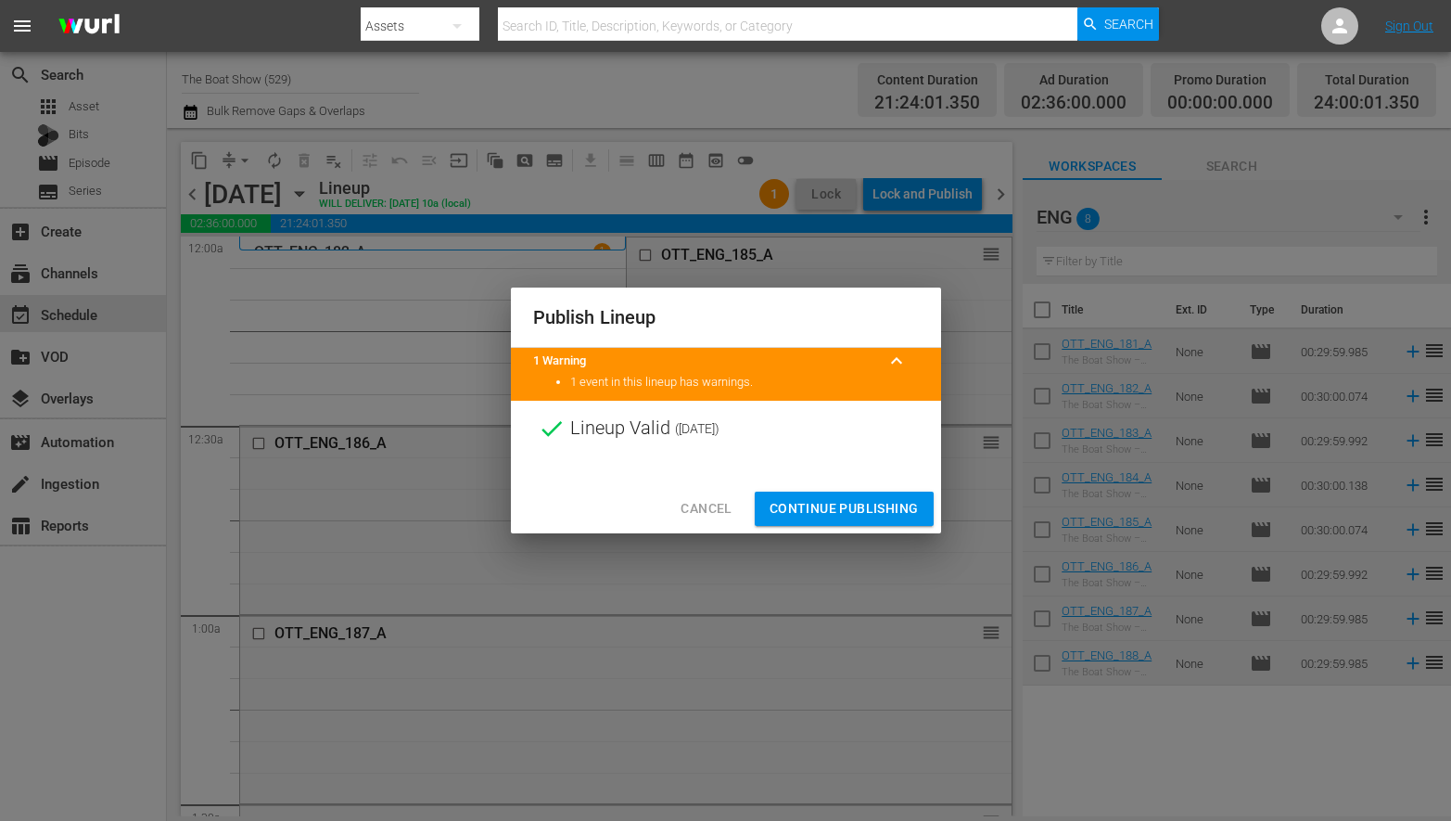
click at [814, 509] on span "Continue Publishing" at bounding box center [844, 508] width 149 height 23
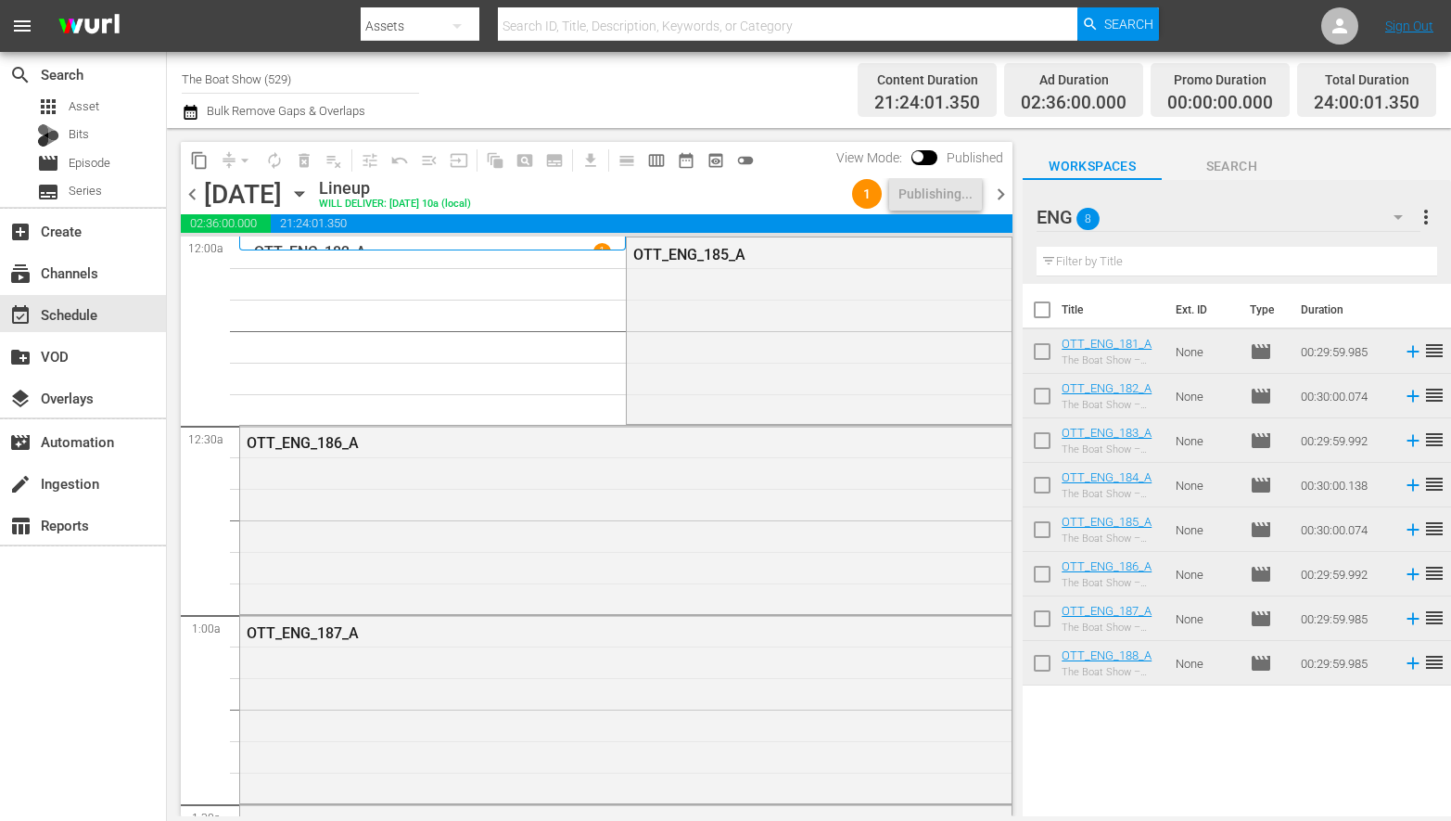
click at [993, 195] on span "chevron_right" at bounding box center [1000, 194] width 23 height 23
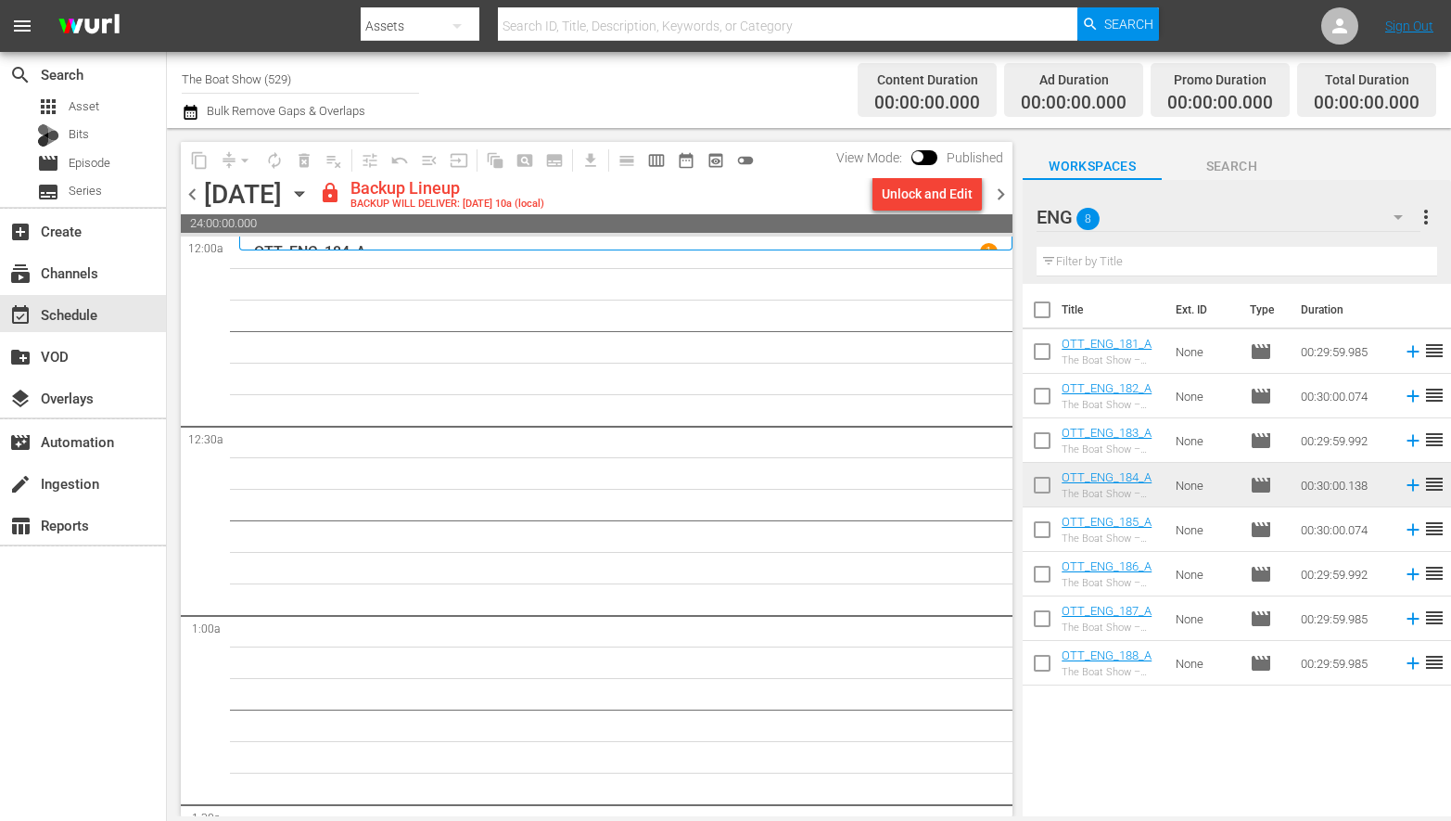
click at [925, 193] on div "Unlock and Edit" at bounding box center [927, 193] width 91 height 33
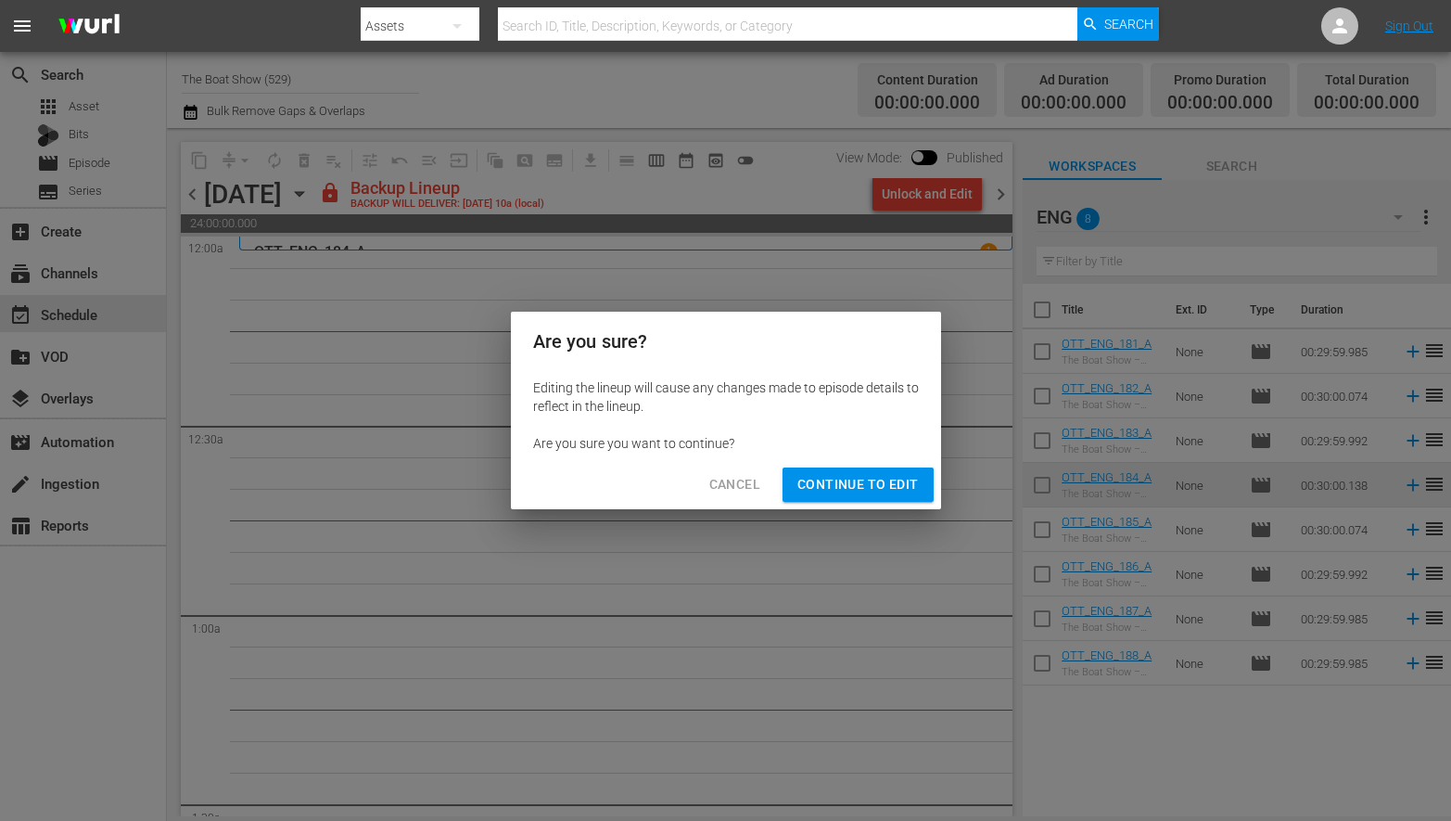
click at [872, 484] on span "Continue to Edit" at bounding box center [857, 484] width 121 height 23
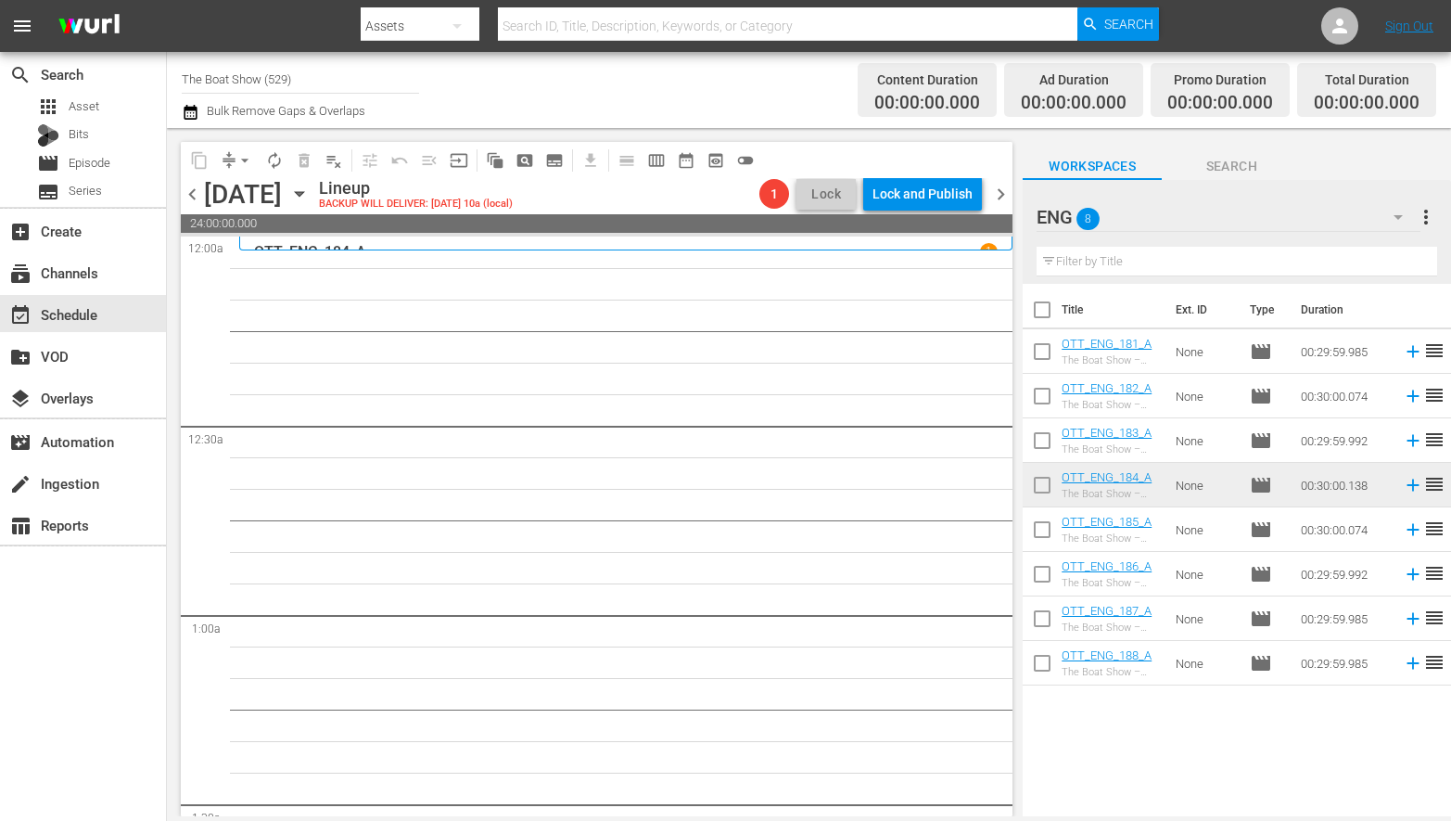
click at [1038, 617] on input "checkbox" at bounding box center [1042, 622] width 39 height 39
checkbox input "true"
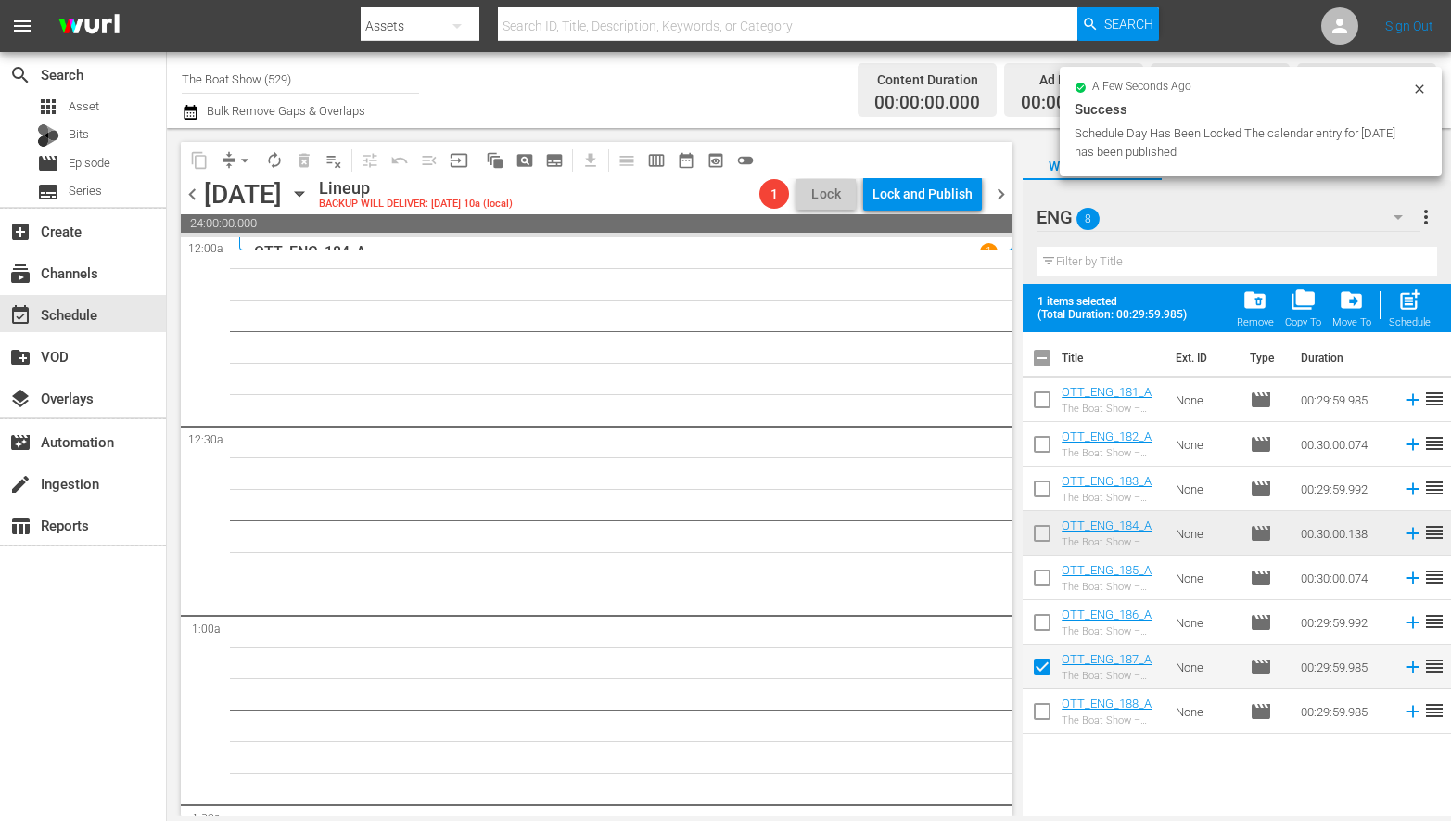
click at [1050, 715] on input "checkbox" at bounding box center [1042, 714] width 39 height 39
checkbox input "true"
click at [1432, 310] on button "post_add Schedule" at bounding box center [1409, 308] width 53 height 52
checkbox input "false"
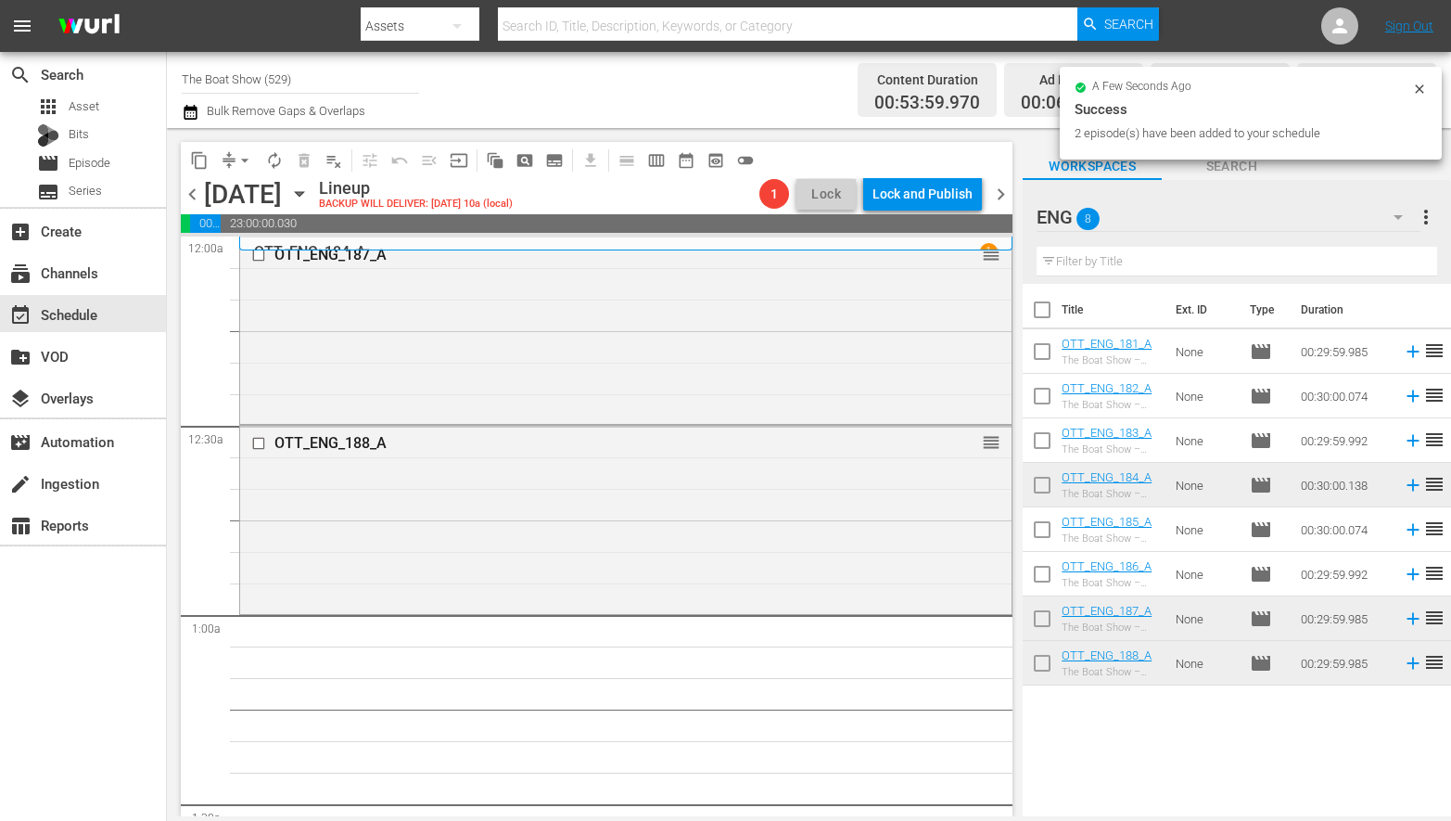
click at [1038, 349] on input "checkbox" at bounding box center [1042, 355] width 39 height 39
checkbox input "true"
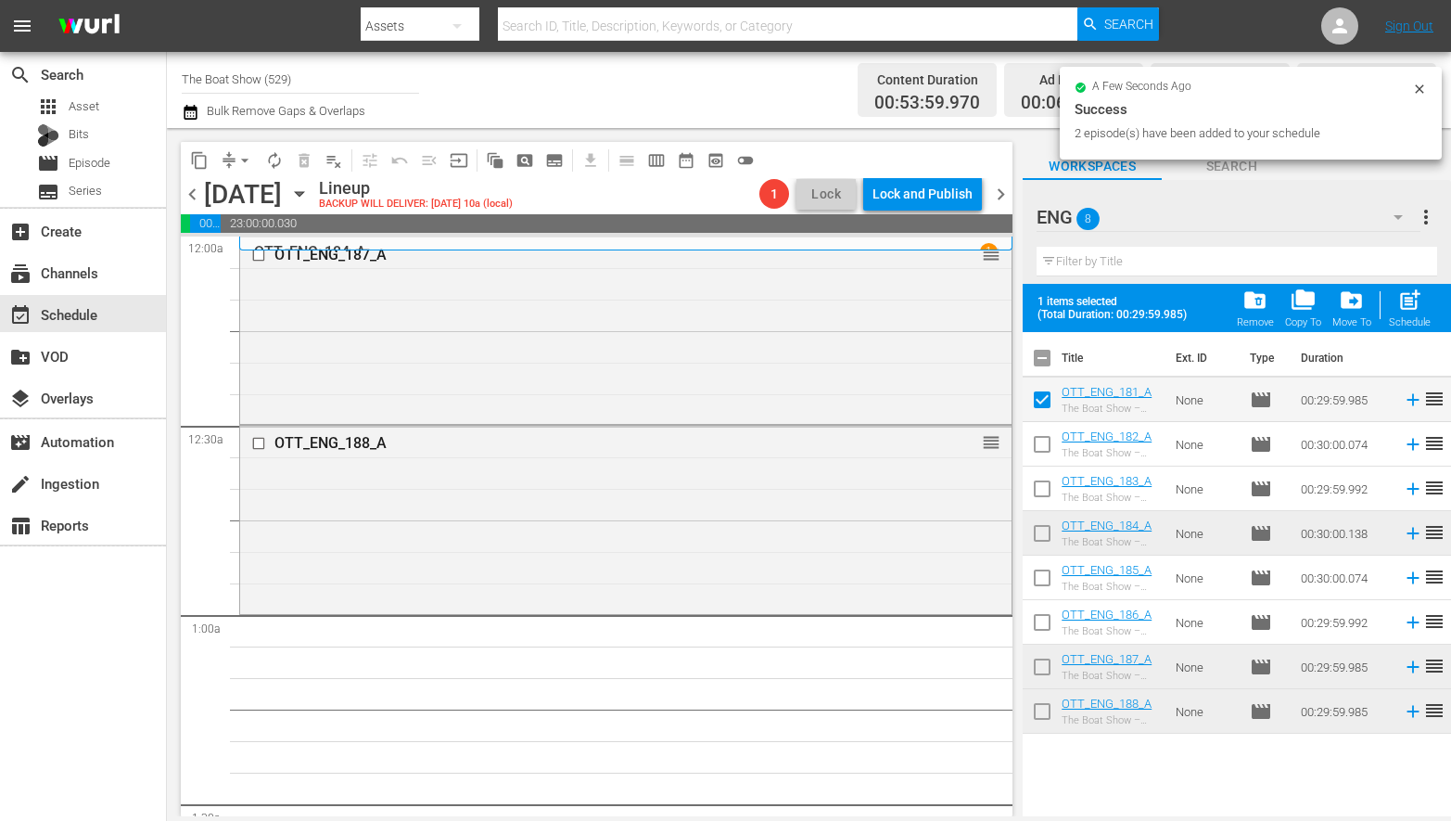
click at [1044, 445] on input "checkbox" at bounding box center [1042, 447] width 39 height 39
checkbox input "true"
click at [1045, 495] on input "checkbox" at bounding box center [1042, 492] width 39 height 39
checkbox input "true"
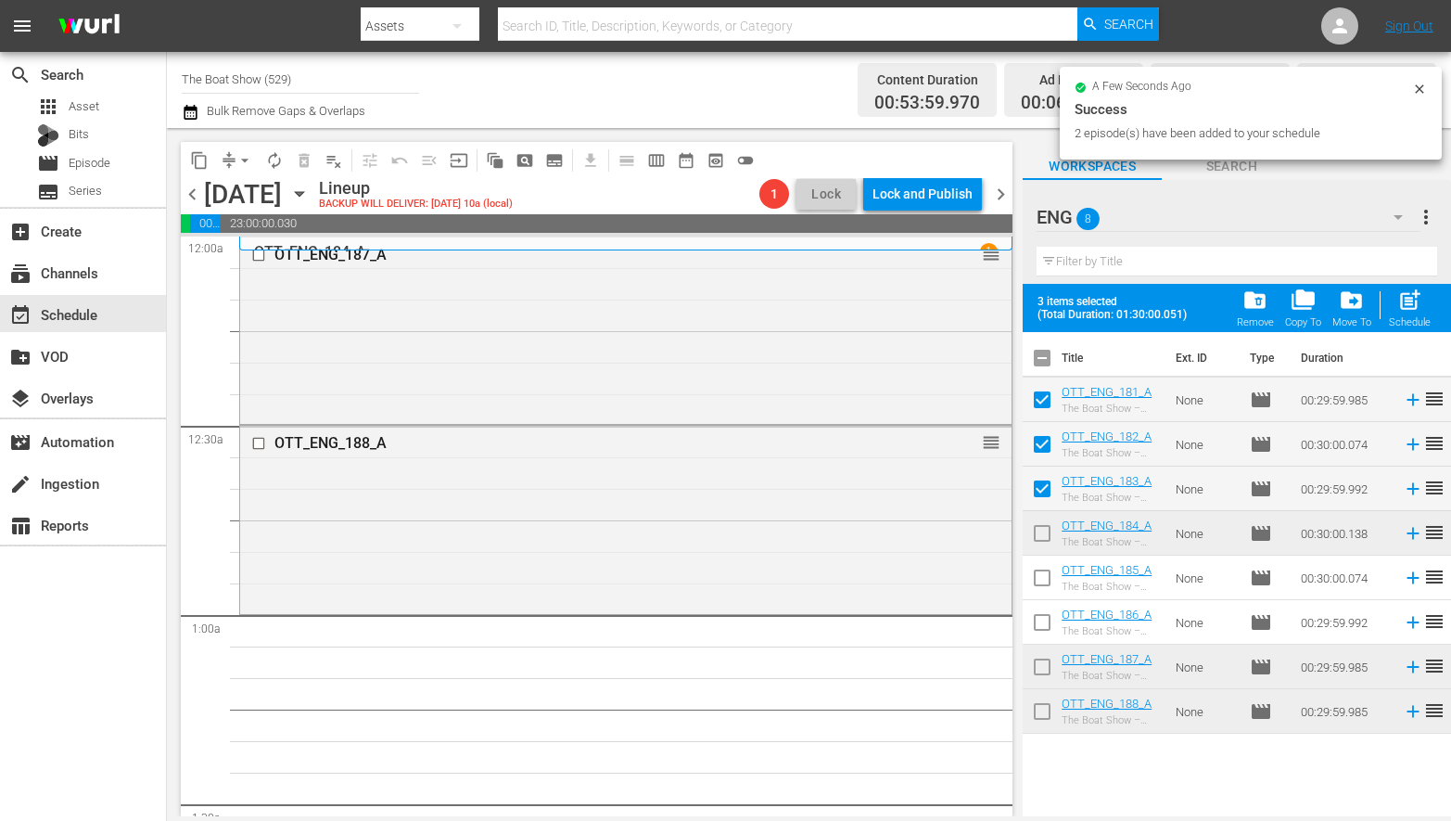
click at [1046, 524] on input "checkbox" at bounding box center [1042, 536] width 39 height 39
checkbox input "true"
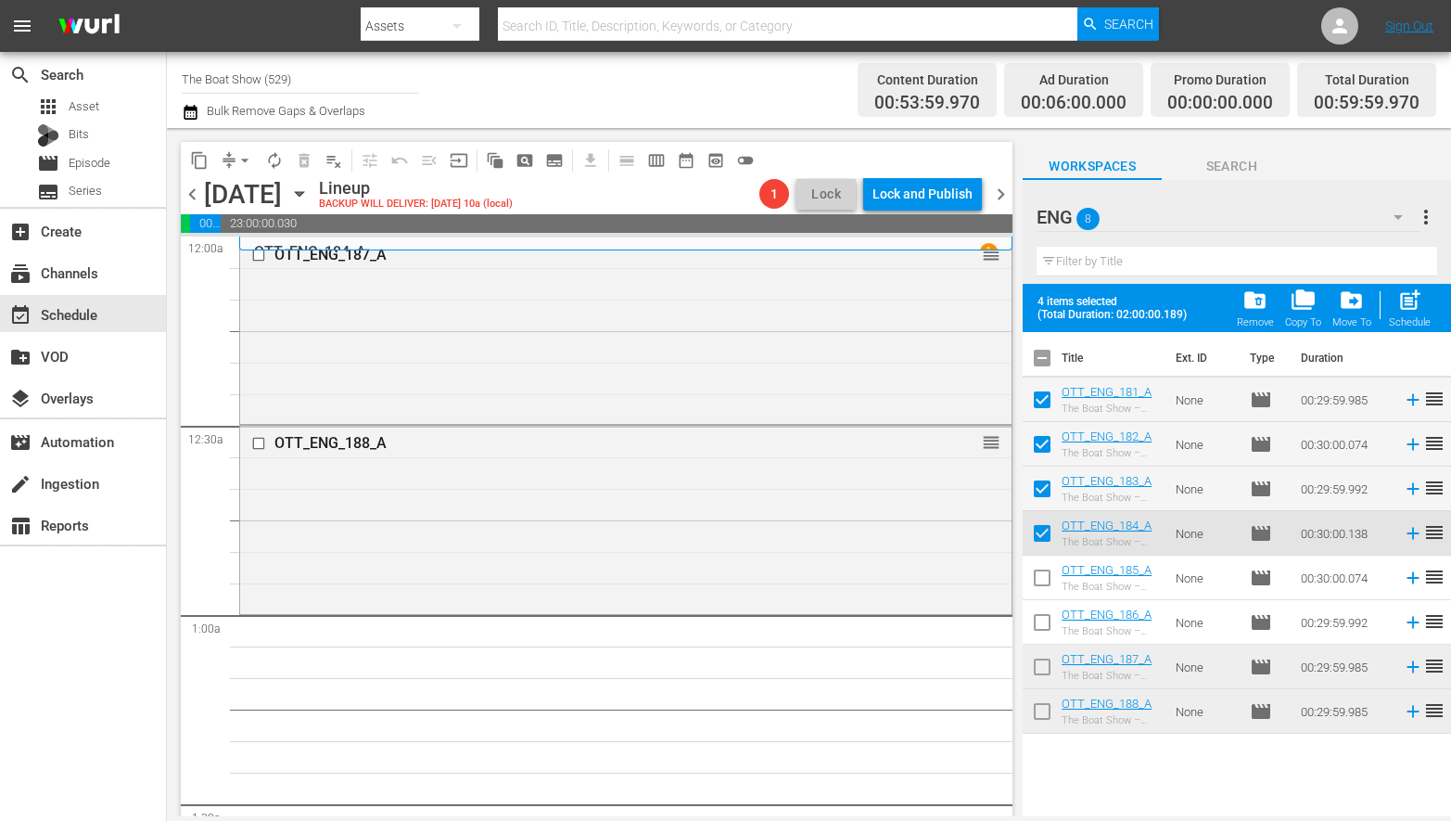
click at [1034, 570] on input "checkbox" at bounding box center [1042, 581] width 39 height 39
checkbox input "true"
click at [1042, 616] on input "checkbox" at bounding box center [1042, 625] width 39 height 39
checkbox input "true"
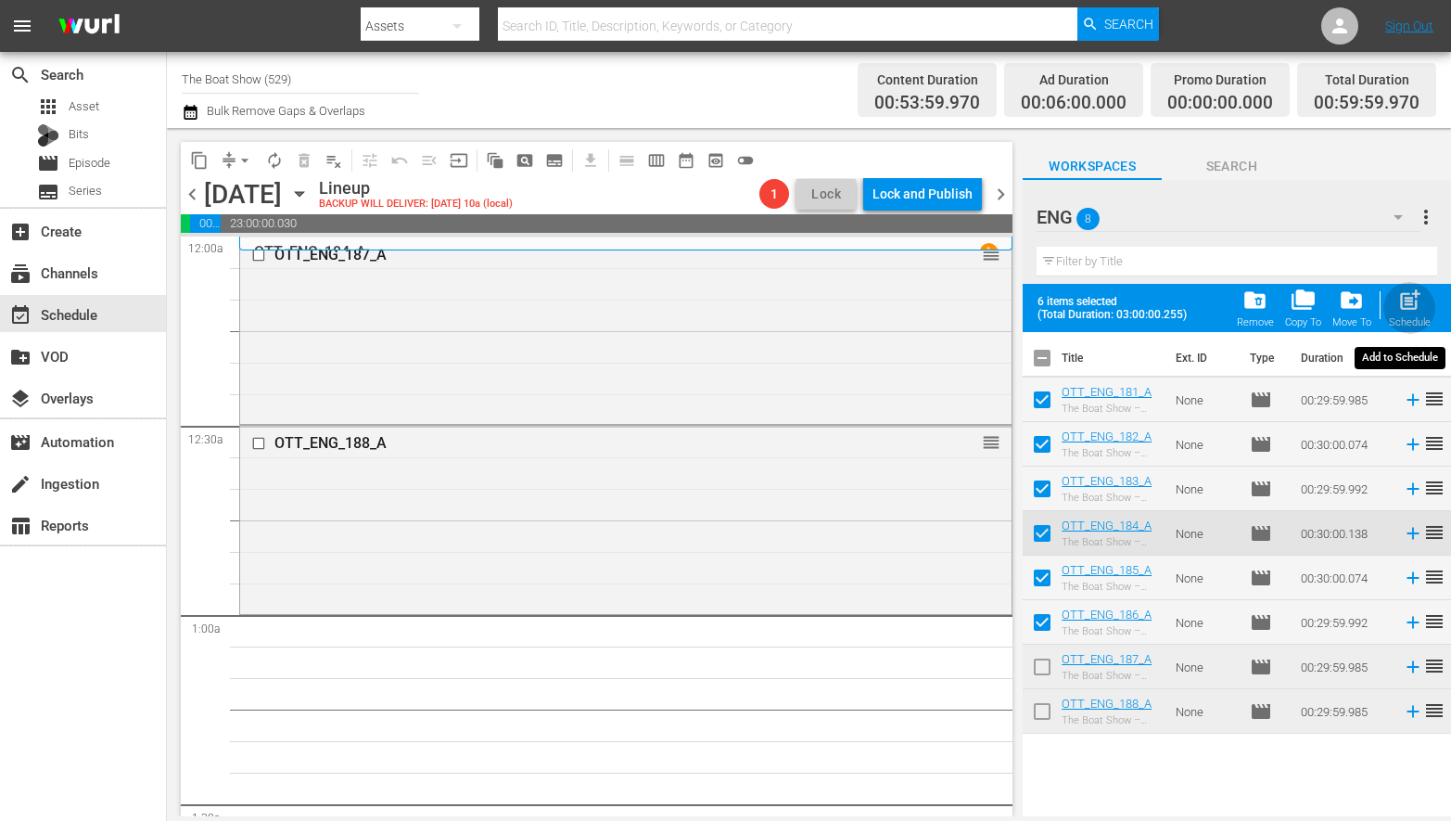
click at [1419, 307] on span "post_add" at bounding box center [1409, 299] width 25 height 25
checkbox input "false"
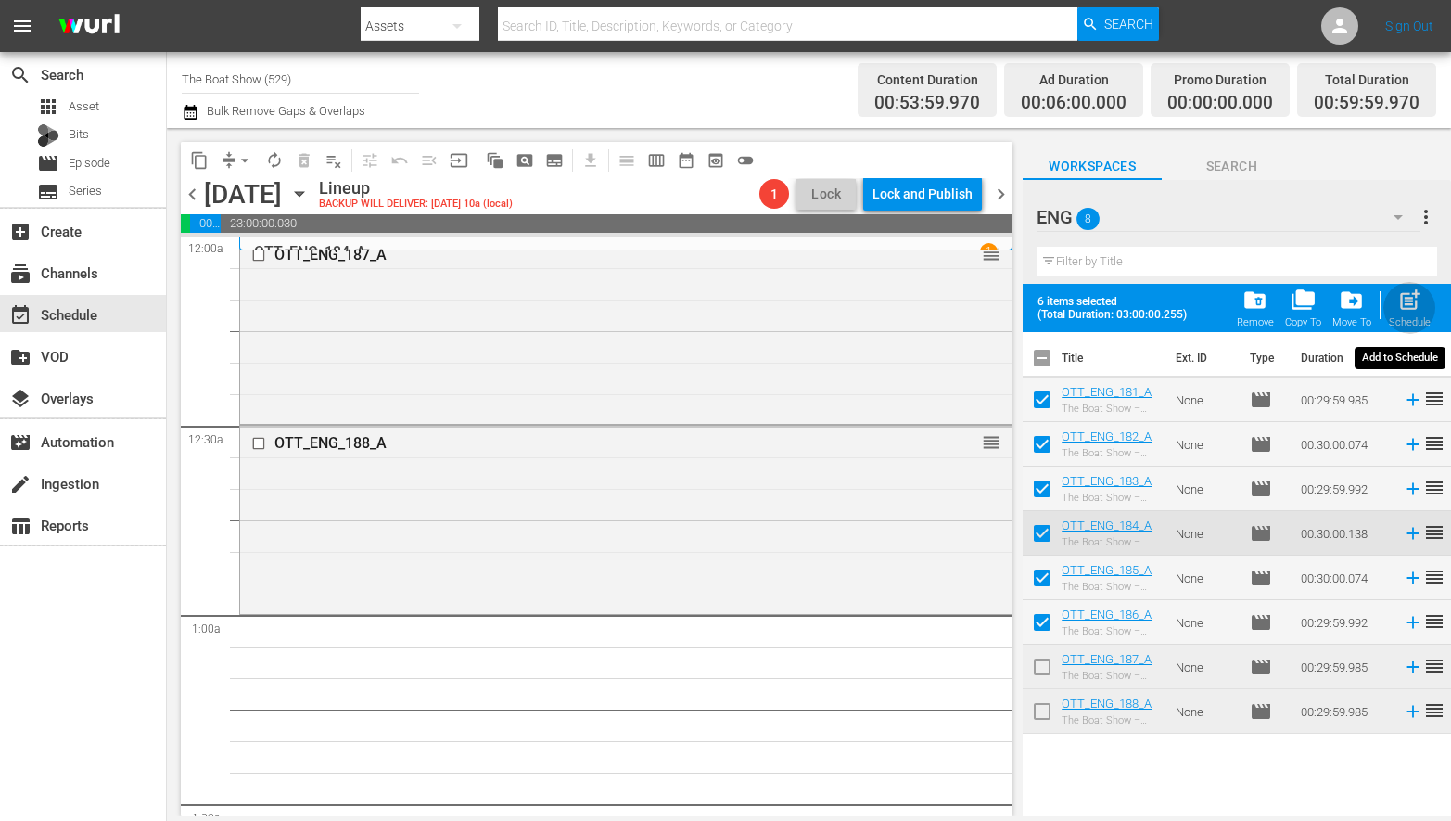
checkbox input "false"
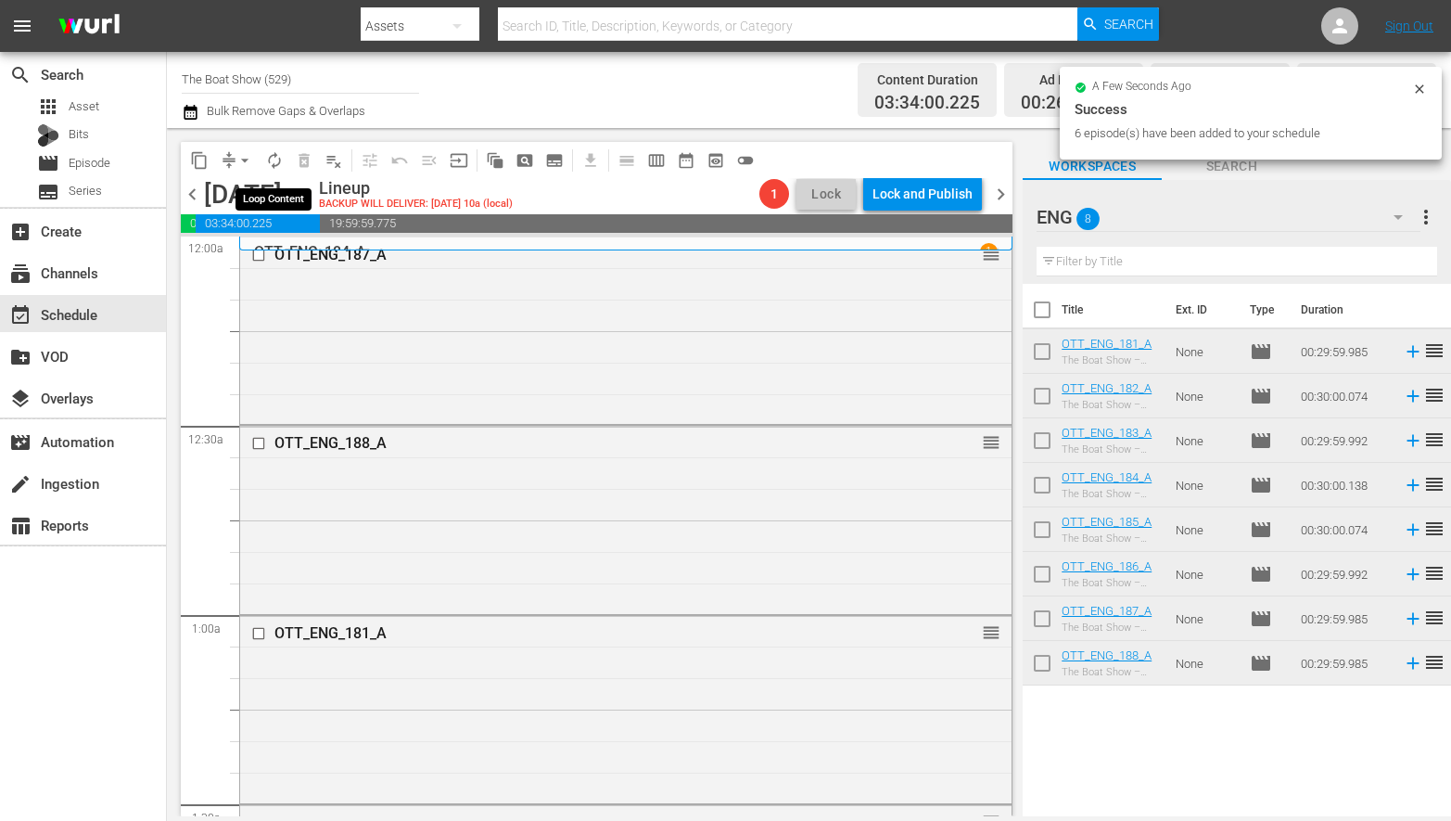
click at [277, 159] on span "autorenew_outlined" at bounding box center [274, 160] width 19 height 19
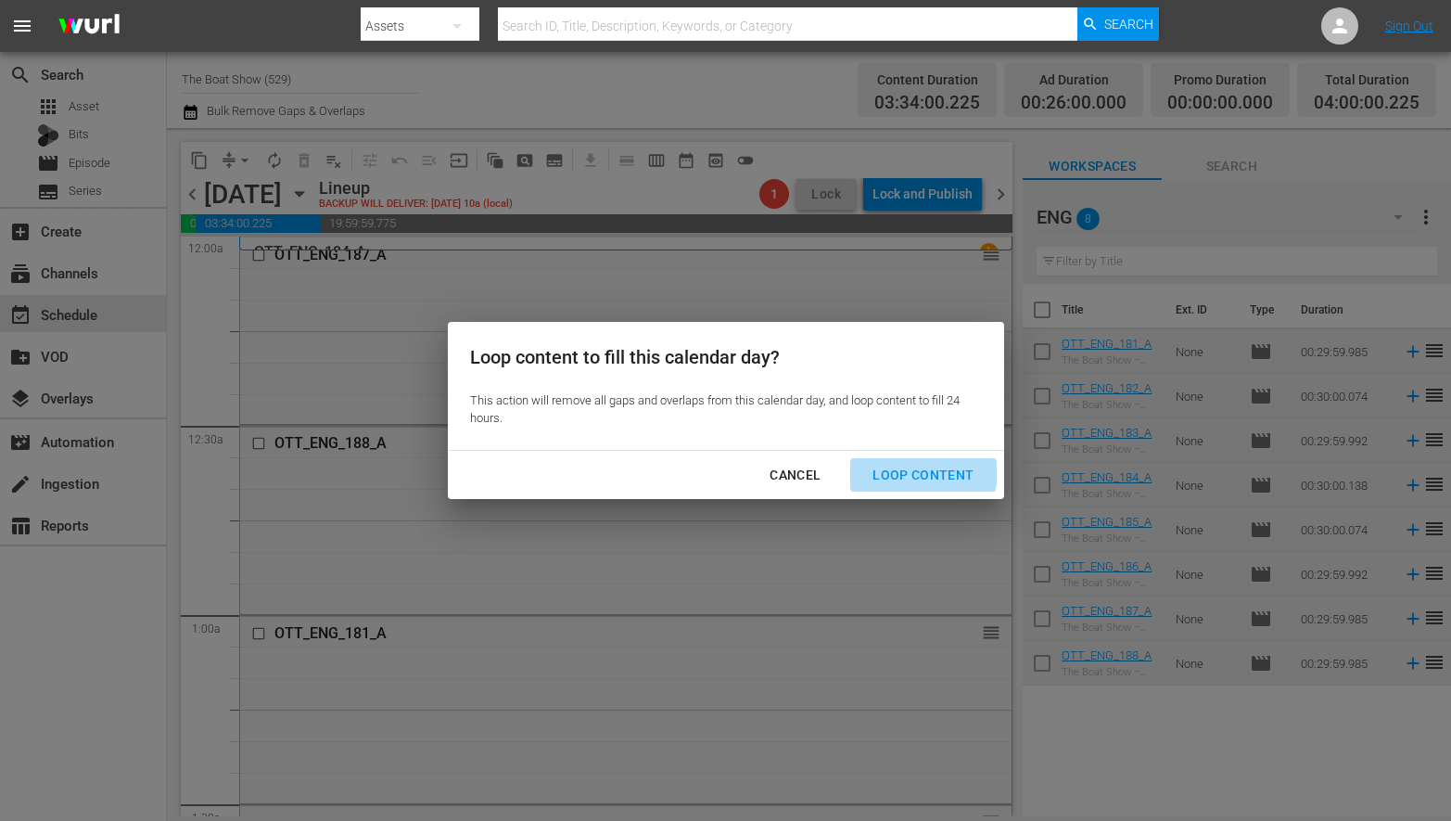
click at [903, 465] on div "Loop Content" at bounding box center [923, 475] width 131 height 23
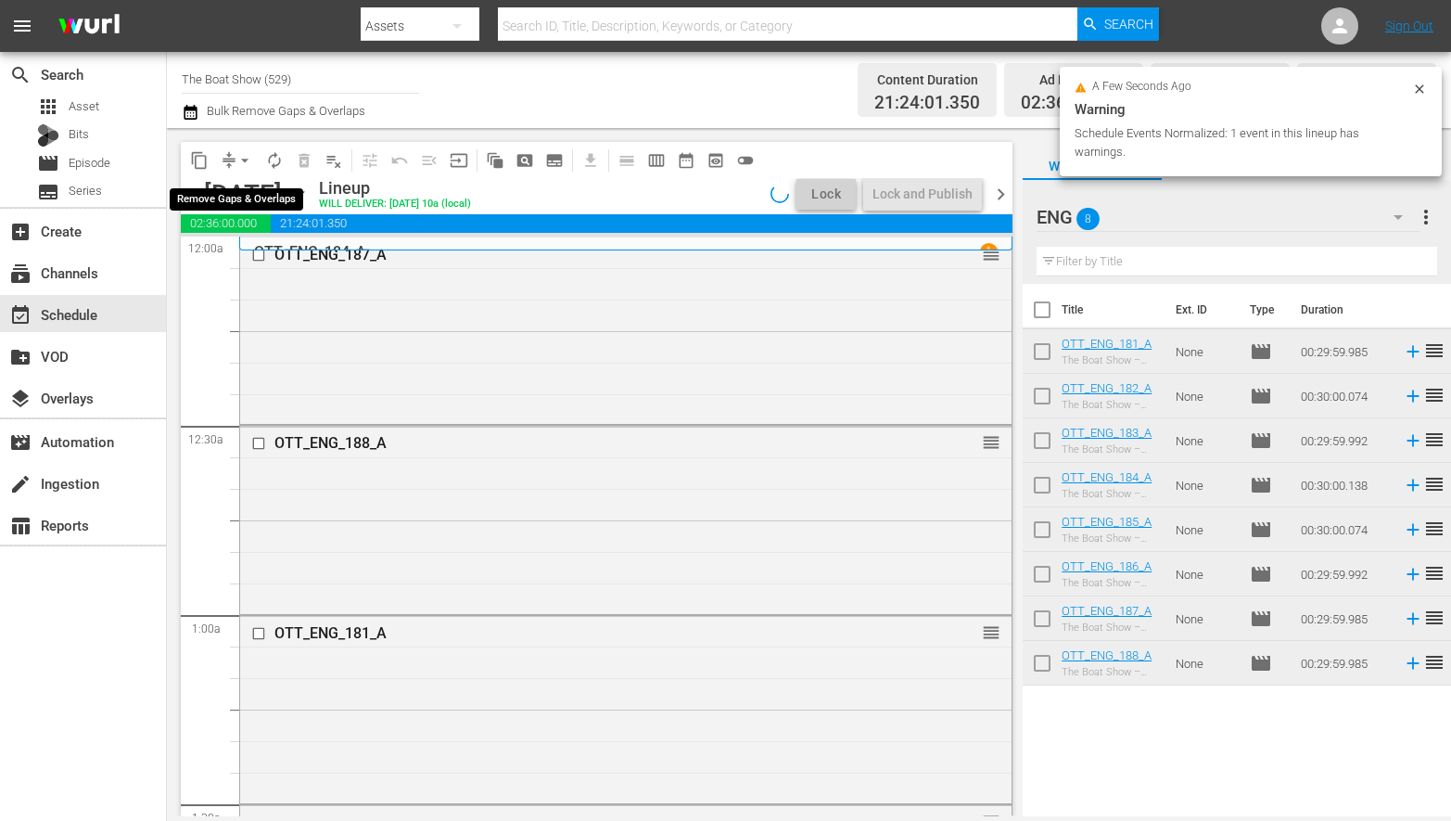
click at [241, 159] on span "arrow_drop_down" at bounding box center [245, 160] width 19 height 19
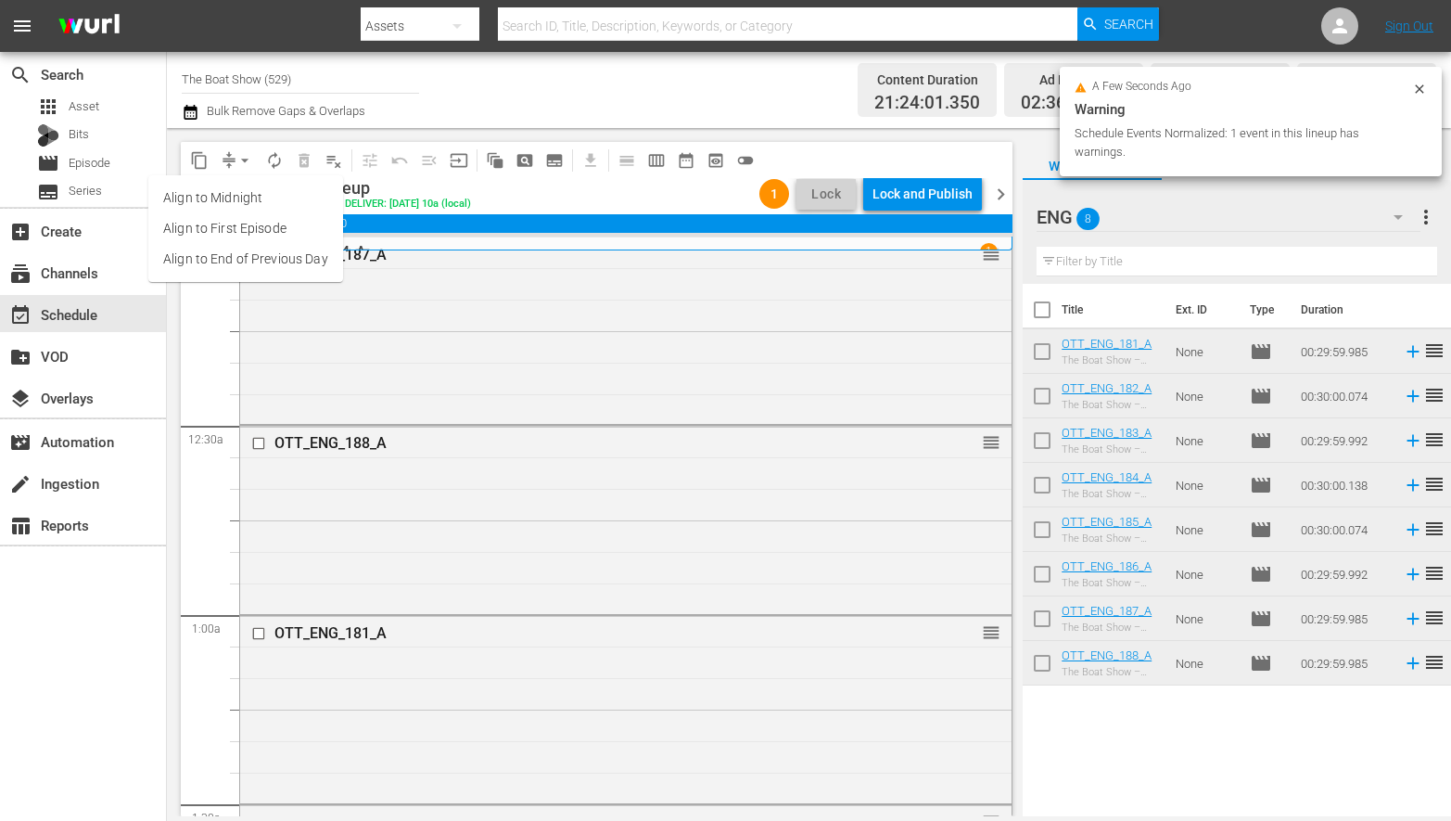
click at [247, 194] on li "Align to Midnight" at bounding box center [245, 198] width 195 height 31
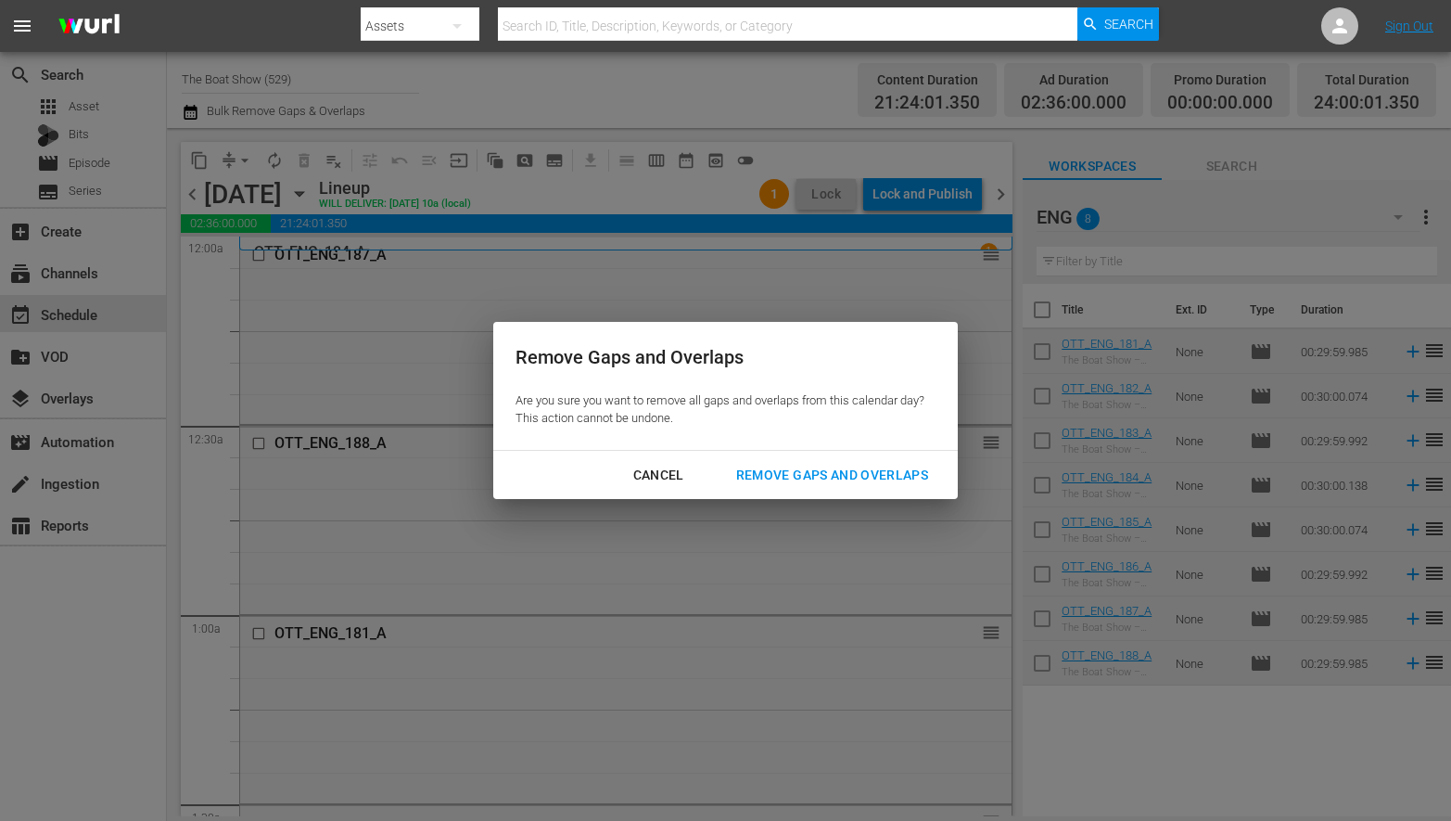
click at [863, 469] on div "Remove Gaps and Overlaps" at bounding box center [832, 475] width 222 height 23
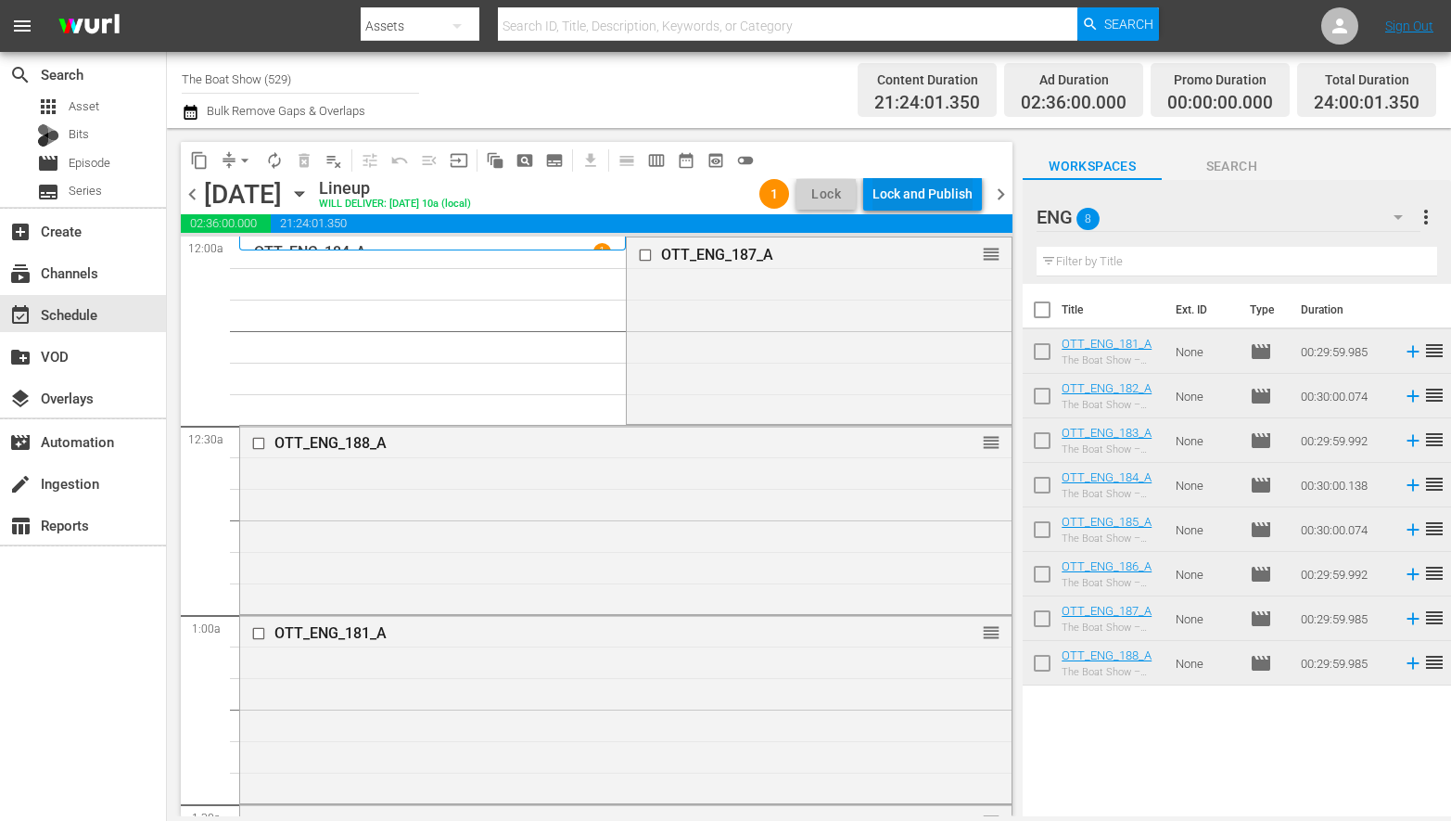
click at [906, 193] on div "Lock and Publish" at bounding box center [923, 193] width 100 height 33
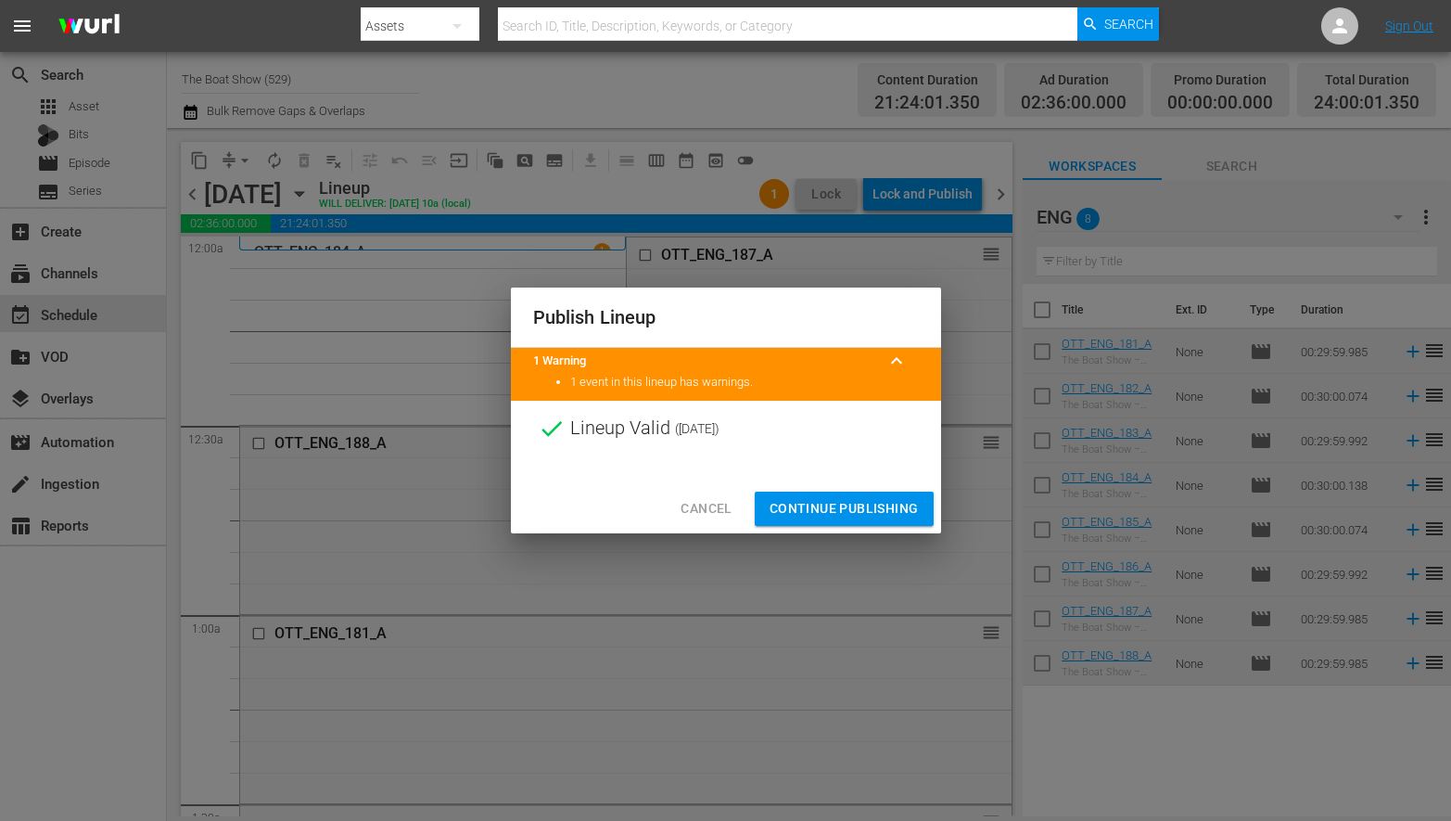
click at [850, 515] on span "Continue Publishing" at bounding box center [844, 508] width 149 height 23
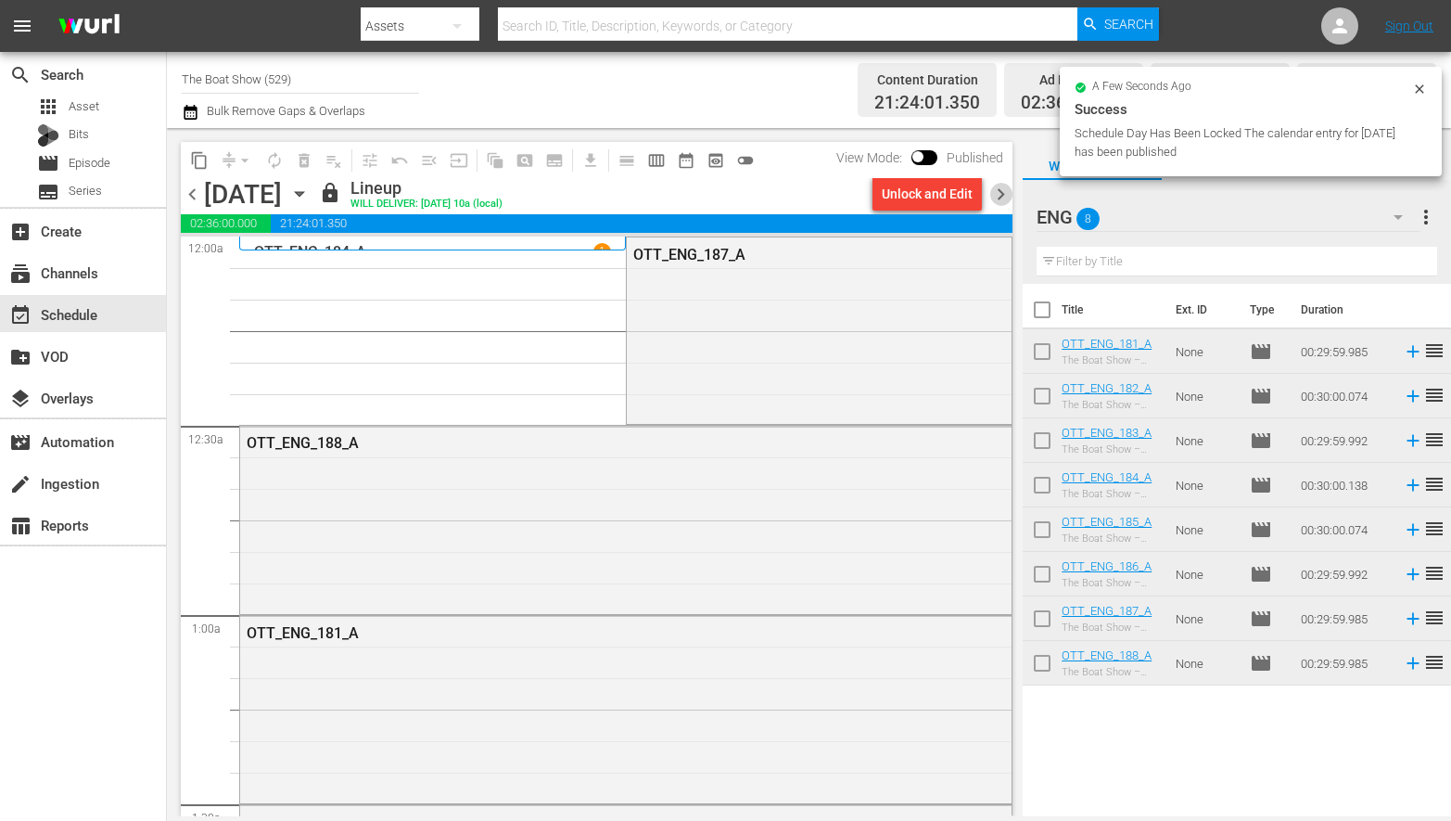
click at [1008, 199] on span "chevron_right" at bounding box center [1000, 194] width 23 height 23
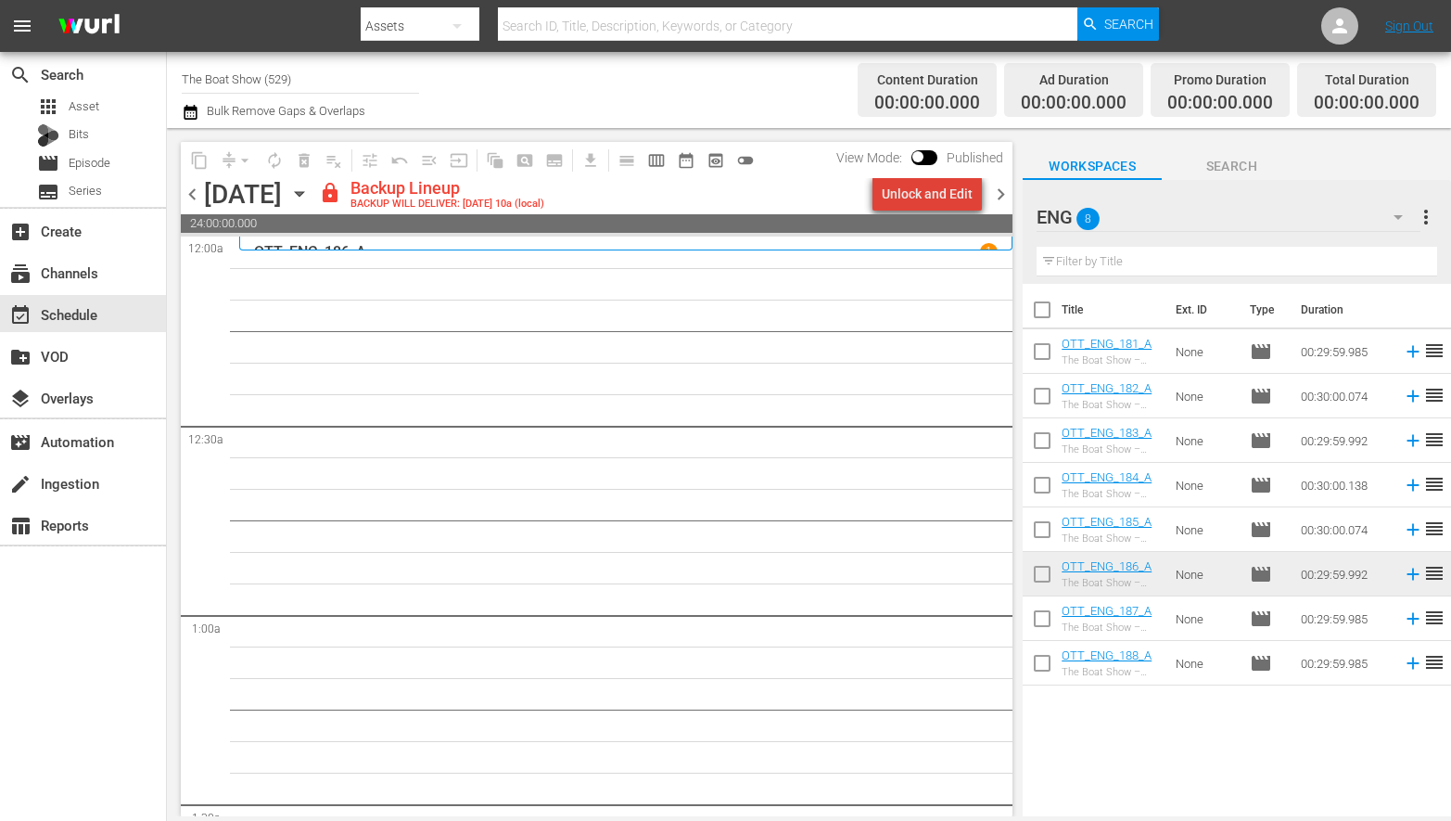
click at [953, 198] on div "Unlock and Edit" at bounding box center [927, 193] width 91 height 33
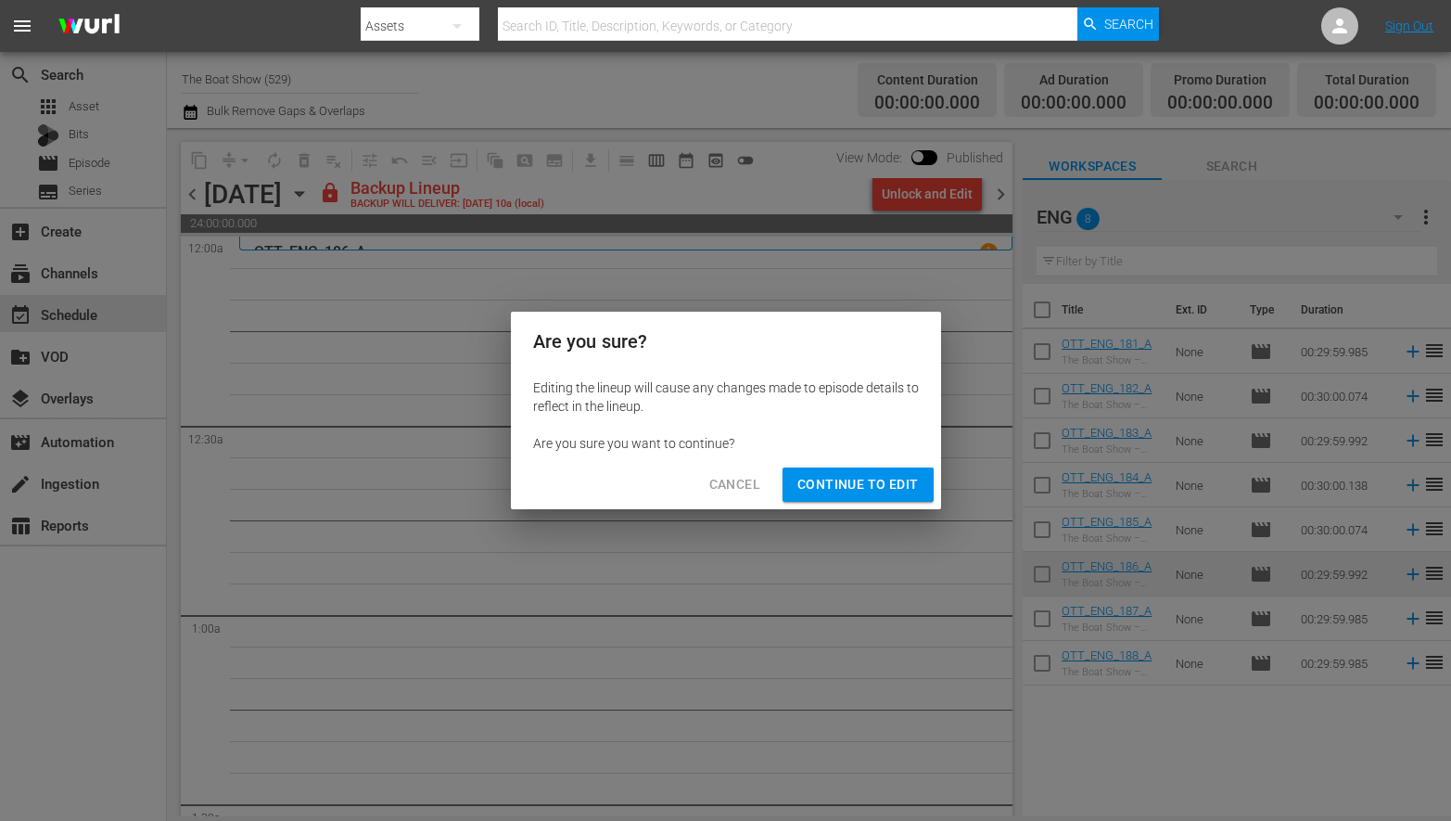
click at [879, 481] on span "Continue to Edit" at bounding box center [857, 484] width 121 height 23
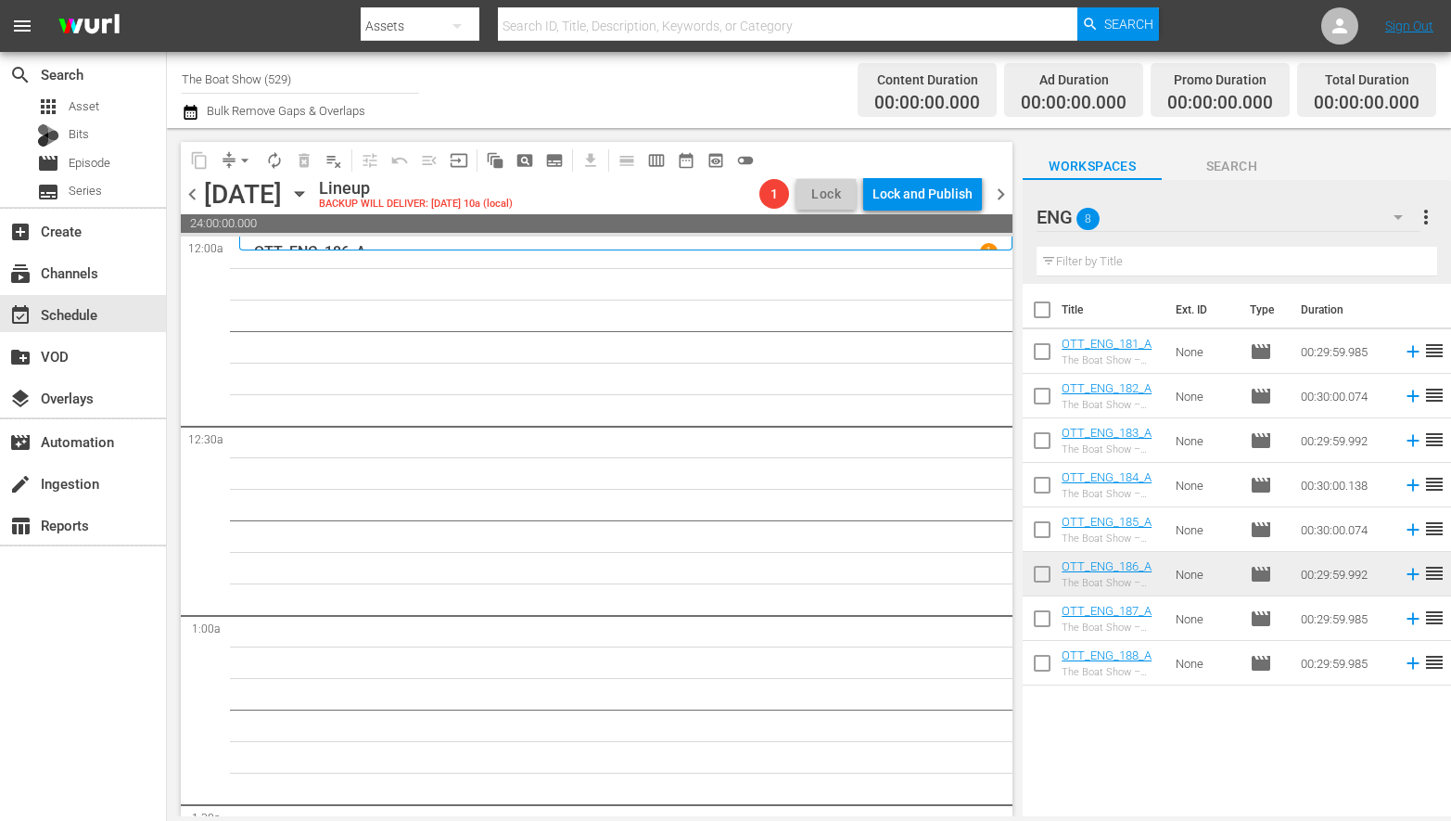
click at [1002, 195] on span "chevron_right" at bounding box center [1000, 194] width 23 height 23
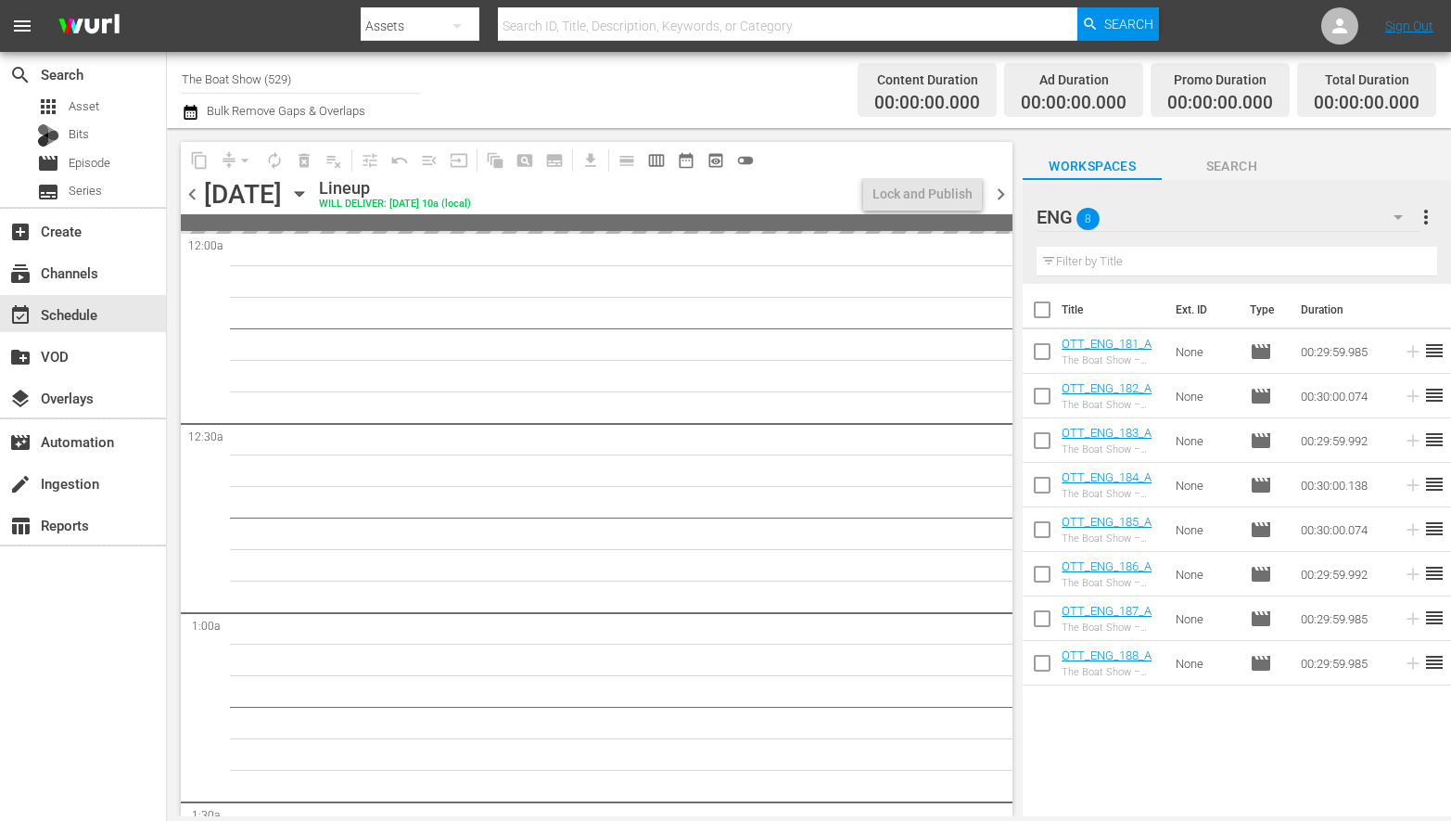
click at [195, 190] on span "chevron_left" at bounding box center [192, 194] width 23 height 23
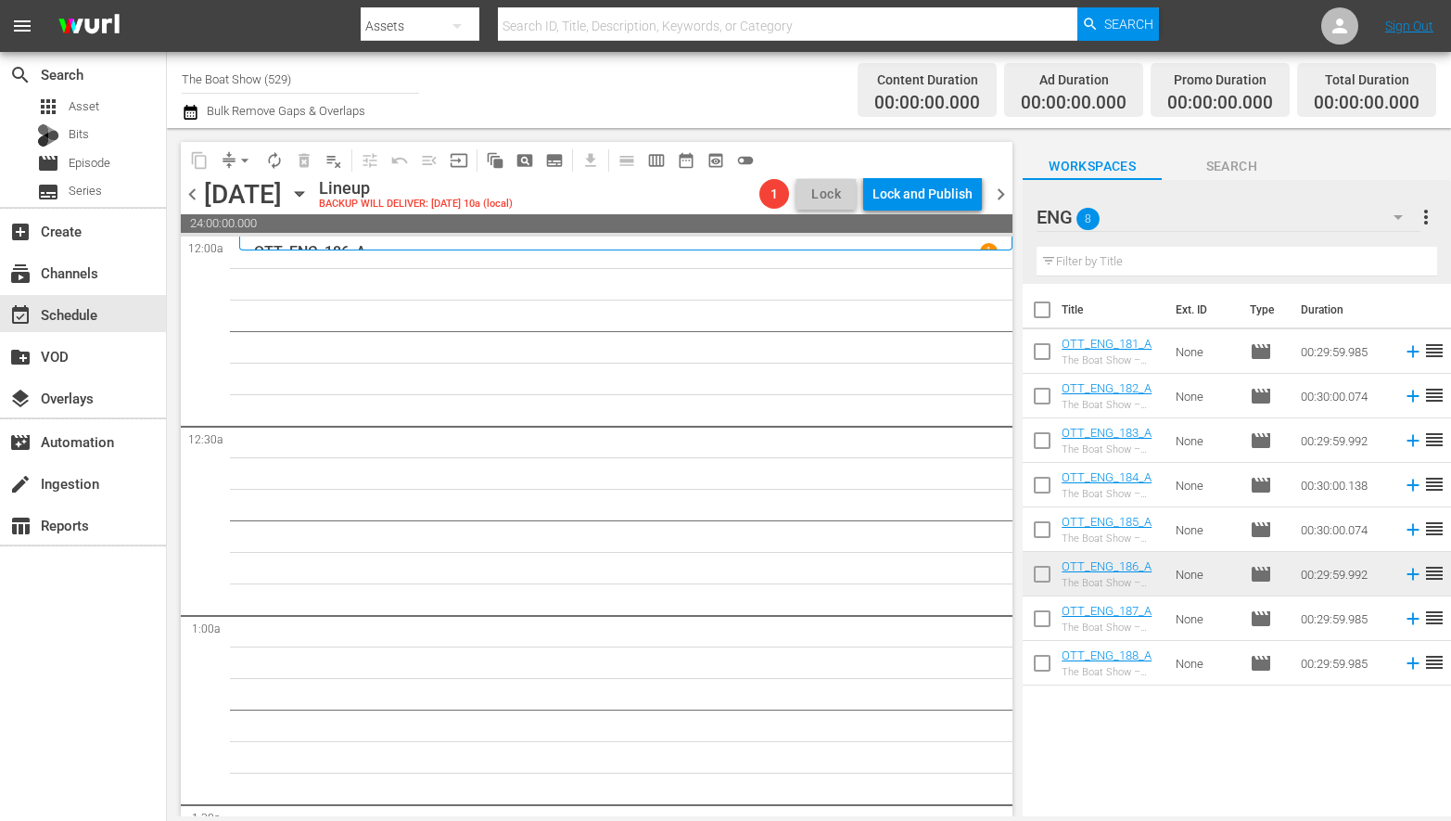
click at [310, 202] on icon "button" at bounding box center [299, 194] width 20 height 20
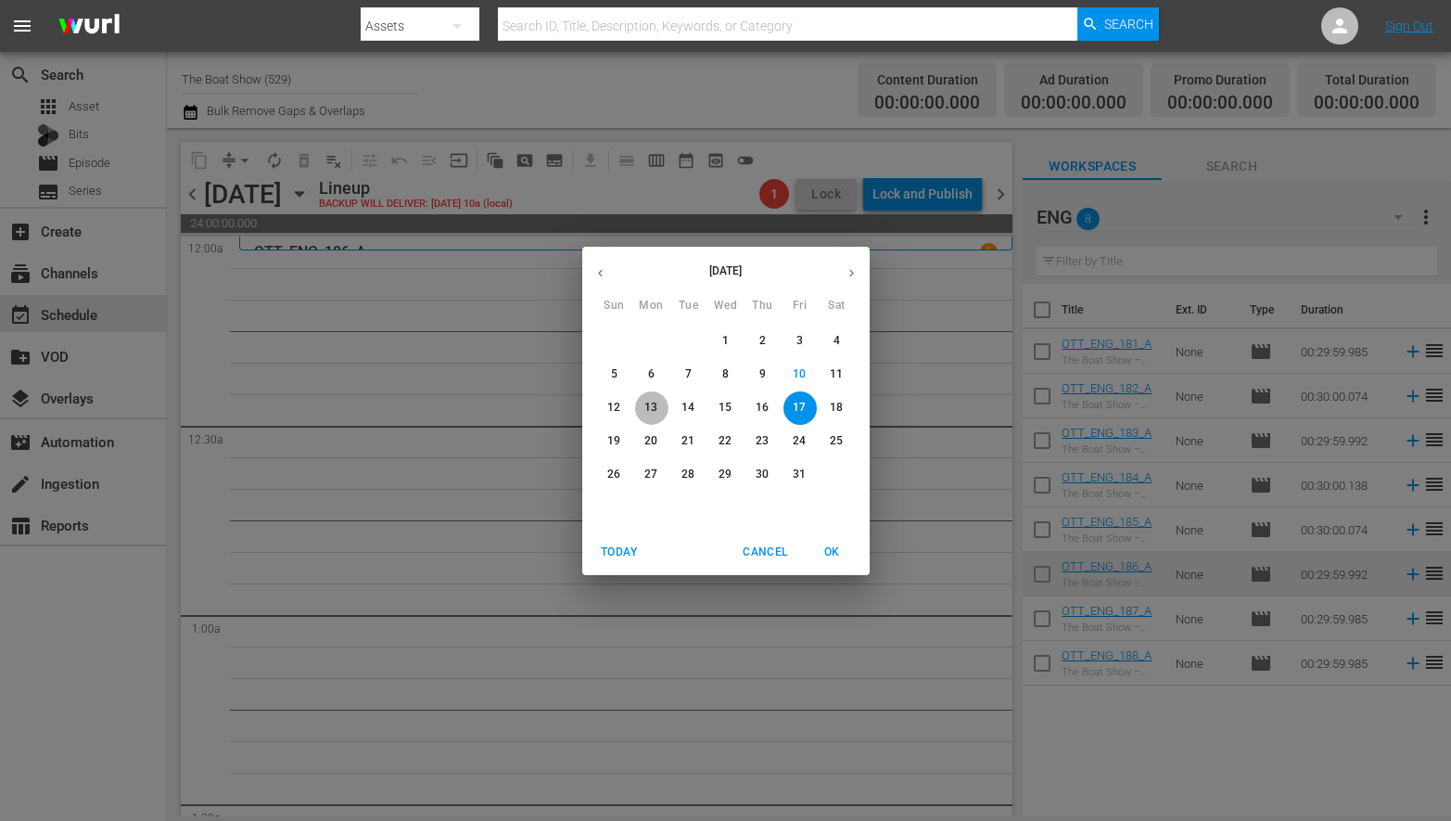
click at [653, 407] on p "13" at bounding box center [650, 408] width 13 height 16
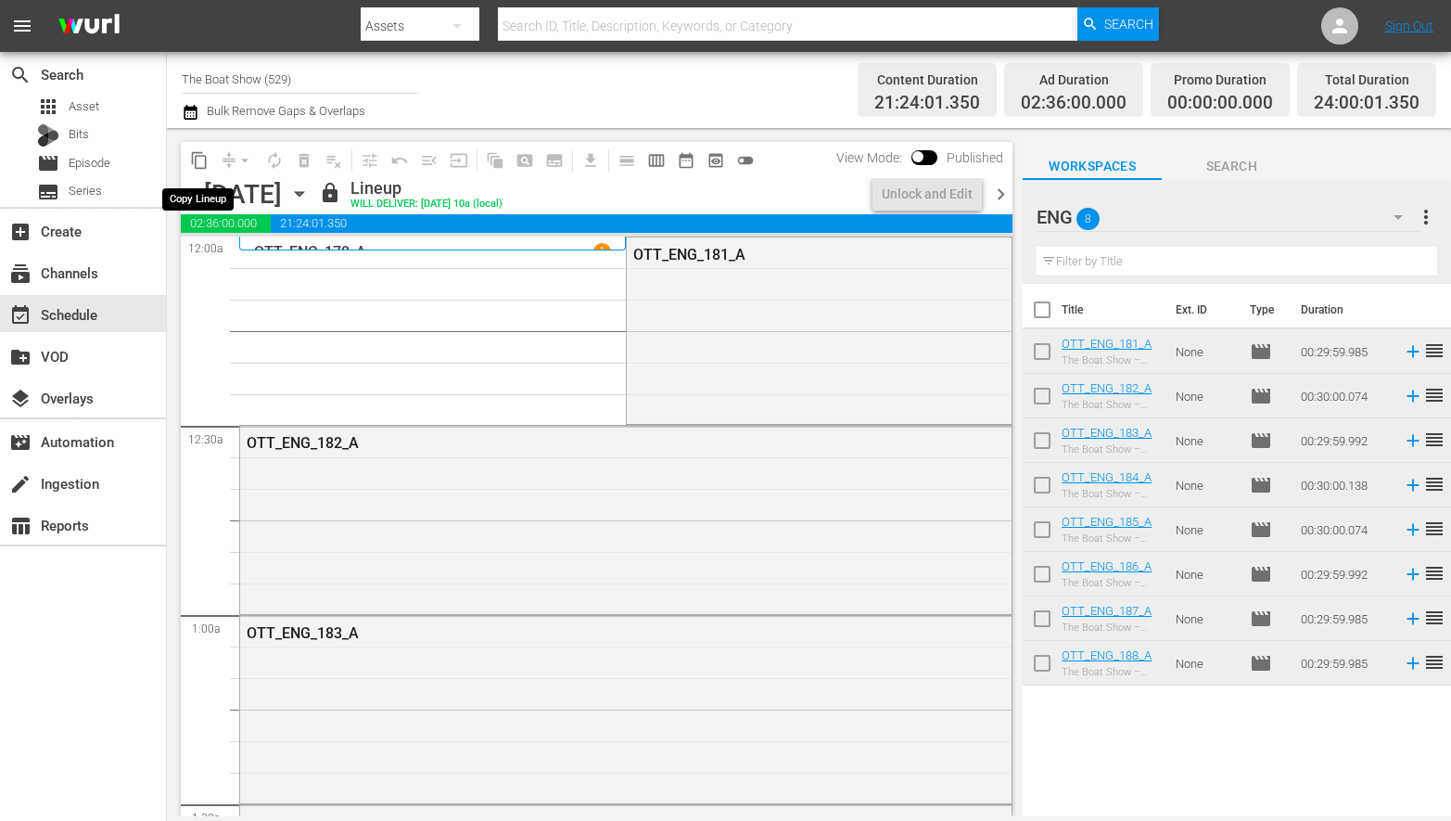
click at [201, 160] on span "content_copy" at bounding box center [199, 160] width 19 height 19
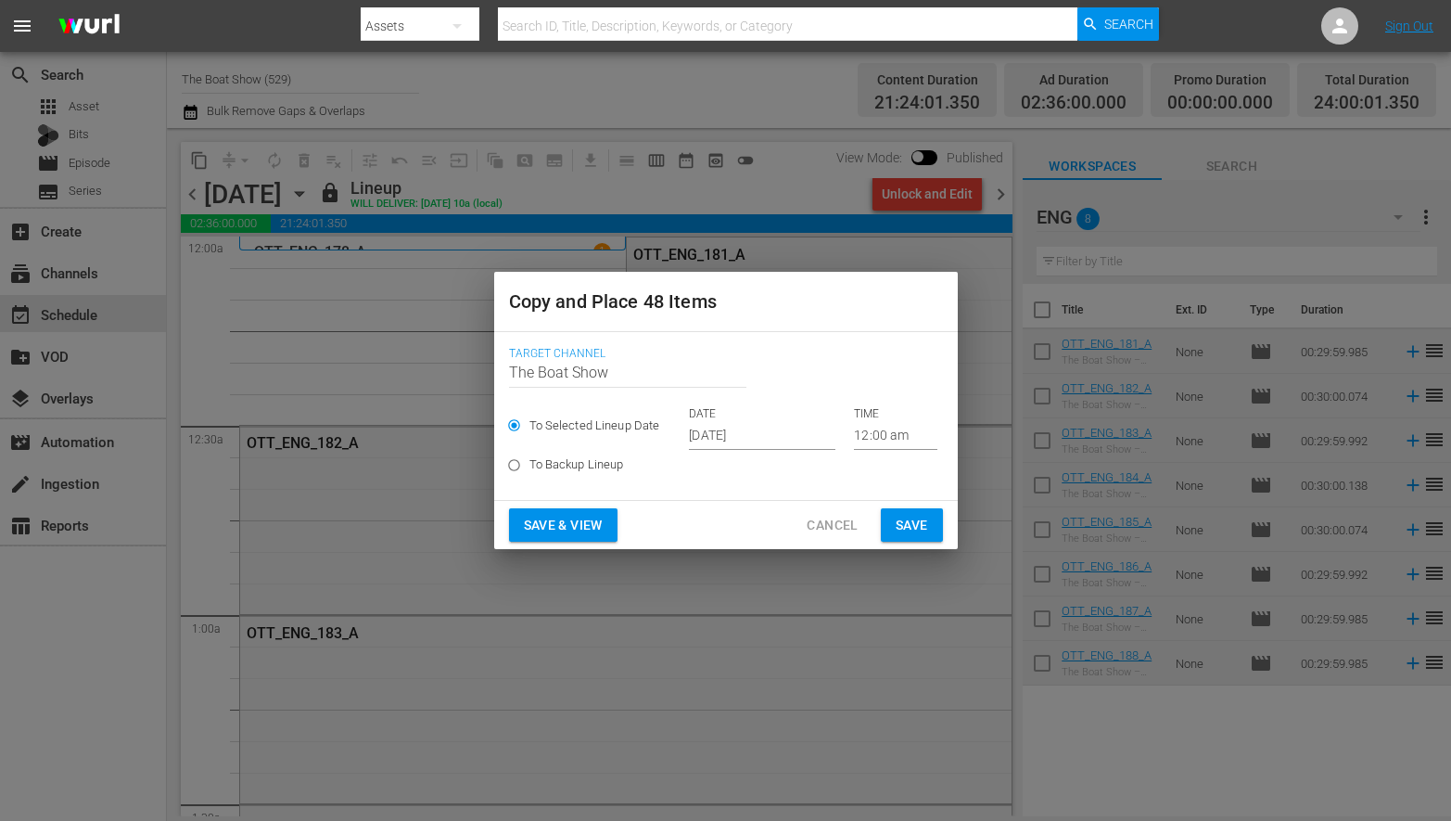
click at [743, 435] on input "[DATE]" at bounding box center [762, 436] width 147 height 28
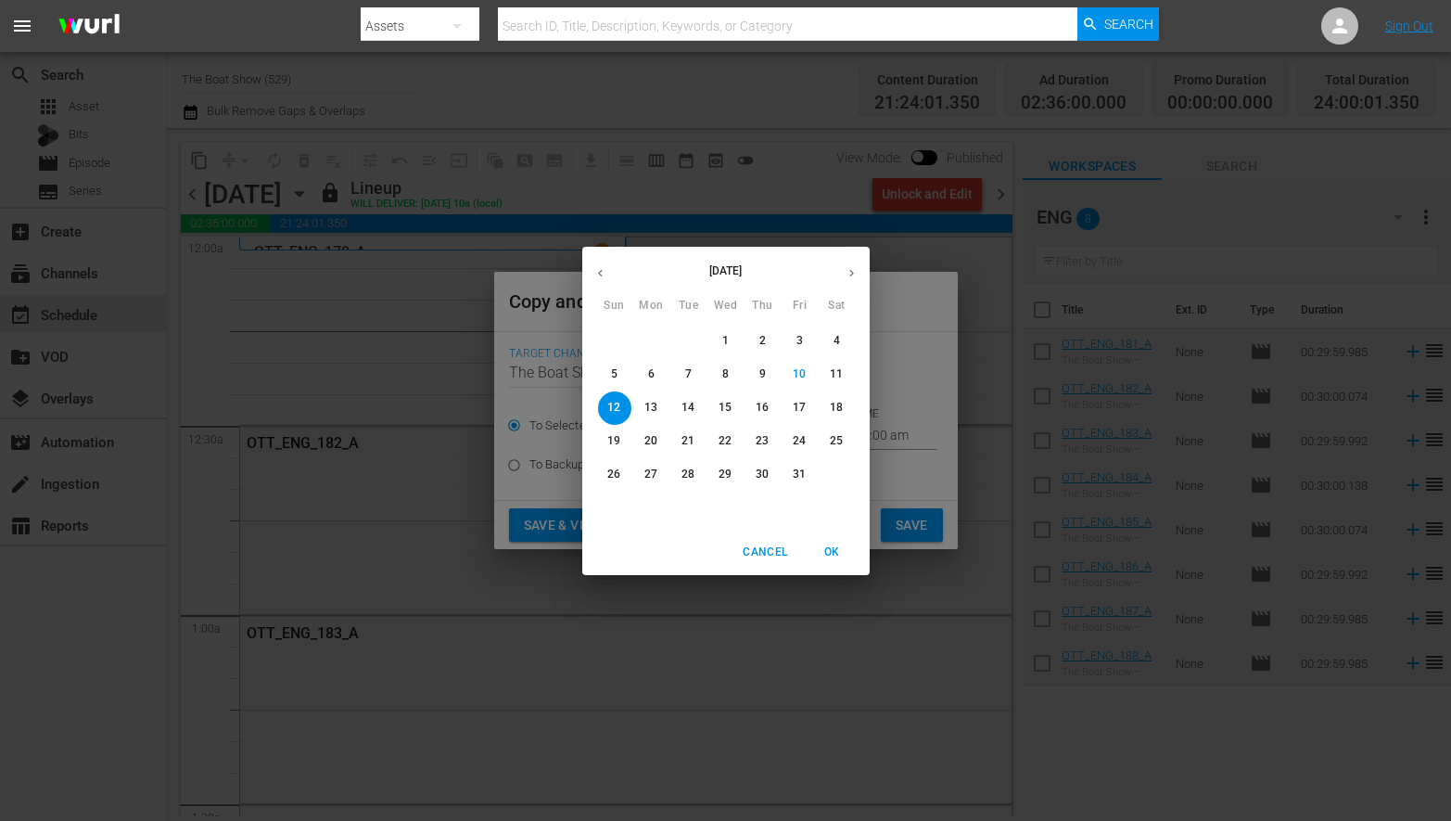
click at [796, 408] on p "17" at bounding box center [799, 408] width 13 height 16
type input "[DATE]"
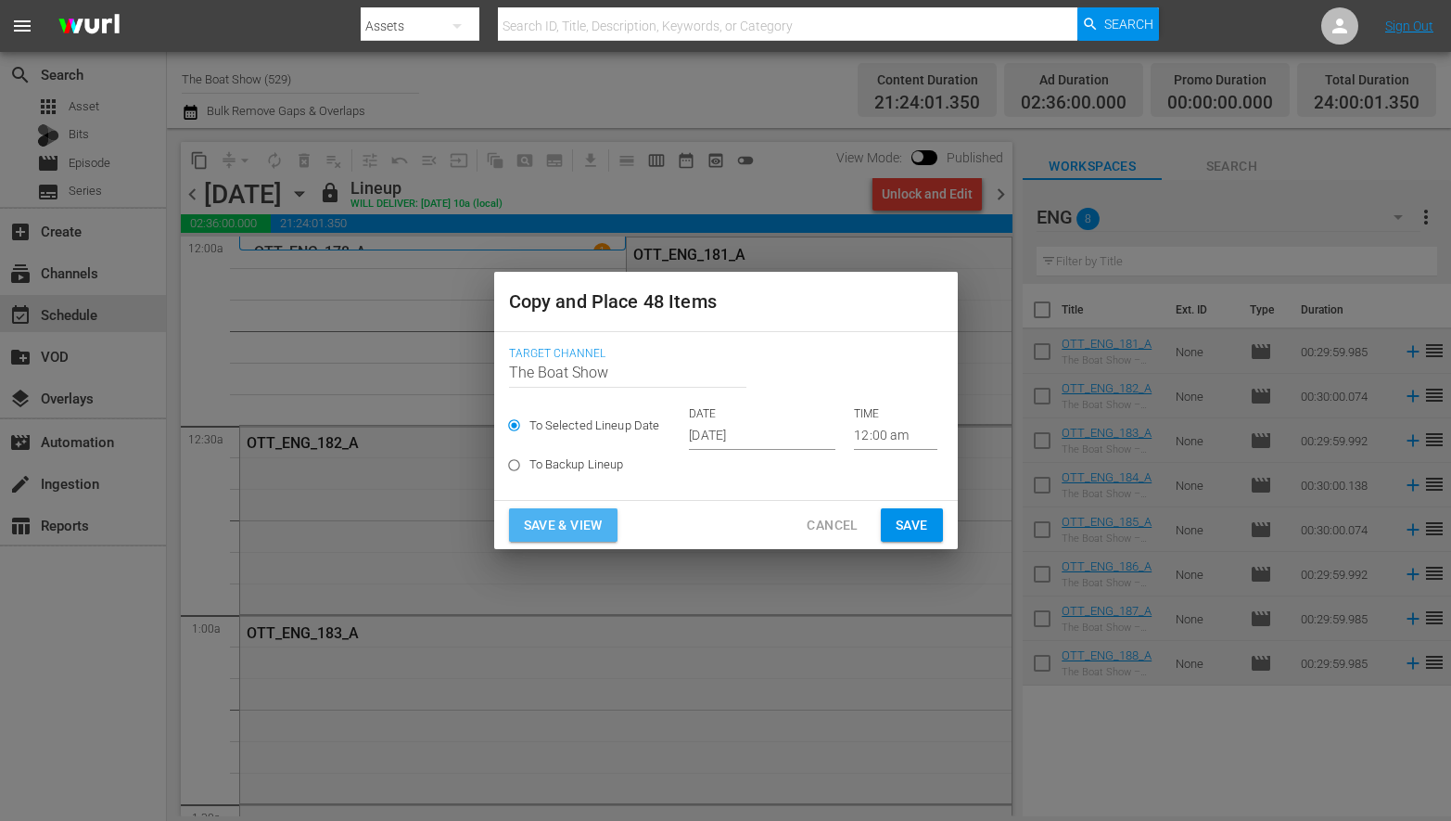
click at [567, 523] on span "Save & View" at bounding box center [563, 525] width 79 height 23
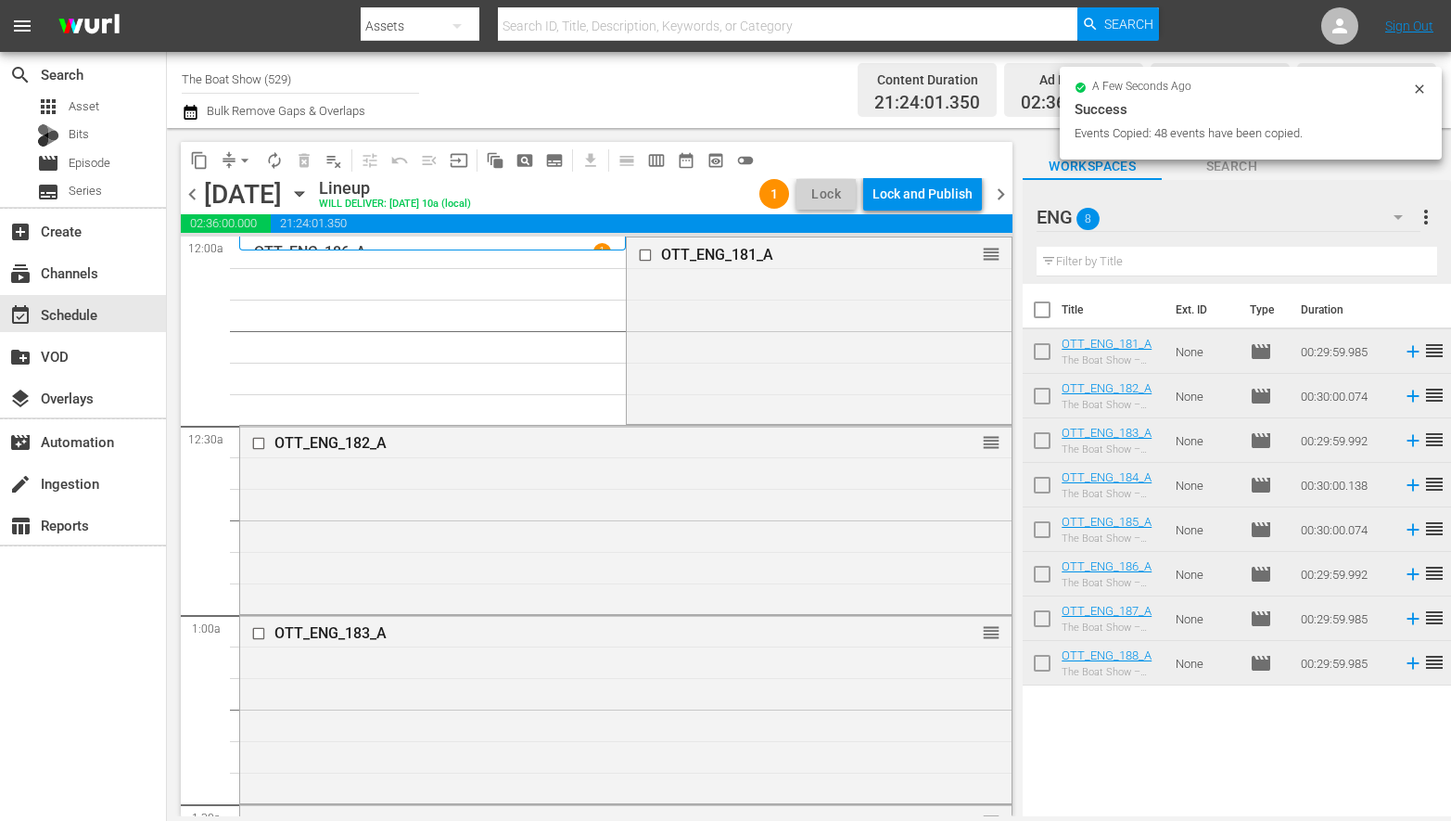
click at [924, 196] on div "Lock and Publish" at bounding box center [923, 193] width 100 height 33
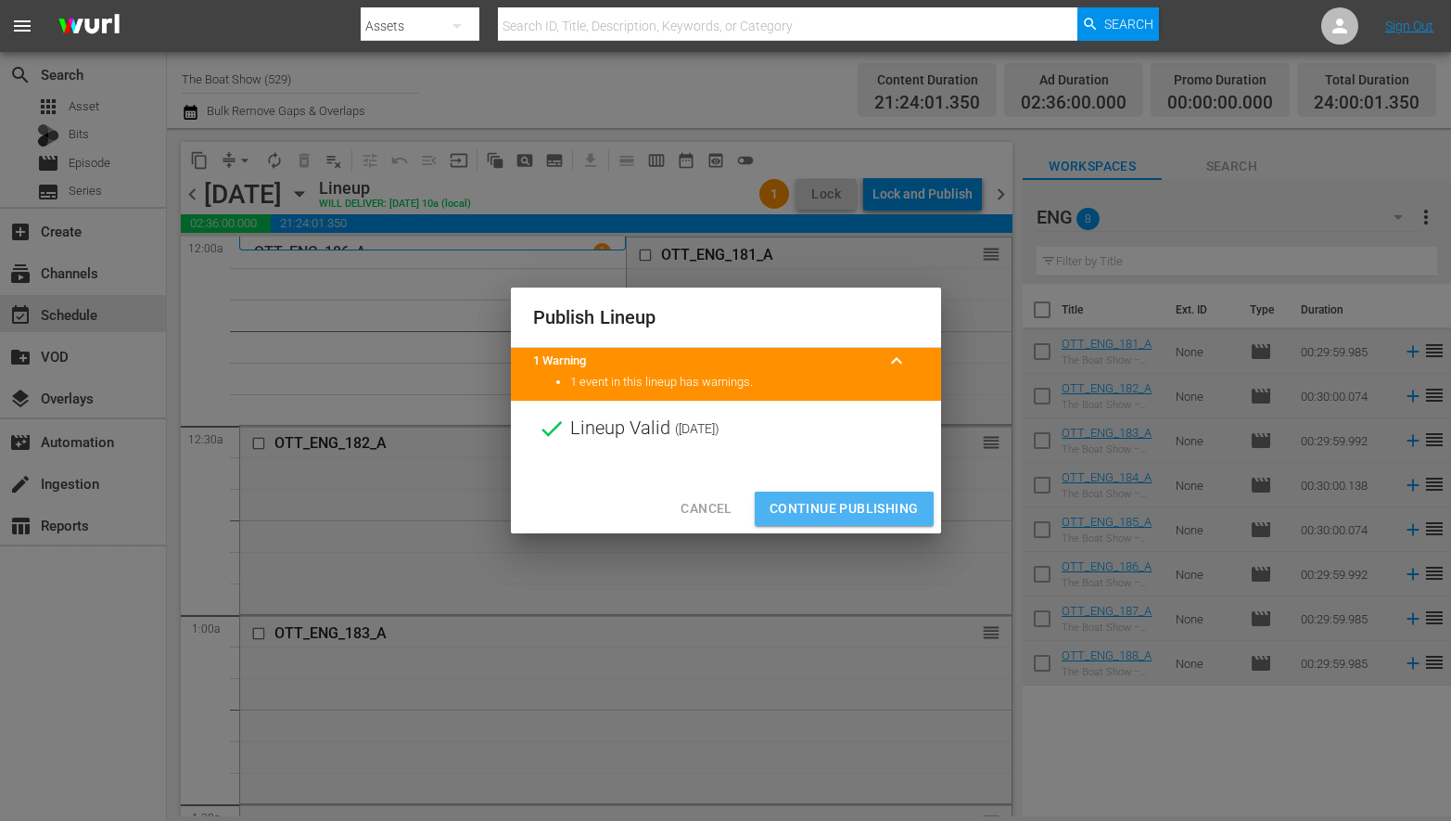
click at [787, 512] on span "Continue Publishing" at bounding box center [844, 508] width 149 height 23
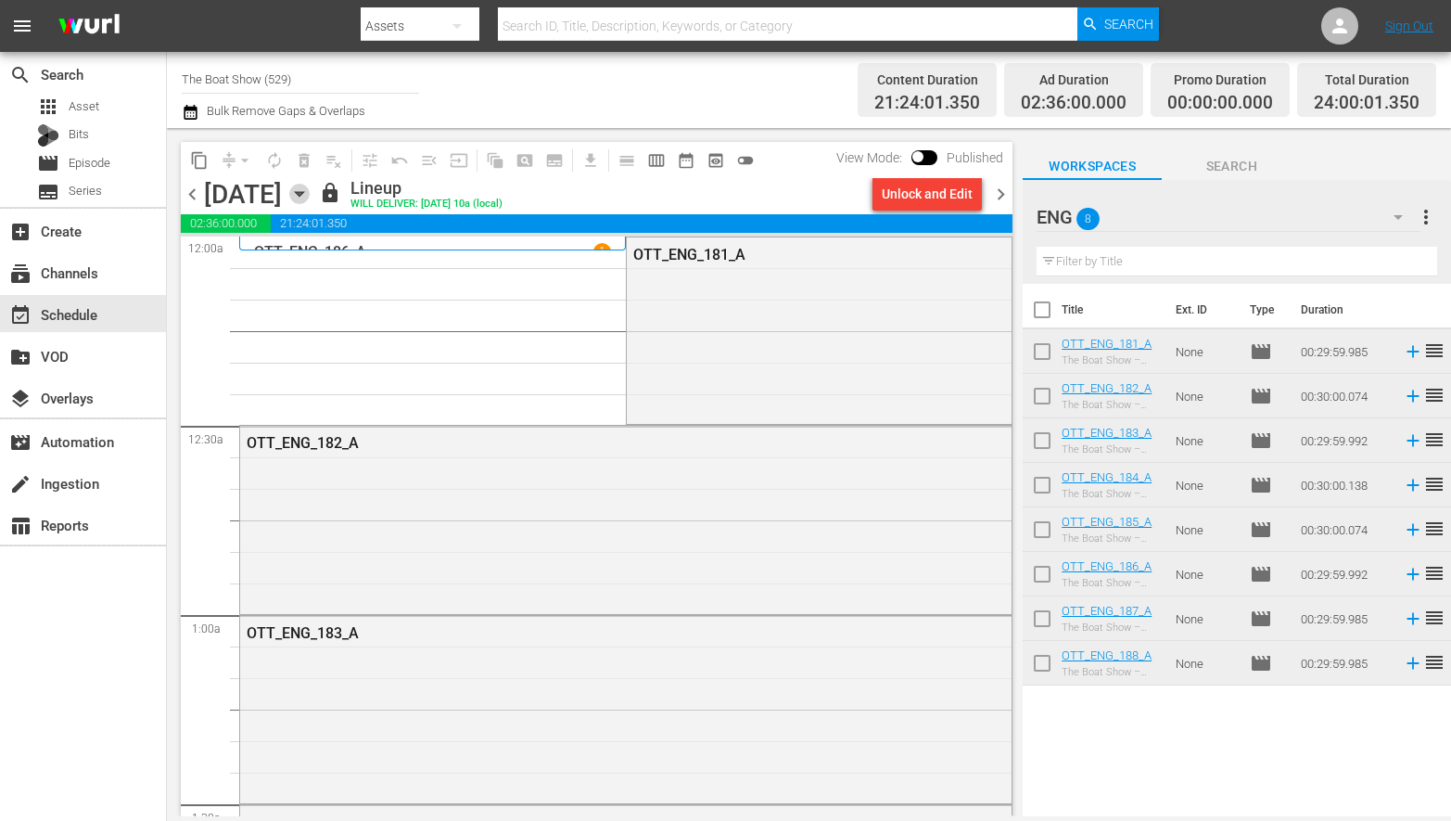
click at [310, 196] on icon "button" at bounding box center [299, 194] width 20 height 20
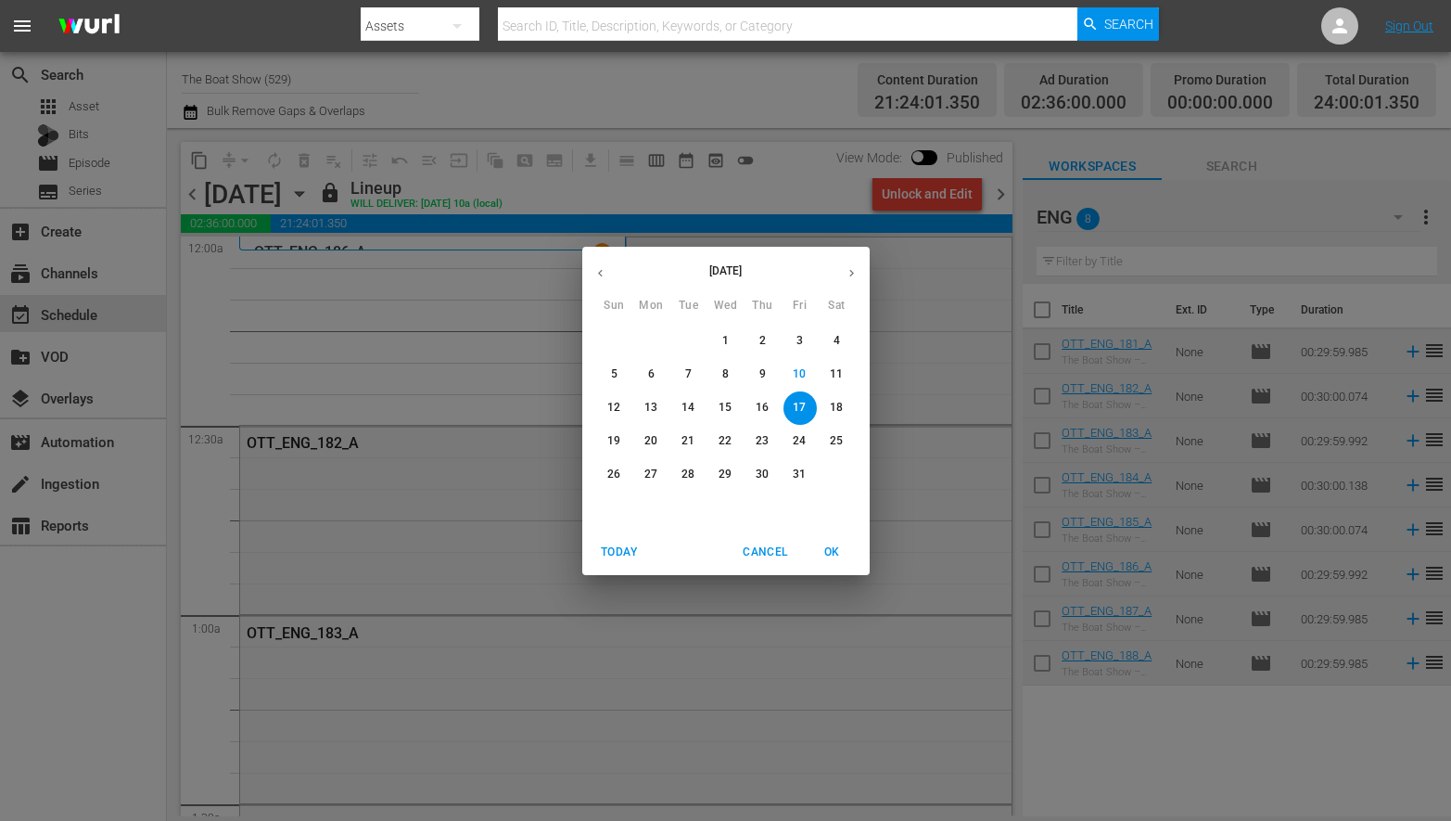
click at [970, 249] on div "[DATE] Sun Mon Tue Wed Thu Fri Sat 28 29 30 1 2 3 4 5 6 7 8 9 10 11 12 13 14 15…" at bounding box center [725, 410] width 1451 height 821
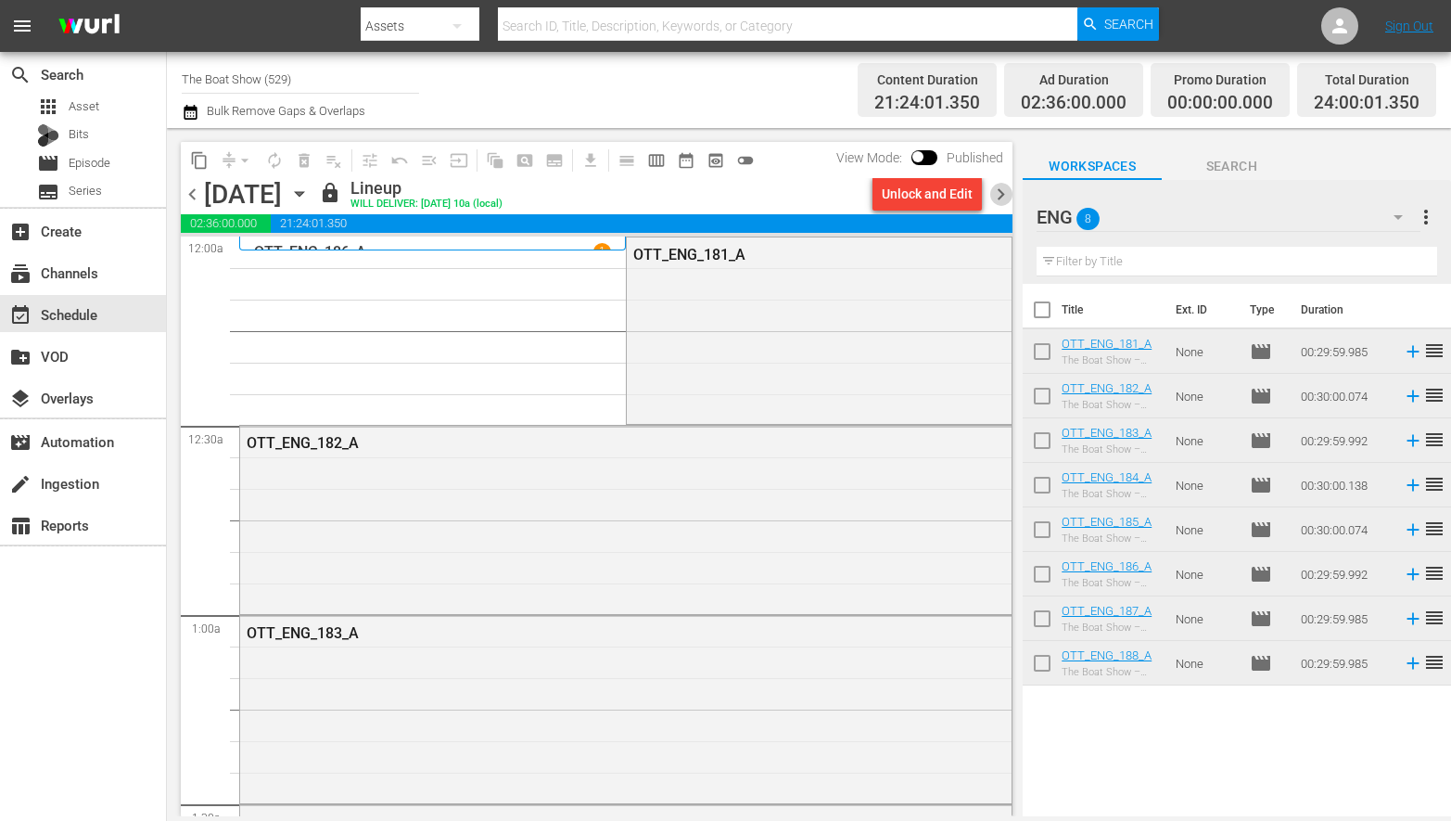
click at [996, 190] on span "chevron_right" at bounding box center [1000, 194] width 23 height 23
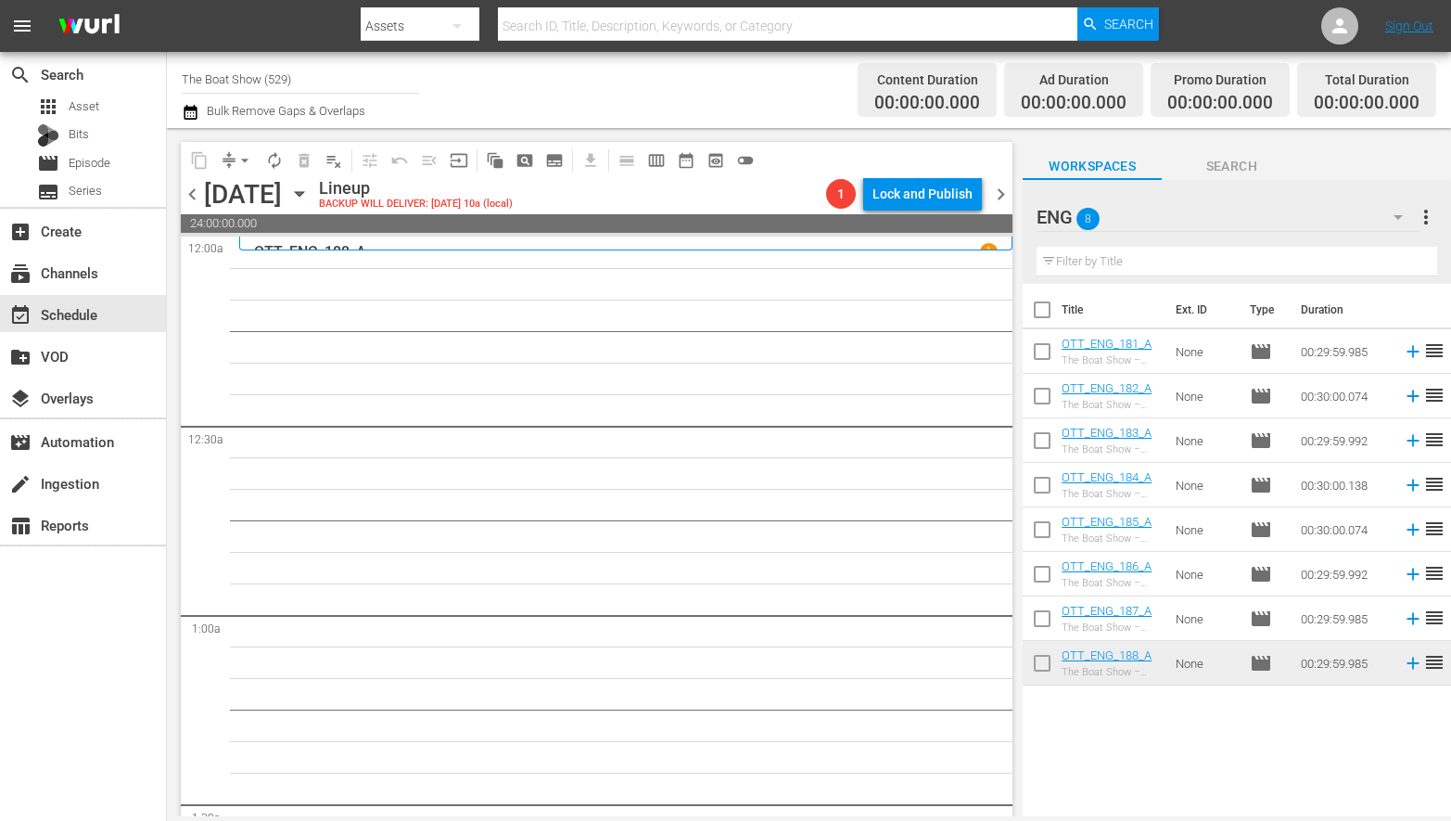
click at [303, 194] on icon "button" at bounding box center [299, 194] width 8 height 5
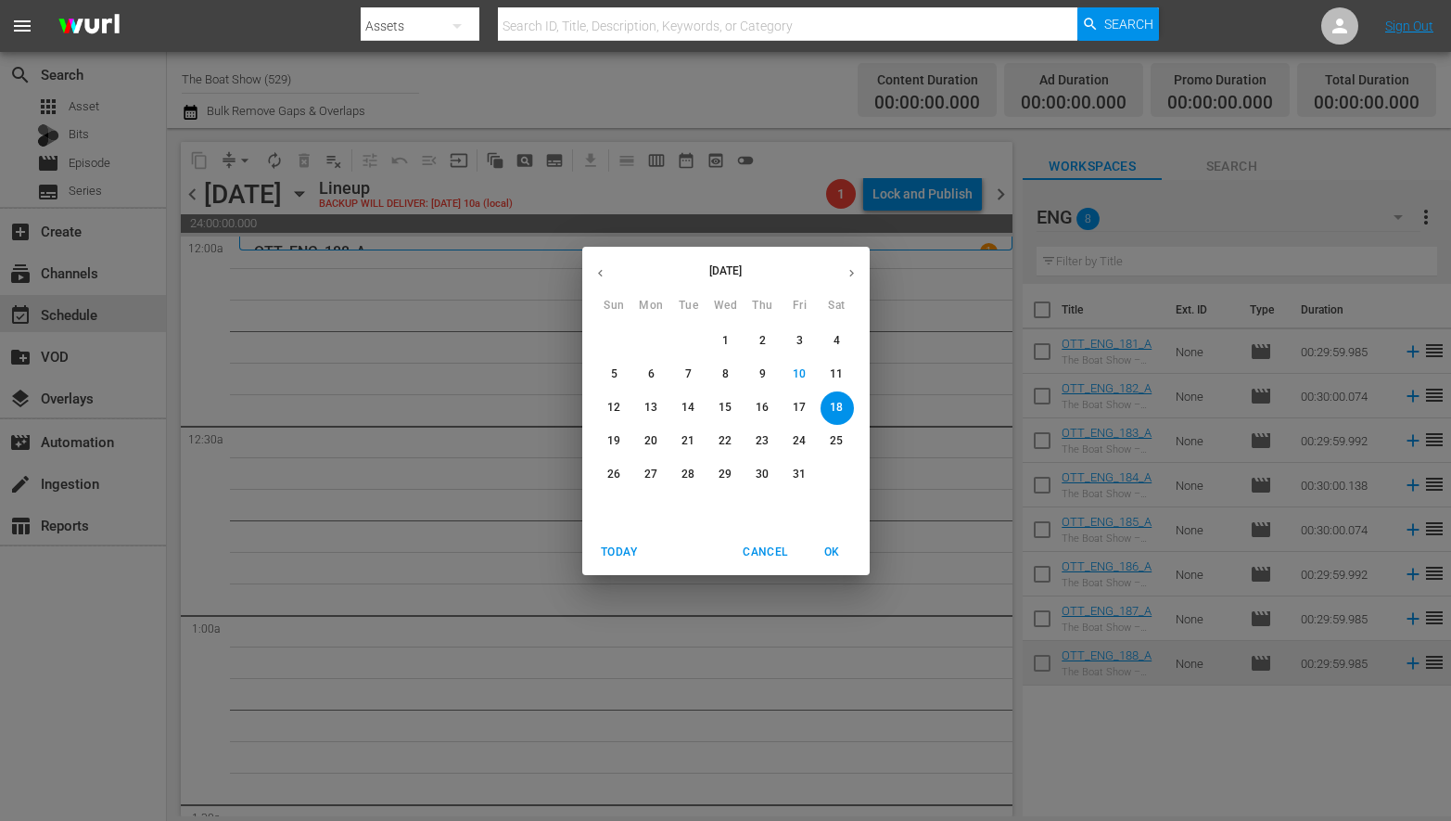
click at [684, 406] on p "14" at bounding box center [688, 408] width 13 height 16
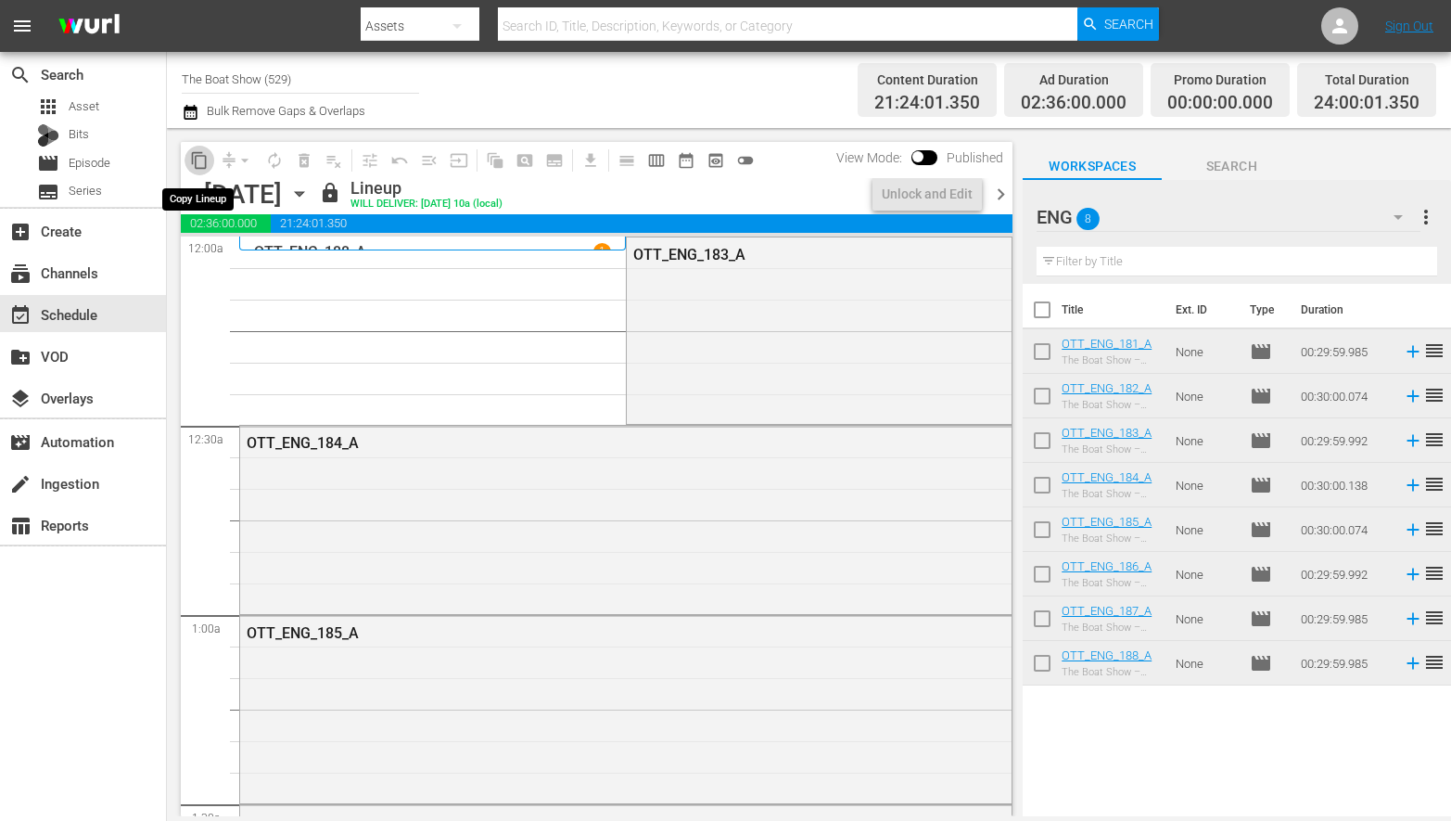
click at [203, 161] on span "content_copy" at bounding box center [199, 160] width 19 height 19
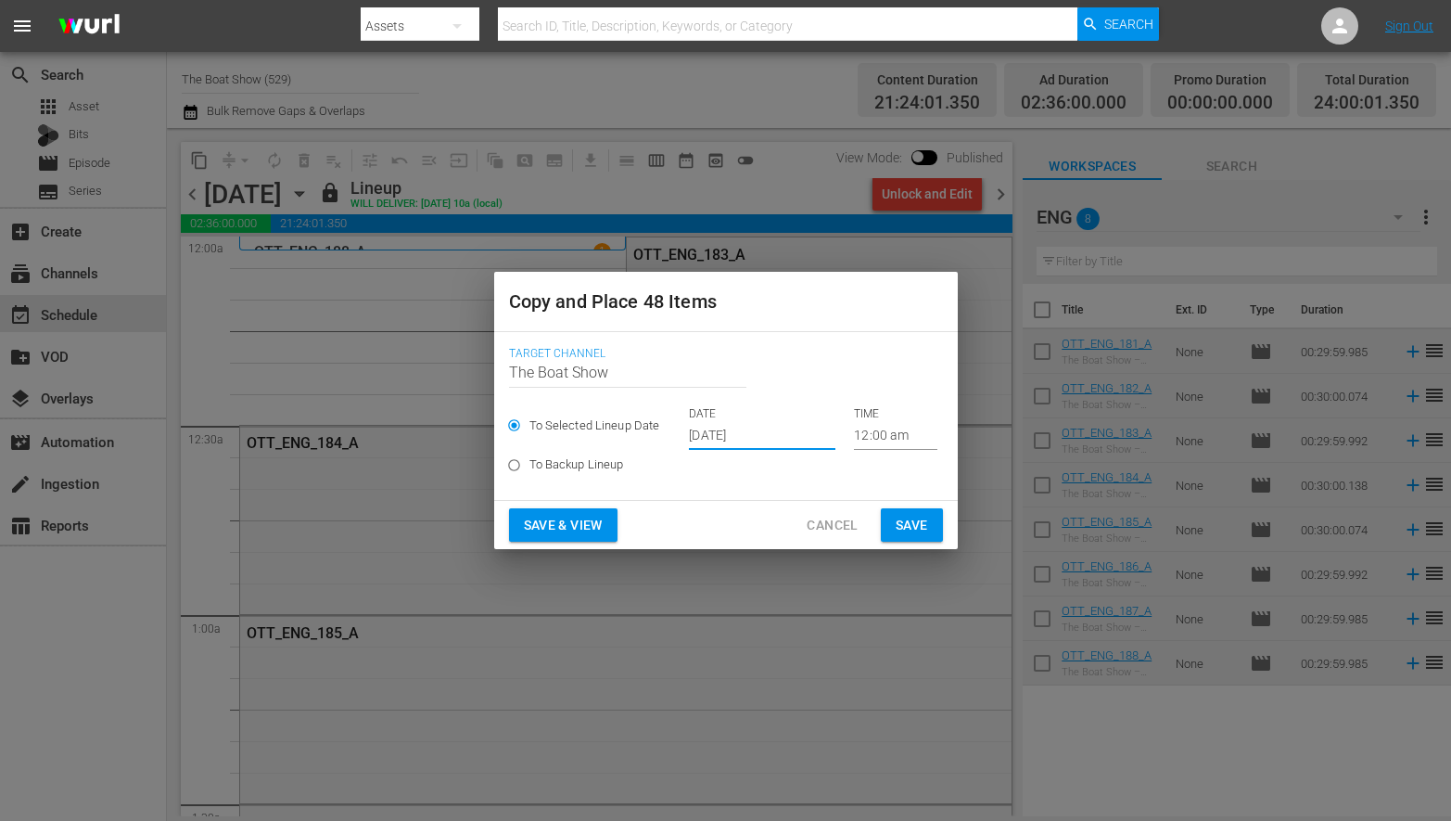
click at [742, 440] on input "[DATE]" at bounding box center [762, 436] width 147 height 28
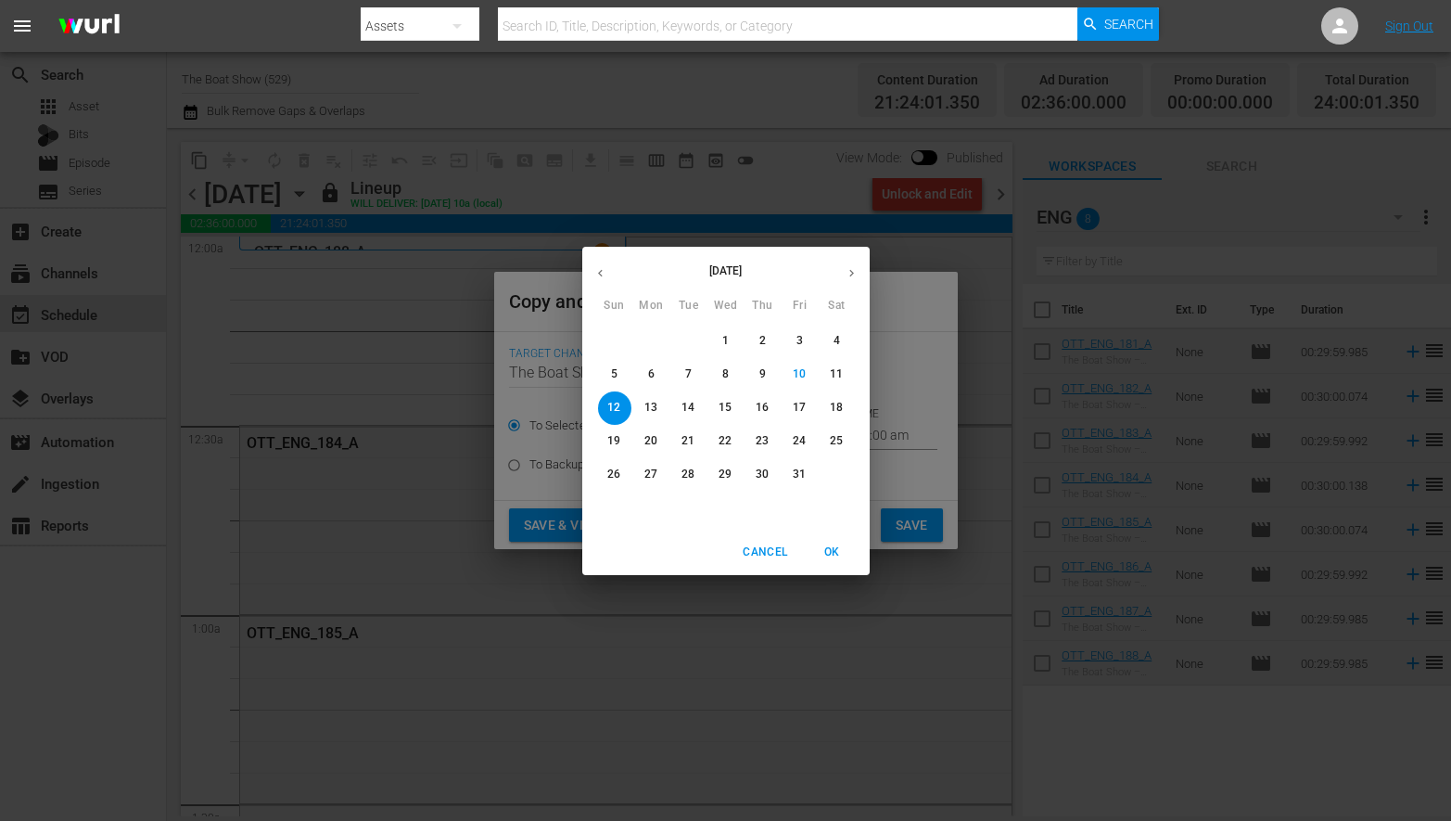
click at [847, 414] on span "18" at bounding box center [837, 408] width 33 height 16
type input "[DATE]"
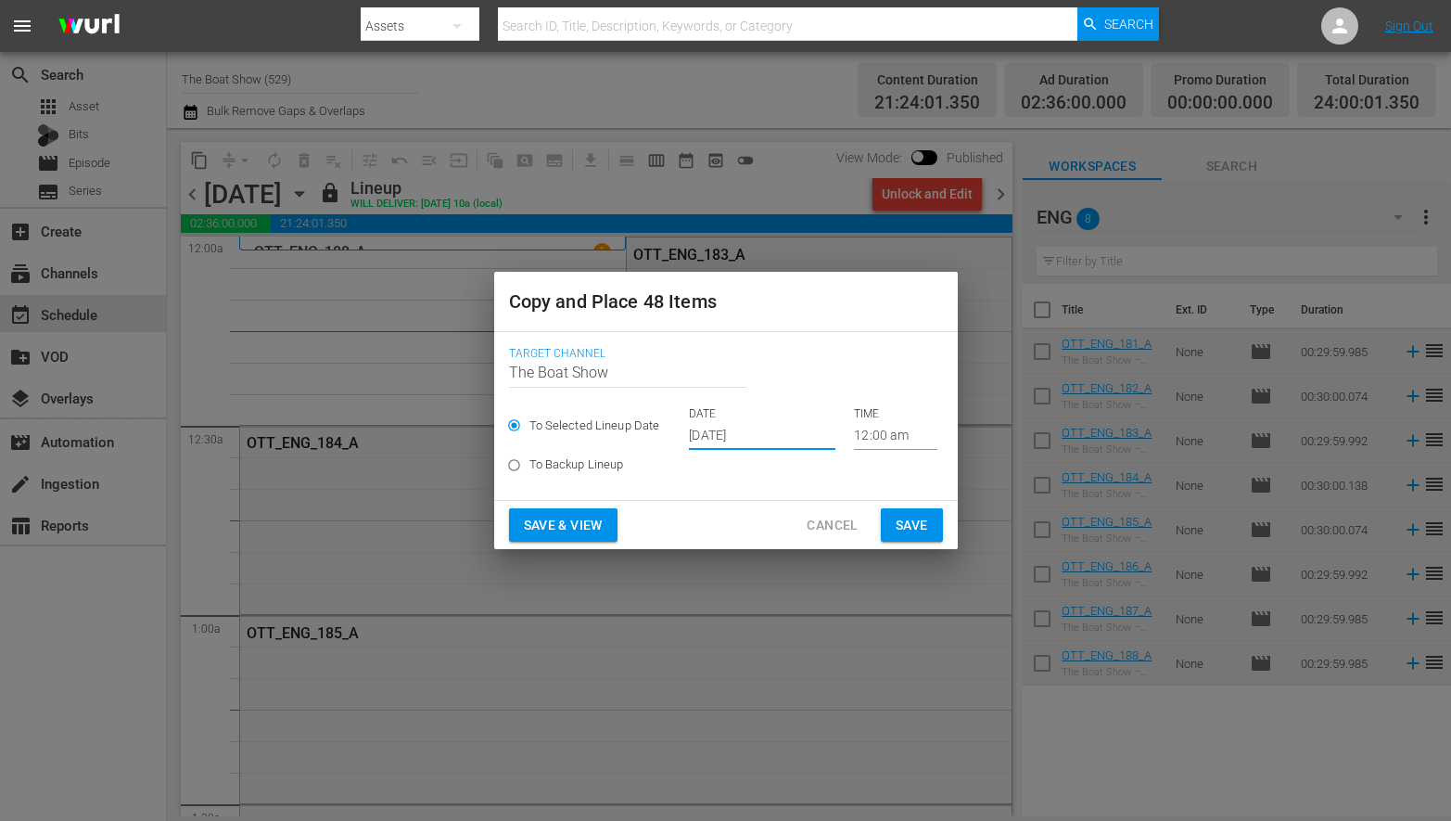
click at [558, 520] on span "Save & View" at bounding box center [563, 525] width 79 height 23
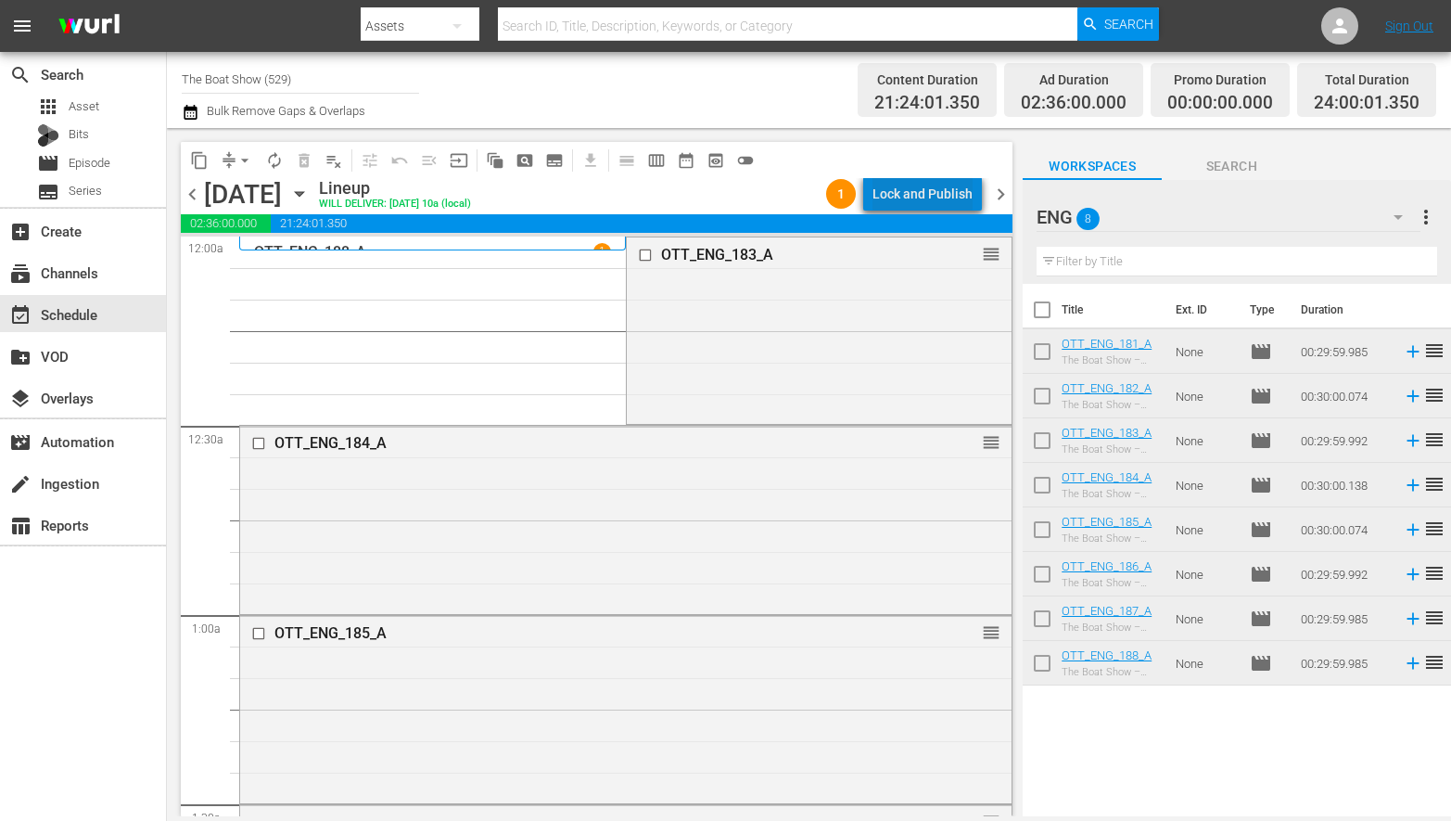
click at [936, 199] on div "Lock and Publish" at bounding box center [923, 193] width 100 height 33
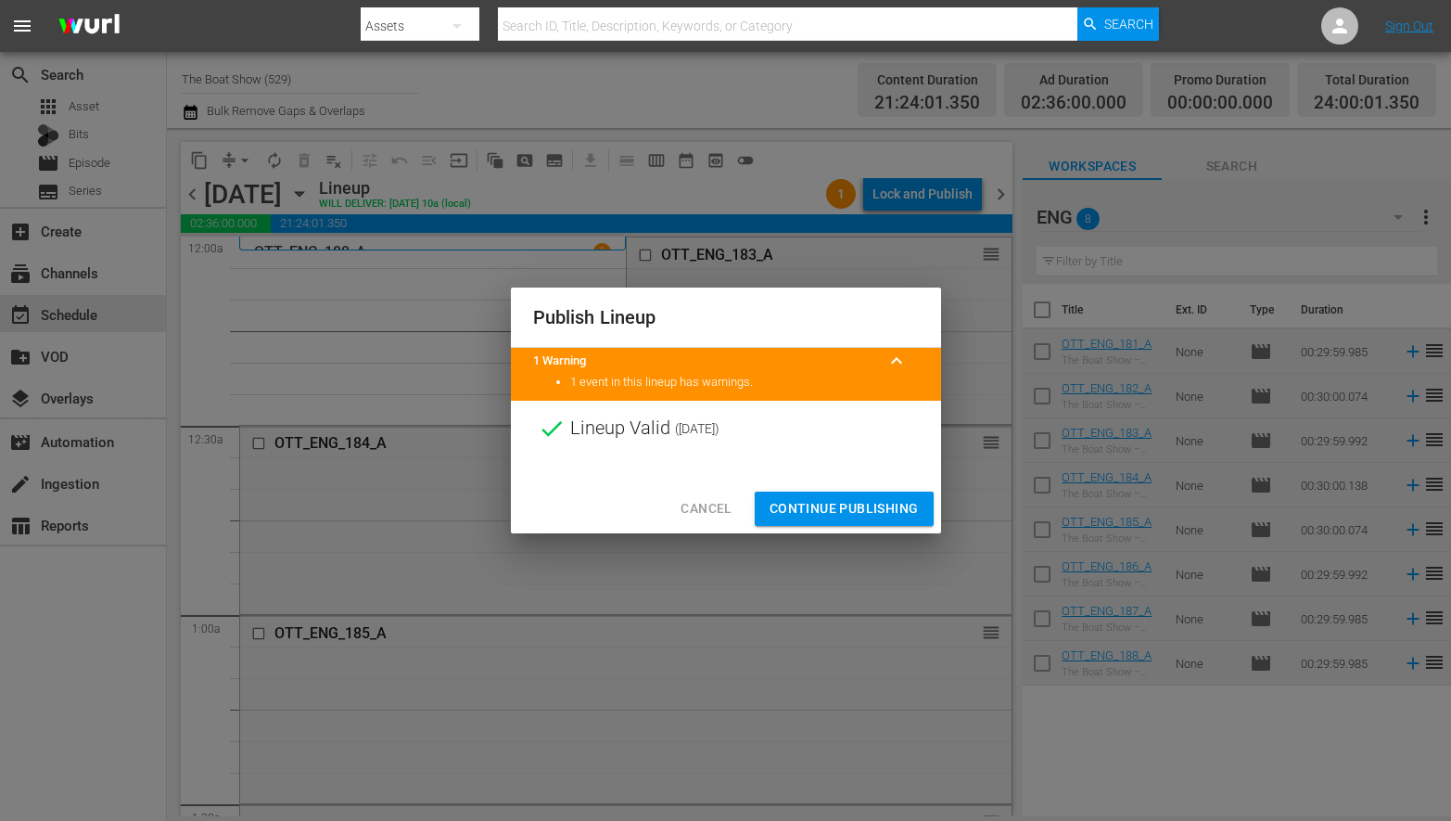
click at [802, 508] on span "Continue Publishing" at bounding box center [844, 508] width 149 height 23
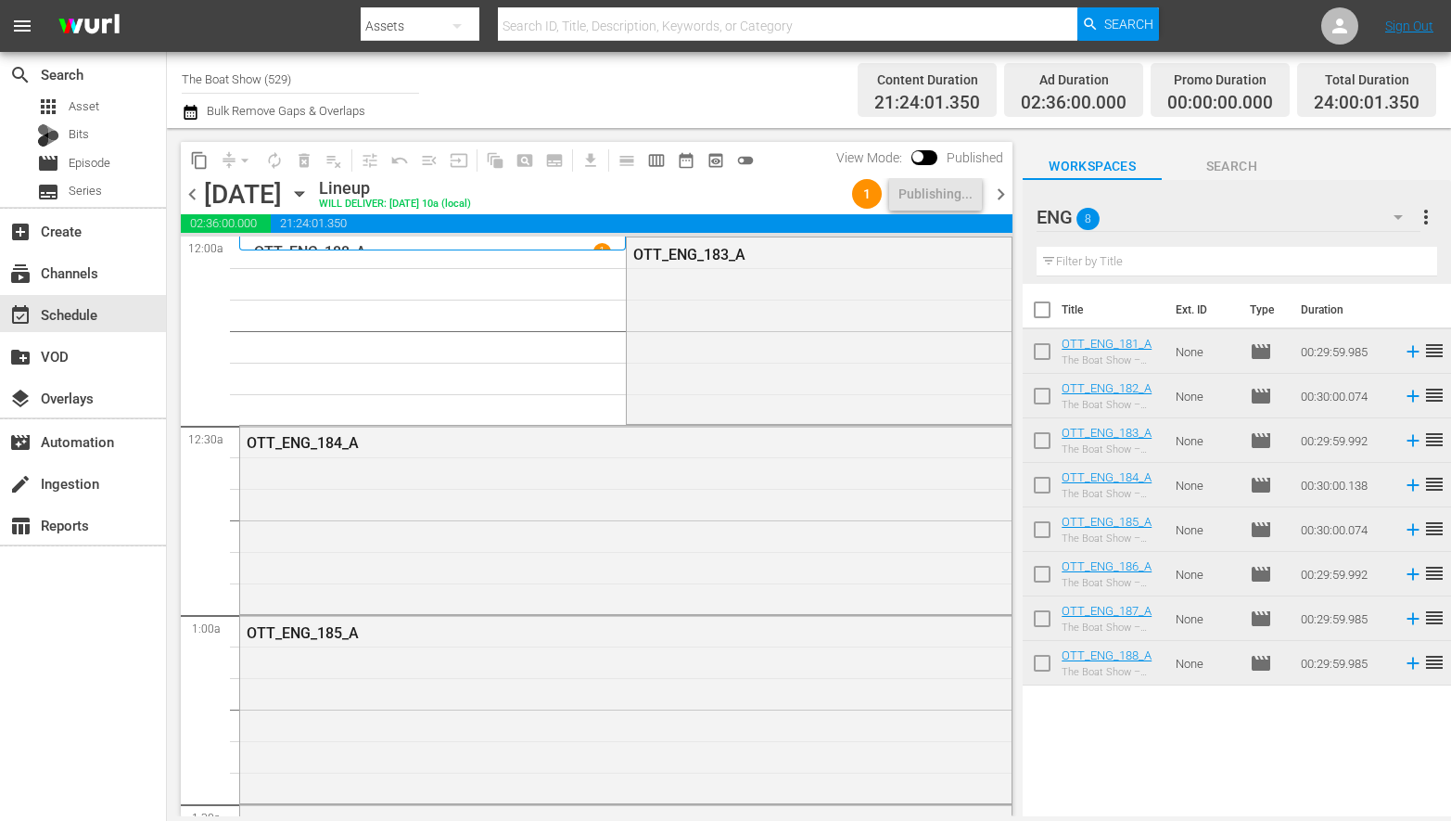
click at [310, 196] on icon "button" at bounding box center [299, 194] width 20 height 20
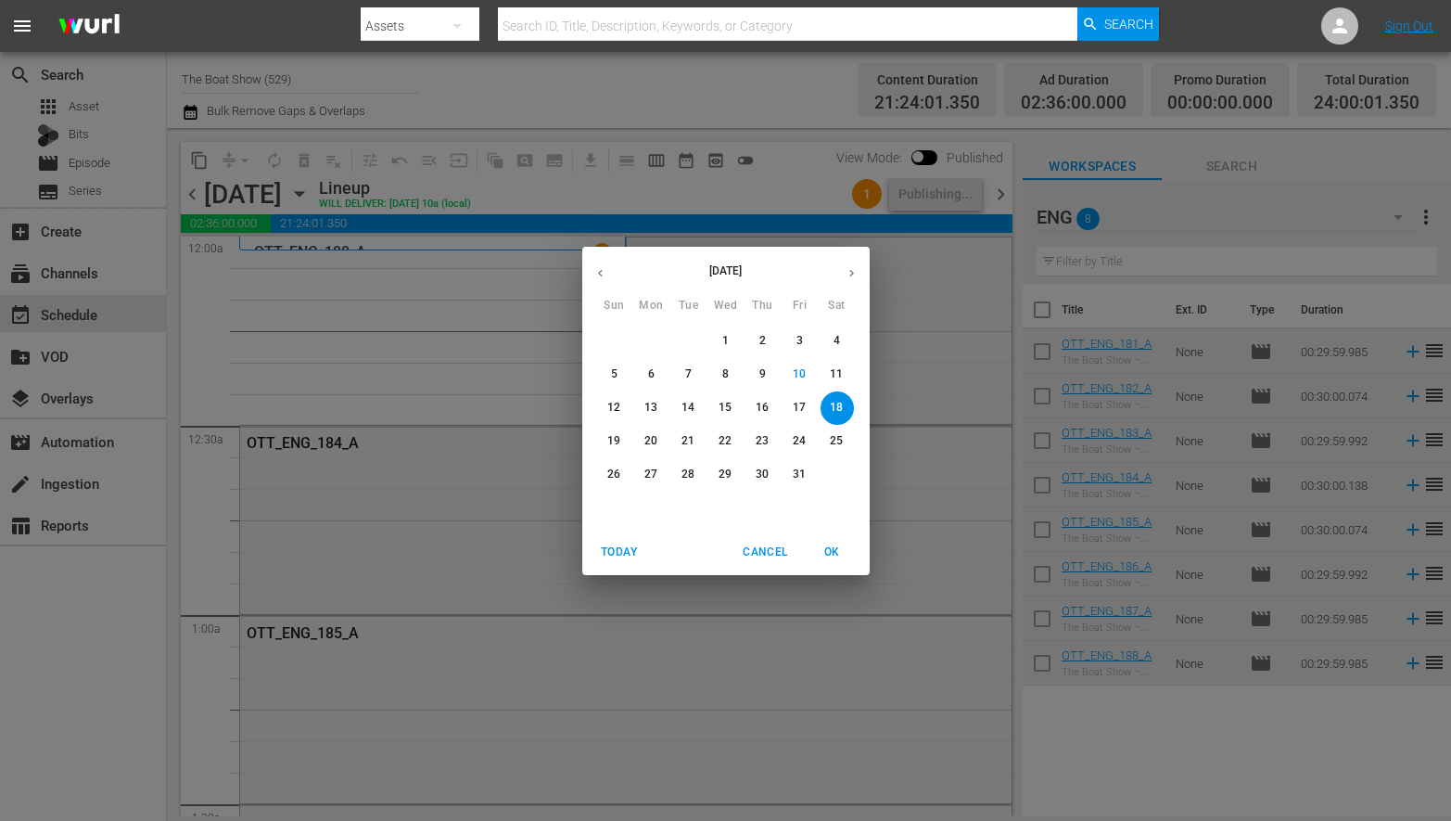
click at [721, 411] on p "15" at bounding box center [725, 408] width 13 height 16
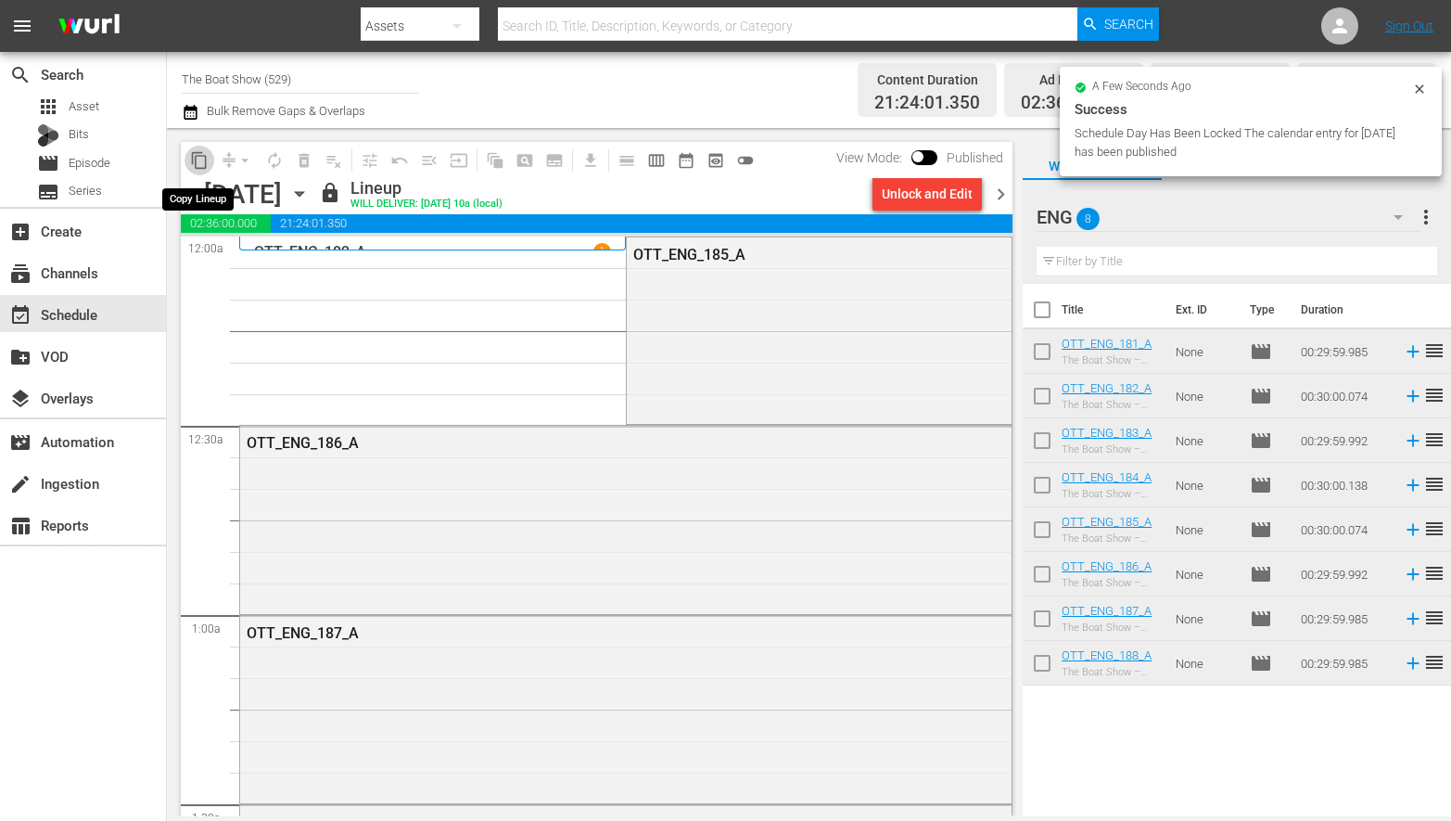
click at [198, 163] on span "content_copy" at bounding box center [199, 160] width 19 height 19
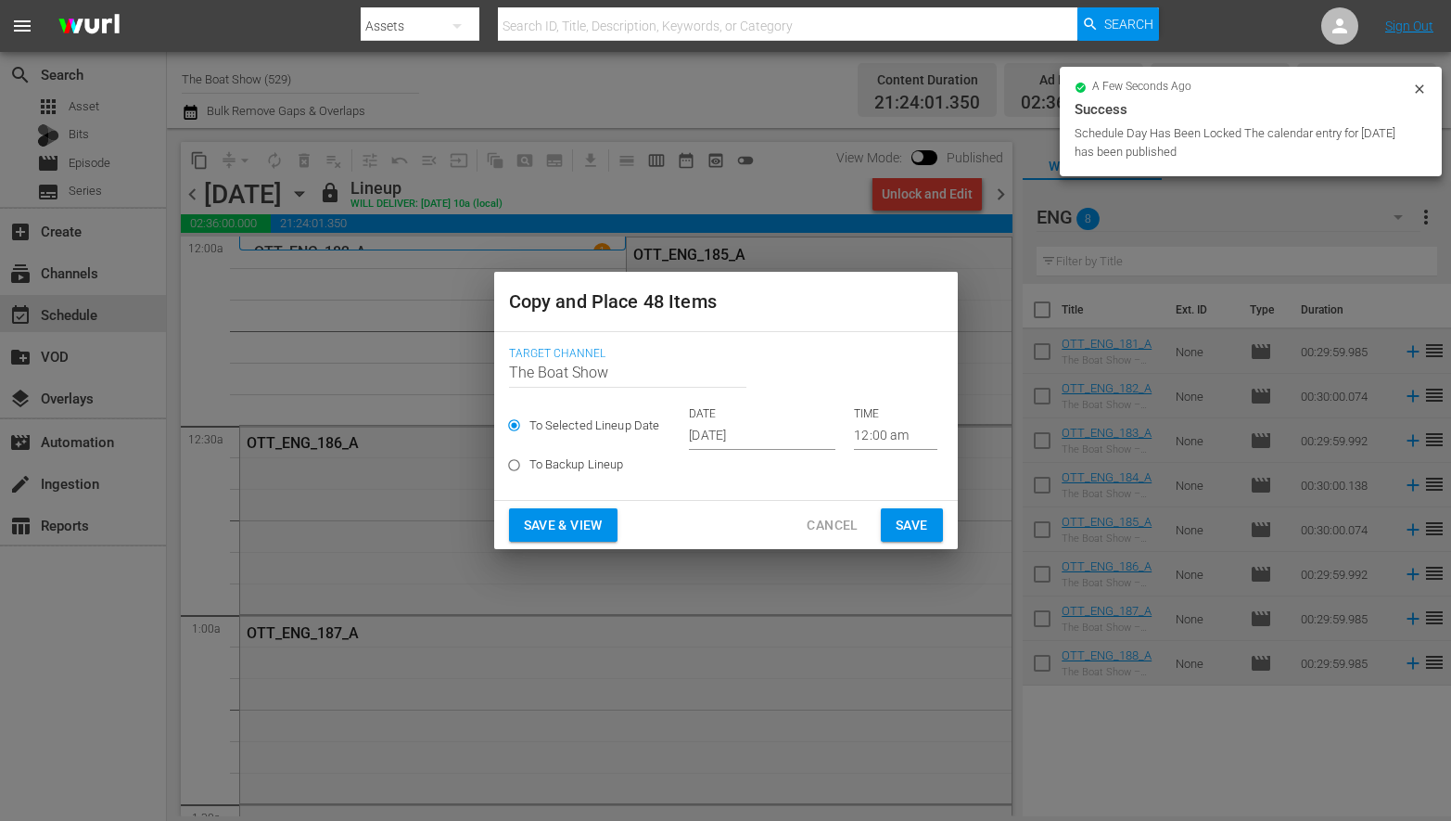
click at [732, 431] on input "[DATE]" at bounding box center [762, 436] width 147 height 28
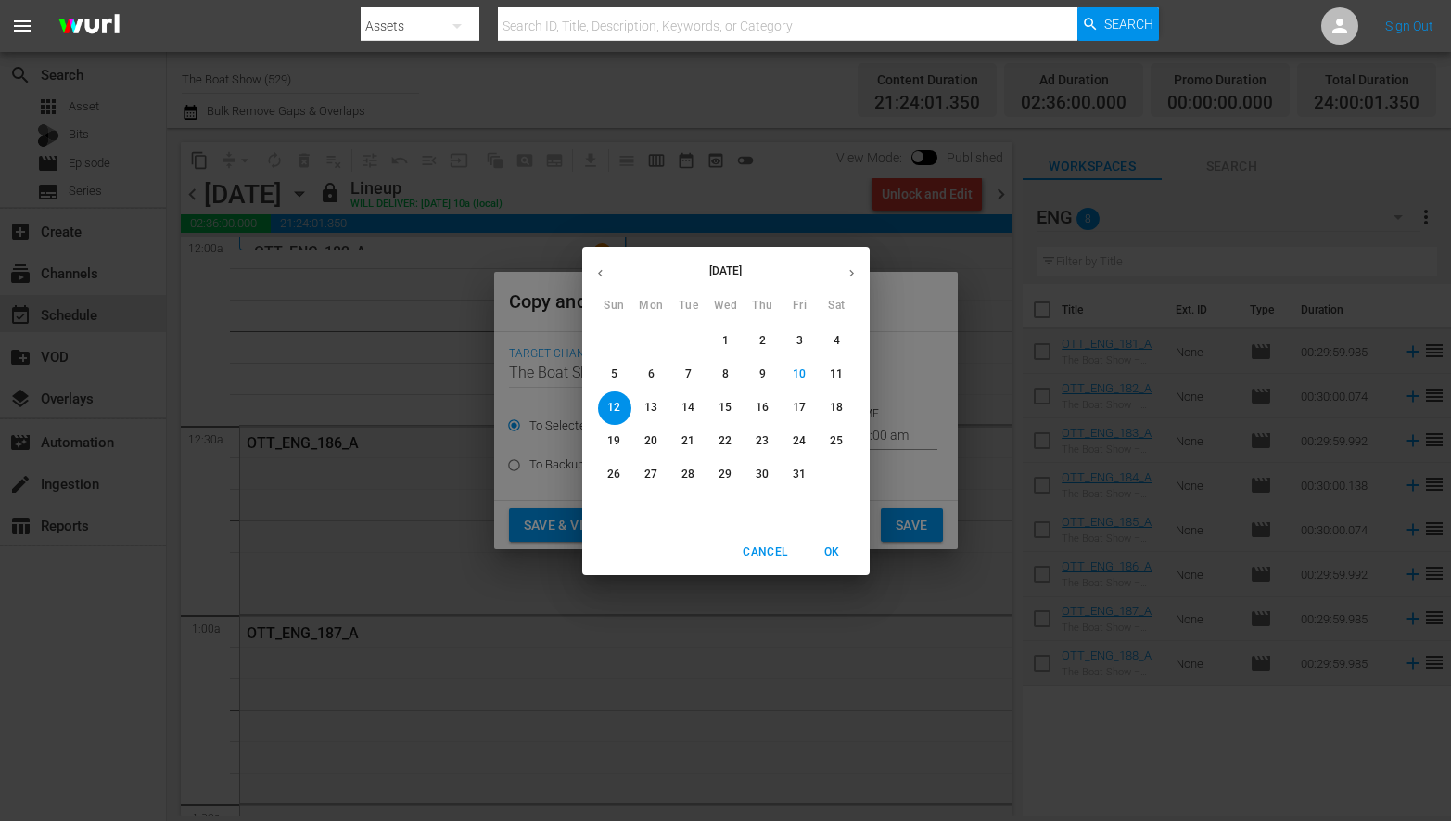
click at [840, 407] on p "18" at bounding box center [836, 408] width 13 height 16
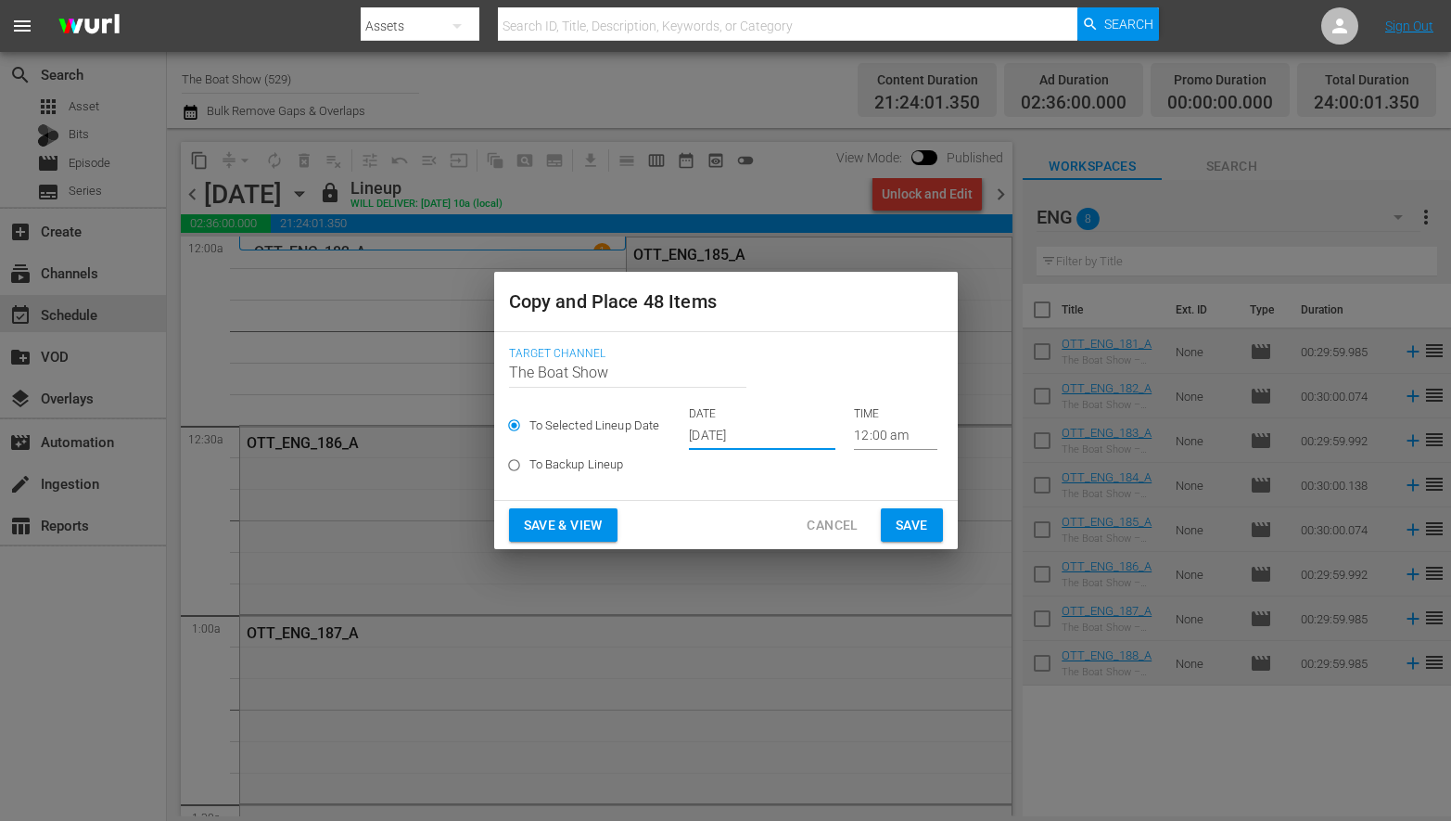
click at [730, 428] on input "[DATE]" at bounding box center [762, 436] width 147 height 28
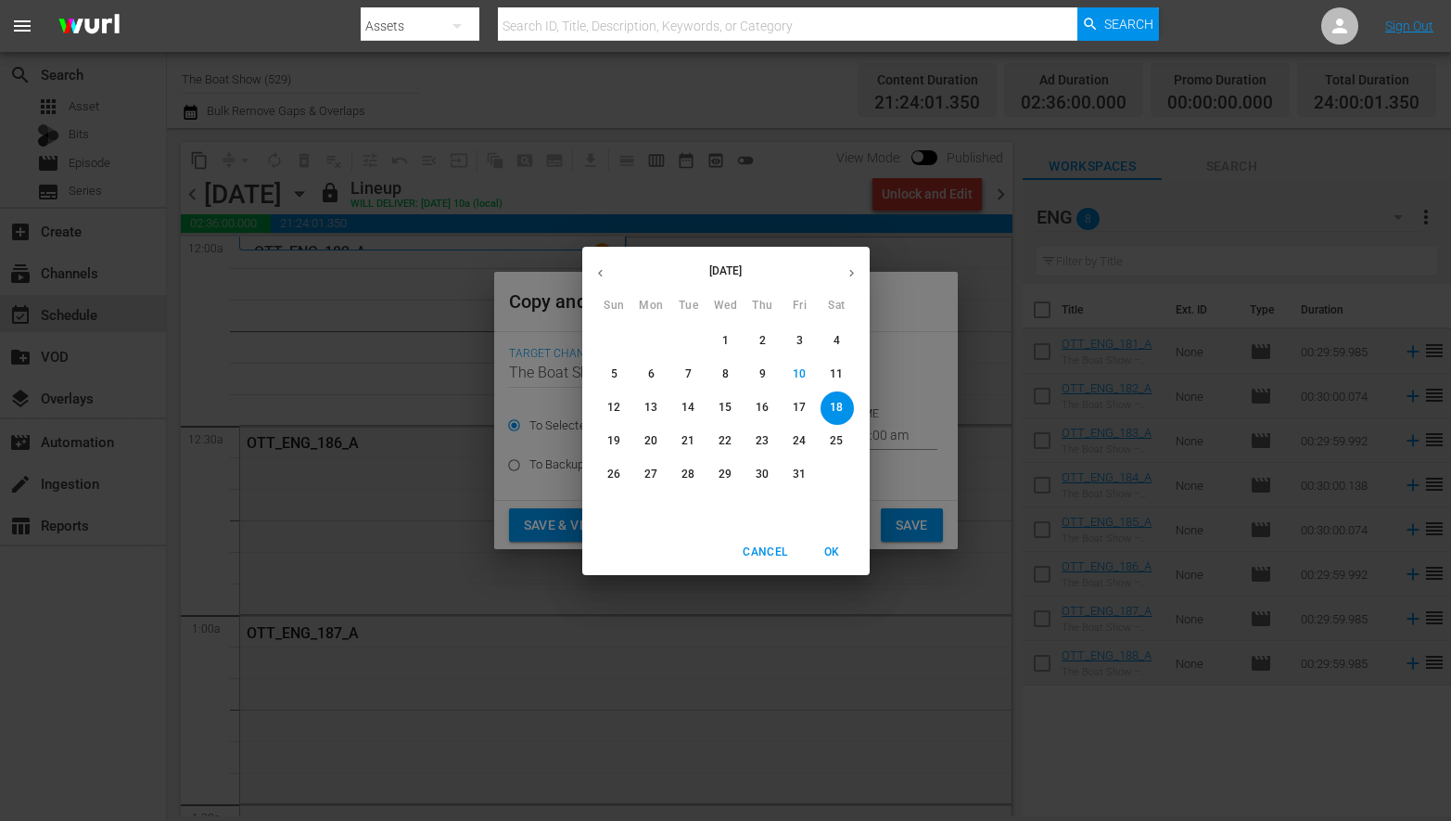
click at [607, 439] on p "19" at bounding box center [613, 441] width 13 height 16
type input "[DATE]"
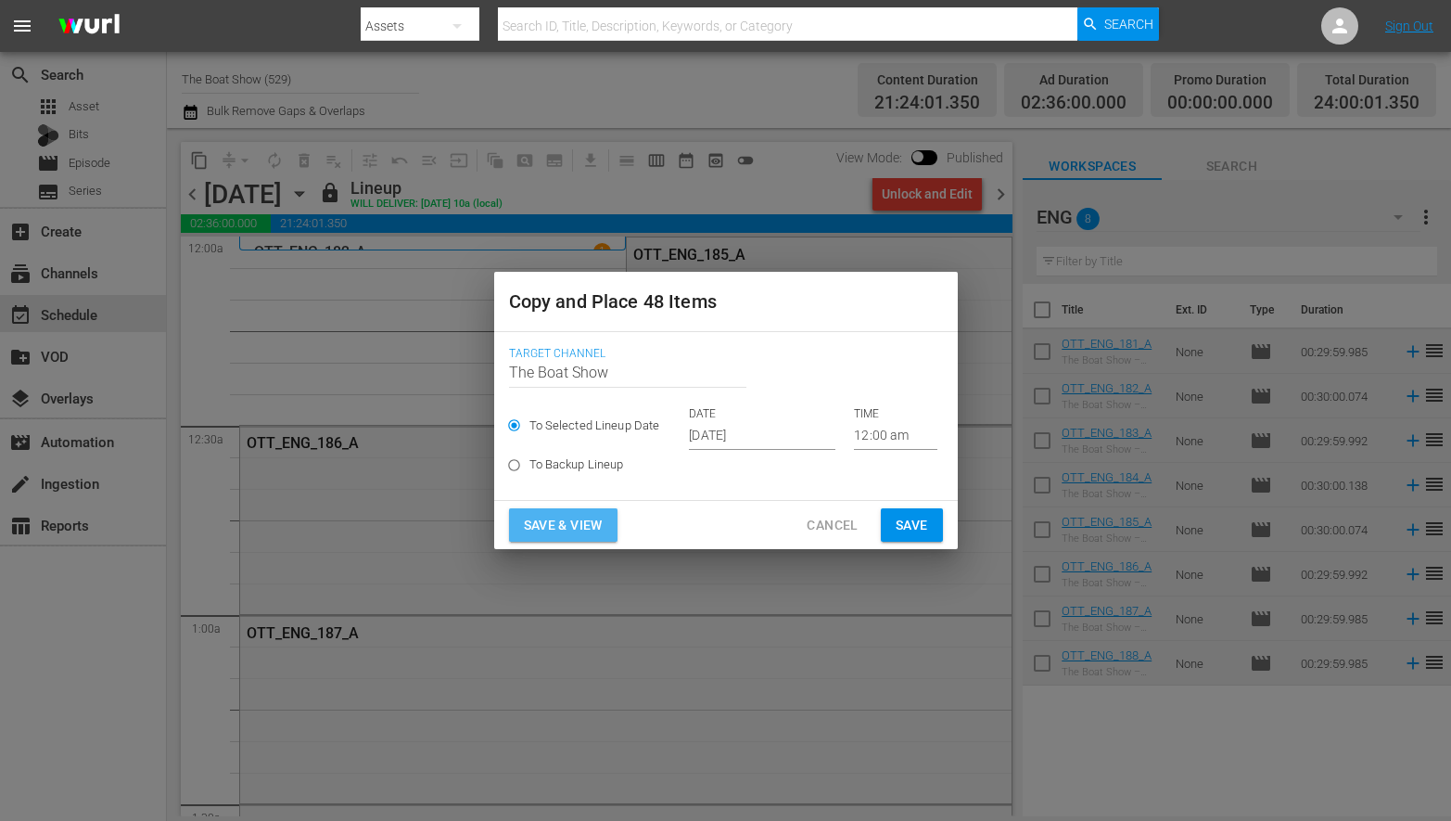
click at [578, 527] on span "Save & View" at bounding box center [563, 525] width 79 height 23
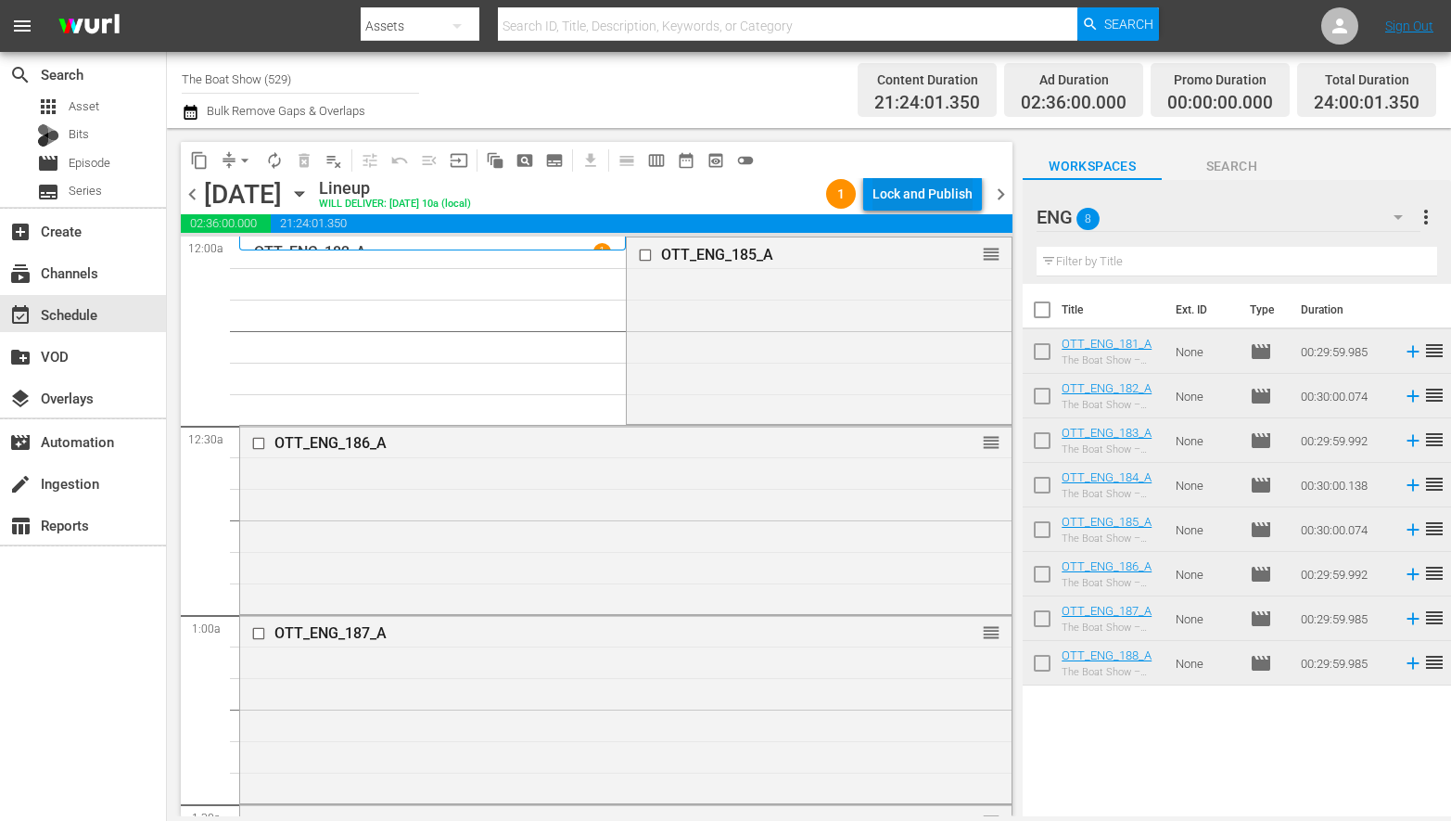
click at [898, 194] on div "Lock and Publish" at bounding box center [923, 193] width 100 height 33
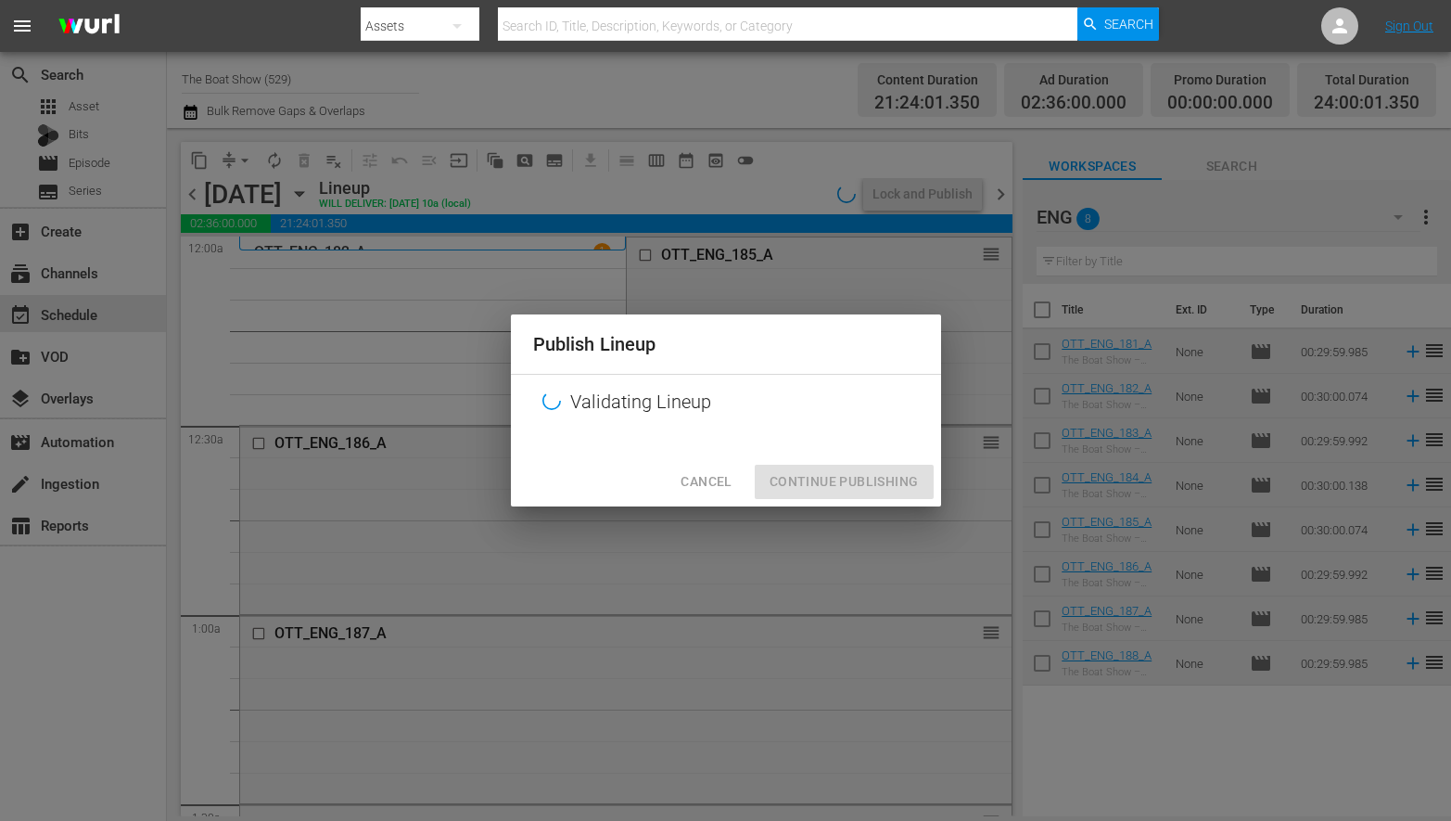
click at [807, 489] on div "Cancel Continue Publishing" at bounding box center [726, 481] width 430 height 49
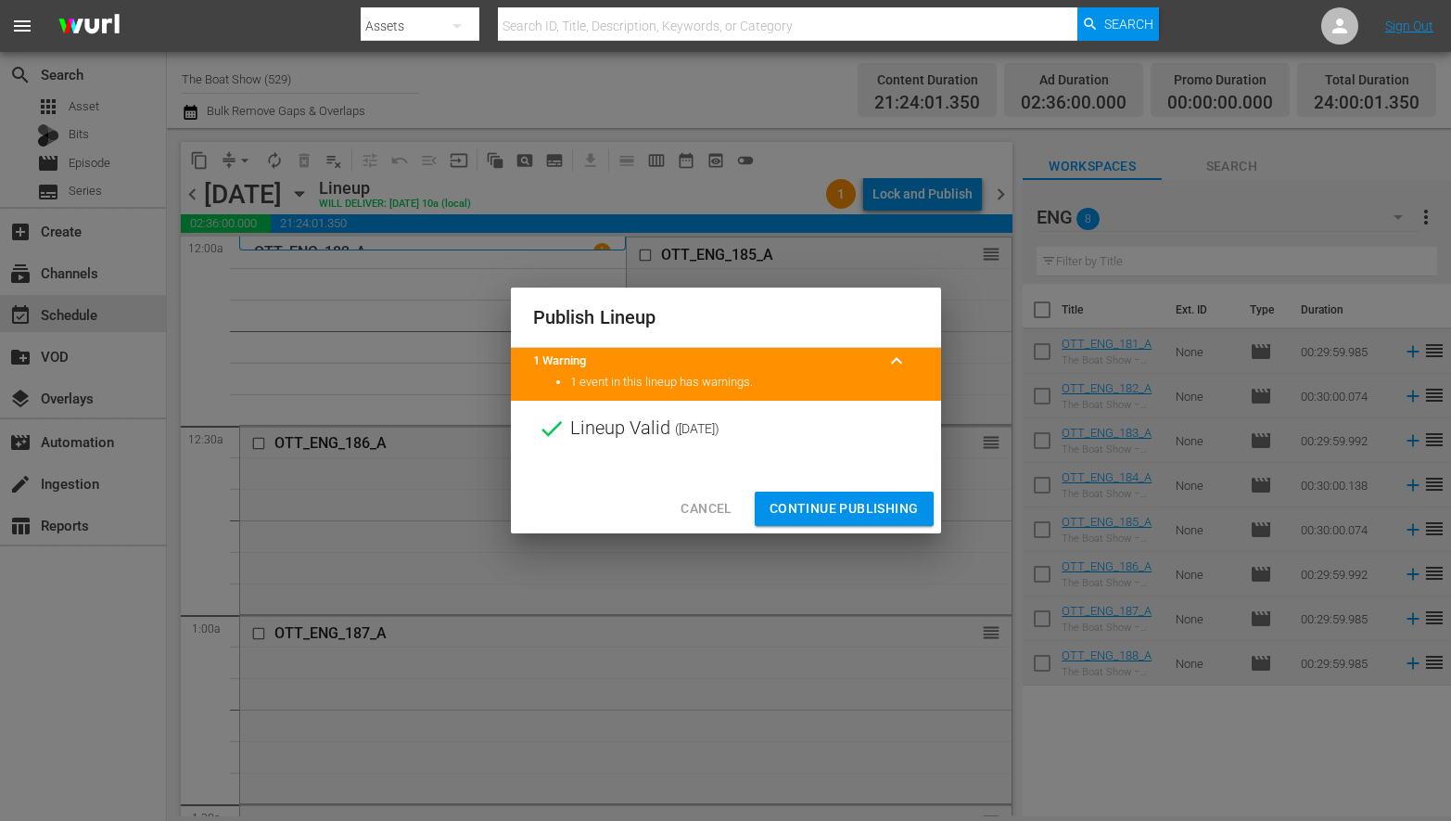
drag, startPoint x: 843, startPoint y: 497, endPoint x: 833, endPoint y: 502, distance: 11.2
click at [843, 497] on span "Continue Publishing" at bounding box center [844, 508] width 149 height 23
